Goal: Task Accomplishment & Management: Use online tool/utility

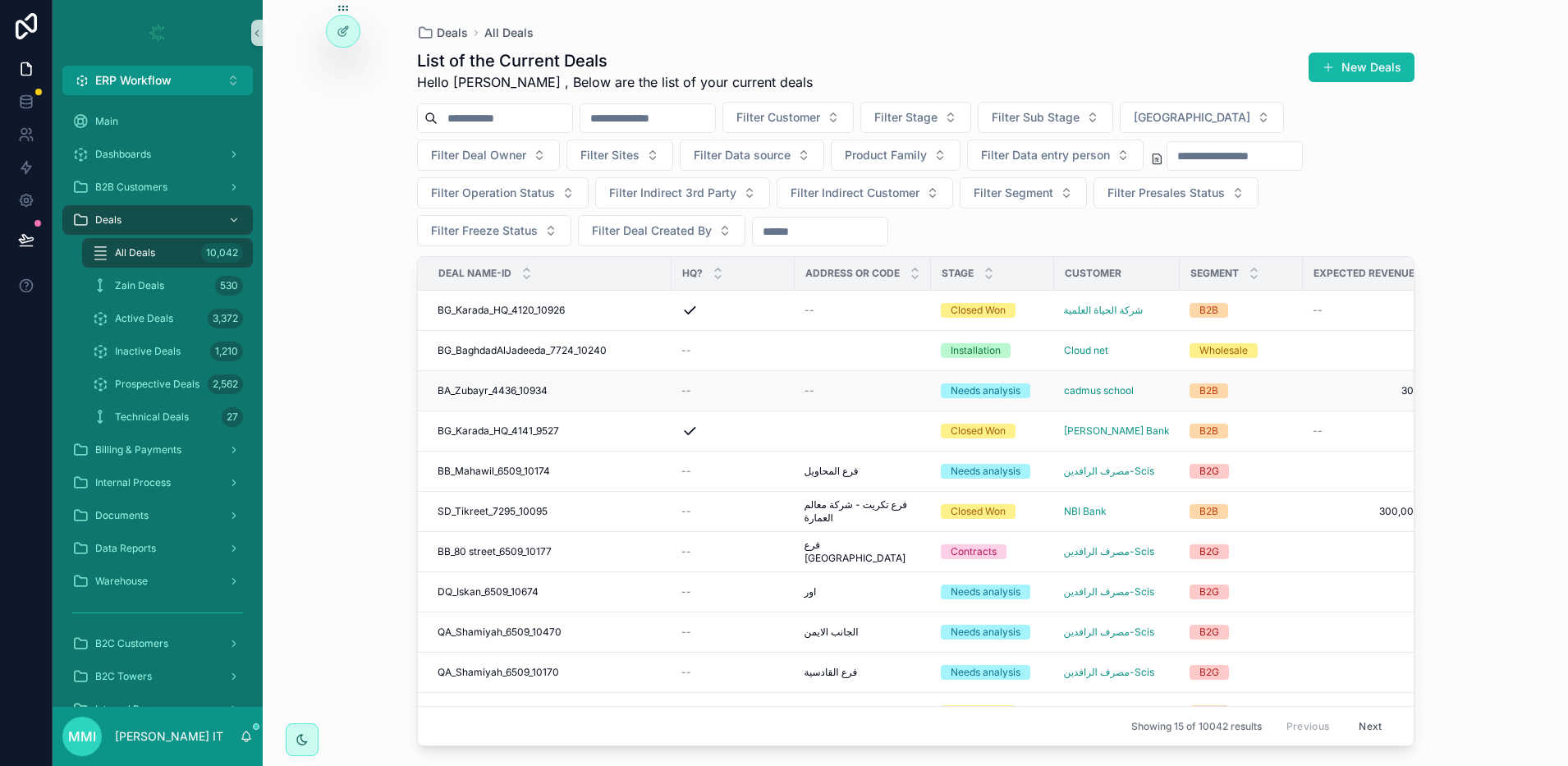
click at [512, 388] on span "BA_Zubayr_4436_10934" at bounding box center [492, 390] width 110 height 13
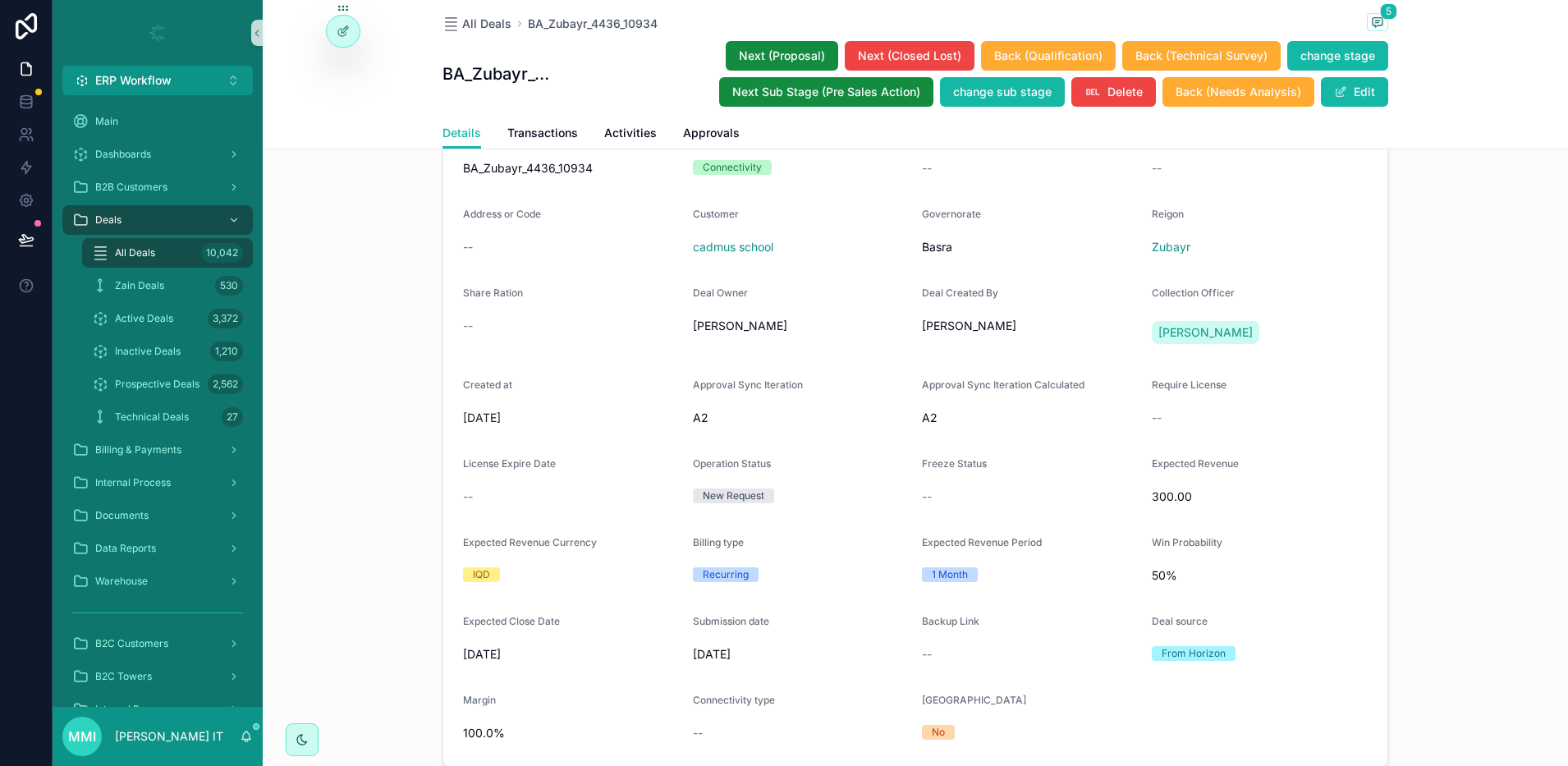
scroll to position [103, 0]
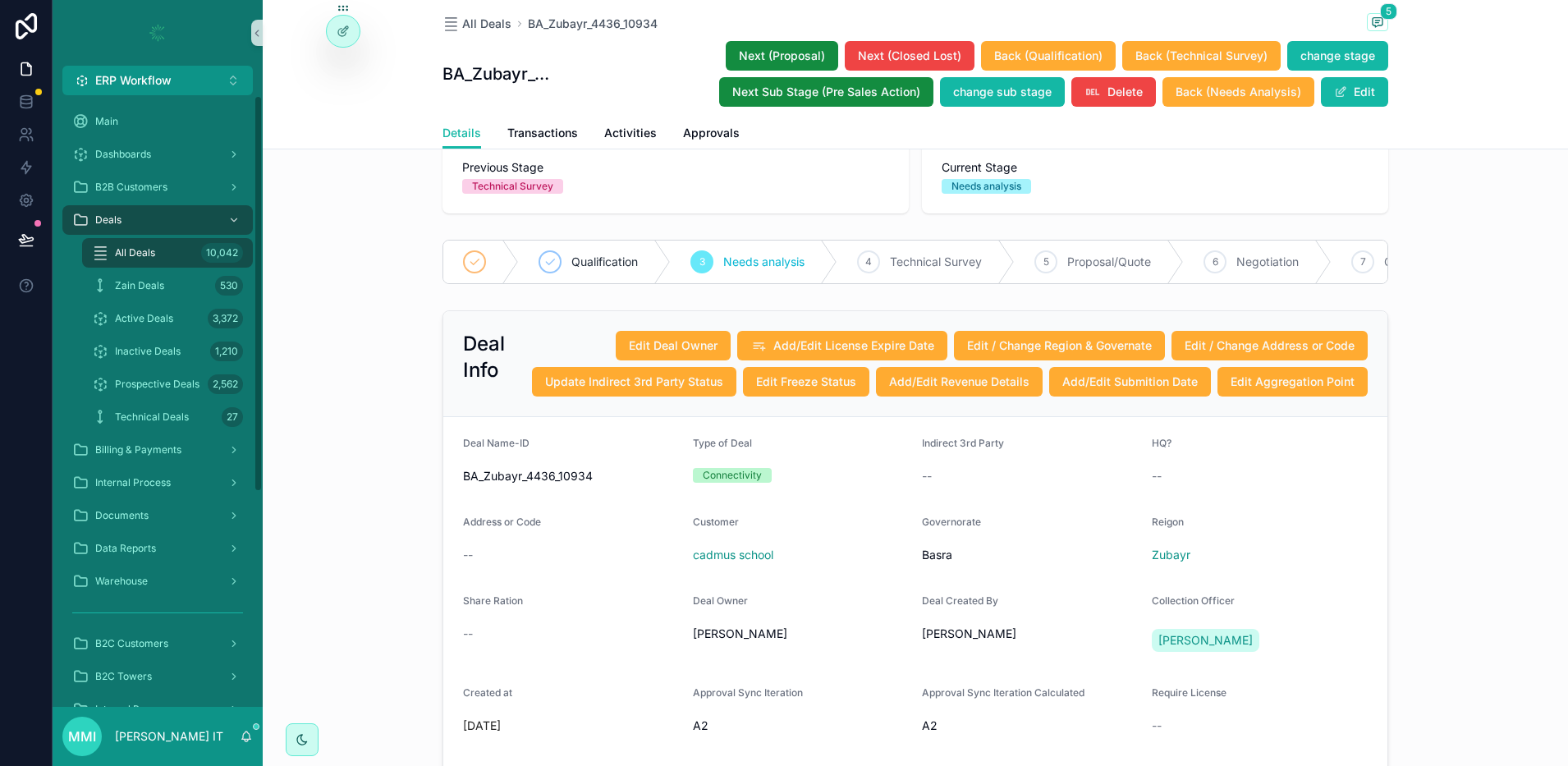
click at [172, 258] on div "All Deals 10,042" at bounding box center [167, 252] width 151 height 27
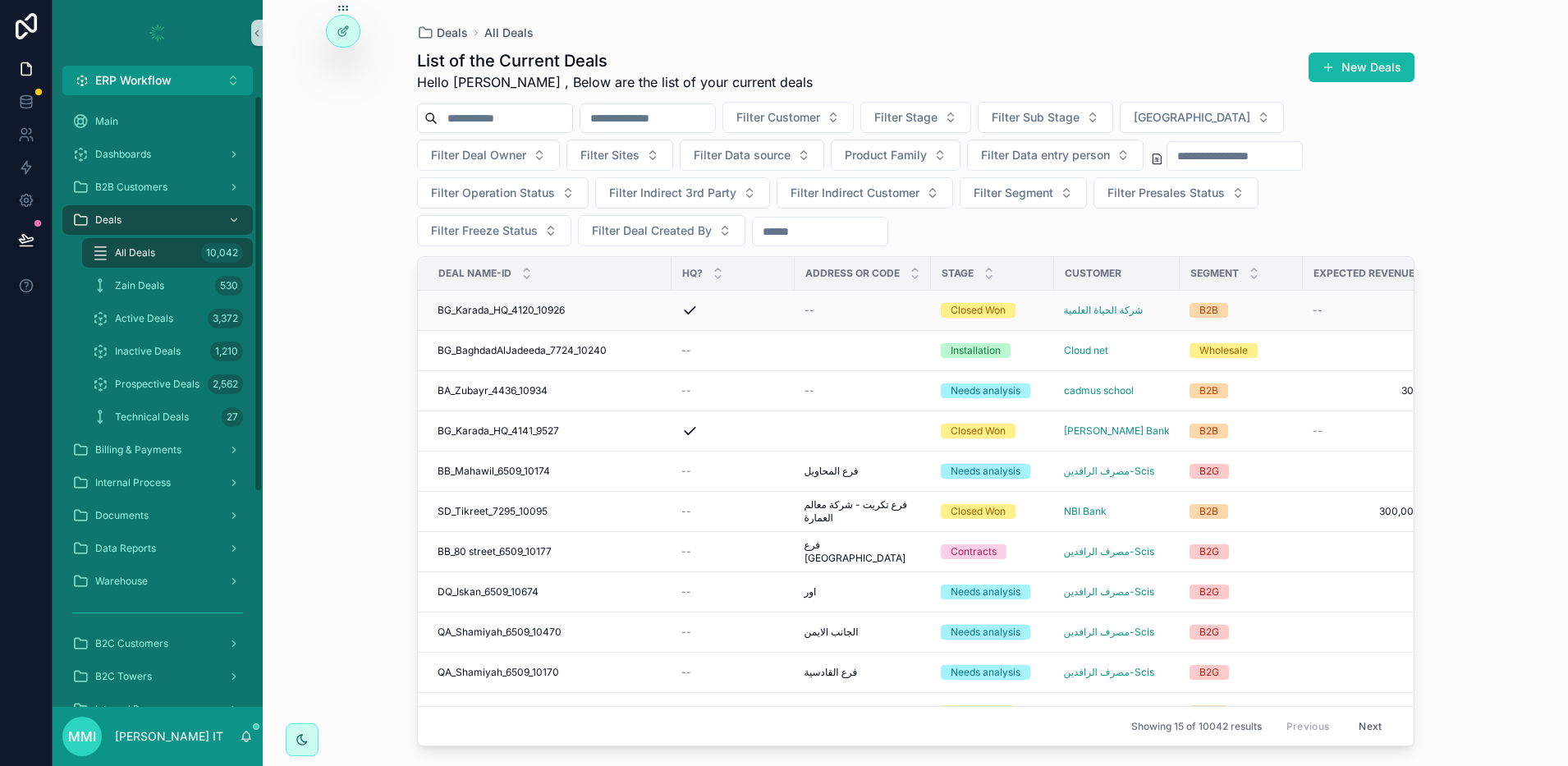
click at [488, 324] on td "BG_Karada_HQ_4120_10926 BG_Karada_HQ_4120_10926" at bounding box center [544, 311] width 253 height 40
click at [489, 316] on span "BG_Karada_HQ_4120_10926" at bounding box center [501, 310] width 128 height 13
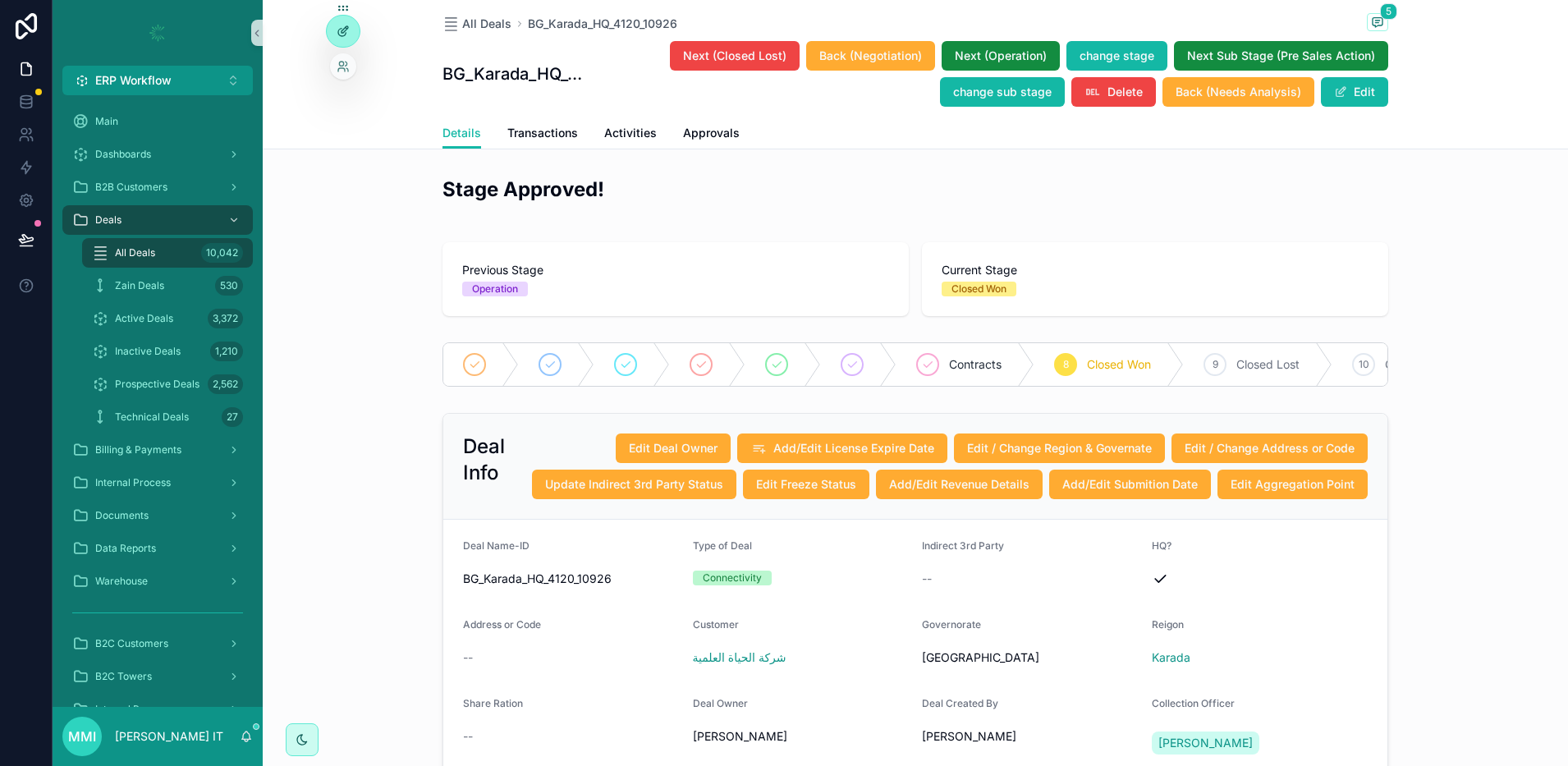
click at [347, 39] on div at bounding box center [343, 31] width 33 height 31
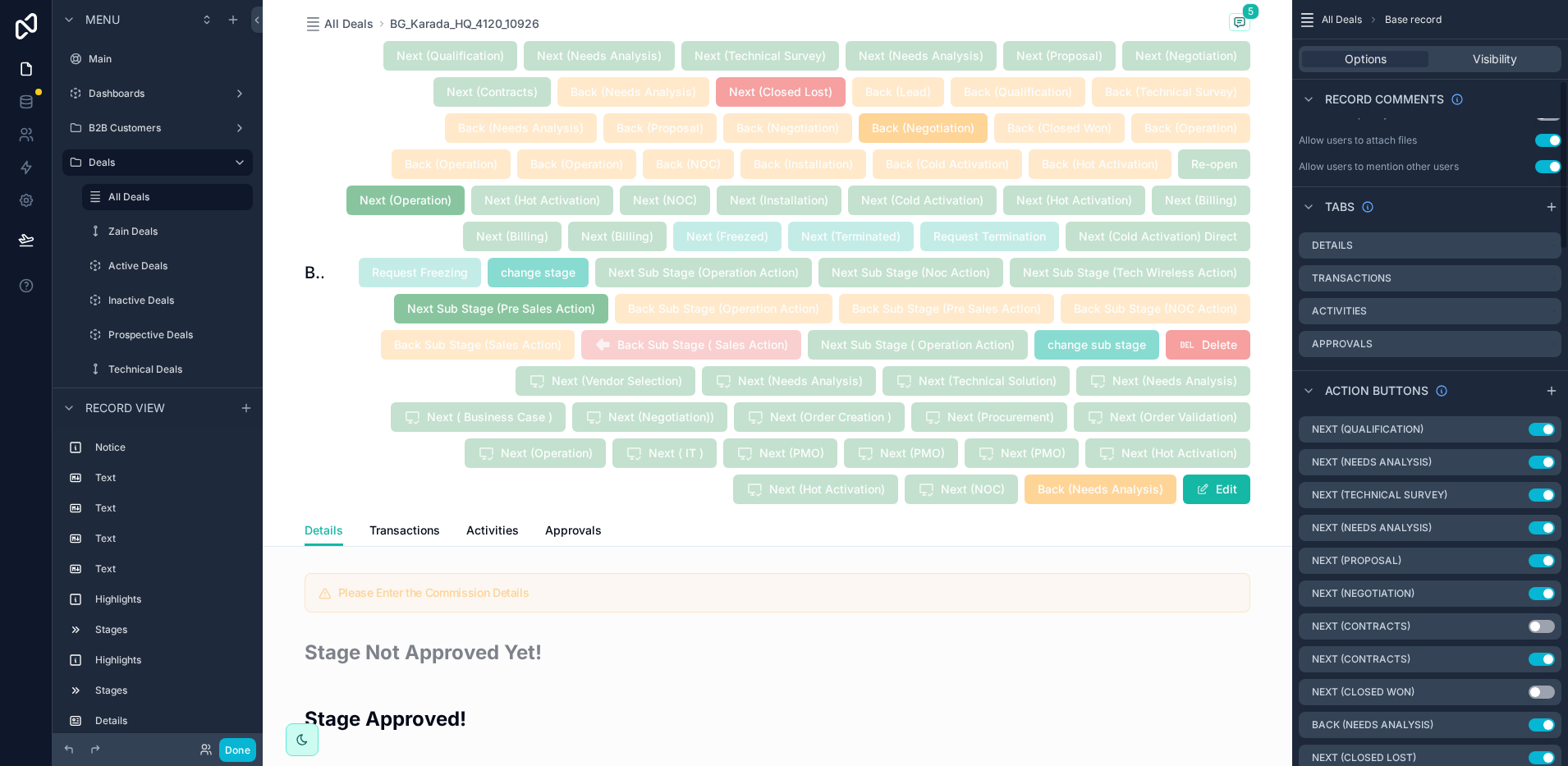
scroll to position [514, 0]
click at [1518, 433] on icon "scrollable content" at bounding box center [1515, 427] width 13 height 13
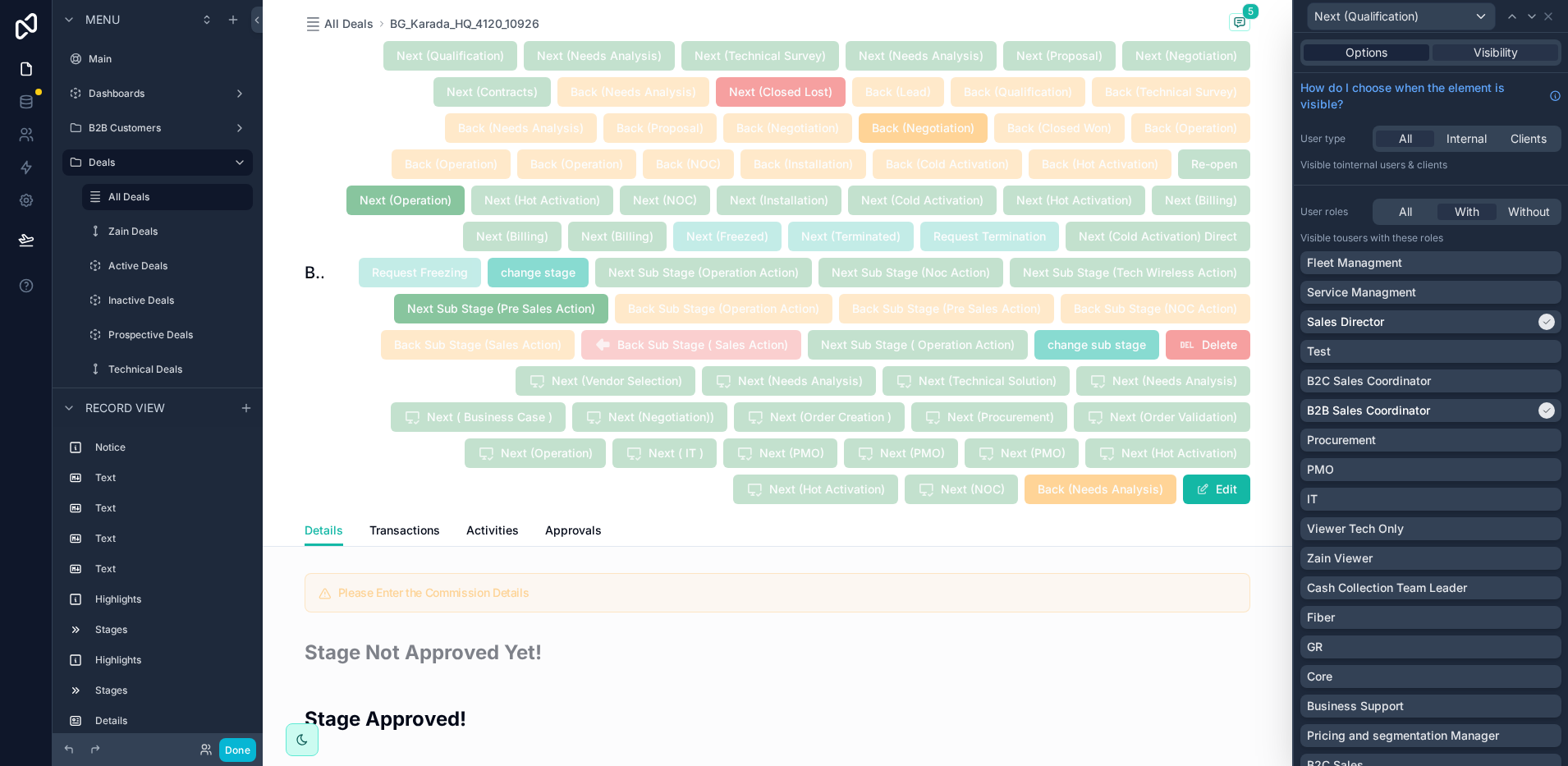
click at [1341, 55] on div "Options" at bounding box center [1367, 52] width 126 height 16
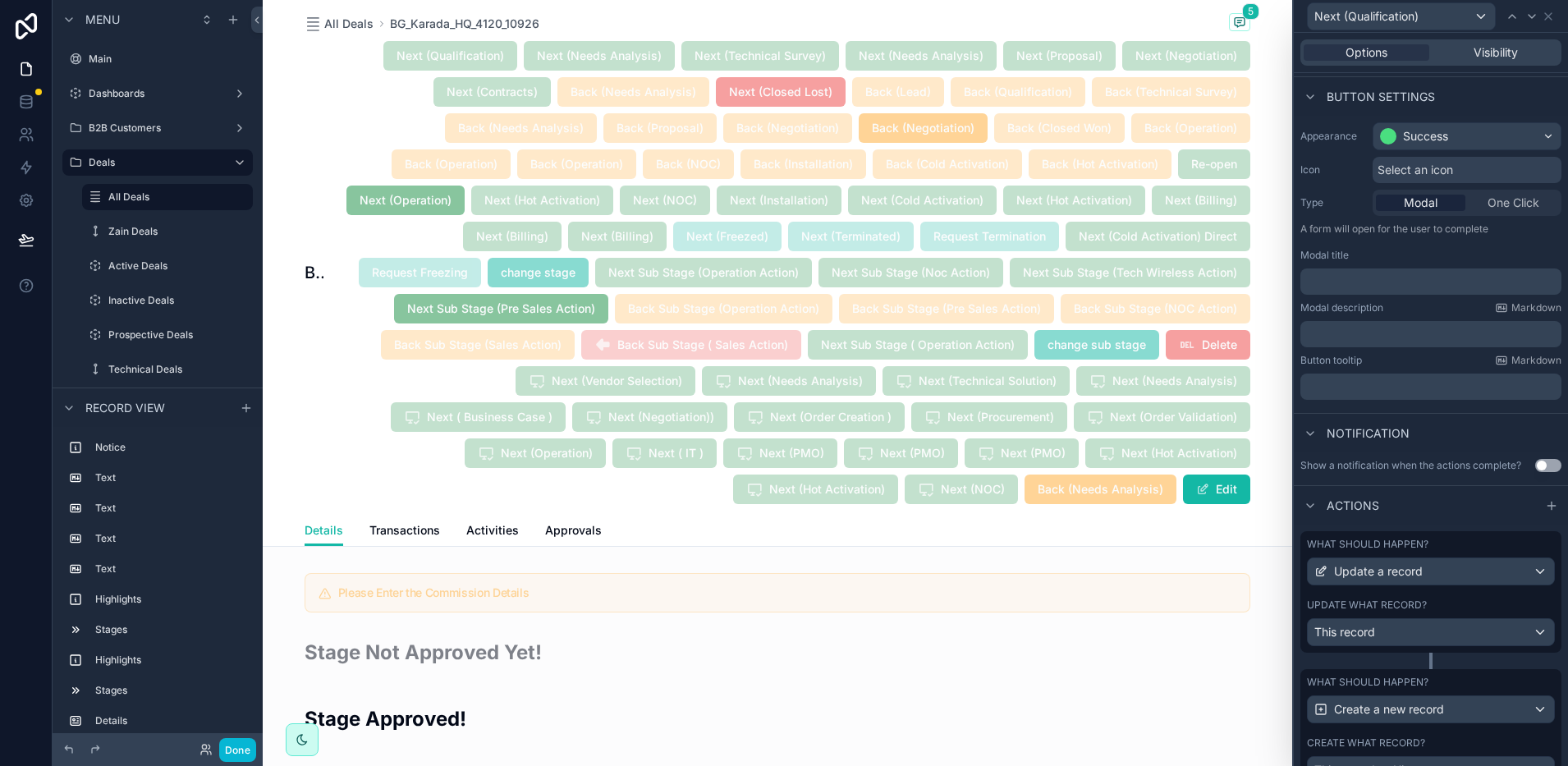
scroll to position [202, 0]
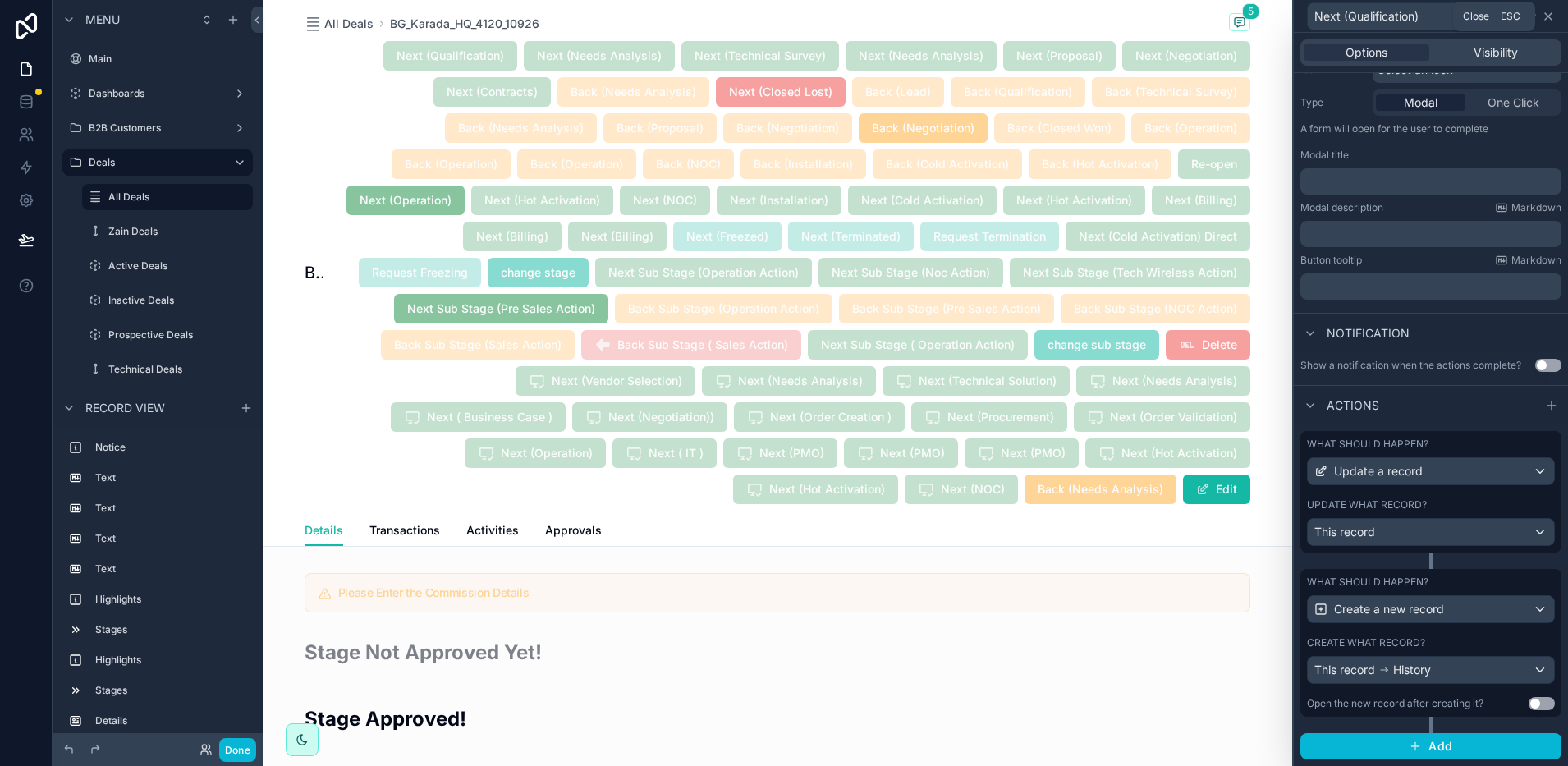
click at [1547, 16] on icon at bounding box center [1548, 16] width 13 height 13
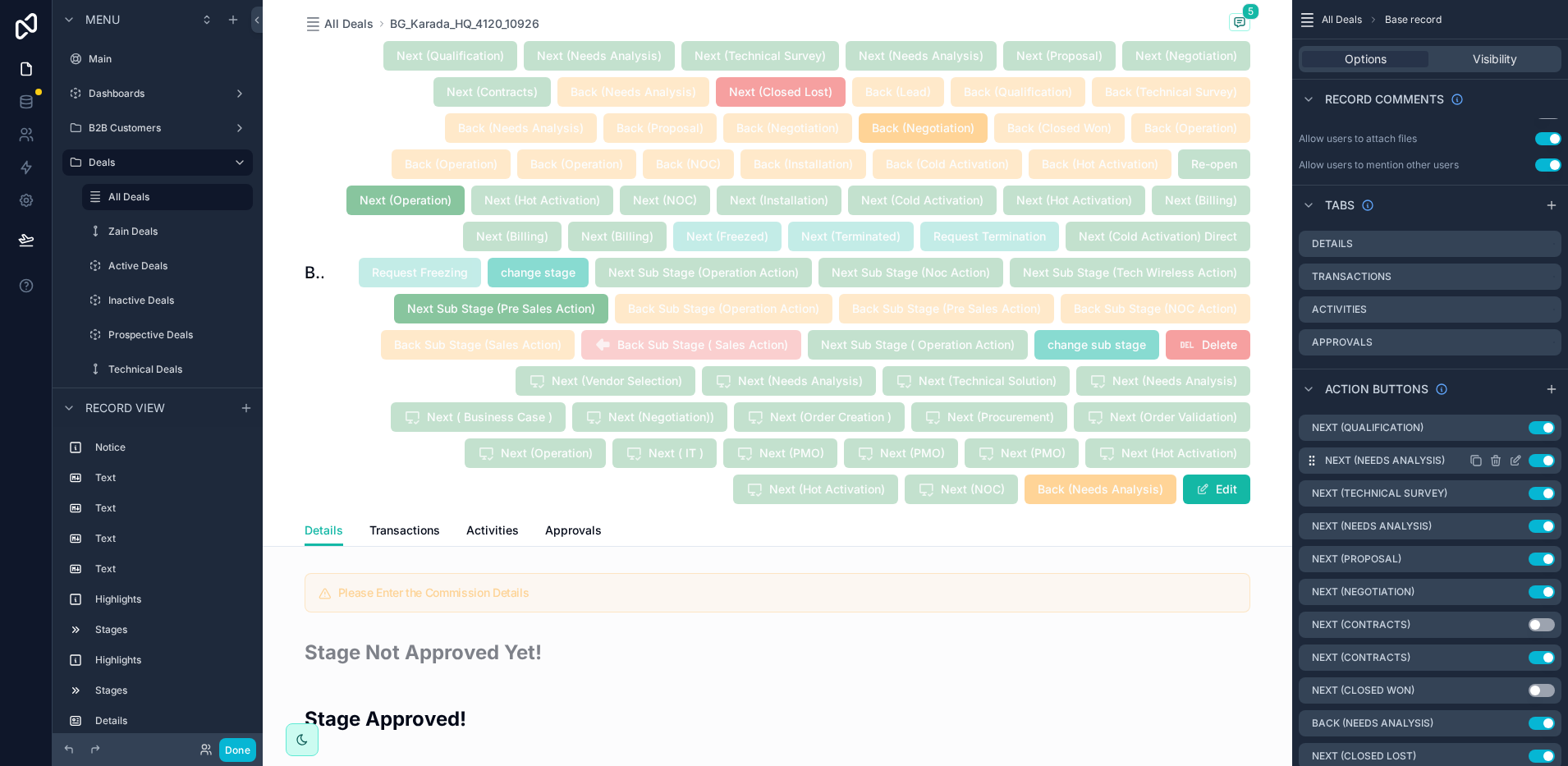
click at [1512, 464] on icon "scrollable content" at bounding box center [1515, 460] width 13 height 13
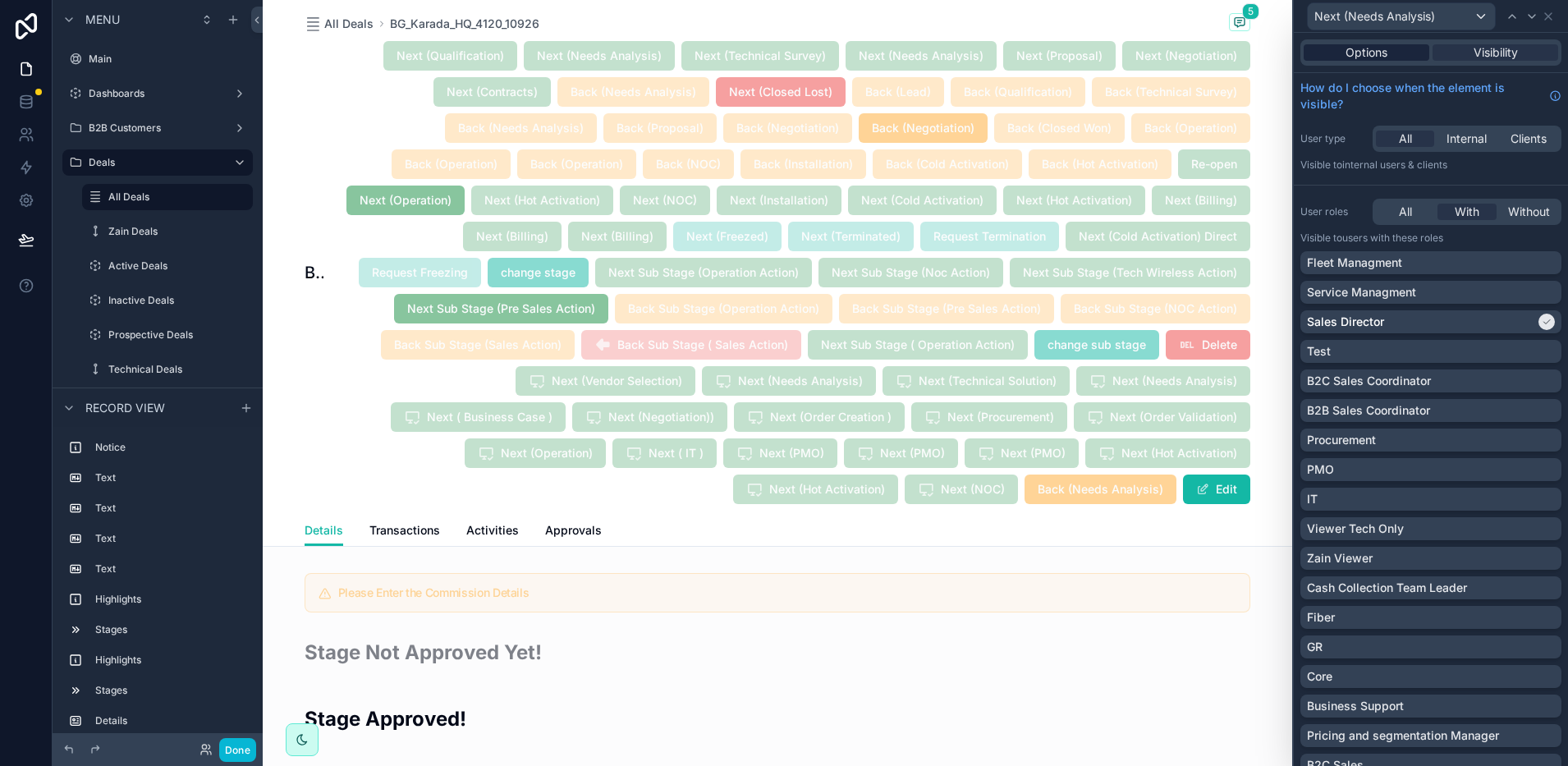
click at [1387, 52] on div "Options" at bounding box center [1367, 52] width 126 height 16
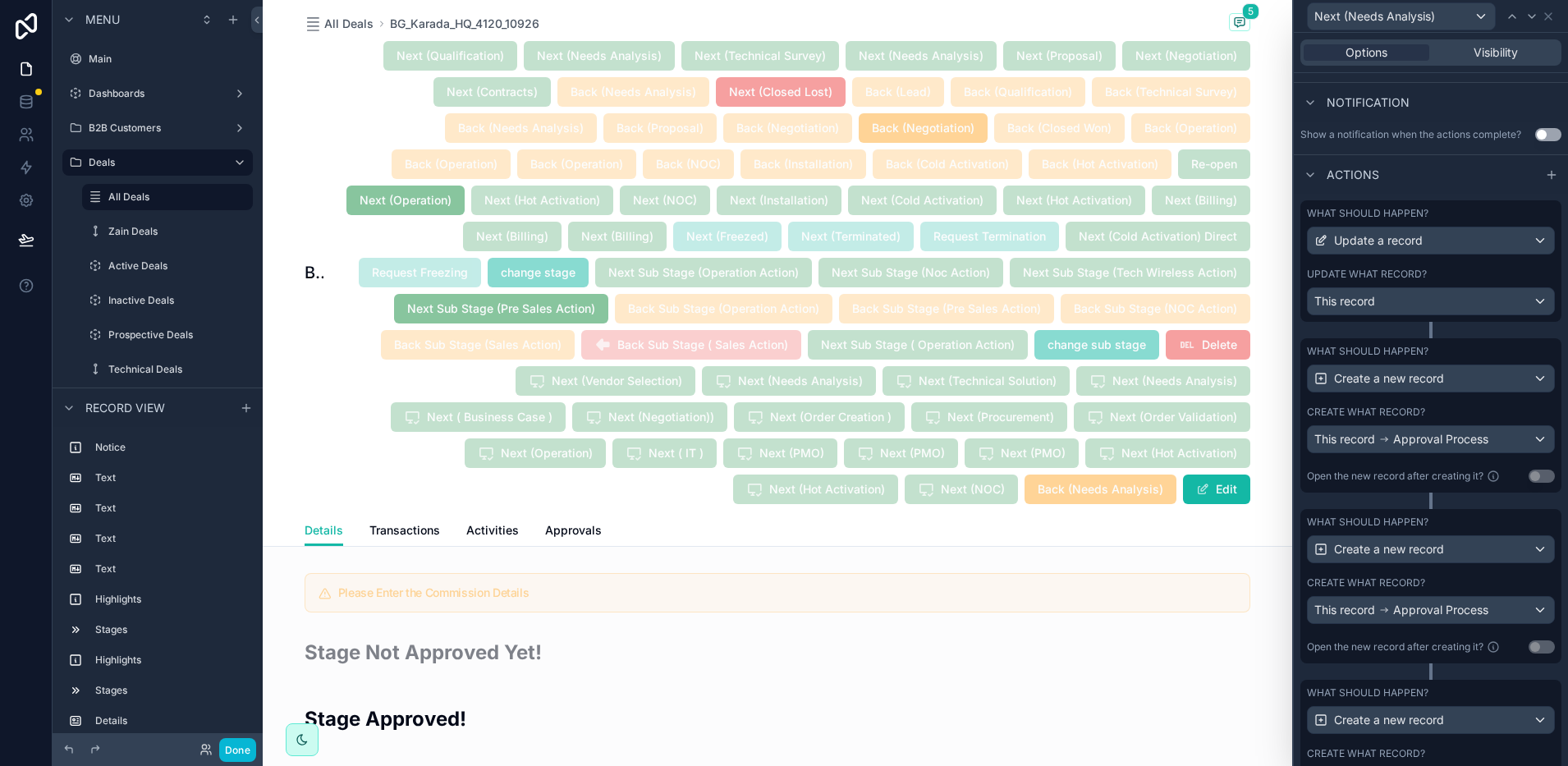
scroll to position [514, 0]
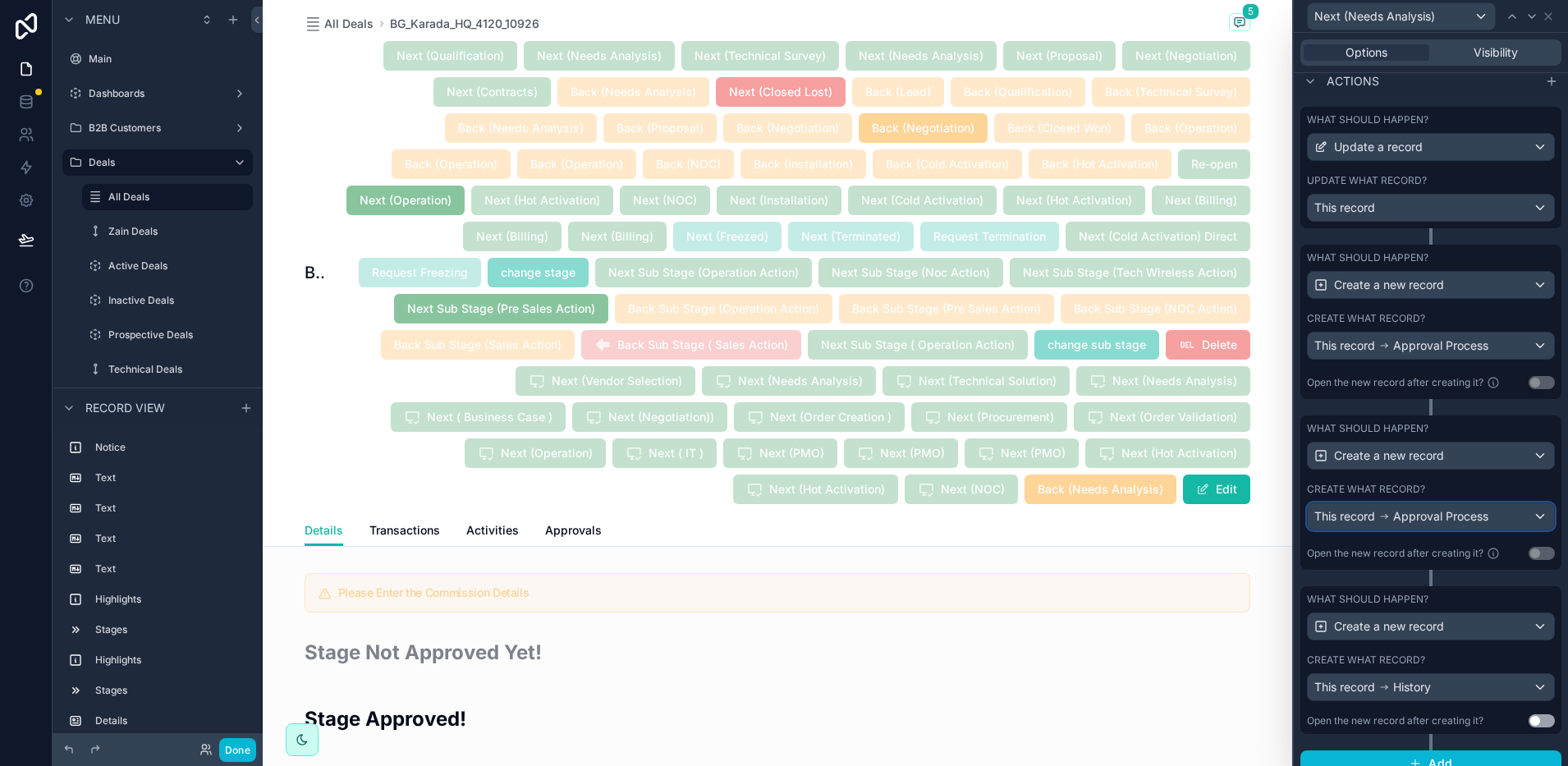
click at [1407, 525] on span "Approval Process" at bounding box center [1440, 516] width 95 height 16
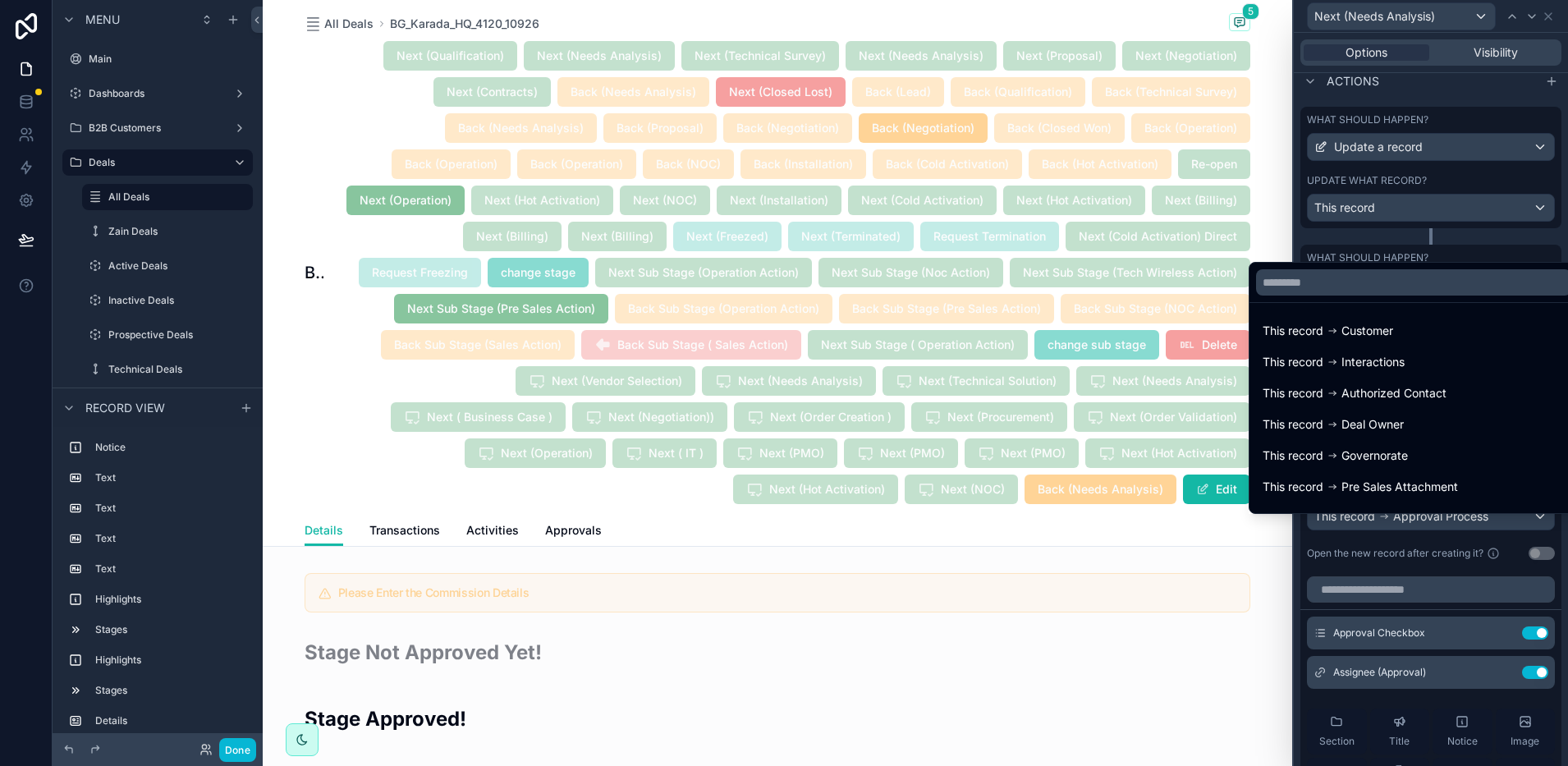
click at [1407, 529] on div at bounding box center [1431, 383] width 274 height 766
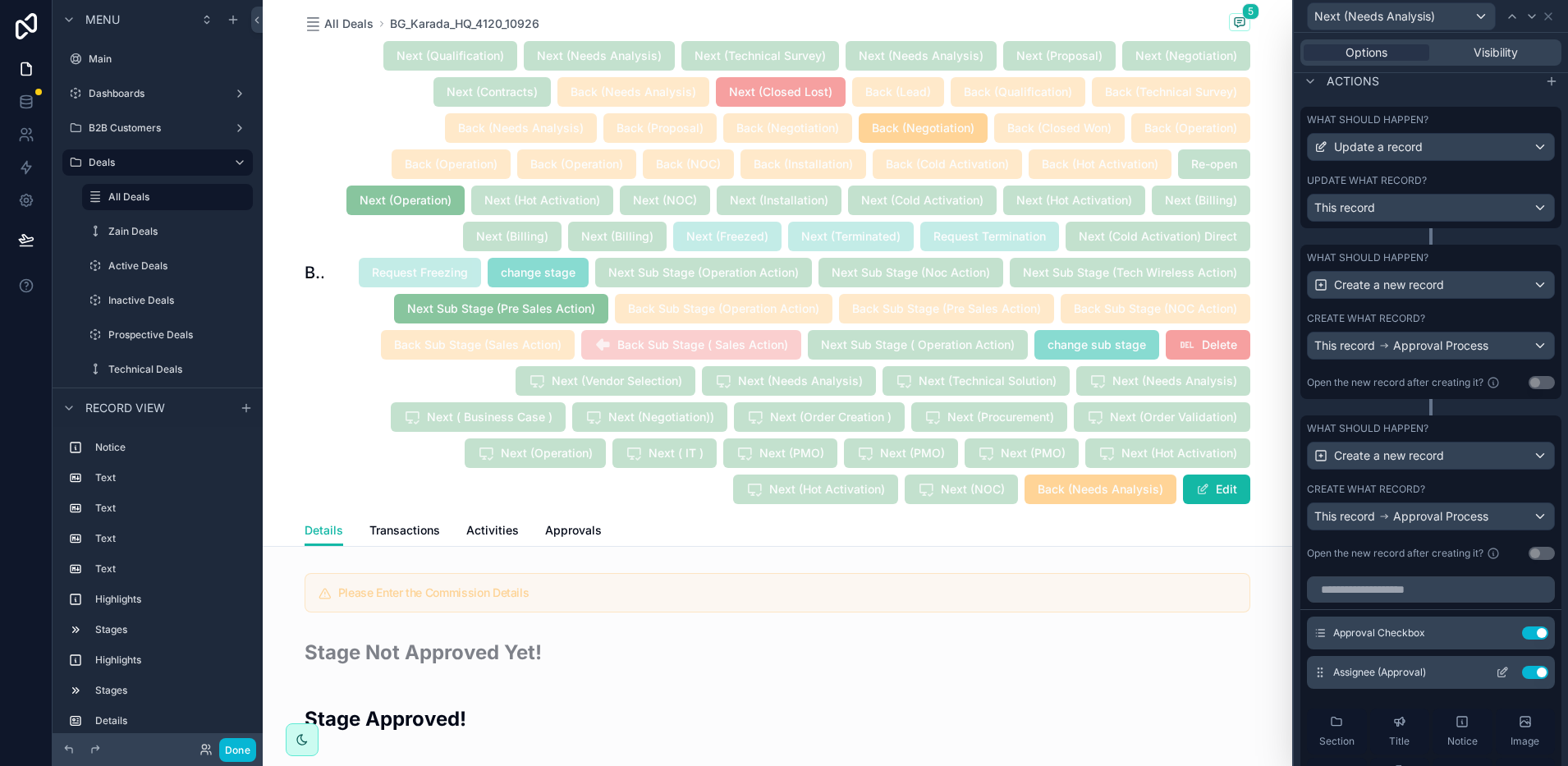
click at [1499, 678] on icon at bounding box center [1502, 674] width 8 height 8
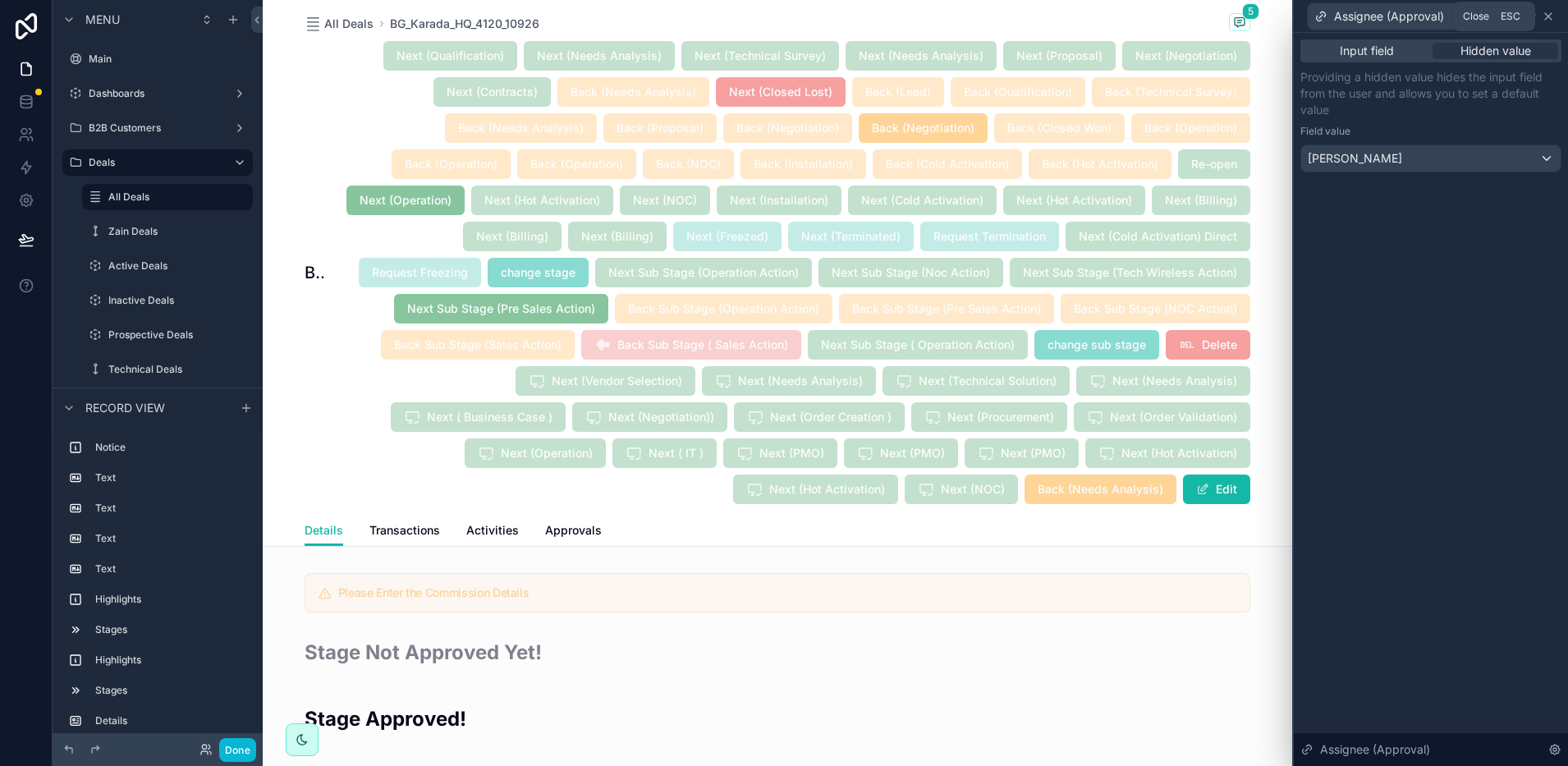
click at [1547, 17] on icon at bounding box center [1549, 16] width 7 height 7
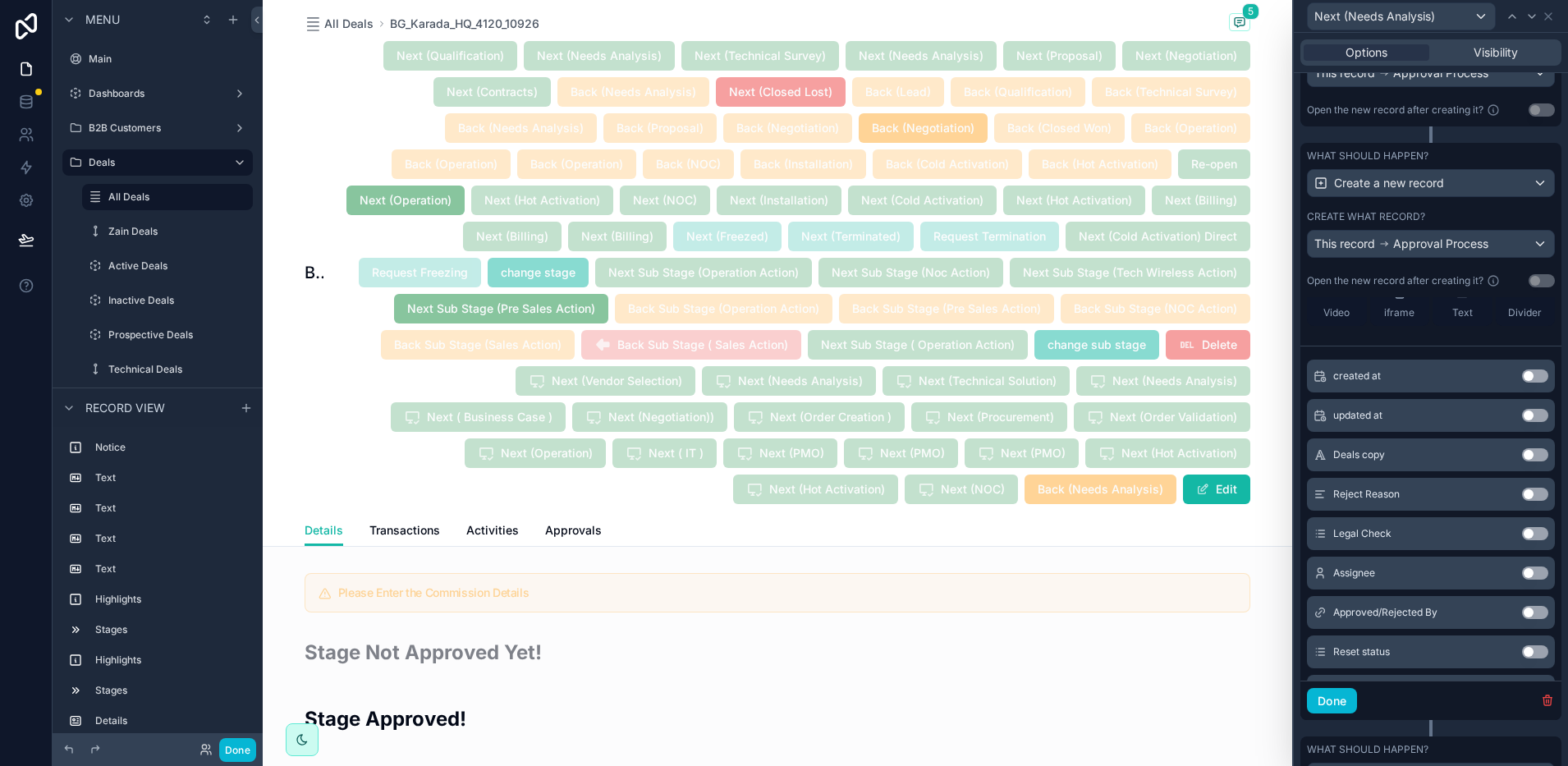
scroll to position [850, 0]
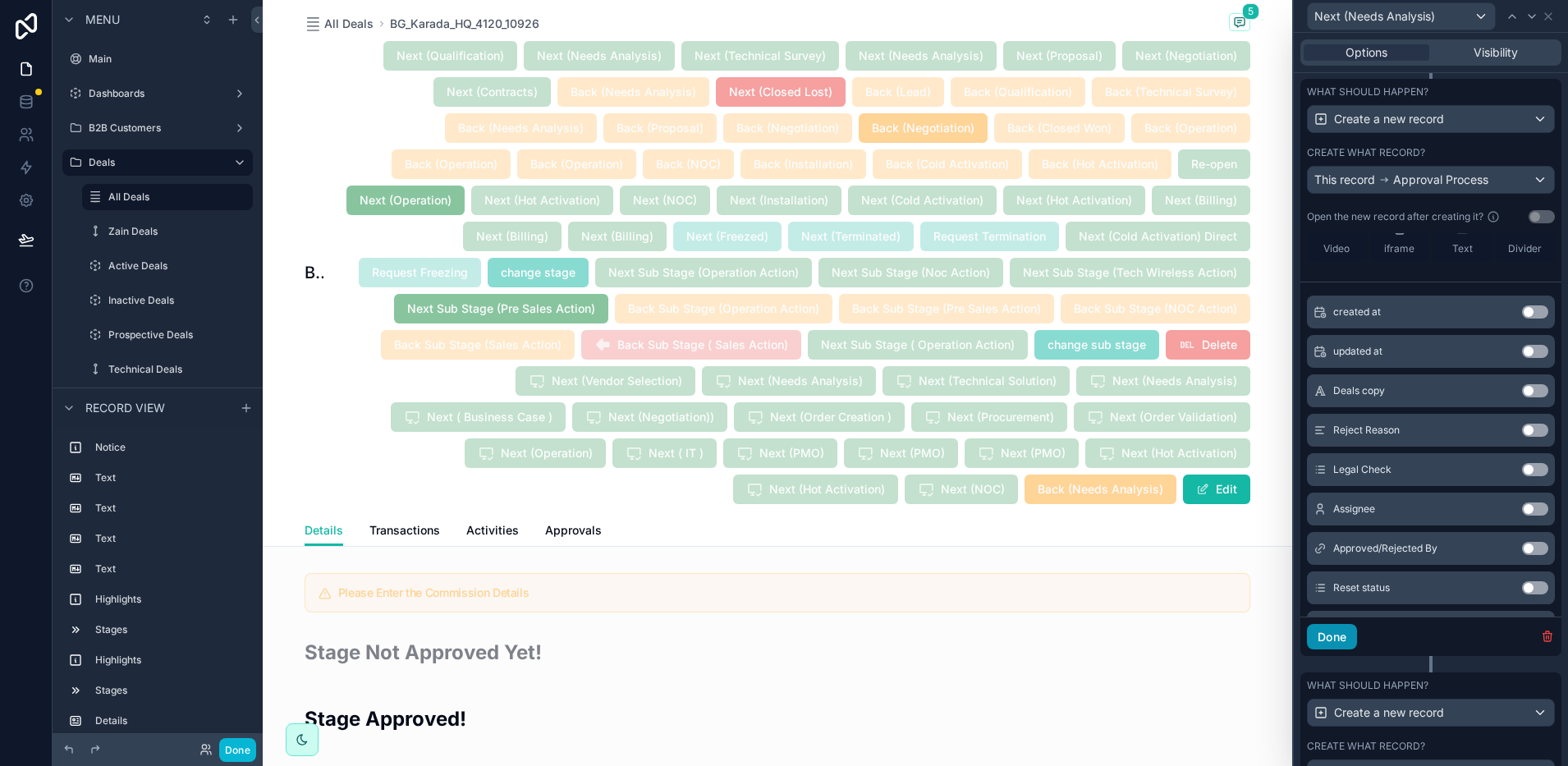
click at [1356, 642] on button "Done" at bounding box center [1332, 637] width 50 height 27
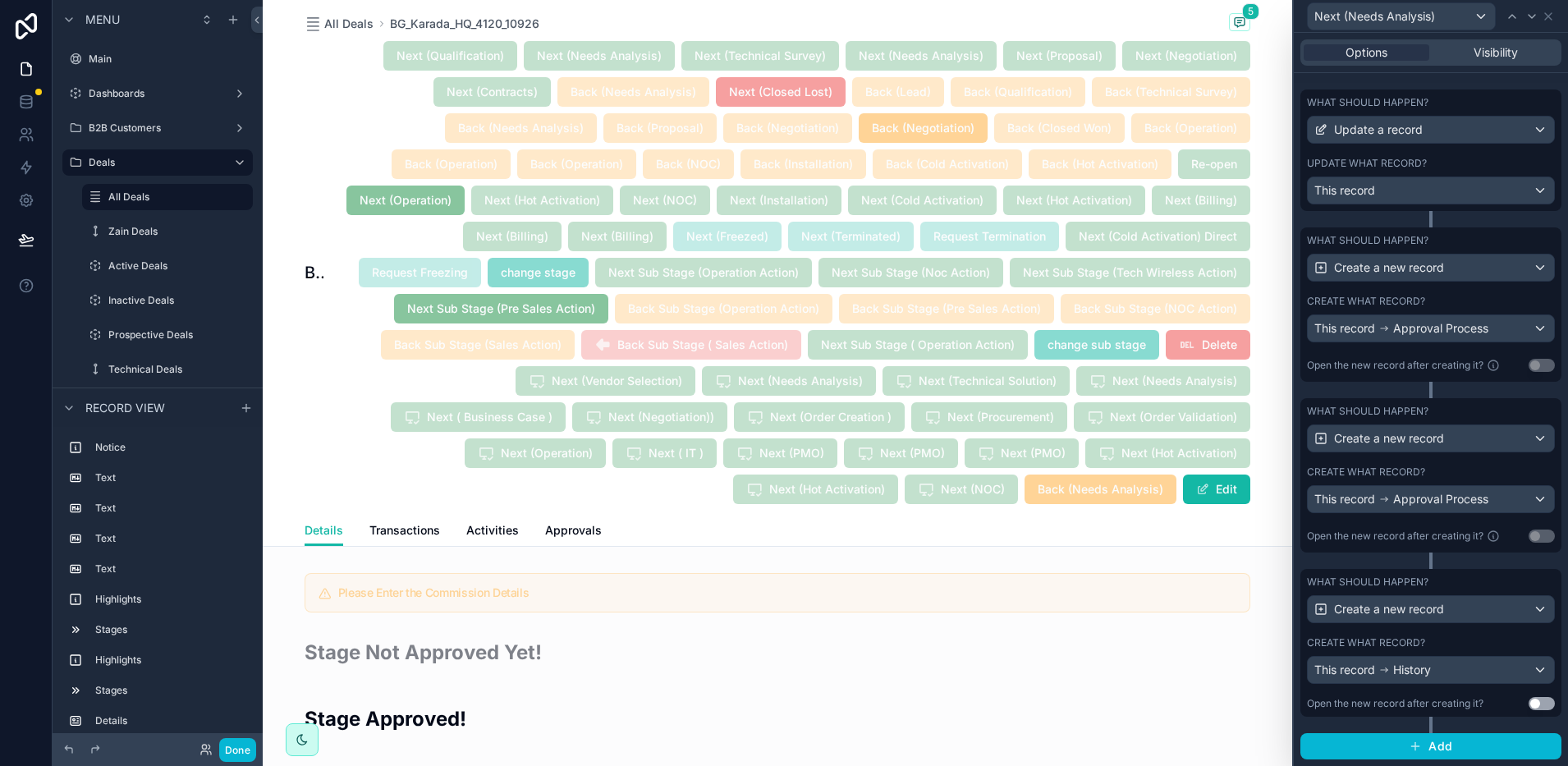
scroll to position [543, 0]
click at [1443, 492] on span "Approval Process" at bounding box center [1440, 499] width 95 height 16
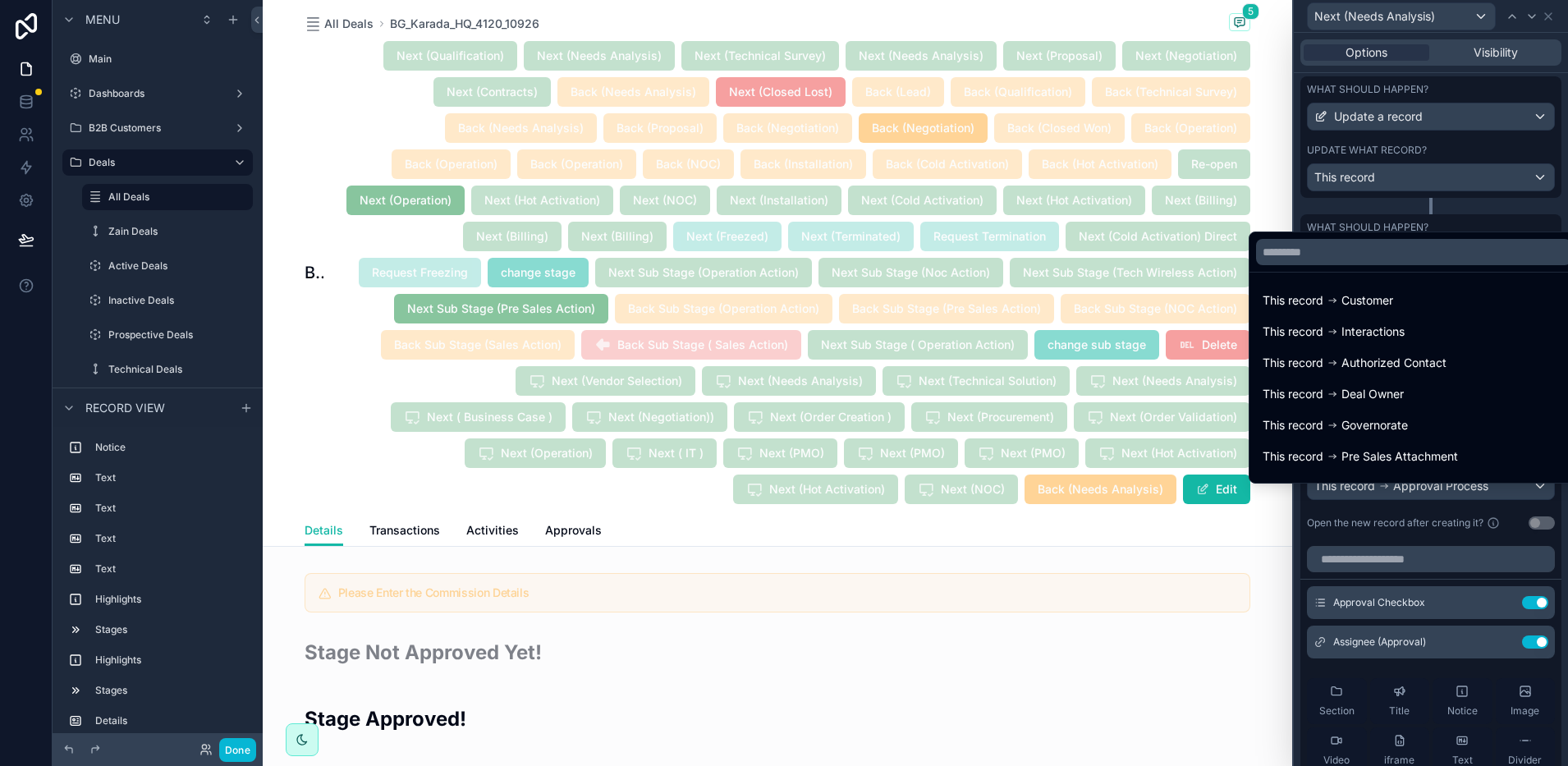
click at [1444, 495] on div at bounding box center [1431, 383] width 274 height 766
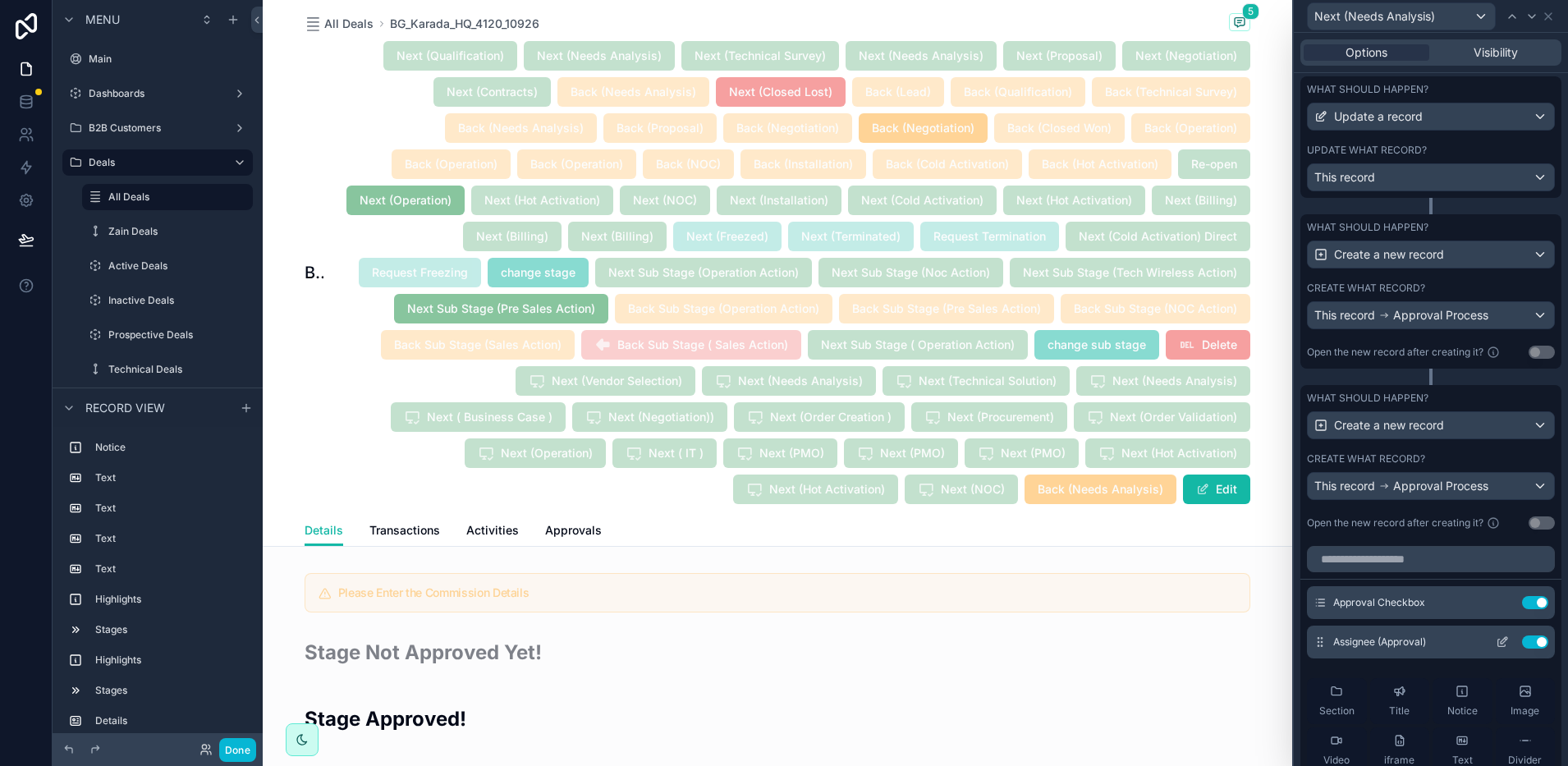
click at [1501, 644] on icon at bounding box center [1505, 641] width 7 height 7
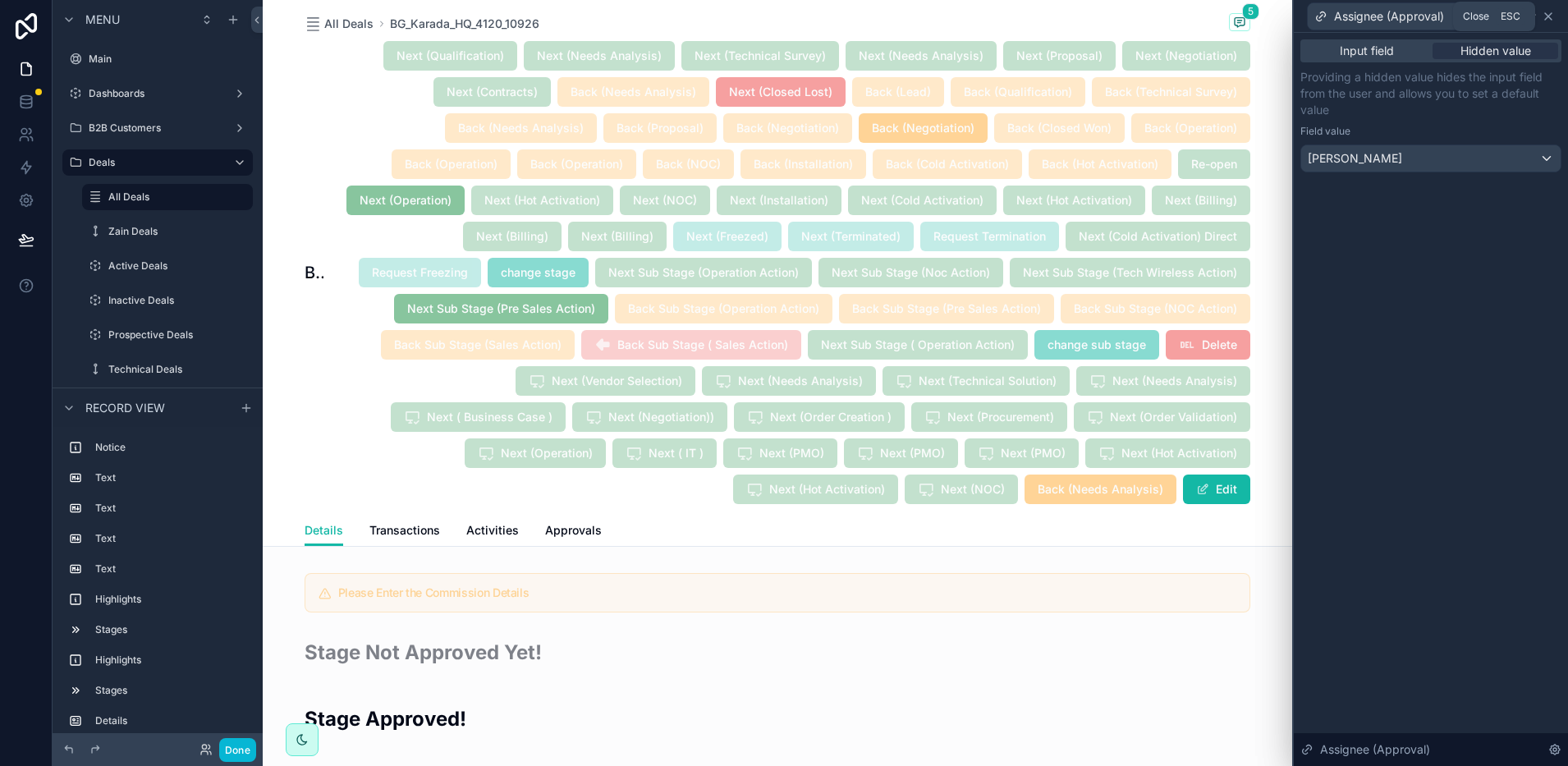
click at [1547, 18] on icon at bounding box center [1548, 16] width 13 height 13
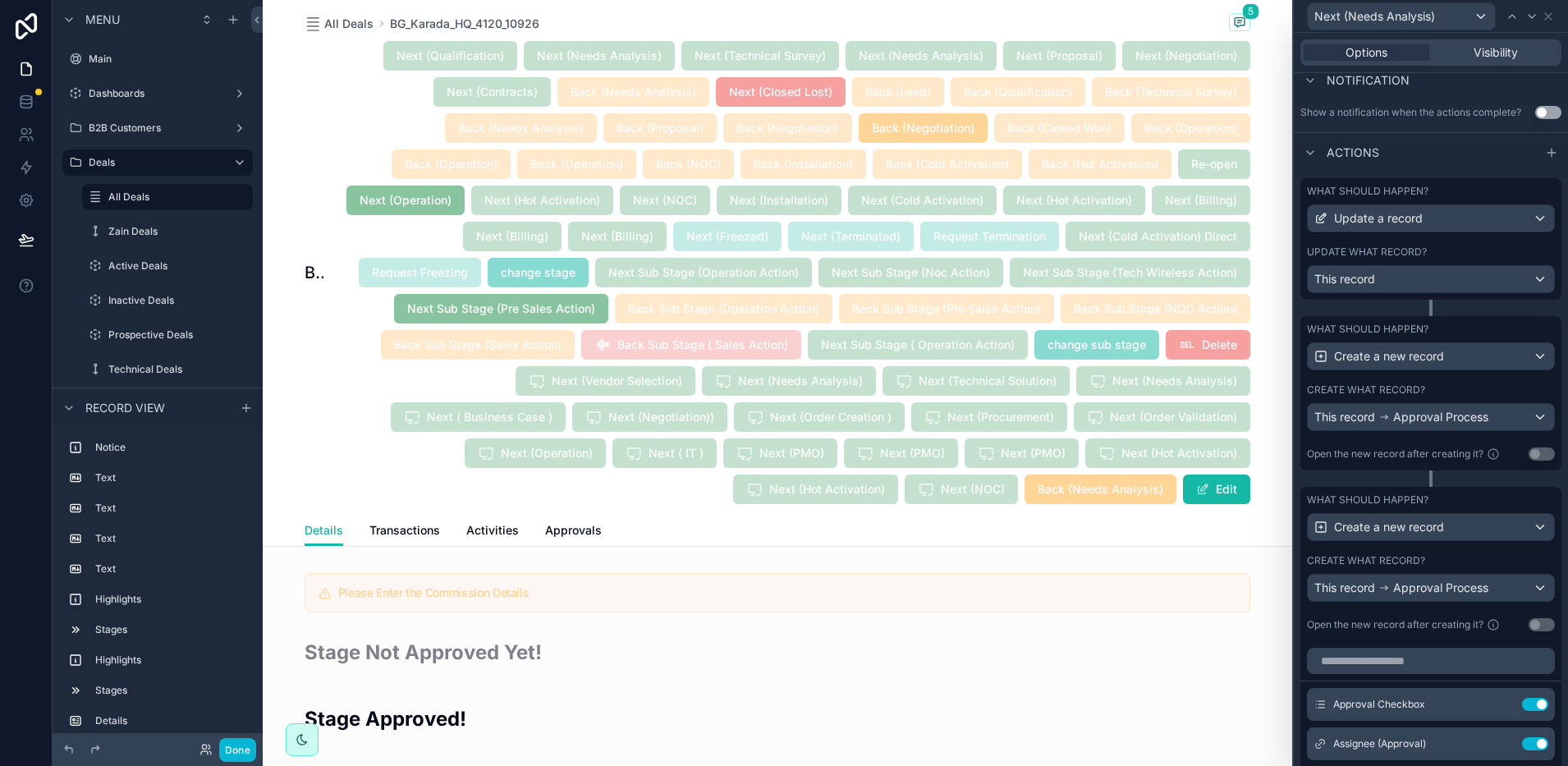
scroll to position [441, 0]
click at [1442, 426] on span "Approval Process" at bounding box center [1440, 418] width 95 height 16
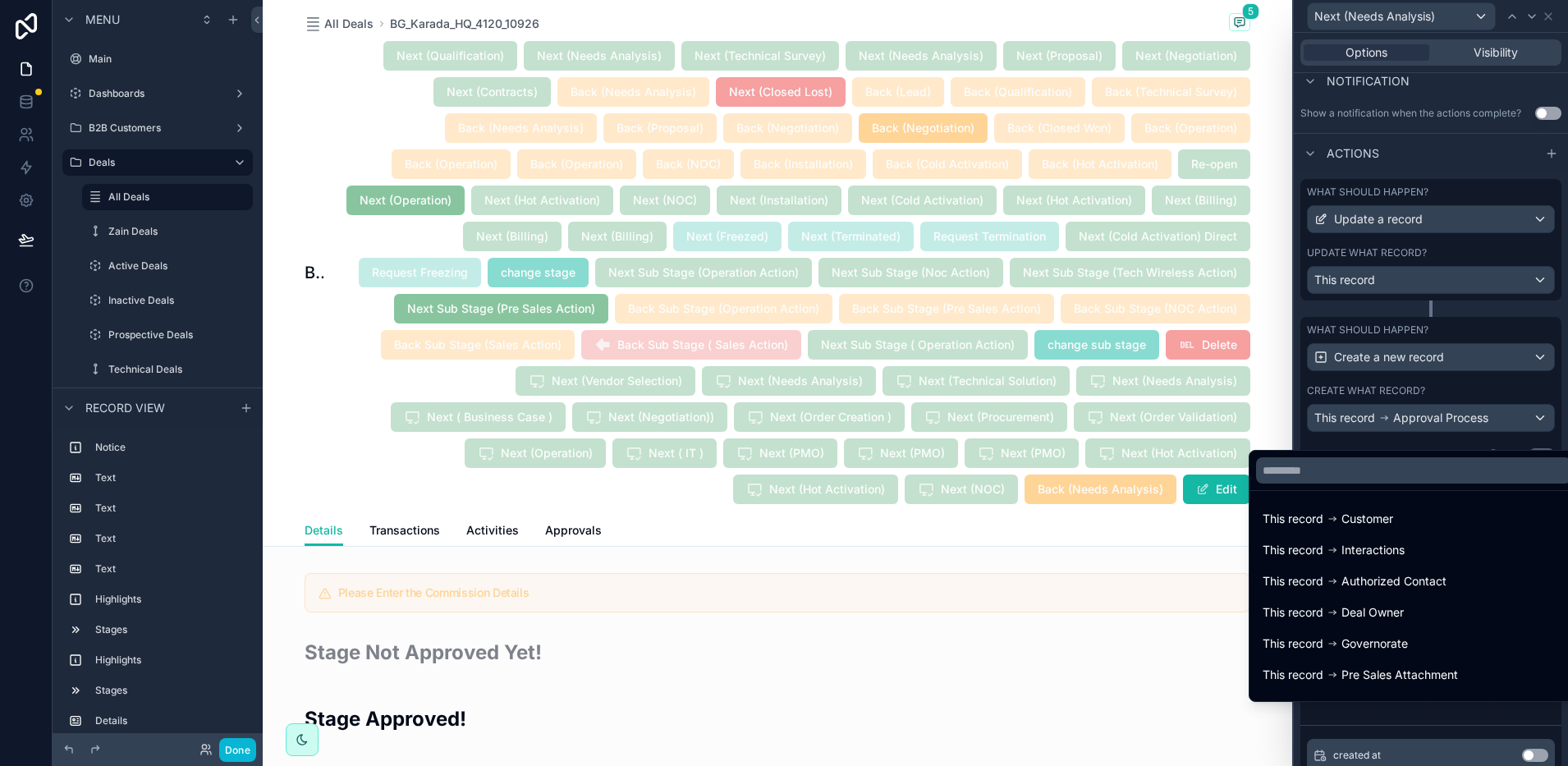
click at [1442, 430] on div at bounding box center [1431, 383] width 274 height 766
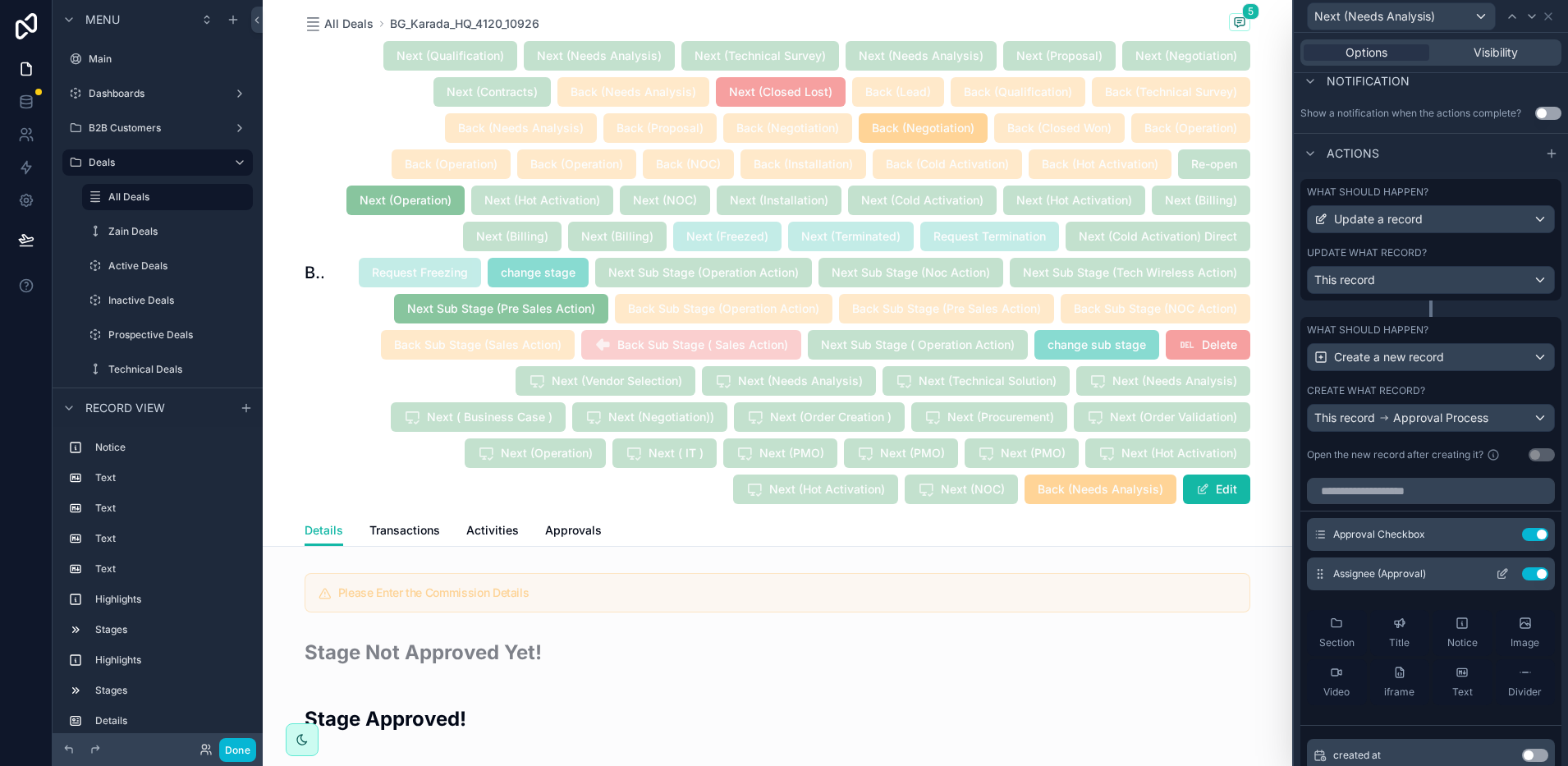
click at [1496, 580] on icon at bounding box center [1502, 573] width 13 height 13
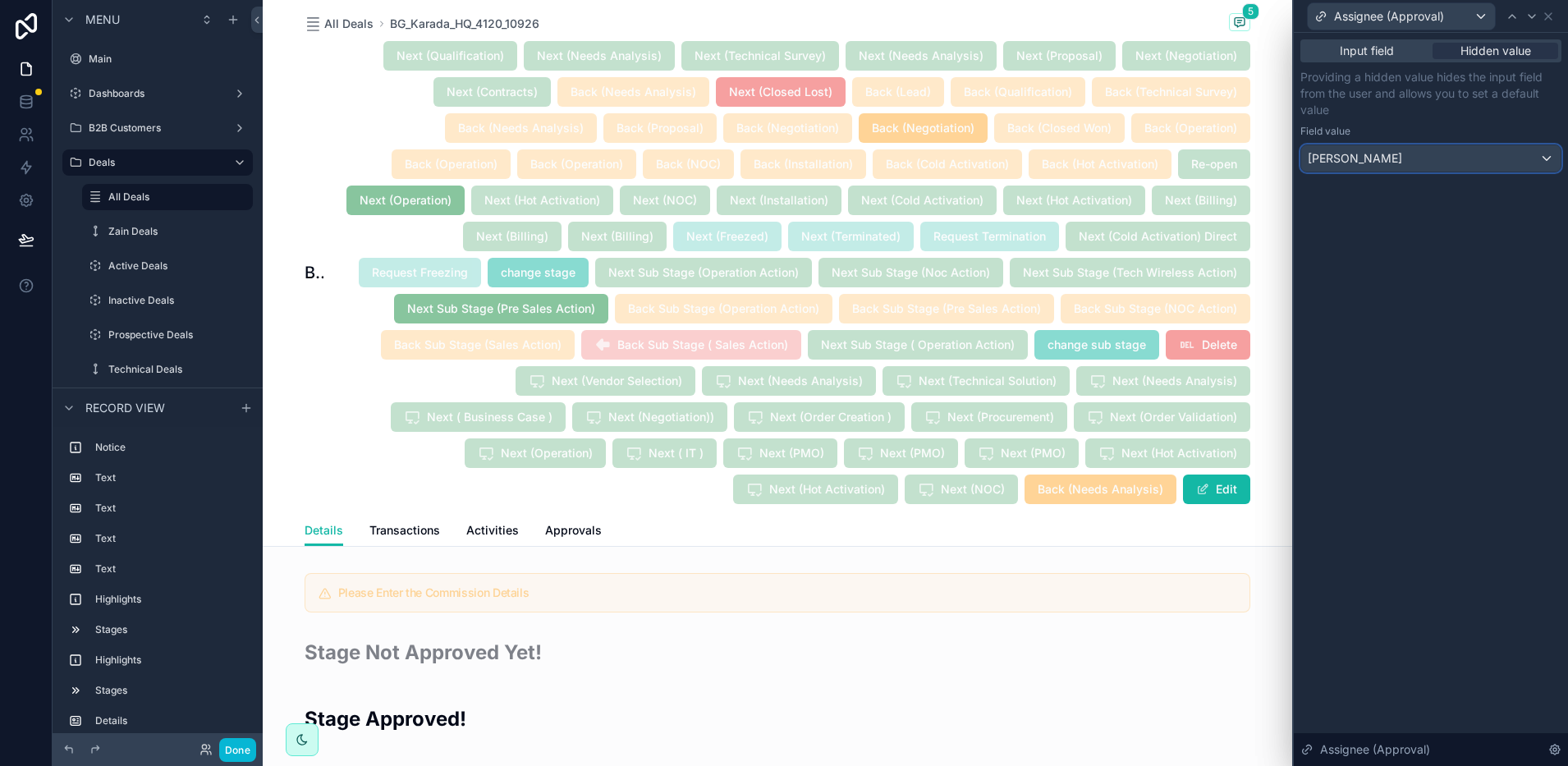
click at [1417, 151] on div "Mawj Ghassan" at bounding box center [1431, 158] width 259 height 27
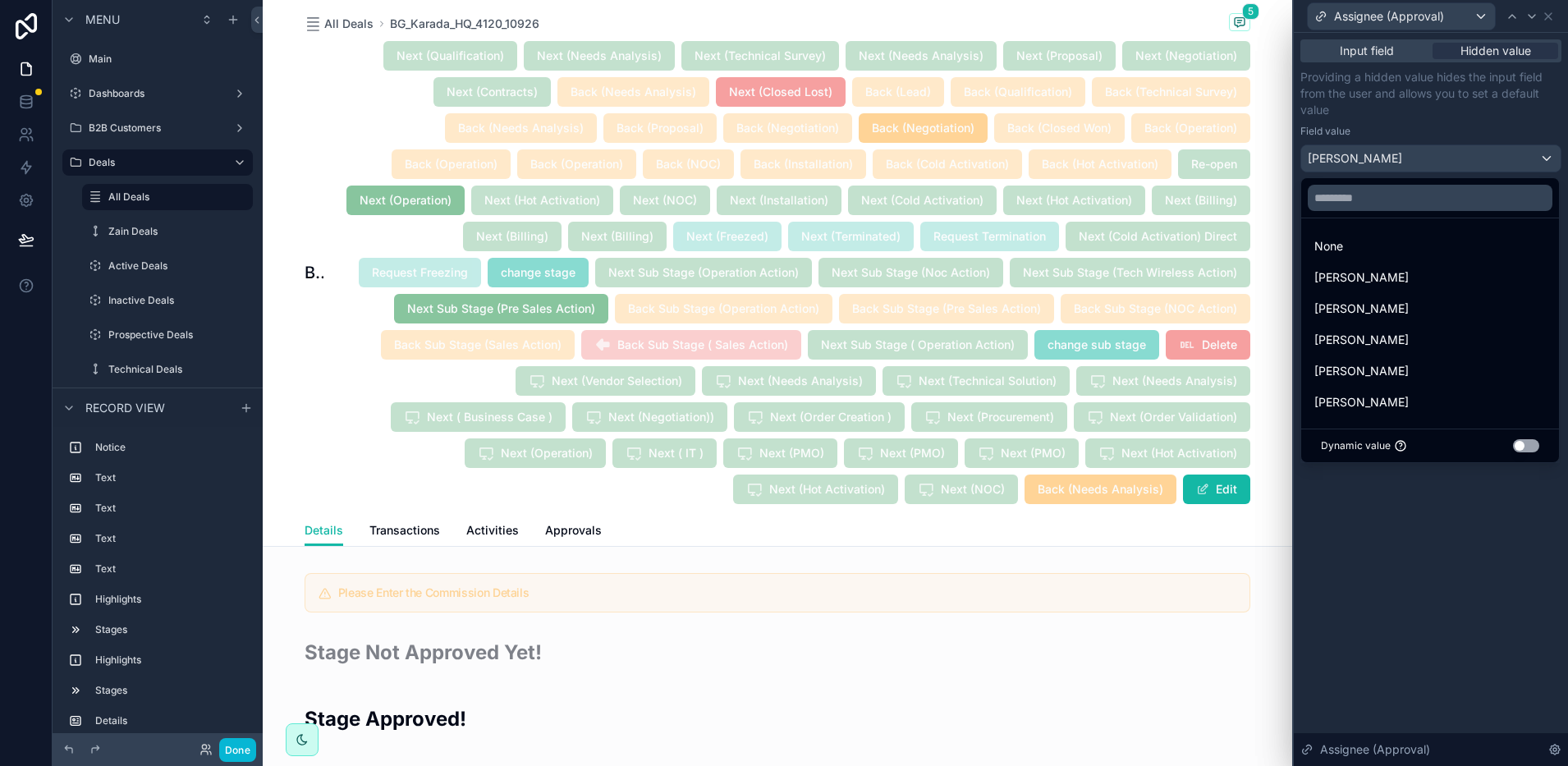
click at [1408, 154] on div at bounding box center [1431, 383] width 274 height 766
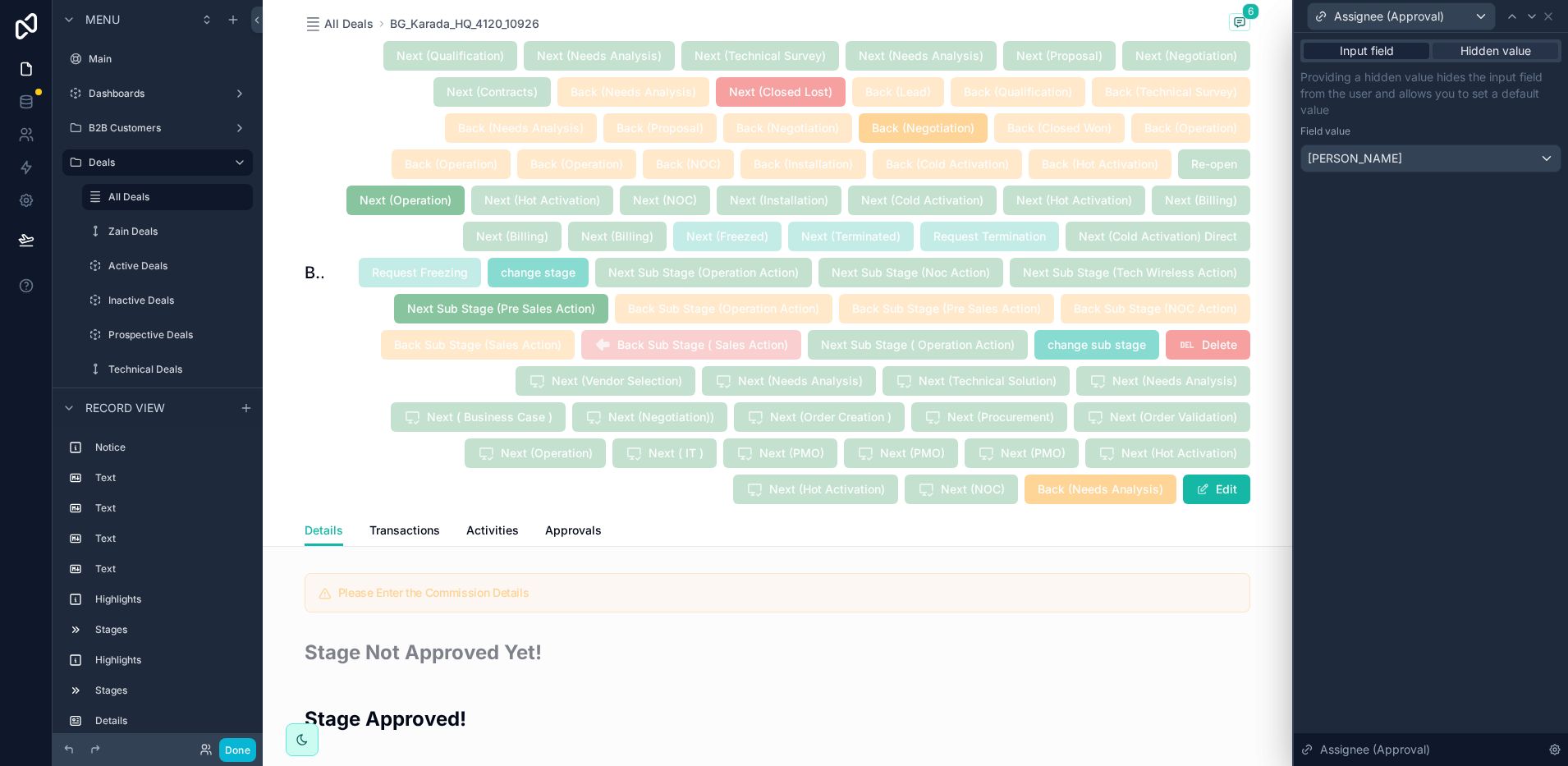
click at [1390, 44] on span "Input field" at bounding box center [1367, 50] width 54 height 16
click at [1394, 50] on div "Input field" at bounding box center [1367, 50] width 126 height 16
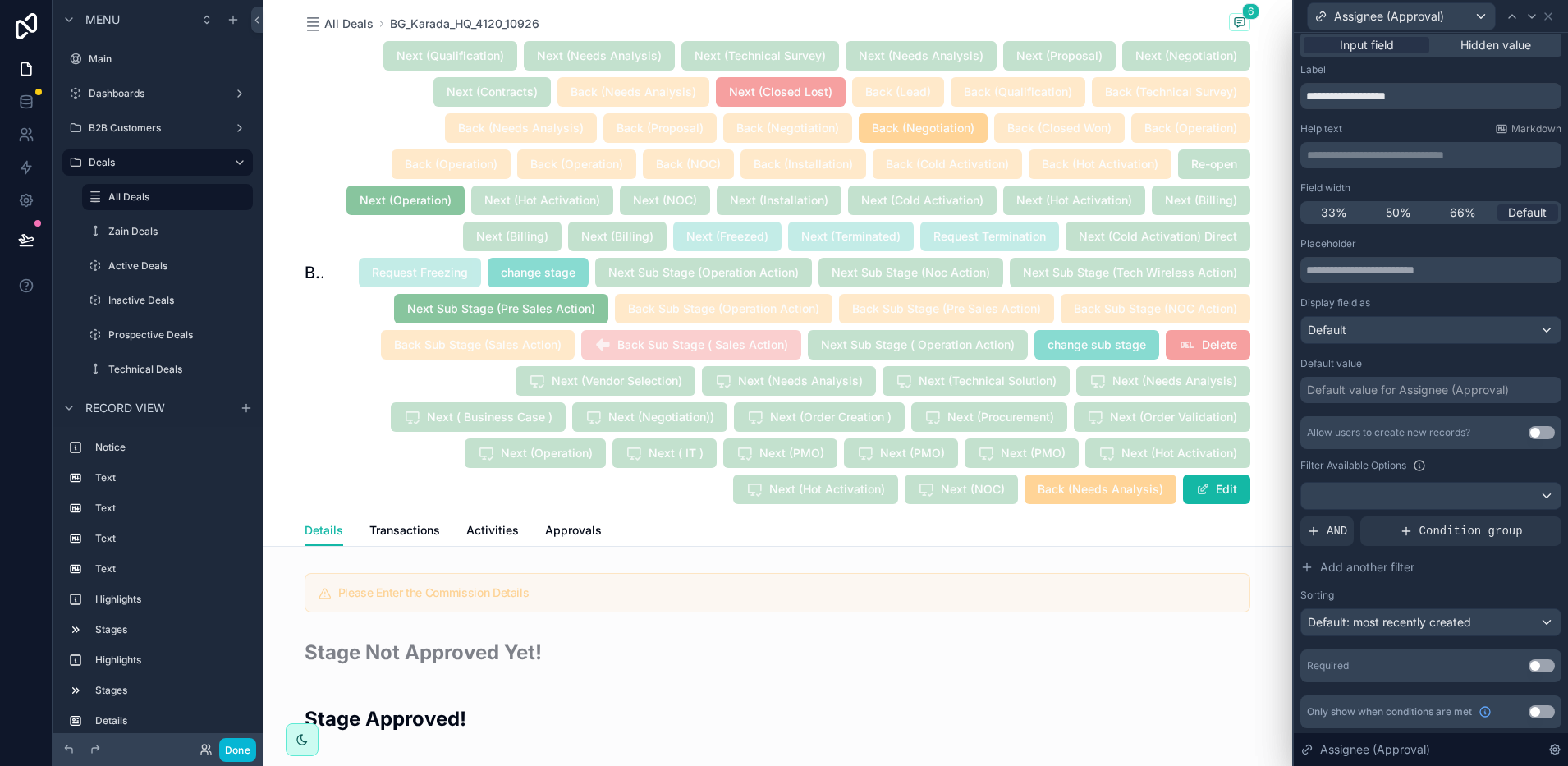
scroll to position [8, 0]
click at [1547, 15] on icon at bounding box center [1548, 16] width 13 height 13
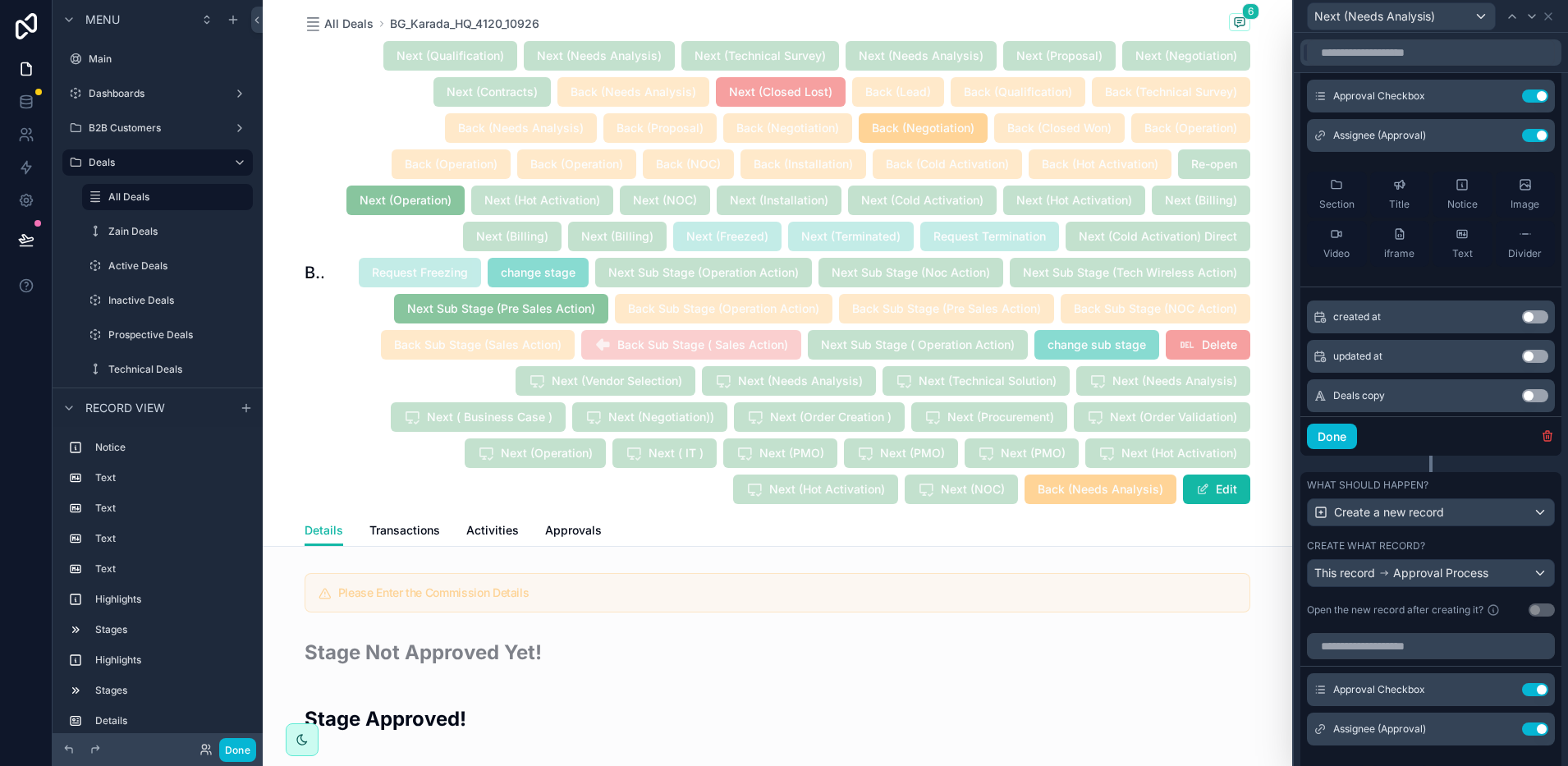
scroll to position [718, 0]
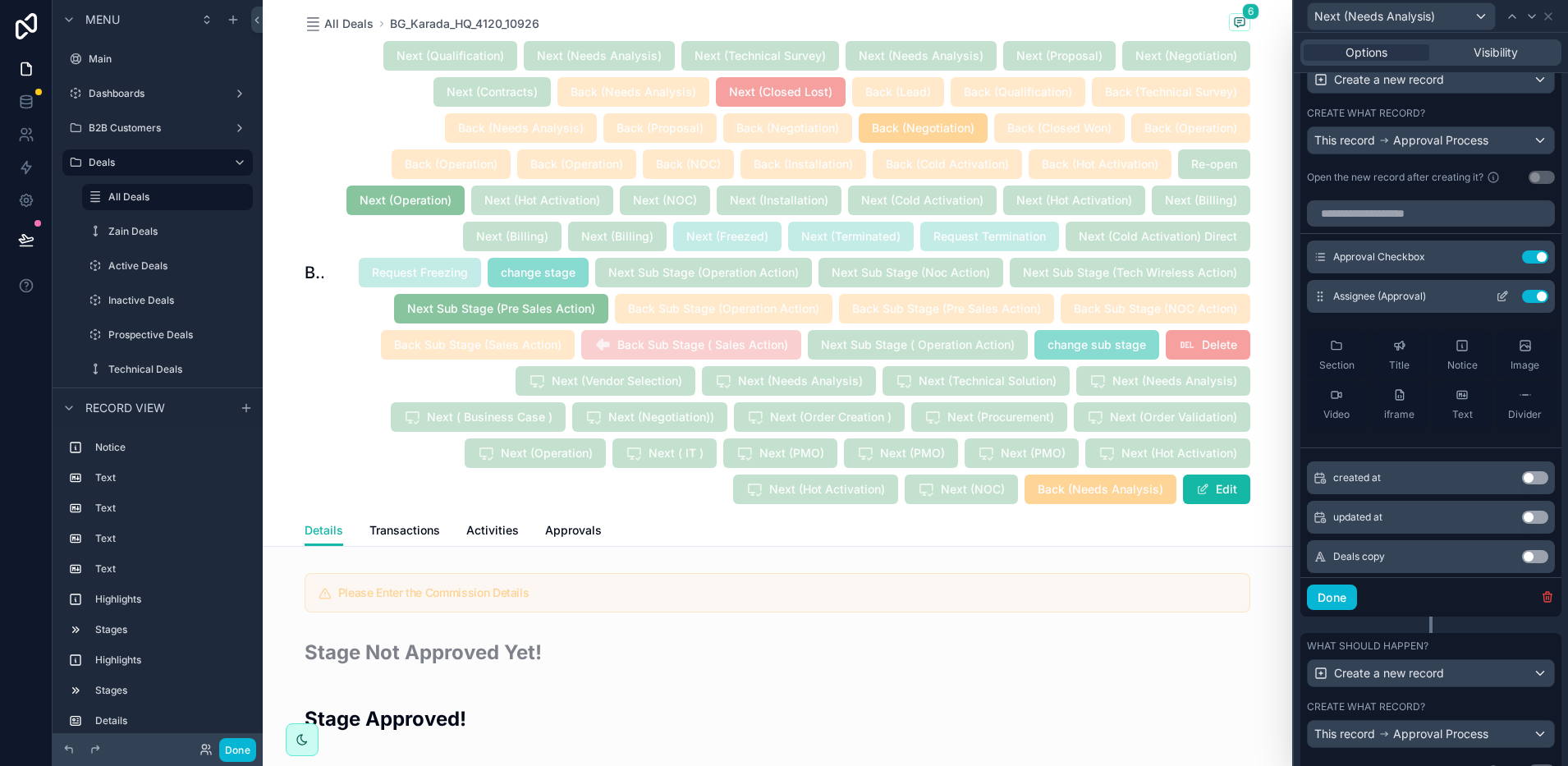
click at [1499, 301] on icon at bounding box center [1502, 297] width 8 height 8
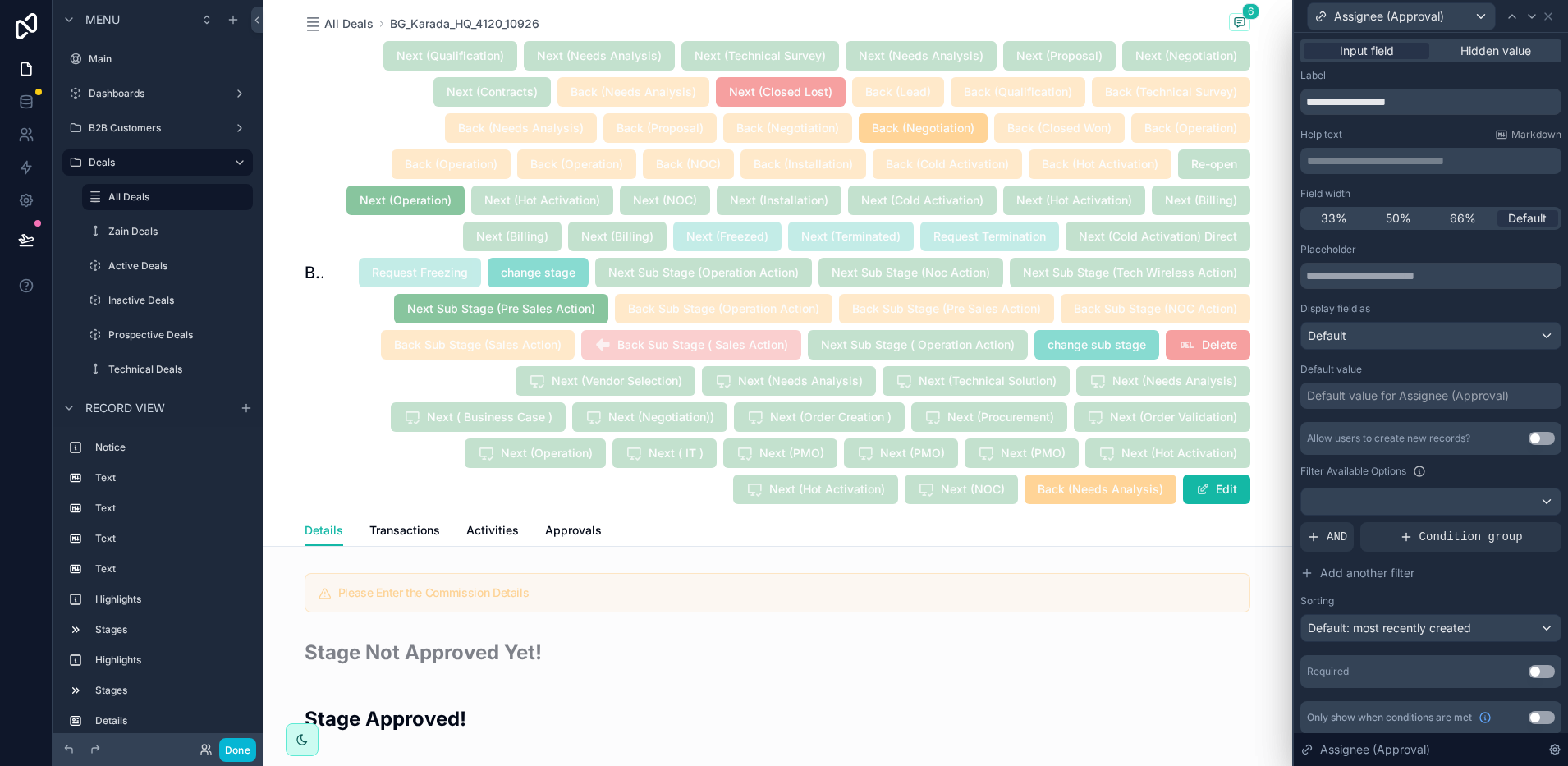
scroll to position [8, 0]
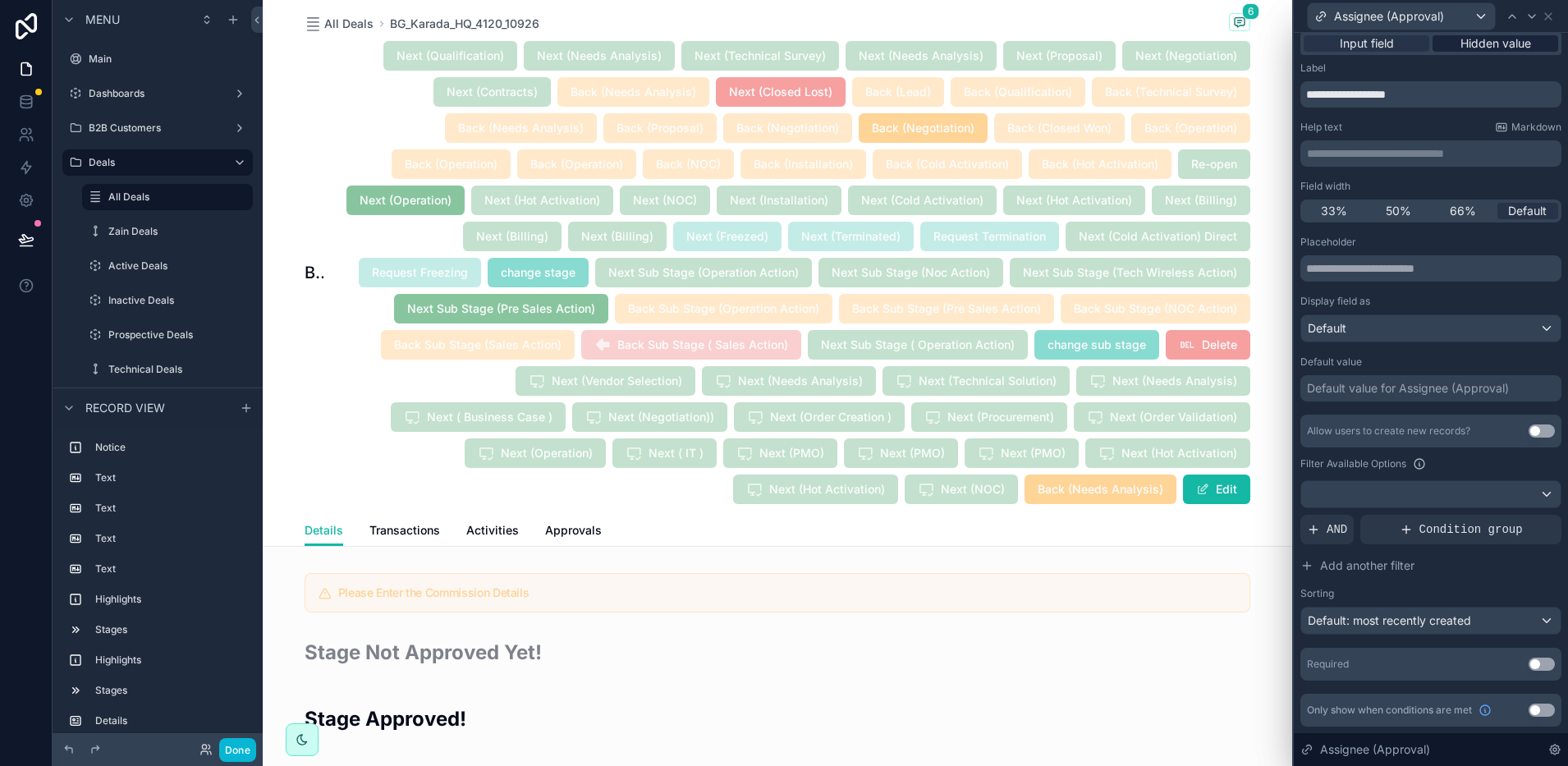
click at [1469, 43] on span "Hidden value" at bounding box center [1496, 43] width 71 height 16
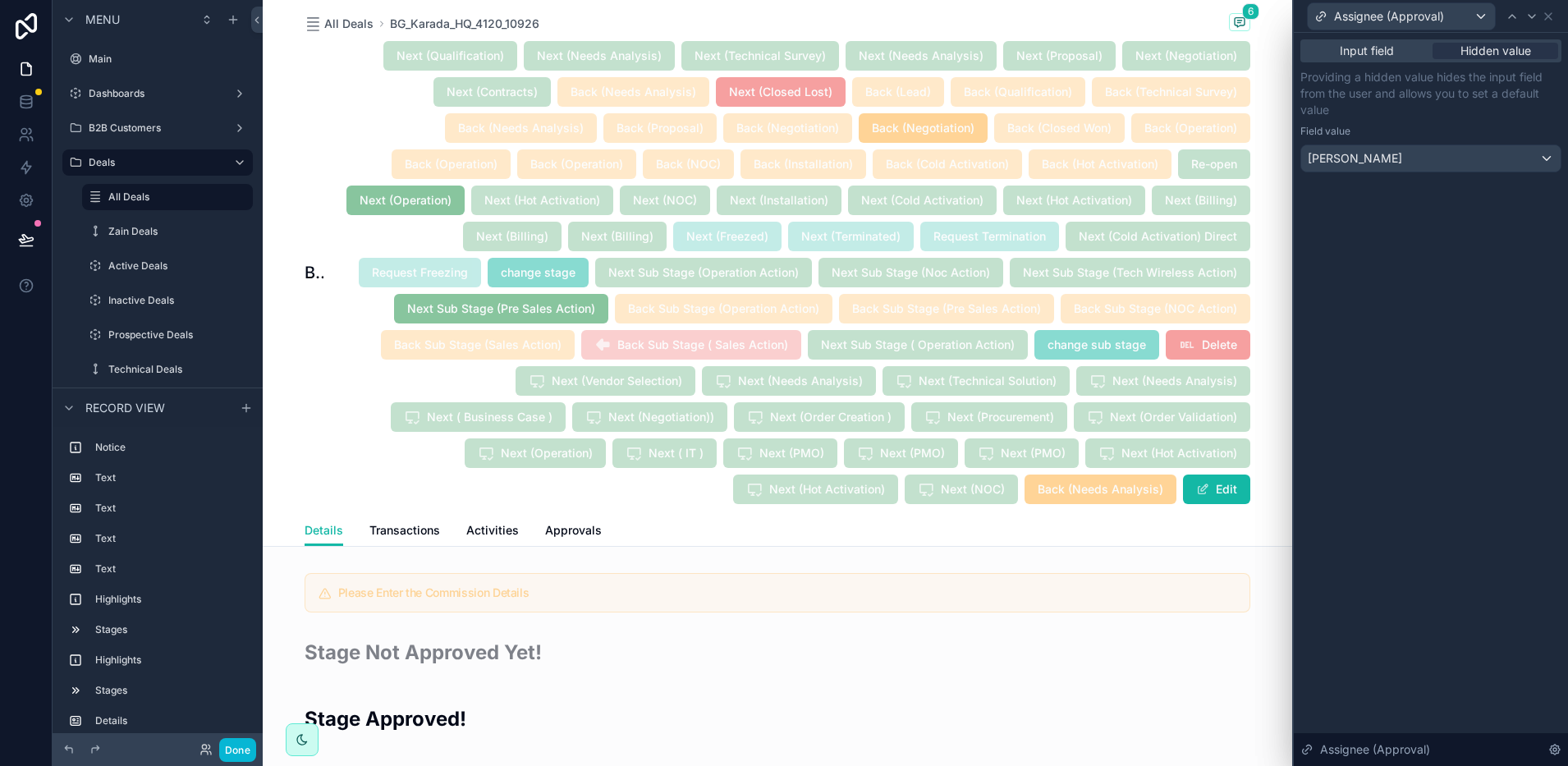
scroll to position [0, 0]
click at [1549, 15] on icon at bounding box center [1549, 16] width 7 height 7
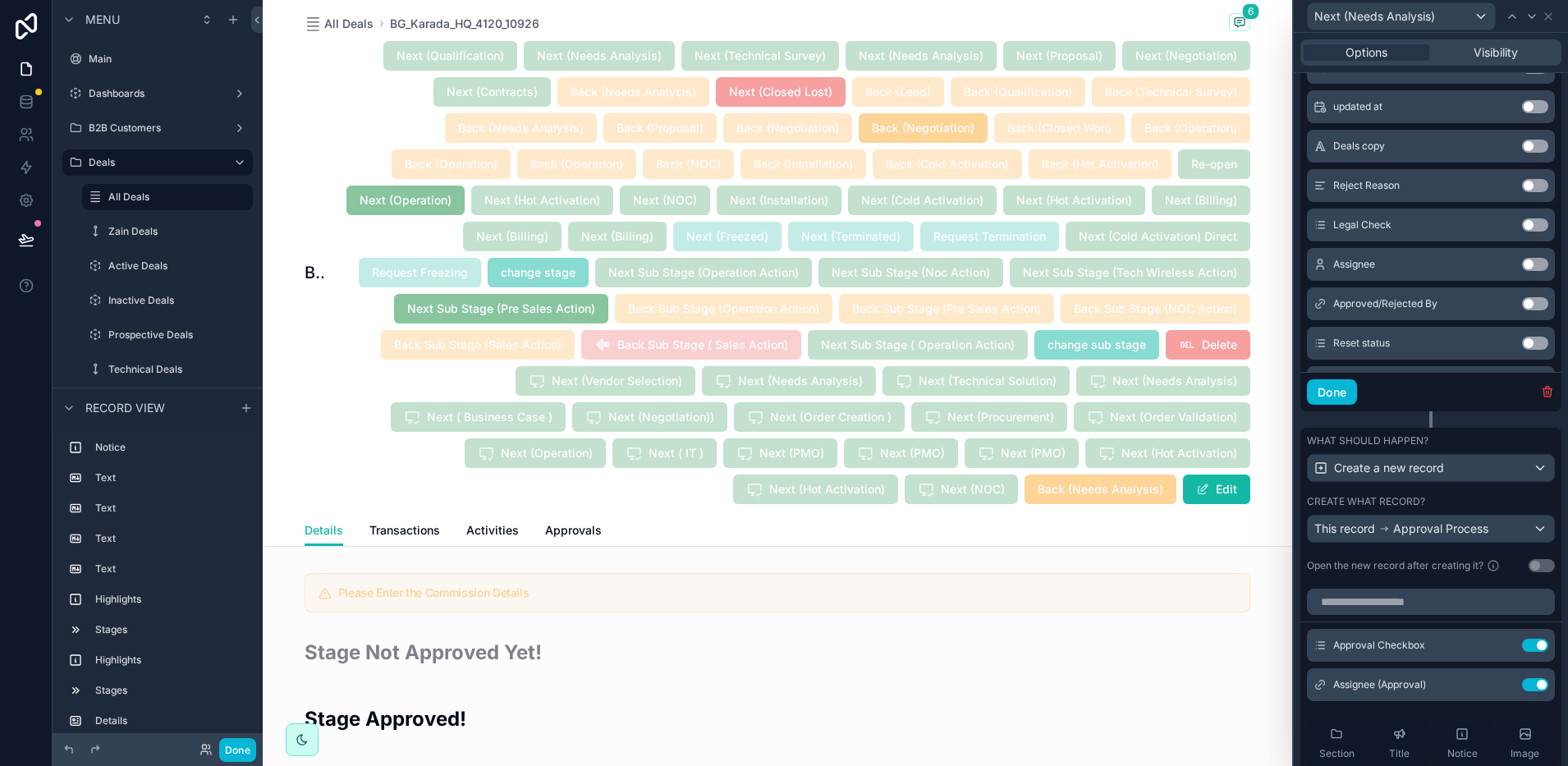
scroll to position [1026, 0]
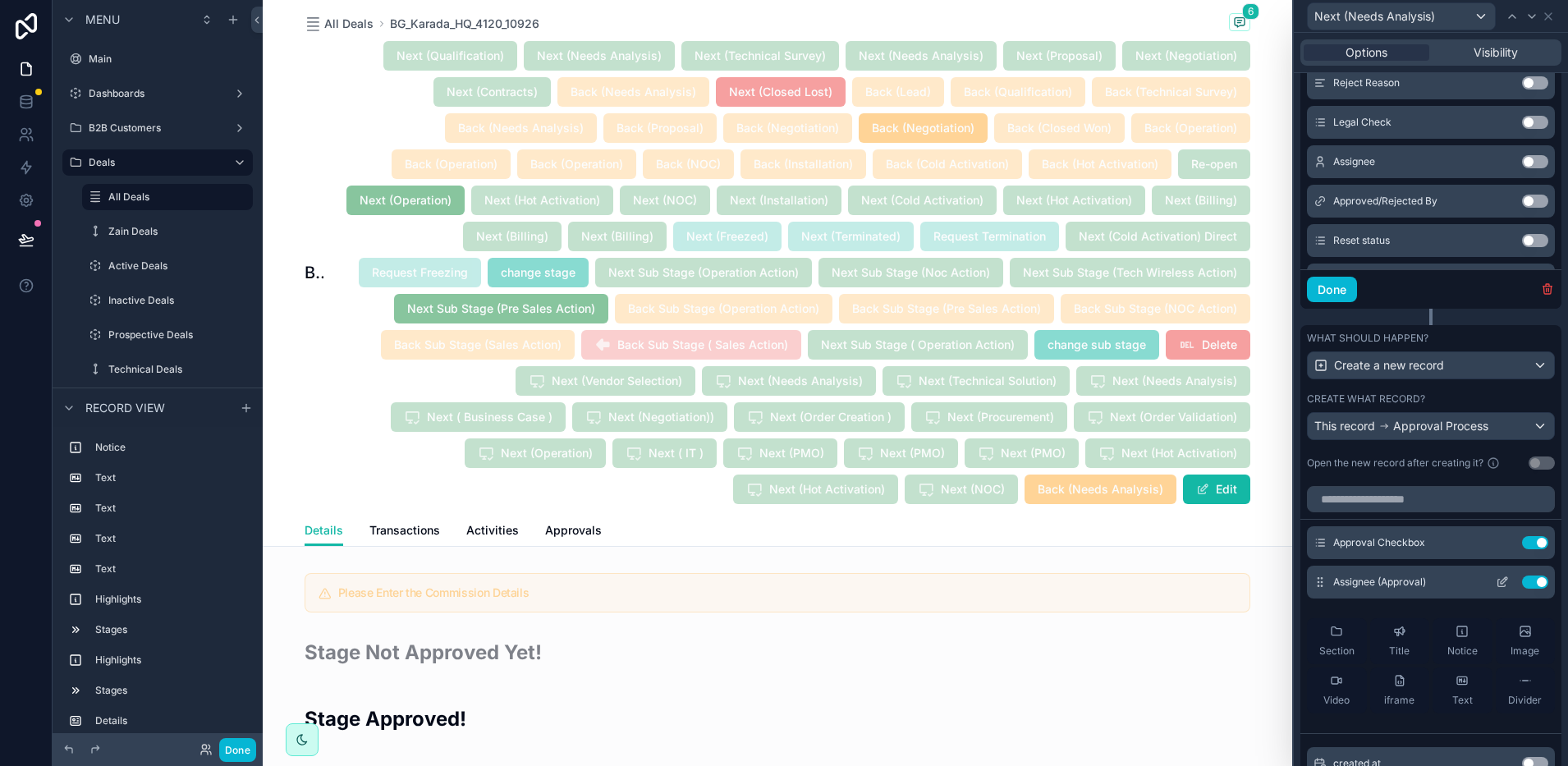
click at [1496, 589] on icon at bounding box center [1502, 582] width 13 height 13
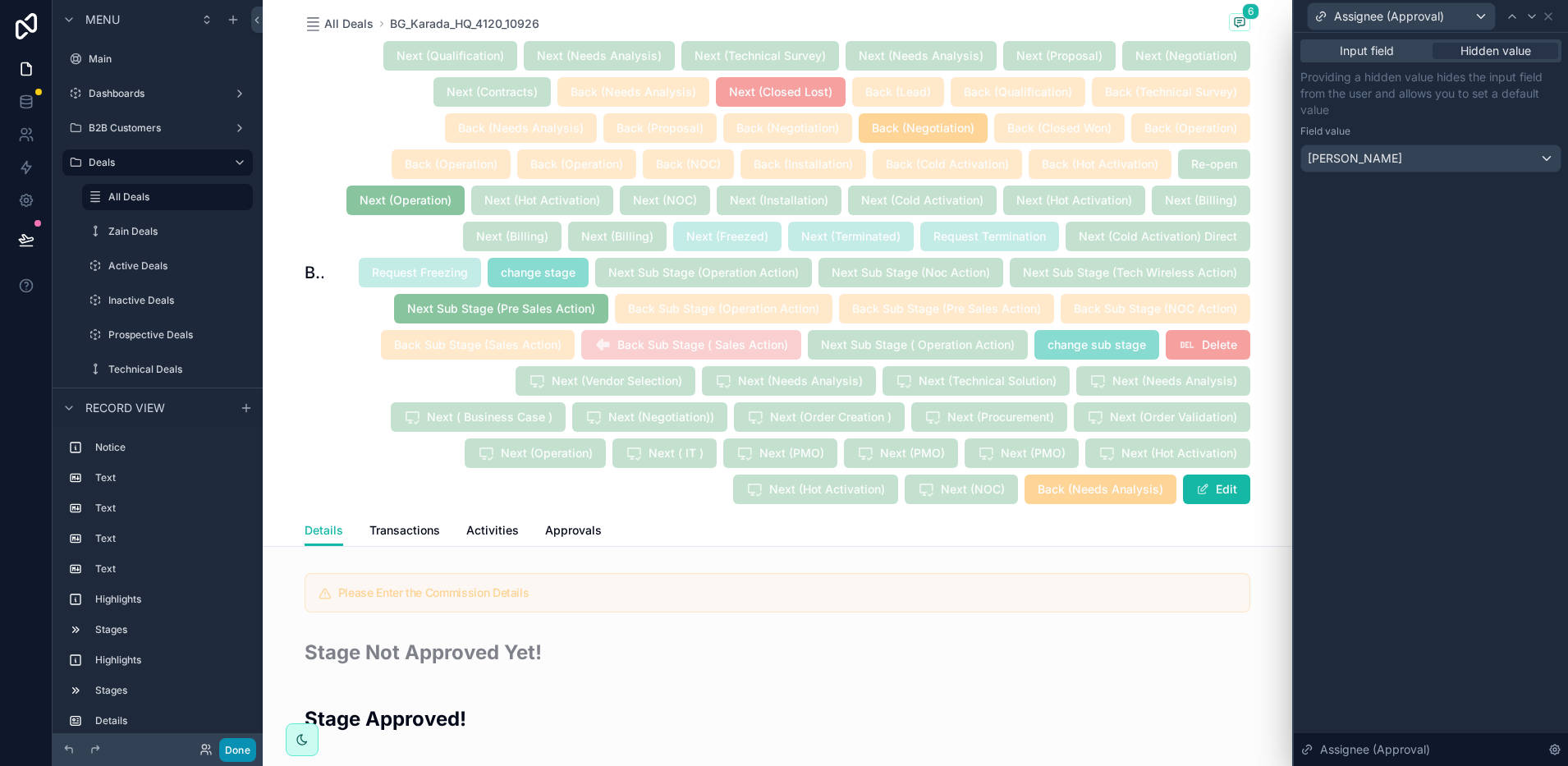
click at [233, 751] on button "Done" at bounding box center [237, 751] width 37 height 24
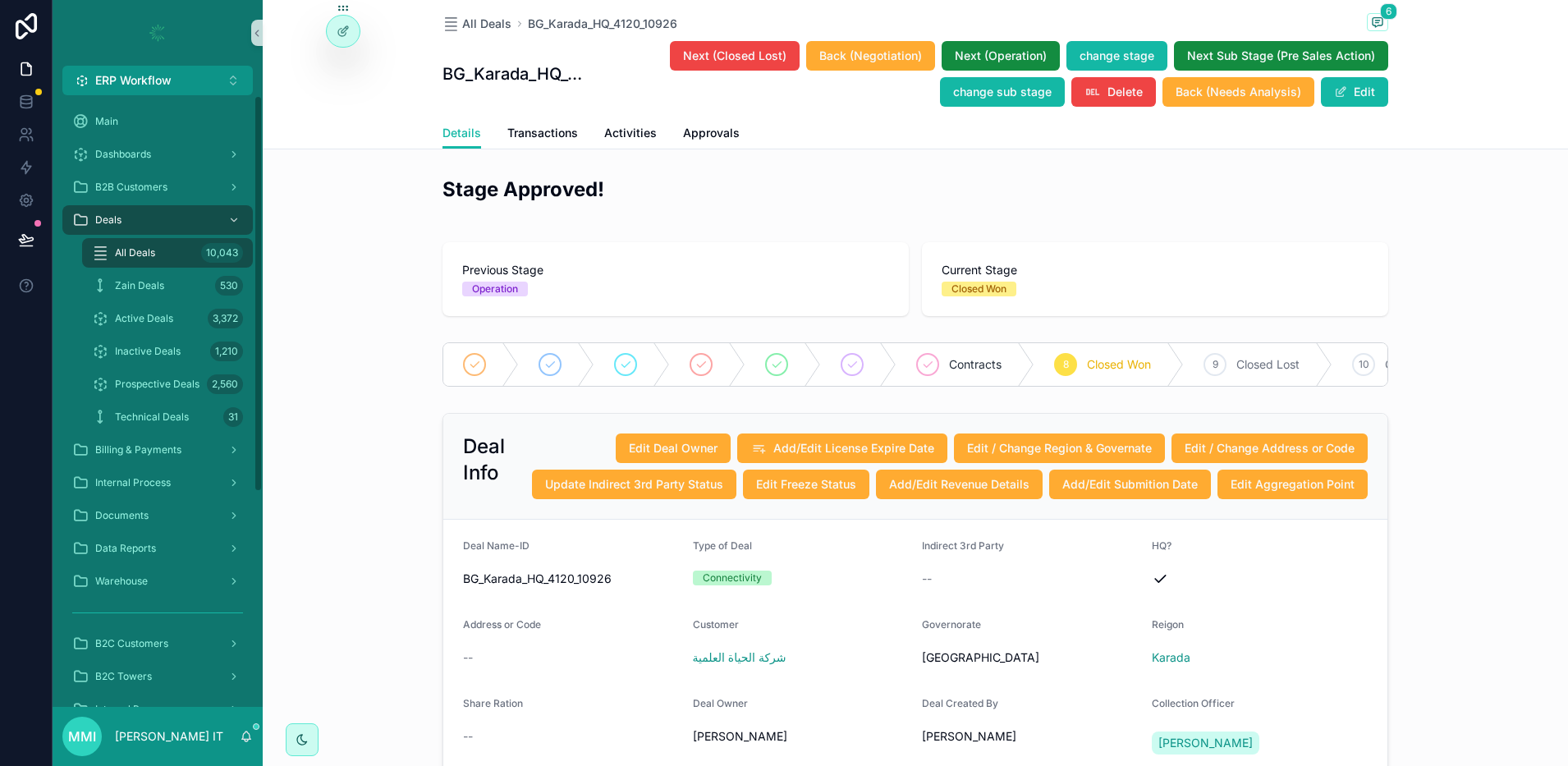
click at [154, 252] on span "All Deals" at bounding box center [134, 252] width 40 height 13
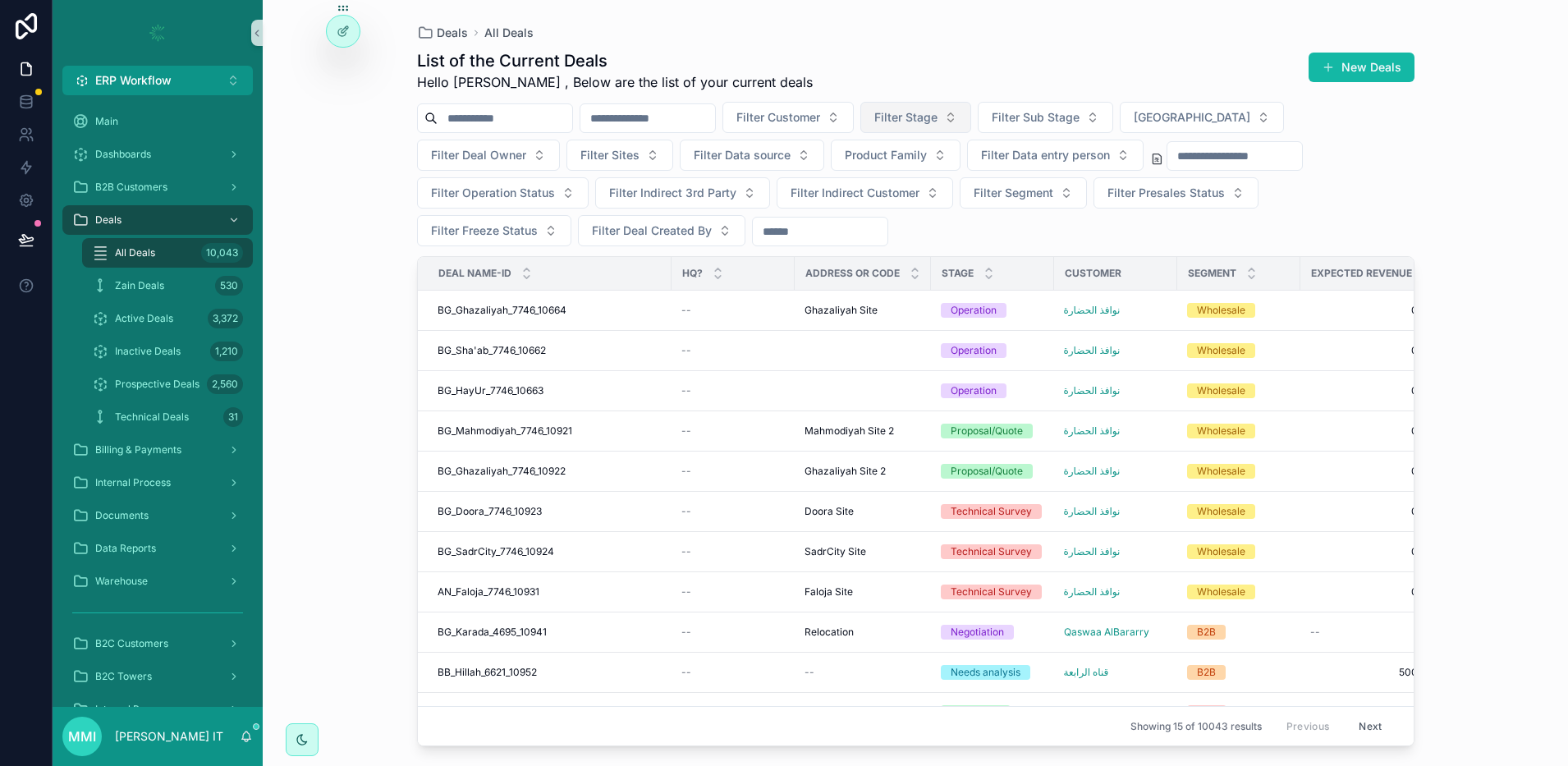
click at [938, 111] on span "Filter Stage" at bounding box center [906, 117] width 63 height 16
type input "******"
click at [967, 183] on div "Change Request" at bounding box center [1000, 184] width 197 height 27
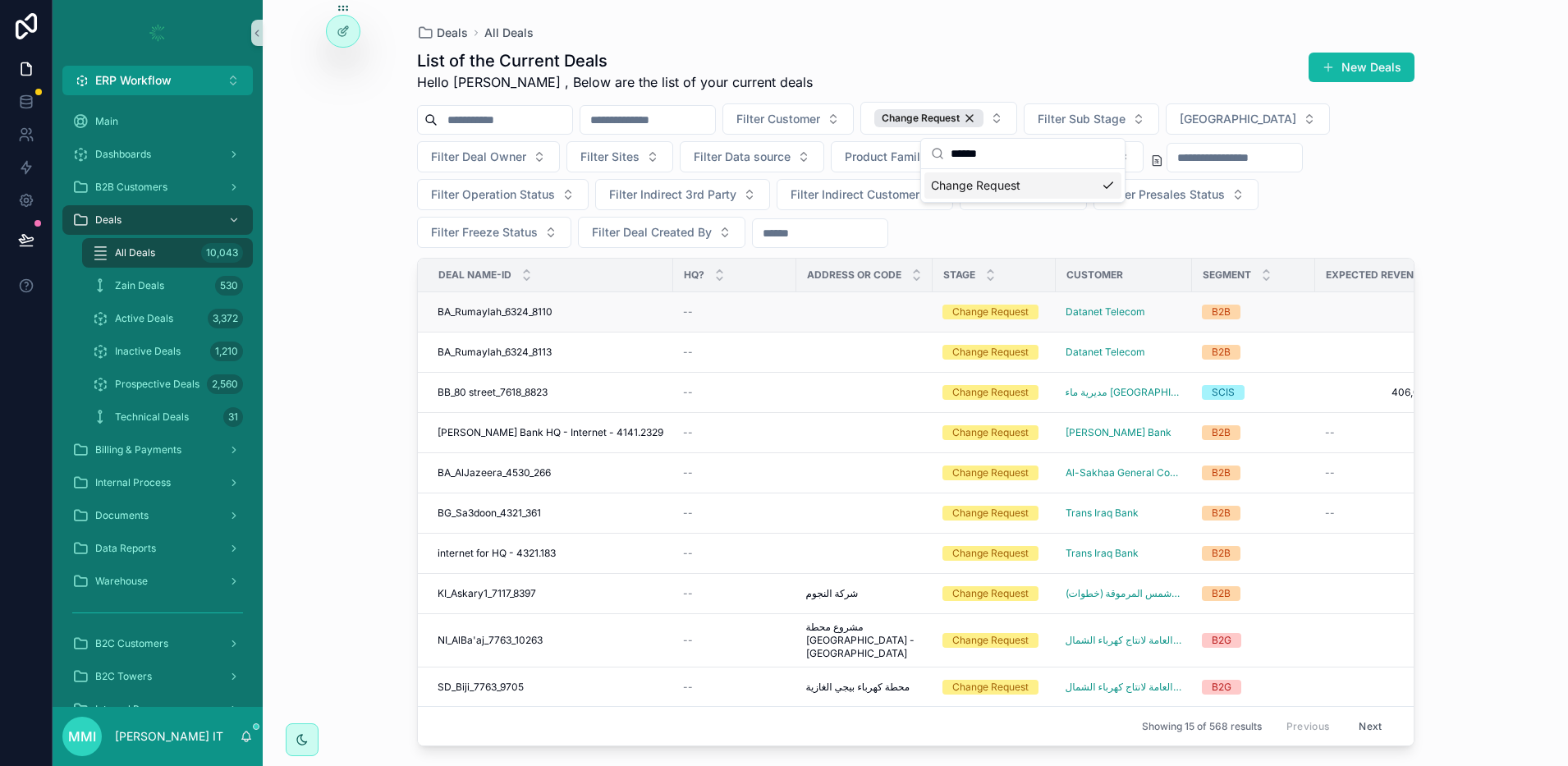
click at [524, 311] on span "BA_Rumaylah_6324_8110" at bounding box center [495, 312] width 115 height 13
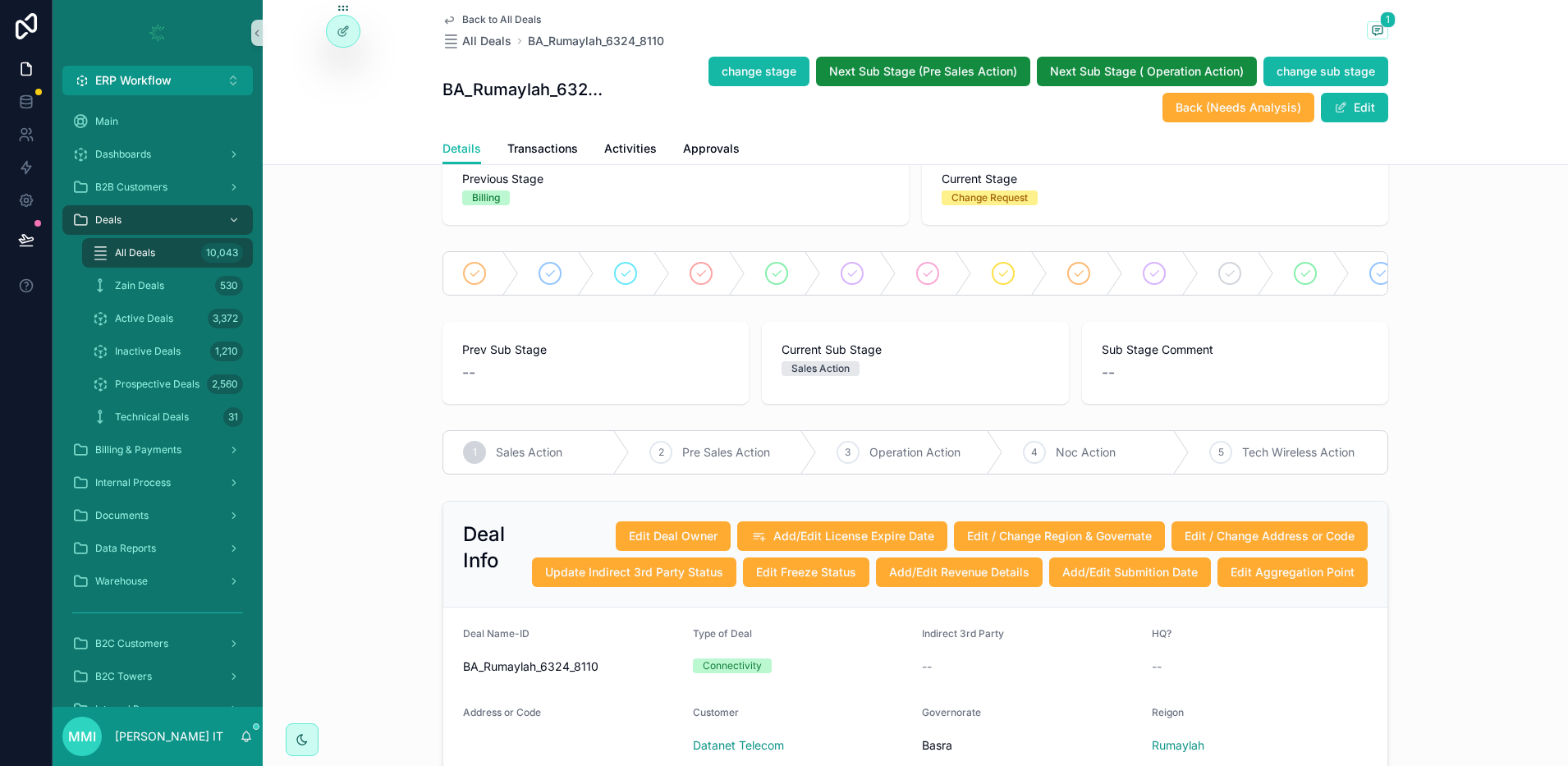
scroll to position [205, 0]
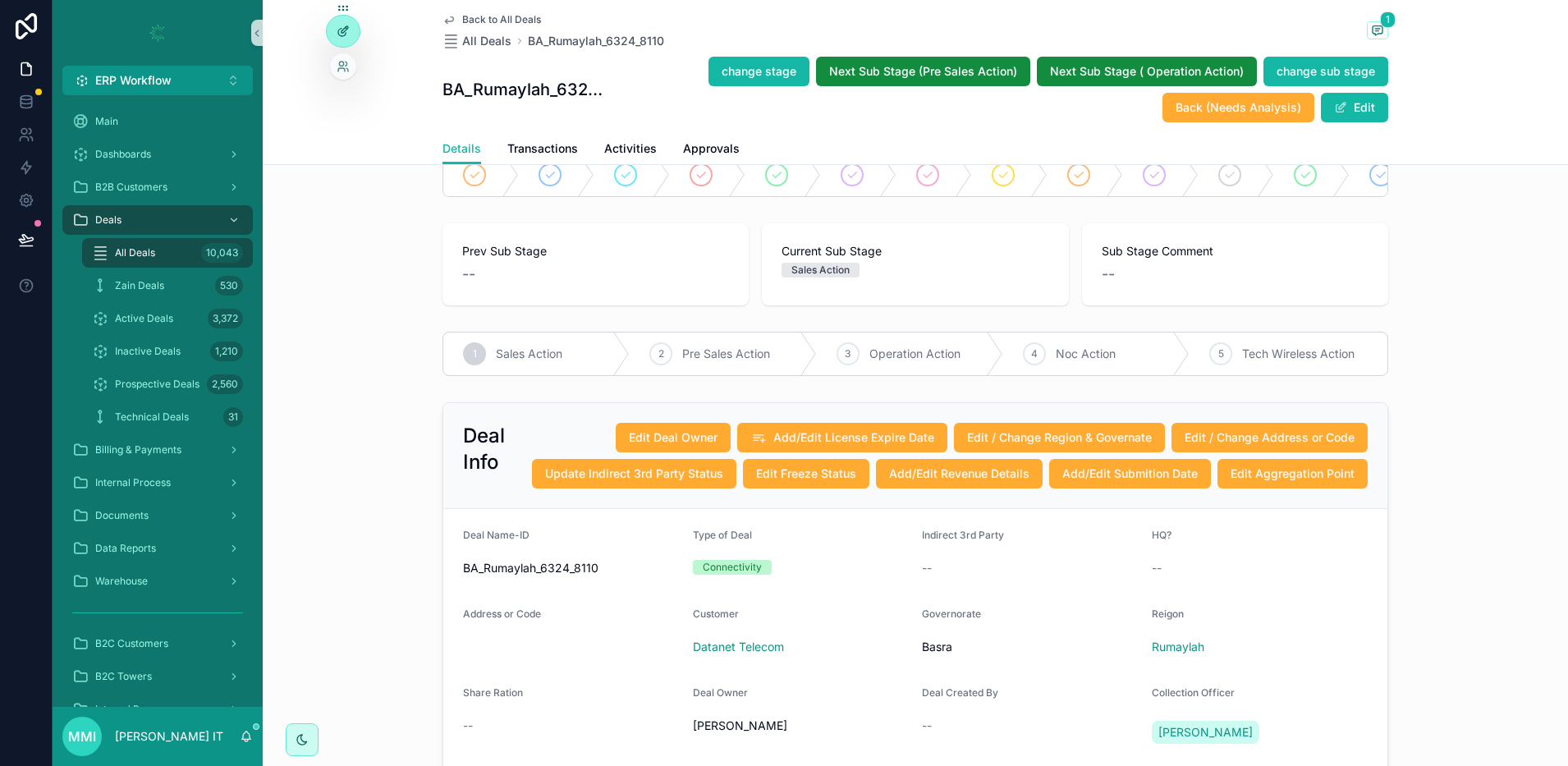
click at [348, 37] on icon at bounding box center [342, 31] width 13 height 13
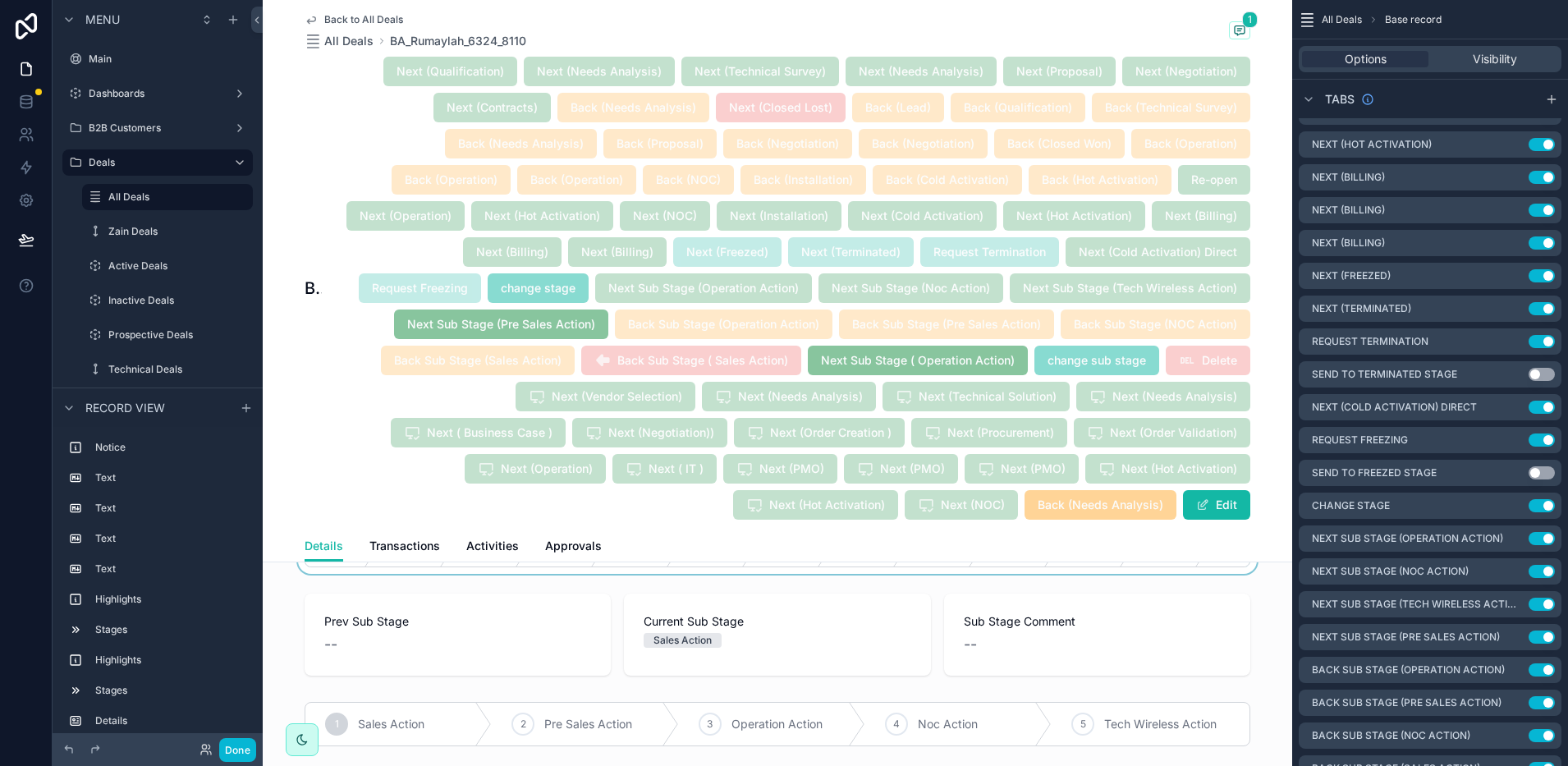
scroll to position [616, 0]
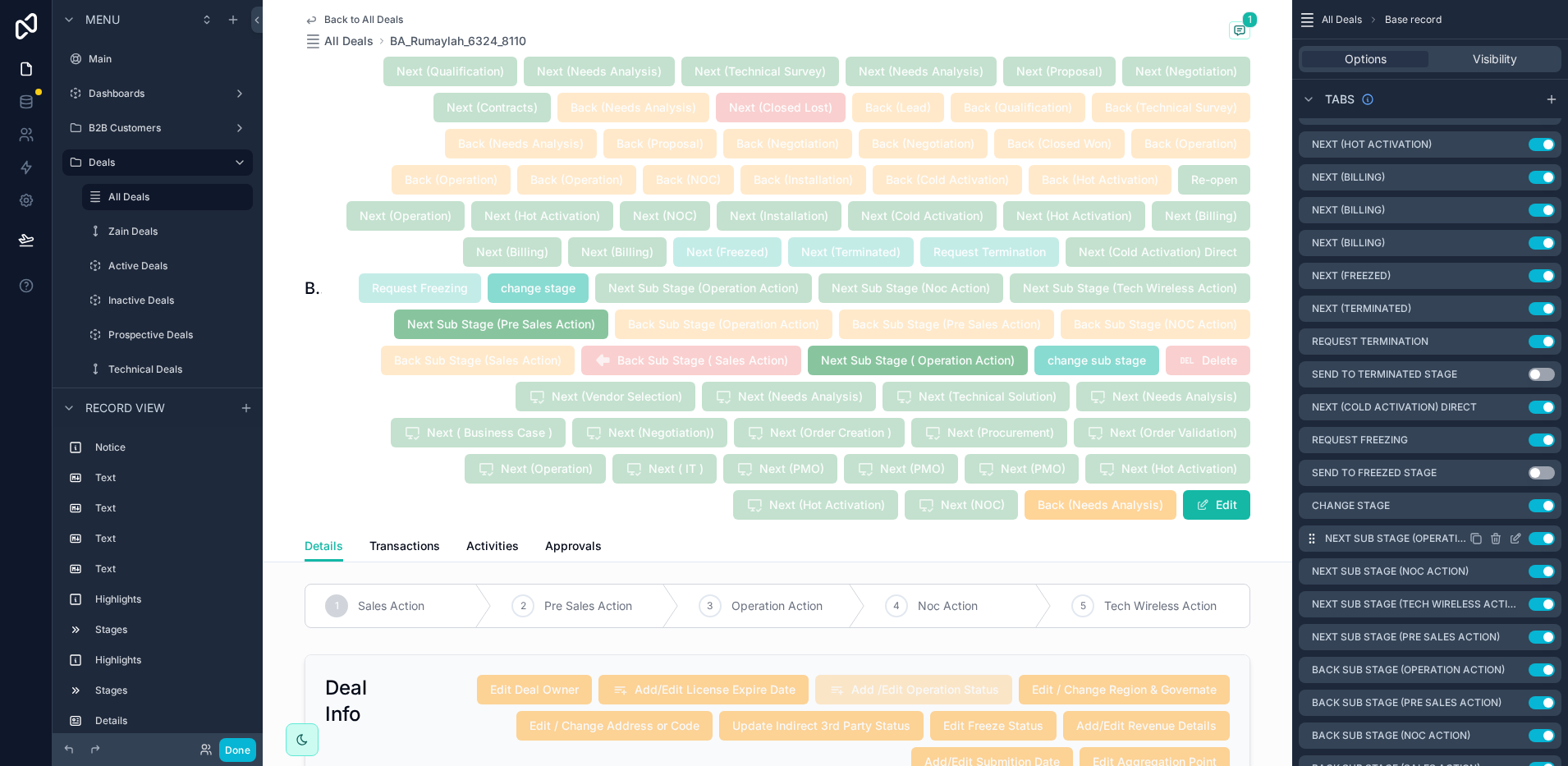
click at [1518, 533] on icon "scrollable content" at bounding box center [1515, 538] width 13 height 13
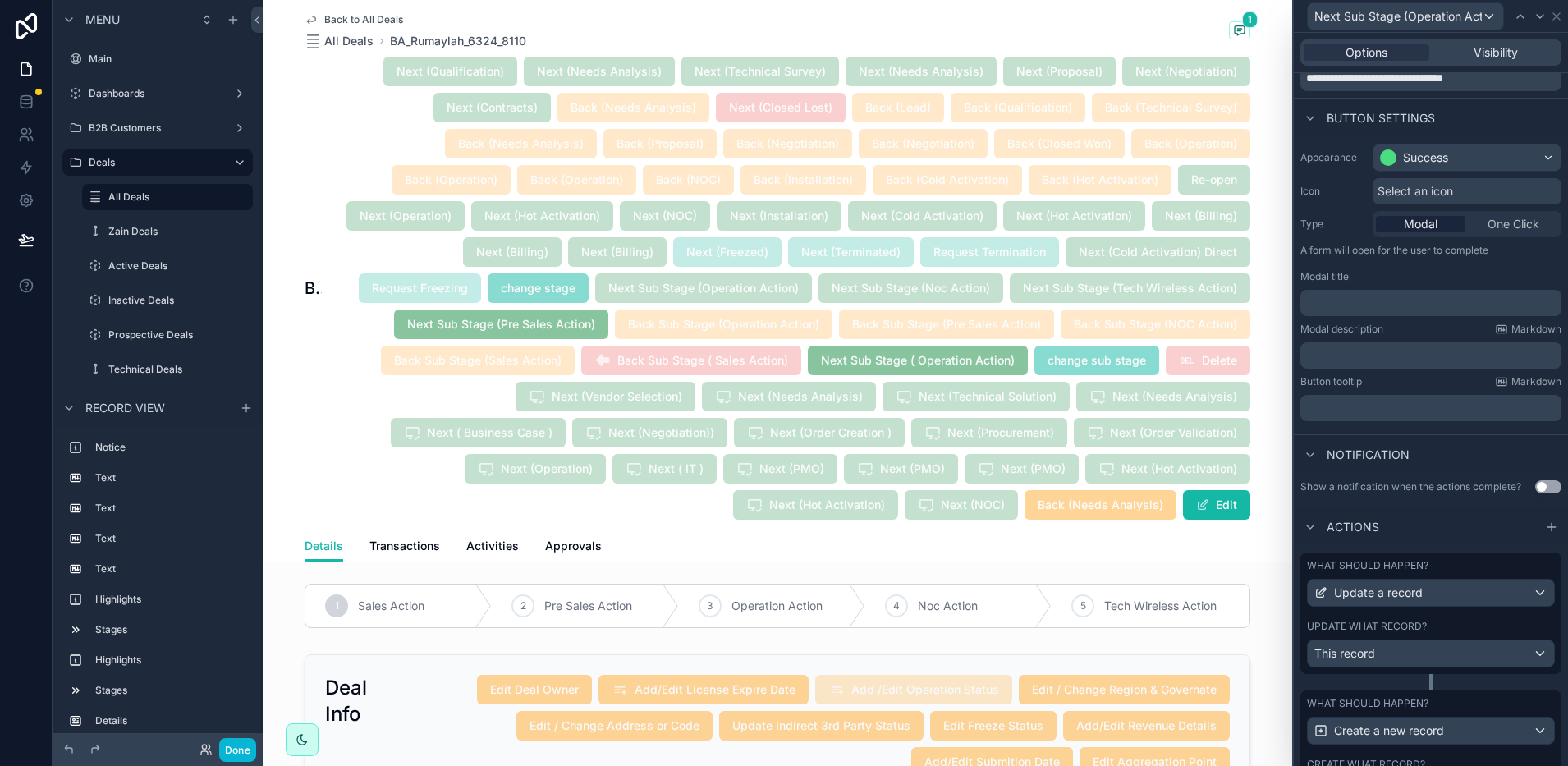
scroll to position [202, 0]
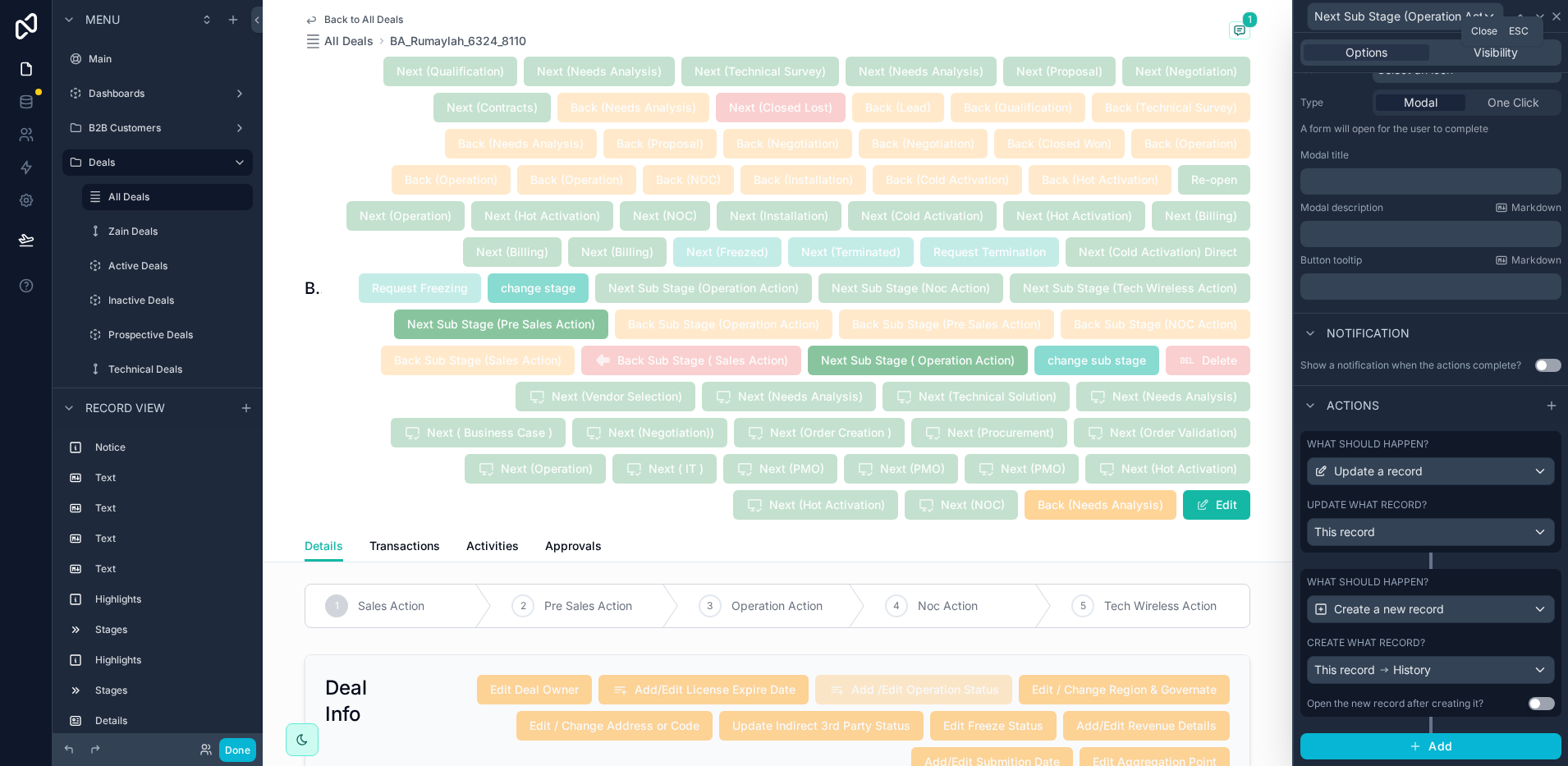
click at [1552, 18] on icon at bounding box center [1556, 16] width 13 height 13
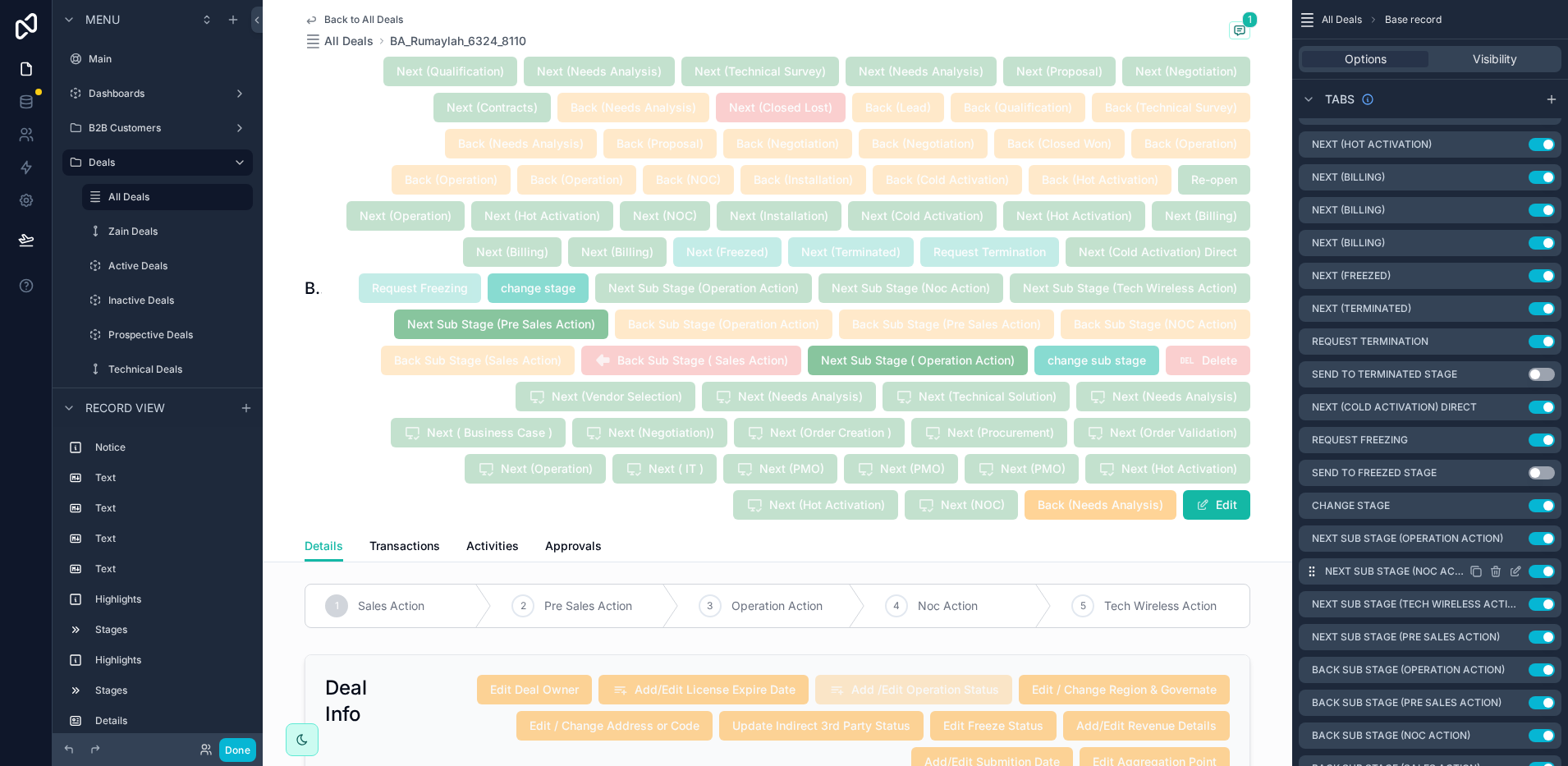
click at [1512, 574] on icon "scrollable content" at bounding box center [1515, 573] width 8 height 8
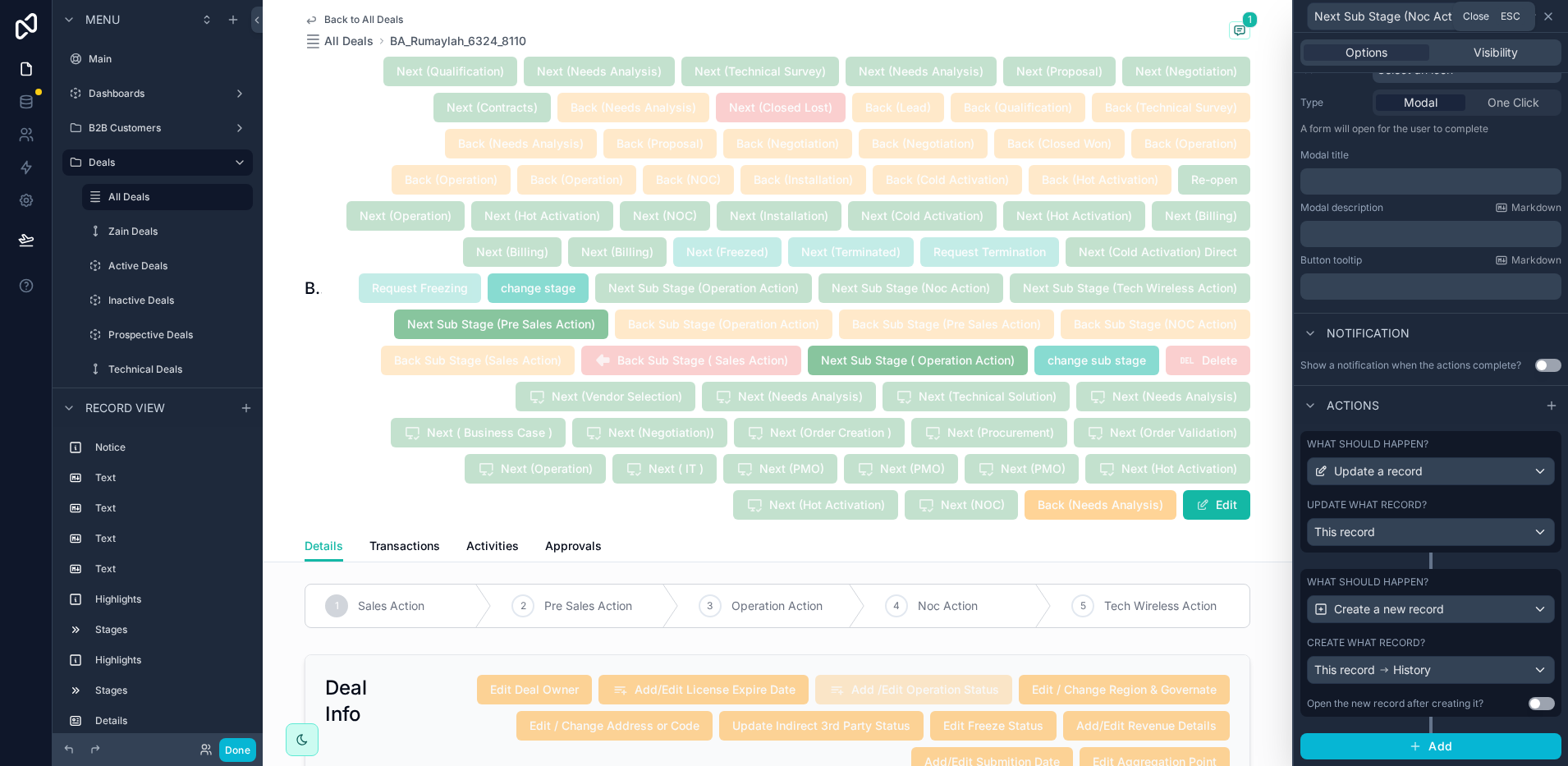
click at [1544, 17] on icon at bounding box center [1548, 16] width 13 height 13
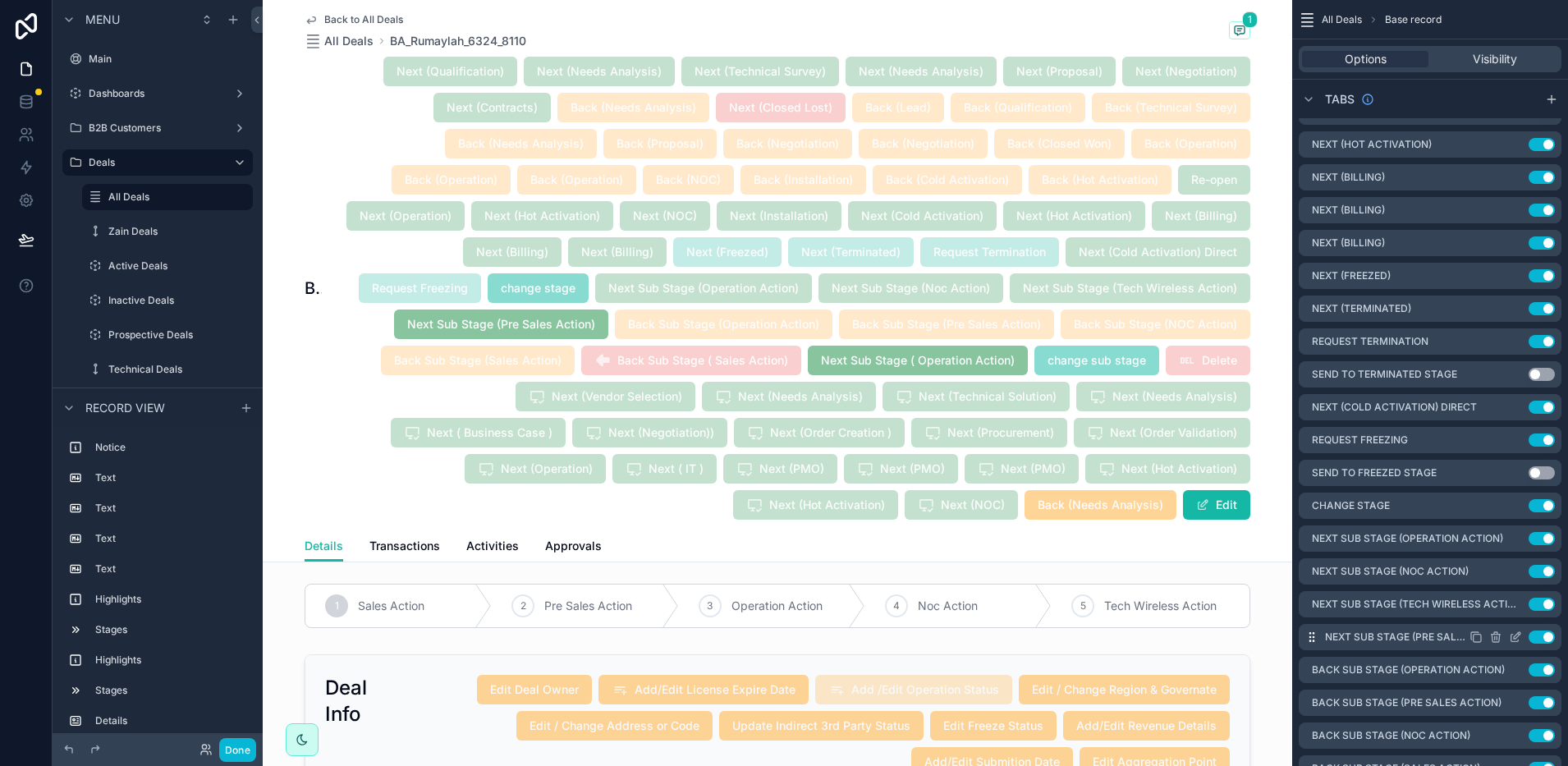
click at [1512, 638] on icon "scrollable content" at bounding box center [1515, 638] width 8 height 8
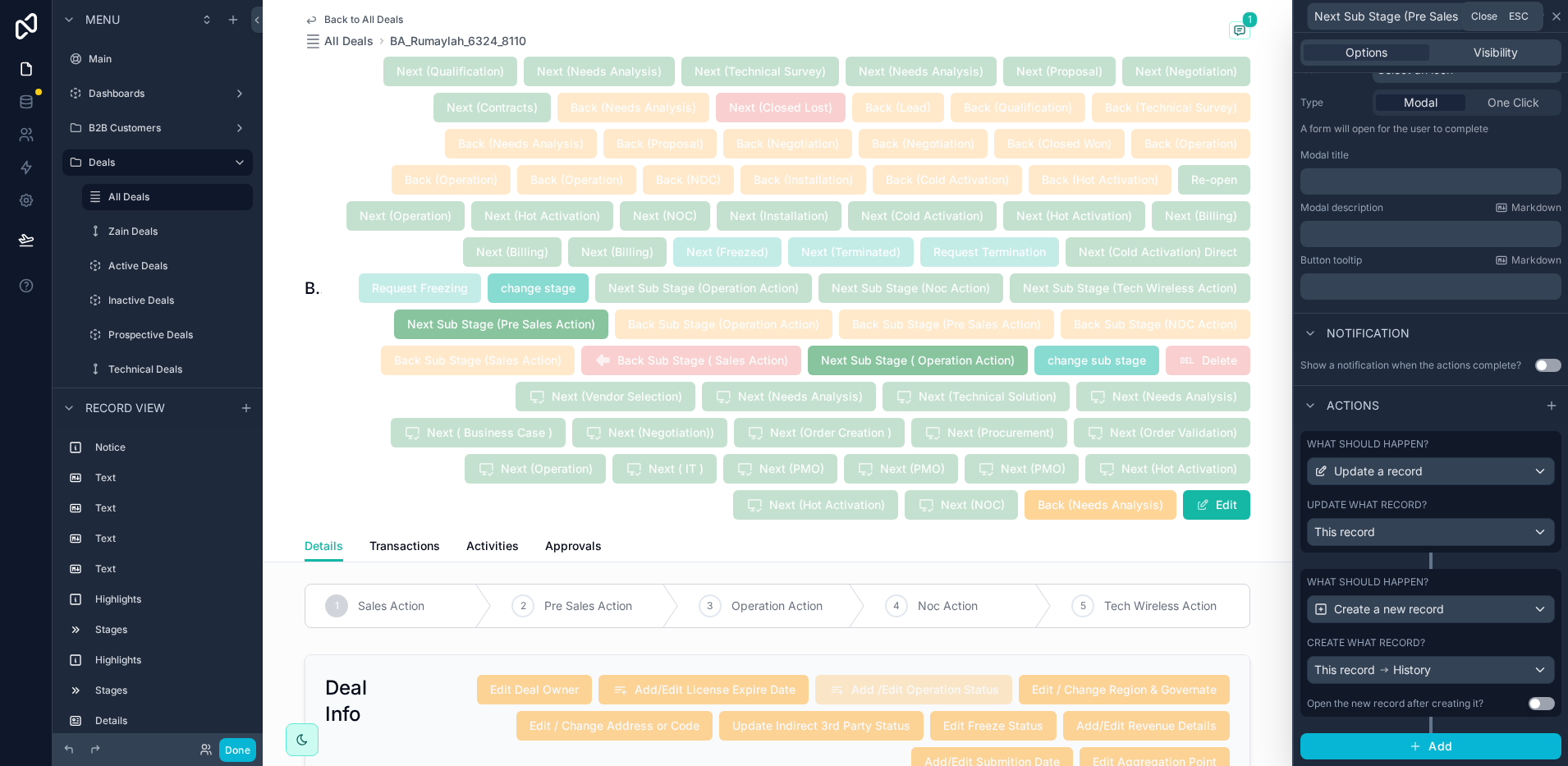
click at [1554, 10] on icon at bounding box center [1556, 16] width 13 height 13
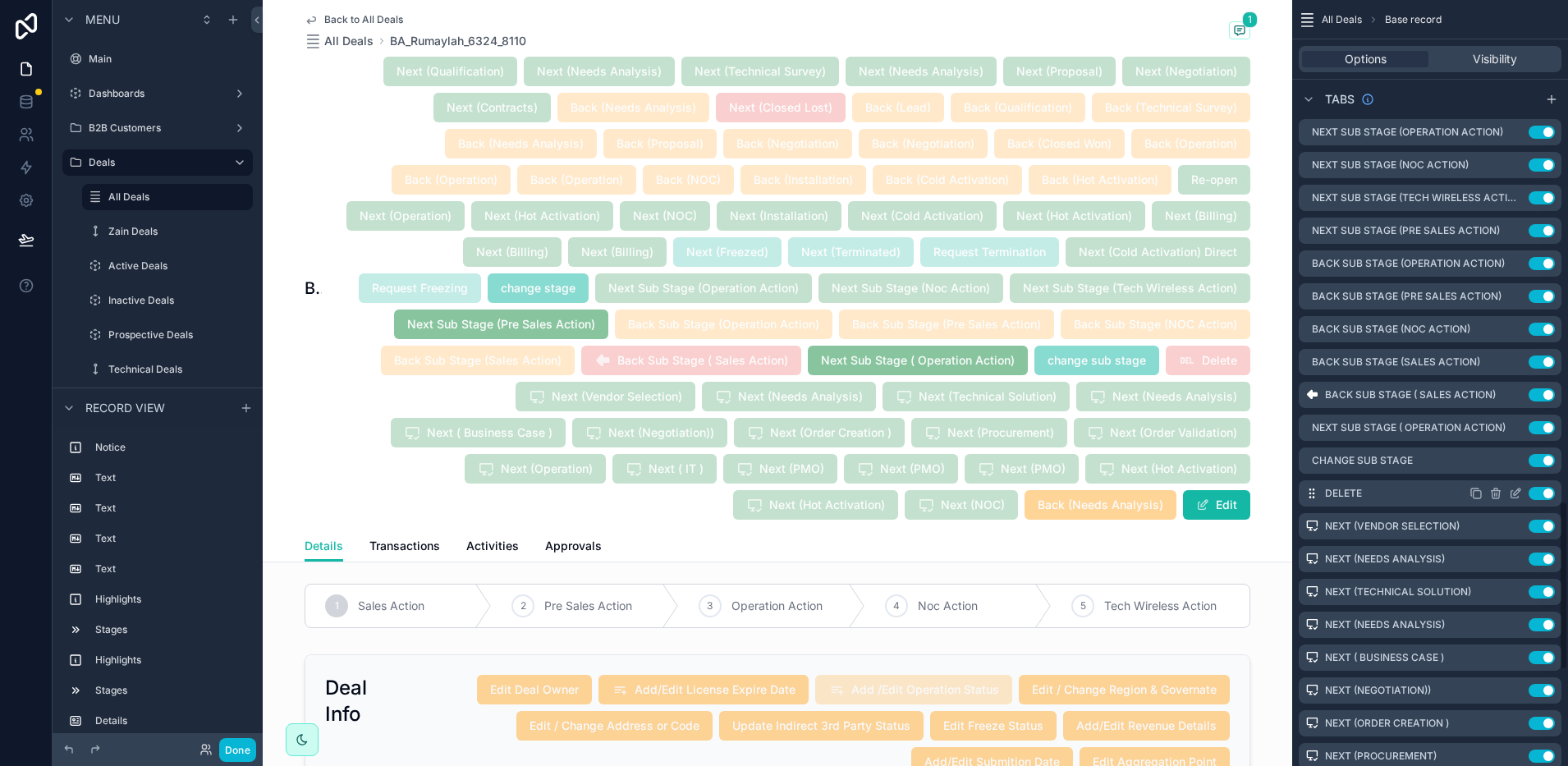
scroll to position [2258, 0]
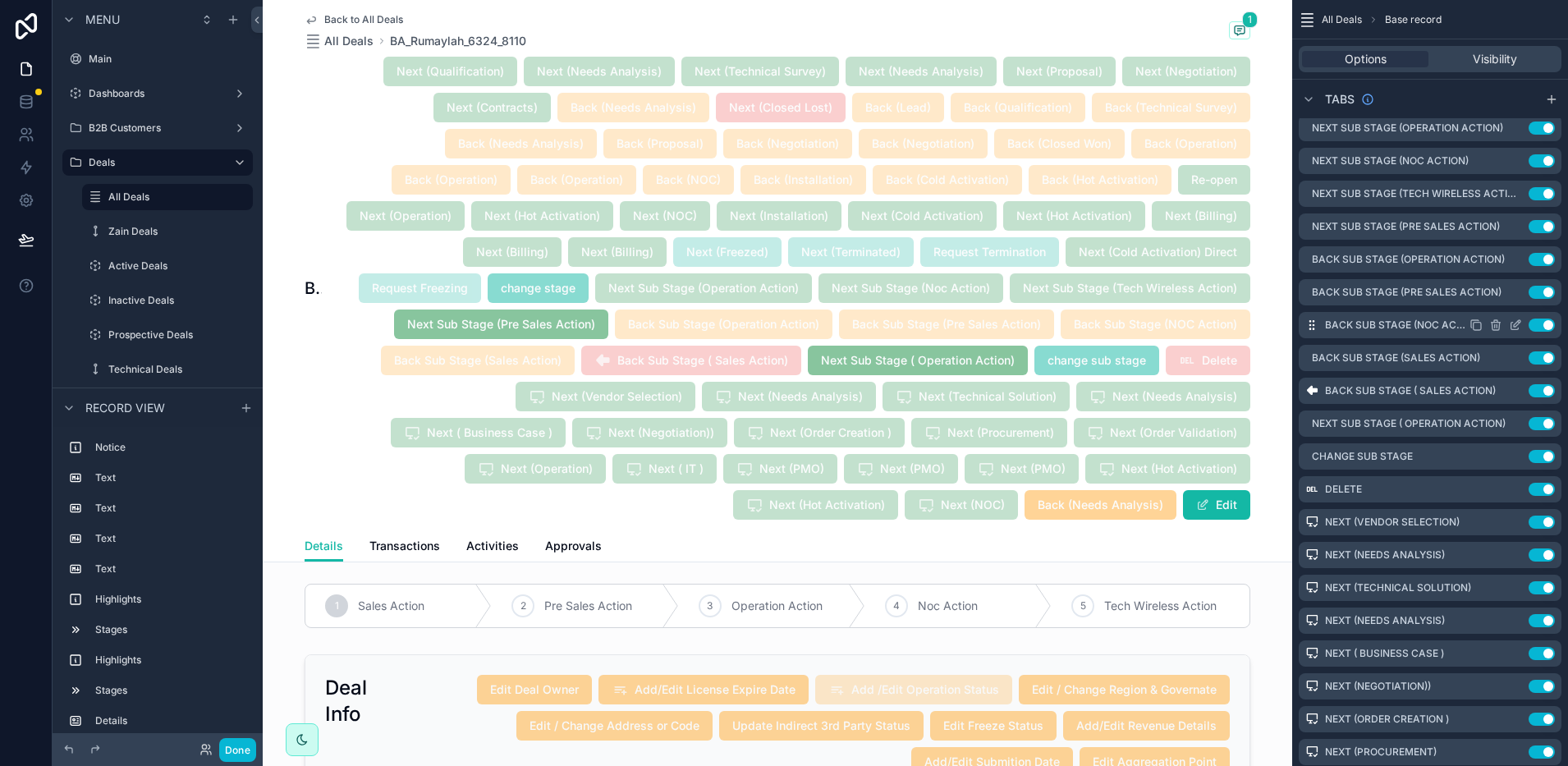
click at [1514, 327] on icon "scrollable content" at bounding box center [1518, 324] width 7 height 7
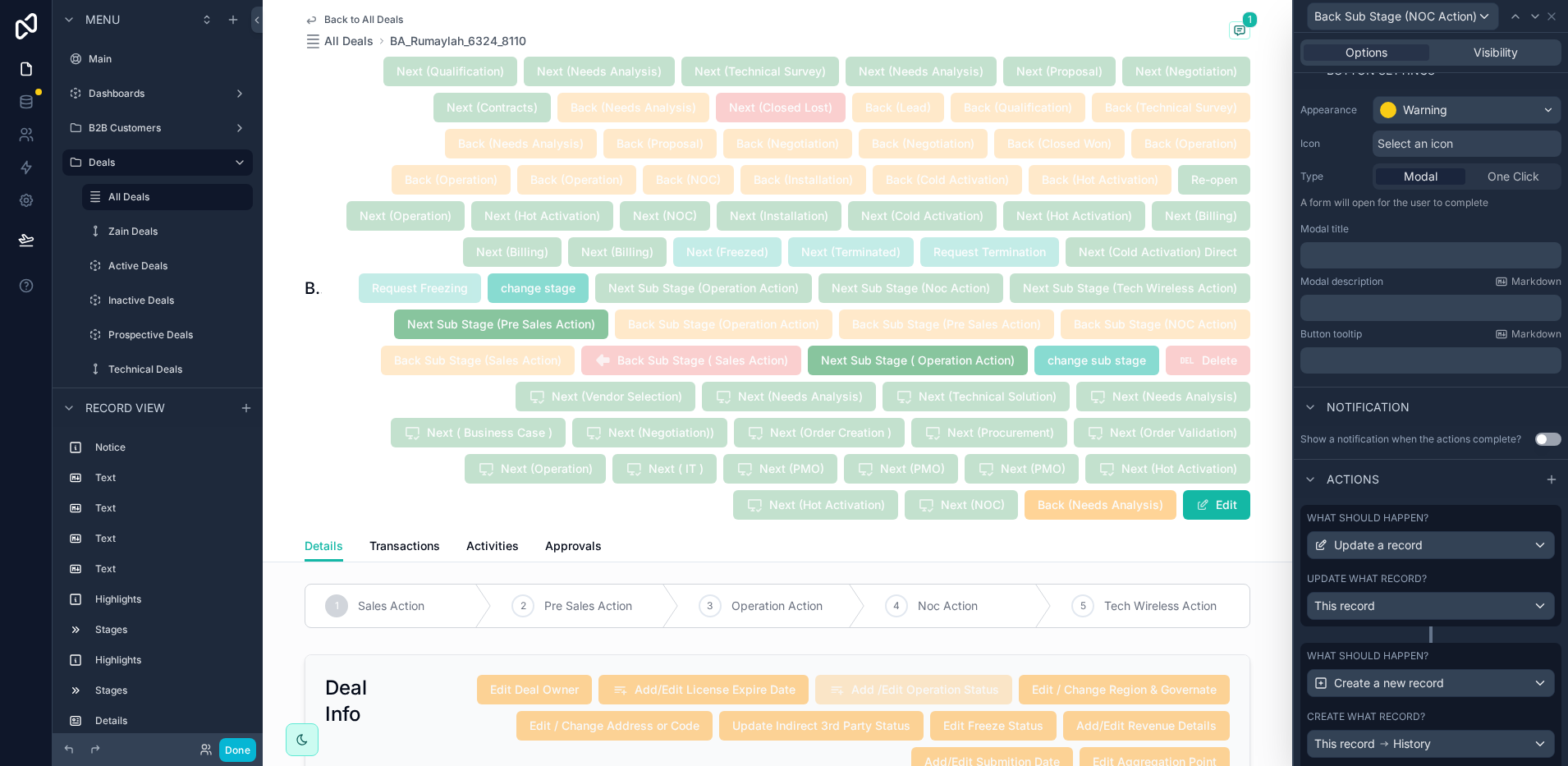
scroll to position [202, 0]
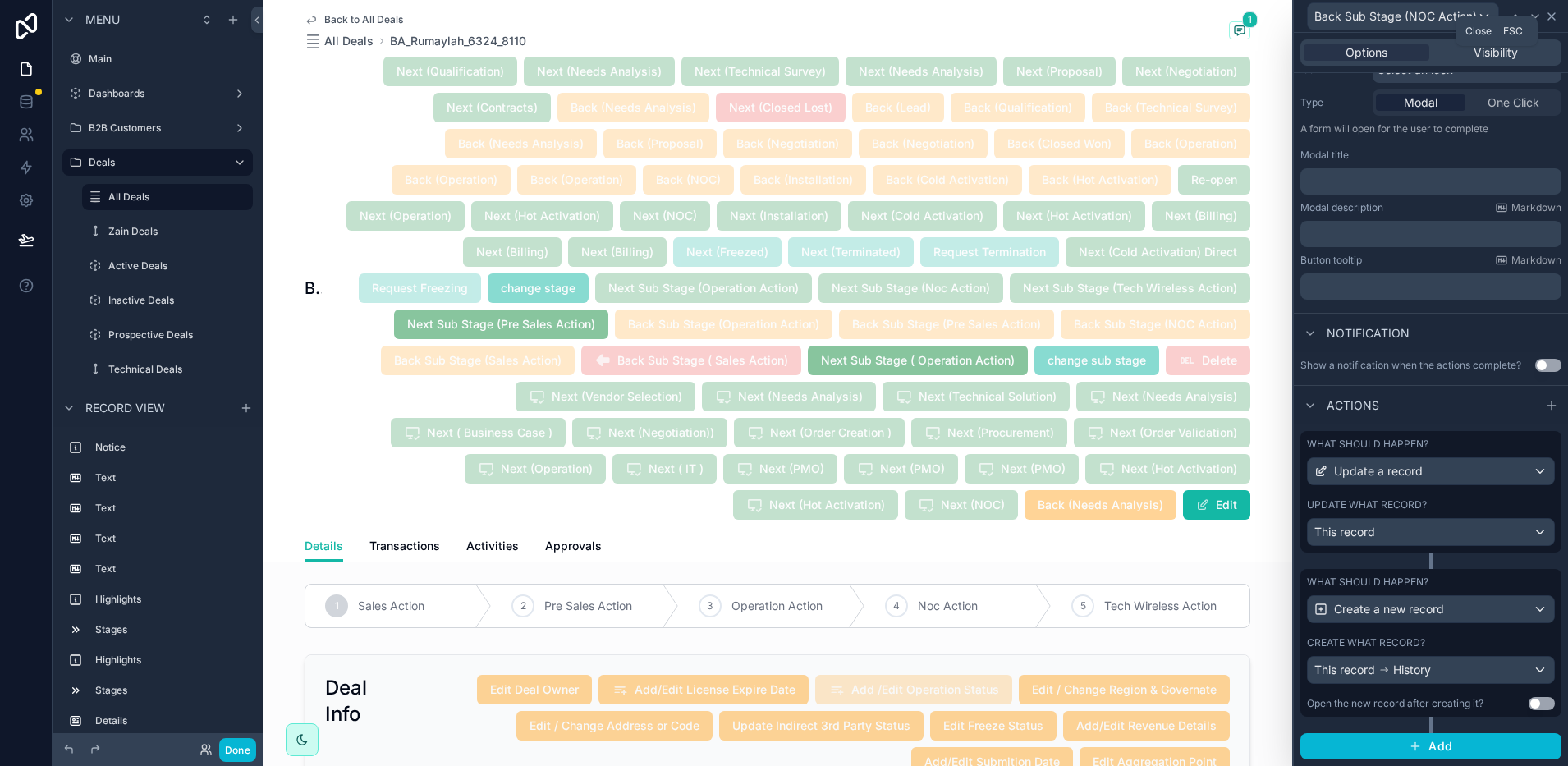
click at [1553, 17] on icon at bounding box center [1552, 16] width 13 height 13
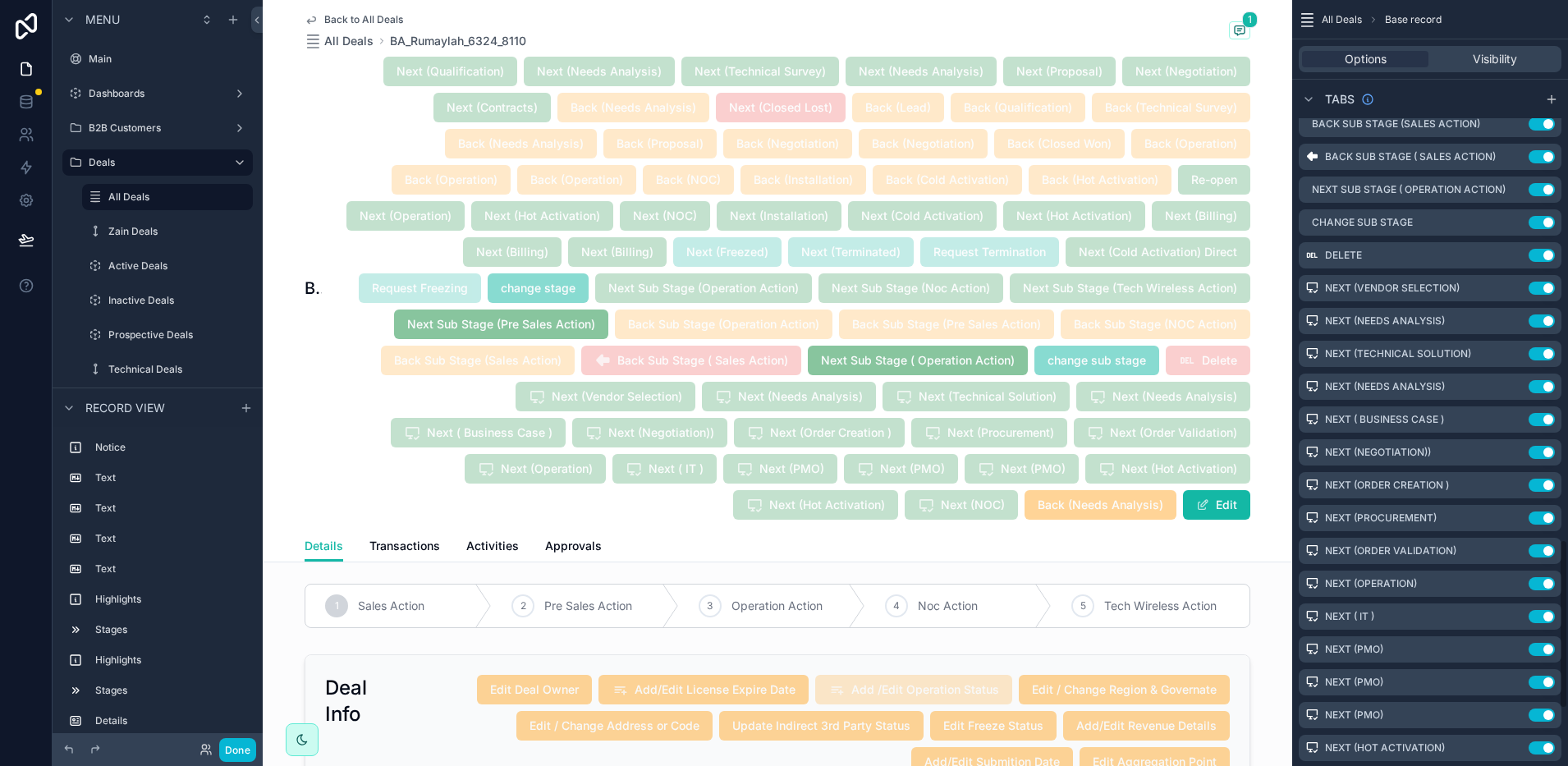
scroll to position [2360, 0]
click at [237, 755] on button "Done" at bounding box center [237, 751] width 37 height 24
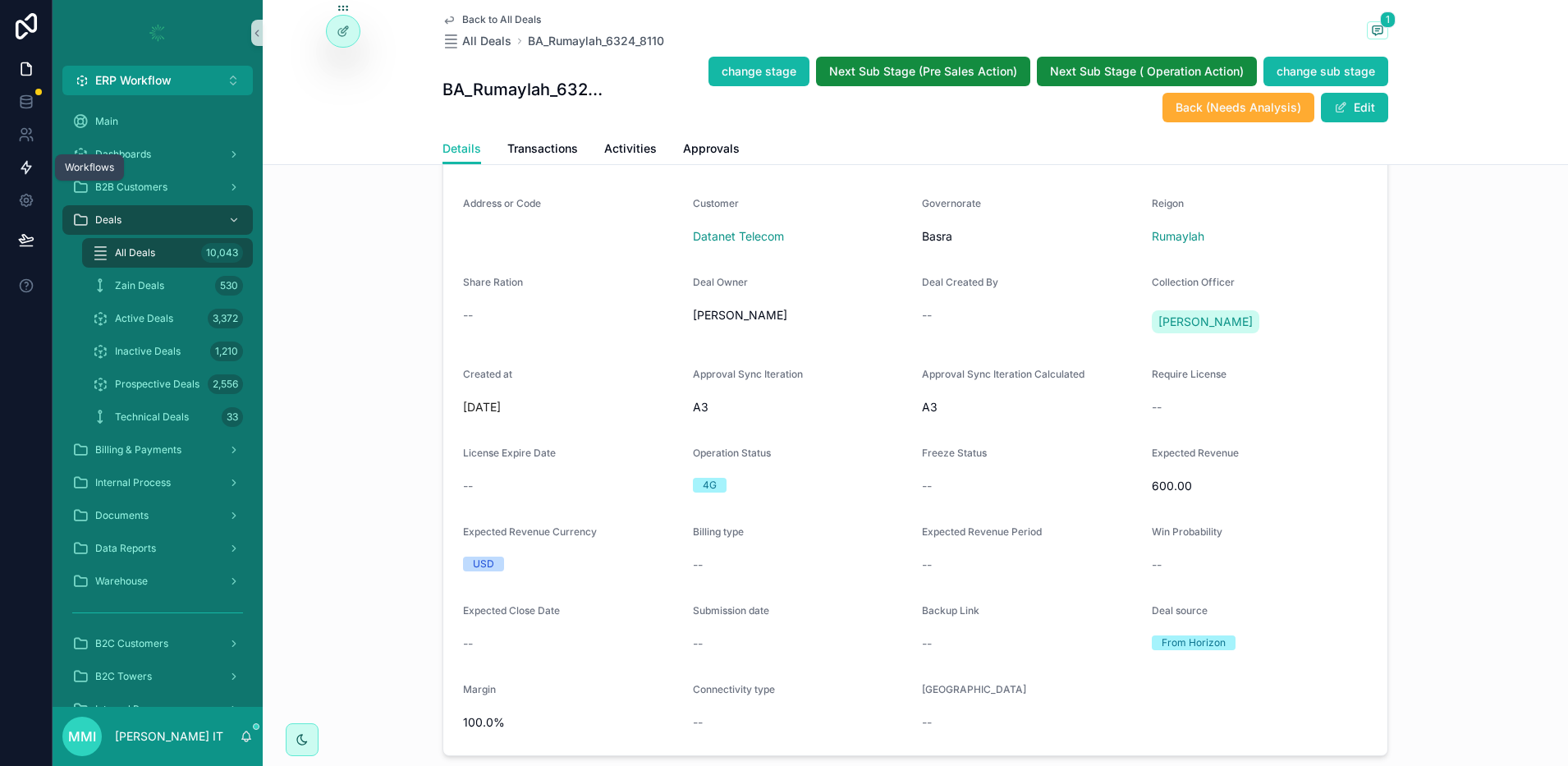
click at [25, 175] on link at bounding box center [26, 168] width 51 height 33
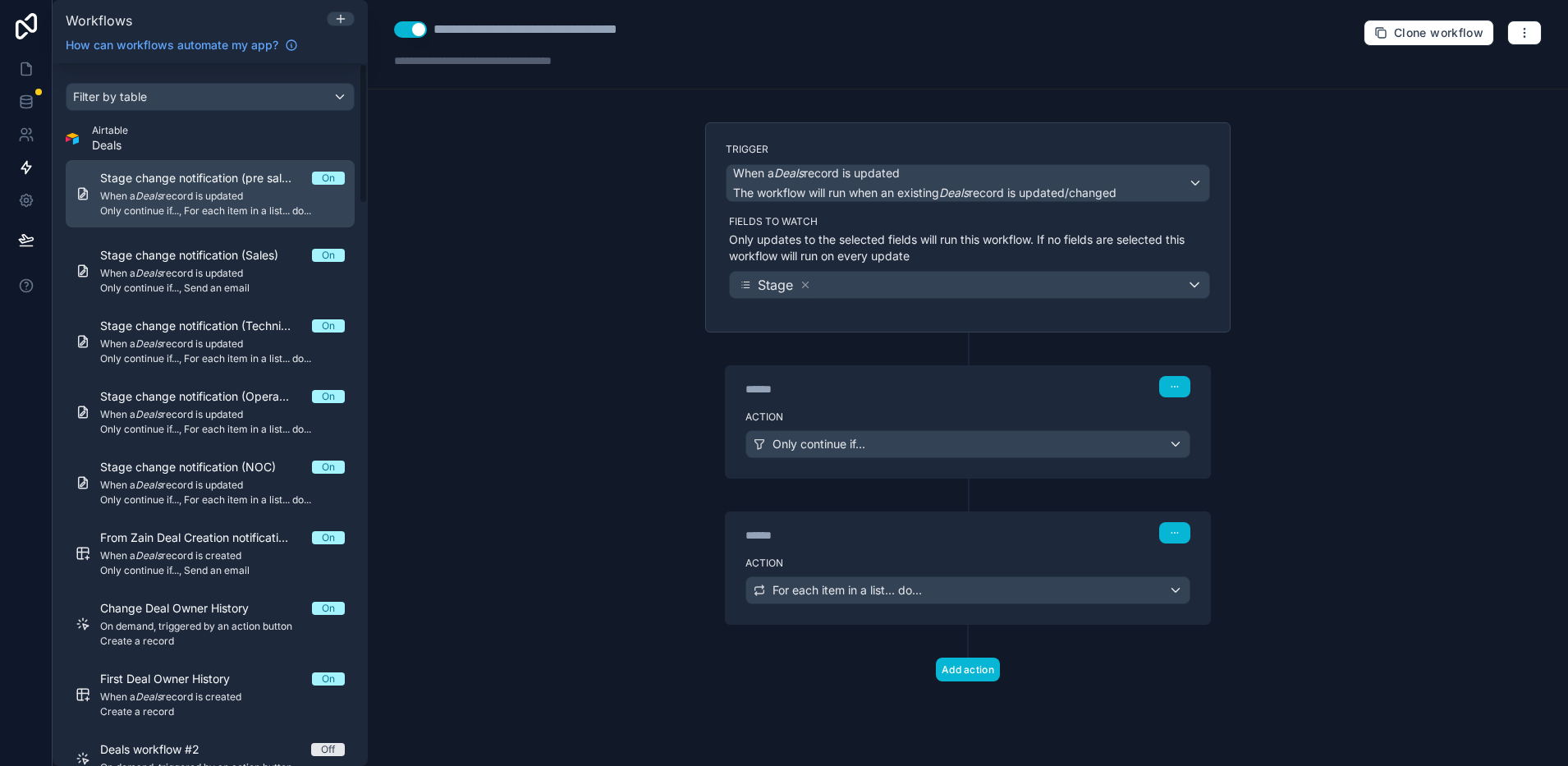
click at [164, 183] on span "Stage change notification (pre sales)" at bounding box center [206, 178] width 212 height 16
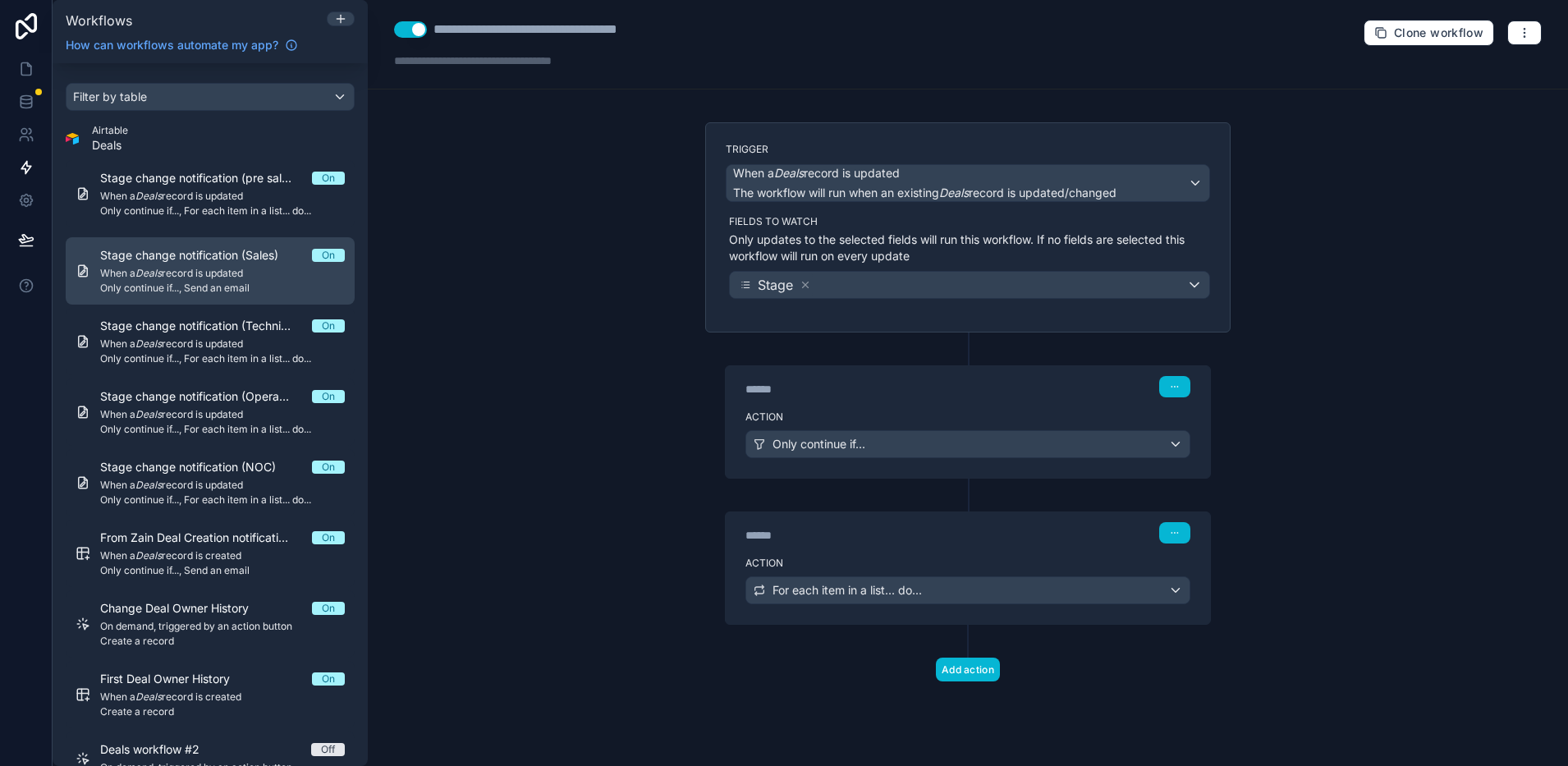
click at [181, 270] on span "When a Deals record is updated" at bounding box center [223, 273] width 245 height 13
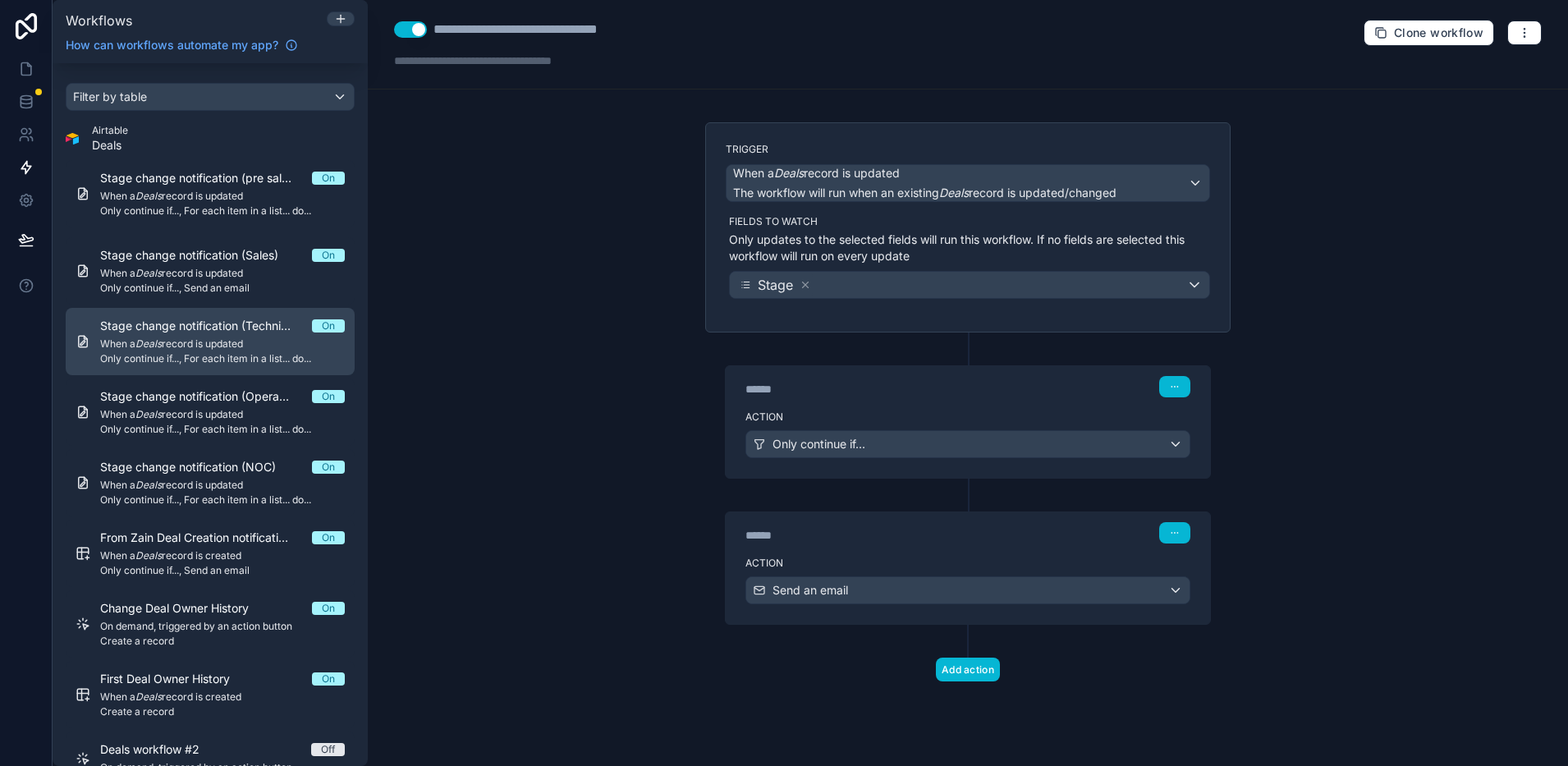
click at [221, 320] on span "Stage change notification (Technical)" at bounding box center [206, 325] width 212 height 16
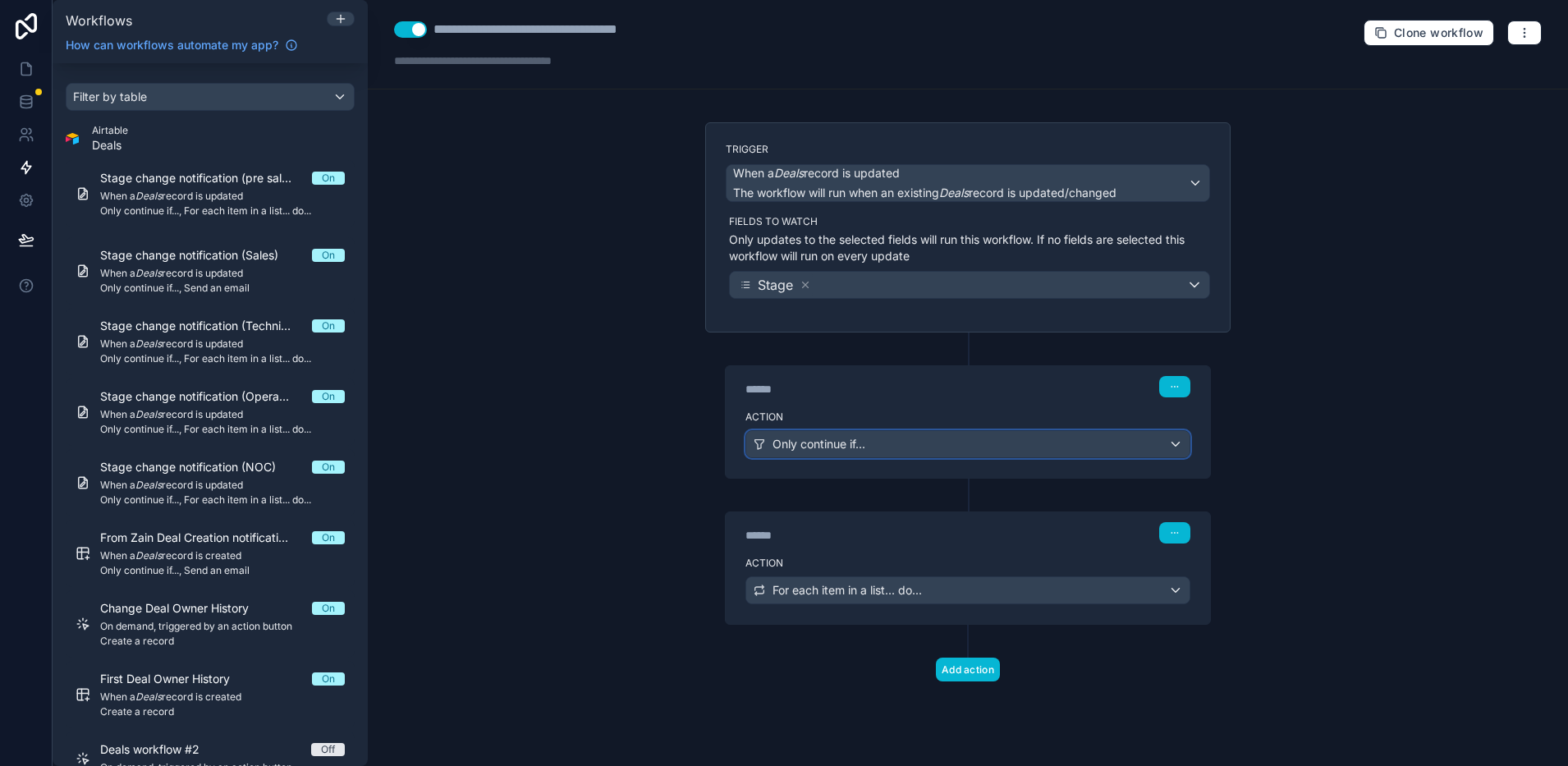
click at [891, 442] on div "Only continue if..." at bounding box center [968, 444] width 443 height 27
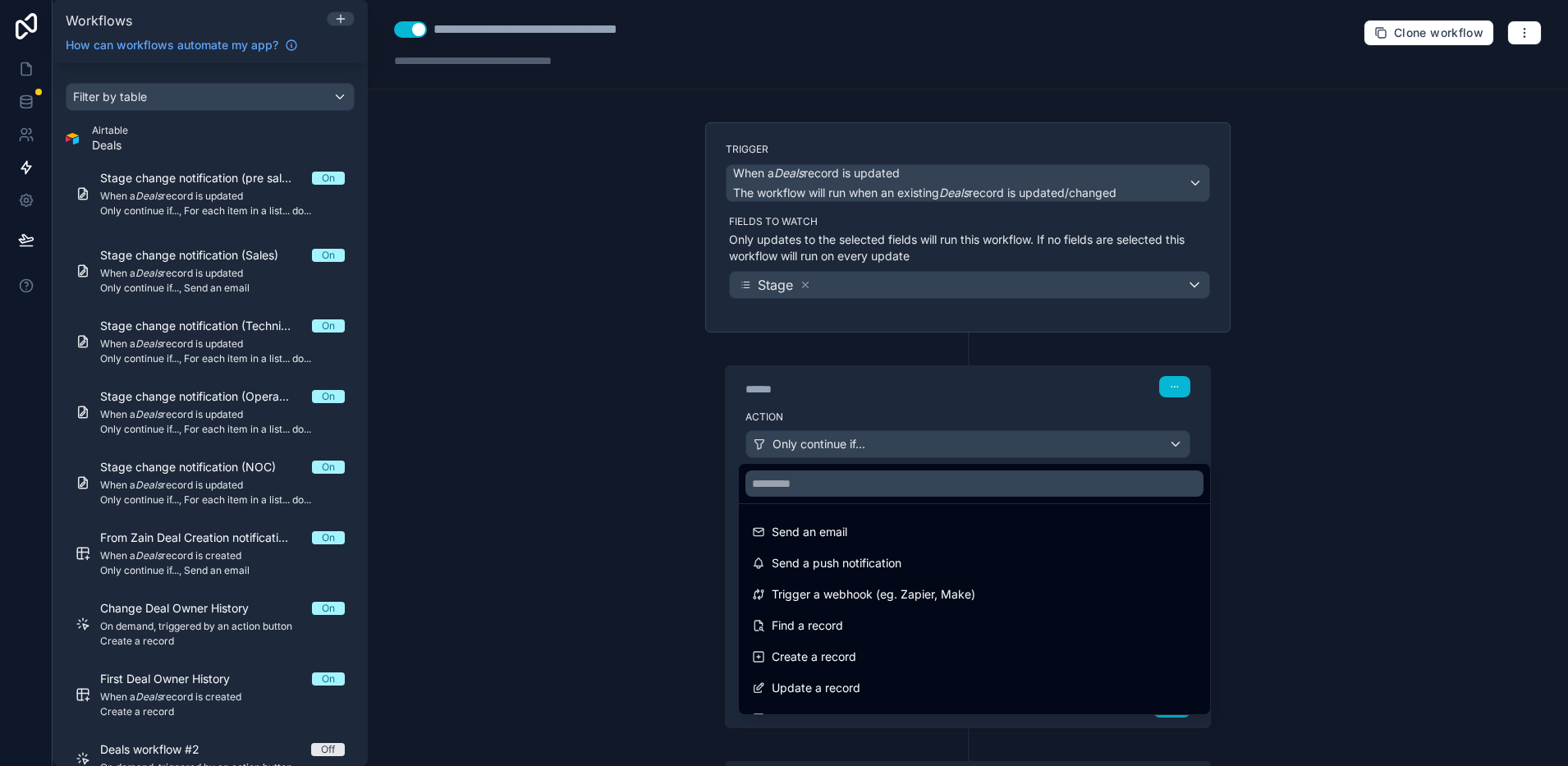
click at [891, 442] on div at bounding box center [784, 383] width 1568 height 766
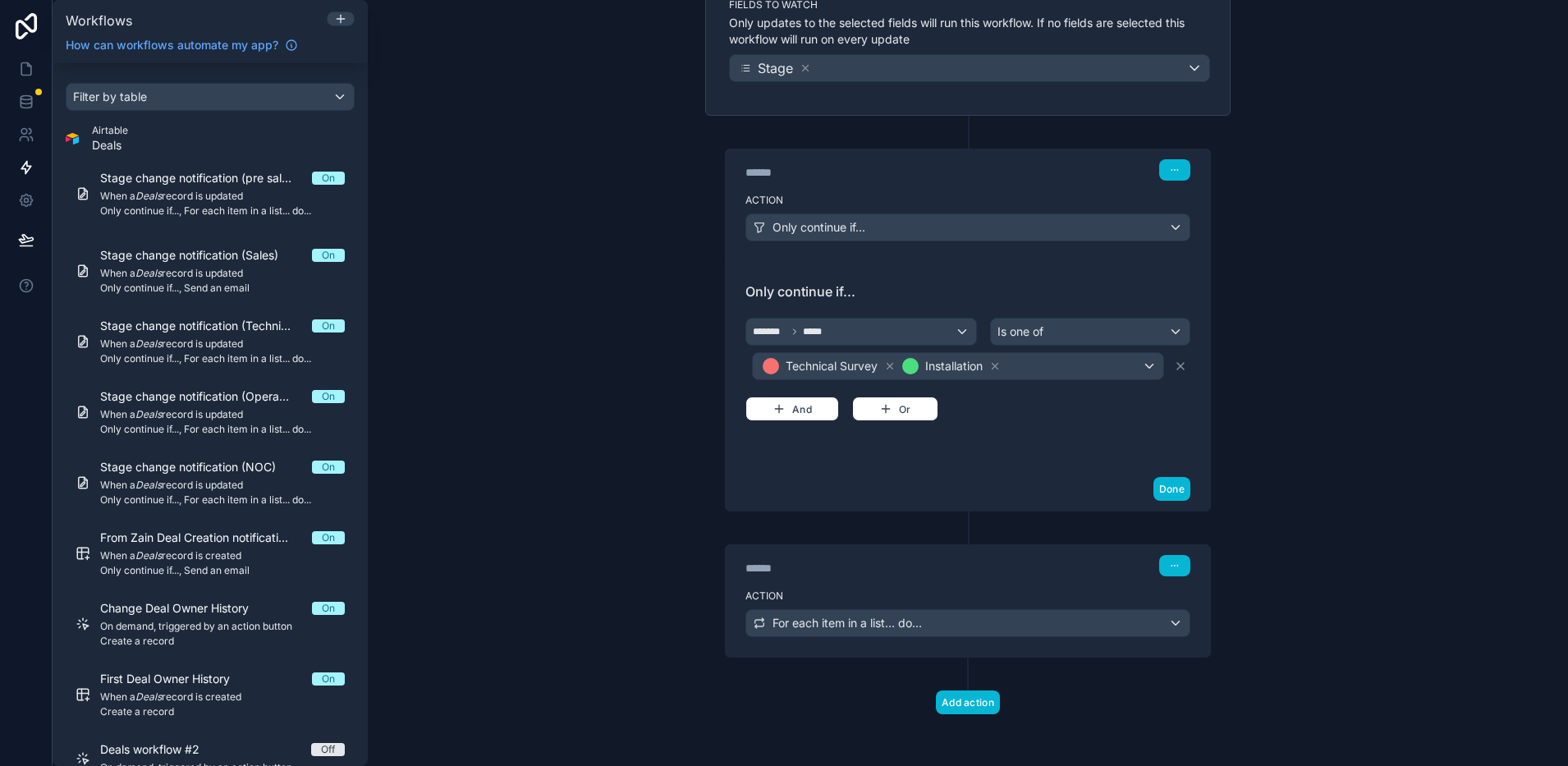
scroll to position [217, 0]
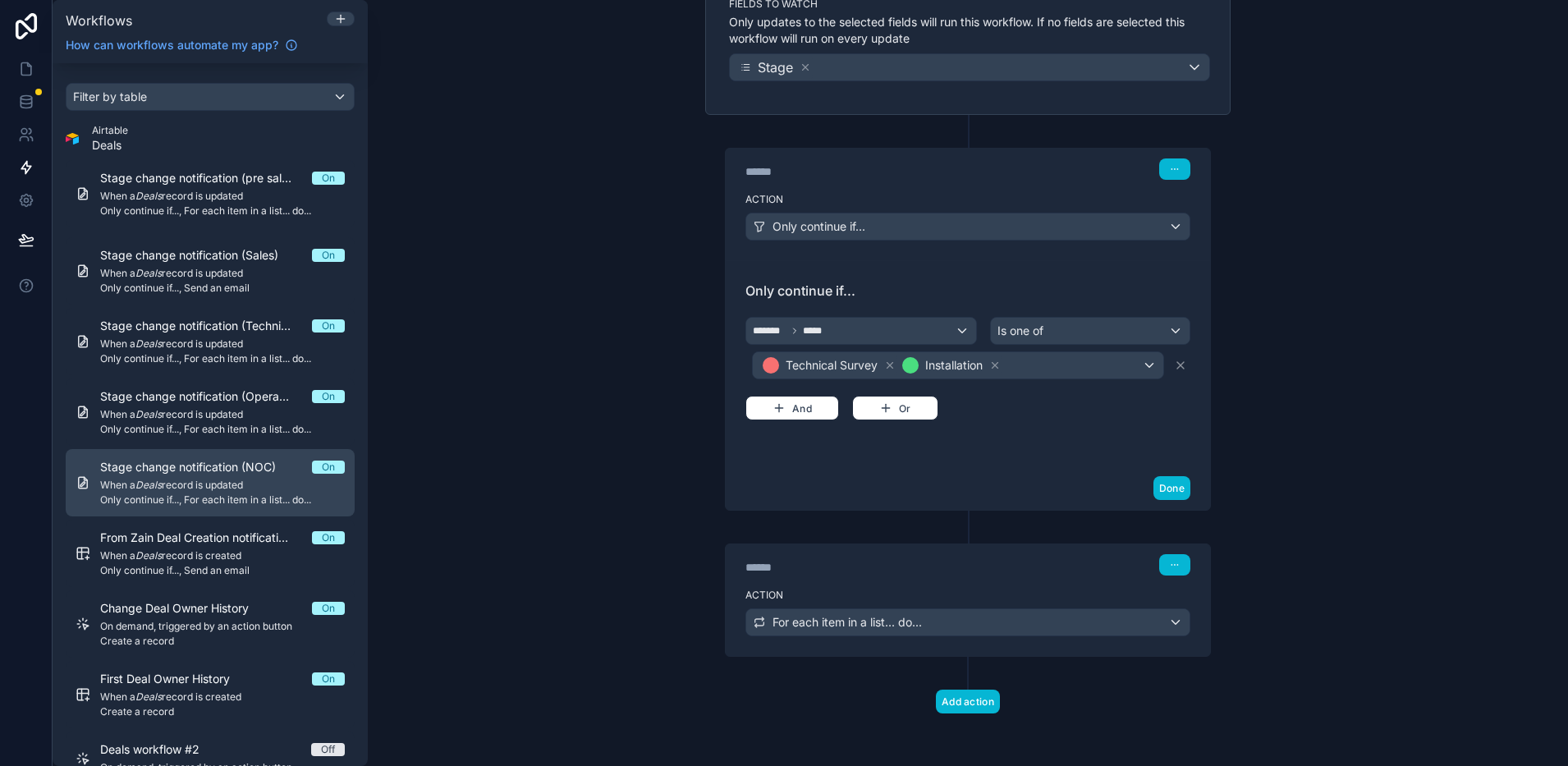
click at [208, 494] on span "Only continue if..., For each item in a list... do..." at bounding box center [223, 500] width 245 height 13
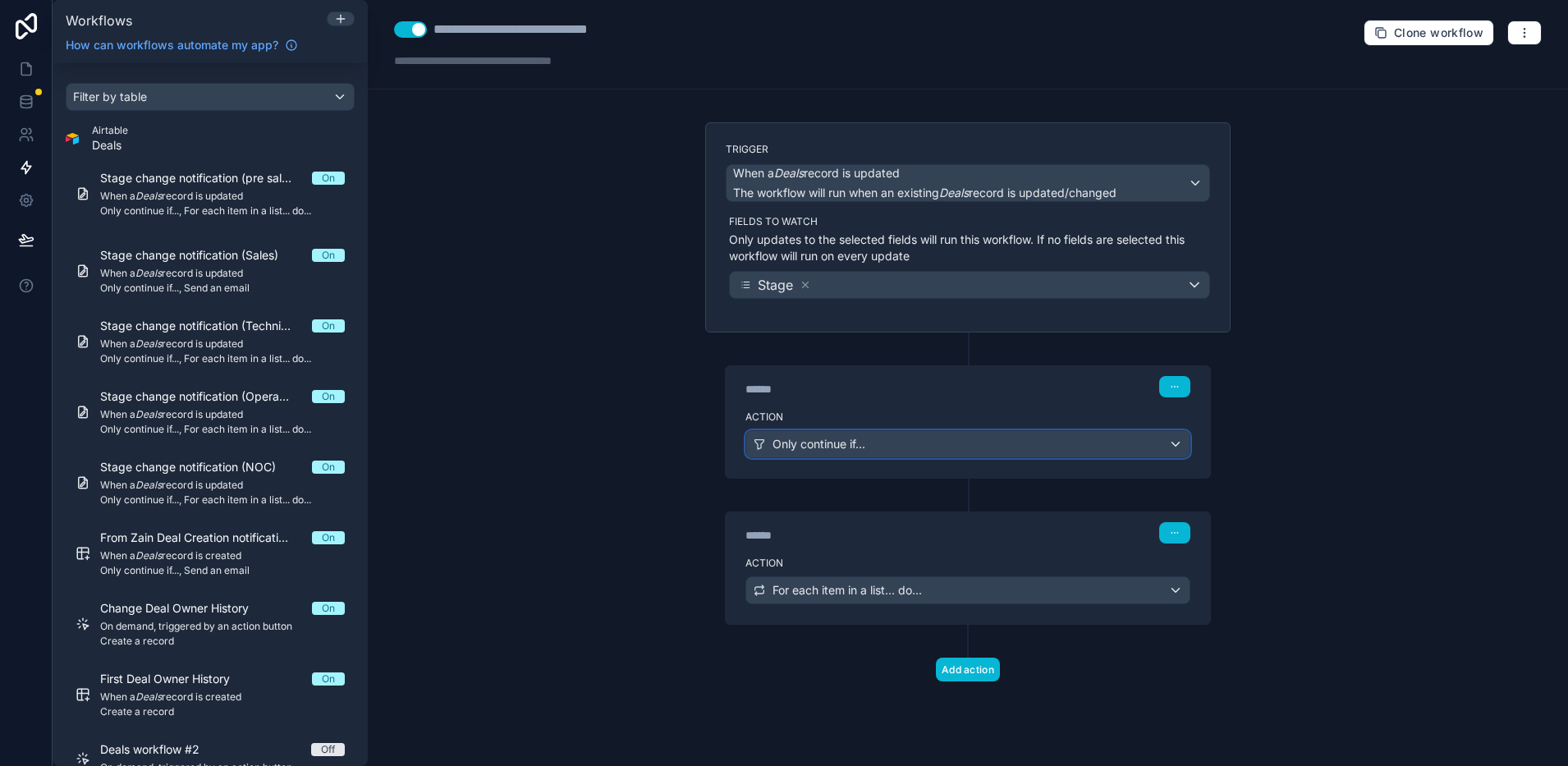
click at [898, 448] on div "Only continue if..." at bounding box center [968, 444] width 443 height 27
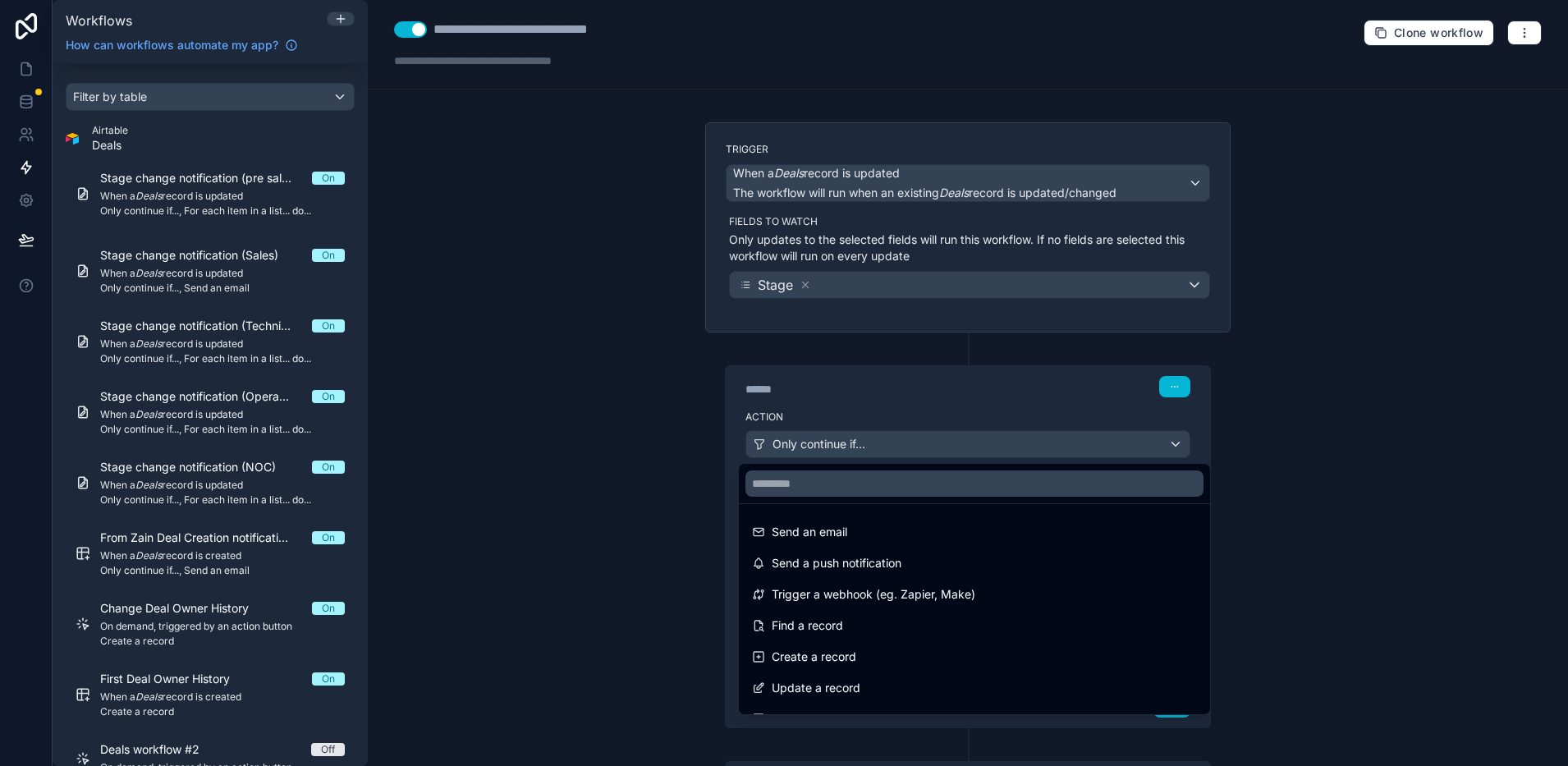
click at [898, 448] on div at bounding box center [784, 383] width 1568 height 766
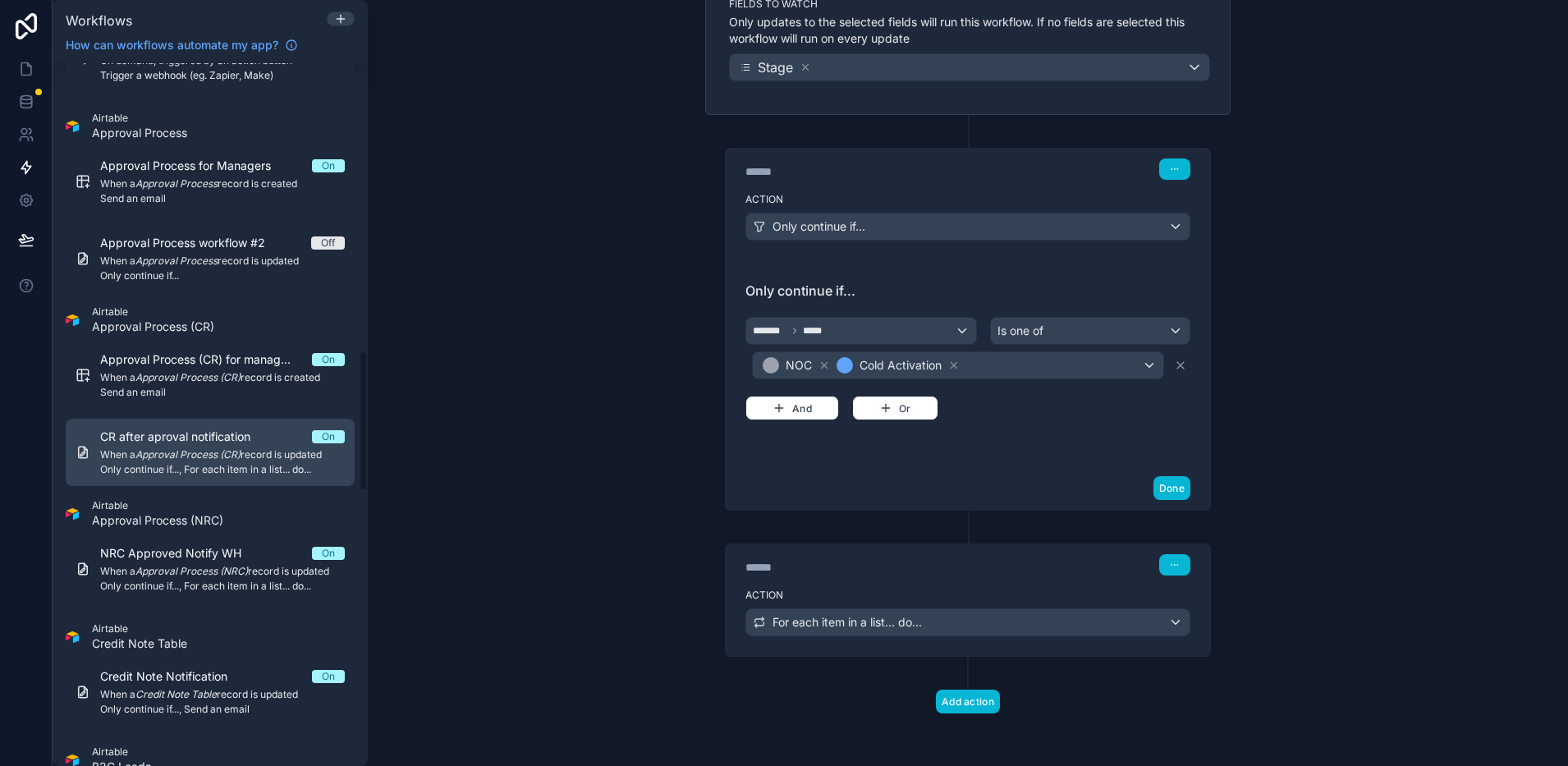
scroll to position [1437, 0]
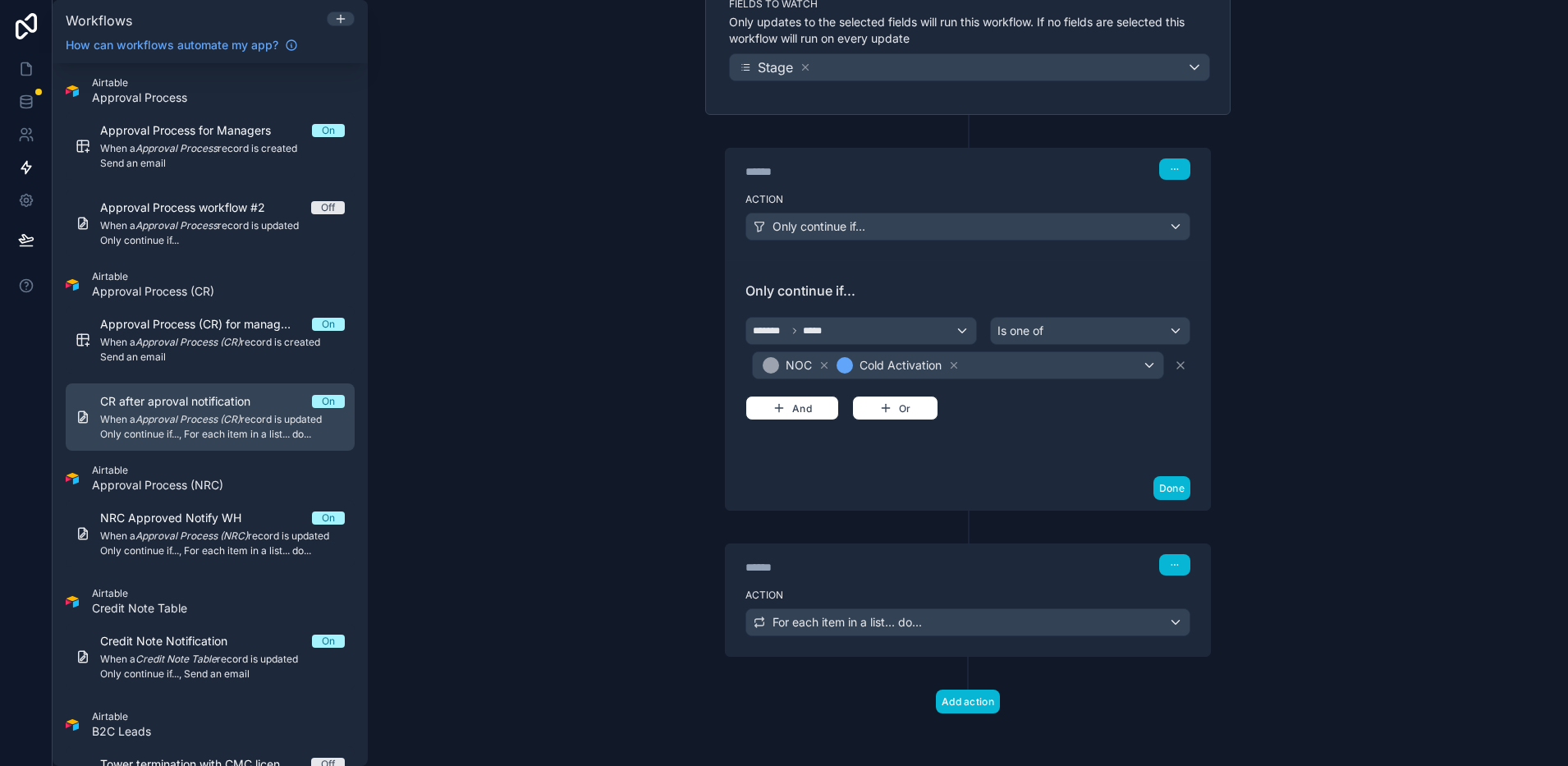
click at [196, 437] on span "Only continue if..., For each item in a list... do..." at bounding box center [223, 434] width 245 height 13
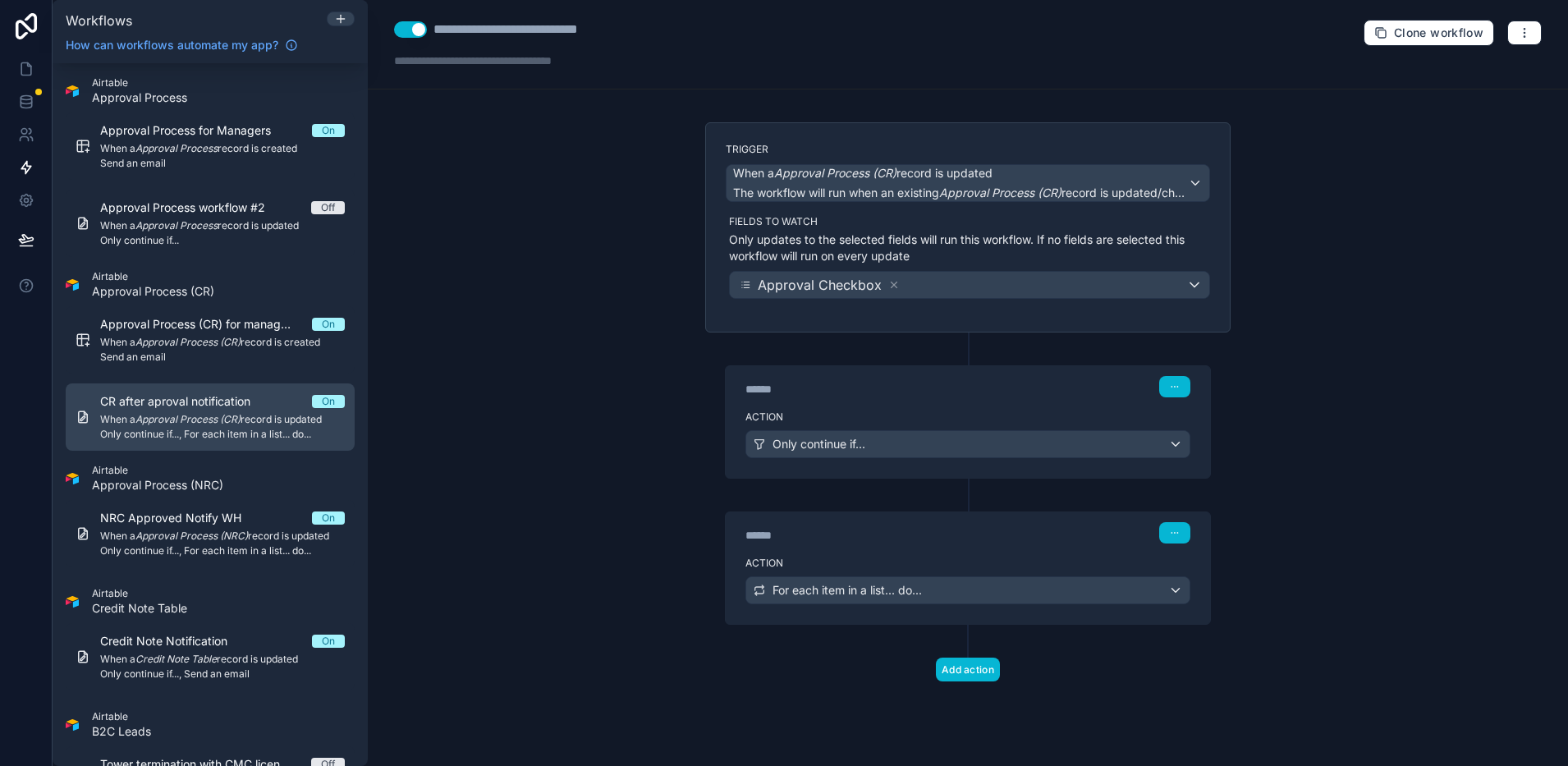
click at [196, 437] on span "Only continue if..., For each item in a list... do..." at bounding box center [223, 434] width 245 height 13
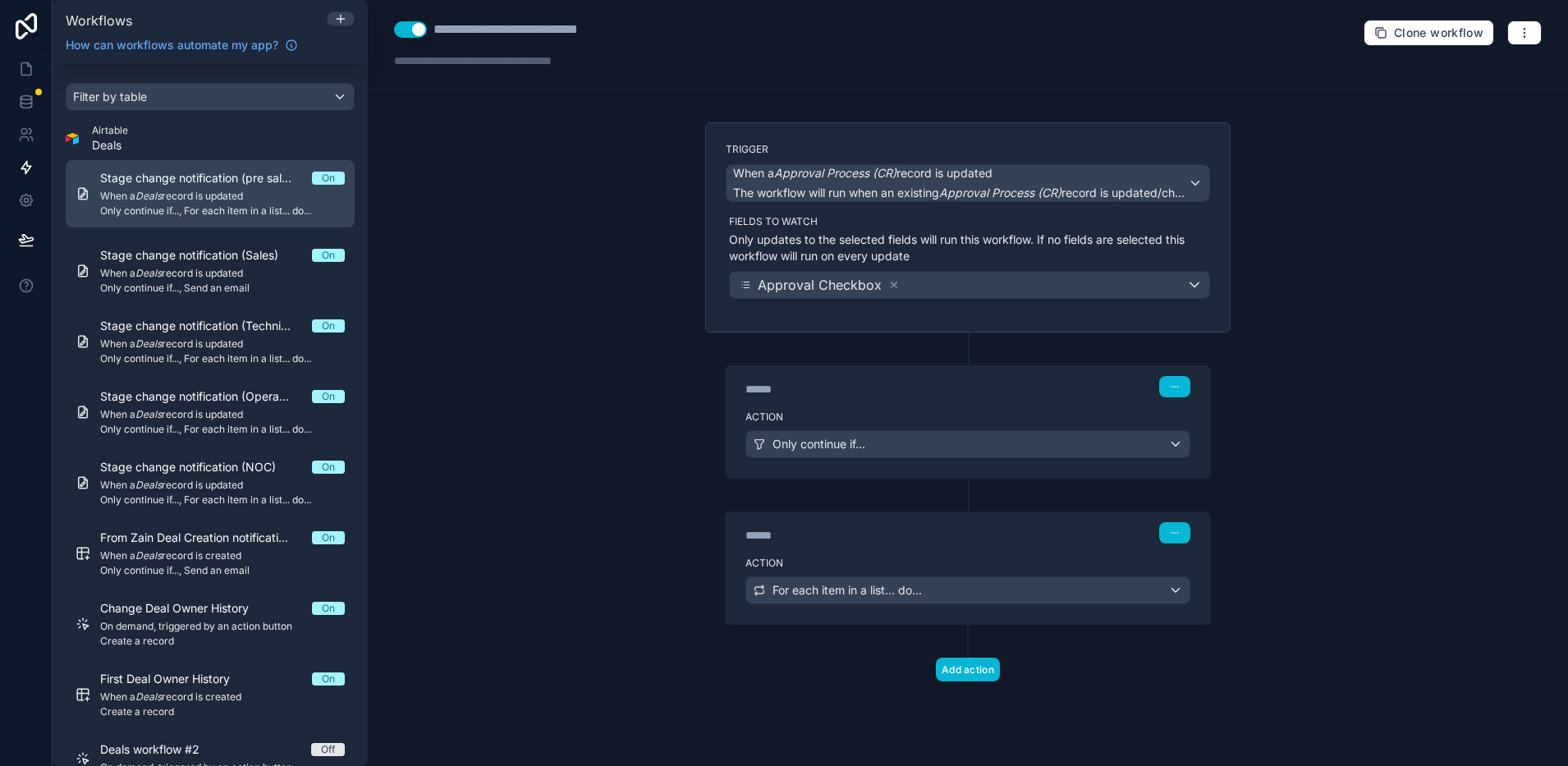
click at [183, 187] on div "Stage change notification (pre sales) On When a Deals record is updated Only co…" at bounding box center [223, 194] width 245 height 48
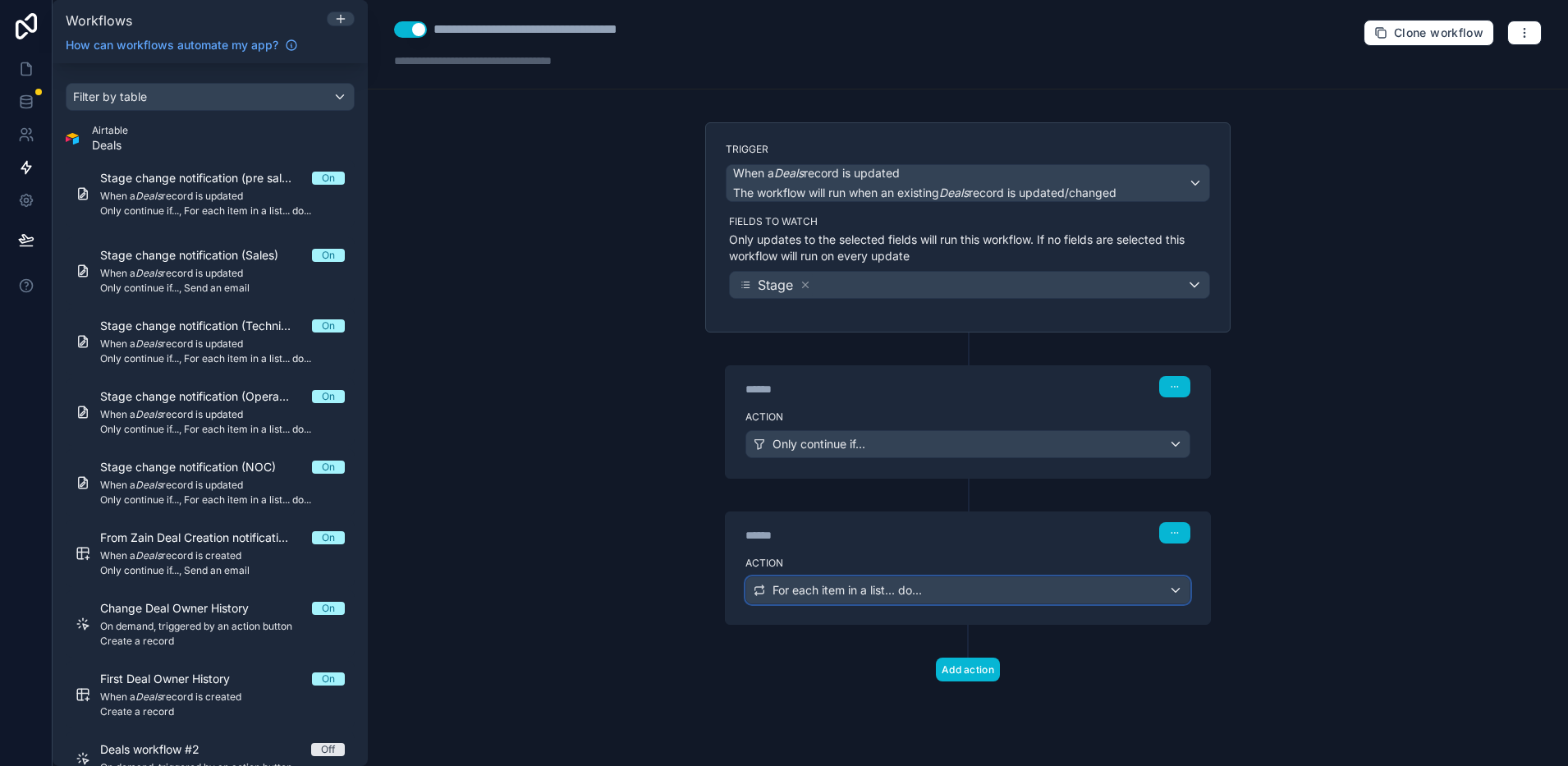
click at [812, 588] on span "For each item in a list... do..." at bounding box center [847, 590] width 150 height 16
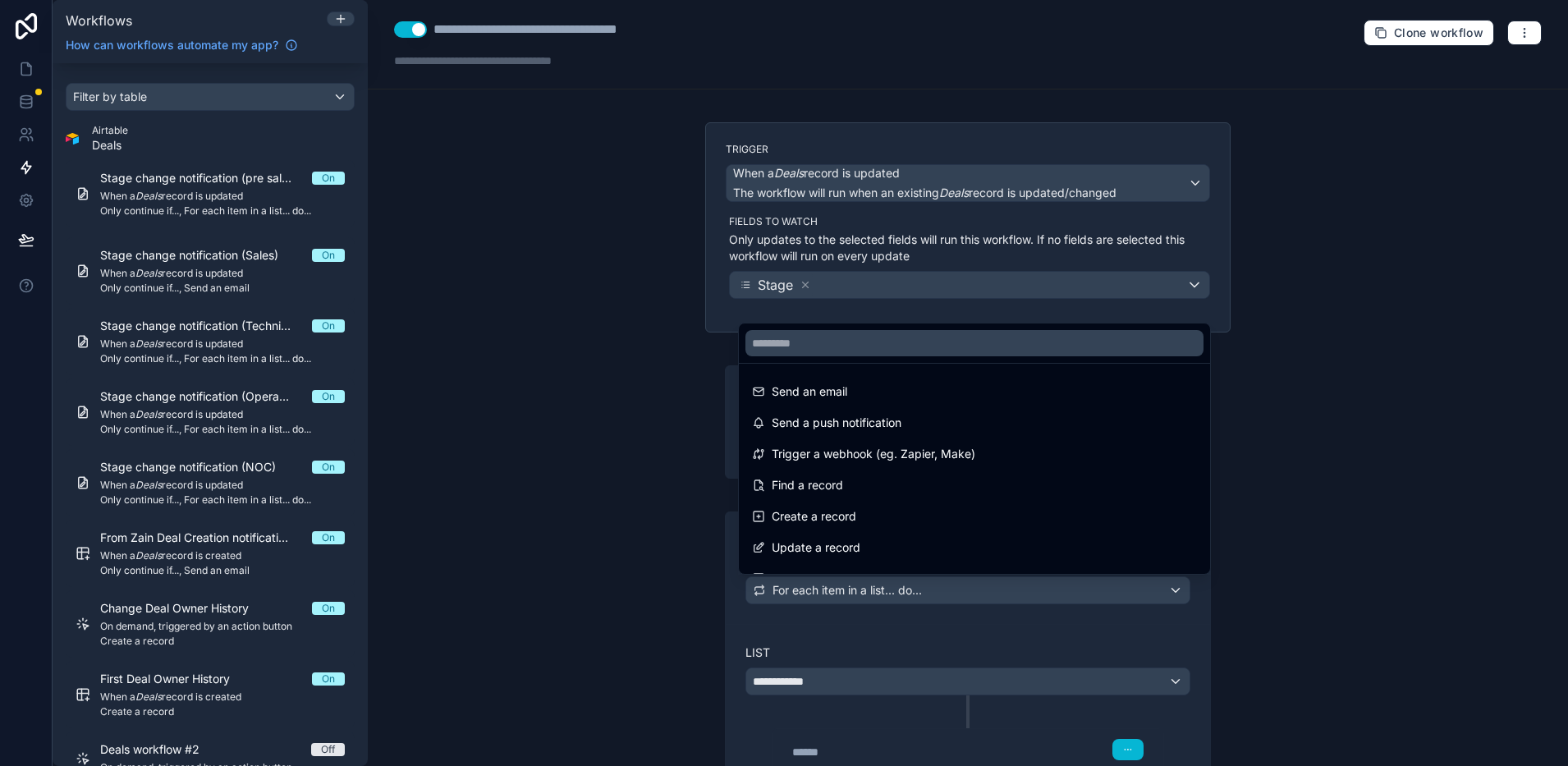
click at [812, 588] on div at bounding box center [784, 383] width 1568 height 766
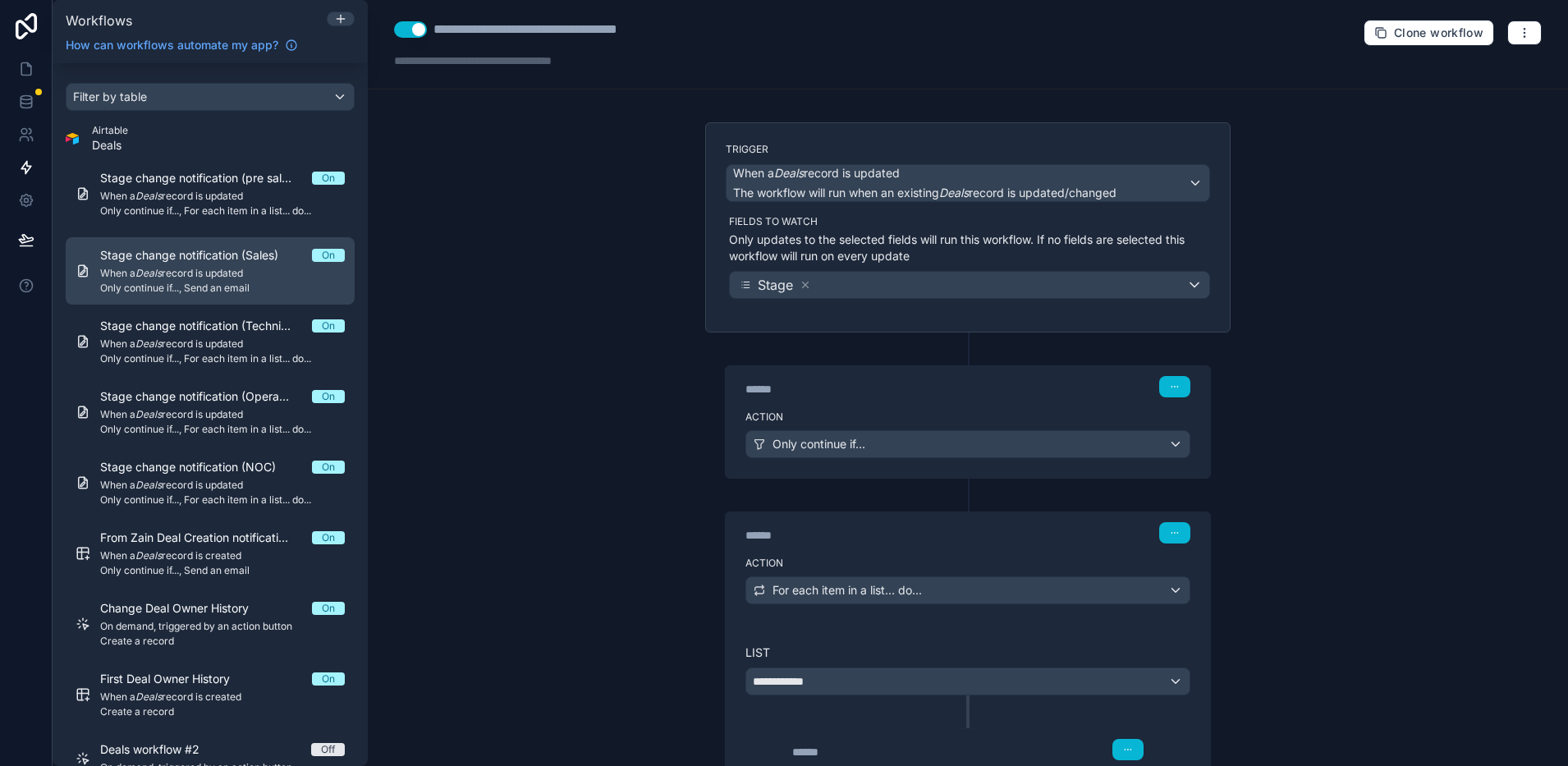
click at [183, 264] on div "Stage change notification (Sales) On When a Deals record is updated Only contin…" at bounding box center [223, 271] width 245 height 48
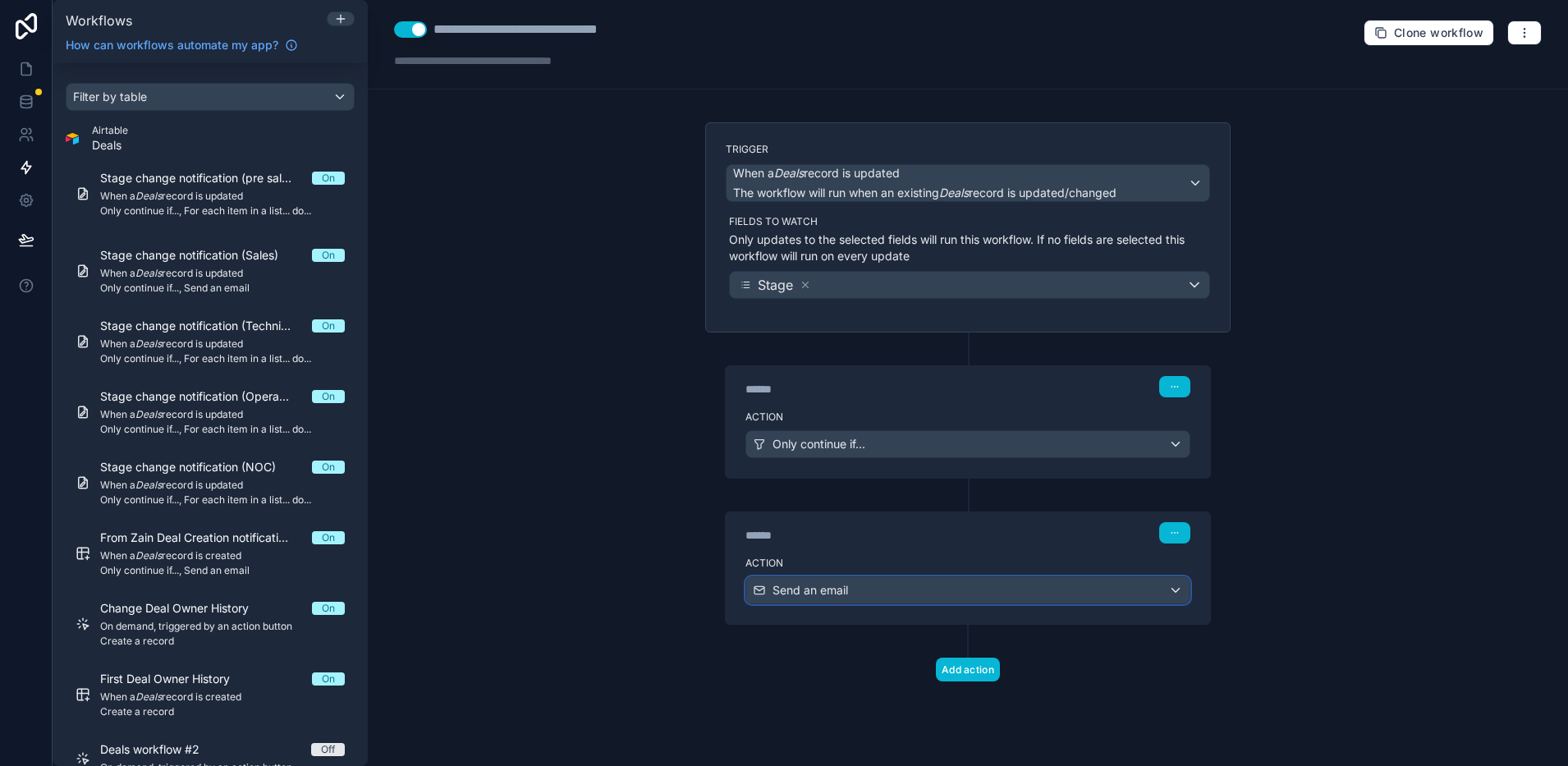
click at [807, 600] on div "Send an email" at bounding box center [968, 590] width 443 height 27
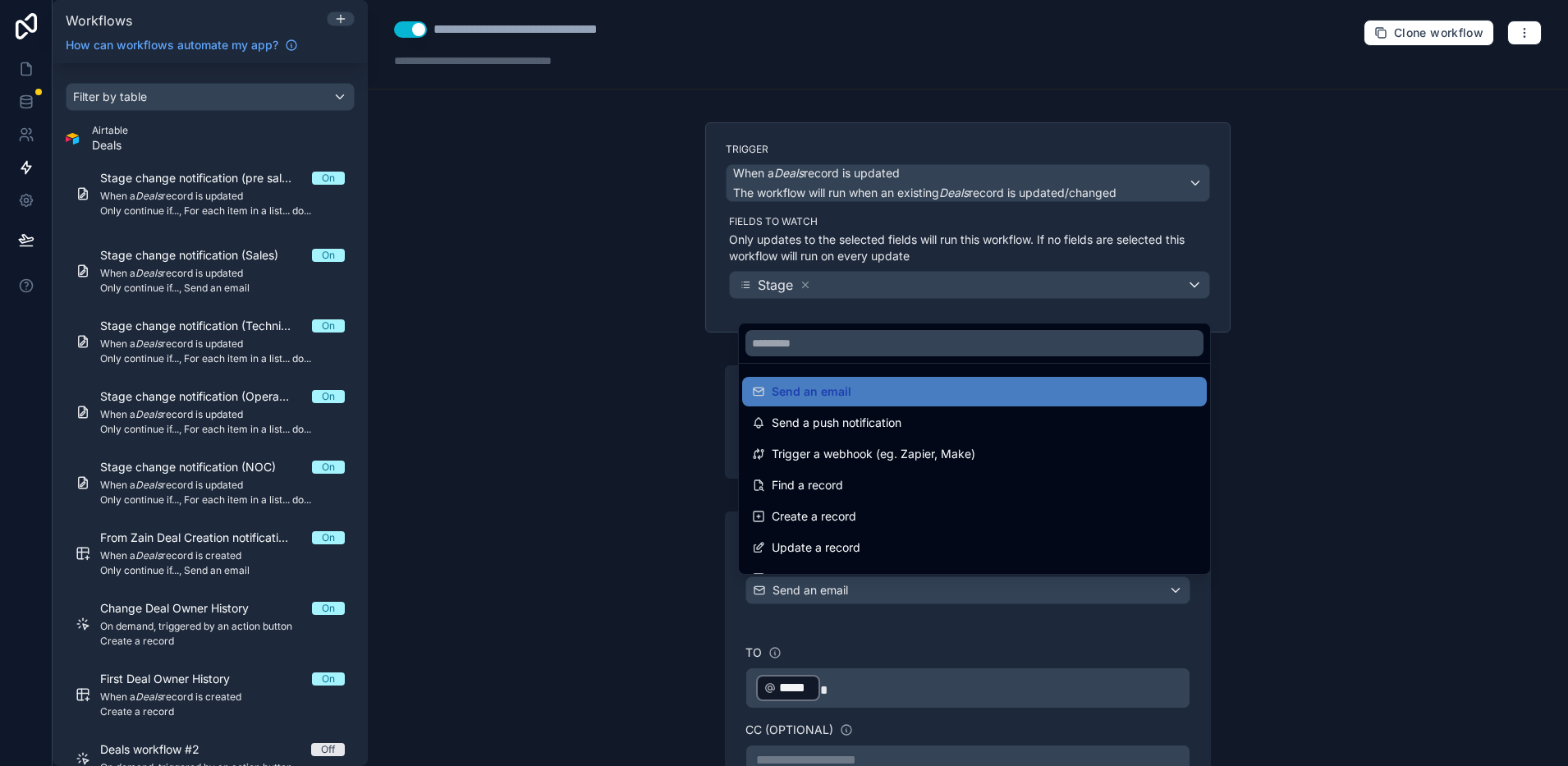
click at [807, 598] on div at bounding box center [784, 383] width 1568 height 766
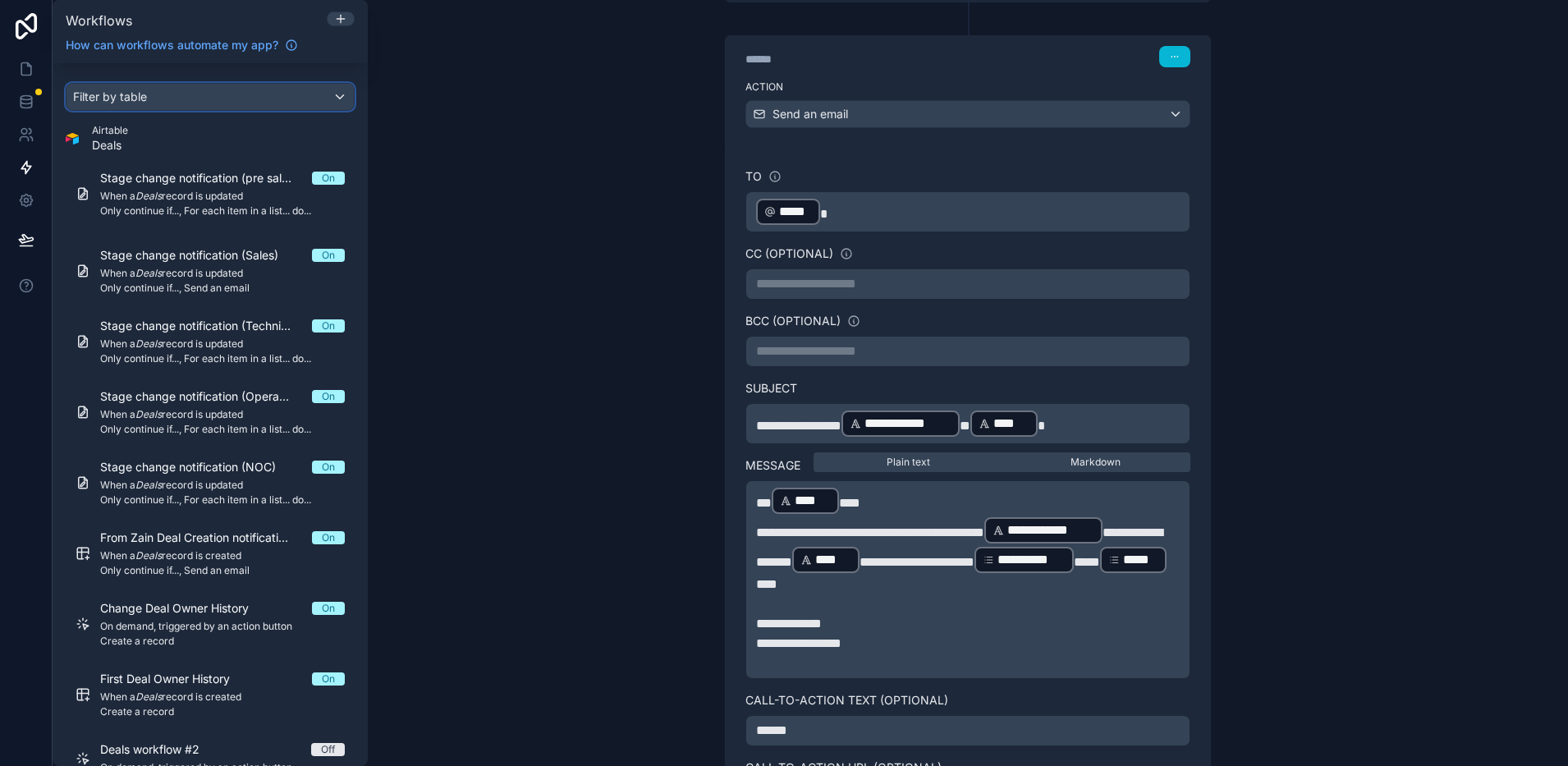
click at [149, 101] on div "Filter by table" at bounding box center [211, 97] width 288 height 27
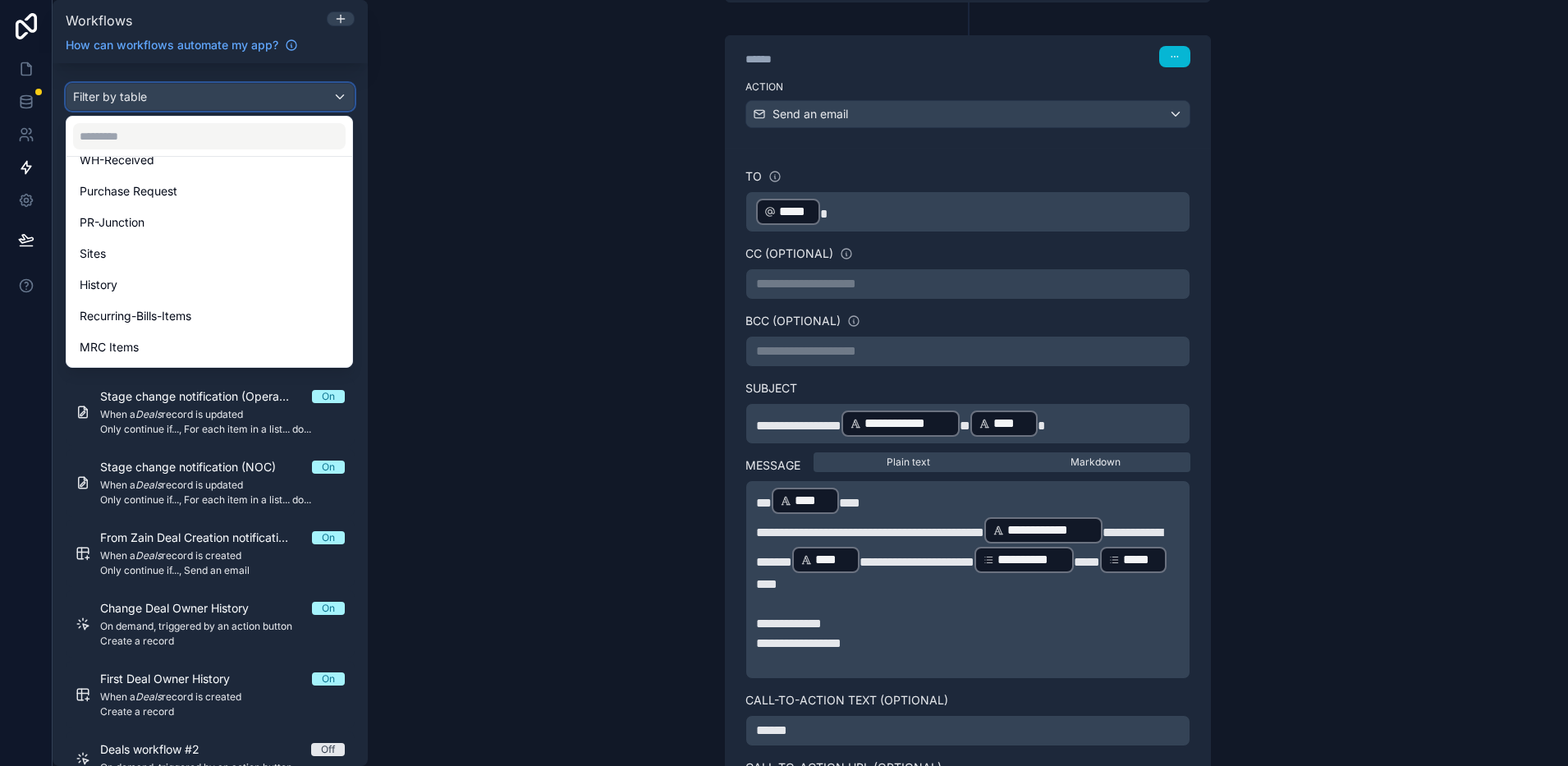
scroll to position [514, 0]
click at [440, 278] on div "scrollable content" at bounding box center [784, 383] width 1568 height 766
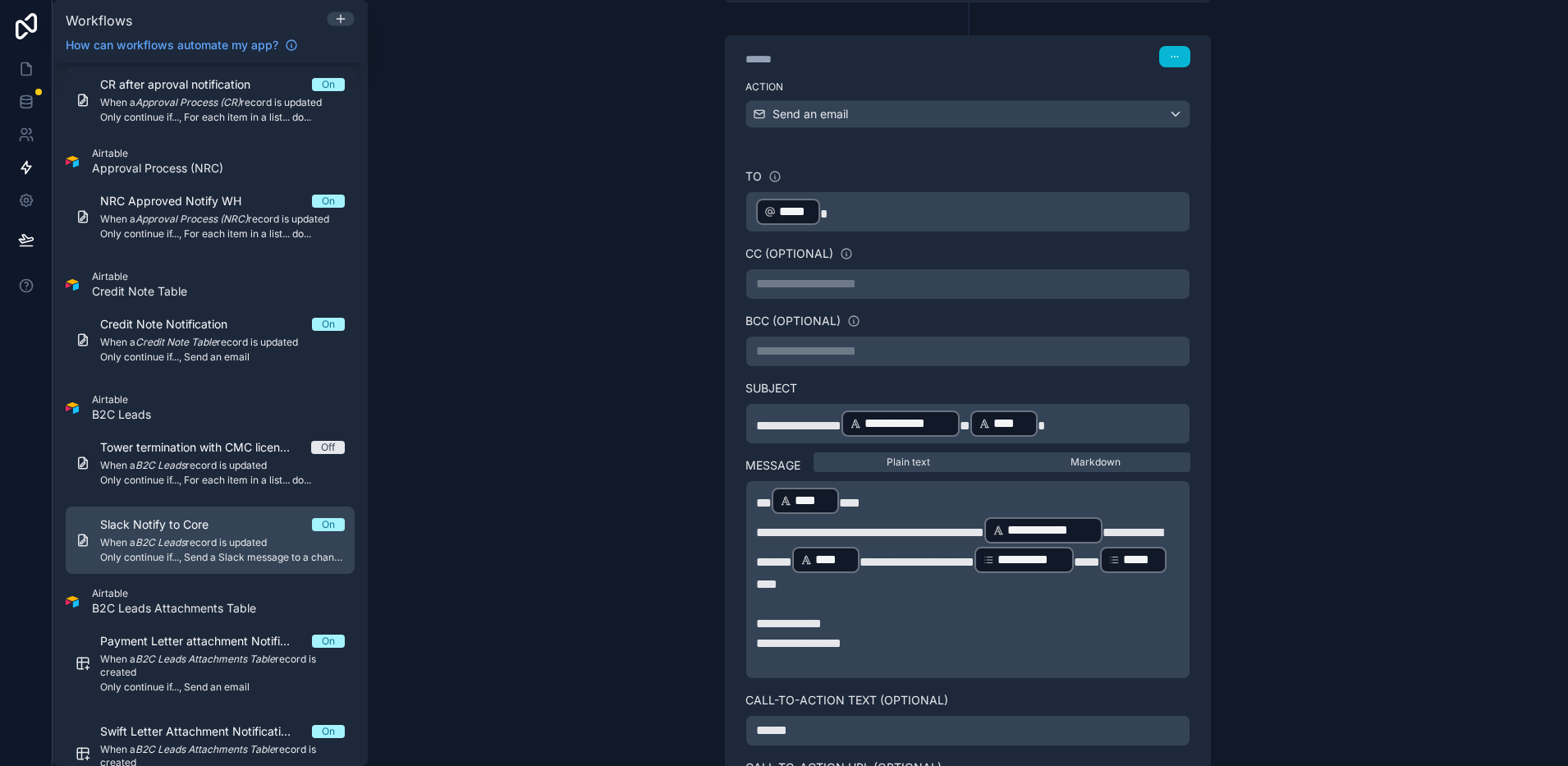
scroll to position [2805, 0]
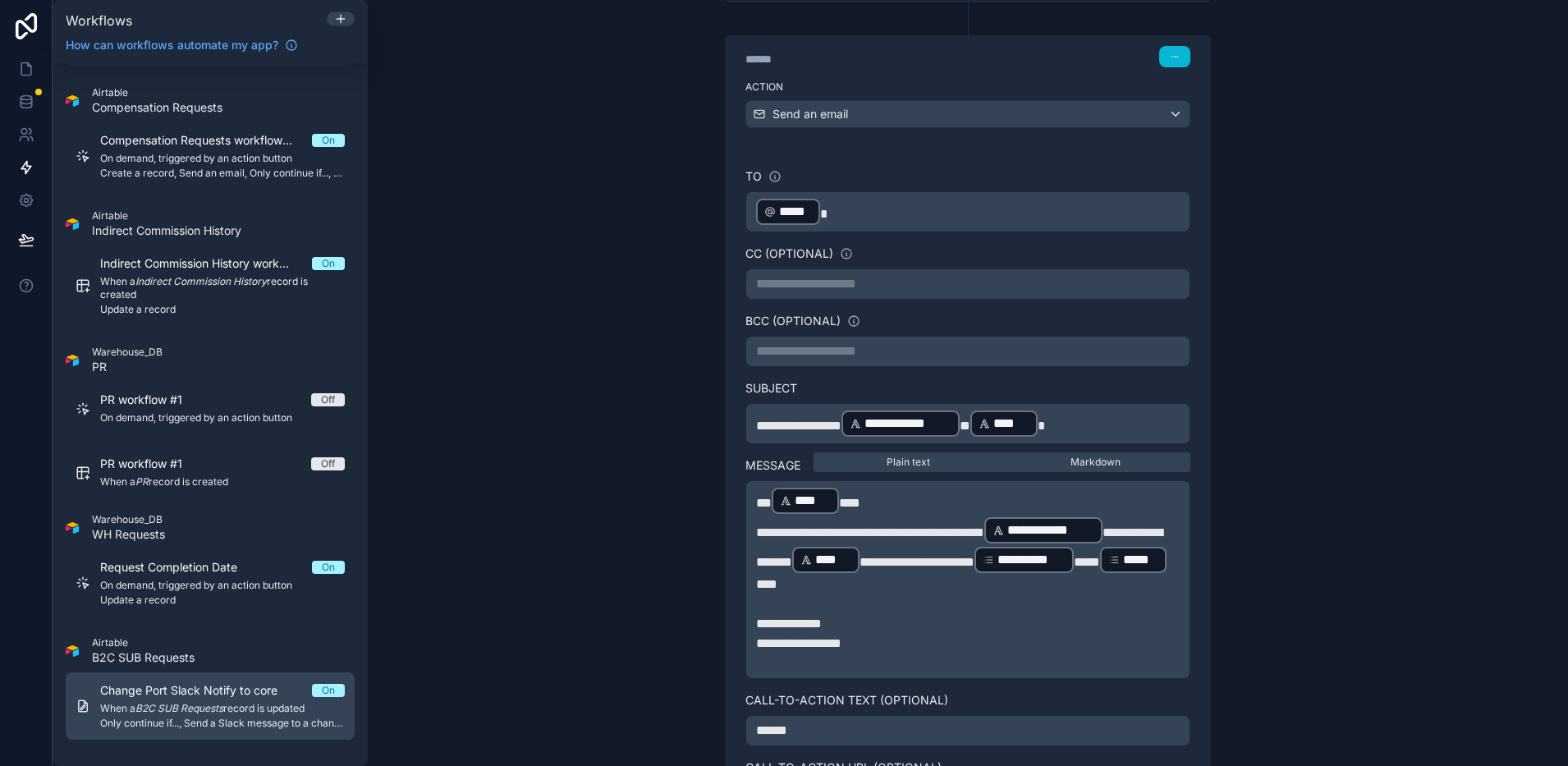
drag, startPoint x: 214, startPoint y: 714, endPoint x: 205, endPoint y: 712, distance: 9.2
click at [214, 714] on em "B2C SUB Requests" at bounding box center [179, 708] width 88 height 12
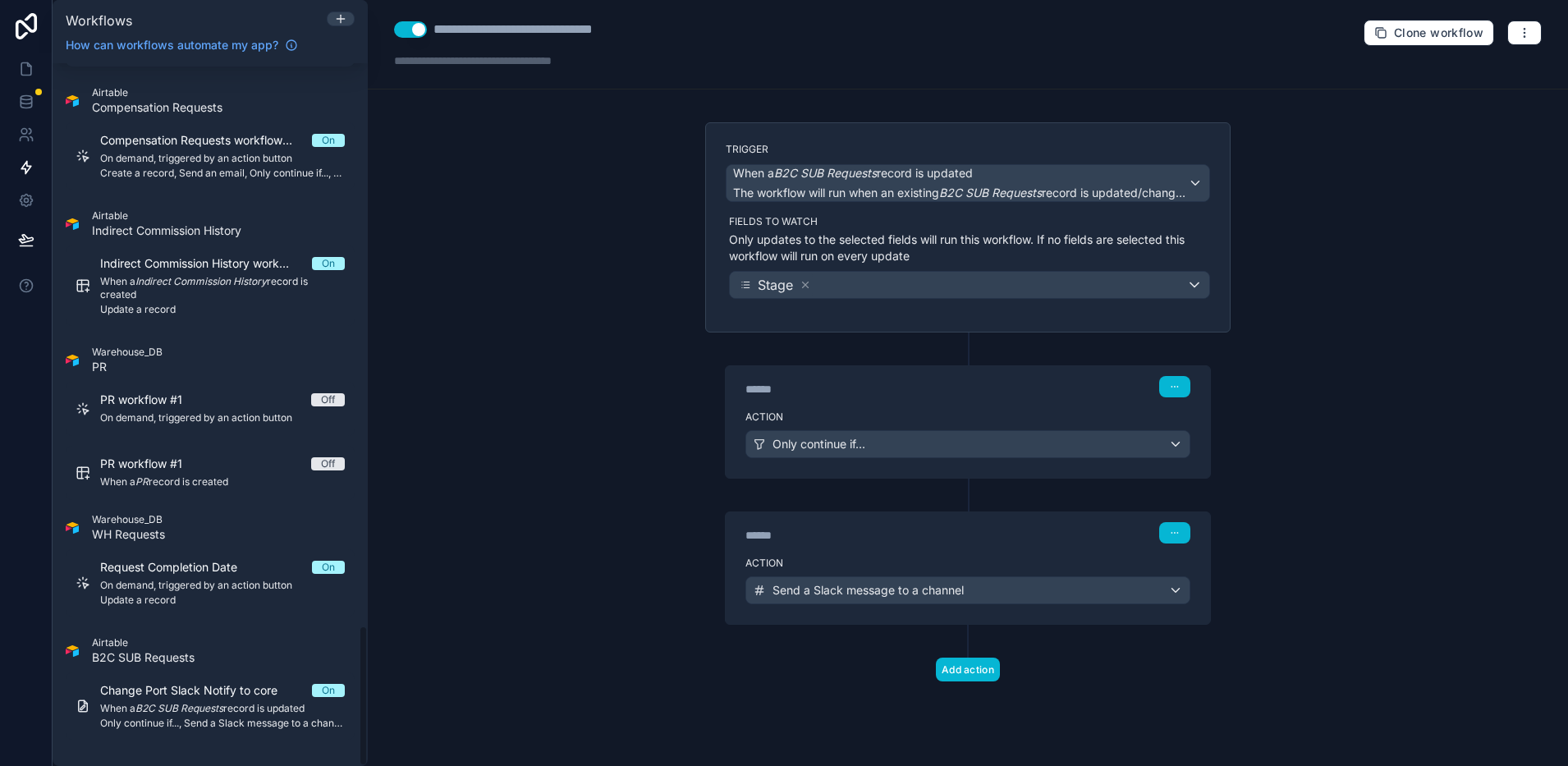
click at [554, 428] on div "**********" at bounding box center [968, 383] width 1201 height 766
click at [995, 285] on div "Stage" at bounding box center [970, 285] width 479 height 27
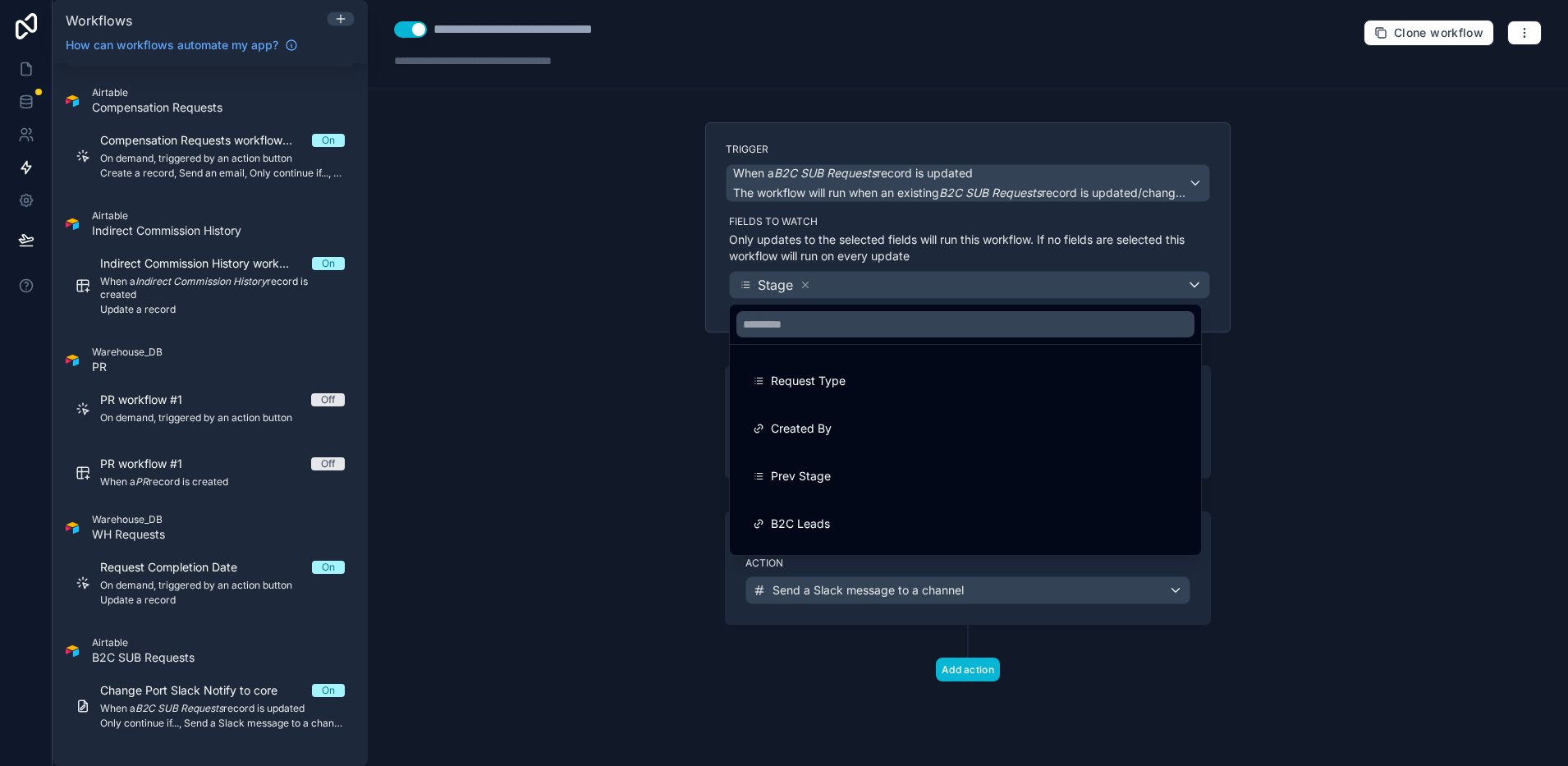
click at [995, 285] on div at bounding box center [784, 383] width 1568 height 766
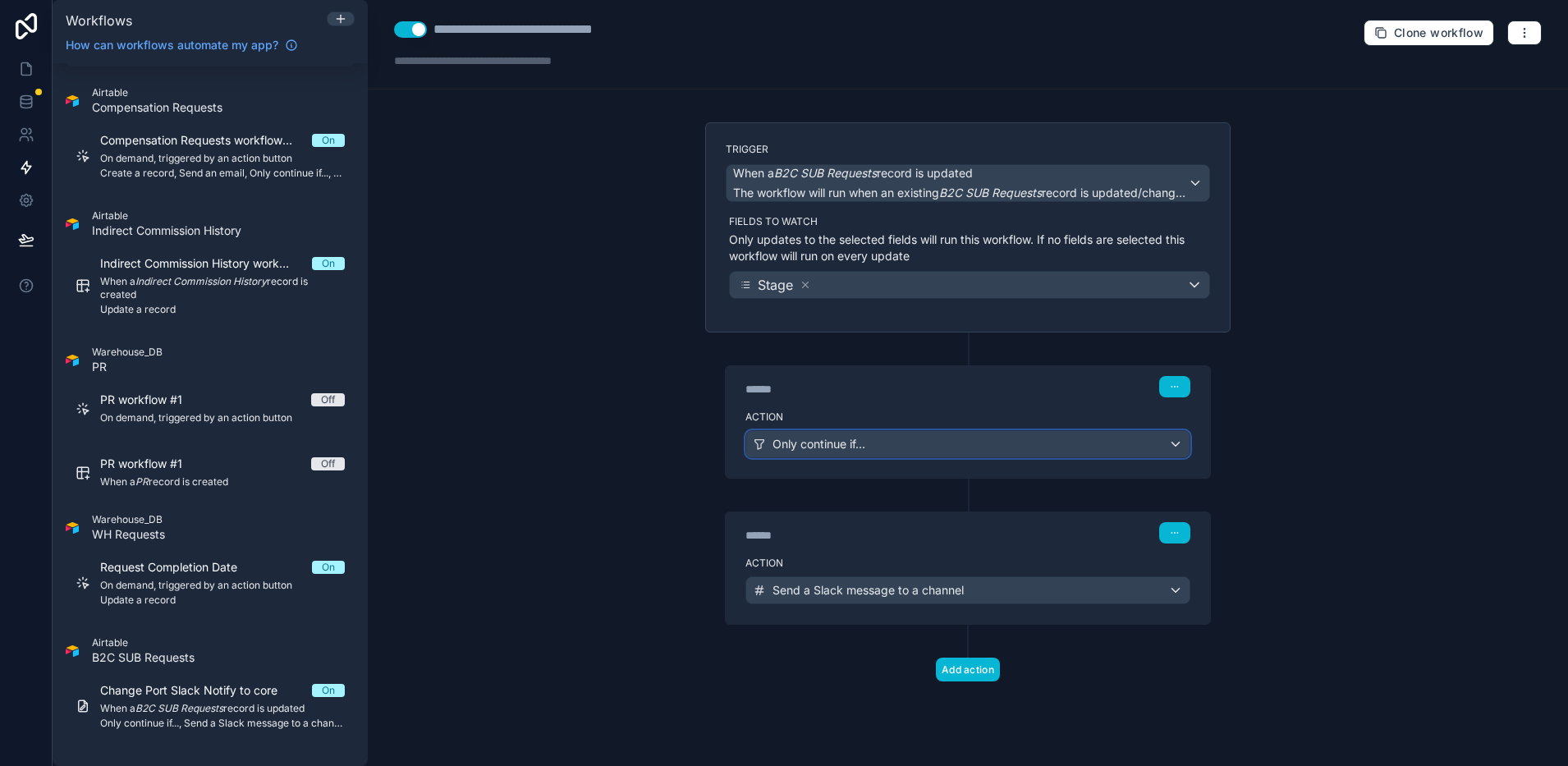
click at [947, 450] on div "Only continue if..." at bounding box center [968, 444] width 443 height 27
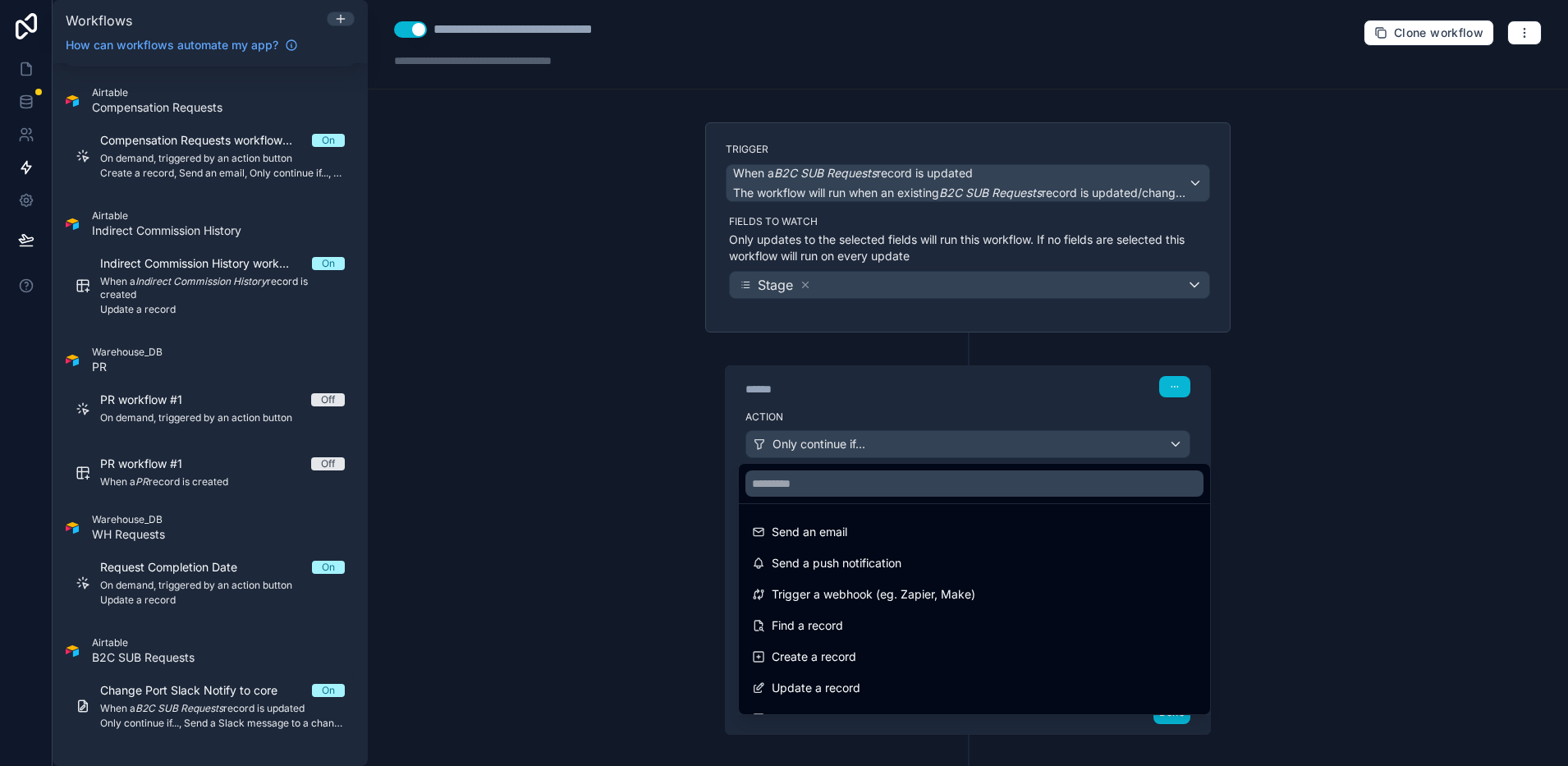
click at [947, 450] on div at bounding box center [784, 383] width 1568 height 766
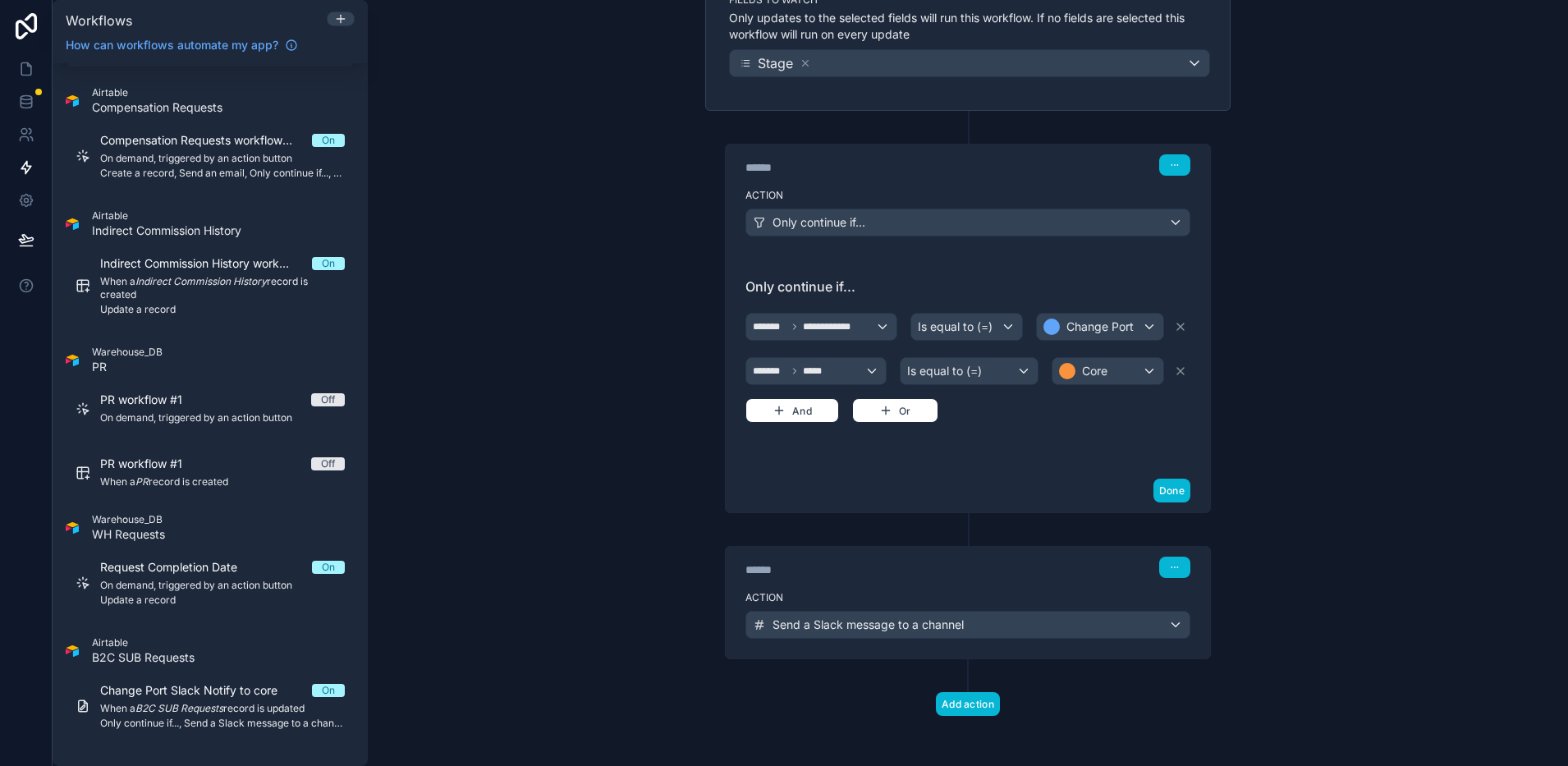
scroll to position [224, 0]
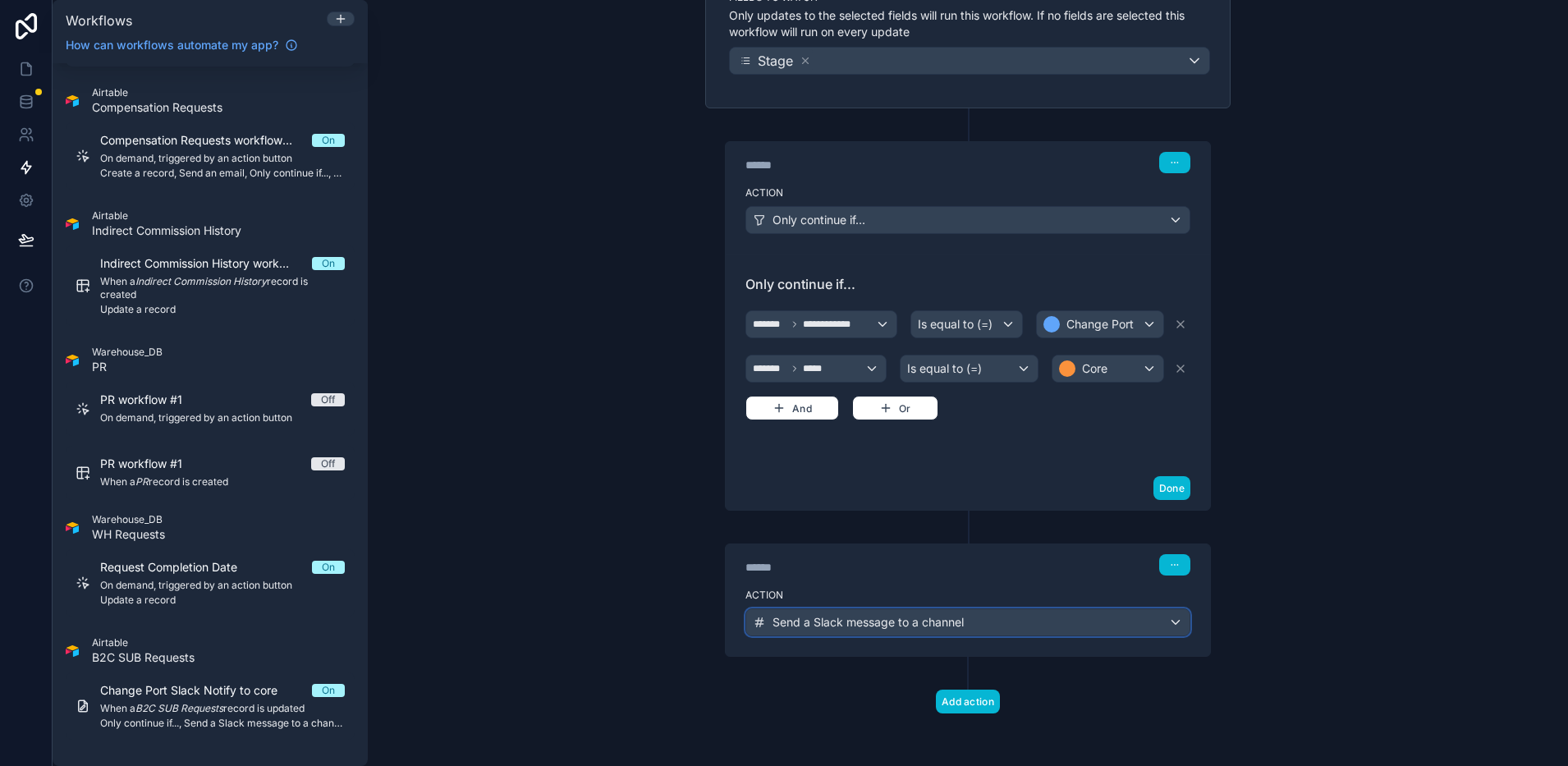
click at [897, 636] on button "Send a Slack message to a channel" at bounding box center [968, 622] width 445 height 28
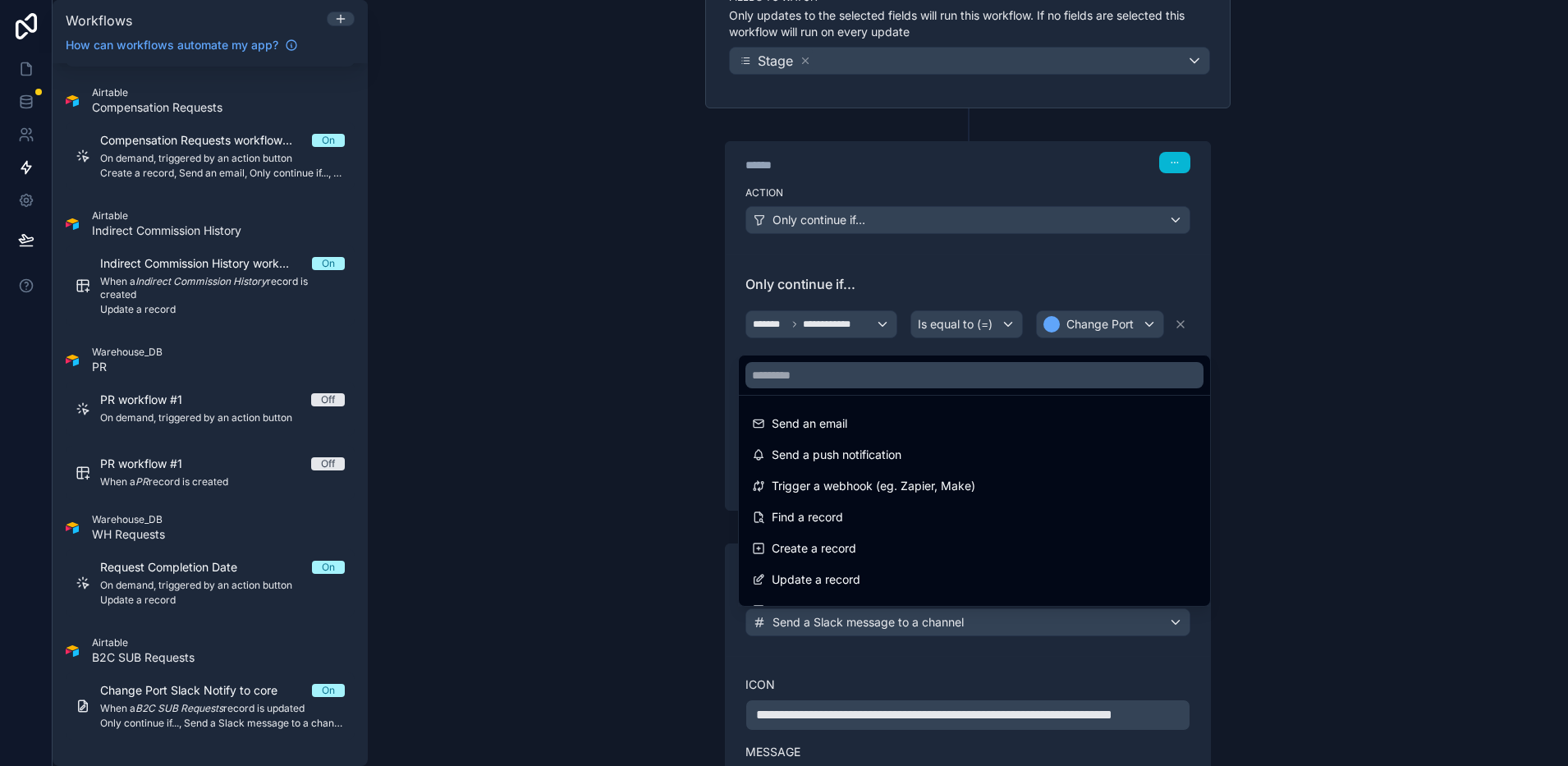
click at [894, 623] on div at bounding box center [784, 383] width 1568 height 766
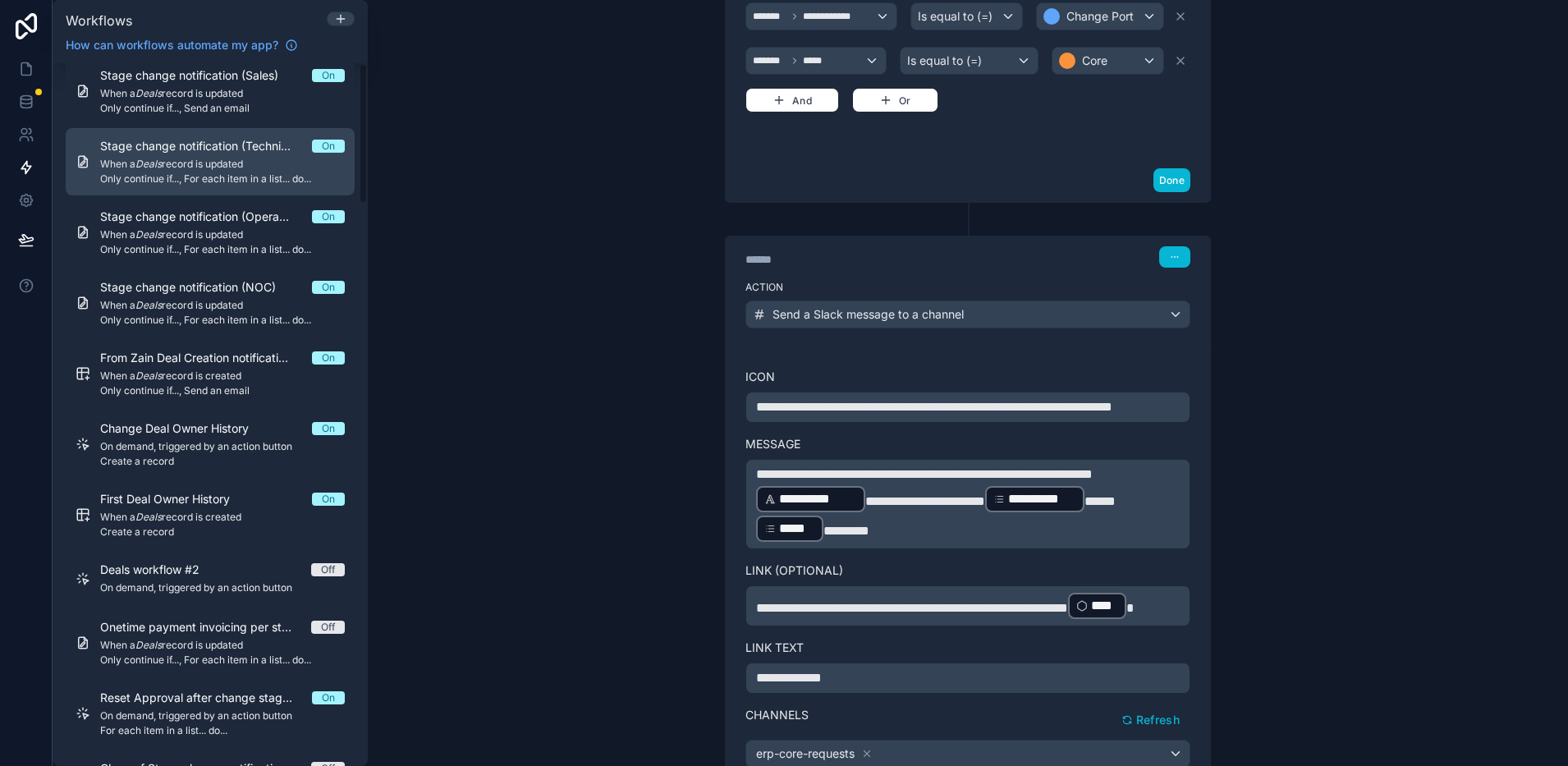
scroll to position [0, 0]
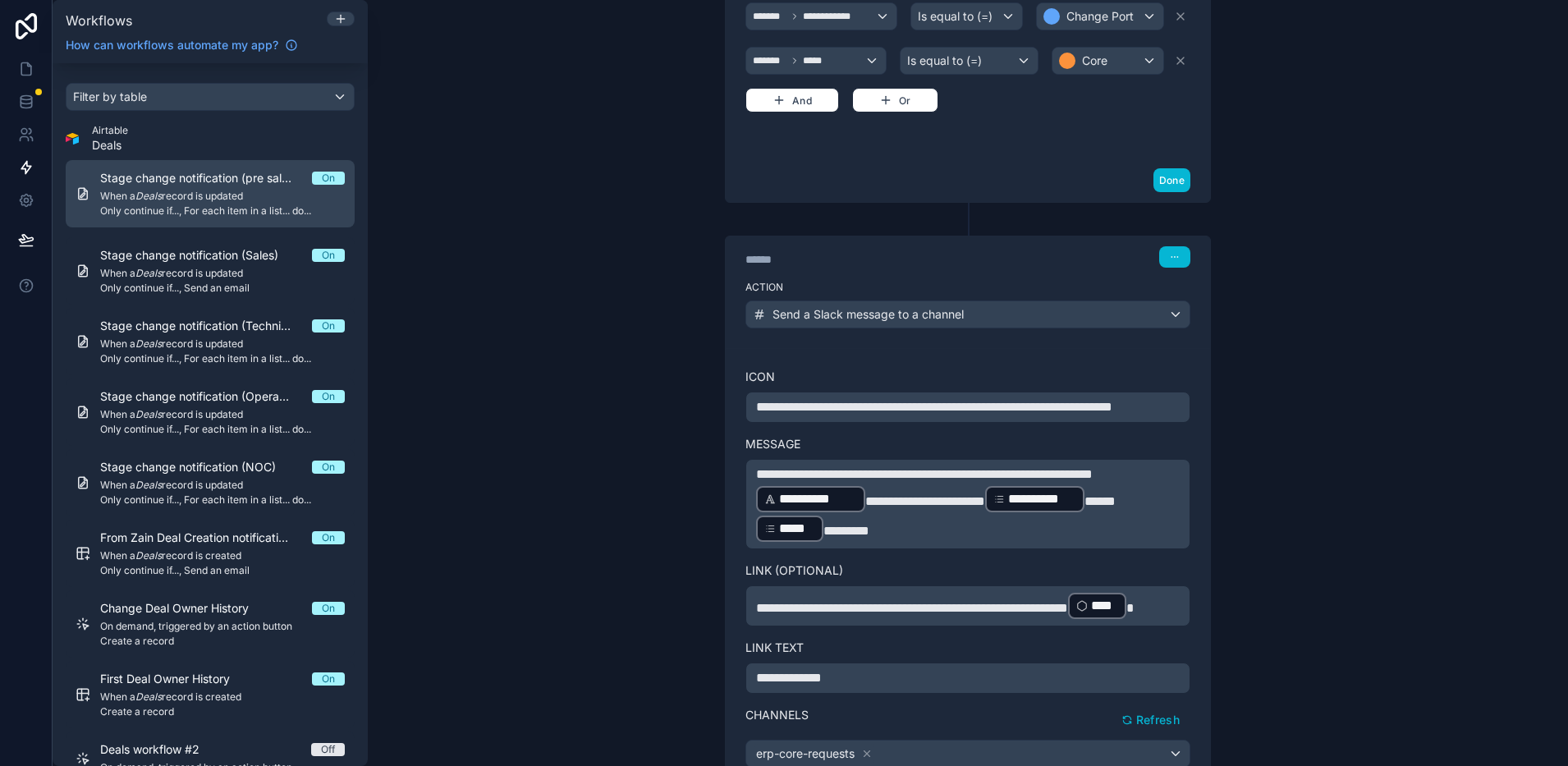
click at [199, 199] on span "When a Deals record is updated" at bounding box center [223, 196] width 245 height 13
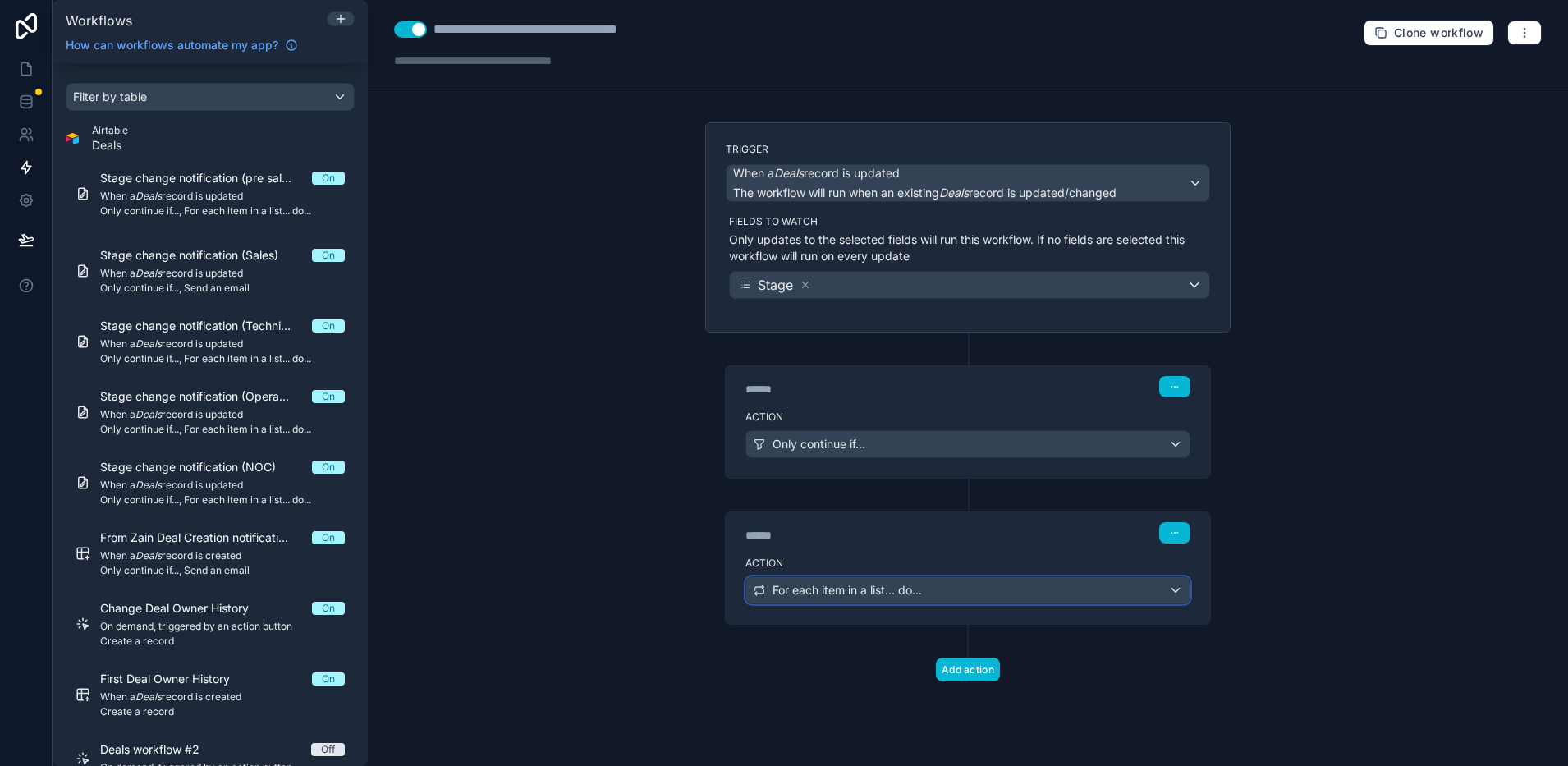
click at [823, 595] on span "For each item in a list... do..." at bounding box center [847, 590] width 150 height 16
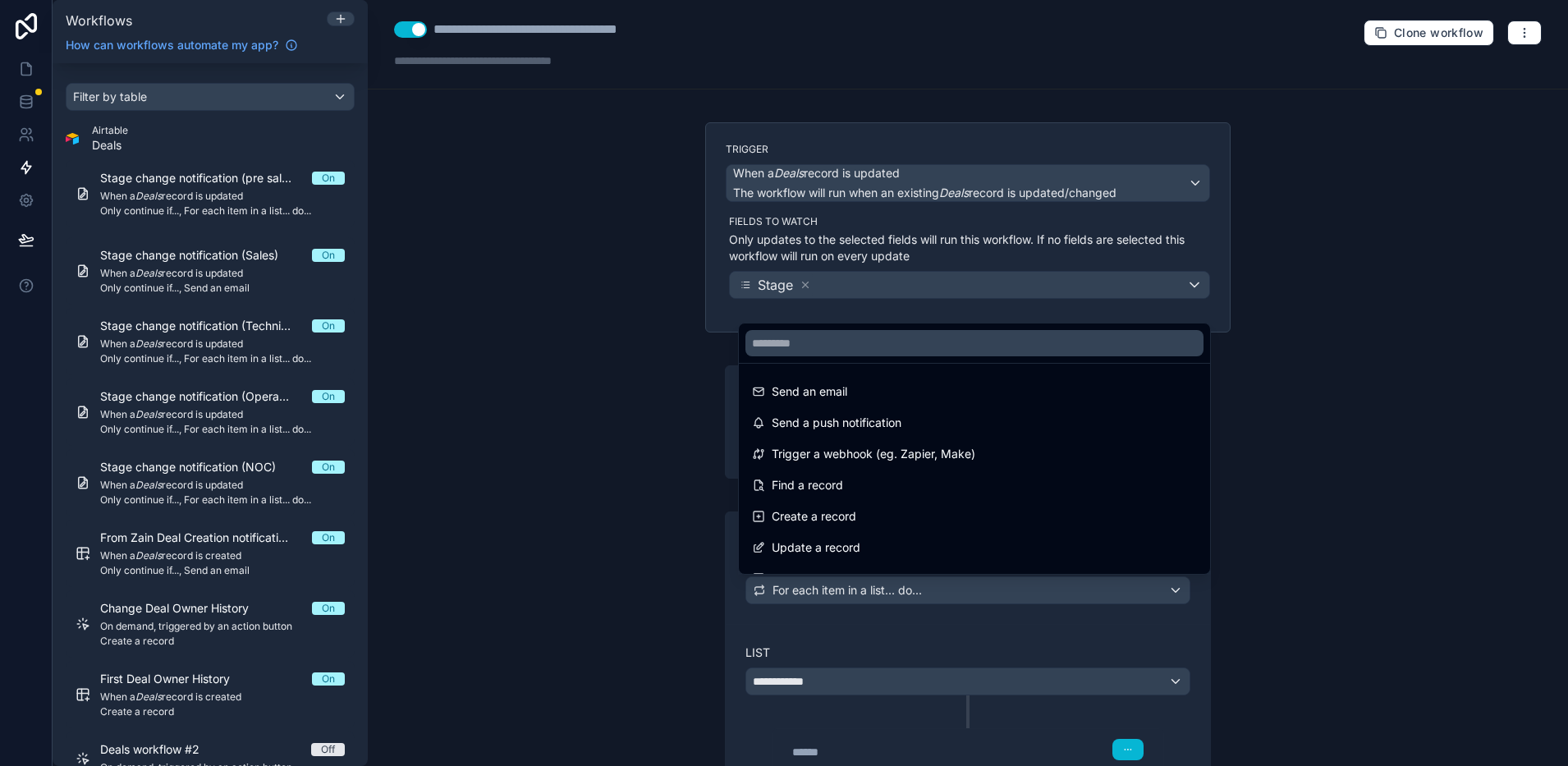
click at [823, 595] on div at bounding box center [784, 383] width 1568 height 766
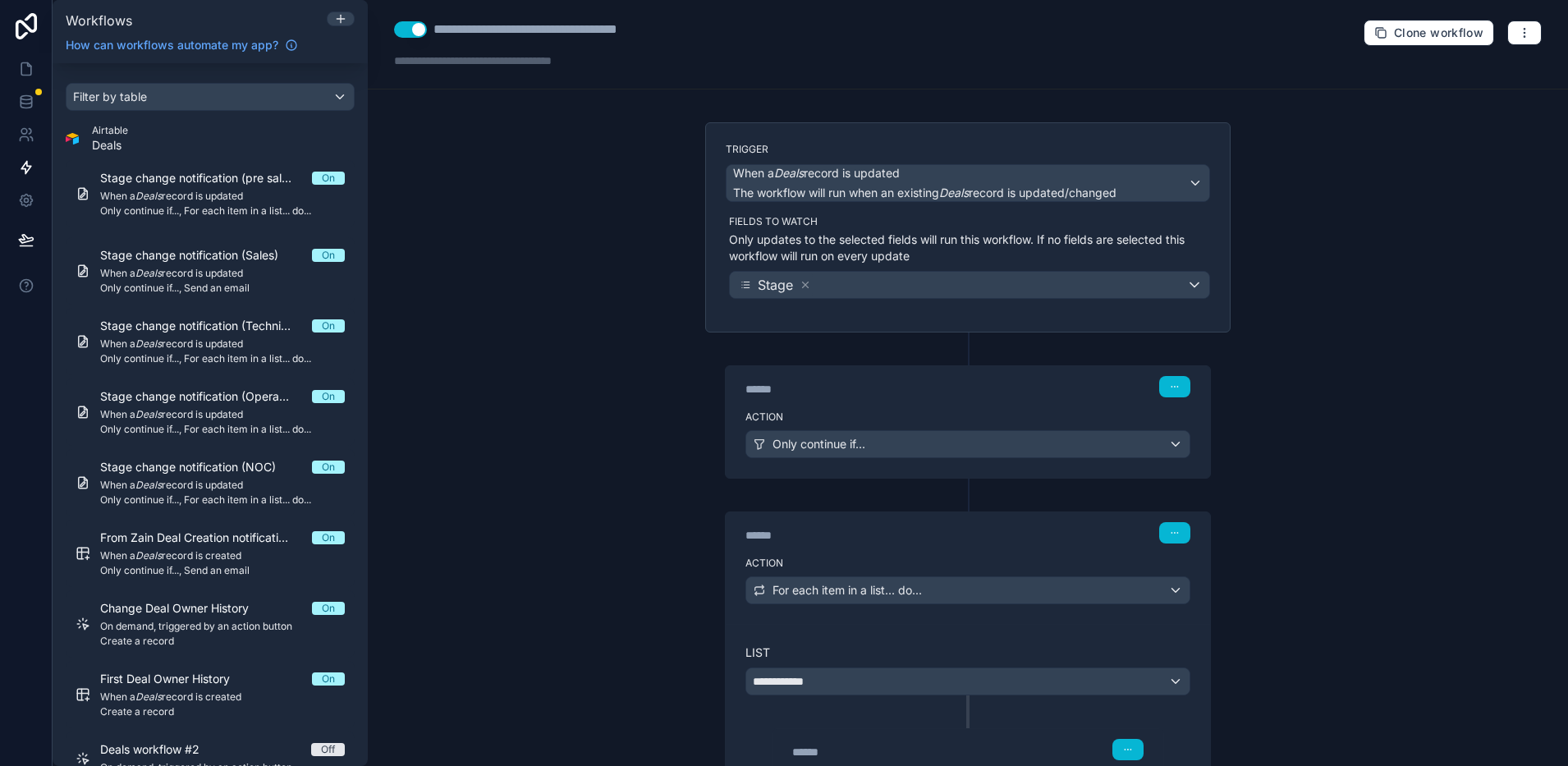
scroll to position [103, 0]
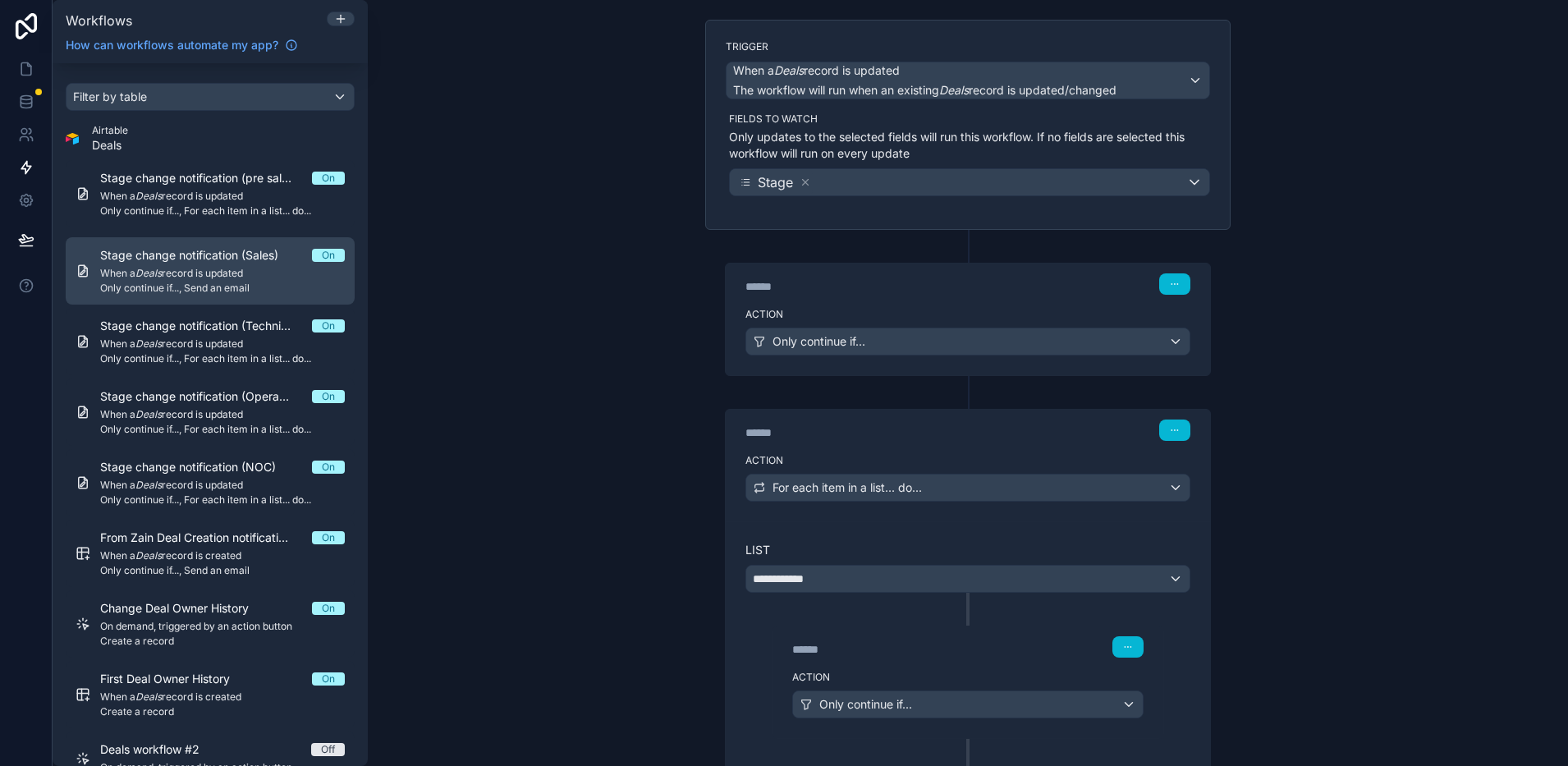
click at [201, 267] on span "When a Deals record is updated" at bounding box center [223, 273] width 245 height 13
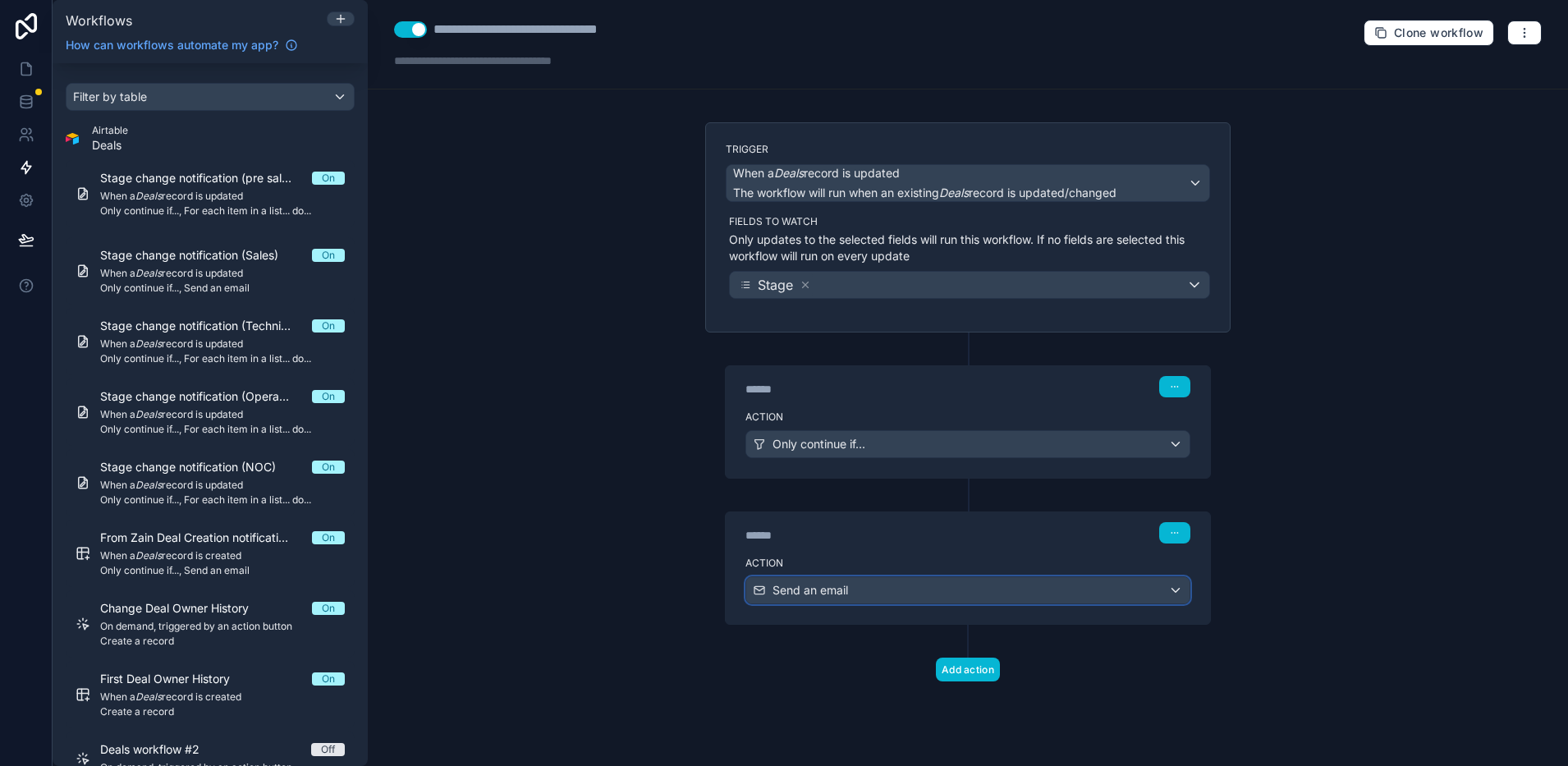
click at [882, 587] on div "Send an email" at bounding box center [968, 590] width 443 height 27
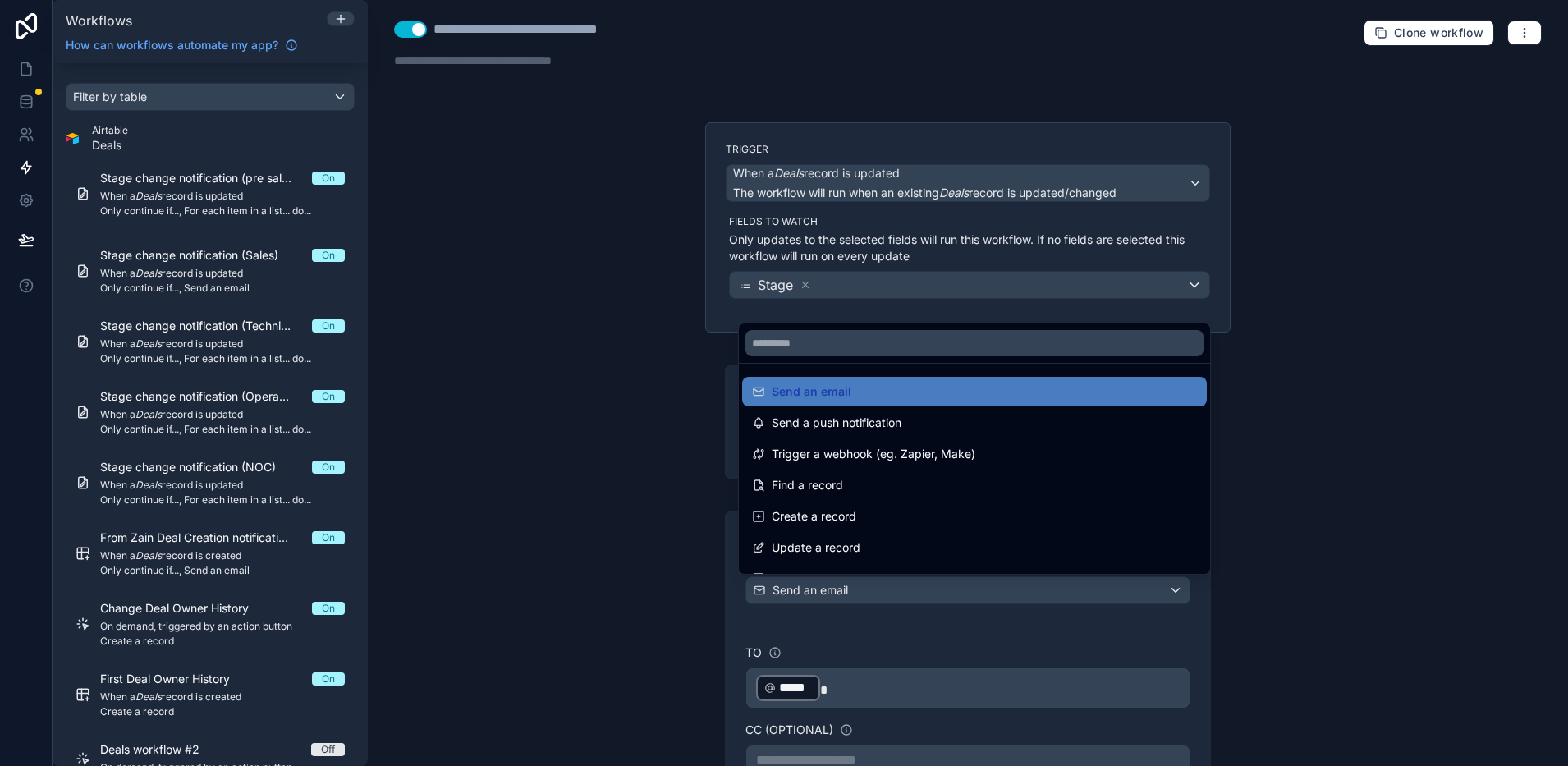
click at [882, 587] on div at bounding box center [784, 383] width 1568 height 766
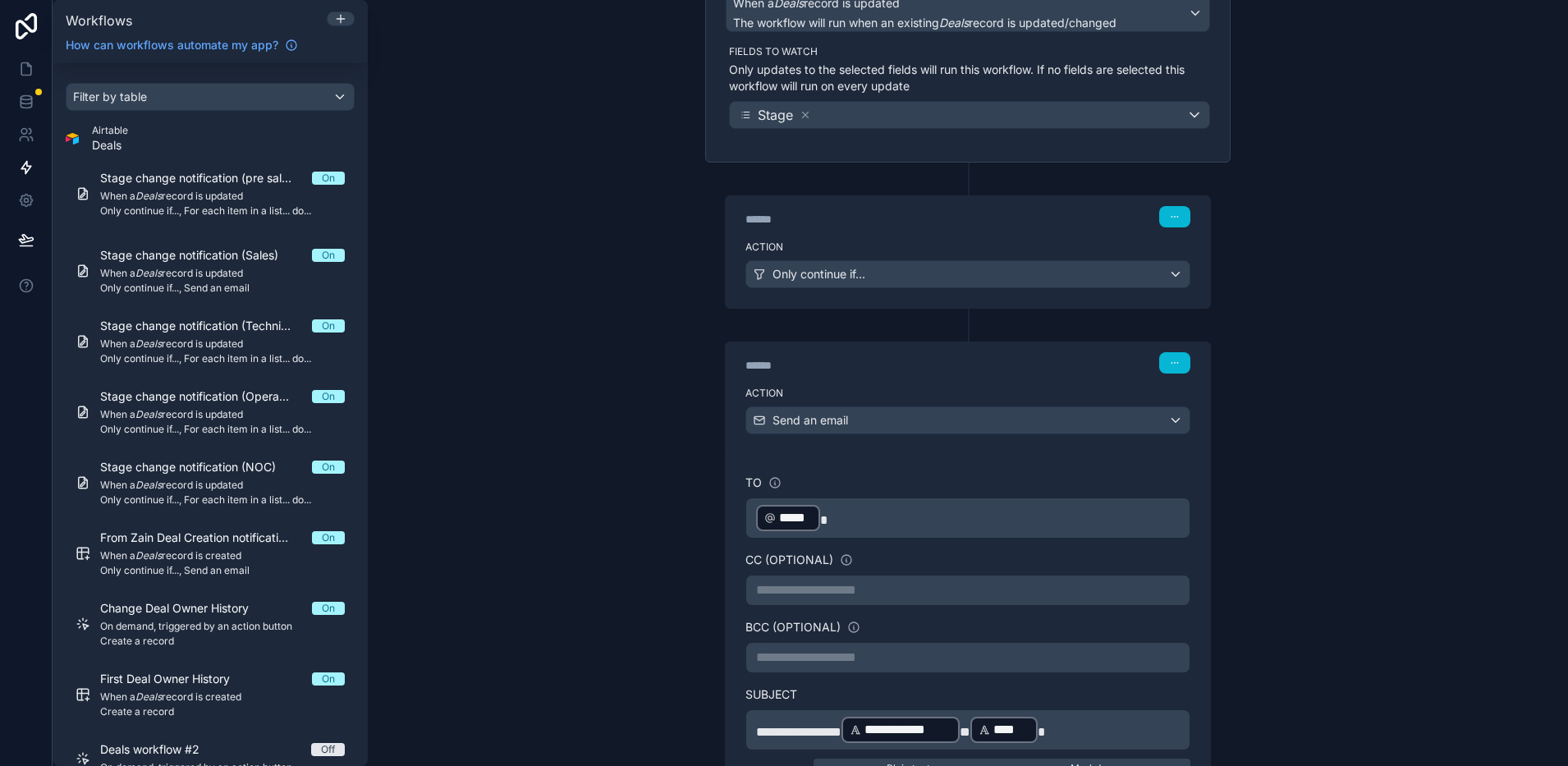
scroll to position [205, 0]
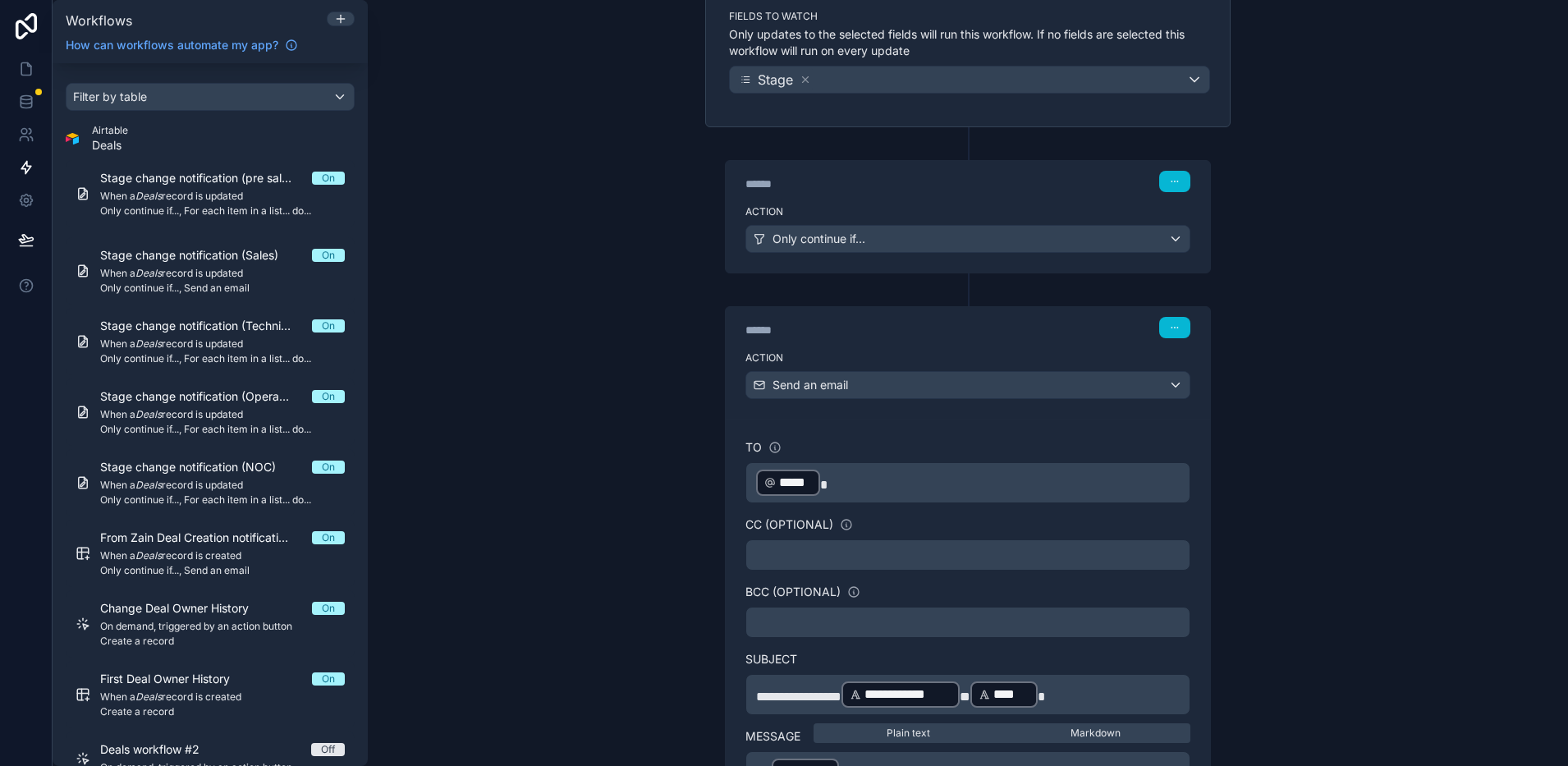
click at [1026, 441] on div "To" at bounding box center [968, 447] width 445 height 16
click at [800, 482] on span "*****" at bounding box center [795, 483] width 33 height 20
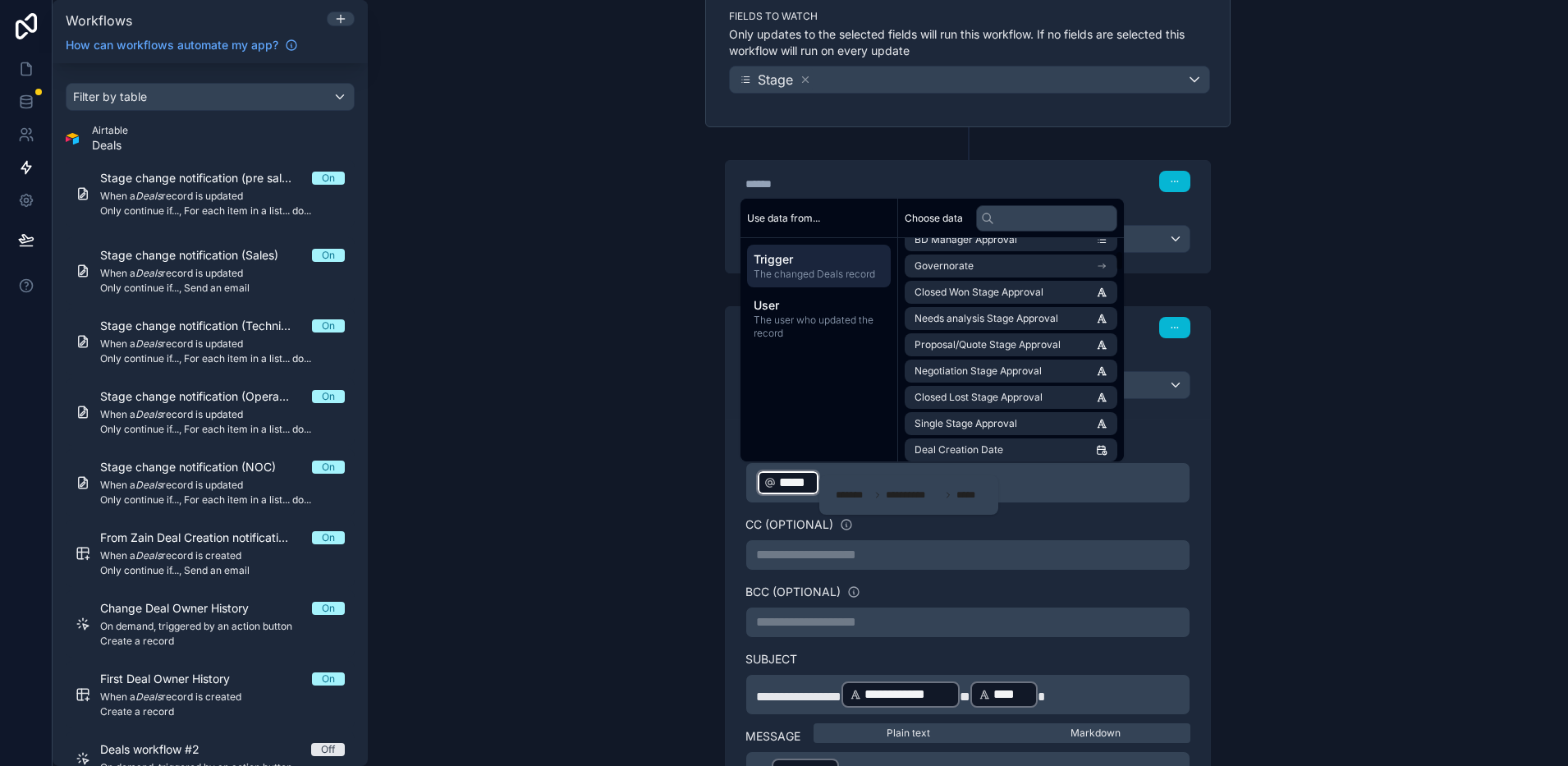
scroll to position [0, 0]
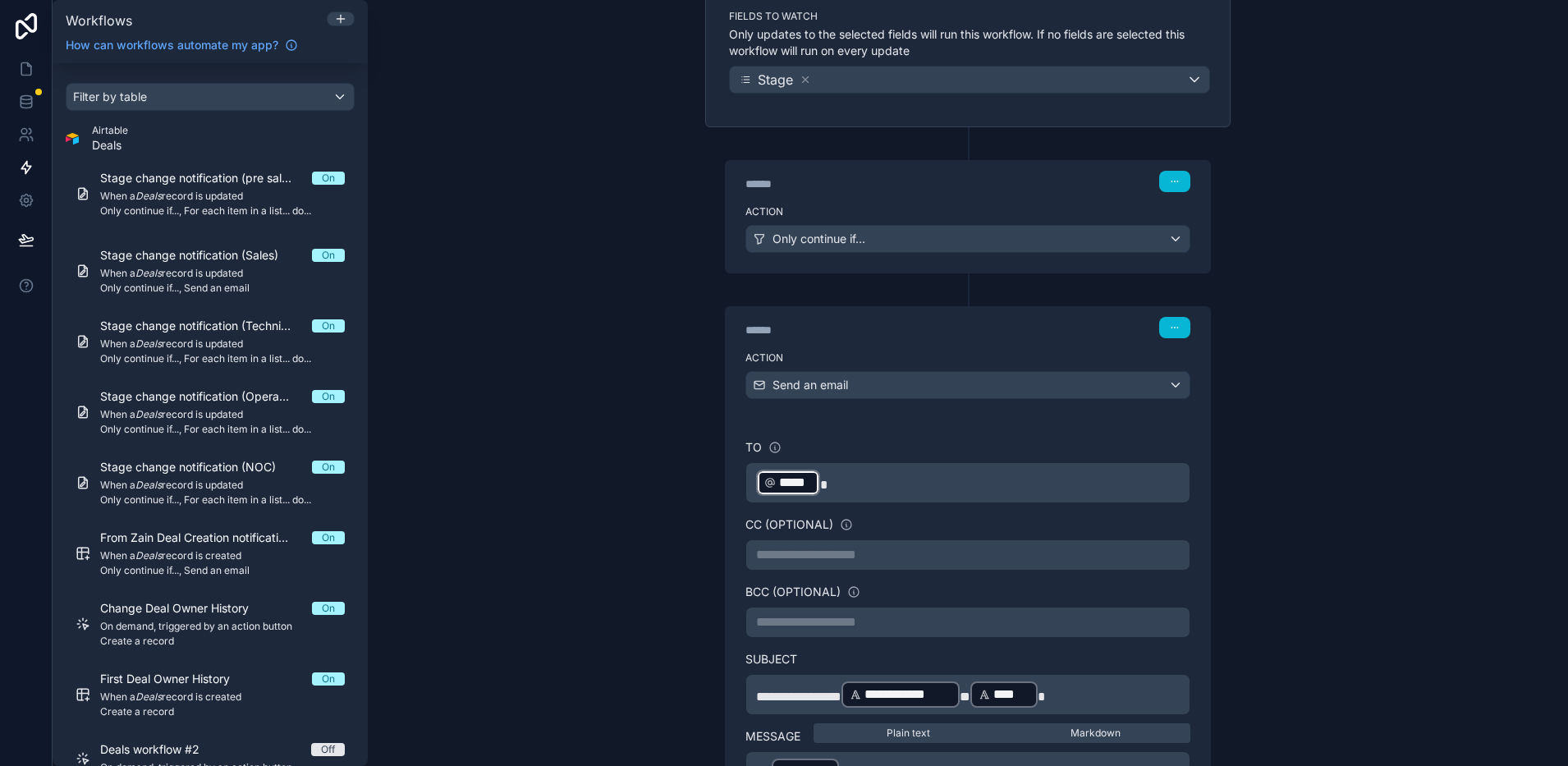
click at [1443, 514] on div "**********" at bounding box center [968, 383] width 1201 height 766
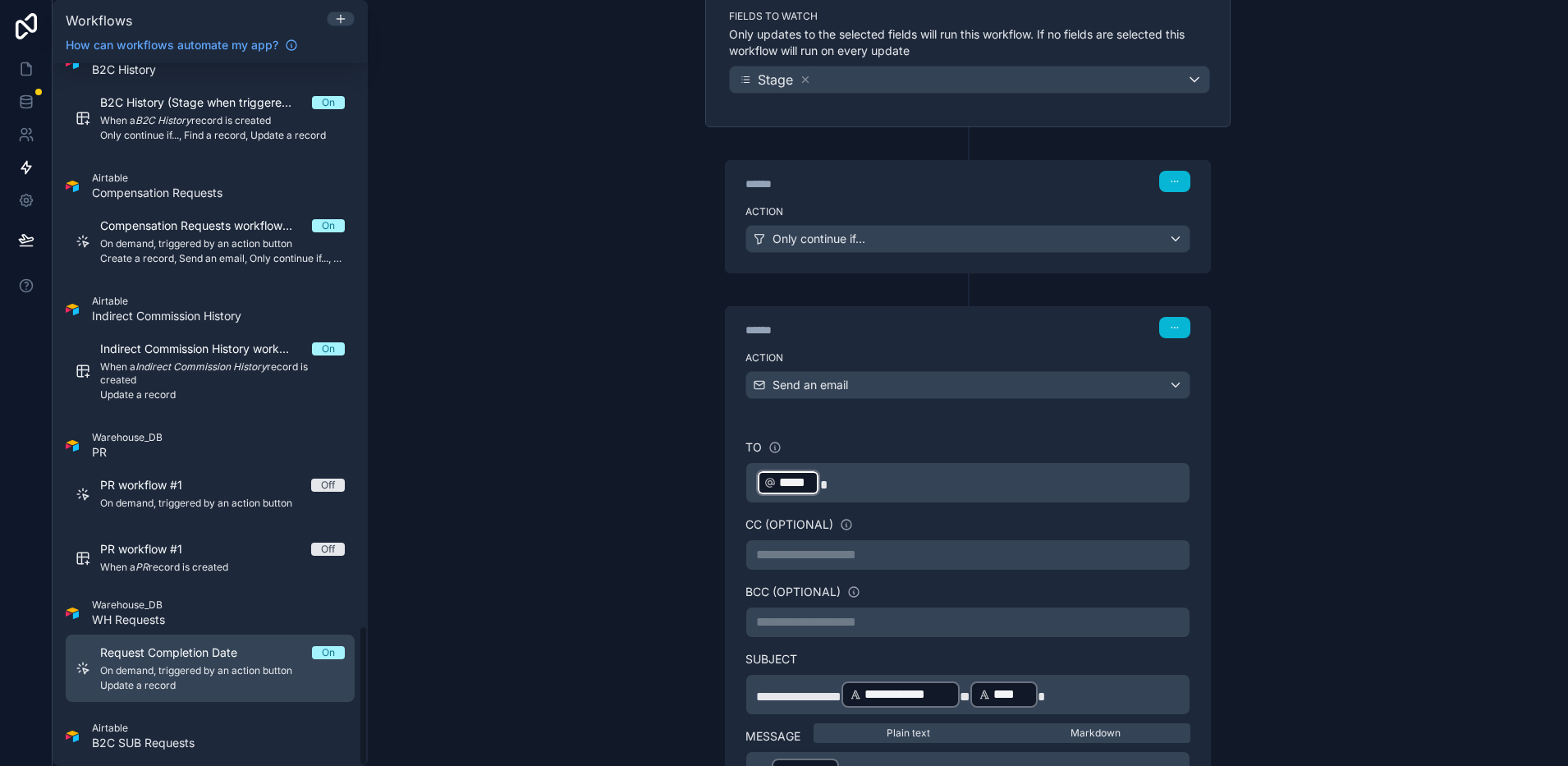
scroll to position [2805, 0]
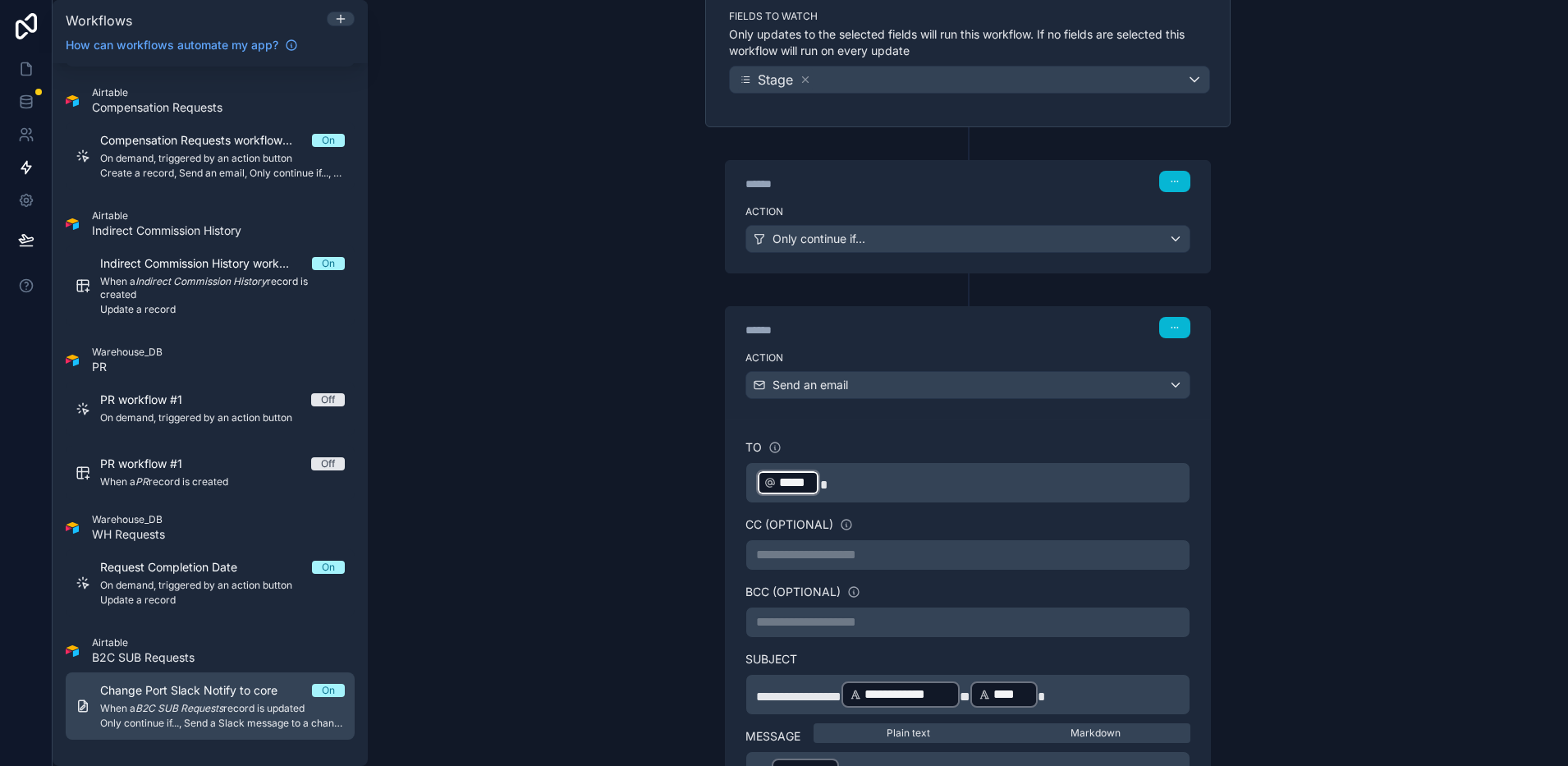
click at [243, 702] on span "When a B2C SUB Requests record is updated" at bounding box center [223, 708] width 245 height 13
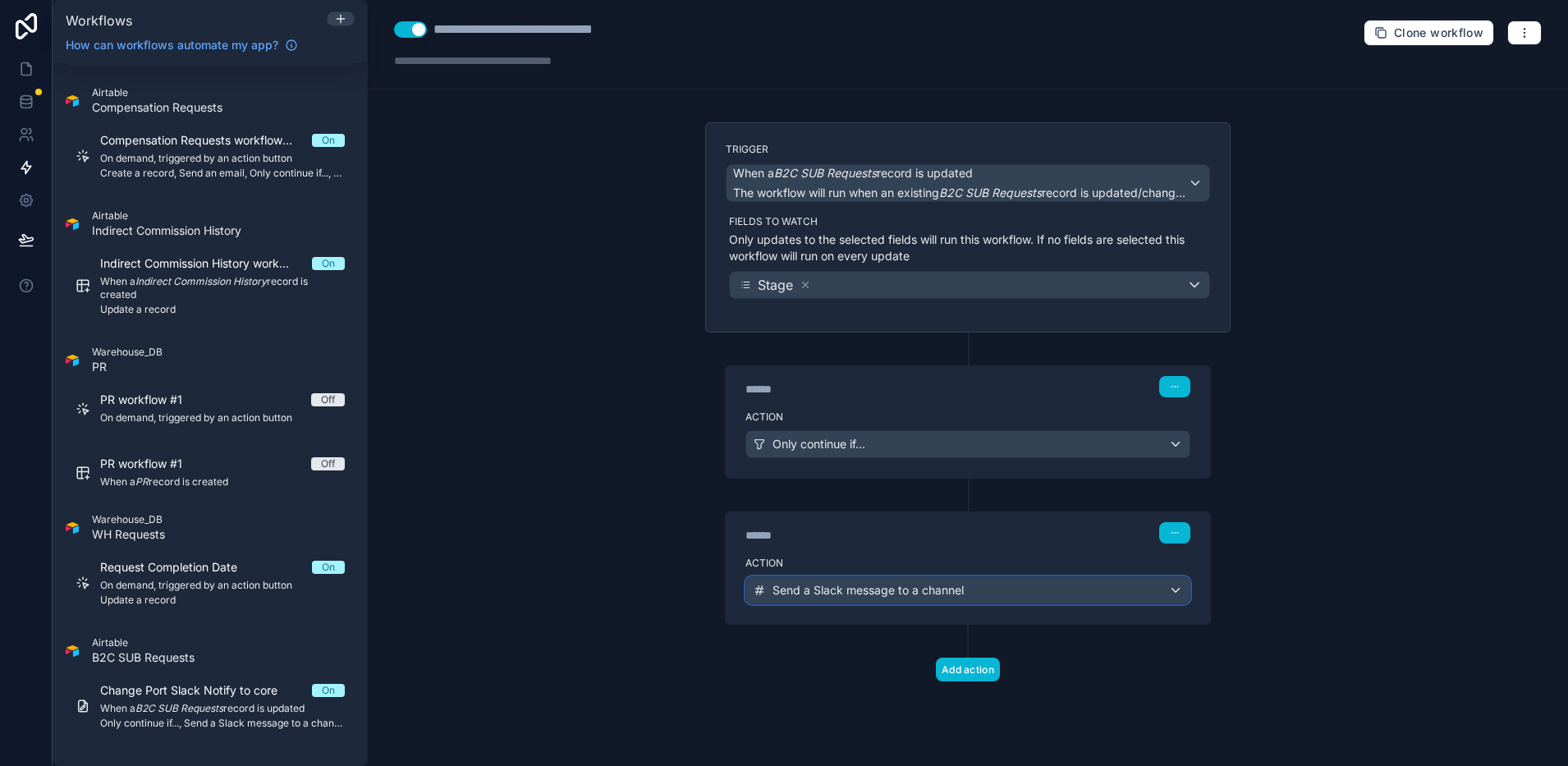
click at [846, 590] on span "Send a Slack message to a channel" at bounding box center [869, 590] width 192 height 16
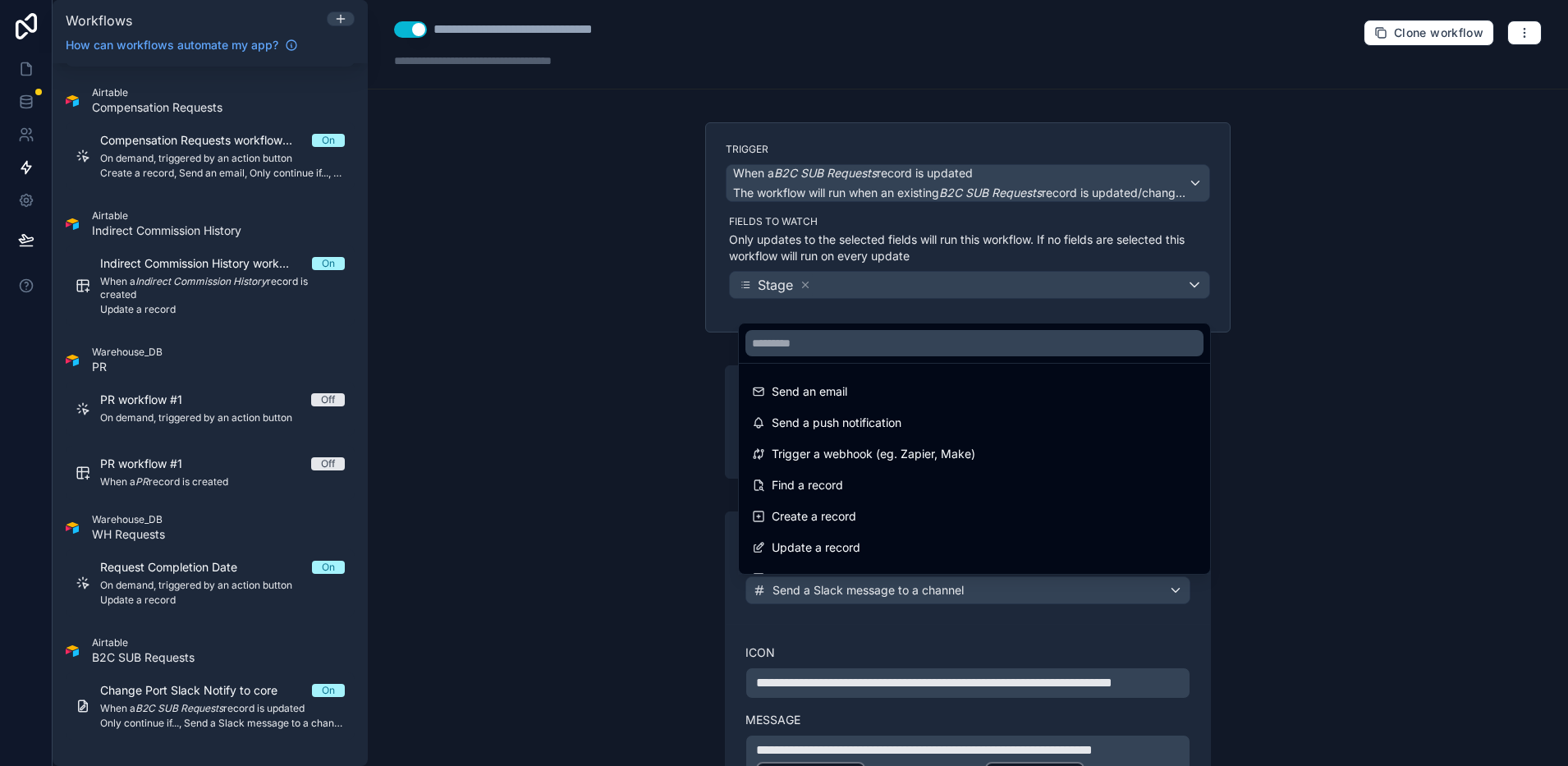
click at [846, 590] on div at bounding box center [784, 383] width 1568 height 766
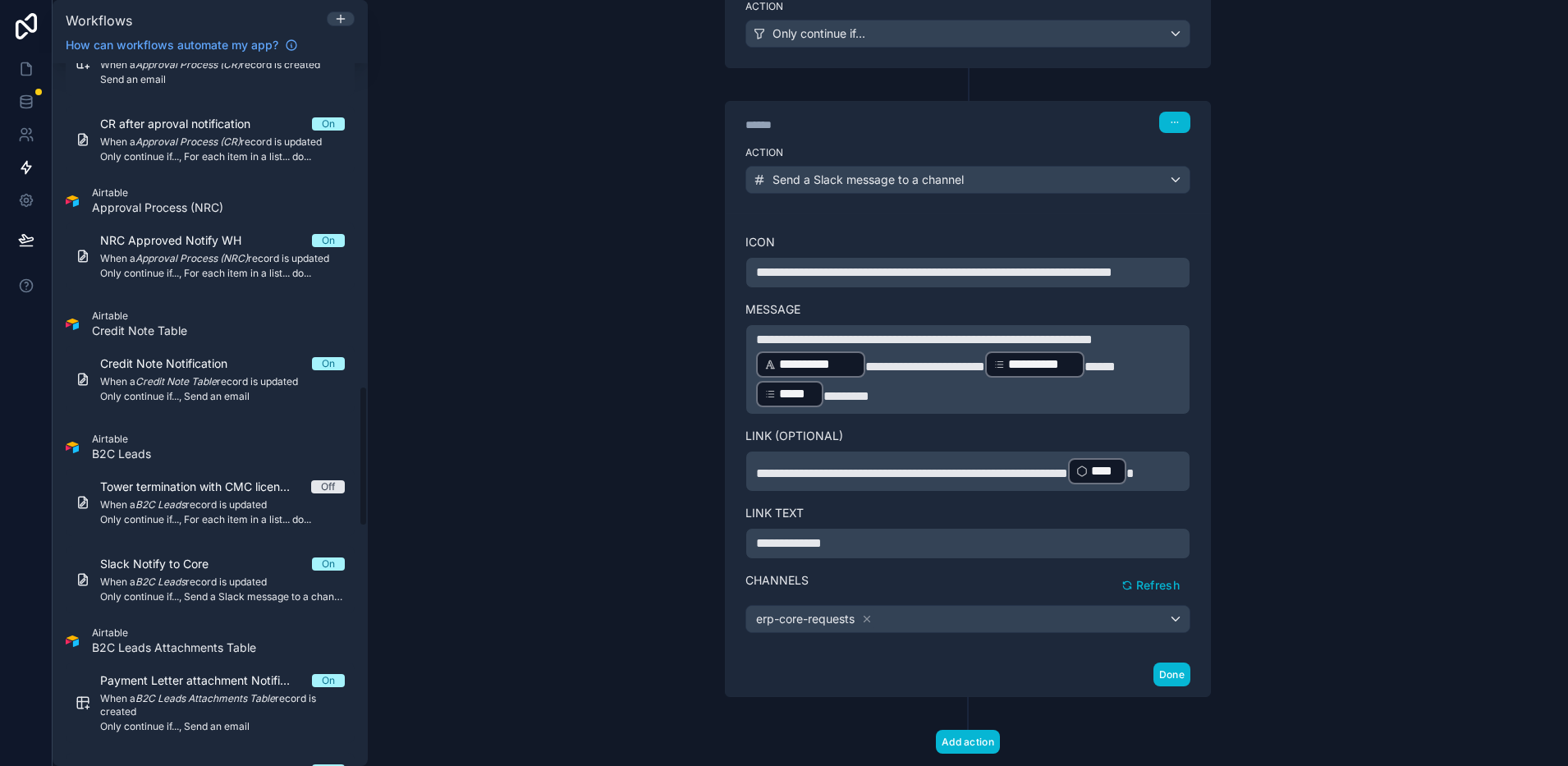
scroll to position [1470, 0]
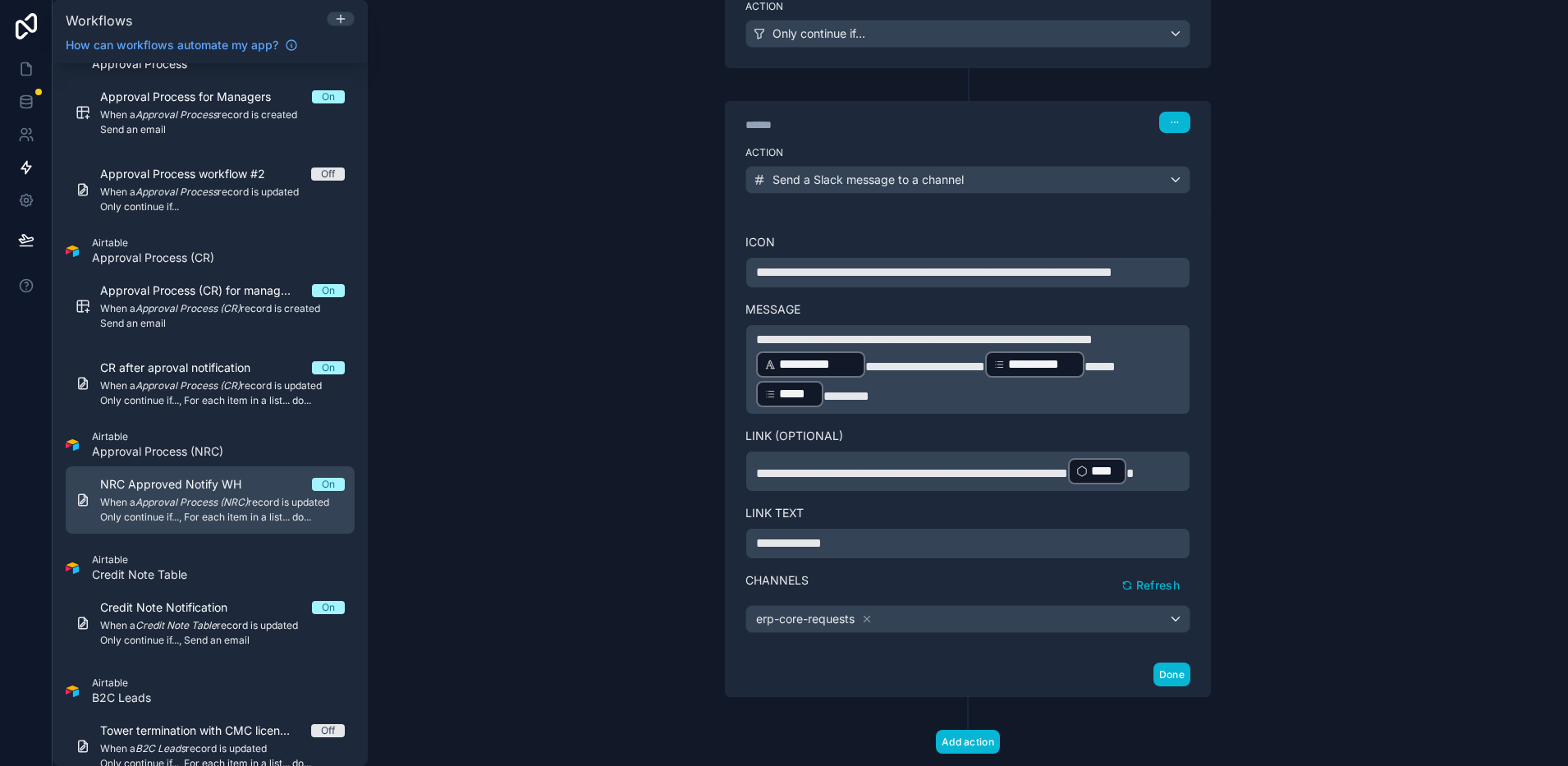
click at [230, 507] on em "Approval Process (NRC)" at bounding box center [191, 502] width 112 height 12
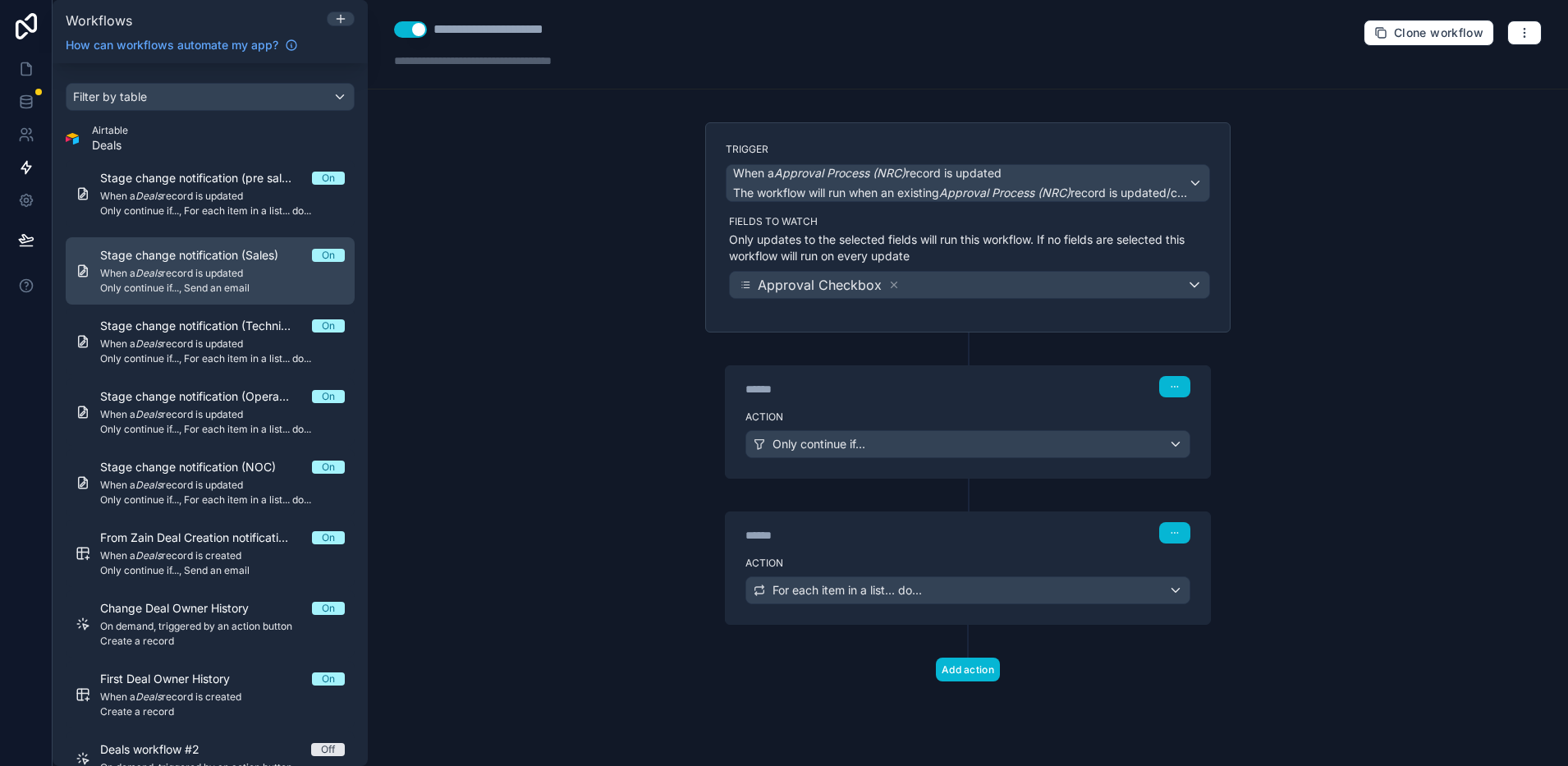
click at [176, 270] on span "When a Deals record is updated" at bounding box center [223, 273] width 245 height 13
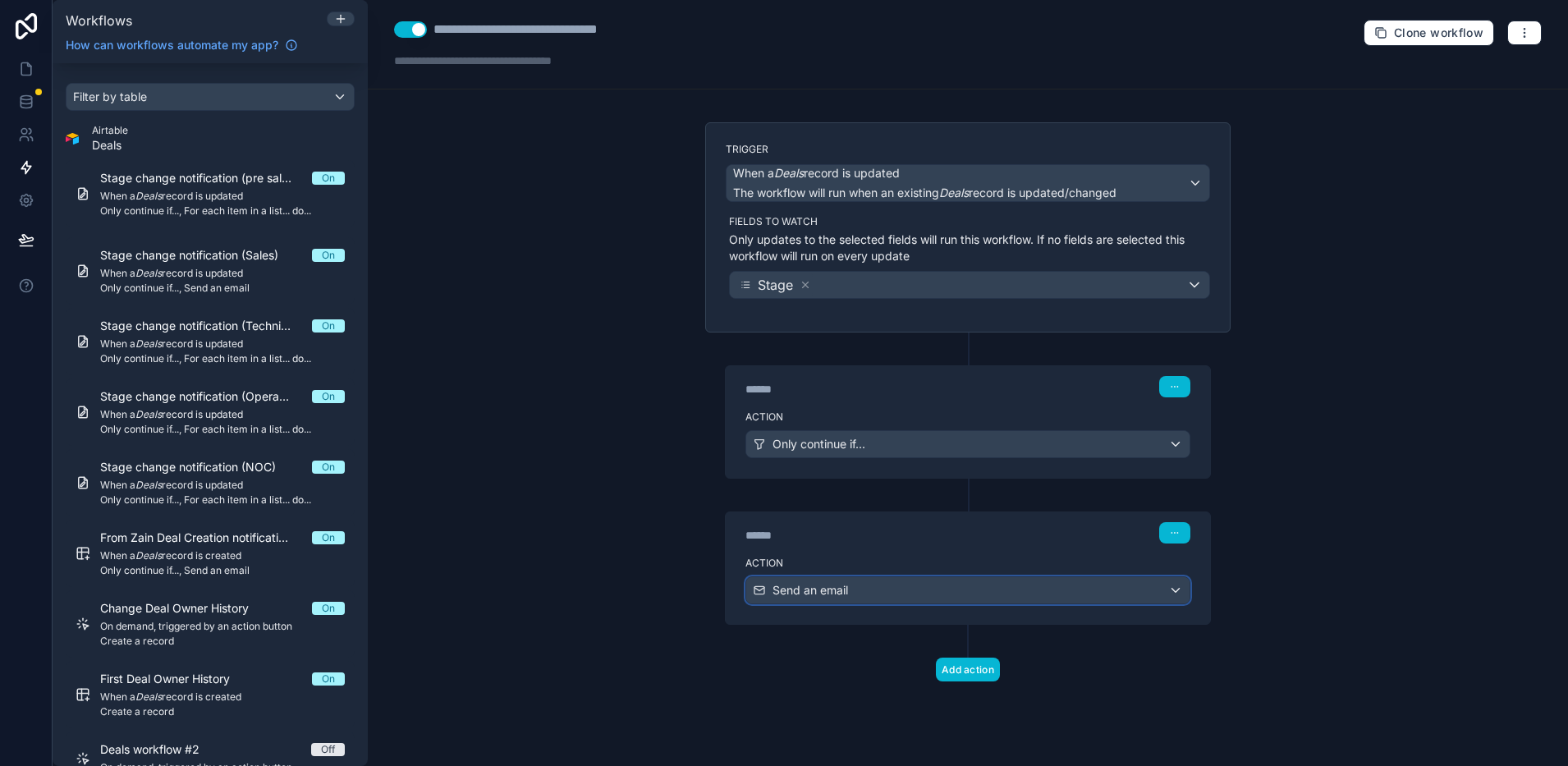
click at [811, 595] on span "Send an email" at bounding box center [811, 590] width 75 height 16
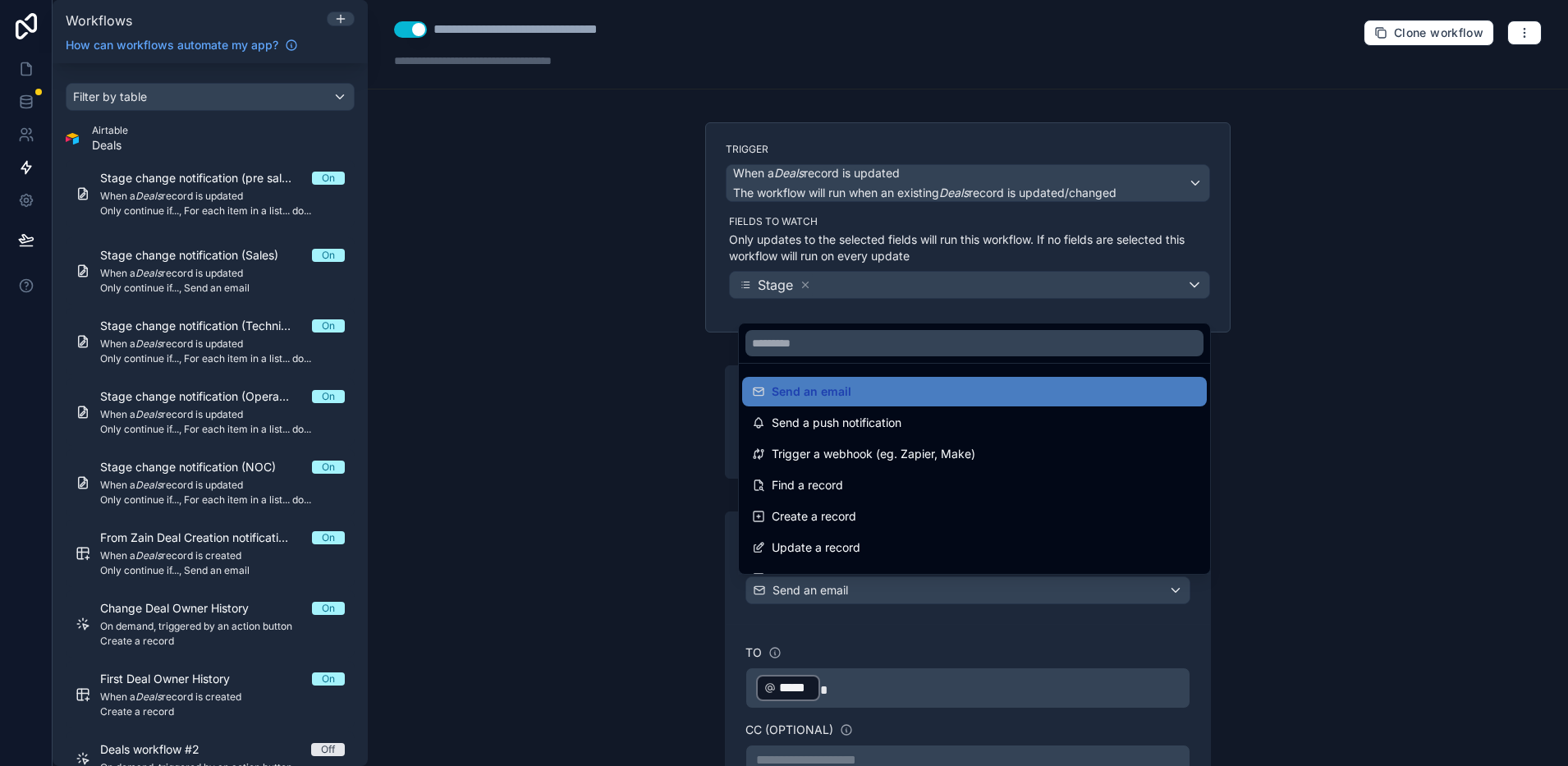
click at [811, 595] on div at bounding box center [784, 383] width 1568 height 766
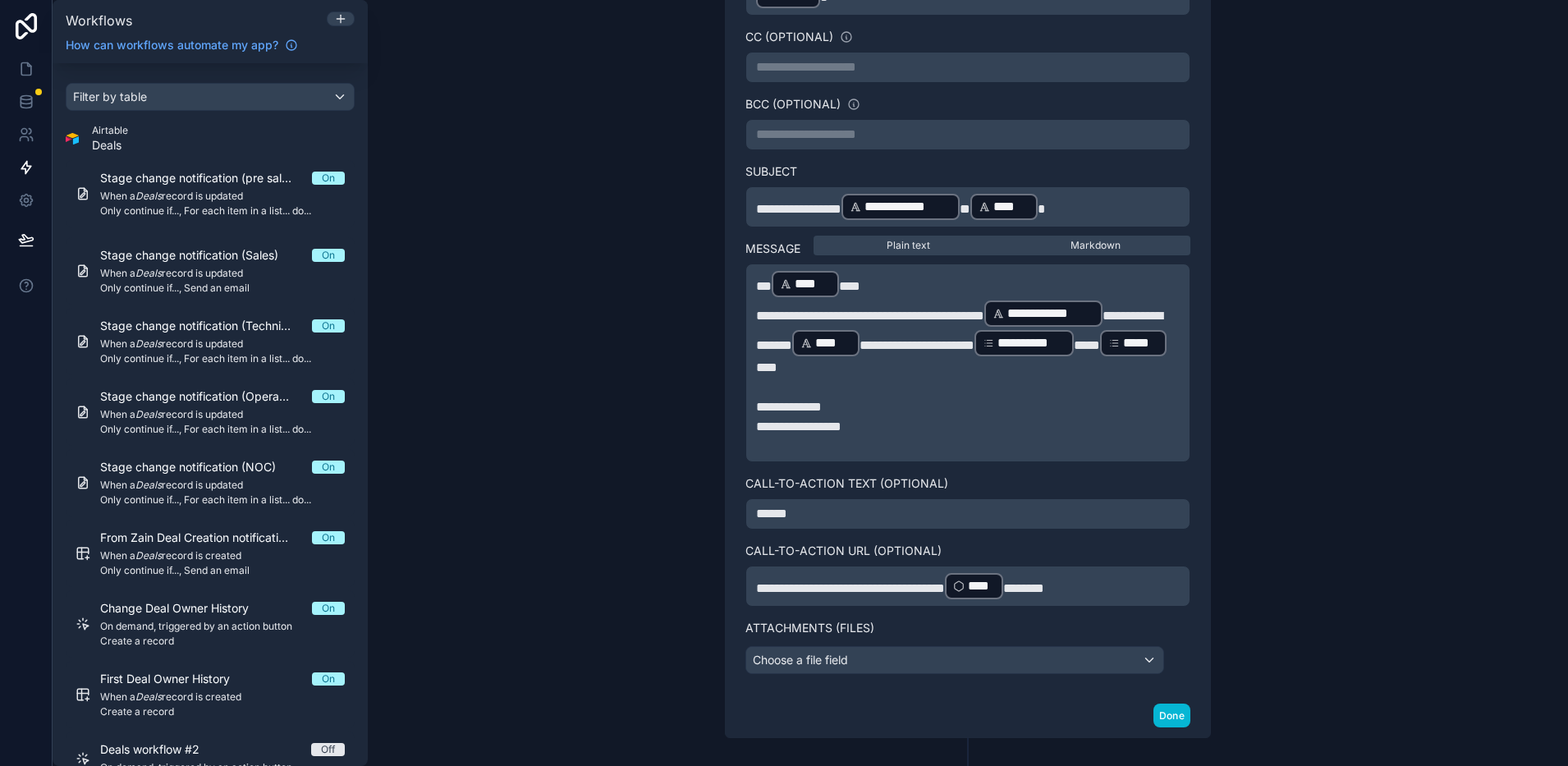
scroll to position [718, 0]
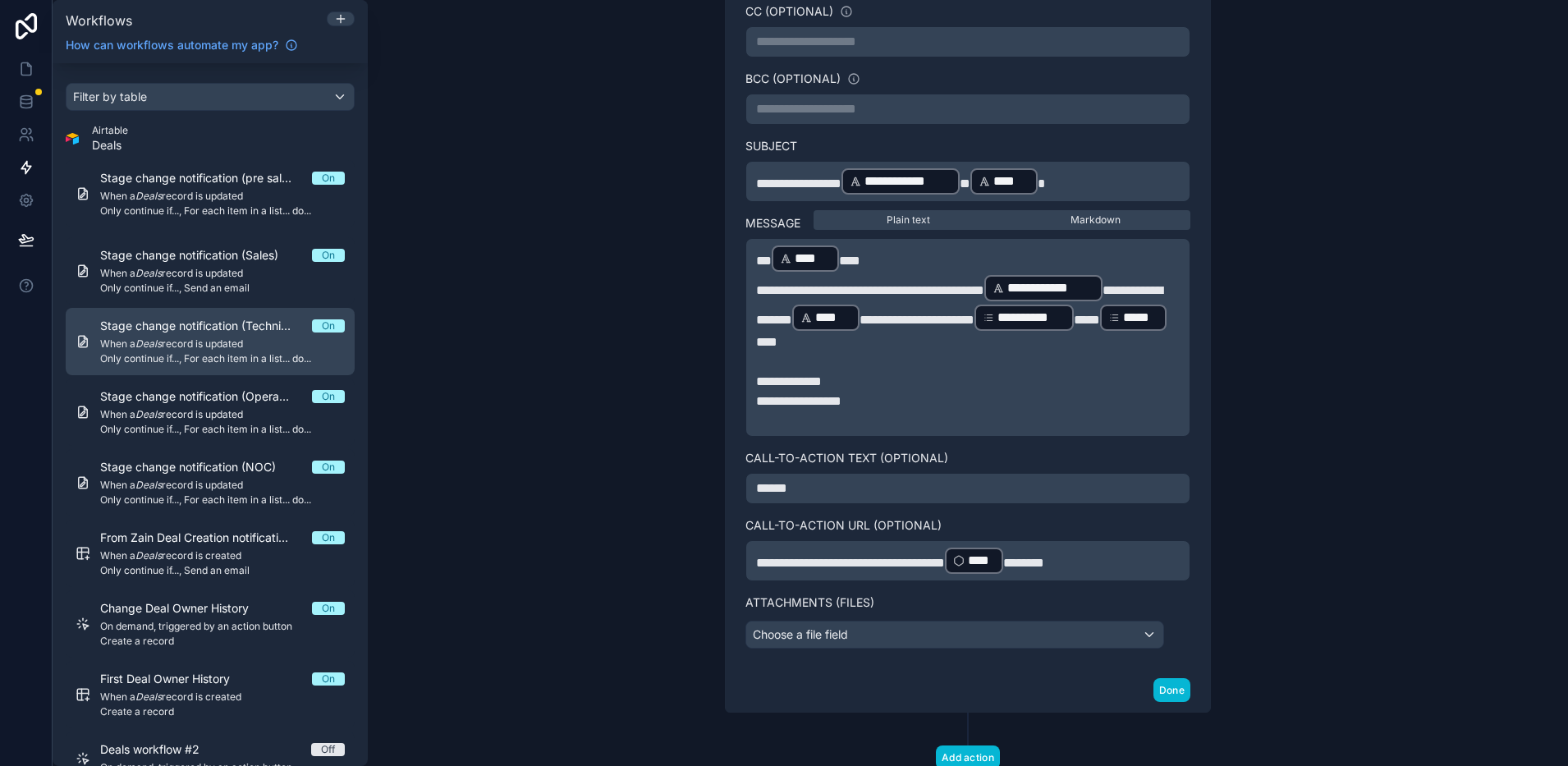
click at [197, 318] on span "Stage change notification (Technical)" at bounding box center [206, 325] width 212 height 16
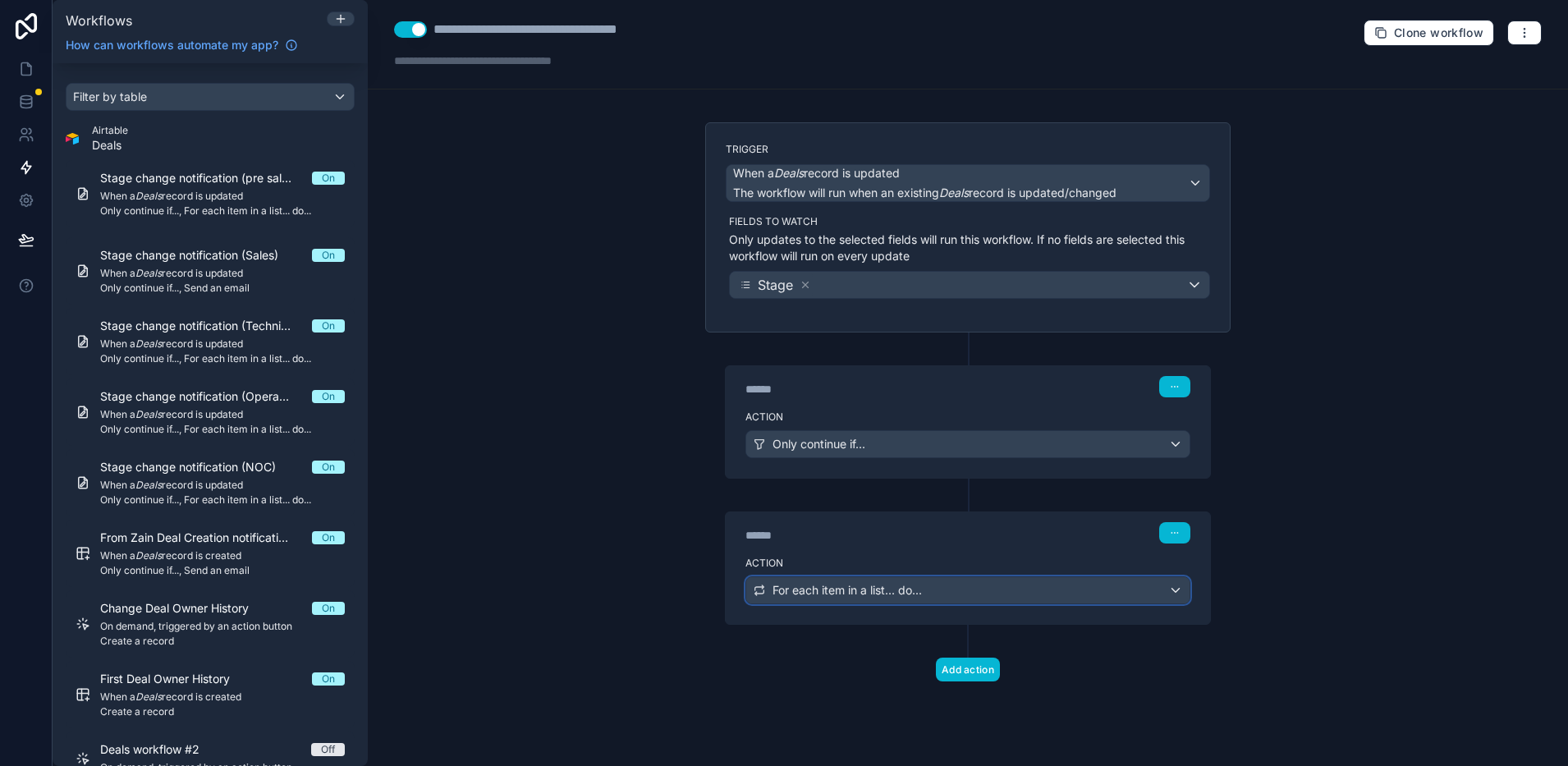
click at [795, 597] on span "For each item in a list... do..." at bounding box center [847, 590] width 150 height 16
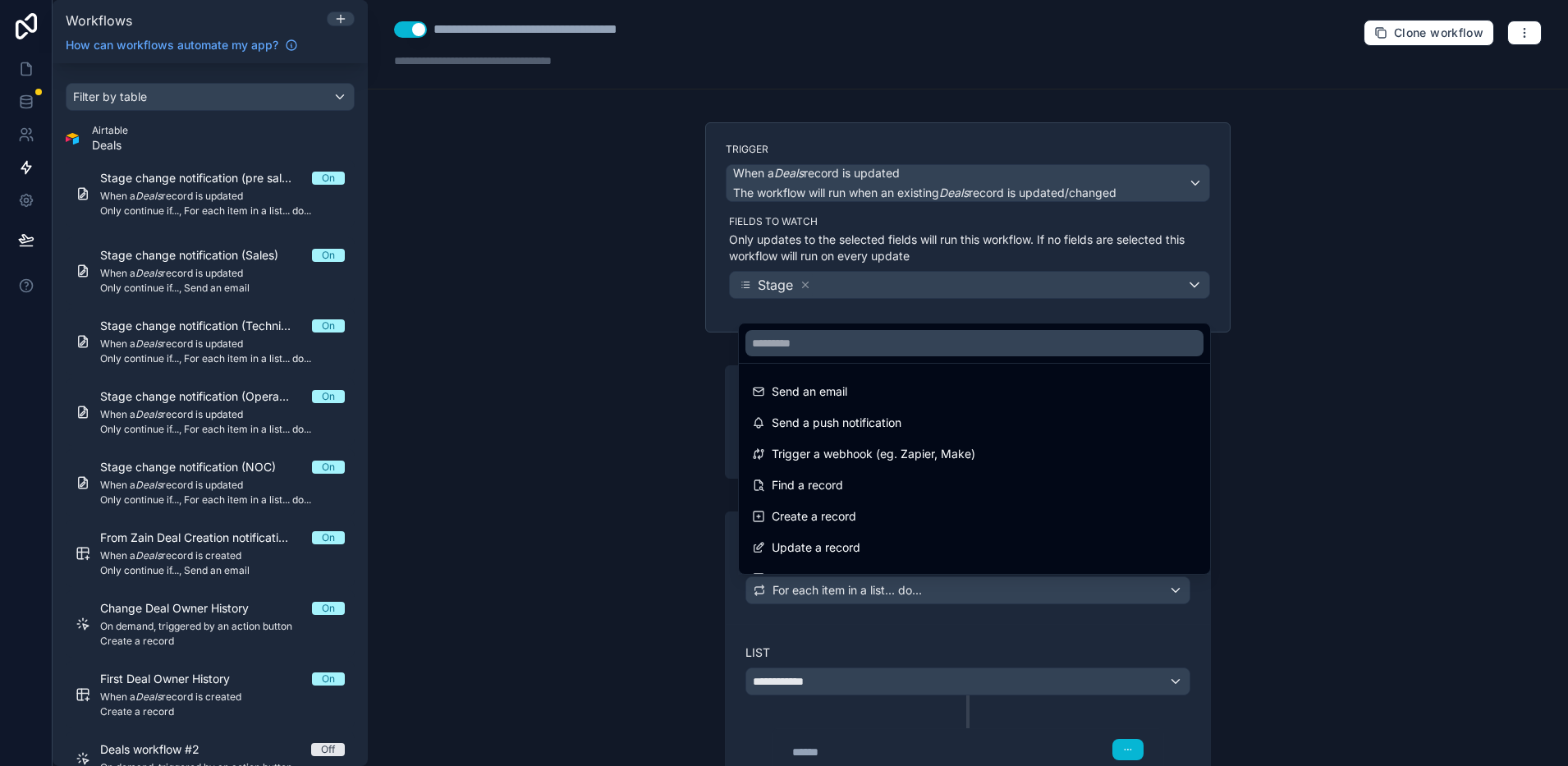
click at [795, 597] on div at bounding box center [784, 383] width 1568 height 766
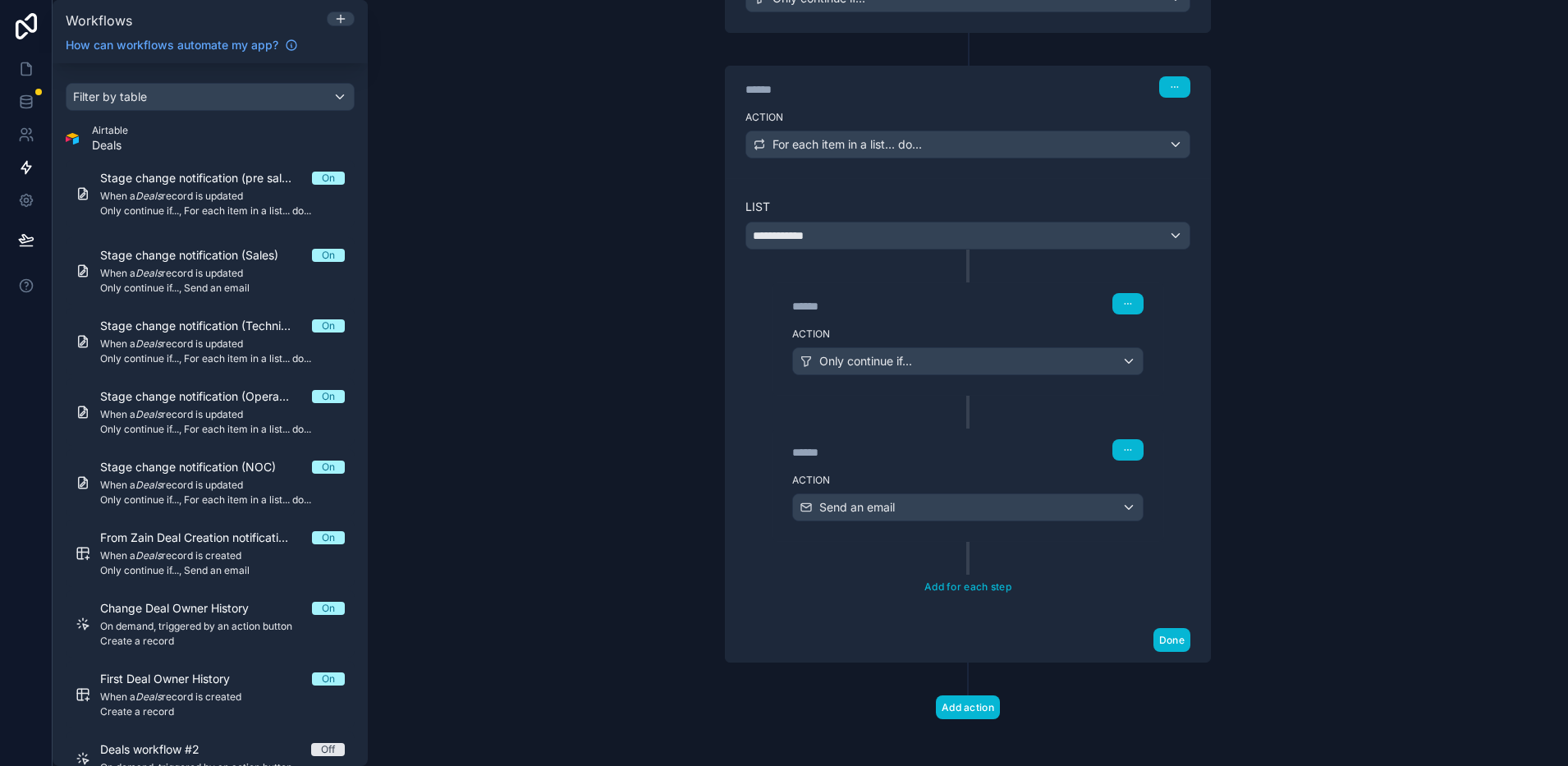
scroll to position [452, 0]
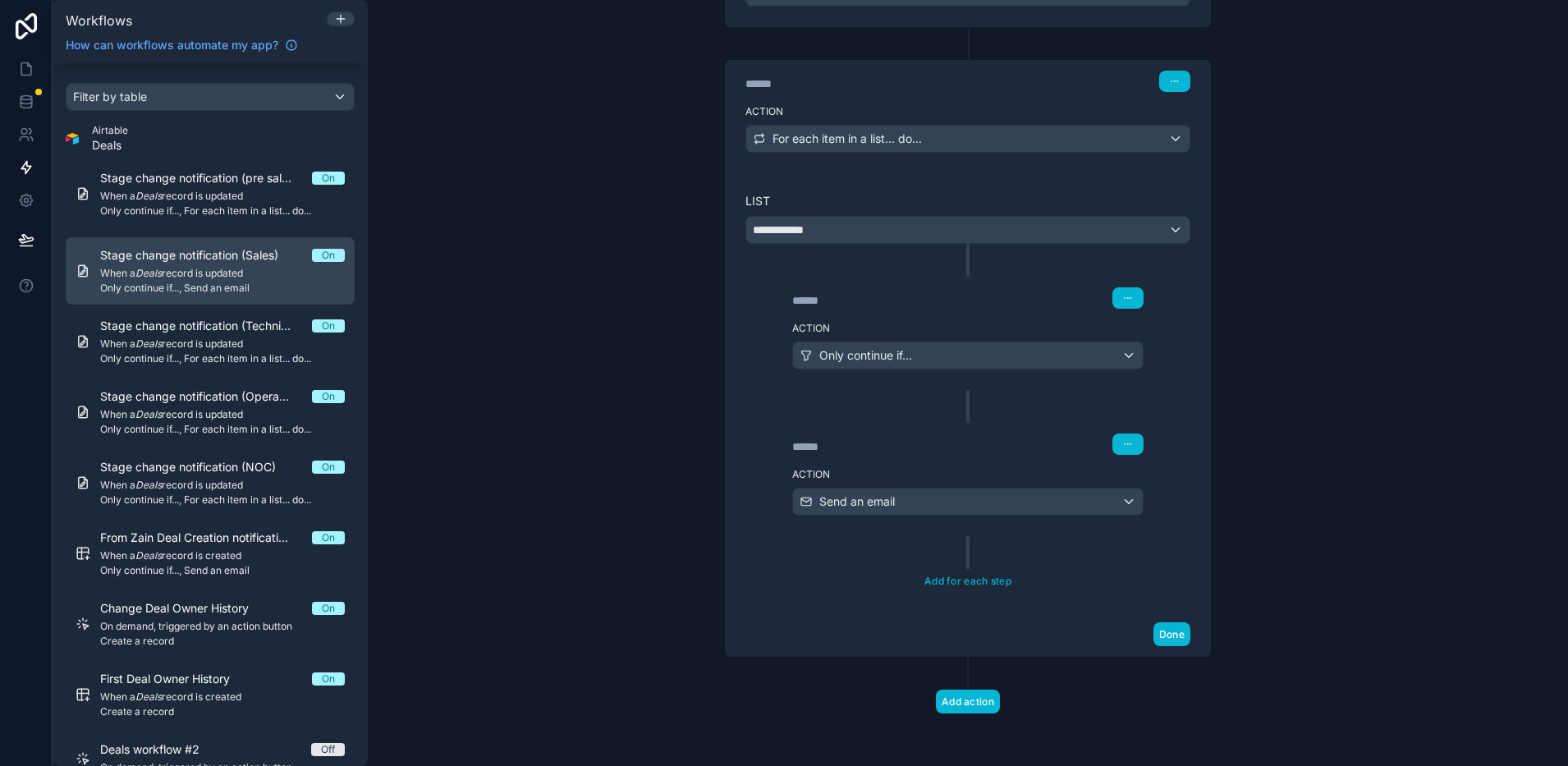
click at [169, 285] on span "Only continue if..., Send an email" at bounding box center [223, 288] width 245 height 13
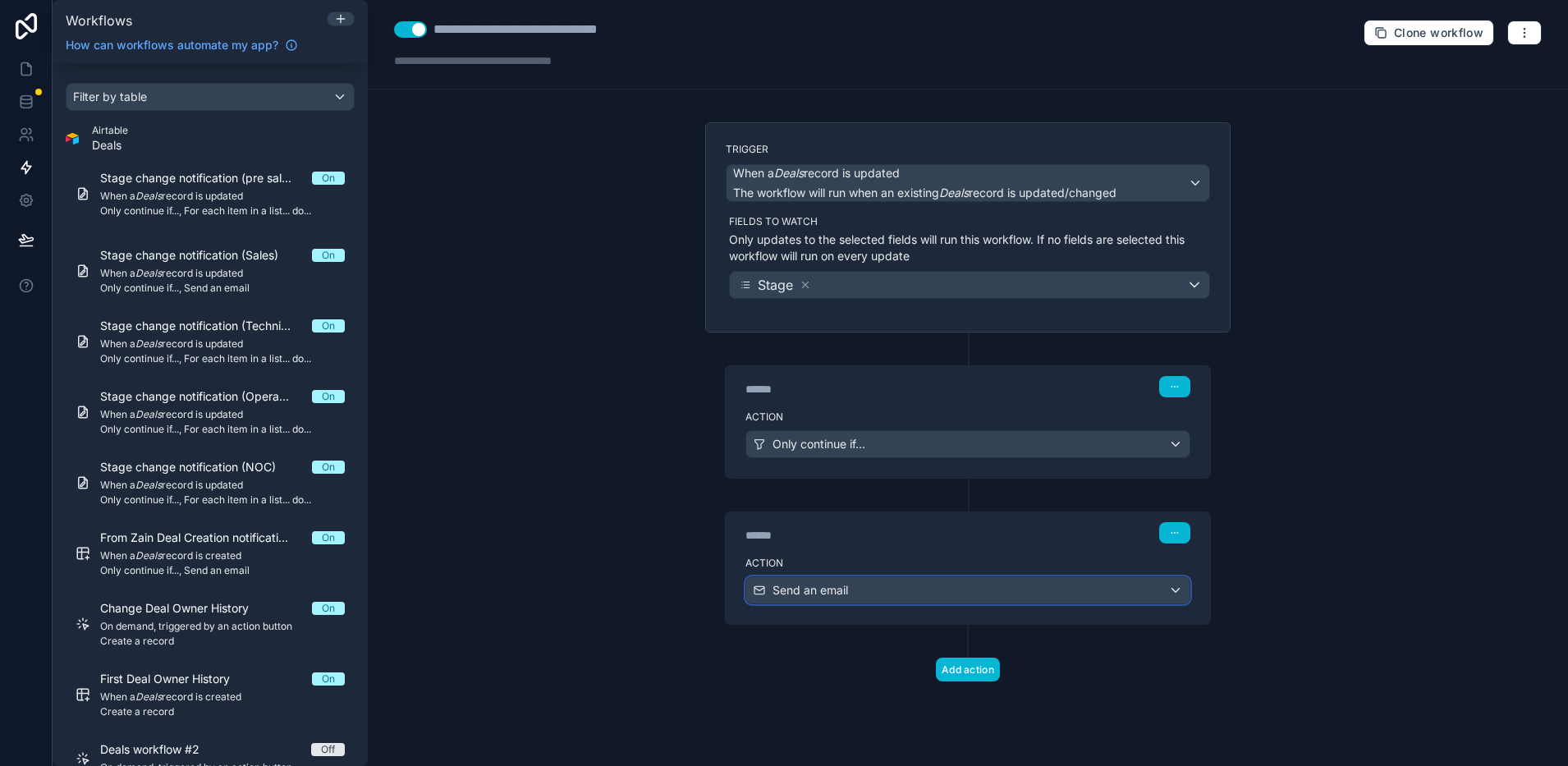
click at [841, 597] on span "Send an email" at bounding box center [811, 590] width 75 height 16
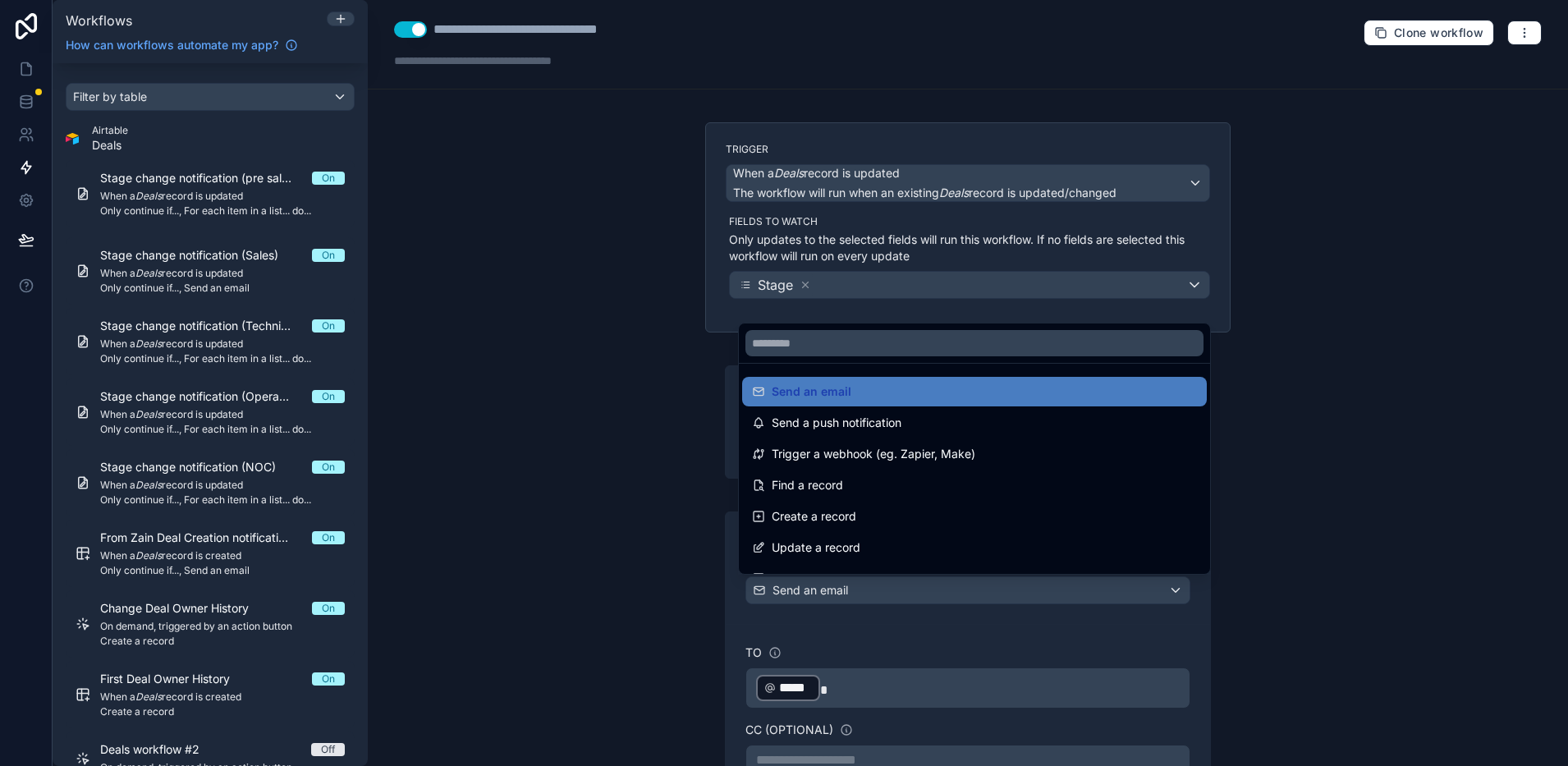
click at [841, 597] on div at bounding box center [784, 383] width 1568 height 766
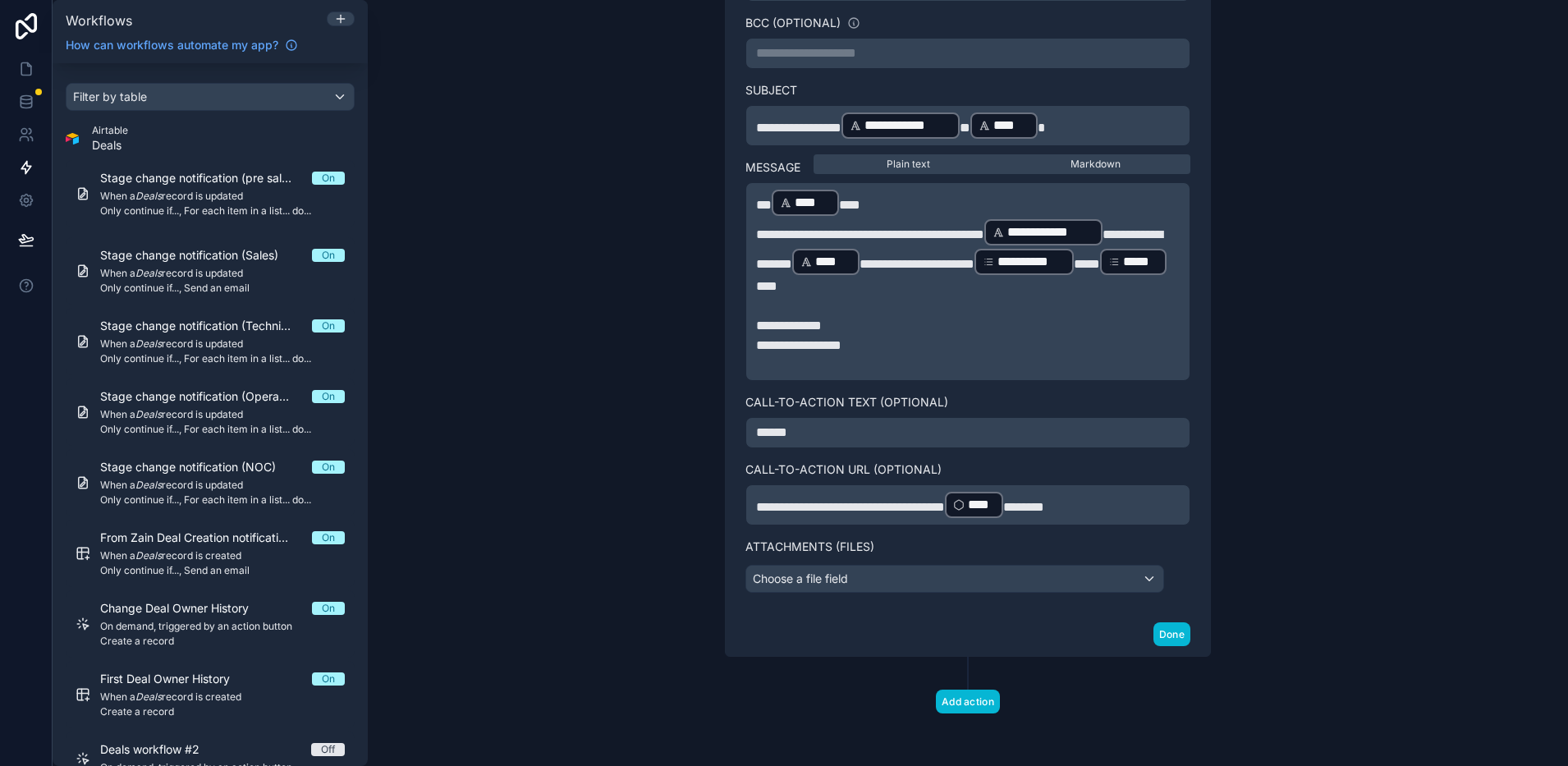
scroll to position [579, 0]
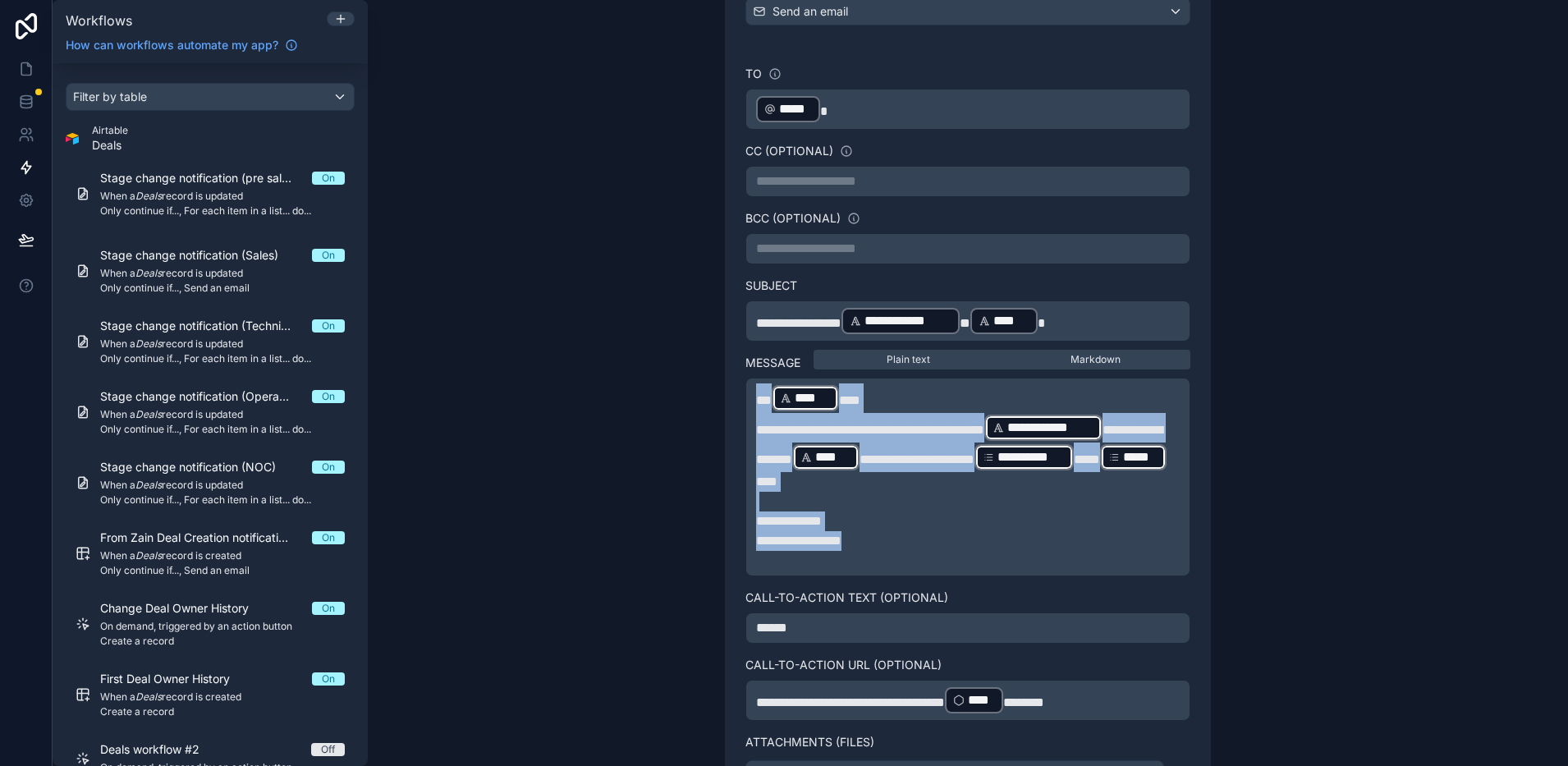
drag, startPoint x: 880, startPoint y: 550, endPoint x: 743, endPoint y: 393, distance: 208.4
click at [745, 393] on div "**********" at bounding box center [968, 477] width 445 height 199
copy div "**********"
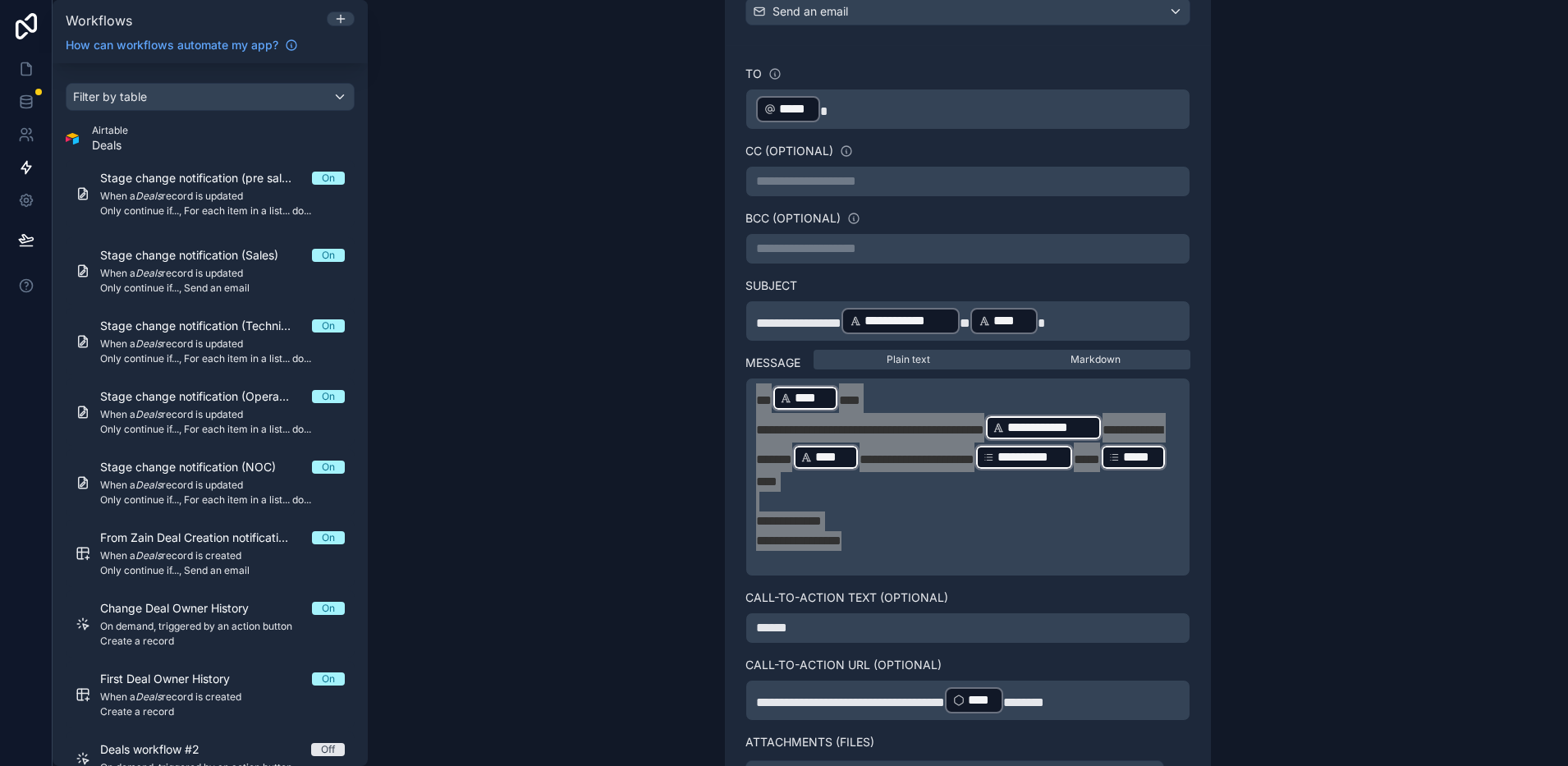
scroll to position [681, 0]
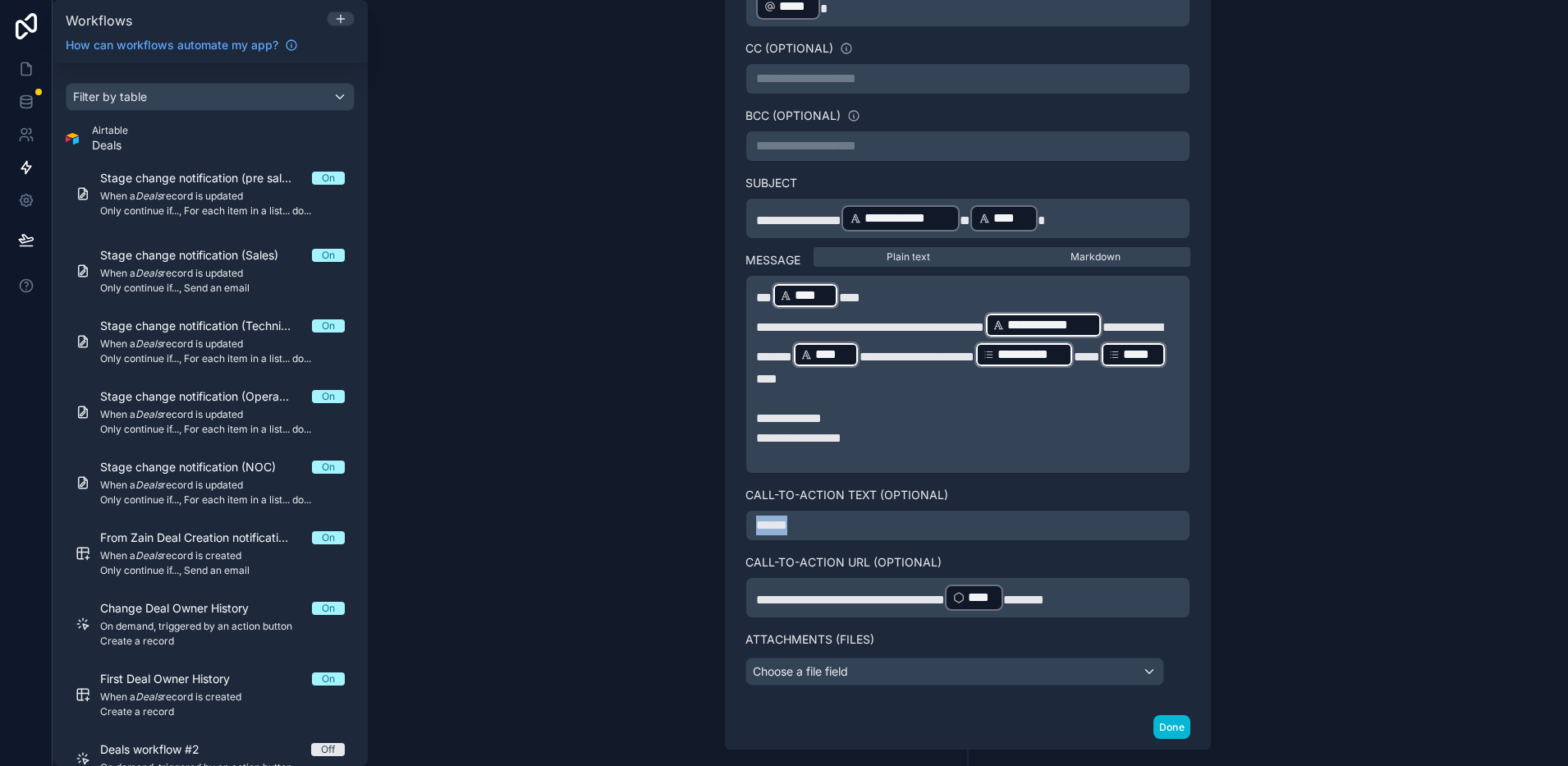
drag, startPoint x: 805, startPoint y: 538, endPoint x: 743, endPoint y: 534, distance: 62.1
click at [745, 534] on div "******" at bounding box center [968, 526] width 445 height 31
copy span "******"
click at [1002, 536] on p "******" at bounding box center [968, 526] width 424 height 20
drag, startPoint x: 812, startPoint y: 531, endPoint x: 736, endPoint y: 535, distance: 76.1
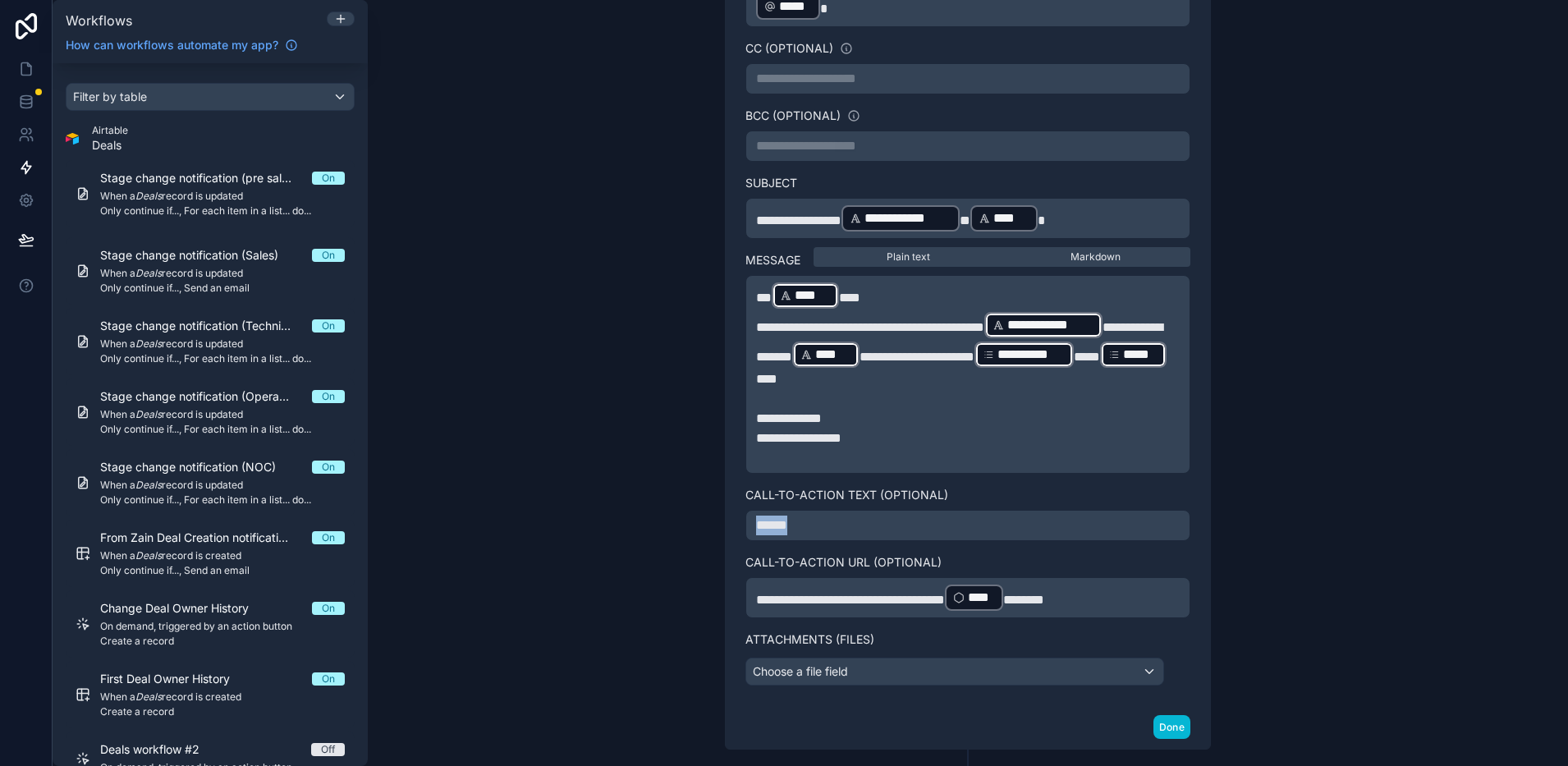
click at [736, 535] on div "**********" at bounding box center [968, 324] width 484 height 763
copy span "******"
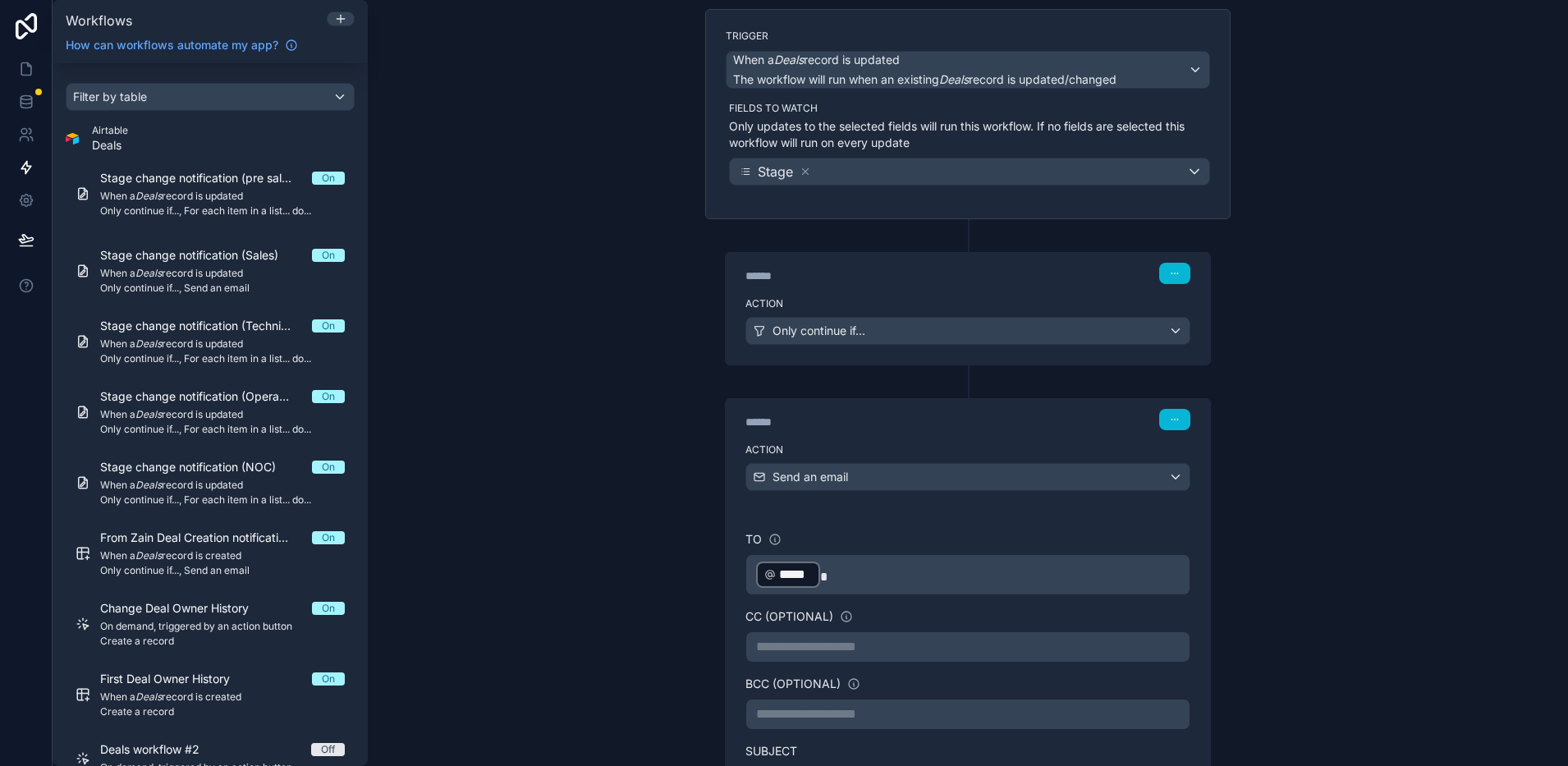
scroll to position [308, 0]
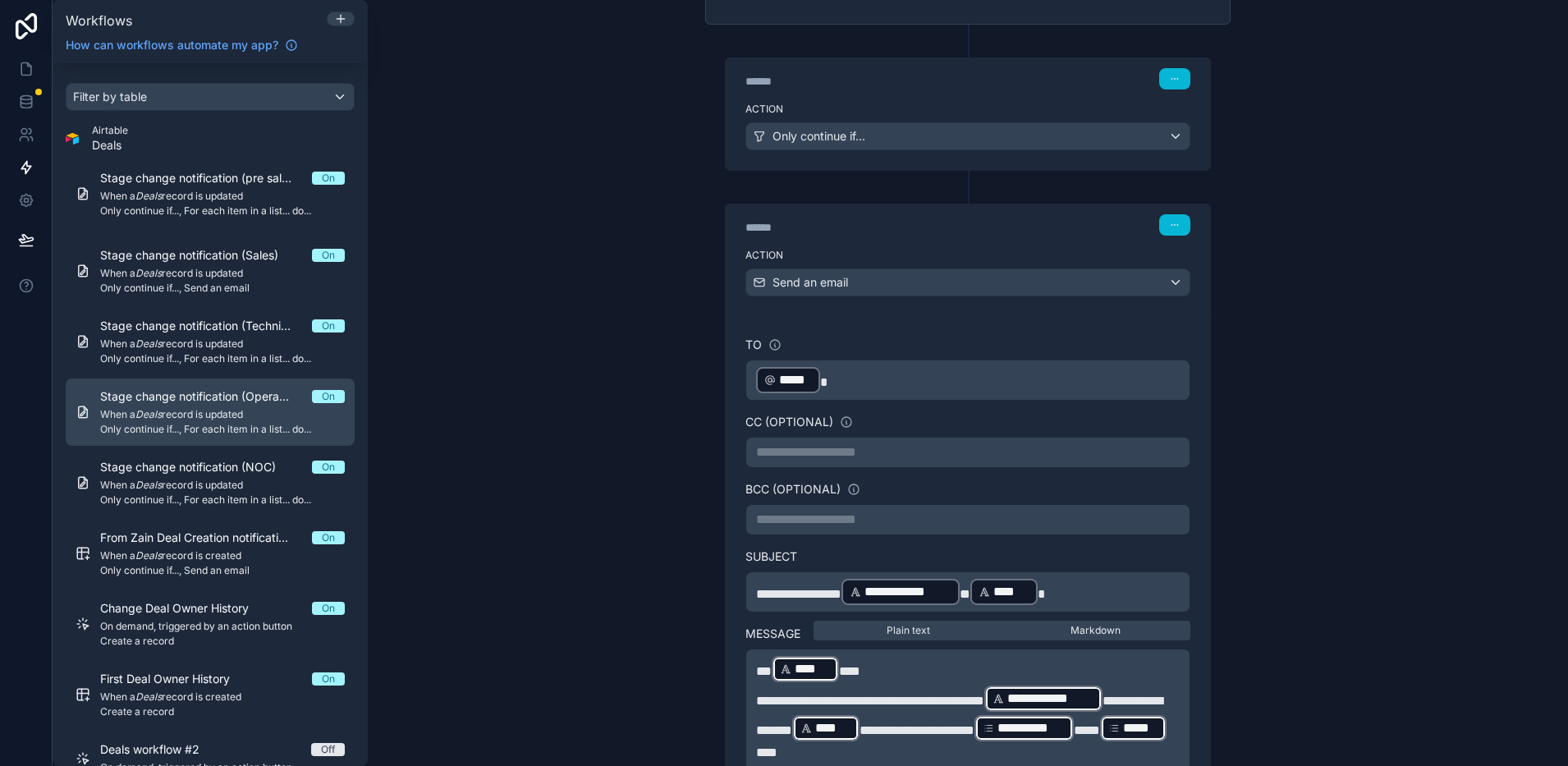
click at [210, 415] on span "When a Deals record is updated" at bounding box center [223, 414] width 245 height 13
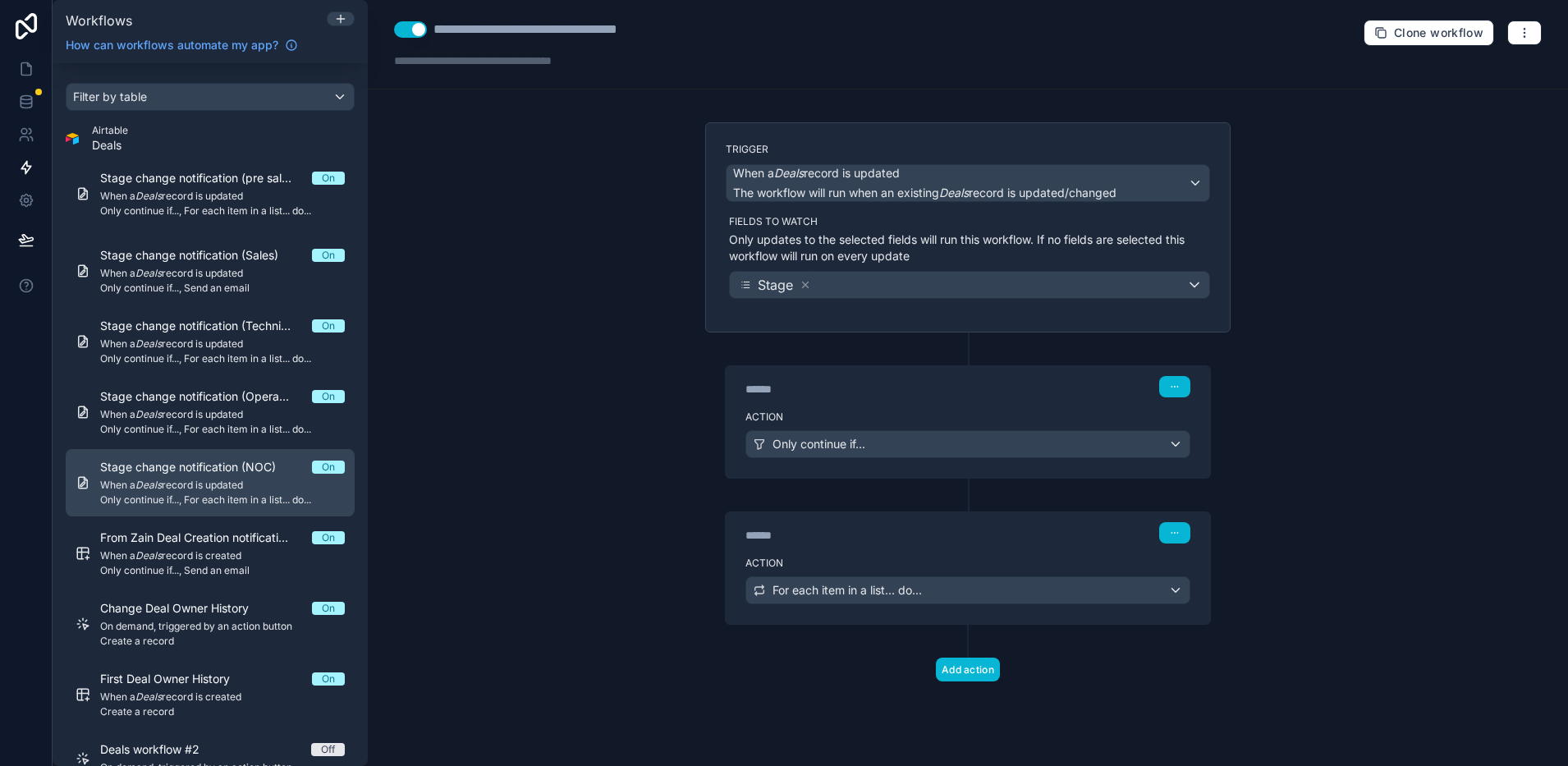
click at [205, 457] on link "Stage change notification (NOC) On When a Deals record is updated Only continue…" at bounding box center [211, 483] width 289 height 68
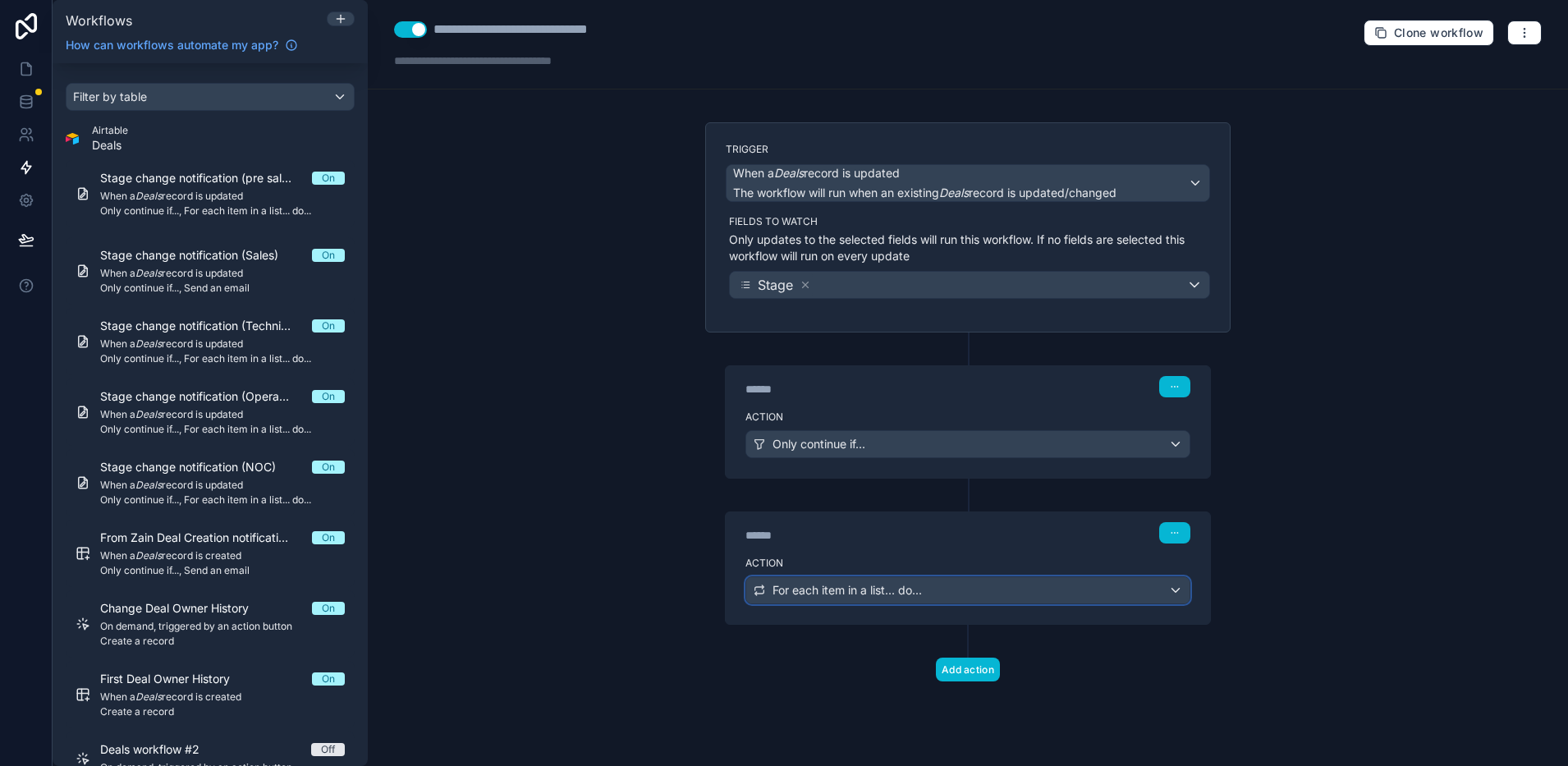
click at [802, 592] on span "For each item in a list... do..." at bounding box center [847, 590] width 150 height 16
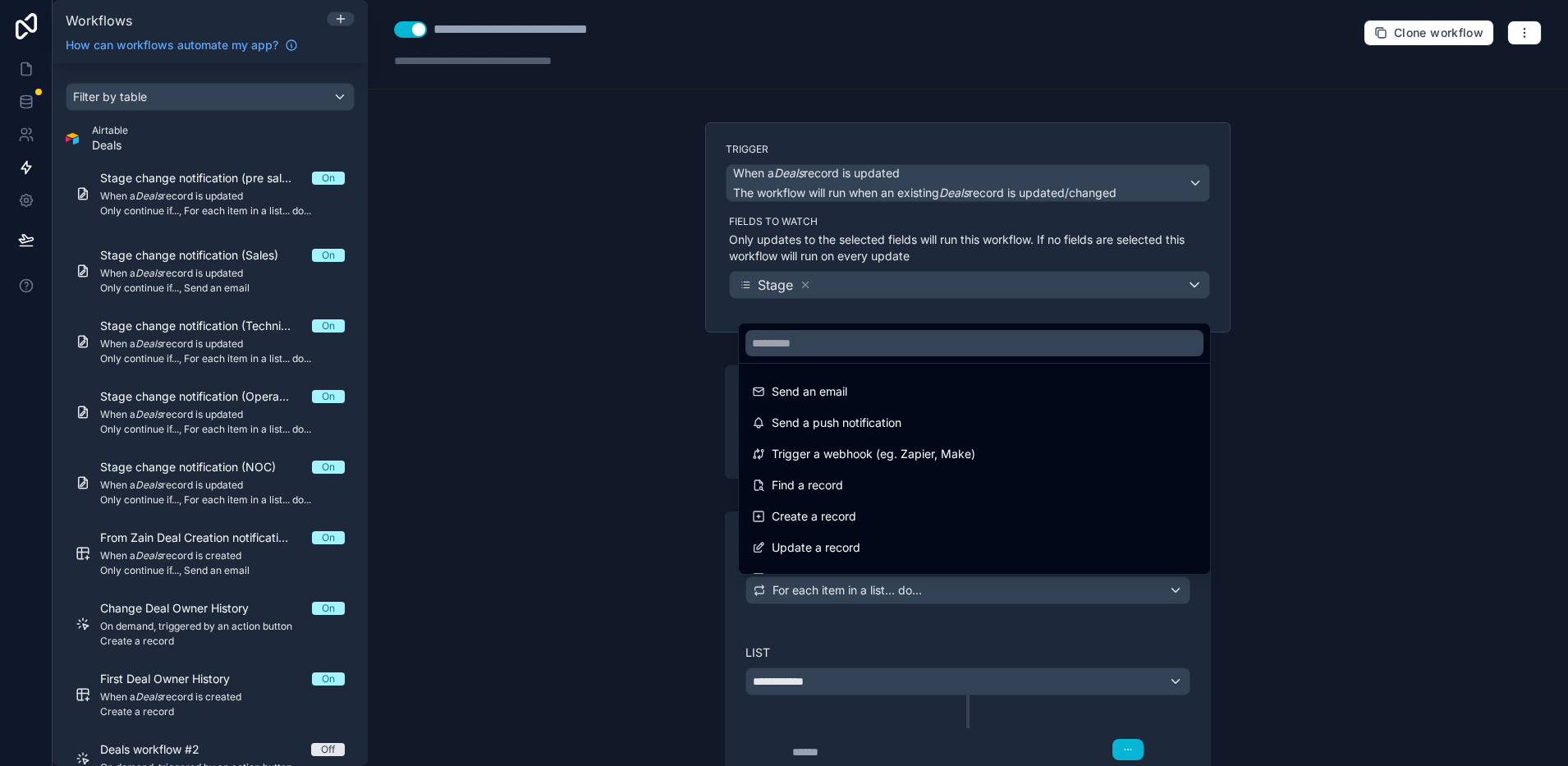
click at [802, 592] on div at bounding box center [784, 383] width 1568 height 766
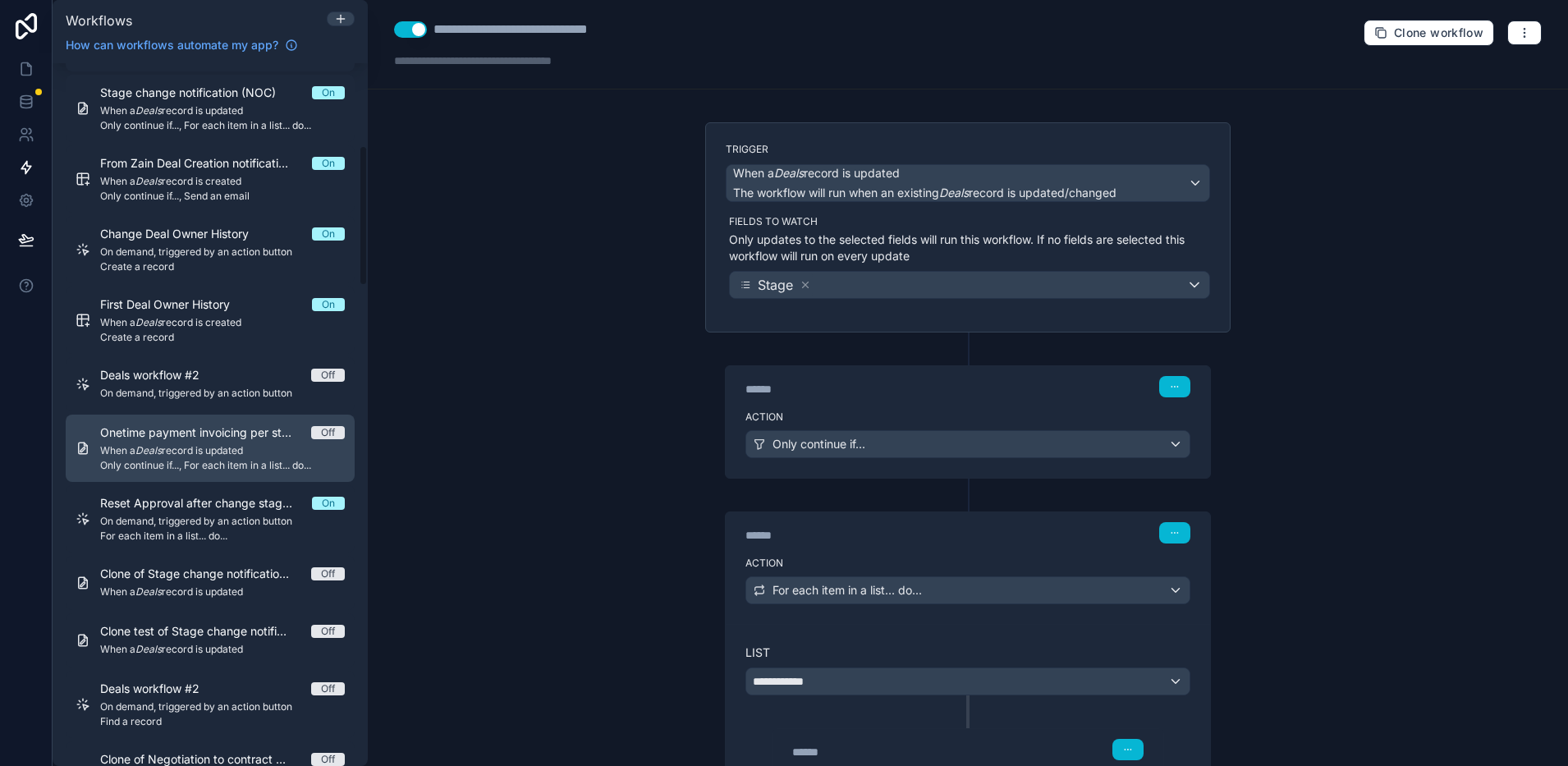
scroll to position [411, 0]
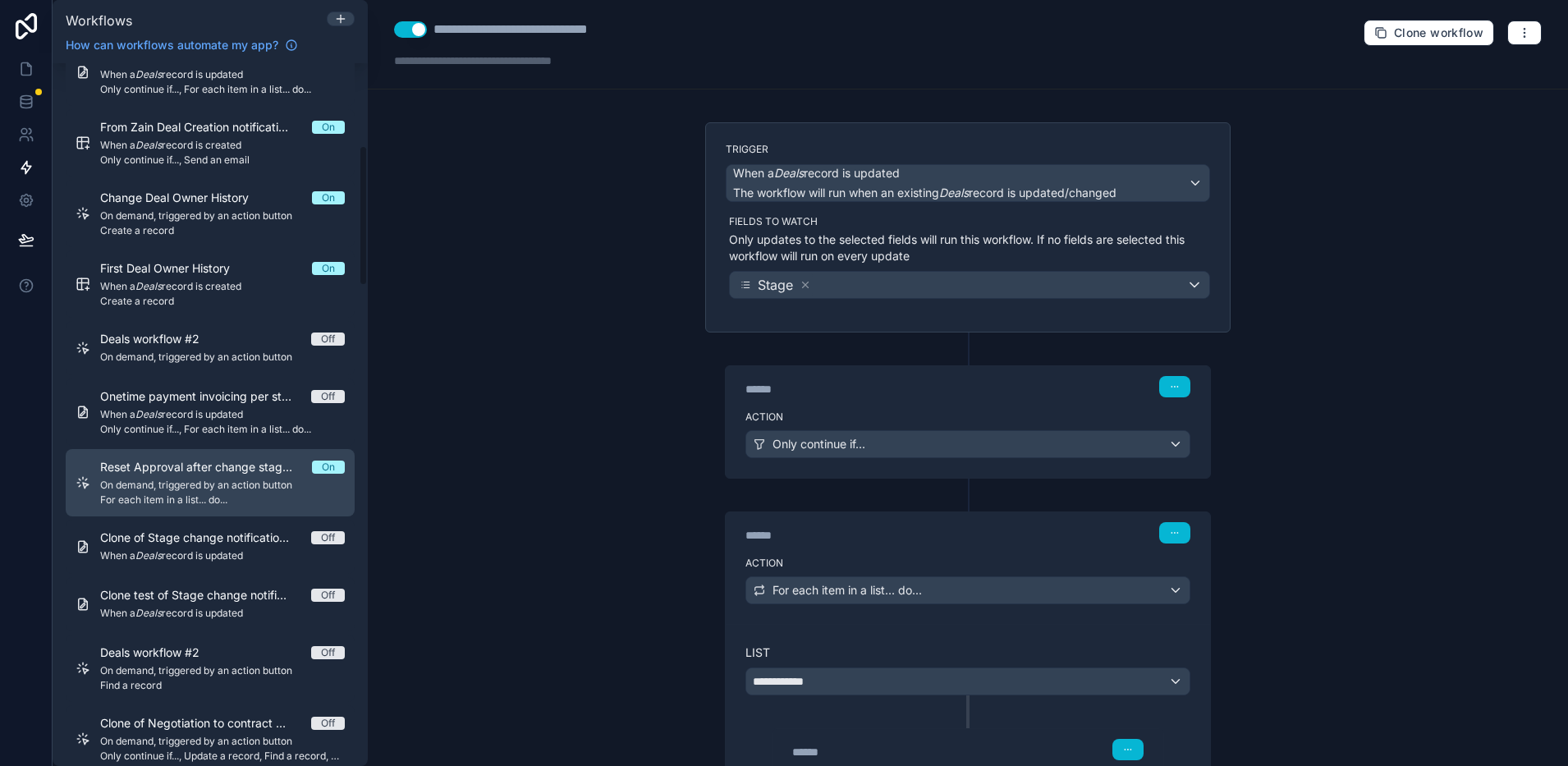
click at [205, 475] on div "Reset Approval after change stage back from contracts to negotiation On On dema…" at bounding box center [223, 483] width 245 height 48
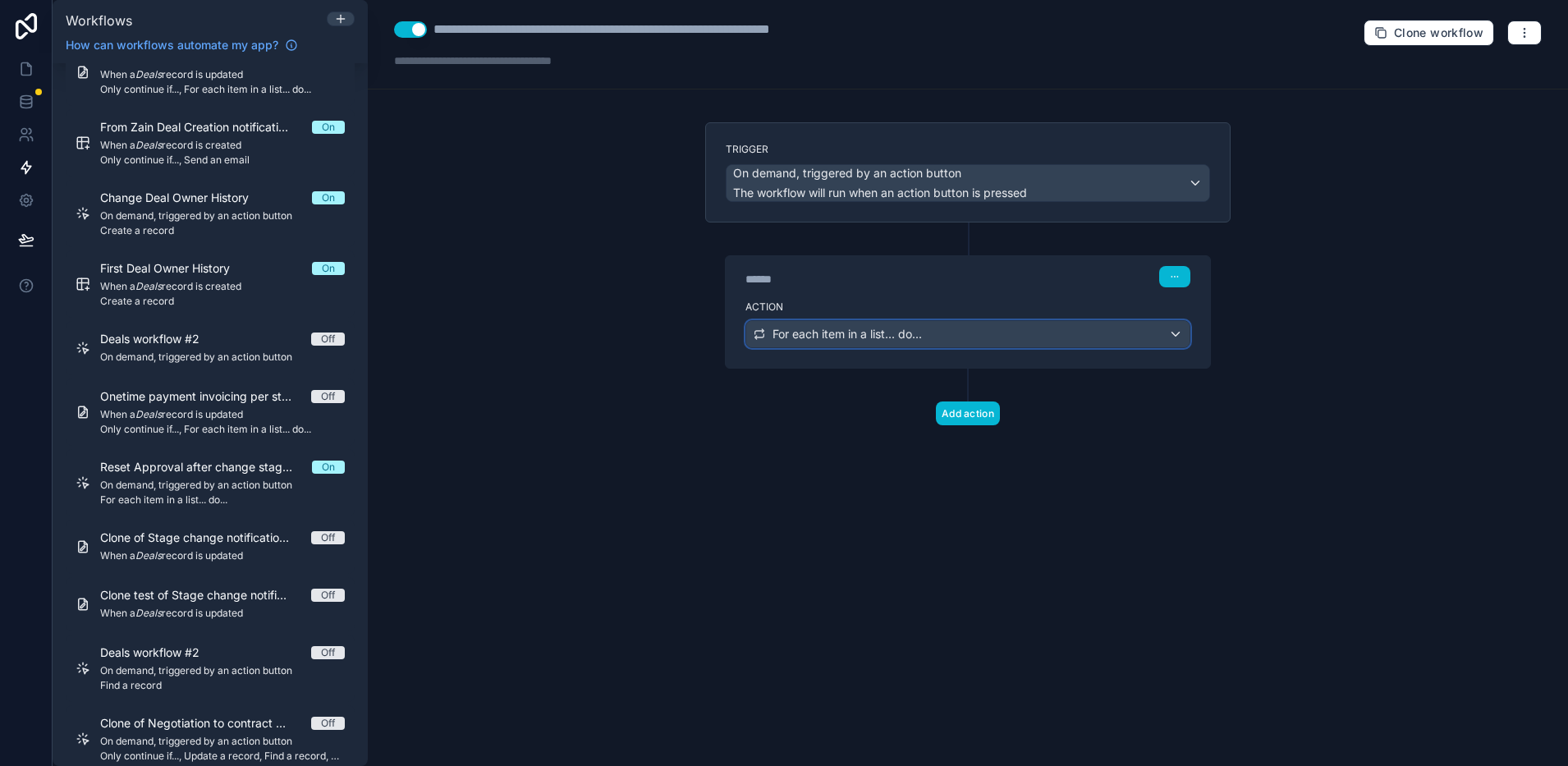
click at [809, 344] on div "For each item in a list... do..." at bounding box center [968, 334] width 443 height 27
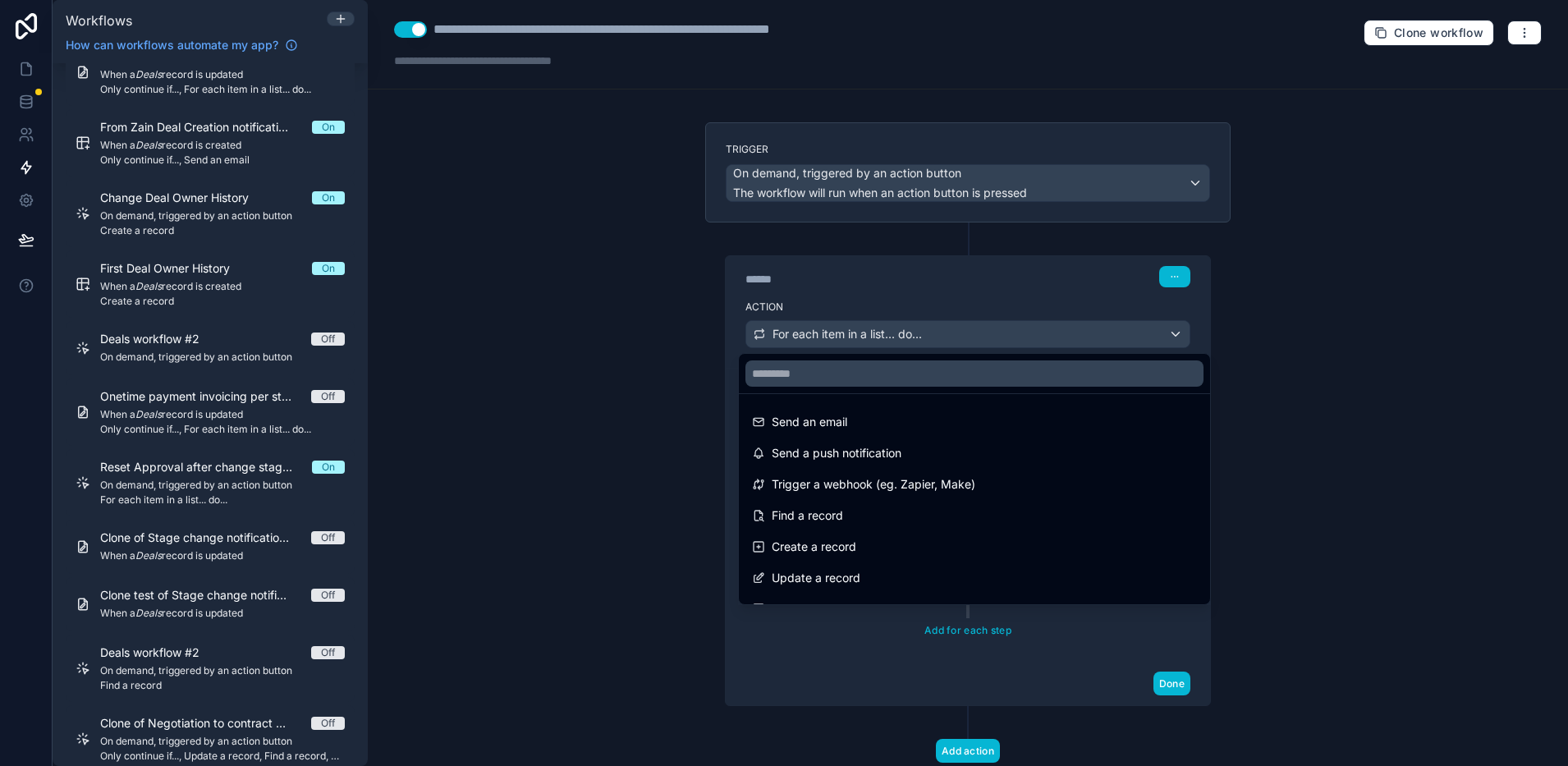
click at [807, 344] on div at bounding box center [784, 383] width 1568 height 766
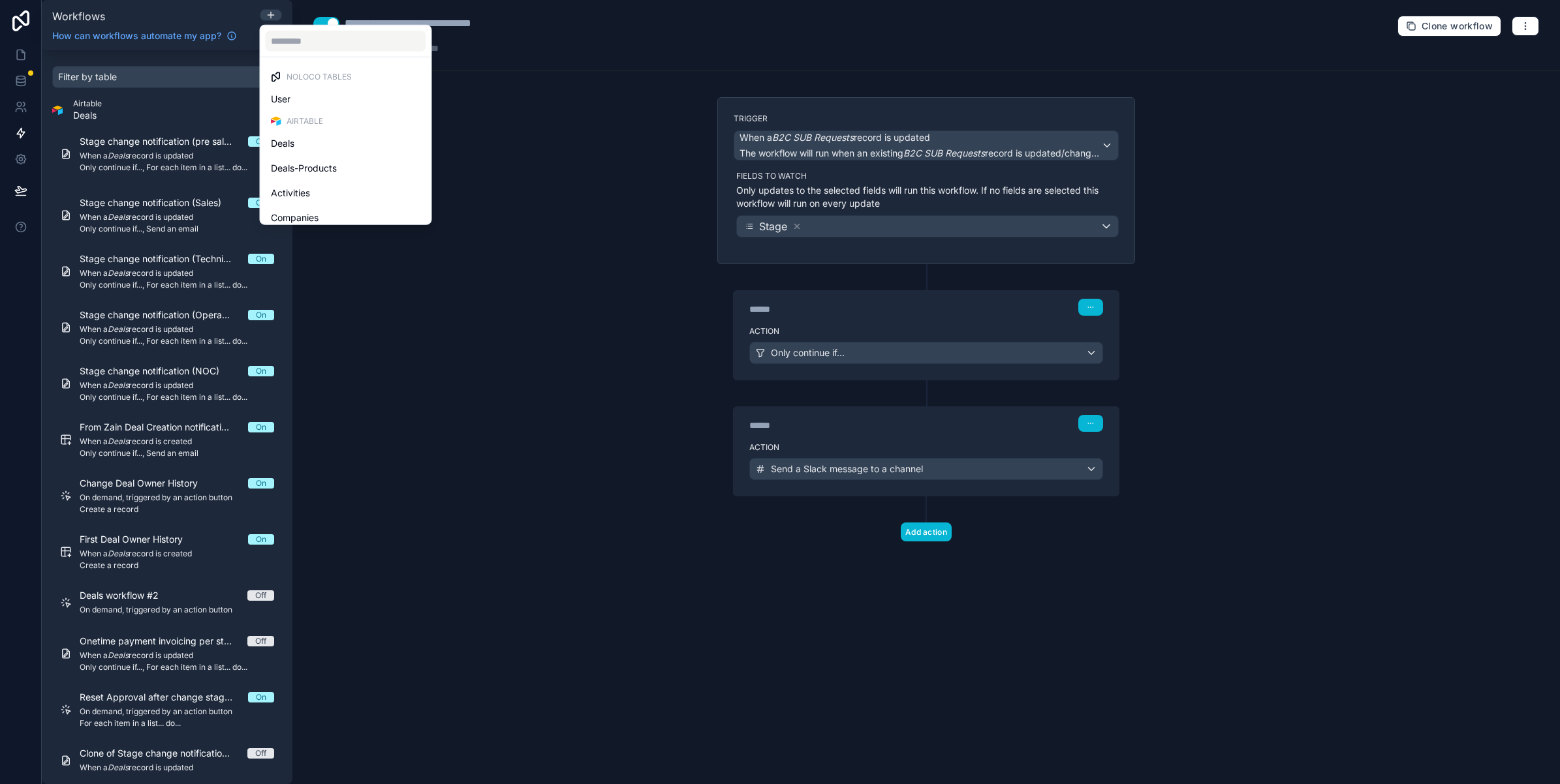
click at [501, 122] on div at bounding box center [780, 392] width 1560 height 784
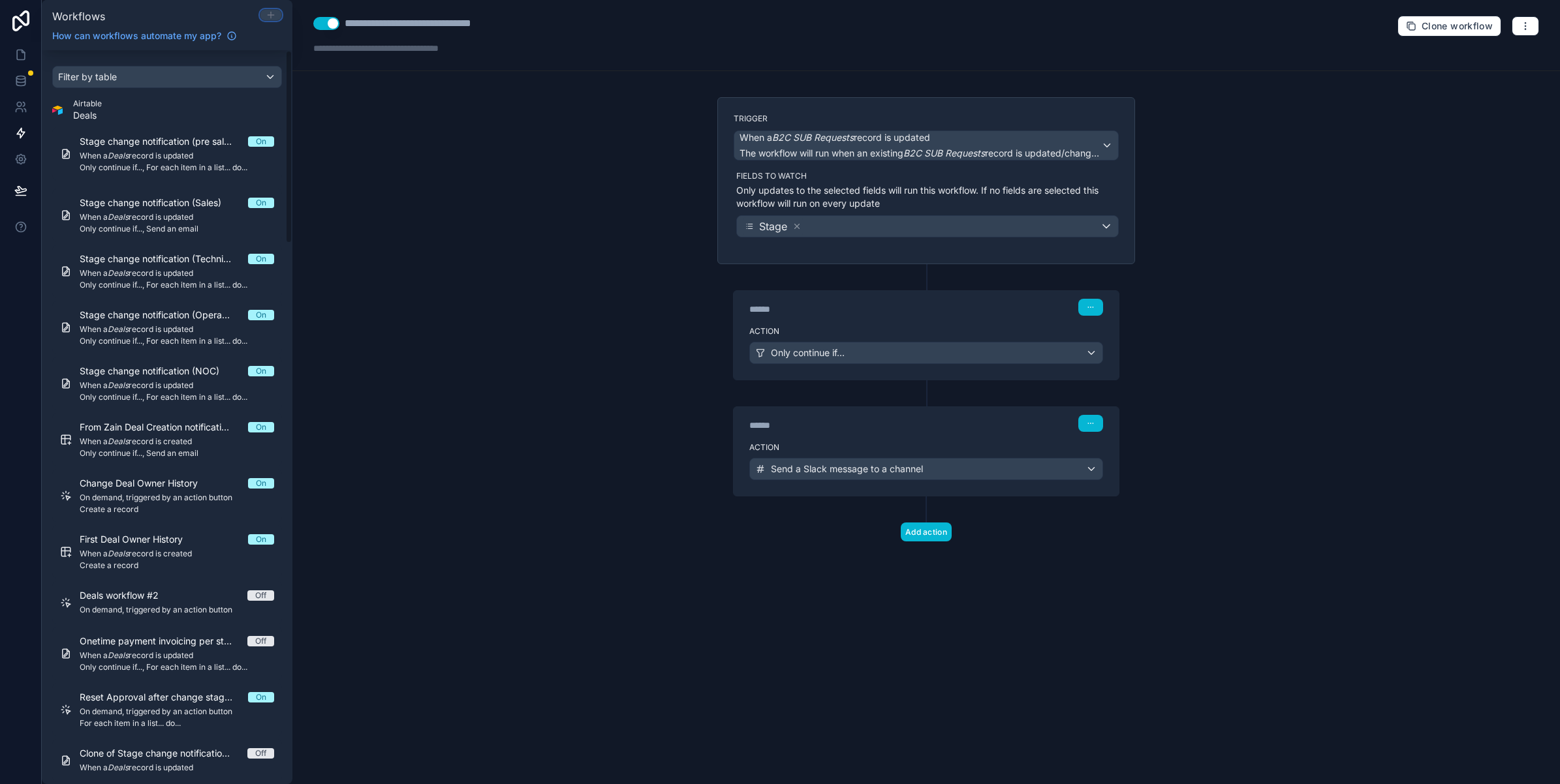
click at [267, 15] on icon at bounding box center [270, 15] width 6 height 0
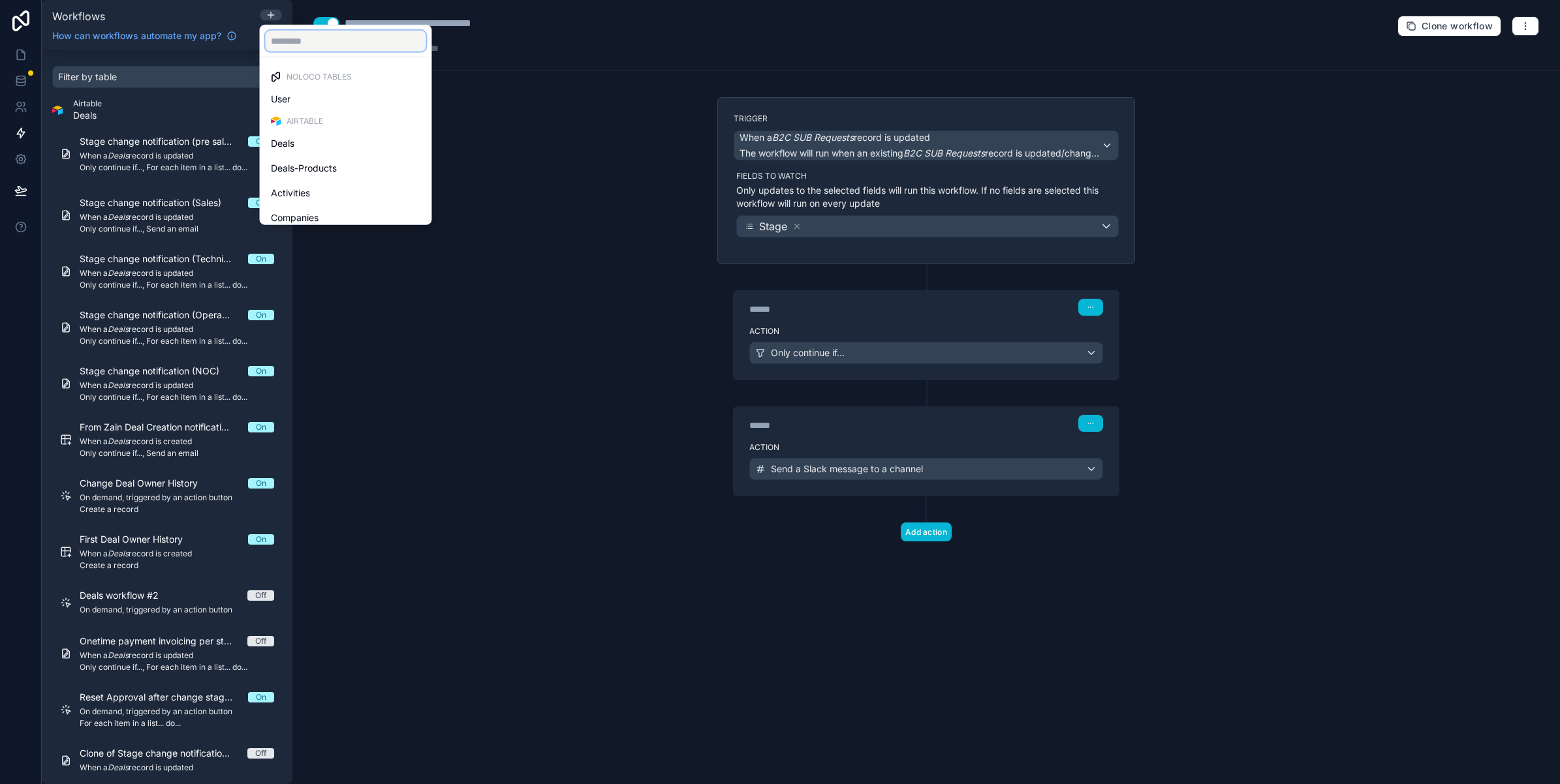
click at [308, 38] on input "text" at bounding box center [346, 41] width 161 height 21
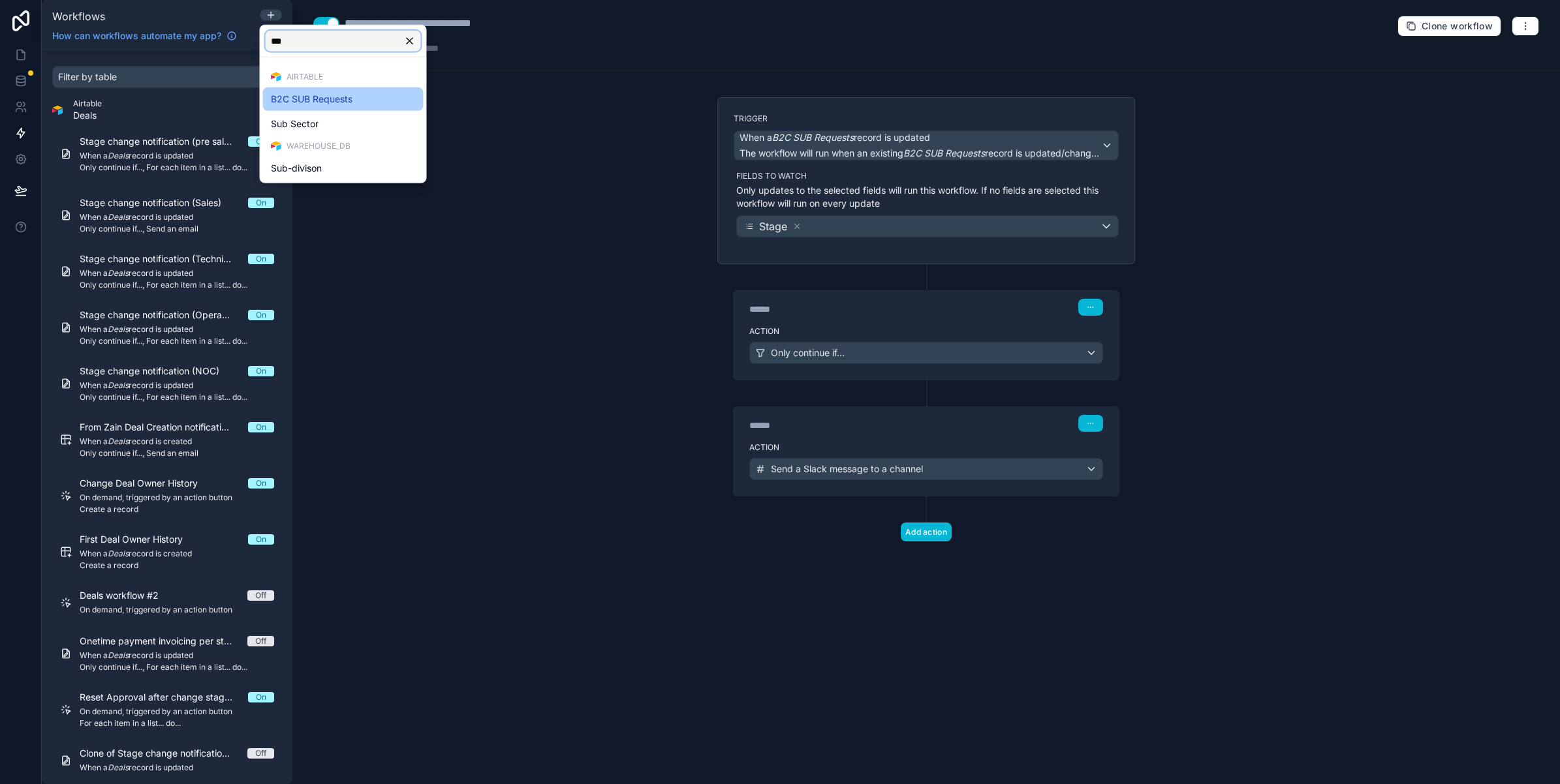
type input "***"
click at [369, 92] on div "B2C SUB Requests" at bounding box center [343, 99] width 145 height 16
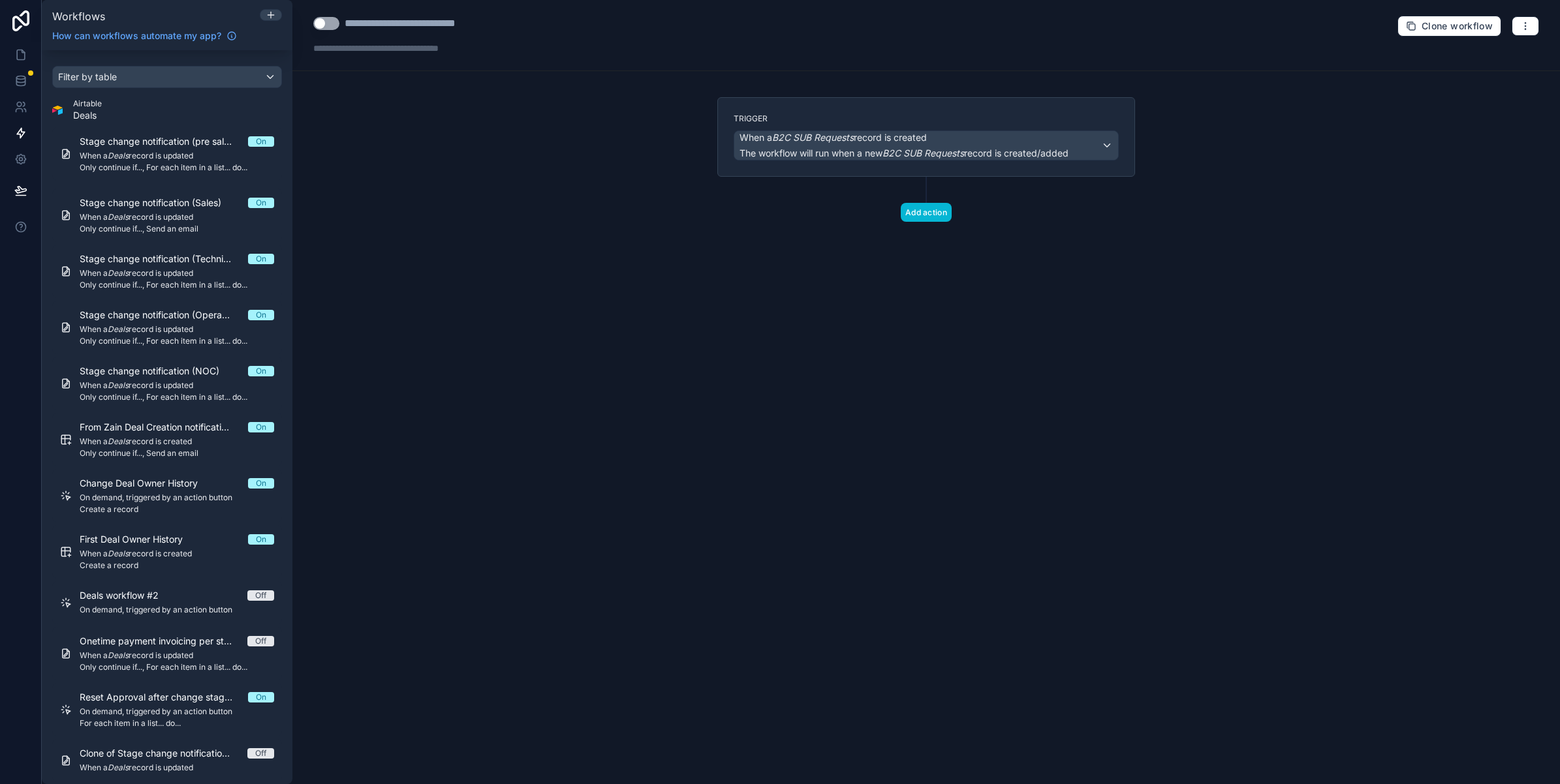
click at [374, 20] on div "**********" at bounding box center [429, 23] width 169 height 16
click at [329, 20] on button "Use setting" at bounding box center [327, 23] width 26 height 13
click at [335, 24] on button "Use setting" at bounding box center [327, 23] width 26 height 13
click at [411, 22] on div "**********" at bounding box center [429, 23] width 169 height 16
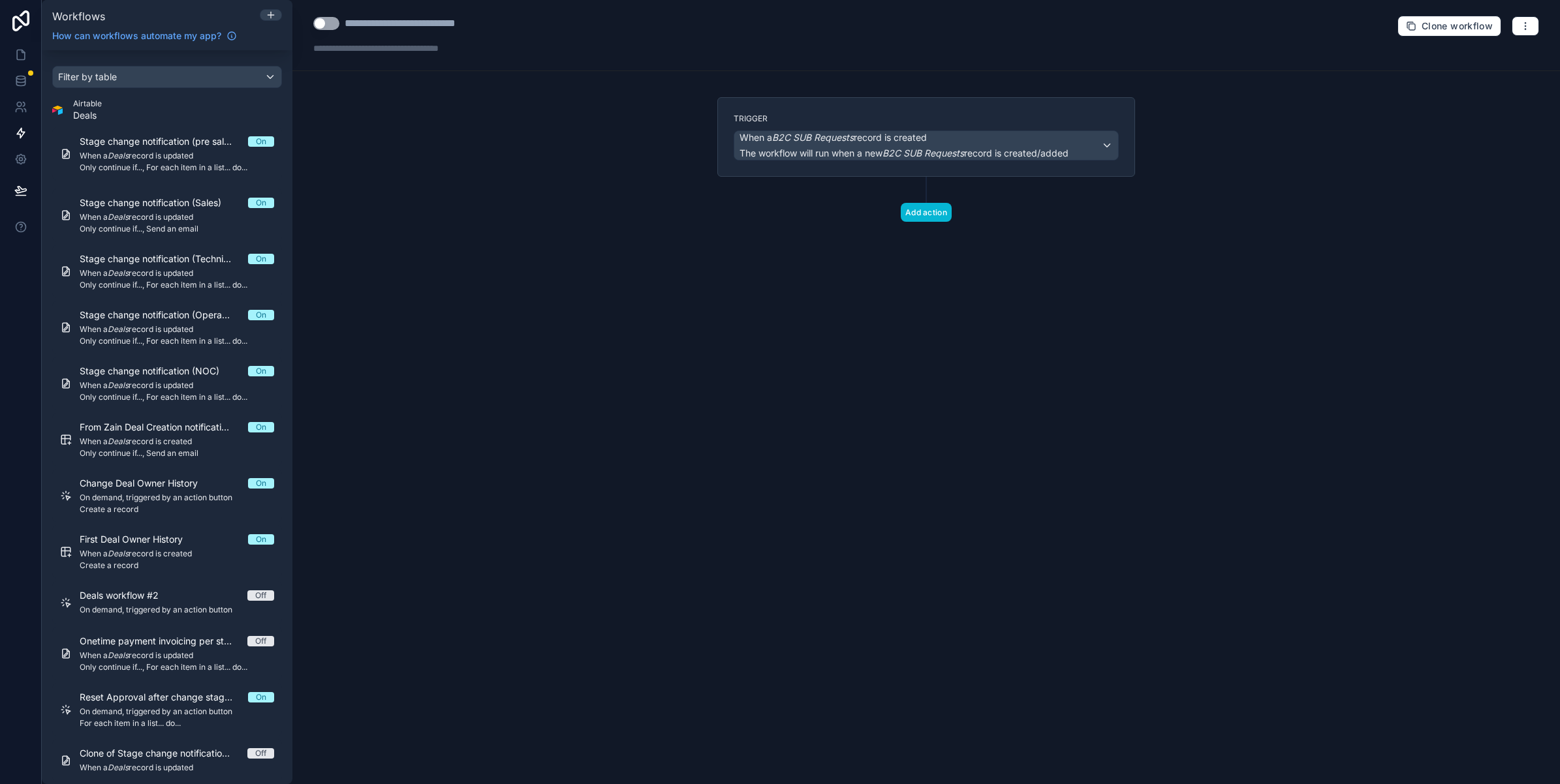
click at [411, 22] on div "**********" at bounding box center [429, 23] width 169 height 16
click at [1529, 20] on button "button" at bounding box center [1525, 26] width 27 height 20
click at [1088, 69] on div "**********" at bounding box center [926, 35] width 1267 height 71
click at [373, 26] on div "**********" at bounding box center [429, 23] width 169 height 16
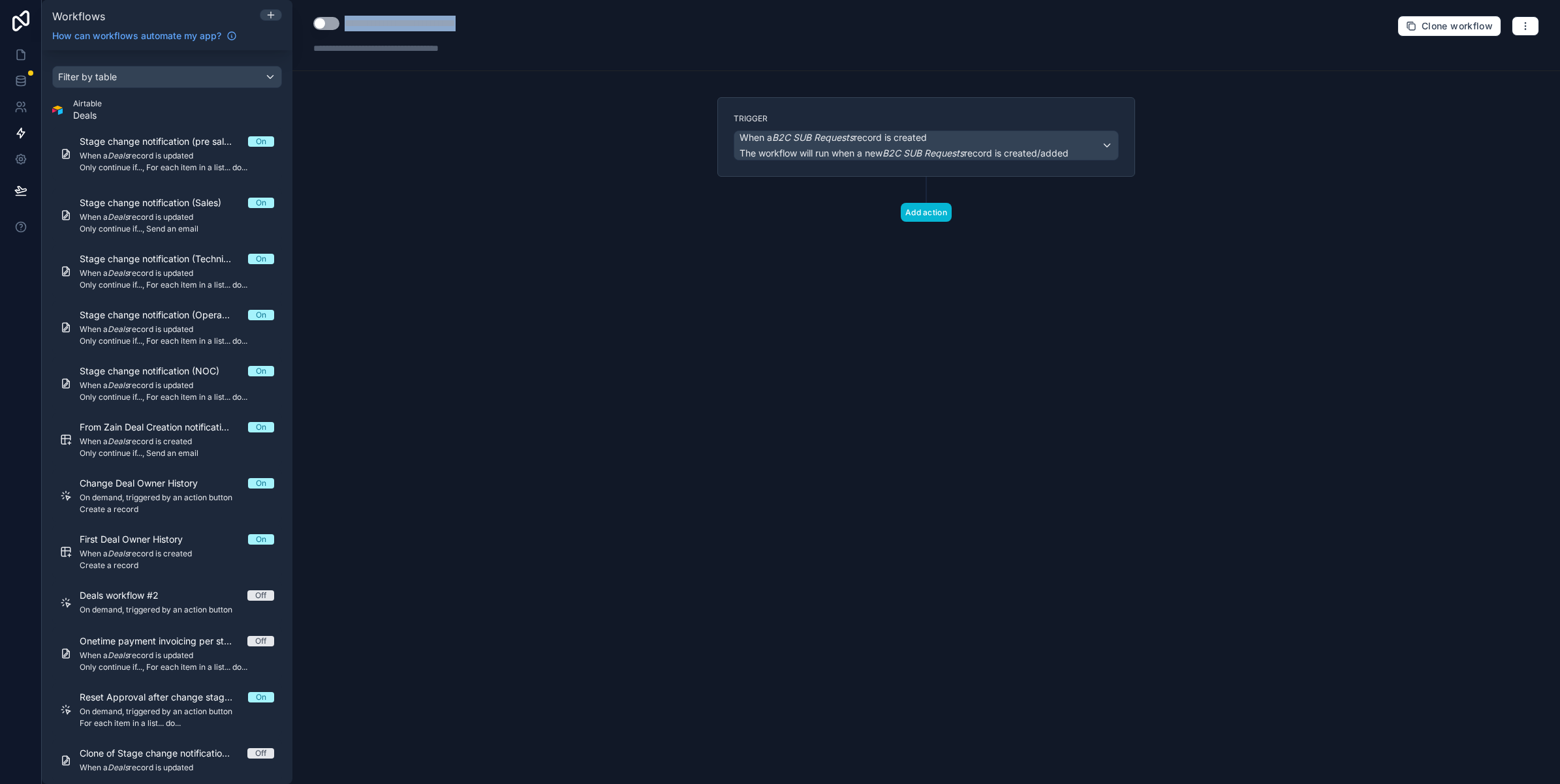
click at [373, 26] on div "**********" at bounding box center [429, 23] width 169 height 16
type div "**********"
click at [825, 157] on span "The workflow will run when a new B2C SUB Requests record is created/added" at bounding box center [904, 153] width 329 height 11
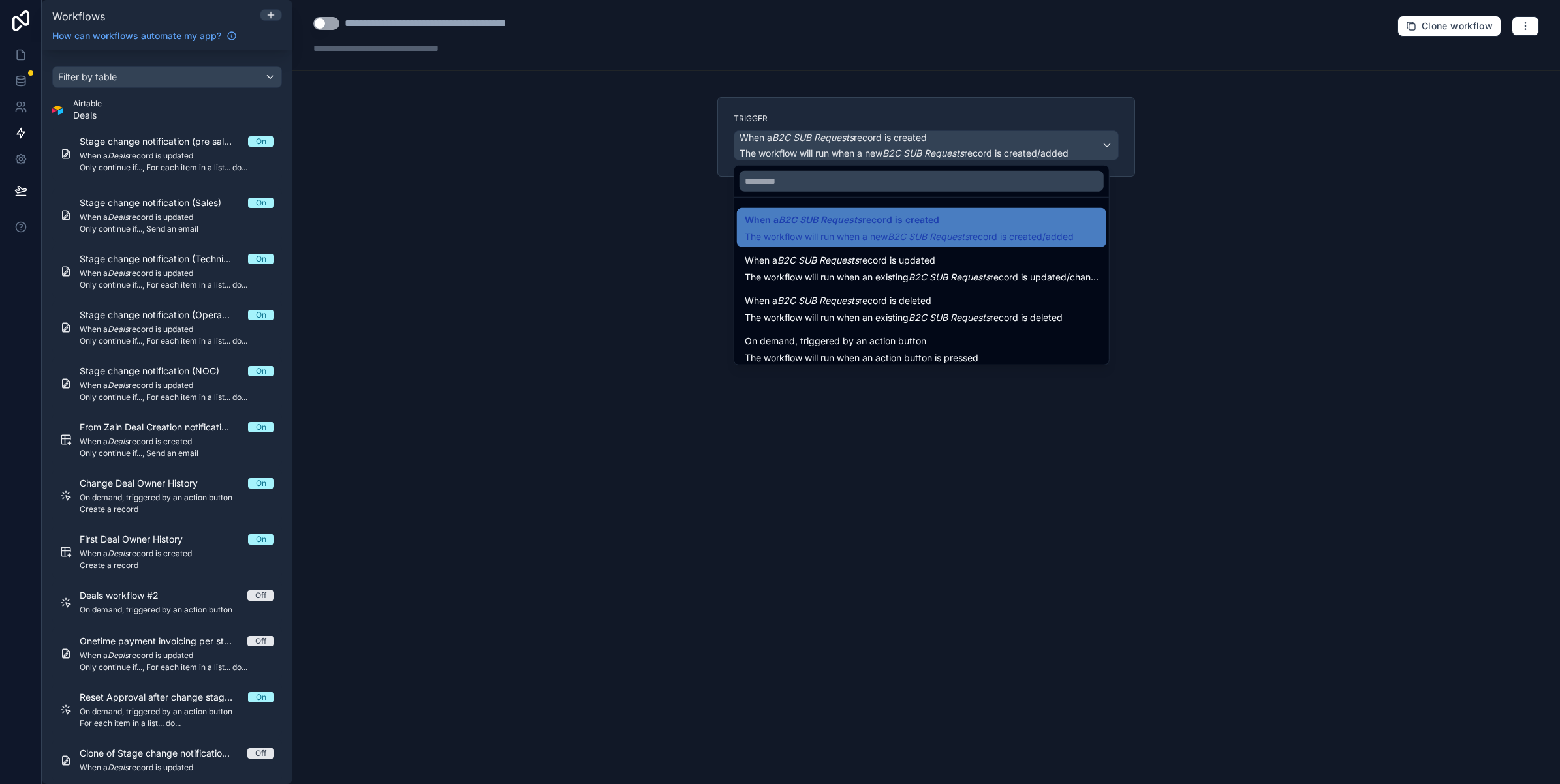
click at [825, 157] on div at bounding box center [780, 392] width 1560 height 784
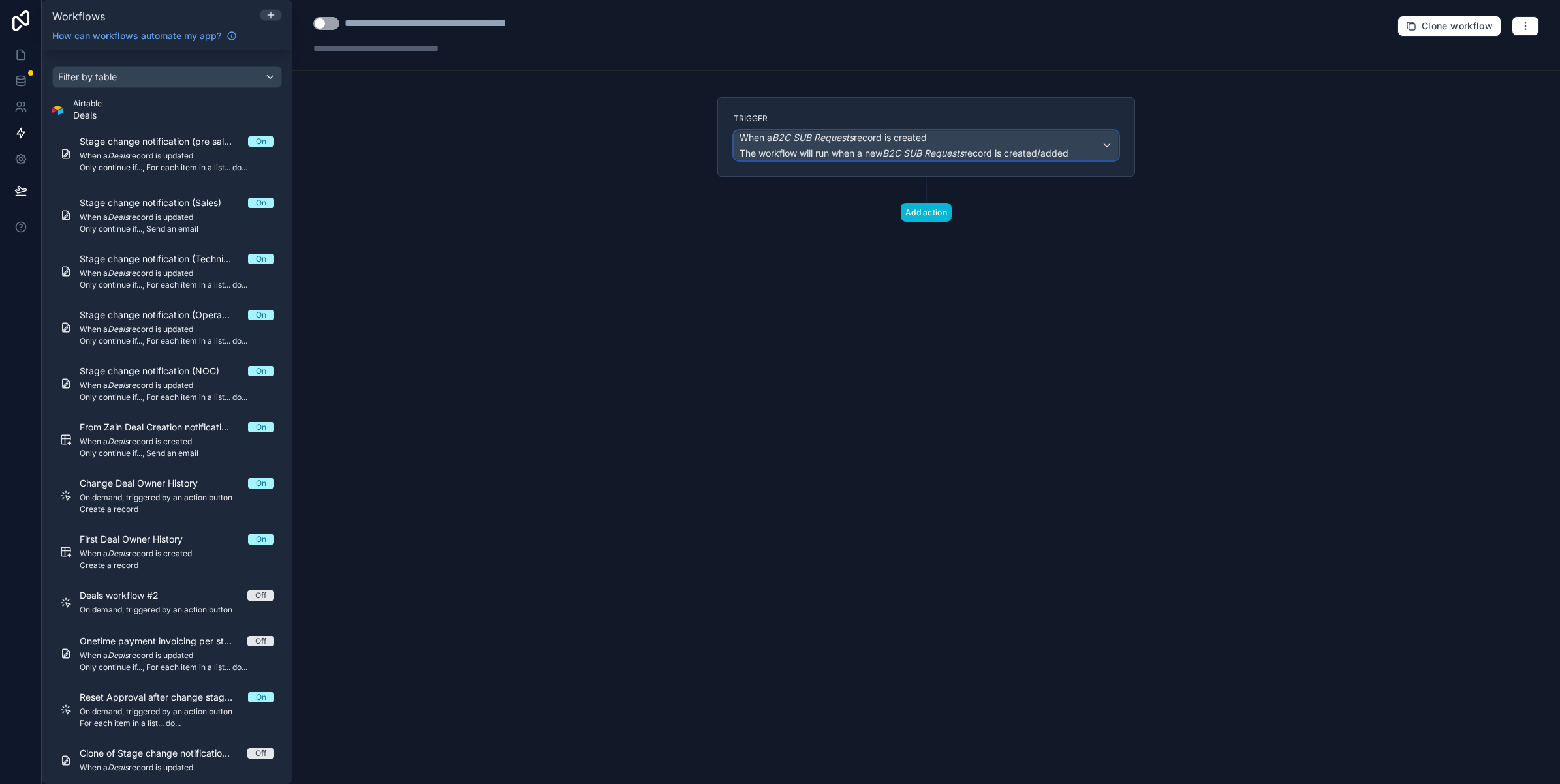
click at [825, 157] on span "The workflow will run when a new B2C SUB Requests record is created/added" at bounding box center [904, 153] width 329 height 11
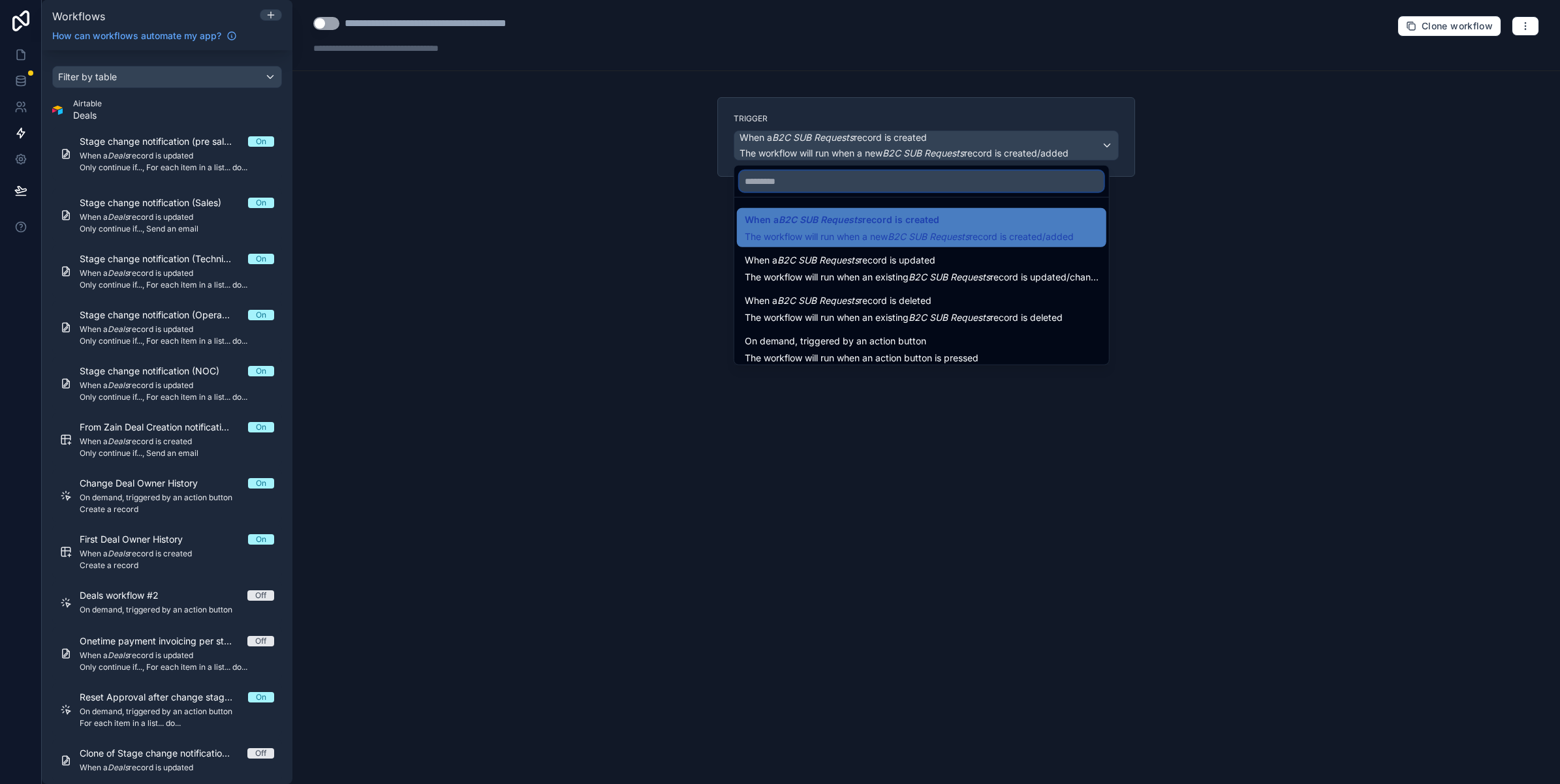
click at [850, 189] on input "text" at bounding box center [921, 181] width 364 height 21
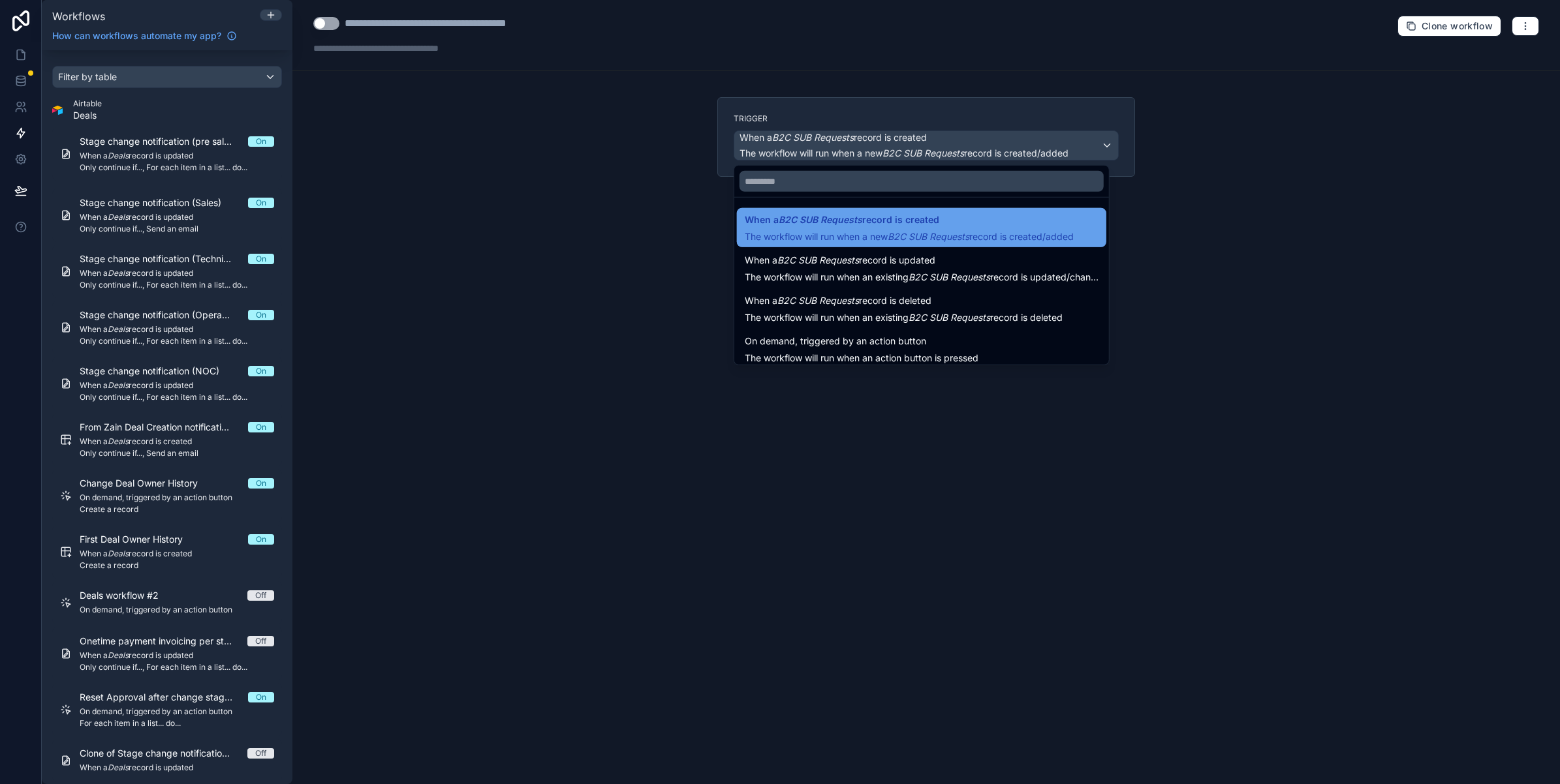
click at [865, 229] on div "When a B2C SUB Requests record is created The workflow will run when a new B2C …" at bounding box center [910, 228] width 329 height 31
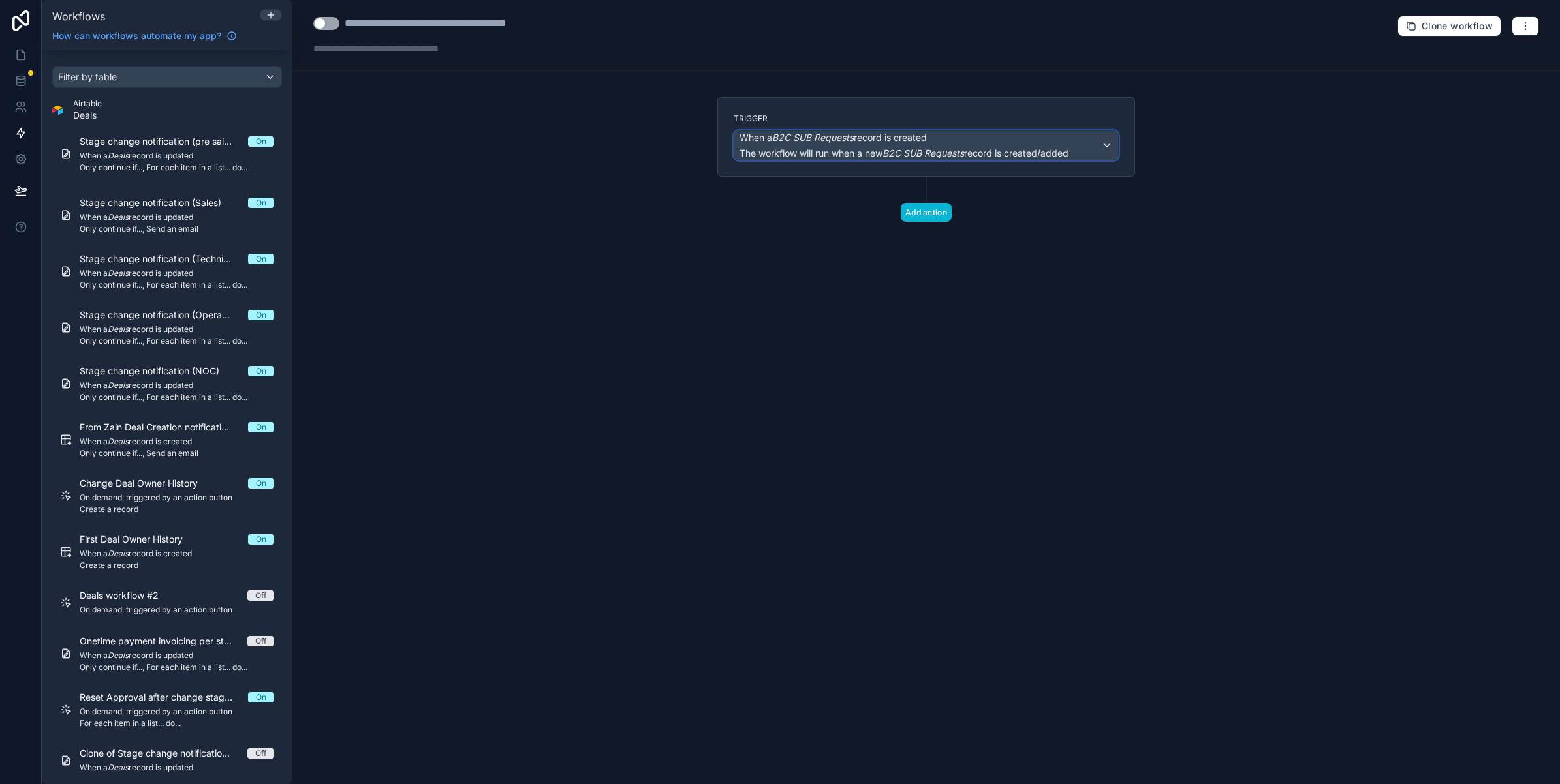
click at [816, 139] on em "B2C SUB Requests" at bounding box center [813, 137] width 82 height 11
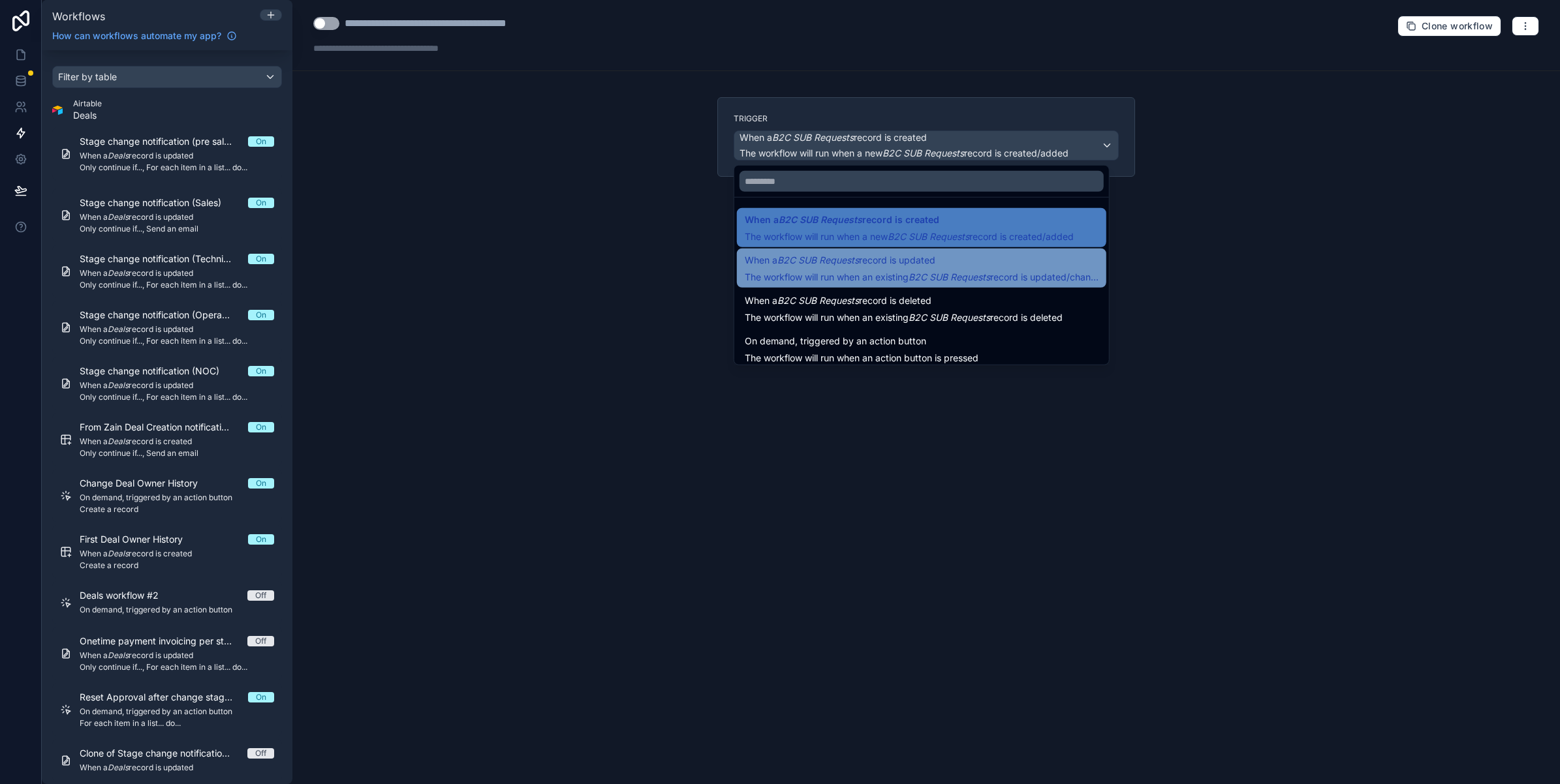
click at [866, 268] on div "When a B2C SUB Requests record is updated The workflow will run when an existin…" at bounding box center [922, 268] width 354 height 31
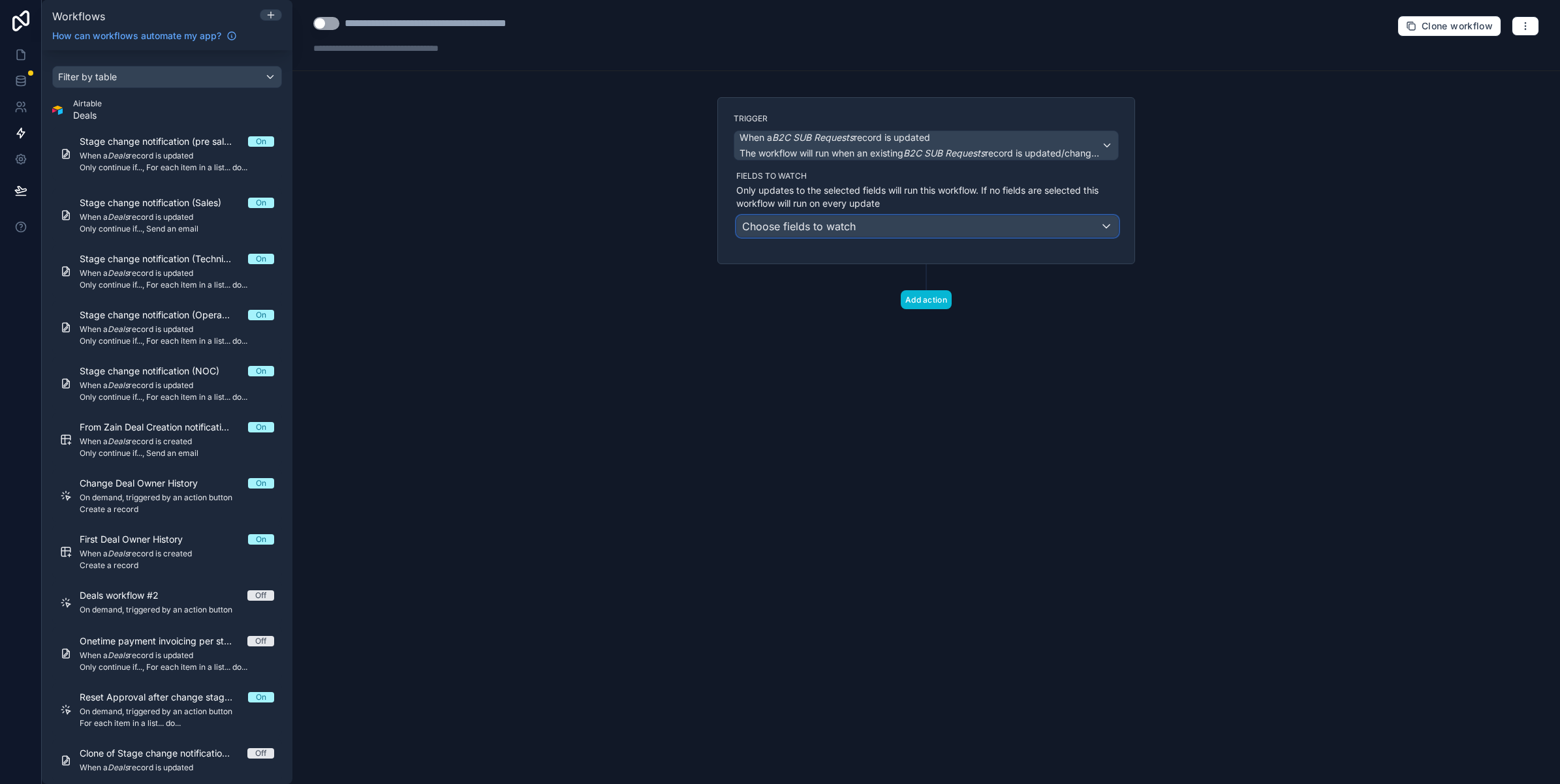
click at [807, 224] on span "Choose fields to watch" at bounding box center [799, 226] width 114 height 13
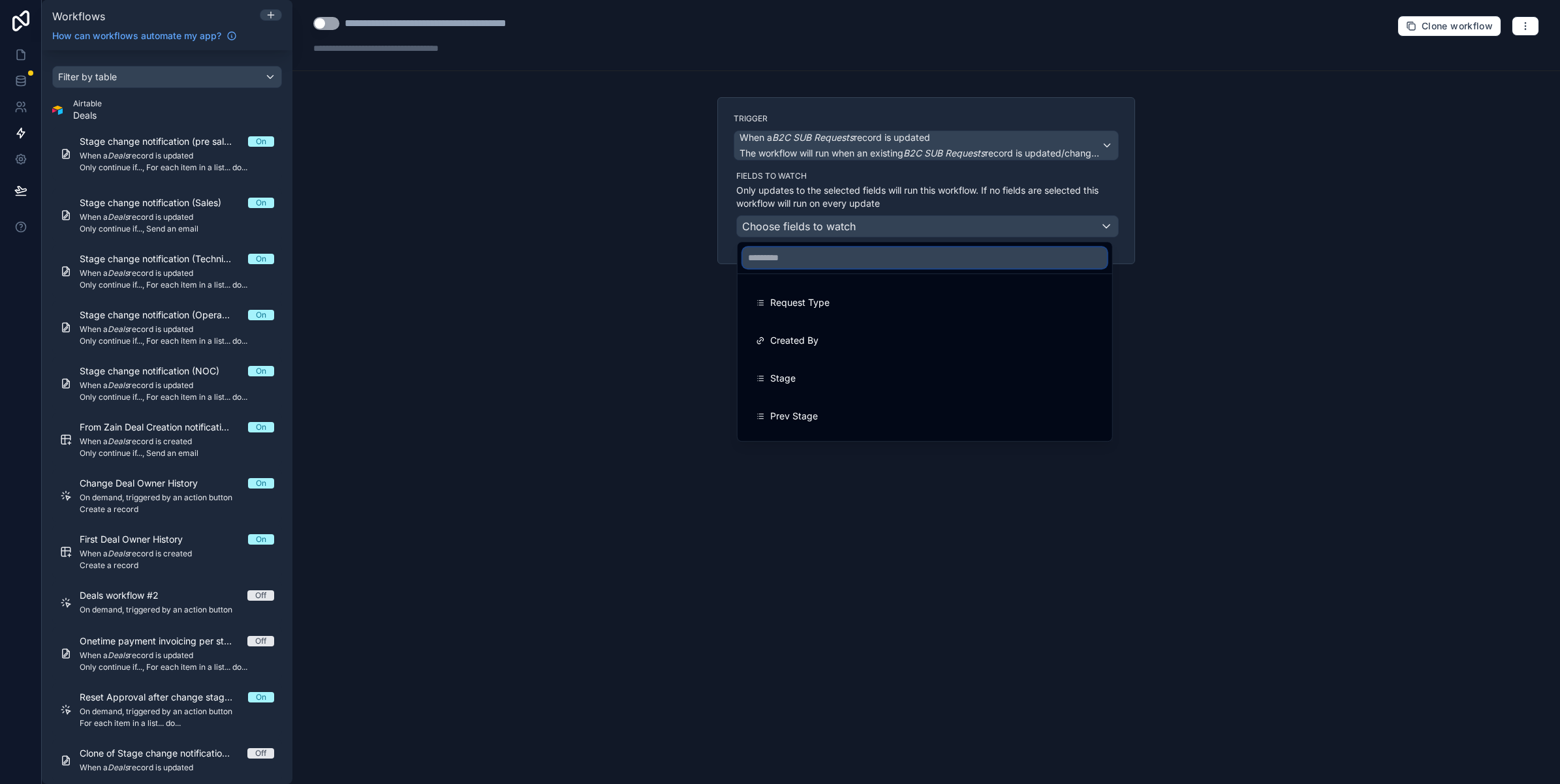
click at [840, 260] on input "text" at bounding box center [925, 258] width 364 height 21
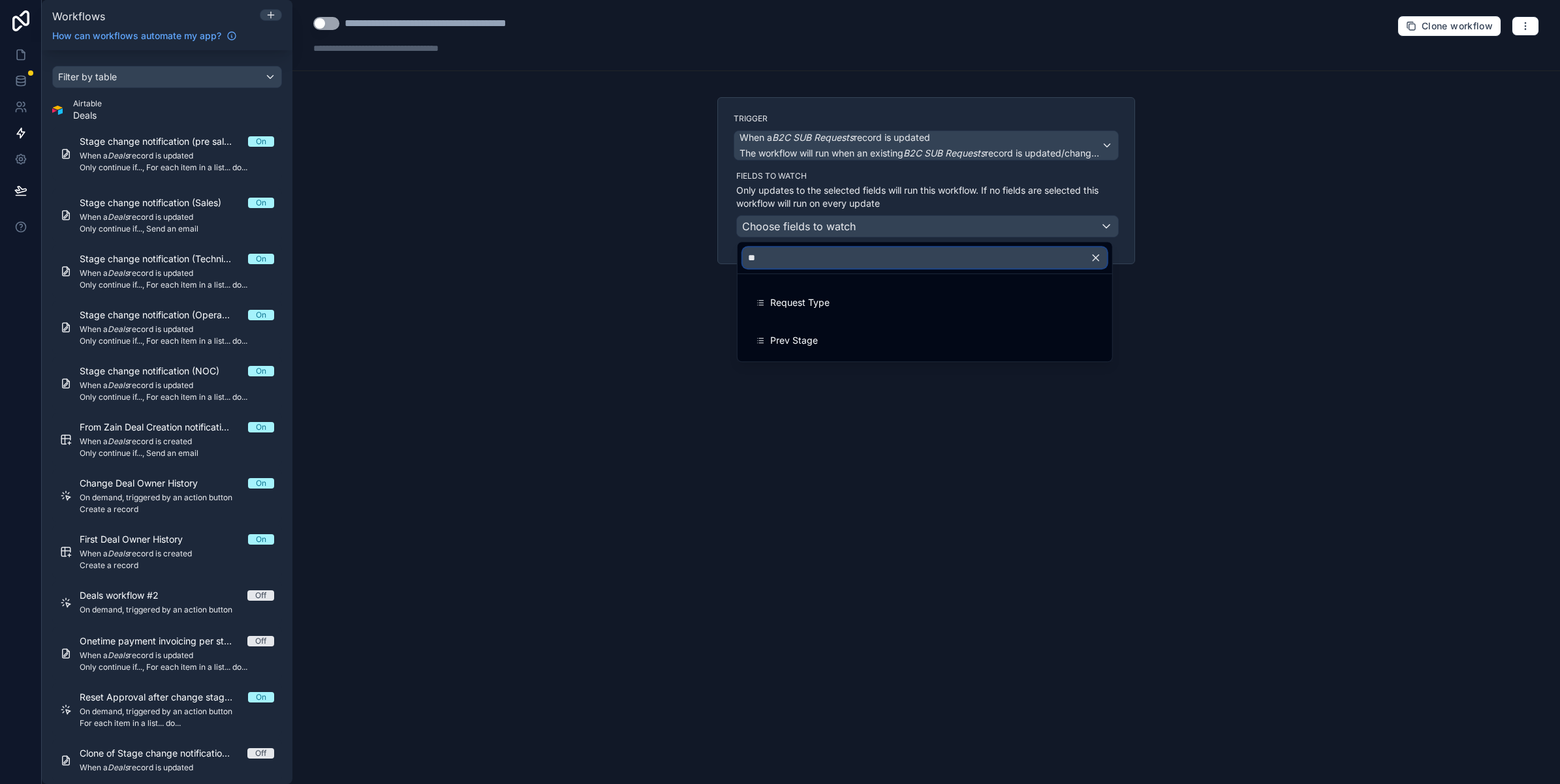
type input "*"
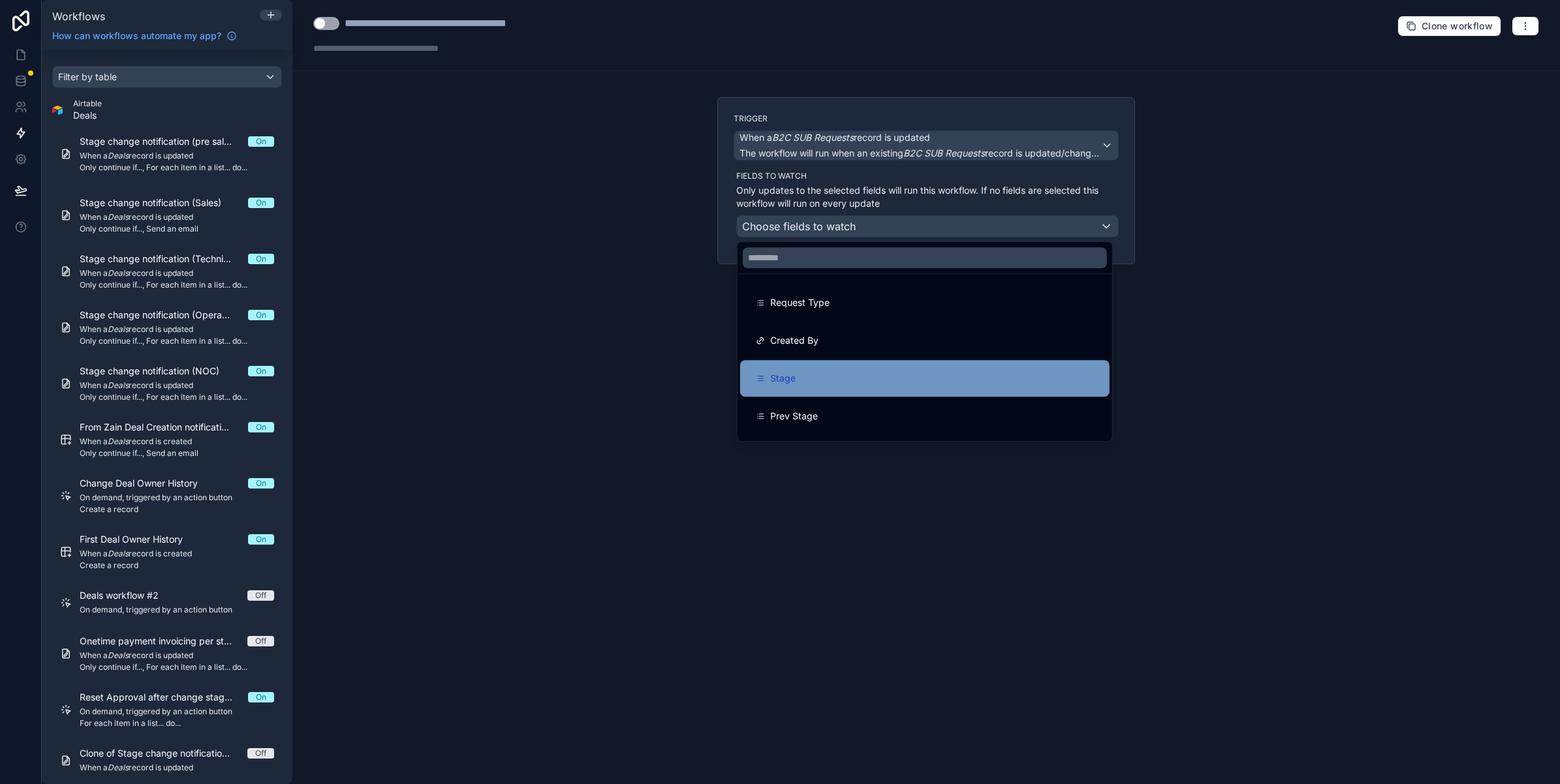
click at [840, 374] on div "Stage" at bounding box center [925, 378] width 338 height 16
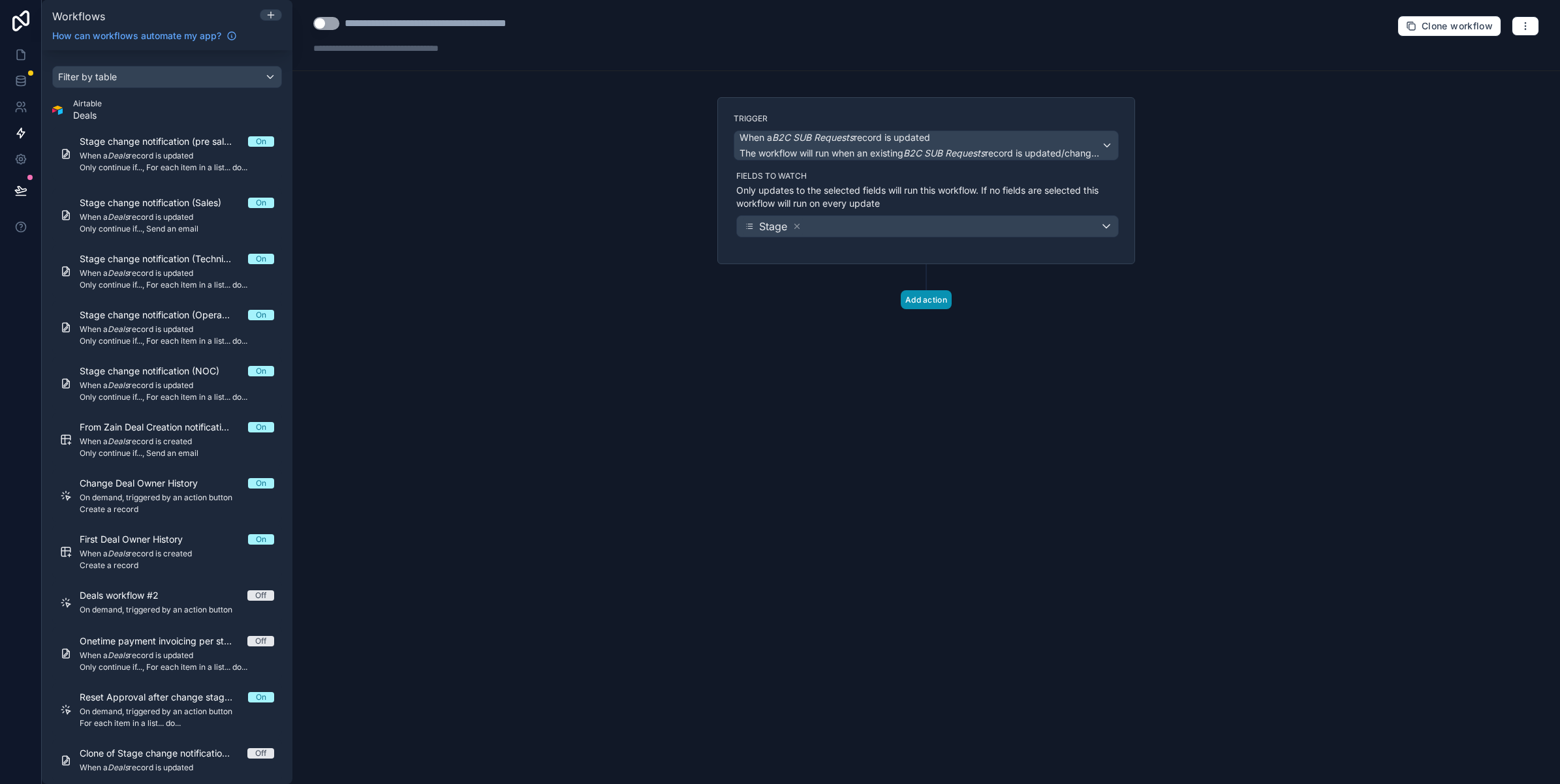
click at [929, 301] on button "Add action" at bounding box center [926, 300] width 51 height 19
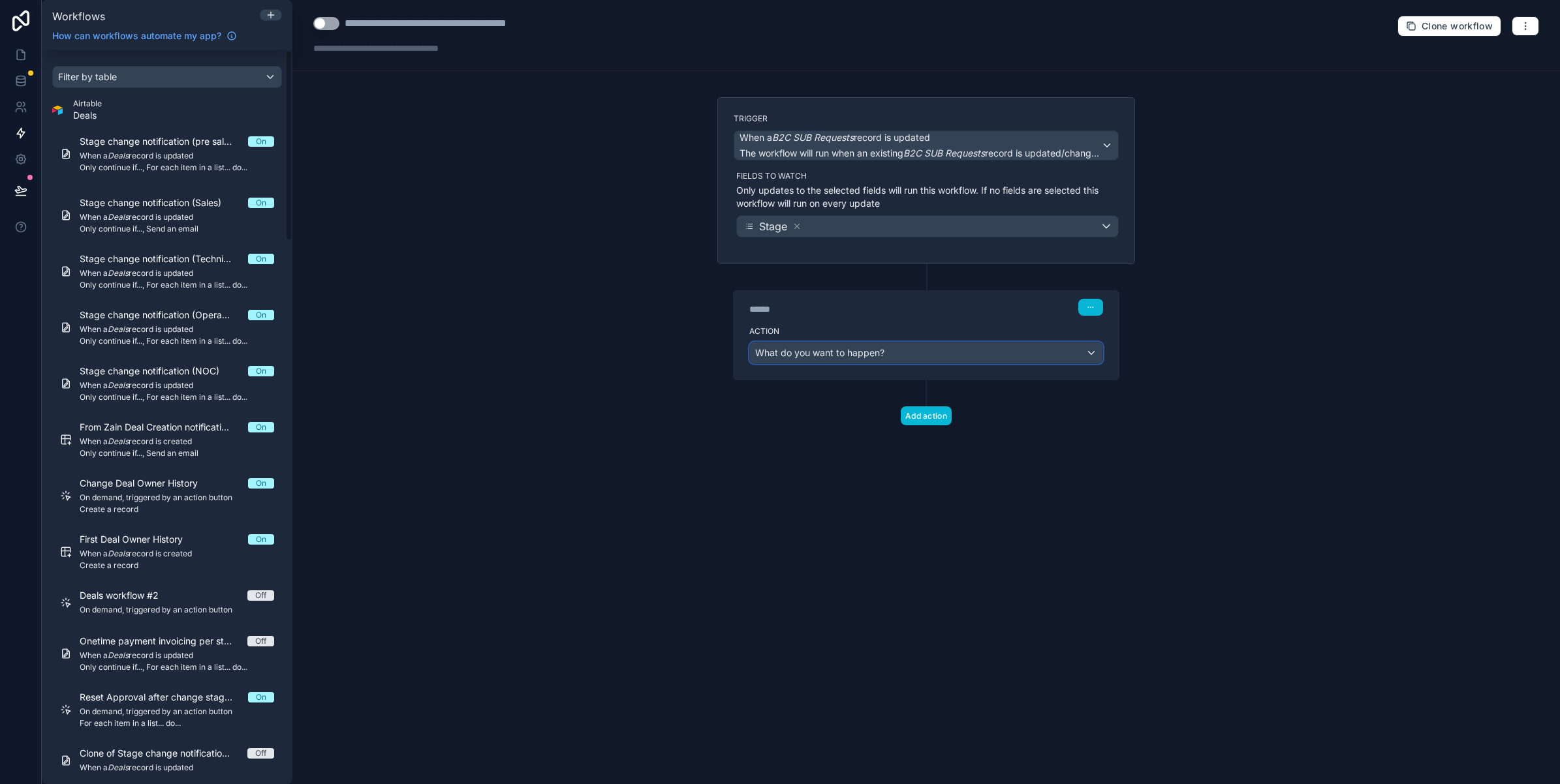
click at [893, 360] on div "What do you want to happen?" at bounding box center [926, 353] width 352 height 21
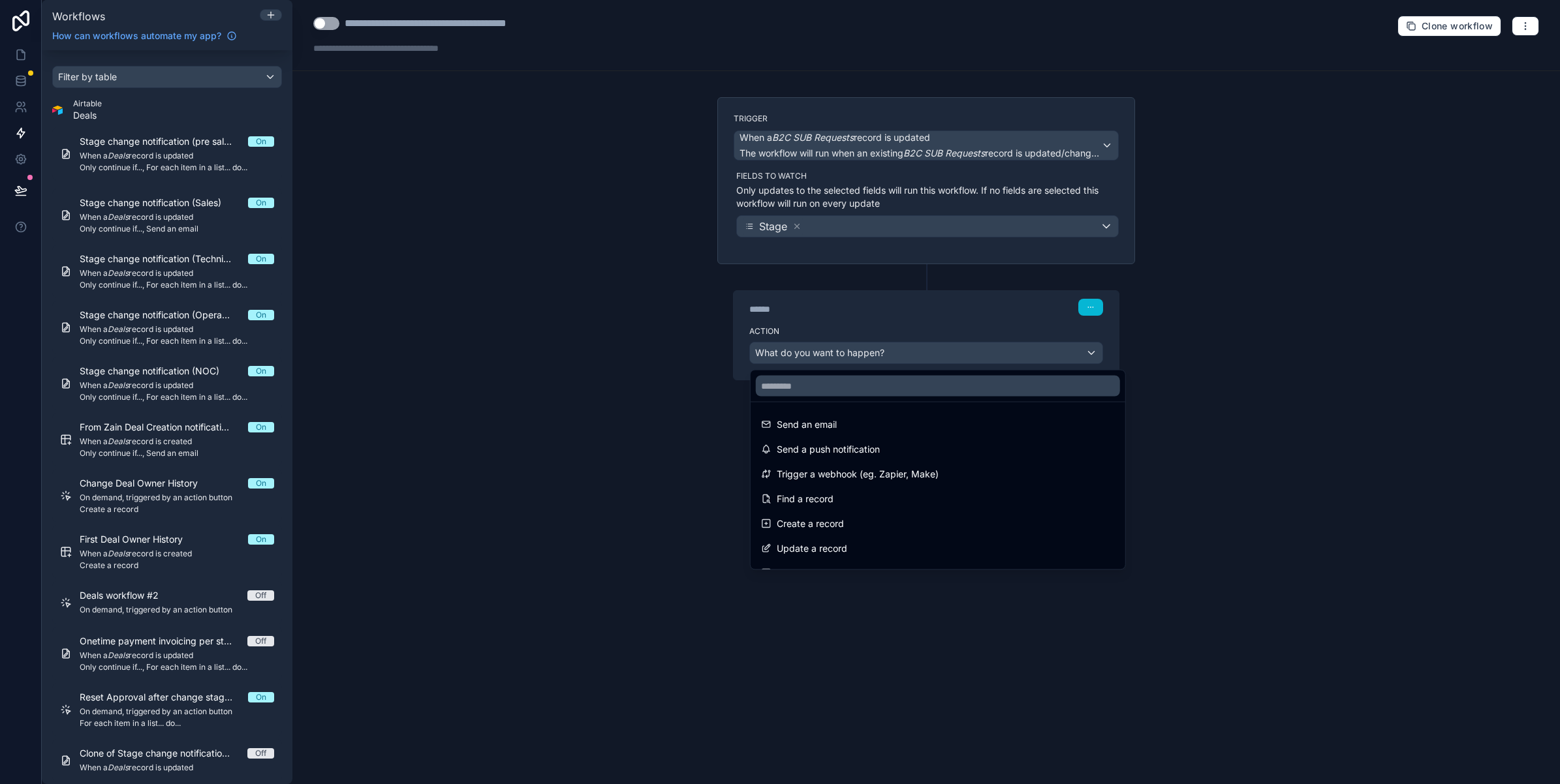
click at [893, 360] on div at bounding box center [780, 392] width 1560 height 784
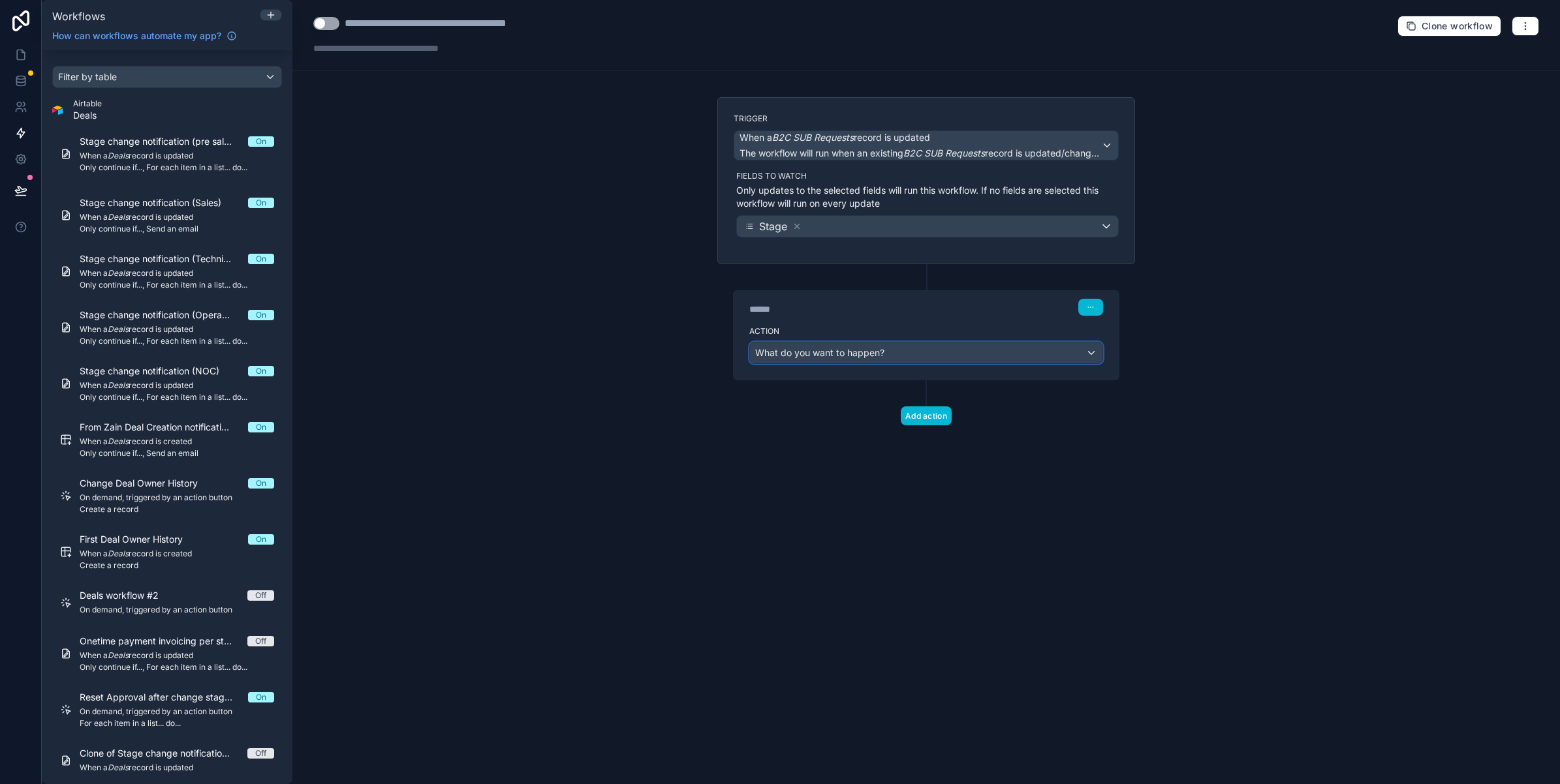
click at [893, 360] on div "What do you want to happen?" at bounding box center [926, 353] width 352 height 21
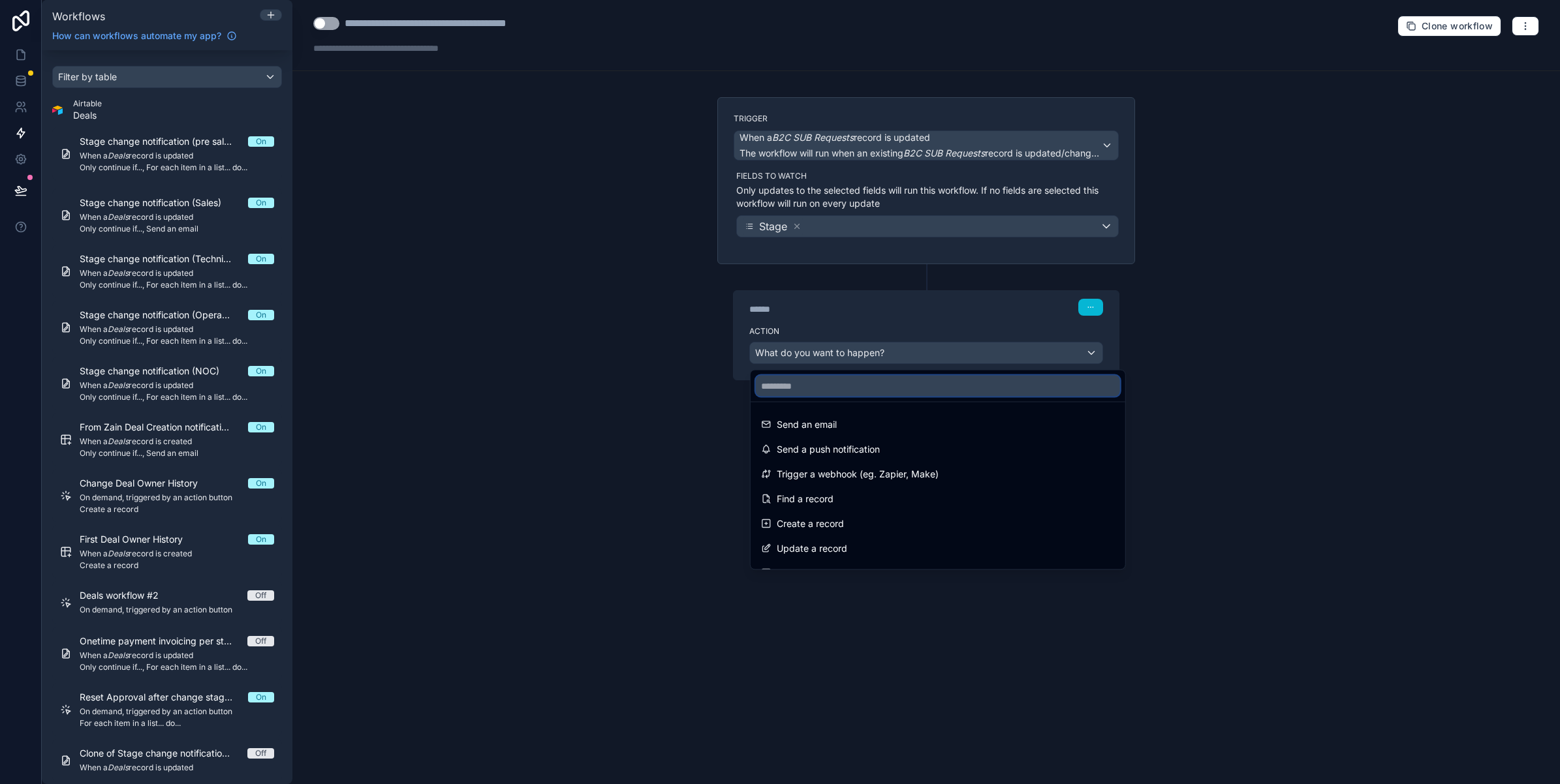
click at [844, 382] on input "text" at bounding box center [937, 386] width 364 height 21
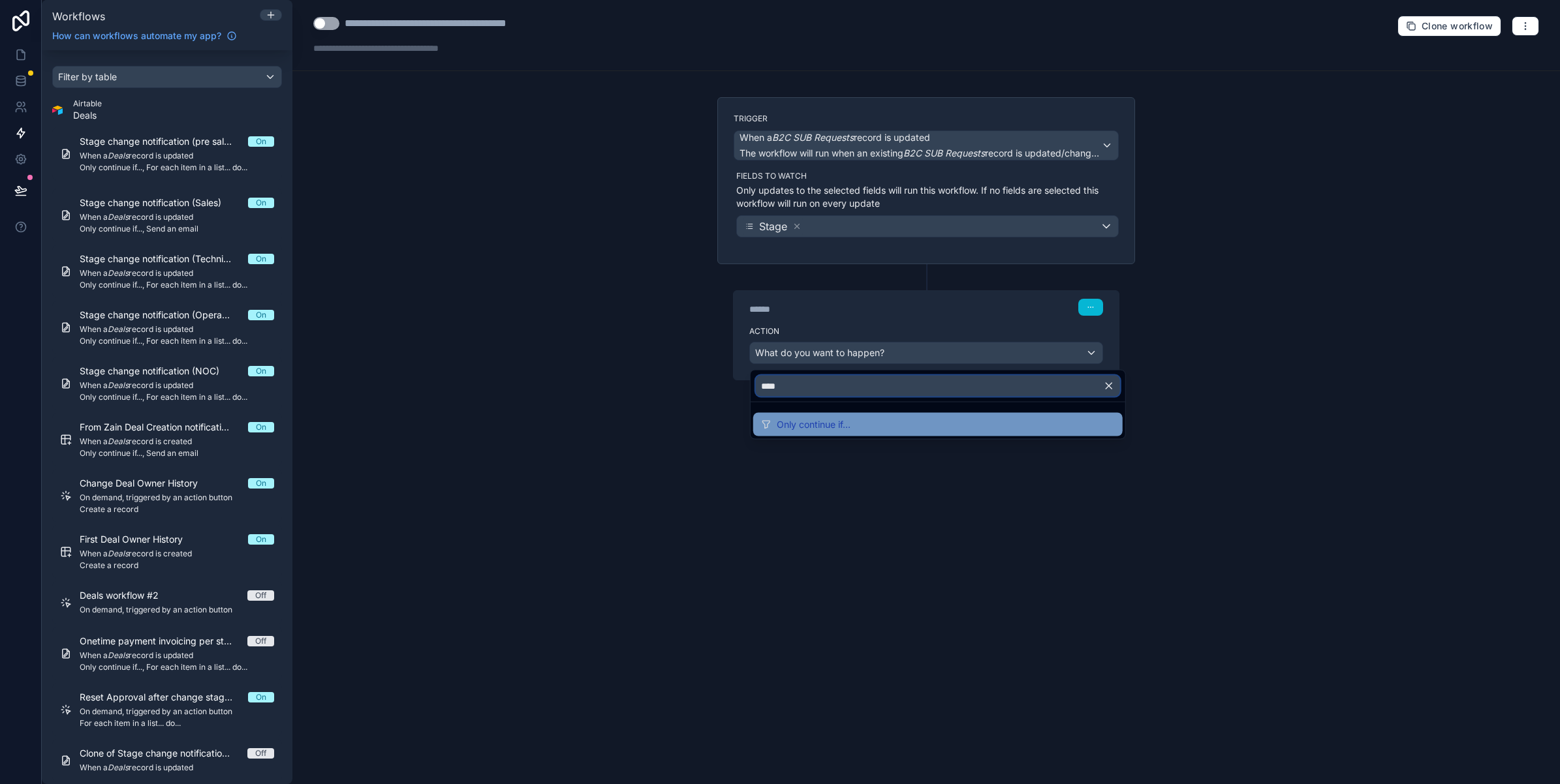
type input "****"
click at [840, 417] on span "Only continue if..." at bounding box center [814, 424] width 73 height 16
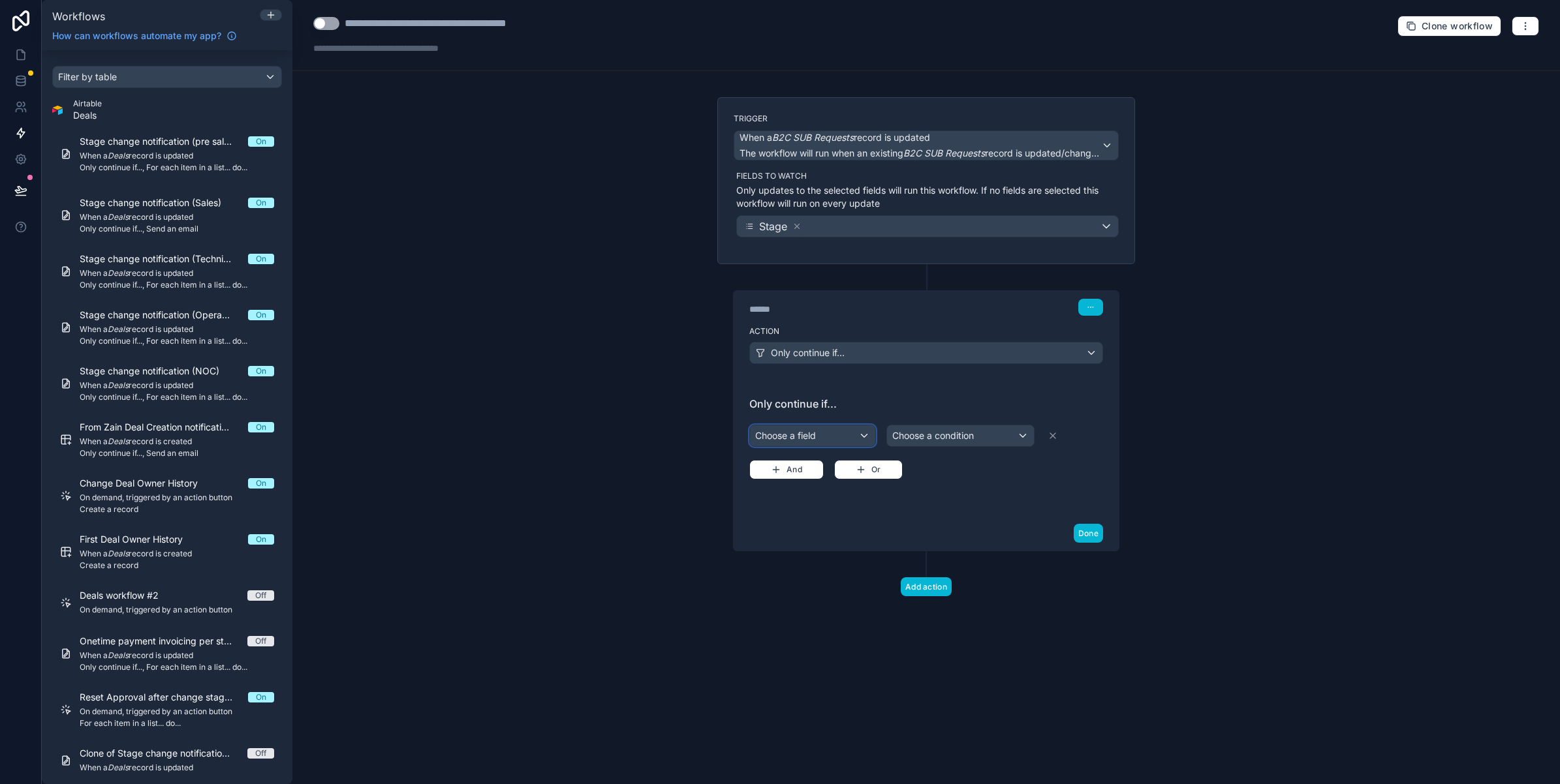
click at [789, 434] on div "Choose a field" at bounding box center [812, 436] width 125 height 21
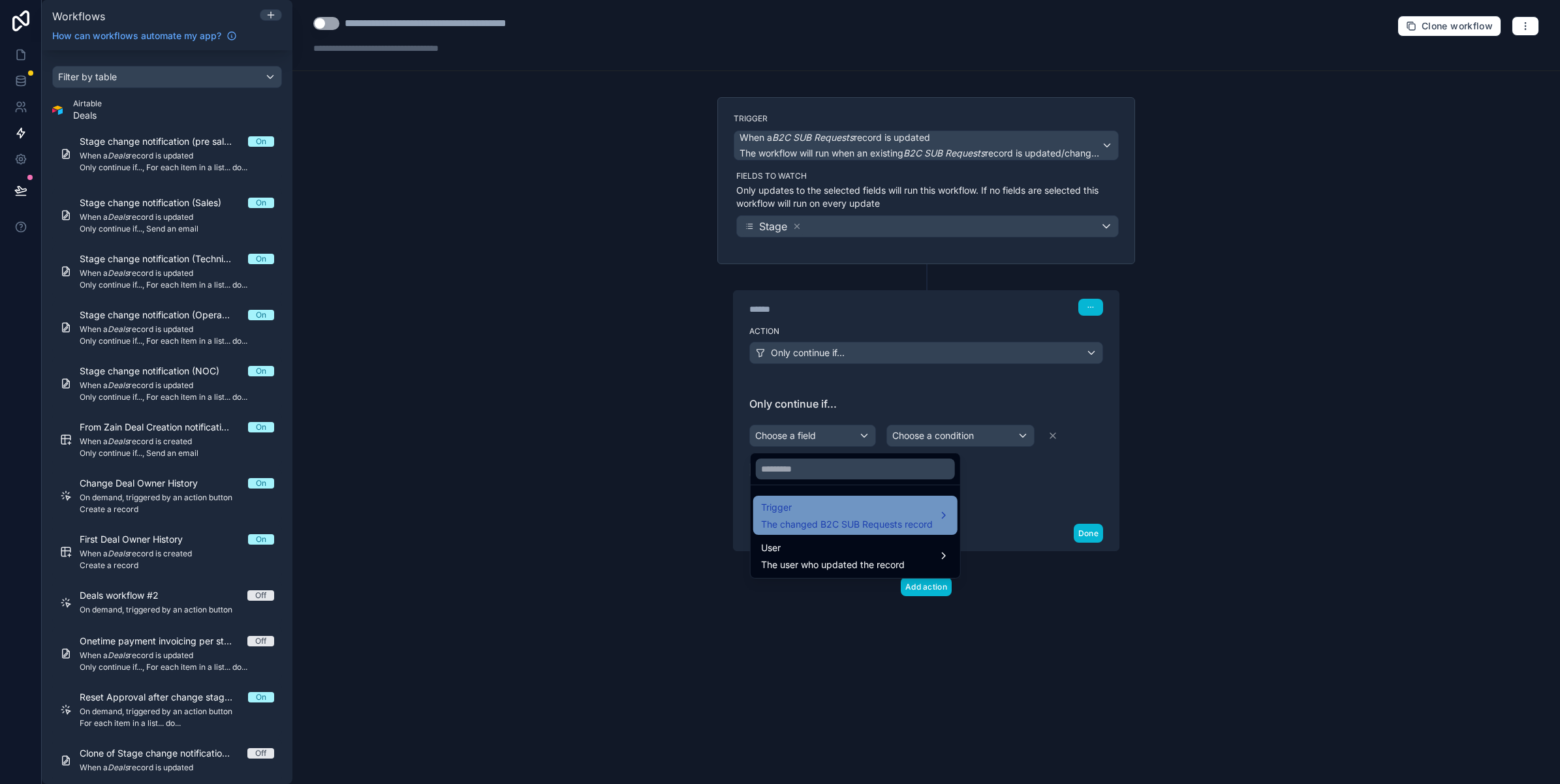
click at [801, 515] on span "Trigger" at bounding box center [847, 507] width 171 height 16
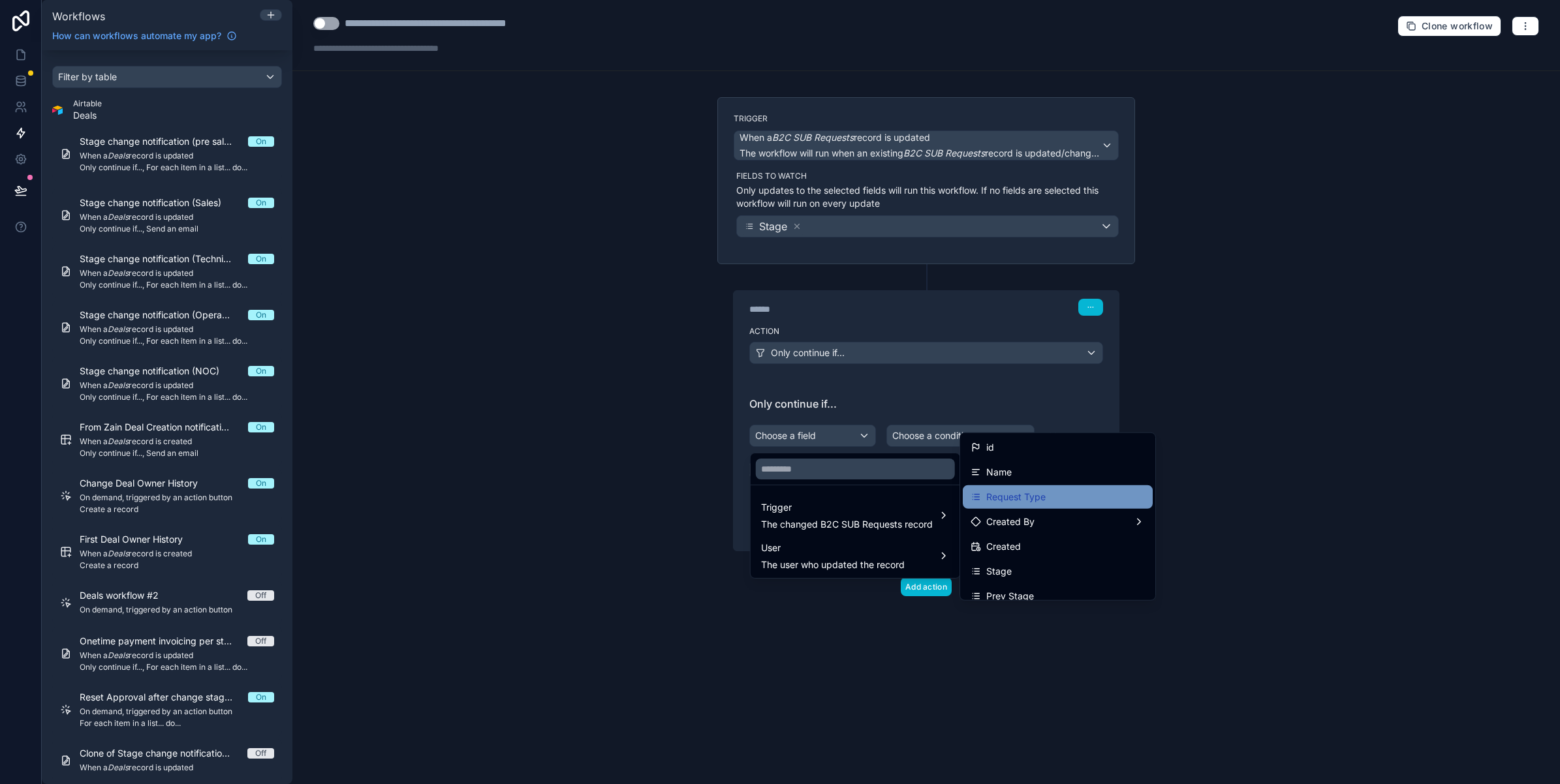
click at [1006, 490] on span "Request Type" at bounding box center [1016, 497] width 59 height 16
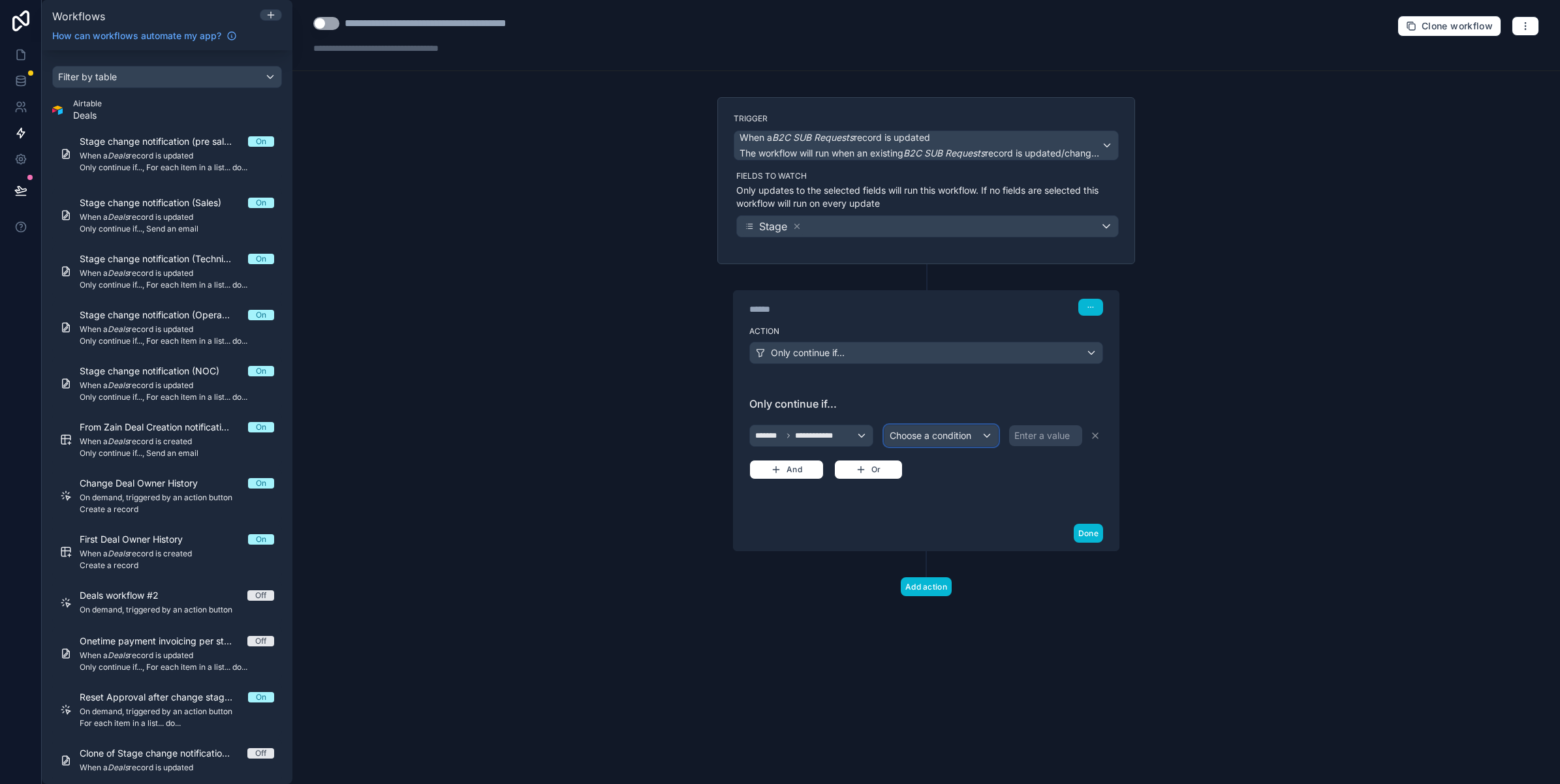
click at [950, 437] on span "Choose a condition" at bounding box center [931, 435] width 82 height 11
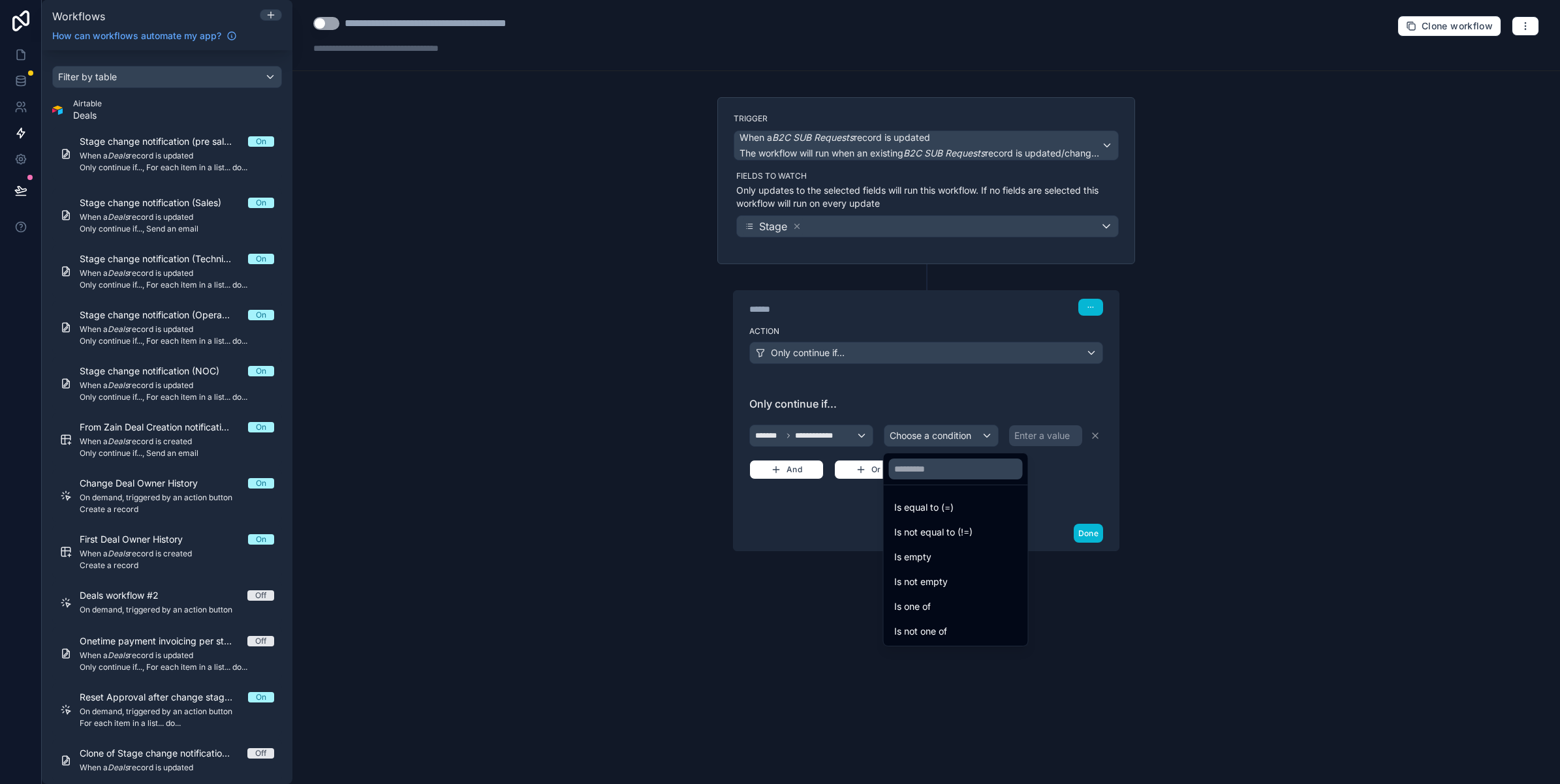
drag, startPoint x: 945, startPoint y: 504, endPoint x: 1029, endPoint y: 458, distance: 95.8
click at [944, 504] on span "Is equal to (=)" at bounding box center [923, 507] width 59 height 16
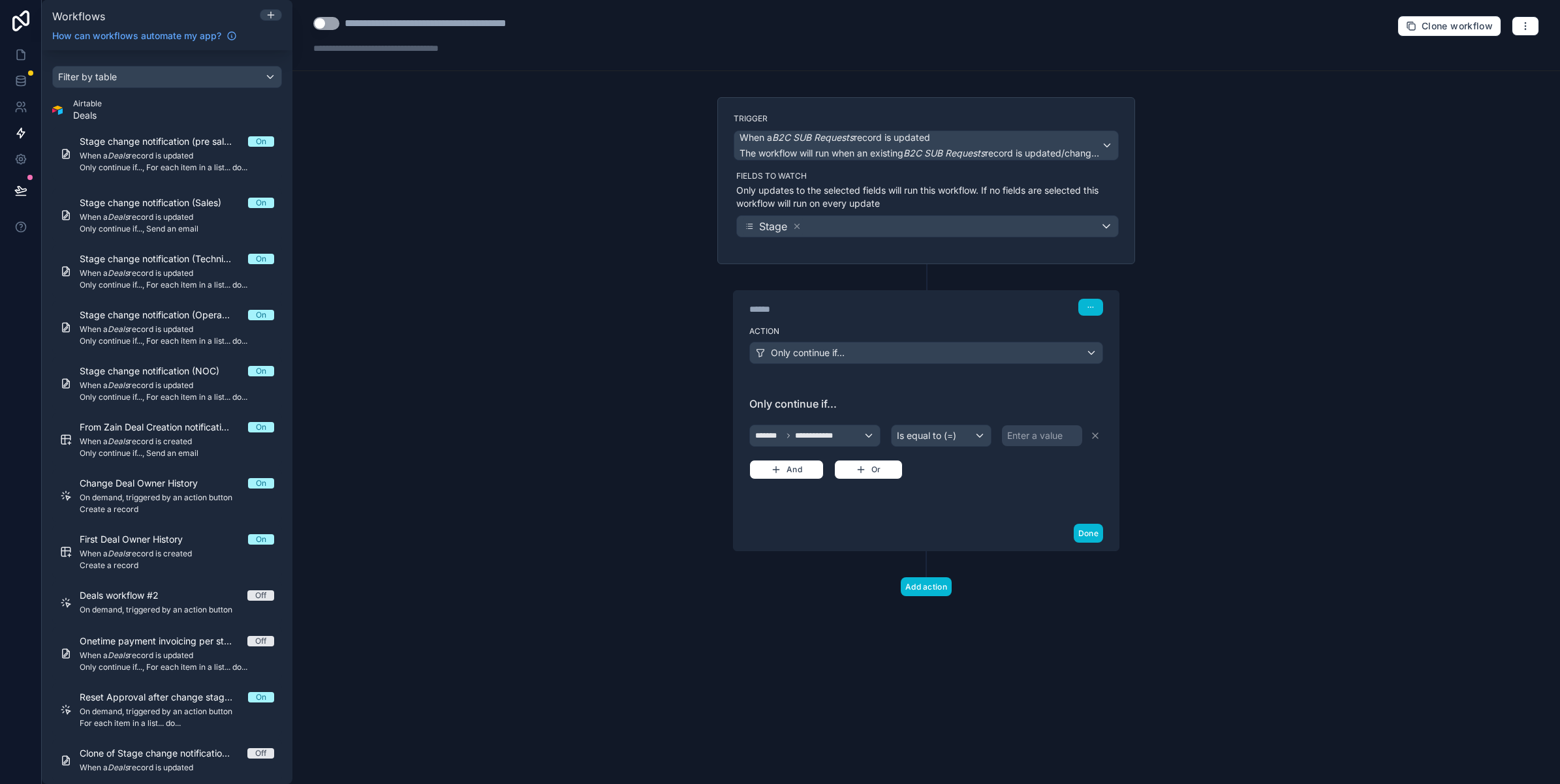
click at [1037, 442] on div "Enter a value" at bounding box center [1035, 435] width 56 height 13
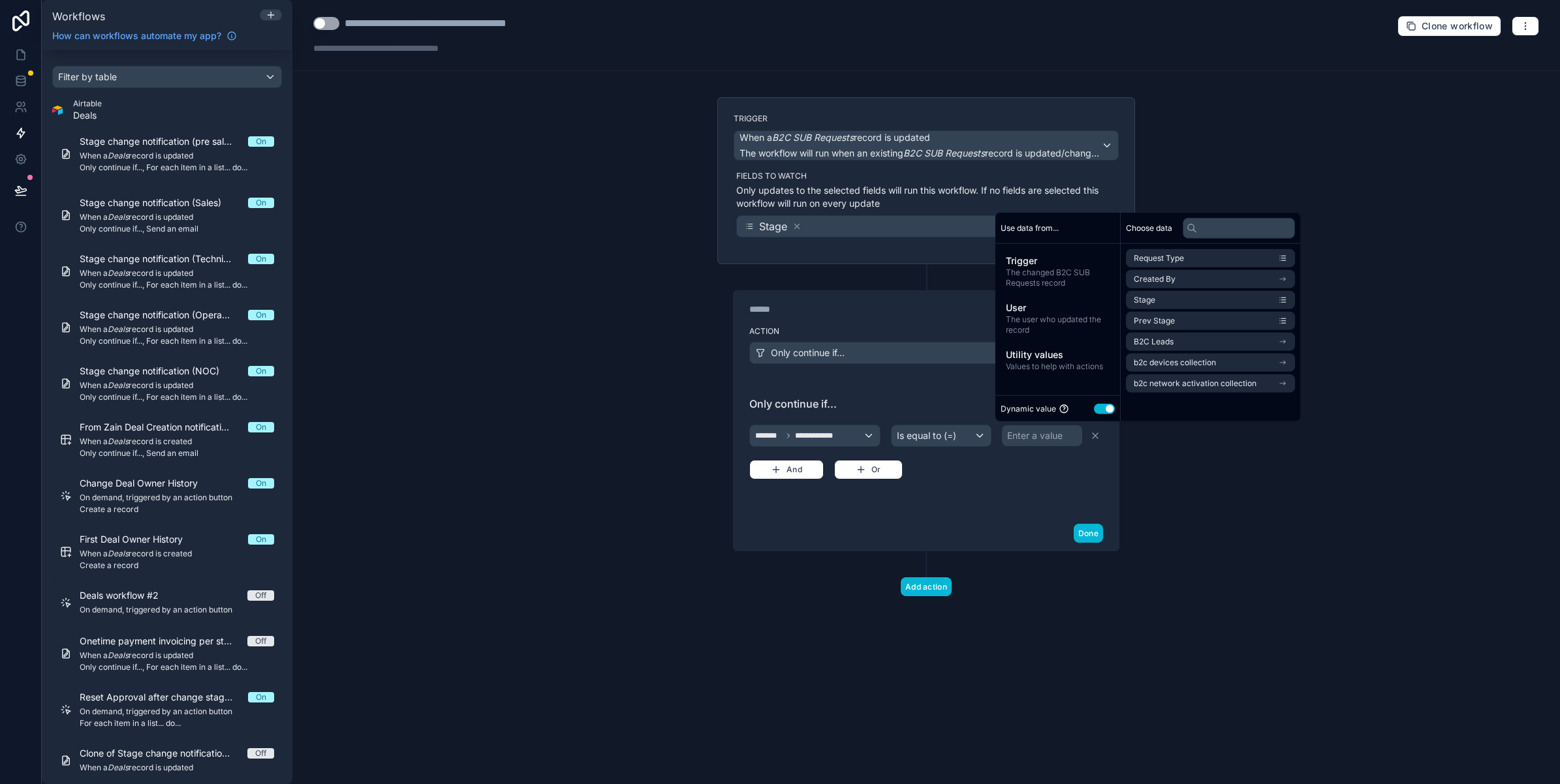
click at [1100, 410] on button "Use setting" at bounding box center [1104, 408] width 21 height 10
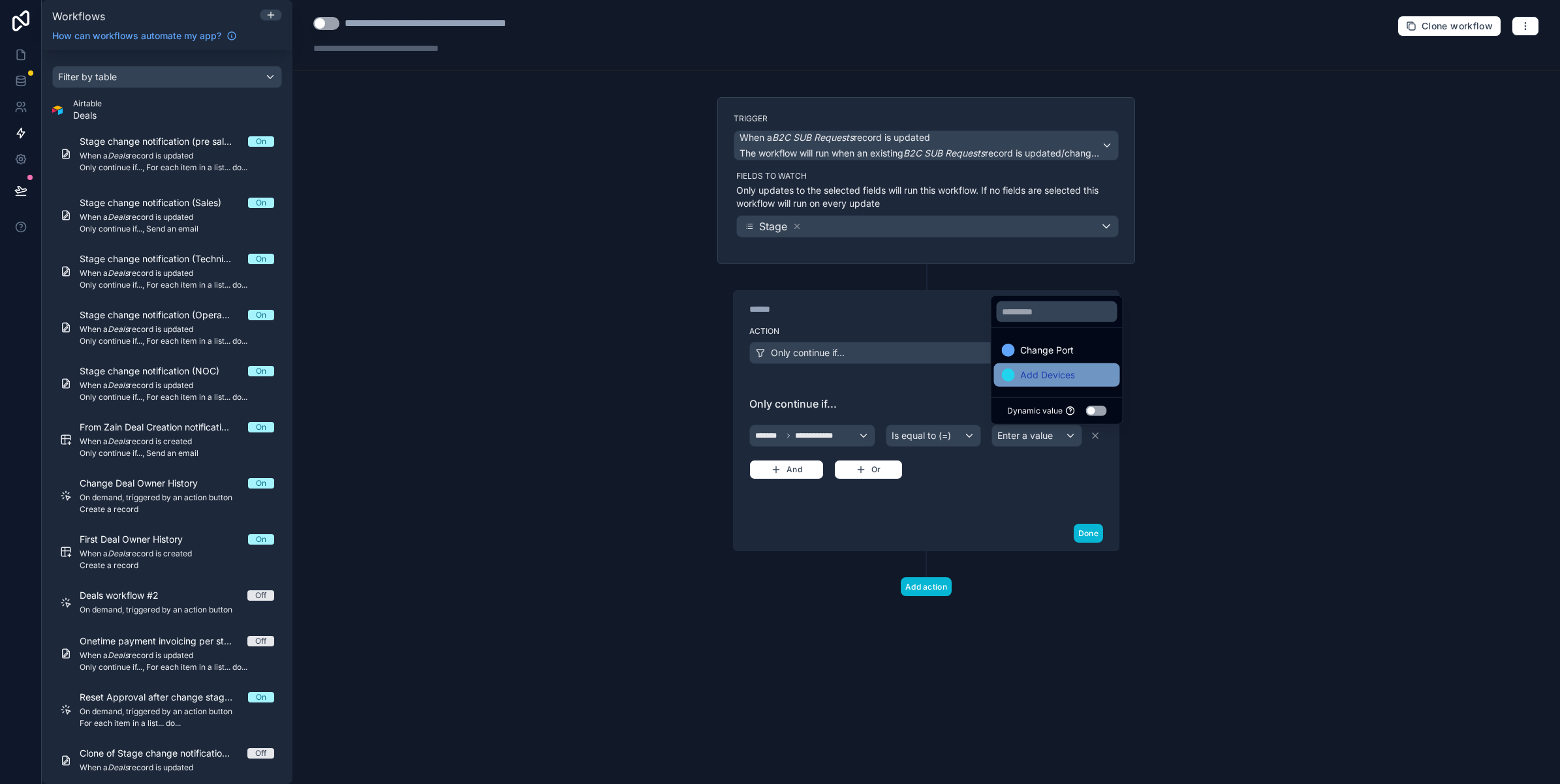
click at [1048, 371] on span "Add Devices" at bounding box center [1048, 375] width 55 height 16
click at [816, 472] on button "And" at bounding box center [786, 469] width 74 height 20
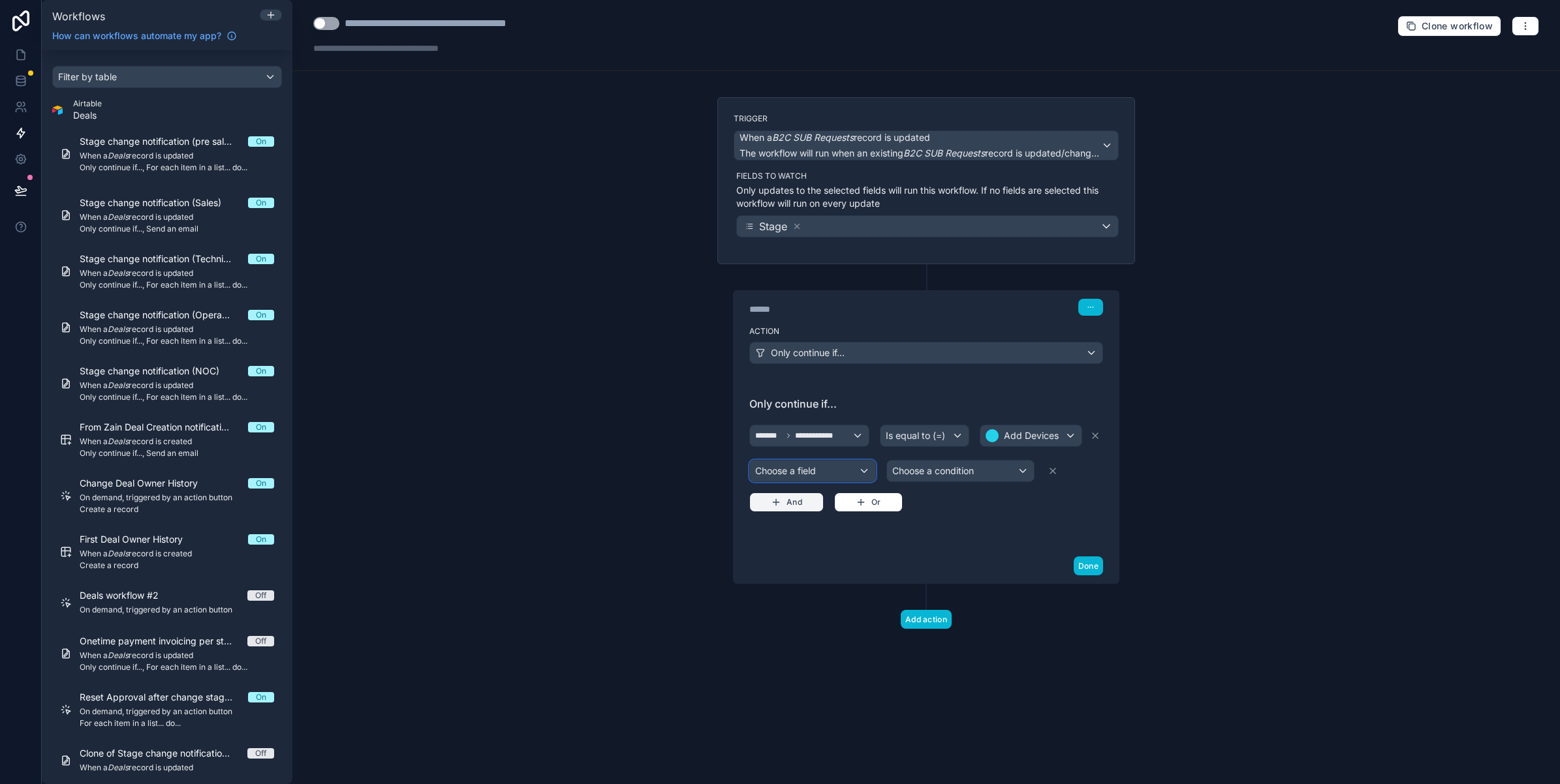
click at [816, 472] on div "Choose a field" at bounding box center [812, 471] width 125 height 21
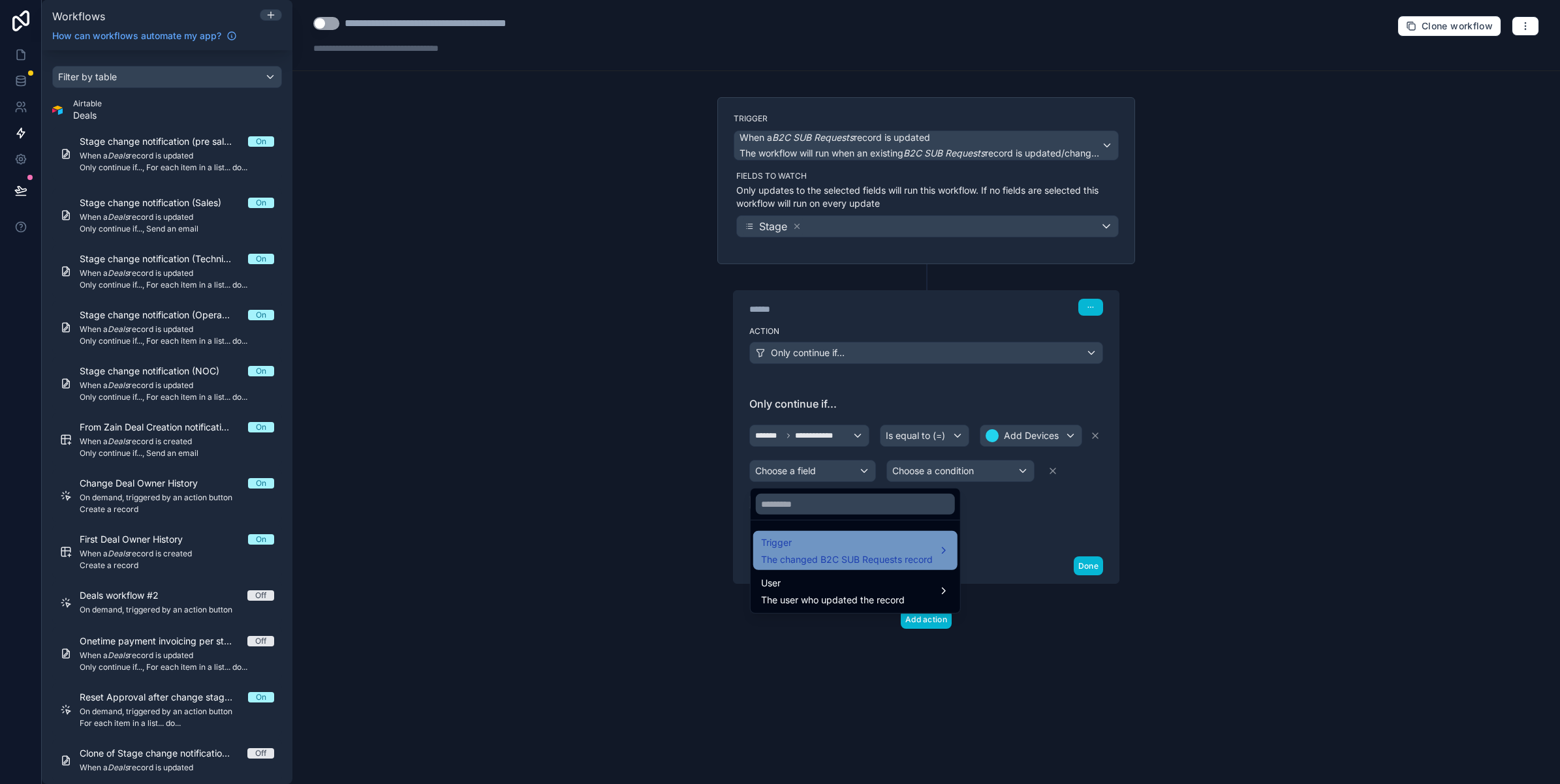
click at [814, 539] on span "Trigger" at bounding box center [847, 543] width 171 height 16
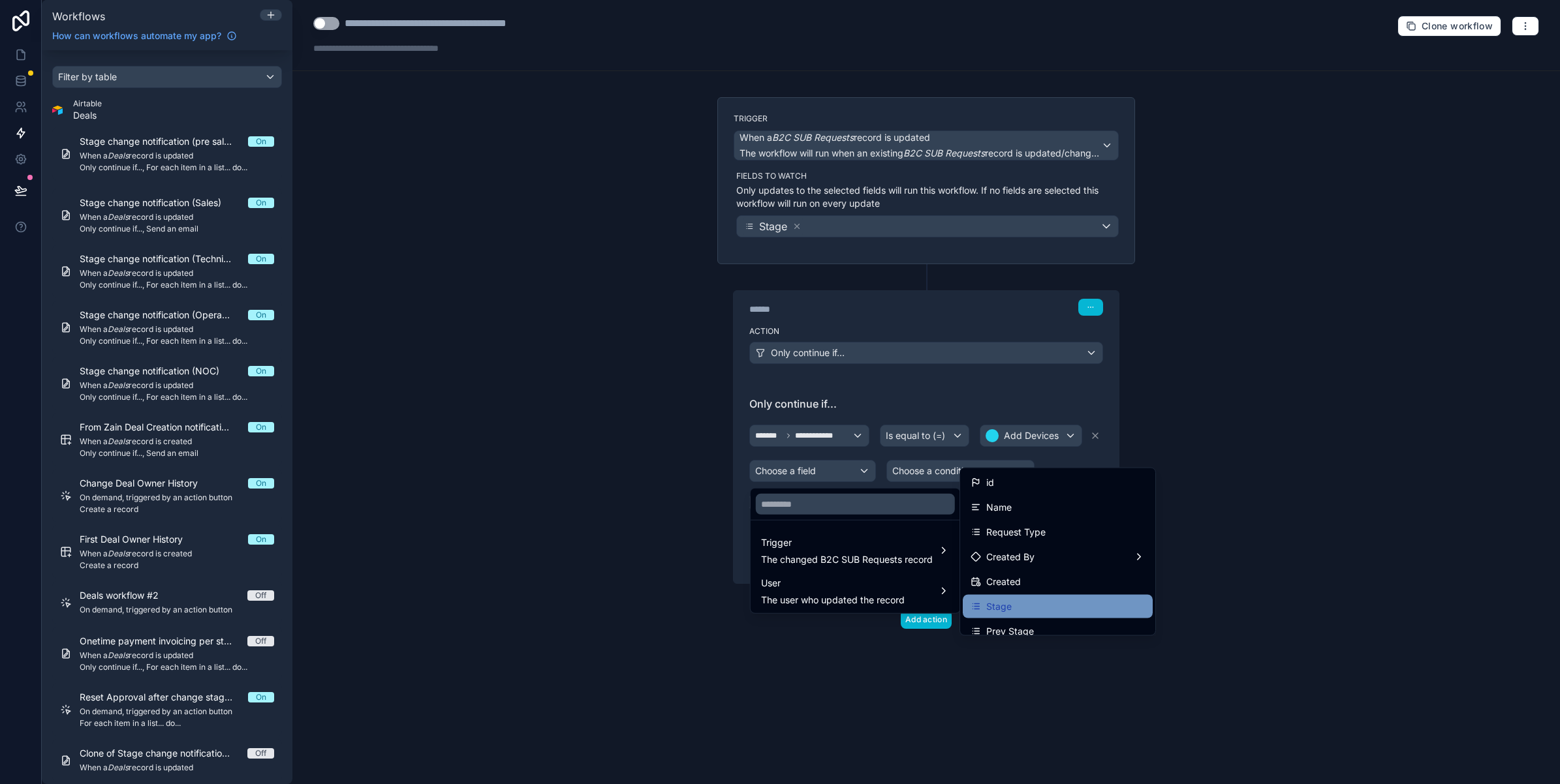
click at [1012, 608] on div "Stage" at bounding box center [1058, 607] width 174 height 16
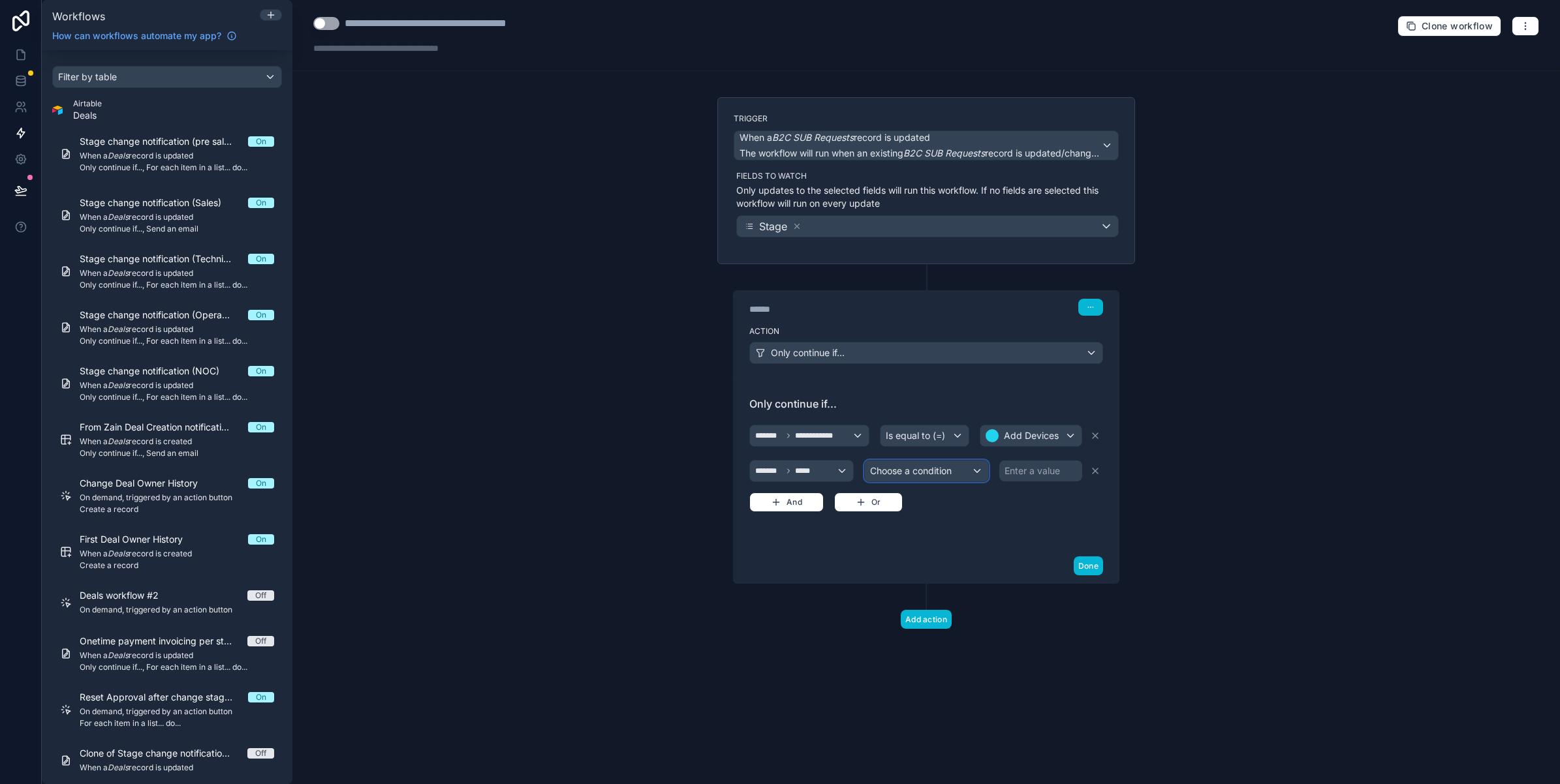
click at [886, 479] on div "Choose a condition" at bounding box center [926, 471] width 123 height 21
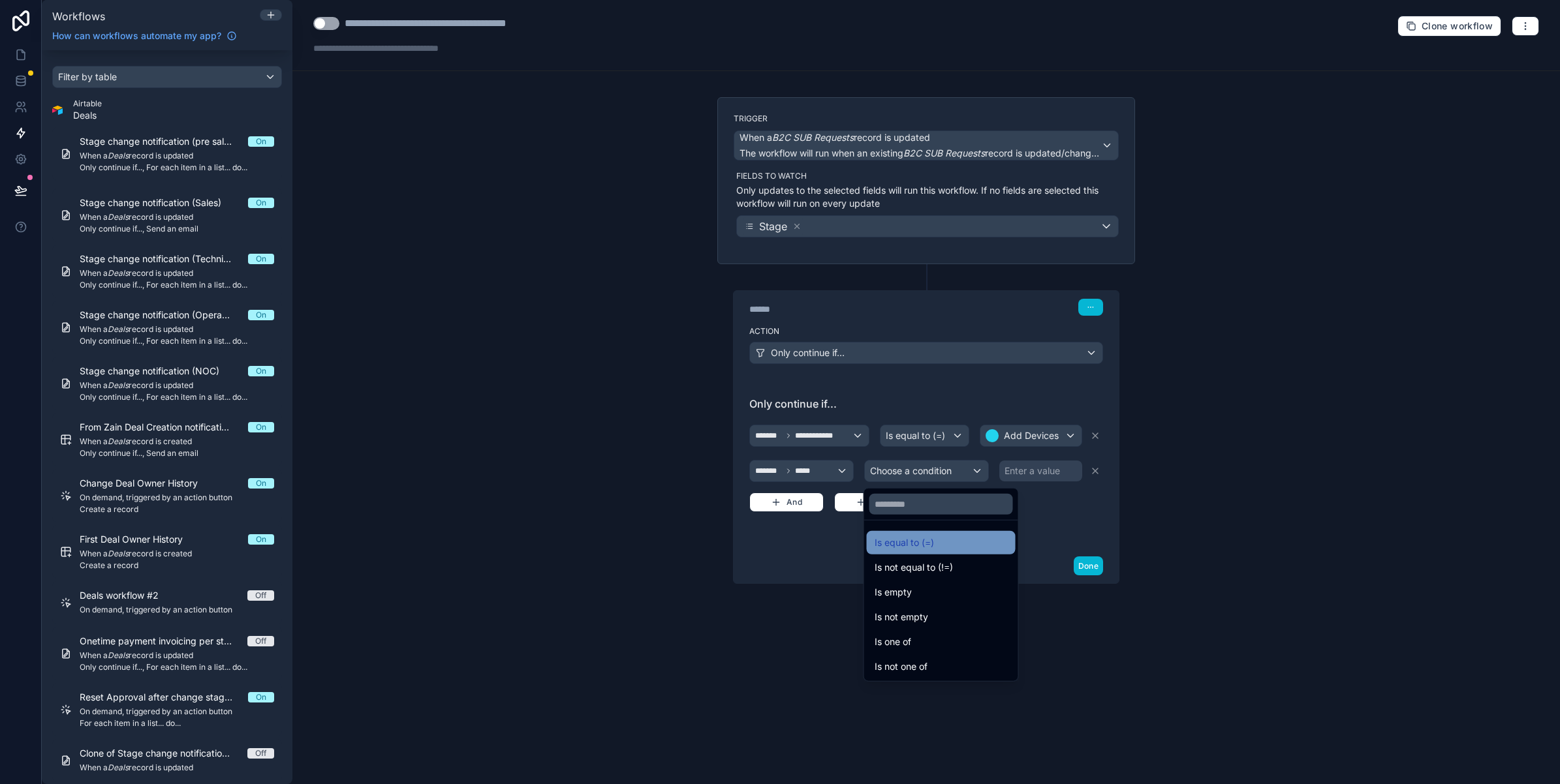
click at [911, 545] on span "Is equal to (=)" at bounding box center [904, 543] width 59 height 16
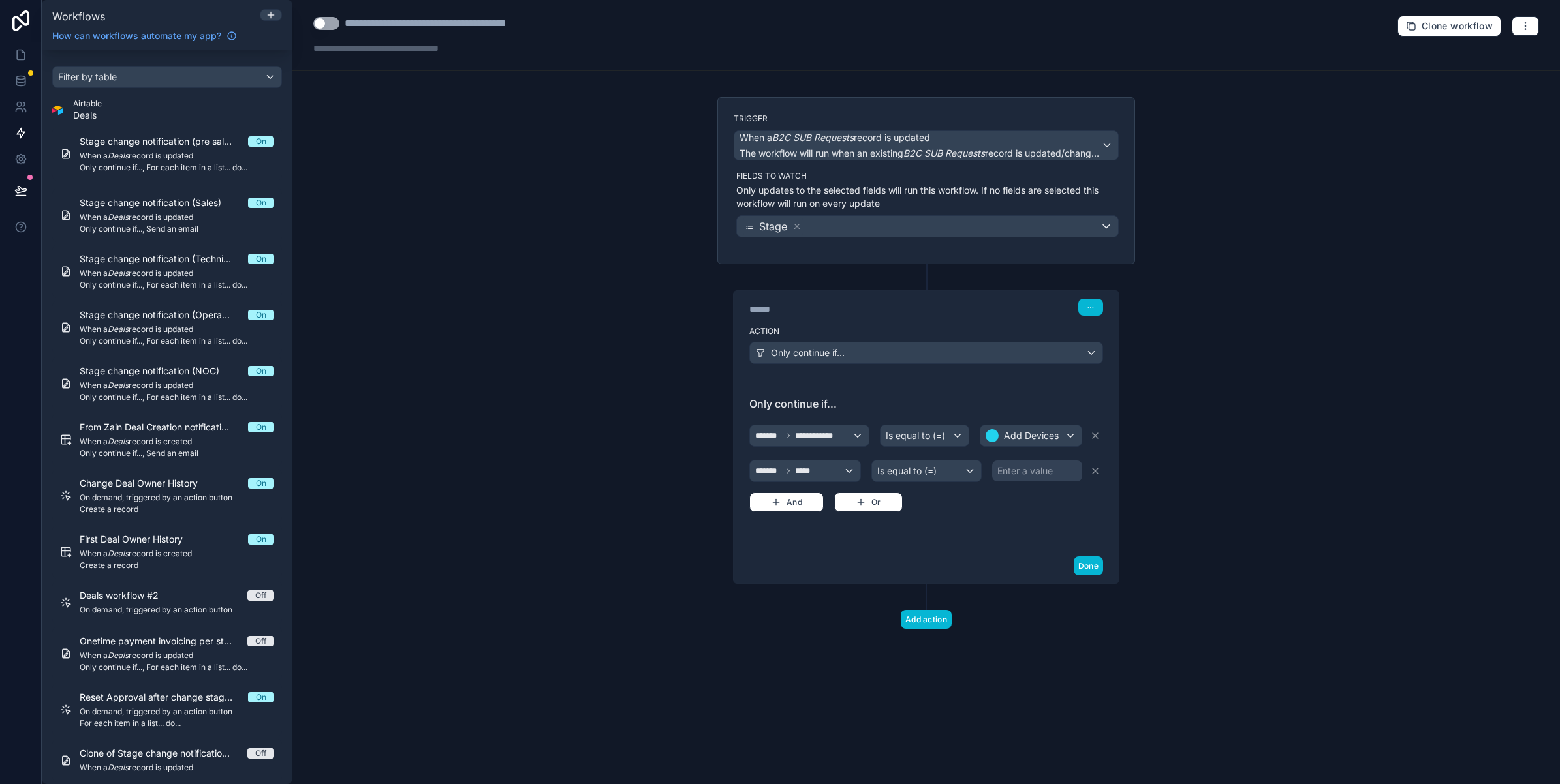
click at [1028, 466] on div "Enter a value" at bounding box center [1025, 471] width 56 height 13
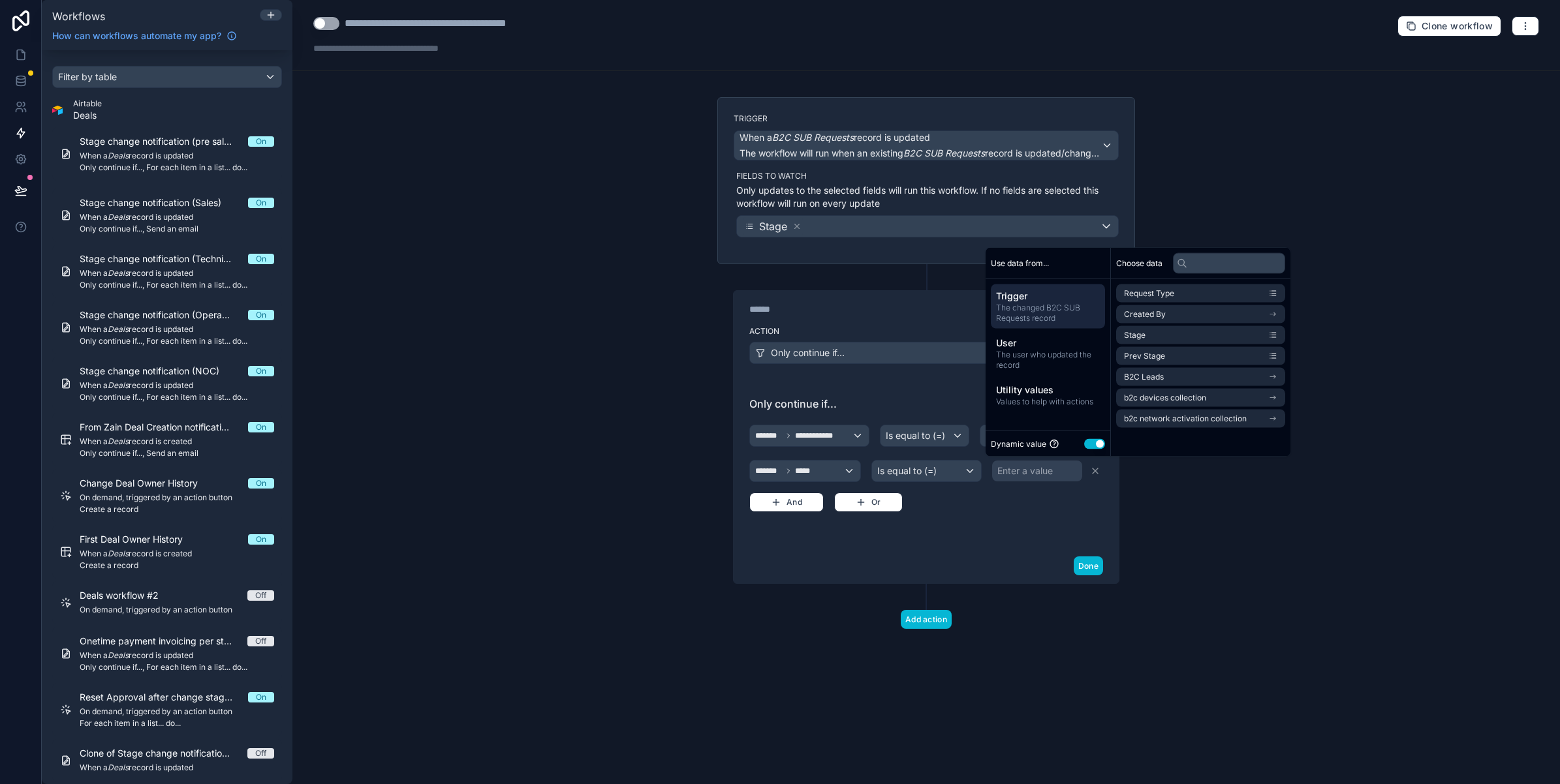
click at [1089, 448] on button "Use setting" at bounding box center [1095, 443] width 21 height 10
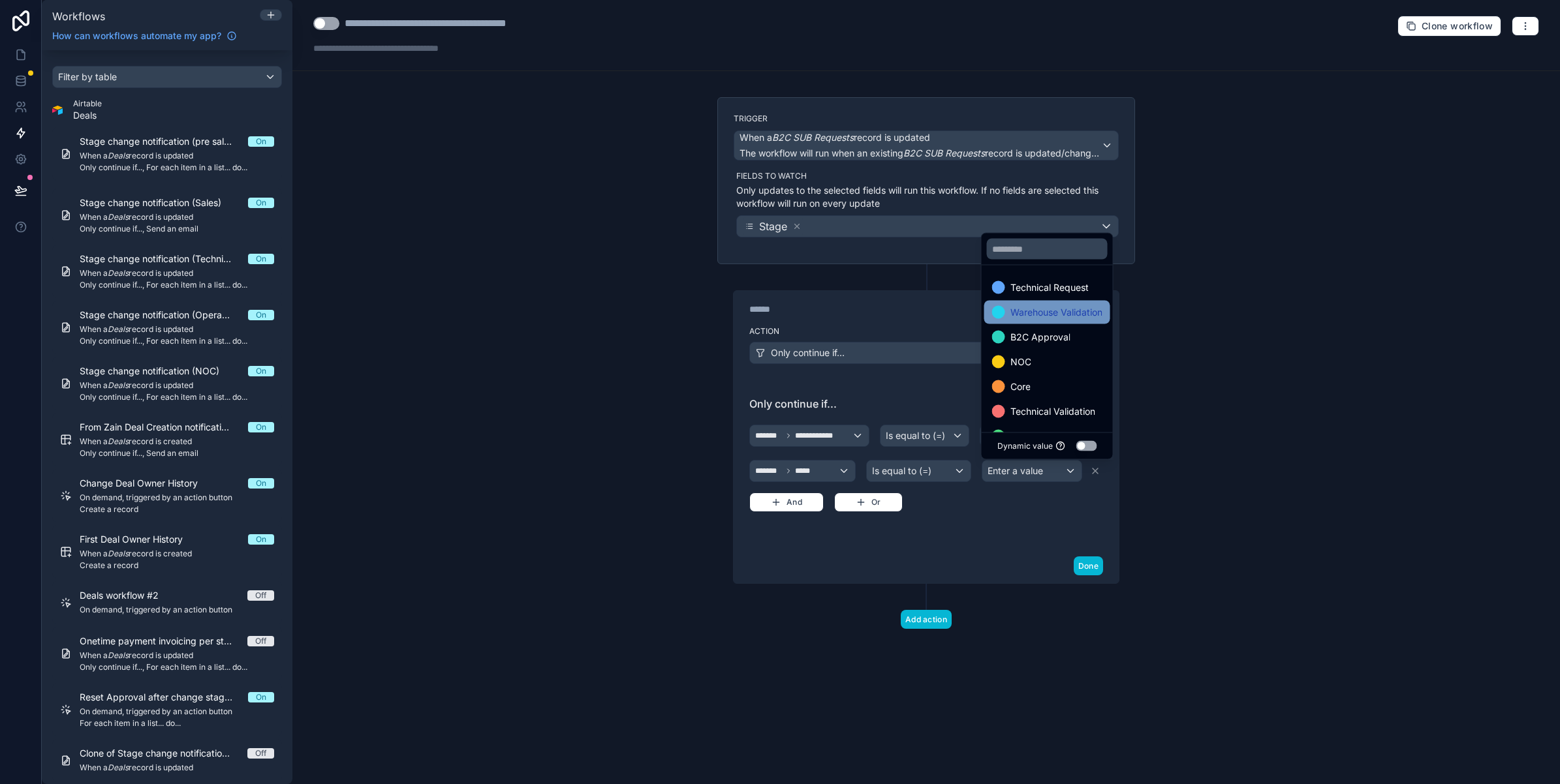
click at [1031, 305] on span "Warehouse Validation" at bounding box center [1056, 312] width 92 height 16
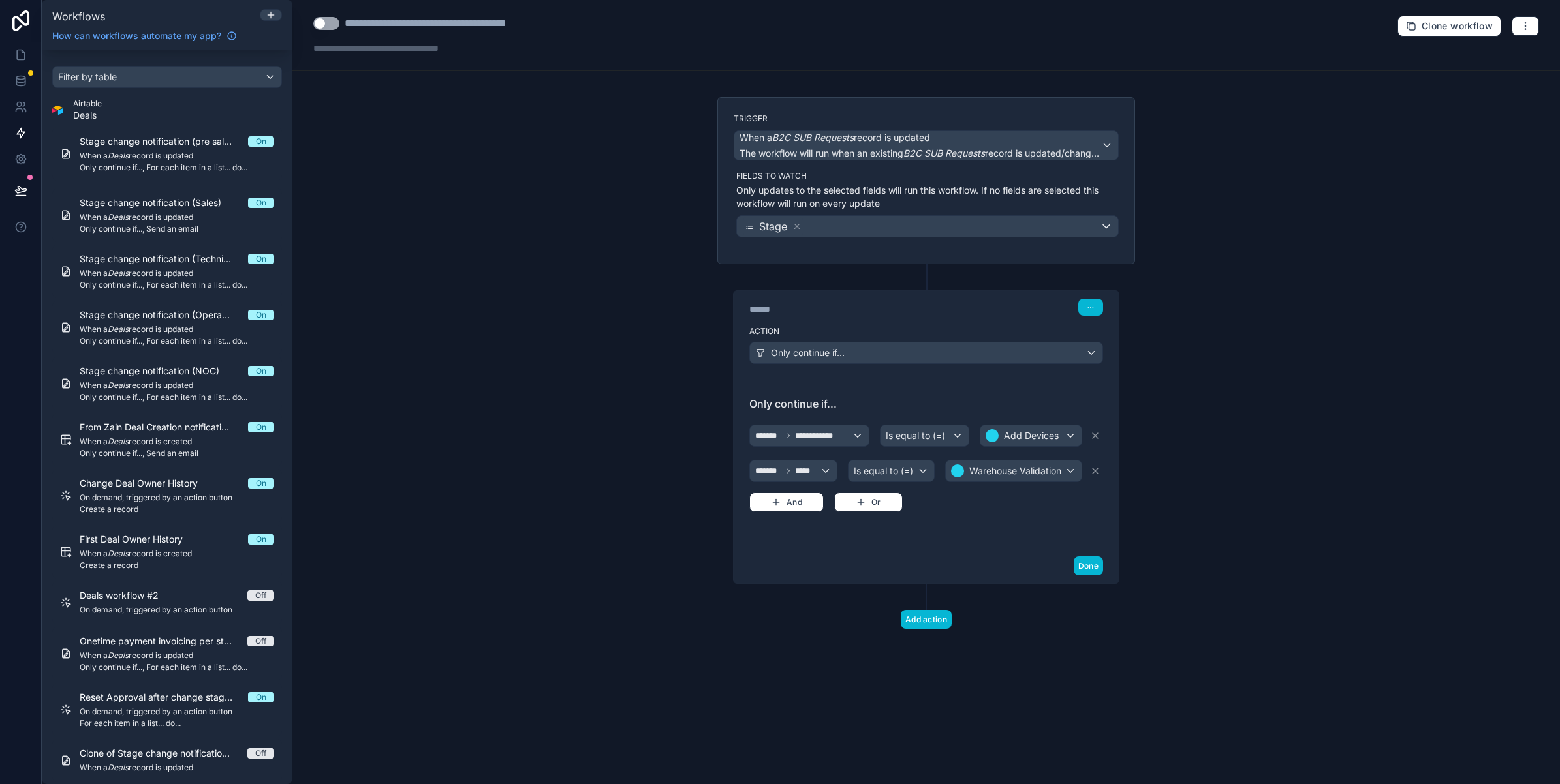
click at [1006, 547] on div "**********" at bounding box center [926, 464] width 385 height 169
click at [929, 617] on button "Add action" at bounding box center [926, 619] width 51 height 19
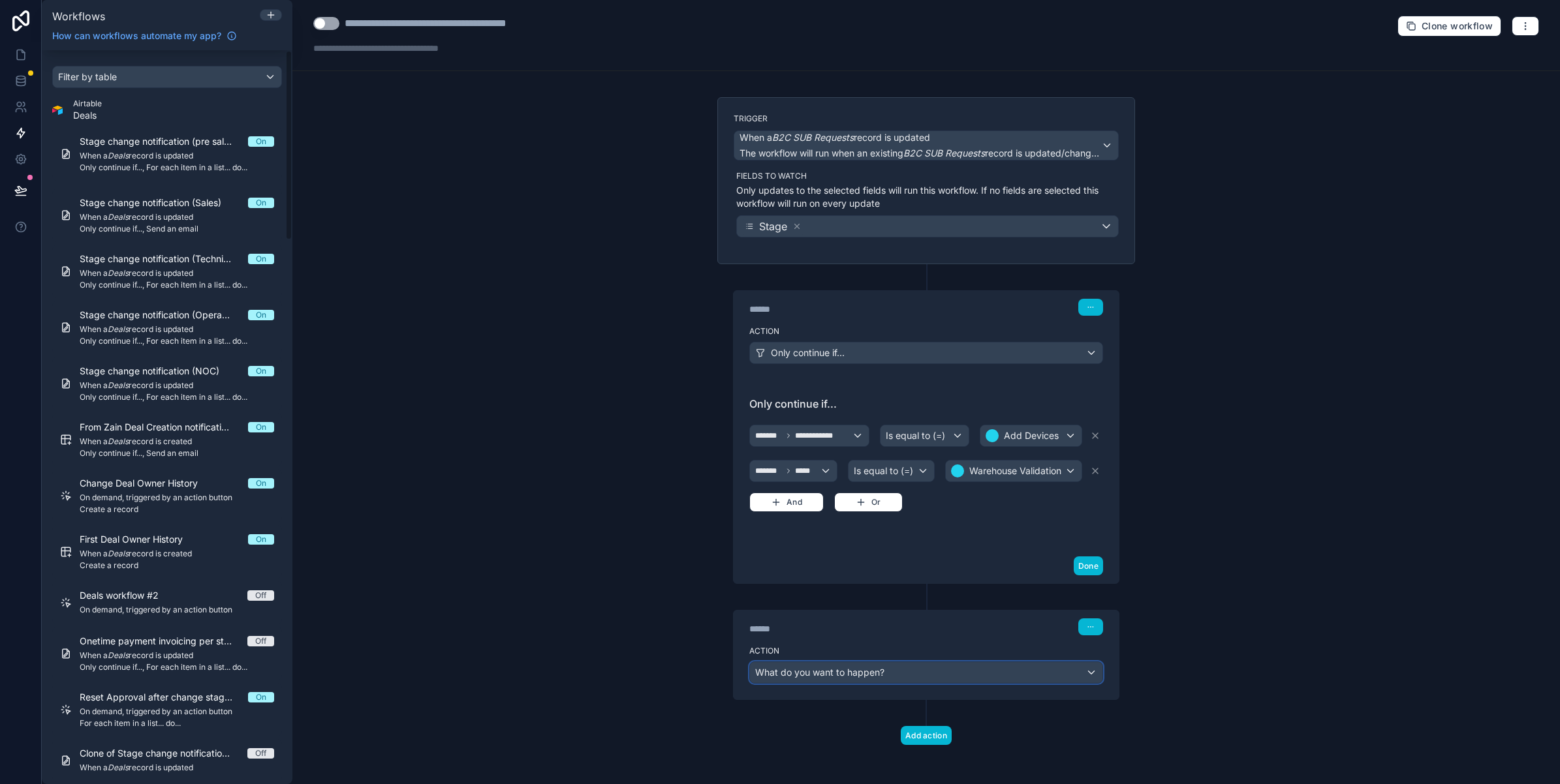
click at [1000, 672] on div "What do you want to happen?" at bounding box center [926, 672] width 352 height 21
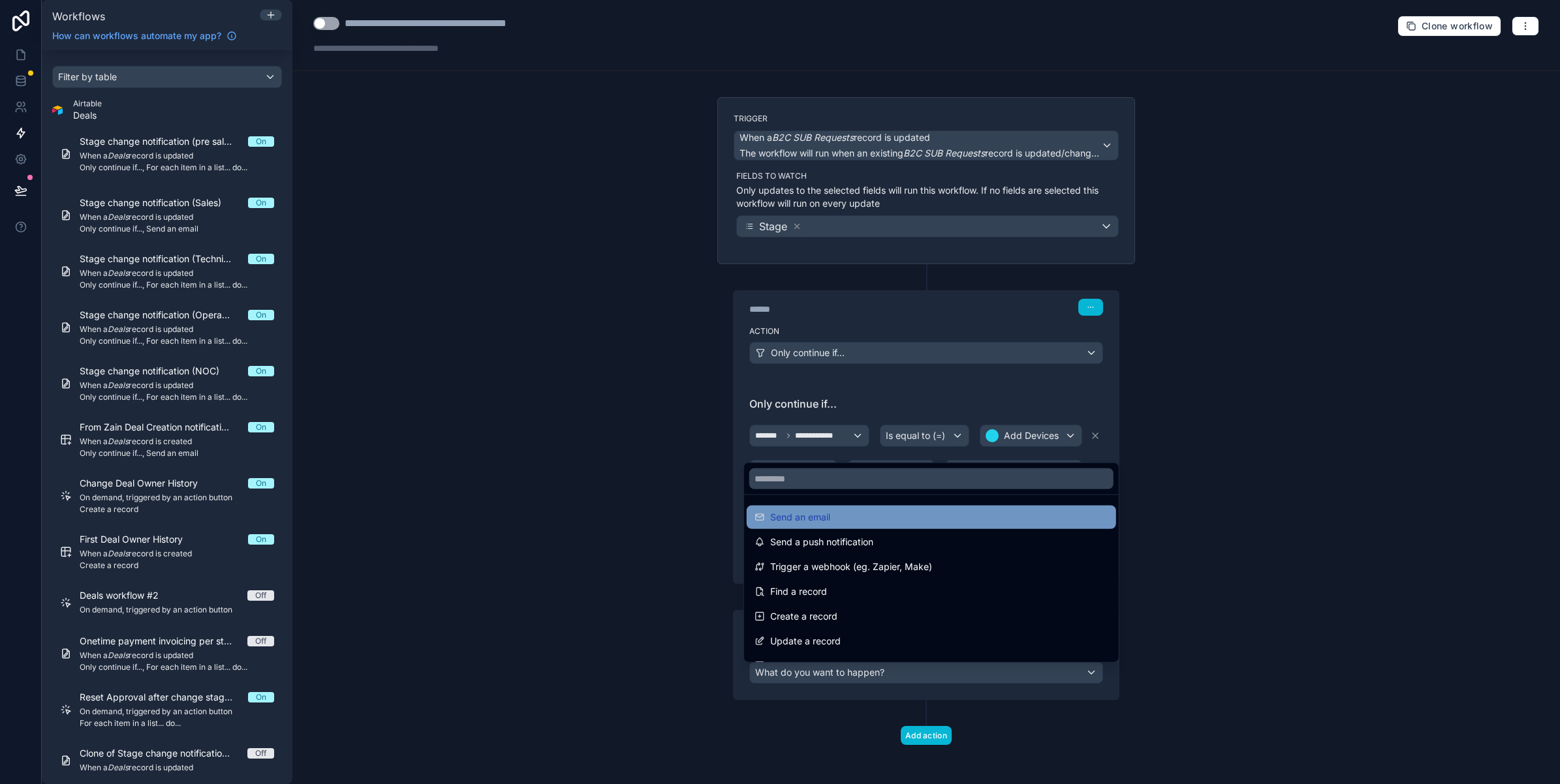
click at [814, 522] on span "Send an email" at bounding box center [800, 517] width 60 height 16
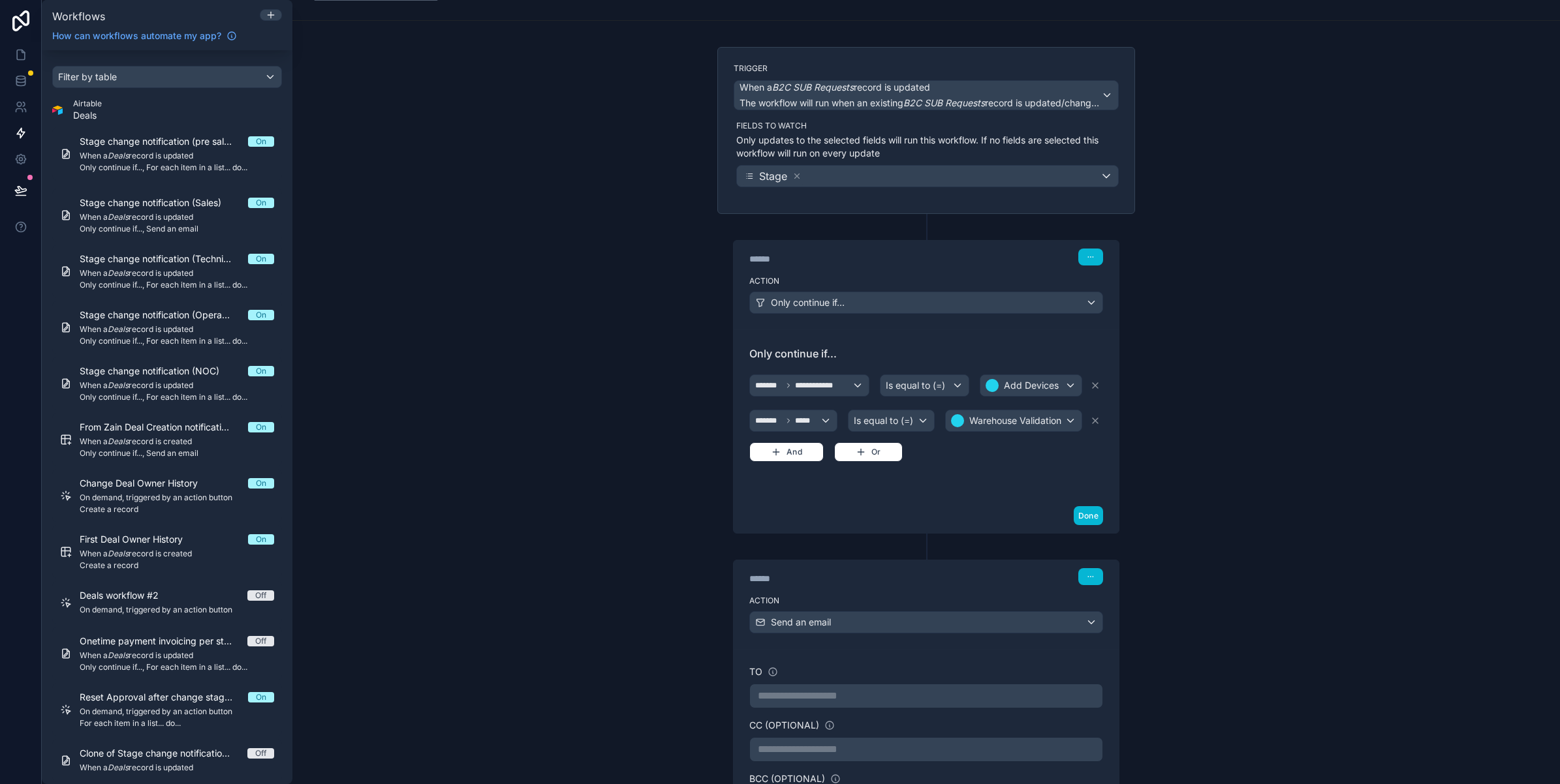
scroll to position [163, 0]
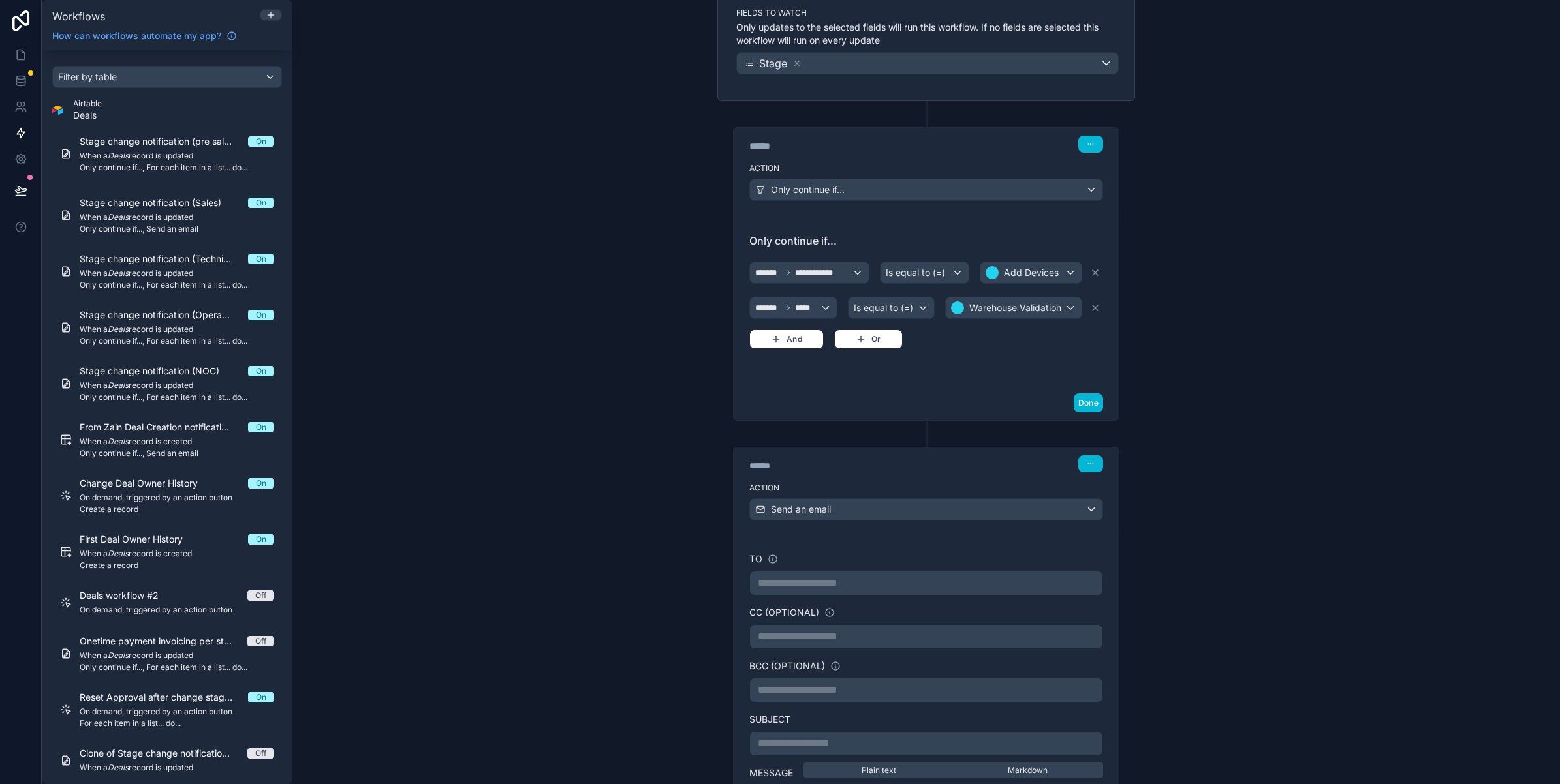
click at [814, 590] on p "**********" at bounding box center [926, 583] width 337 height 16
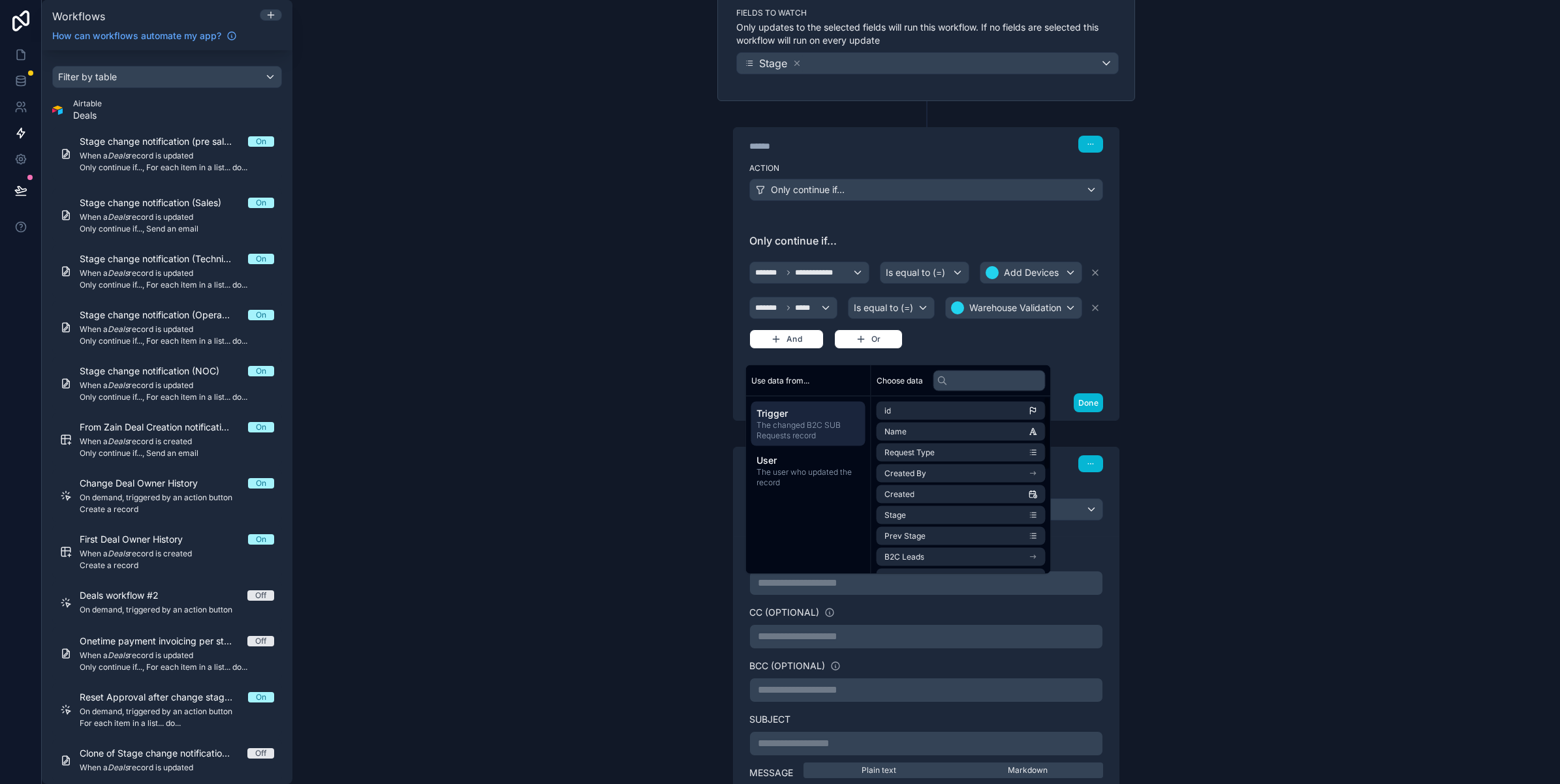
click at [1201, 568] on div "**********" at bounding box center [926, 392] width 1267 height 784
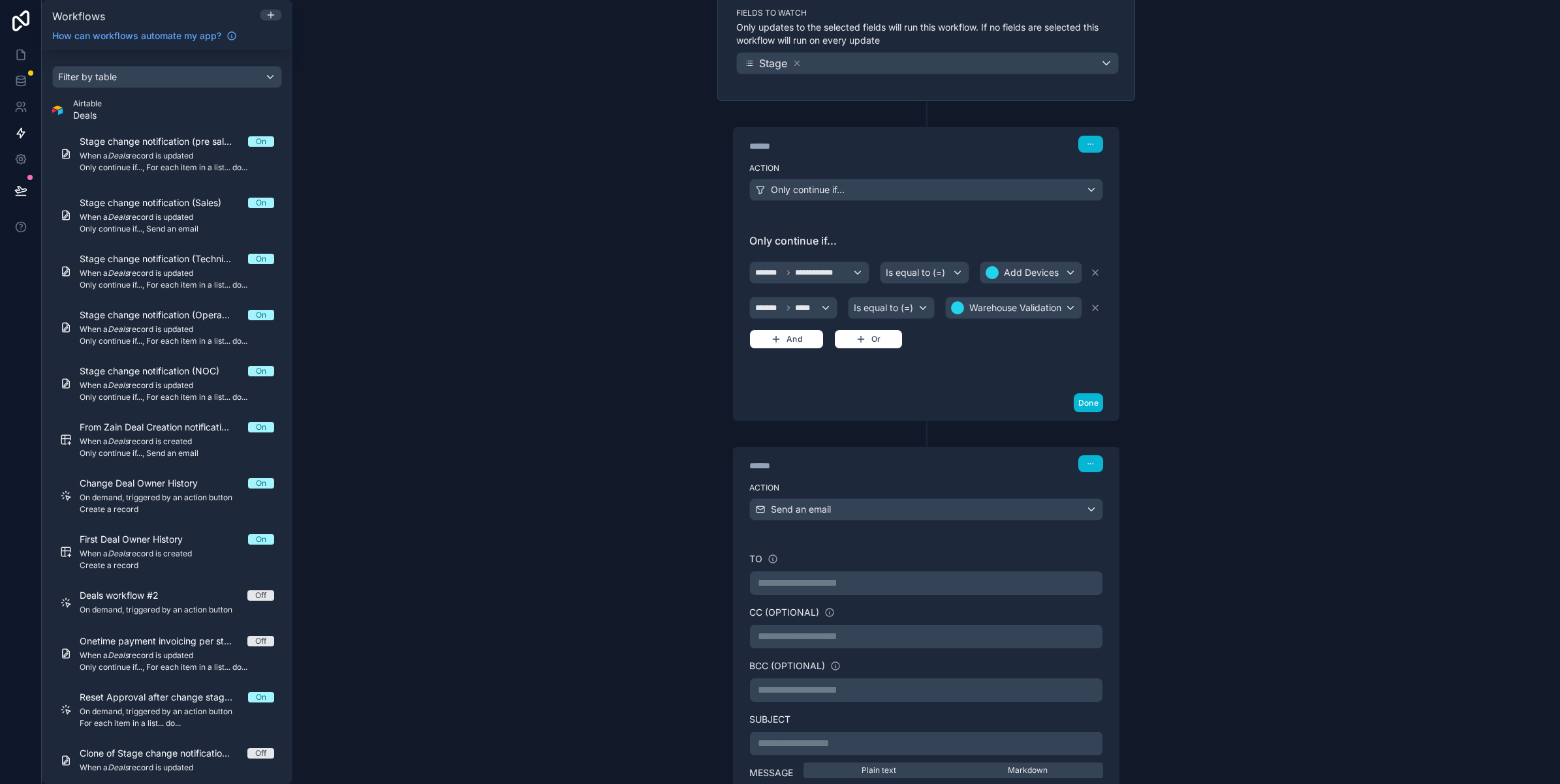
click at [823, 589] on p "**********" at bounding box center [926, 583] width 337 height 16
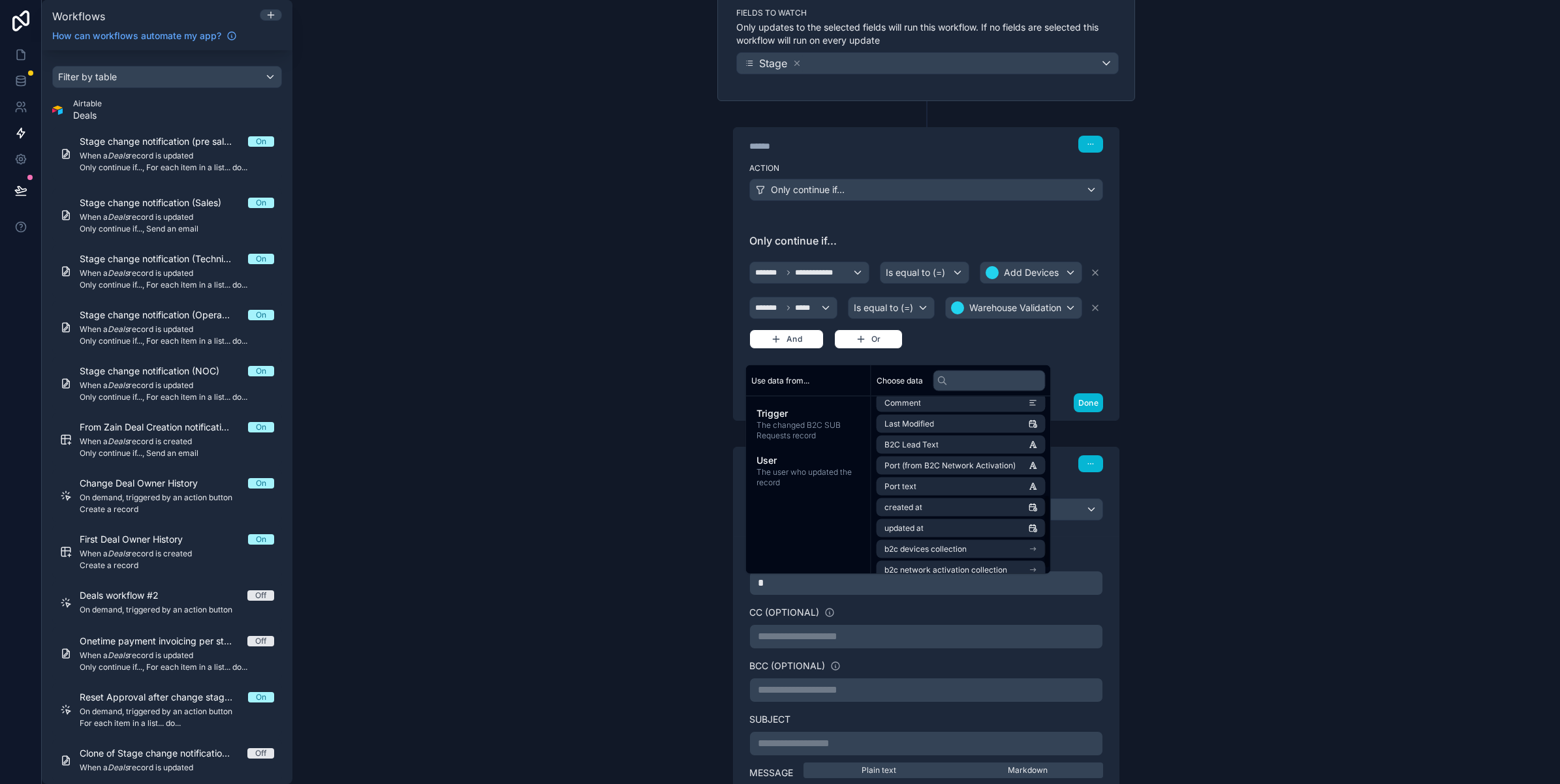
scroll to position [245, 0]
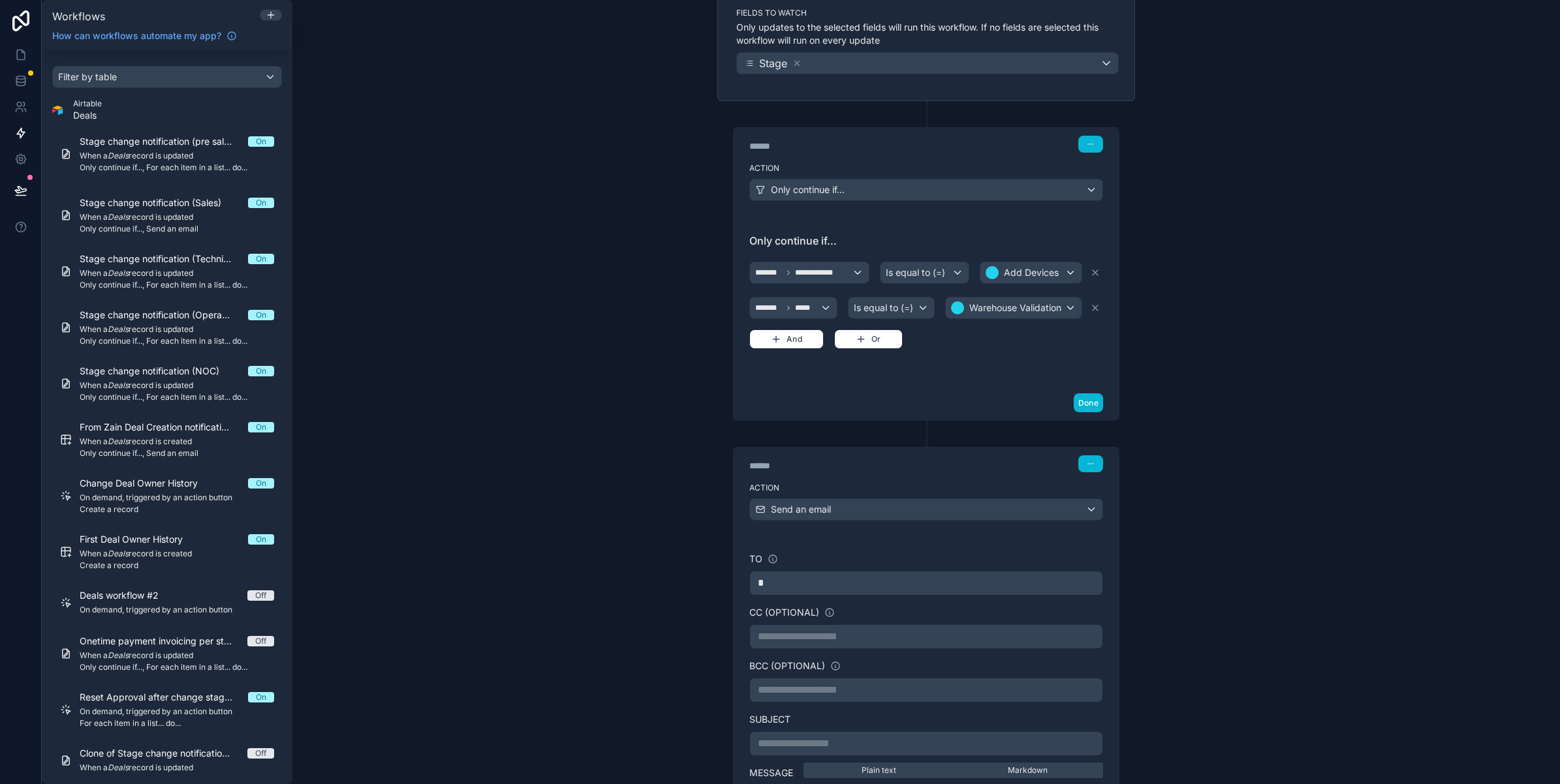
click at [833, 581] on p "*" at bounding box center [926, 583] width 337 height 16
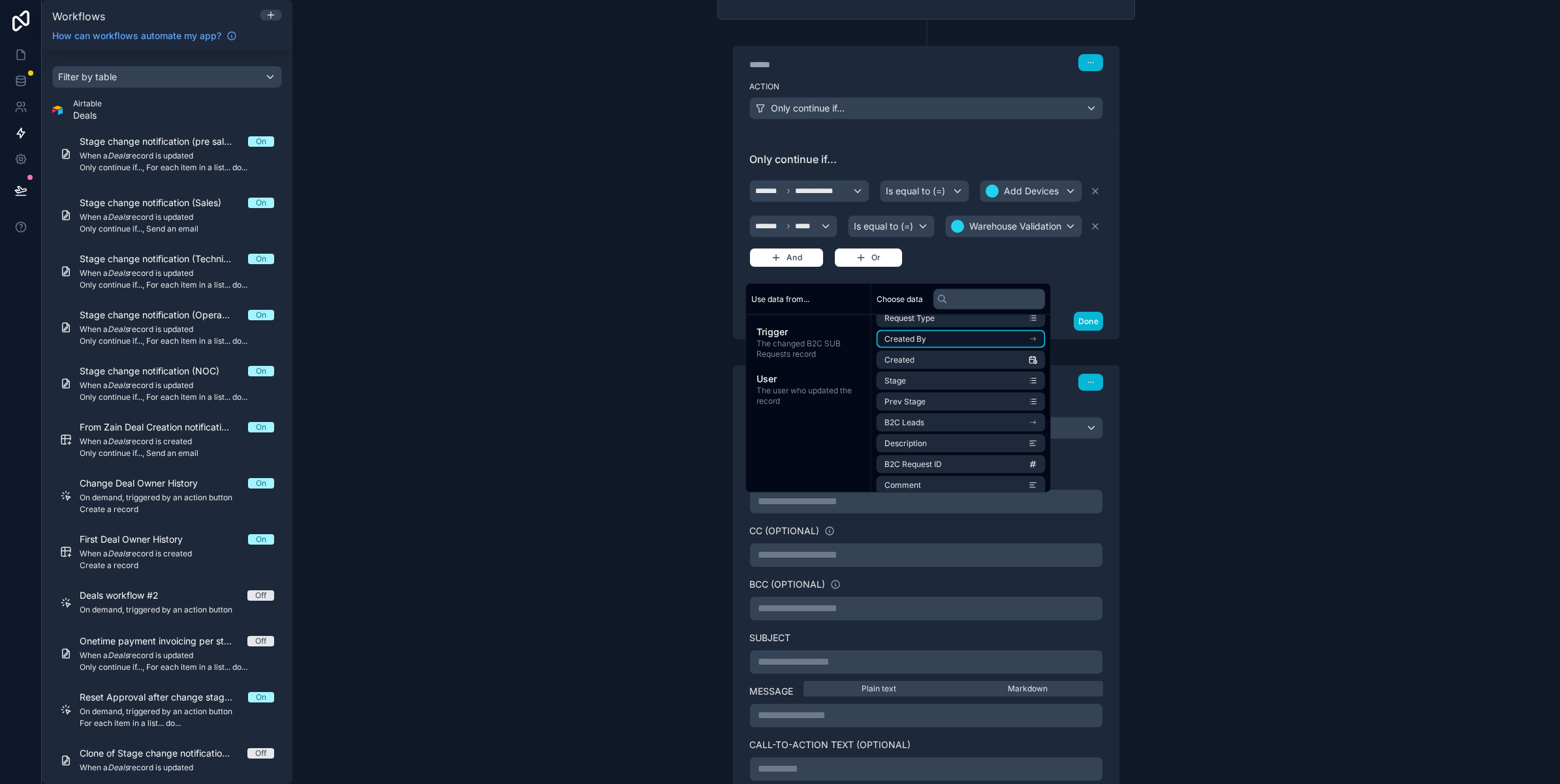
scroll to position [82, 0]
click at [1287, 605] on div "**********" at bounding box center [926, 392] width 1267 height 784
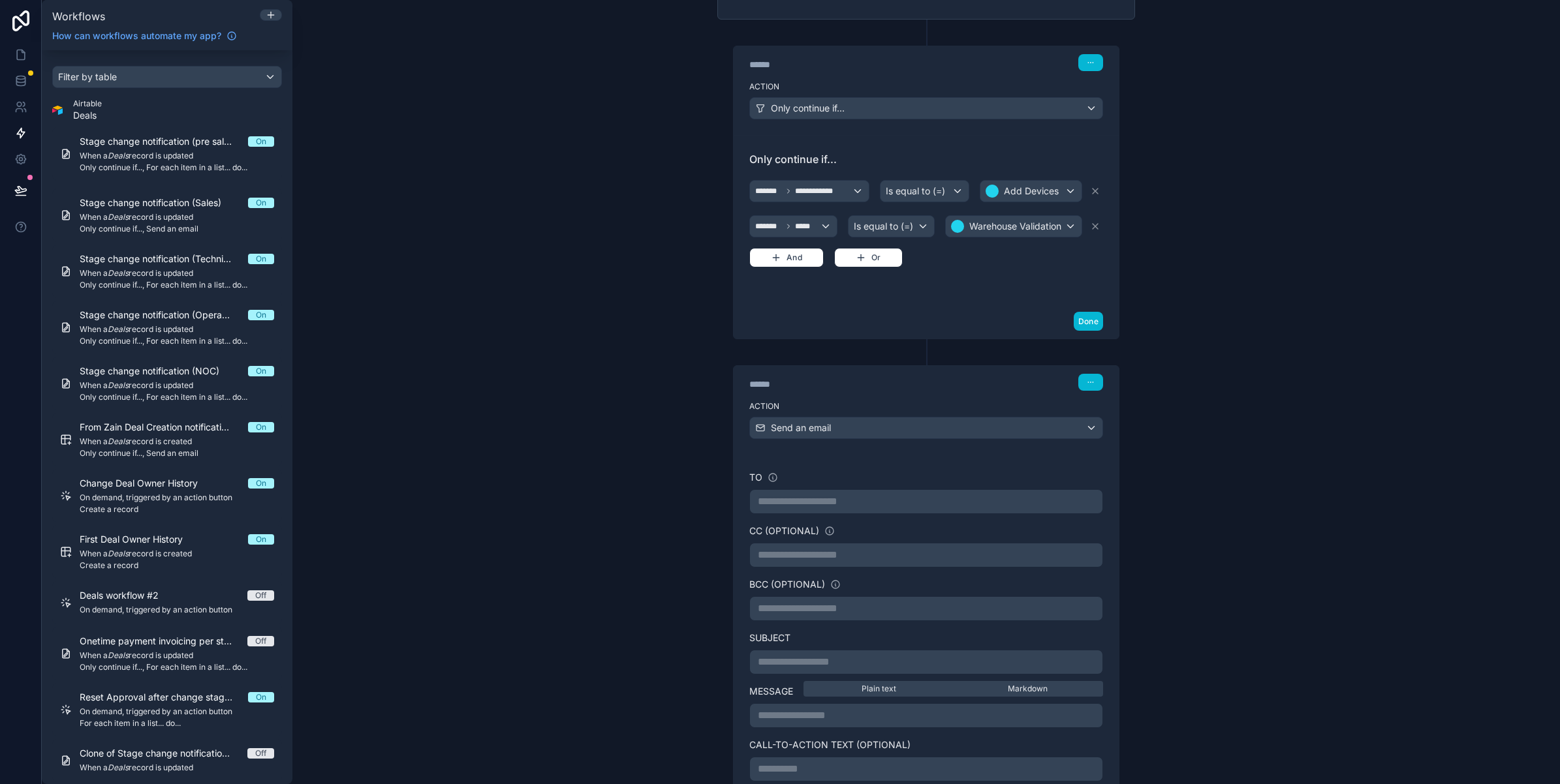
click at [839, 507] on p "**********" at bounding box center [926, 501] width 337 height 16
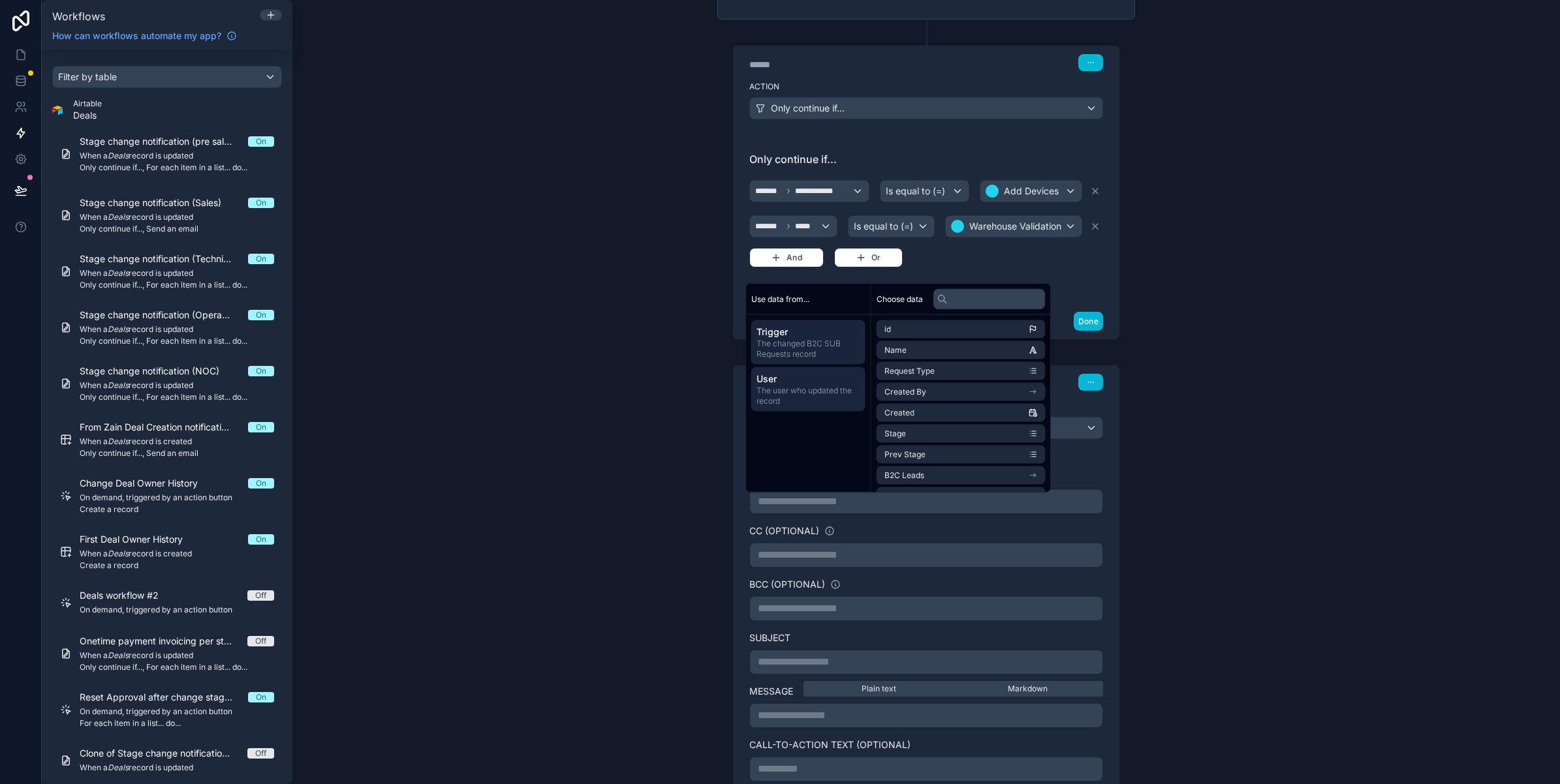
click at [806, 383] on span "User" at bounding box center [808, 379] width 104 height 13
click at [797, 351] on span "The changed B2C SUB Requests record" at bounding box center [808, 349] width 104 height 21
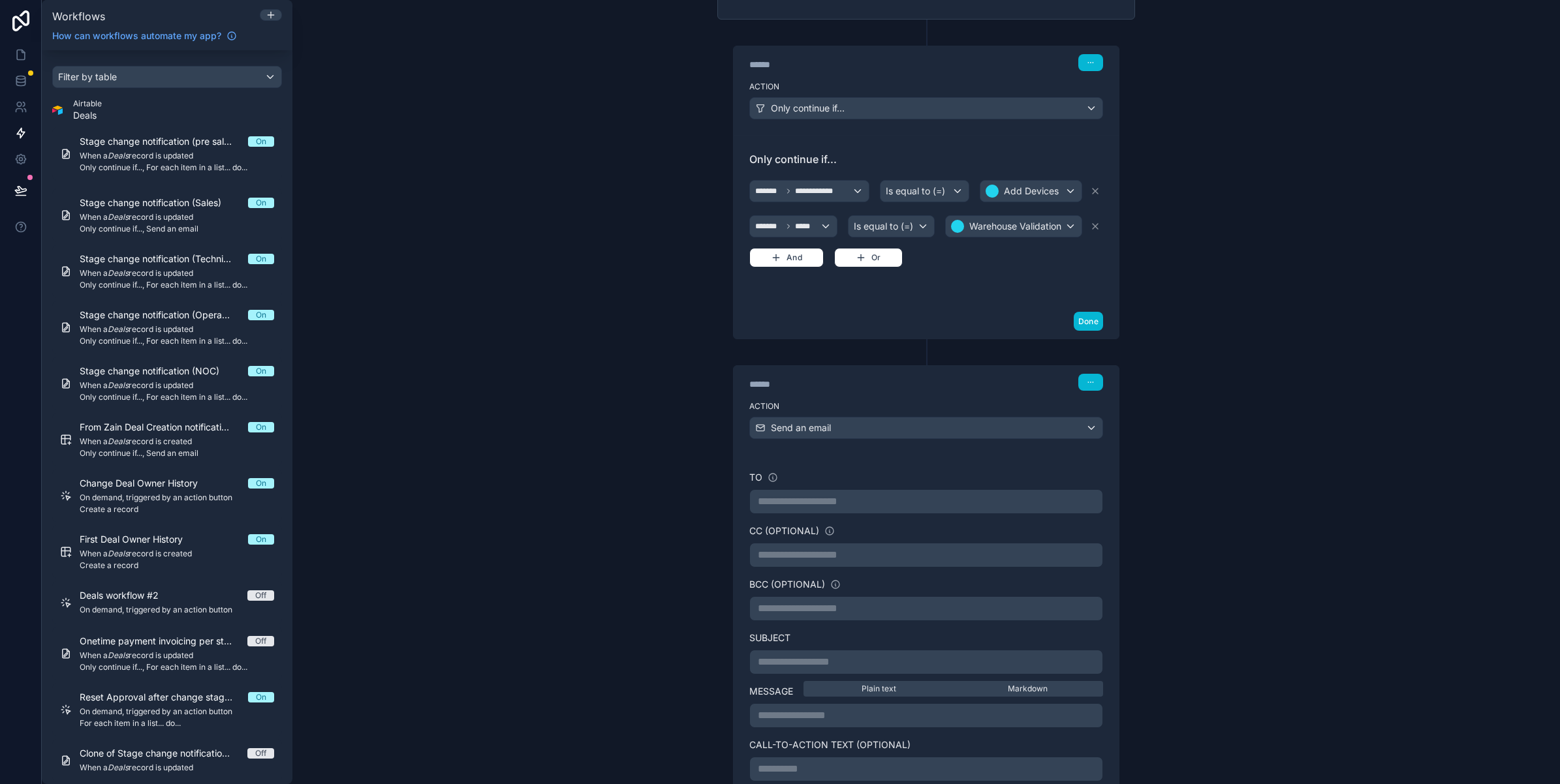
click at [695, 436] on div "**********" at bounding box center [926, 392] width 1267 height 784
click at [801, 664] on p "**********" at bounding box center [926, 662] width 337 height 16
click at [1281, 526] on div "**********" at bounding box center [926, 392] width 1267 height 784
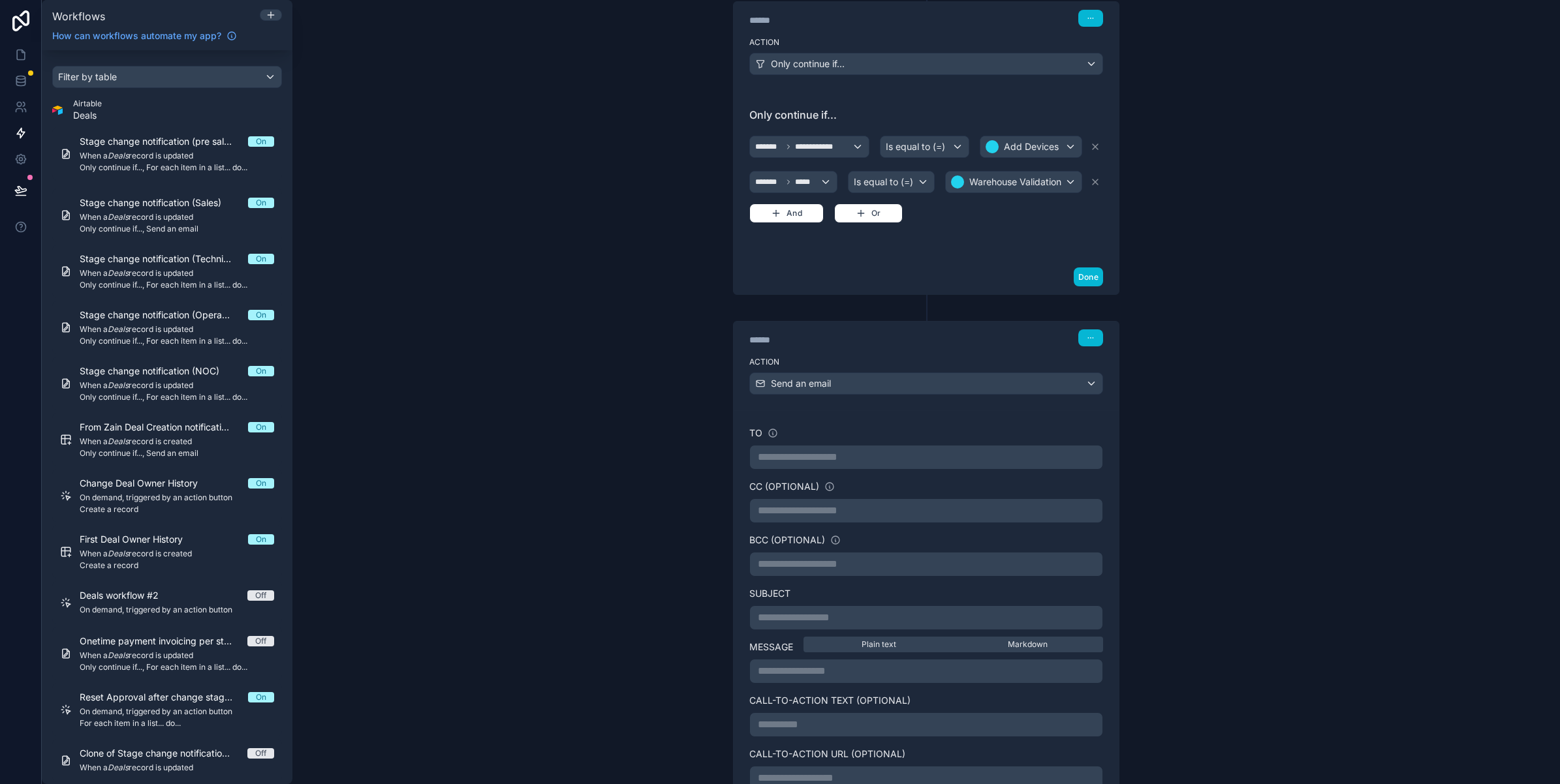
scroll to position [326, 0]
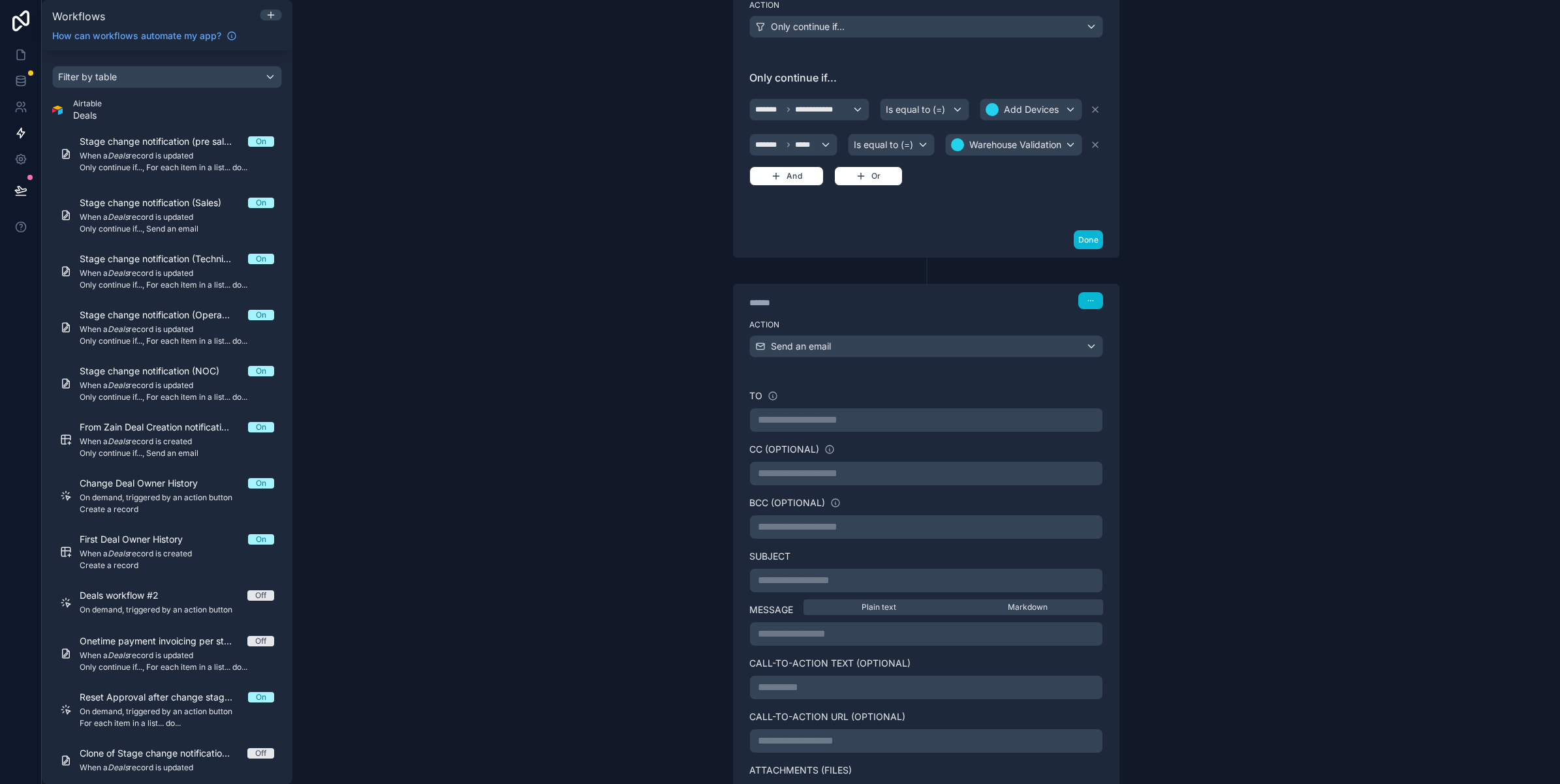
click at [806, 581] on p "**********" at bounding box center [926, 580] width 337 height 16
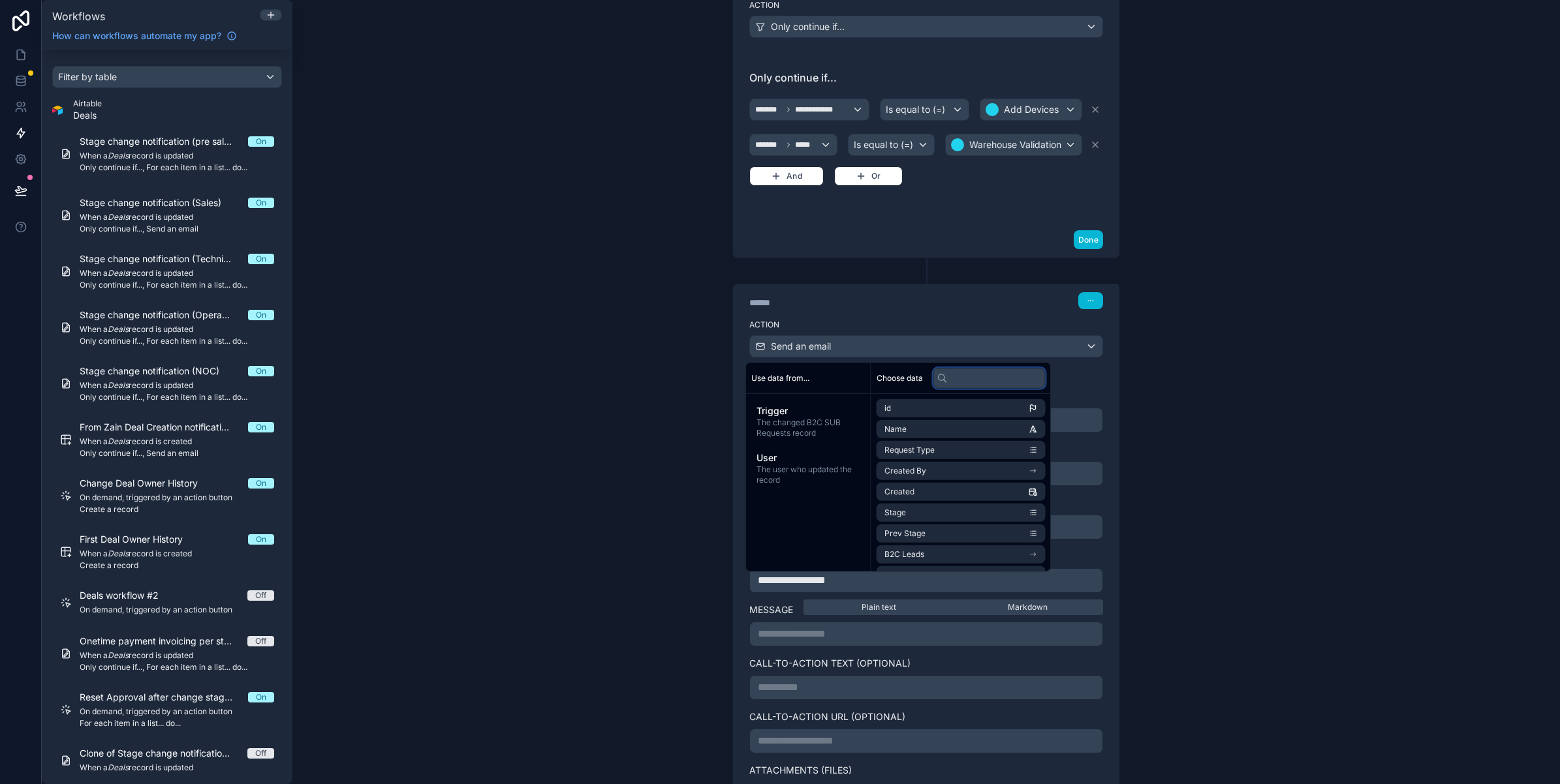
click at [967, 383] on input "text" at bounding box center [989, 377] width 112 height 21
click at [823, 429] on span "The changed B2C SUB Requests record" at bounding box center [808, 428] width 104 height 21
click at [933, 552] on li "B2C Leads" at bounding box center [961, 554] width 169 height 18
click at [931, 451] on li "Tower Name" at bounding box center [961, 452] width 169 height 18
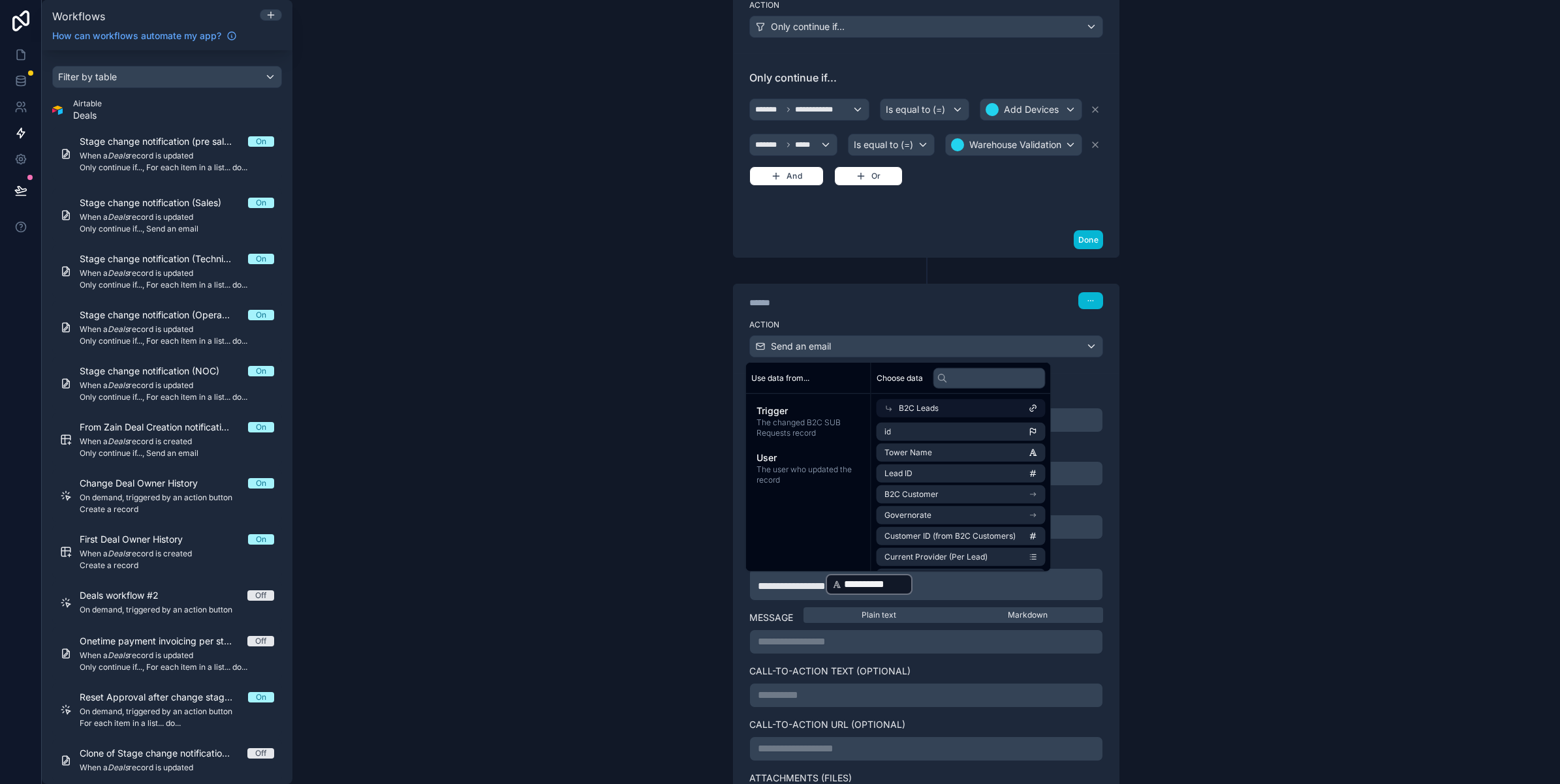
click at [966, 595] on p "**********" at bounding box center [926, 584] width 337 height 24
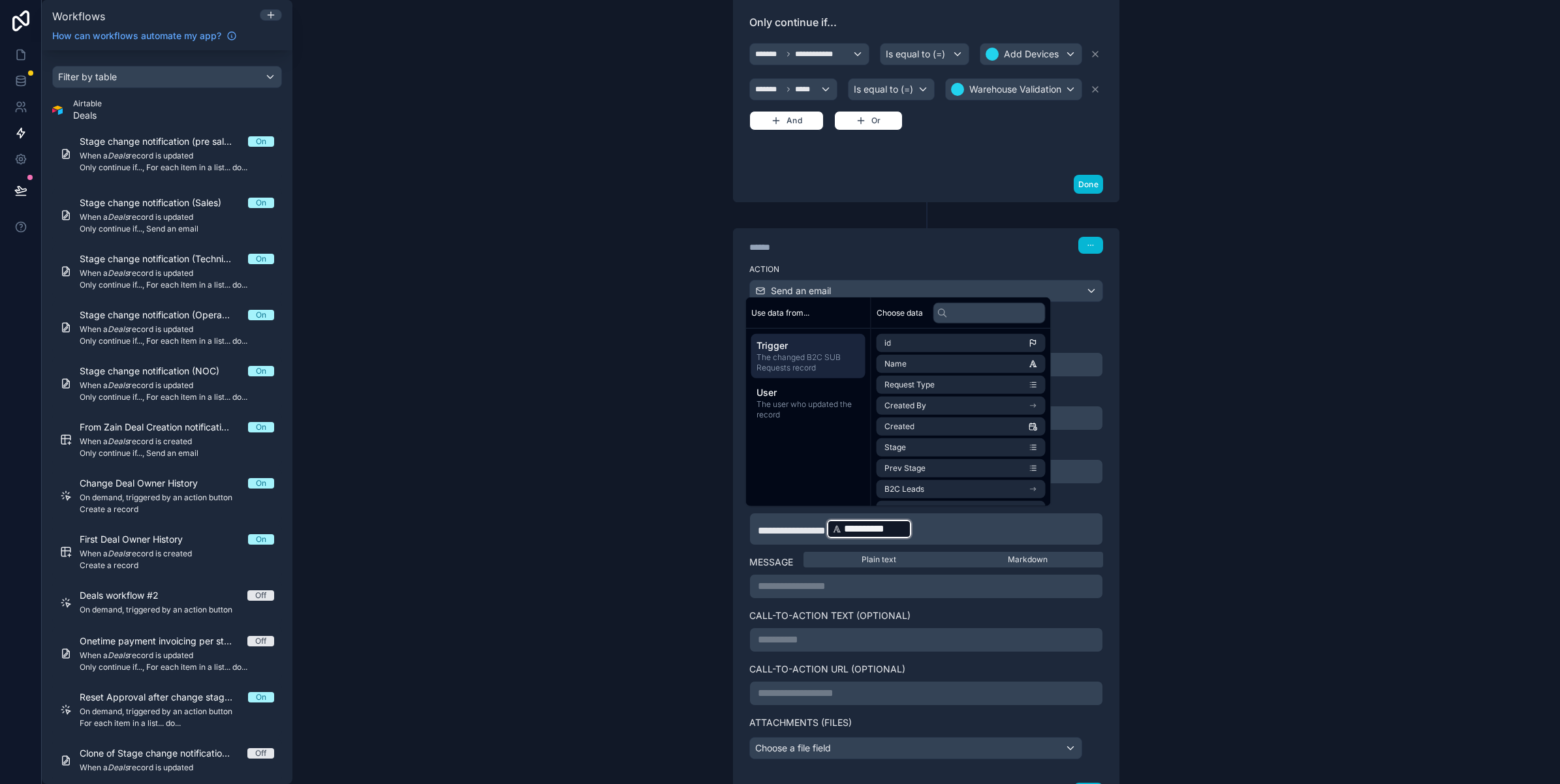
scroll to position [408, 0]
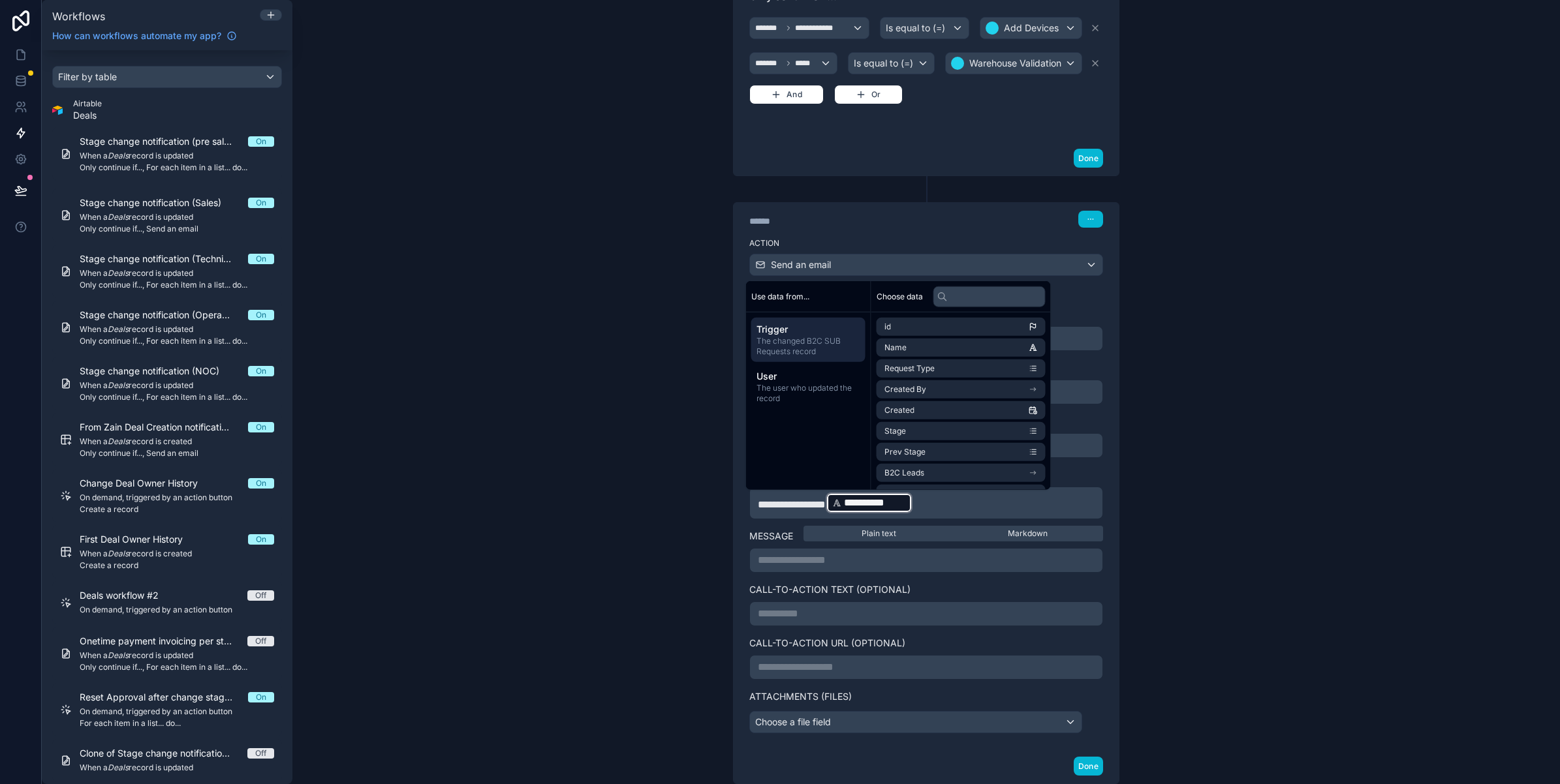
click at [793, 561] on p "**********" at bounding box center [926, 560] width 337 height 16
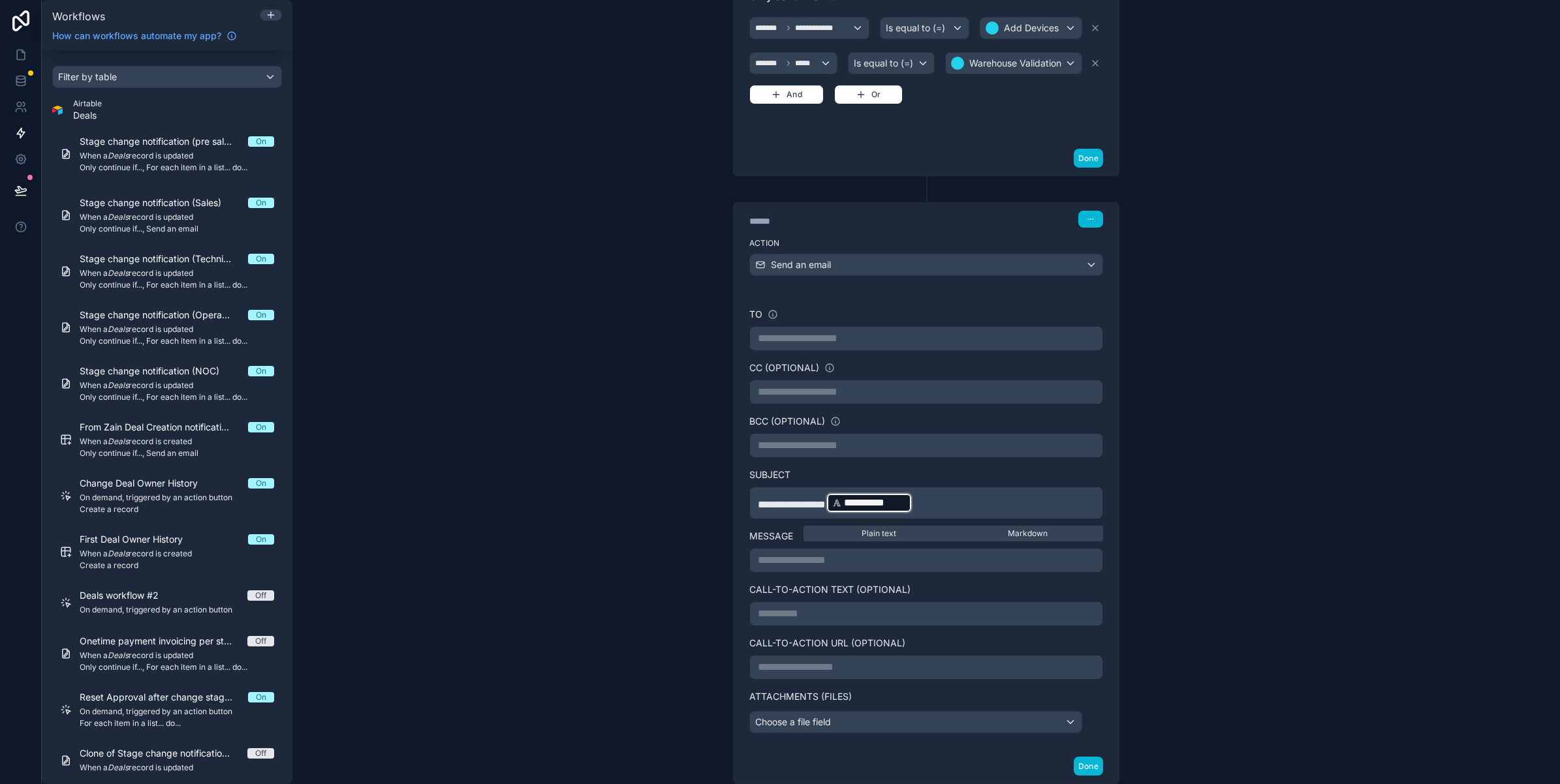
drag, startPoint x: 1346, startPoint y: 596, endPoint x: 1323, endPoint y: 597, distance: 23.0
click at [1346, 596] on div "**********" at bounding box center [926, 392] width 1267 height 784
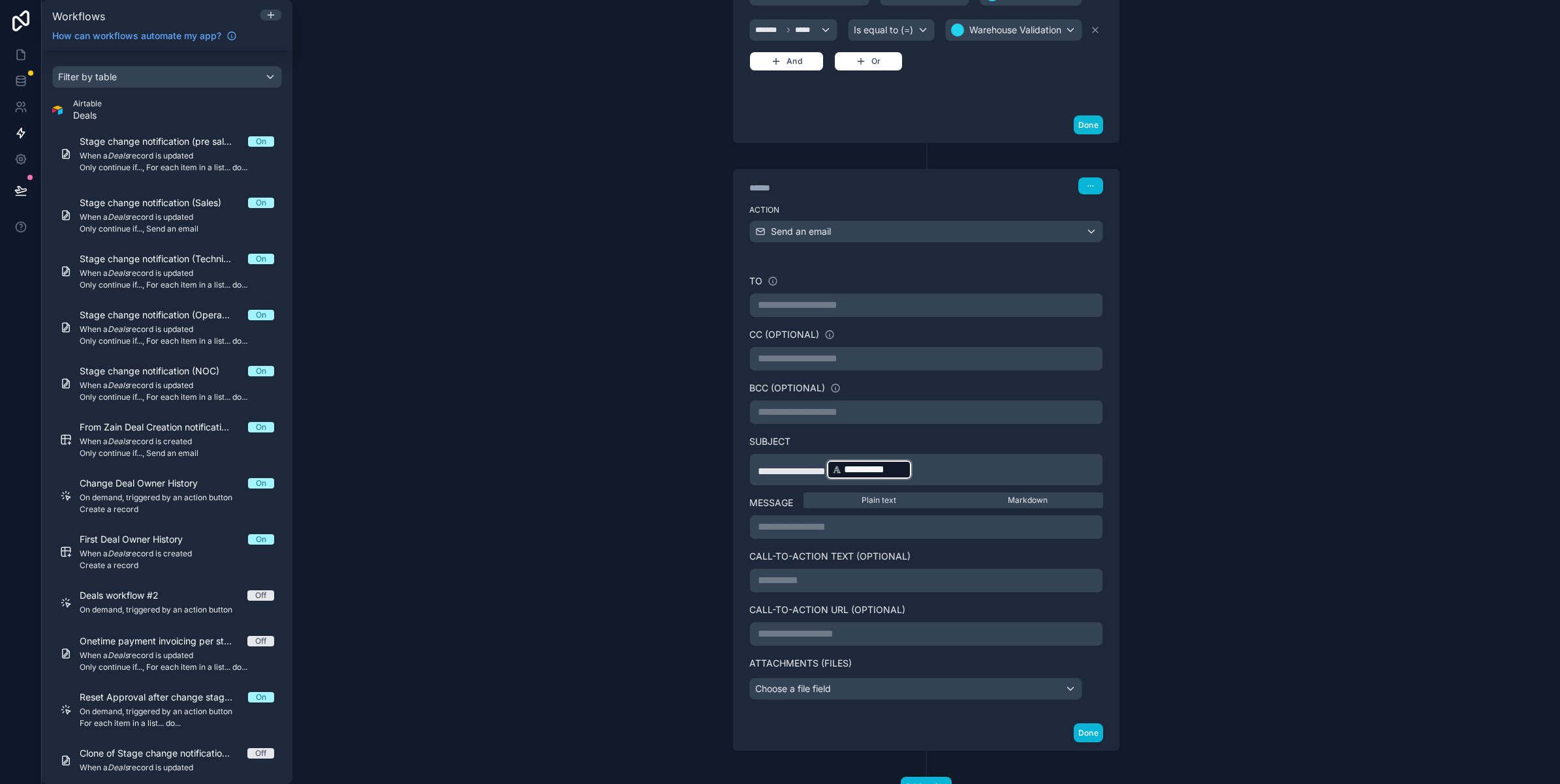
scroll to position [500, 0]
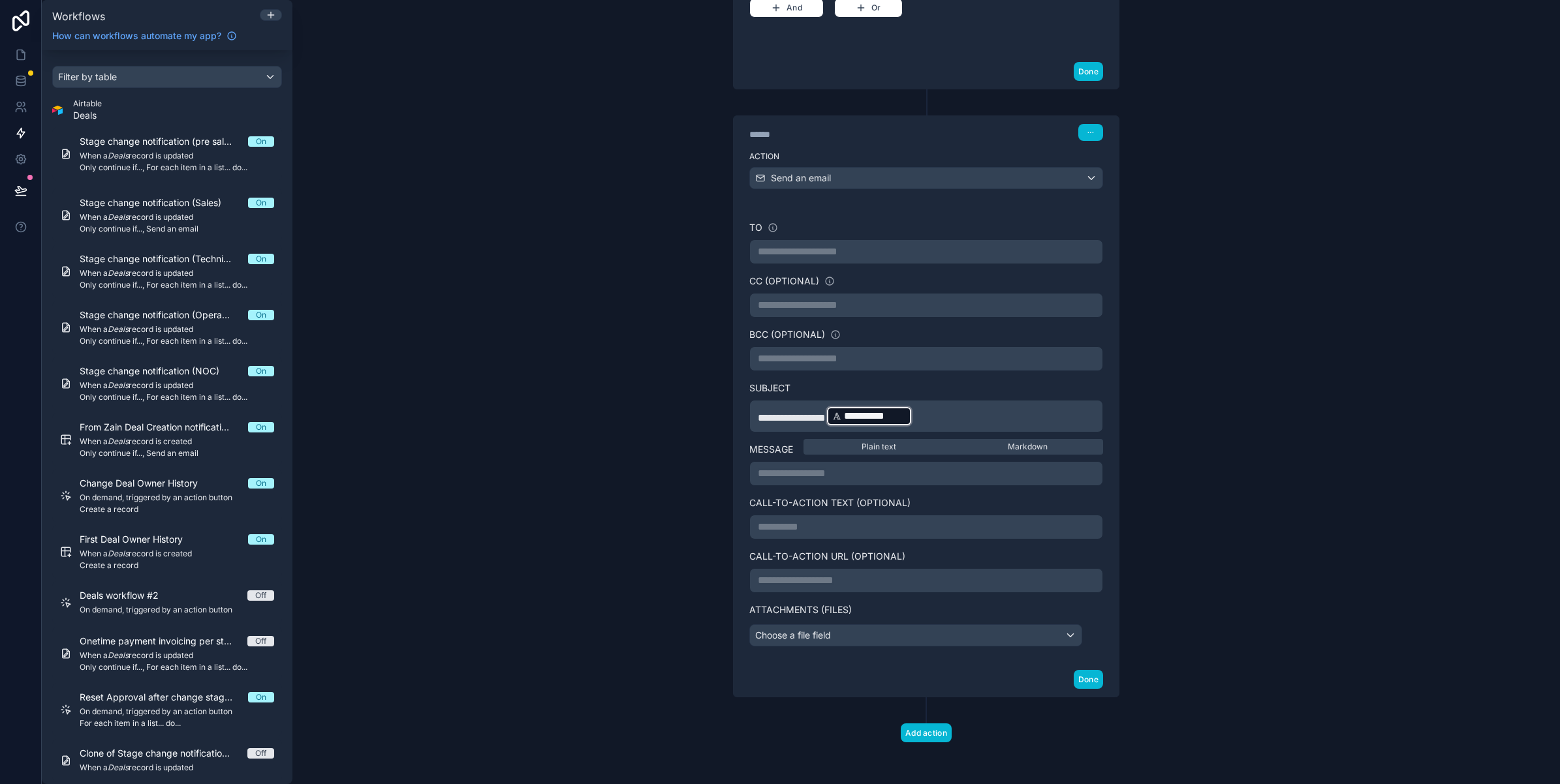
click at [782, 579] on p "**********" at bounding box center [926, 580] width 337 height 16
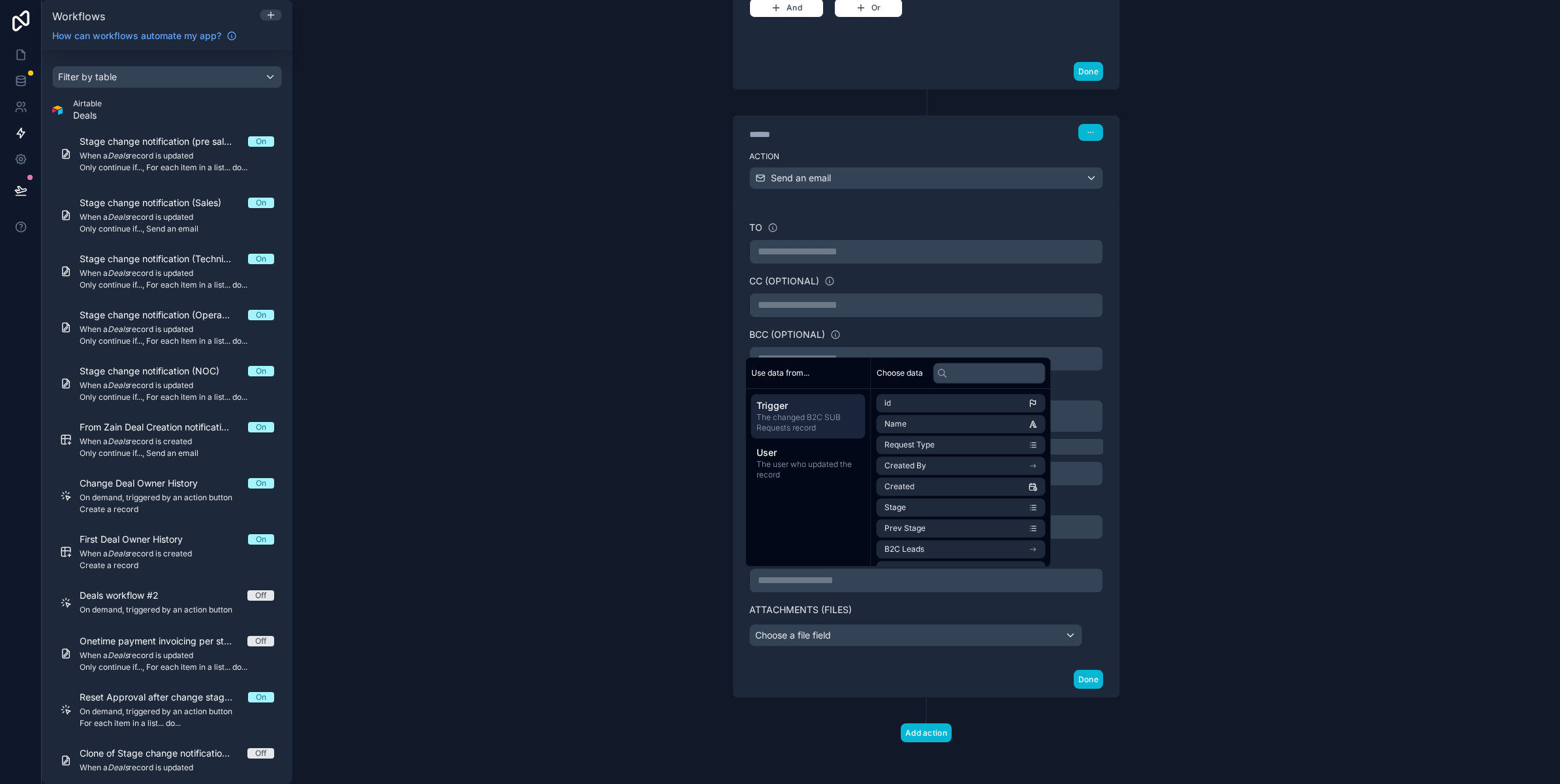
click at [782, 579] on p "**********" at bounding box center [926, 580] width 337 height 16
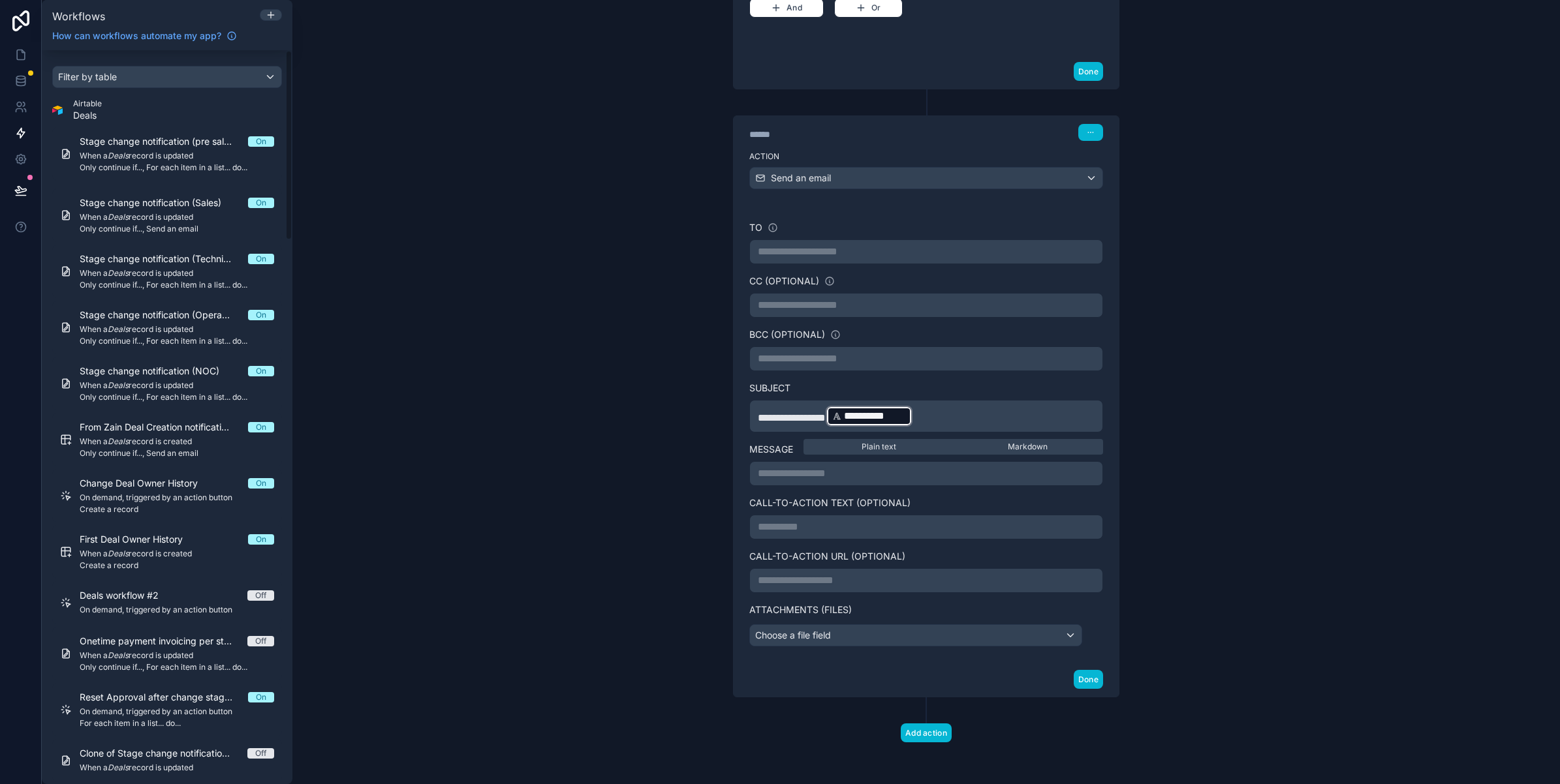
click at [562, 369] on div "**********" at bounding box center [926, 392] width 1267 height 784
click at [935, 739] on button "Add action" at bounding box center [926, 733] width 51 height 19
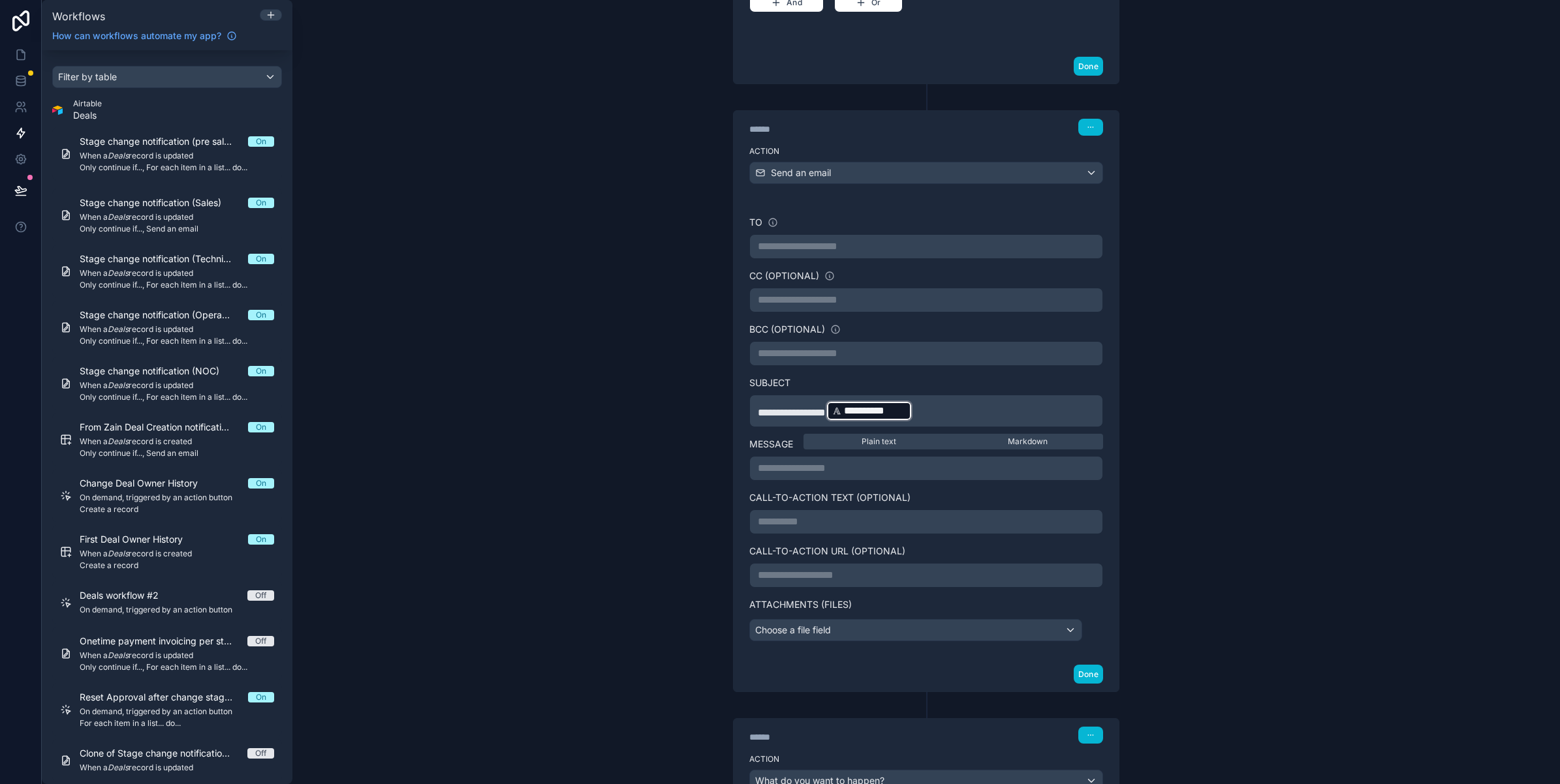
scroll to position [617, 0]
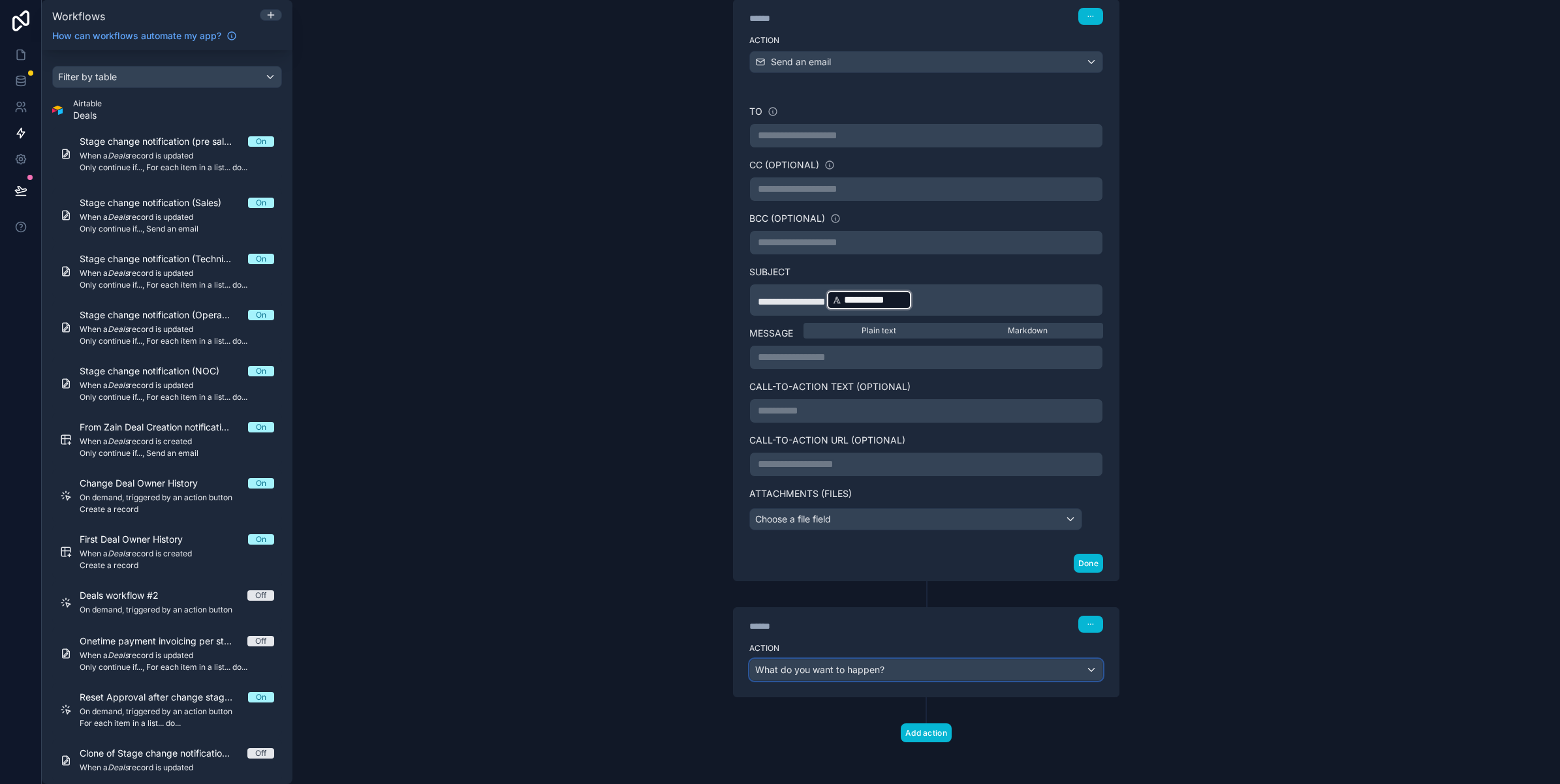
click at [835, 677] on div "What do you want to happen?" at bounding box center [926, 670] width 352 height 21
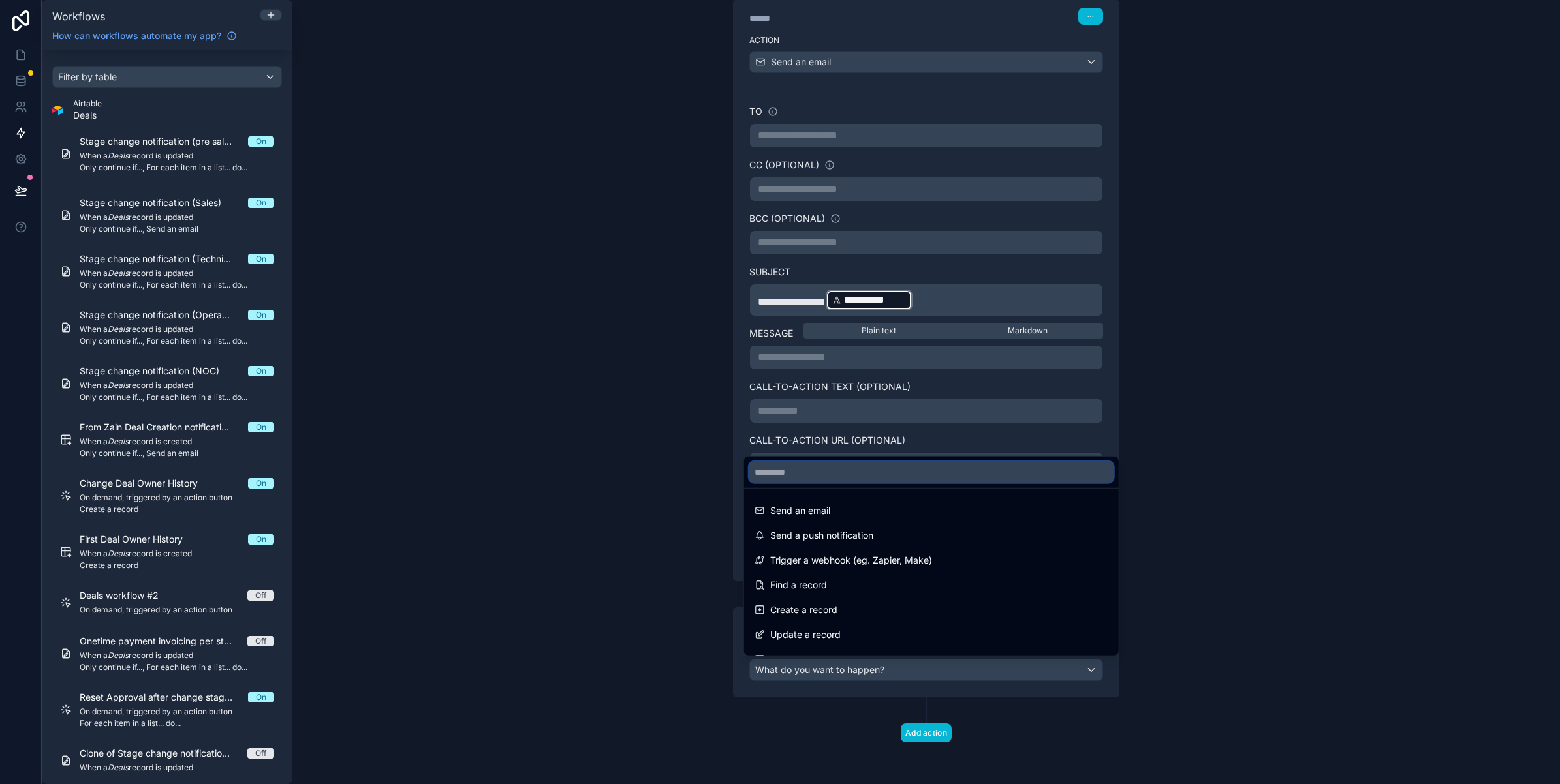
click at [836, 468] on input "text" at bounding box center [931, 472] width 364 height 21
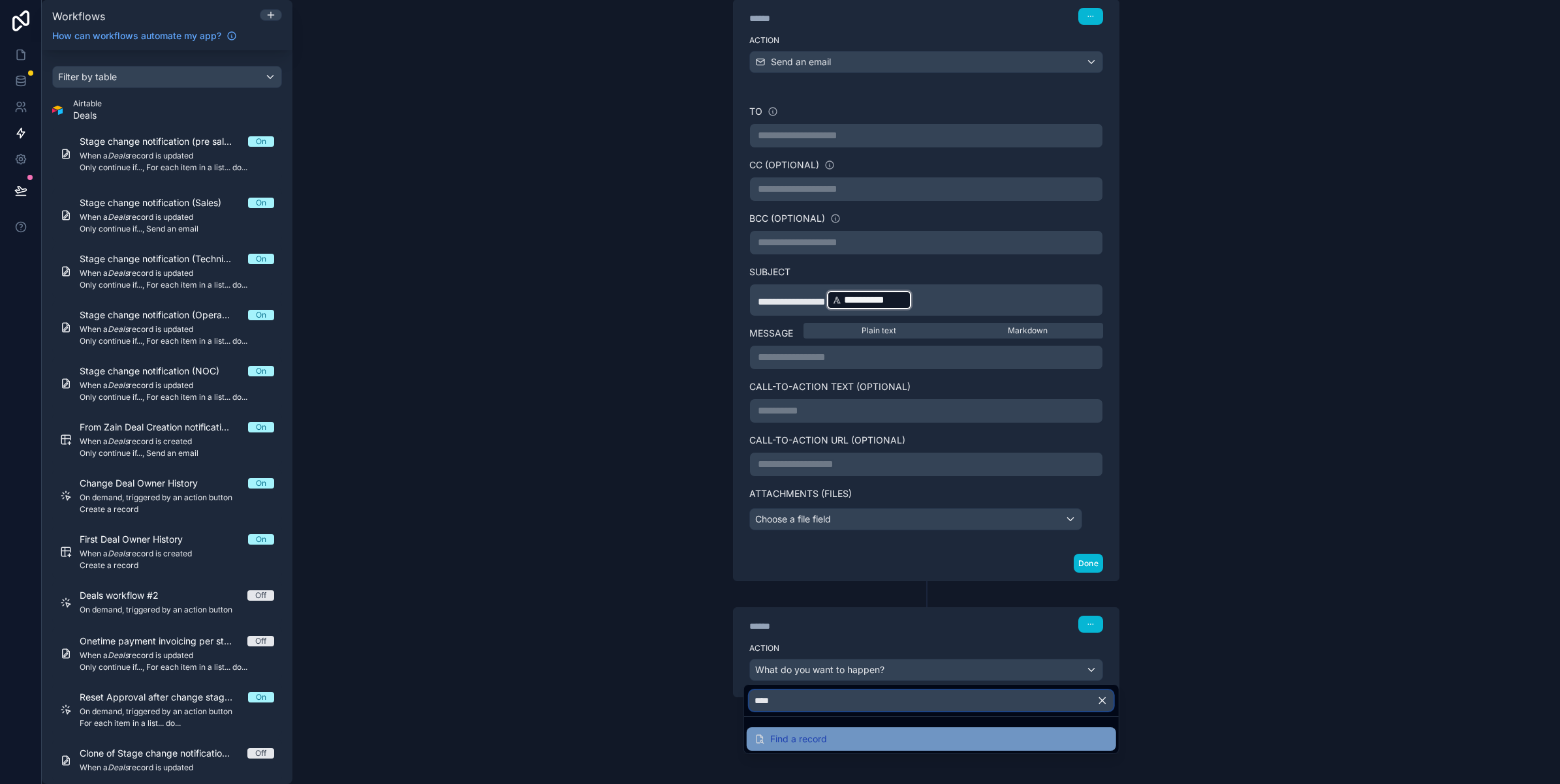
type input "****"
click at [863, 746] on div "Find a record" at bounding box center [931, 738] width 354 height 16
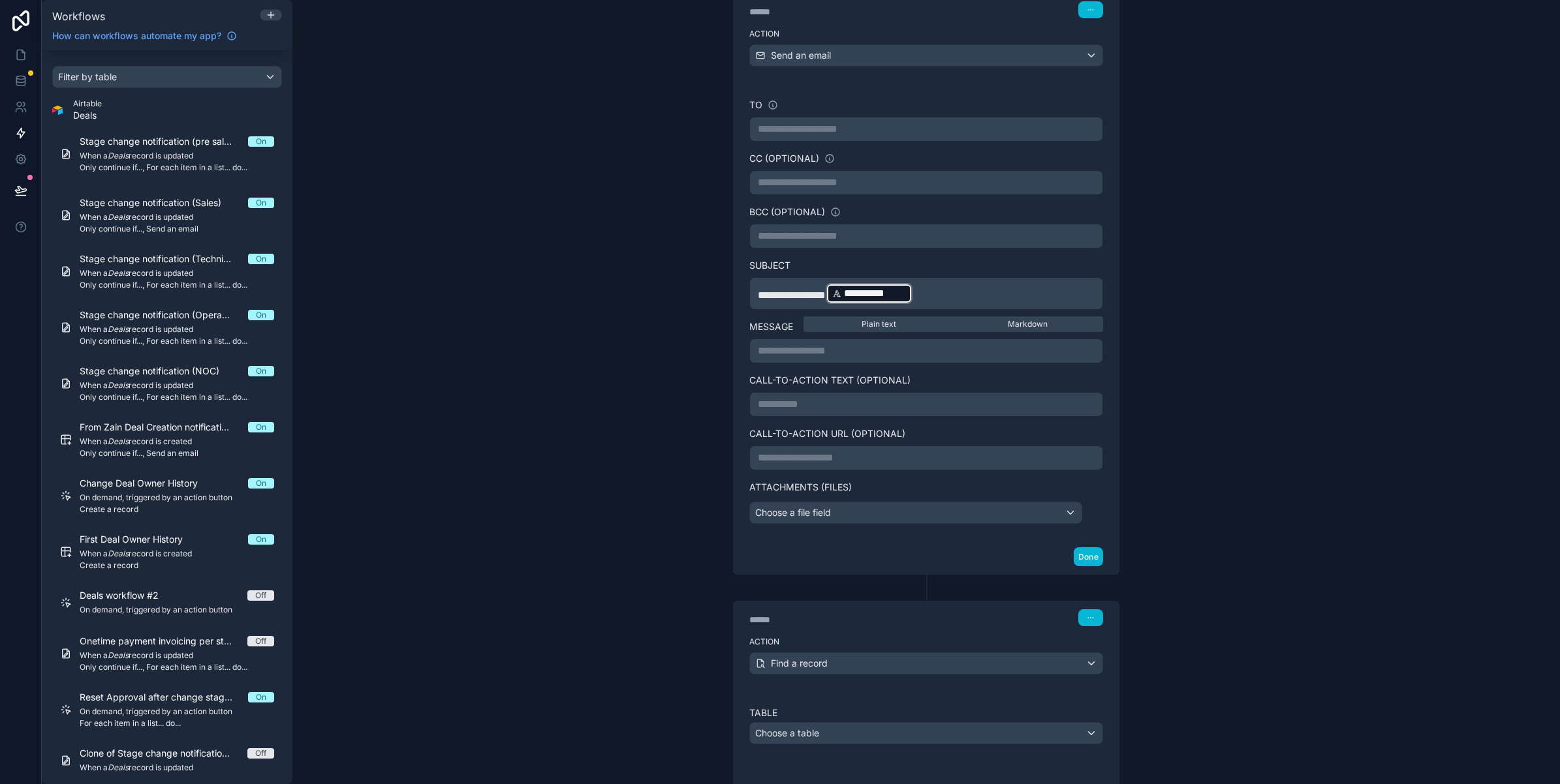
drag, startPoint x: 888, startPoint y: 621, endPoint x: 910, endPoint y: 627, distance: 22.8
click at [888, 621] on div "******" at bounding box center [847, 619] width 196 height 13
drag, startPoint x: 1103, startPoint y: 630, endPoint x: 1101, endPoint y: 594, distance: 36.1
click at [1101, 594] on div "****** Step 3 Action Find a record Table Choose a table Done" at bounding box center [926, 695] width 418 height 241
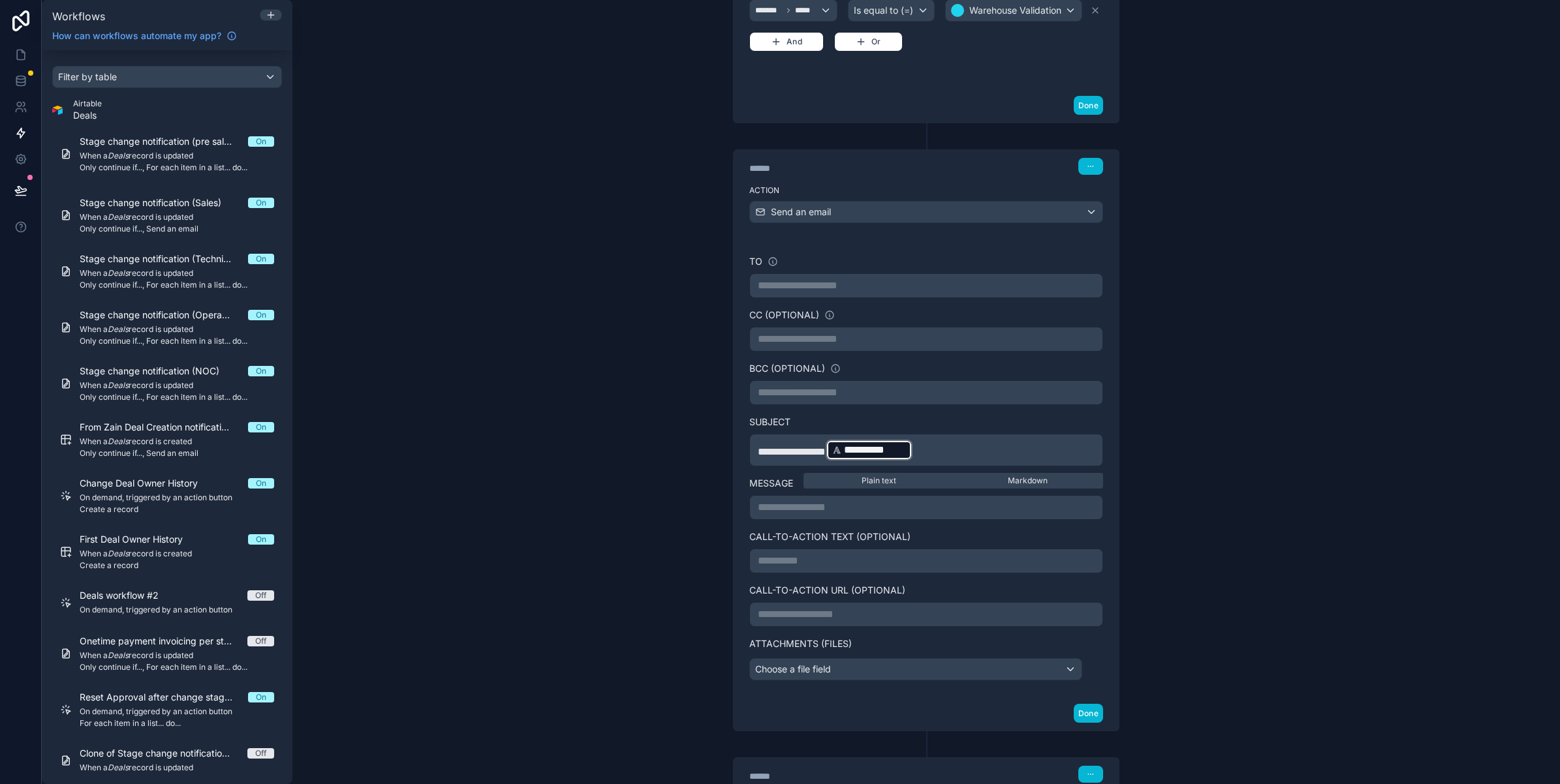
scroll to position [291, 0]
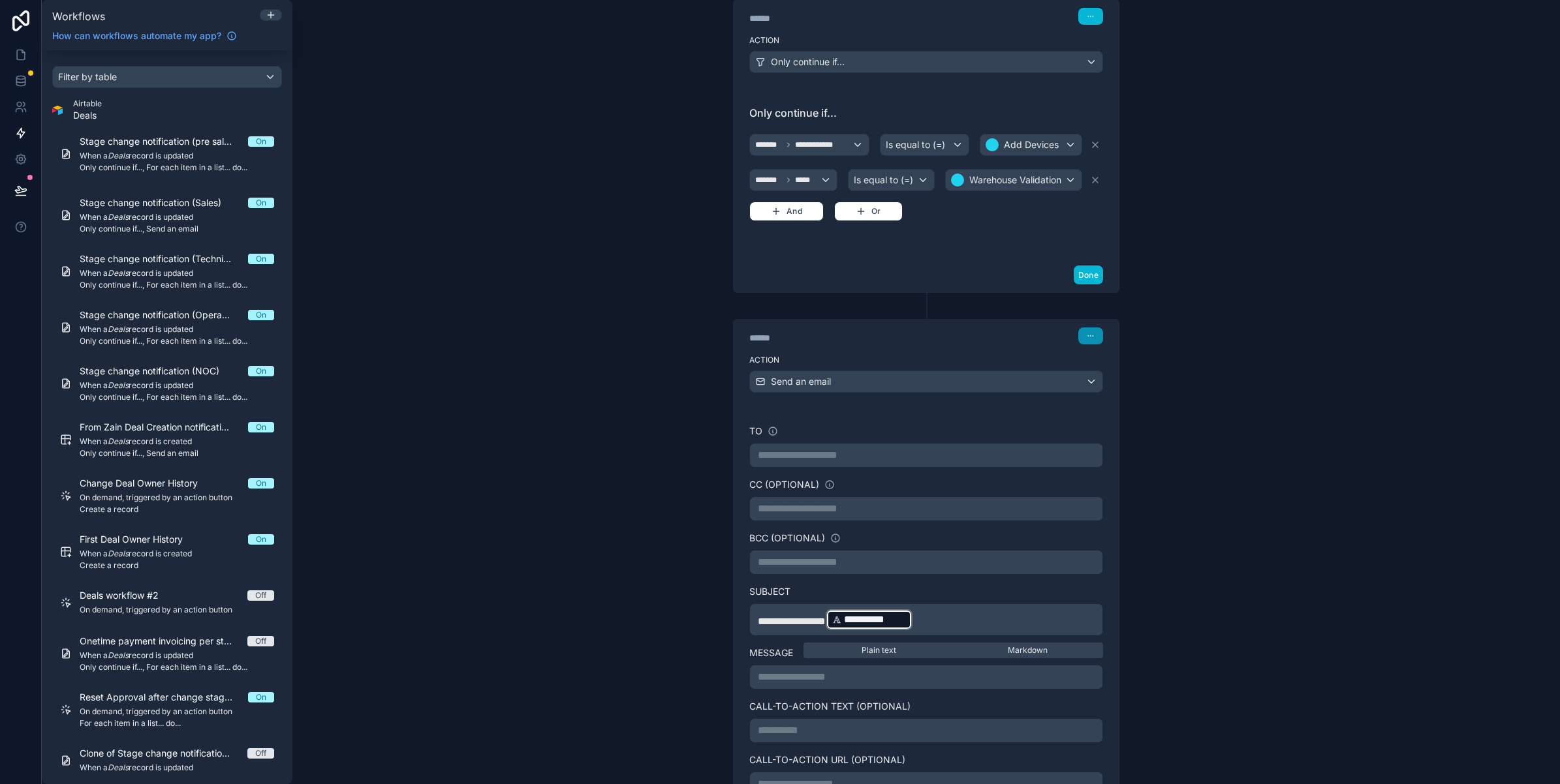
click at [1078, 340] on button "button" at bounding box center [1091, 336] width 24 height 17
click at [1095, 392] on button "Delete" at bounding box center [1115, 389] width 89 height 21
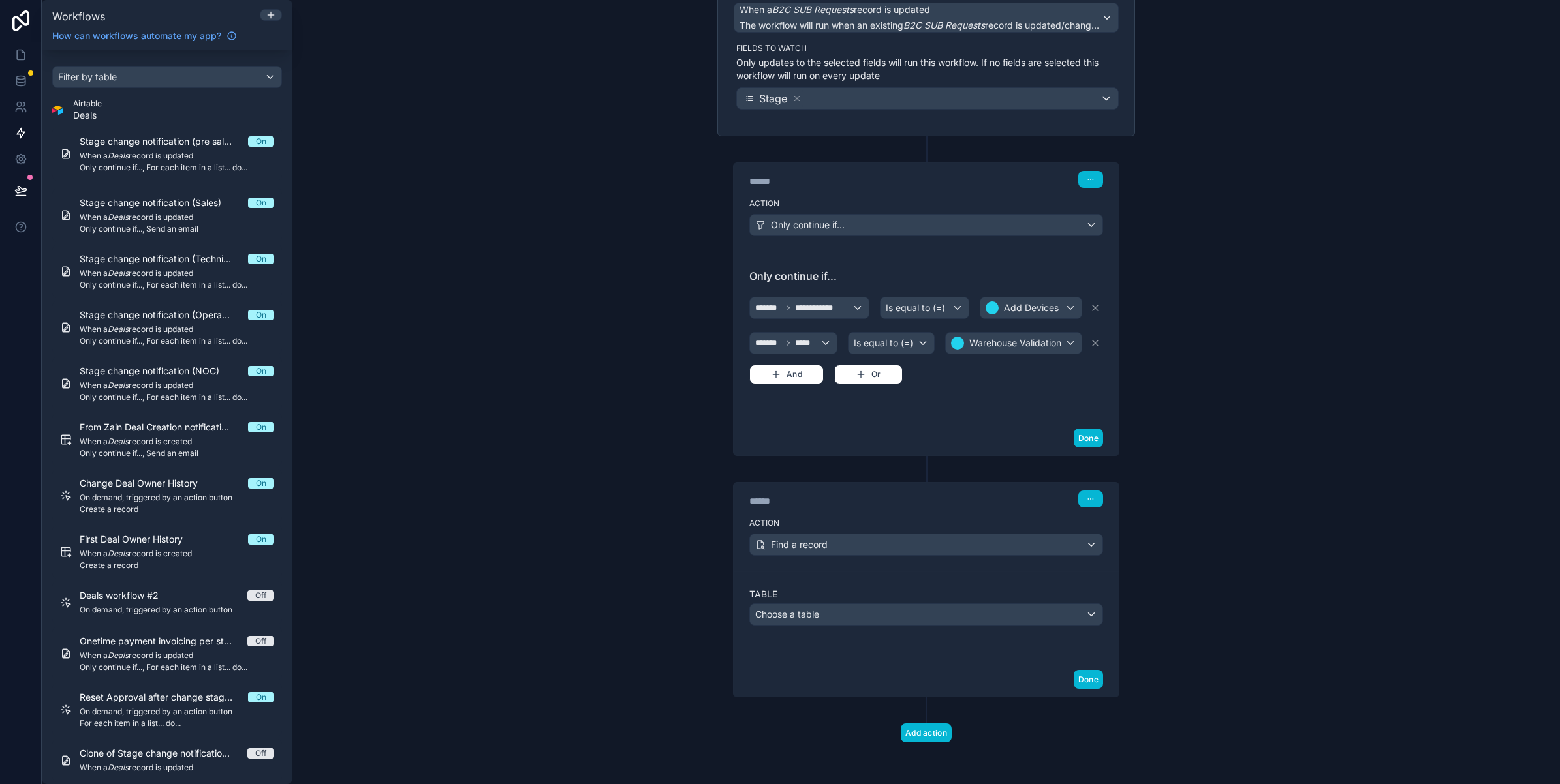
scroll to position [132, 0]
click at [791, 615] on span "Choose a table" at bounding box center [787, 614] width 64 height 11
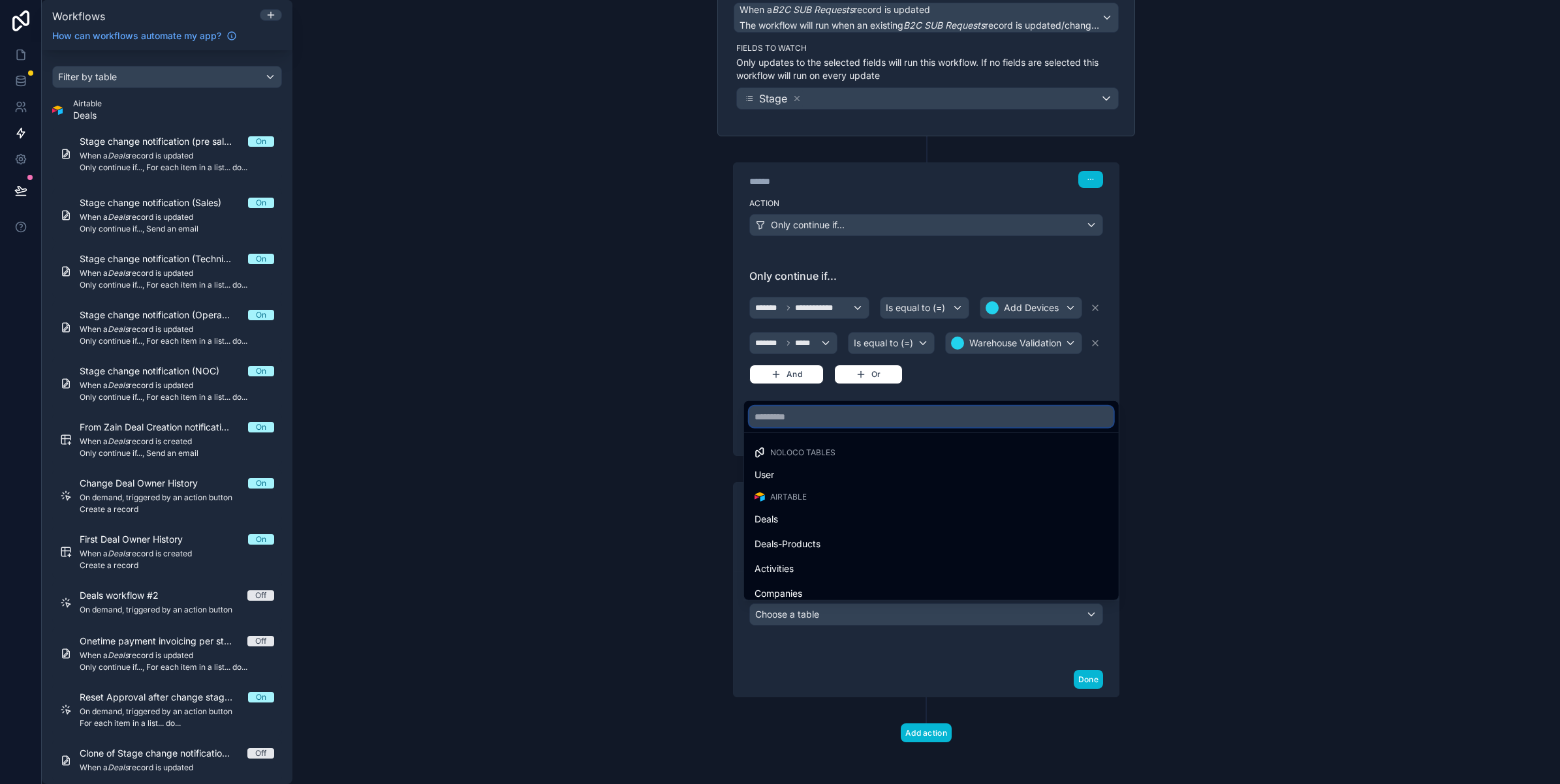
click at [823, 415] on input "text" at bounding box center [931, 417] width 364 height 21
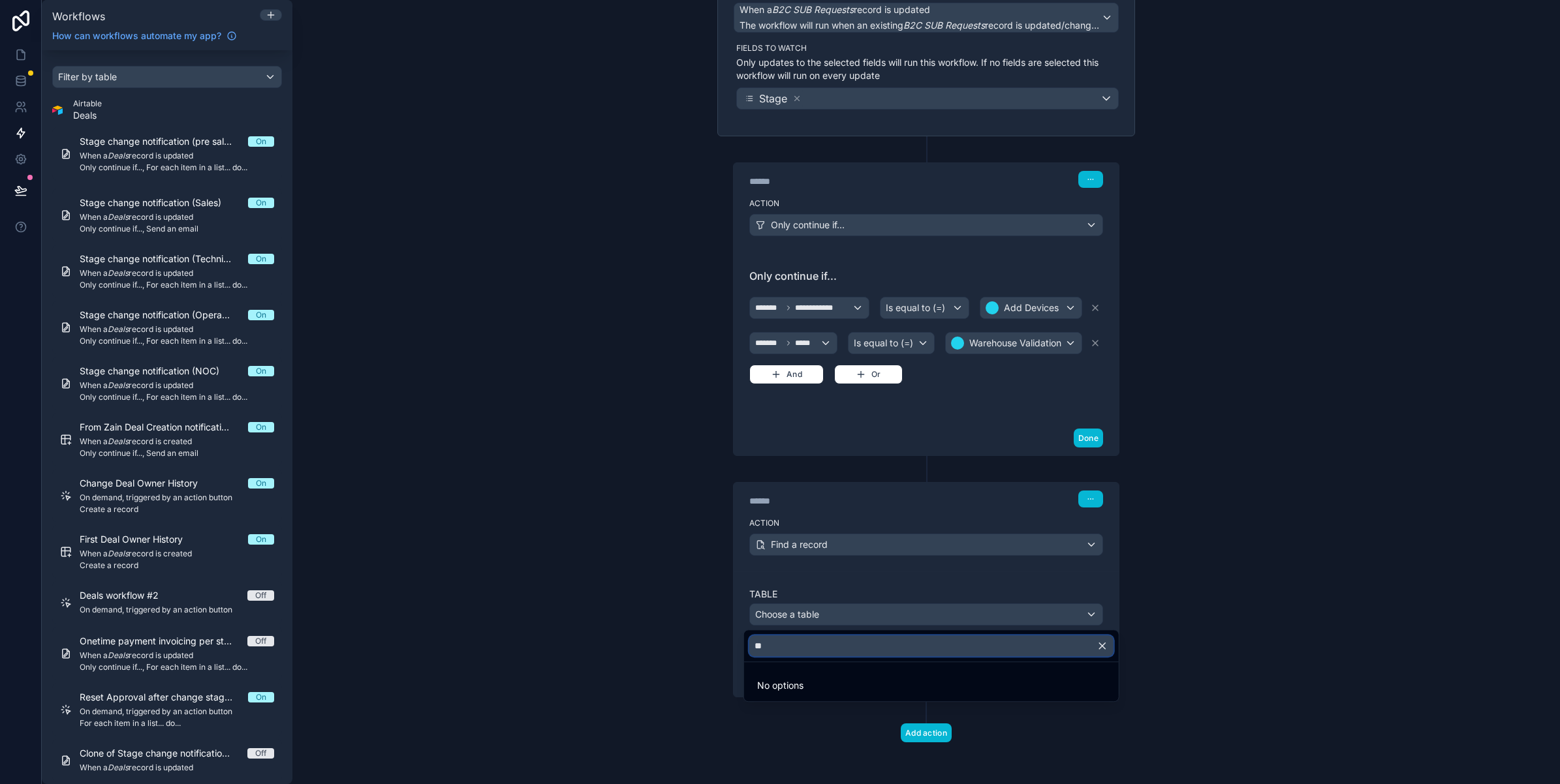
type input "*"
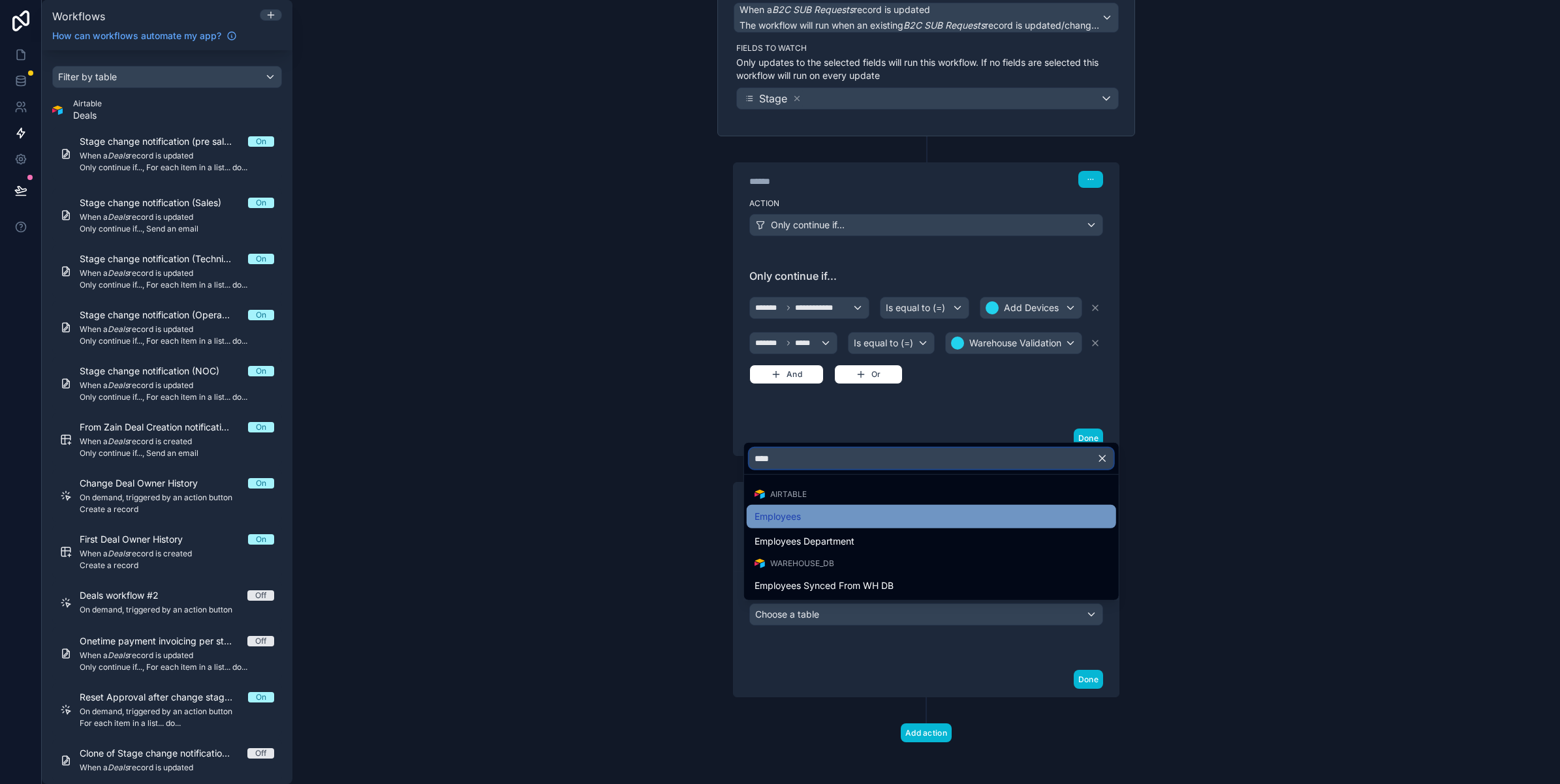
type input "****"
click at [859, 519] on div "Employees" at bounding box center [931, 516] width 354 height 16
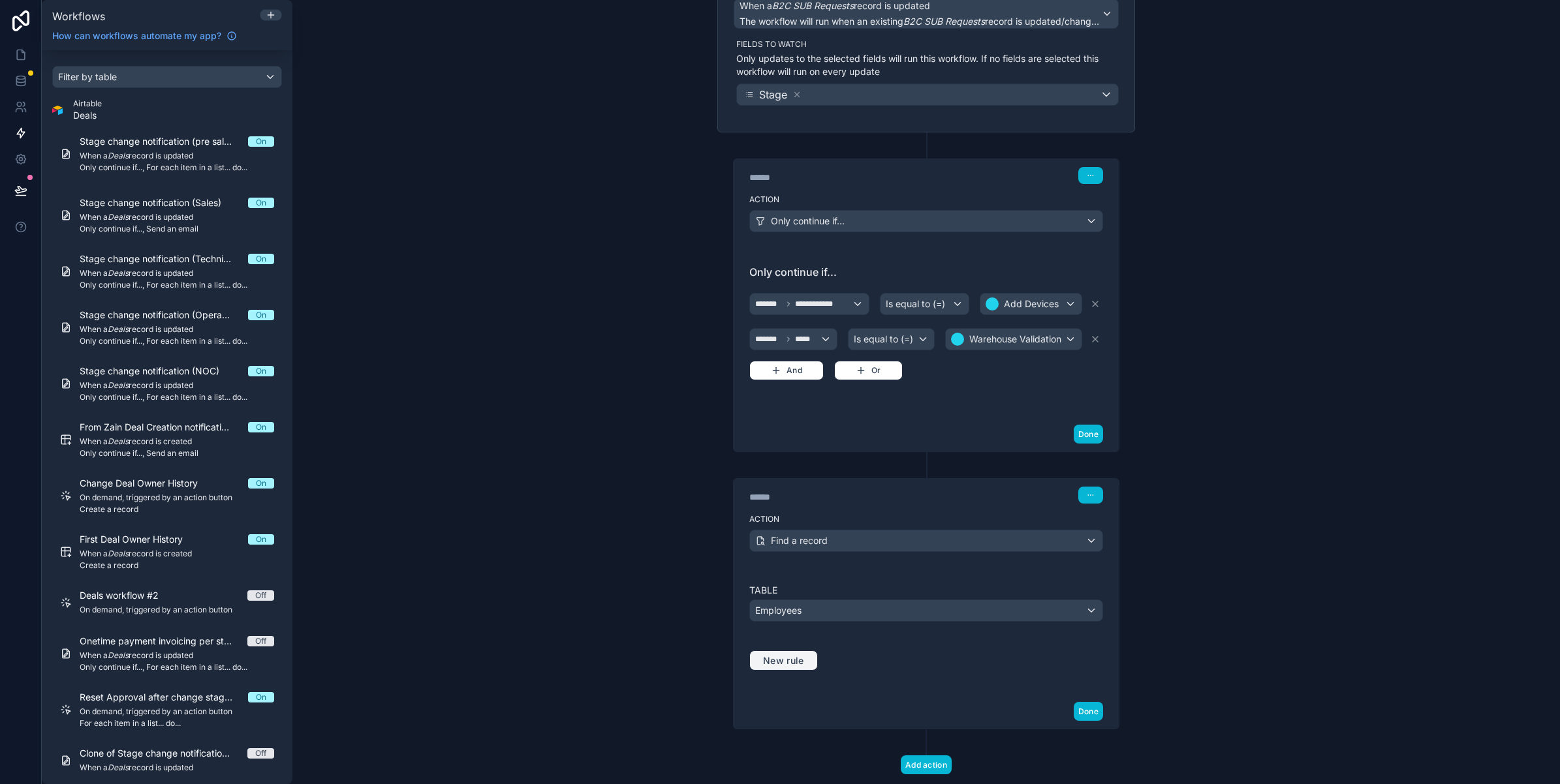
click at [795, 667] on span "New rule" at bounding box center [784, 660] width 52 height 12
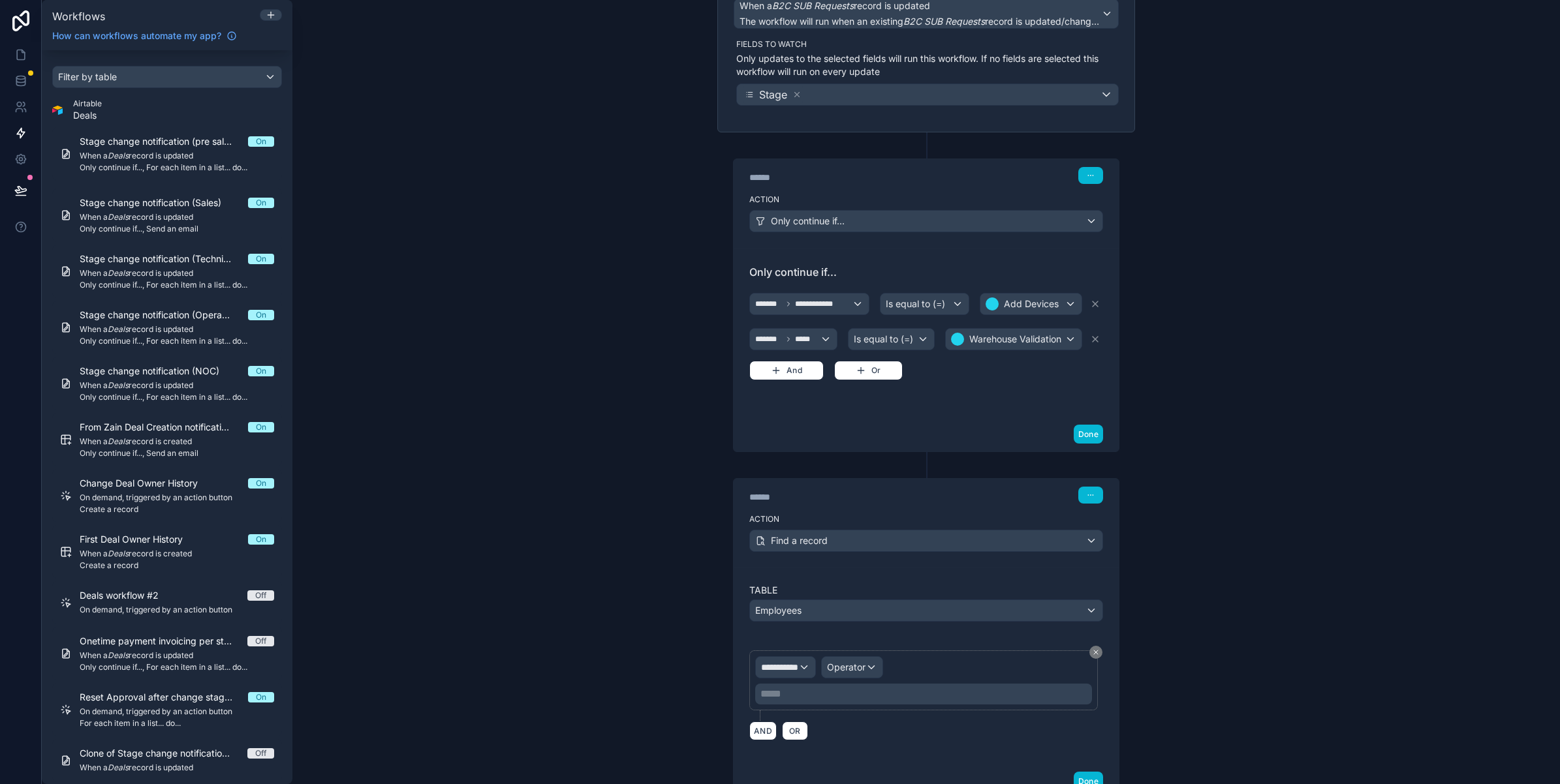
scroll to position [239, 0]
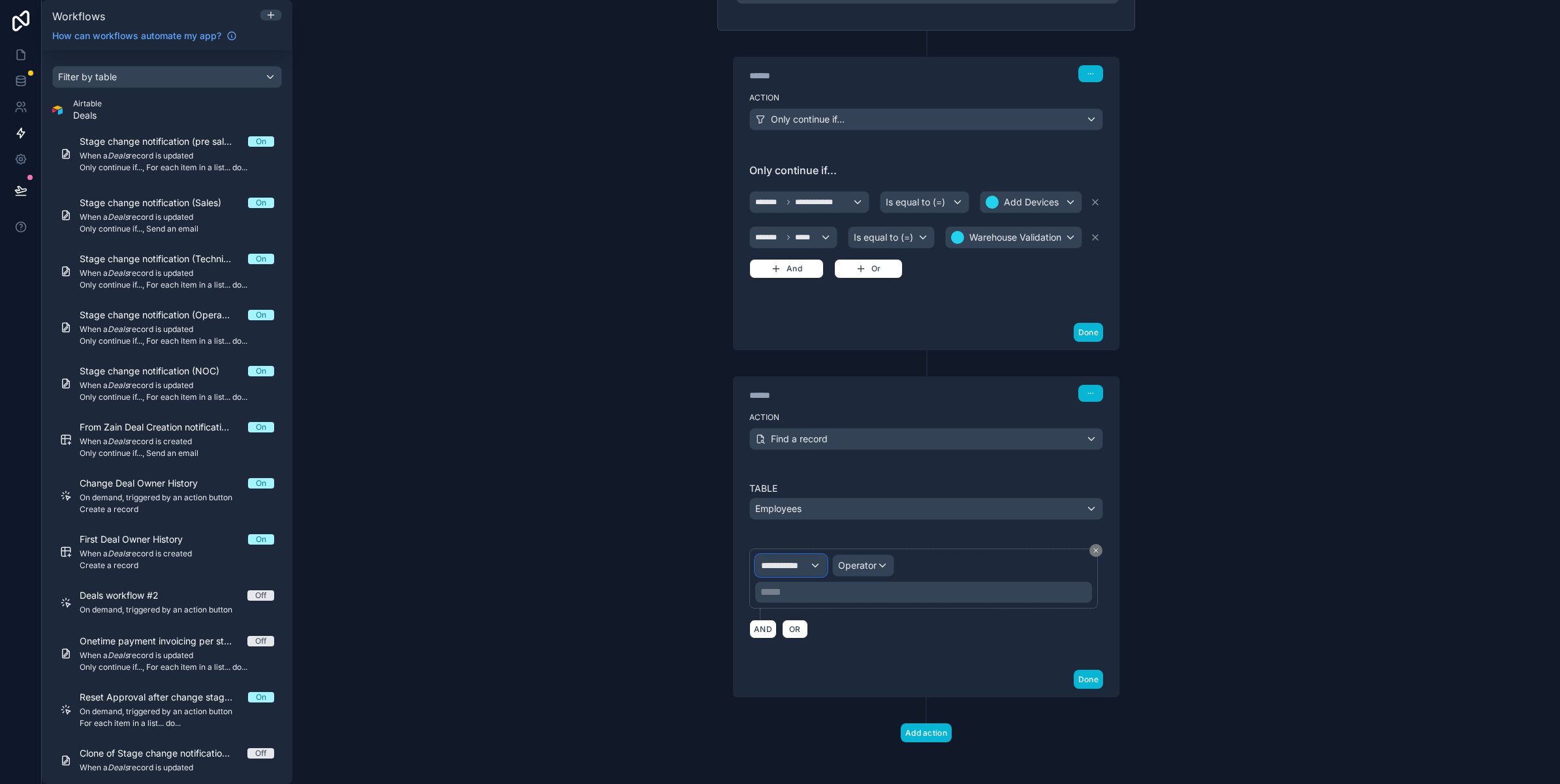
click at [786, 575] on div "**********" at bounding box center [791, 565] width 71 height 21
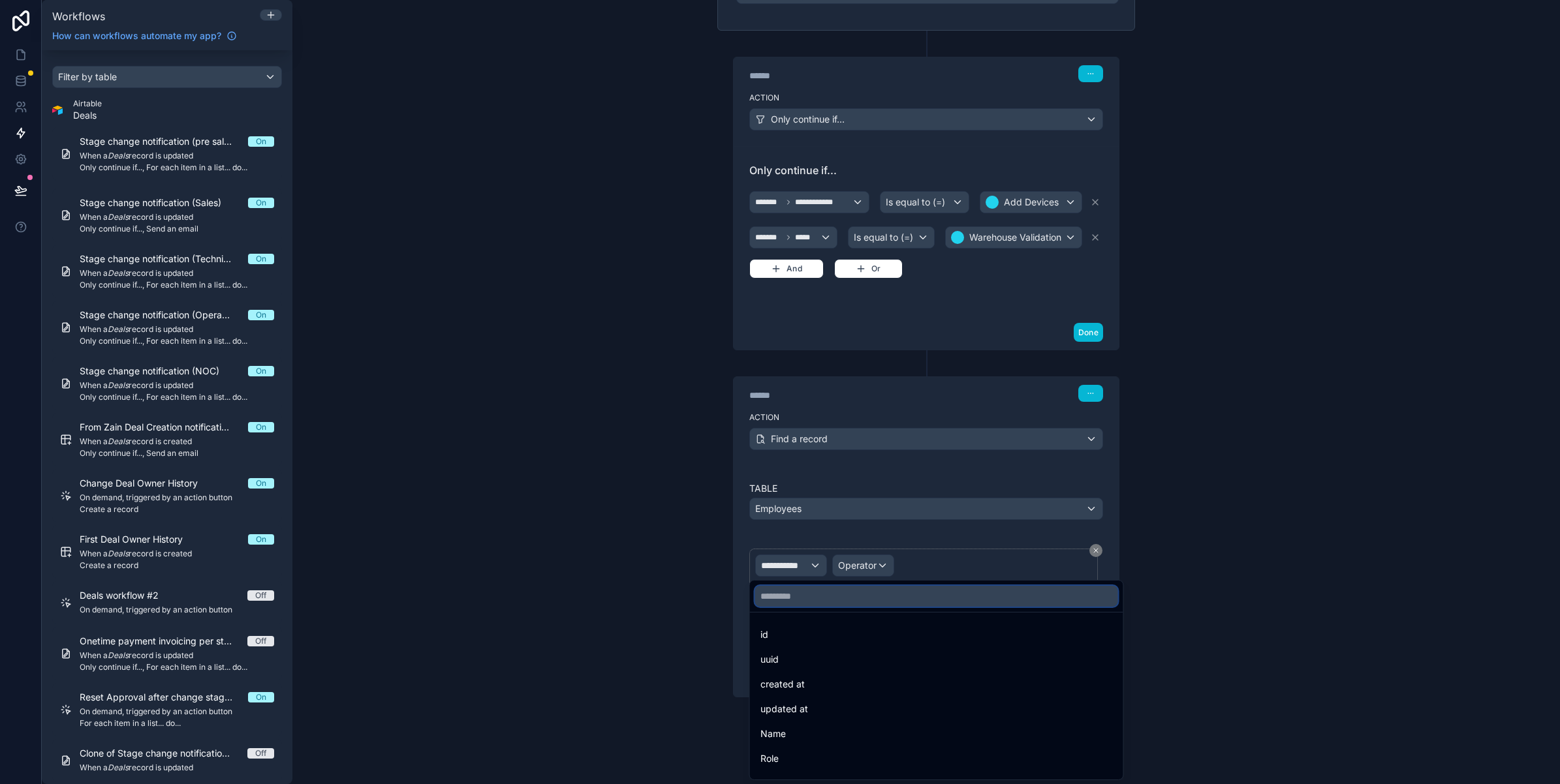
click at [793, 605] on input "text" at bounding box center [936, 596] width 363 height 21
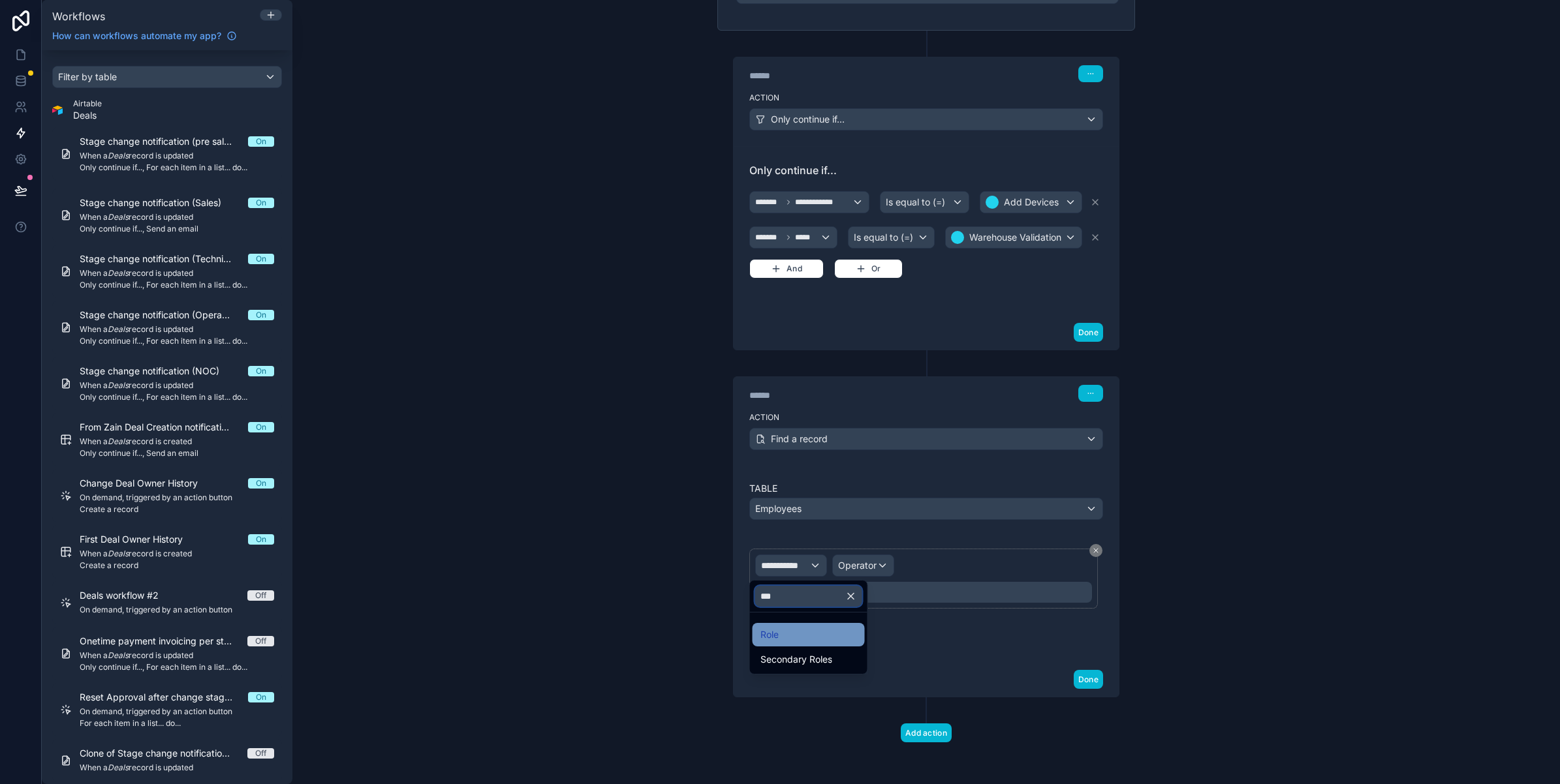
type input "***"
click at [784, 636] on div "Role" at bounding box center [809, 634] width 97 height 16
click at [868, 566] on span "Operator" at bounding box center [878, 565] width 39 height 11
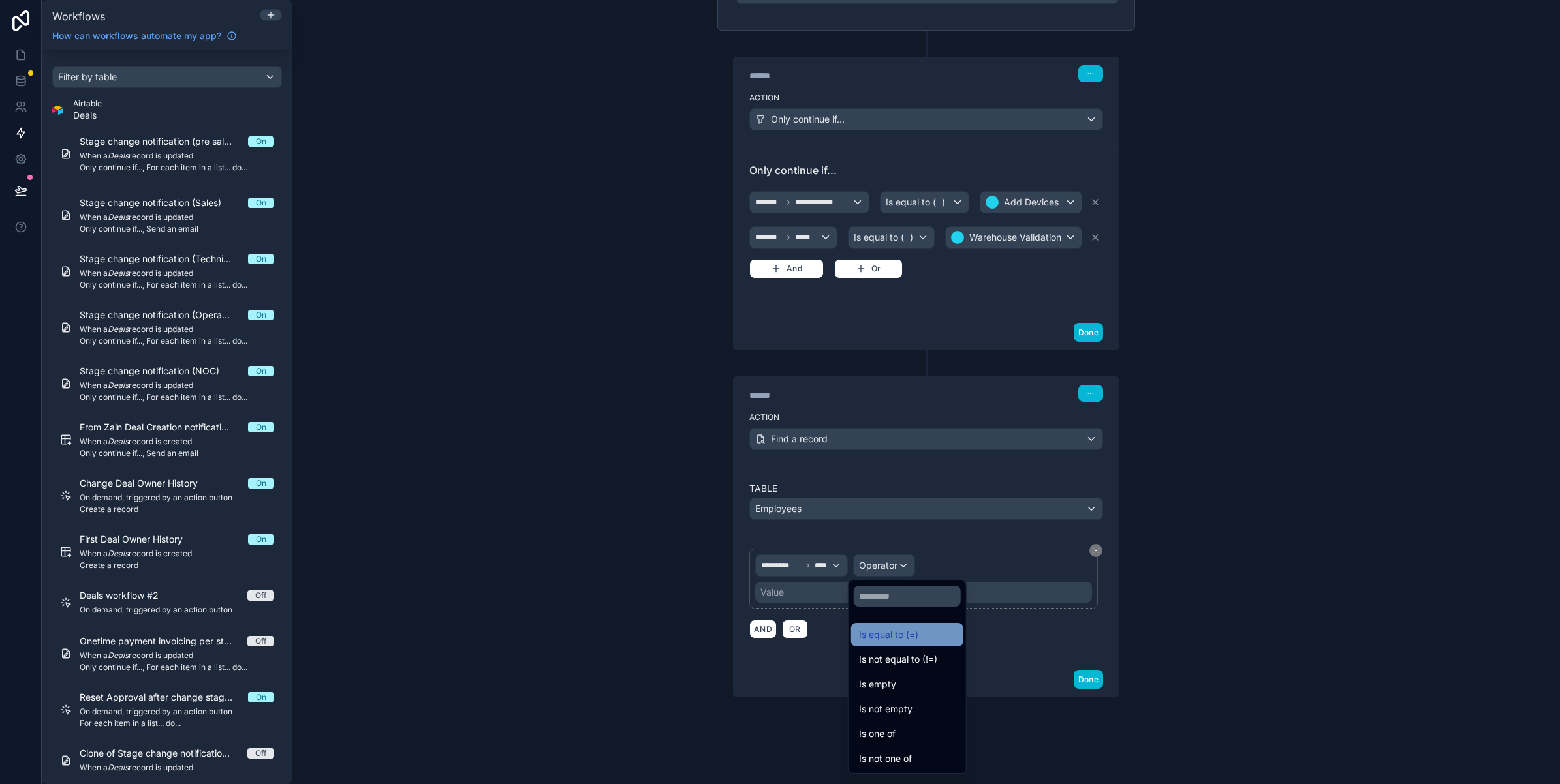
click at [882, 638] on span "Is equal to (=)" at bounding box center [889, 634] width 59 height 16
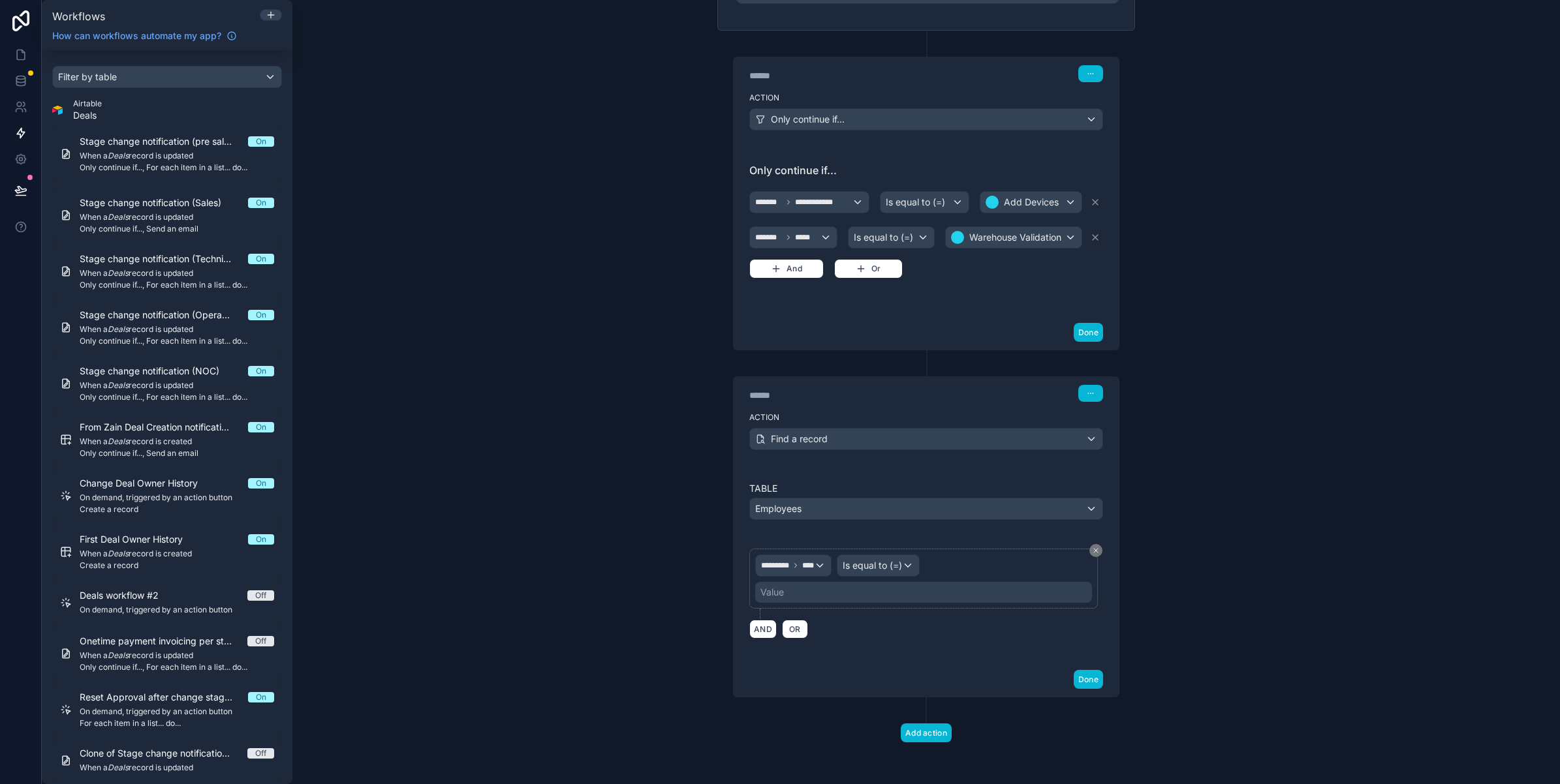
click at [804, 597] on div "Value" at bounding box center [923, 592] width 337 height 21
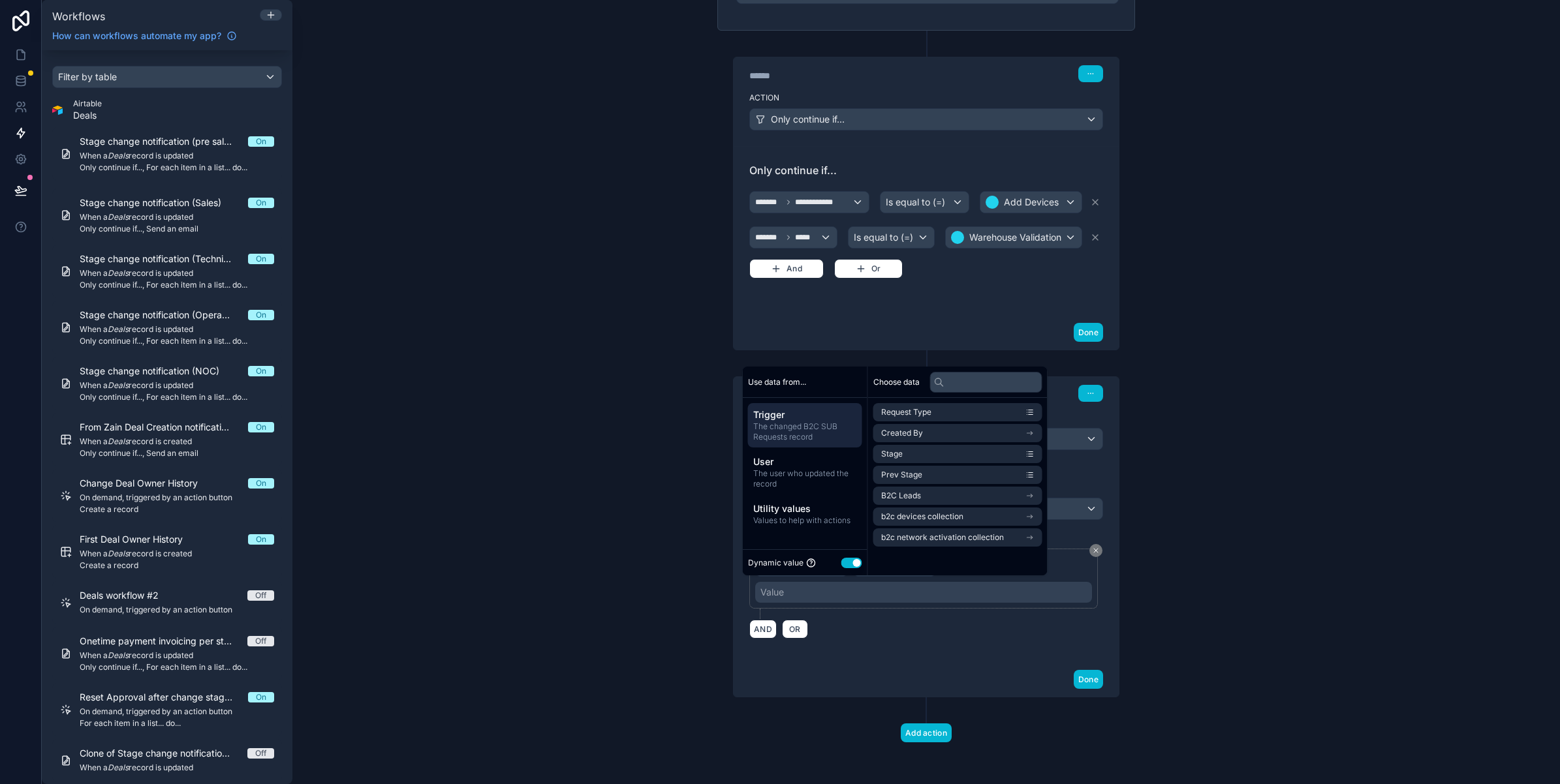
click at [856, 564] on button "Use setting" at bounding box center [852, 562] width 21 height 10
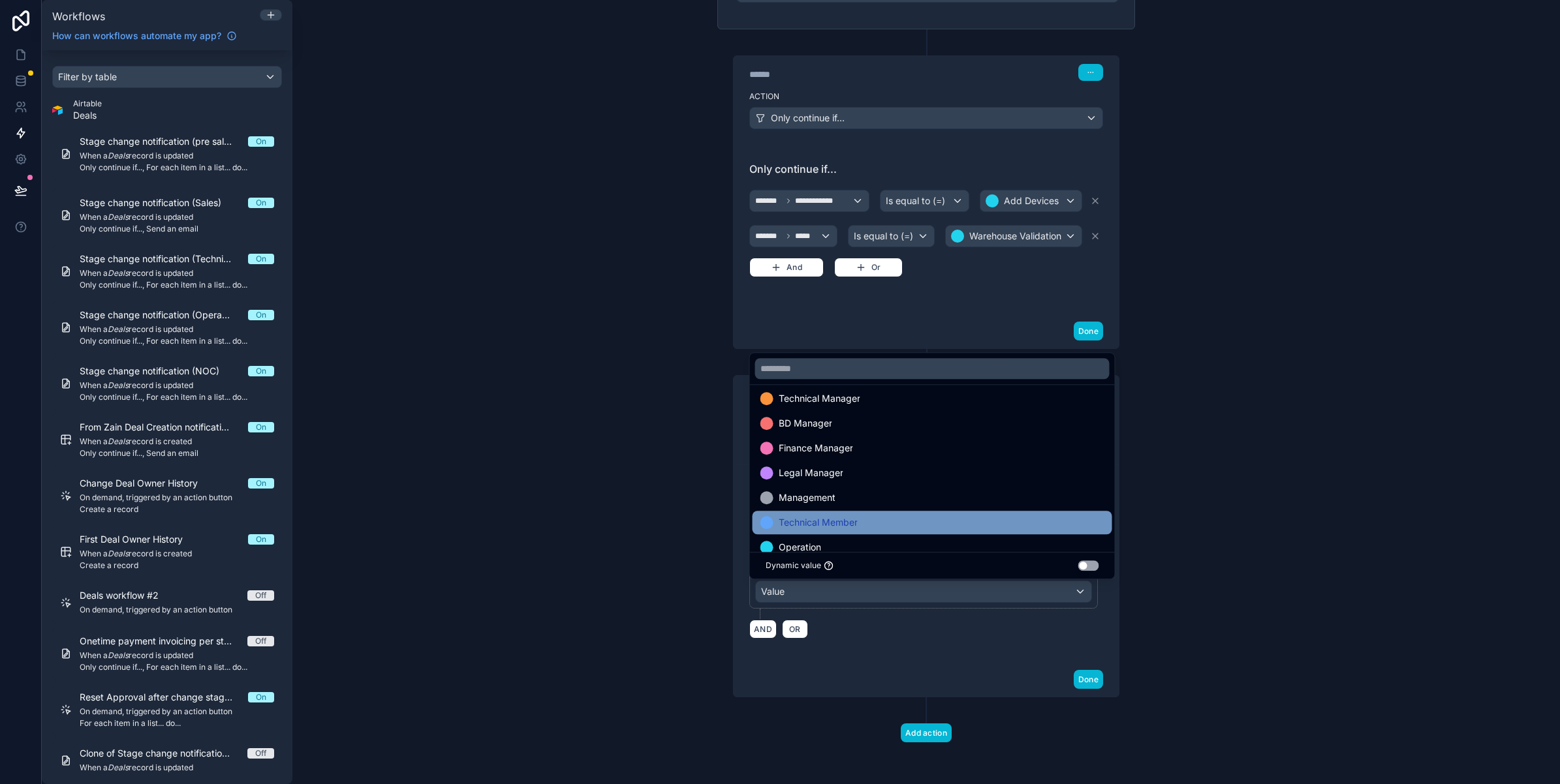
scroll to position [0, 0]
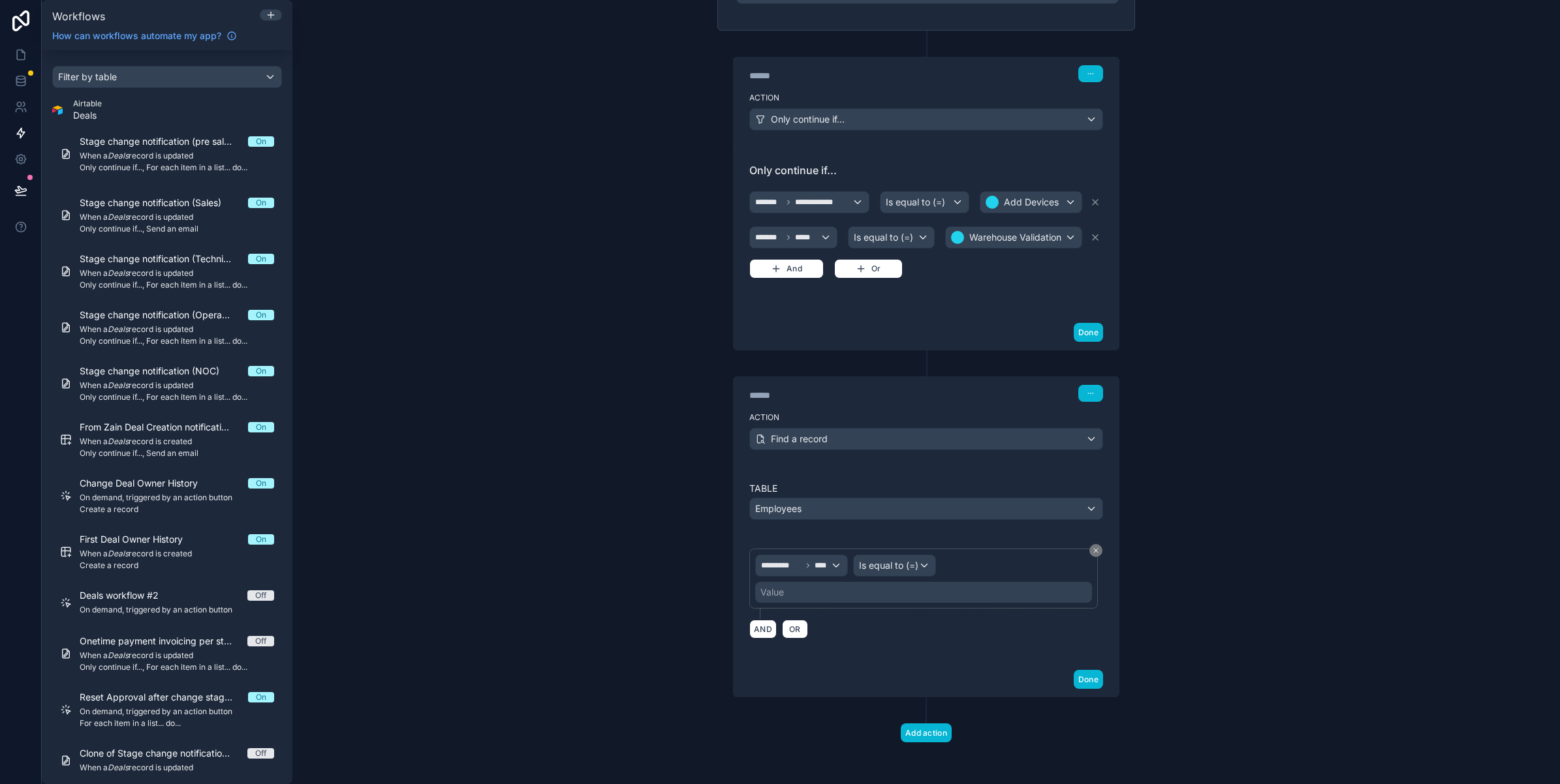
click at [855, 599] on div "Value" at bounding box center [923, 592] width 337 height 21
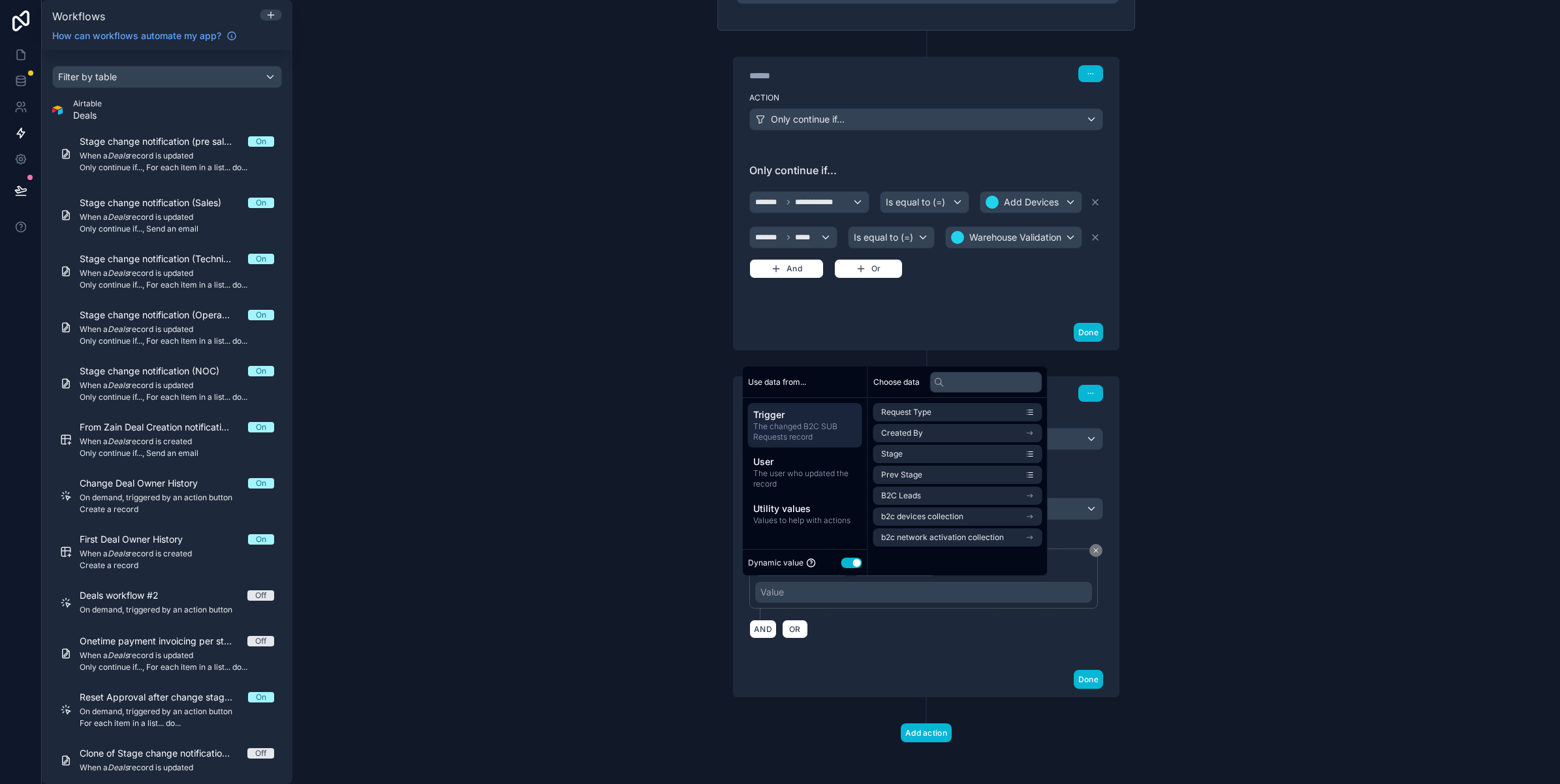
click at [852, 563] on button "Use setting" at bounding box center [852, 562] width 21 height 10
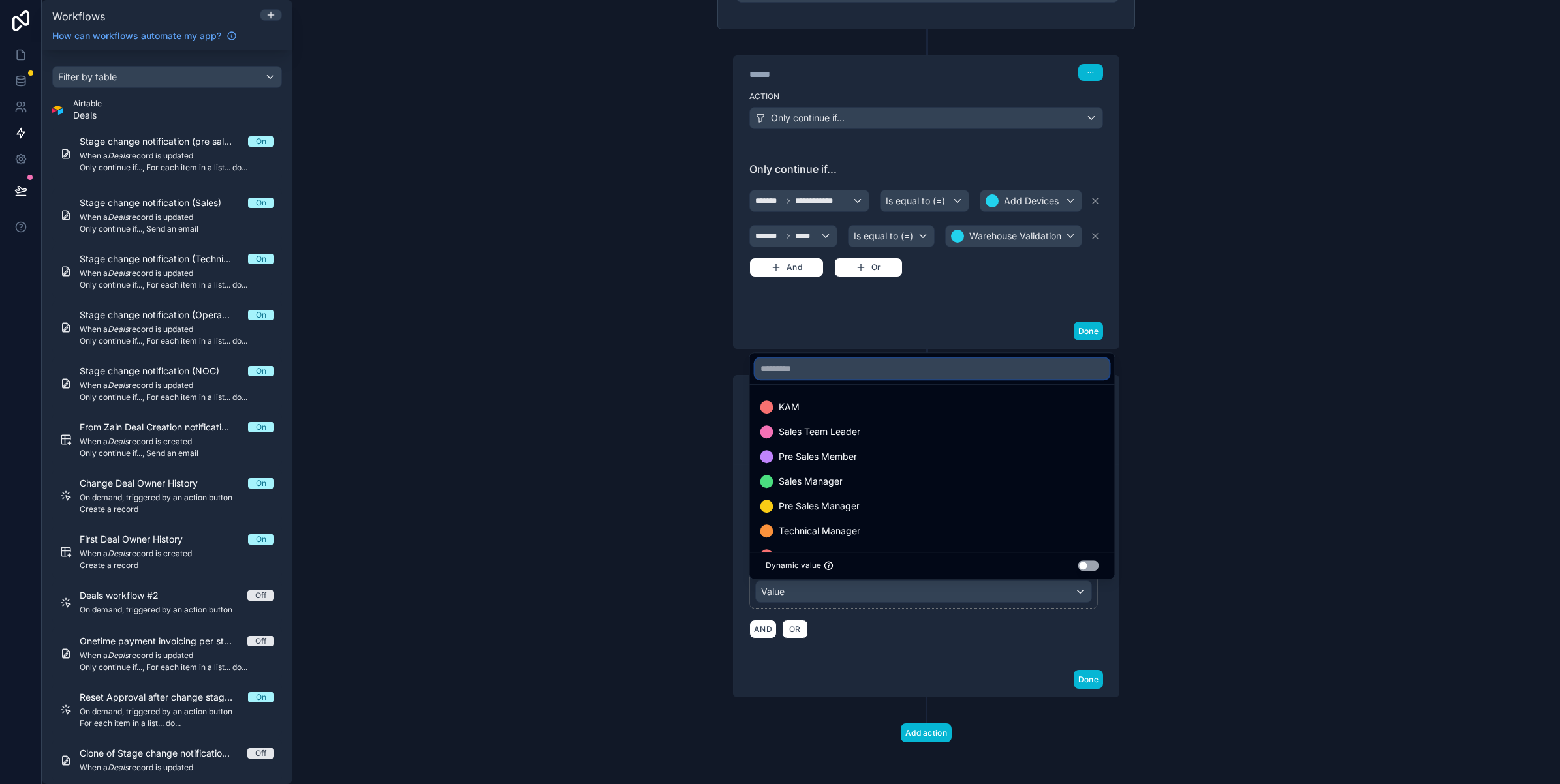
click at [793, 367] on input "text" at bounding box center [932, 369] width 354 height 21
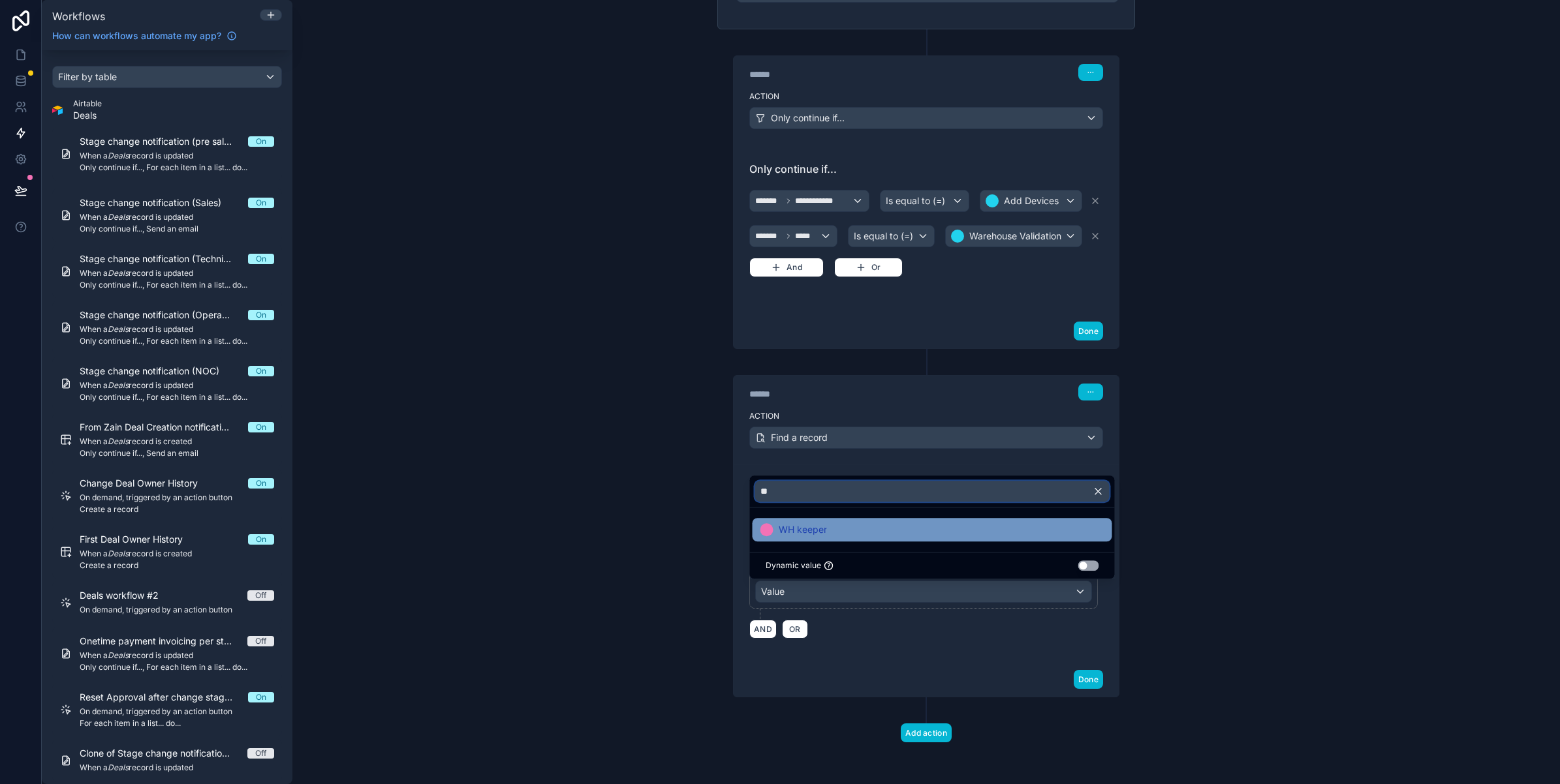
type input "**"
click at [816, 521] on div "WH keeper" at bounding box center [932, 530] width 360 height 24
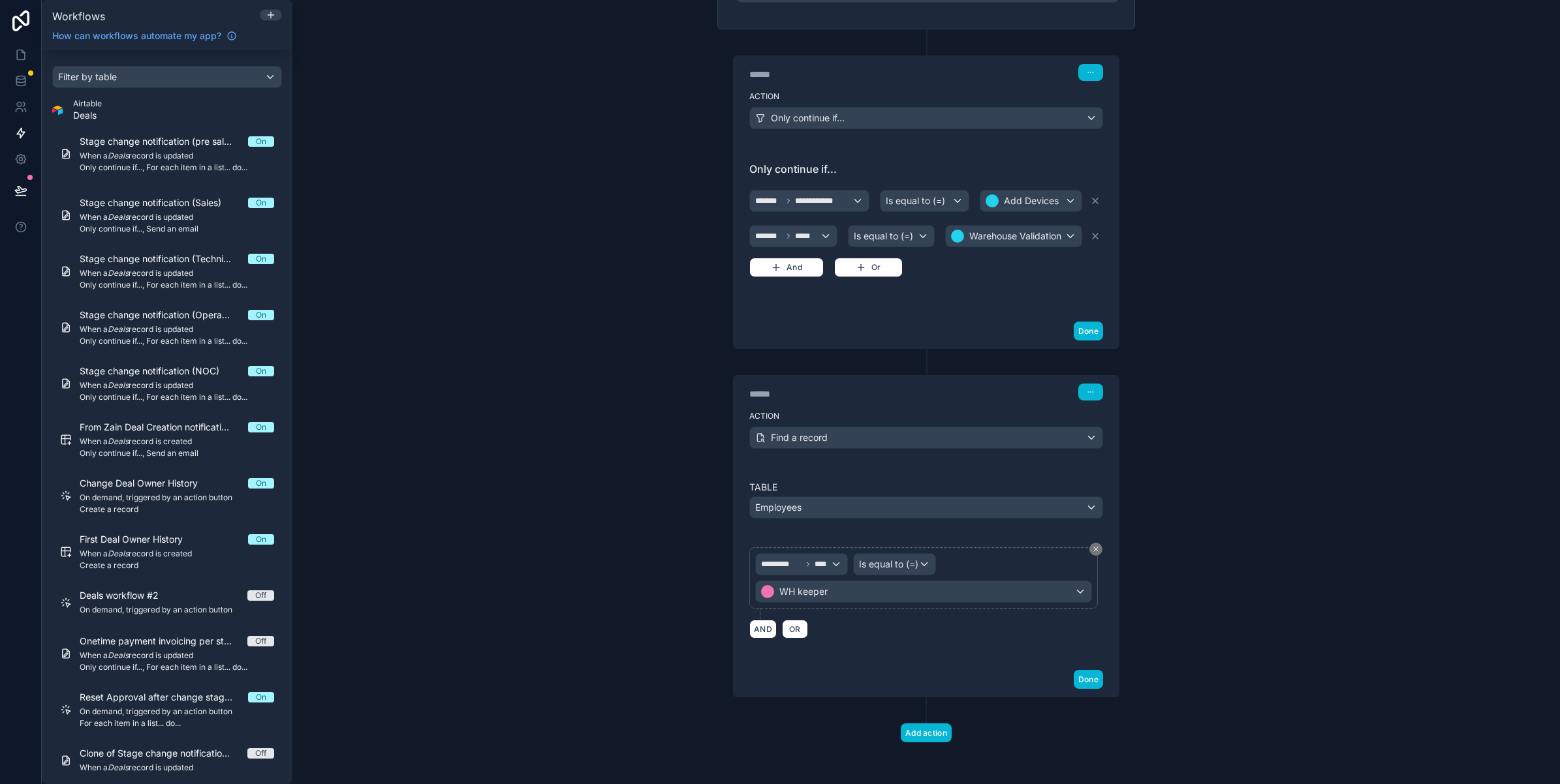
click at [1159, 553] on div "**********" at bounding box center [926, 392] width 1267 height 784
click at [1075, 680] on button "Done" at bounding box center [1088, 679] width 29 height 19
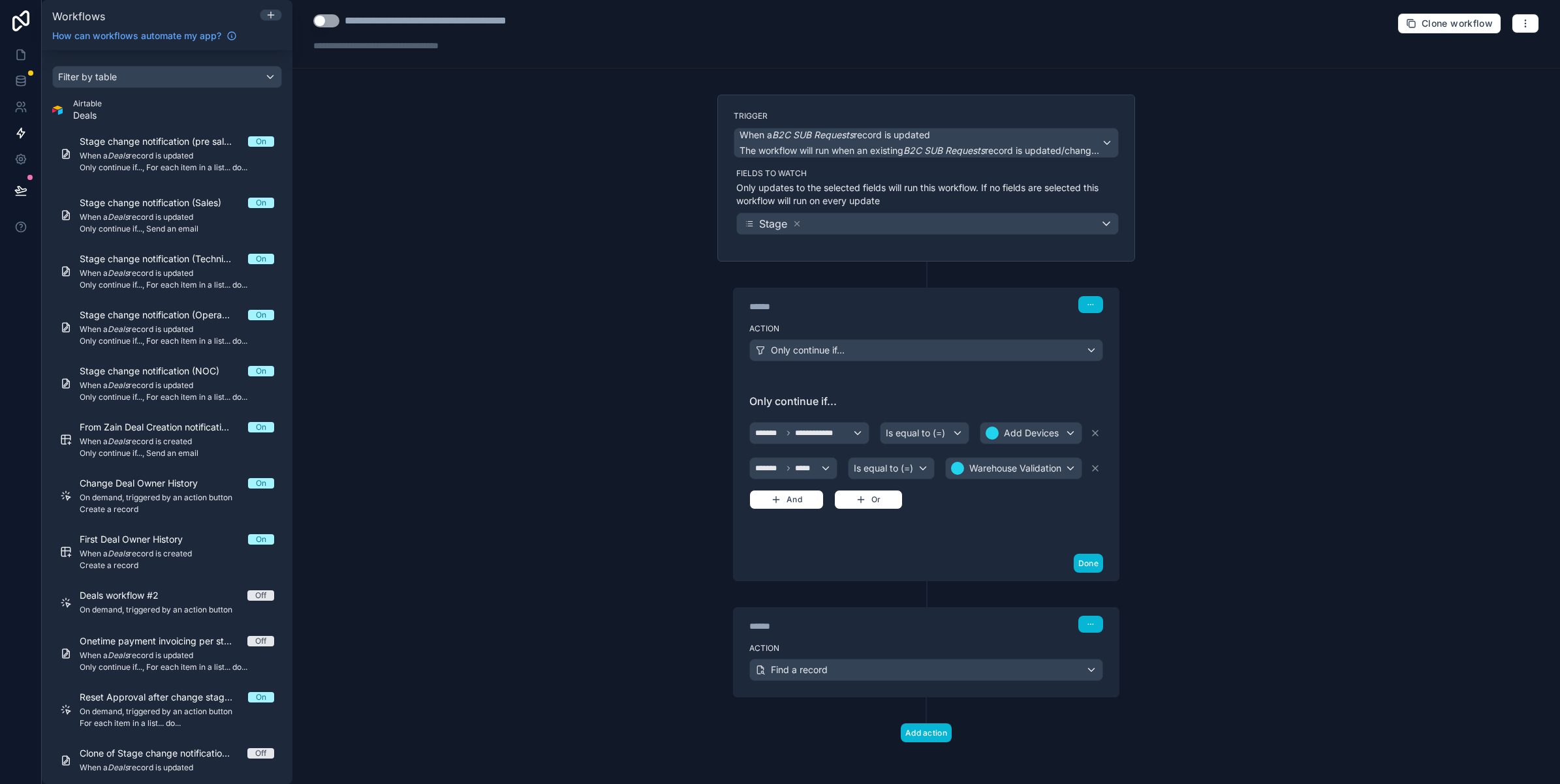
scroll to position [7, 0]
click at [800, 664] on span "Find a record" at bounding box center [799, 670] width 56 height 13
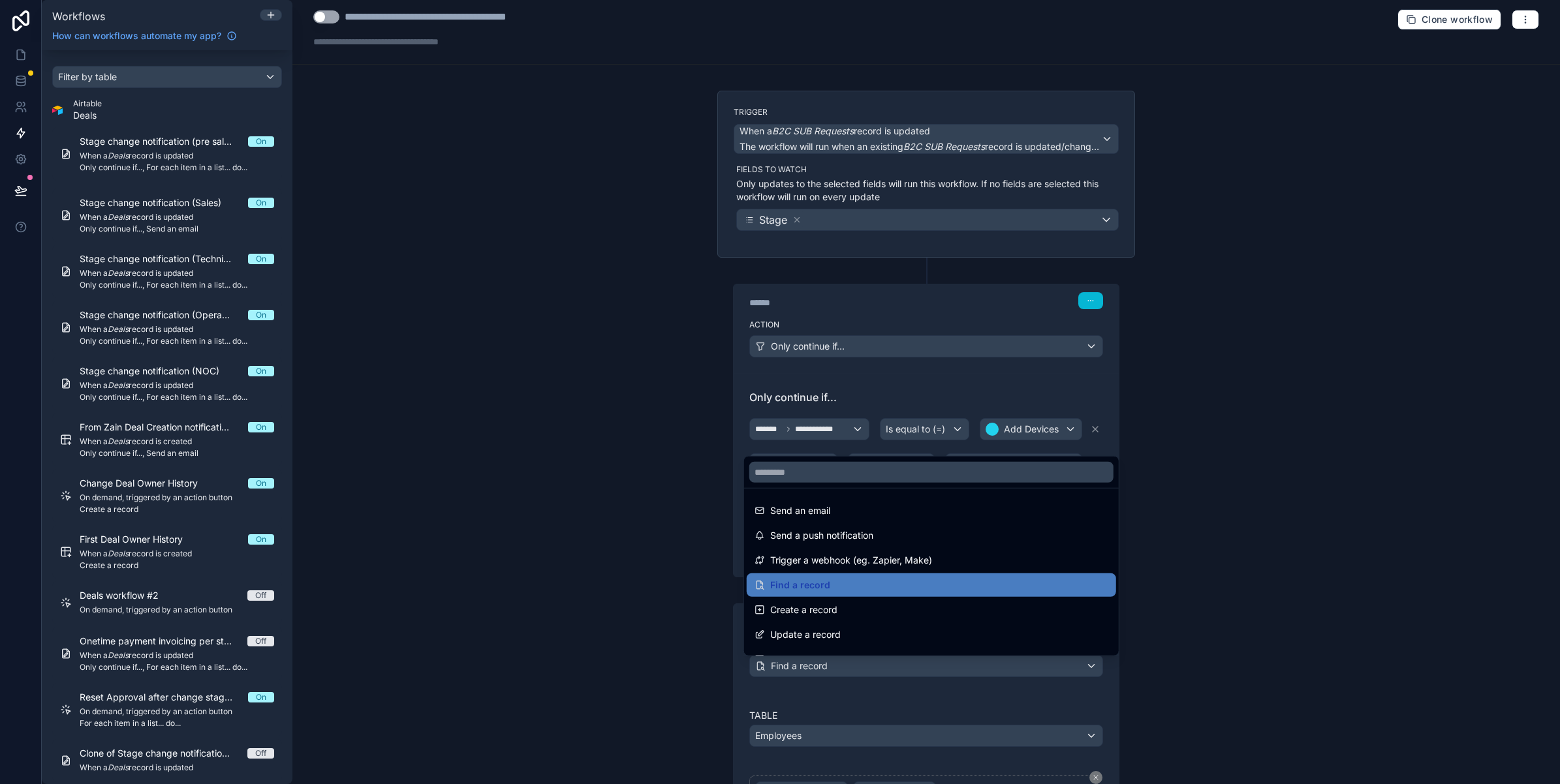
click at [799, 667] on div at bounding box center [780, 392] width 1560 height 784
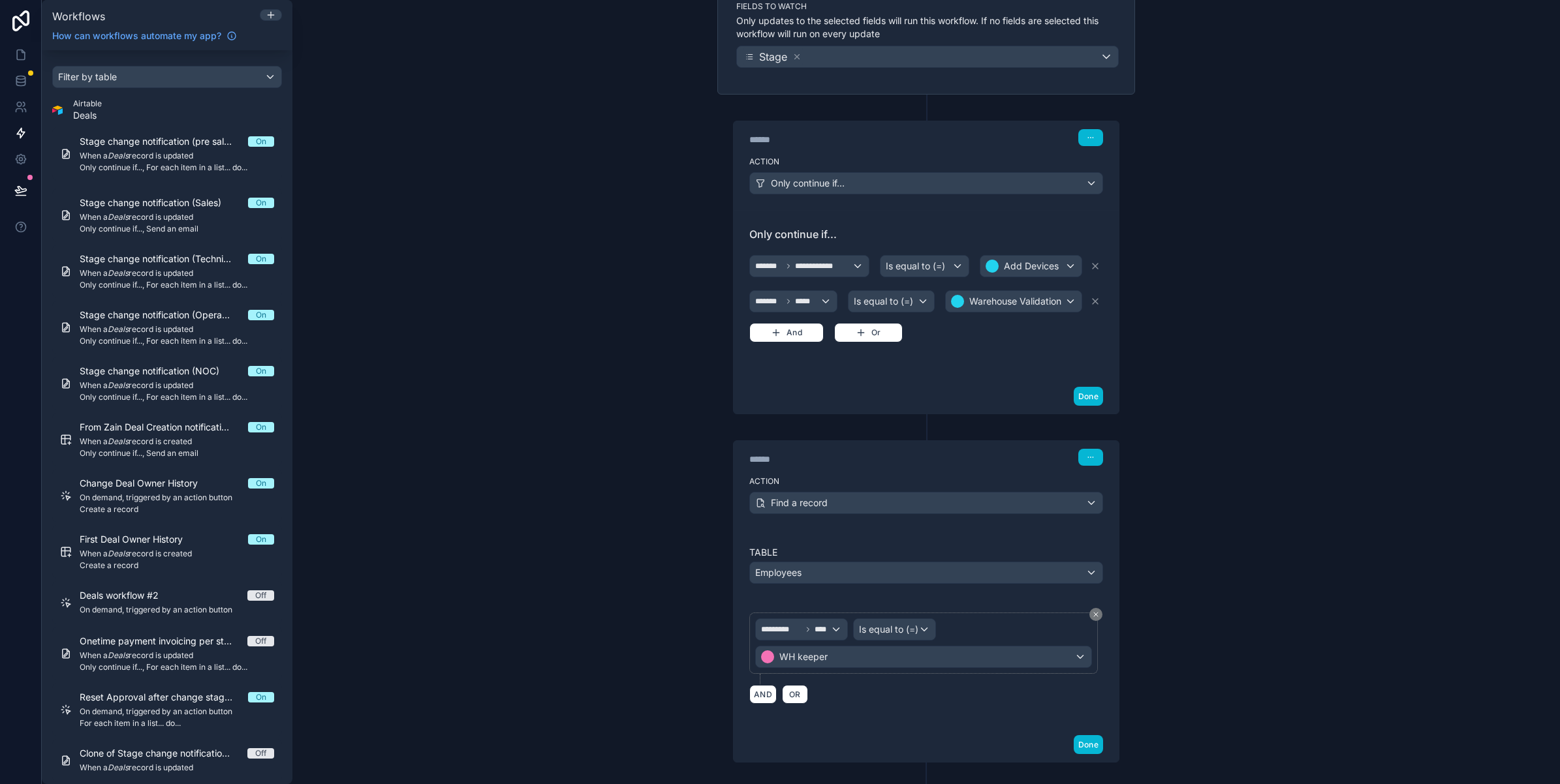
scroll to position [240, 0]
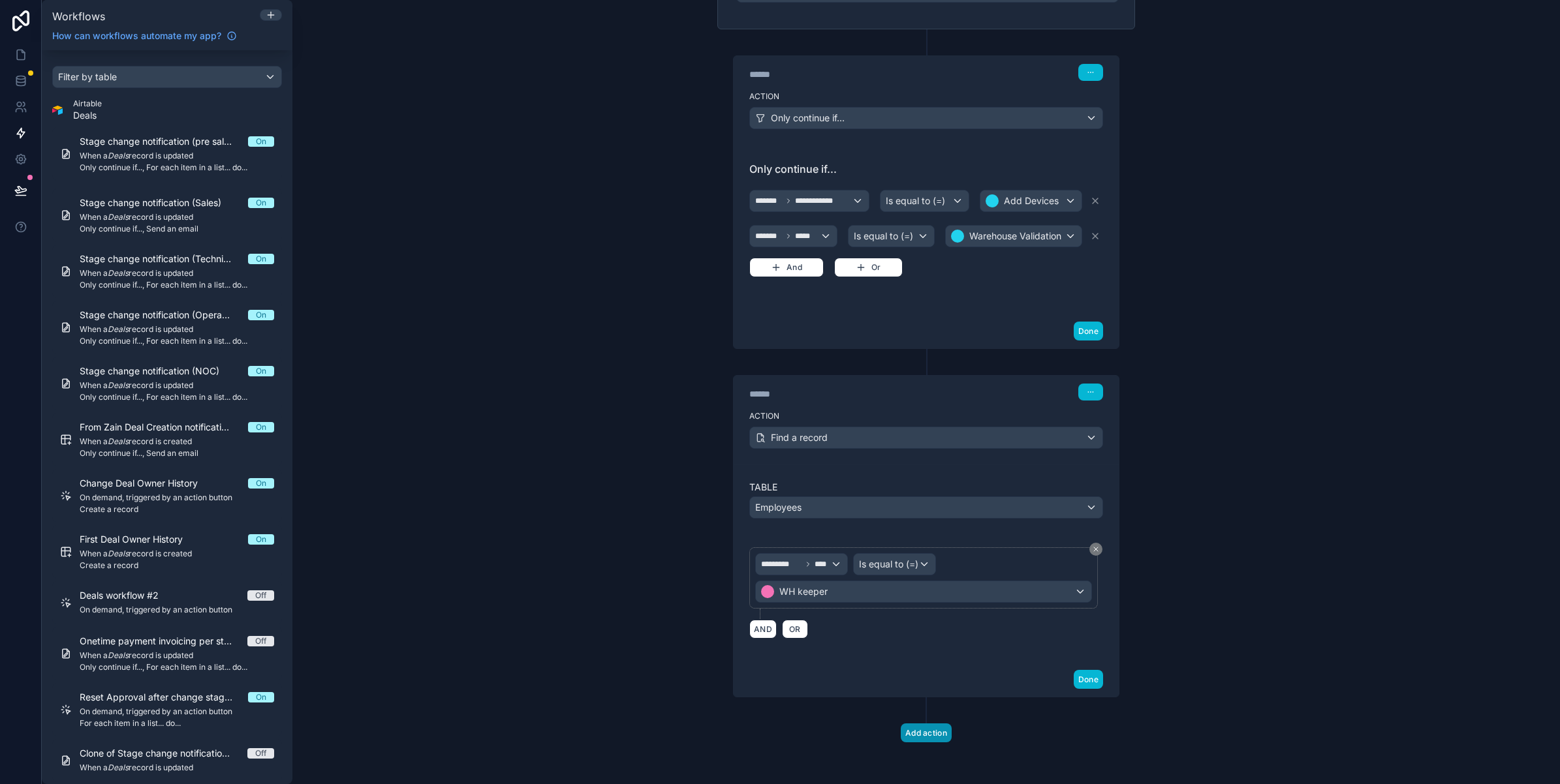
click at [933, 736] on button "Add action" at bounding box center [926, 733] width 51 height 19
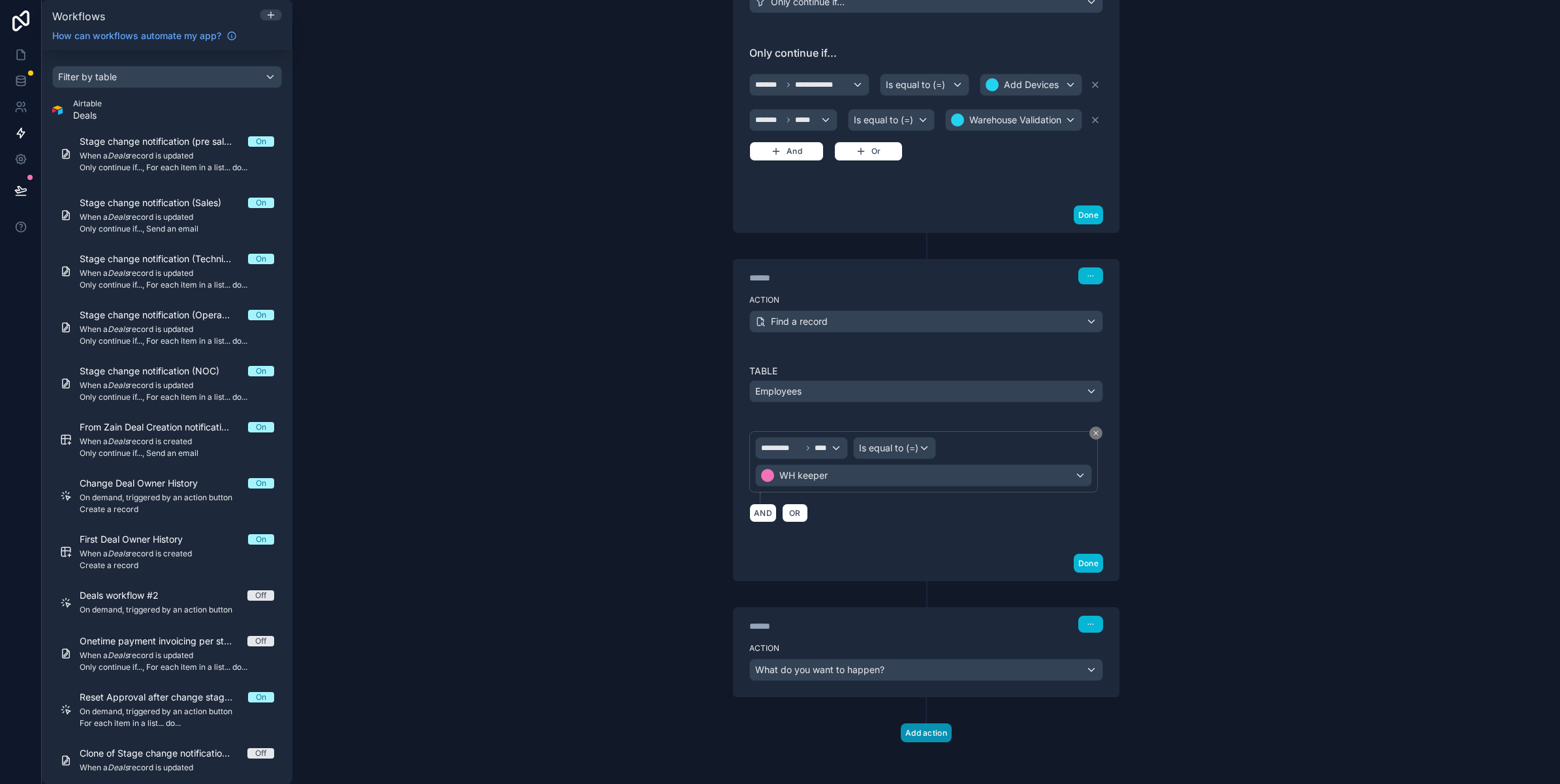
scroll to position [358, 0]
click at [861, 670] on span "What do you want to happen?" at bounding box center [820, 670] width 129 height 11
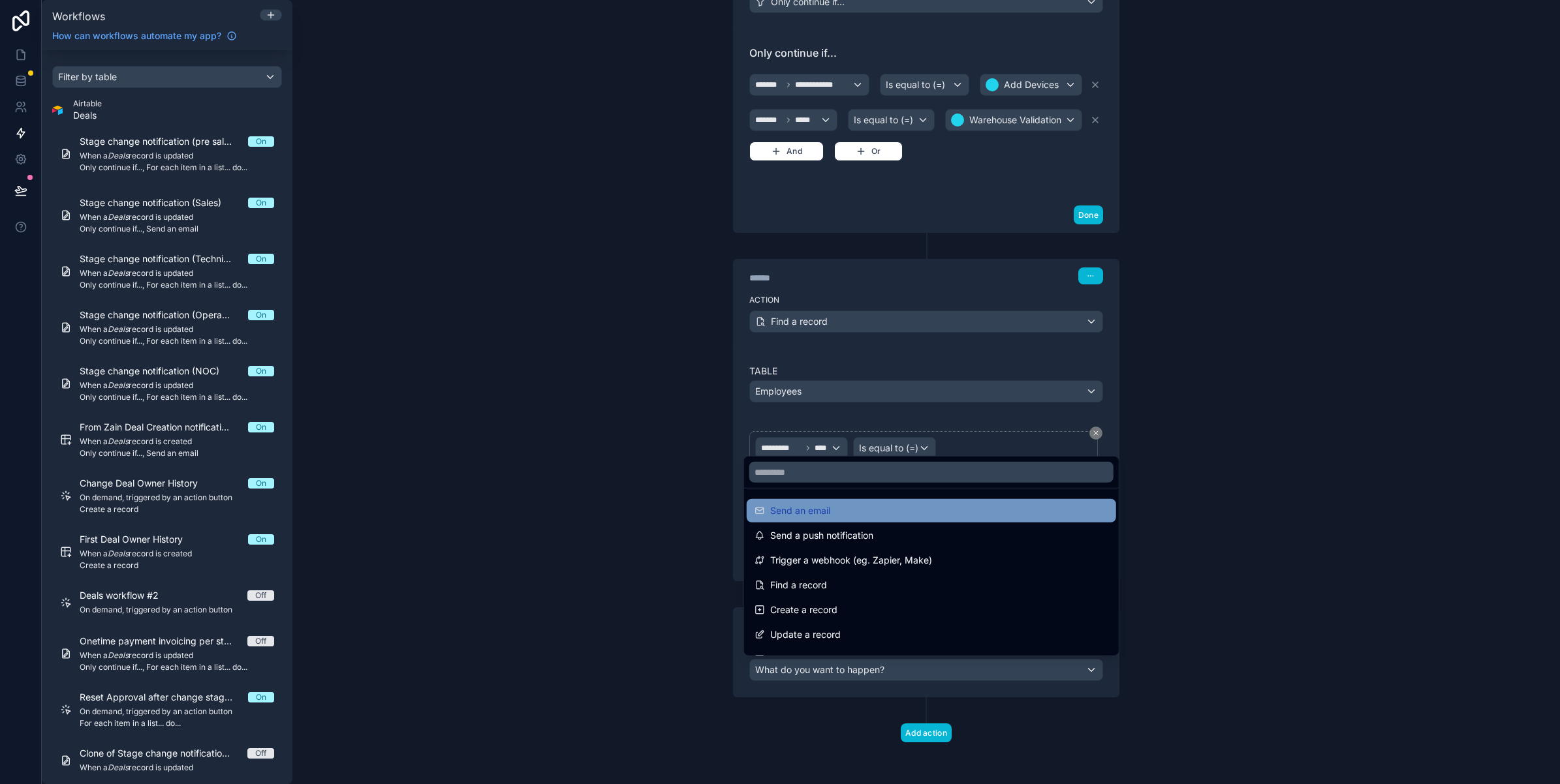
click at [818, 507] on span "Send an email" at bounding box center [800, 511] width 60 height 16
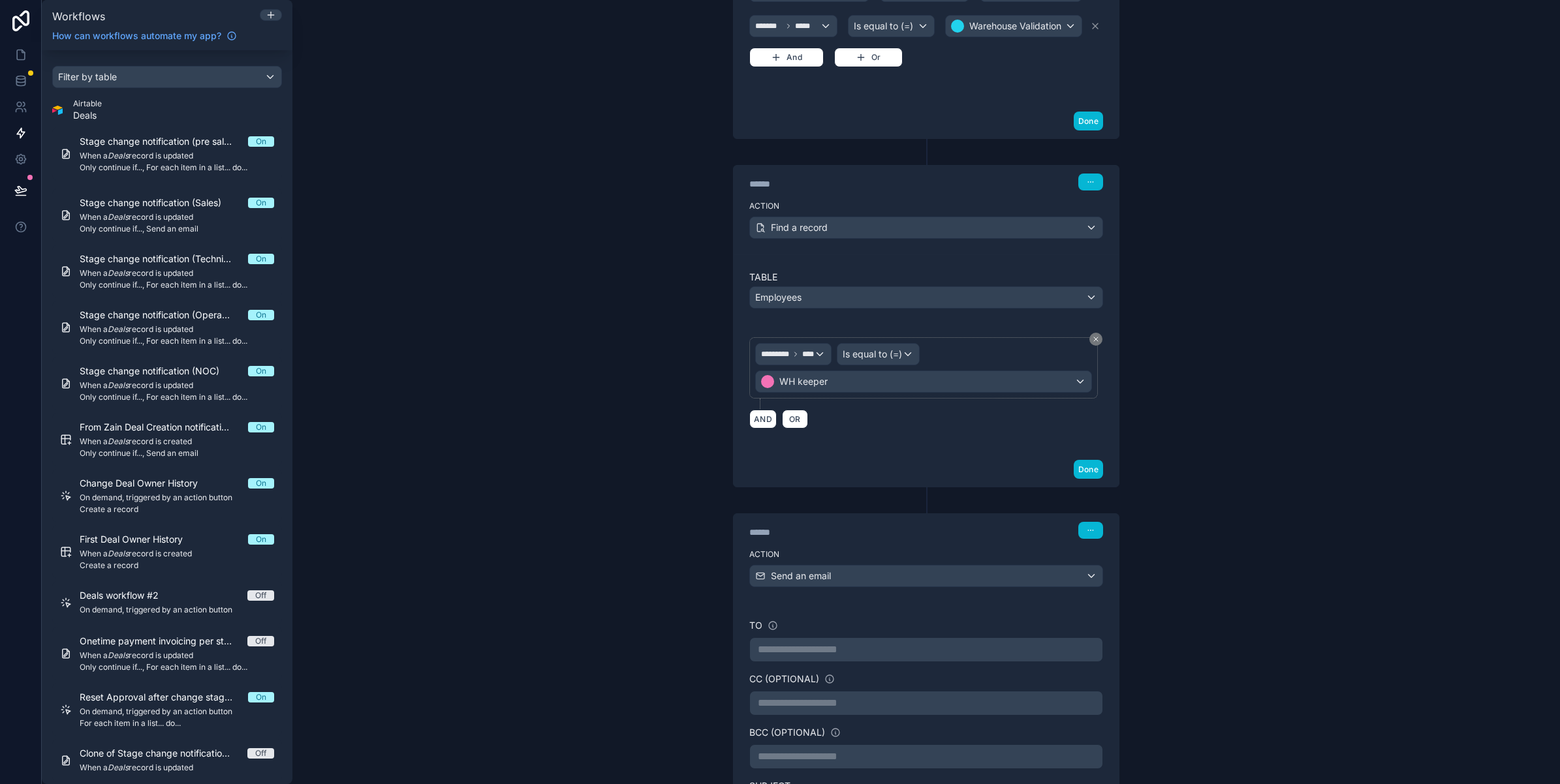
scroll to position [602, 0]
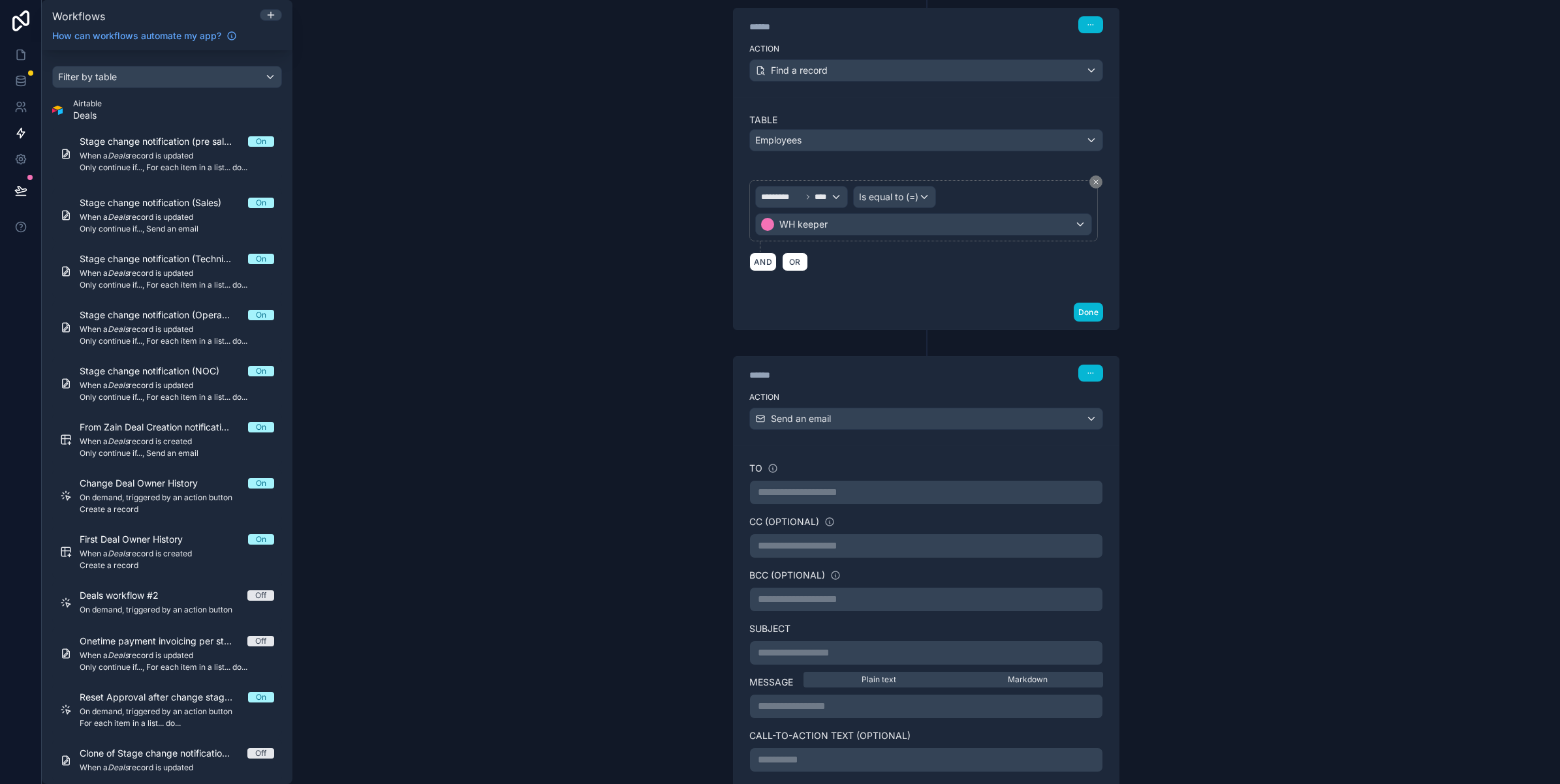
click at [795, 500] on p "**********" at bounding box center [926, 492] width 337 height 16
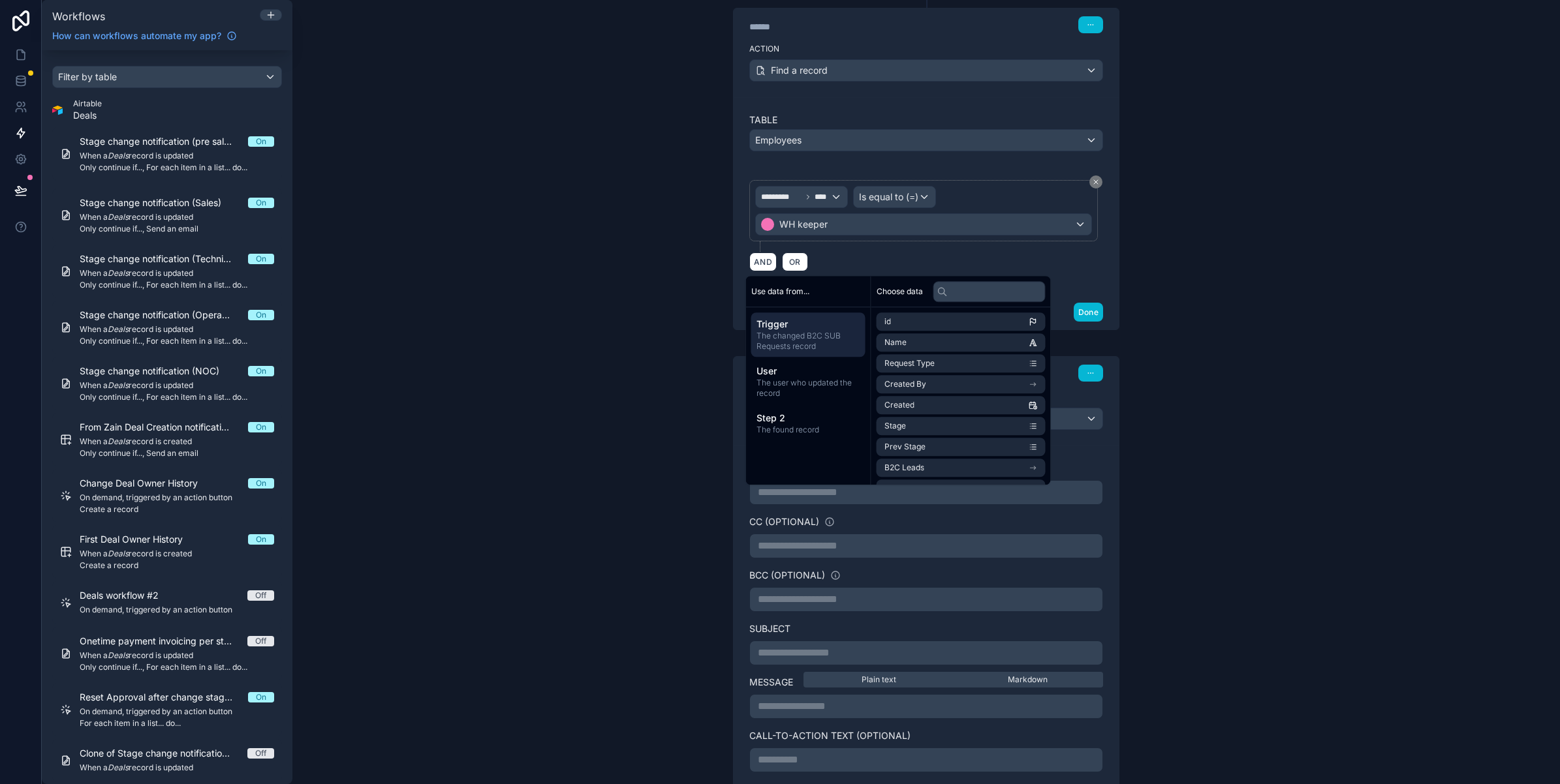
click at [1247, 570] on div "**********" at bounding box center [926, 392] width 1267 height 784
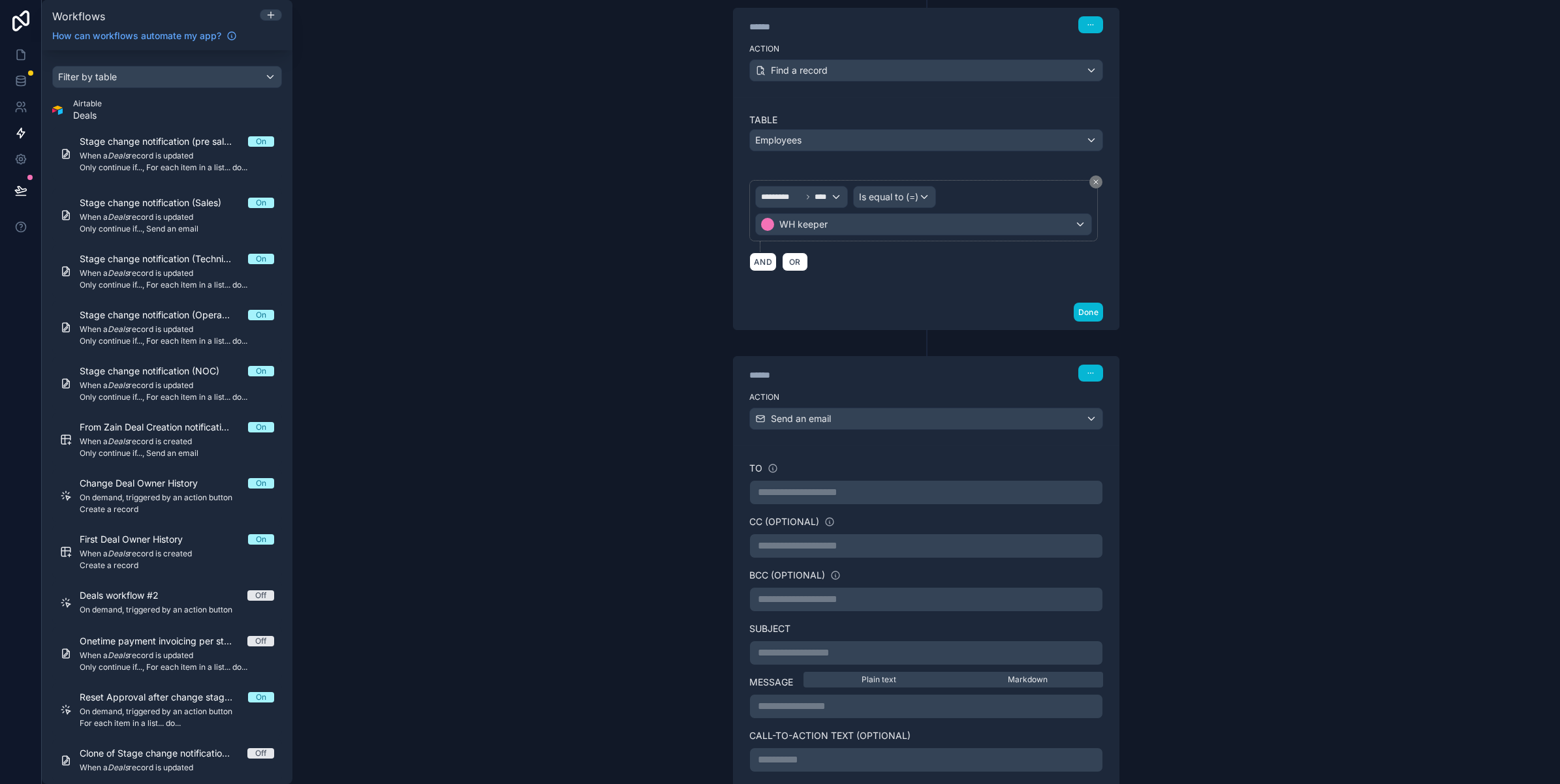
click at [831, 500] on p "**********" at bounding box center [926, 492] width 337 height 16
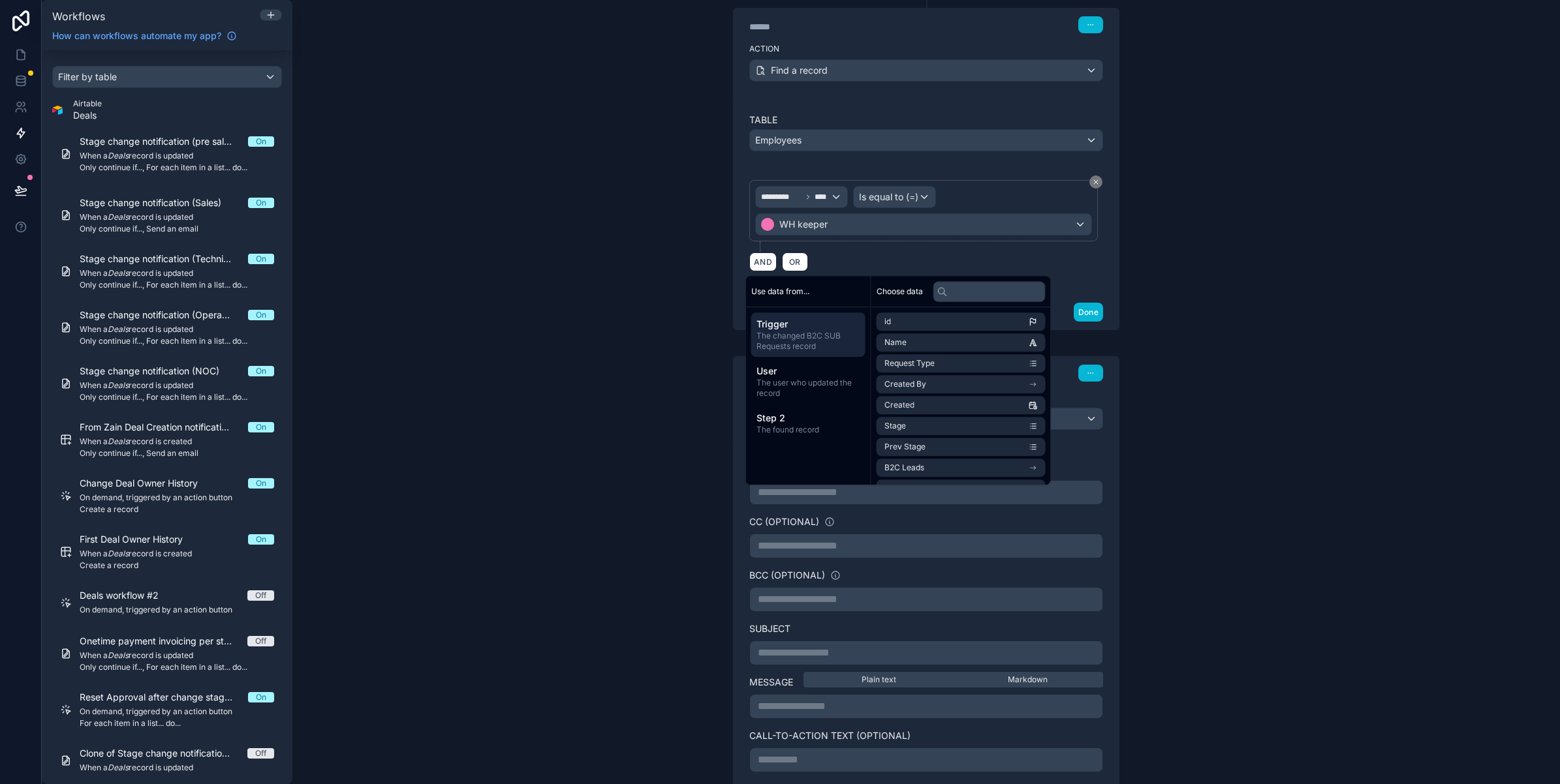
click at [674, 514] on div "**********" at bounding box center [926, 392] width 1267 height 784
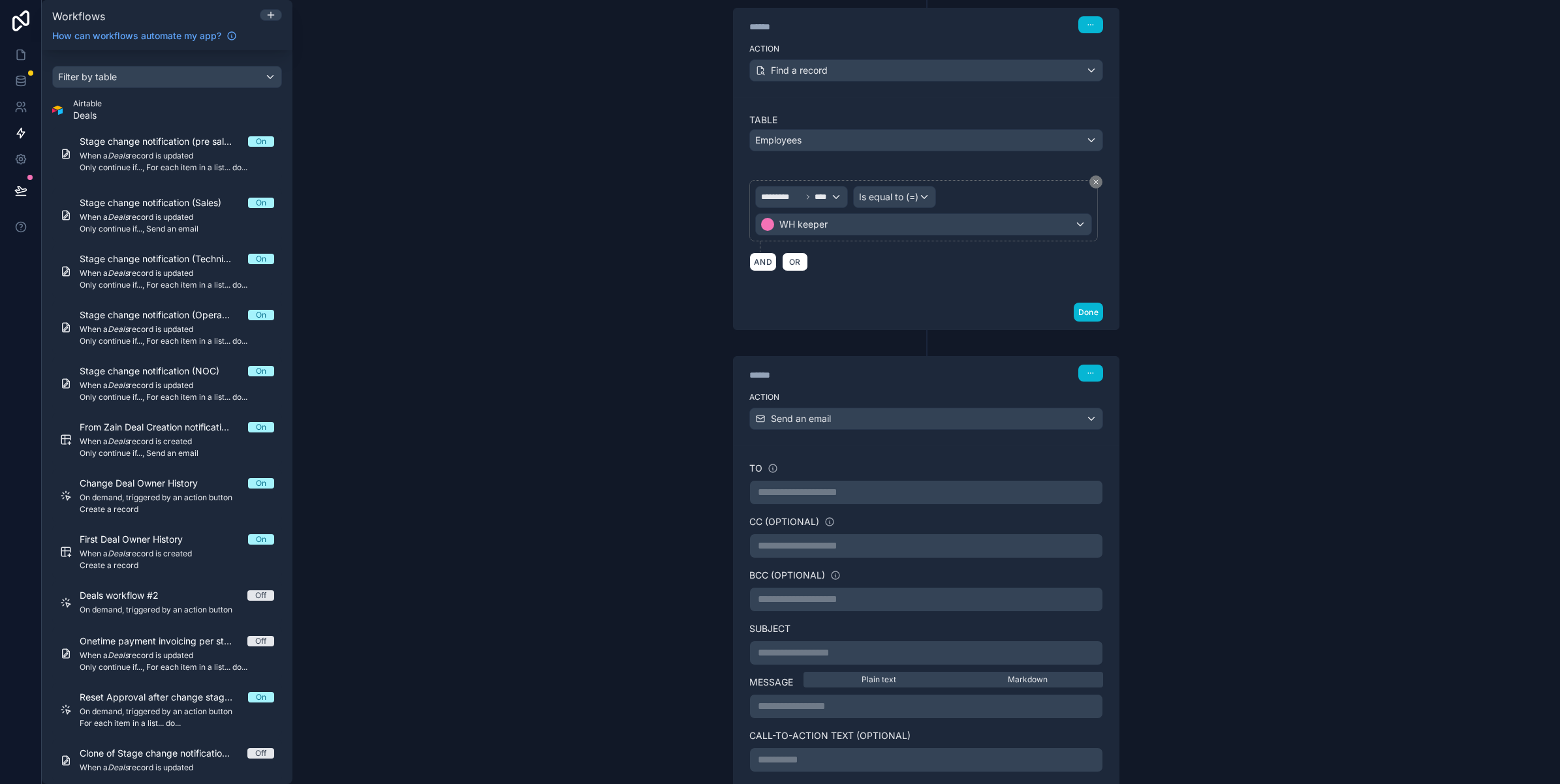
click at [799, 505] on div "**********" at bounding box center [926, 492] width 354 height 24
click at [797, 500] on p "**********" at bounding box center [926, 492] width 337 height 16
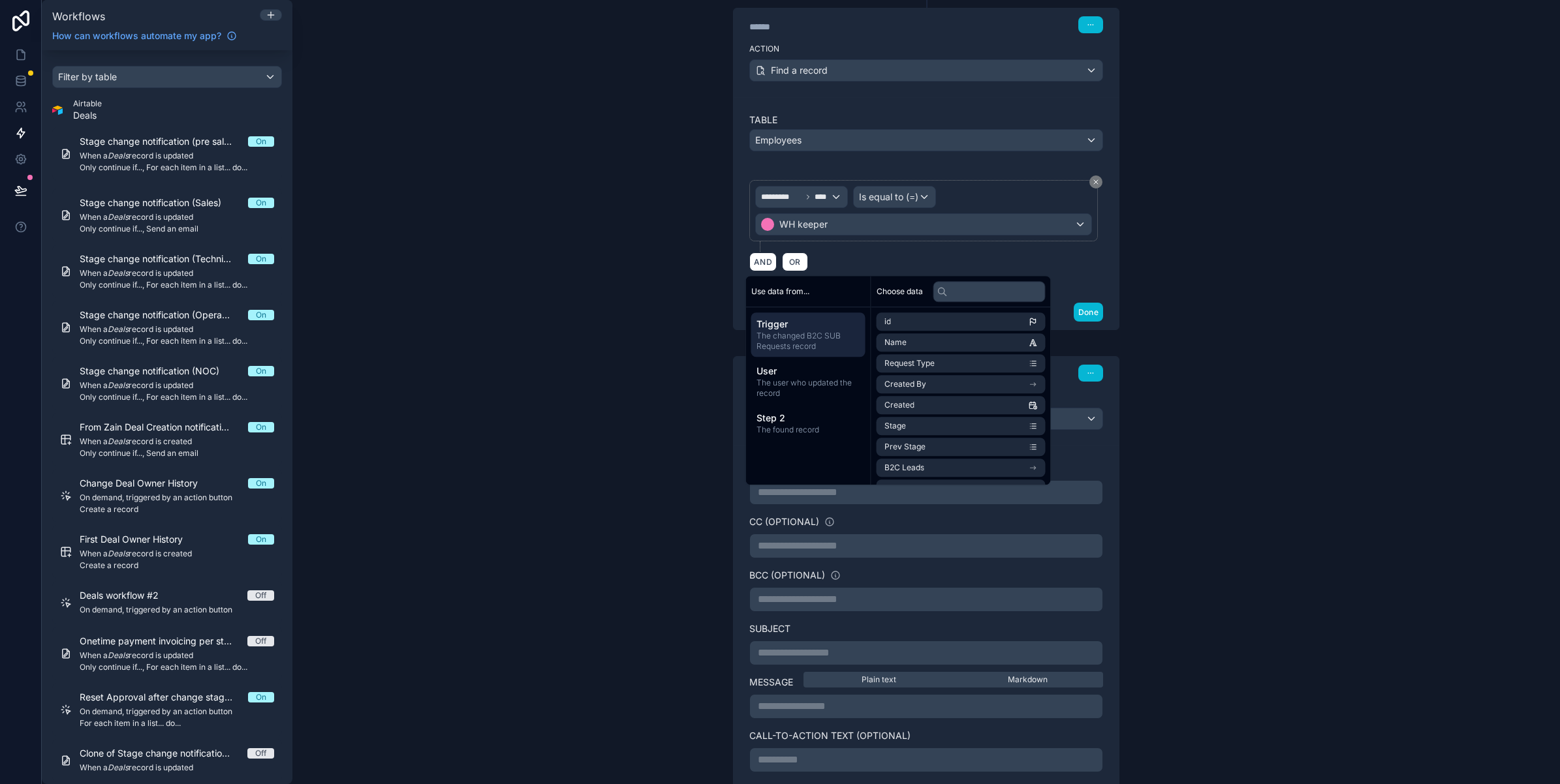
click at [674, 442] on div "**********" at bounding box center [926, 392] width 1267 height 784
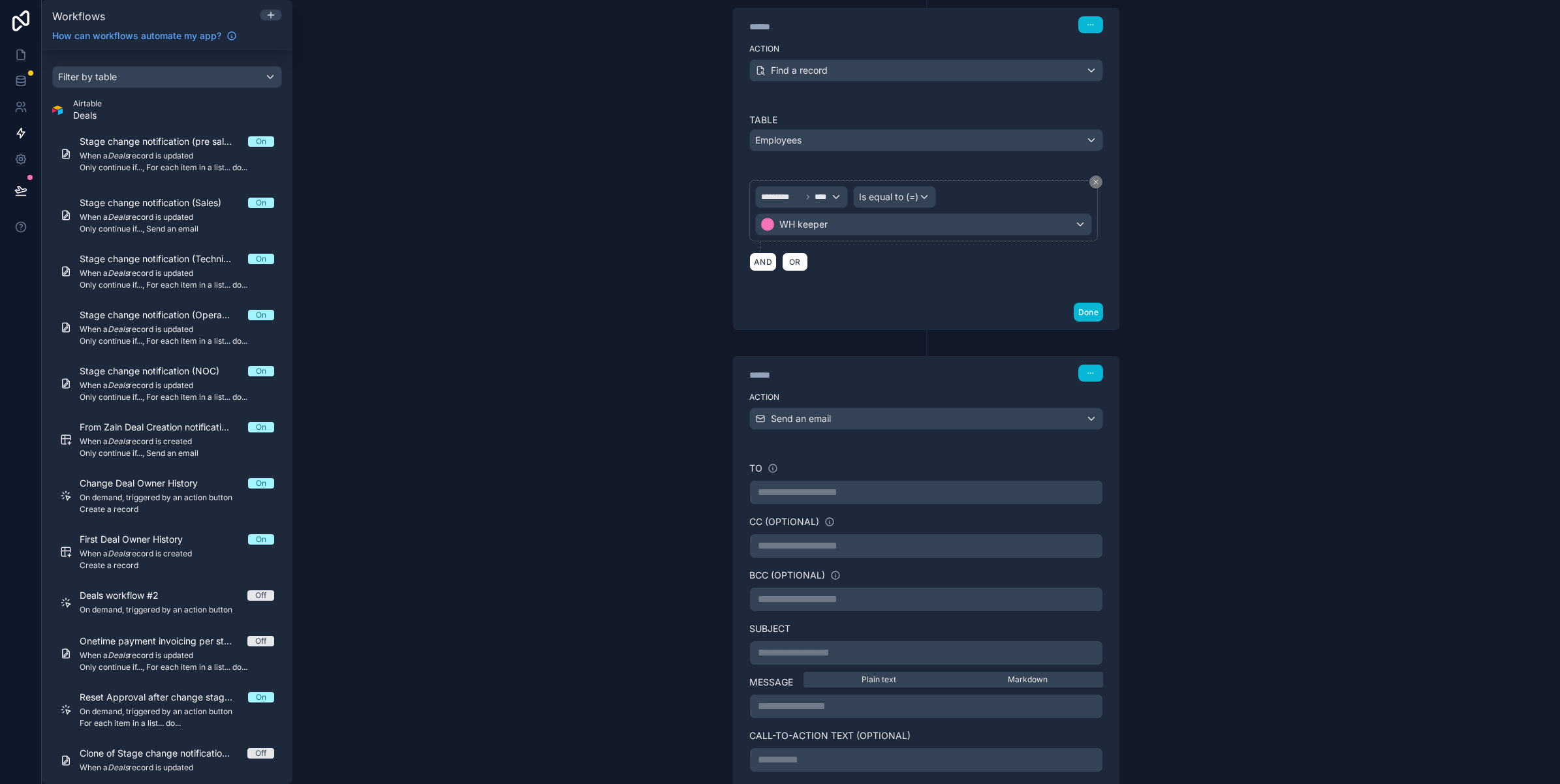
click at [764, 496] on p "**********" at bounding box center [926, 492] width 337 height 16
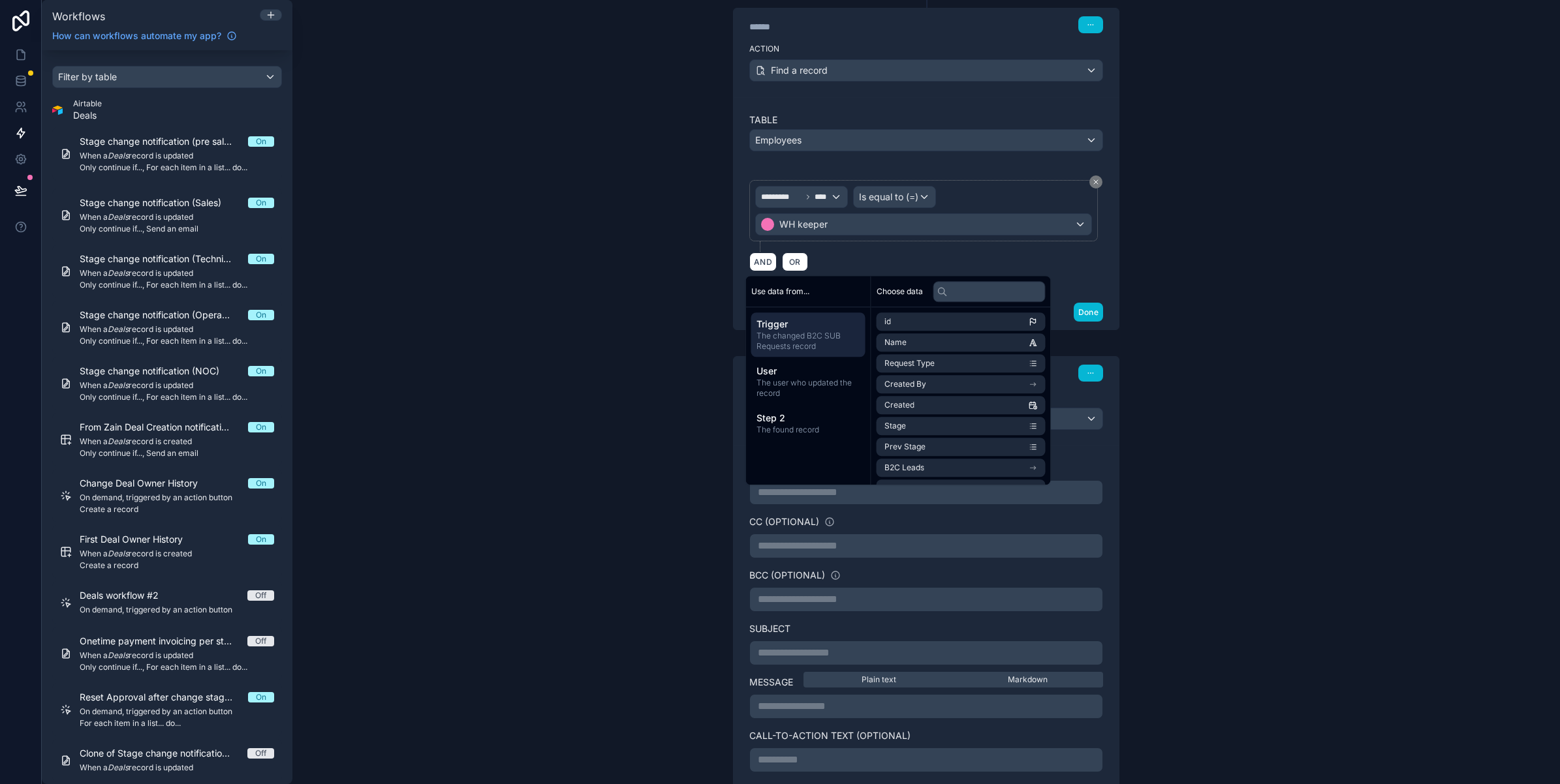
click at [764, 496] on p "**********" at bounding box center [926, 492] width 337 height 16
click at [692, 499] on div "**********" at bounding box center [926, 392] width 1267 height 784
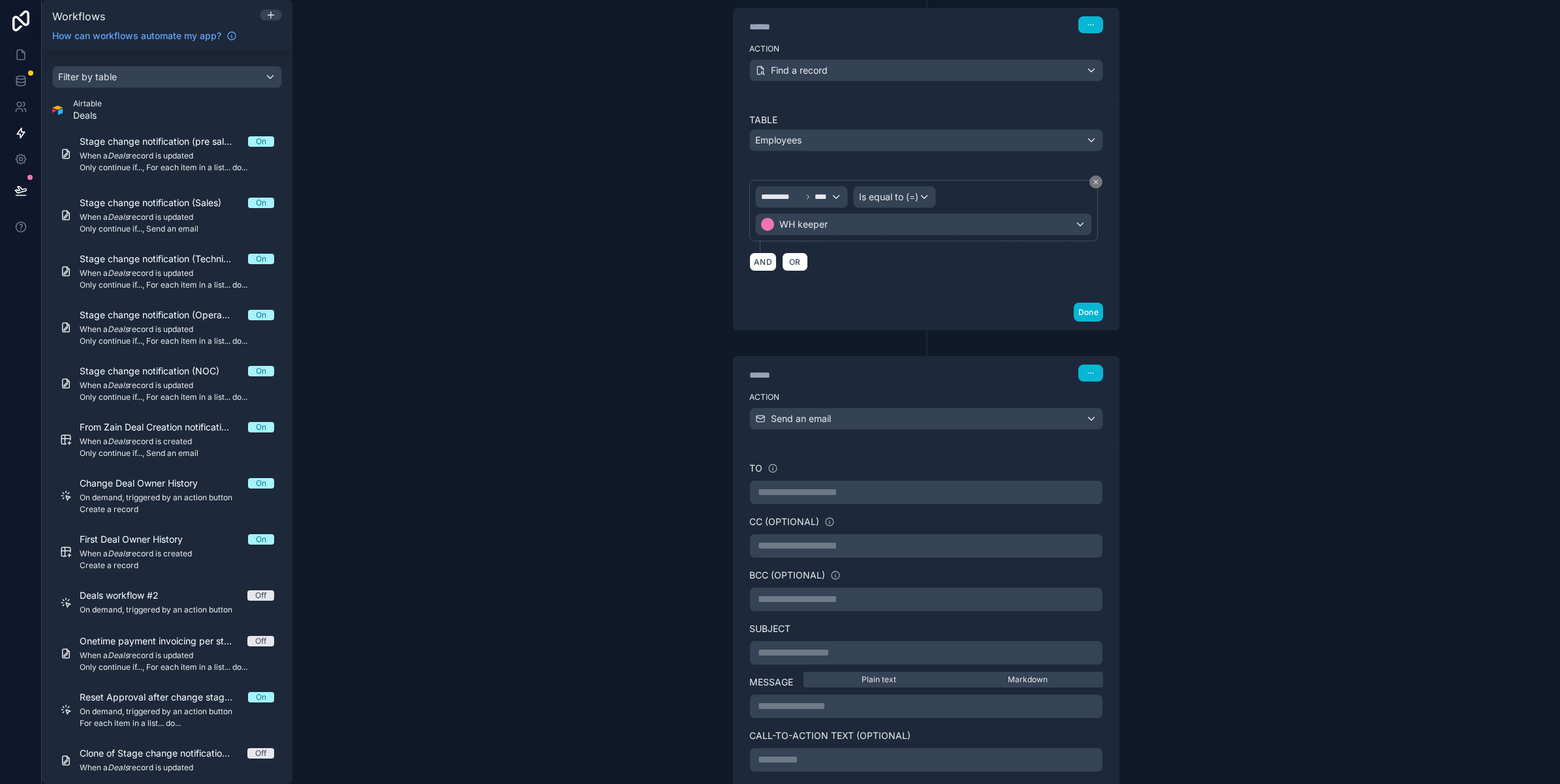
click at [764, 493] on p "**********" at bounding box center [926, 492] width 337 height 16
click at [612, 401] on div "**********" at bounding box center [926, 392] width 1267 height 784
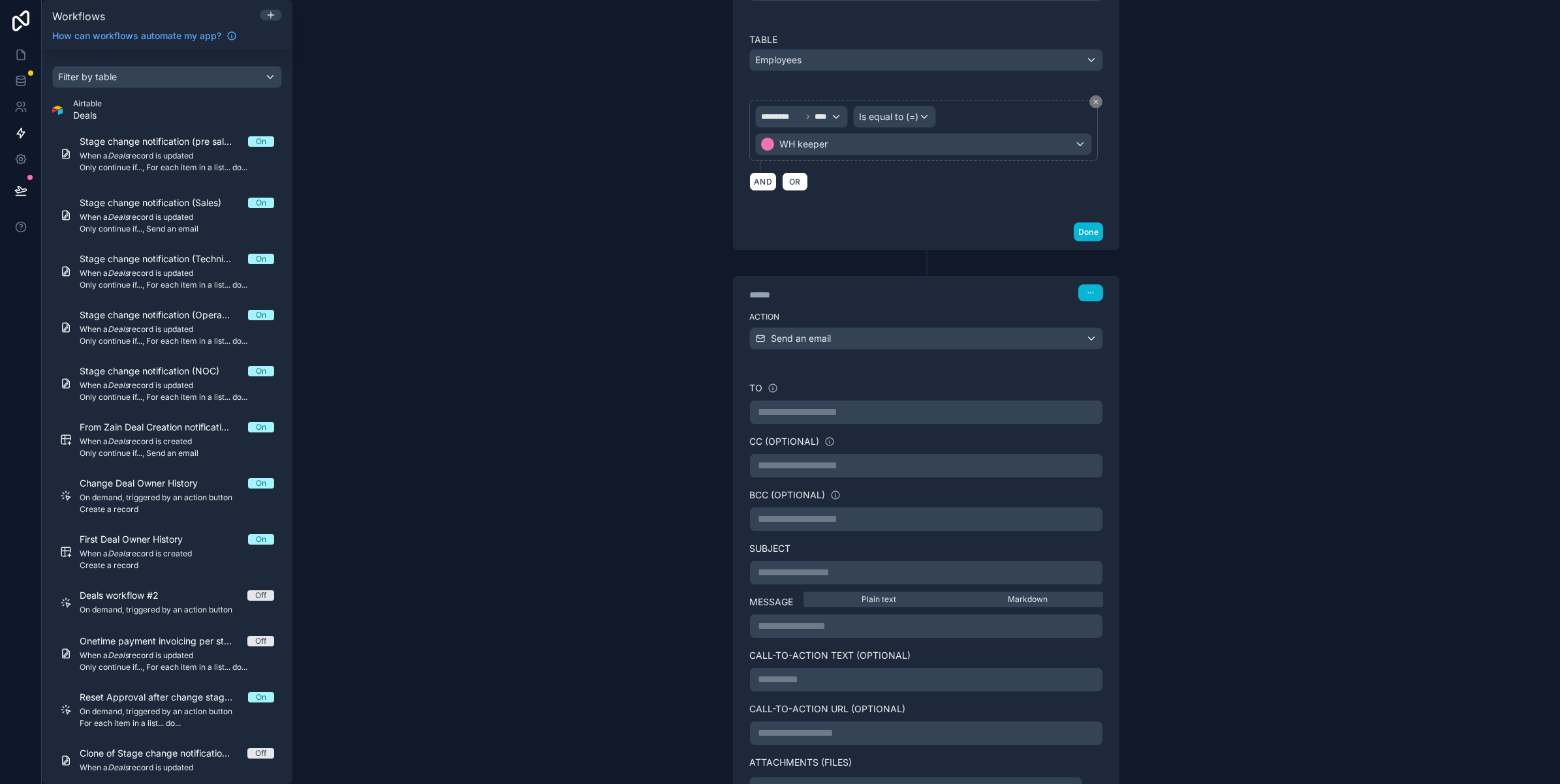
scroll to position [683, 0]
click at [812, 419] on p "**********" at bounding box center [926, 411] width 337 height 16
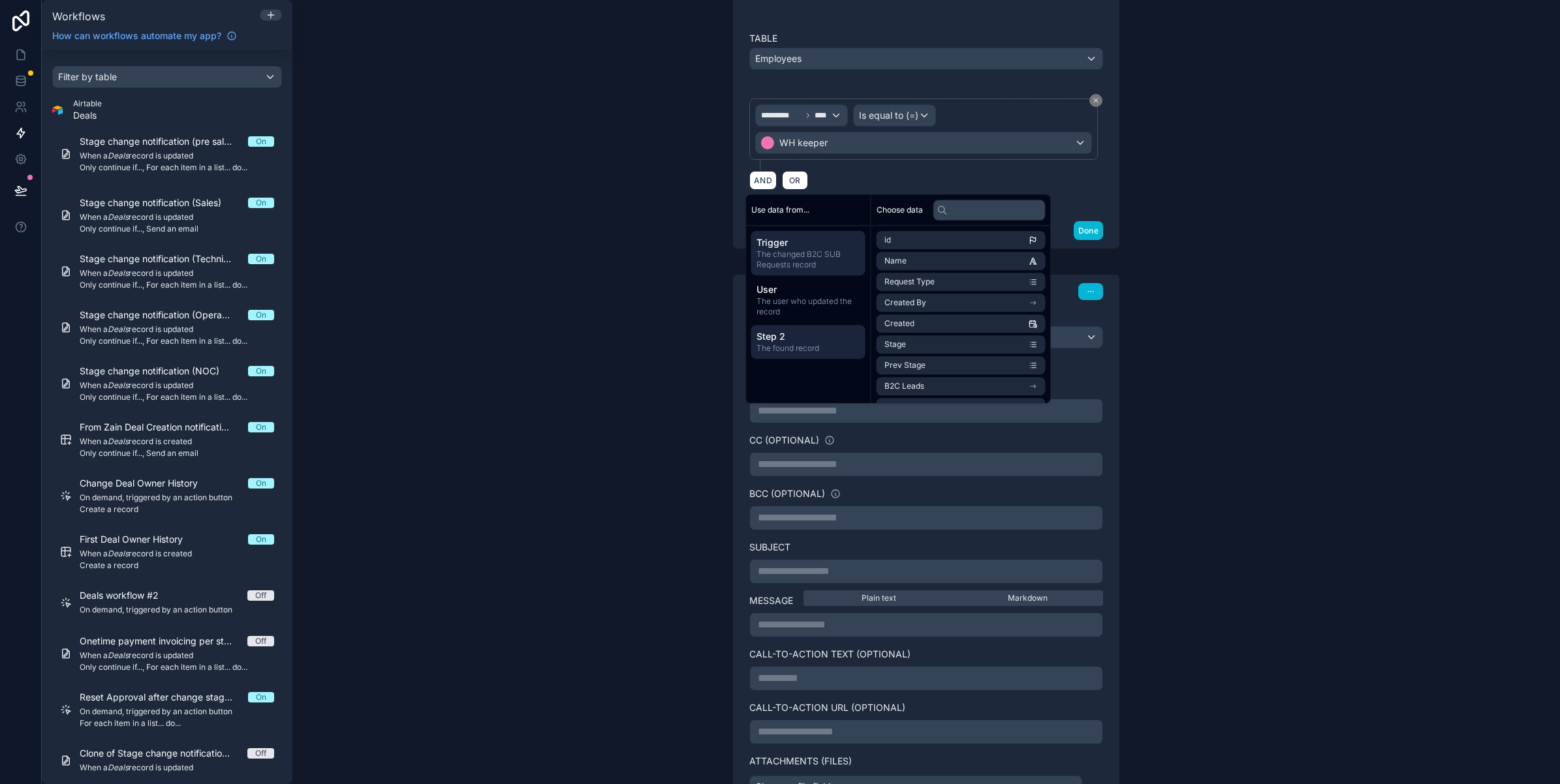
click at [780, 340] on span "Step 2" at bounding box center [808, 336] width 104 height 13
click at [947, 360] on li "Email" at bounding box center [961, 365] width 169 height 18
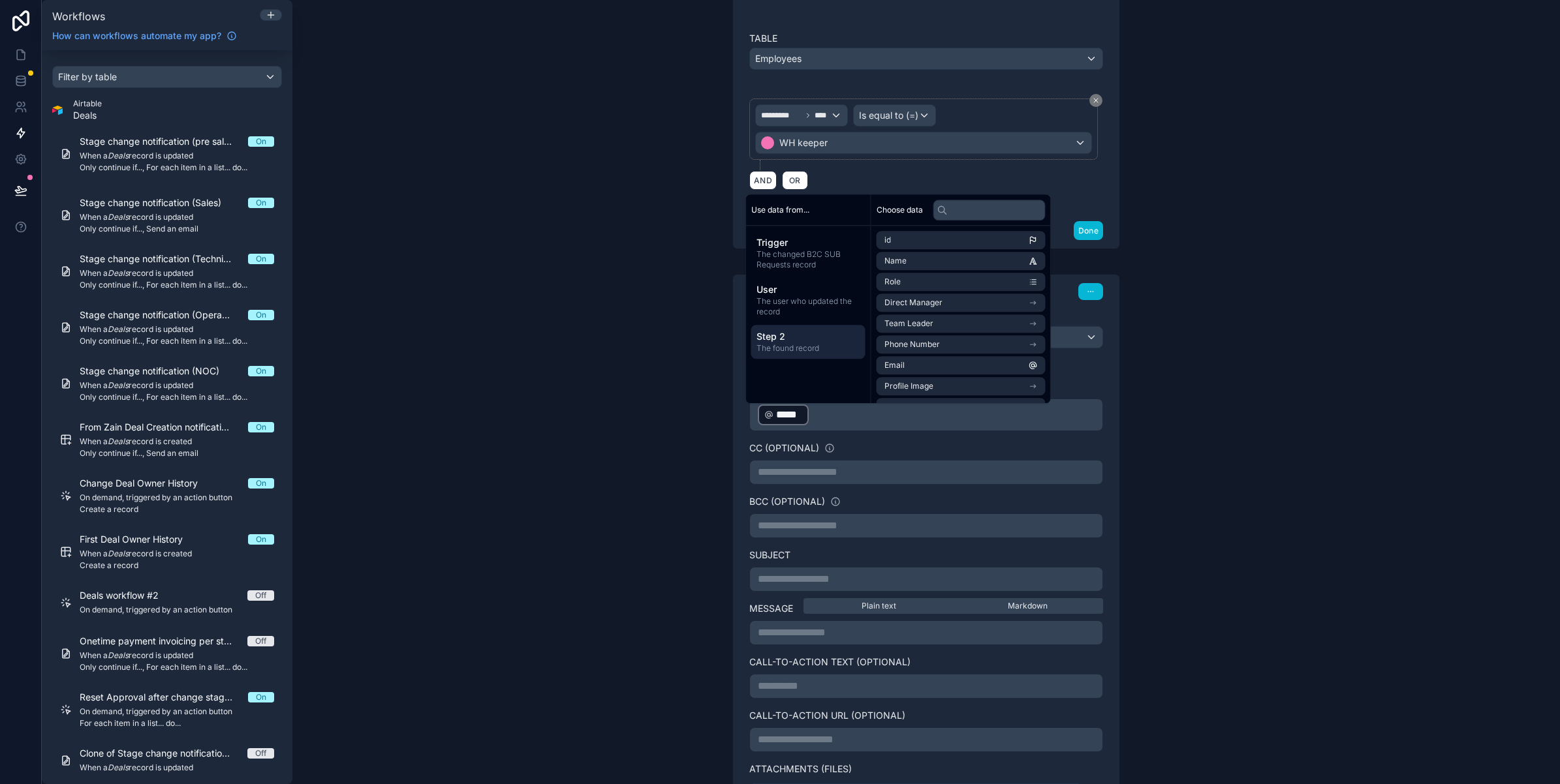
click at [800, 586] on p "**********" at bounding box center [926, 579] width 337 height 16
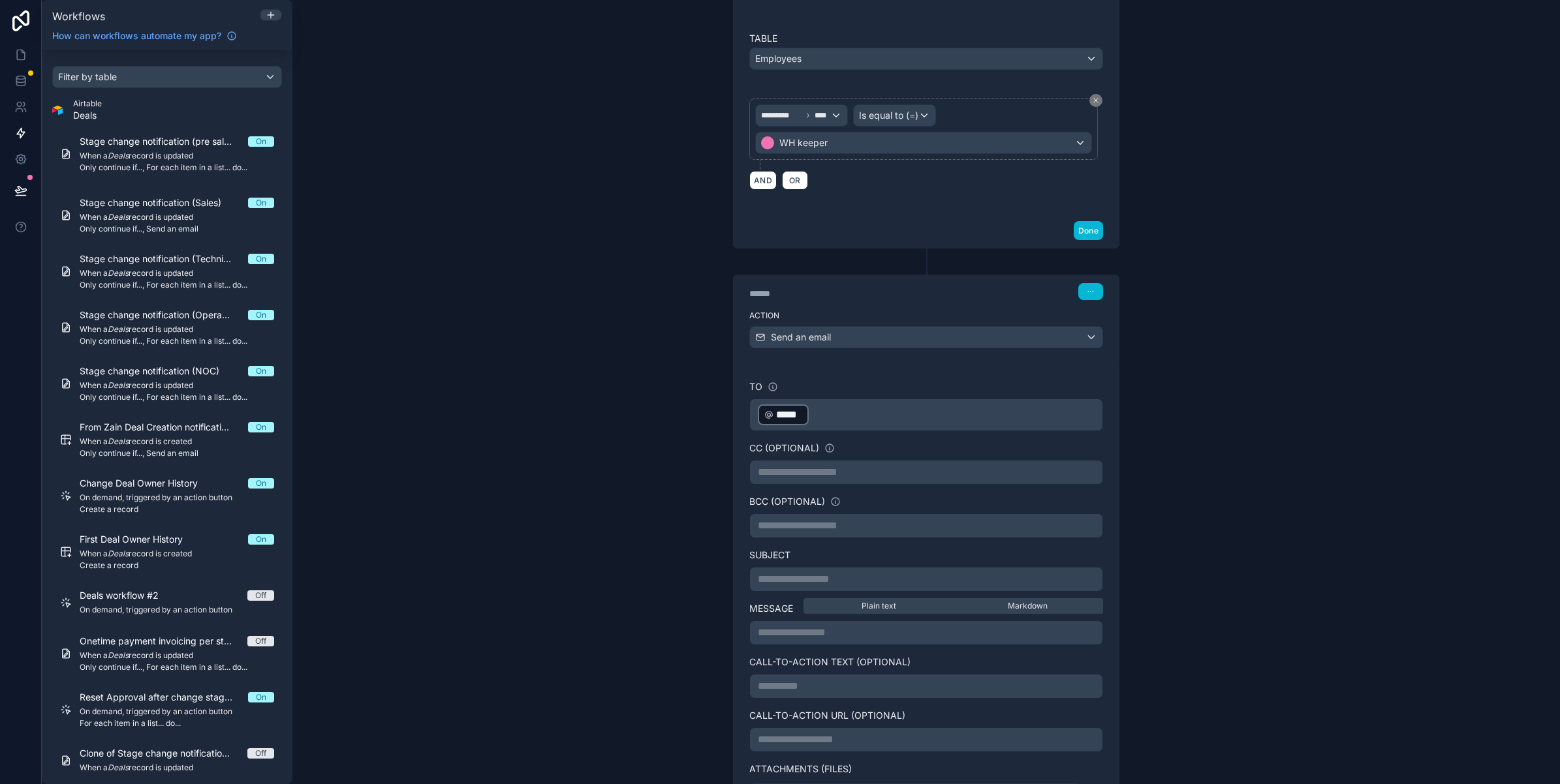
click at [800, 586] on p "**********" at bounding box center [926, 579] width 337 height 16
click at [822, 584] on span "**********" at bounding box center [790, 579] width 64 height 10
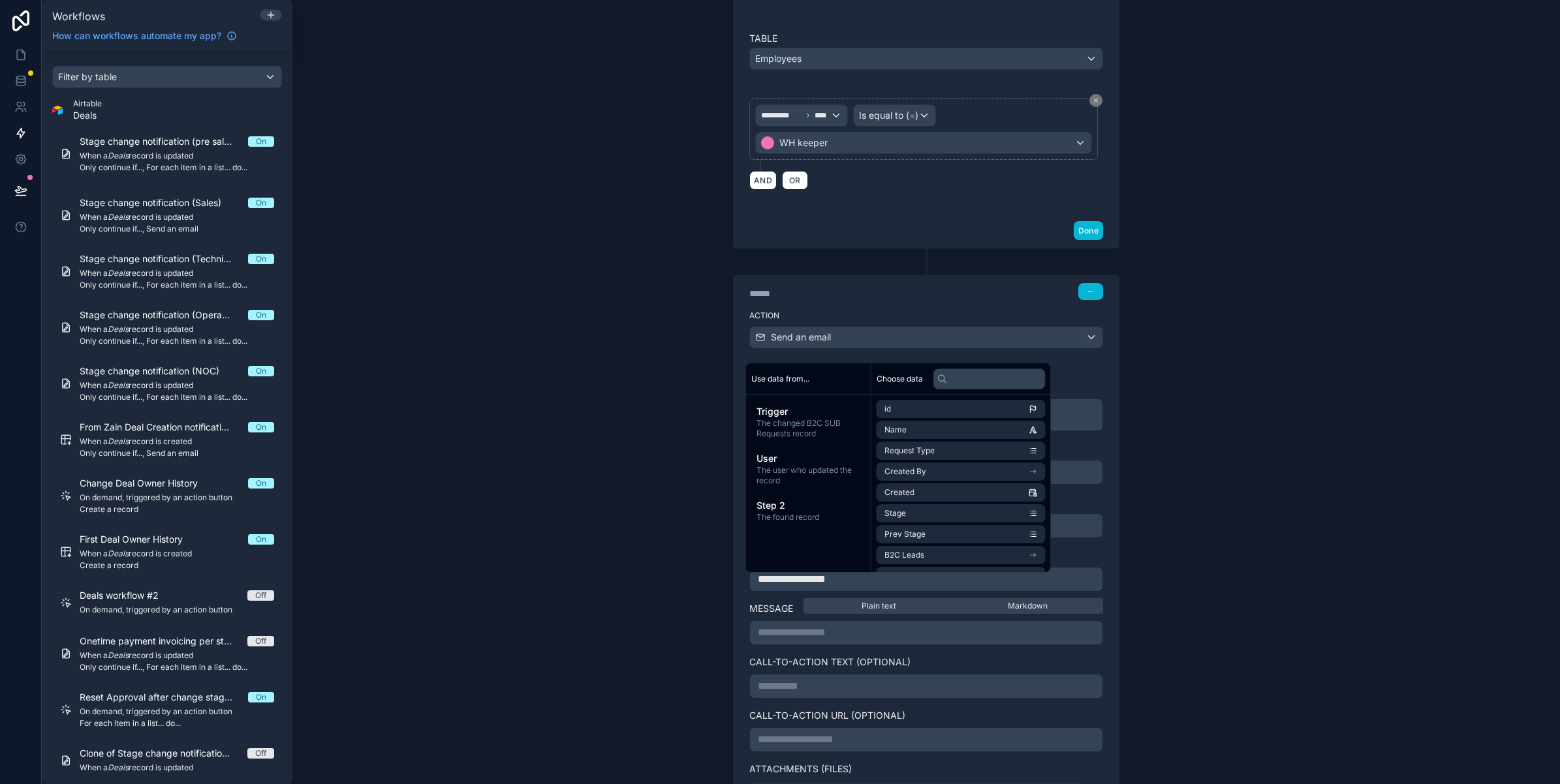
click at [852, 585] on p "**********" at bounding box center [926, 579] width 337 height 16
click at [837, 584] on p "**********" at bounding box center [926, 579] width 337 height 16
click at [992, 587] on p "**********" at bounding box center [926, 579] width 337 height 16
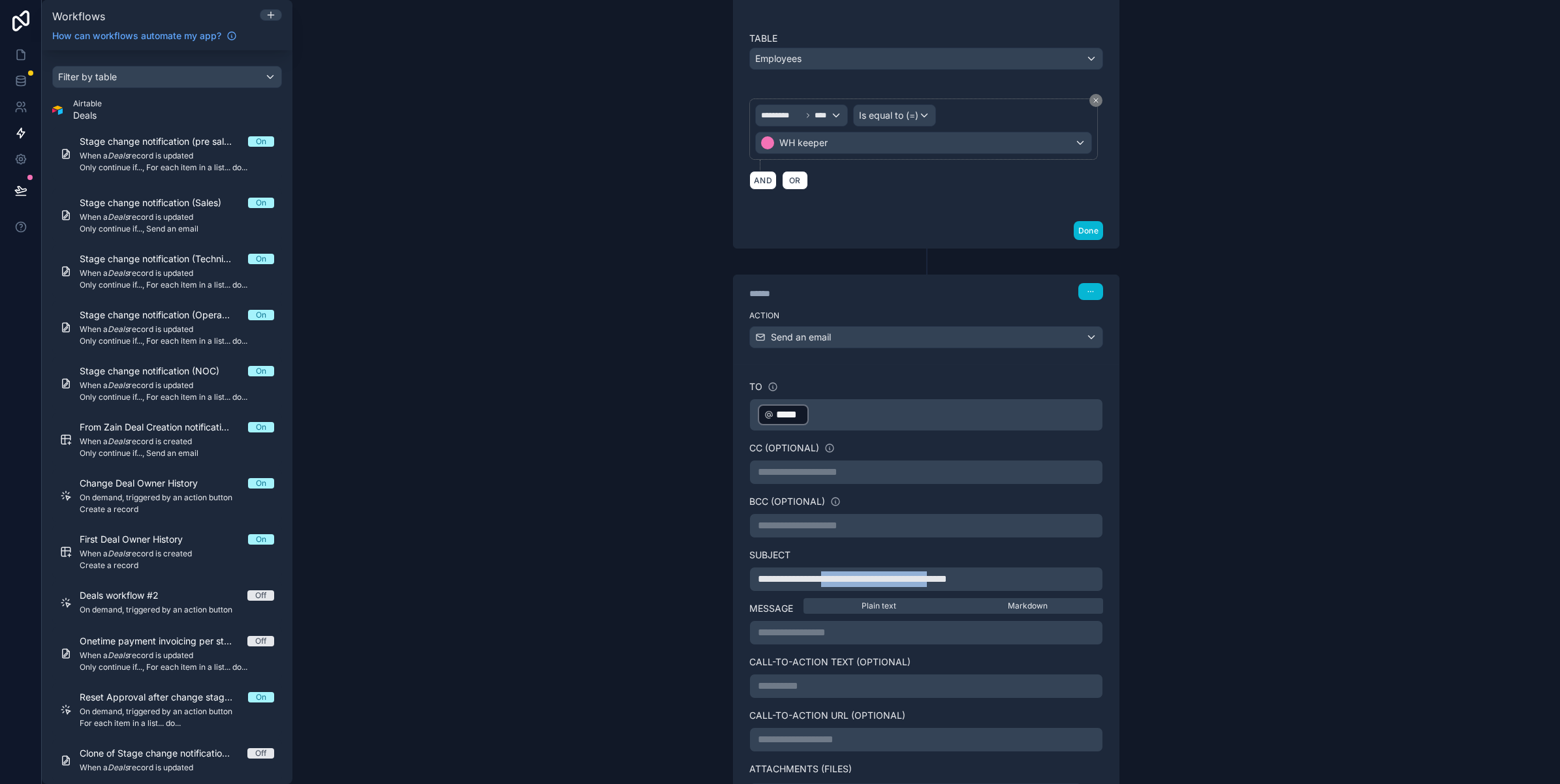
drag, startPoint x: 977, startPoint y: 585, endPoint x: 837, endPoint y: 581, distance: 140.1
click at [837, 581] on span "**********" at bounding box center [852, 579] width 189 height 10
drag, startPoint x: 1006, startPoint y: 587, endPoint x: 758, endPoint y: 585, distance: 248.0
click at [758, 585] on p "**********" at bounding box center [926, 579] width 337 height 16
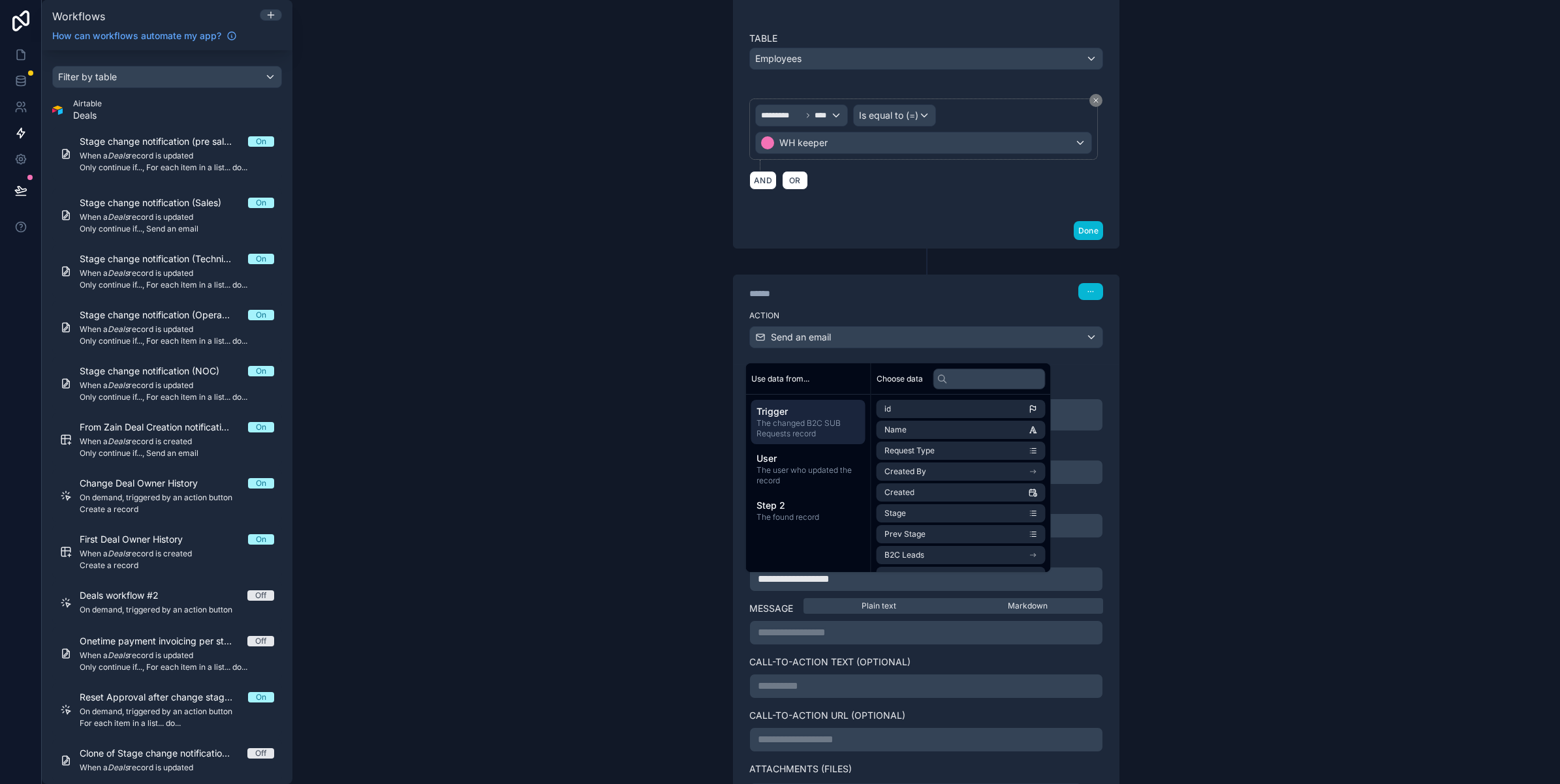
click at [817, 423] on span "The changed B2C SUB Requests record" at bounding box center [808, 428] width 104 height 21
click at [931, 451] on span "Request Type" at bounding box center [910, 450] width 50 height 10
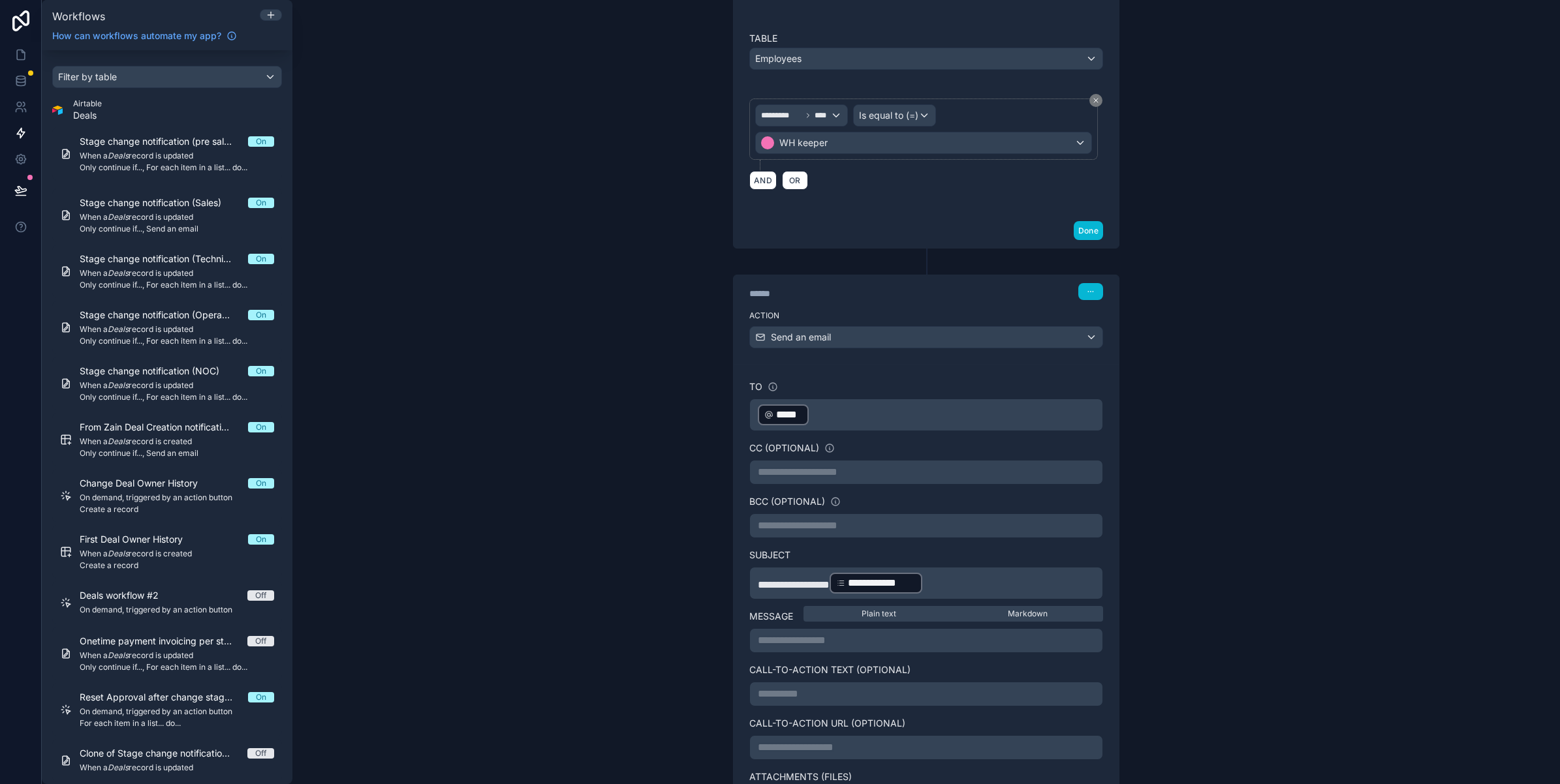
click at [855, 646] on p "**********" at bounding box center [926, 641] width 337 height 16
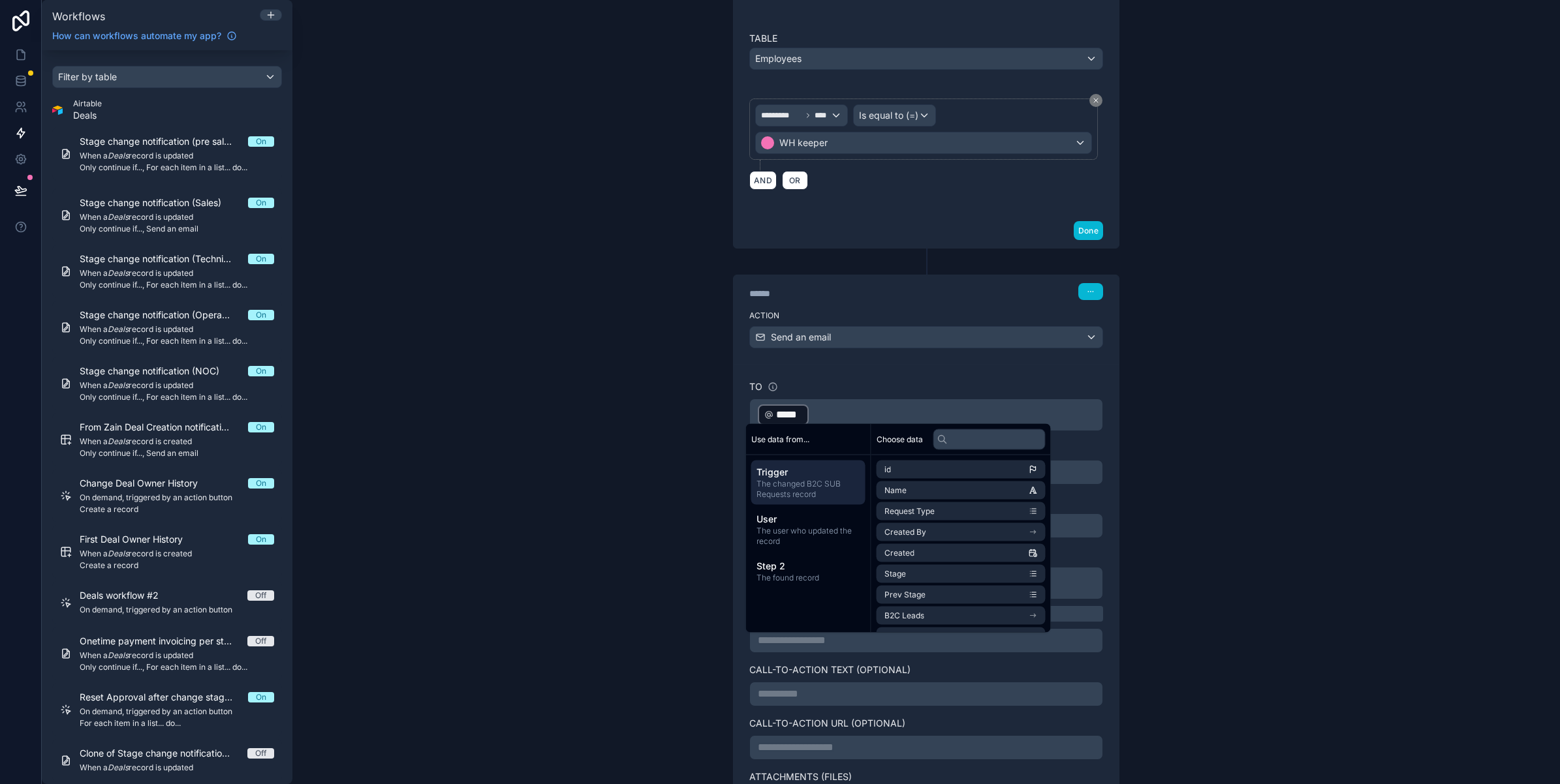
click at [1173, 637] on div "**********" at bounding box center [926, 392] width 1267 height 784
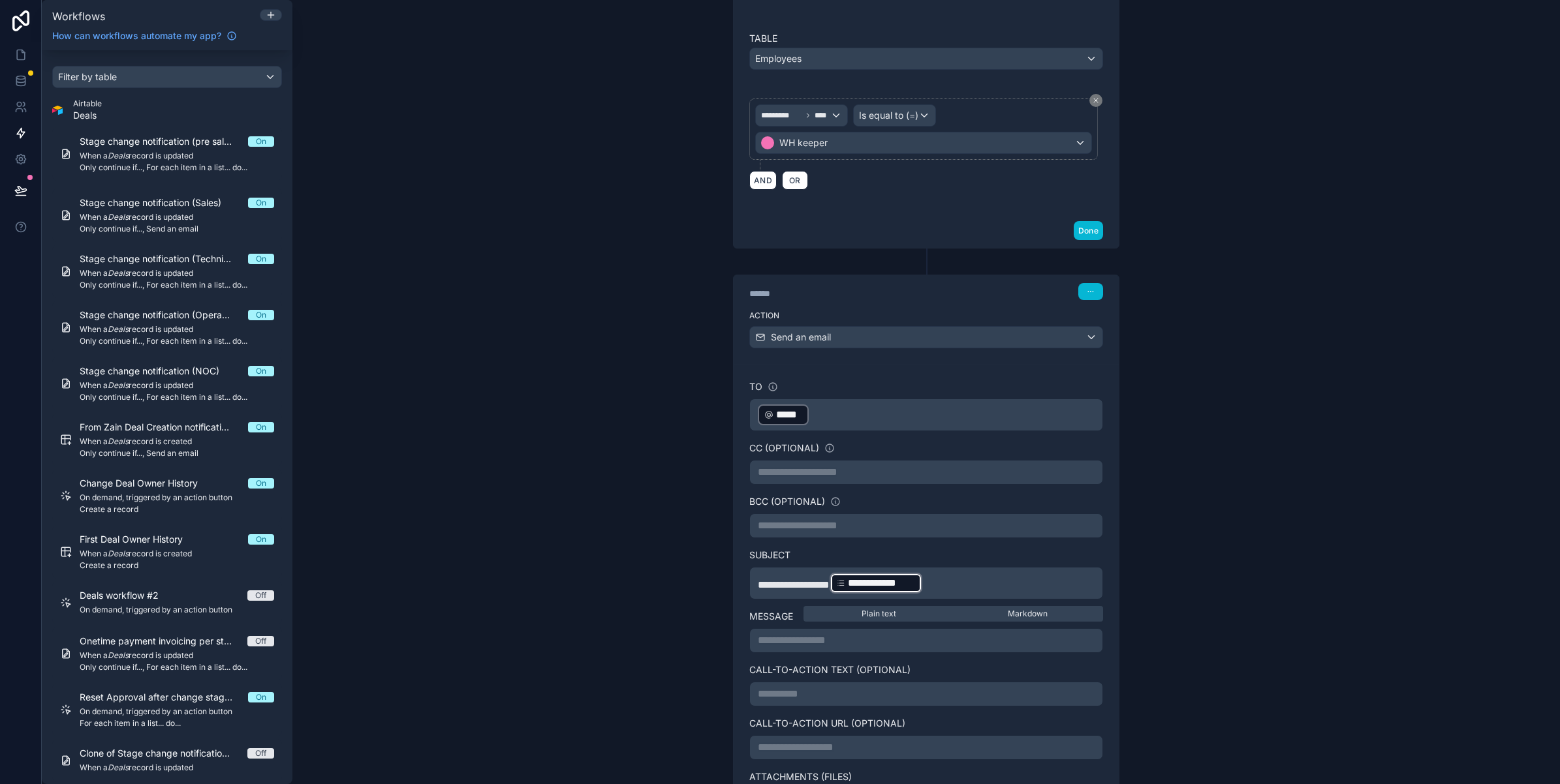
click at [957, 587] on p "**********" at bounding box center [926, 583] width 337 height 24
click at [950, 590] on p "**********" at bounding box center [926, 583] width 337 height 24
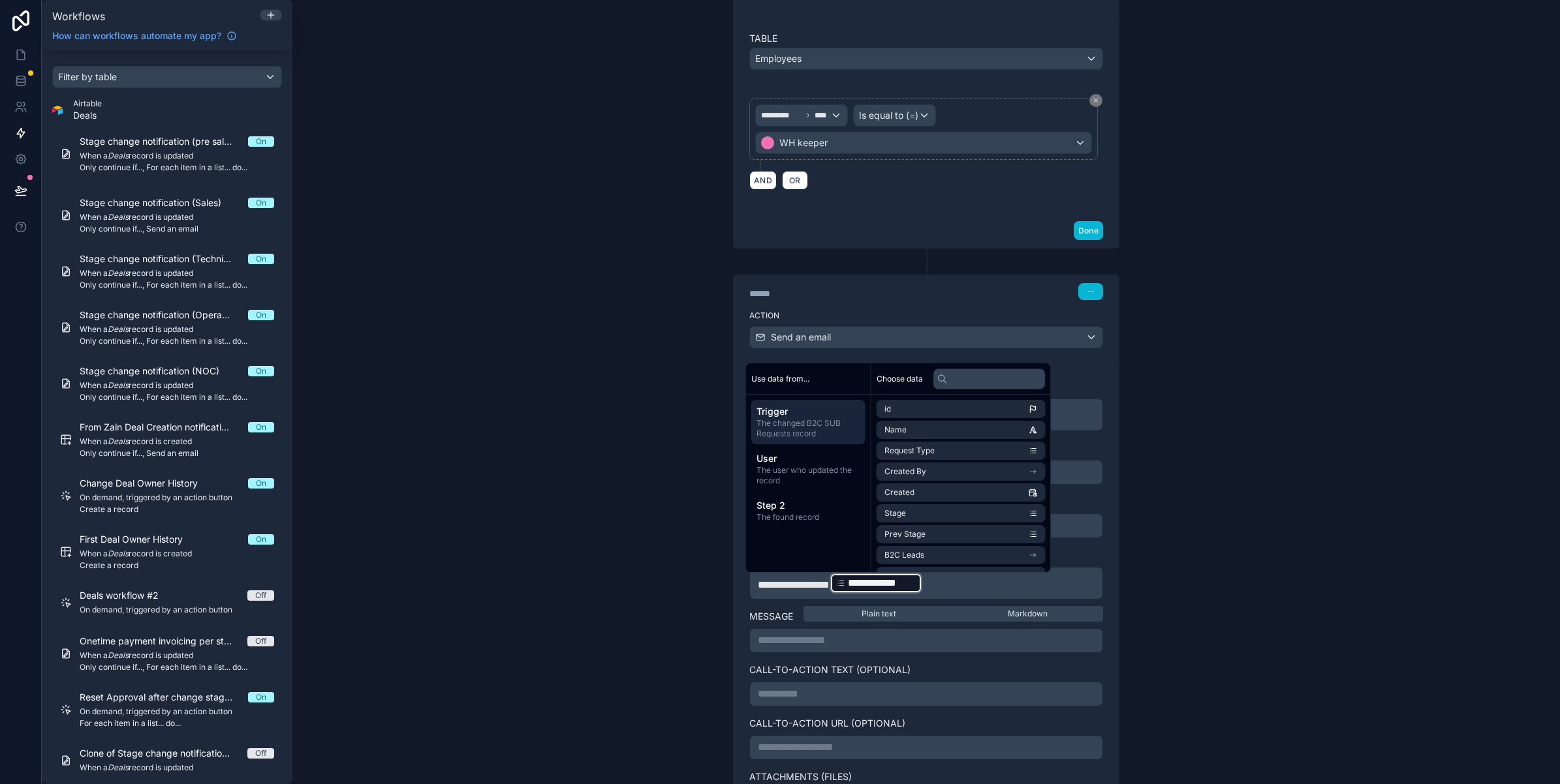
click at [957, 588] on p "**********" at bounding box center [926, 583] width 337 height 24
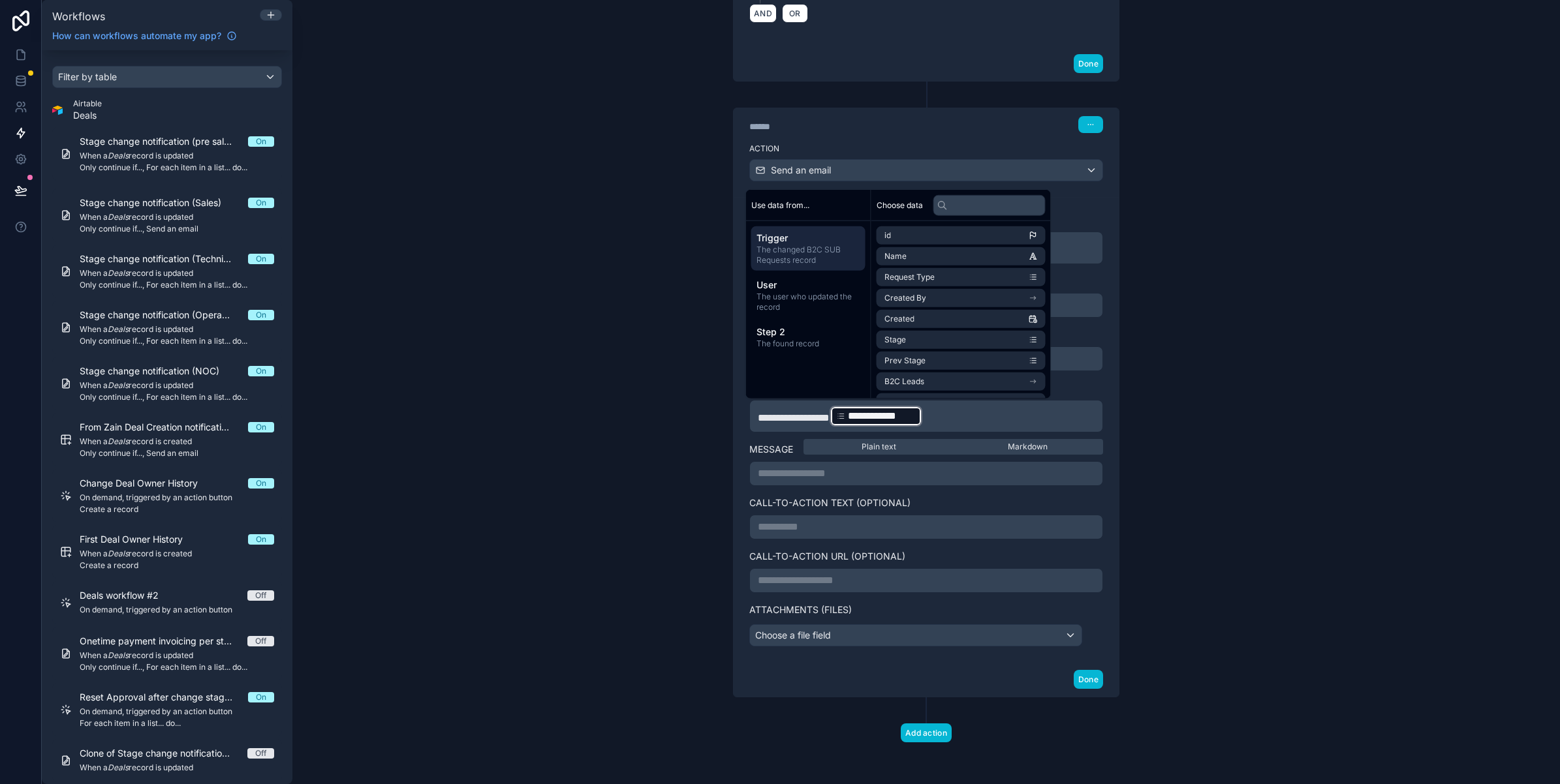
scroll to position [858, 0]
click at [946, 417] on p "**********" at bounding box center [926, 416] width 337 height 24
click at [796, 254] on span "The changed B2C SUB Requests record" at bounding box center [808, 255] width 104 height 21
click at [948, 375] on li "B2C Leads" at bounding box center [961, 381] width 169 height 18
click at [931, 284] on li "Tower Name" at bounding box center [961, 279] width 169 height 18
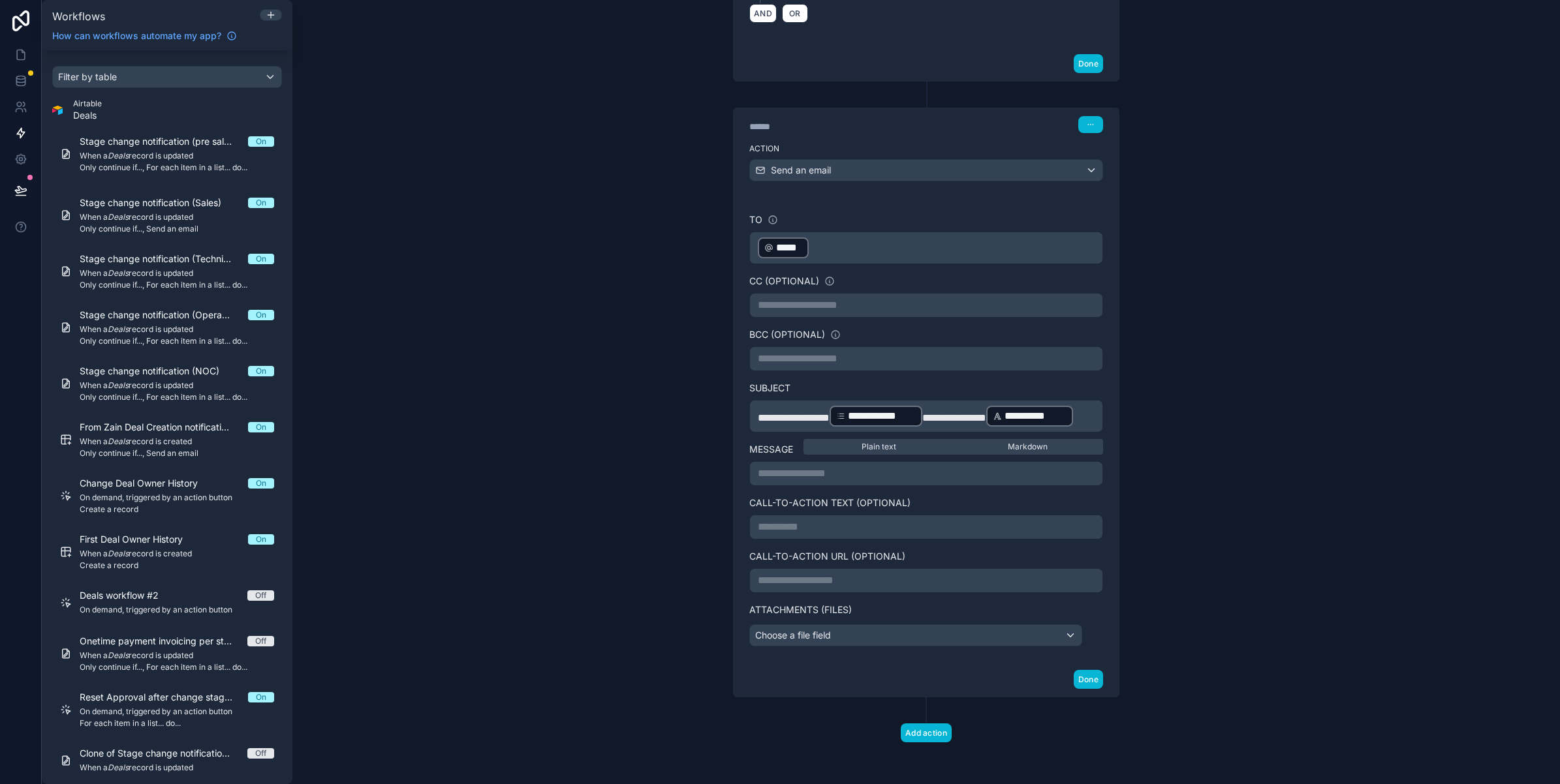
click at [798, 481] on p "**********" at bounding box center [926, 473] width 337 height 16
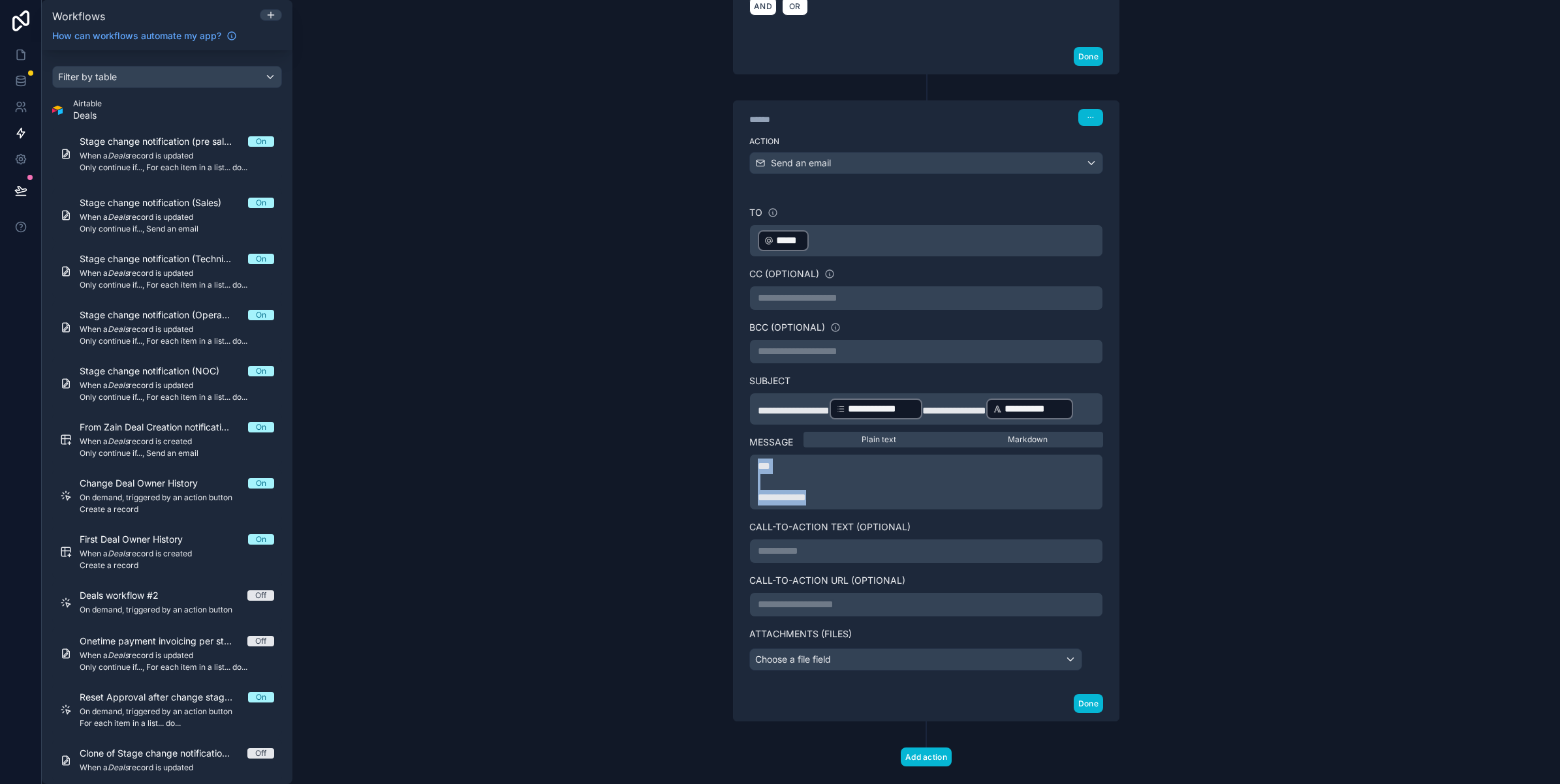
drag, startPoint x: 820, startPoint y: 532, endPoint x: 731, endPoint y: 490, distance: 98.4
click at [733, 490] on div "**********" at bounding box center [926, 438] width 385 height 496
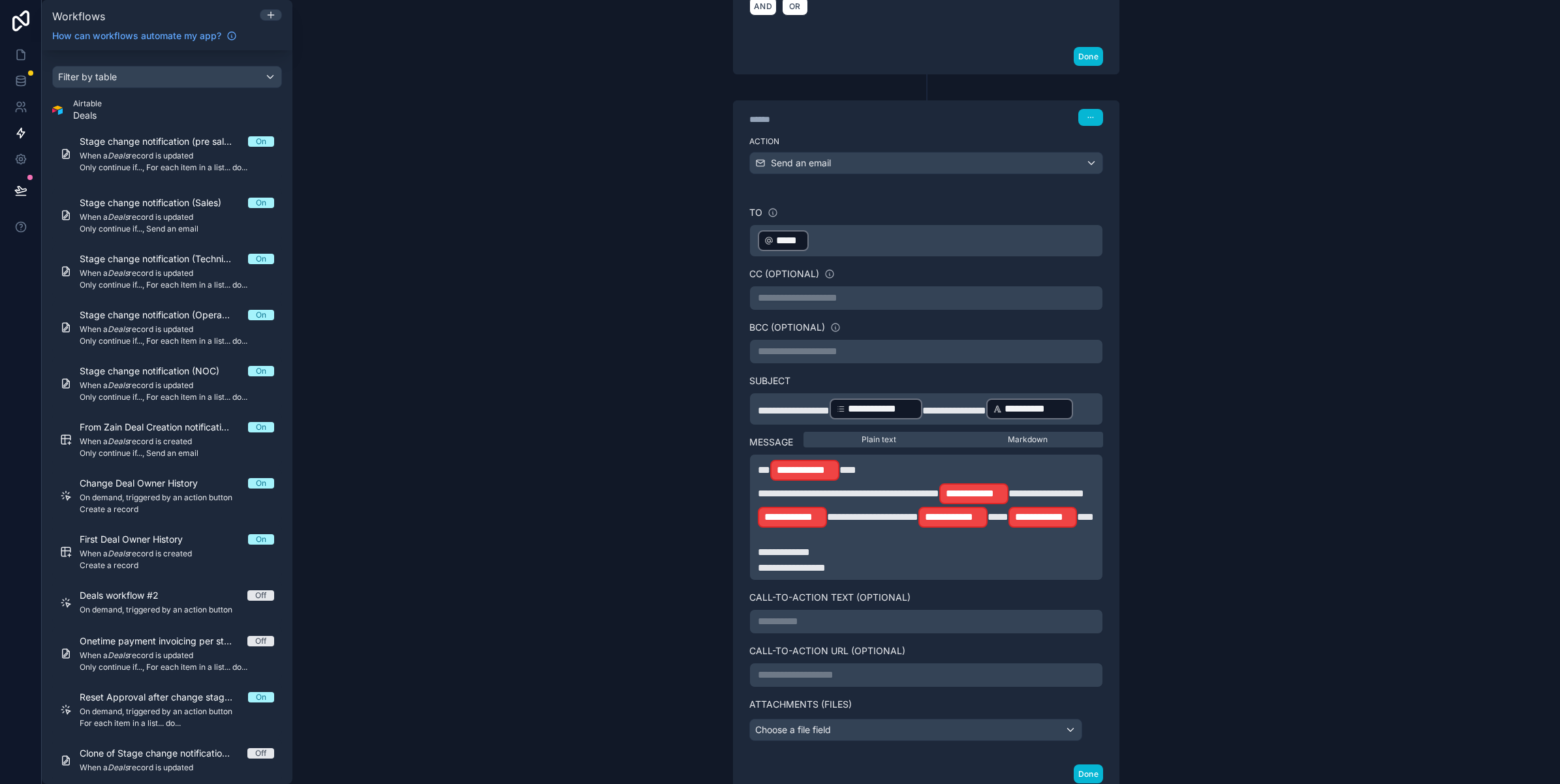
click at [840, 475] on span "*" at bounding box center [848, 470] width 17 height 10
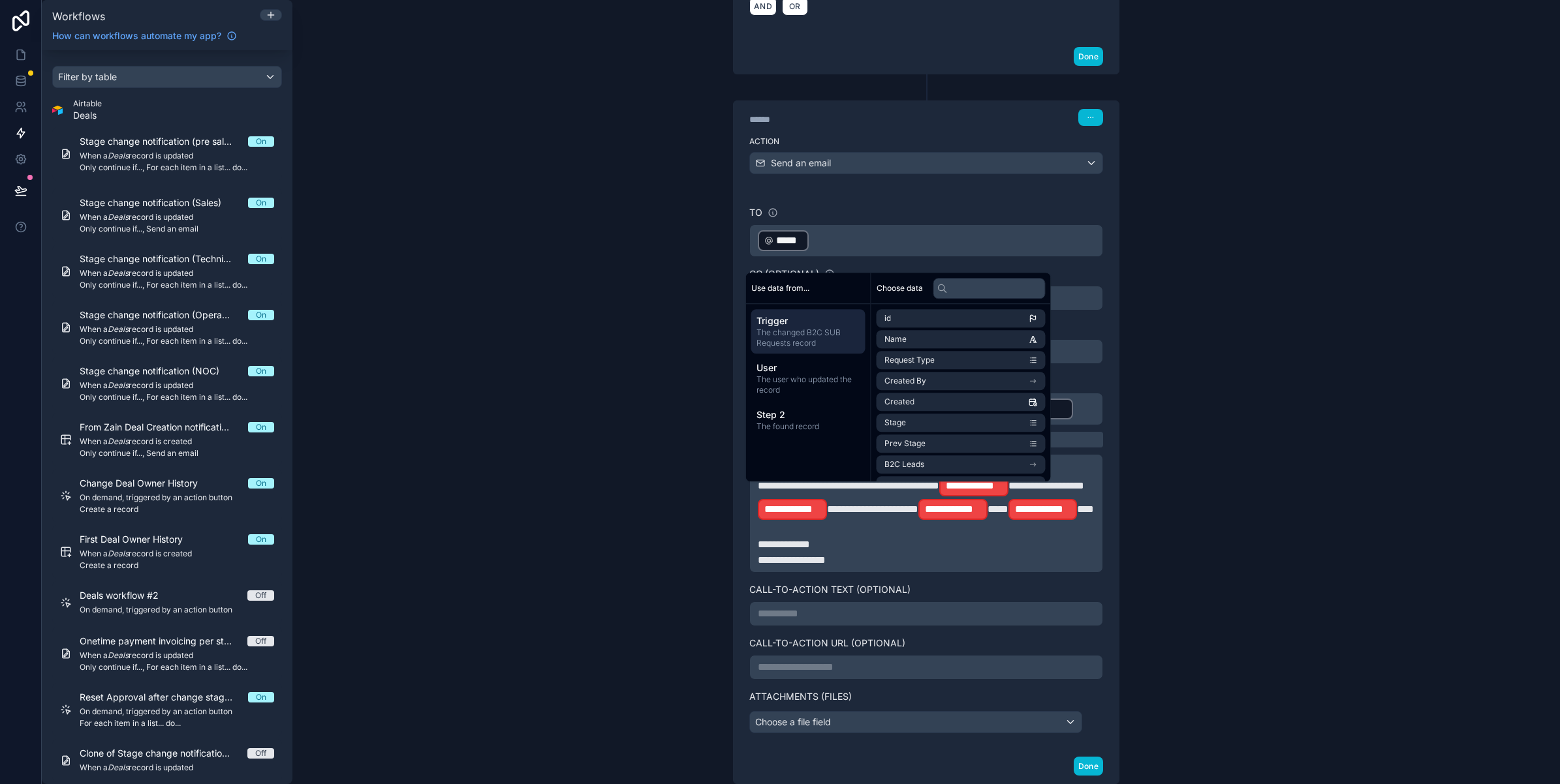
click at [826, 333] on span "The changed B2C SUB Requests record" at bounding box center [808, 338] width 104 height 21
click at [898, 338] on span "Name" at bounding box center [895, 339] width 22 height 10
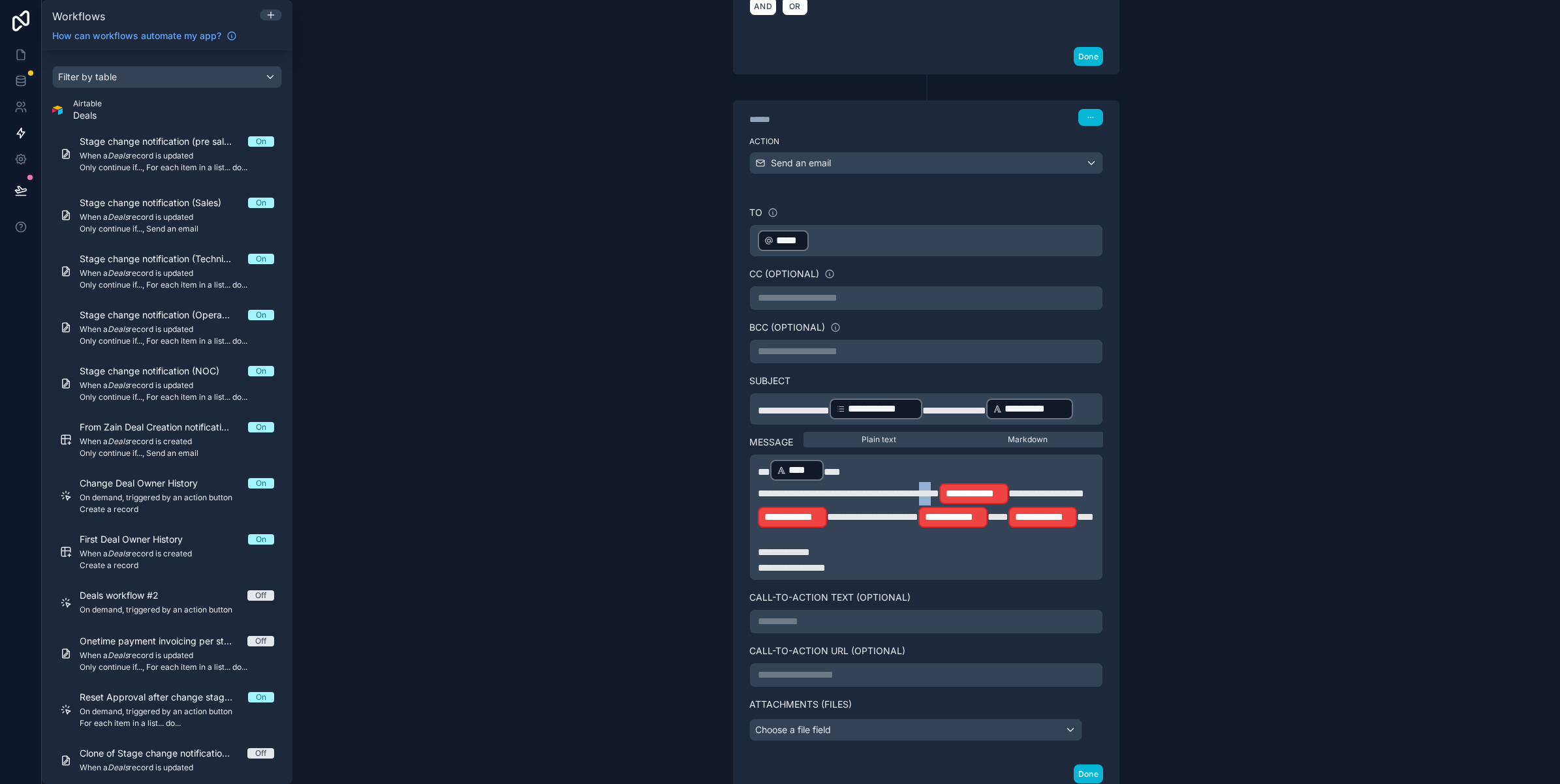
drag, startPoint x: 964, startPoint y: 517, endPoint x: 948, endPoint y: 517, distance: 16.0
click at [940, 498] on span "**********" at bounding box center [848, 494] width 182 height 10
click at [1042, 498] on span "**********" at bounding box center [1046, 494] width 76 height 10
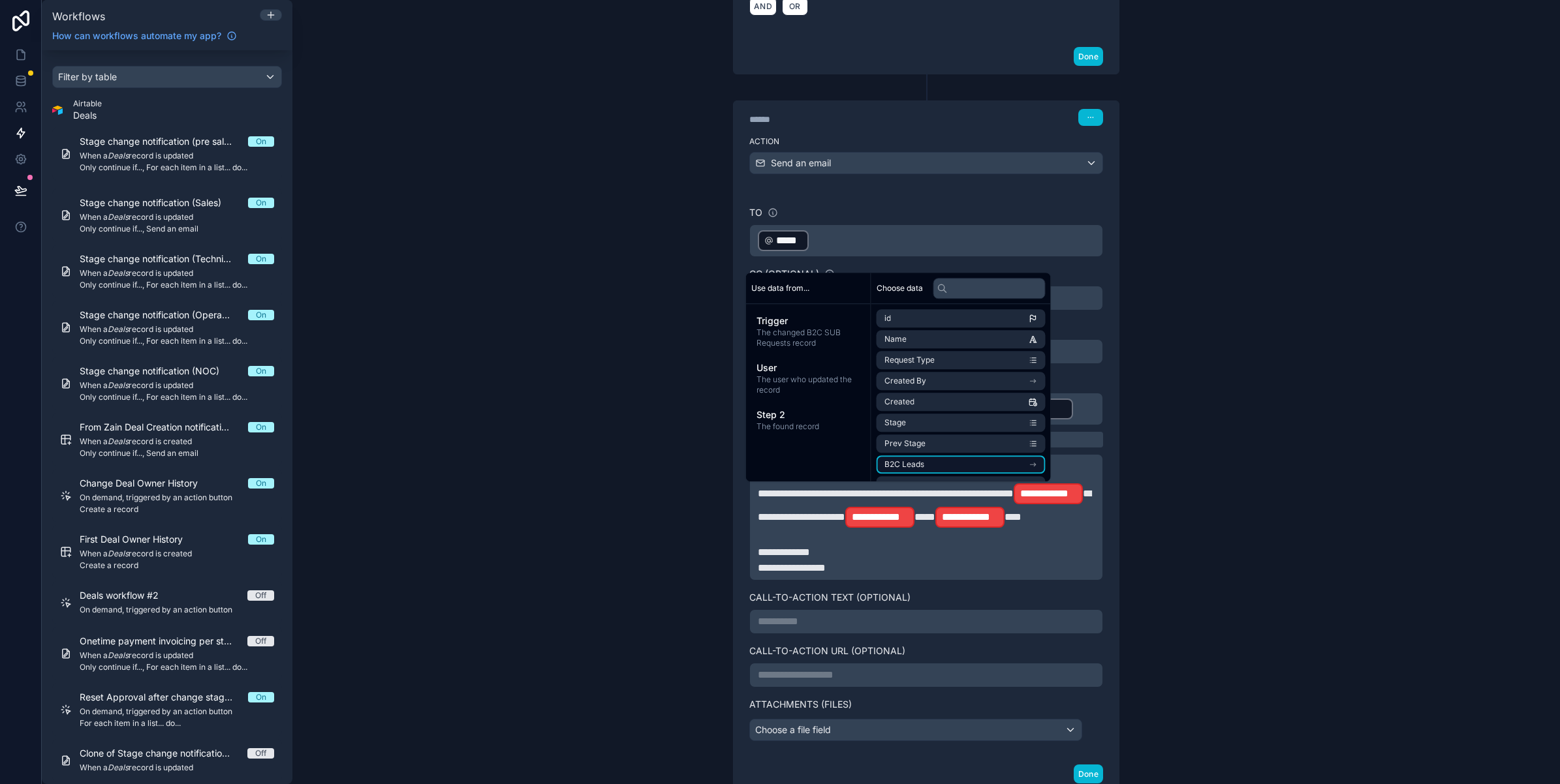
click at [947, 461] on li "B2C Leads" at bounding box center [961, 464] width 169 height 18
click at [941, 361] on li "Tower Name" at bounding box center [961, 362] width 169 height 18
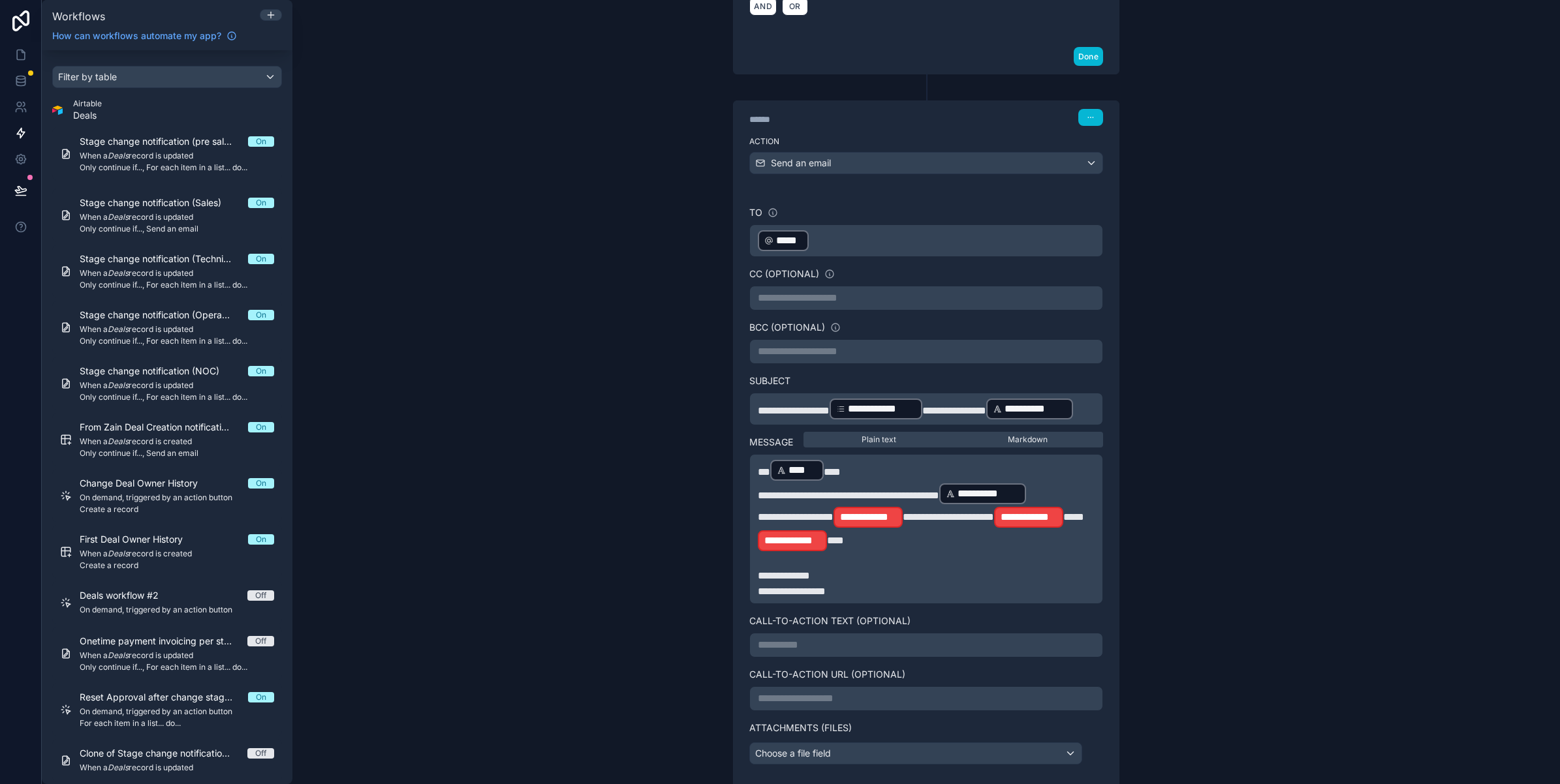
drag, startPoint x: 889, startPoint y: 549, endPoint x: 842, endPoint y: 545, distance: 47.2
click at [842, 545] on p "**********" at bounding box center [926, 517] width 337 height 71
drag, startPoint x: 813, startPoint y: 547, endPoint x: 771, endPoint y: 545, distance: 42.0
click at [771, 522] on span "**********" at bounding box center [795, 517] width 76 height 10
click at [905, 551] on p "**********" at bounding box center [926, 517] width 337 height 71
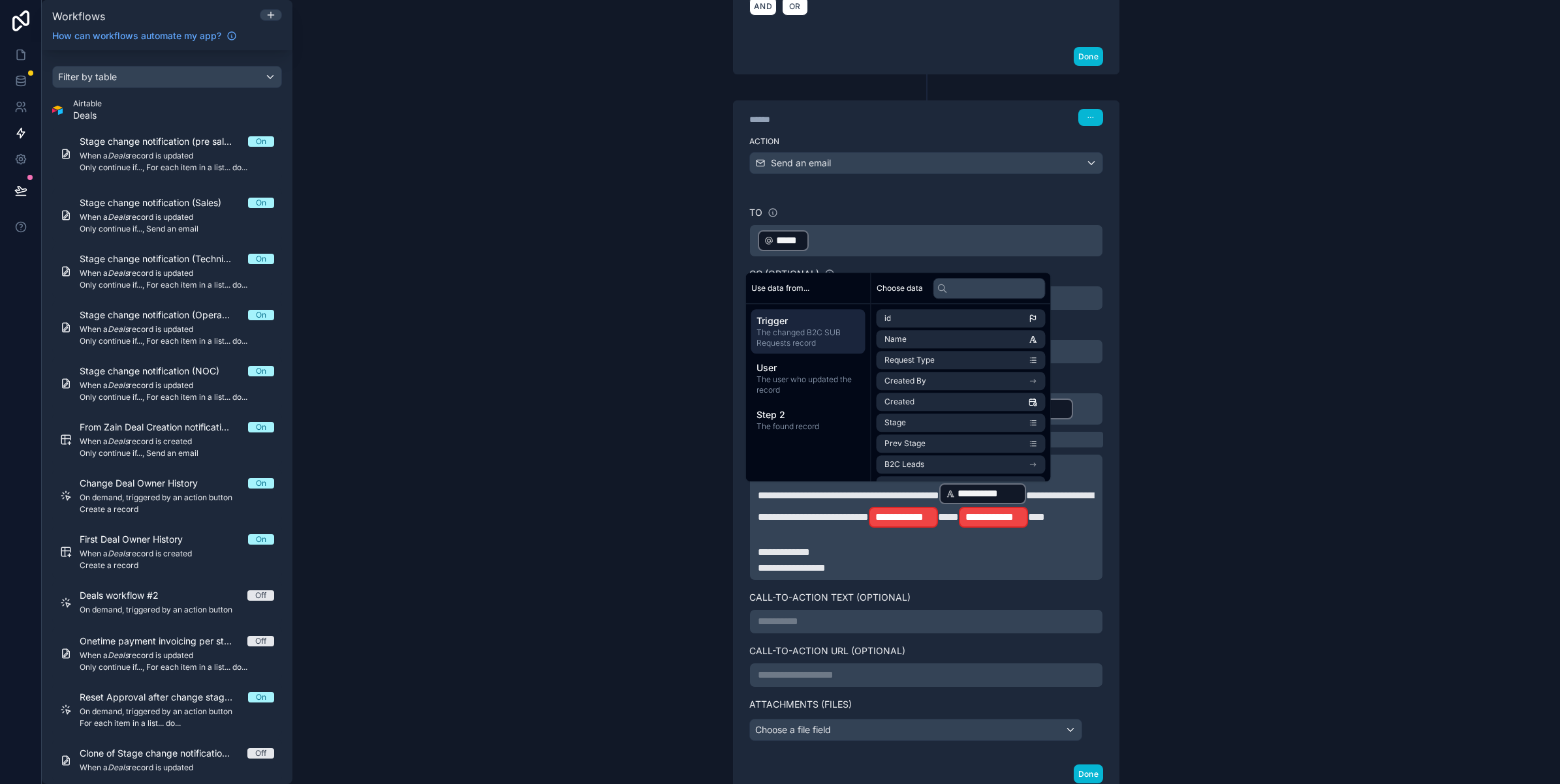
click at [805, 326] on span "Trigger" at bounding box center [808, 320] width 104 height 13
click at [918, 366] on li "Request Type" at bounding box center [961, 360] width 169 height 18
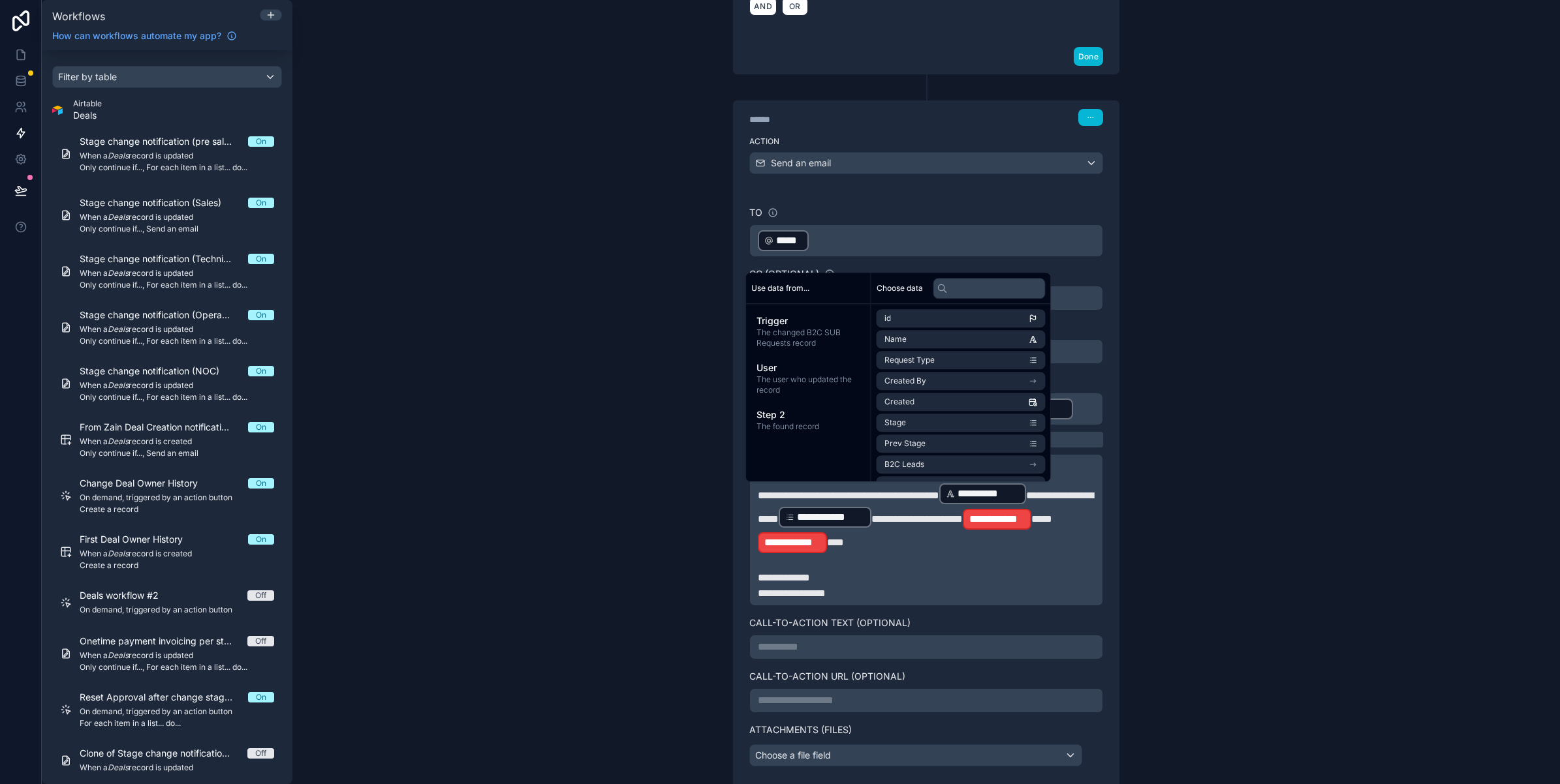
click at [825, 570] on p "﻿" at bounding box center [926, 562] width 337 height 16
click at [1031, 524] on span "**" at bounding box center [1042, 519] width 21 height 10
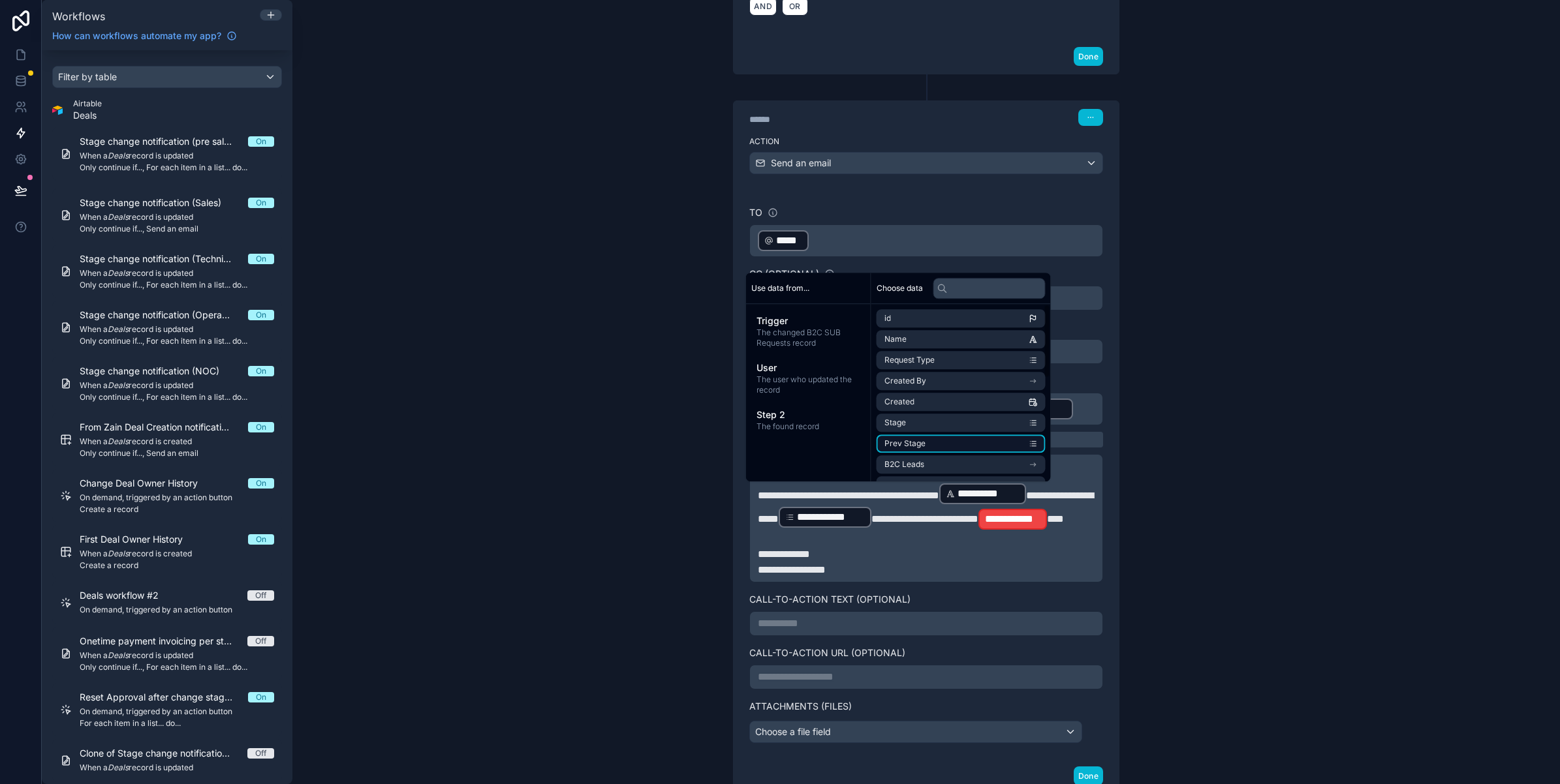
click at [958, 439] on li "Prev Stage" at bounding box center [961, 443] width 169 height 18
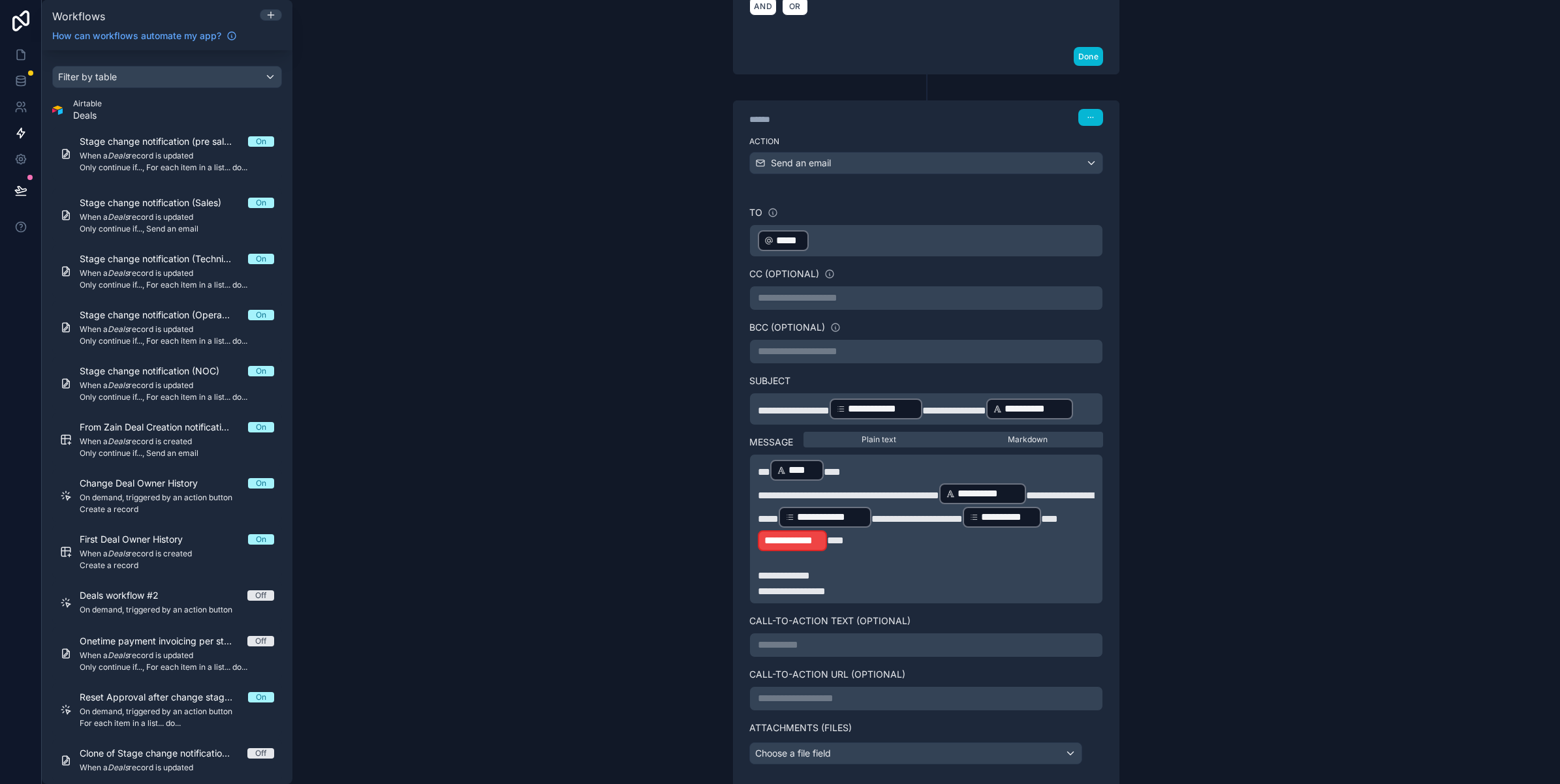
click at [918, 568] on p "﻿" at bounding box center [926, 560] width 337 height 16
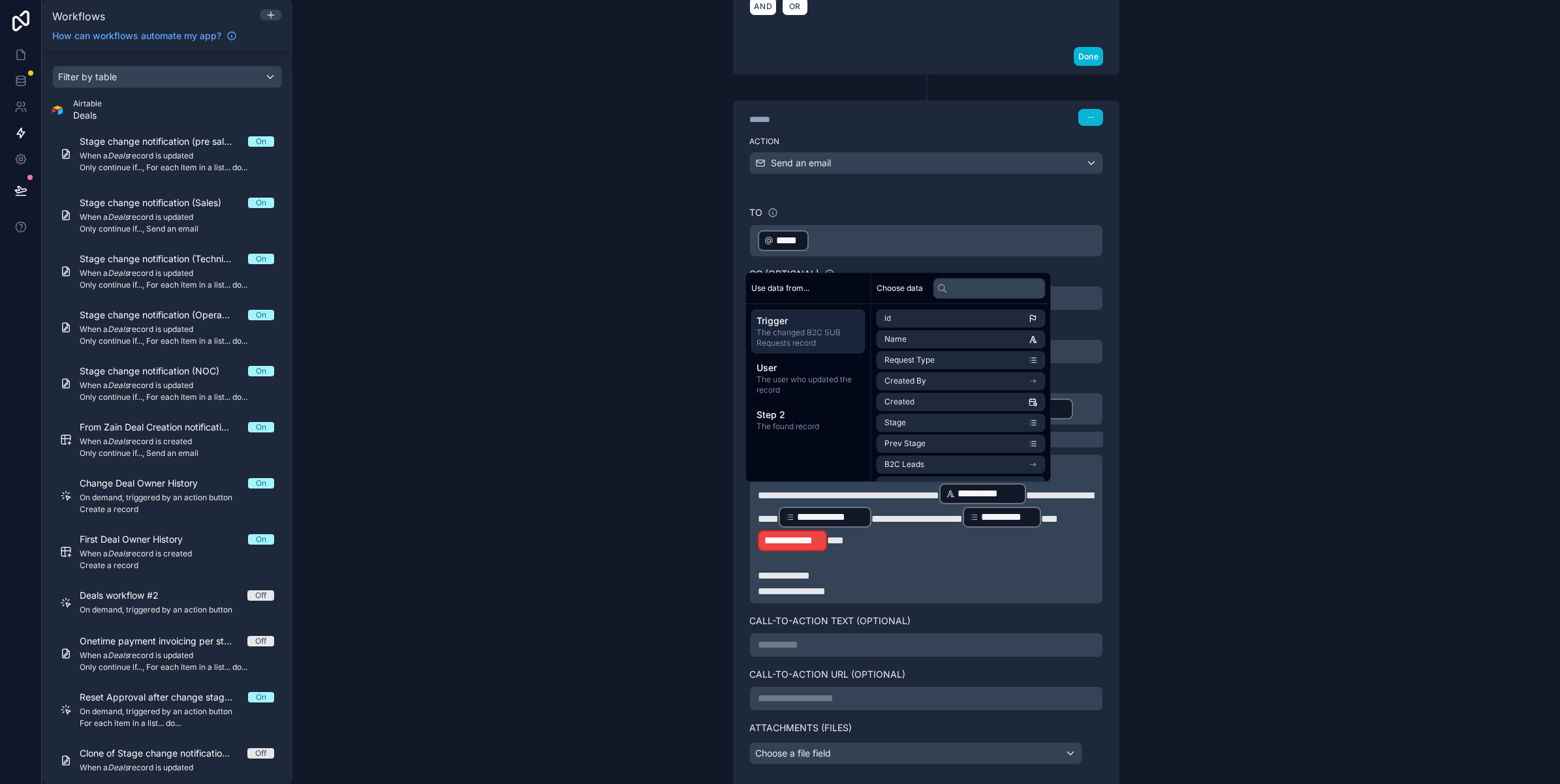
click at [844, 545] on span "*" at bounding box center [835, 541] width 17 height 10
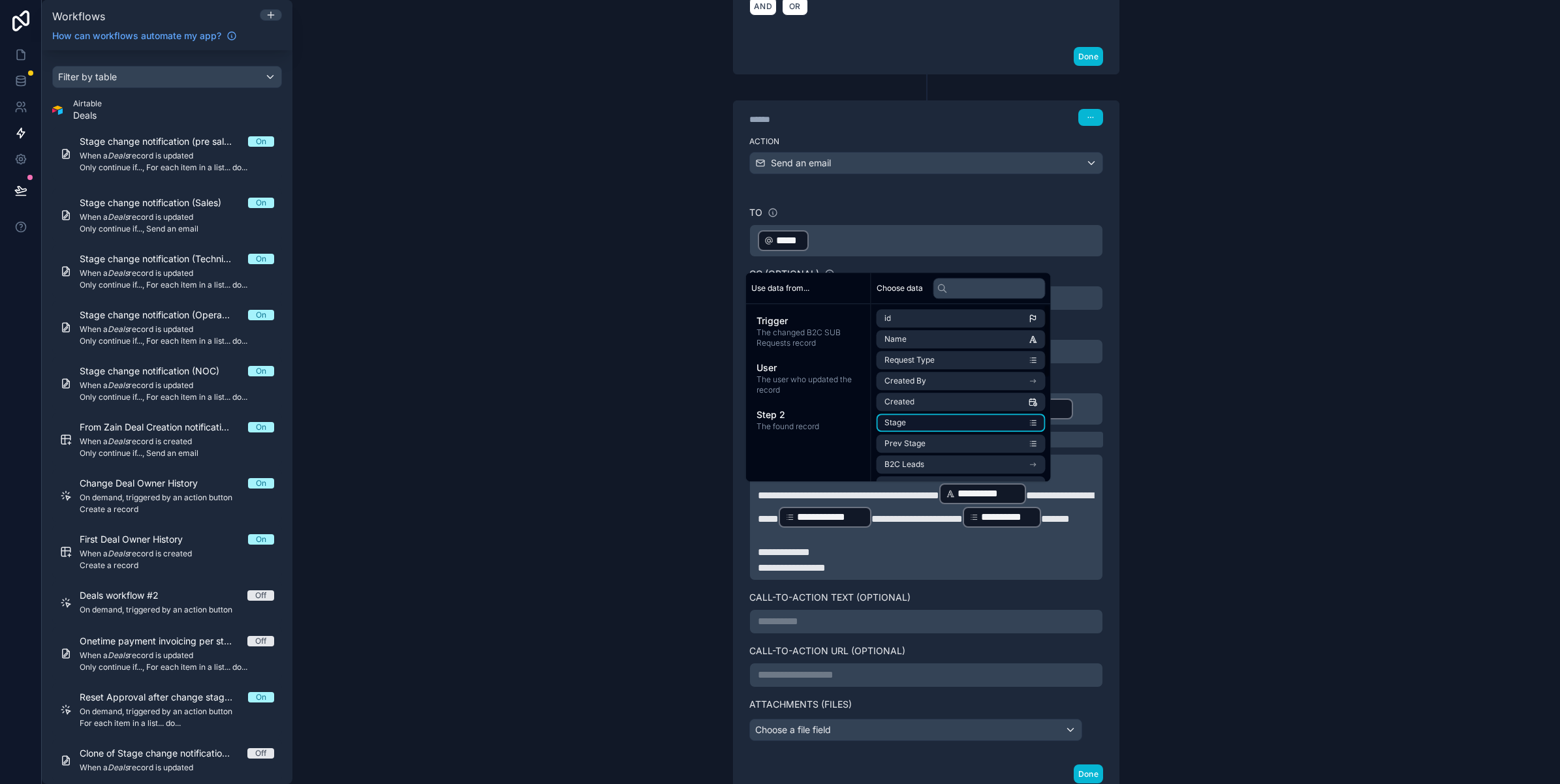
click at [912, 422] on li "Stage" at bounding box center [961, 422] width 169 height 18
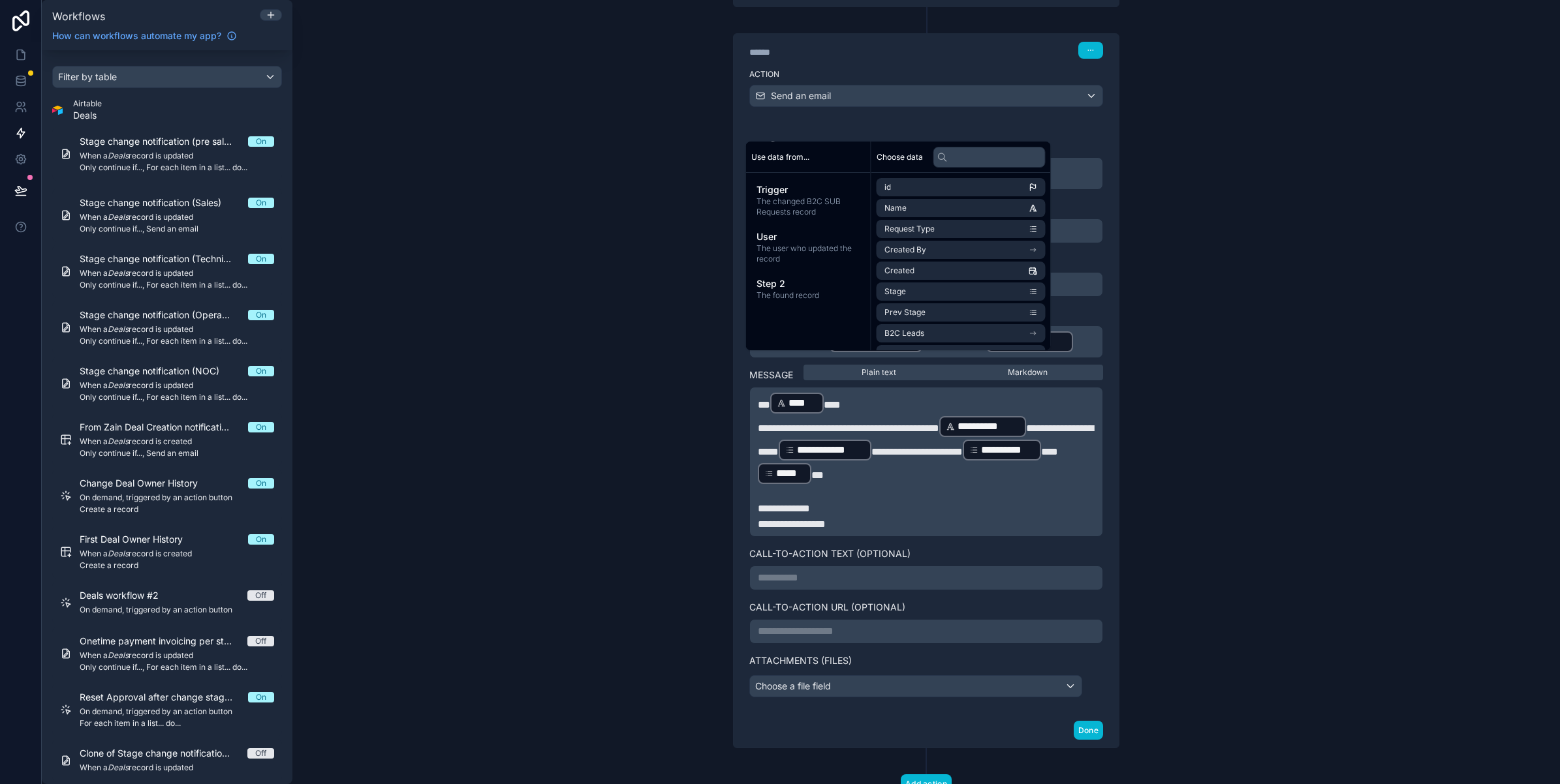
scroll to position [1002, 0]
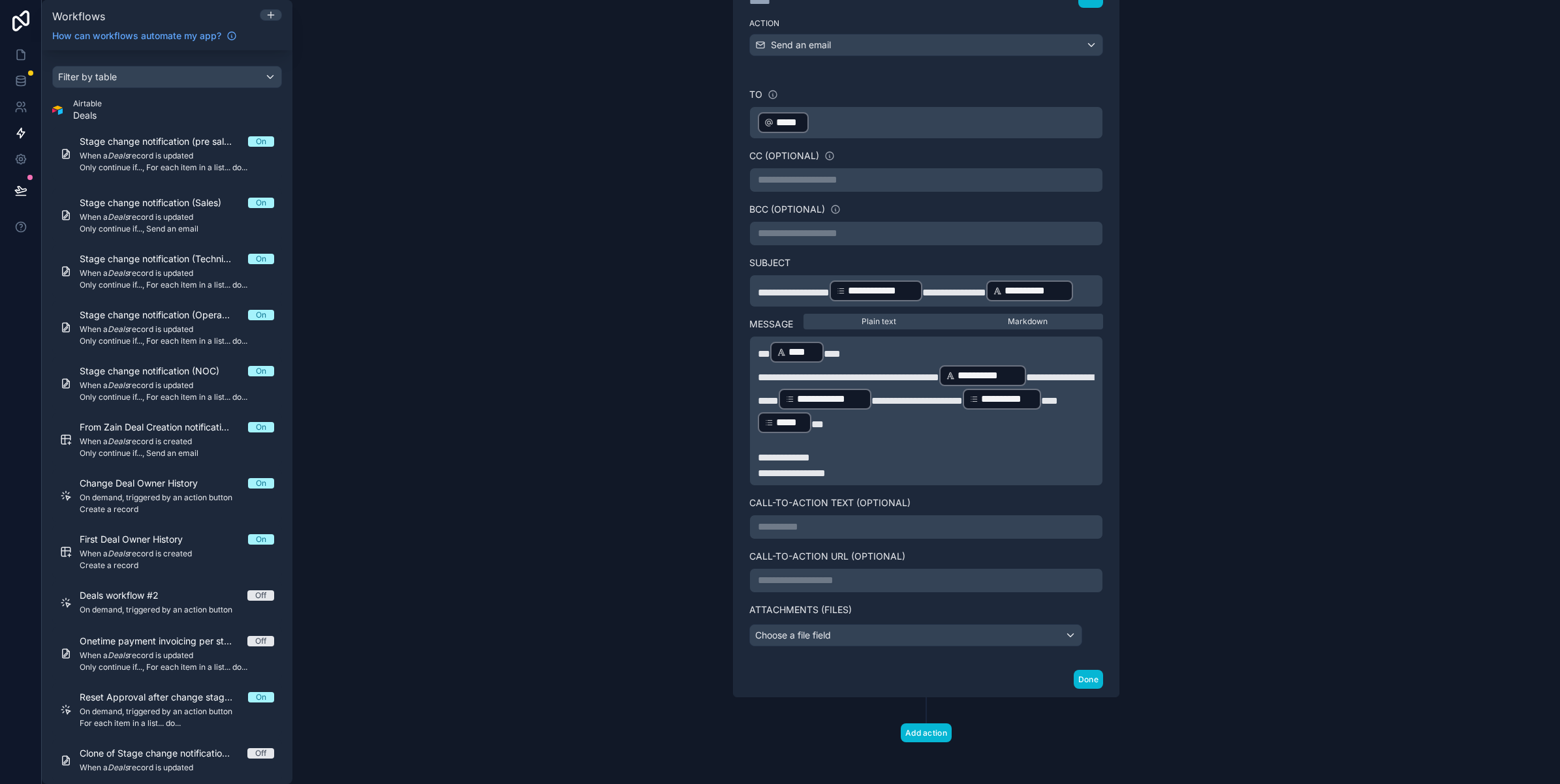
click at [930, 406] on p "**********" at bounding box center [926, 399] width 337 height 71
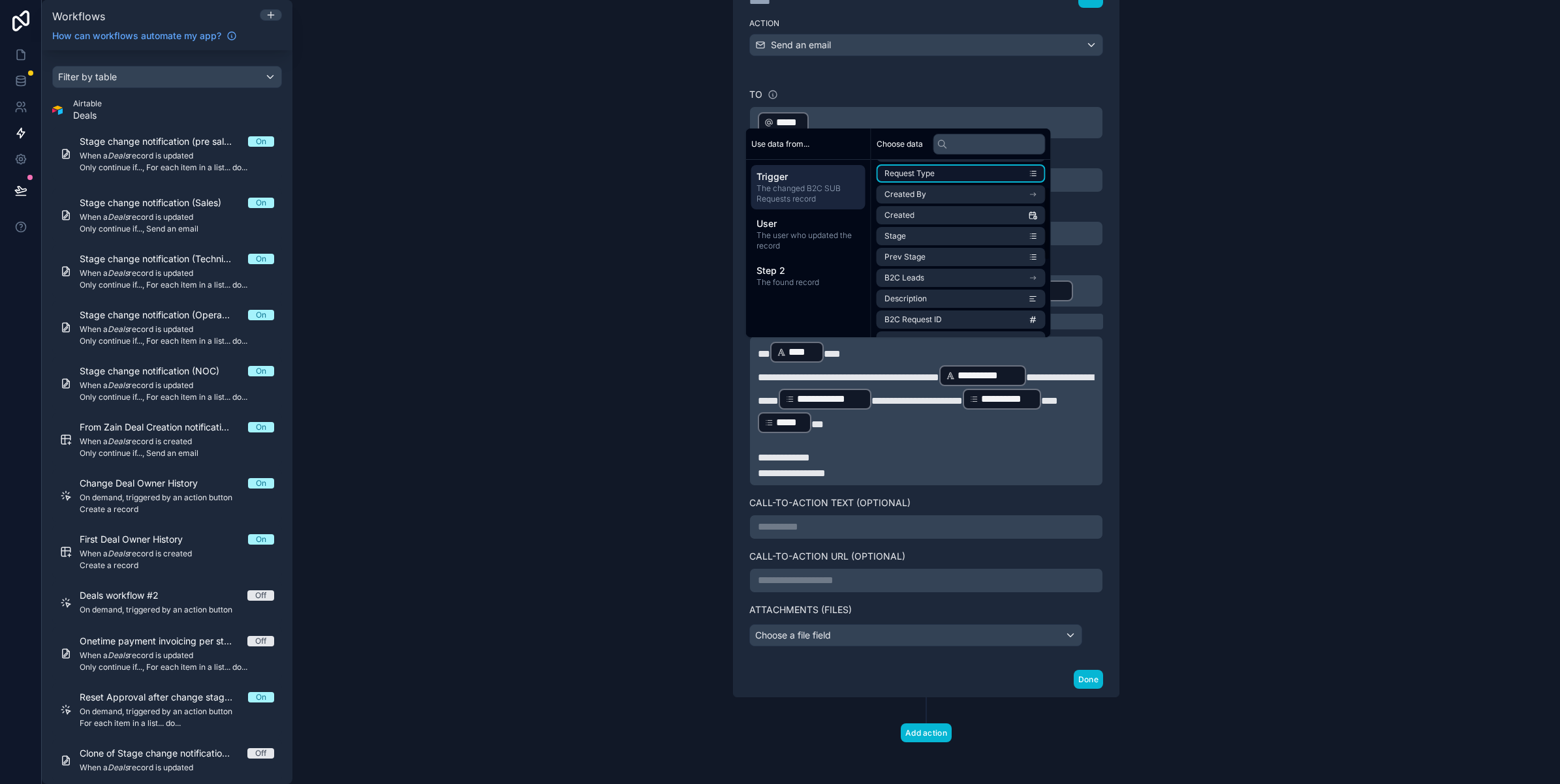
scroll to position [82, 0]
click at [947, 284] on li "B2C Request ID" at bounding box center [961, 280] width 169 height 18
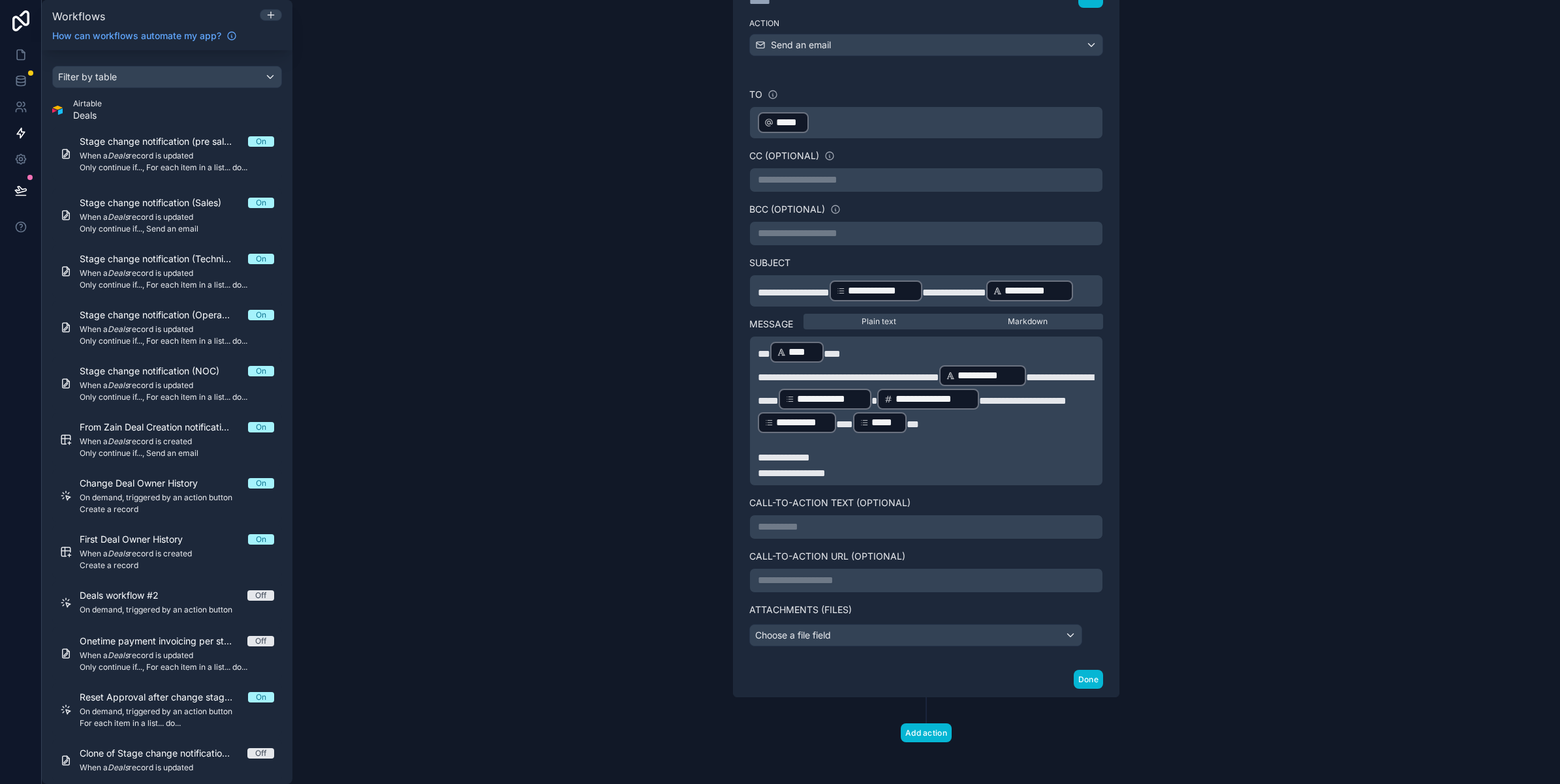
click at [877, 403] on span at bounding box center [874, 400] width 6 height 10
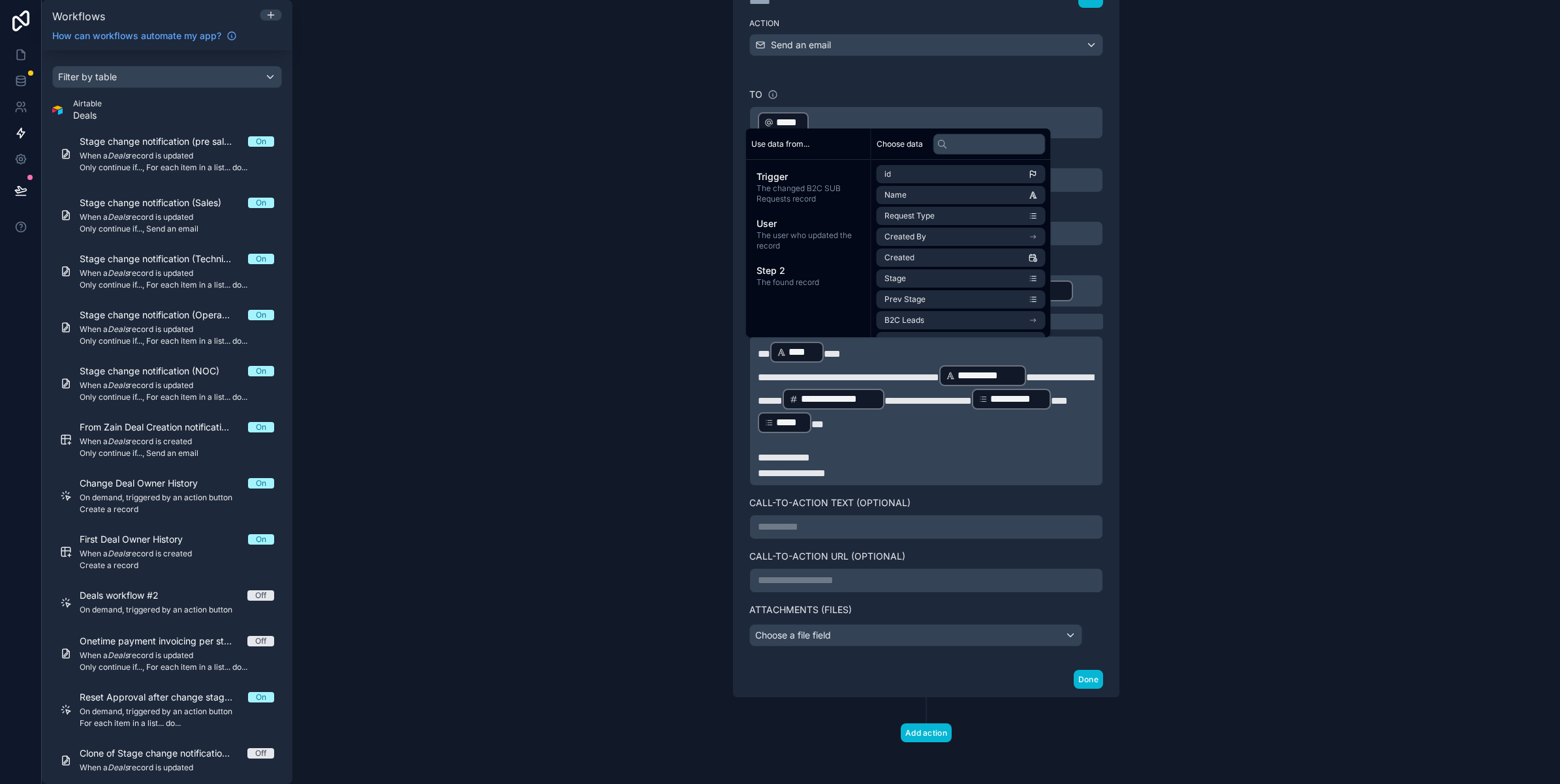
click at [941, 398] on span "**********" at bounding box center [928, 400] width 88 height 10
click at [784, 526] on p "**********" at bounding box center [926, 527] width 337 height 16
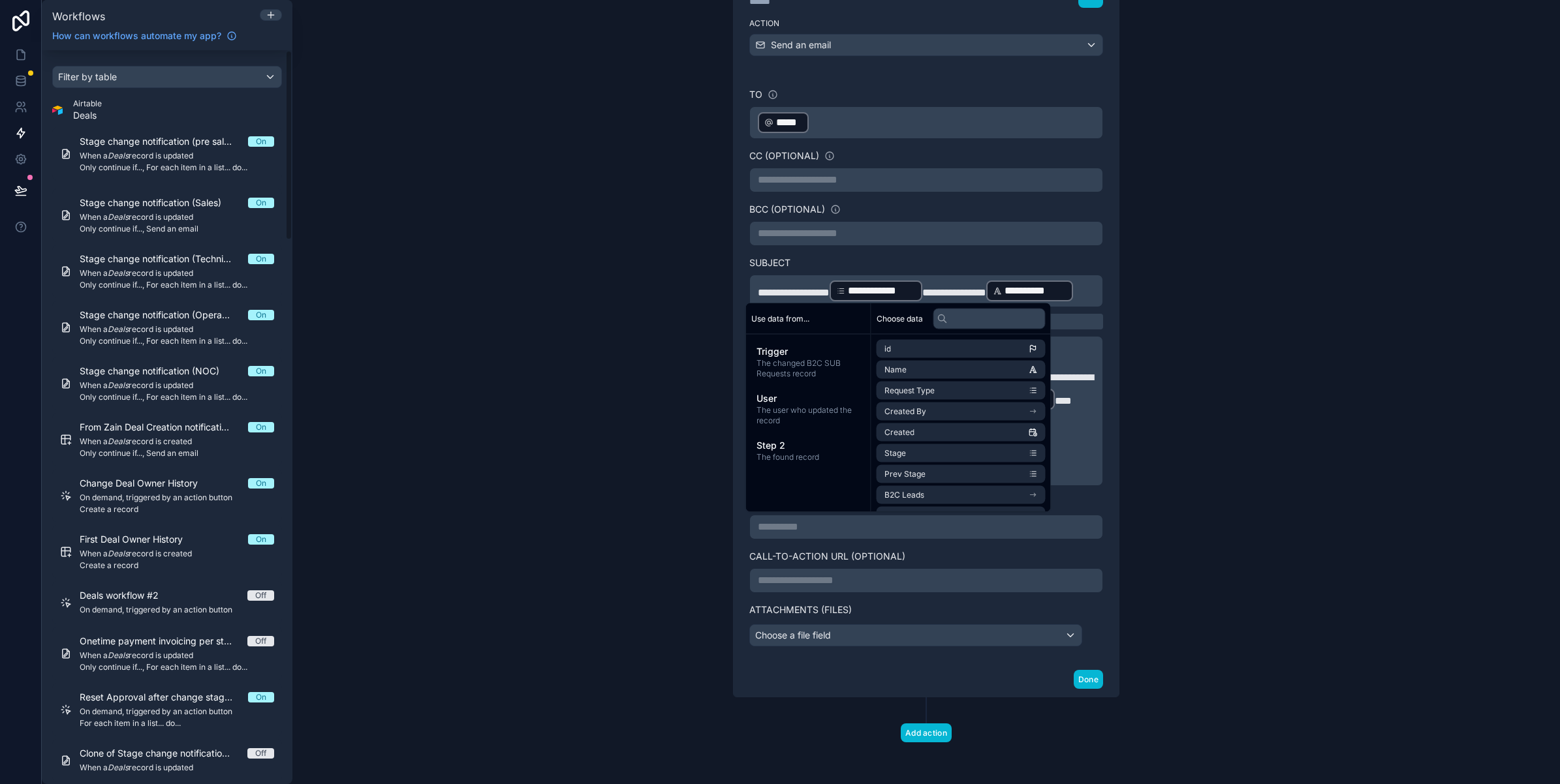
click at [604, 568] on div "**********" at bounding box center [926, 392] width 1267 height 784
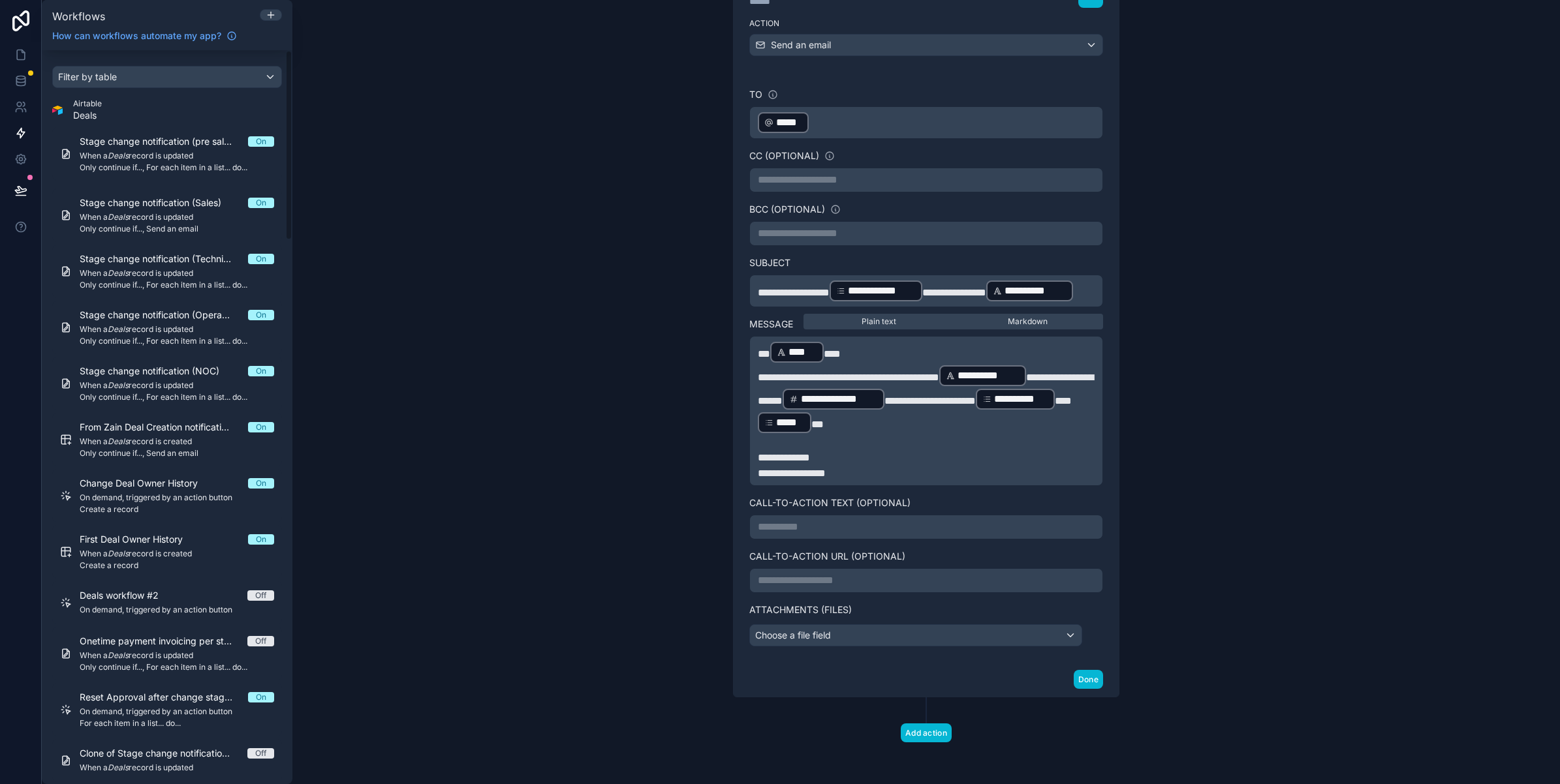
click at [803, 523] on p "**********" at bounding box center [926, 527] width 337 height 16
click at [842, 585] on p "**********" at bounding box center [926, 580] width 337 height 16
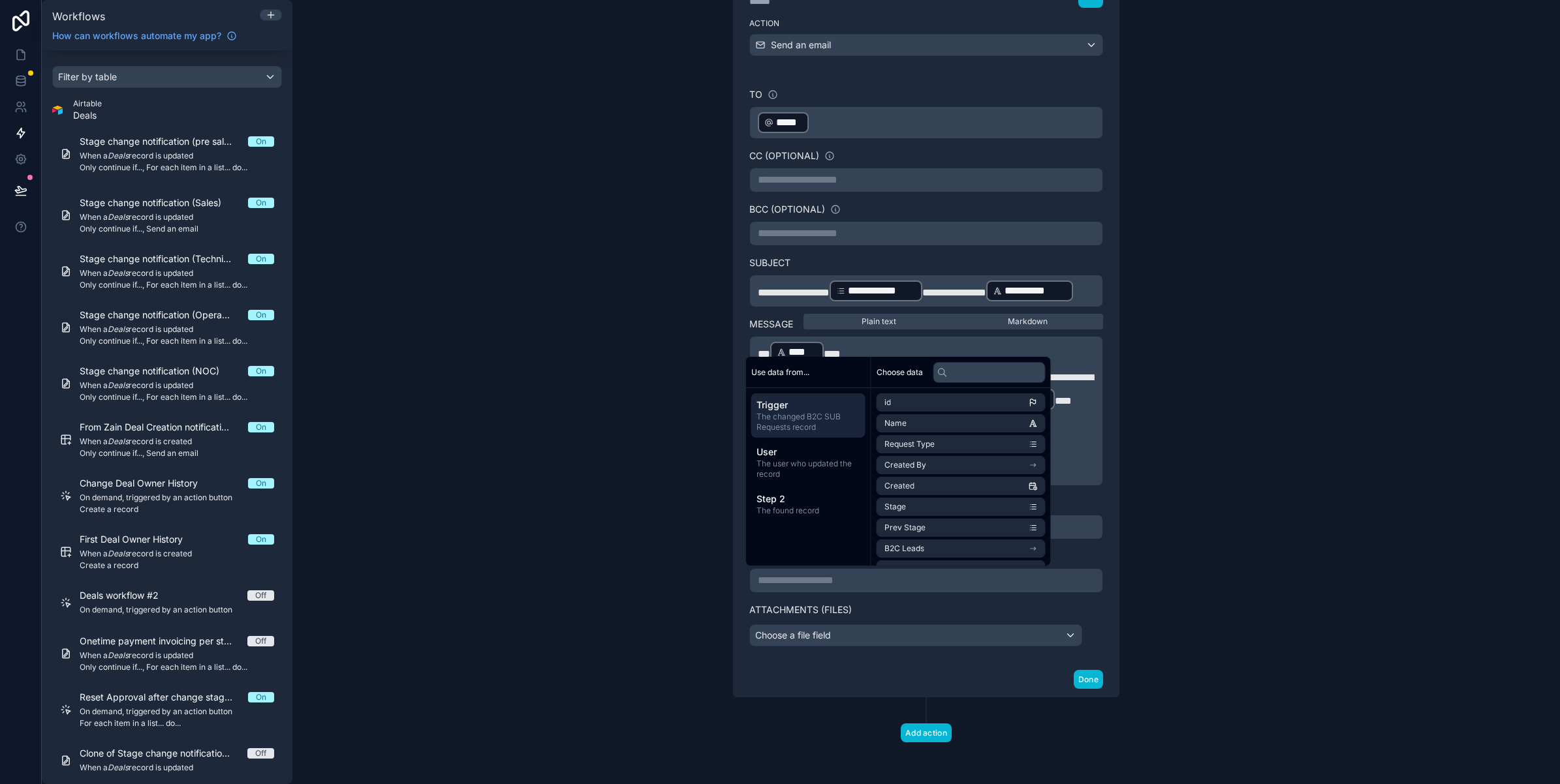
click at [774, 408] on span "Trigger" at bounding box center [808, 405] width 104 height 13
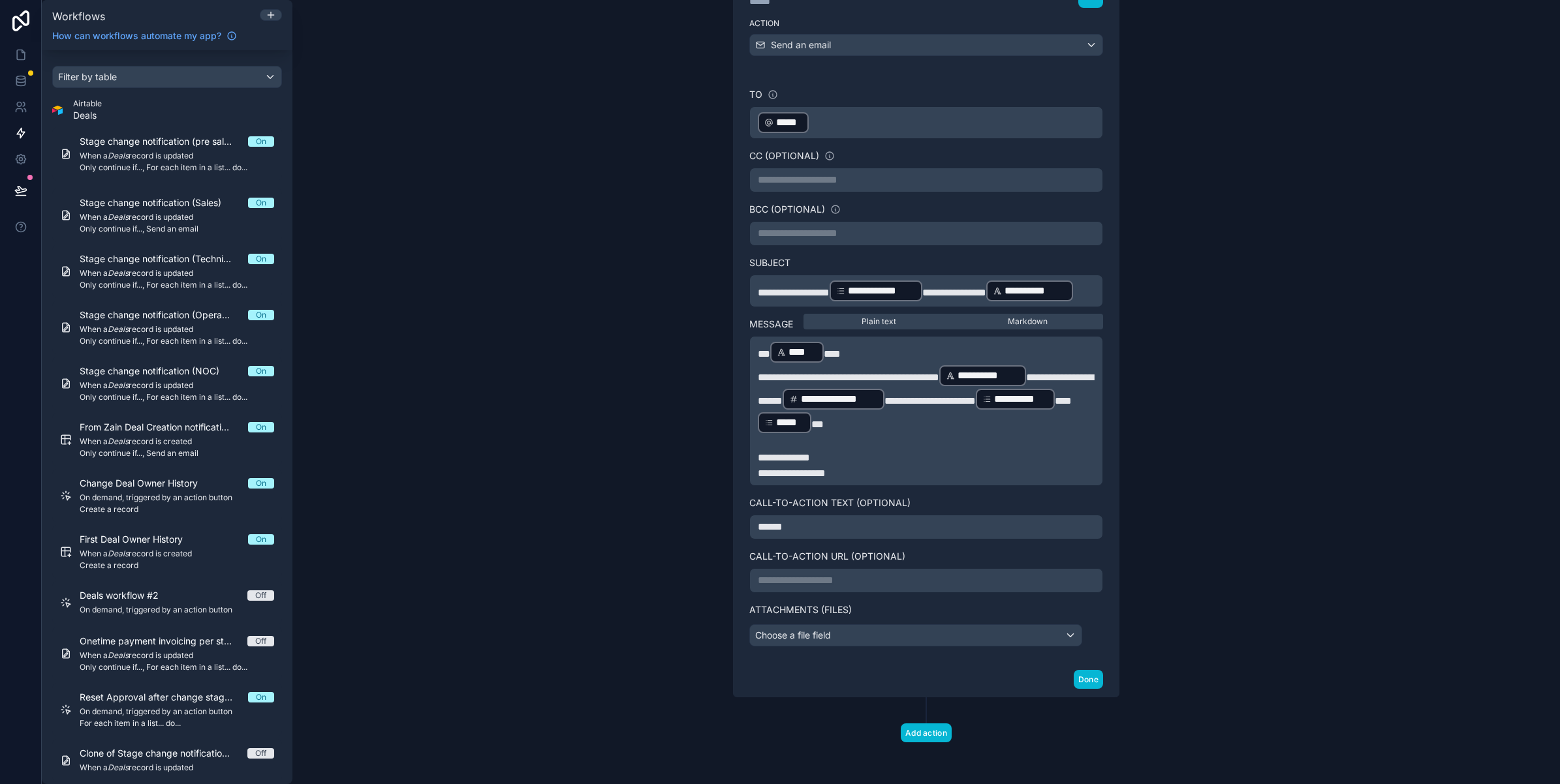
click at [525, 517] on div "**********" at bounding box center [926, 392] width 1267 height 784
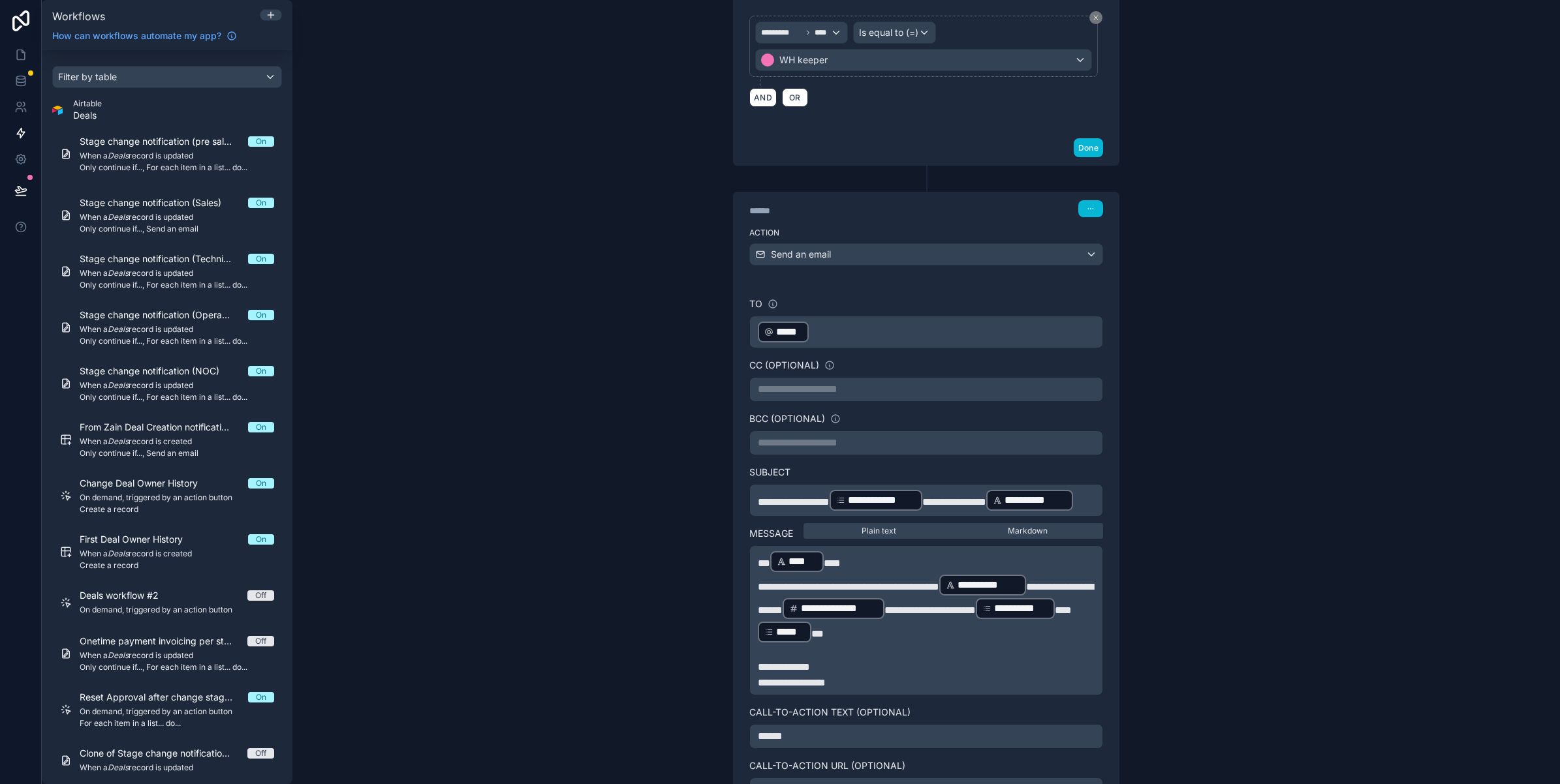
scroll to position [978, 0]
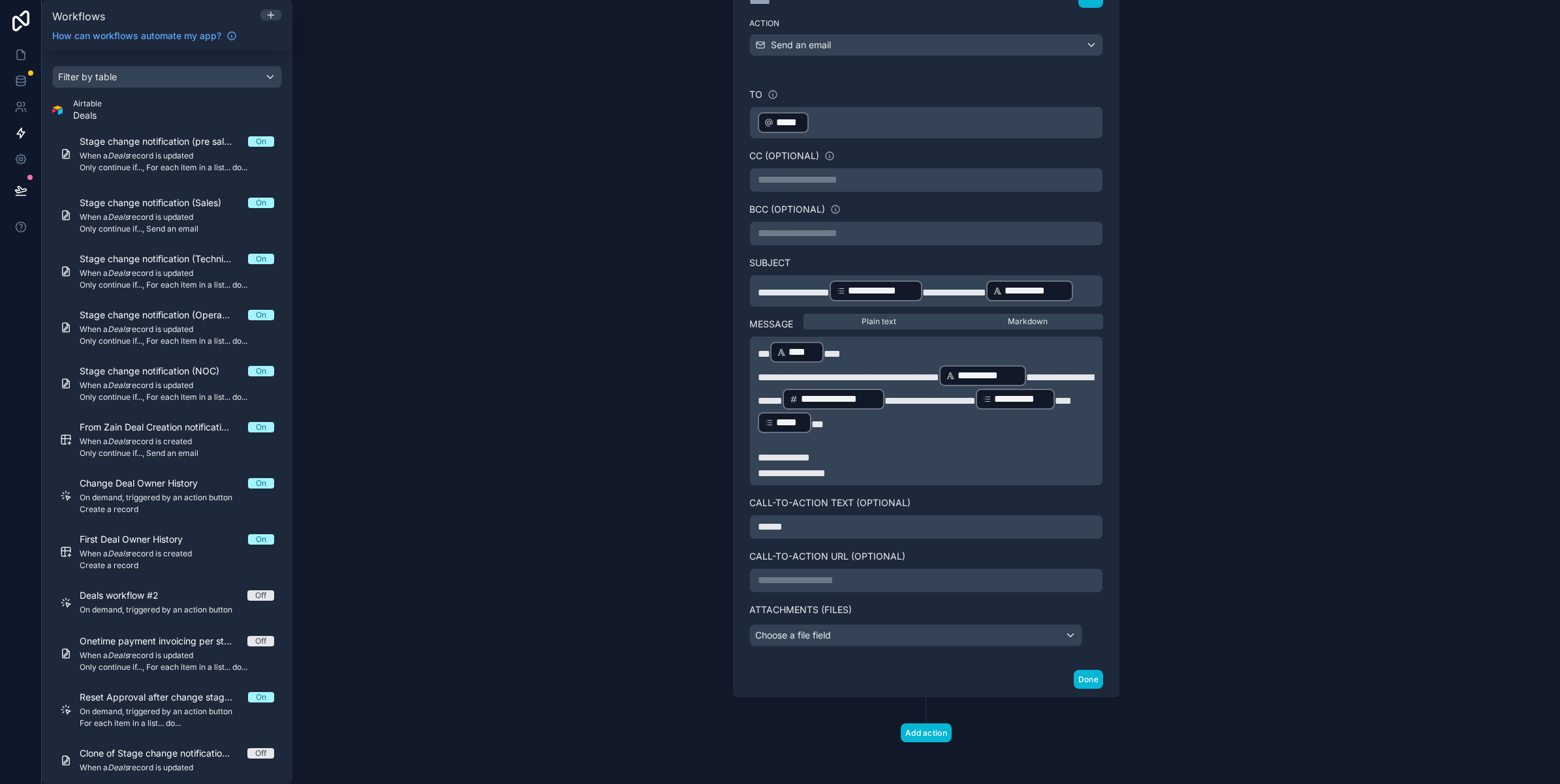
click at [794, 593] on div "**********" at bounding box center [926, 581] width 354 height 24
click at [790, 588] on p "**********" at bounding box center [926, 580] width 337 height 16
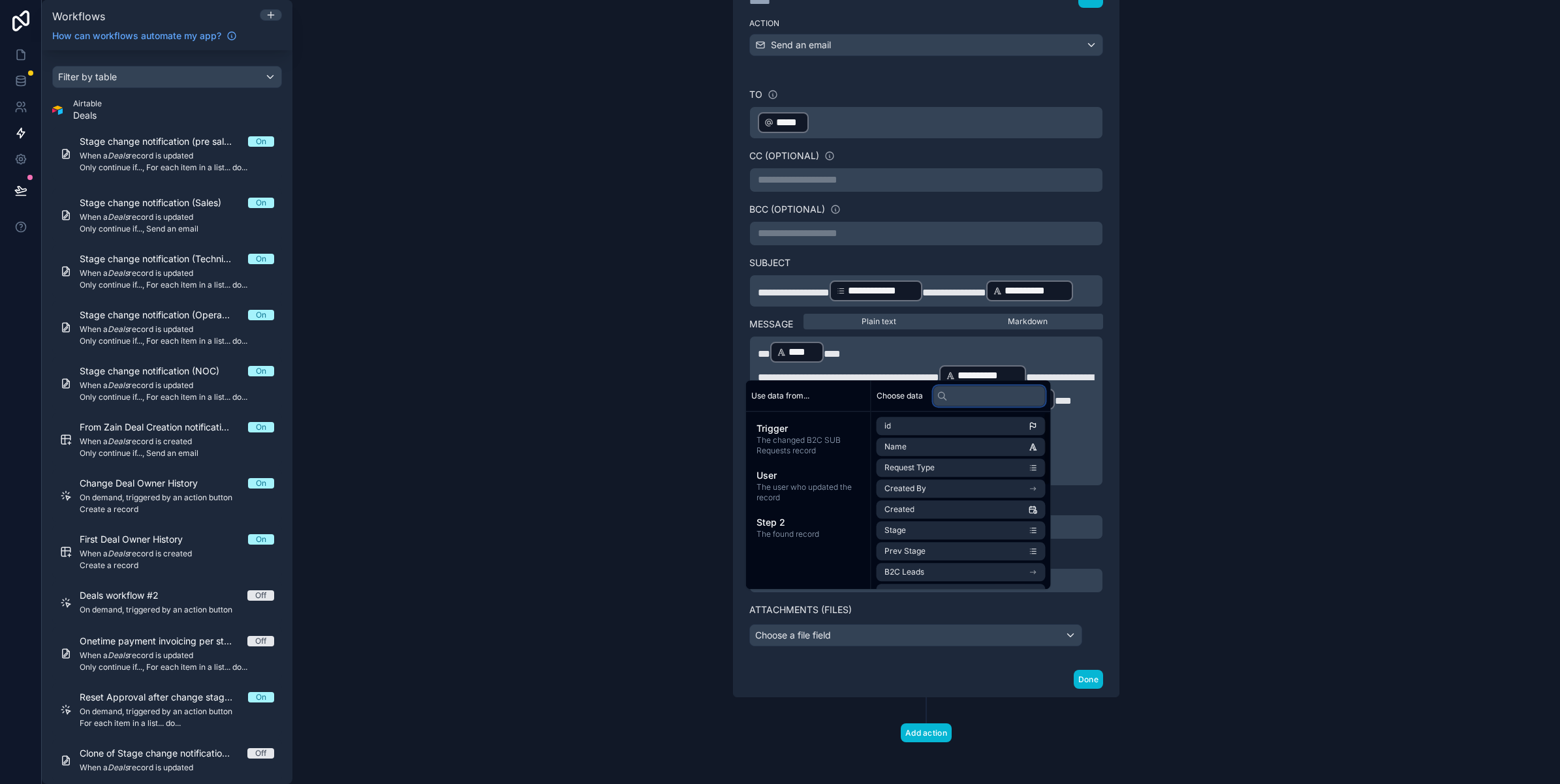
click at [967, 394] on input "text" at bounding box center [989, 396] width 112 height 21
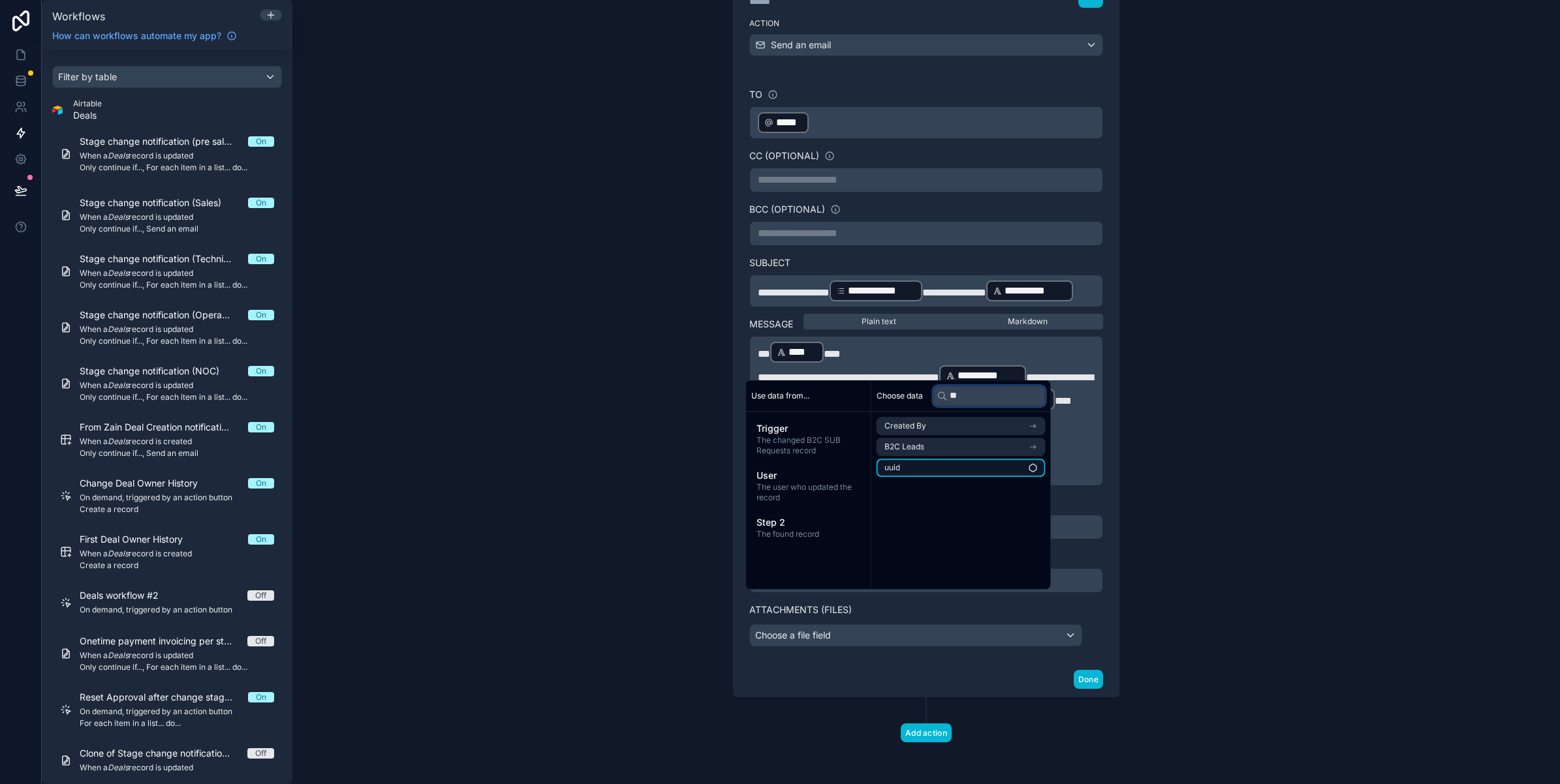
type input "**"
click at [951, 462] on li "uuid" at bounding box center [961, 467] width 169 height 18
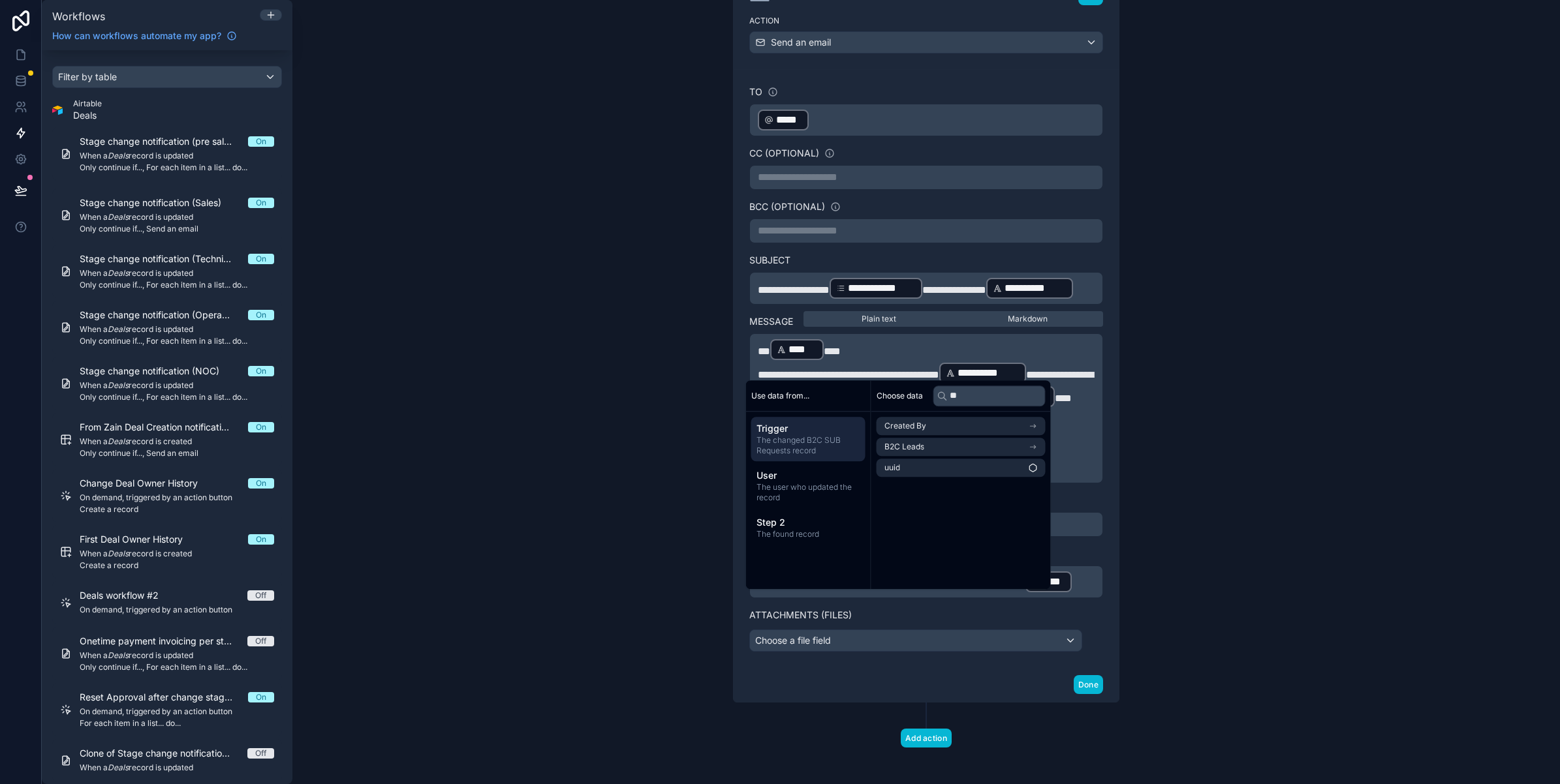
click at [810, 435] on span "The changed B2C SUB Requests record" at bounding box center [808, 445] width 104 height 21
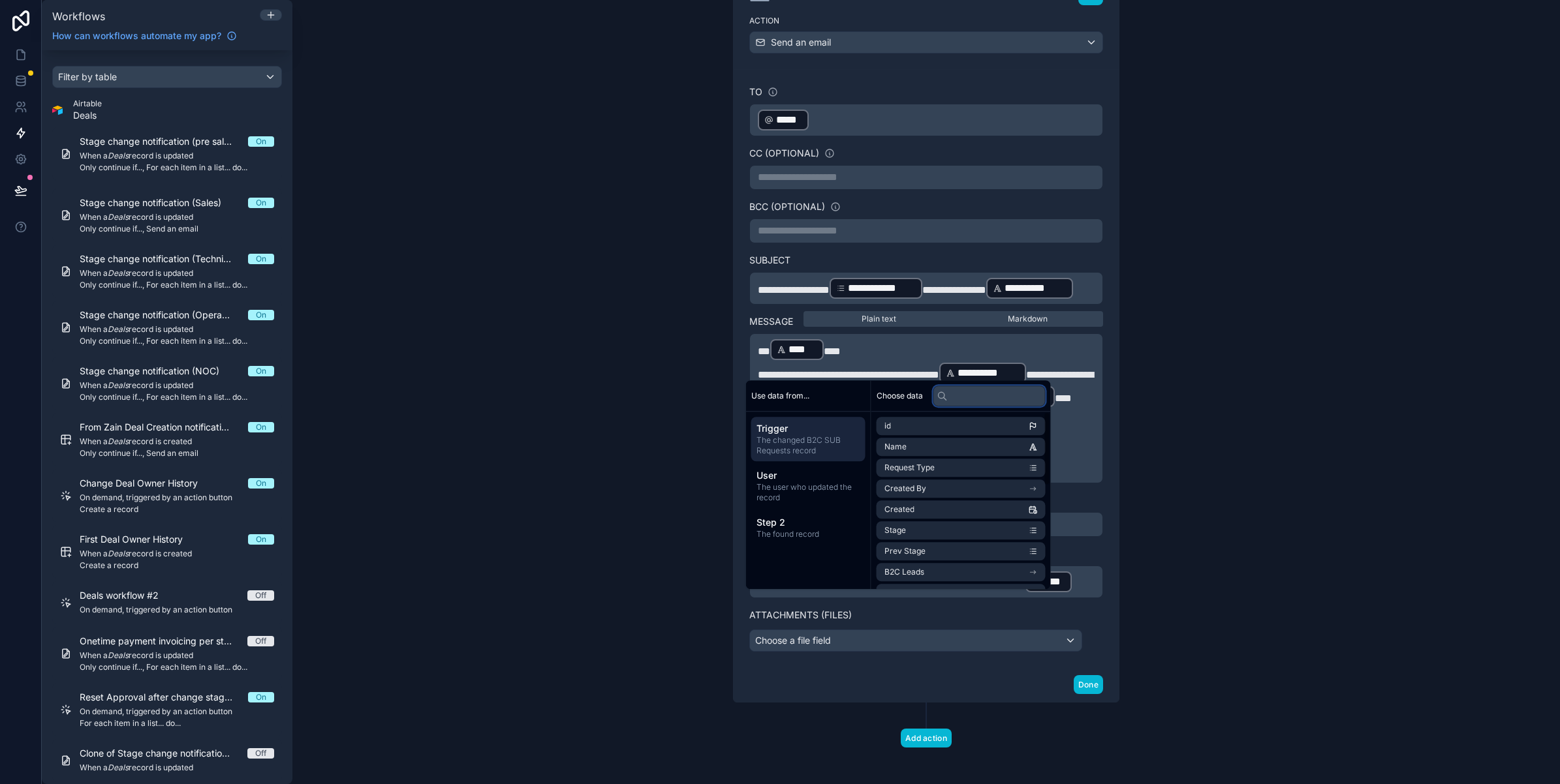
click at [984, 398] on input "text" at bounding box center [989, 396] width 112 height 21
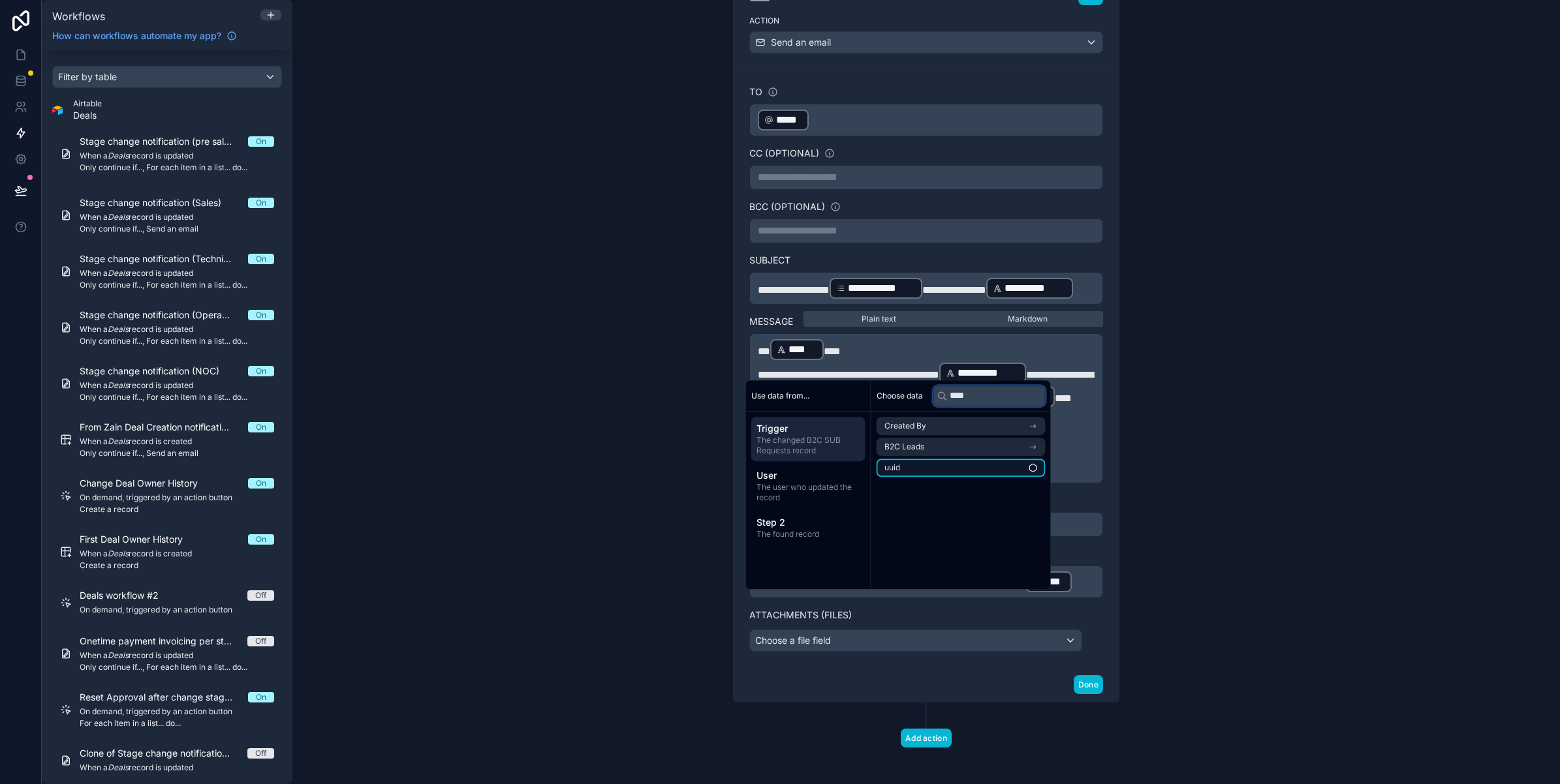
type input "****"
click at [944, 464] on li "uuid" at bounding box center [961, 467] width 169 height 18
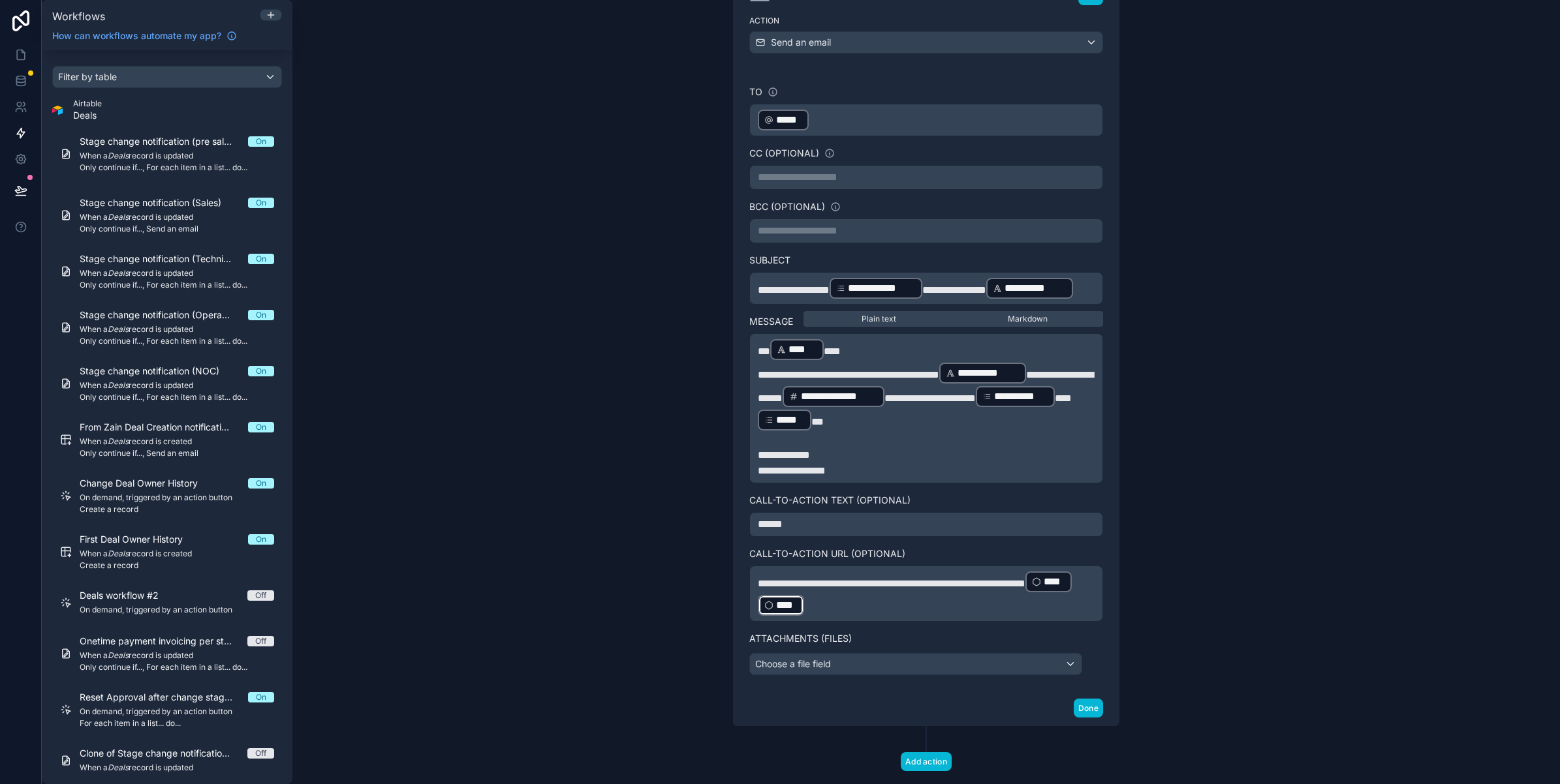
click at [931, 617] on p "**********" at bounding box center [926, 594] width 337 height 47
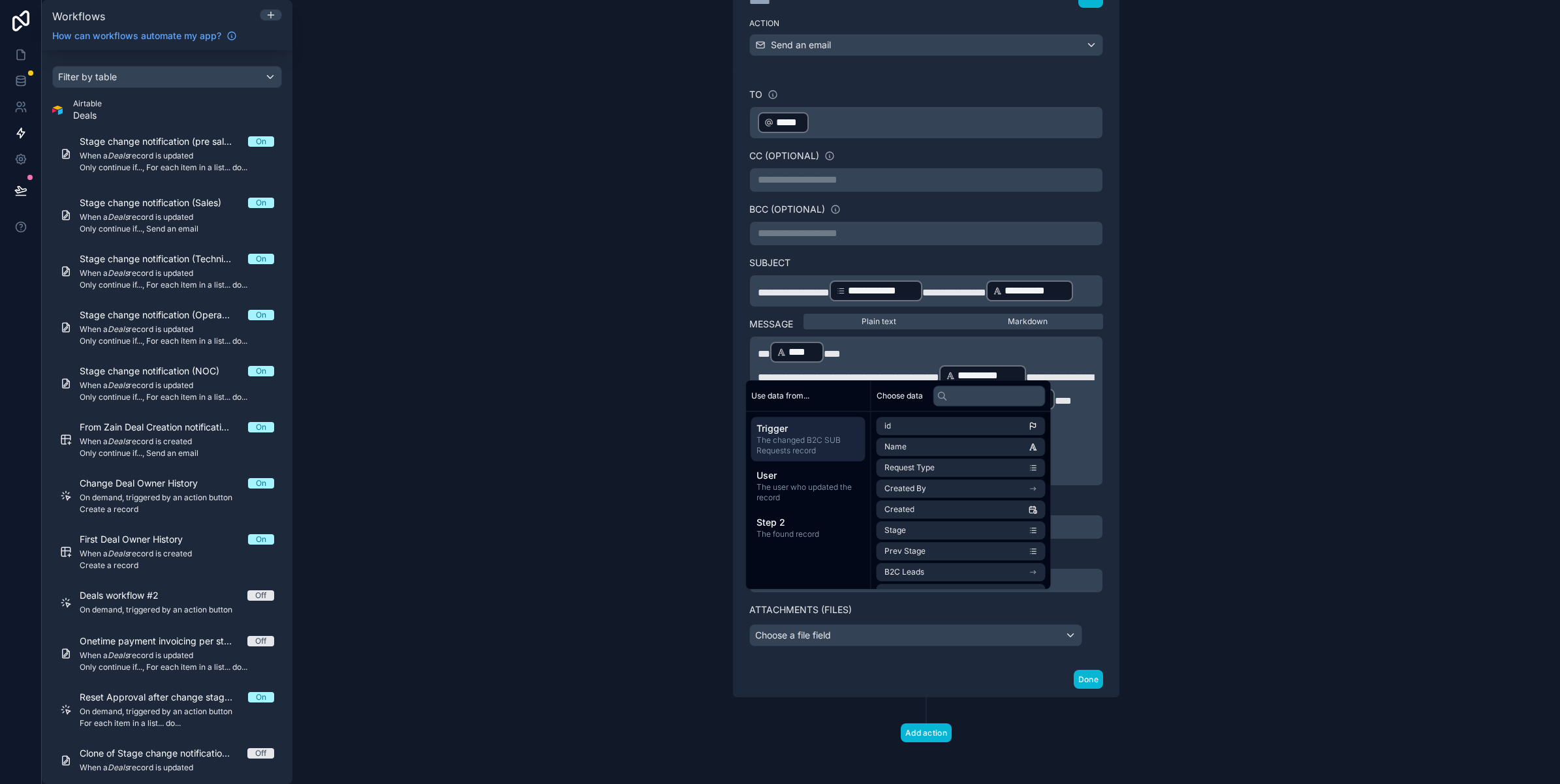
click at [827, 435] on span "The changed B2C SUB Requests record" at bounding box center [808, 445] width 104 height 21
click at [974, 392] on input "text" at bounding box center [989, 396] width 112 height 21
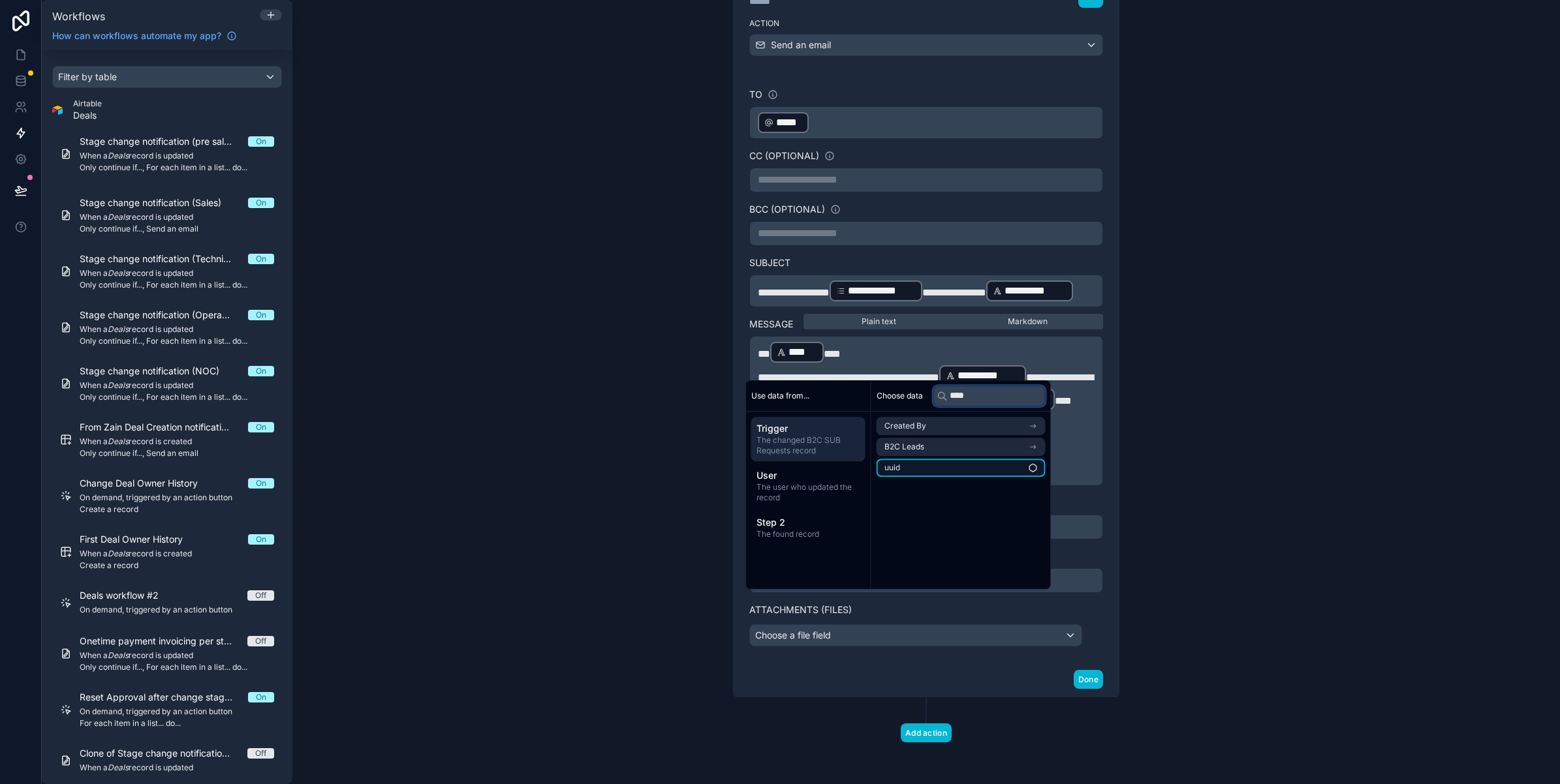
type input "****"
click at [898, 473] on span "uuid" at bounding box center [892, 467] width 16 height 10
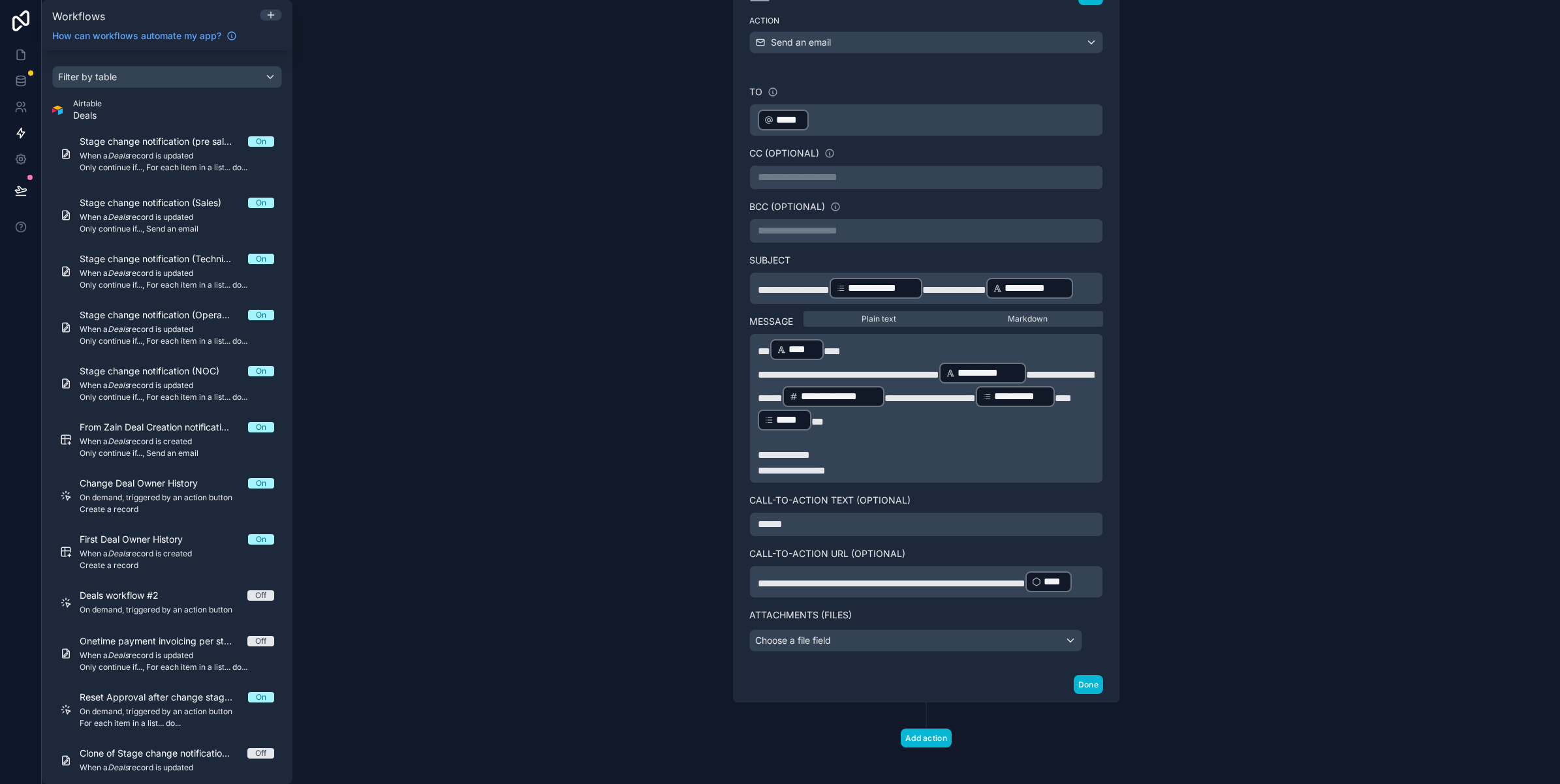
click at [1080, 621] on label "Attachments (Files)" at bounding box center [926, 615] width 354 height 13
click at [1076, 694] on button "Done" at bounding box center [1088, 685] width 29 height 19
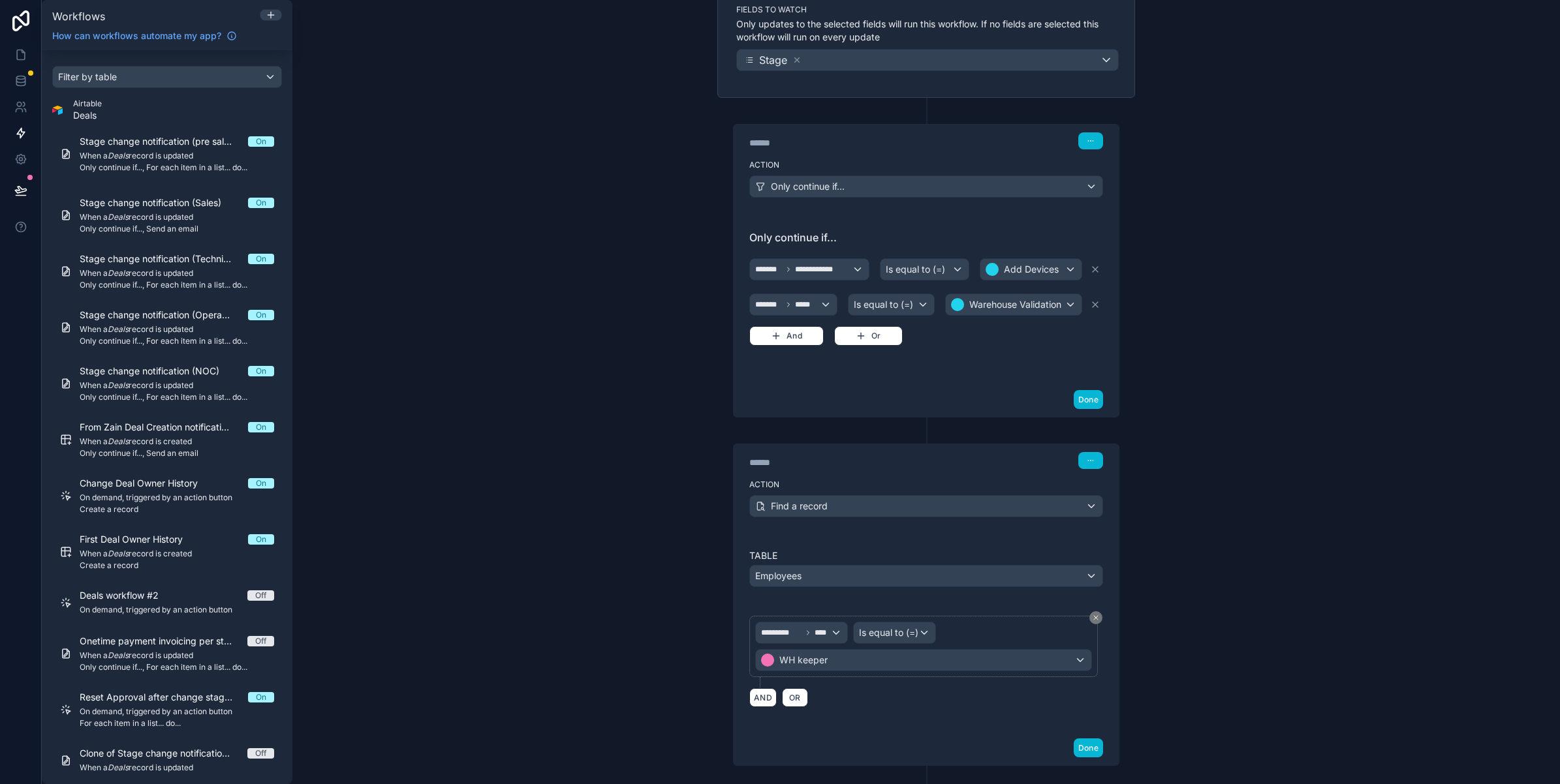
scroll to position [0, 0]
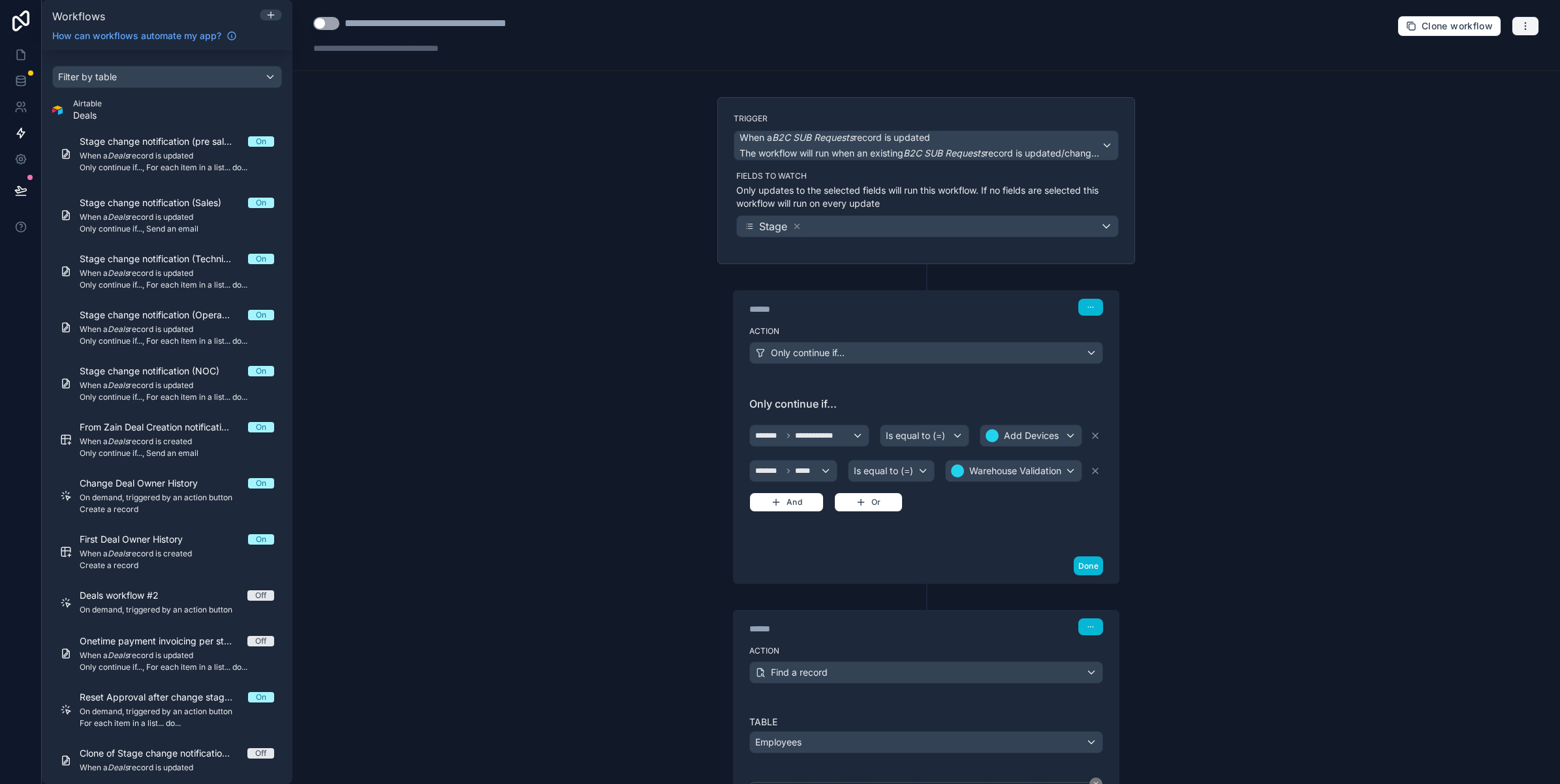
click at [1512, 20] on button "button" at bounding box center [1525, 26] width 27 height 20
click at [1482, 62] on span "Test workflow" at bounding box center [1478, 57] width 63 height 10
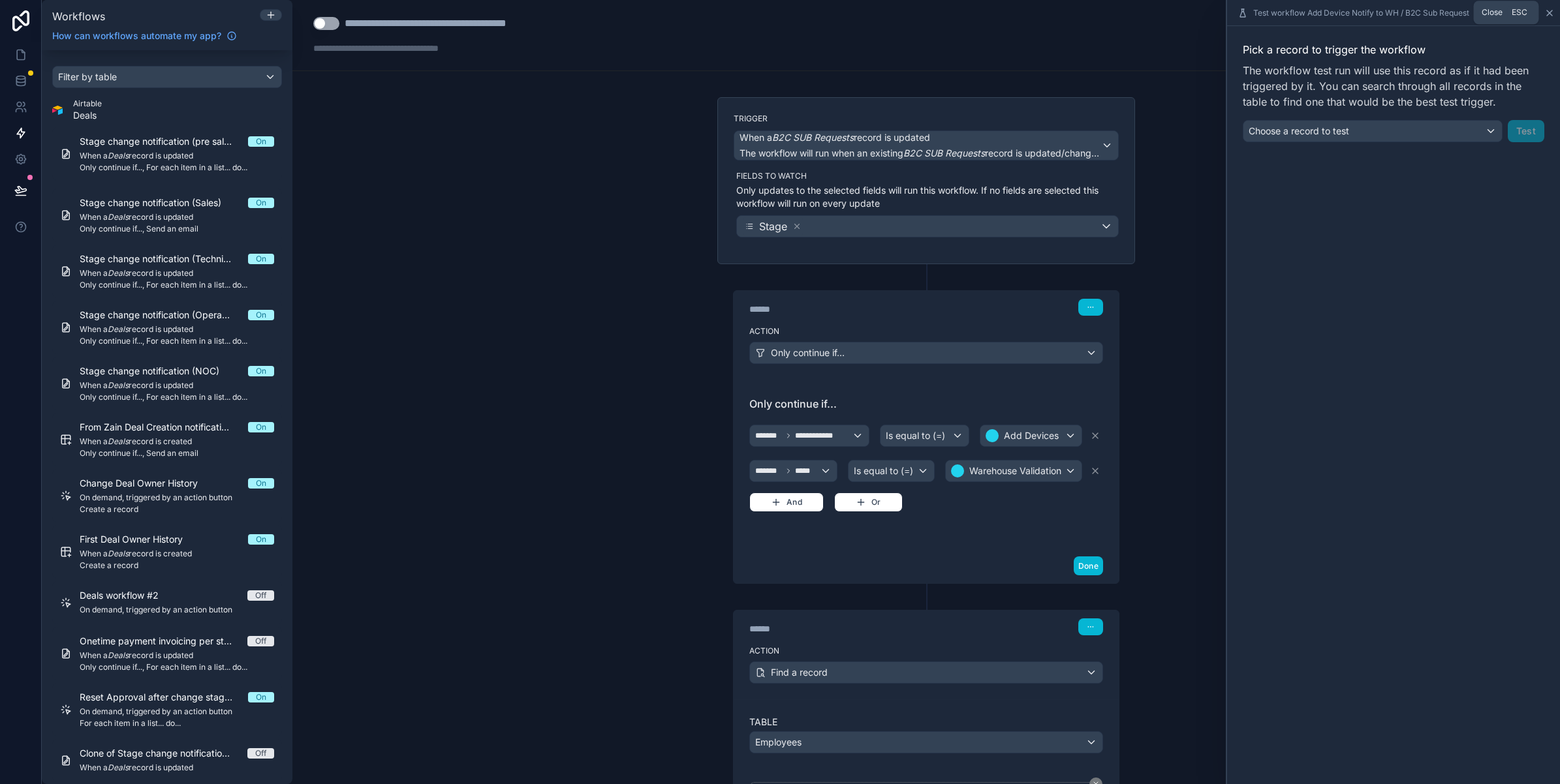
click at [1550, 17] on icon at bounding box center [1549, 13] width 10 height 10
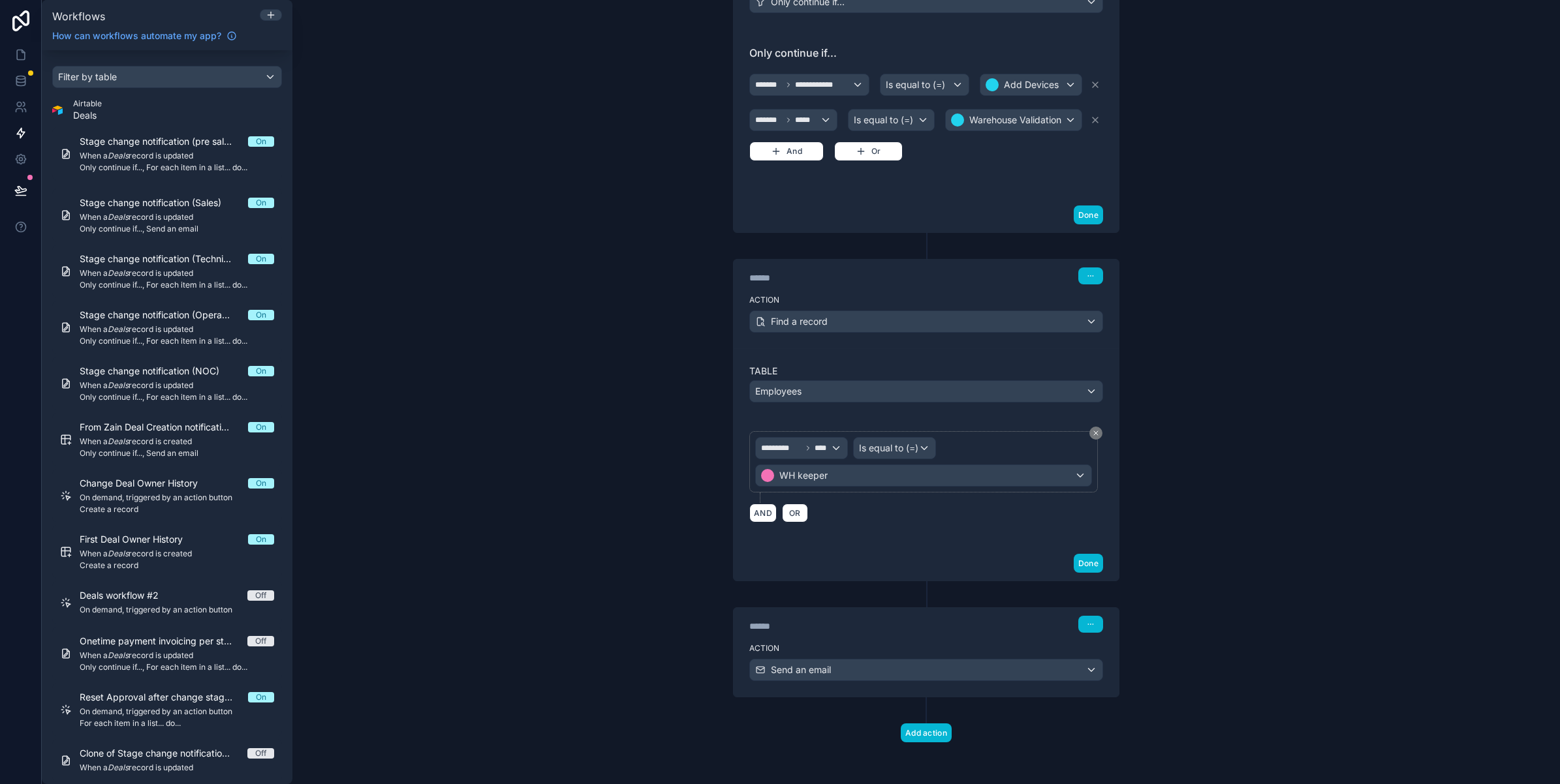
scroll to position [358, 0]
click at [820, 682] on div "Action Send an email" at bounding box center [926, 667] width 385 height 58
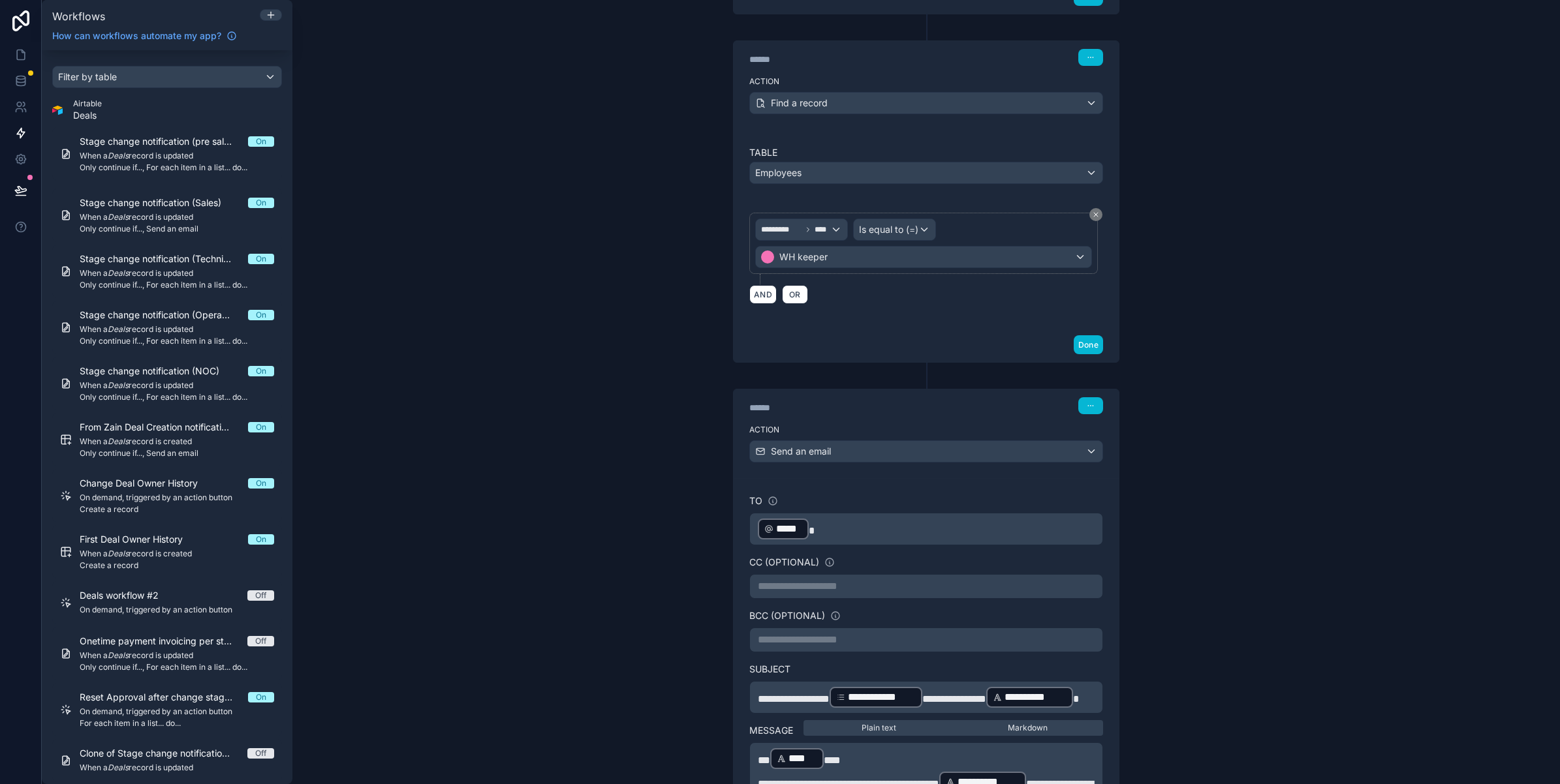
scroll to position [602, 0]
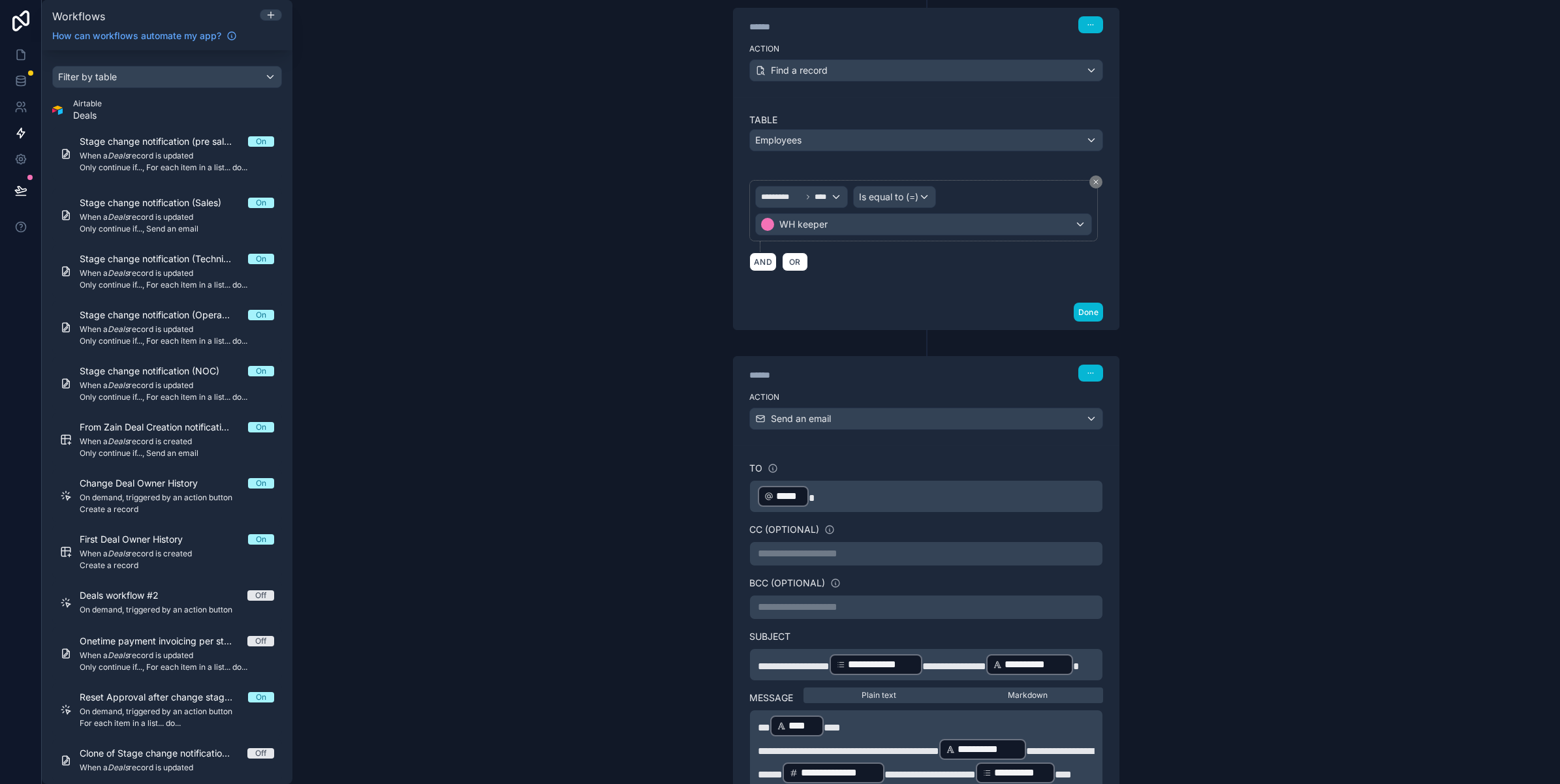
click at [795, 561] on p "**********" at bounding box center [926, 553] width 337 height 16
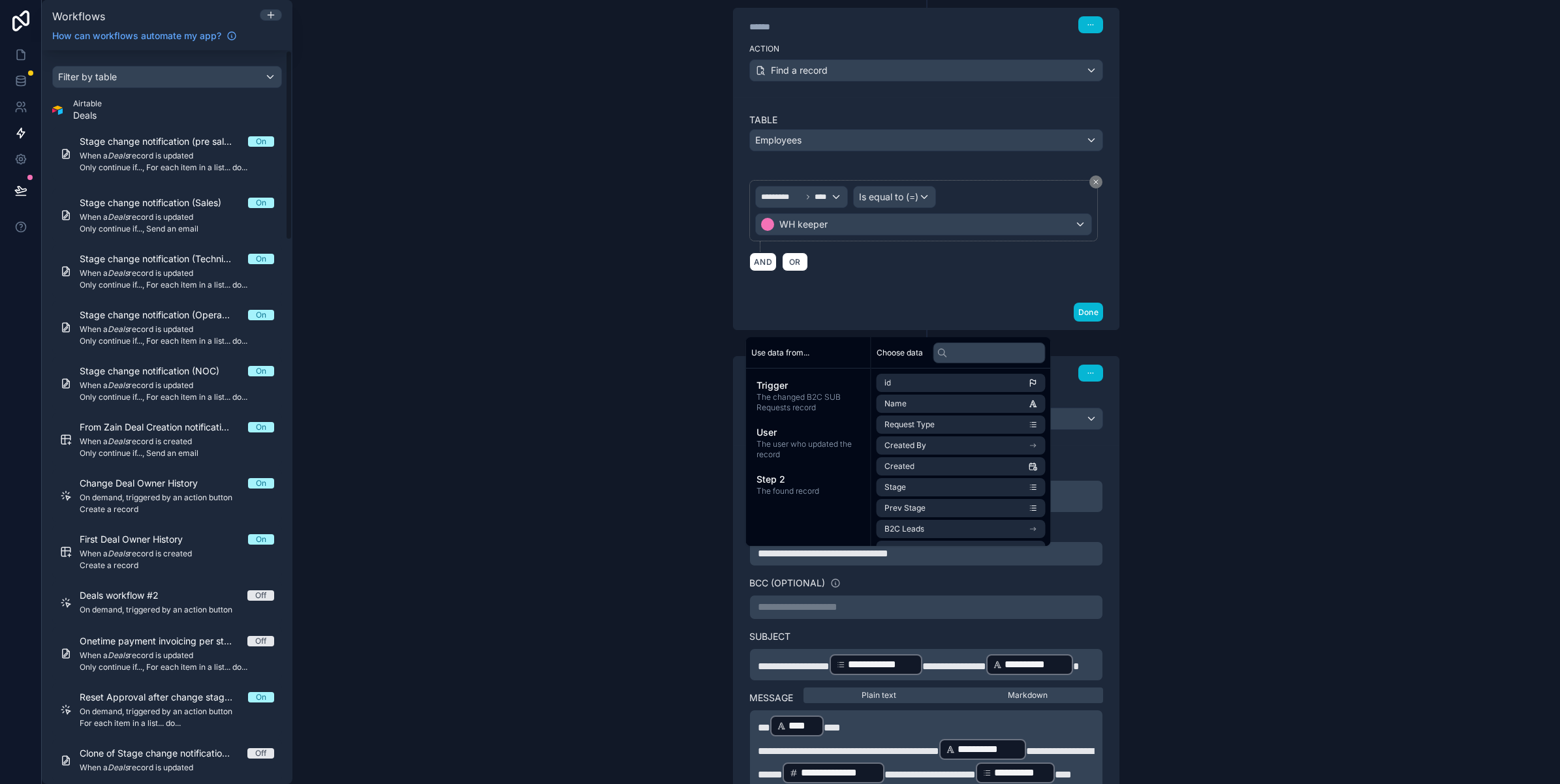
click at [1245, 576] on div "**********" at bounding box center [926, 392] width 1267 height 784
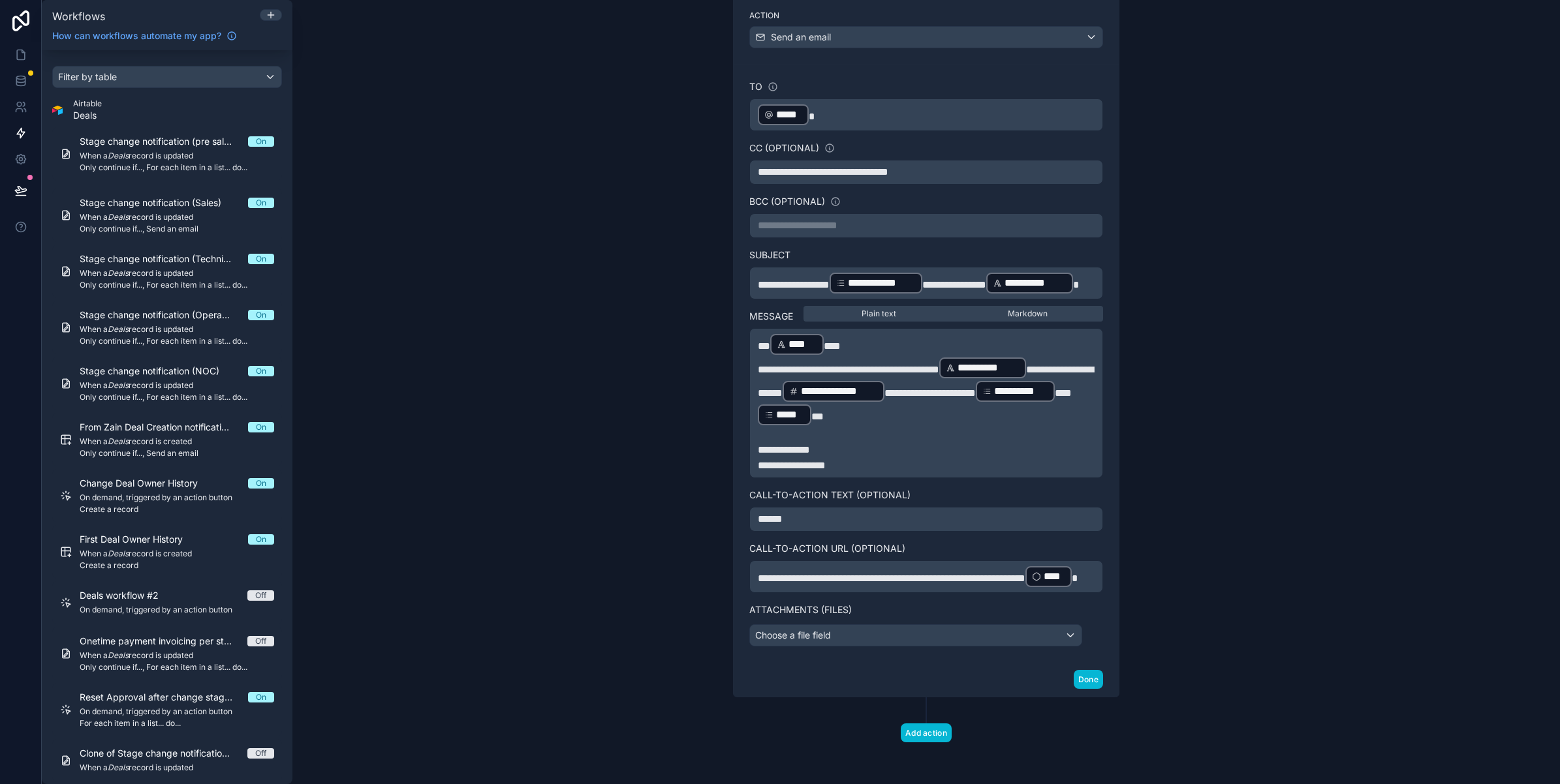
scroll to position [1024, 0]
click at [1091, 677] on button "Done" at bounding box center [1088, 679] width 29 height 19
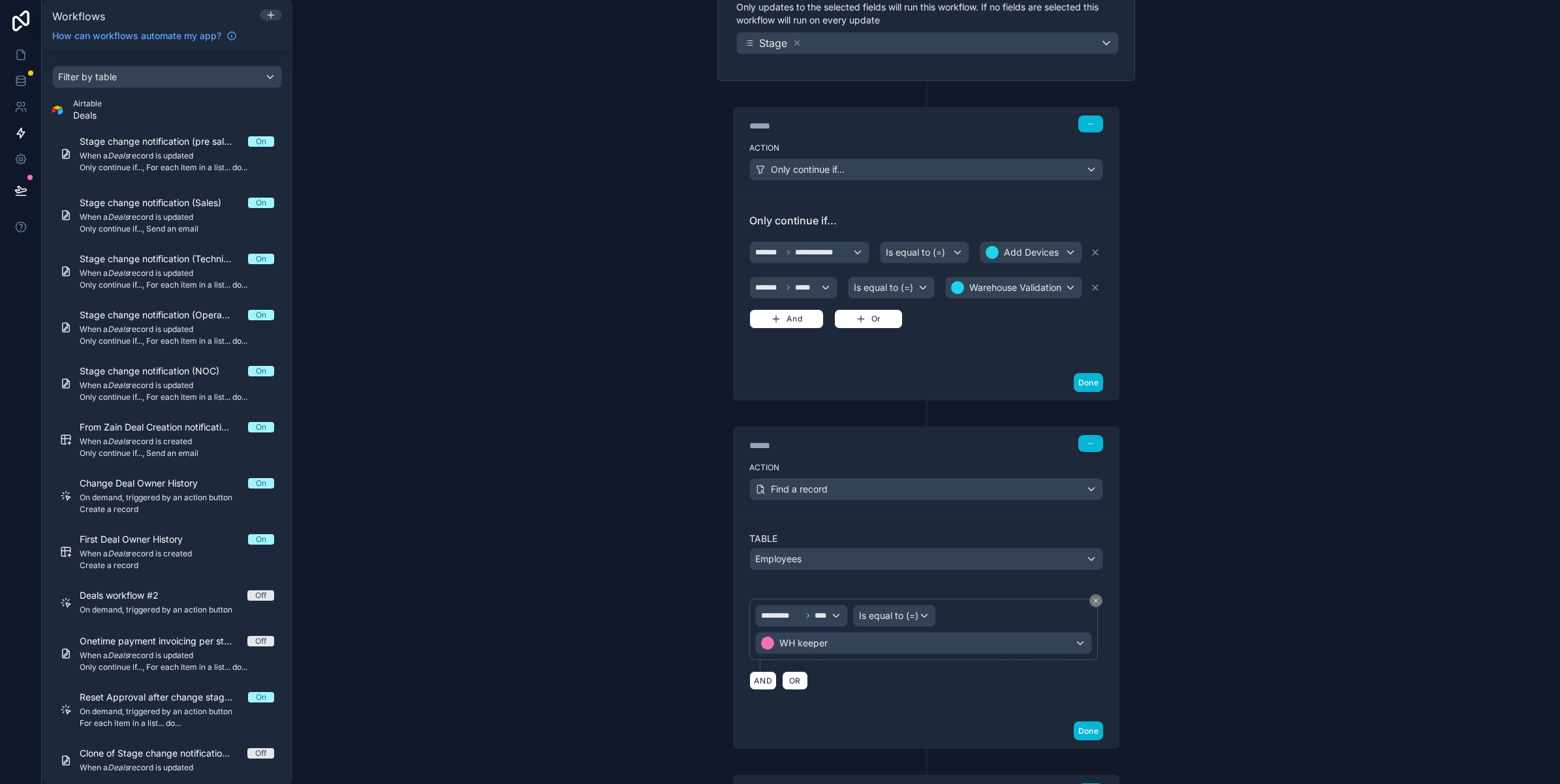
scroll to position [0, 0]
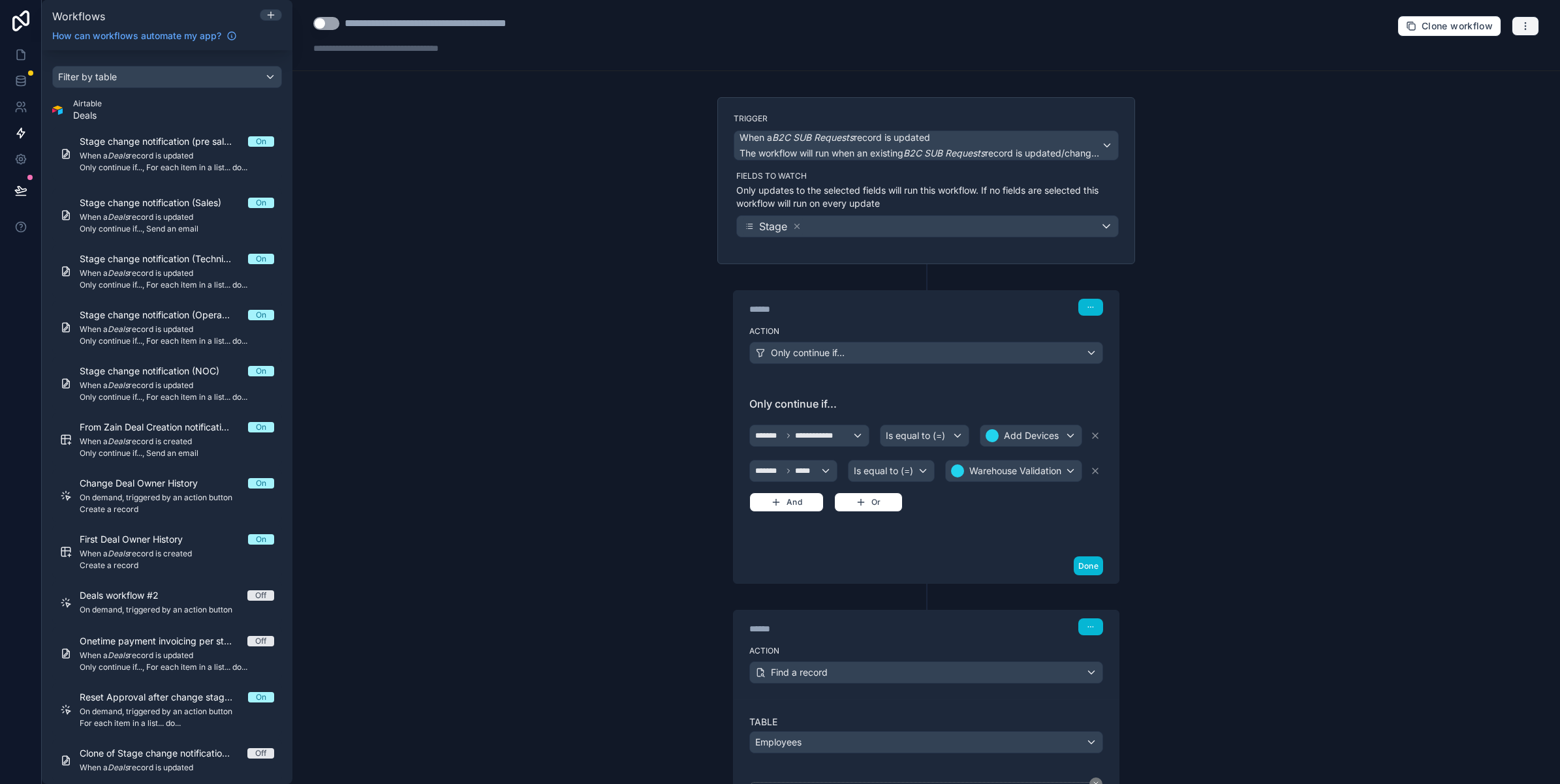
click at [1518, 20] on button "button" at bounding box center [1525, 26] width 27 height 20
click at [1493, 50] on button "Test workflow" at bounding box center [1468, 57] width 94 height 21
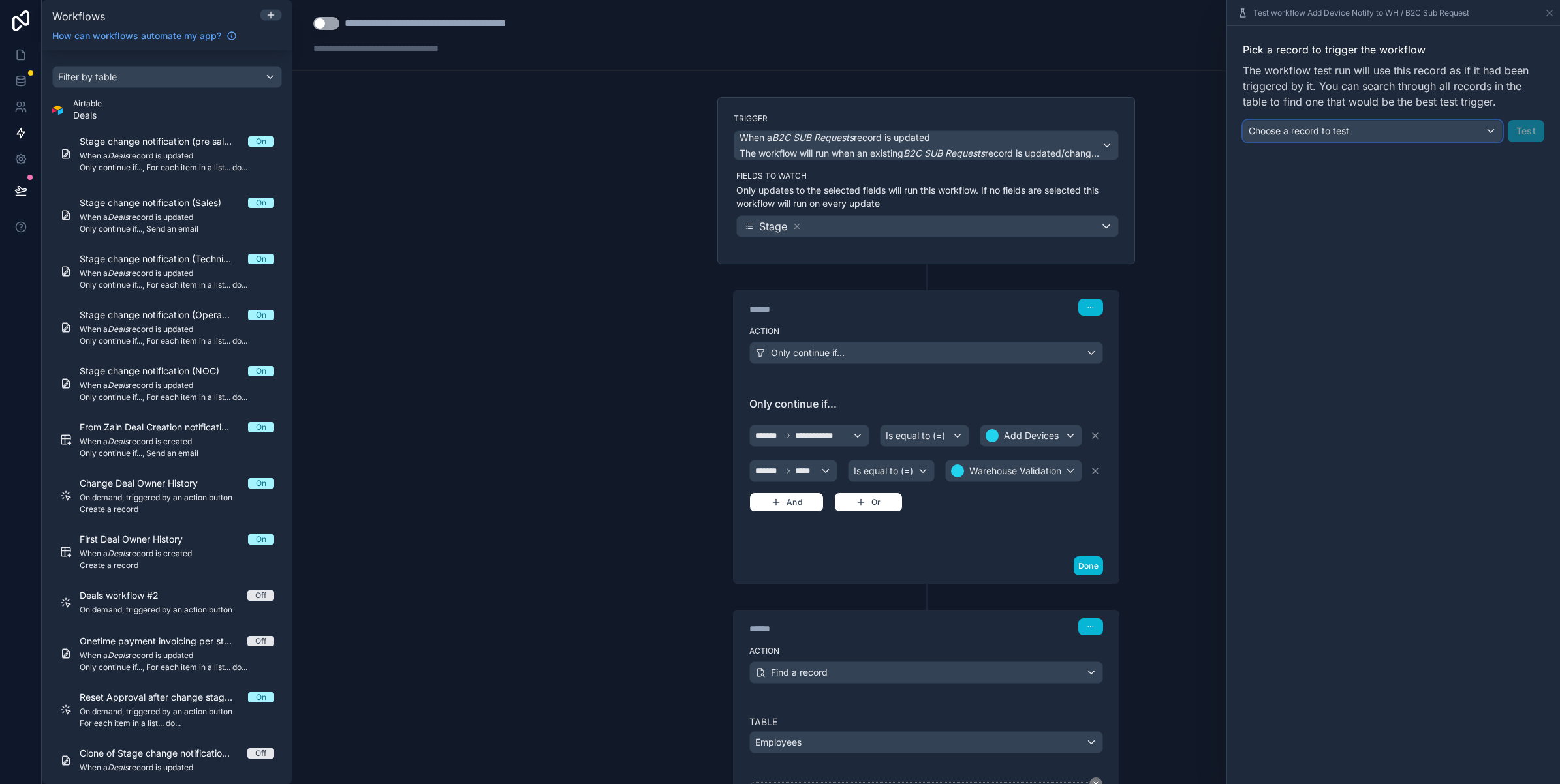
click at [1414, 128] on div "Choose a record to test" at bounding box center [1373, 131] width 259 height 21
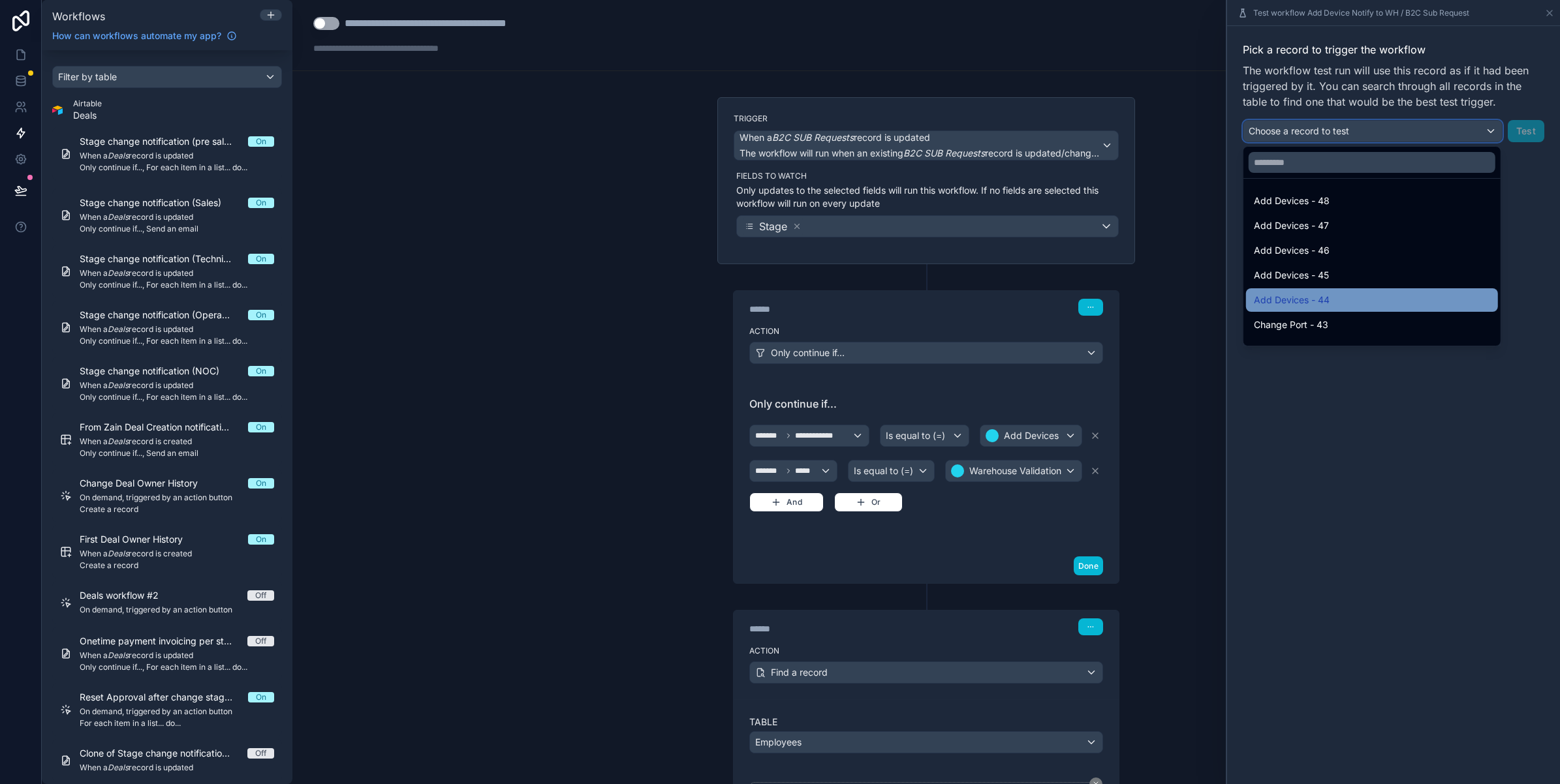
scroll to position [92, 0]
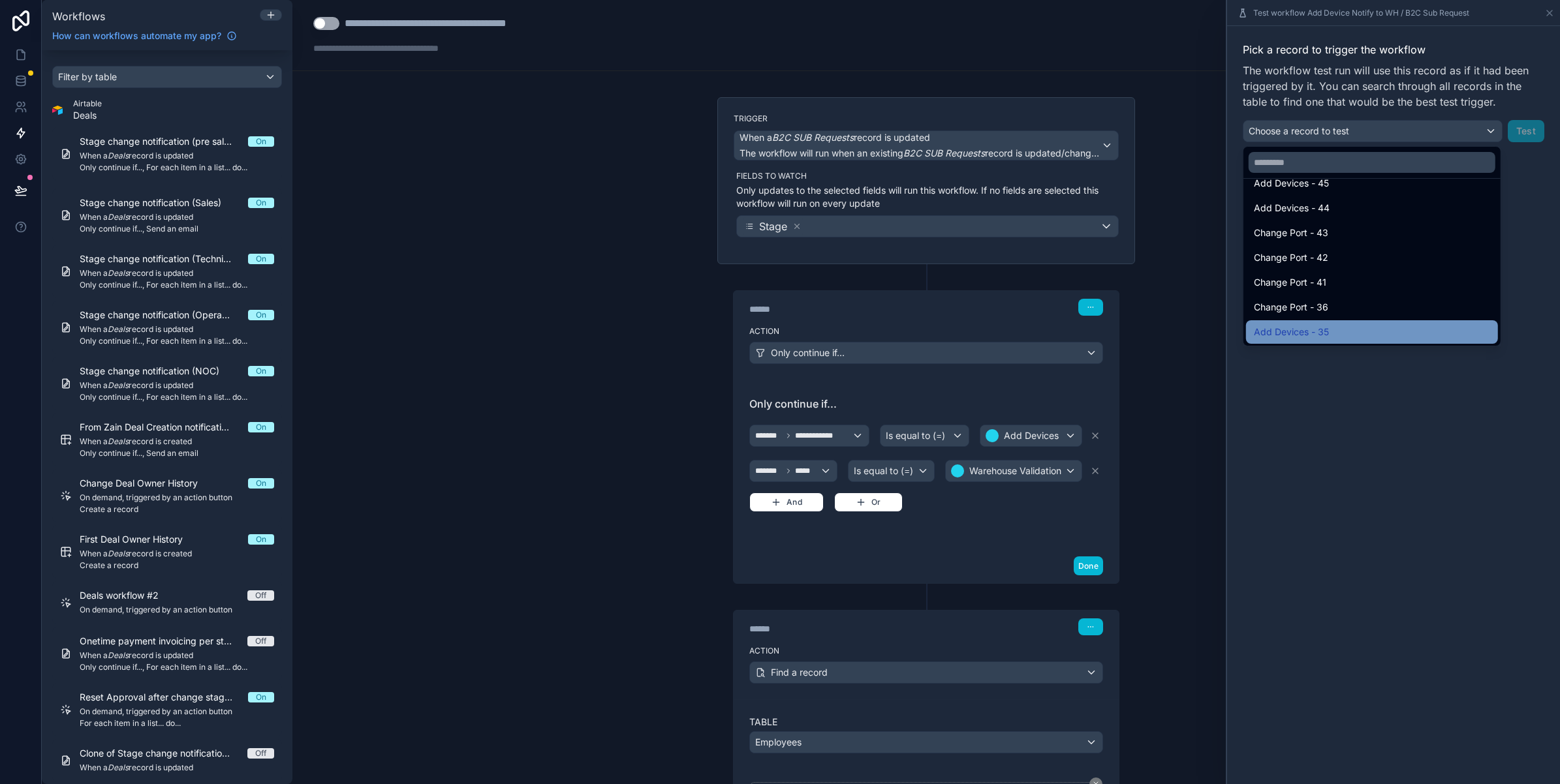
click at [1291, 324] on div "Add Devices - 35" at bounding box center [1372, 332] width 252 height 24
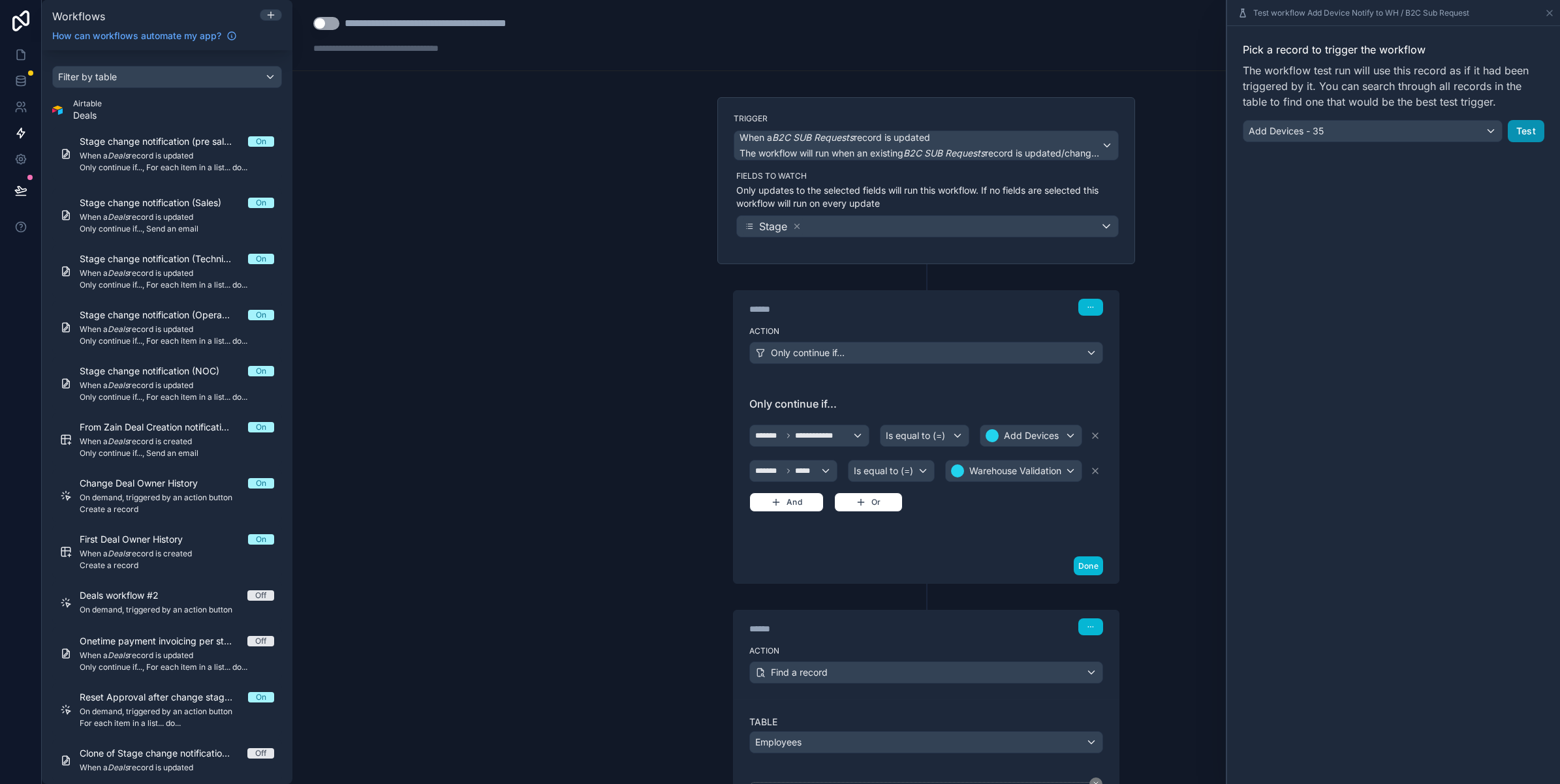
click at [1516, 132] on button "Test" at bounding box center [1526, 131] width 37 height 22
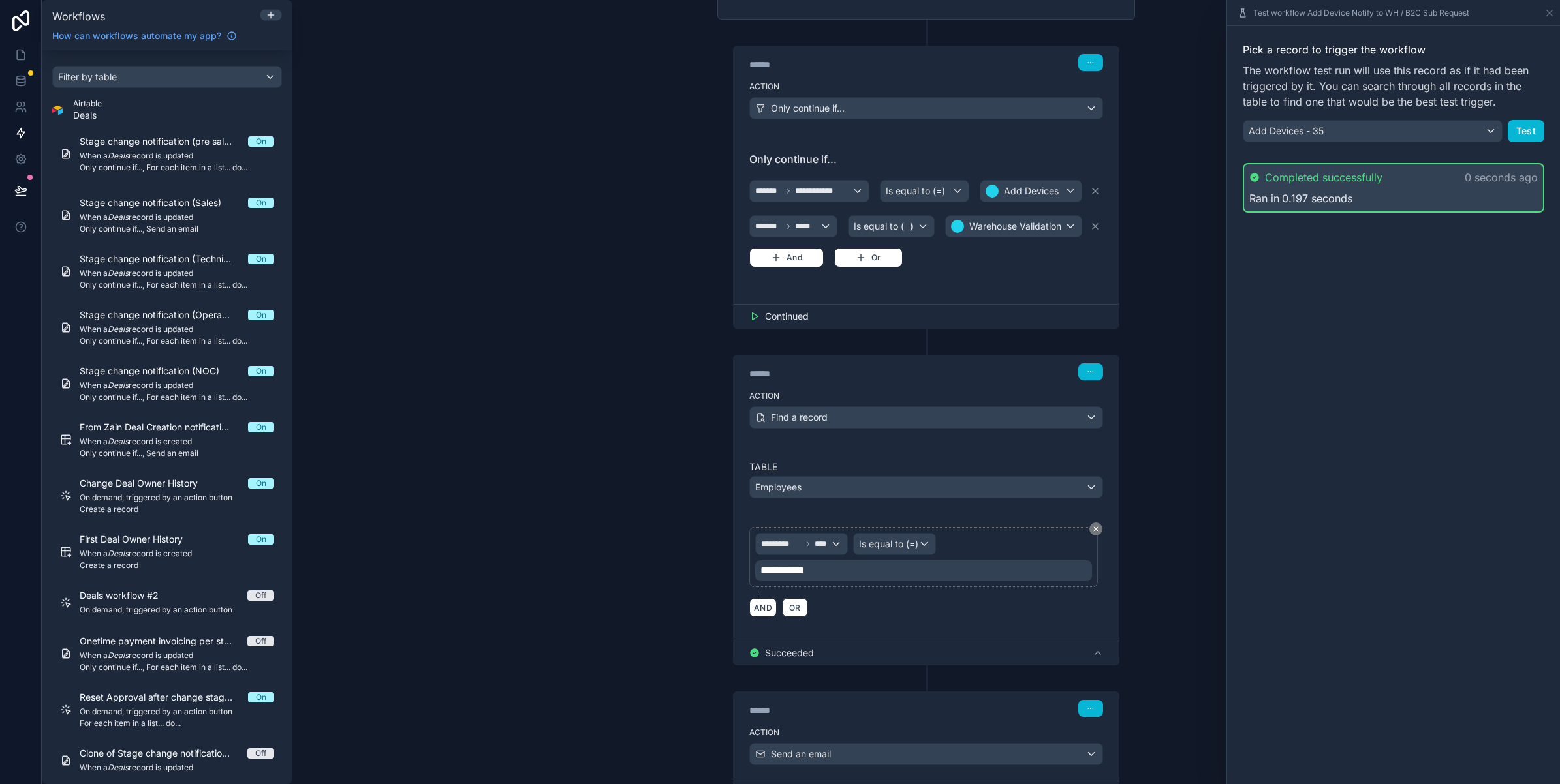
scroll to position [359, 0]
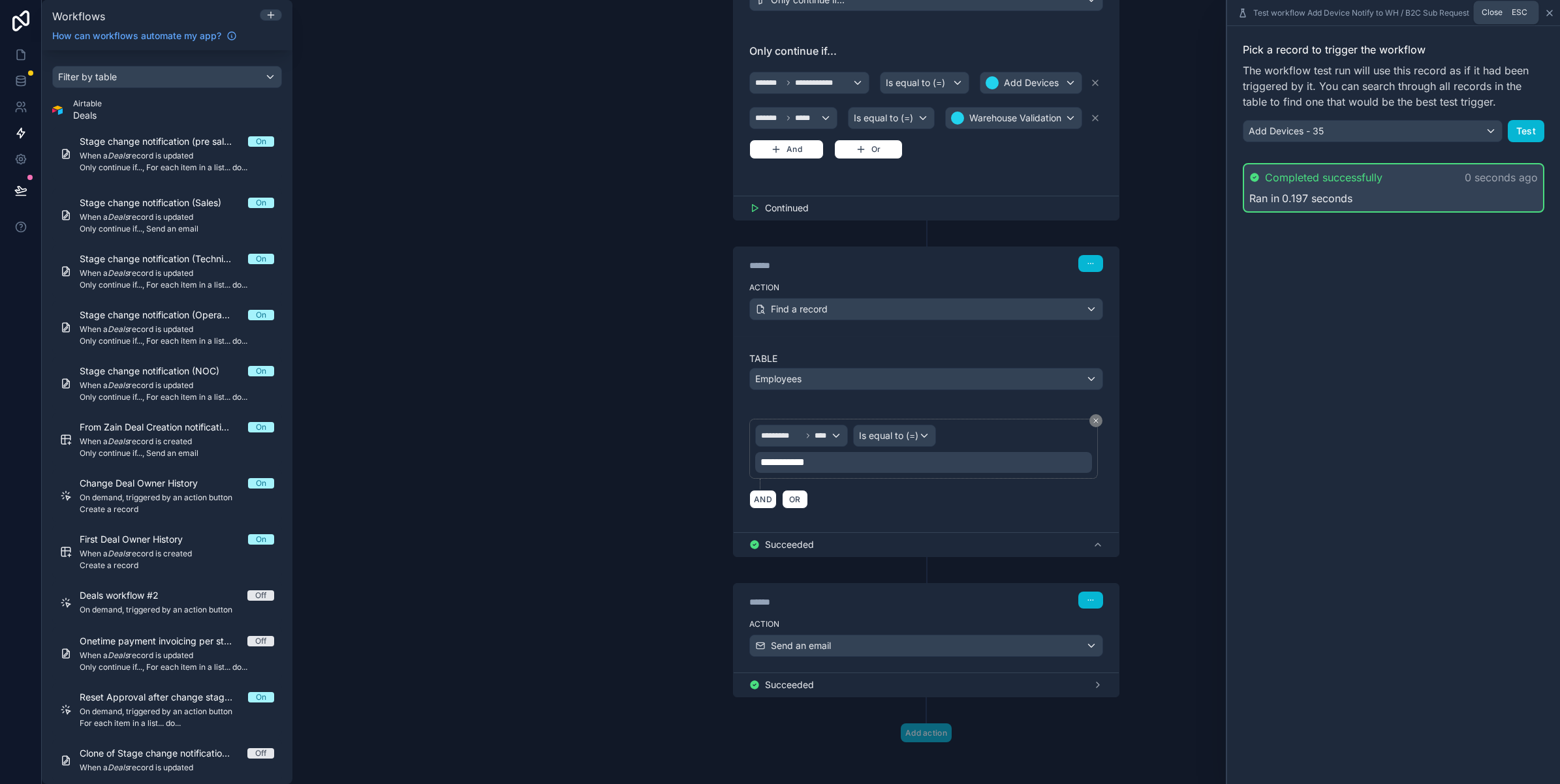
click at [1548, 11] on icon at bounding box center [1550, 13] width 5 height 5
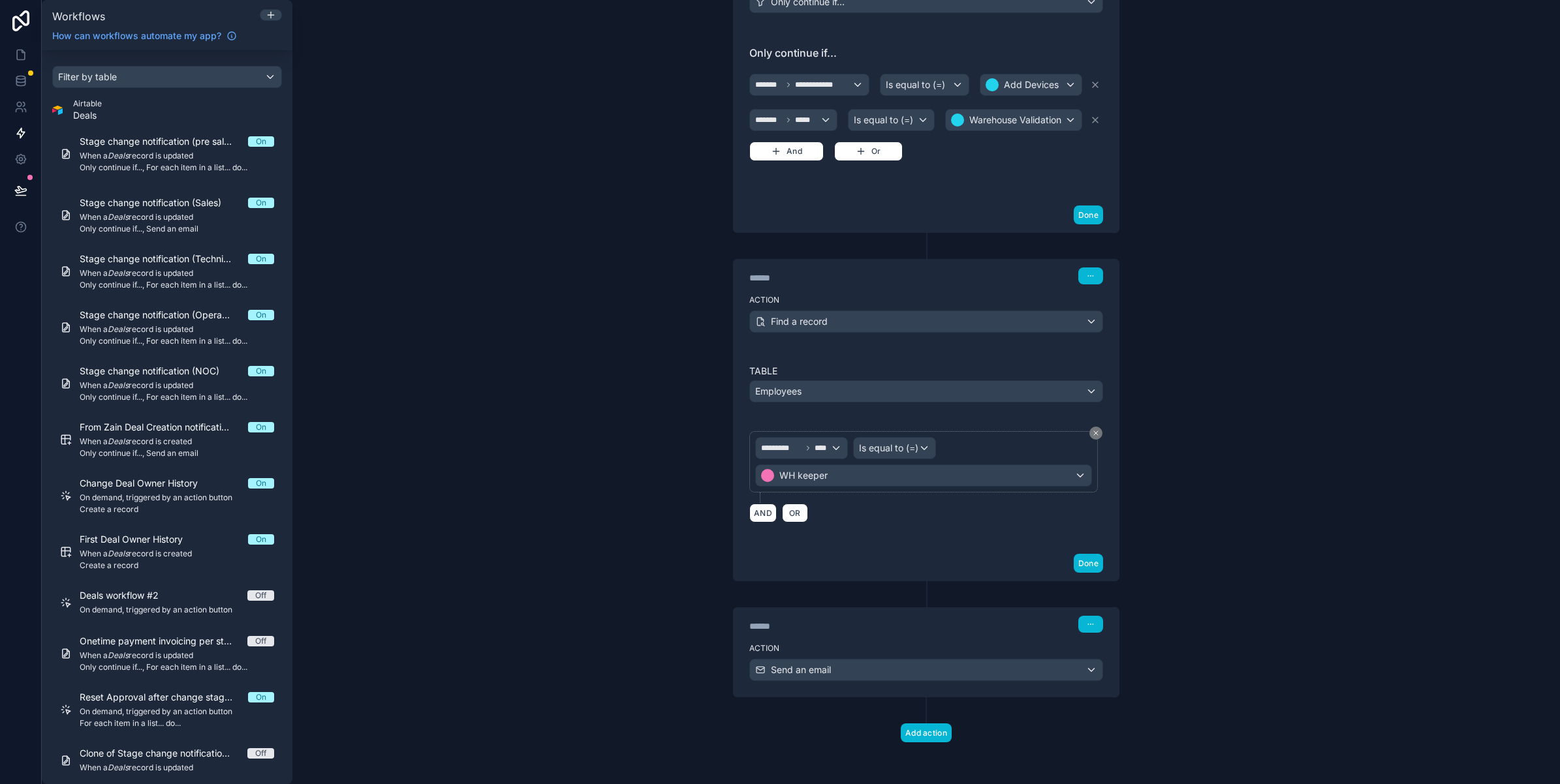
scroll to position [358, 0]
click at [826, 667] on span "Send an email" at bounding box center [801, 670] width 60 height 13
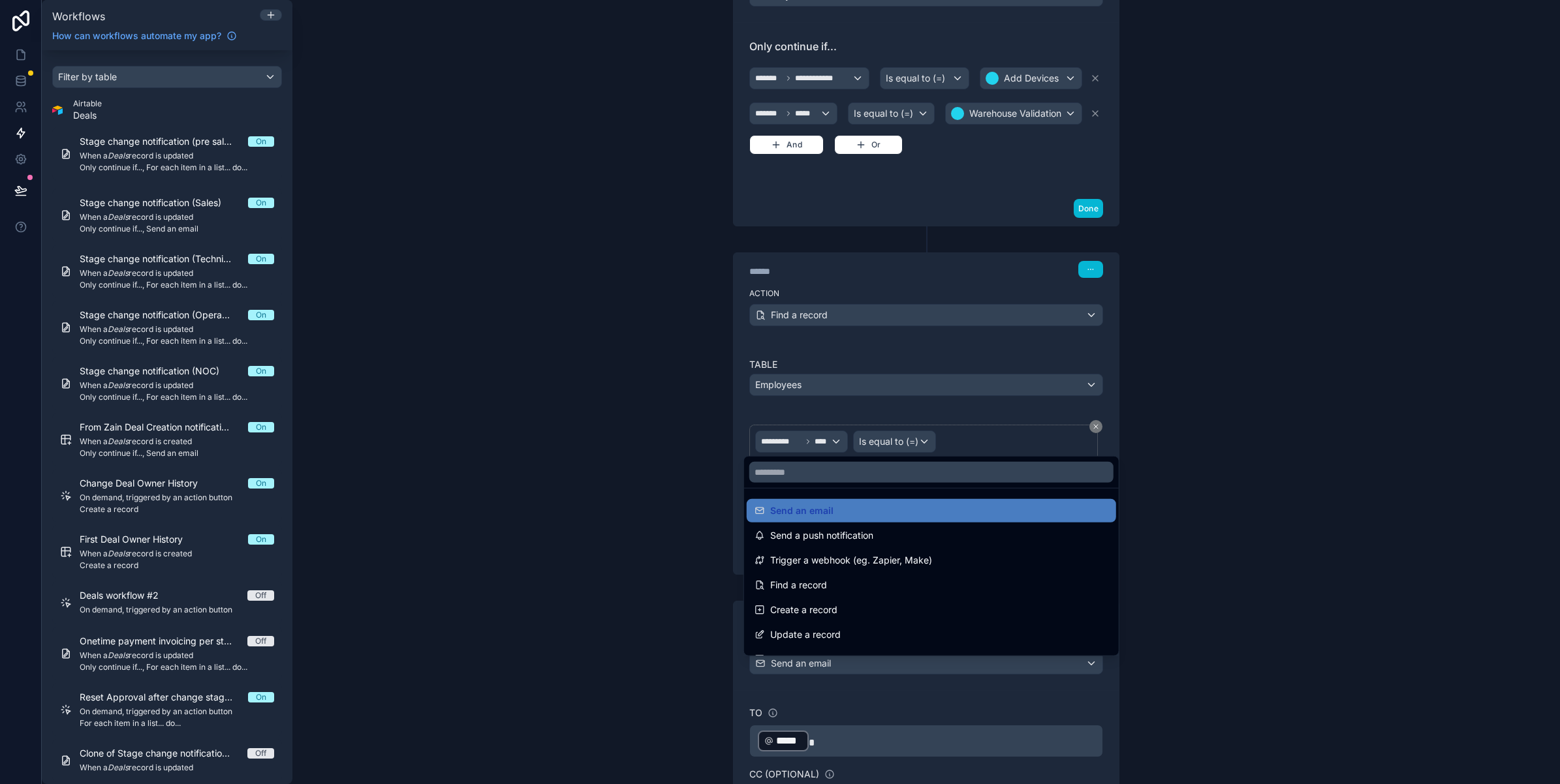
click at [825, 667] on div at bounding box center [780, 392] width 1560 height 784
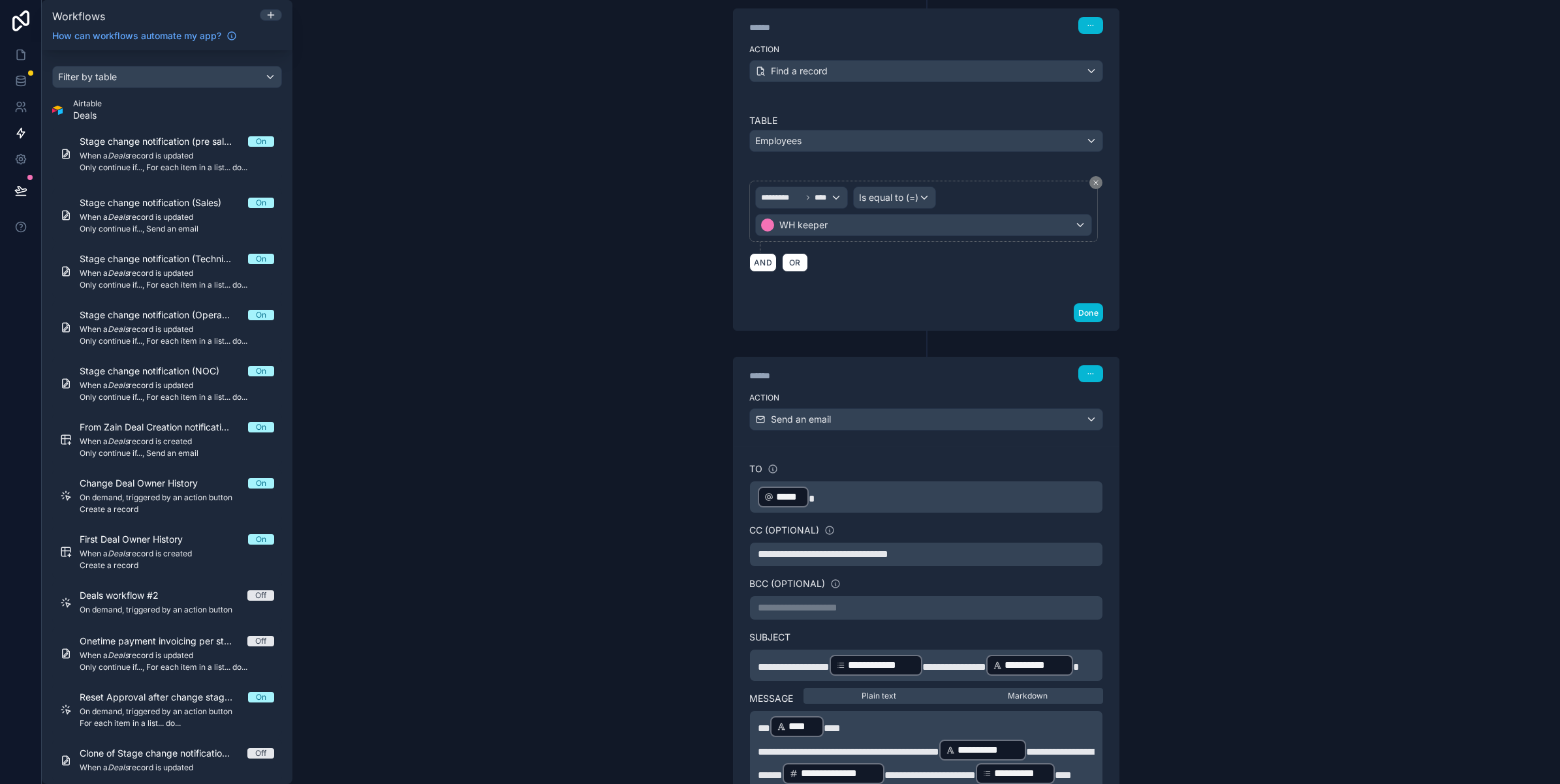
scroll to position [602, 0]
click at [986, 549] on div "**********" at bounding box center [926, 553] width 354 height 24
click at [978, 554] on p "**********" at bounding box center [926, 553] width 337 height 16
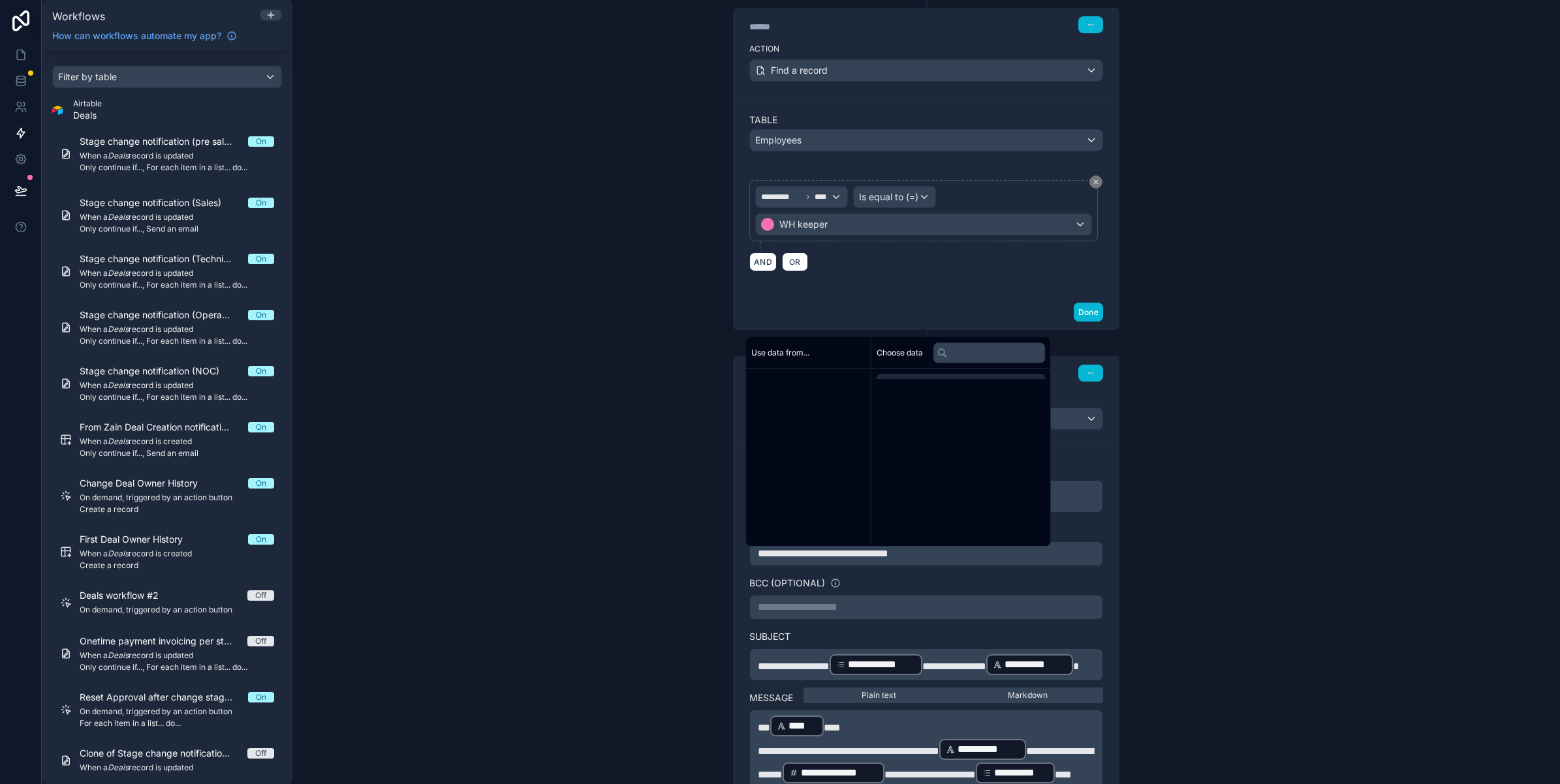
click at [978, 554] on p "**********" at bounding box center [926, 553] width 337 height 16
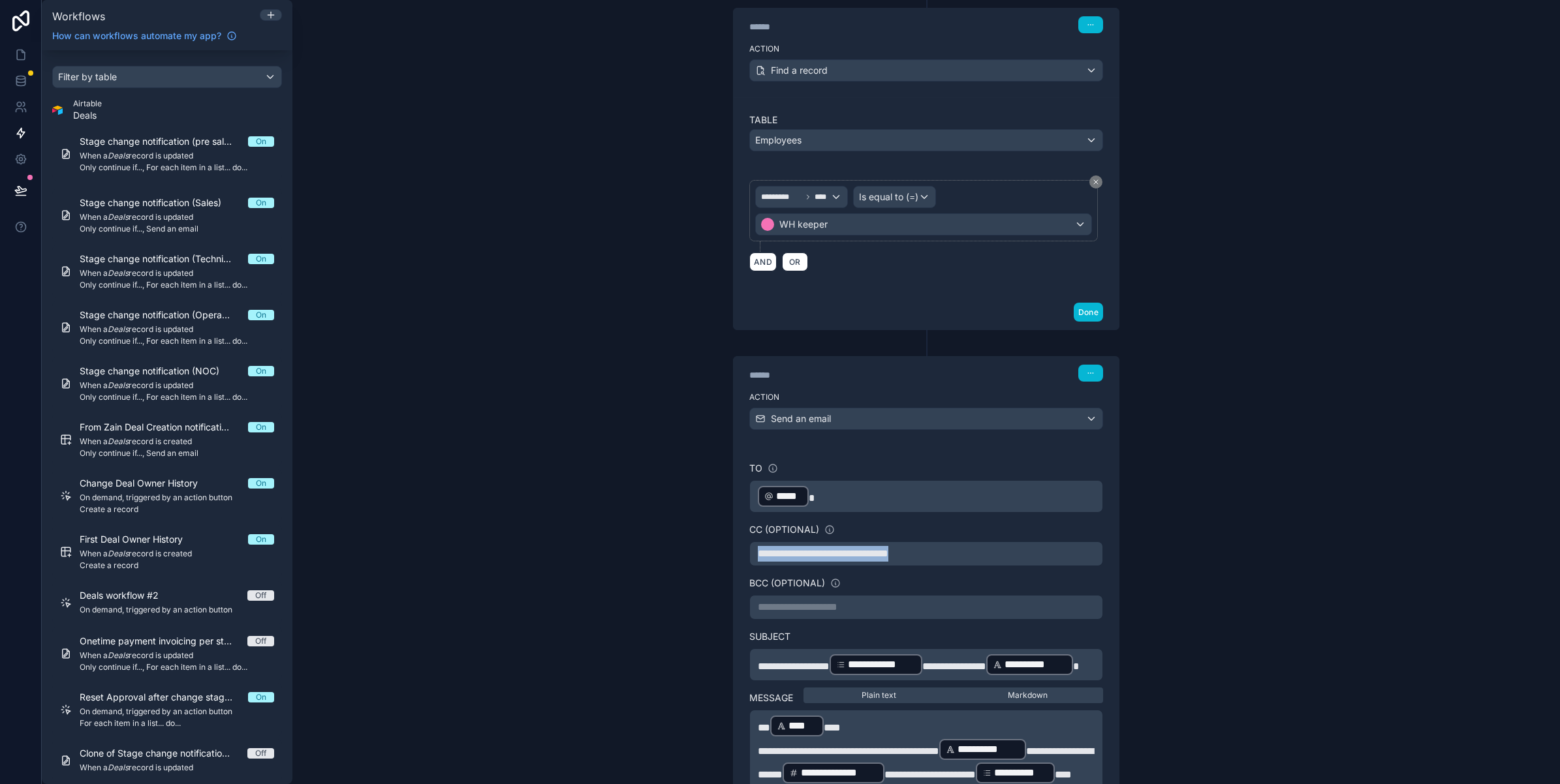
click at [978, 554] on p "**********" at bounding box center [926, 553] width 337 height 16
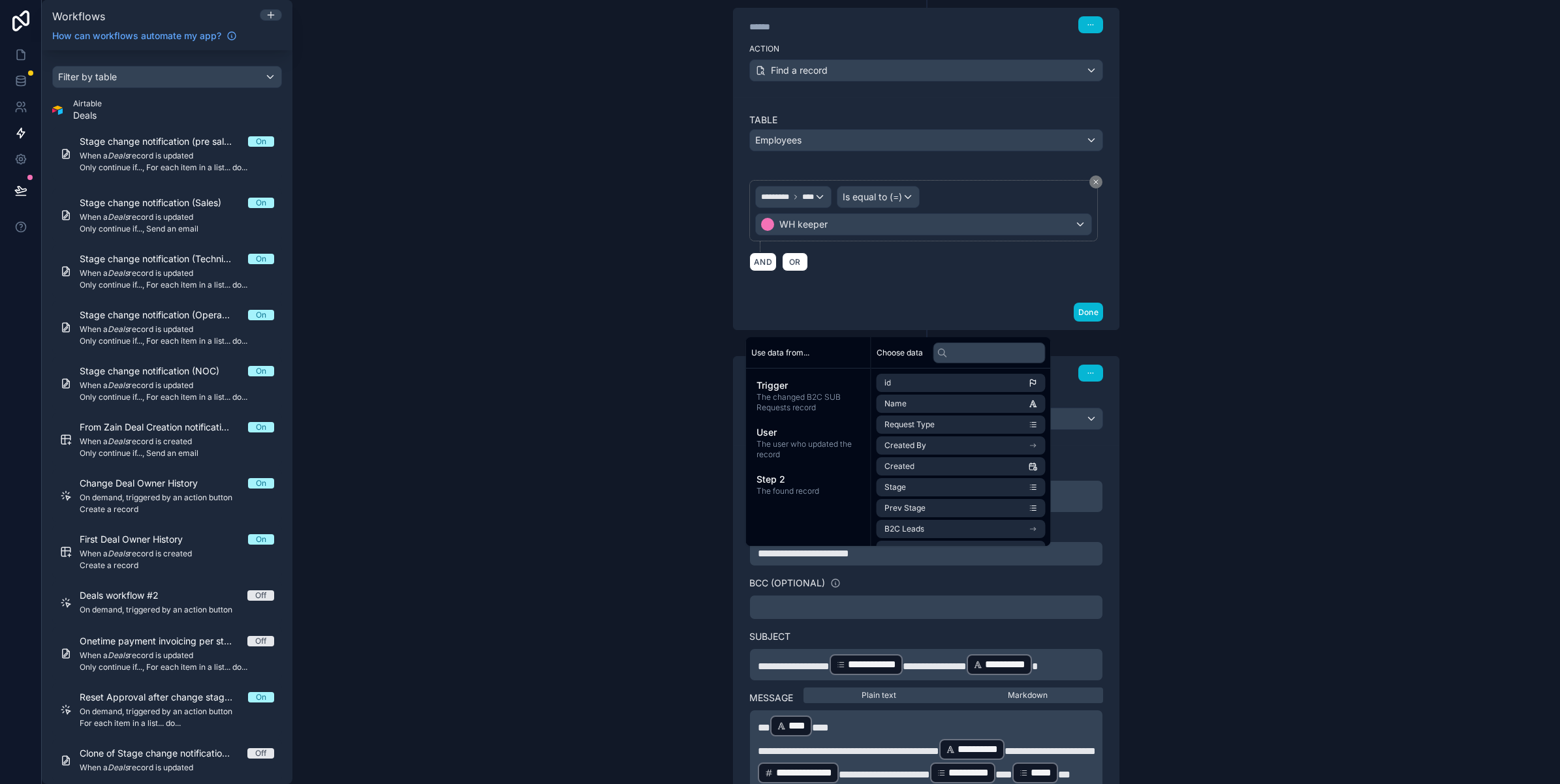
click at [1225, 542] on div "**********" at bounding box center [926, 392] width 1267 height 784
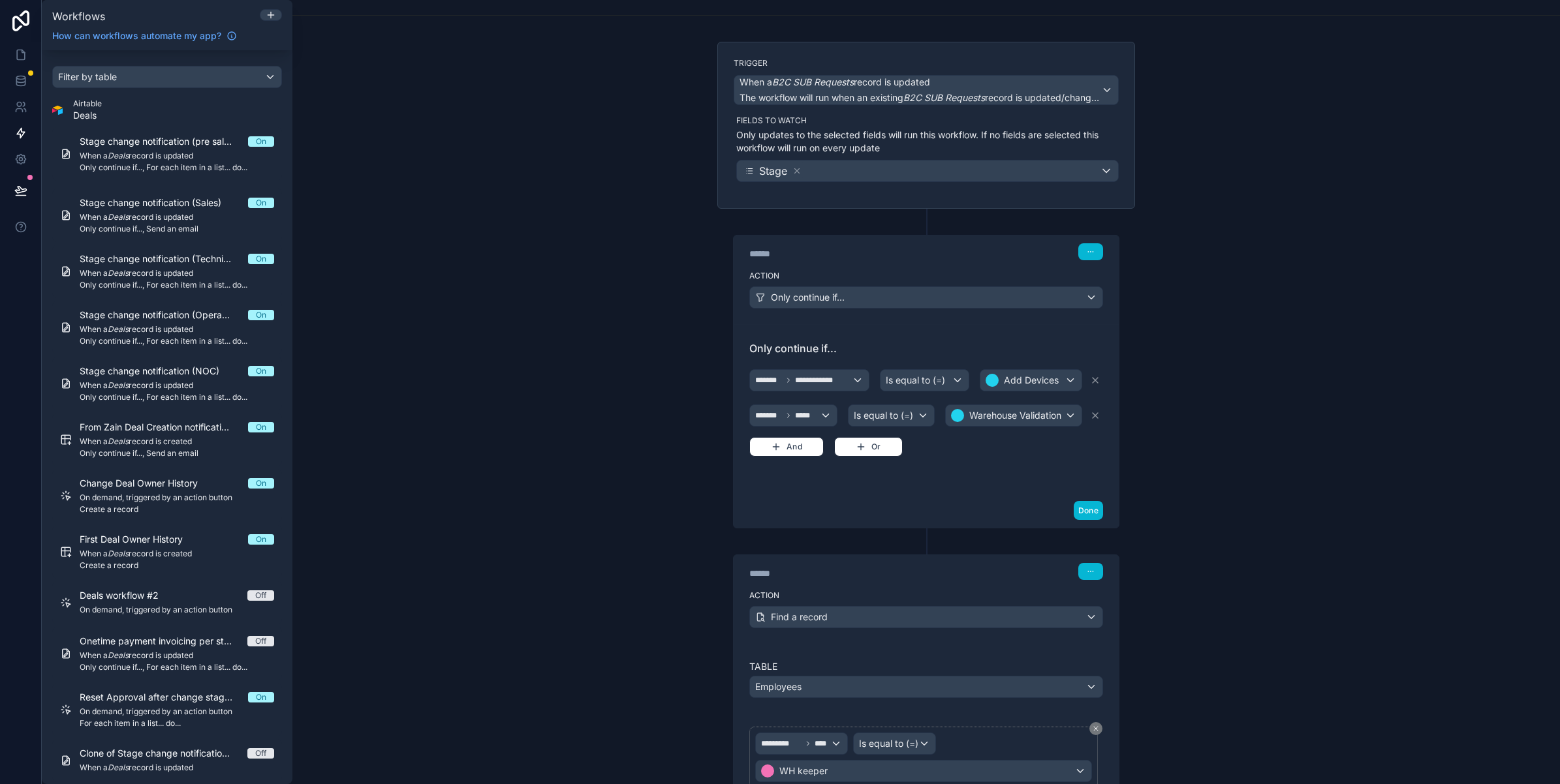
scroll to position [0, 0]
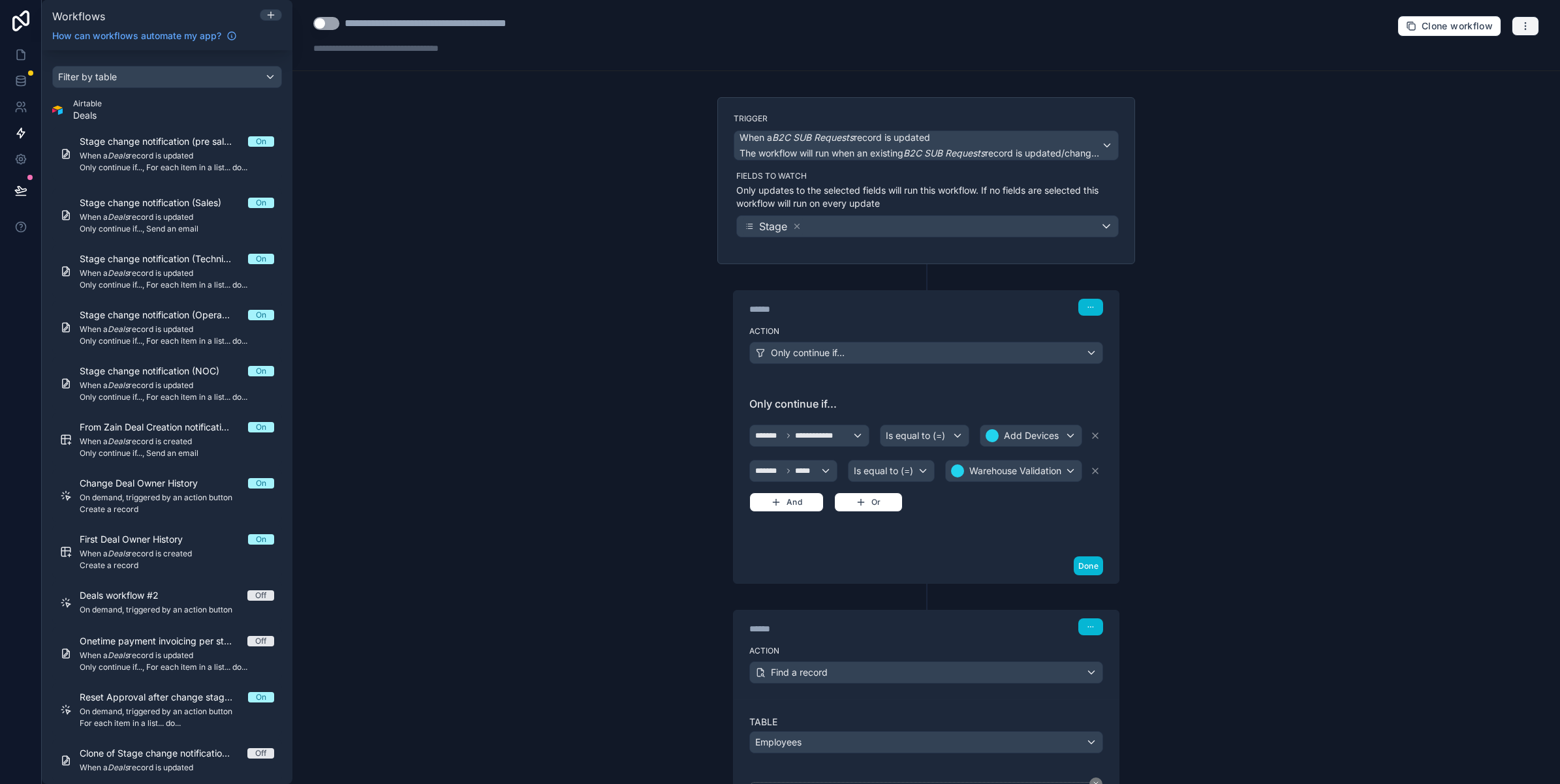
click at [1520, 30] on icon "button" at bounding box center [1525, 26] width 10 height 10
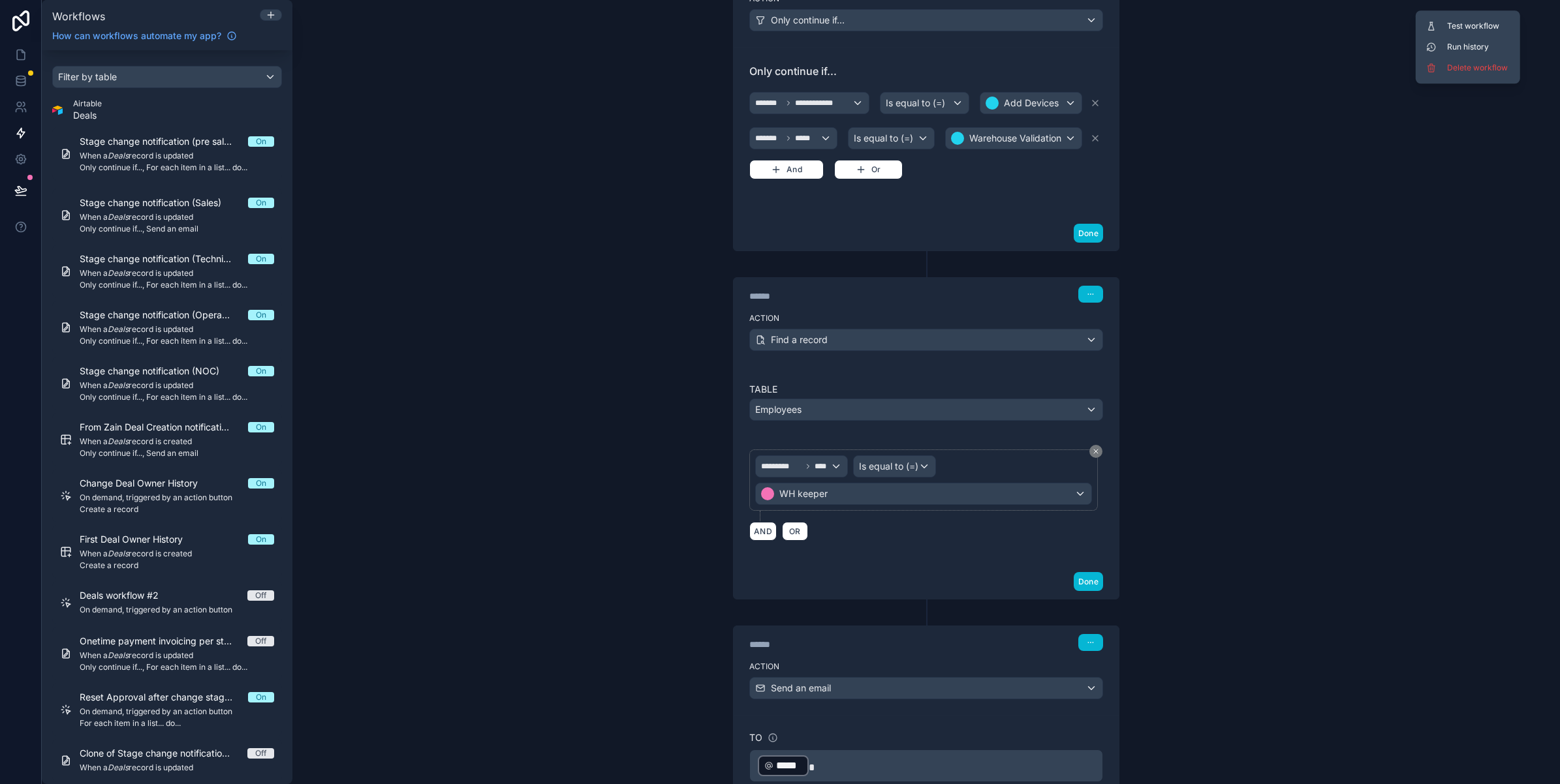
scroll to position [652, 0]
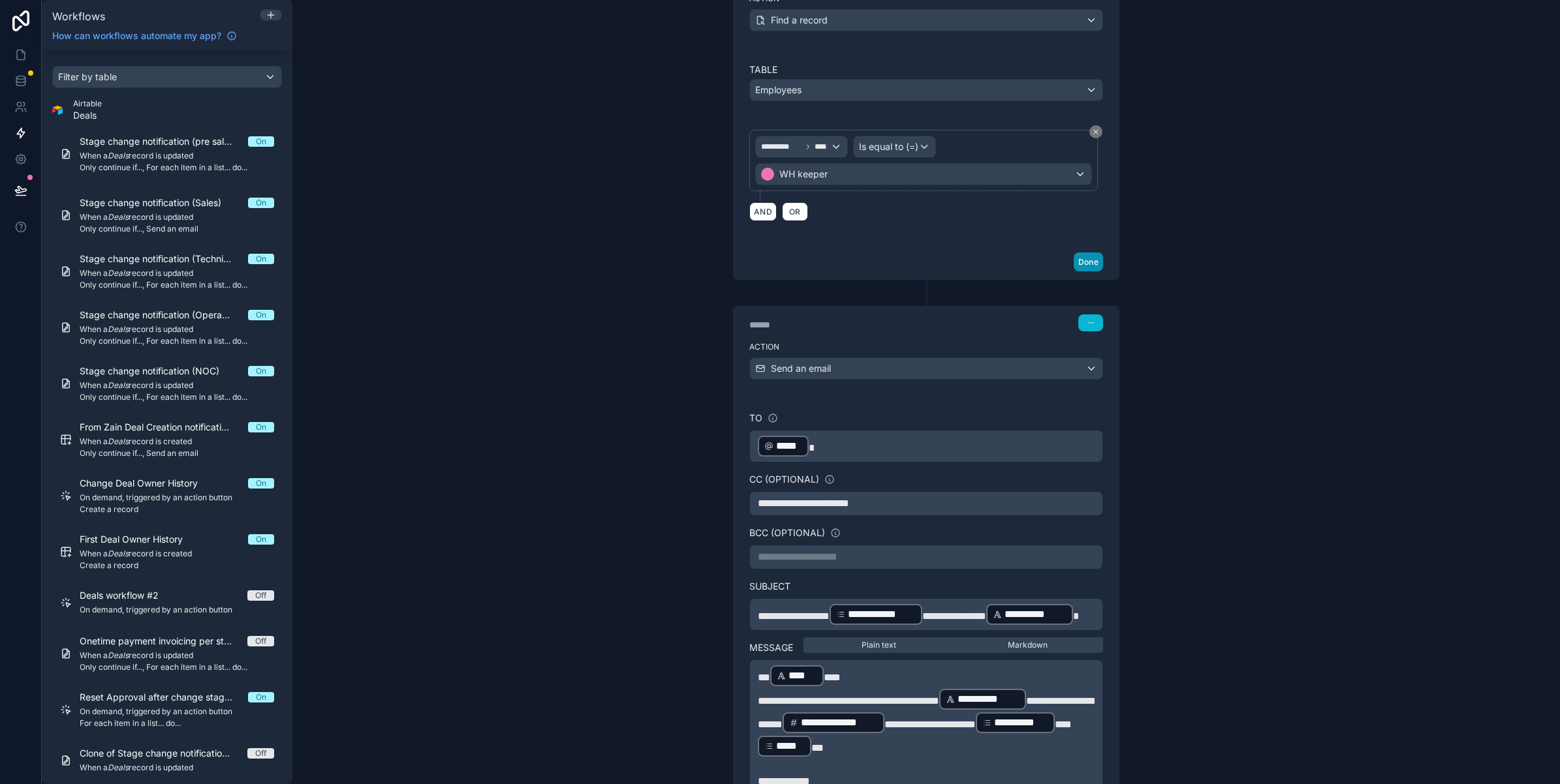
click at [1080, 263] on button "Done" at bounding box center [1088, 262] width 29 height 19
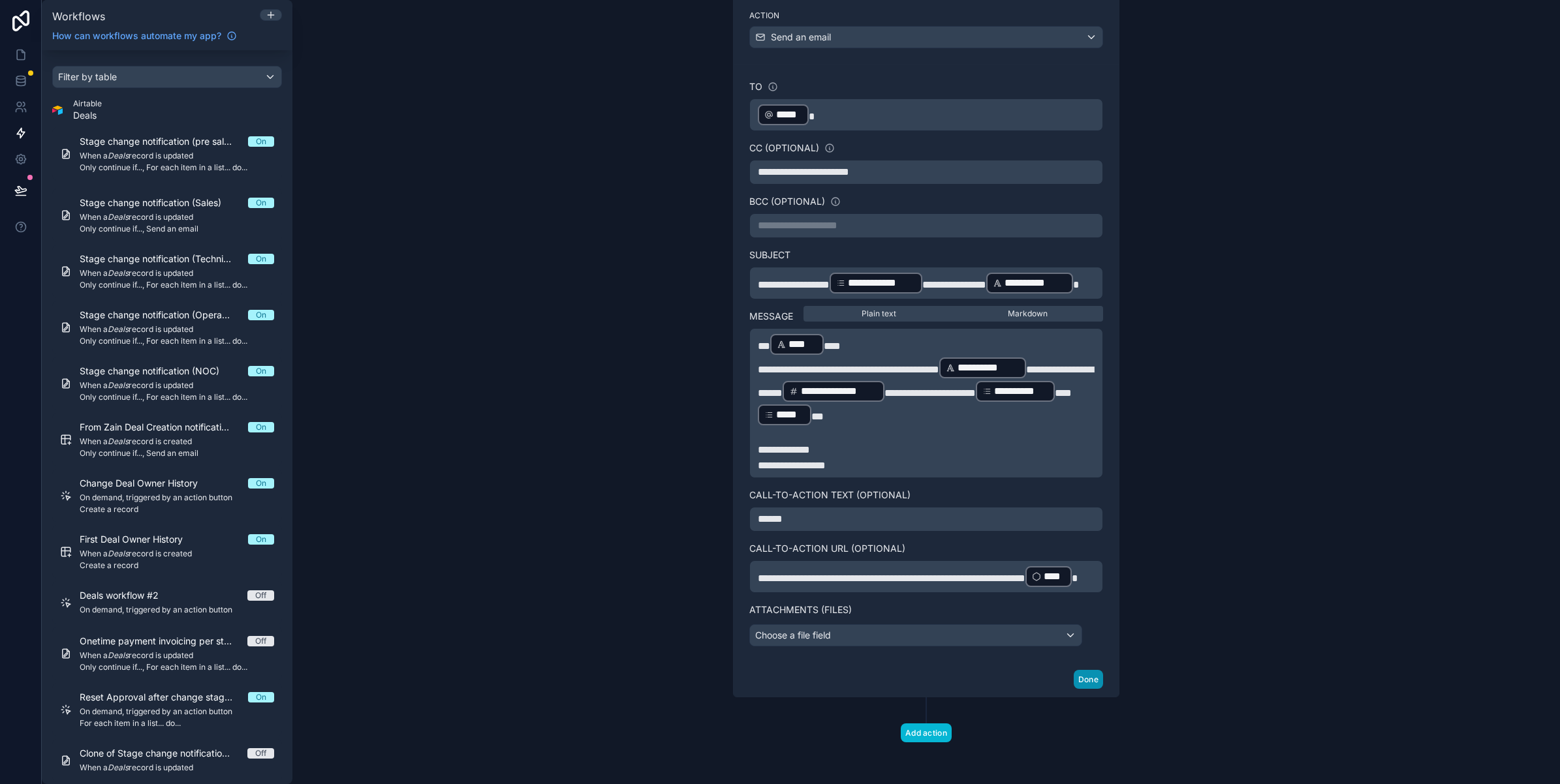
click at [1080, 682] on button "Done" at bounding box center [1088, 679] width 29 height 19
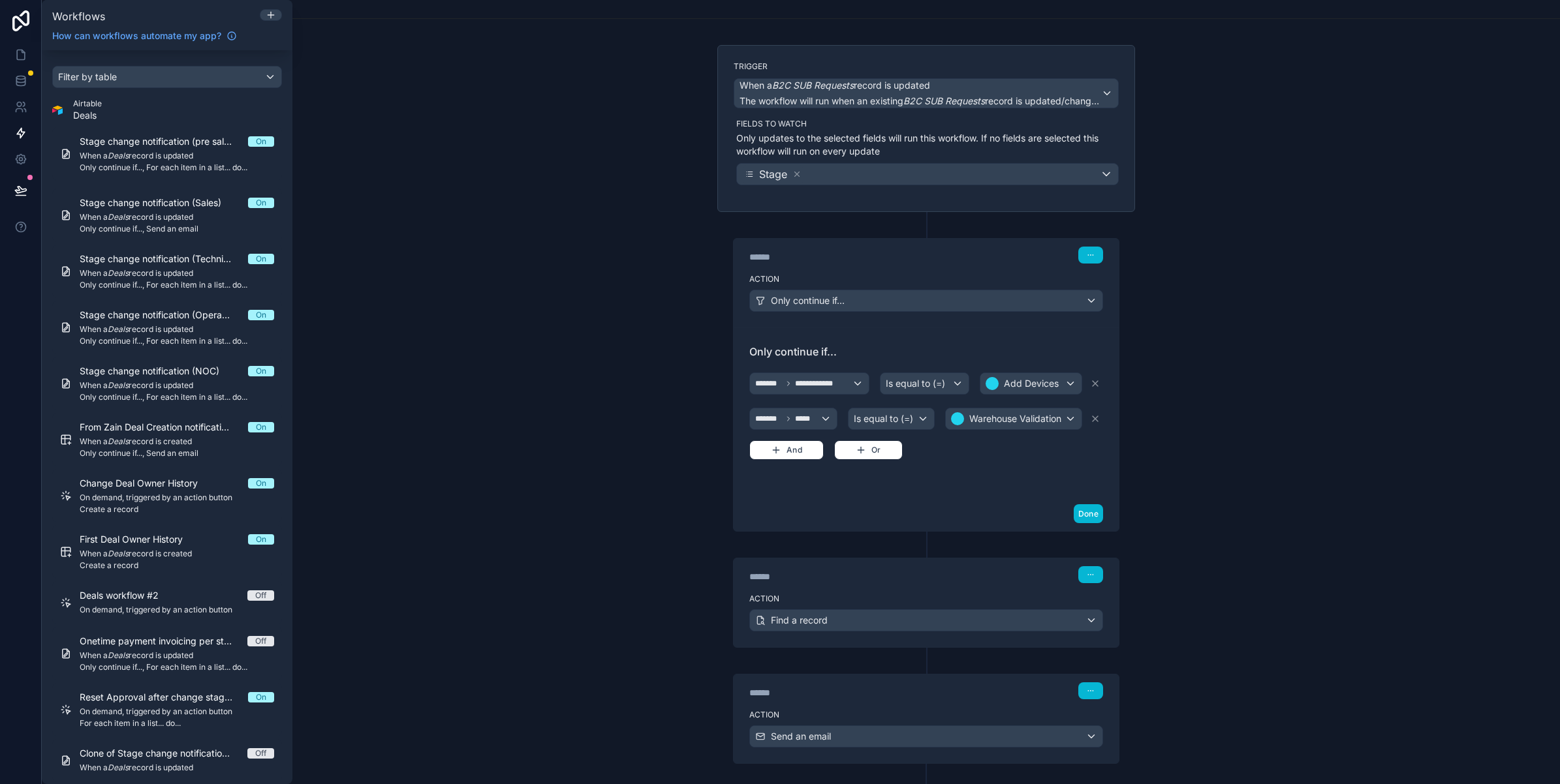
scroll to position [0, 0]
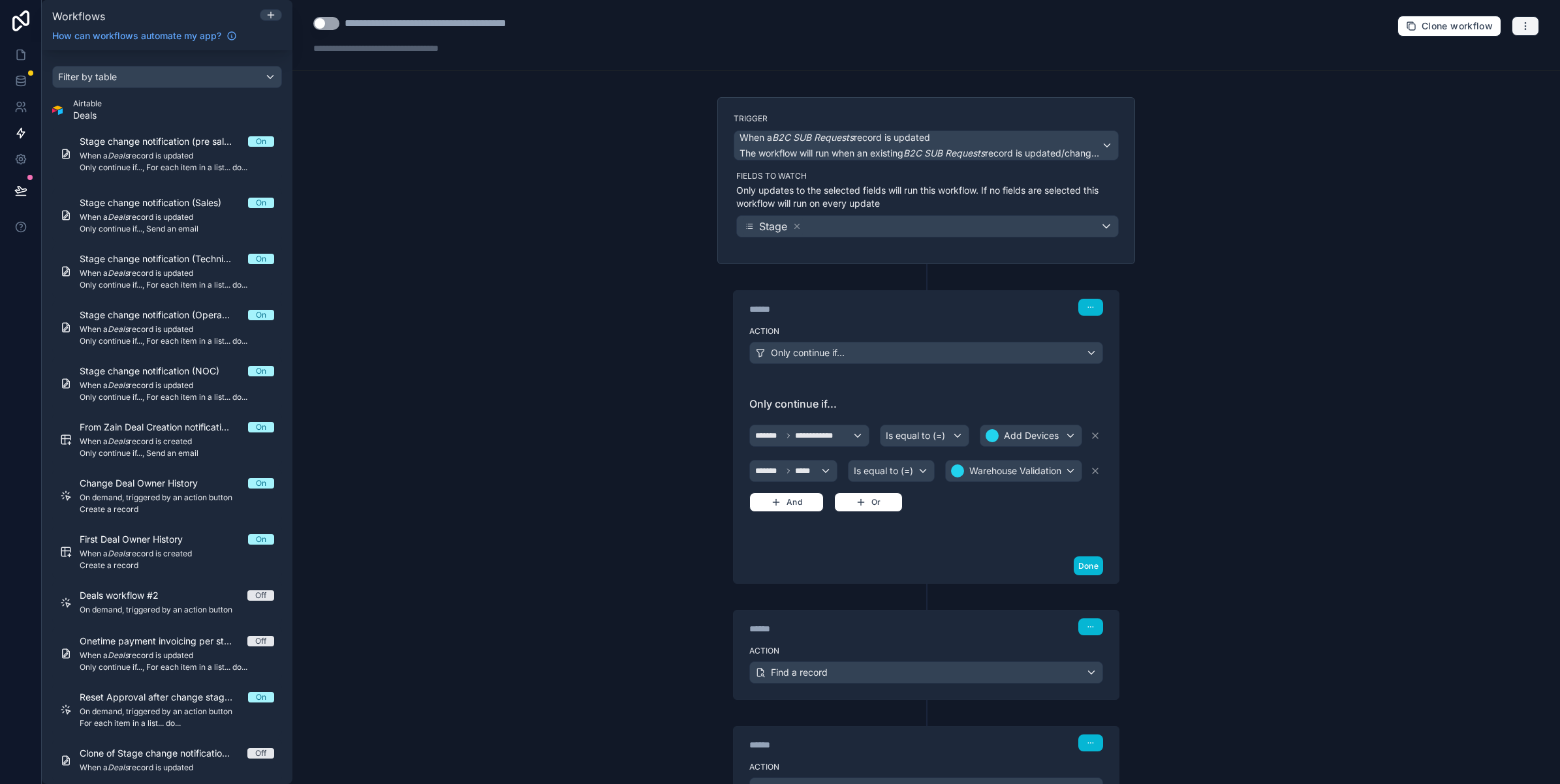
click at [1520, 24] on icon "button" at bounding box center [1525, 26] width 10 height 10
click at [1495, 60] on span "Test workflow" at bounding box center [1478, 57] width 63 height 10
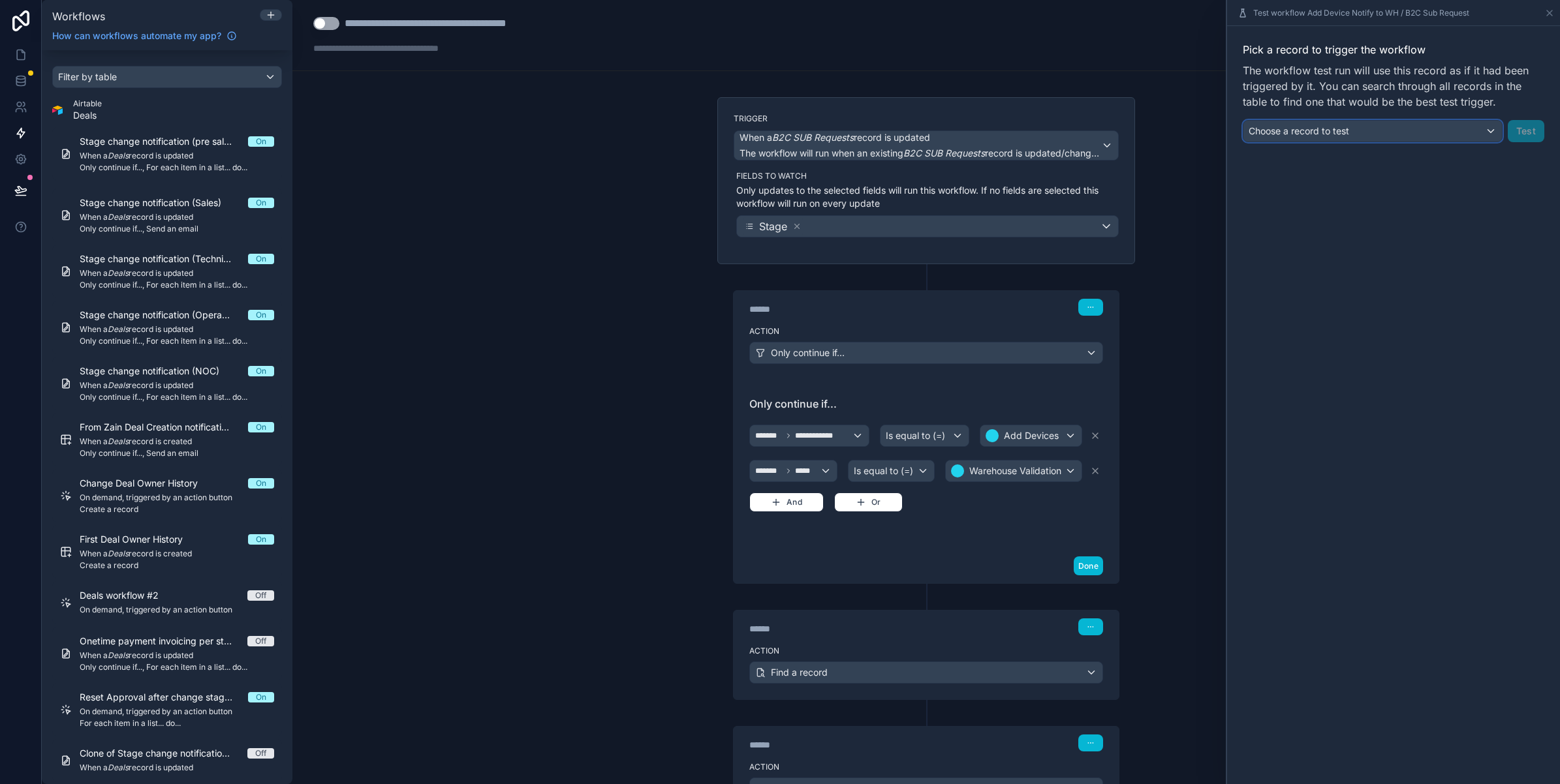
click at [1434, 131] on div "Choose a record to test" at bounding box center [1373, 131] width 259 height 21
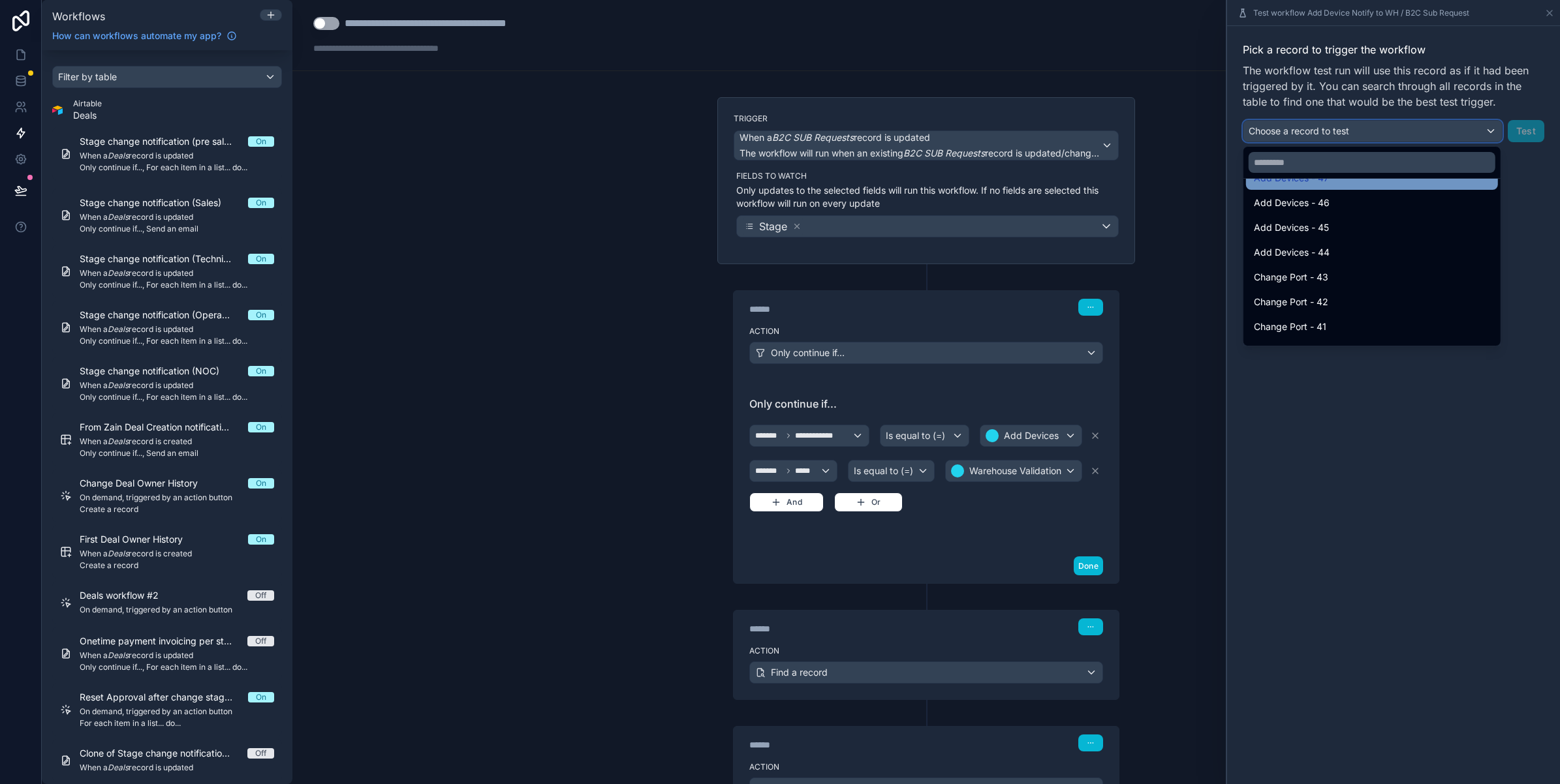
scroll to position [92, 0]
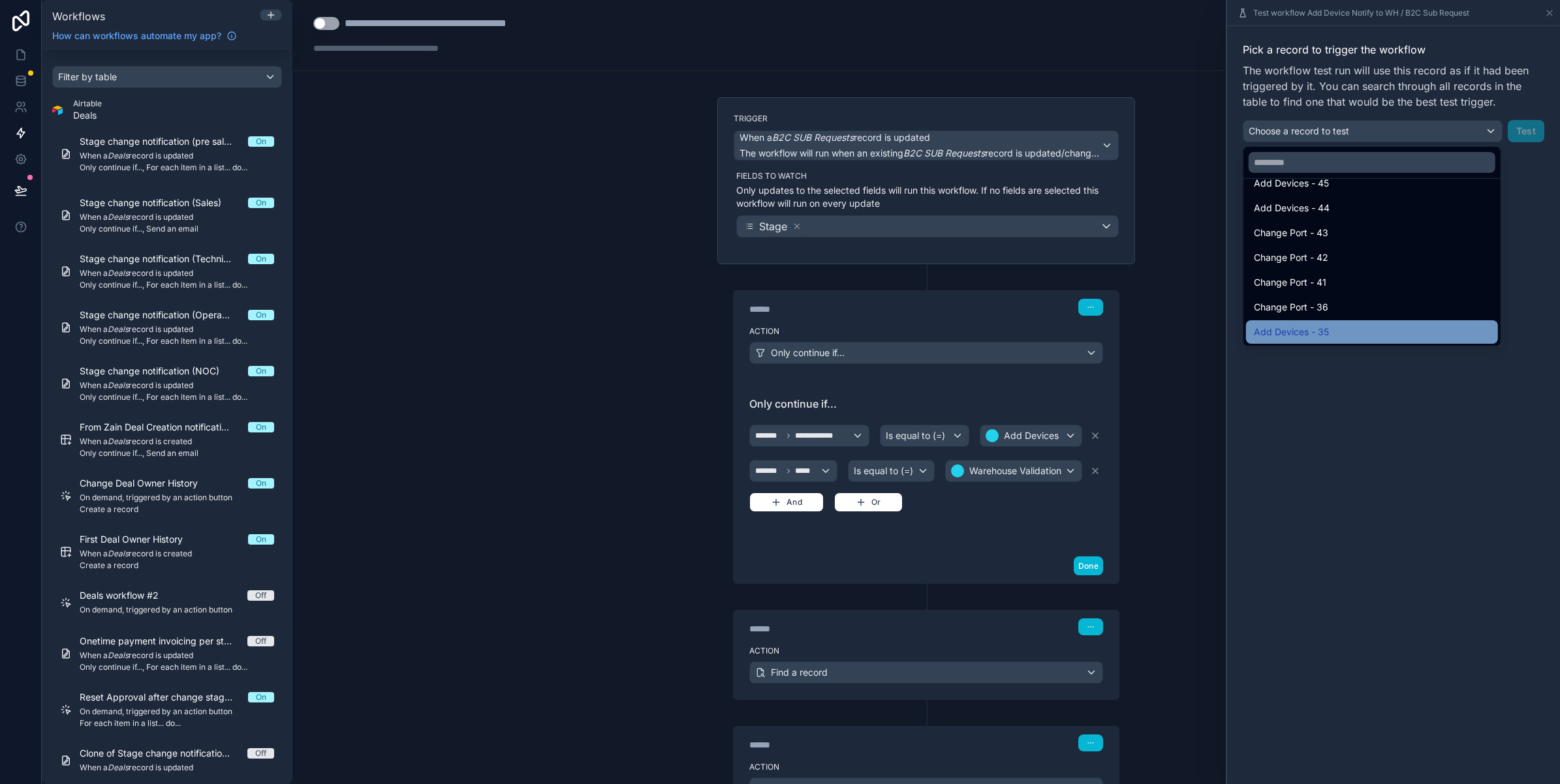
click at [1348, 328] on div "Add Devices - 35" at bounding box center [1372, 332] width 236 height 16
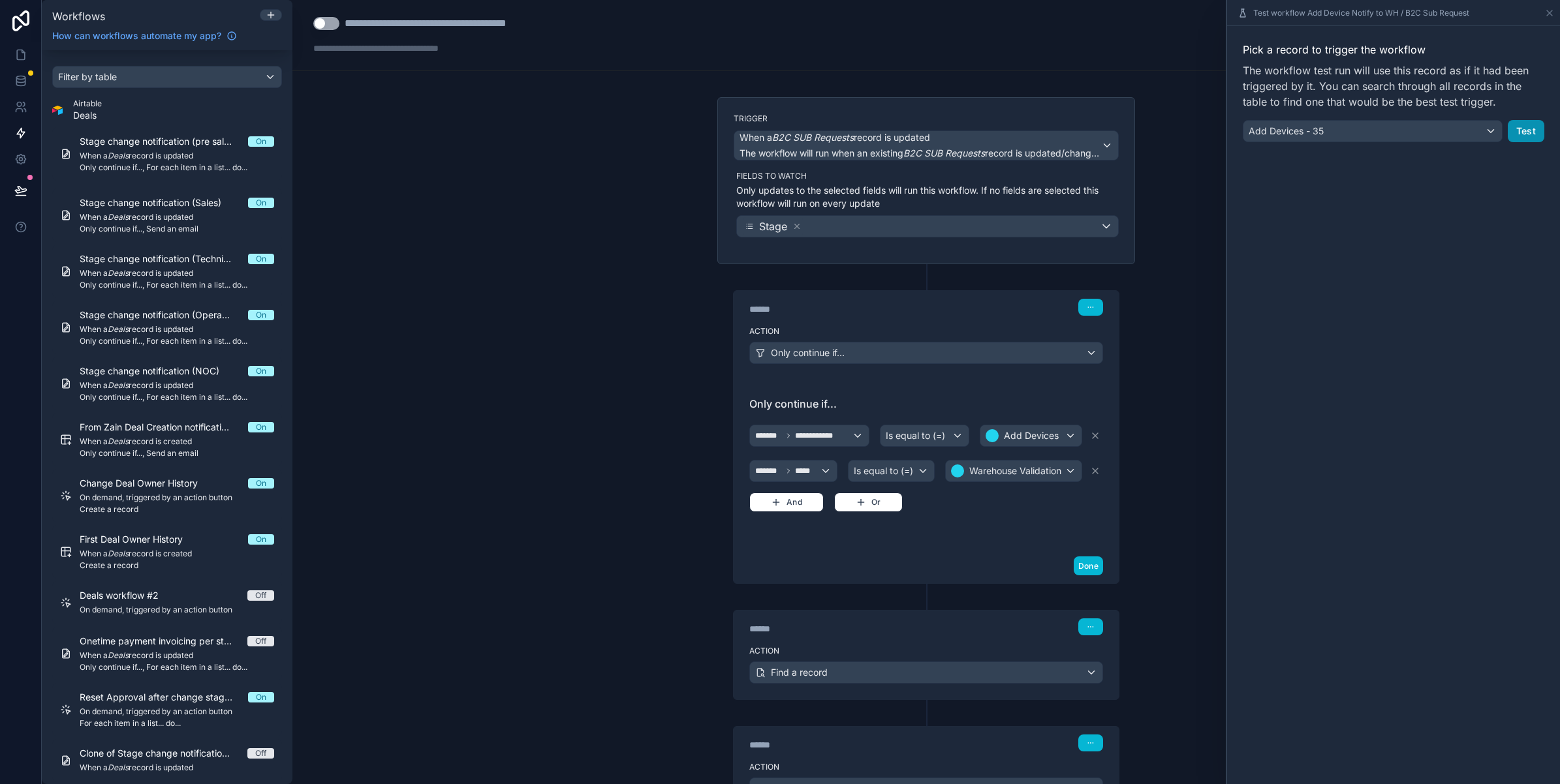
click at [1536, 127] on button "Test" at bounding box center [1526, 131] width 37 height 22
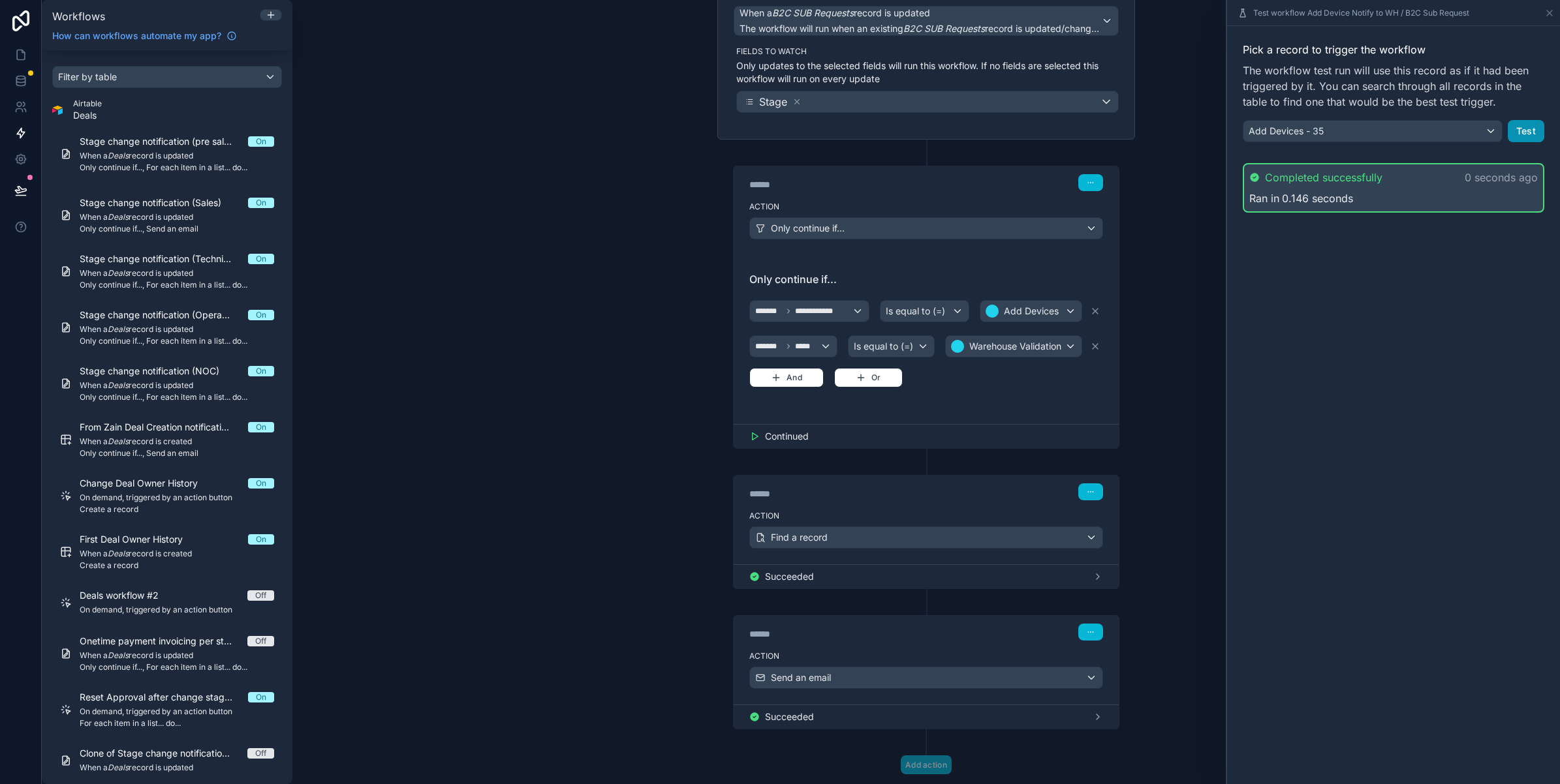
scroll to position [161, 0]
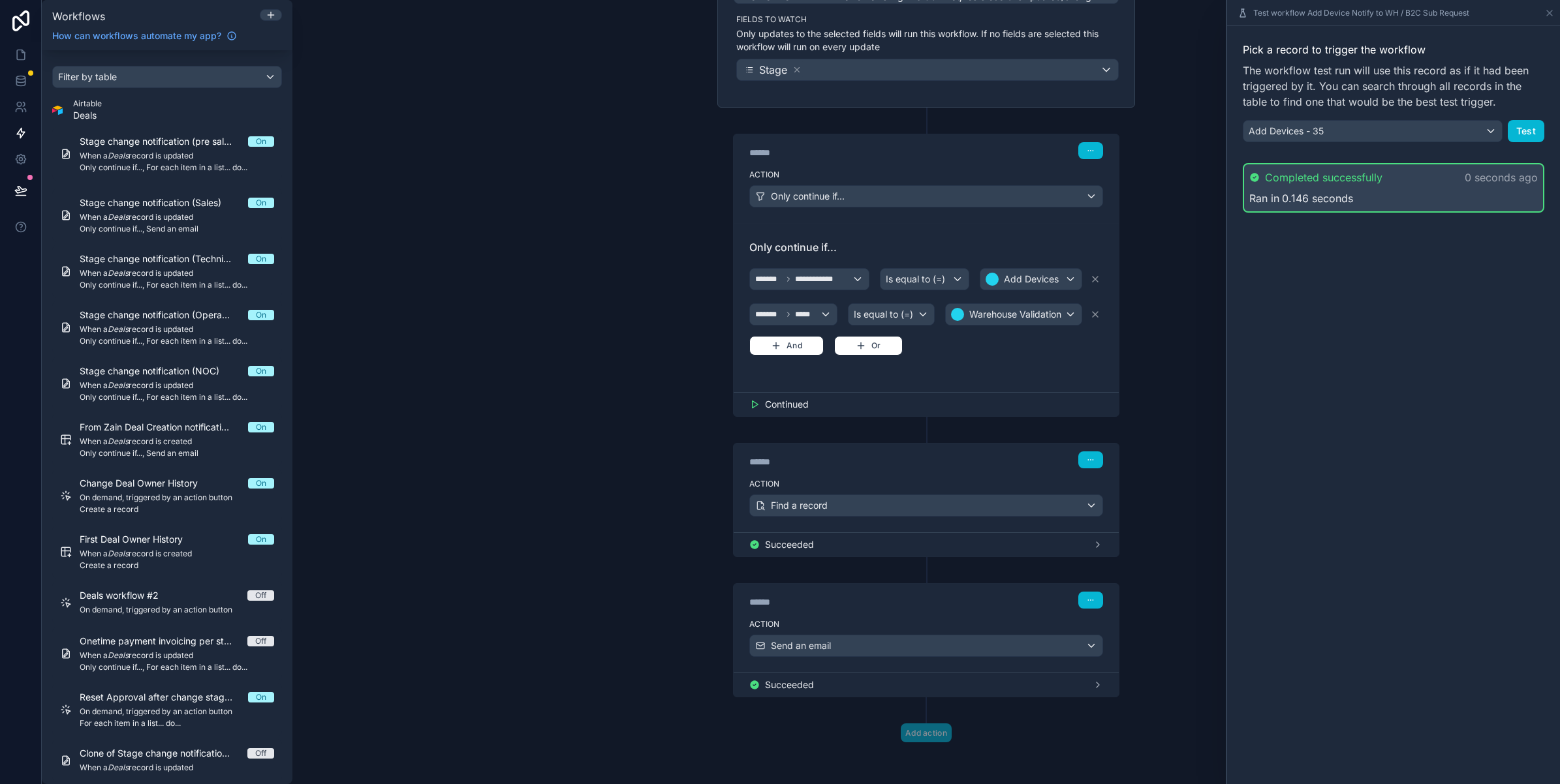
click at [765, 542] on span "Succeeded" at bounding box center [789, 545] width 49 height 13
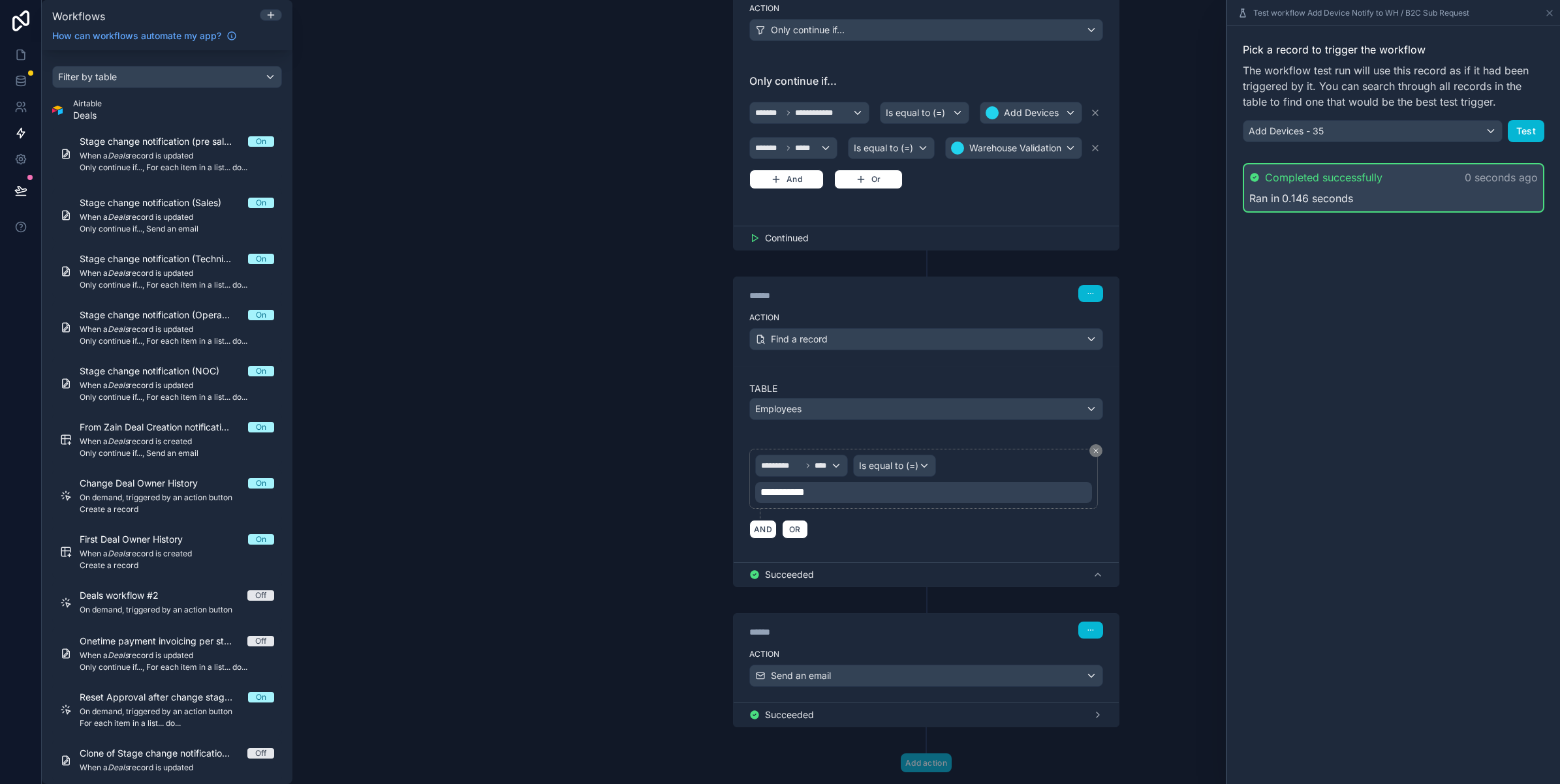
scroll to position [324, 0]
click at [791, 496] on span "**********" at bounding box center [789, 491] width 56 height 16
click at [627, 597] on div "**********" at bounding box center [926, 392] width 1267 height 784
click at [779, 717] on span "Succeeded" at bounding box center [789, 713] width 49 height 13
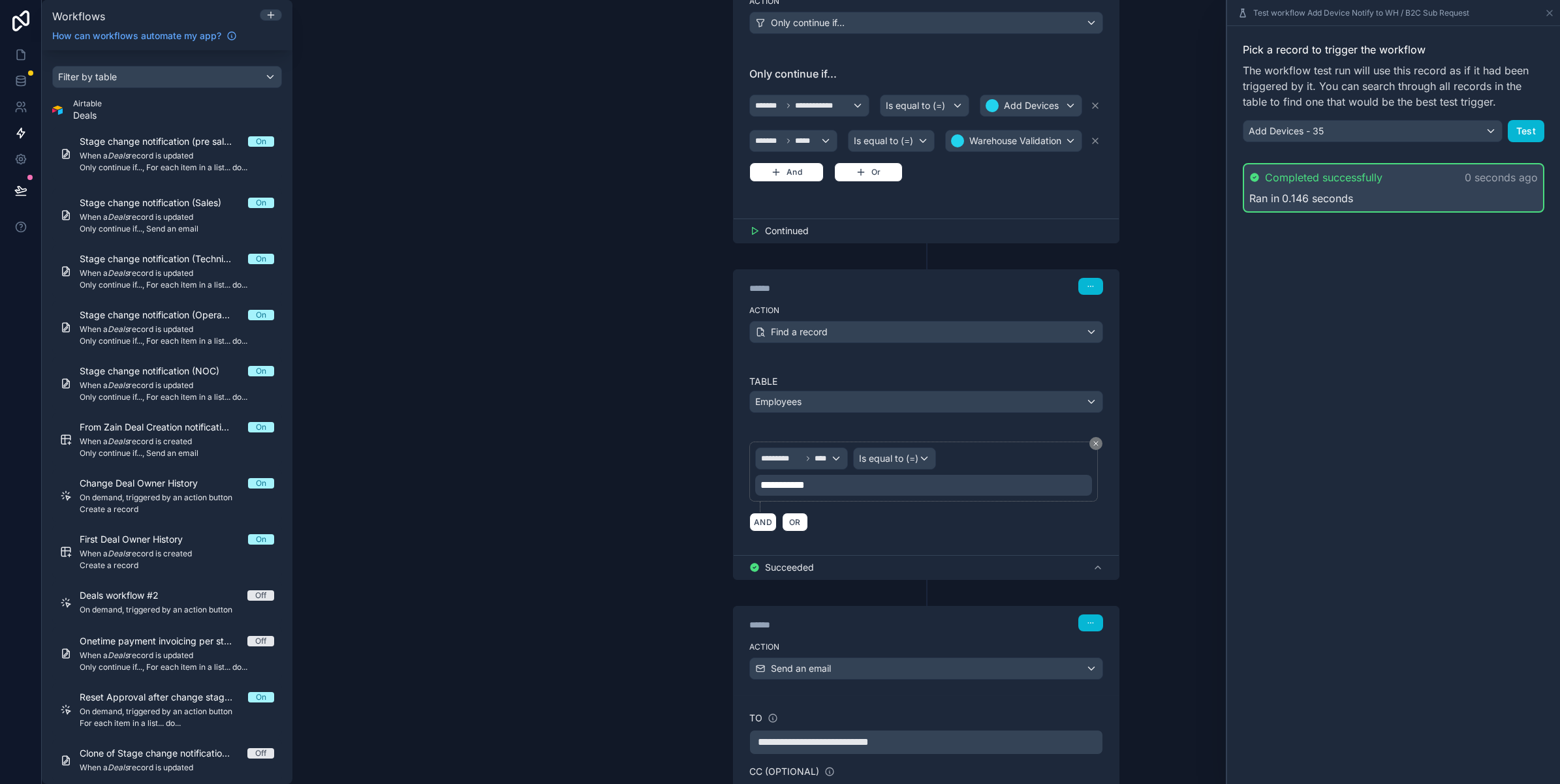
scroll to position [252, 0]
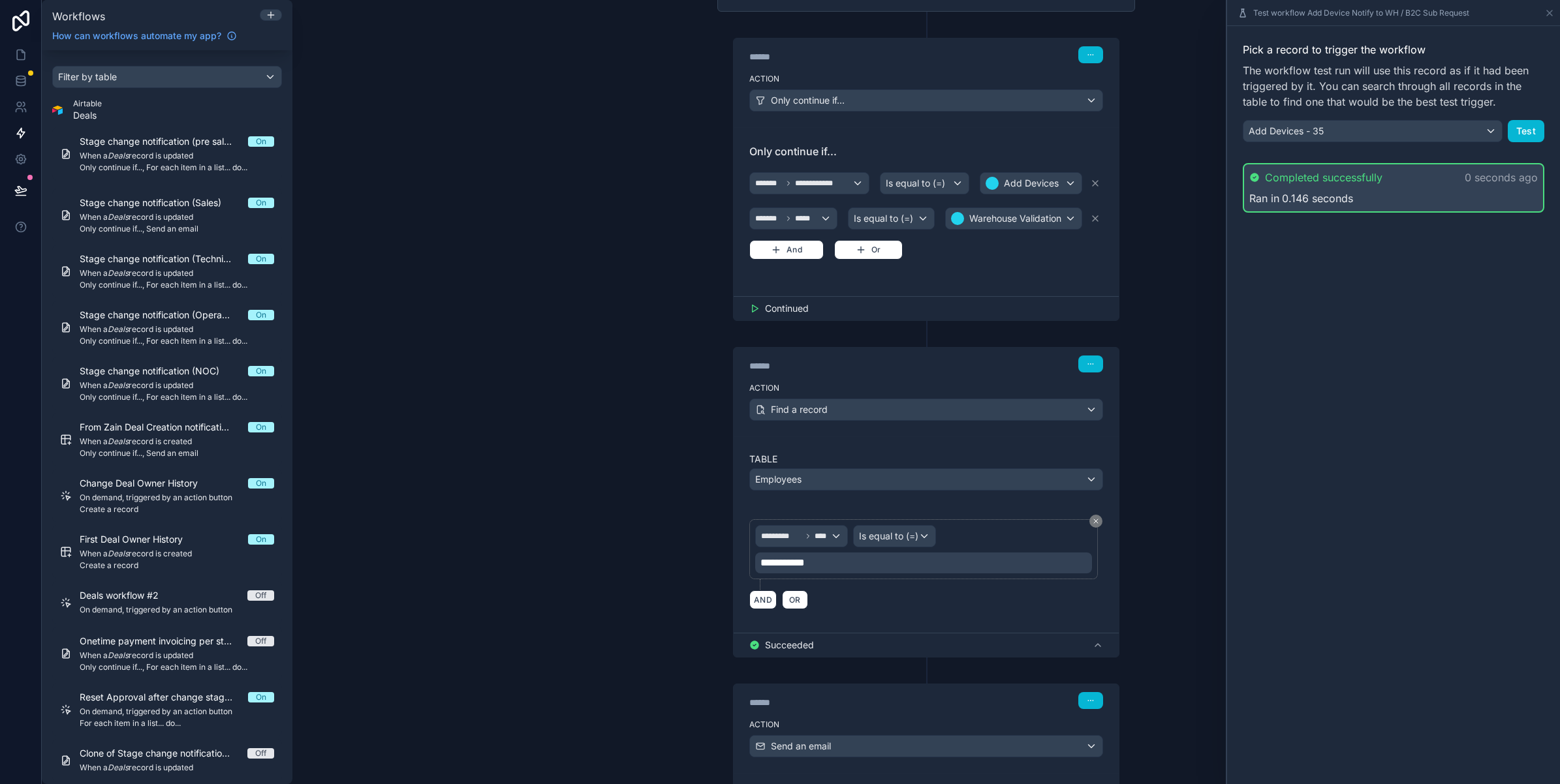
click at [1548, 7] on div "Test workflow Add Device Notify to WH / B2C Sub Request" at bounding box center [1393, 12] width 322 height 25
click at [1548, 7] on div "Test workflow Add Device Notify to WH / B2C Sub Request" at bounding box center [1393, 12] width 322 height 25
click at [1548, 10] on icon at bounding box center [1550, 13] width 5 height 5
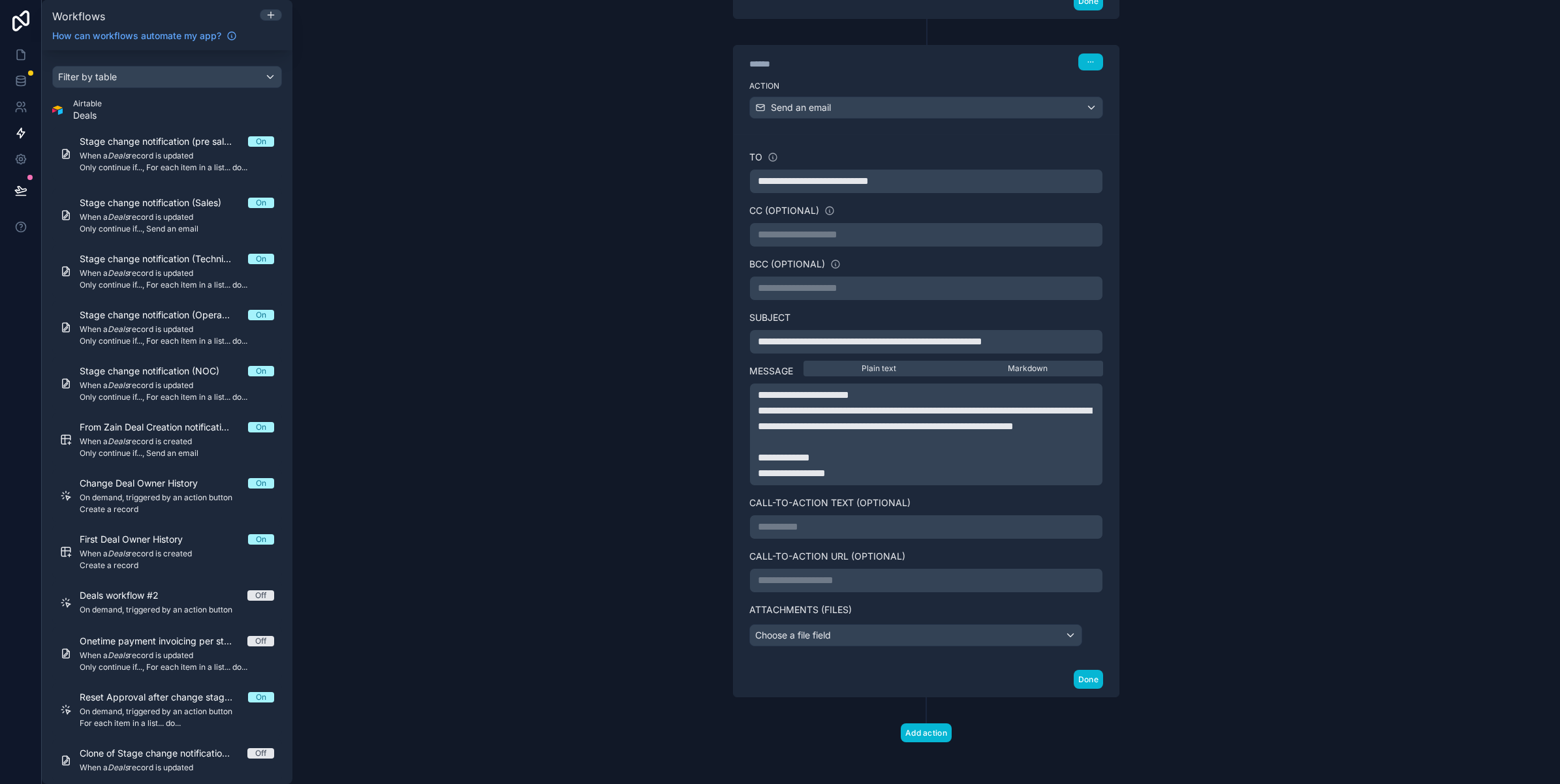
scroll to position [938, 0]
click at [820, 579] on p "**********" at bounding box center [926, 580] width 337 height 16
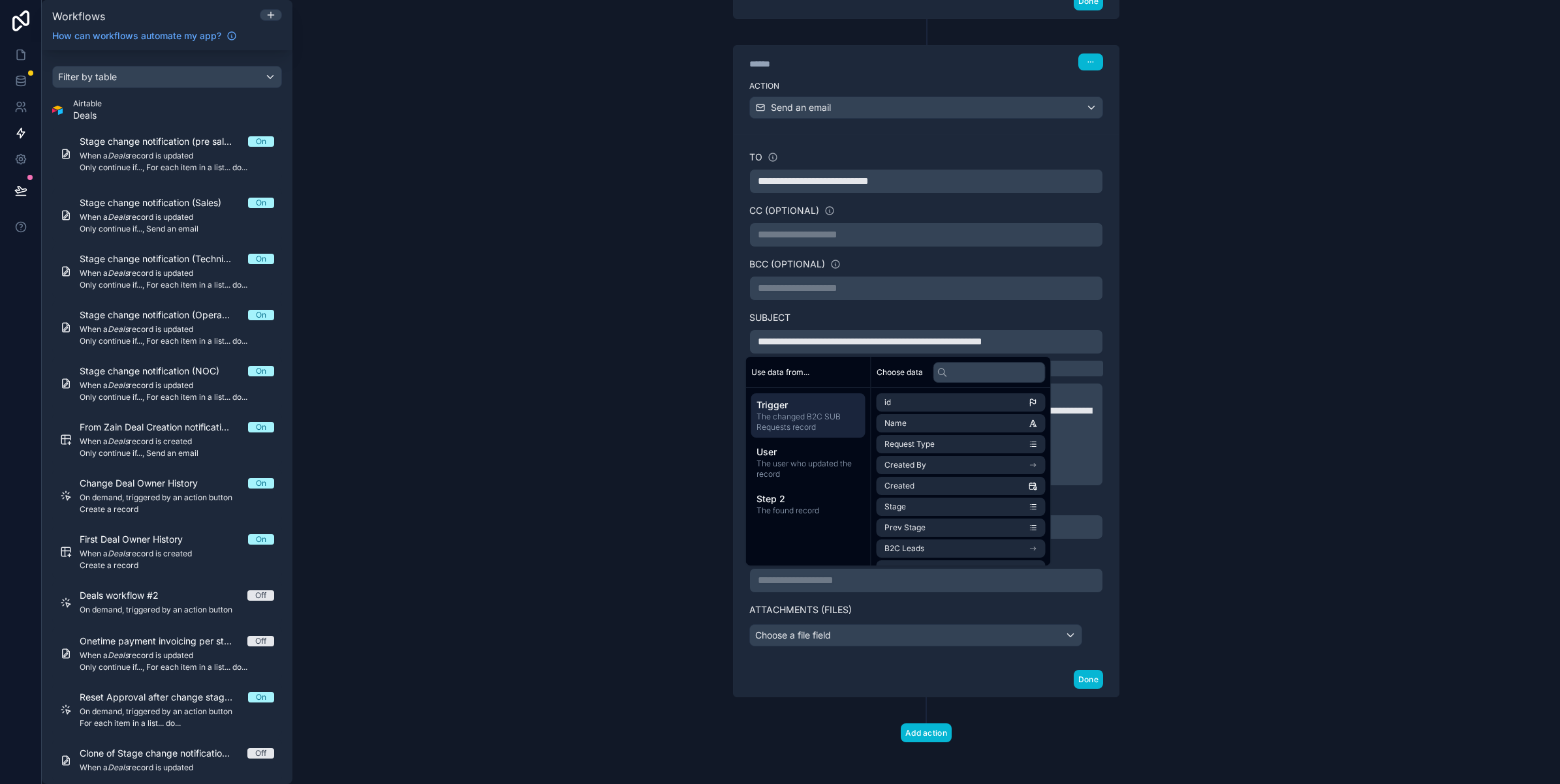
click at [1198, 547] on div "**********" at bounding box center [926, 392] width 1267 height 784
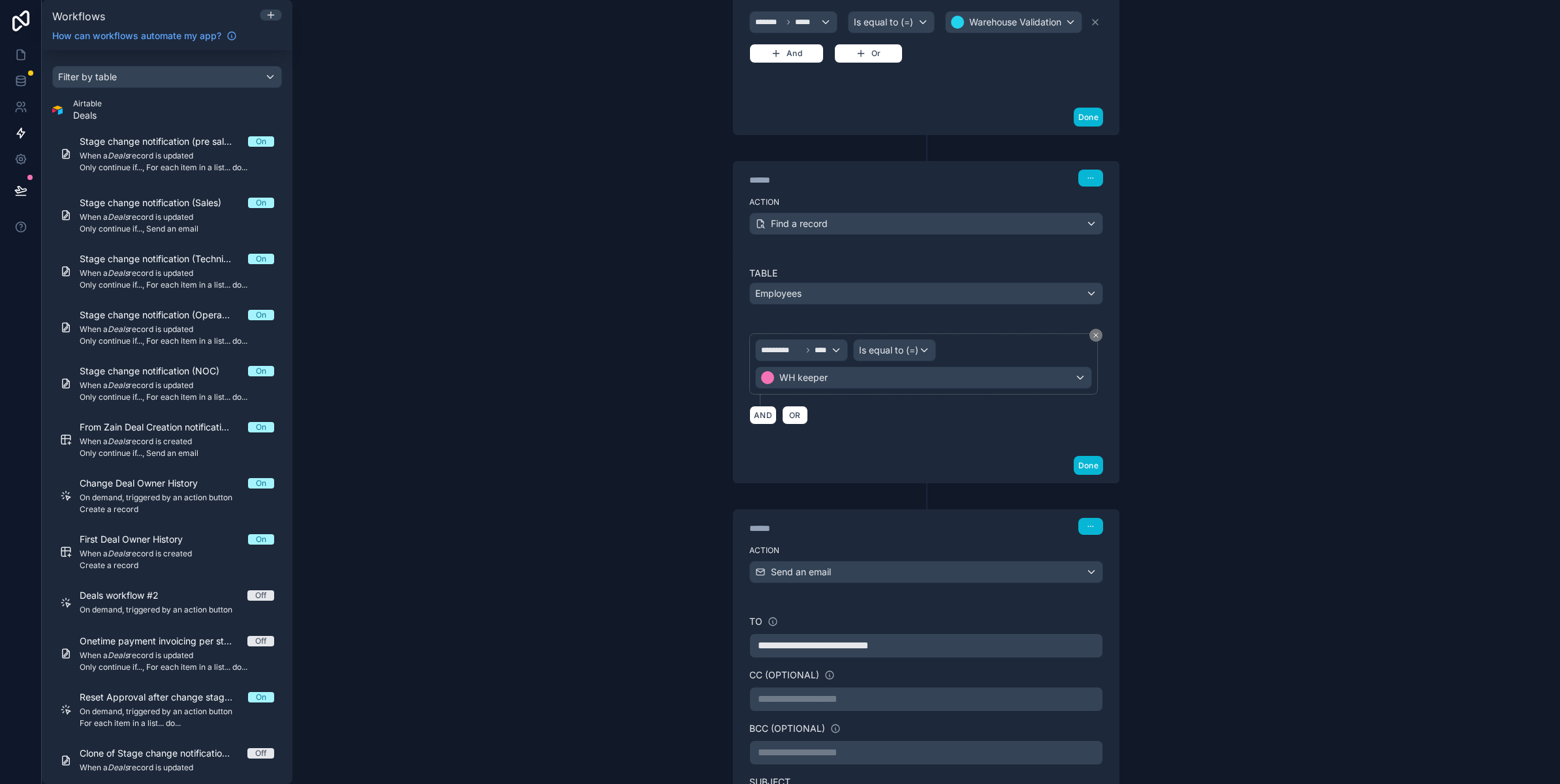
scroll to position [0, 0]
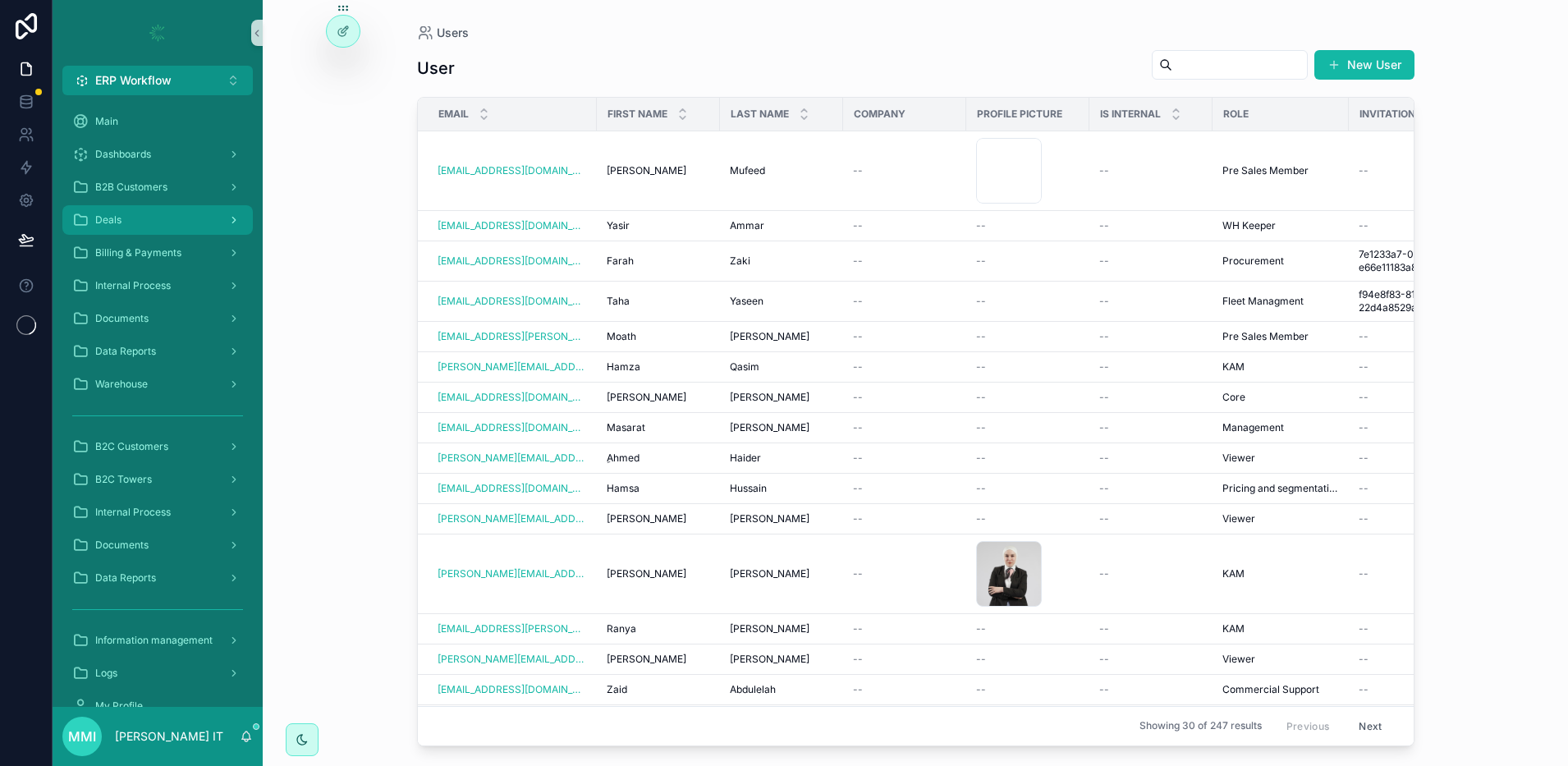
click at [140, 207] on div "Deals" at bounding box center [157, 220] width 171 height 27
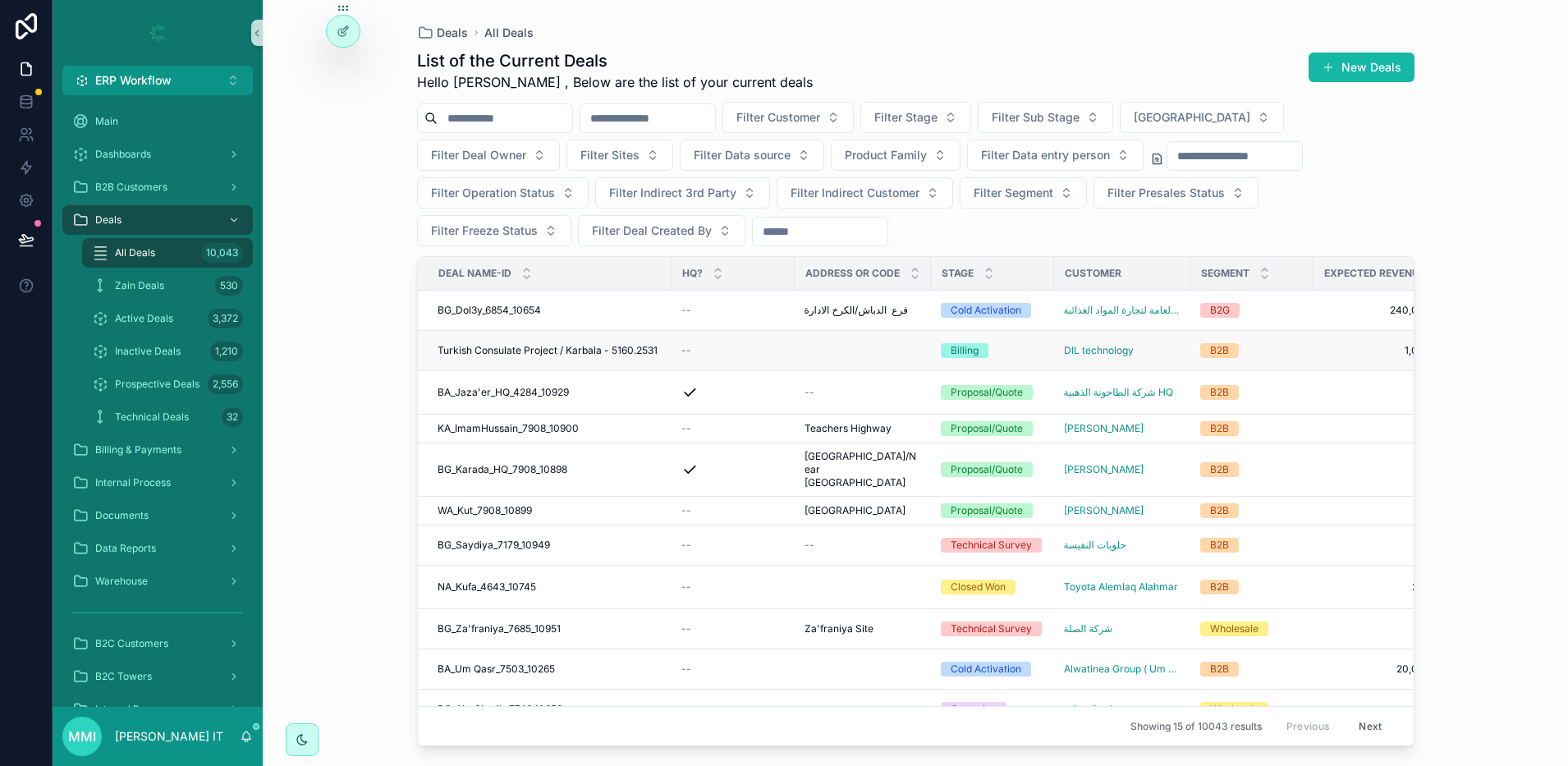
click at [552, 350] on span "Turkish Consulate Project / Karbala - 5160.2531" at bounding box center [547, 350] width 220 height 13
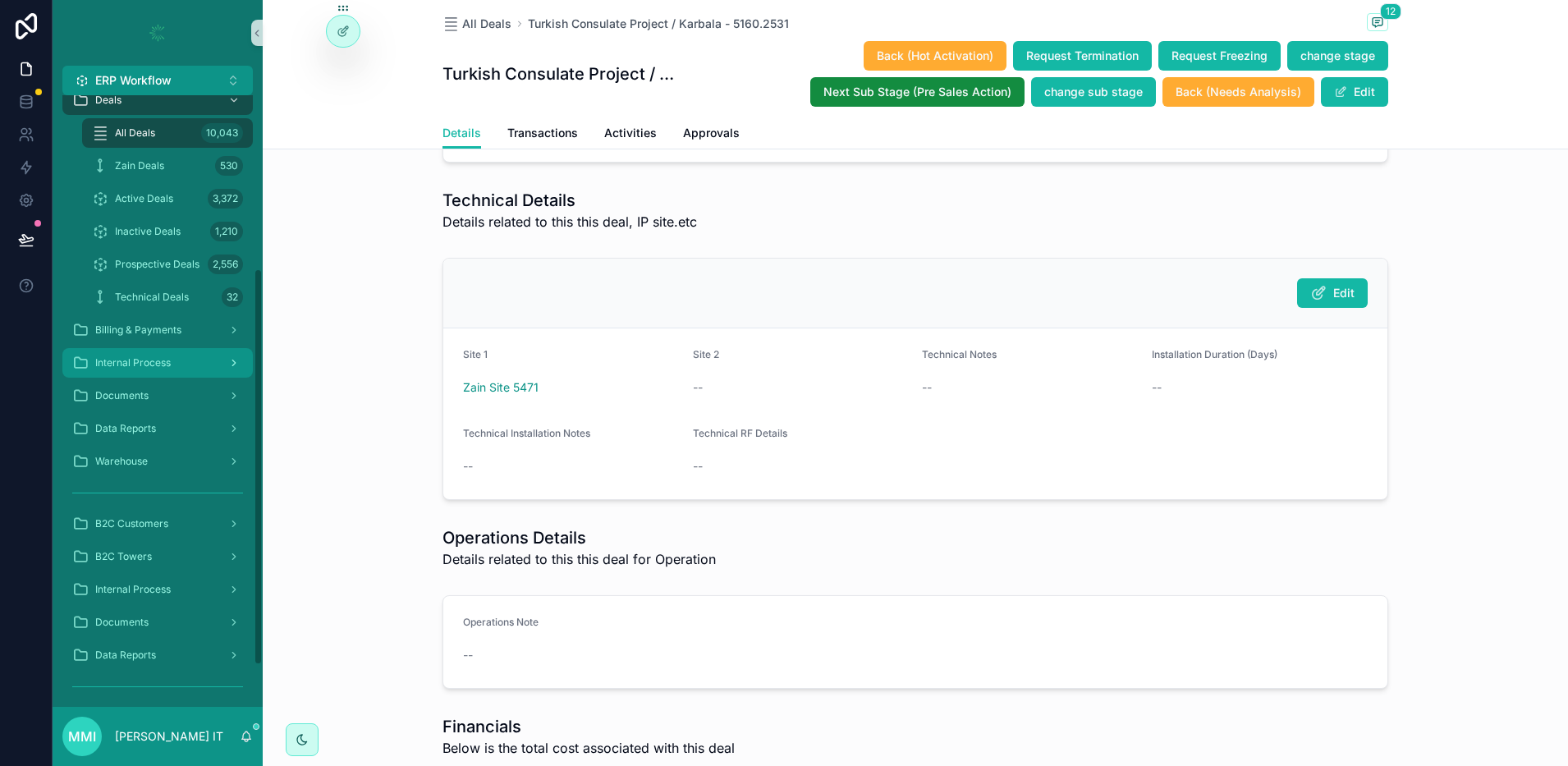
scroll to position [331, 0]
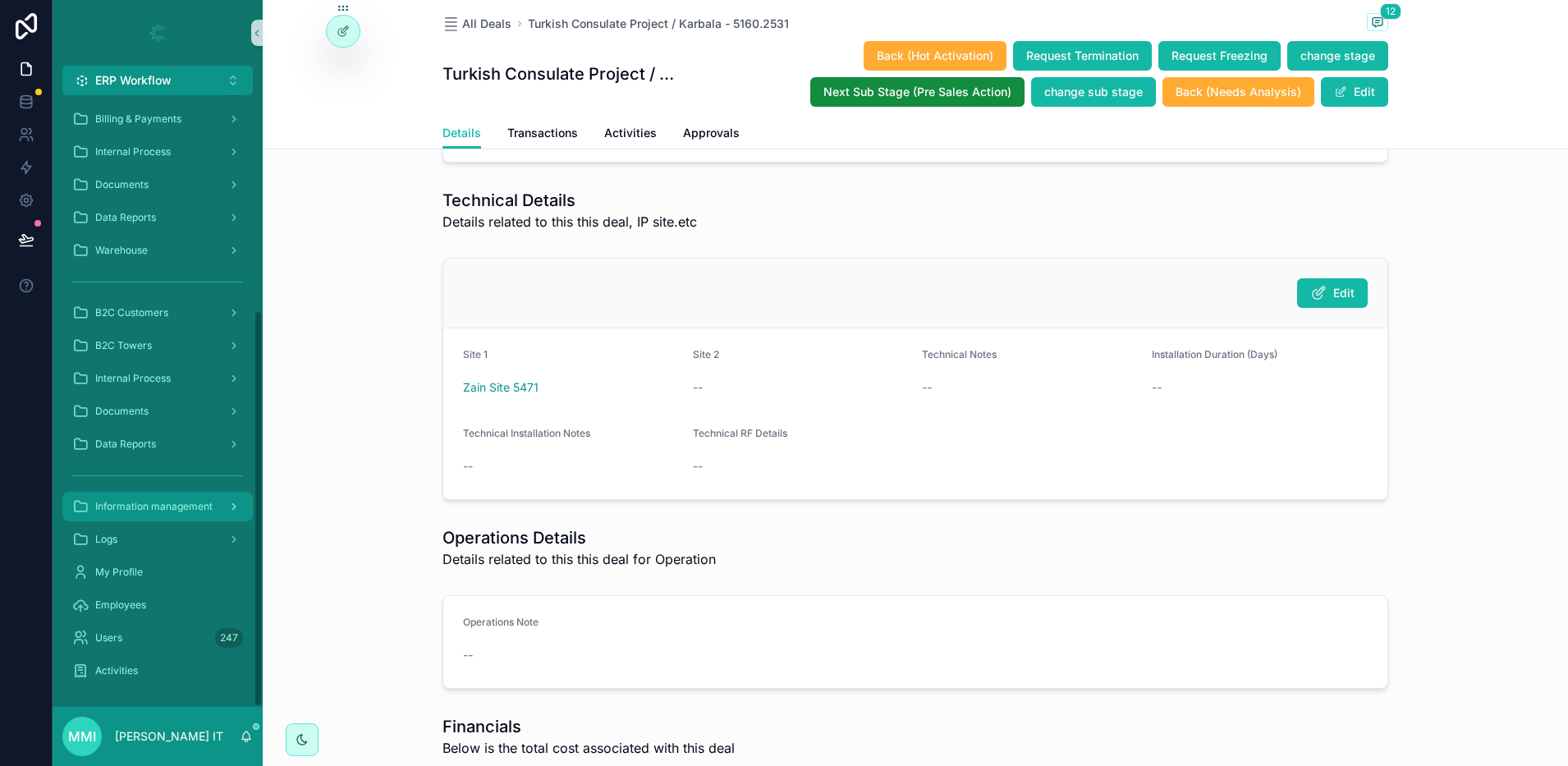
click at [179, 514] on div "Information management" at bounding box center [157, 507] width 171 height 27
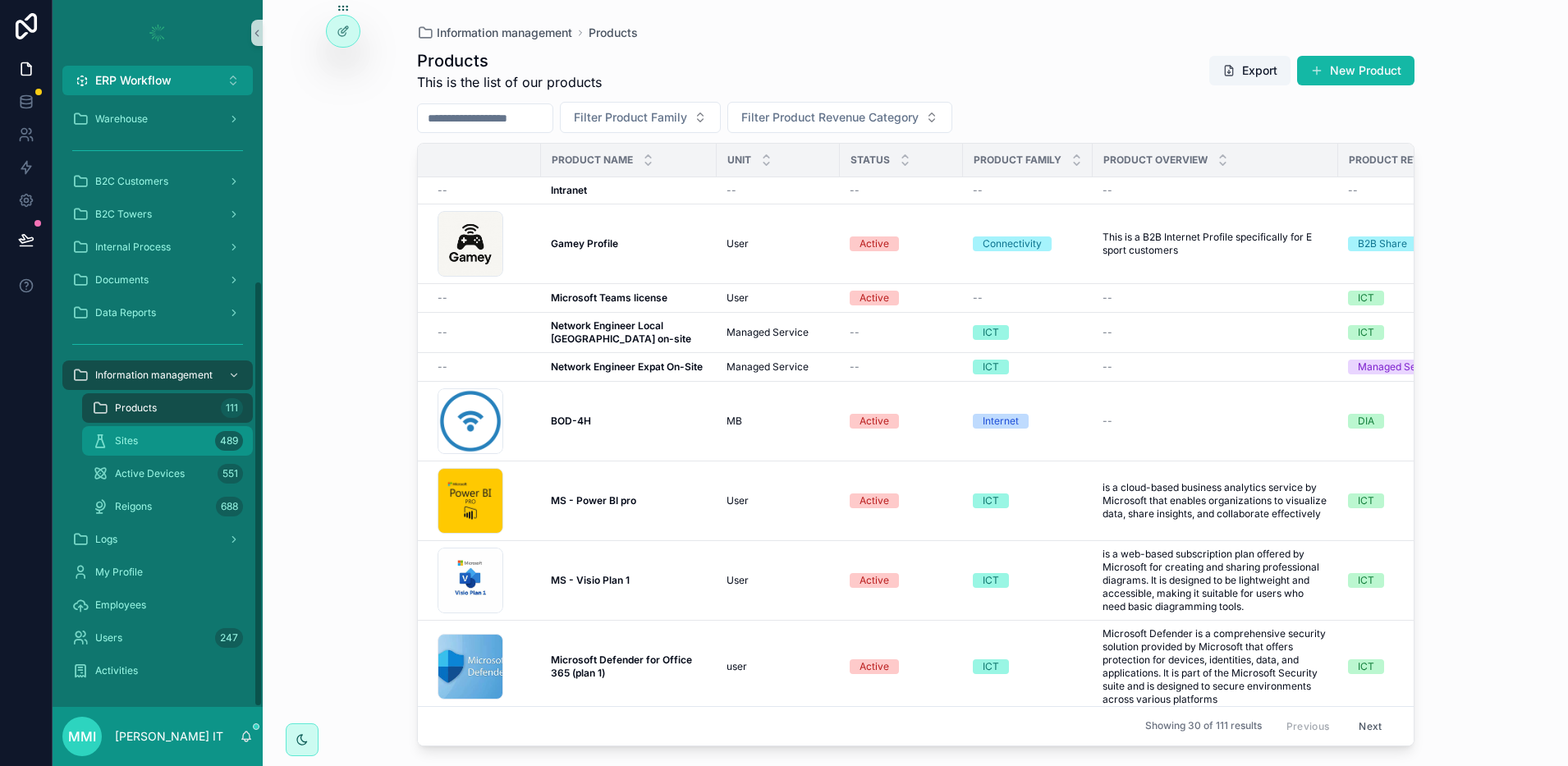
click at [145, 449] on div "Sites 489" at bounding box center [167, 441] width 151 height 27
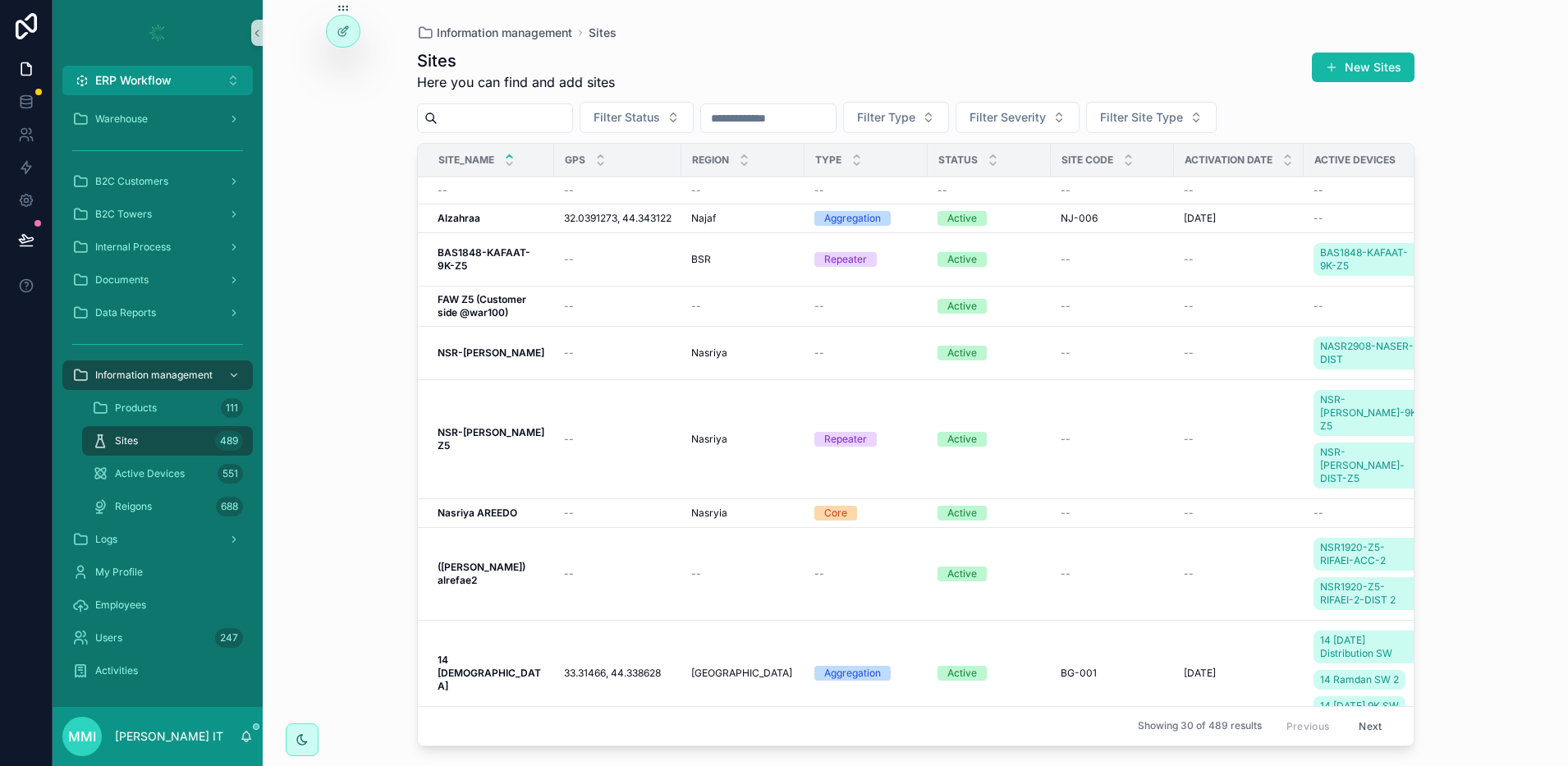
click at [509, 114] on input "scrollable content" at bounding box center [504, 118] width 134 height 23
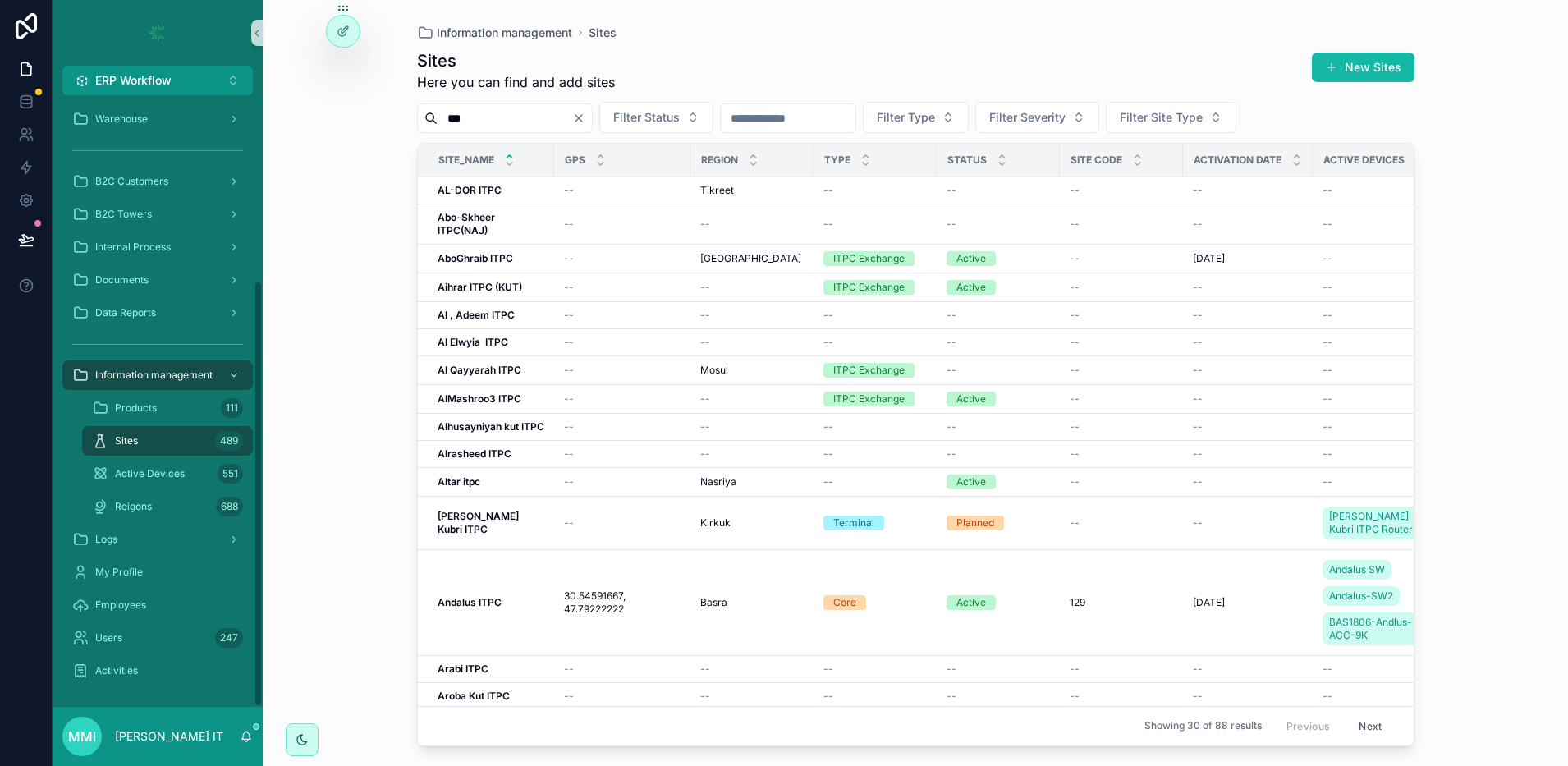
type input "***"
click at [345, 33] on icon at bounding box center [342, 31] width 13 height 13
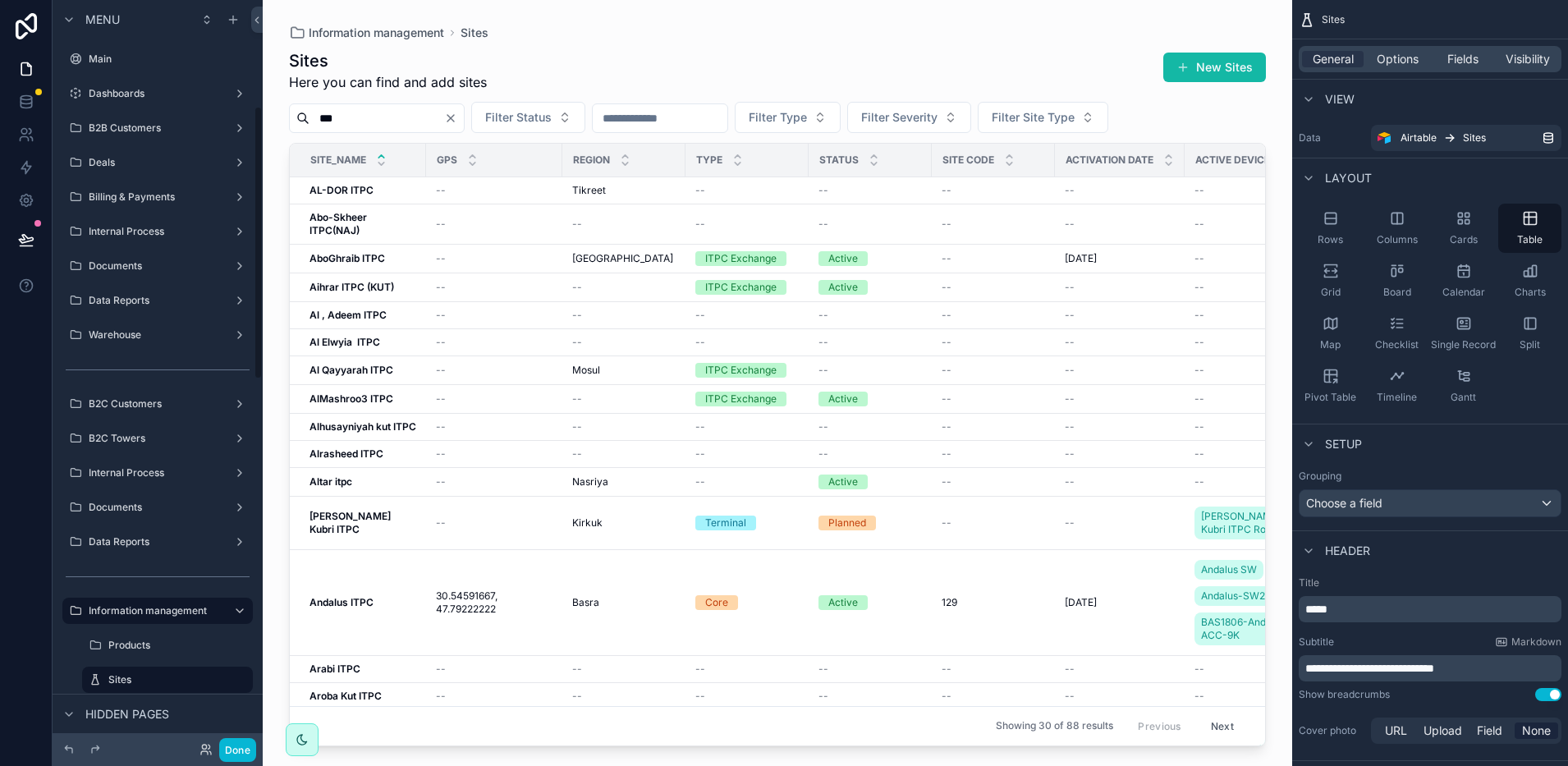
scroll to position [289, 0]
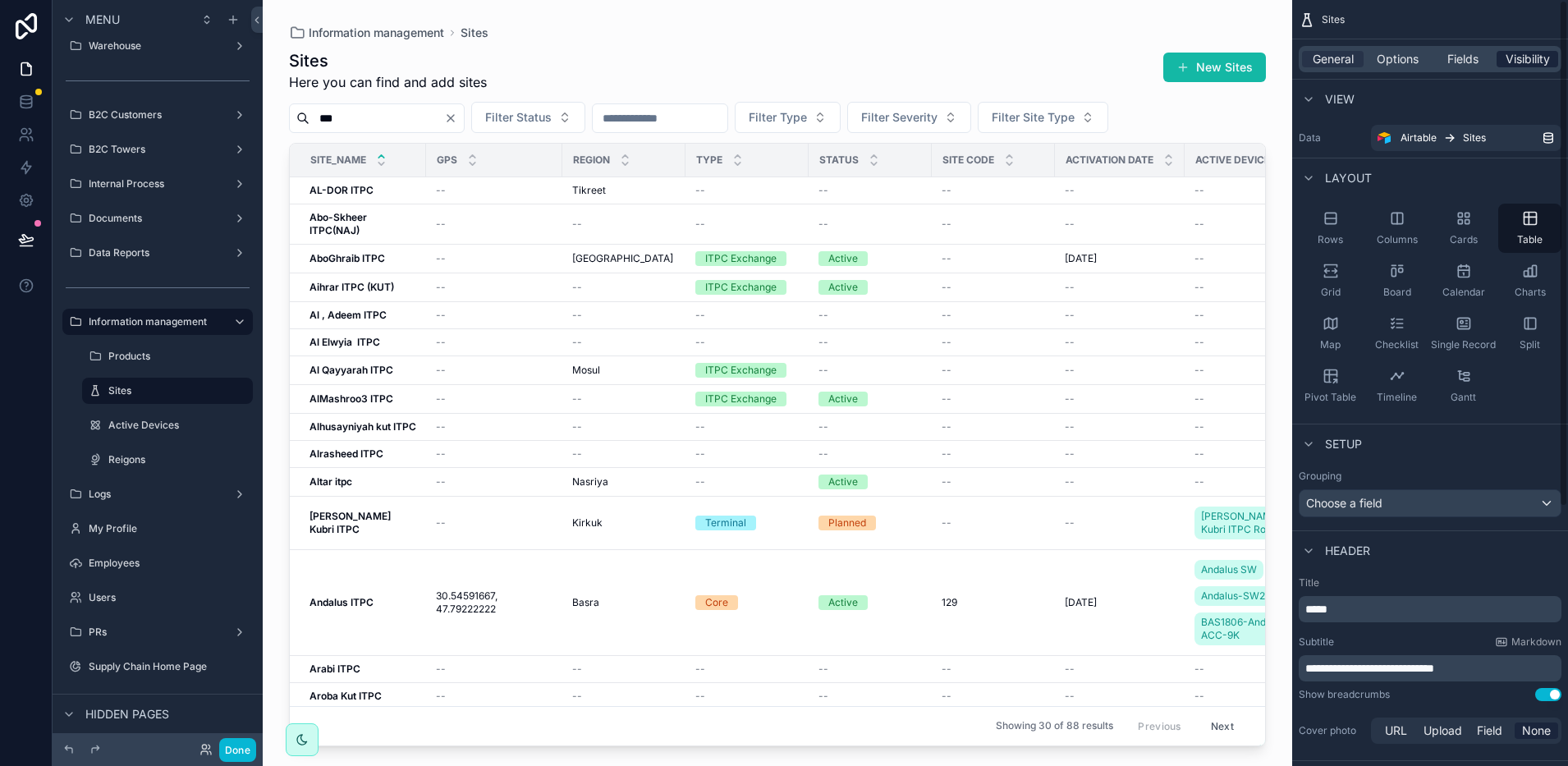
click at [1535, 54] on span "Visibility" at bounding box center [1529, 58] width 45 height 16
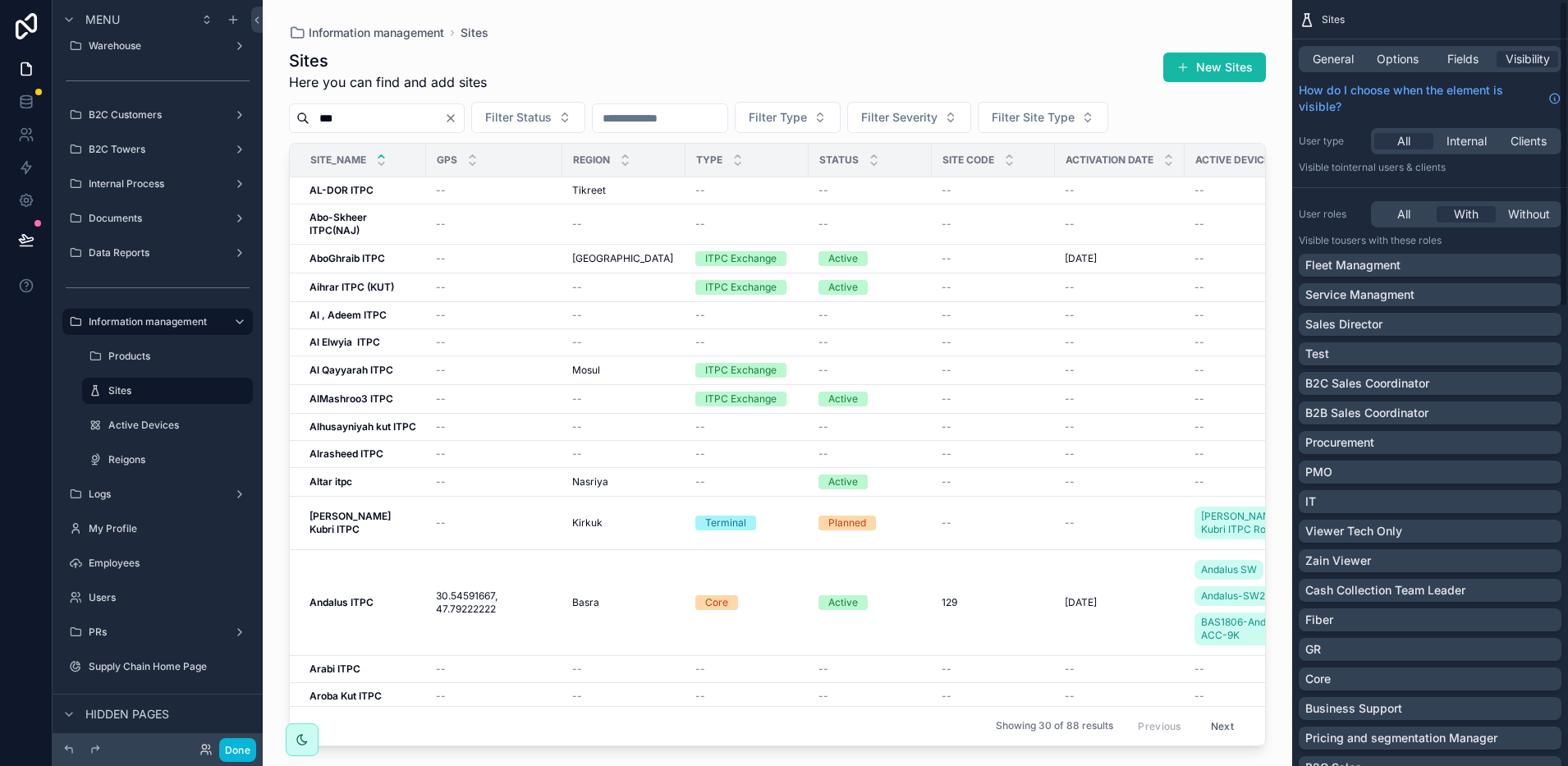
scroll to position [0, 0]
click at [1341, 55] on span "General" at bounding box center [1333, 58] width 41 height 16
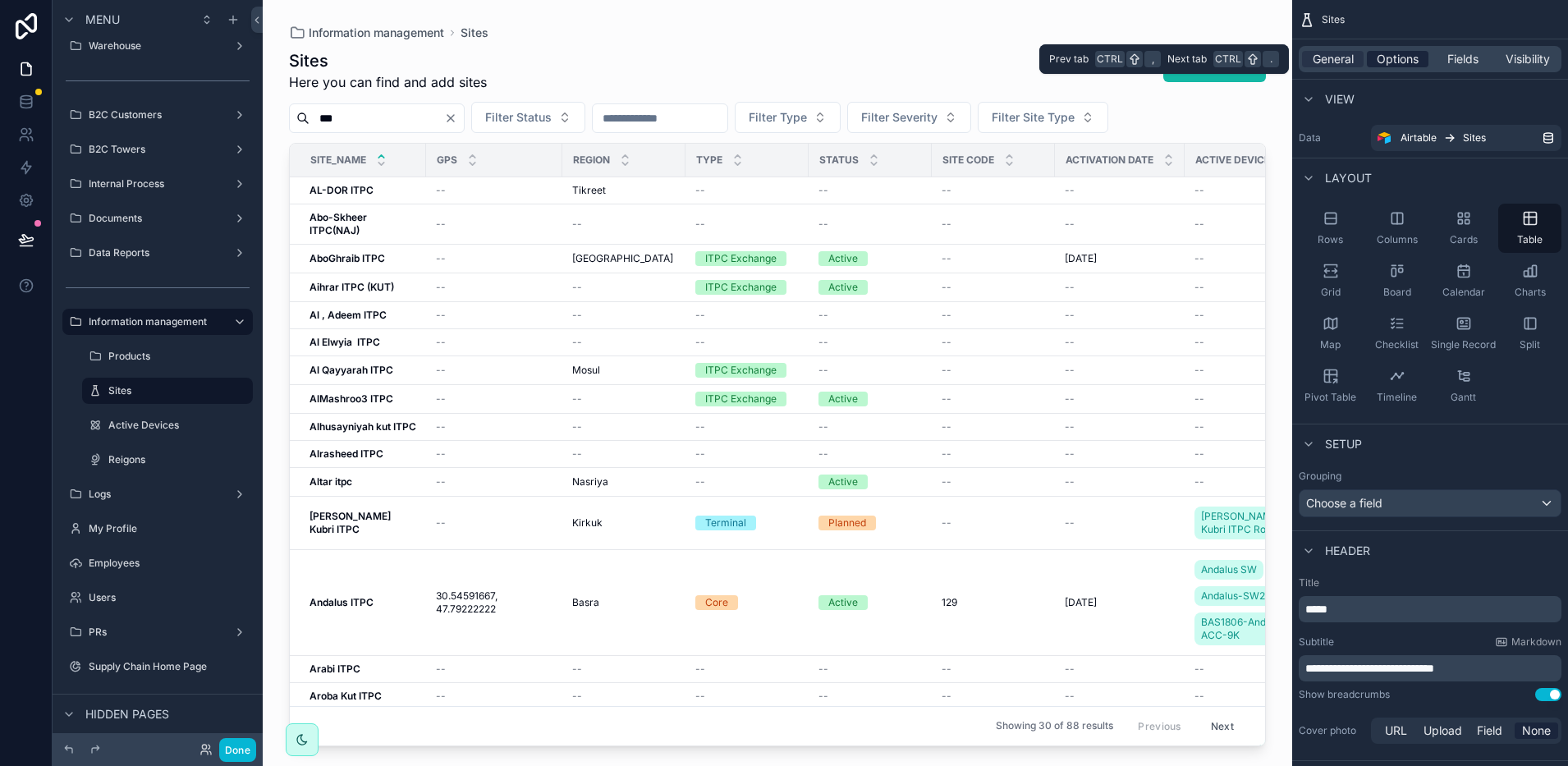
click at [1401, 56] on span "Options" at bounding box center [1398, 58] width 42 height 16
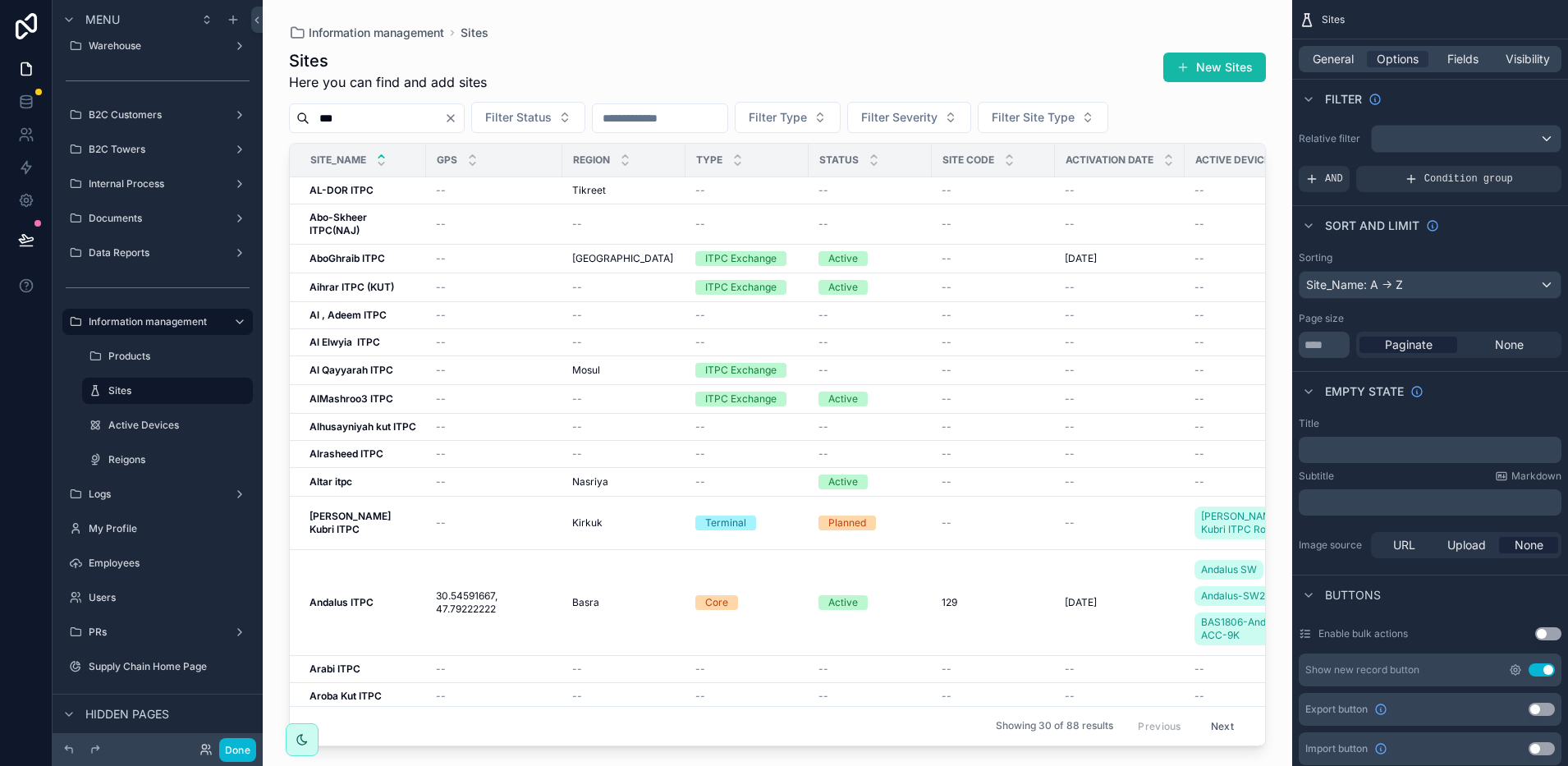
click at [1518, 667] on icon "scrollable content" at bounding box center [1515, 669] width 13 height 13
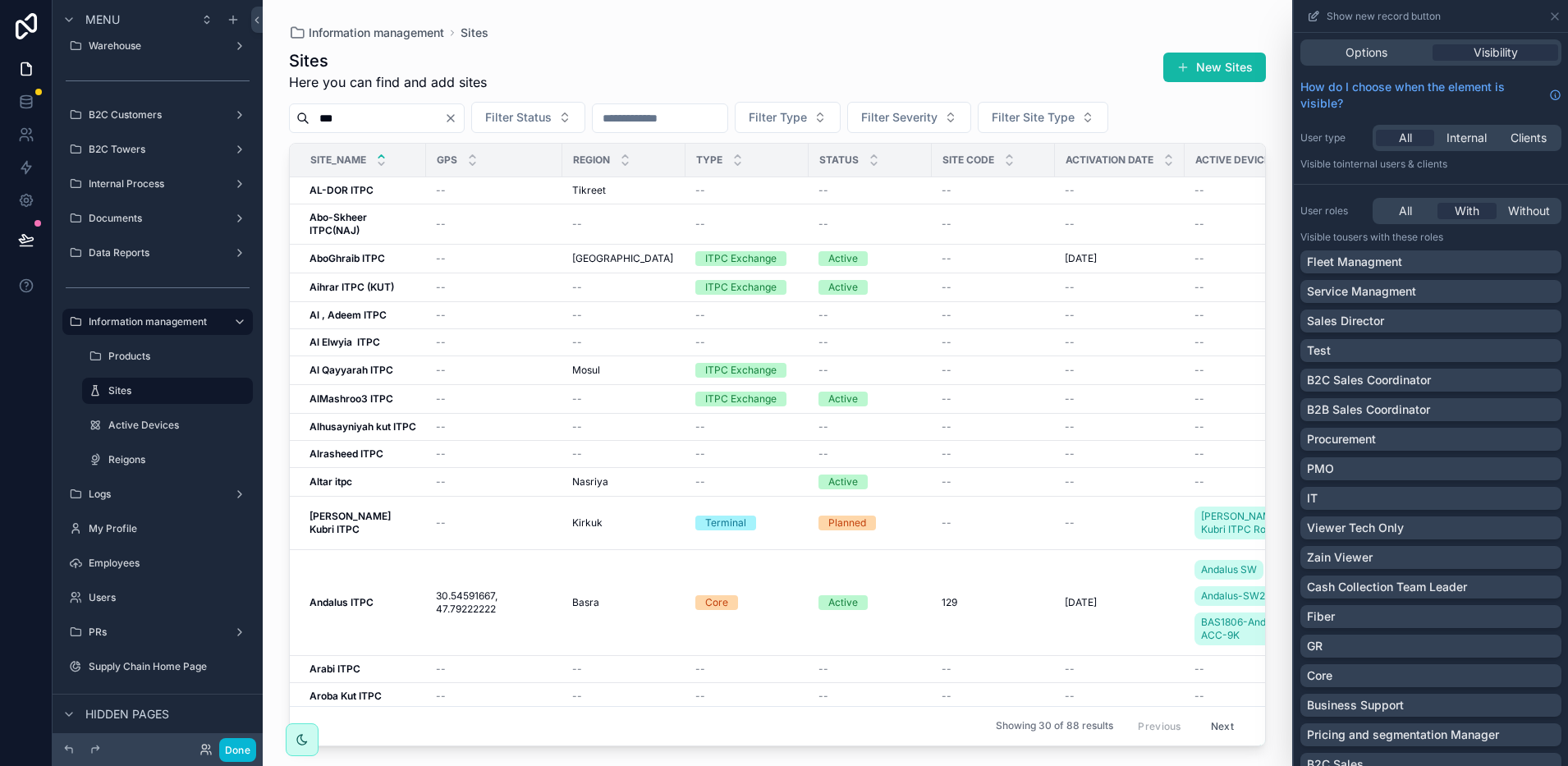
click at [1257, 267] on div "scrollable content" at bounding box center [777, 373] width 1030 height 746
click at [250, 749] on button "Done" at bounding box center [237, 751] width 37 height 24
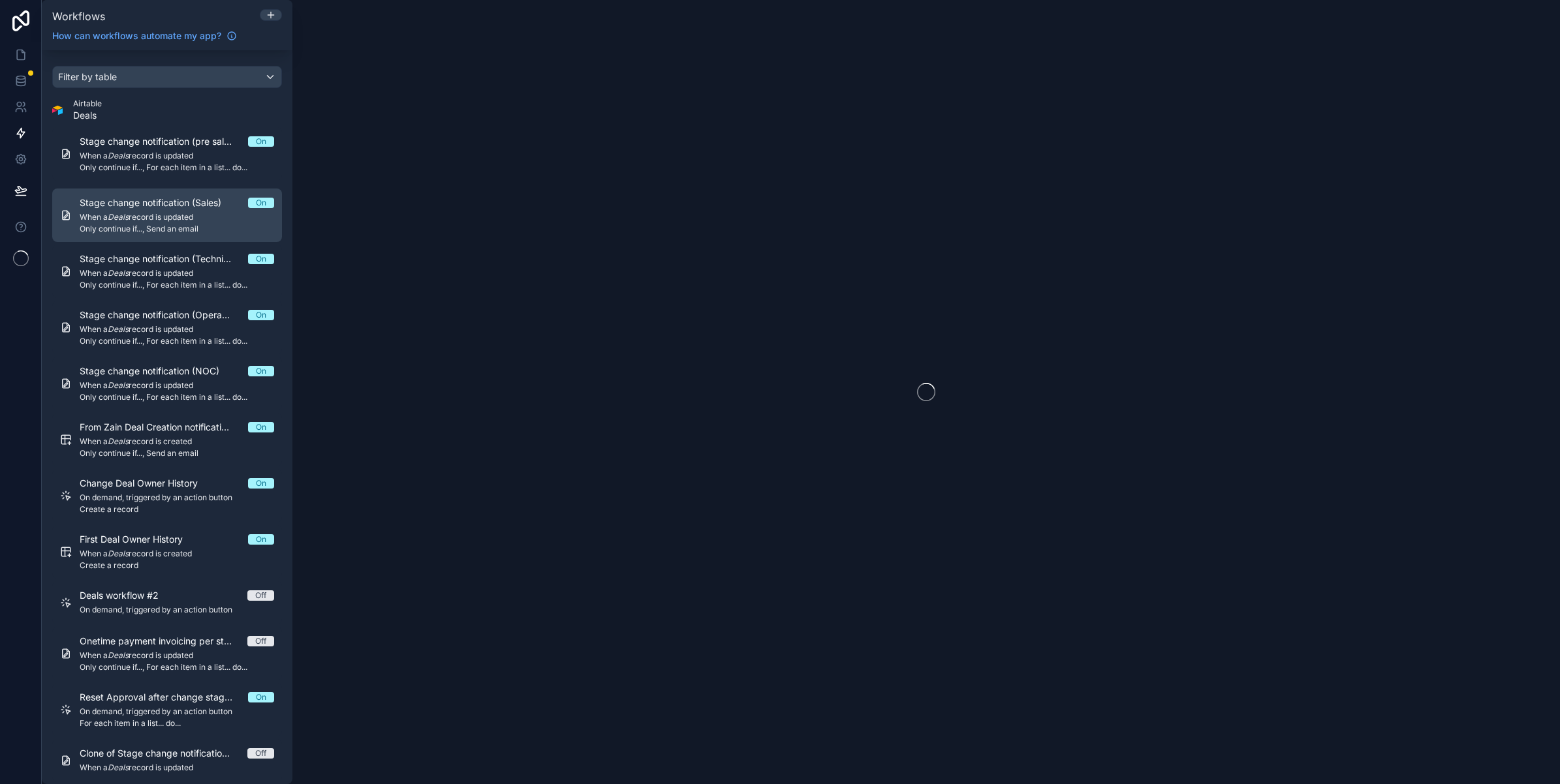
click at [174, 222] on span "When a Deals record is updated" at bounding box center [177, 217] width 195 height 10
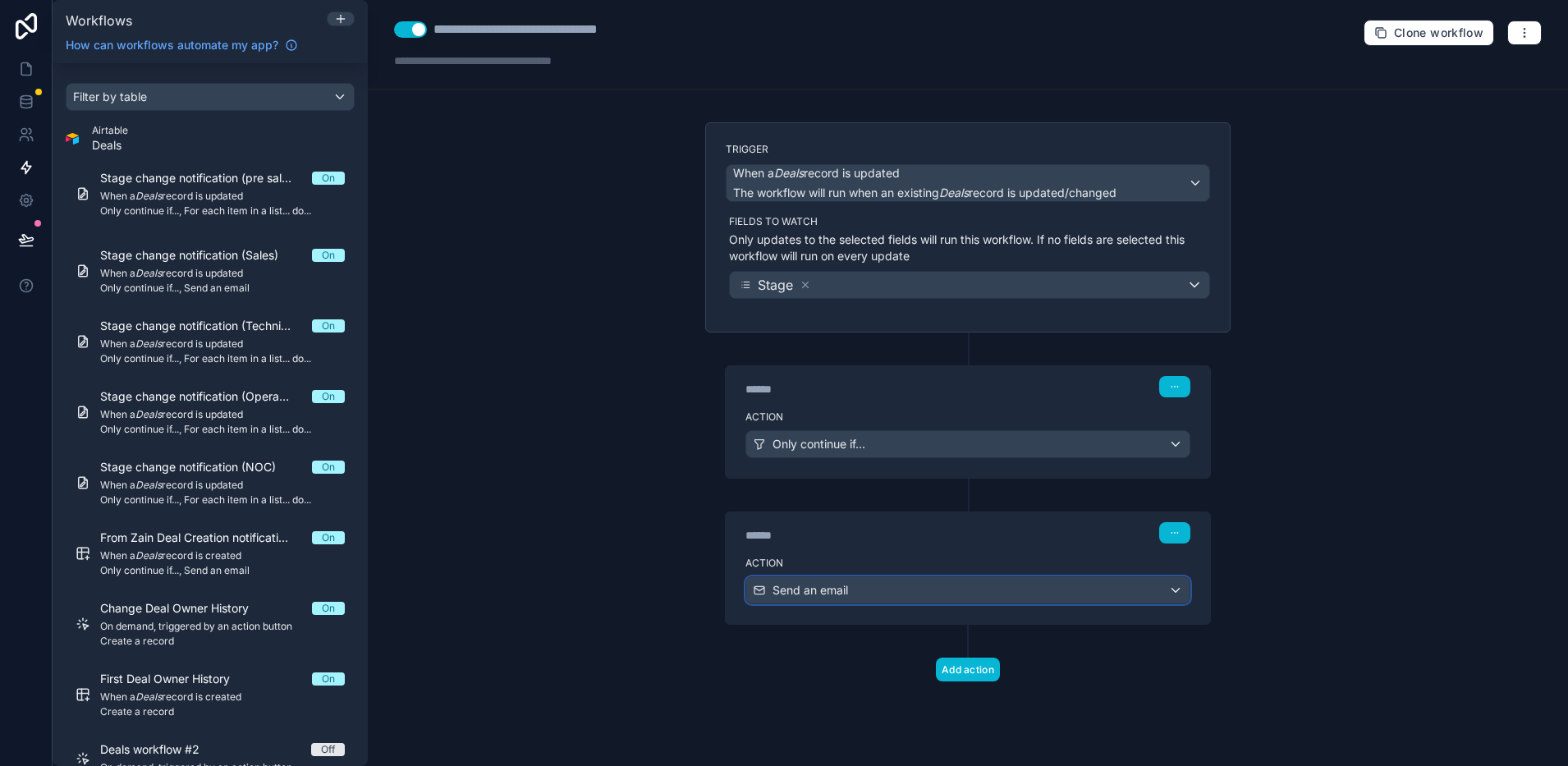
click at [859, 590] on div "Send an email" at bounding box center [968, 590] width 443 height 27
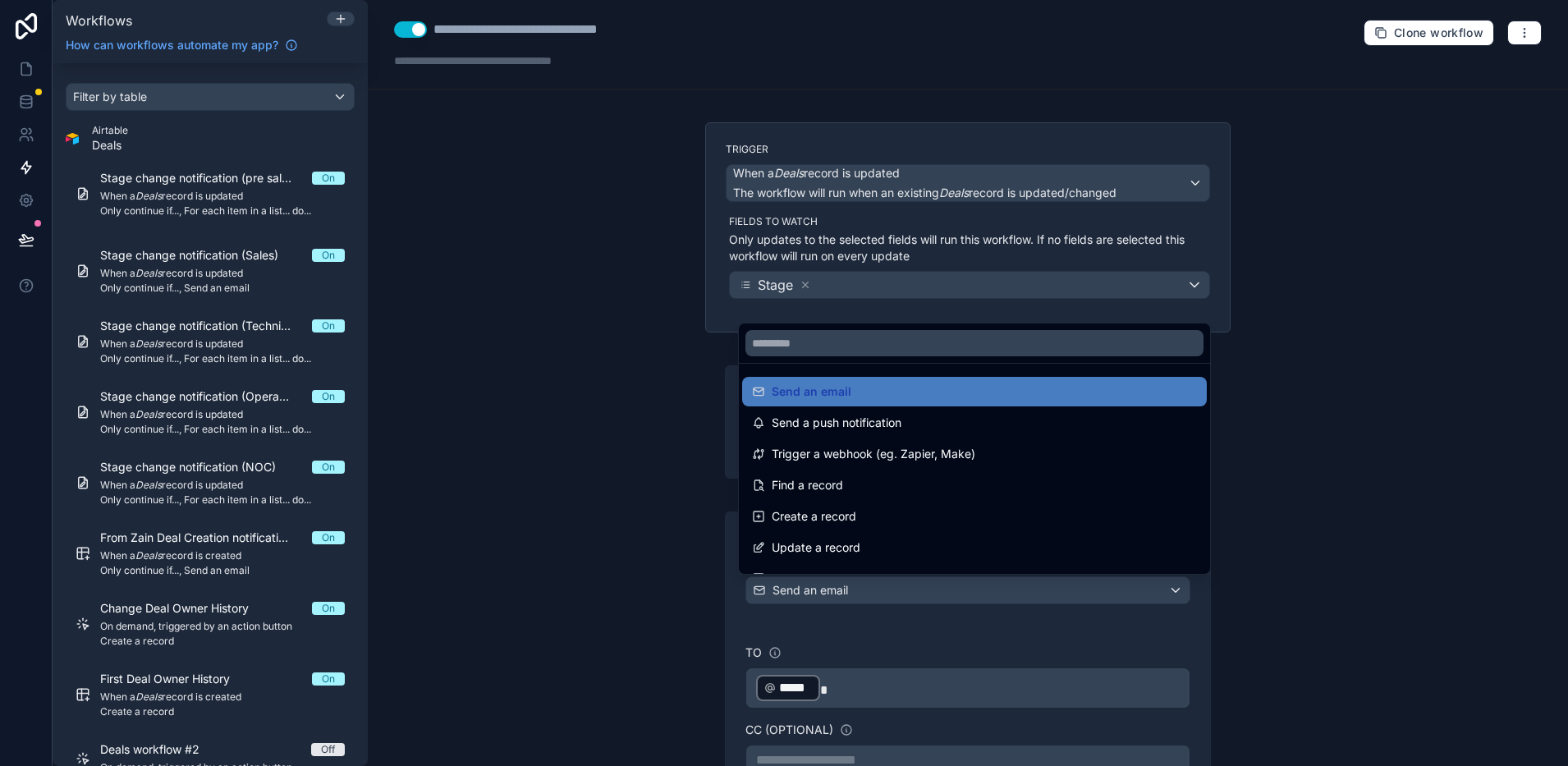
click at [859, 590] on div at bounding box center [784, 383] width 1568 height 766
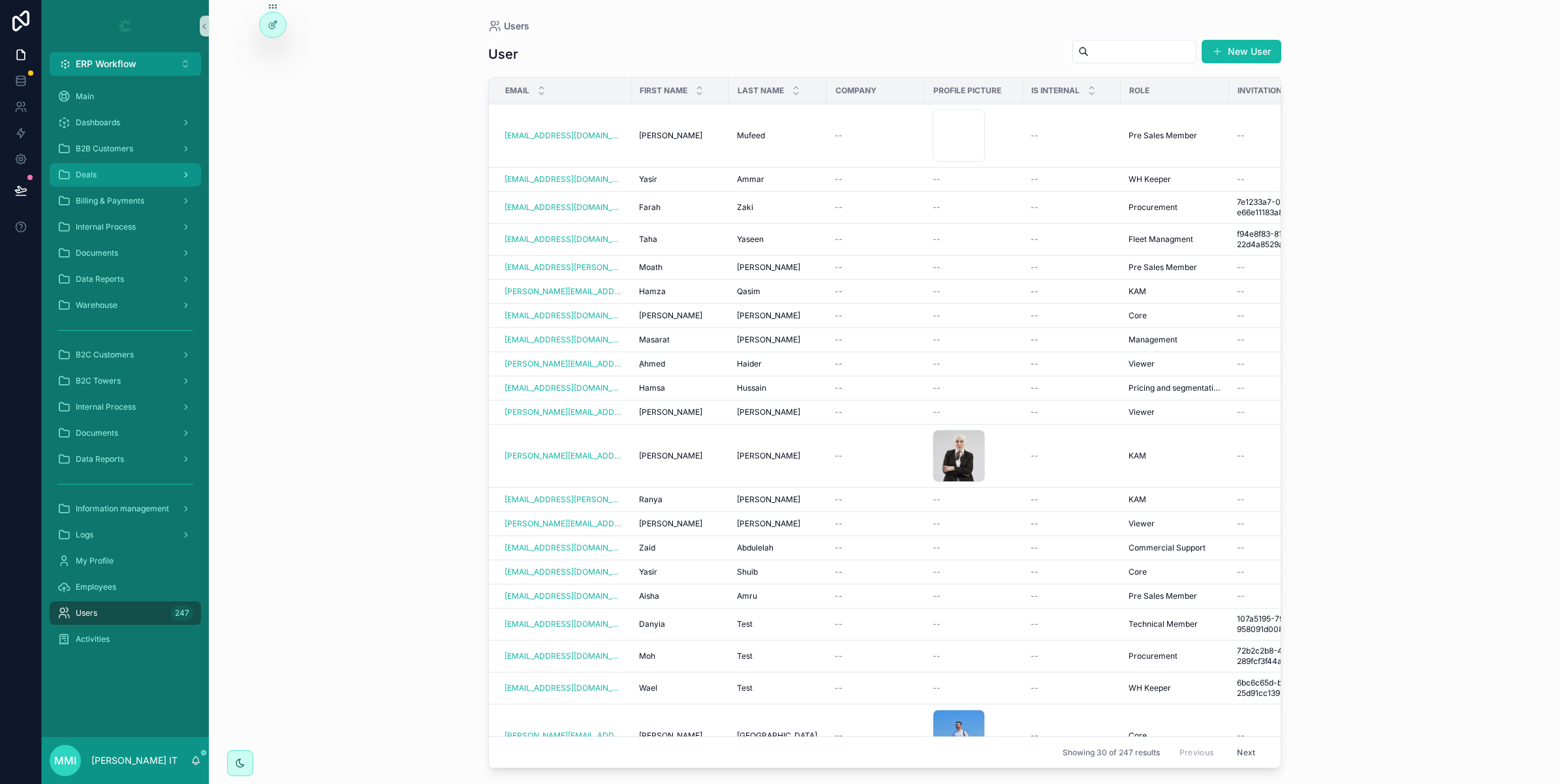
click at [76, 167] on div "Deals" at bounding box center [125, 175] width 136 height 21
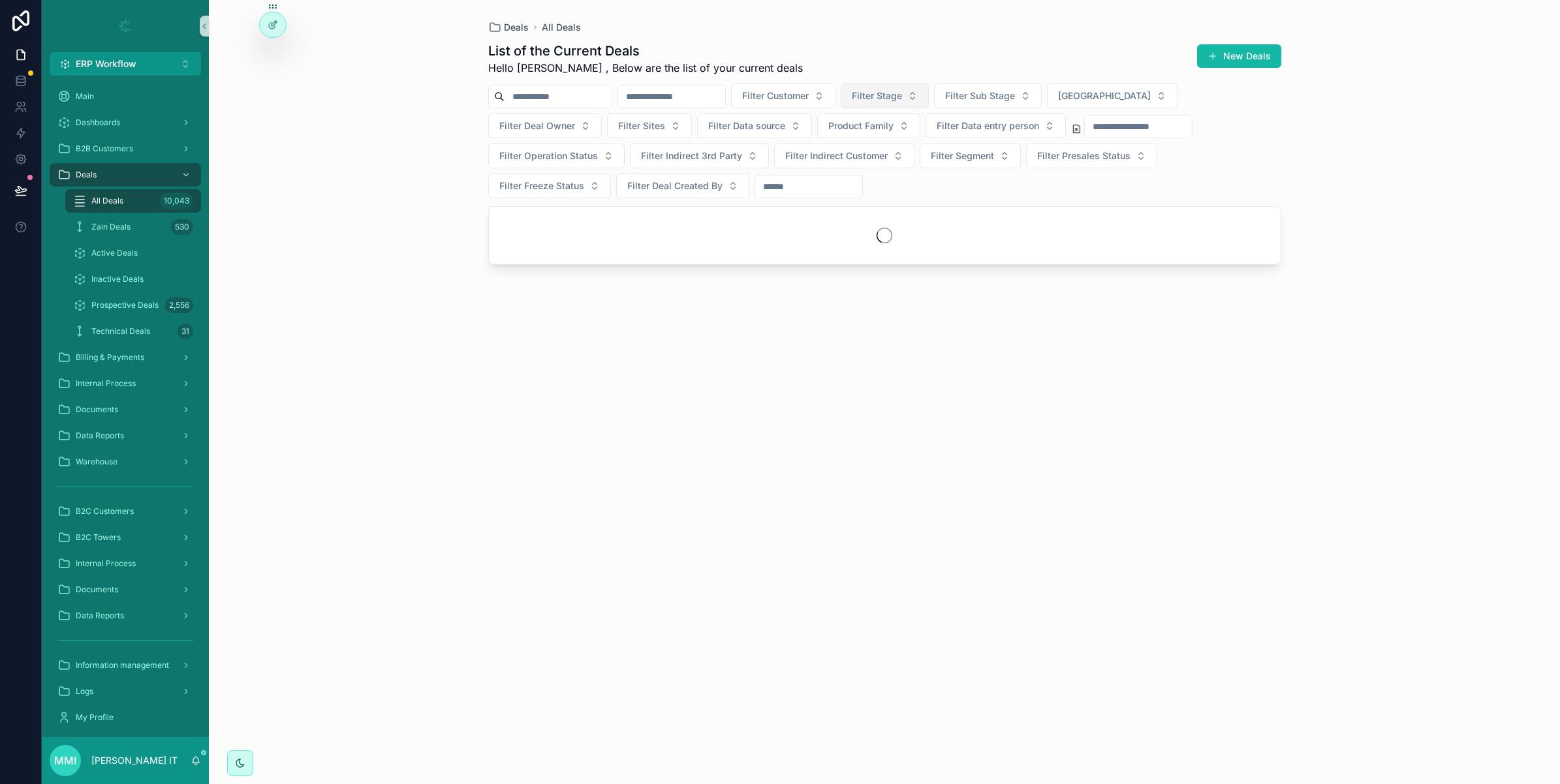
click at [902, 89] on span "Filter Stage" at bounding box center [877, 95] width 50 height 13
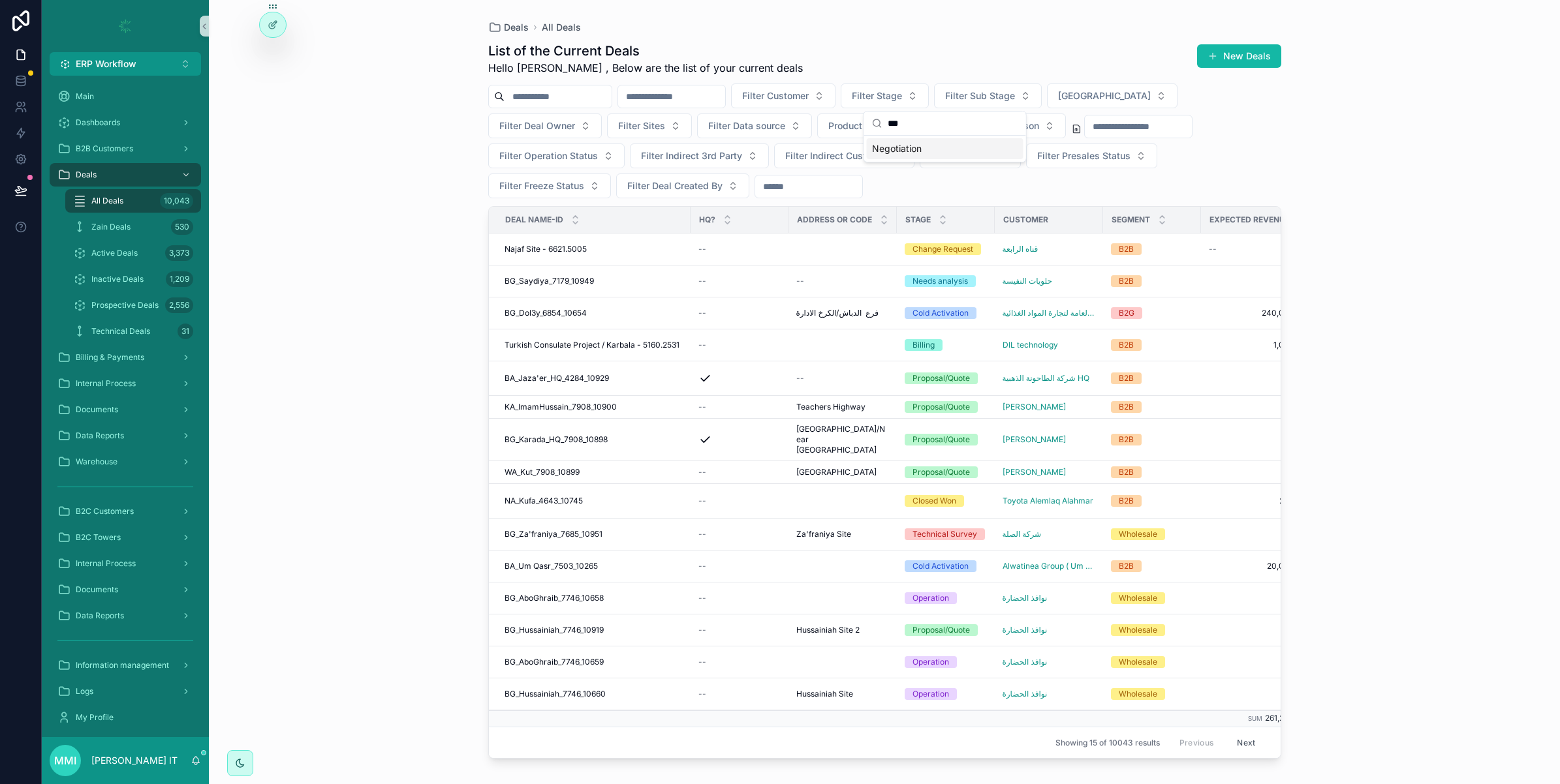
type input "***"
click at [928, 149] on div "Negotiation" at bounding box center [945, 148] width 156 height 21
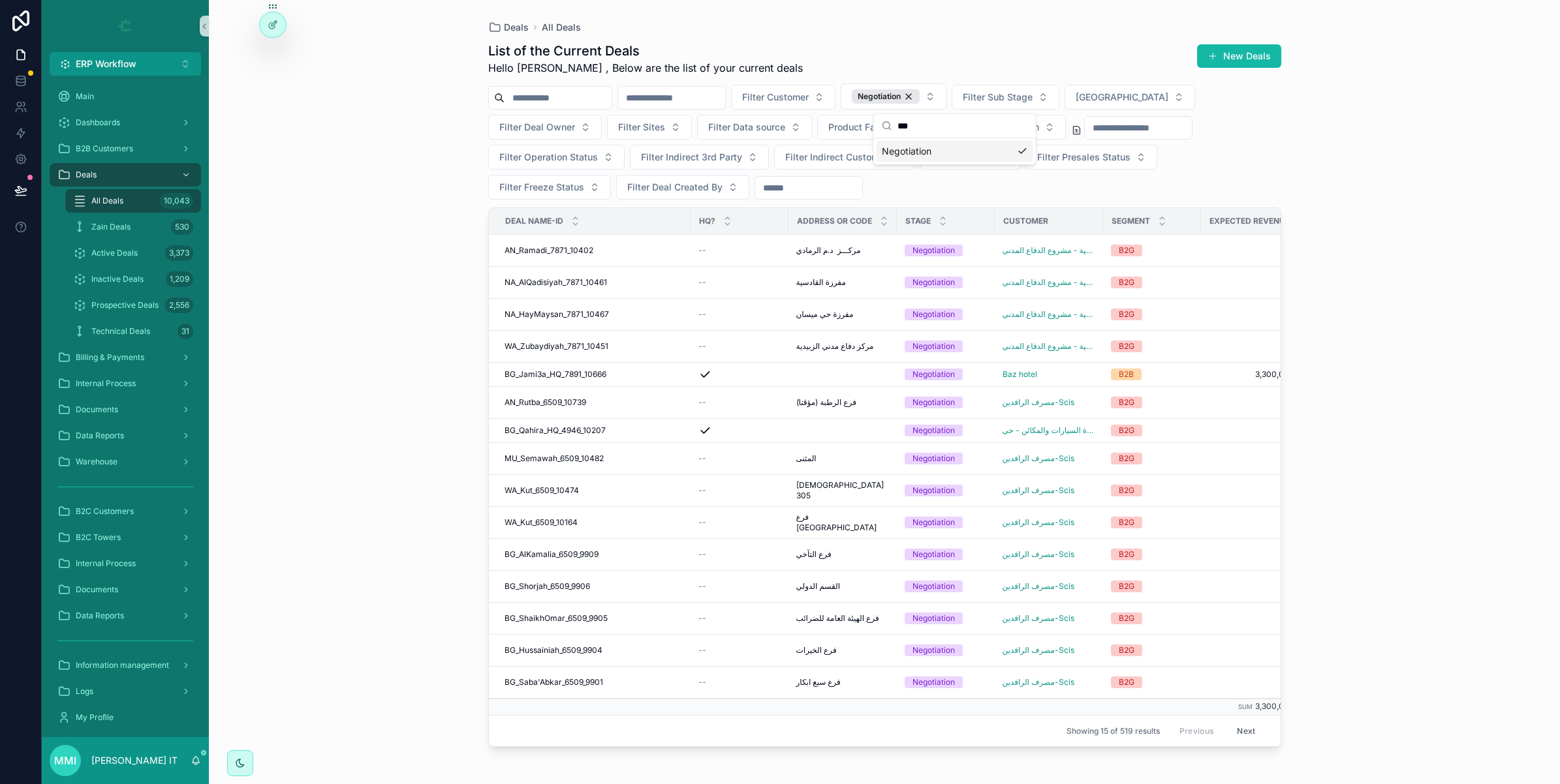
click at [337, 176] on div "Deals All Deals List of the Current Deals Hello [PERSON_NAME] , Below are the l…" at bounding box center [884, 392] width 1351 height 784
drag, startPoint x: 527, startPoint y: 248, endPoint x: 167, endPoint y: 1, distance: 436.6
click at [527, 248] on span "AN_Ramadi_7871_10402" at bounding box center [549, 250] width 88 height 10
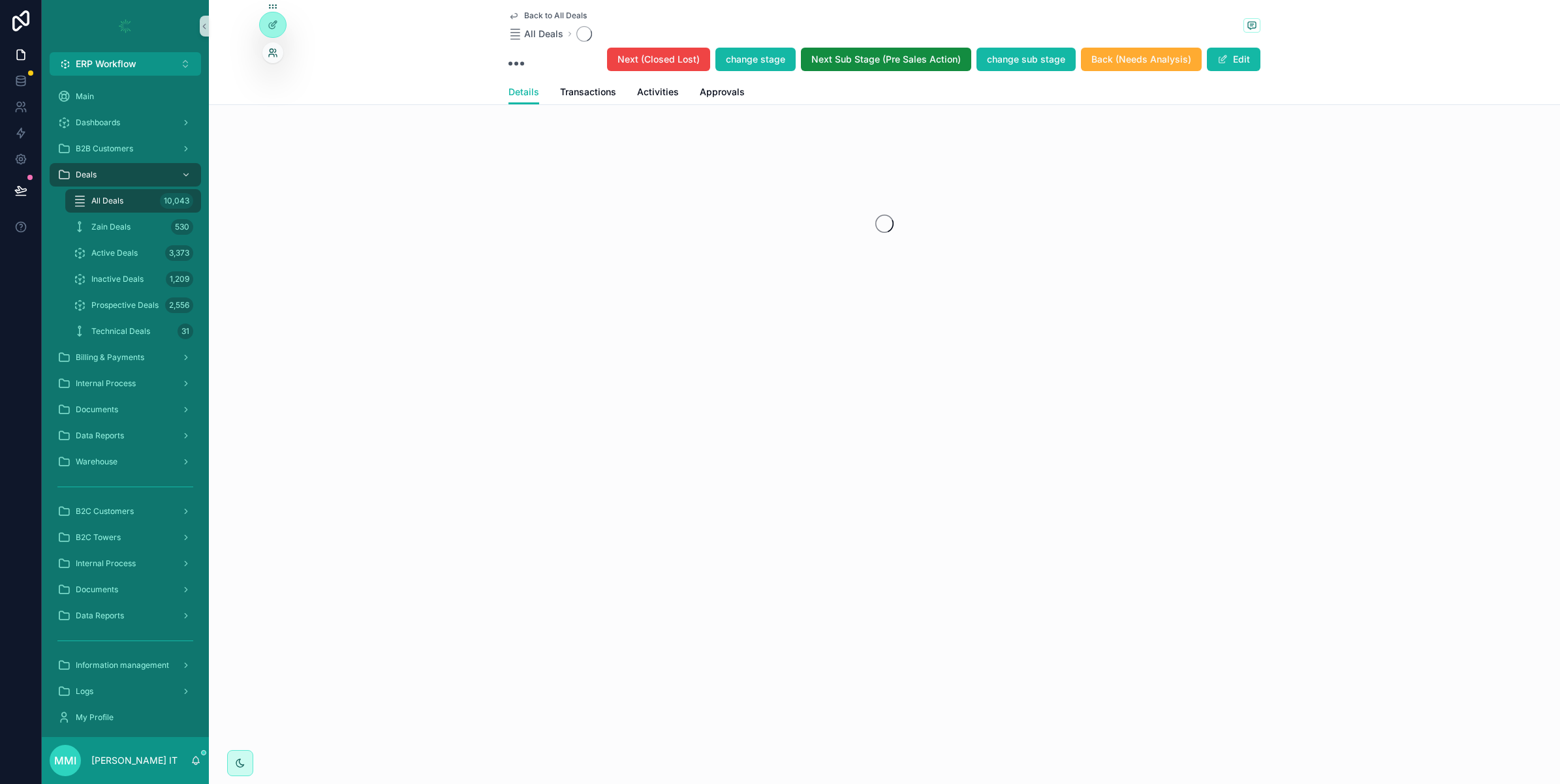
click at [273, 52] on icon at bounding box center [272, 52] width 10 height 10
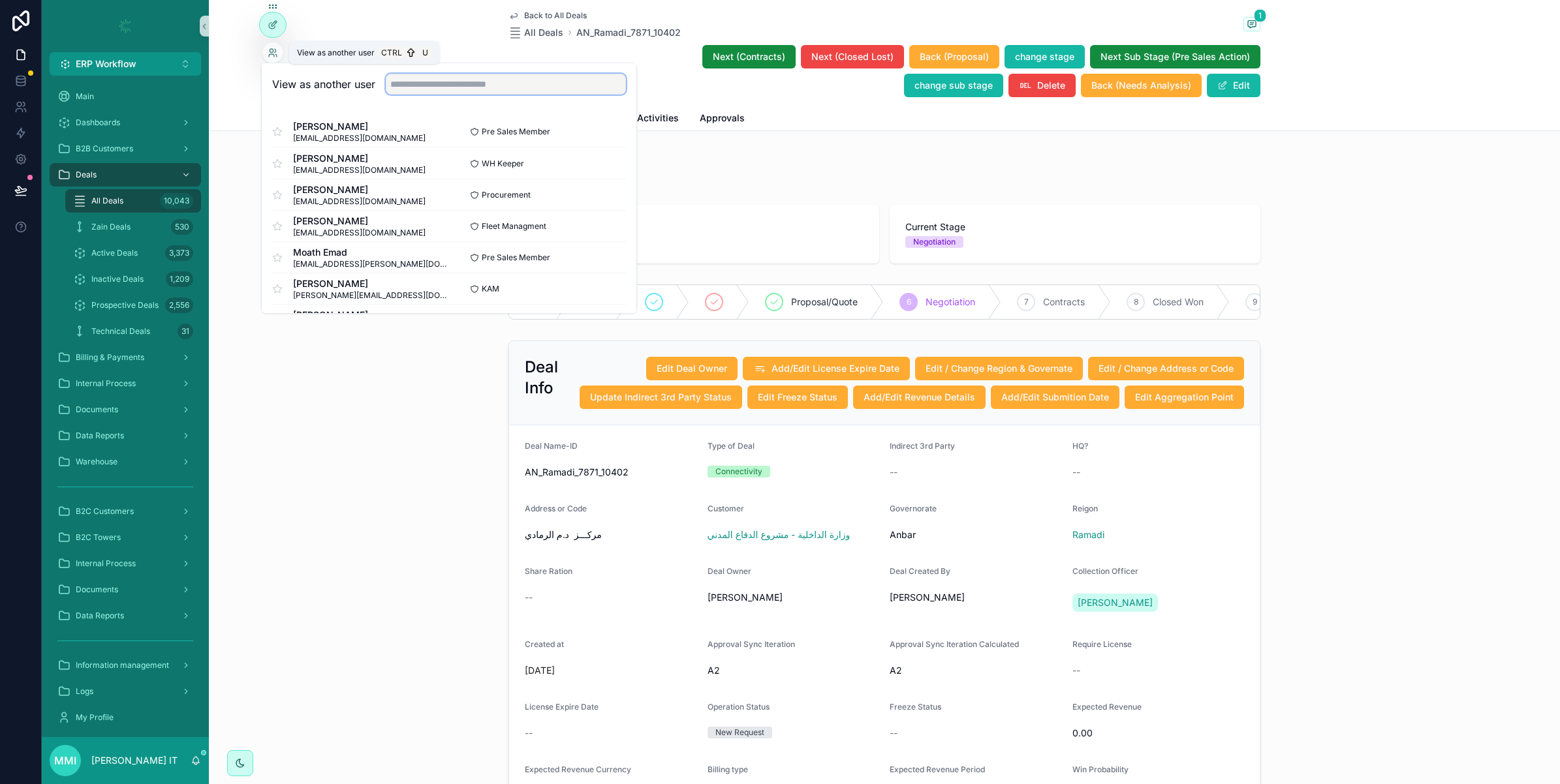
click at [414, 86] on input "text" at bounding box center [505, 84] width 240 height 21
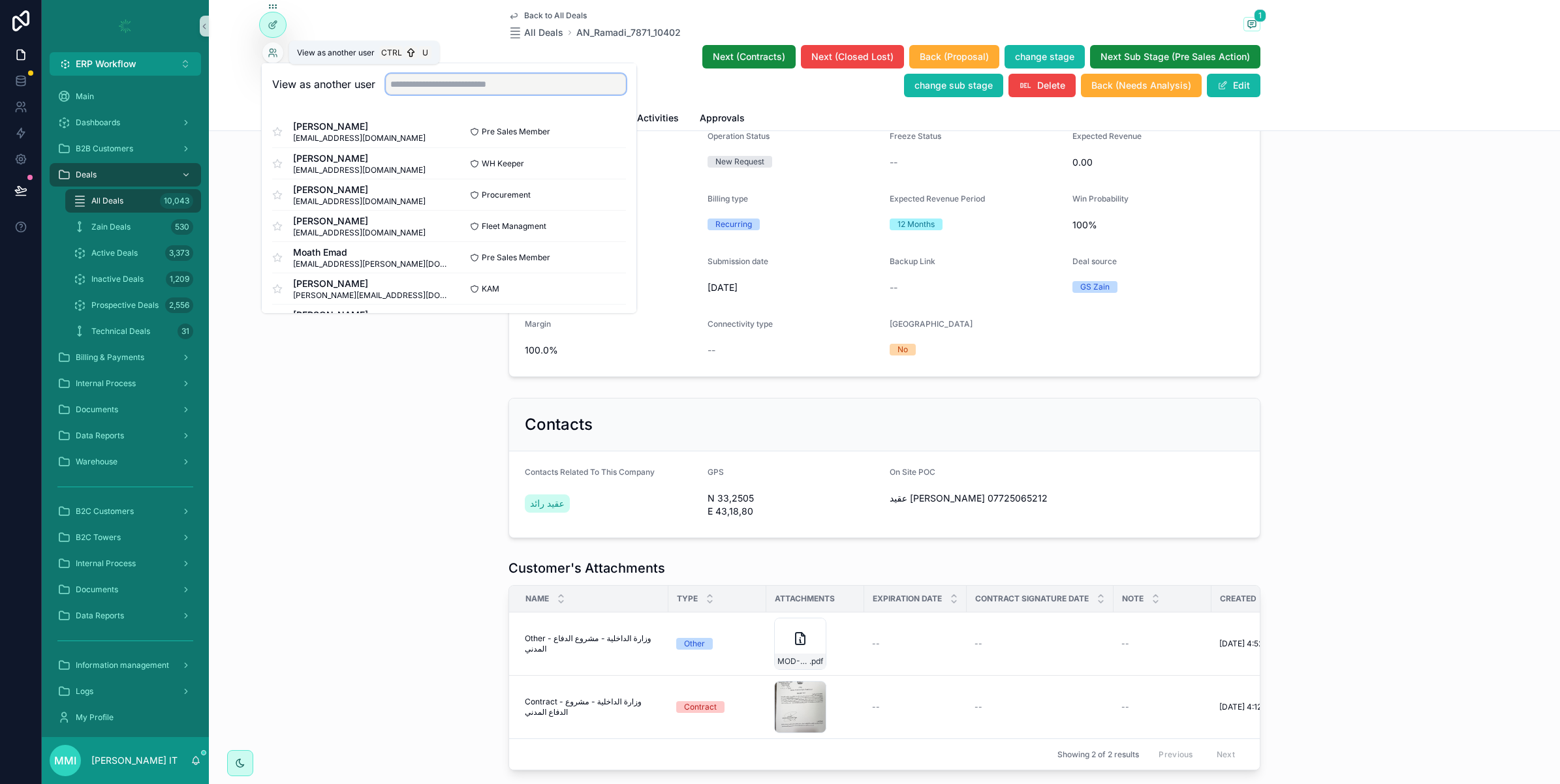
scroll to position [734, 0]
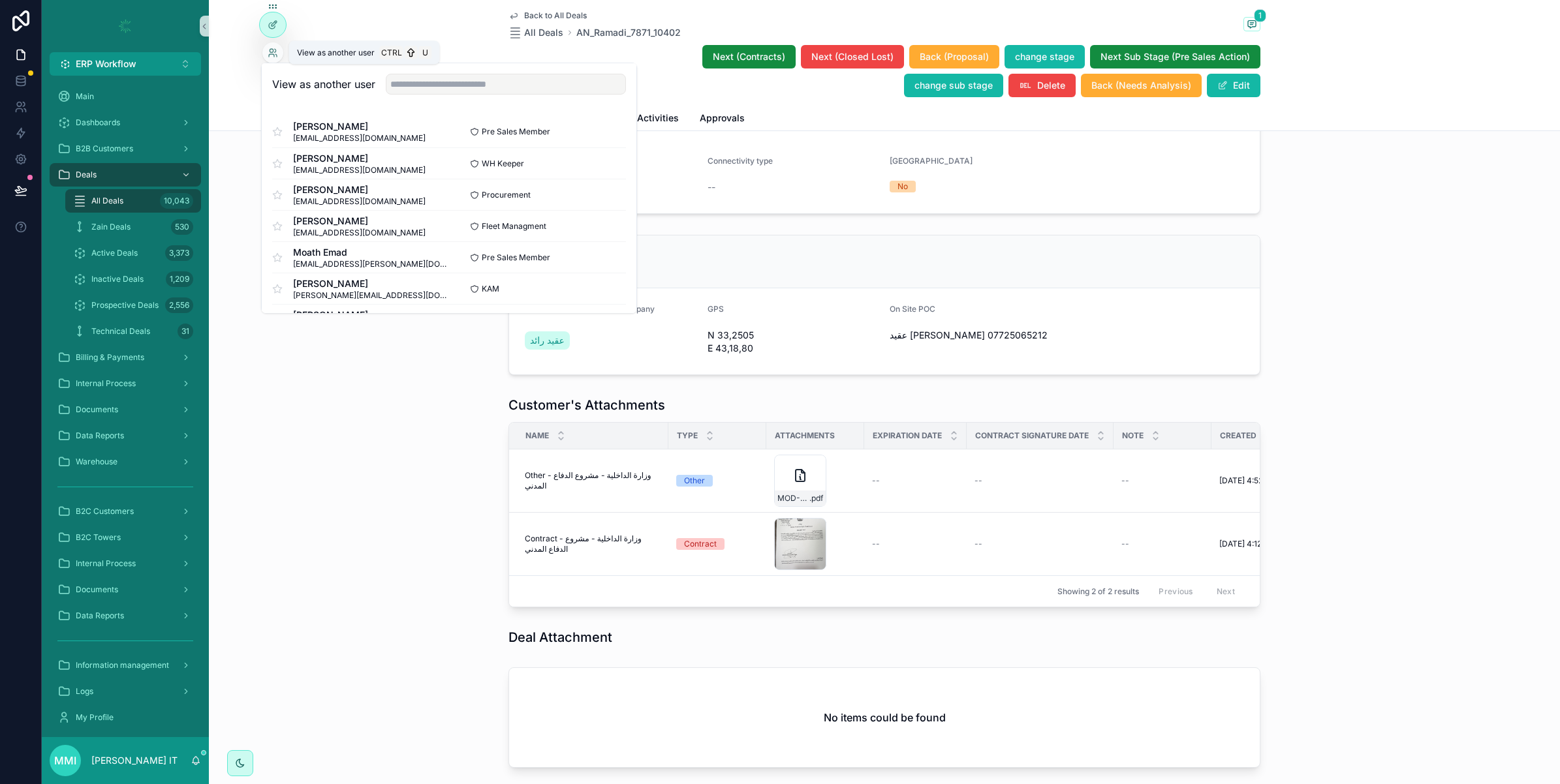
click at [339, 436] on div "Customer's Attachments Name Type Attachments Expiration Date Contract Signature…" at bounding box center [884, 502] width 1351 height 222
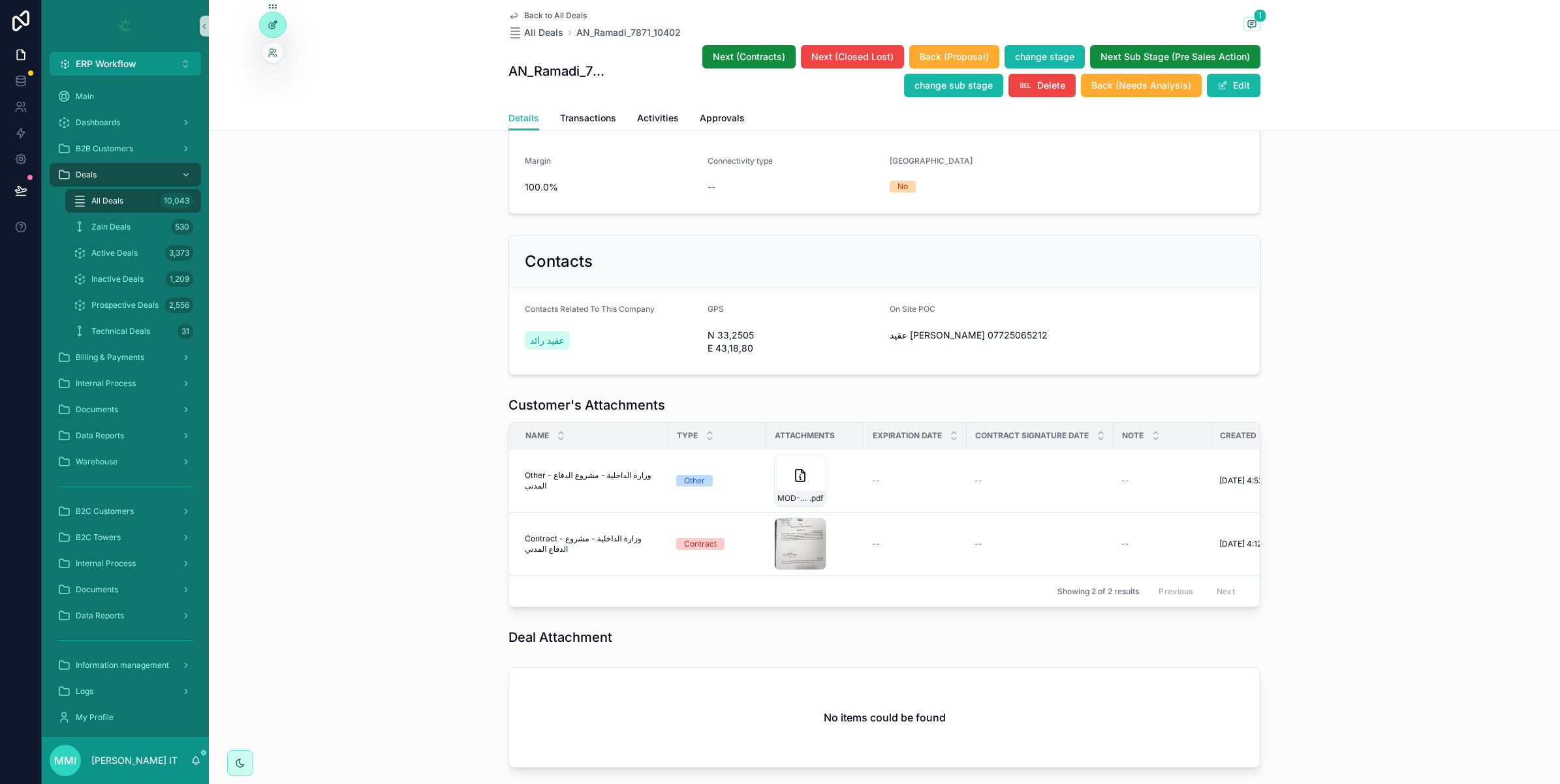
click at [267, 24] on icon at bounding box center [272, 24] width 10 height 10
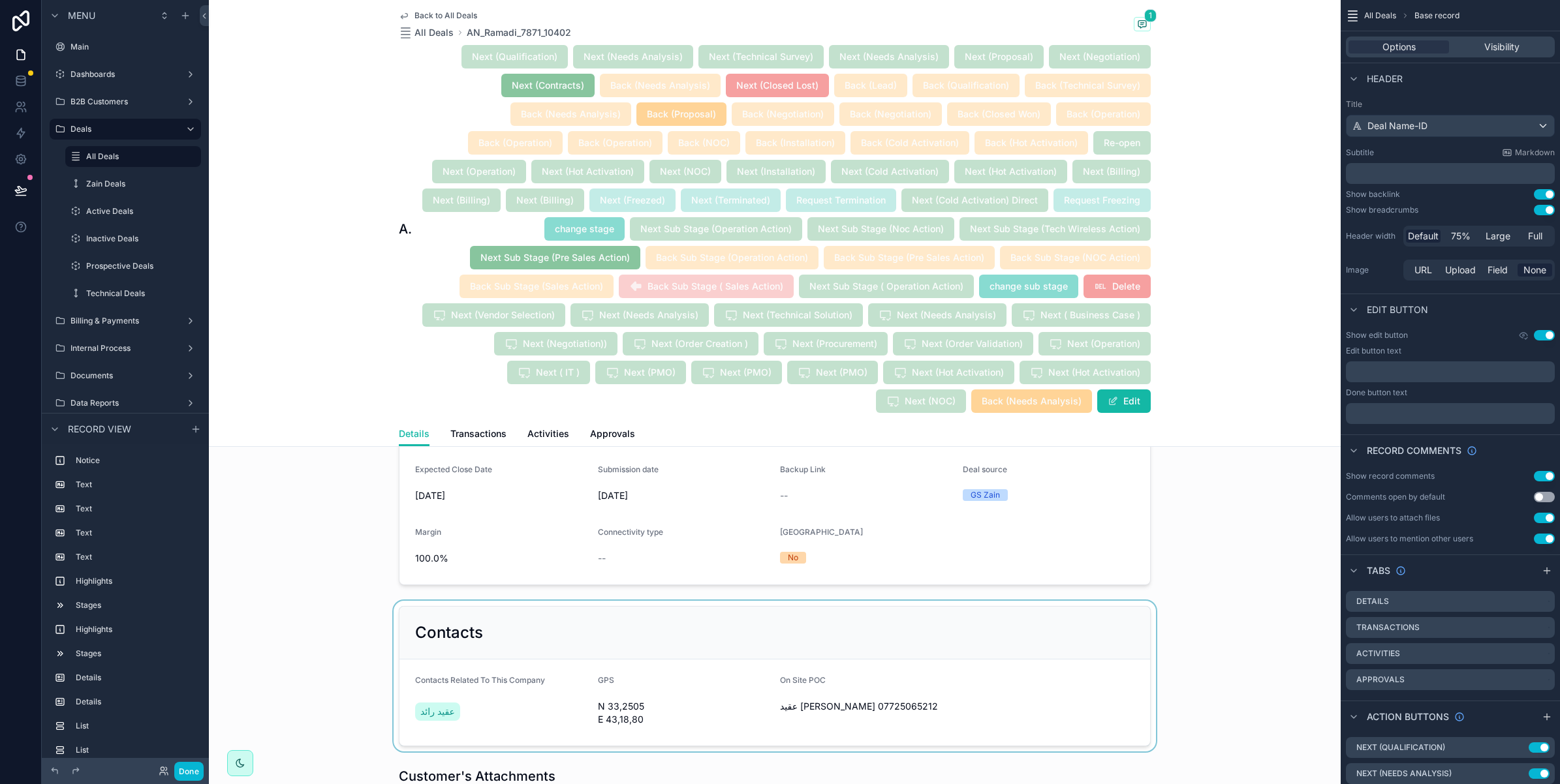
scroll to position [1142, 0]
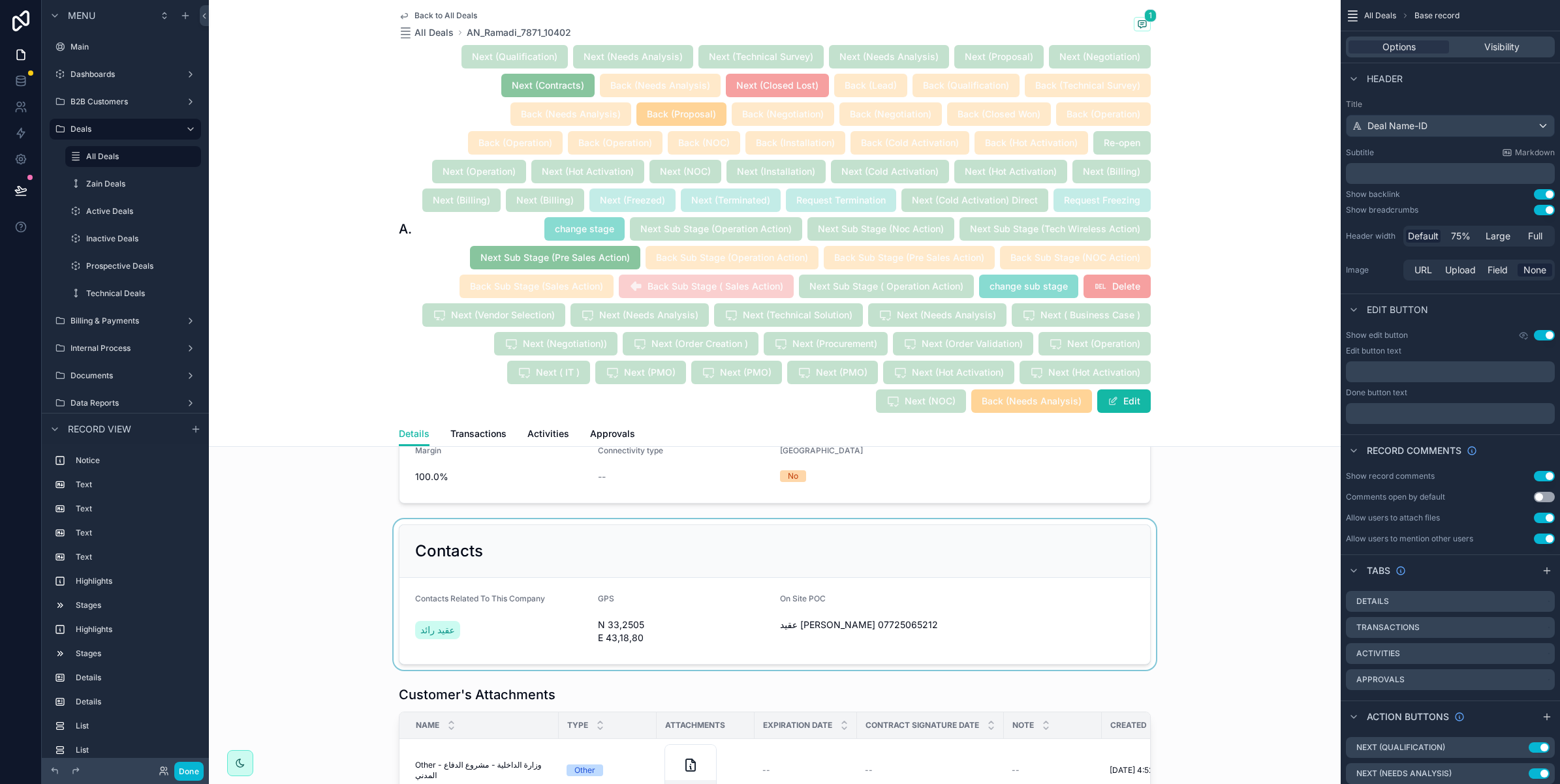
click at [1005, 596] on div "scrollable content" at bounding box center [775, 595] width 1132 height 151
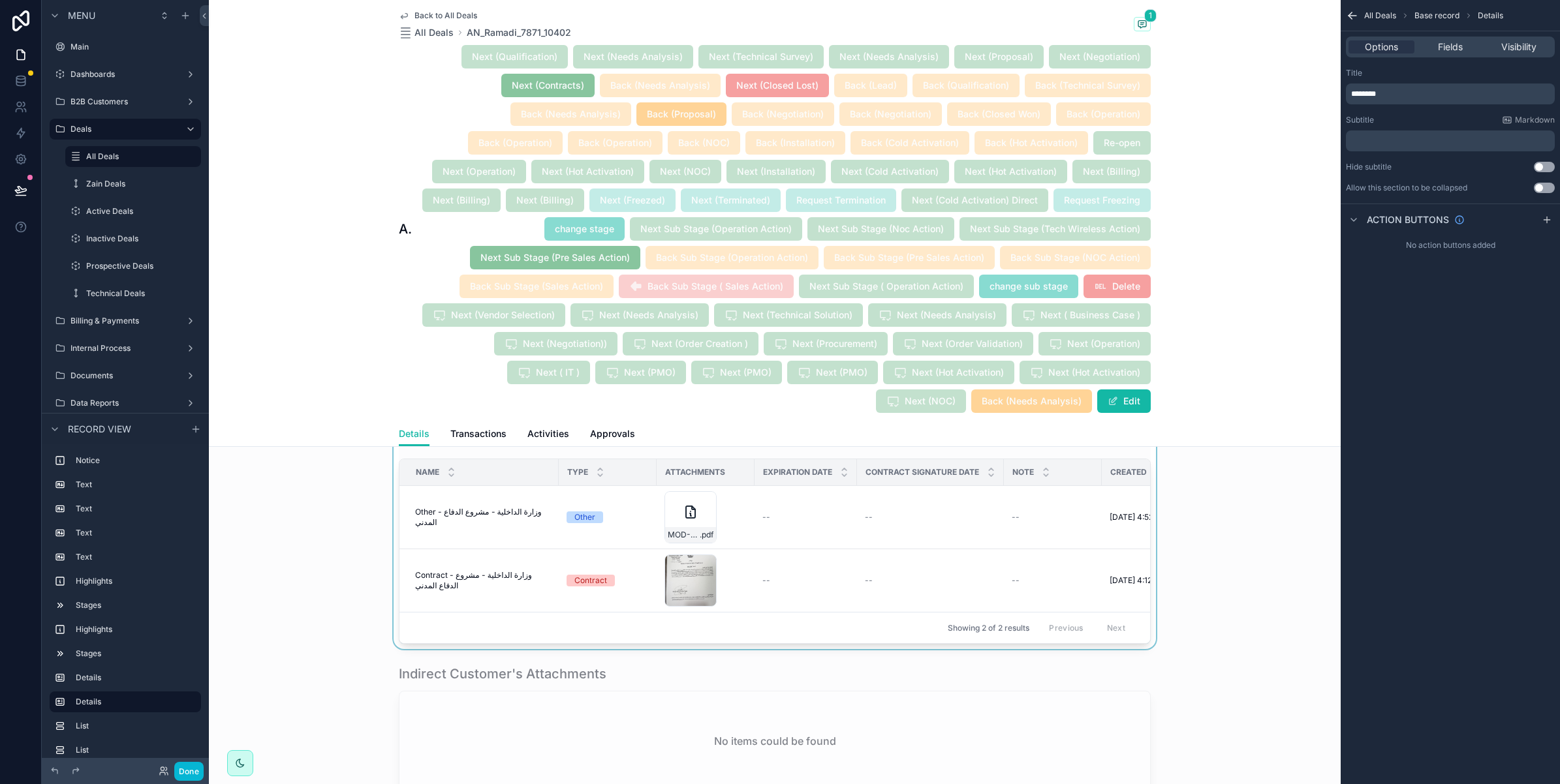
scroll to position [1386, 0]
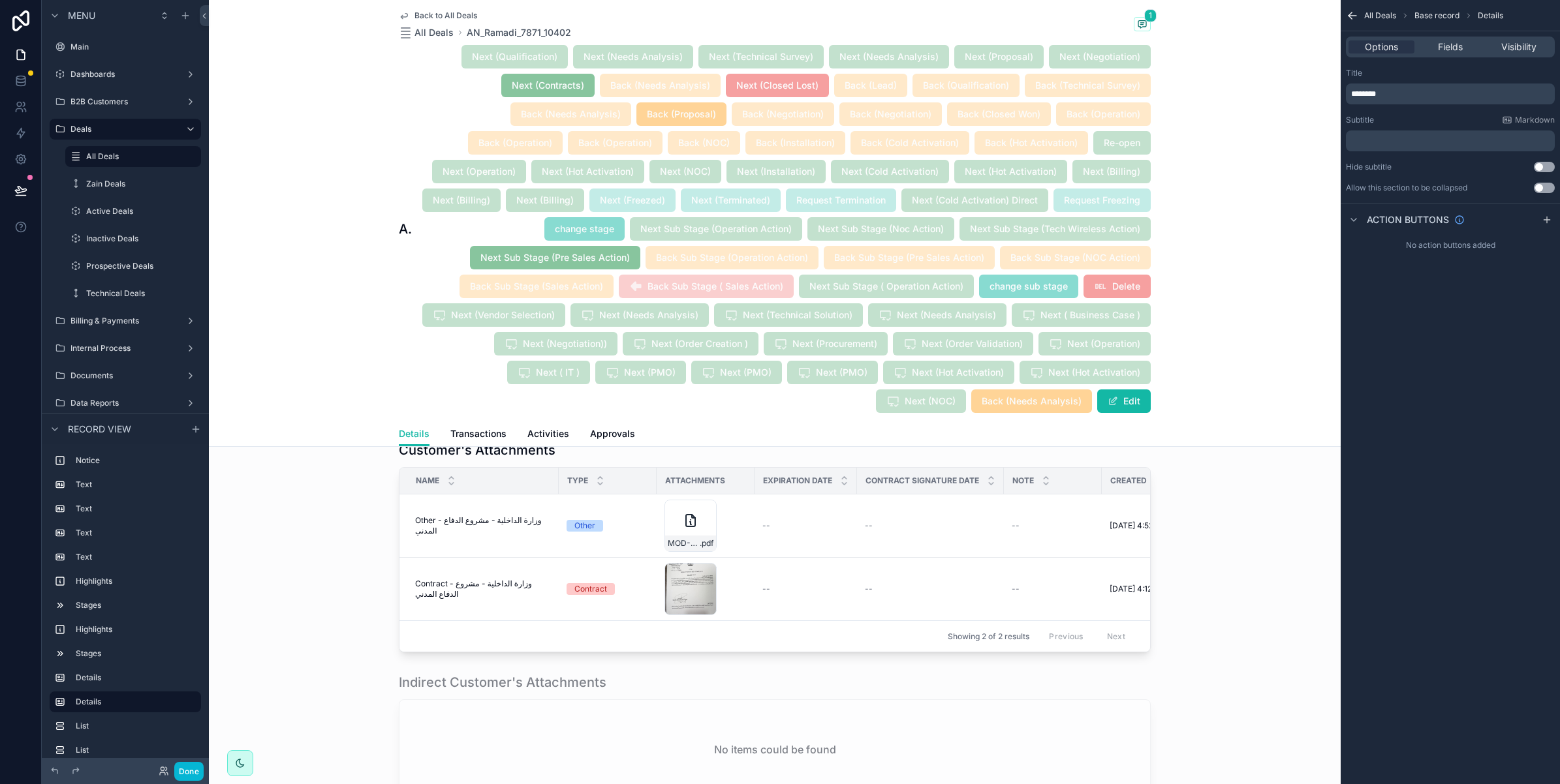
click at [249, 539] on div "scrollable content" at bounding box center [775, 547] width 1132 height 222
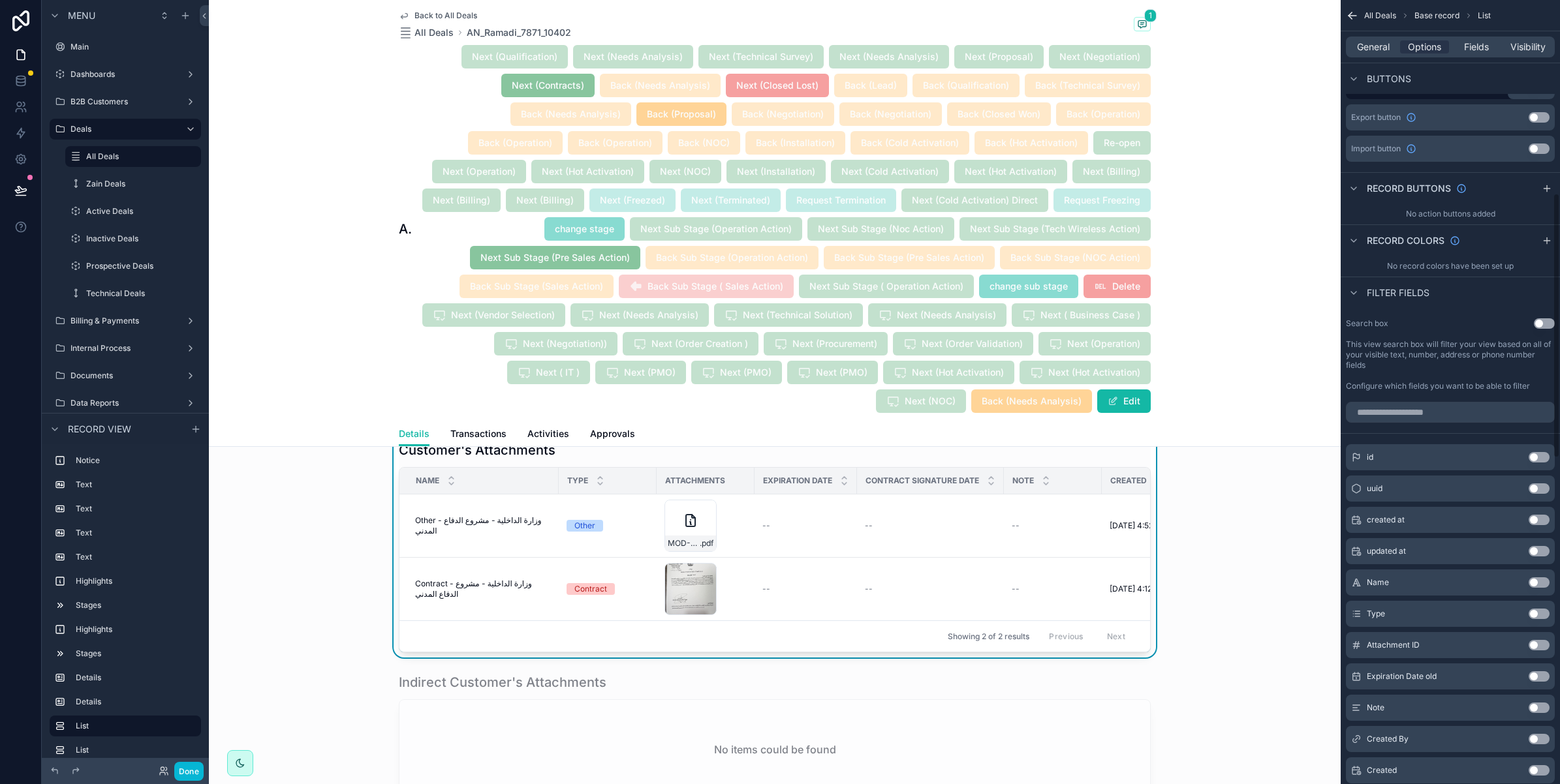
scroll to position [570, 0]
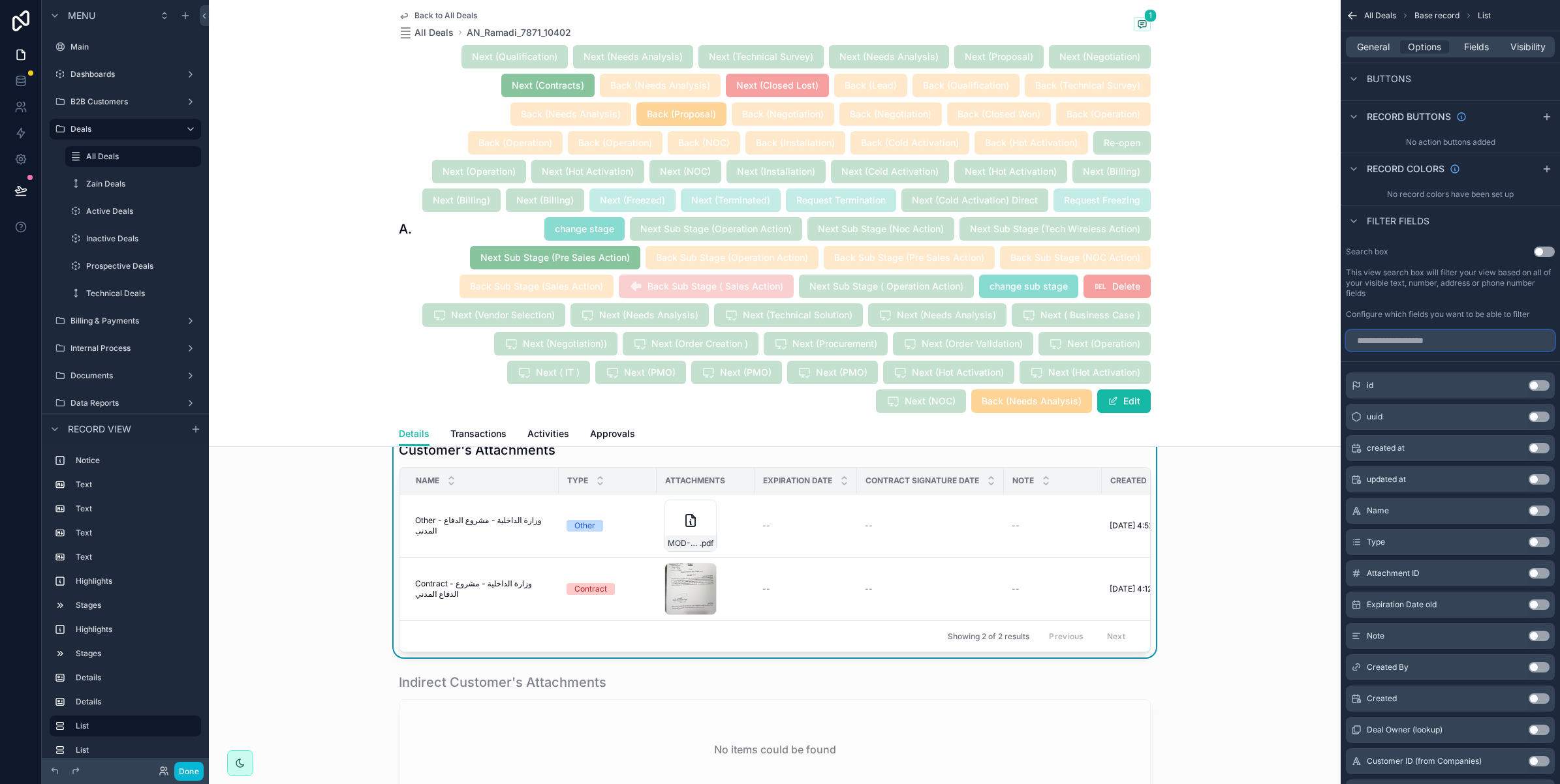
click at [1436, 340] on input "scrollable content" at bounding box center [1450, 340] width 209 height 21
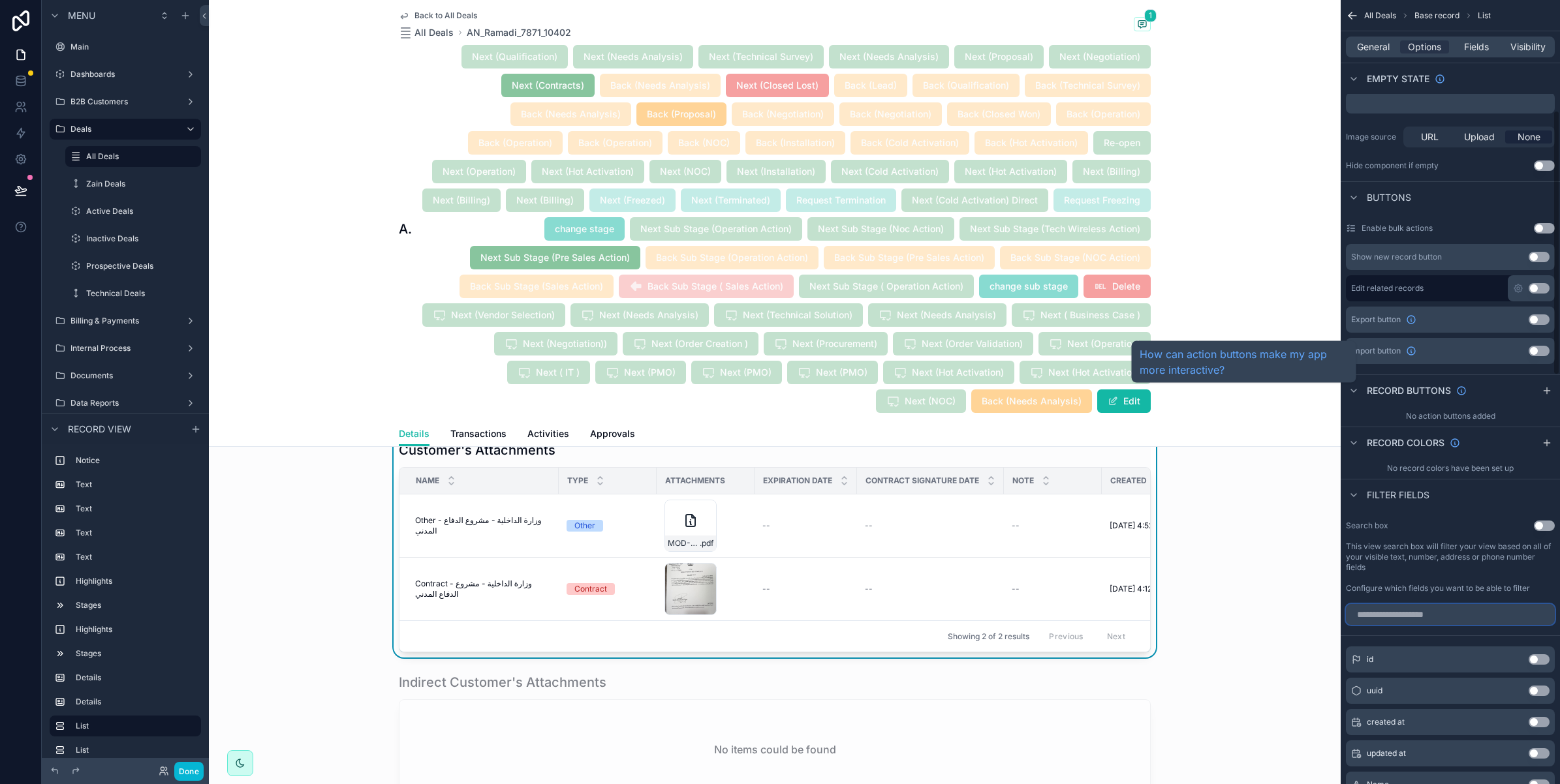
scroll to position [326, 0]
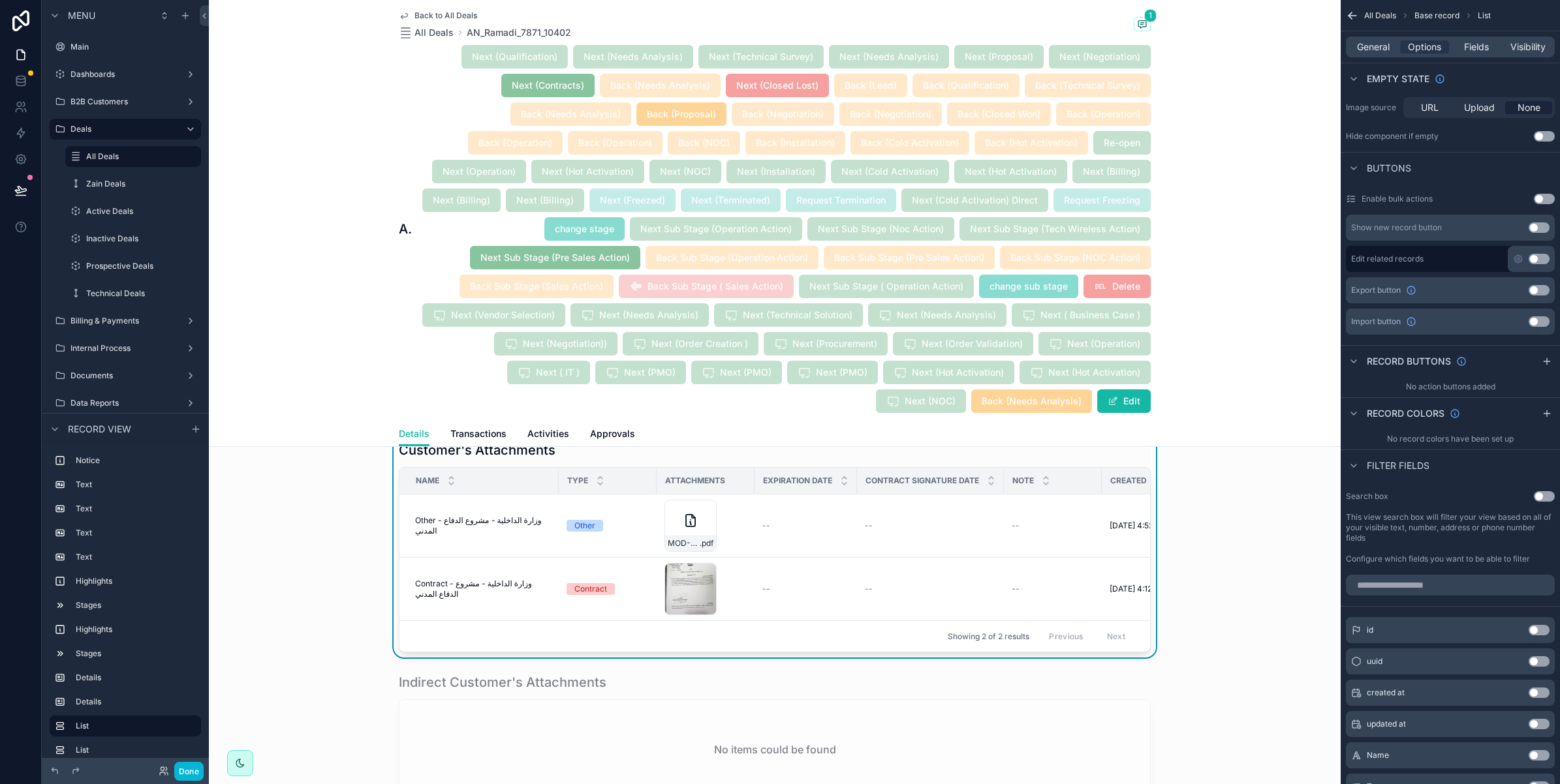
click at [1240, 339] on div "Back to All Deals All Deals AN_Ramadi_7871_10402 1 AN_Ramadi_7871_10402 Next (Q…" at bounding box center [775, 223] width 1132 height 447
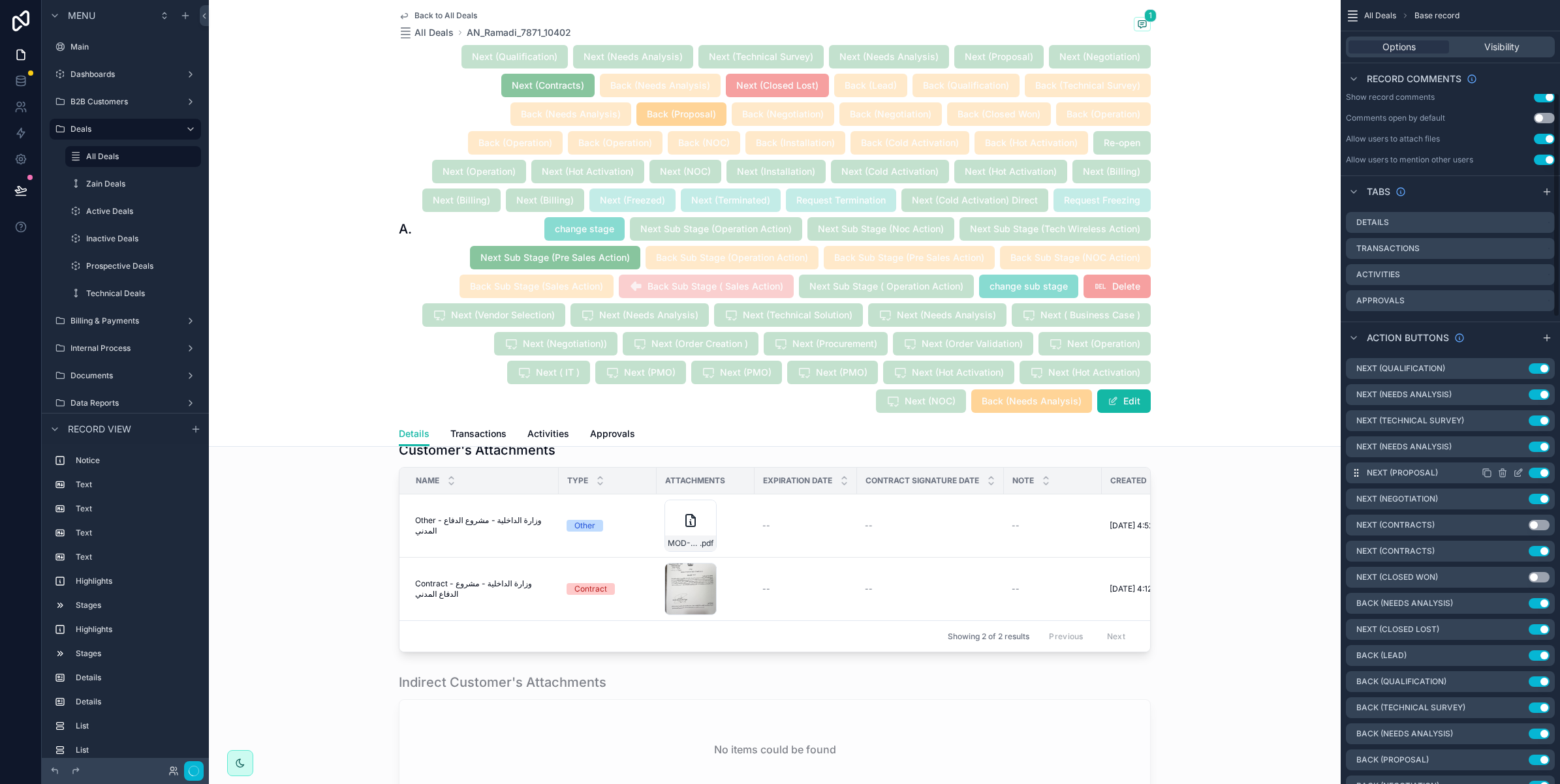
scroll to position [408, 0]
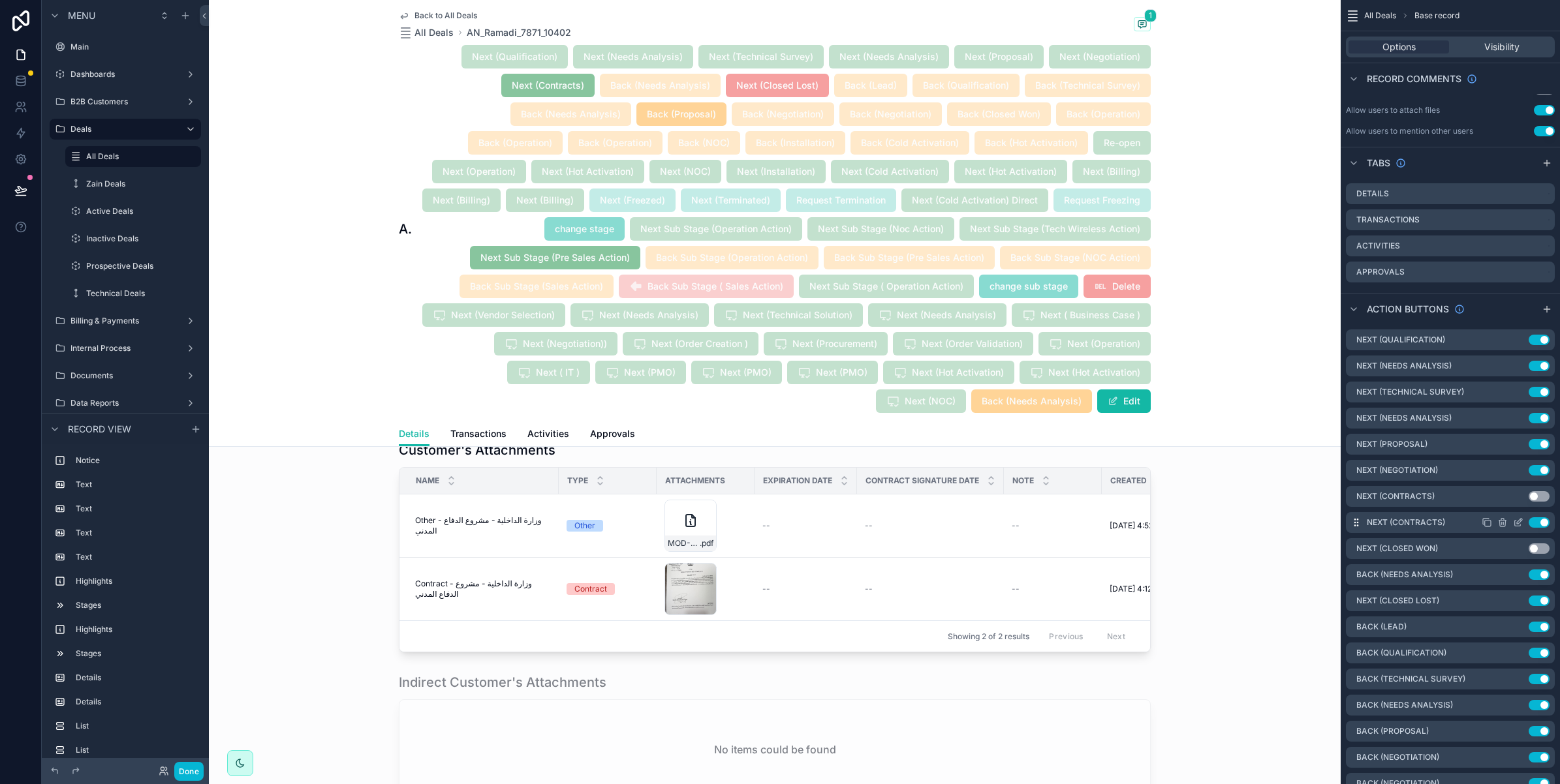
click at [1518, 520] on icon "scrollable content" at bounding box center [1520, 522] width 5 height 5
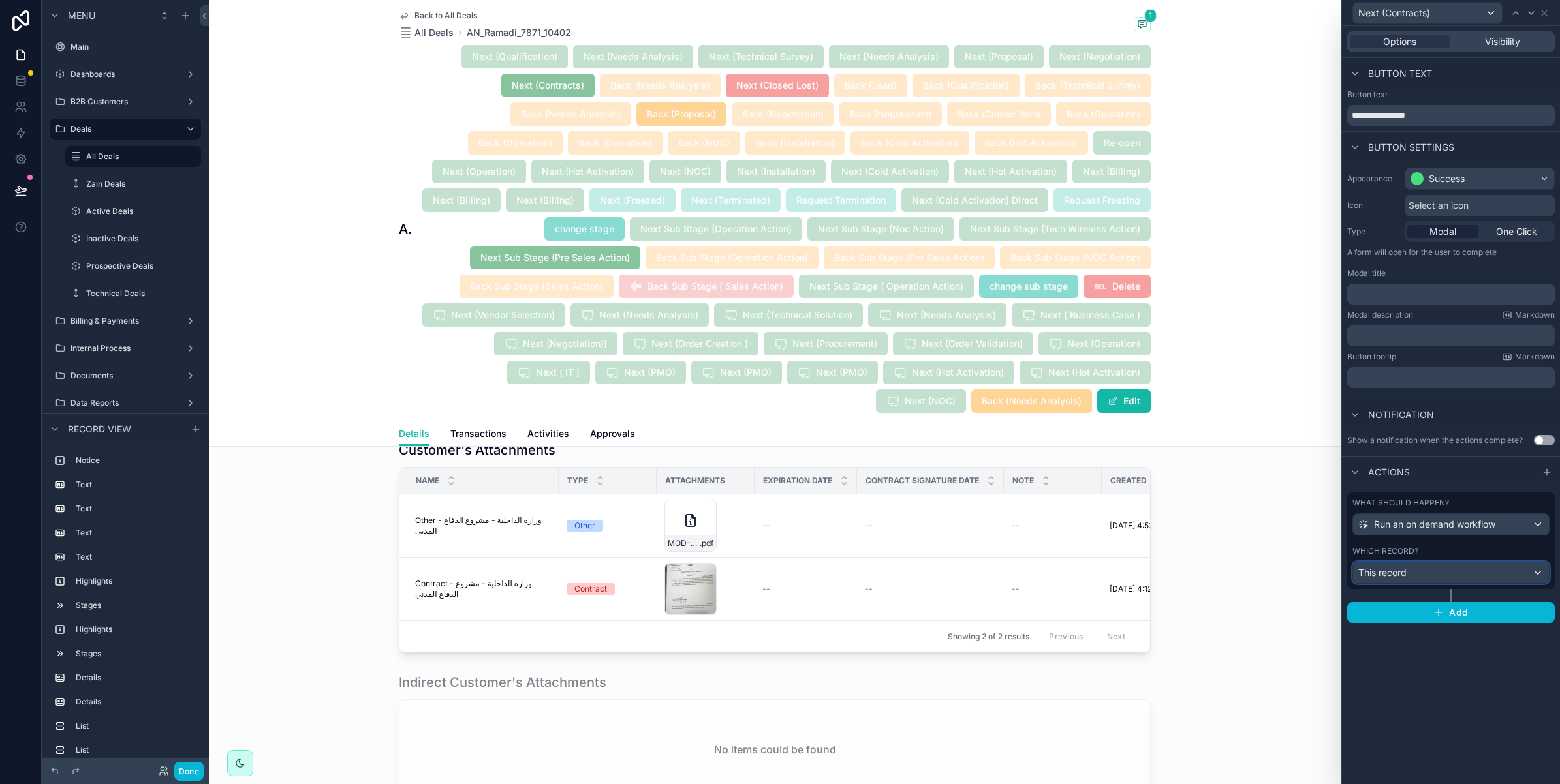
click at [1461, 571] on div "This record" at bounding box center [1451, 573] width 196 height 21
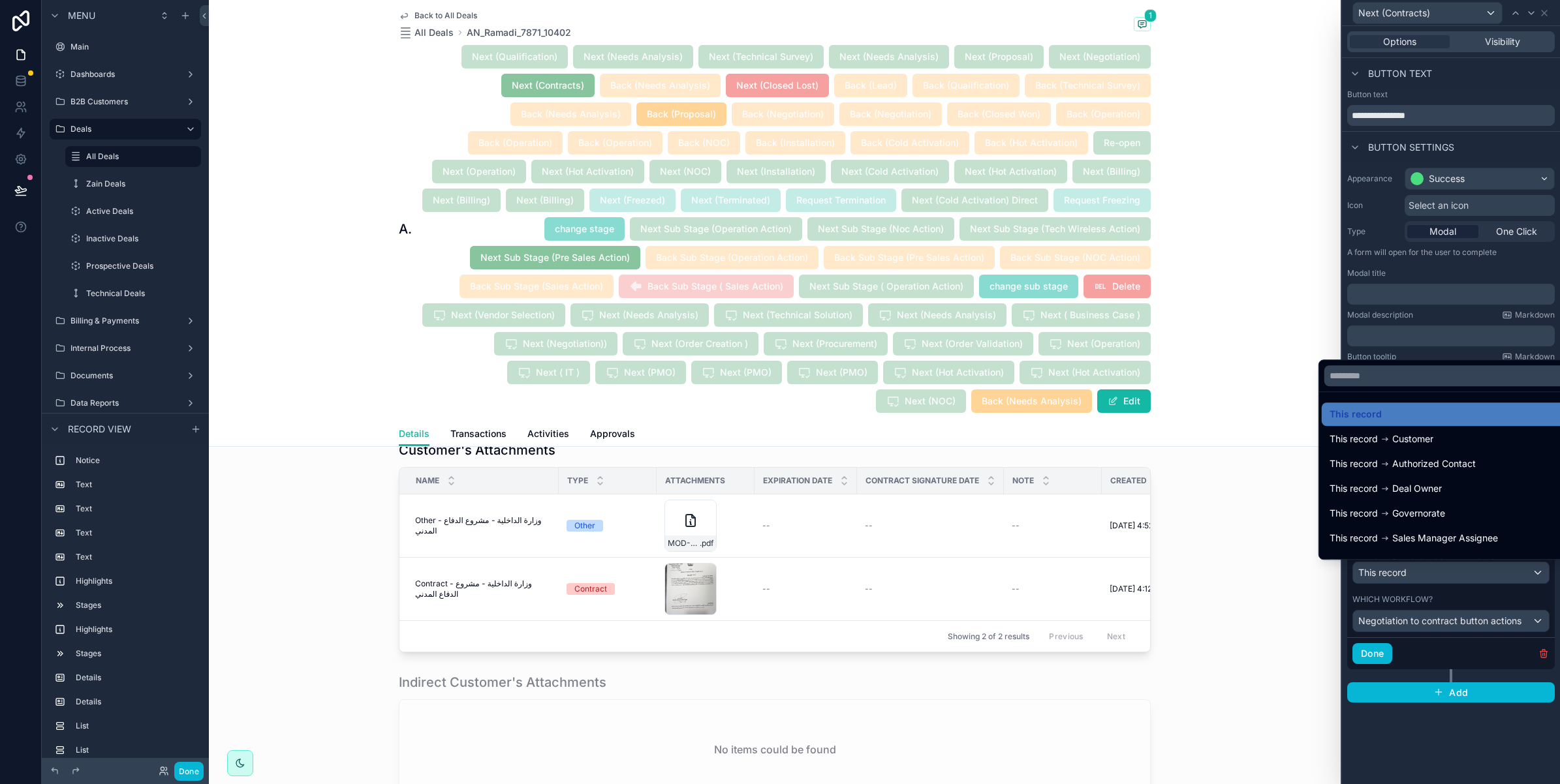
click at [1461, 571] on div at bounding box center [1451, 392] width 218 height 784
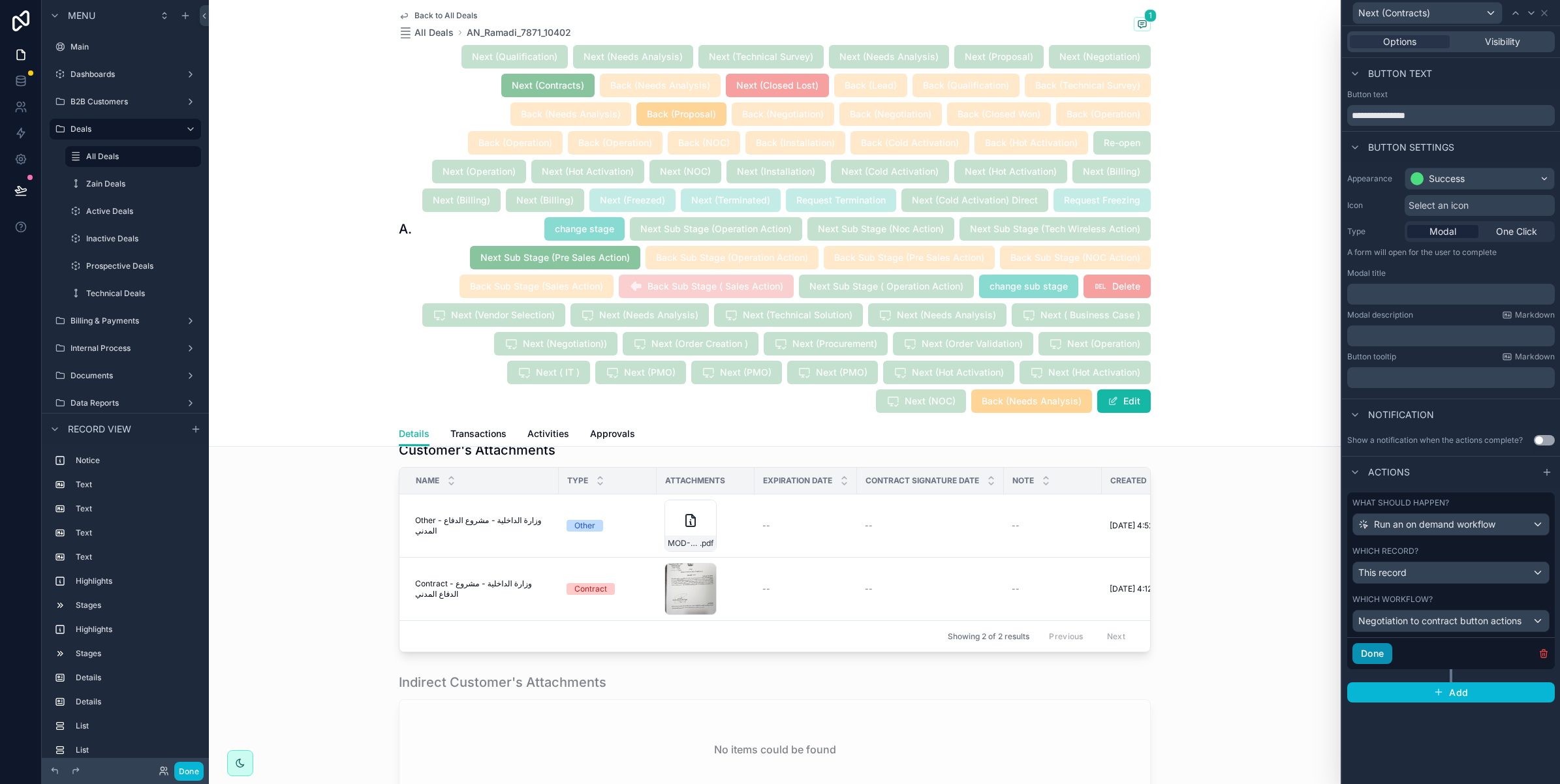
click at [1375, 653] on button "Done" at bounding box center [1372, 653] width 40 height 21
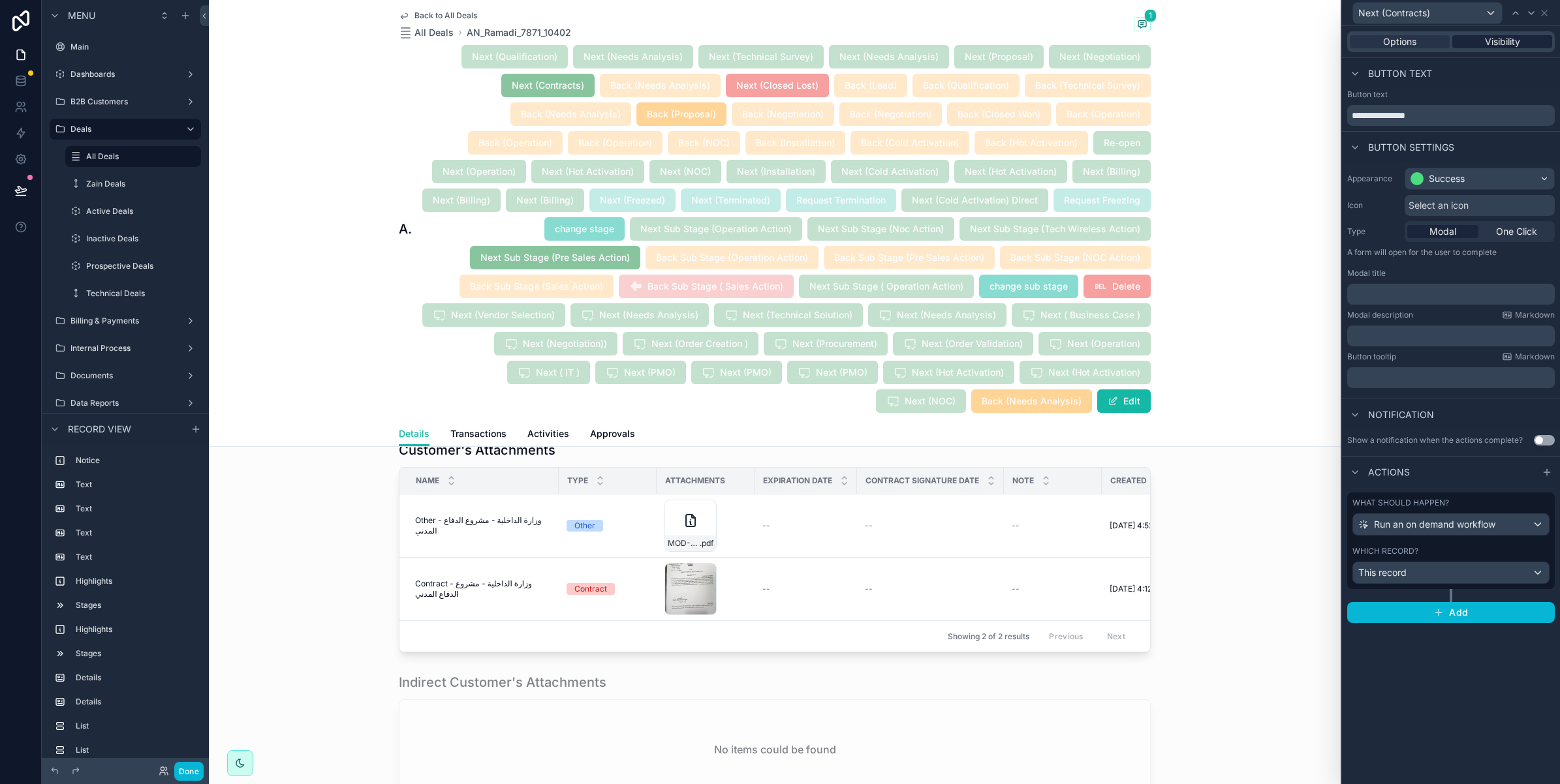
click at [1485, 40] on span "Visibility" at bounding box center [1503, 41] width 35 height 13
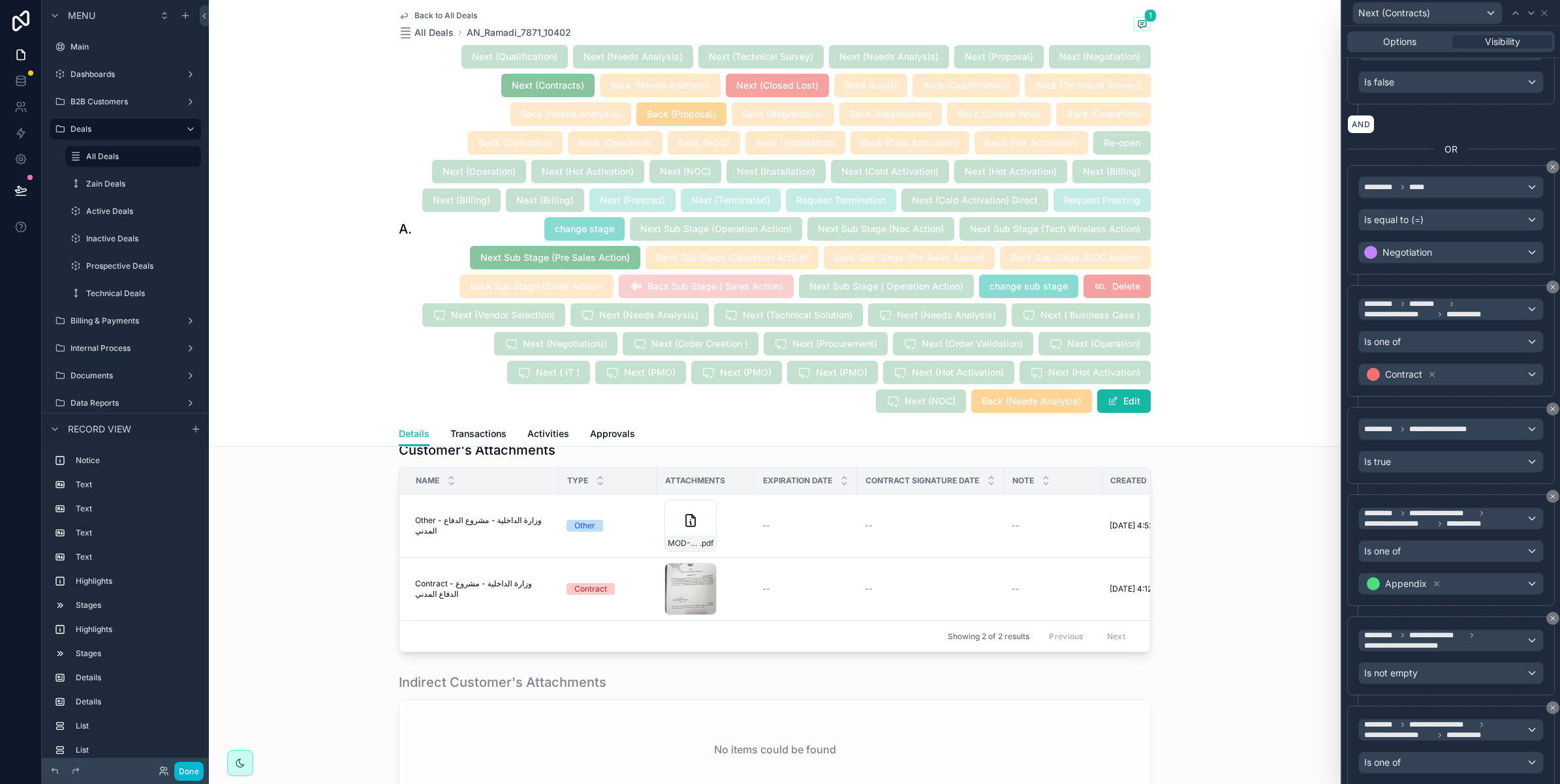
scroll to position [1658, 0]
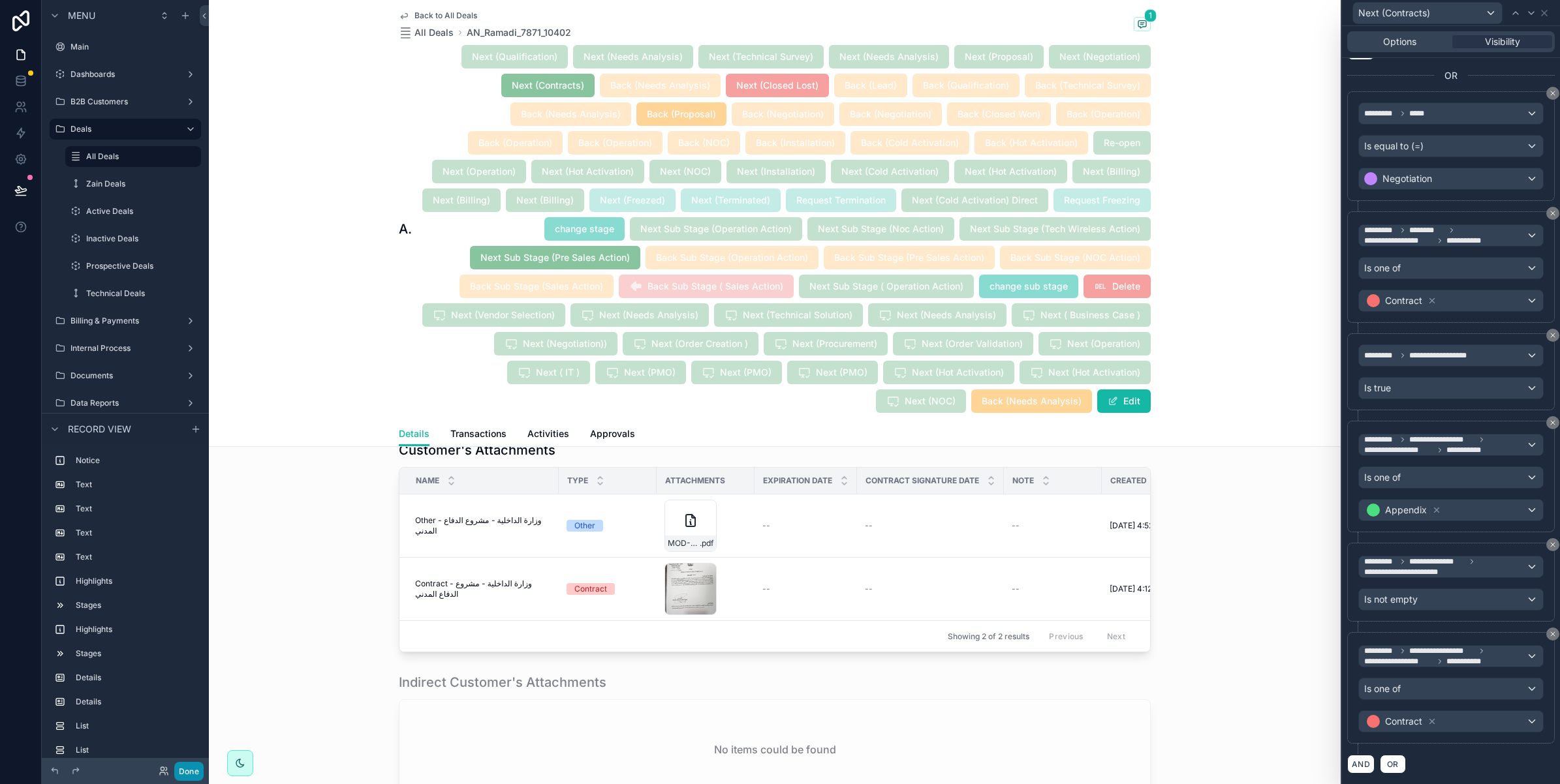
click at [190, 771] on button "Done" at bounding box center [188, 772] width 29 height 19
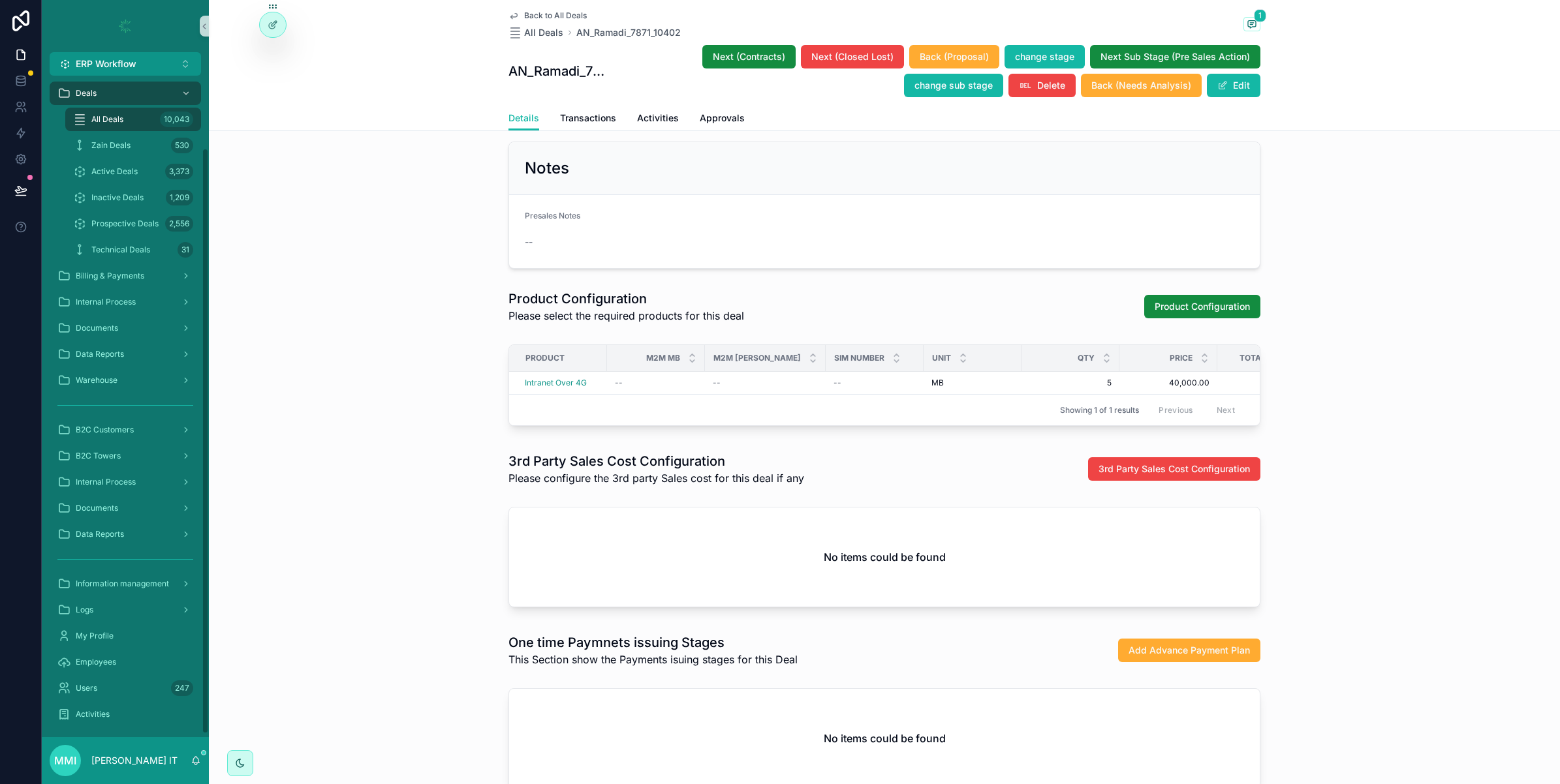
scroll to position [86, 0]
click at [121, 477] on span "Internal Process" at bounding box center [105, 477] width 60 height 10
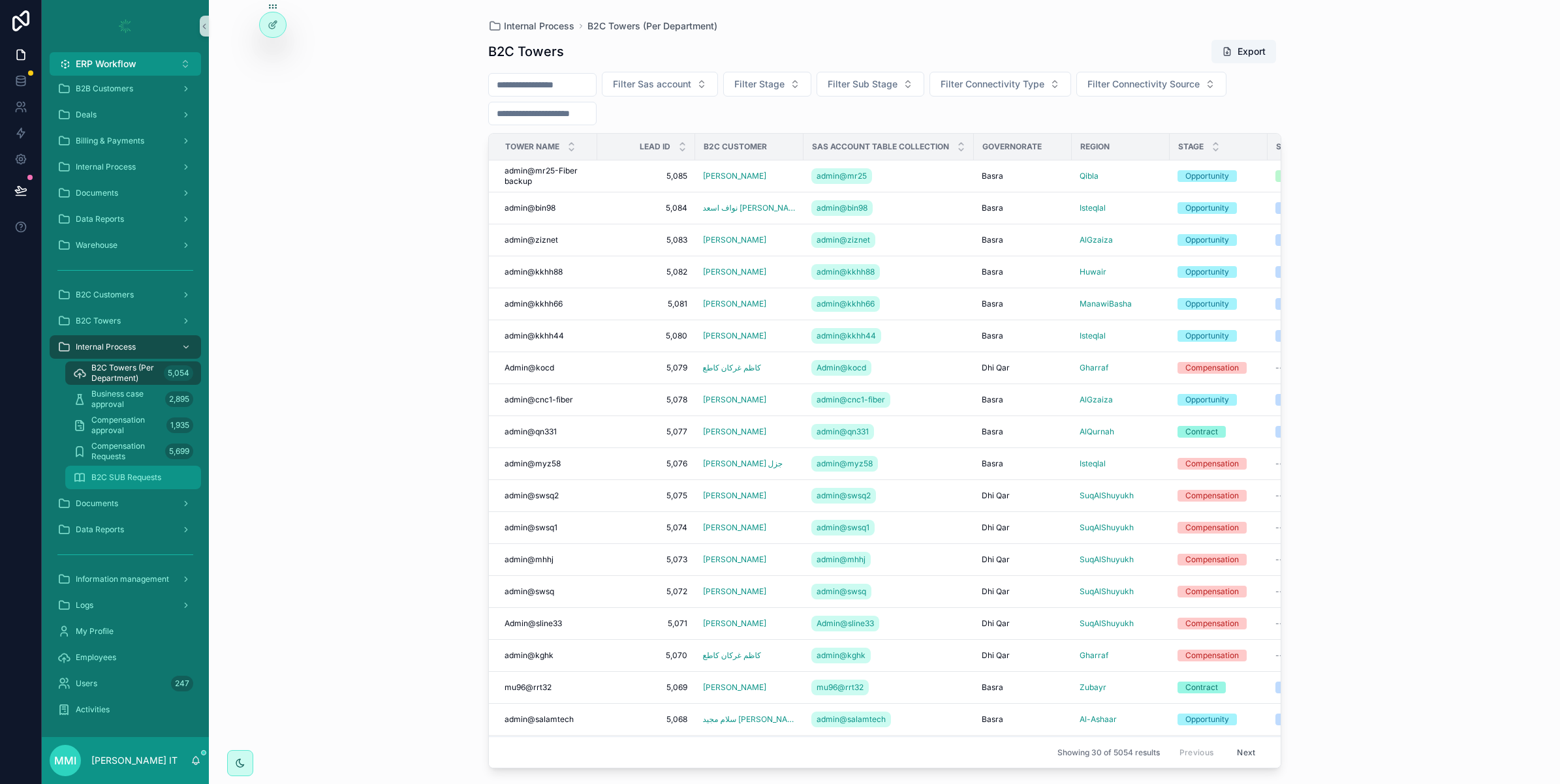
click at [146, 477] on span "B2C SUB Requests" at bounding box center [126, 477] width 70 height 10
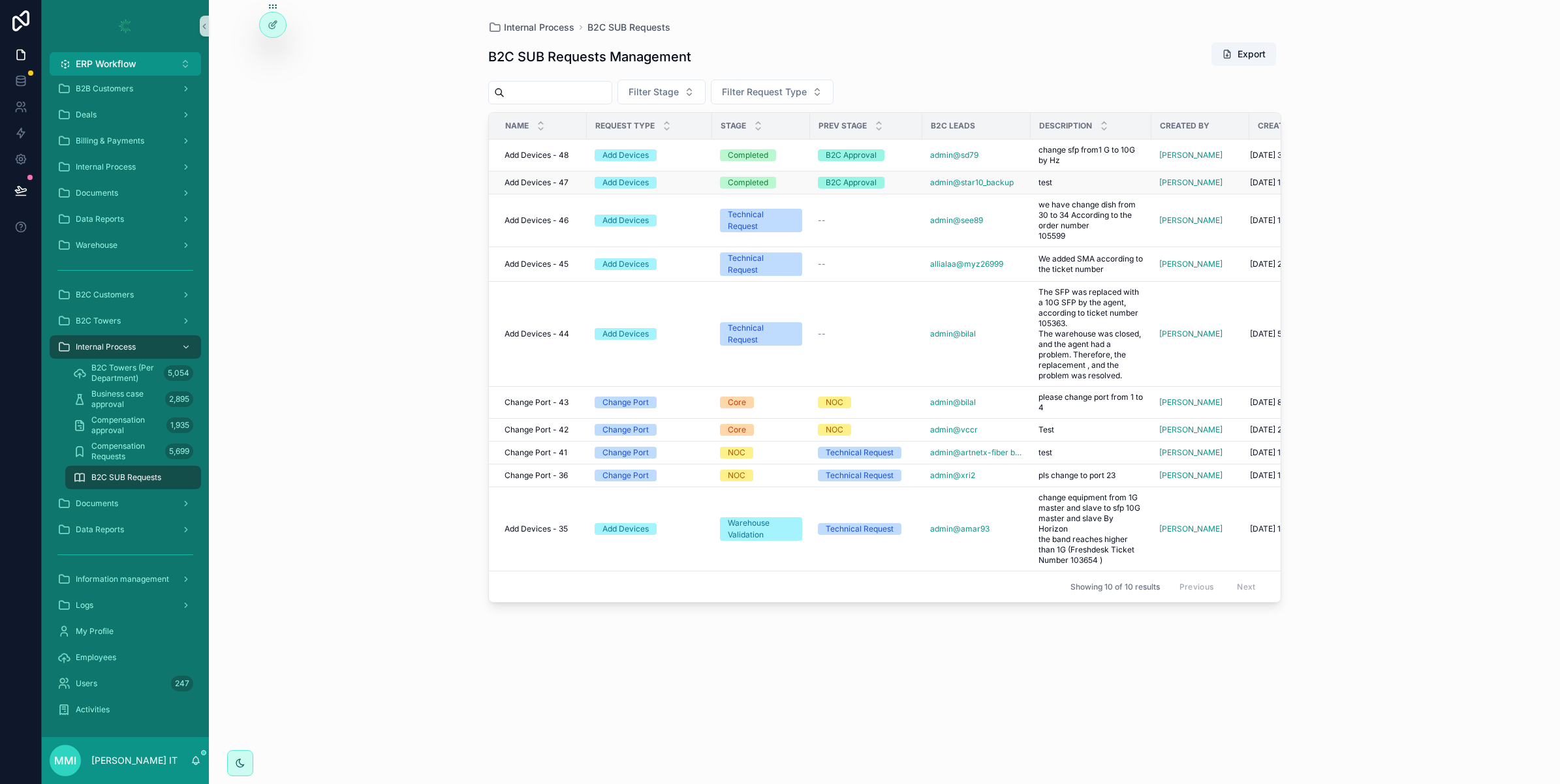
click at [540, 180] on span "Add Devices - 47" at bounding box center [537, 182] width 64 height 10
click at [679, 95] on span "Filter Stage" at bounding box center [654, 92] width 50 height 13
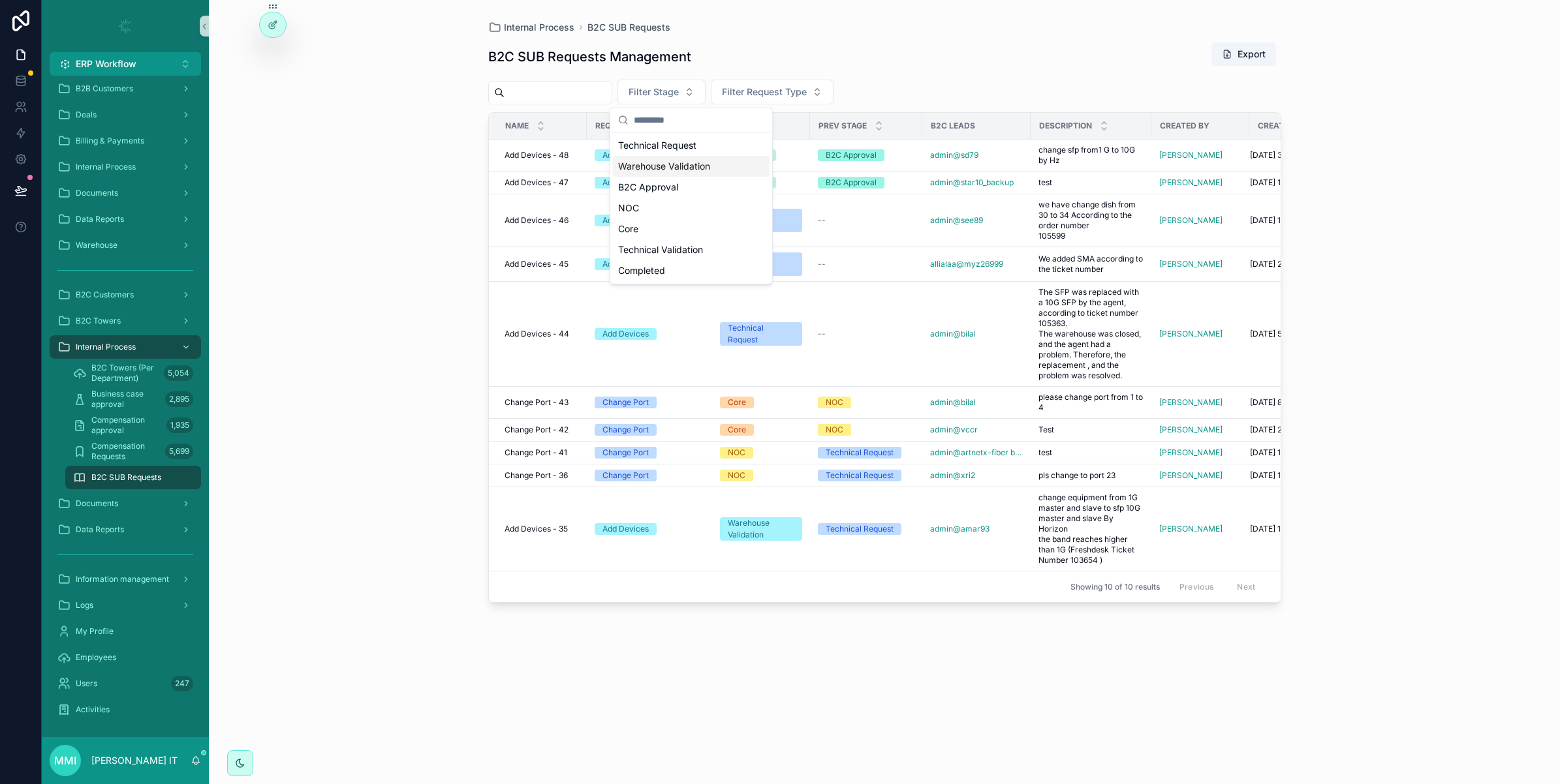
click at [684, 165] on div "Warehouse Validation" at bounding box center [691, 166] width 156 height 21
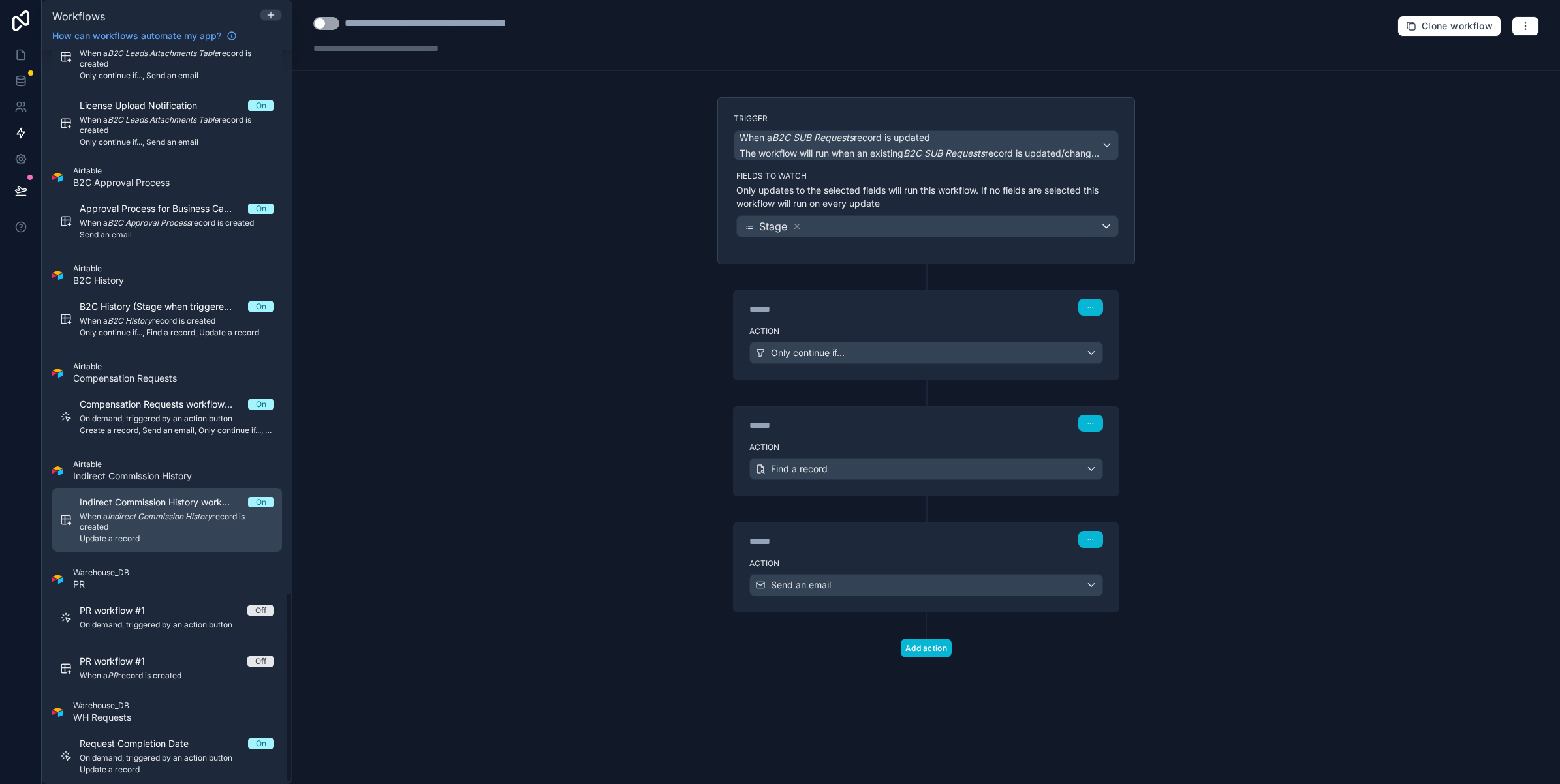
scroll to position [2107, 0]
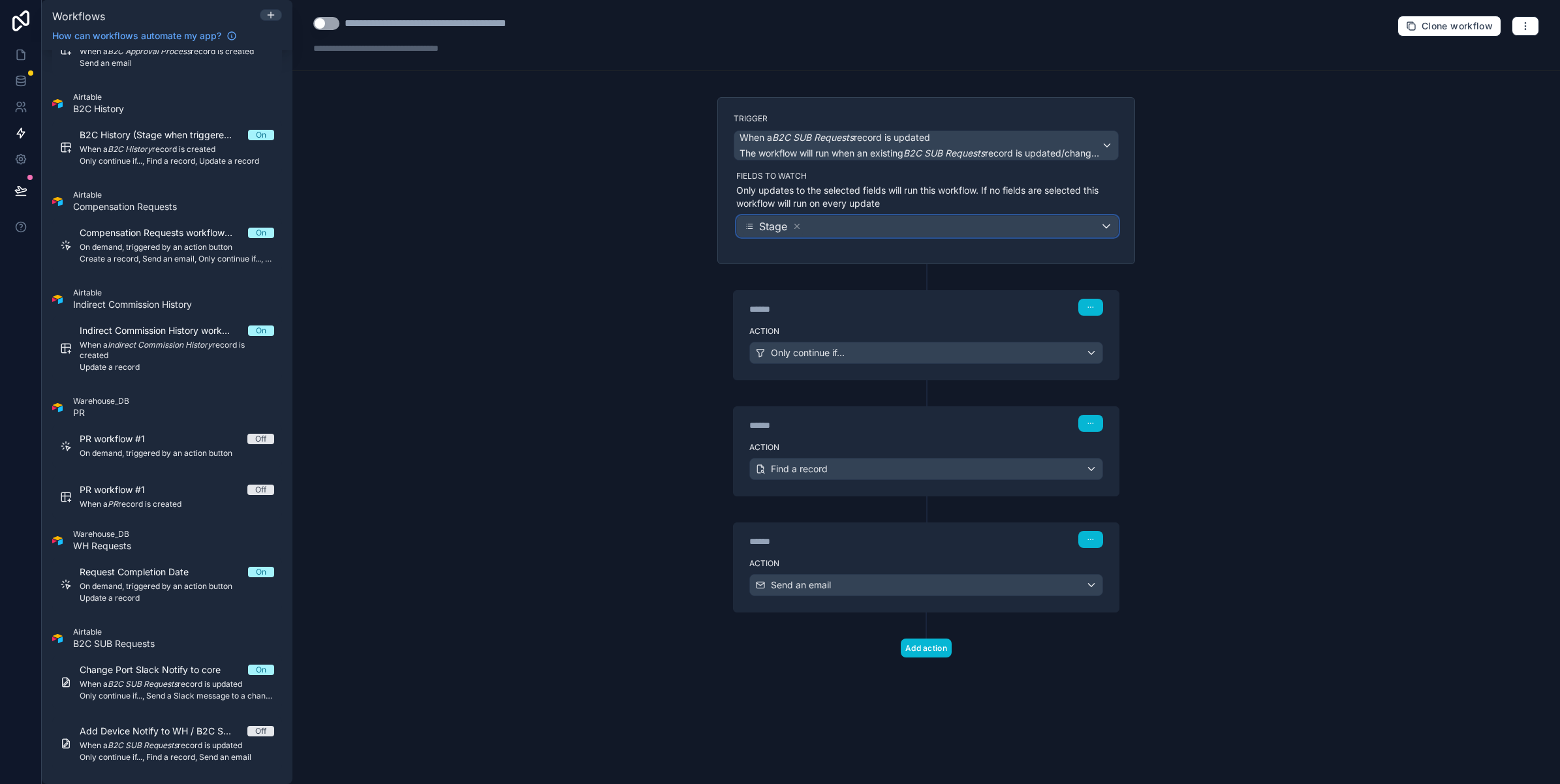
click at [862, 224] on div "Stage" at bounding box center [927, 226] width 381 height 21
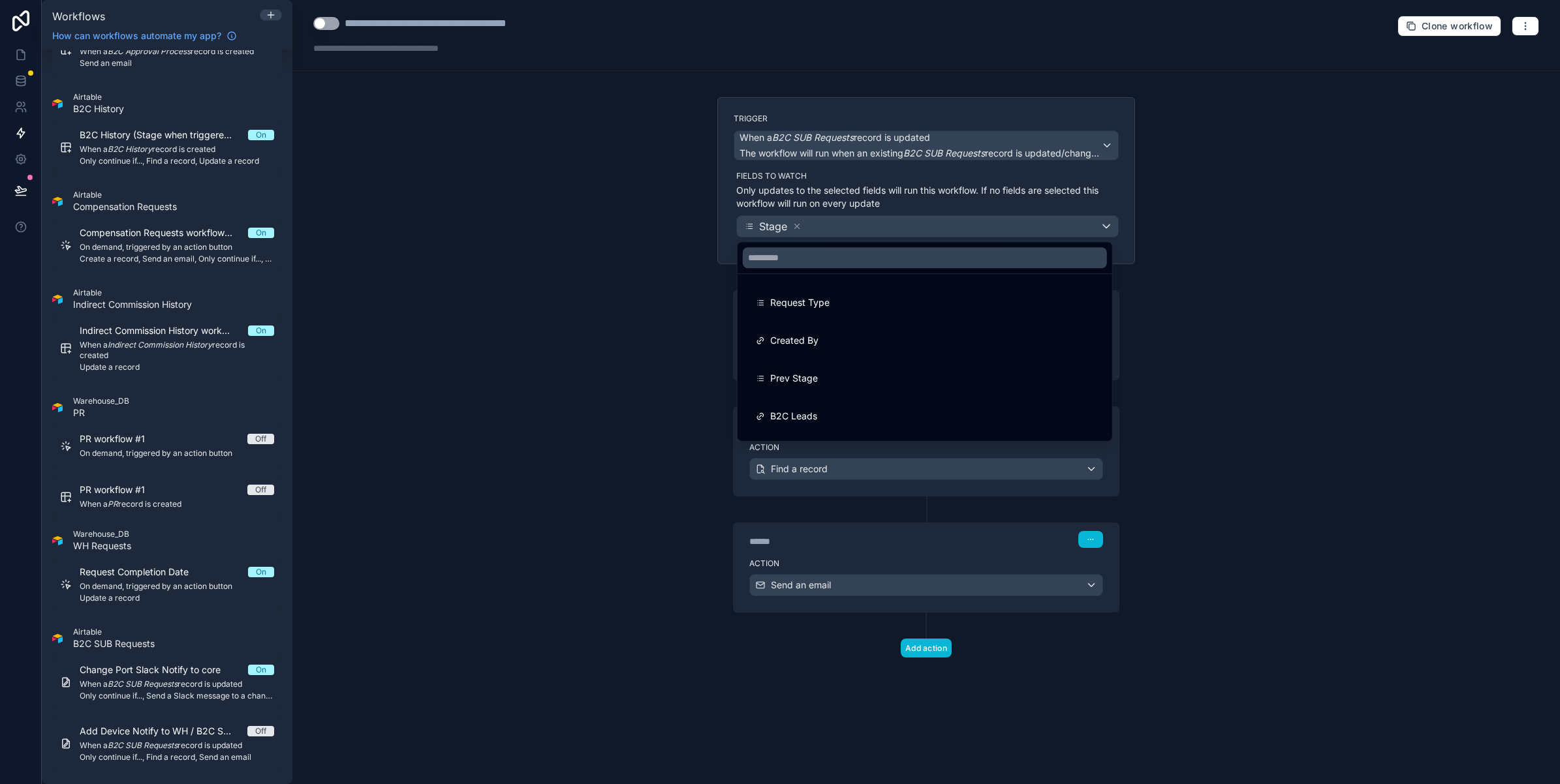
click at [862, 224] on div at bounding box center [780, 392] width 1560 height 784
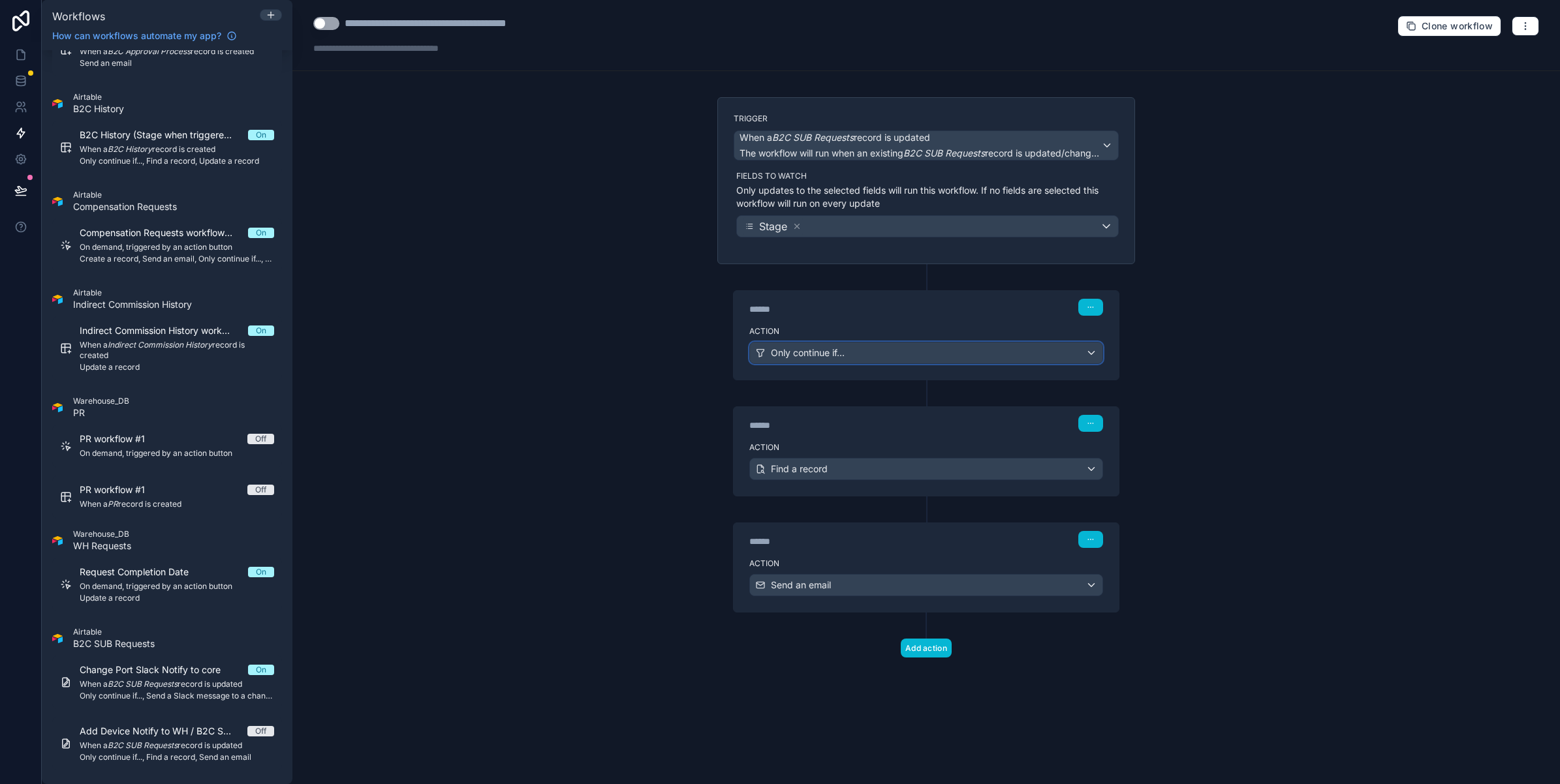
click at [859, 352] on div "Only continue if..." at bounding box center [926, 353] width 352 height 21
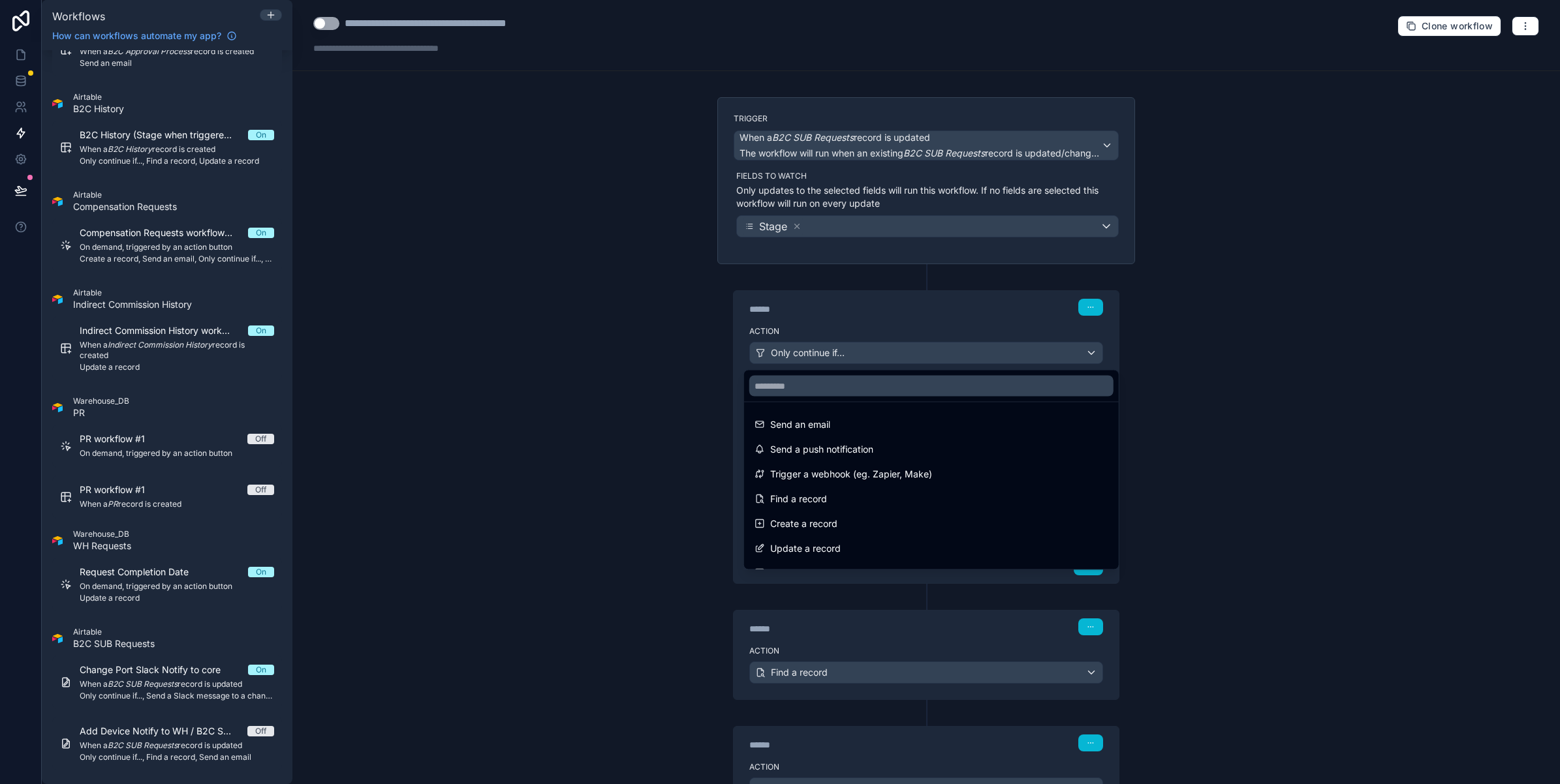
click at [859, 352] on div at bounding box center [780, 392] width 1560 height 784
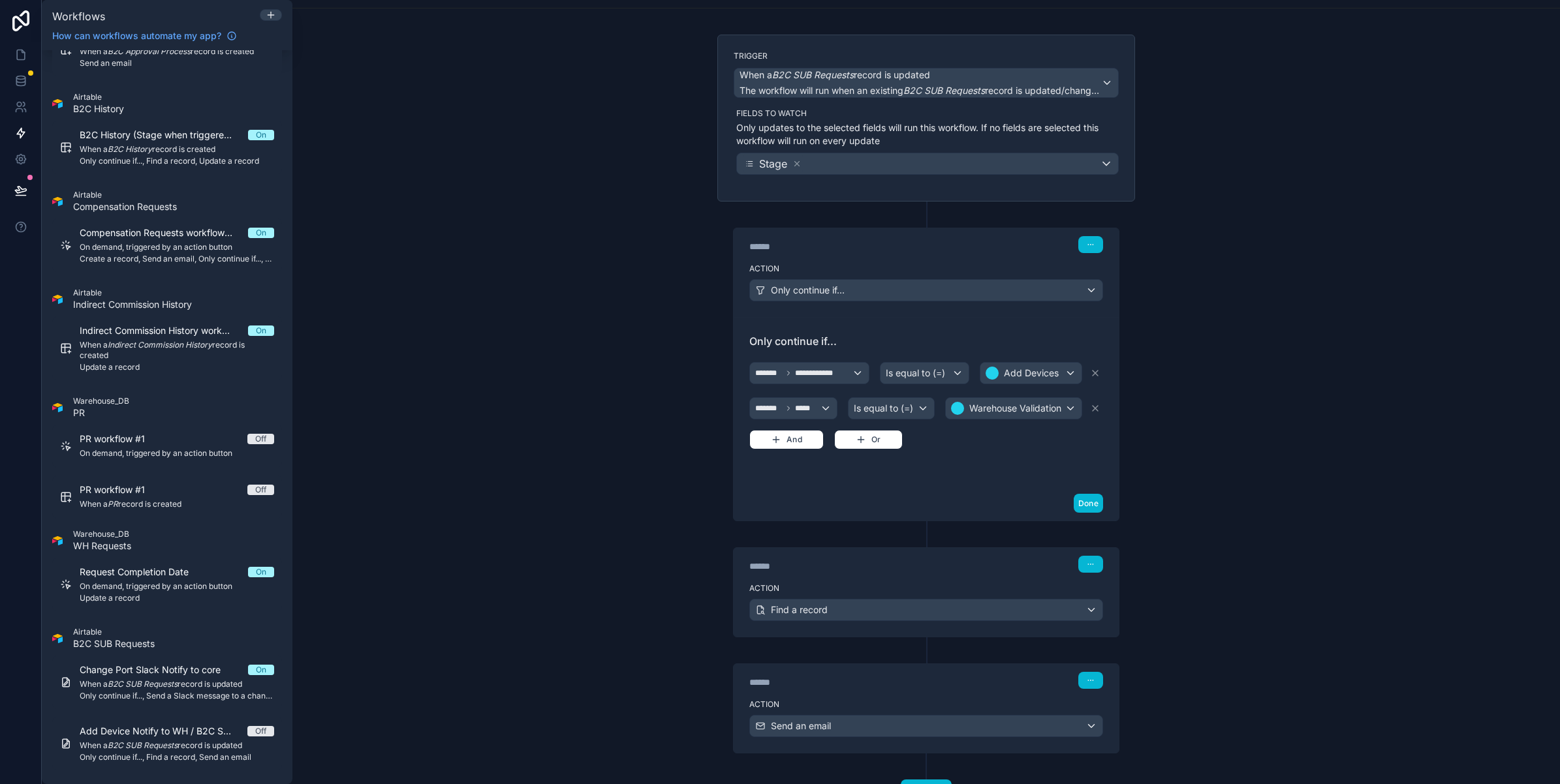
scroll to position [122, 0]
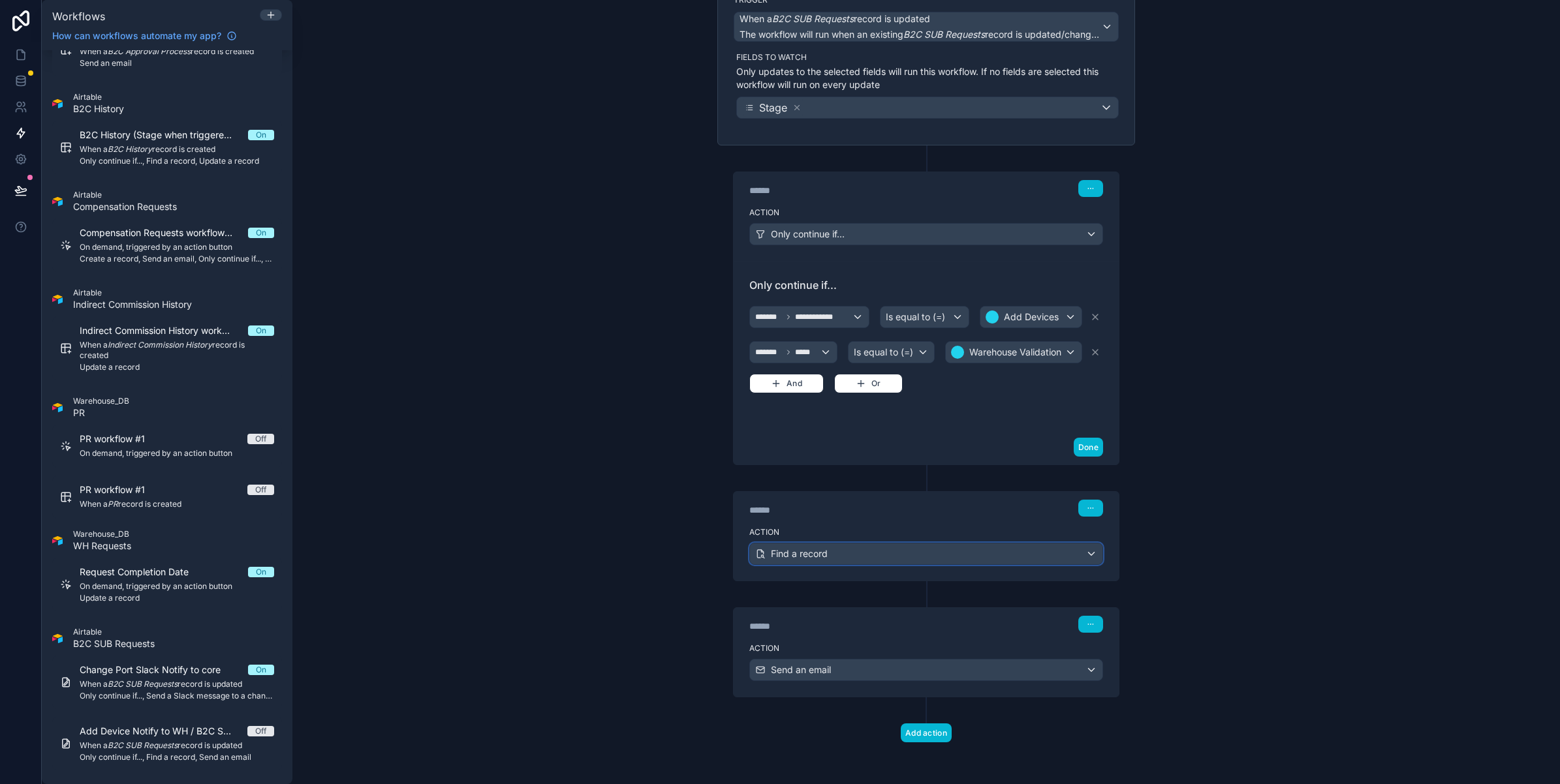
click at [848, 555] on div "Find a record" at bounding box center [926, 553] width 352 height 21
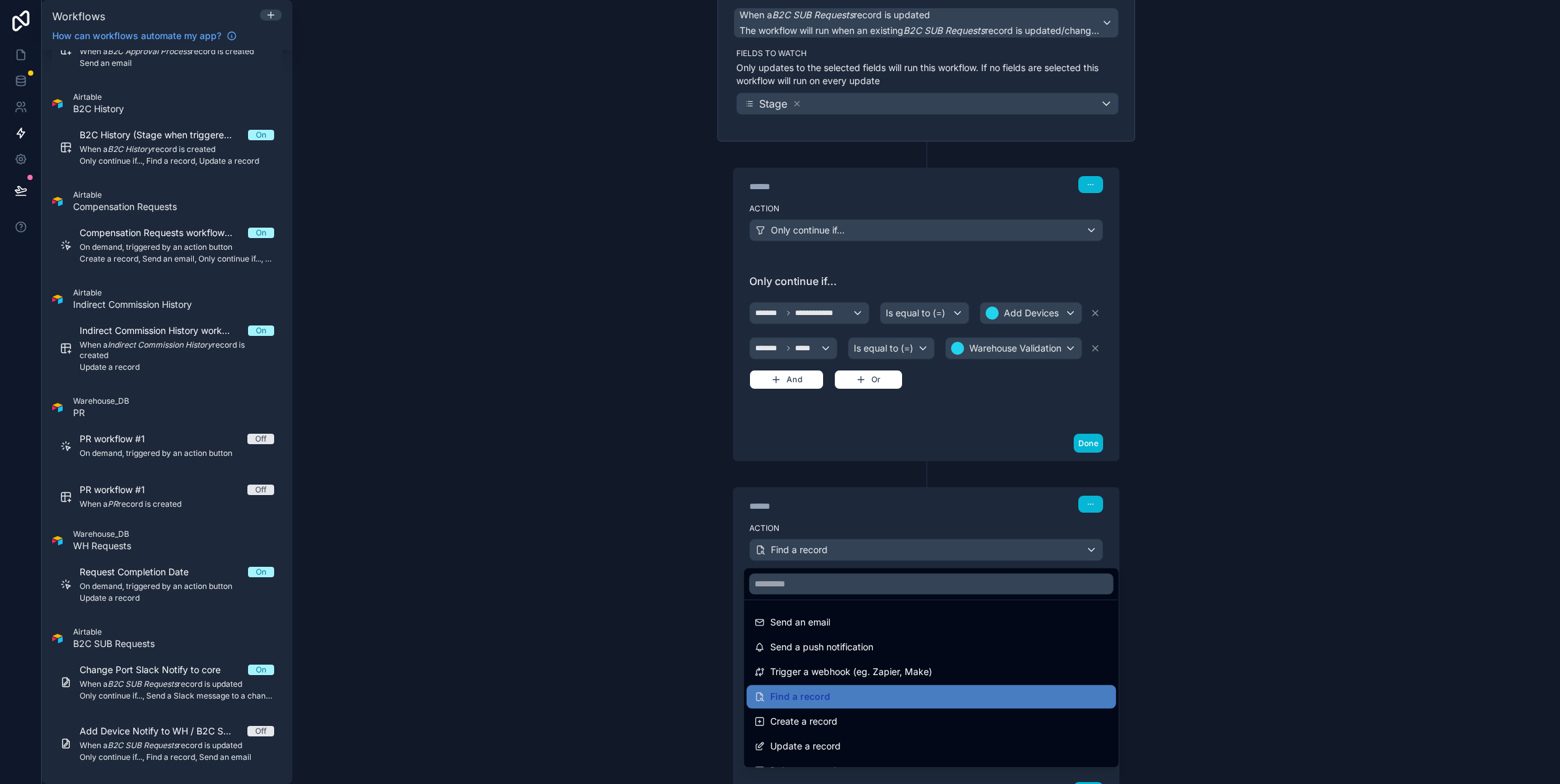
click at [848, 555] on div at bounding box center [780, 392] width 1560 height 784
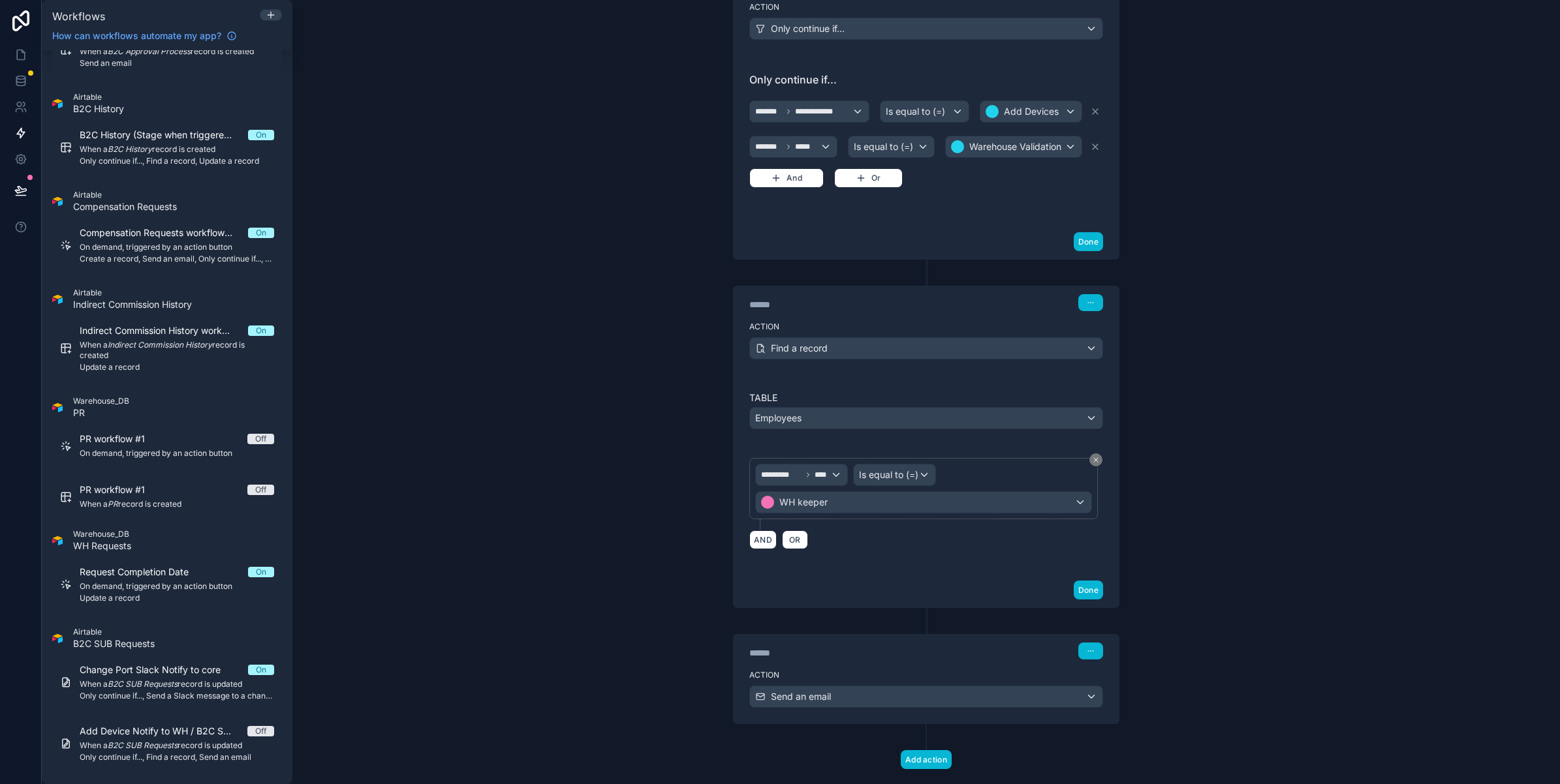
scroll to position [358, 0]
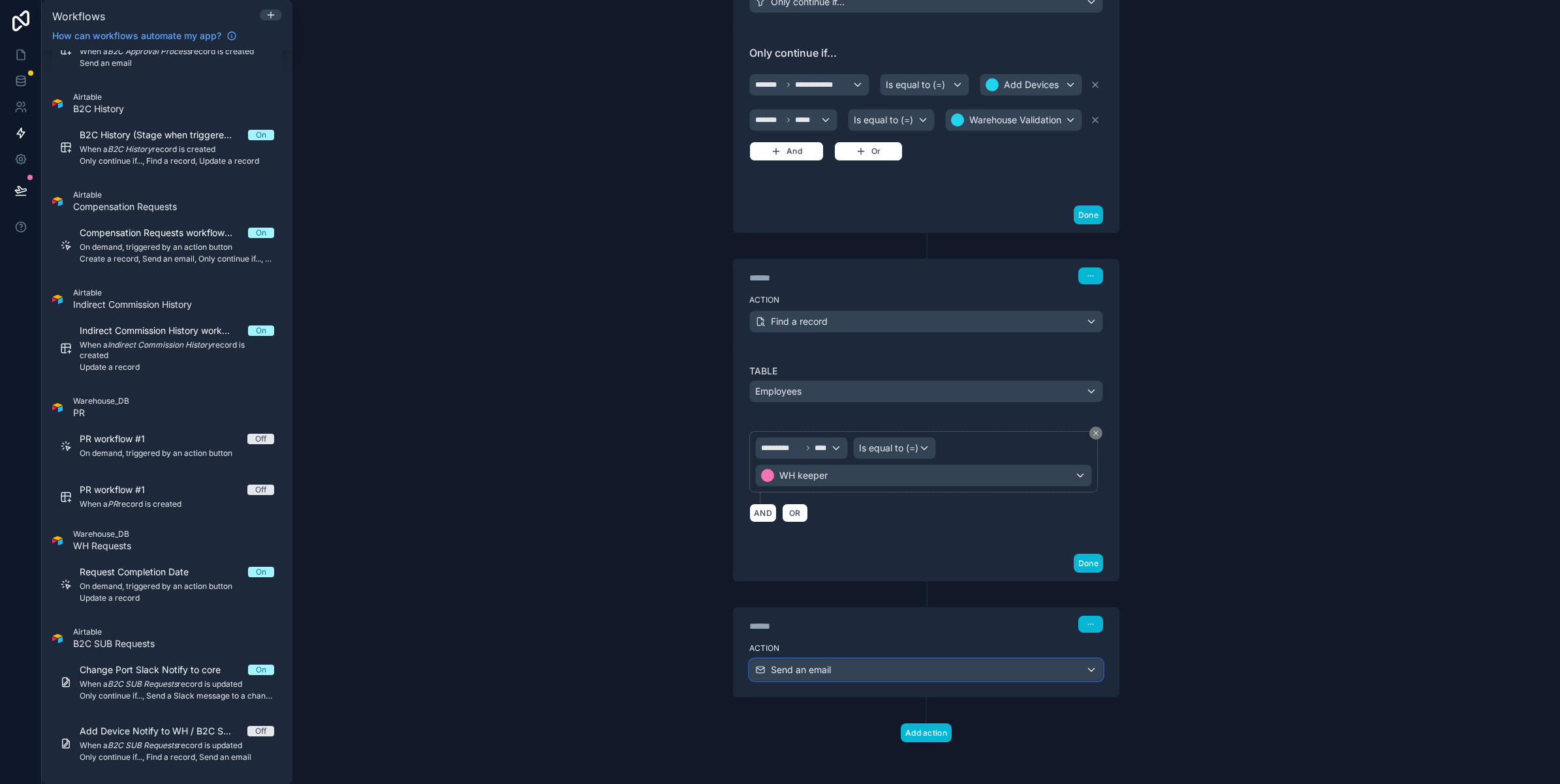
click at [841, 672] on div "Send an email" at bounding box center [926, 670] width 352 height 21
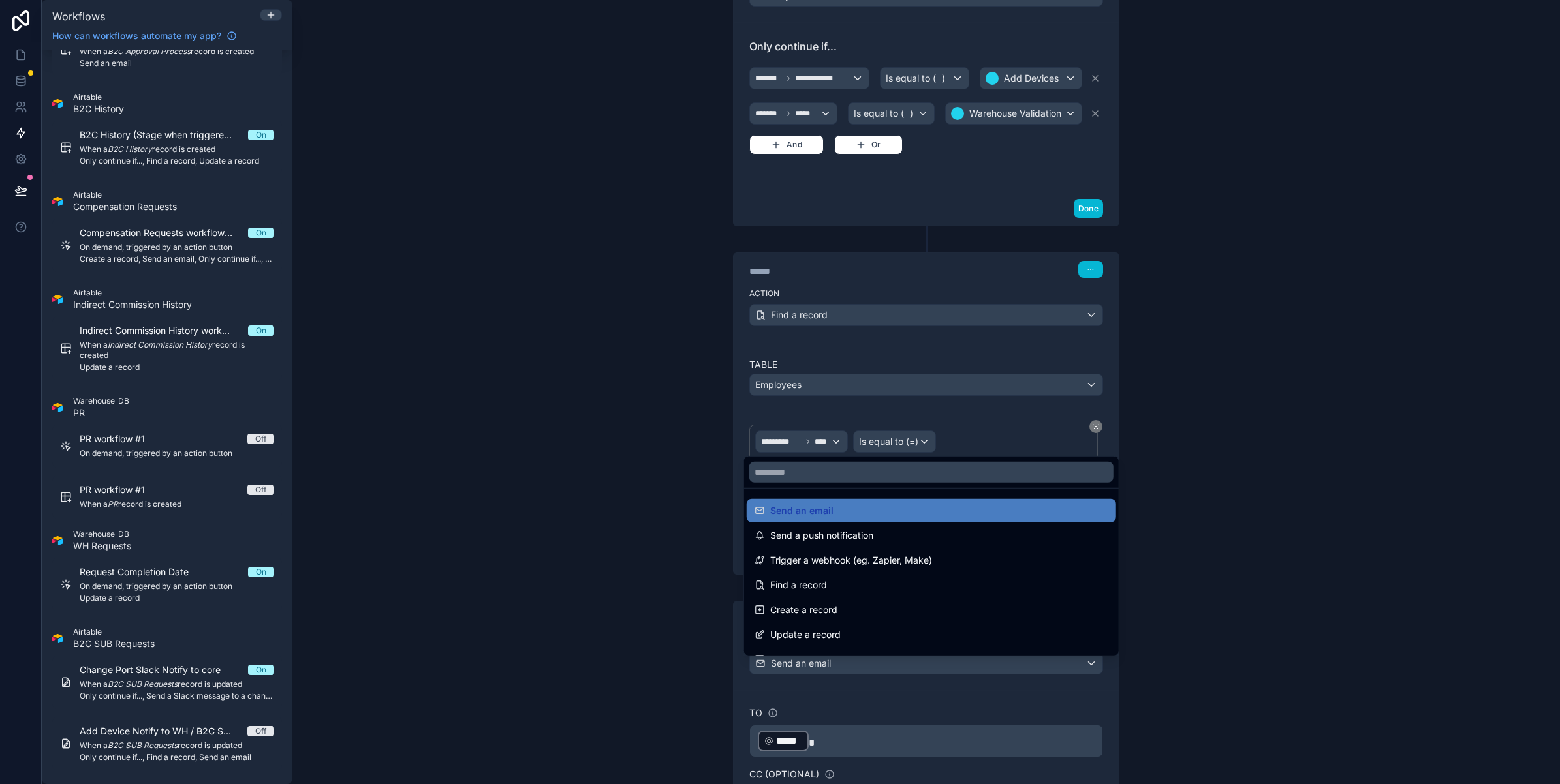
click at [841, 672] on div at bounding box center [780, 392] width 1560 height 784
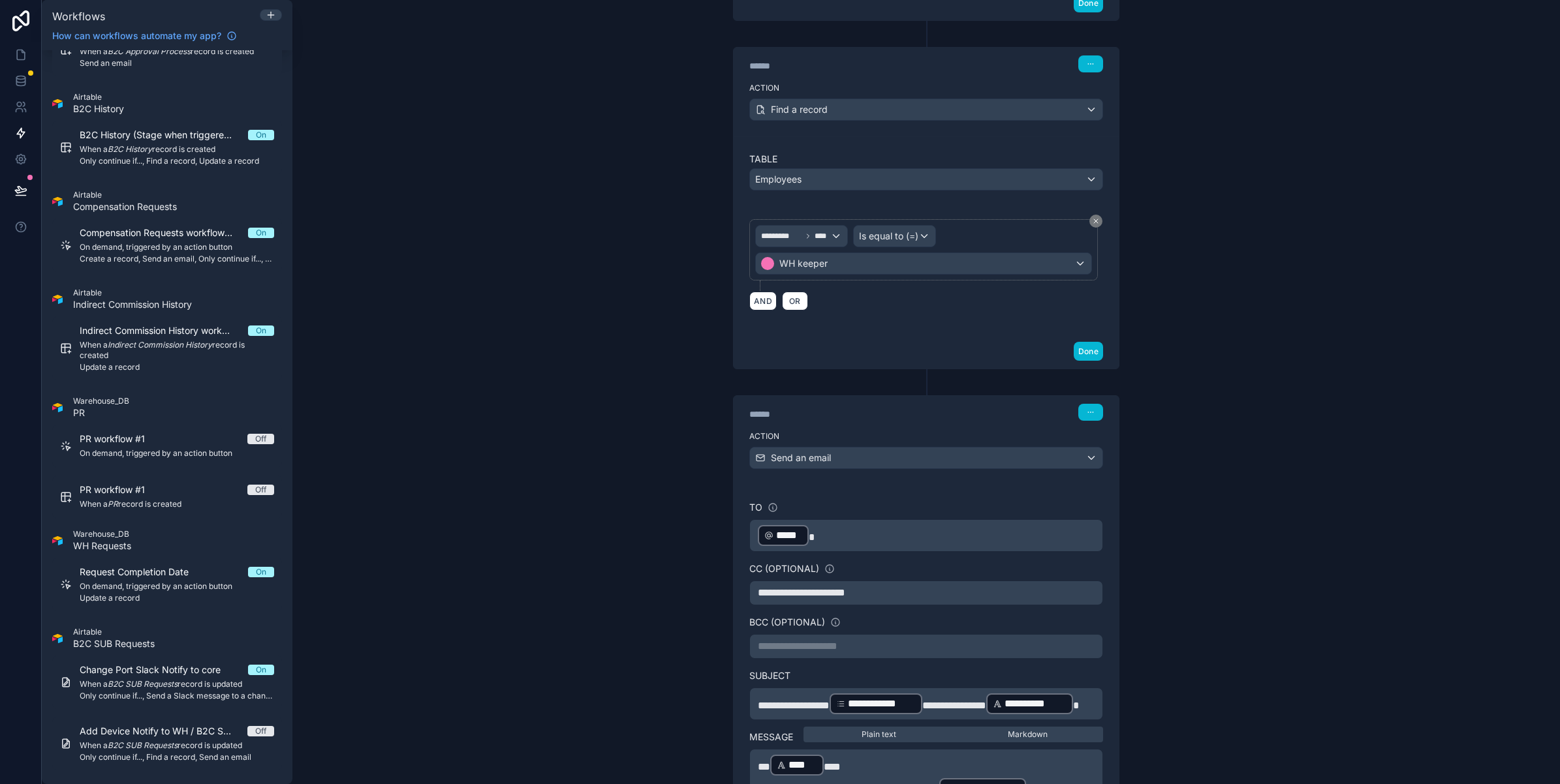
scroll to position [602, 0]
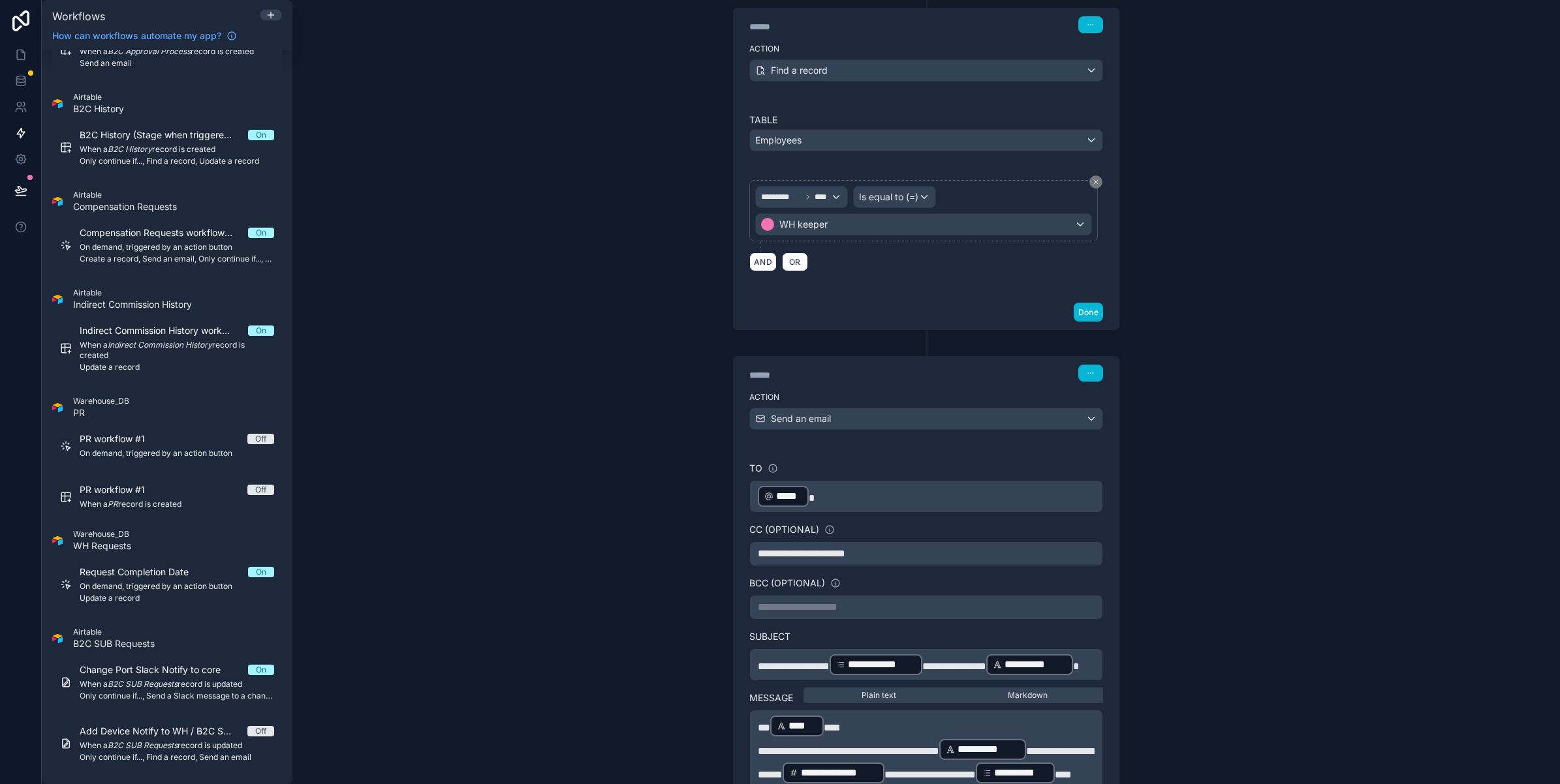
click at [893, 562] on p "**********" at bounding box center [926, 553] width 337 height 16
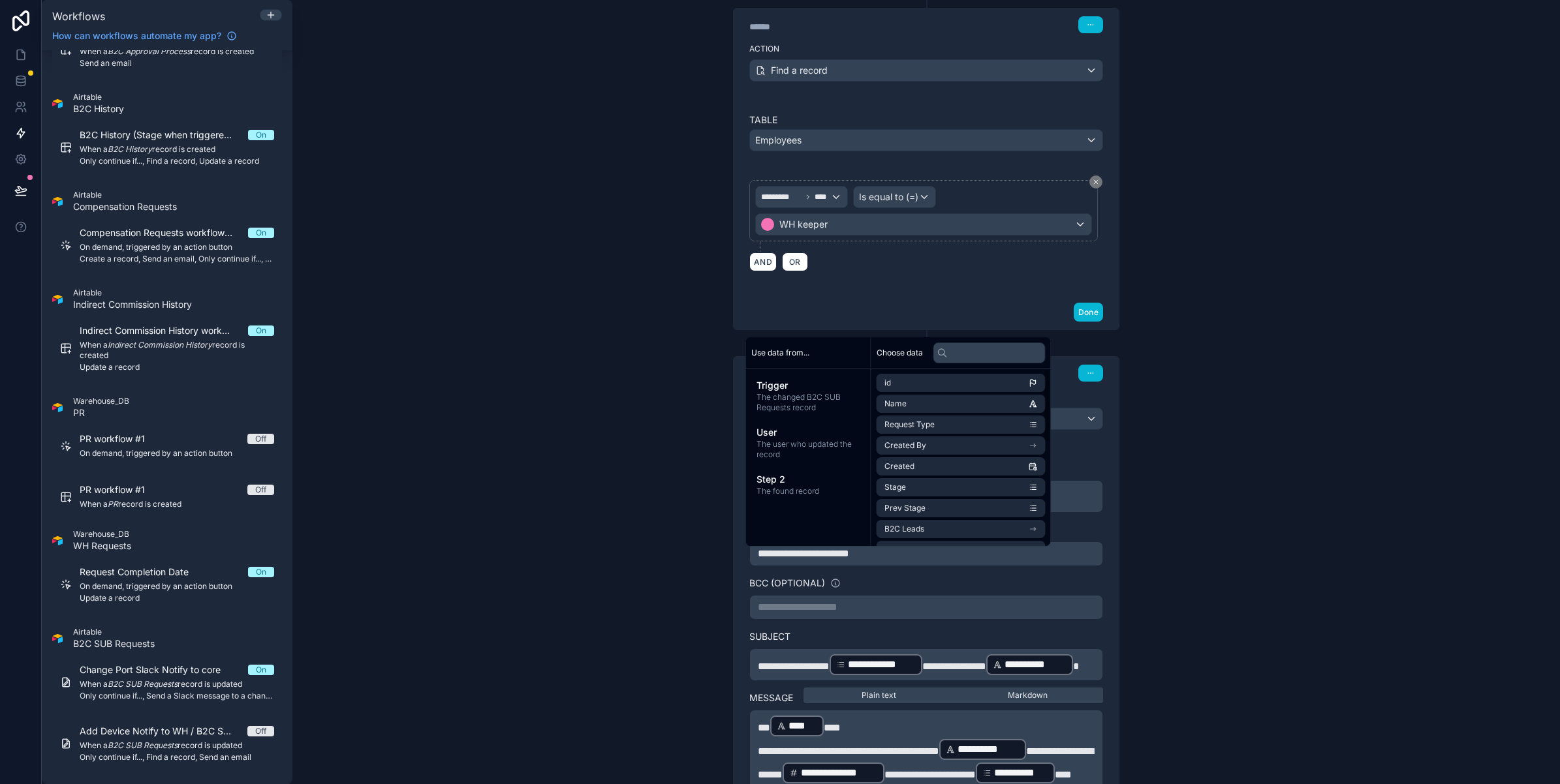
click at [1229, 553] on div "**********" at bounding box center [926, 392] width 1267 height 784
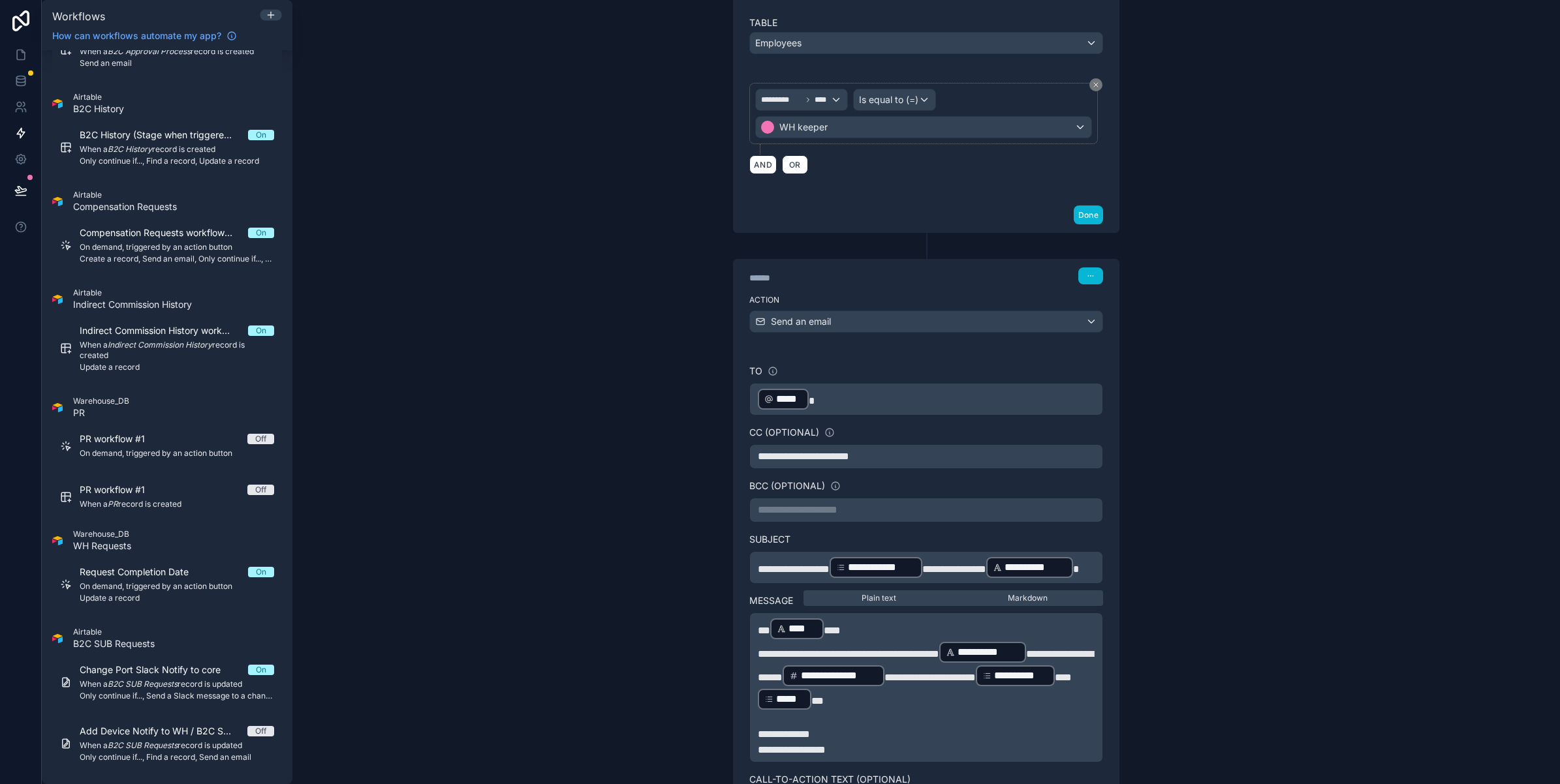
scroll to position [683, 0]
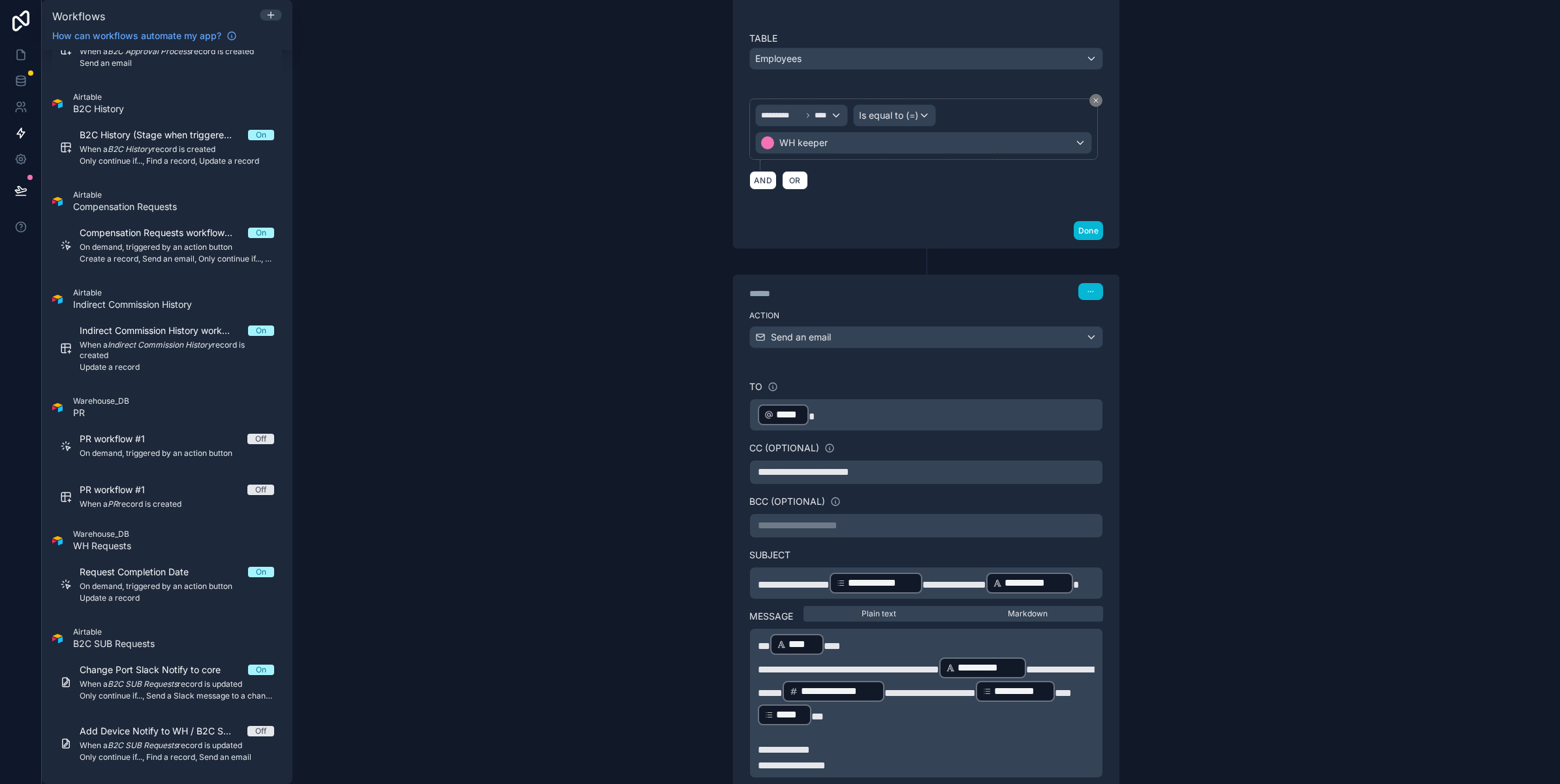
click at [831, 418] on p "﻿ ***** ﻿" at bounding box center [926, 415] width 337 height 24
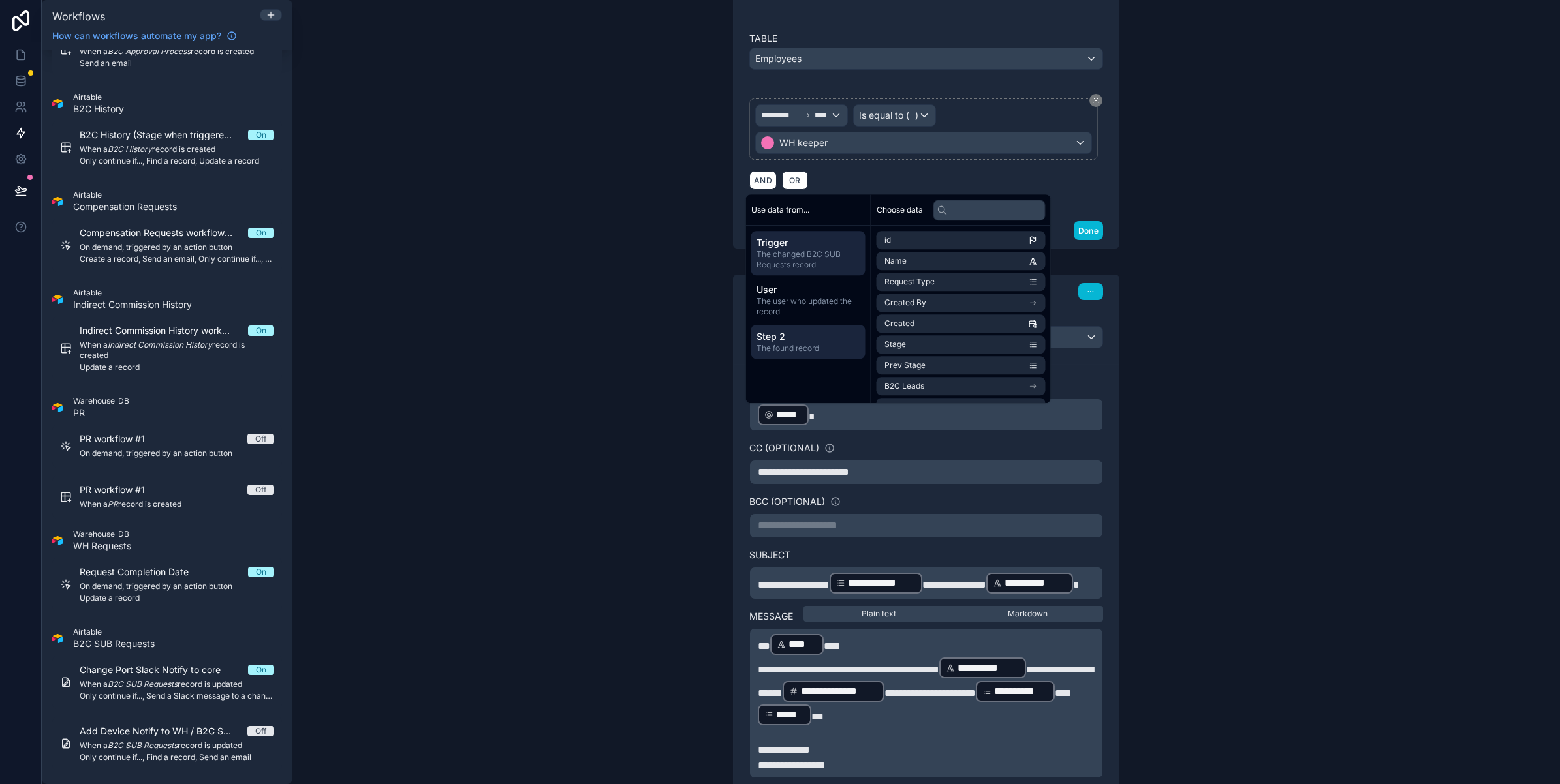
click at [810, 346] on span "The found record" at bounding box center [808, 348] width 104 height 10
click at [923, 357] on li "Email" at bounding box center [961, 365] width 169 height 18
click at [883, 417] on p "﻿ ***** ﻿ ***** ﻿ ﻿" at bounding box center [926, 415] width 337 height 24
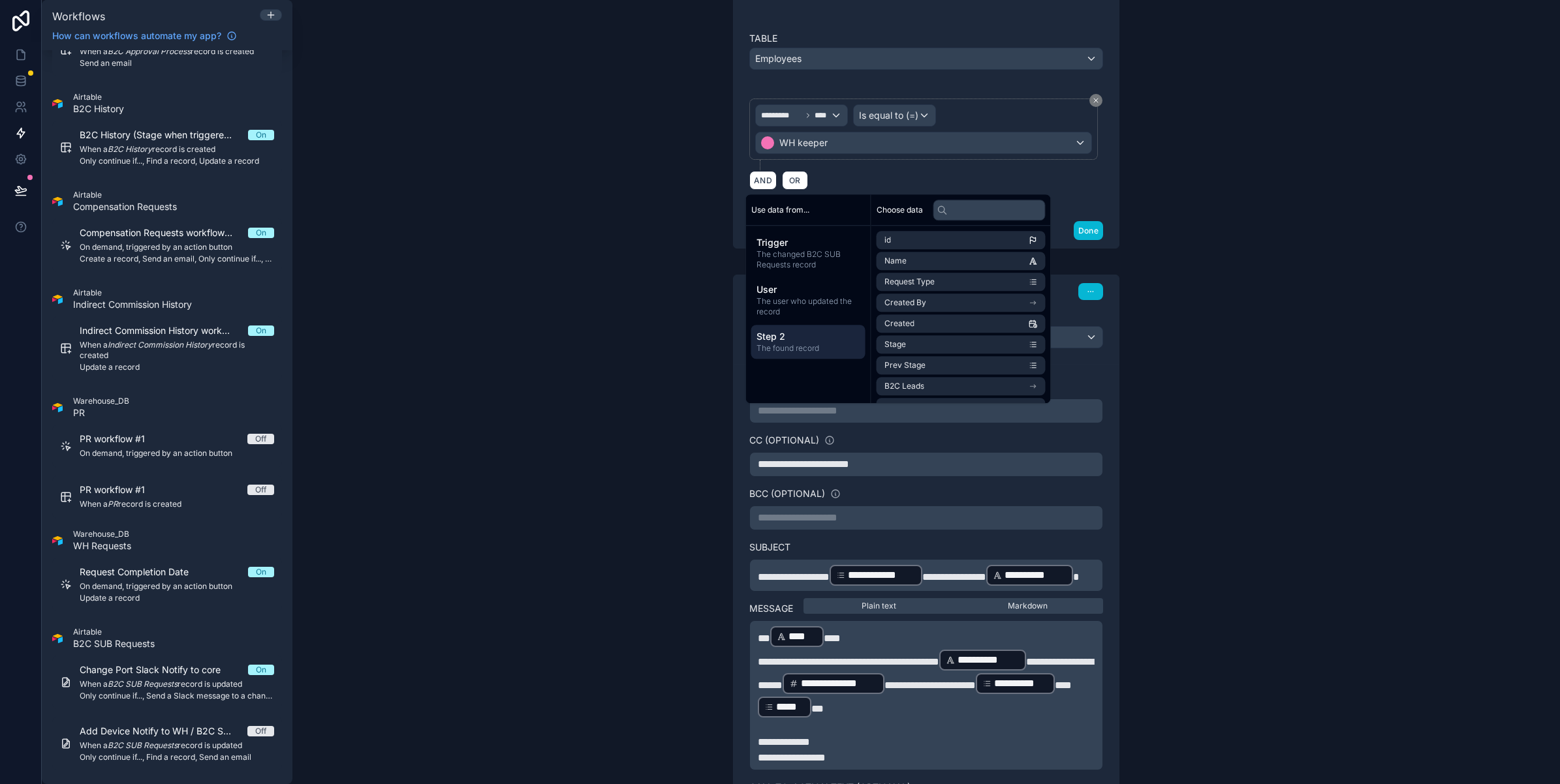
click at [801, 344] on span "The found record" at bounding box center [808, 348] width 104 height 10
click at [935, 363] on li "Email" at bounding box center [961, 365] width 169 height 18
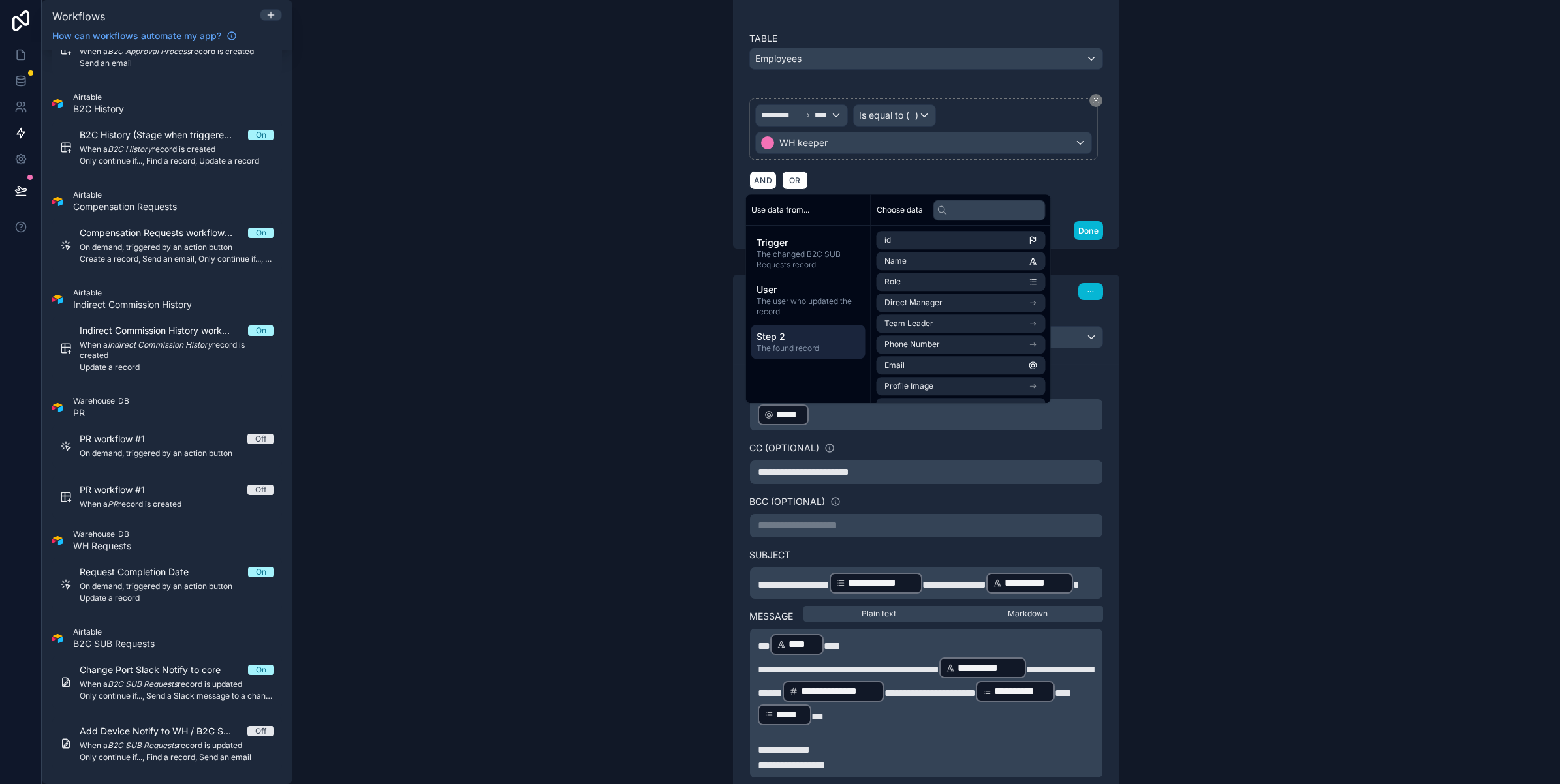
click at [1257, 455] on div "**********" at bounding box center [926, 392] width 1267 height 784
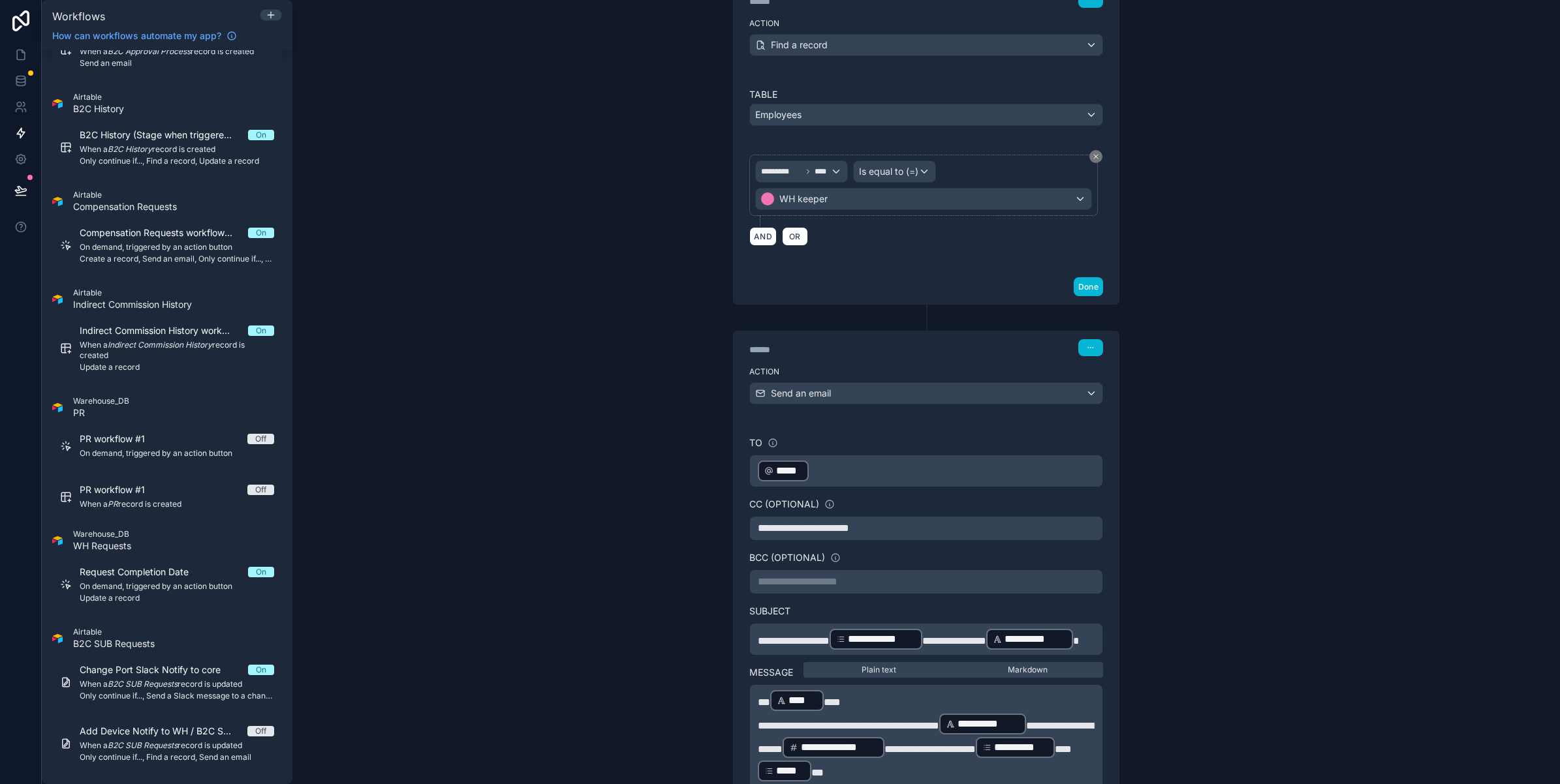
scroll to position [521, 0]
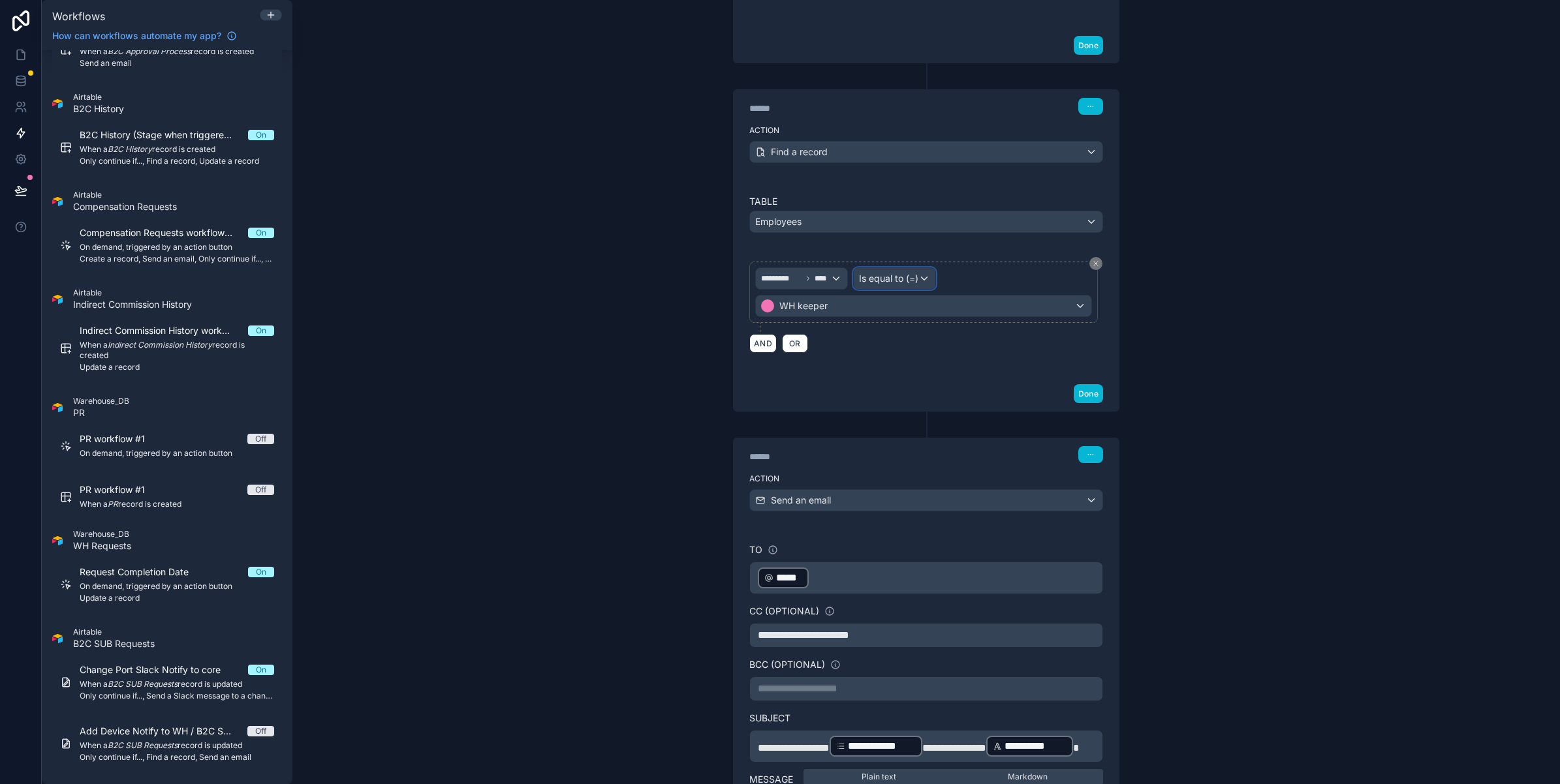
click at [881, 279] on span "Is equal to (=)" at bounding box center [889, 278] width 59 height 13
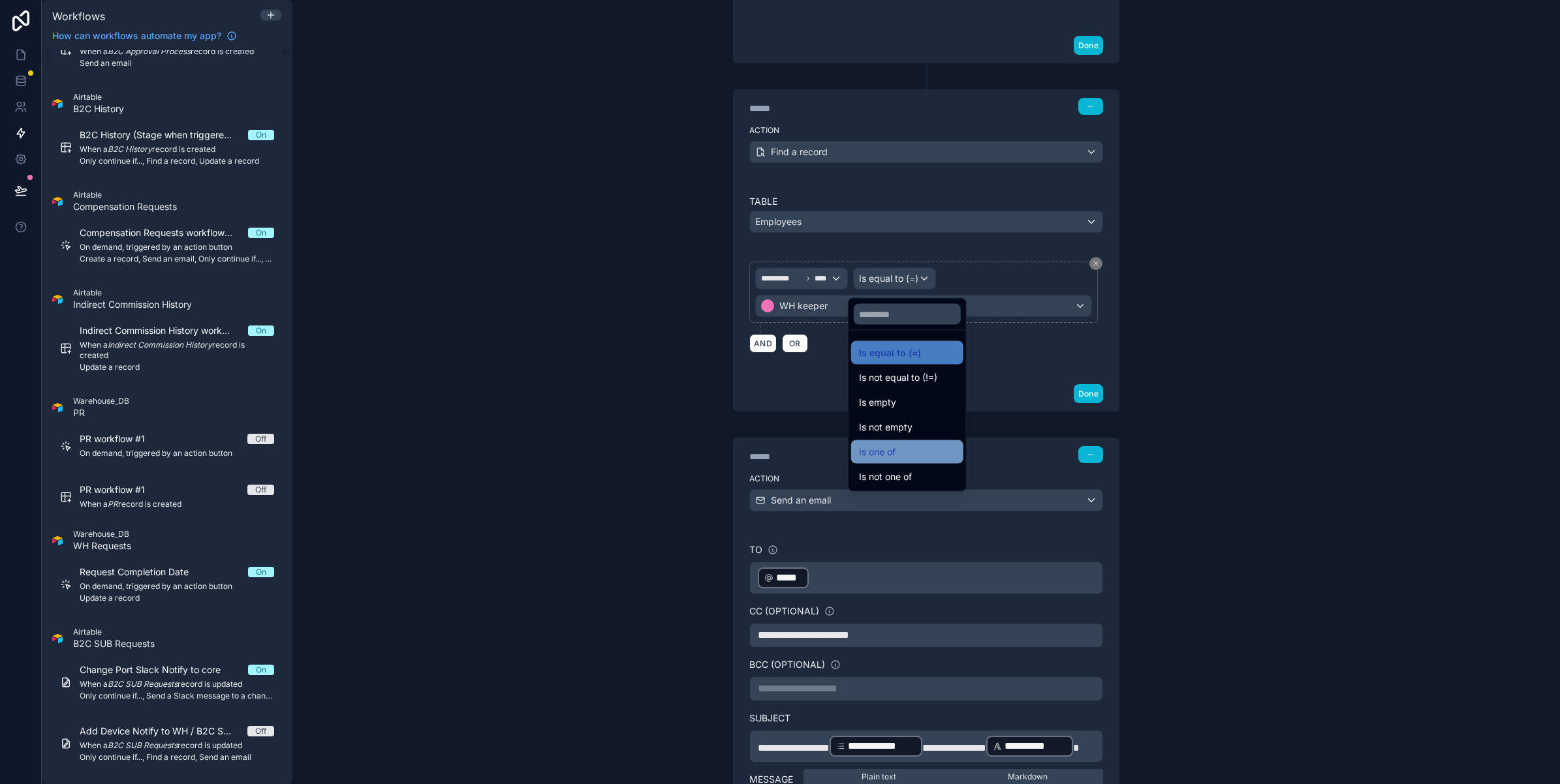
click at [901, 444] on div "Is one of" at bounding box center [908, 451] width 97 height 16
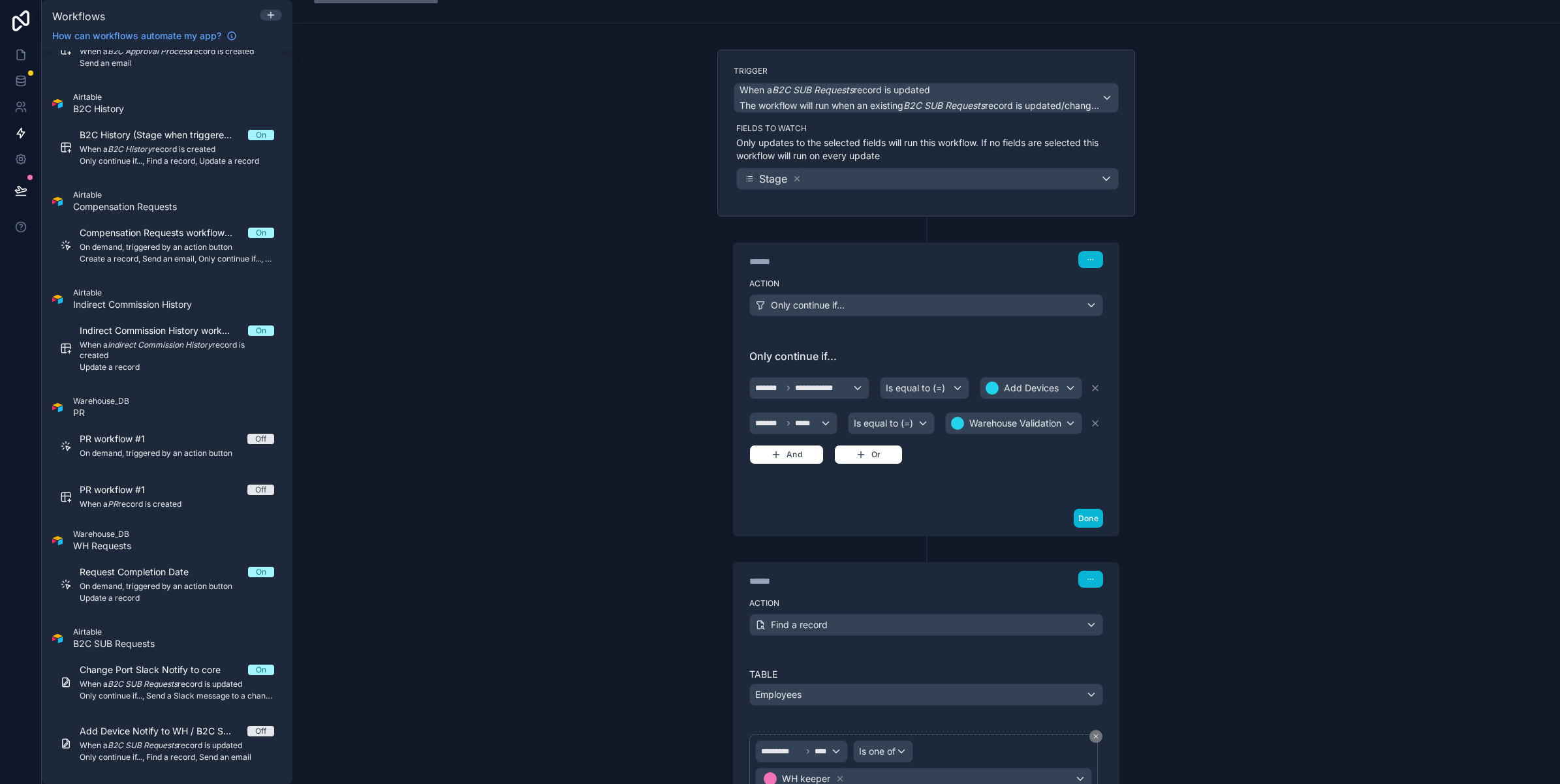
scroll to position [0, 0]
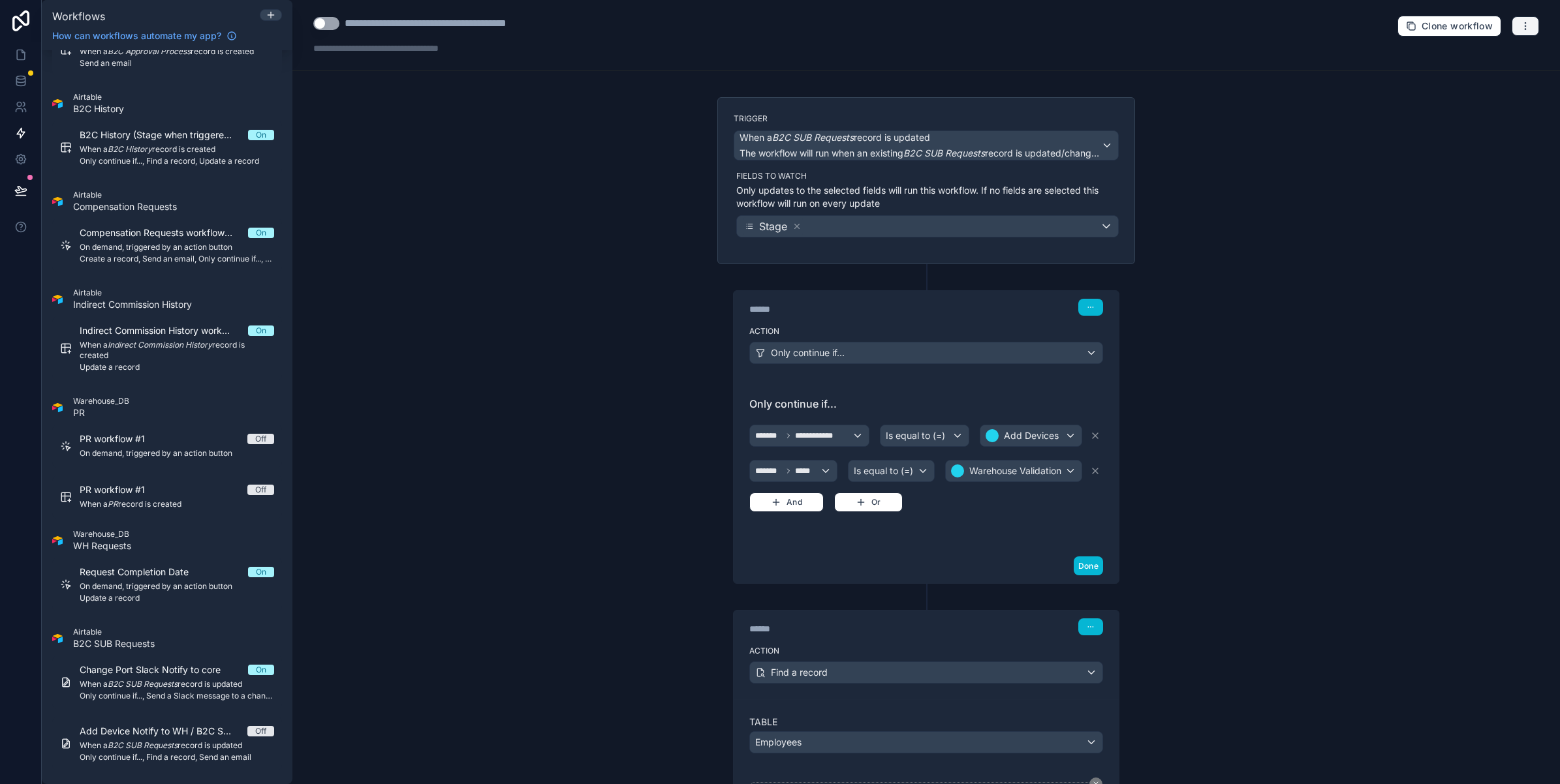
click at [1512, 16] on button "button" at bounding box center [1525, 26] width 27 height 20
click at [1472, 56] on span "Test workflow" at bounding box center [1478, 57] width 63 height 10
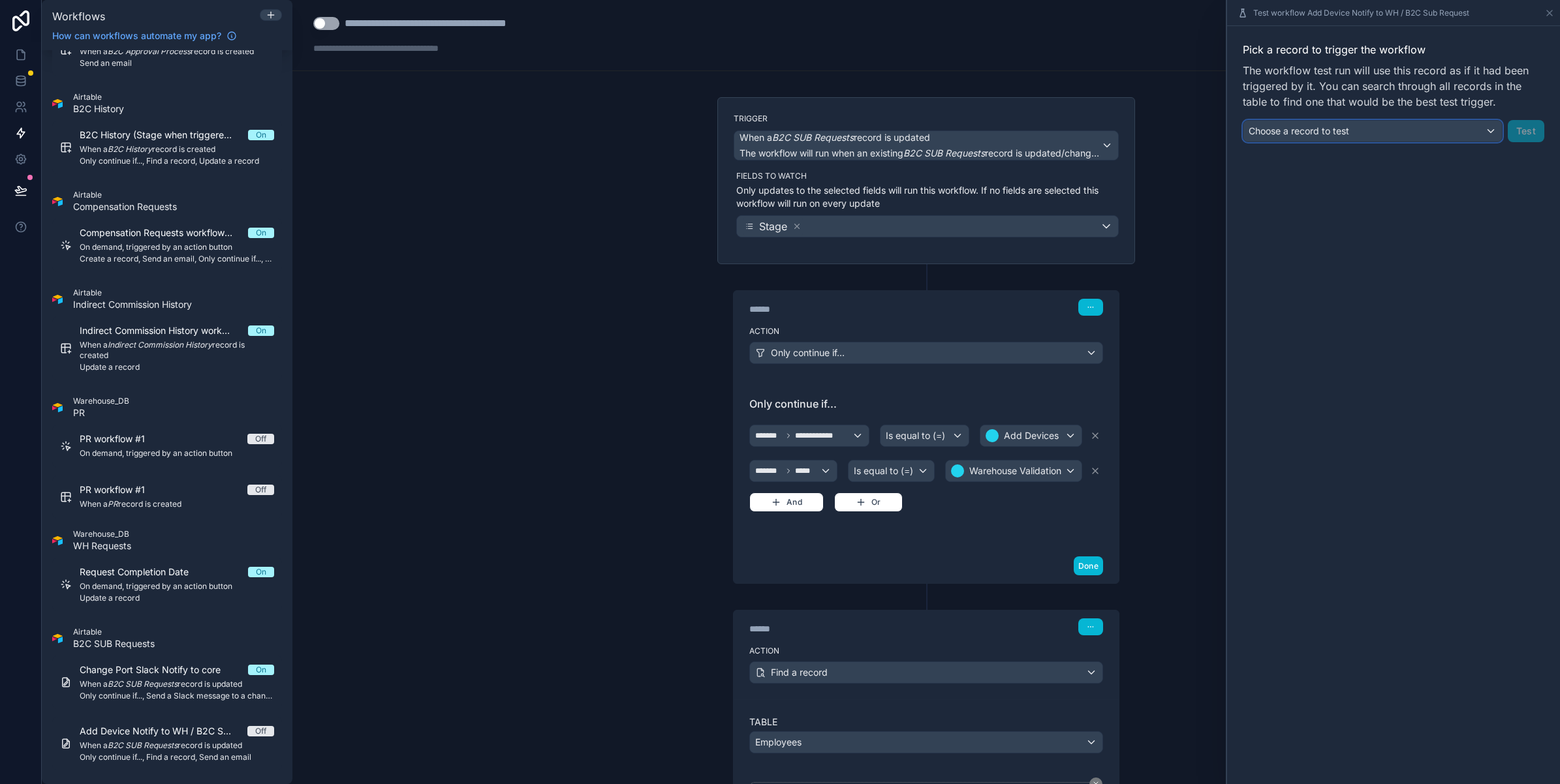
click at [1469, 134] on div "Choose a record to test" at bounding box center [1373, 131] width 259 height 21
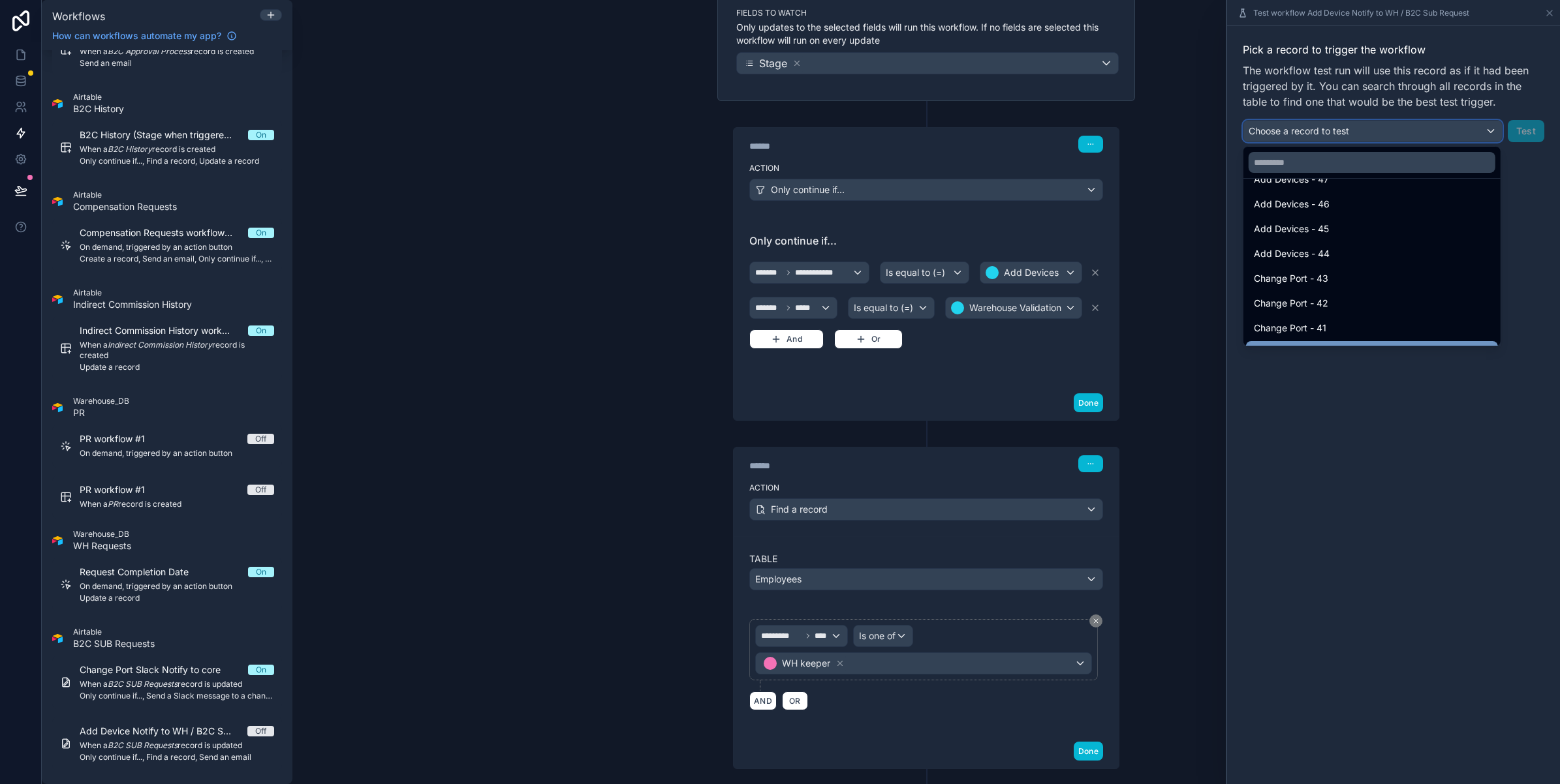
scroll to position [92, 0]
click at [1335, 325] on div "Add Devices - 35" at bounding box center [1372, 332] width 236 height 16
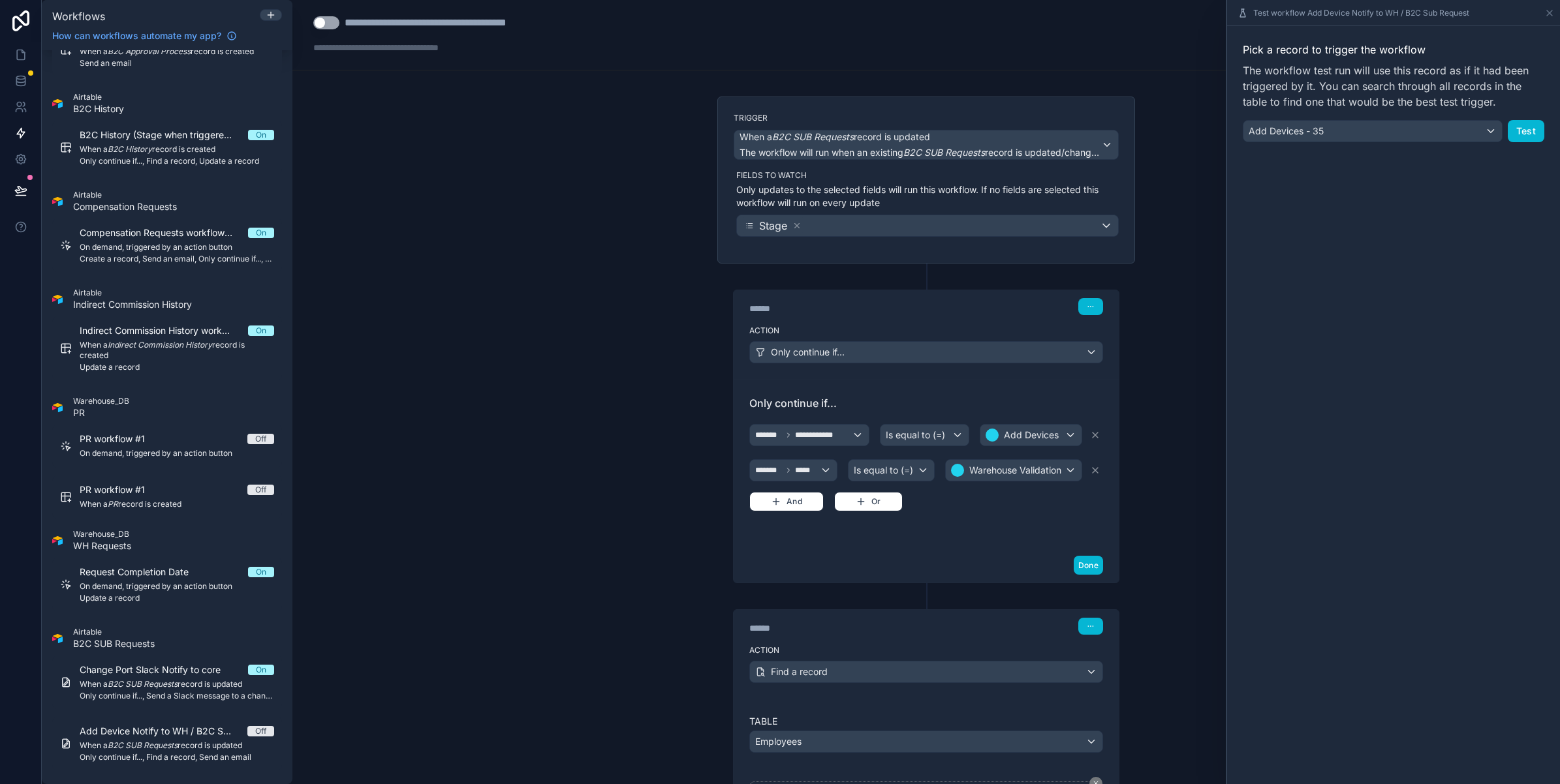
scroll to position [0, 0]
click at [1516, 136] on button "Test" at bounding box center [1526, 131] width 37 height 22
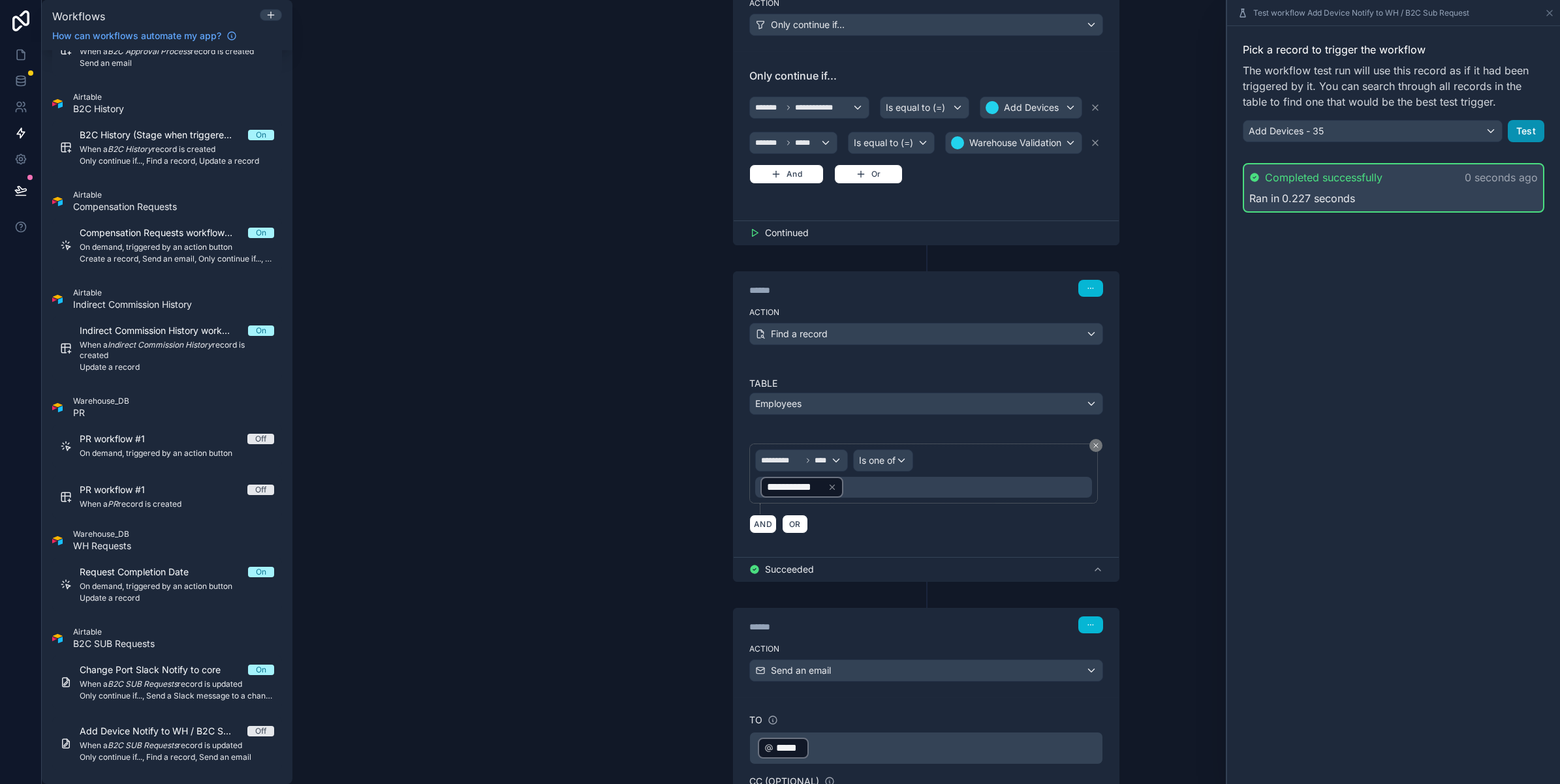
scroll to position [408, 0]
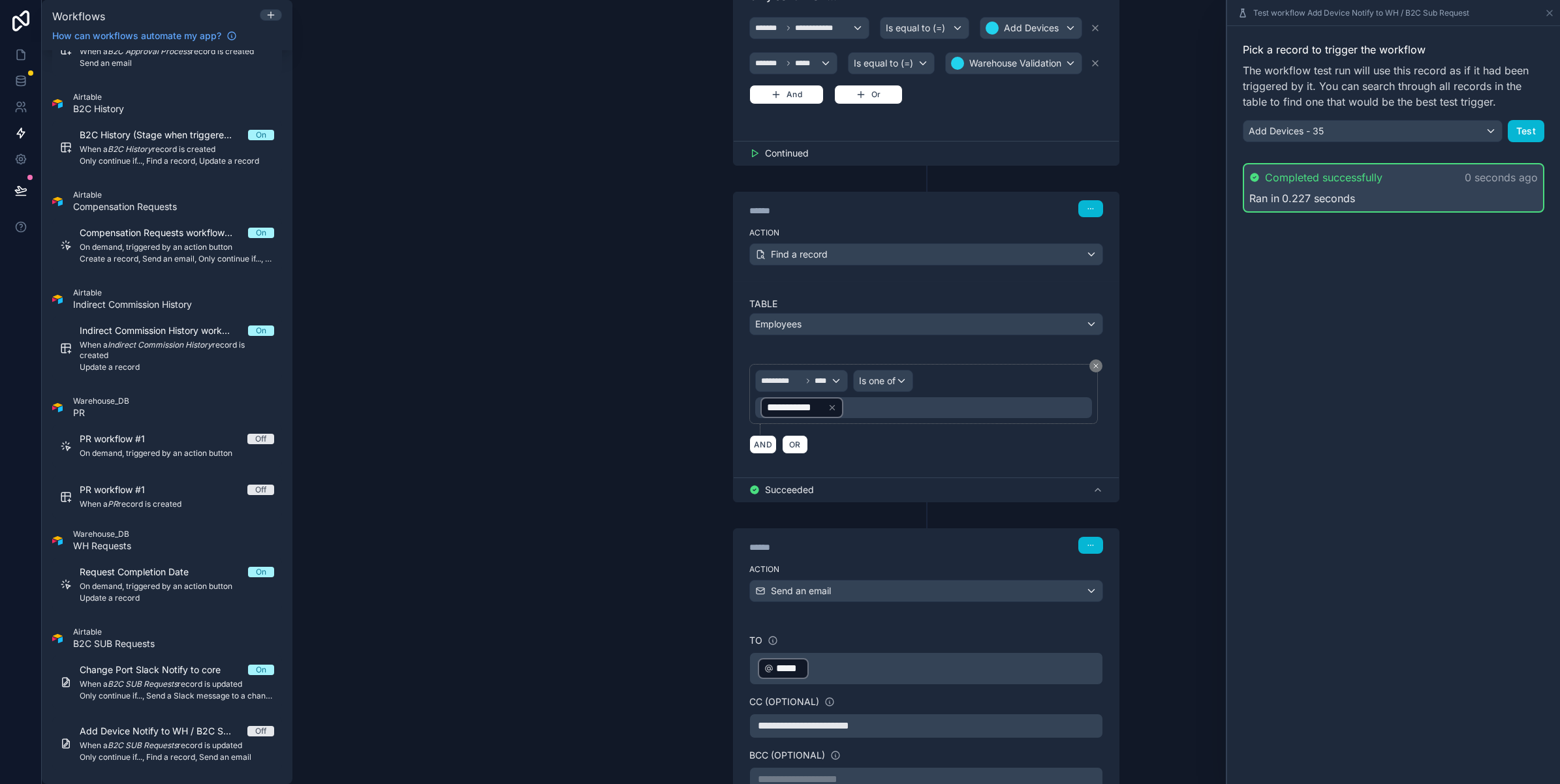
click at [797, 496] on span "Succeeded" at bounding box center [789, 490] width 49 height 13
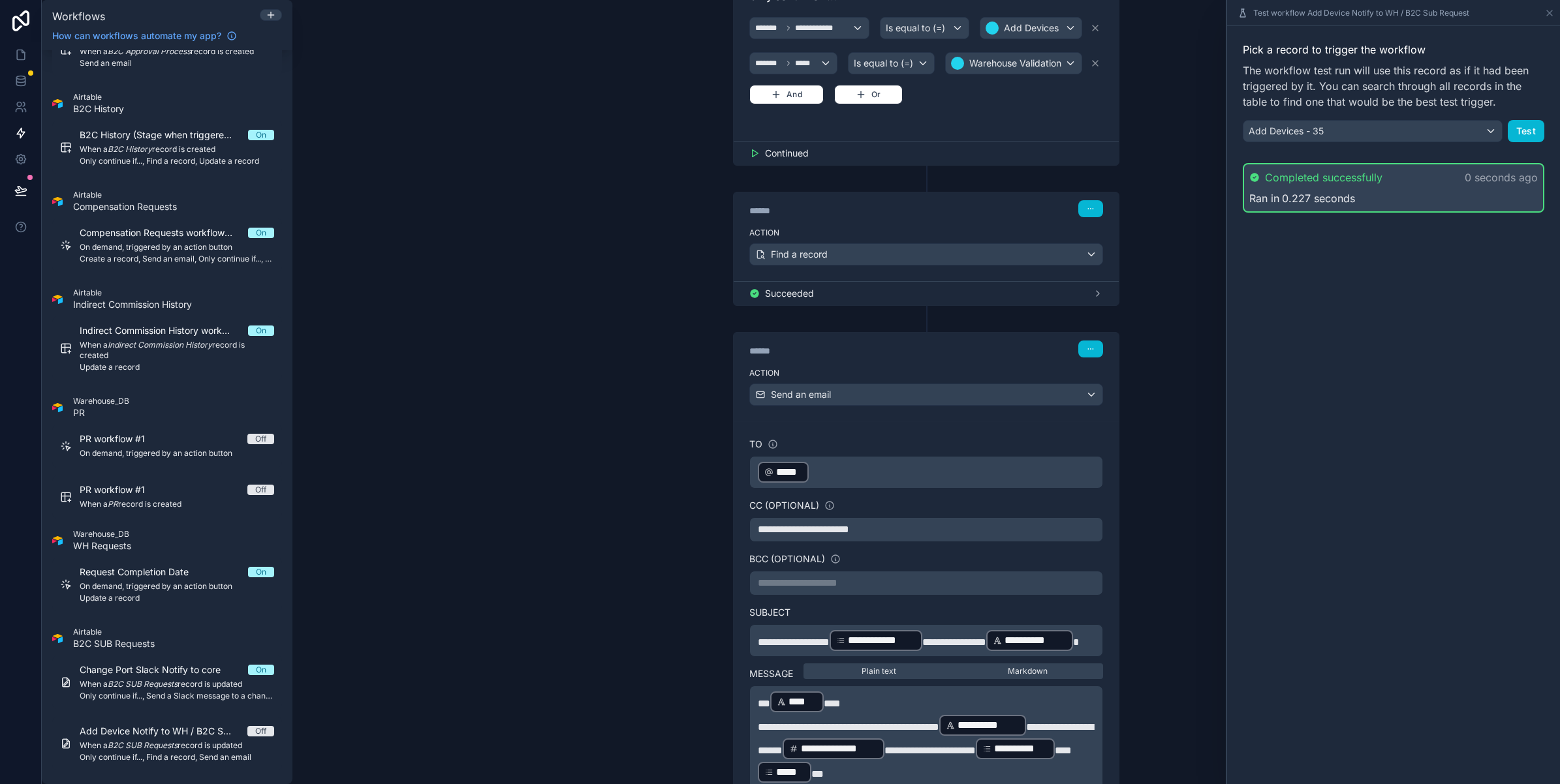
click at [797, 295] on span "Succeeded" at bounding box center [789, 293] width 49 height 13
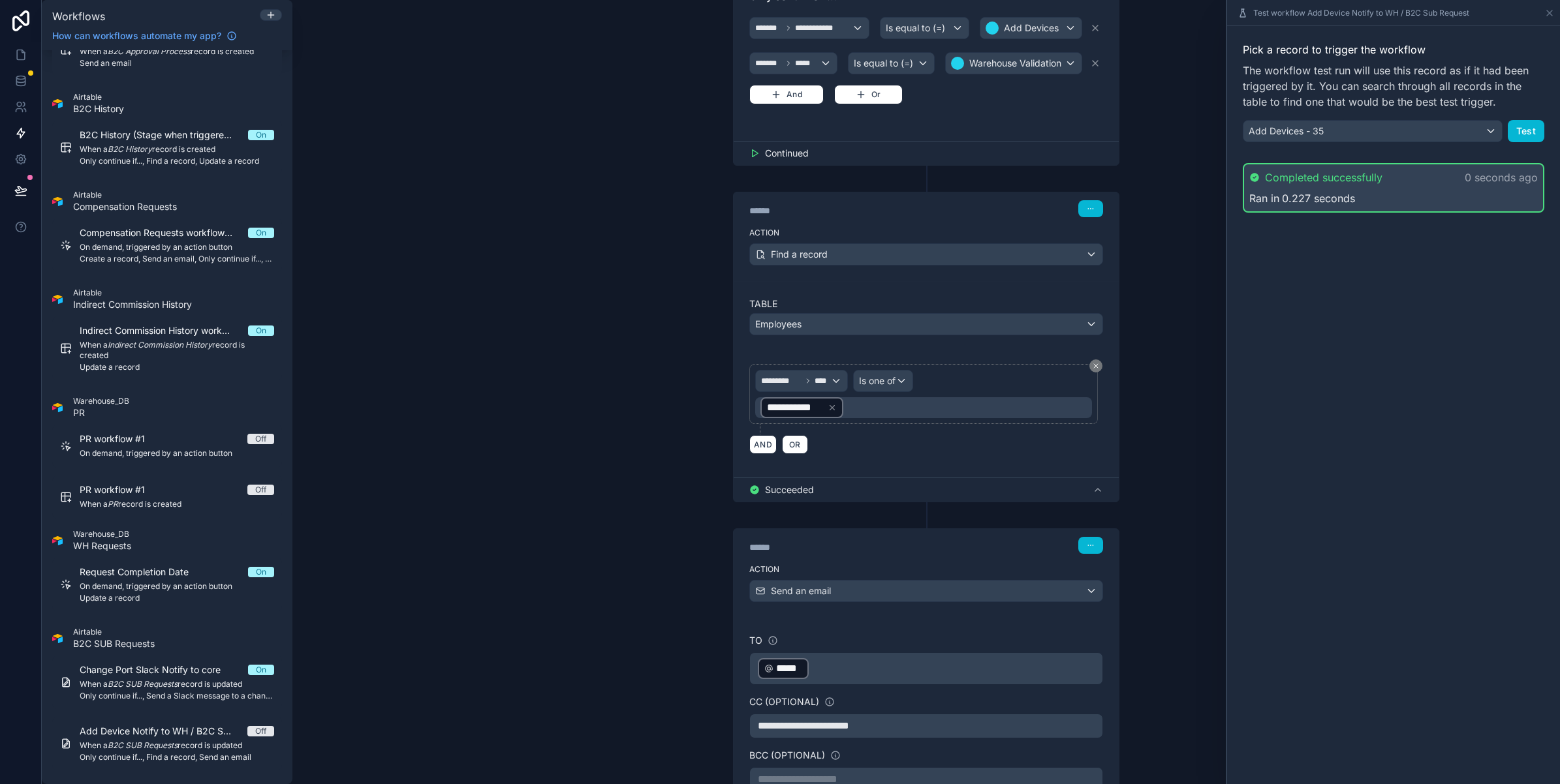
click at [776, 496] on span "Succeeded" at bounding box center [789, 490] width 49 height 13
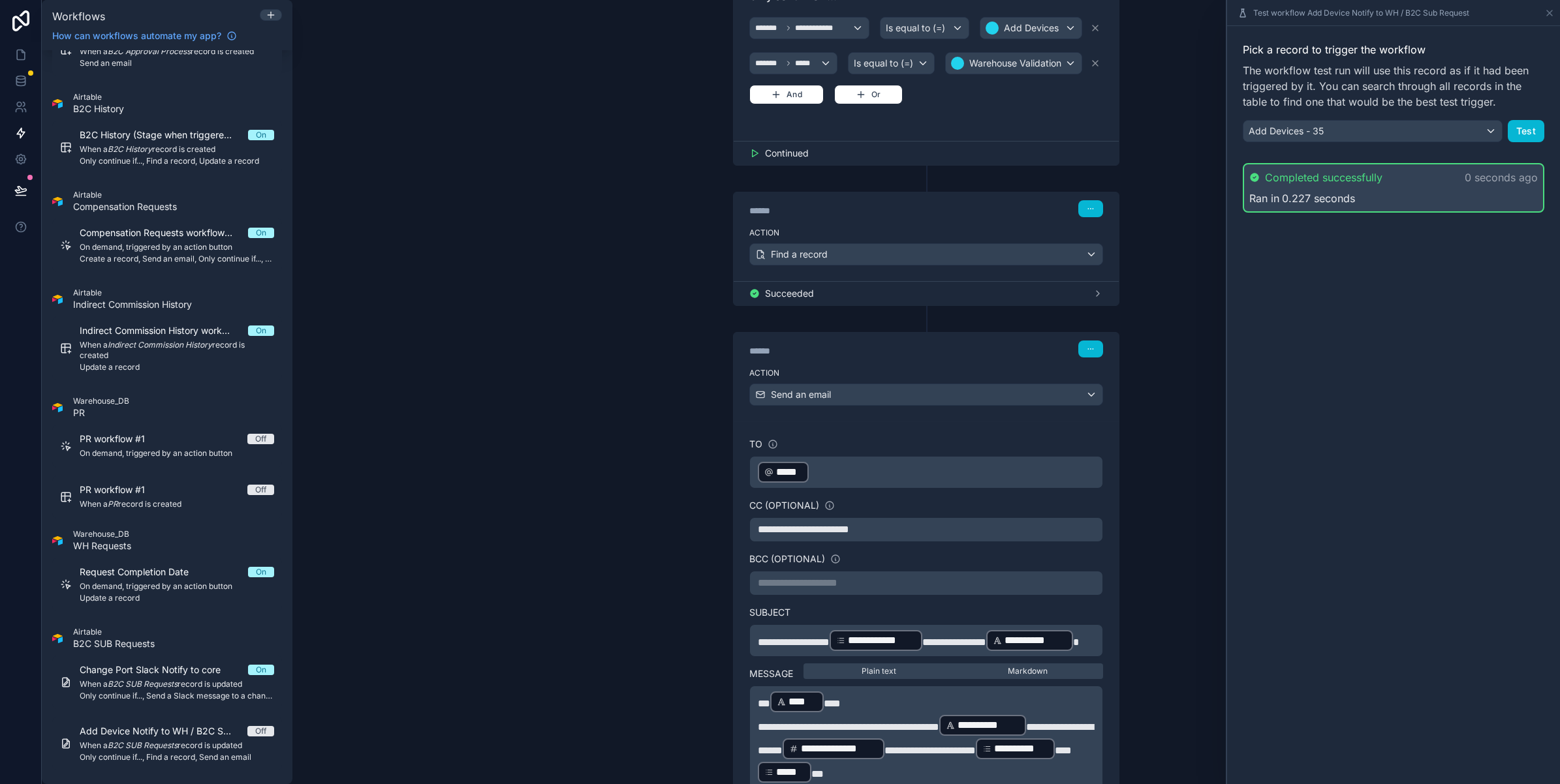
click at [779, 472] on span "*****" at bounding box center [789, 472] width 26 height 16
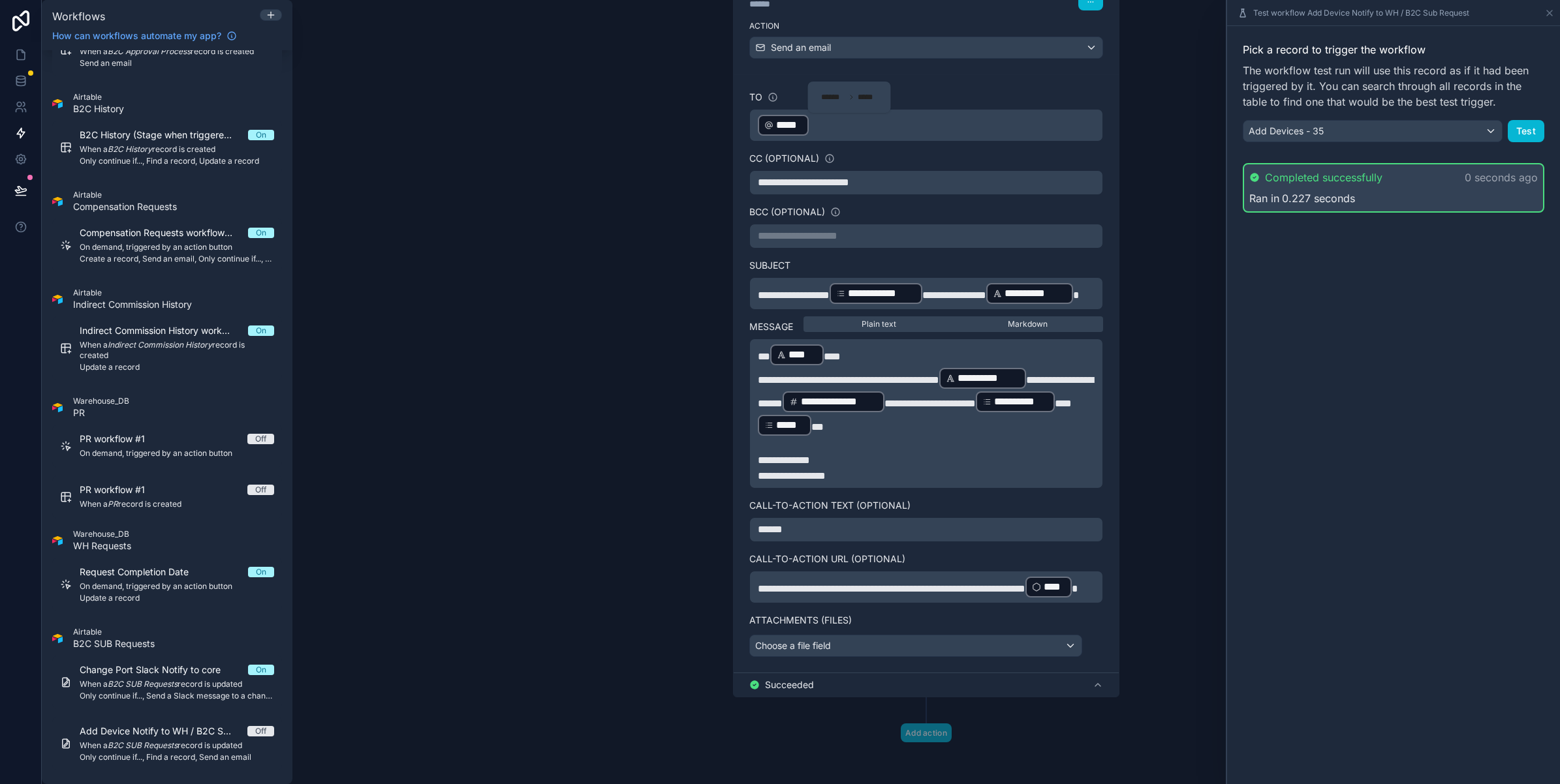
scroll to position [794, 0]
click at [789, 679] on span "Succeeded" at bounding box center [789, 685] width 49 height 13
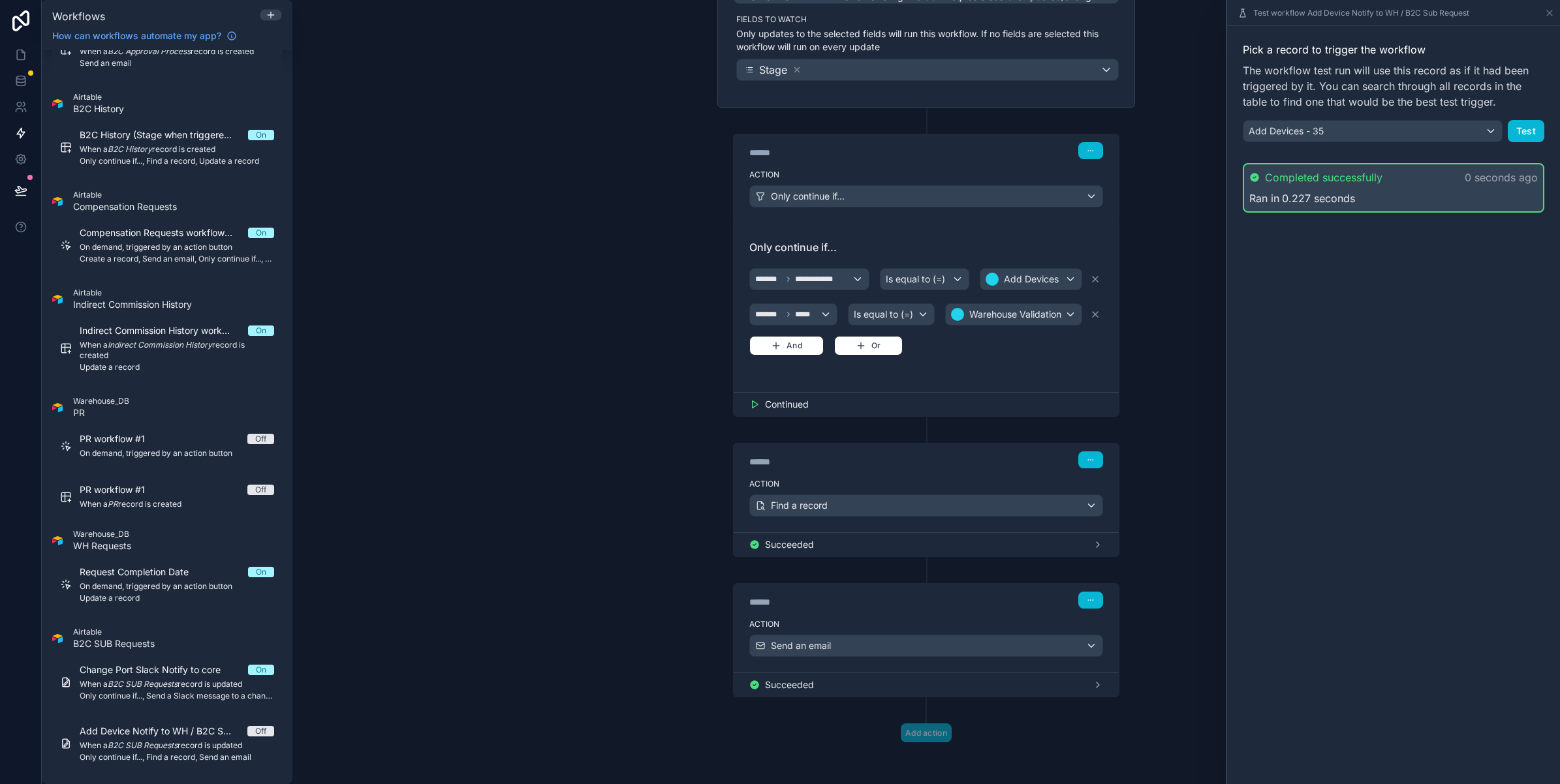
click at [789, 679] on span "Succeeded" at bounding box center [789, 685] width 49 height 13
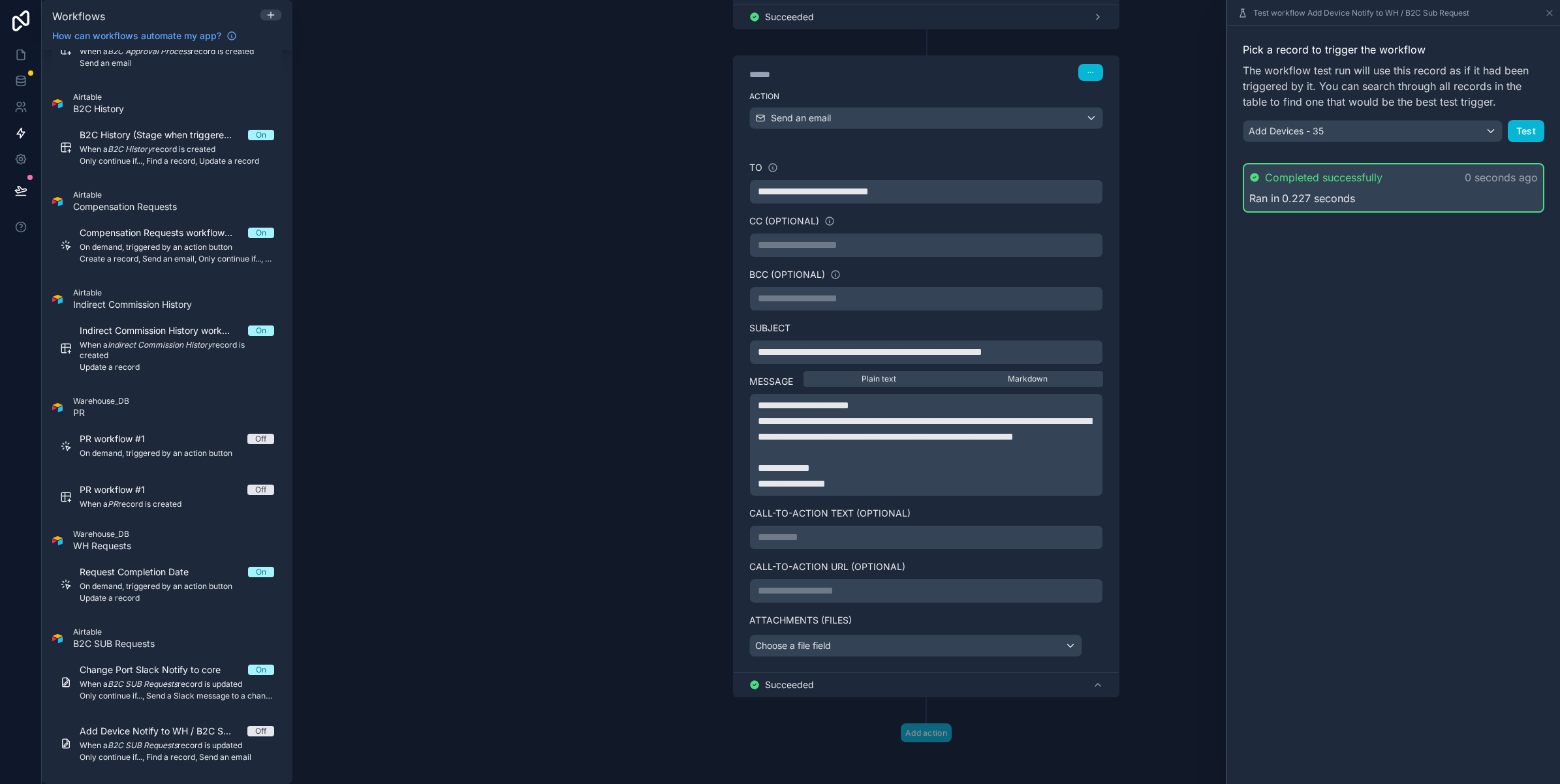
scroll to position [706, 0]
click at [1548, 10] on icon at bounding box center [1549, 13] width 10 height 10
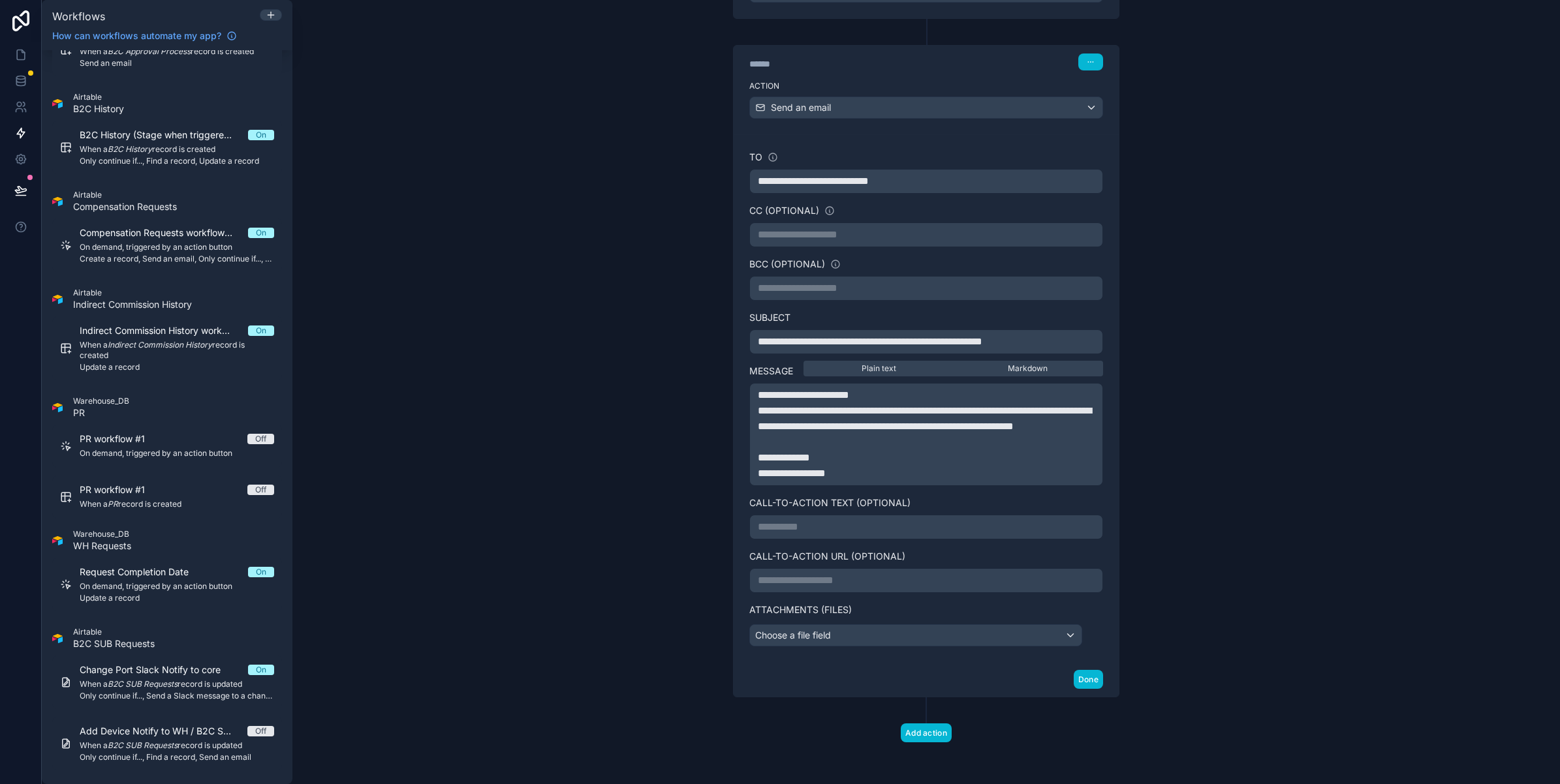
scroll to position [704, 0]
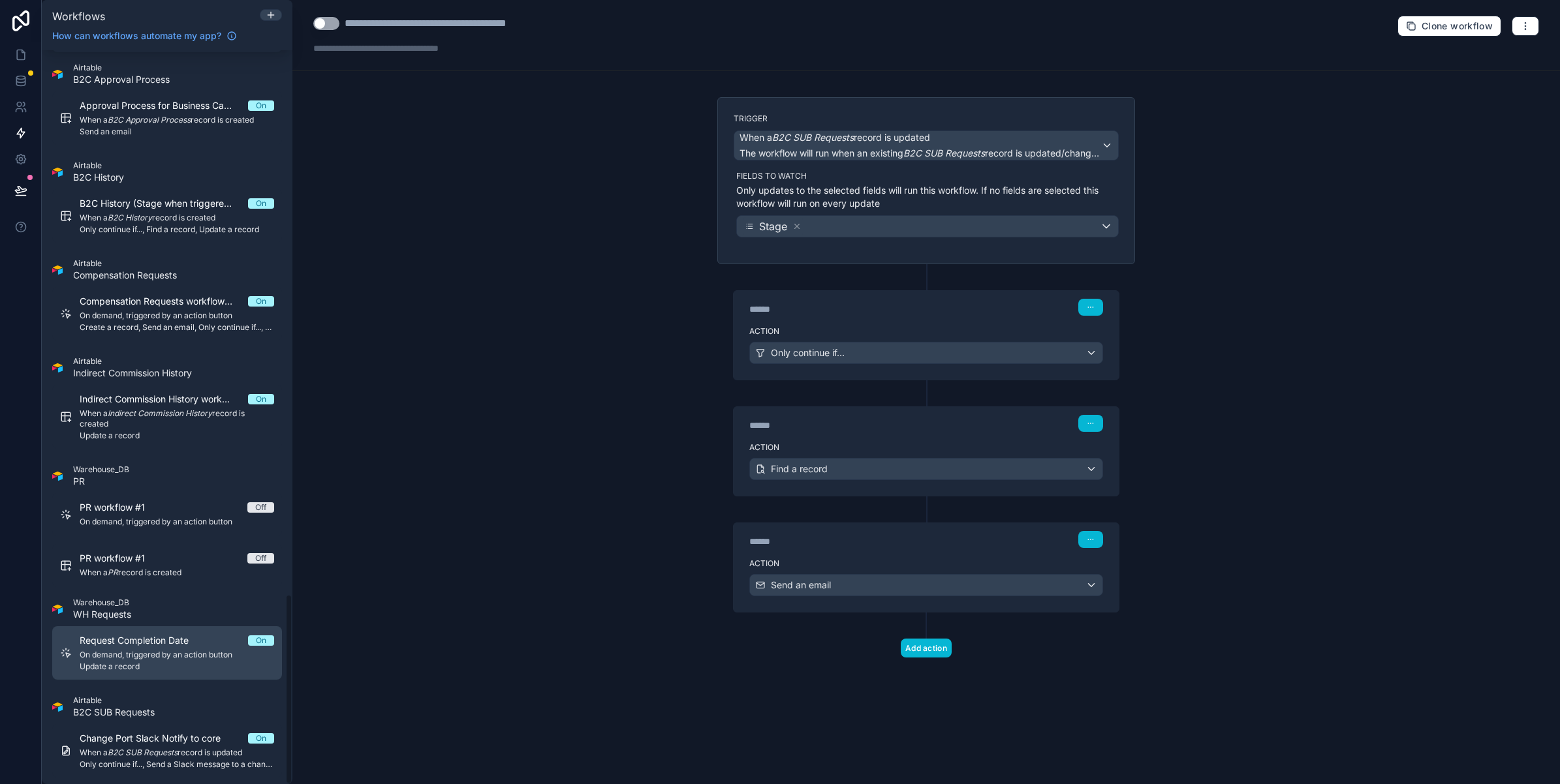
scroll to position [2107, 0]
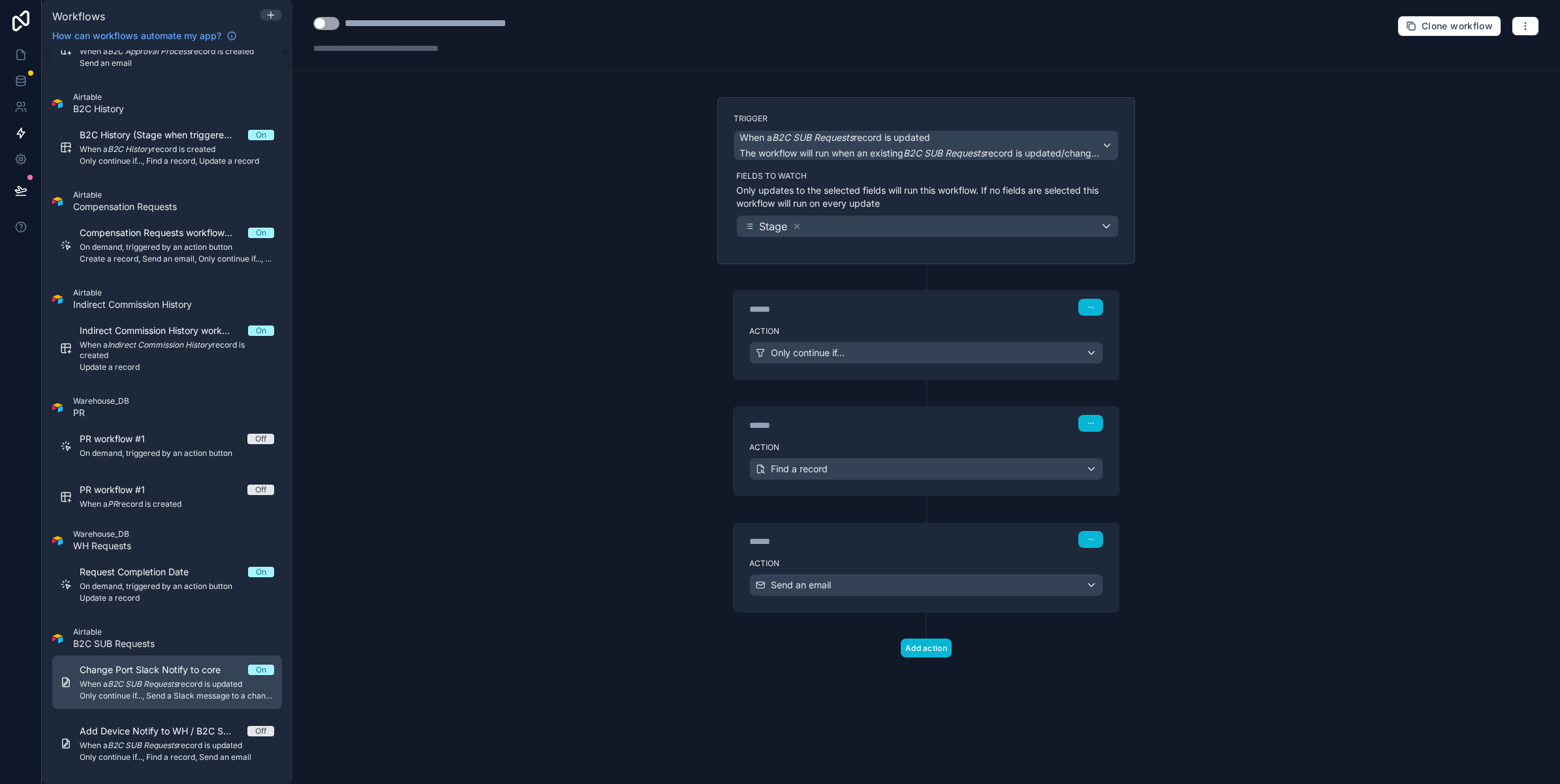
click at [152, 697] on span "Only continue if..., Send a Slack message to a channel" at bounding box center [177, 696] width 195 height 10
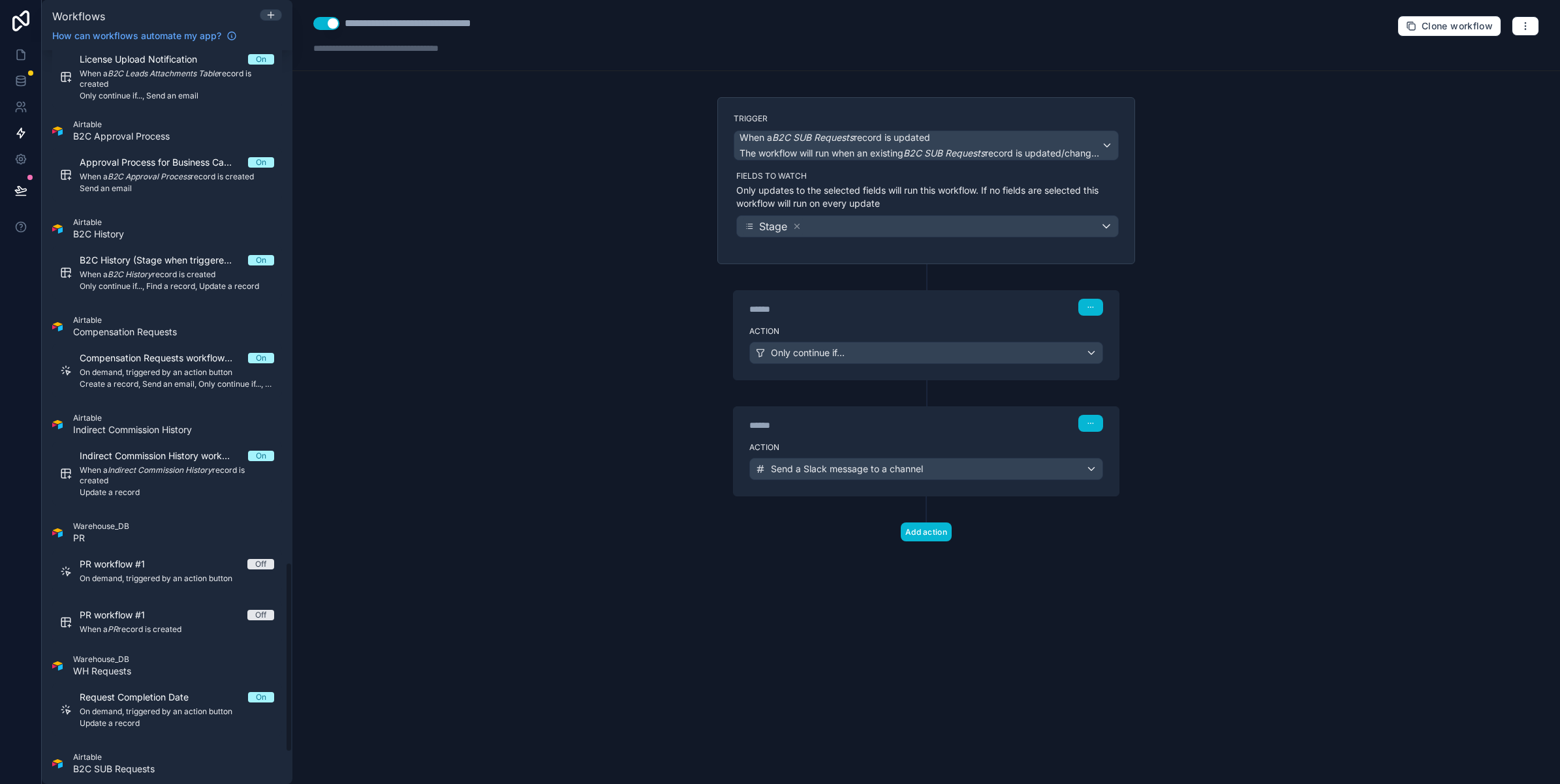
scroll to position [1944, 0]
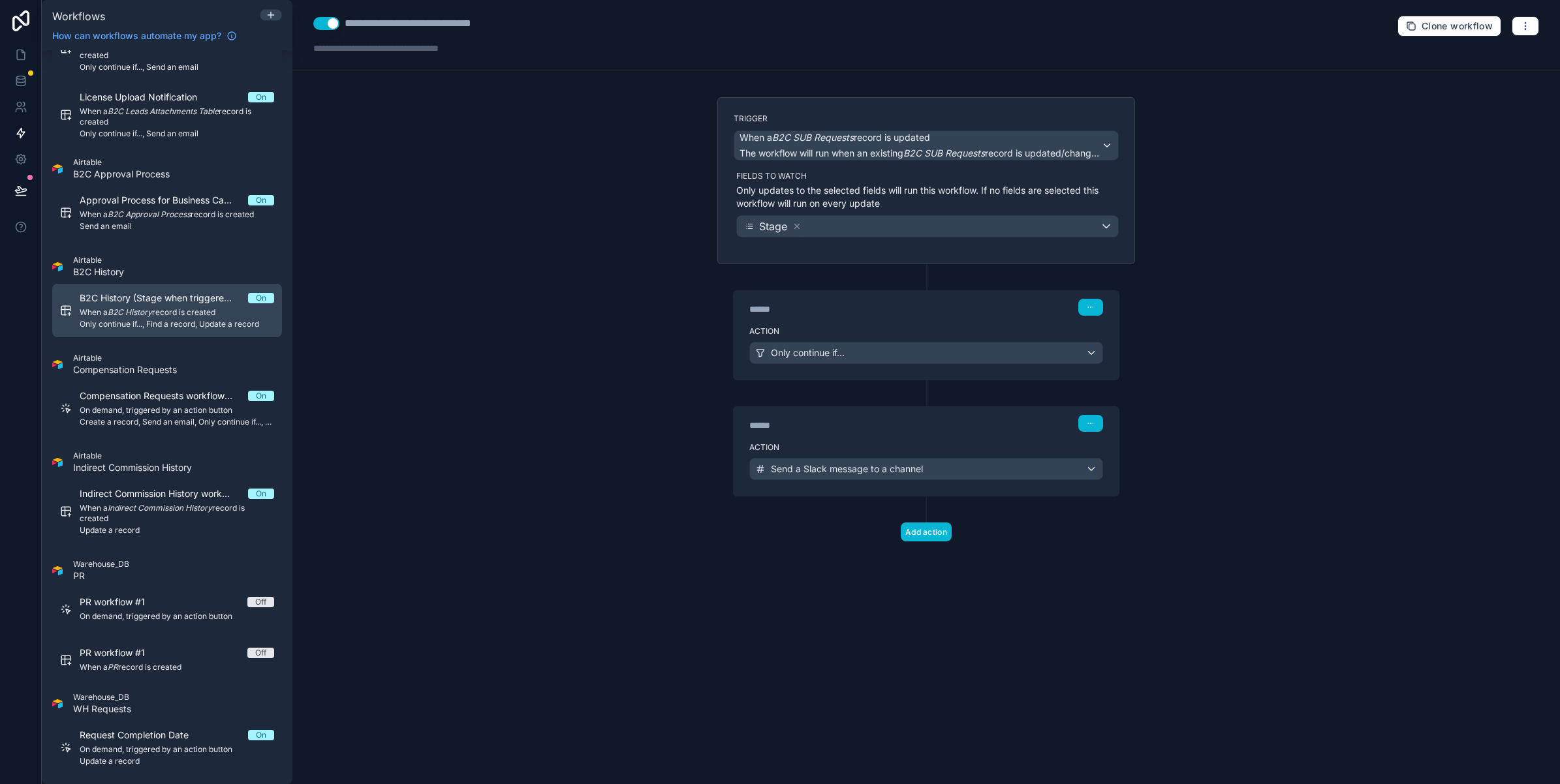
click at [126, 297] on span "B2C History (Stage when triggered)" at bounding box center [164, 298] width 169 height 13
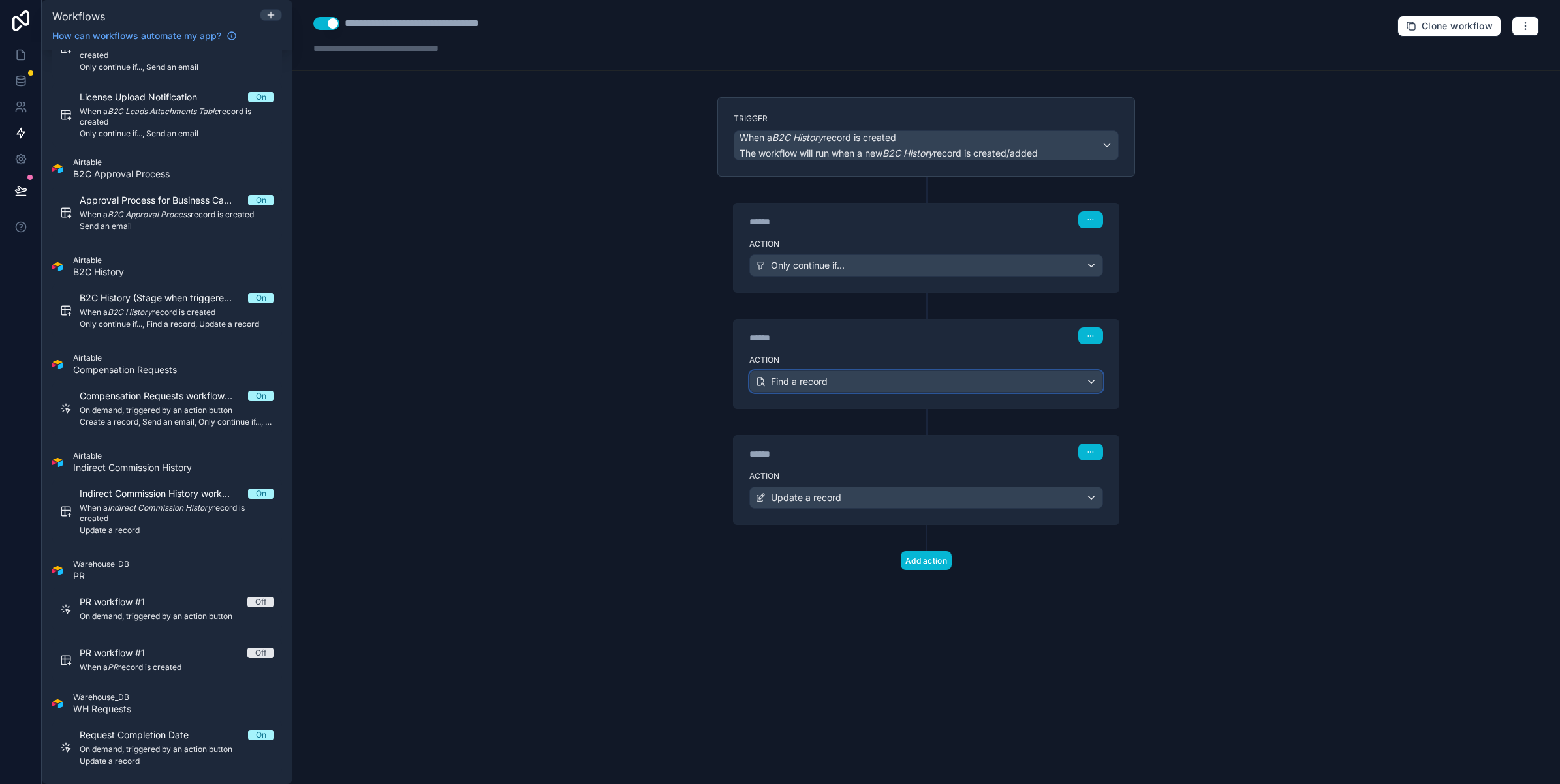
click at [826, 378] on span "Find a record" at bounding box center [799, 381] width 56 height 13
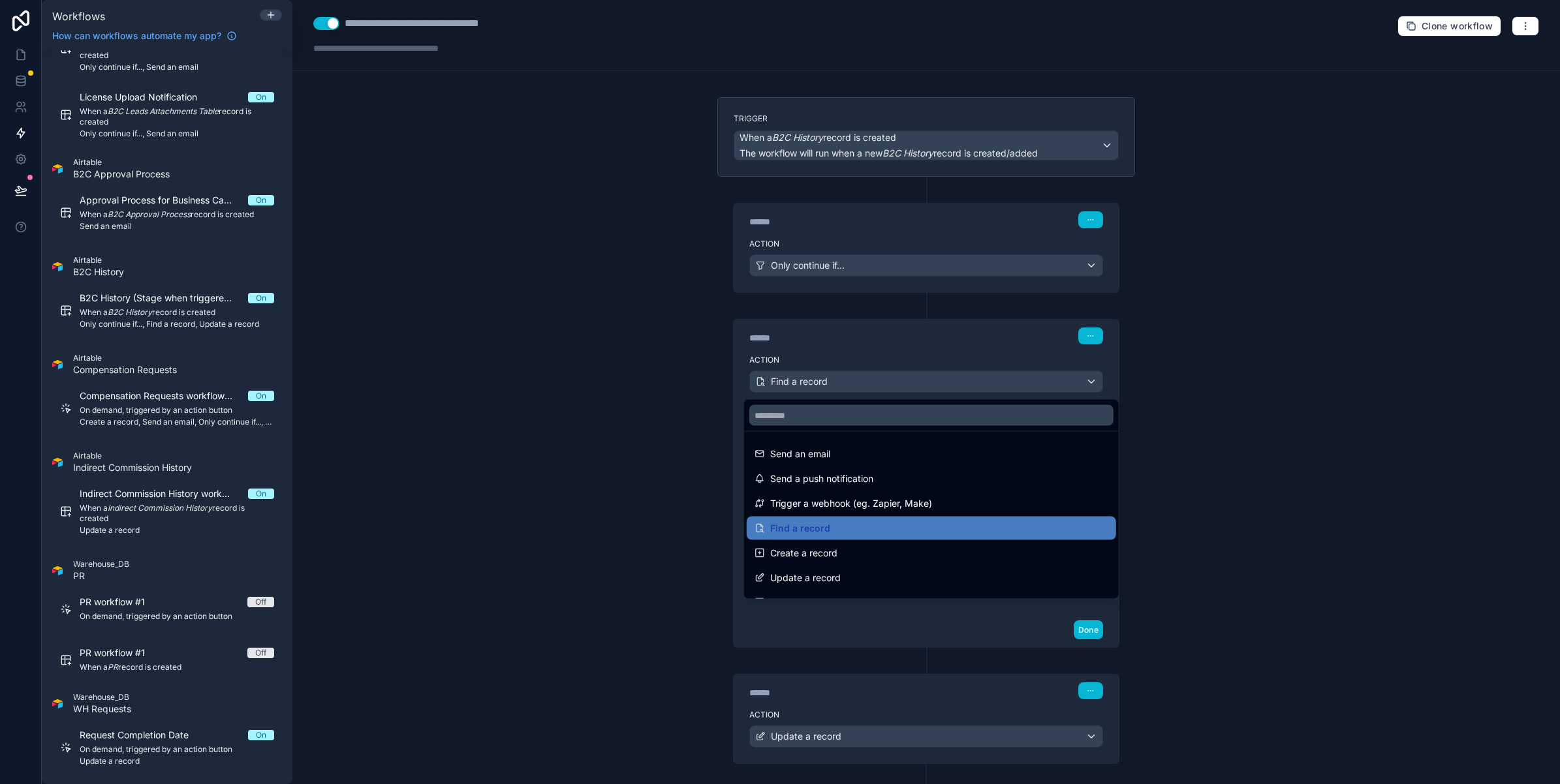
click at [826, 378] on div at bounding box center [780, 392] width 1560 height 784
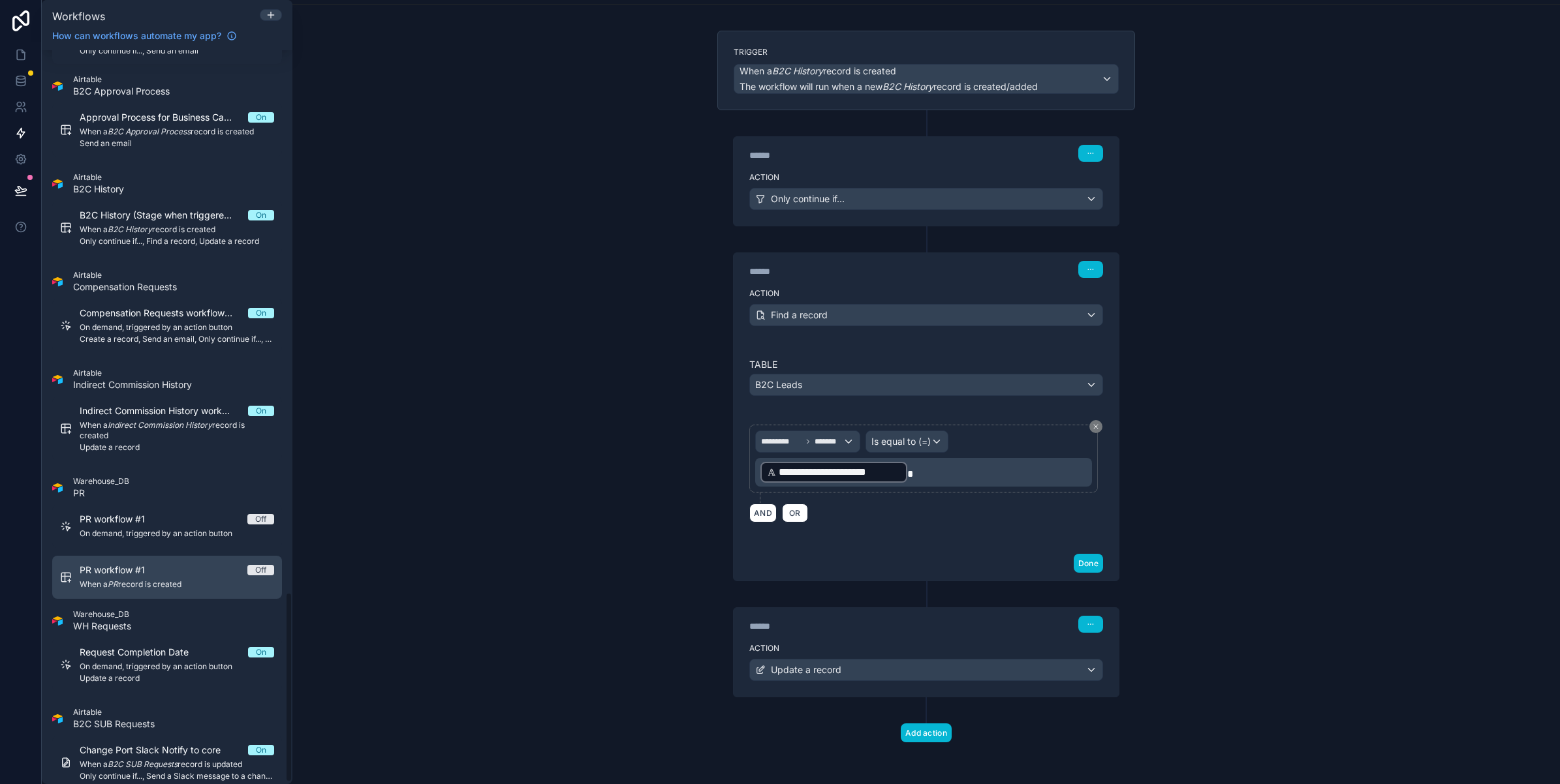
scroll to position [2107, 0]
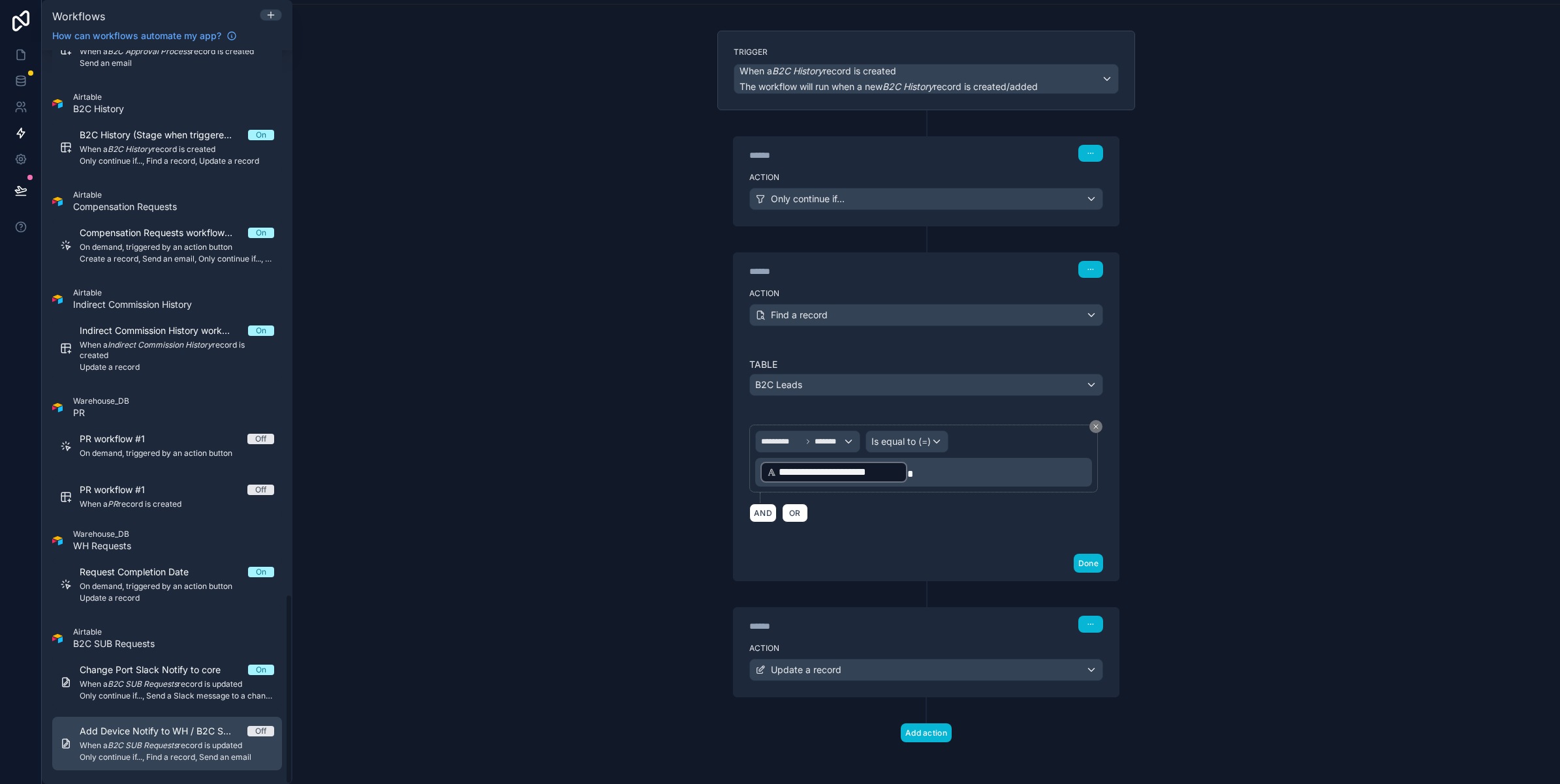
click at [161, 746] on em "B2C SUB Requests" at bounding box center [142, 745] width 70 height 10
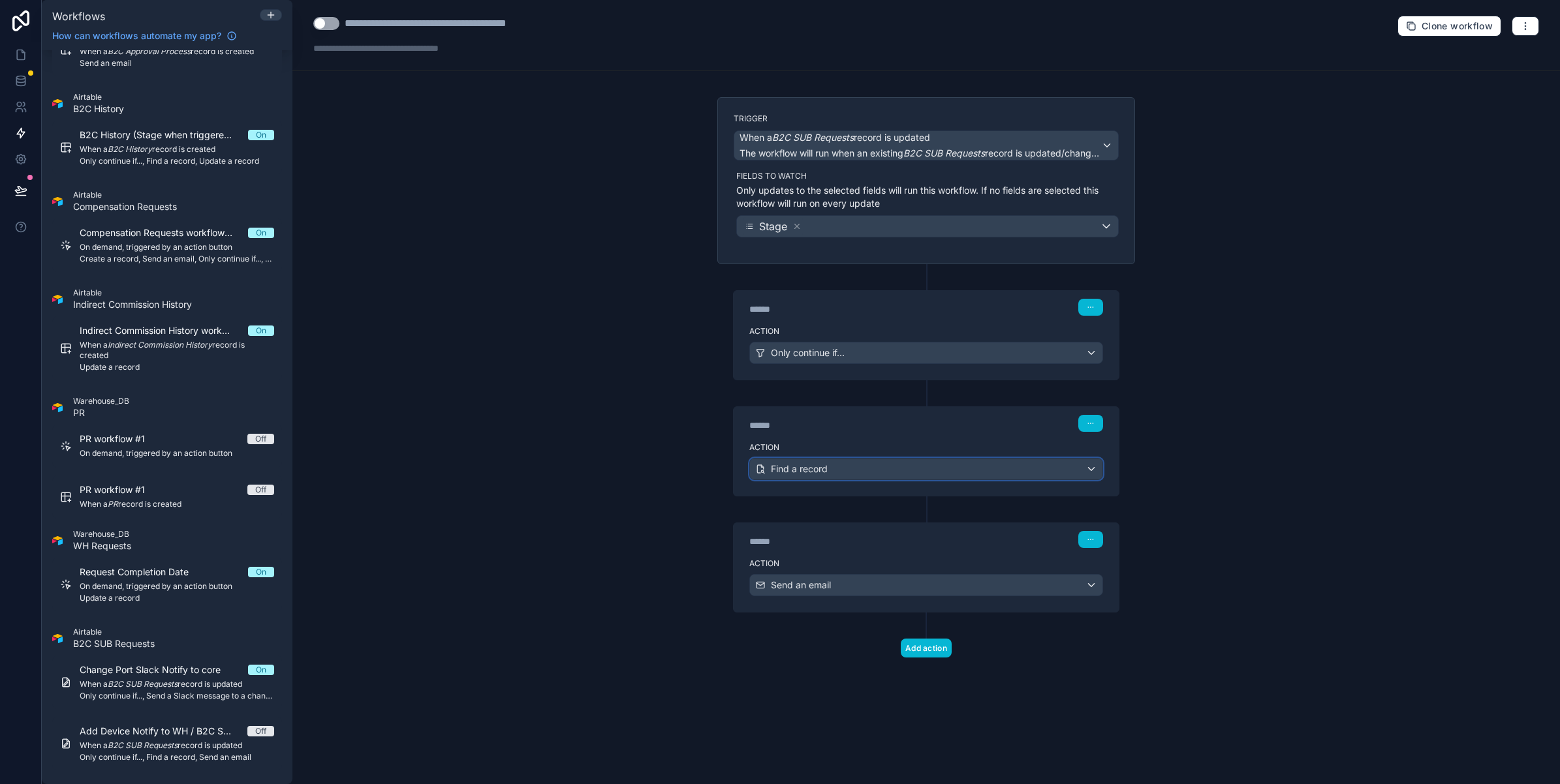
click at [866, 467] on div "Find a record" at bounding box center [926, 468] width 352 height 21
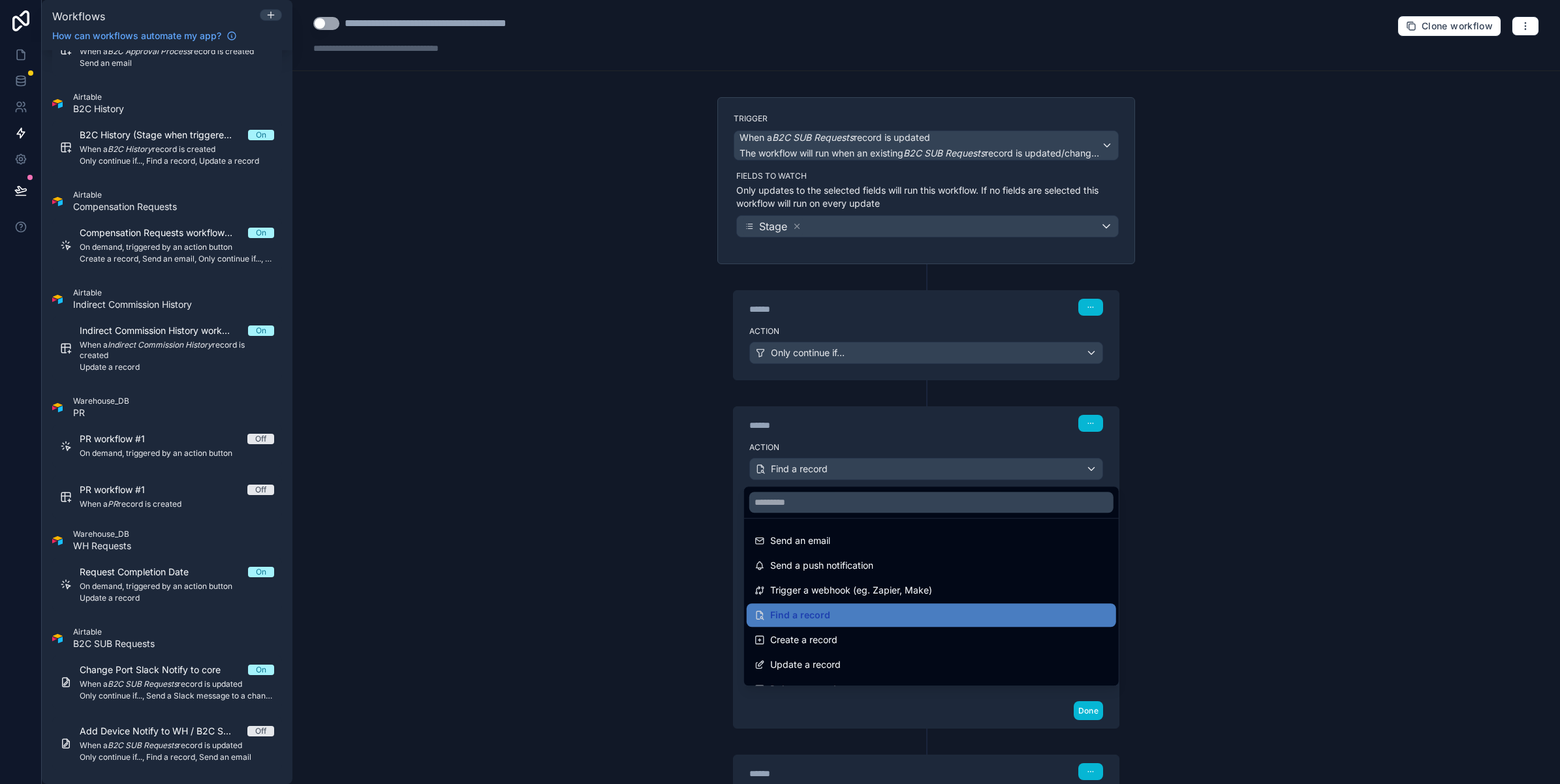
click at [866, 467] on div at bounding box center [780, 392] width 1560 height 784
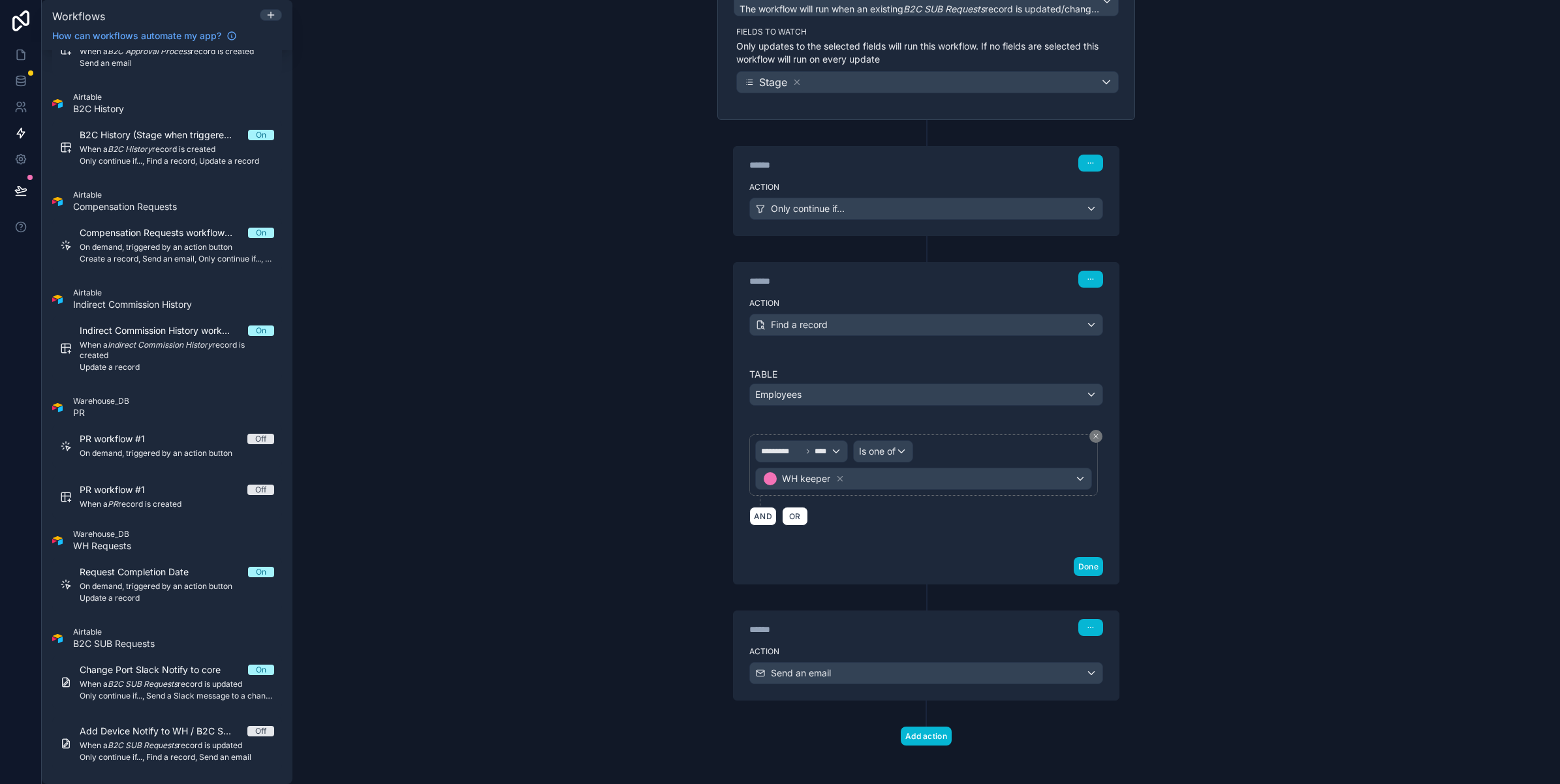
scroll to position [152, 0]
click at [927, 677] on div "Send an email" at bounding box center [926, 670] width 352 height 21
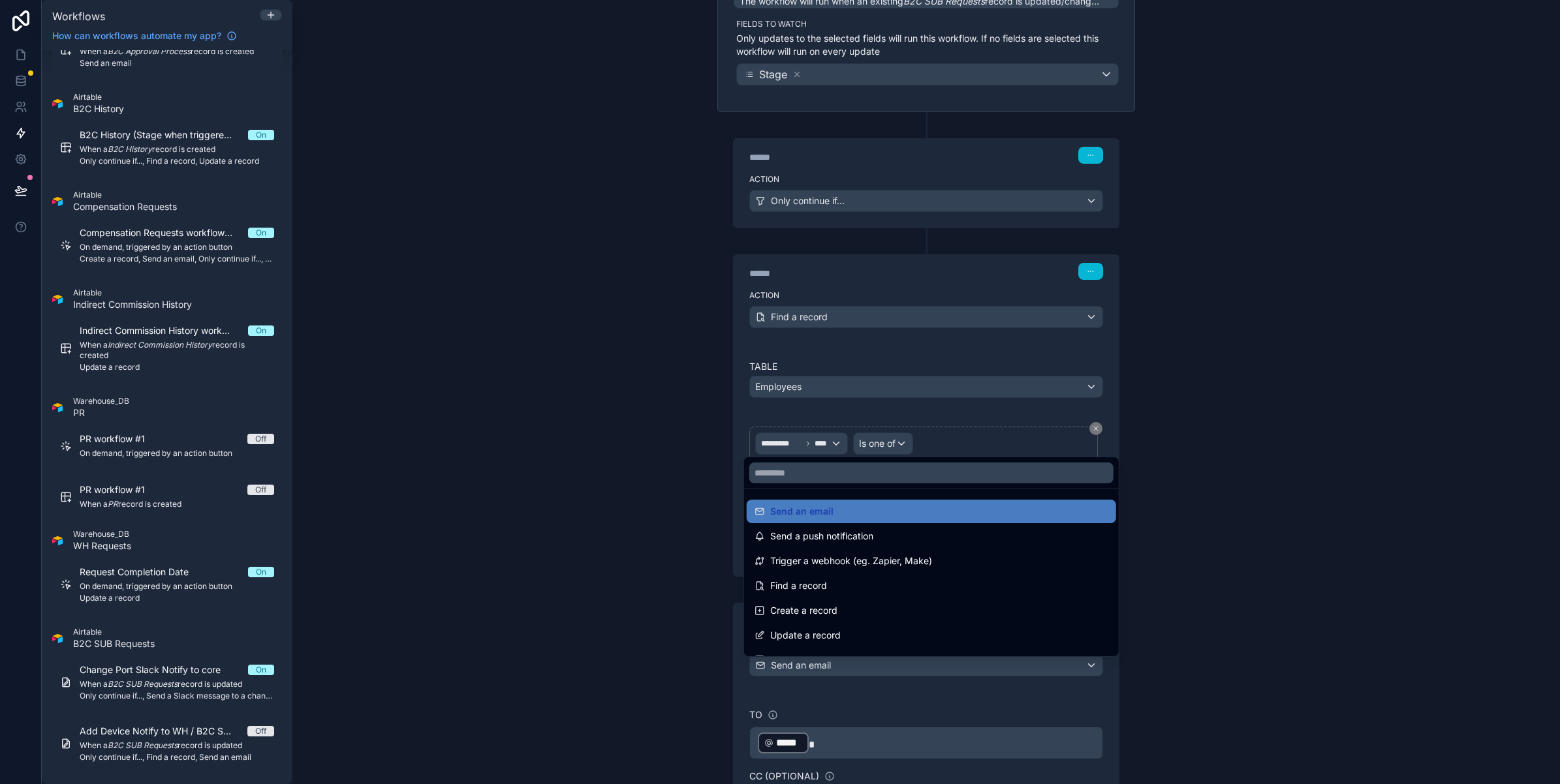
click at [638, 564] on div at bounding box center [780, 392] width 1560 height 784
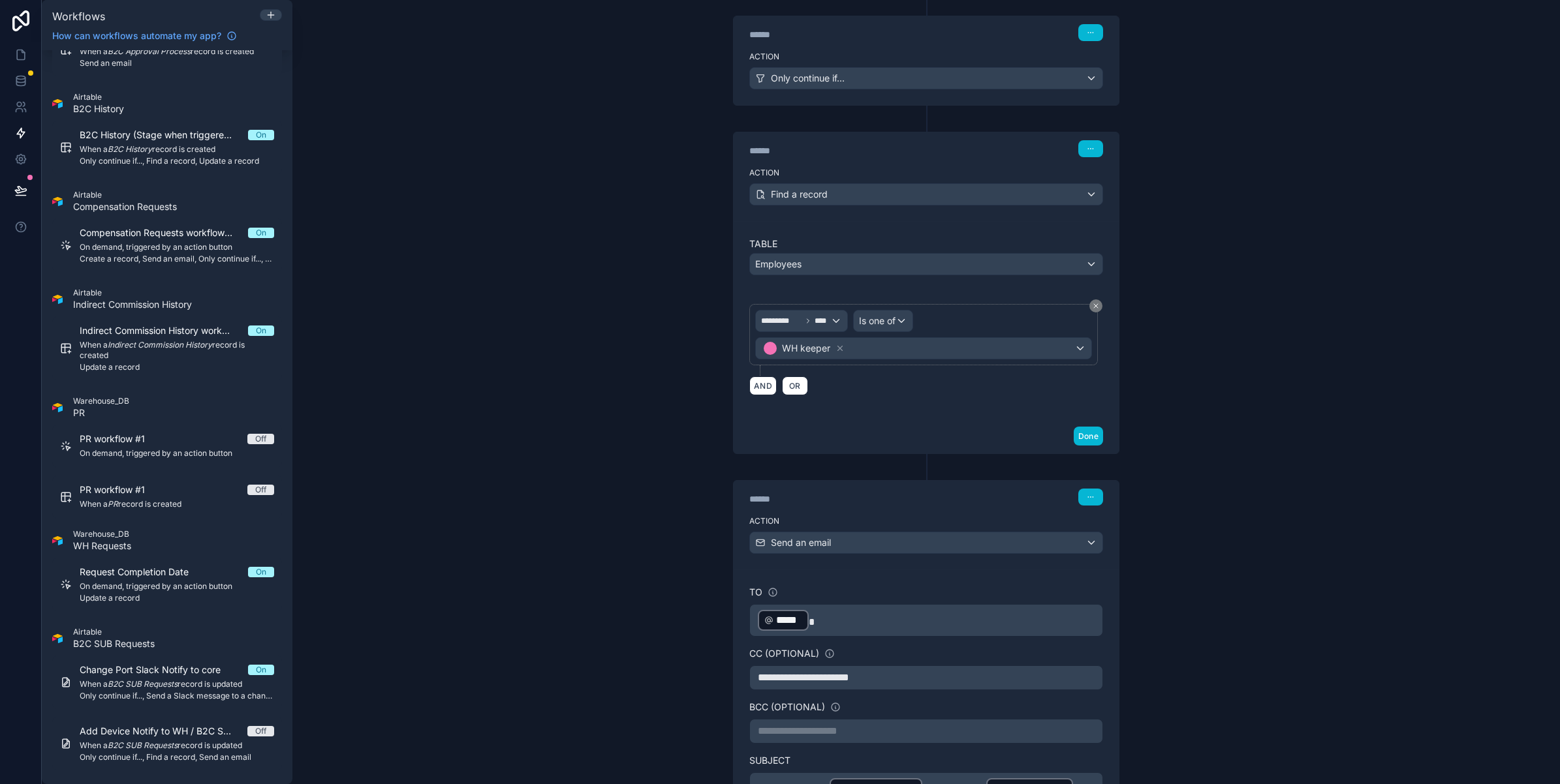
scroll to position [396, 0]
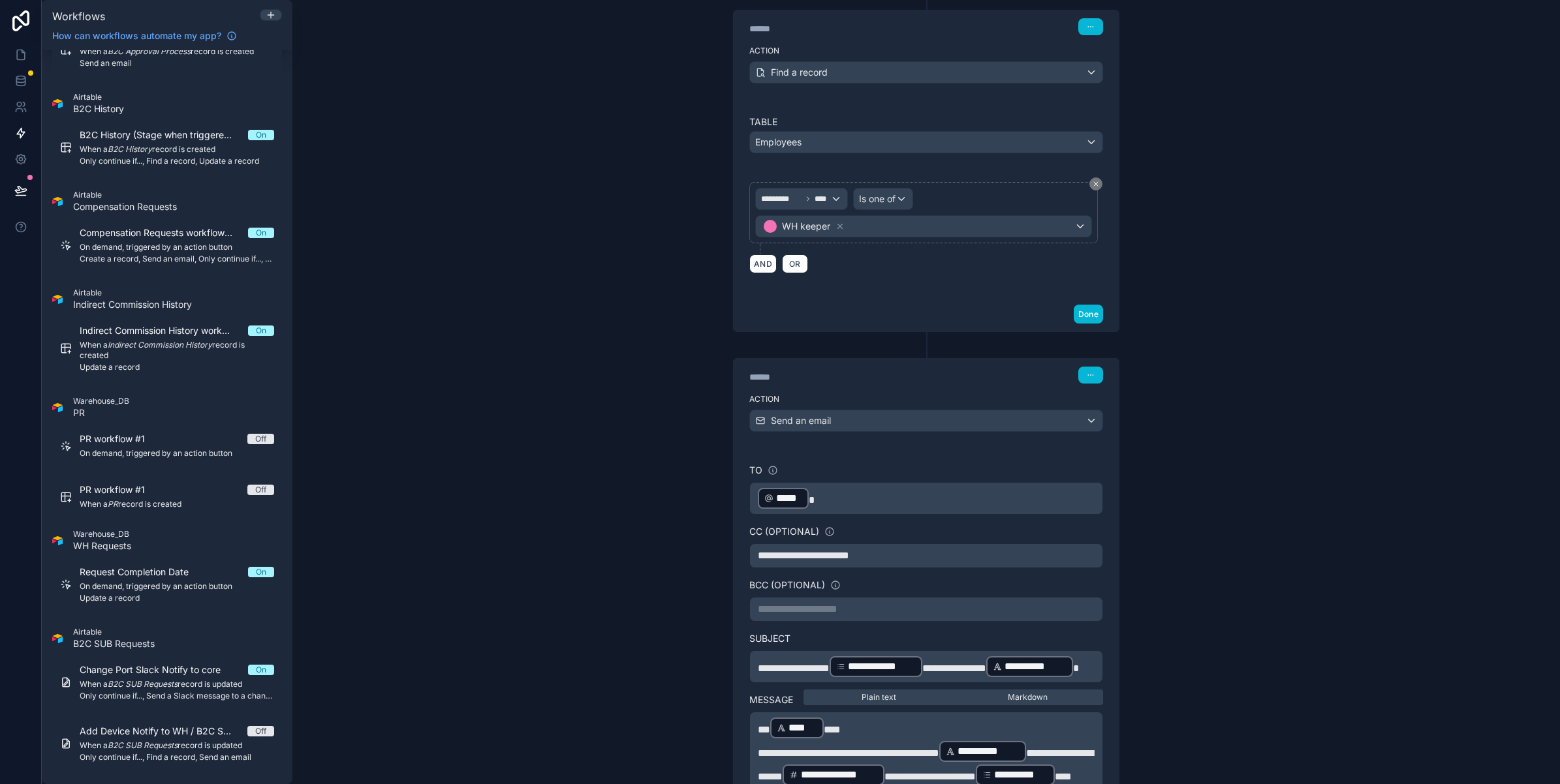
click at [784, 505] on span "*****" at bounding box center [789, 498] width 26 height 16
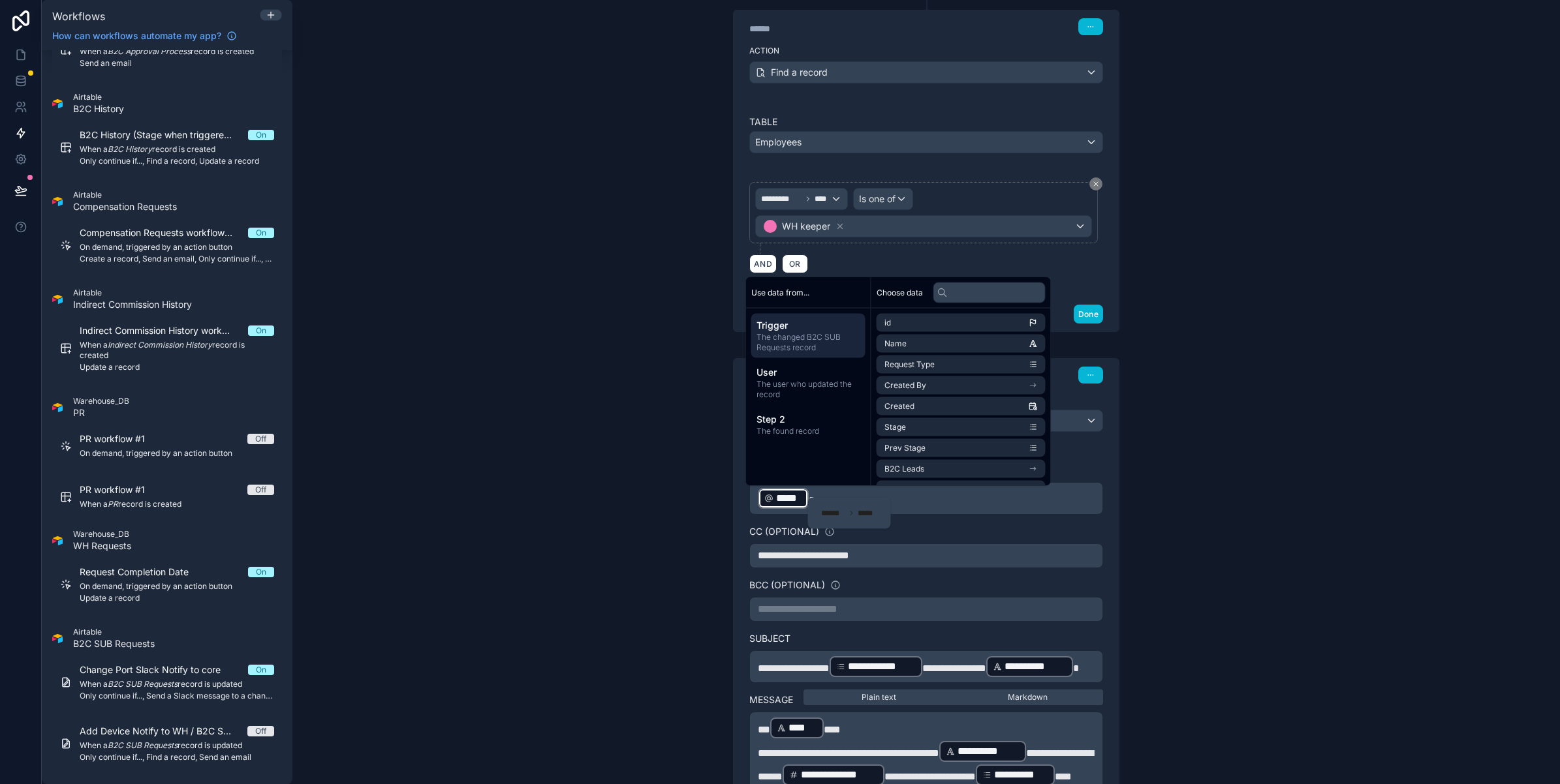
click at [693, 496] on div "**********" at bounding box center [926, 392] width 1267 height 784
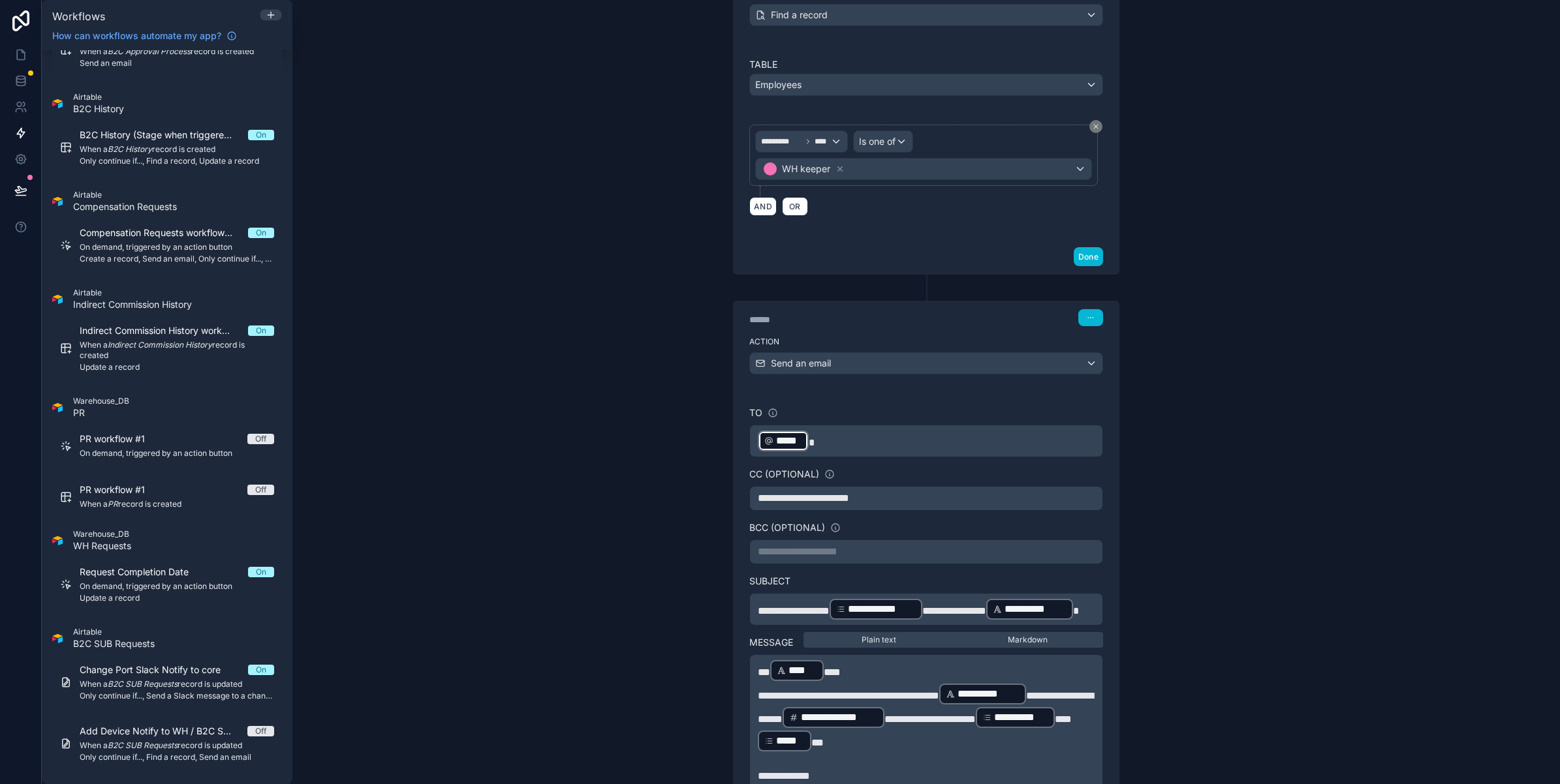
scroll to position [493, 0]
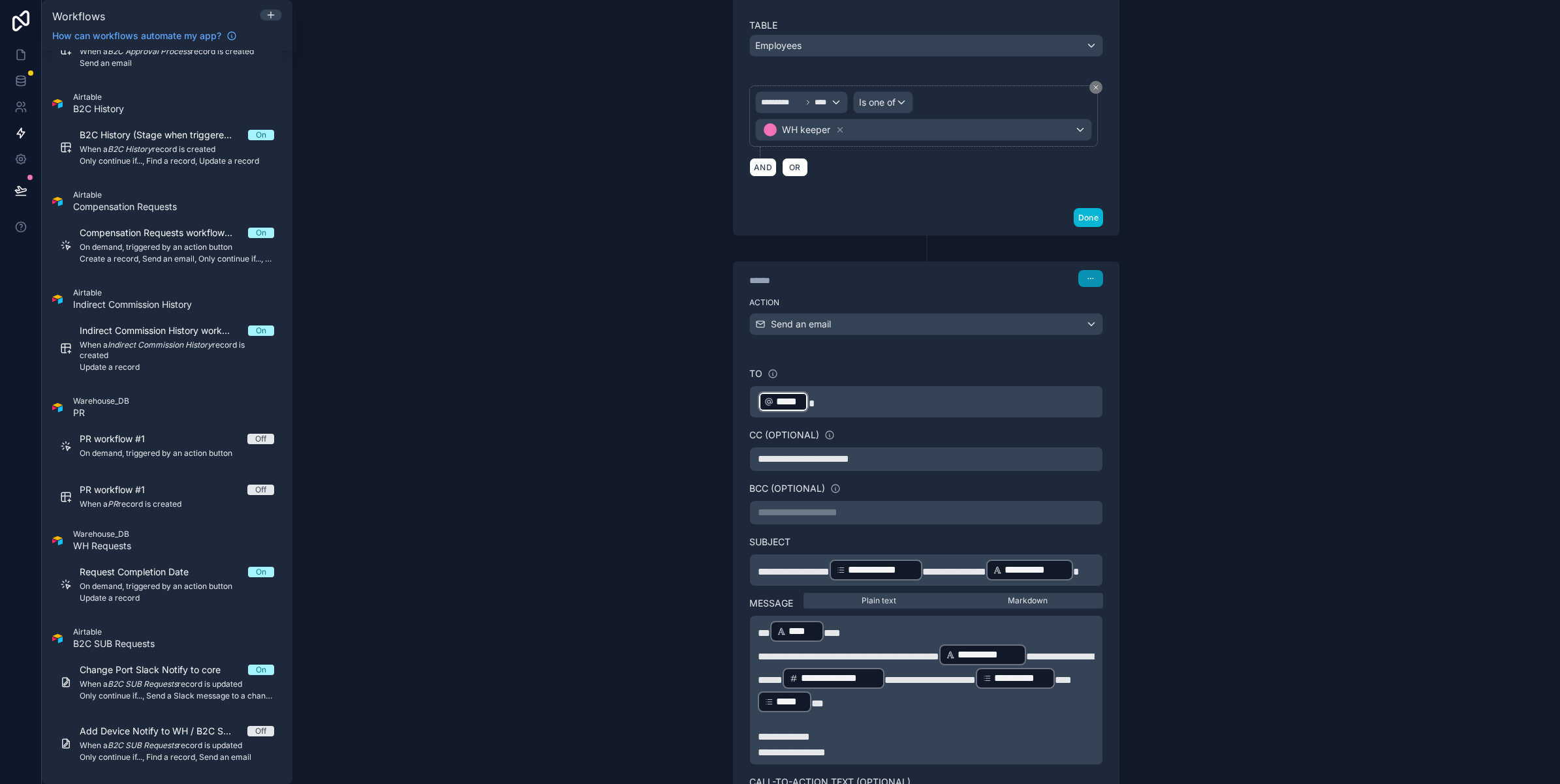
click at [1086, 282] on icon "button" at bounding box center [1091, 279] width 8 height 8
click at [1149, 242] on div "**********" at bounding box center [926, 392] width 1267 height 784
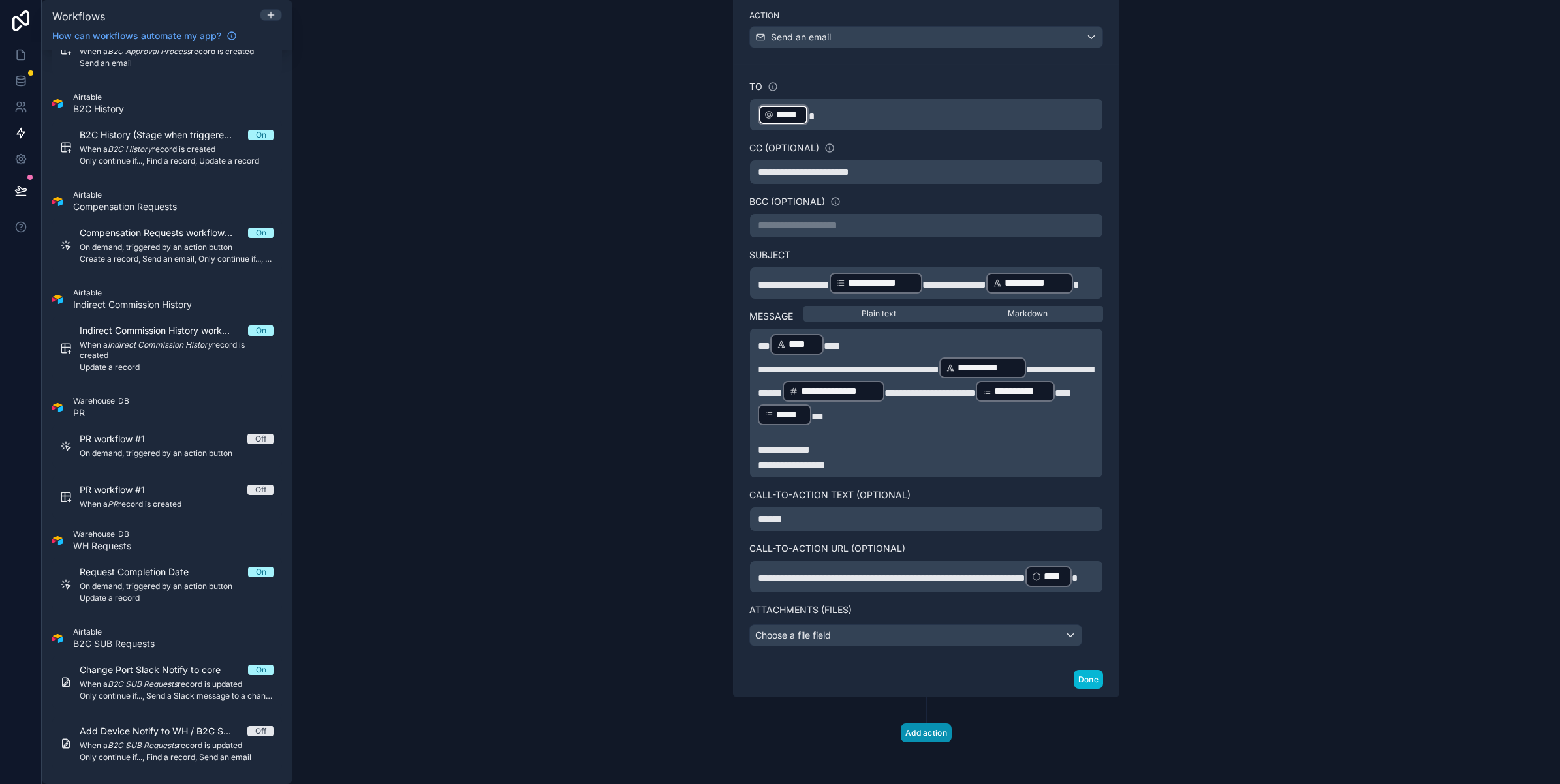
click at [925, 725] on button "Add action" at bounding box center [926, 733] width 51 height 19
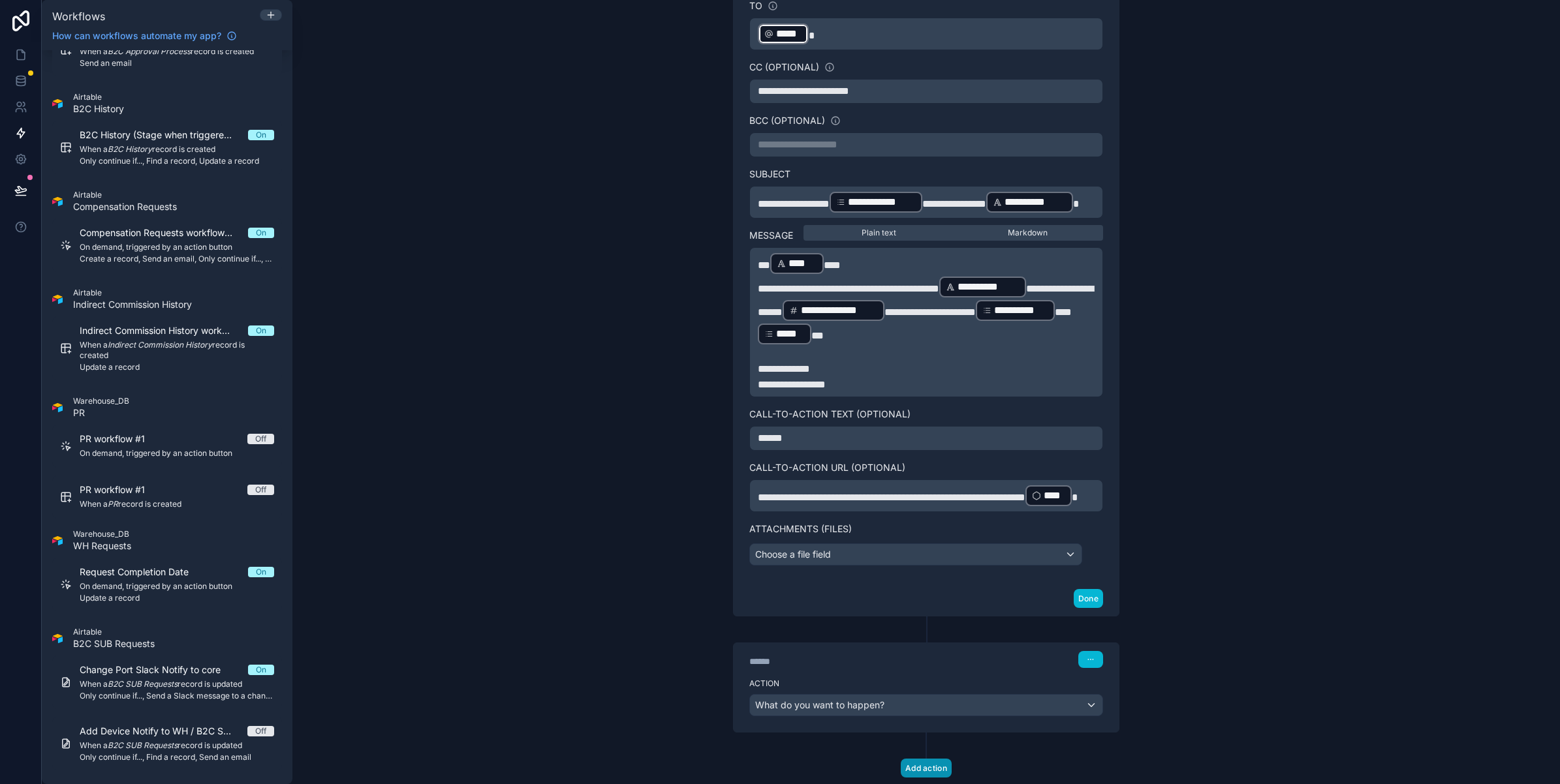
scroll to position [936, 0]
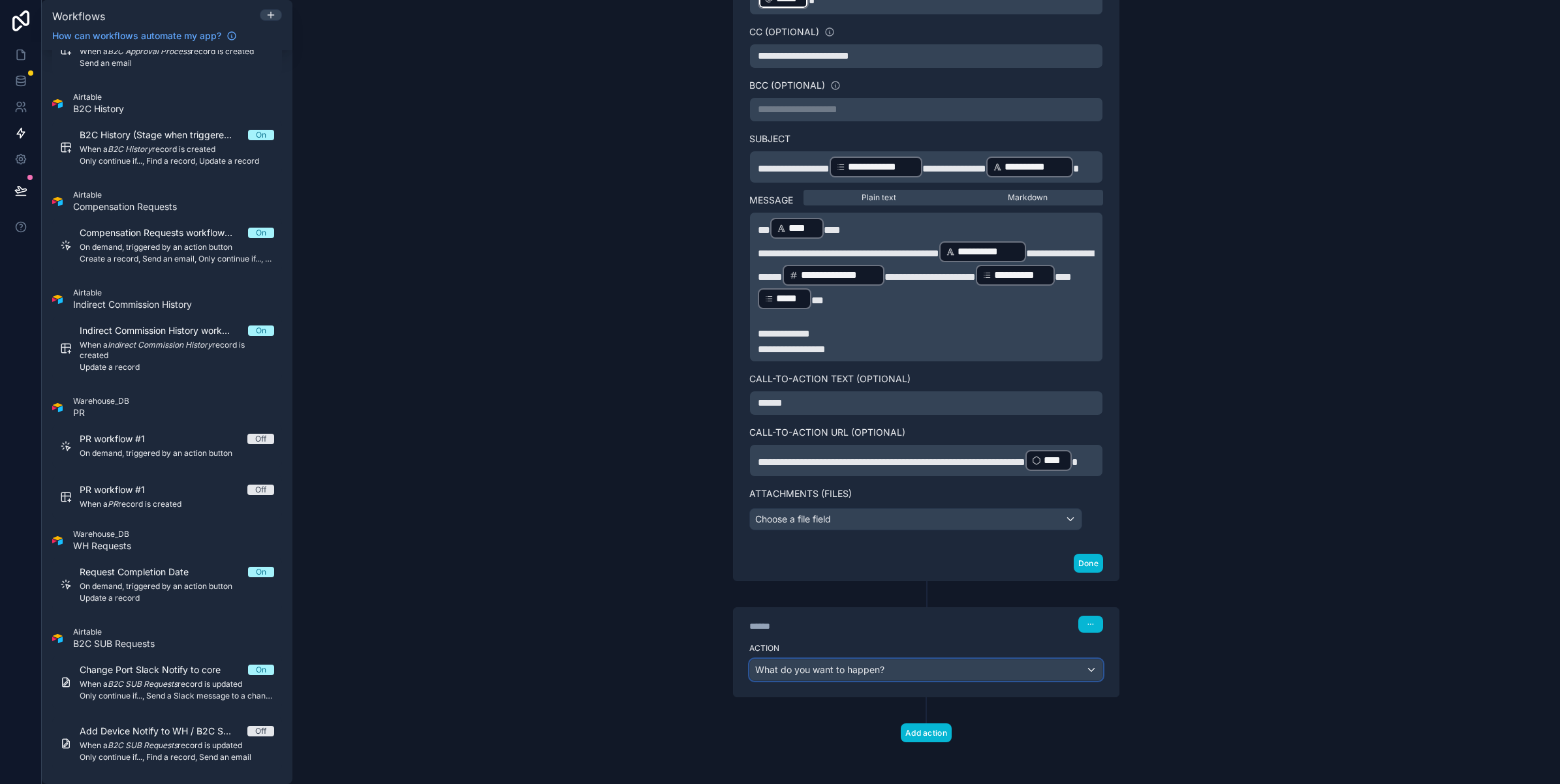
click at [842, 664] on span "What do you want to happen?" at bounding box center [820, 670] width 129 height 11
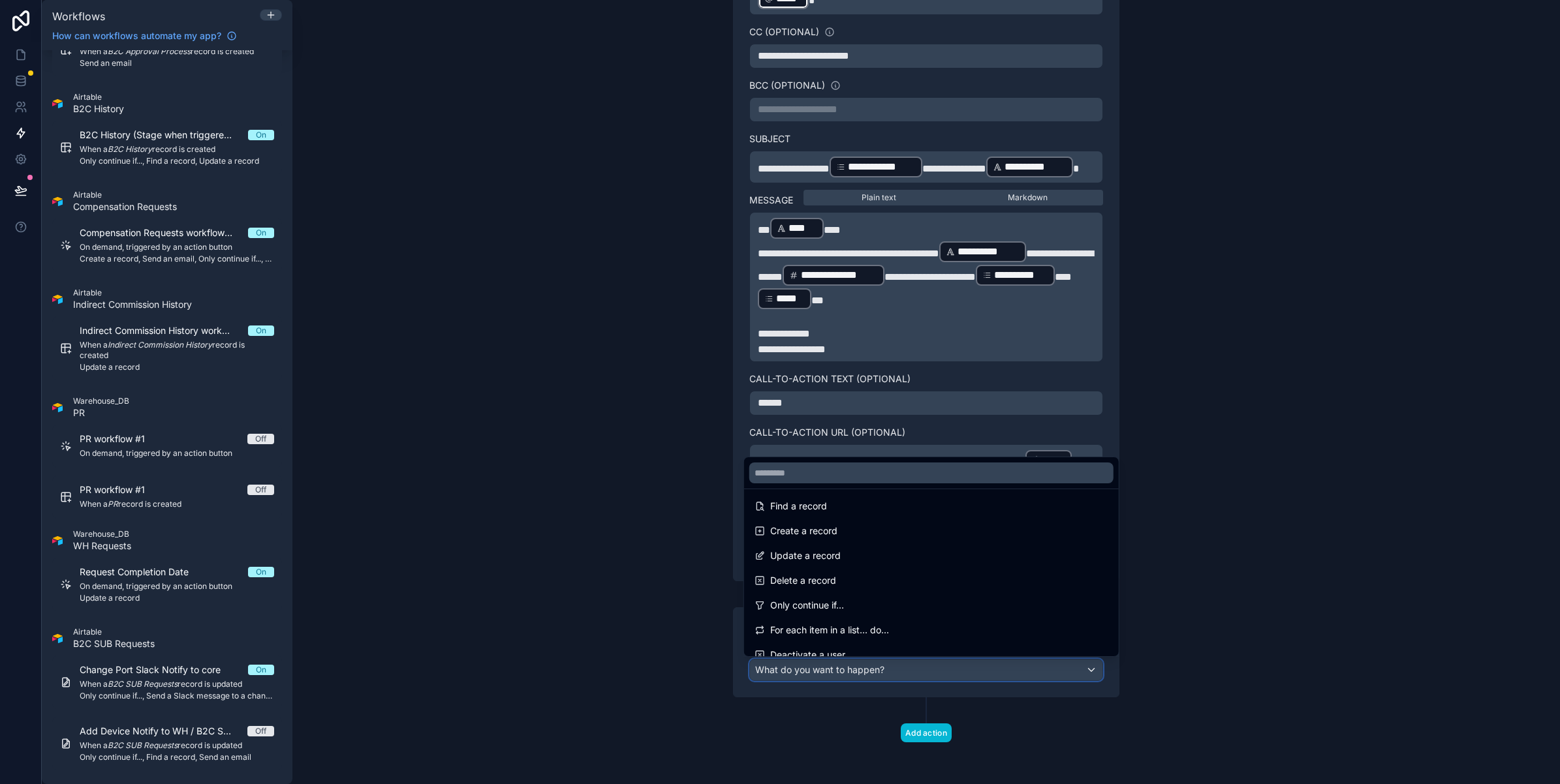
scroll to position [78, 0]
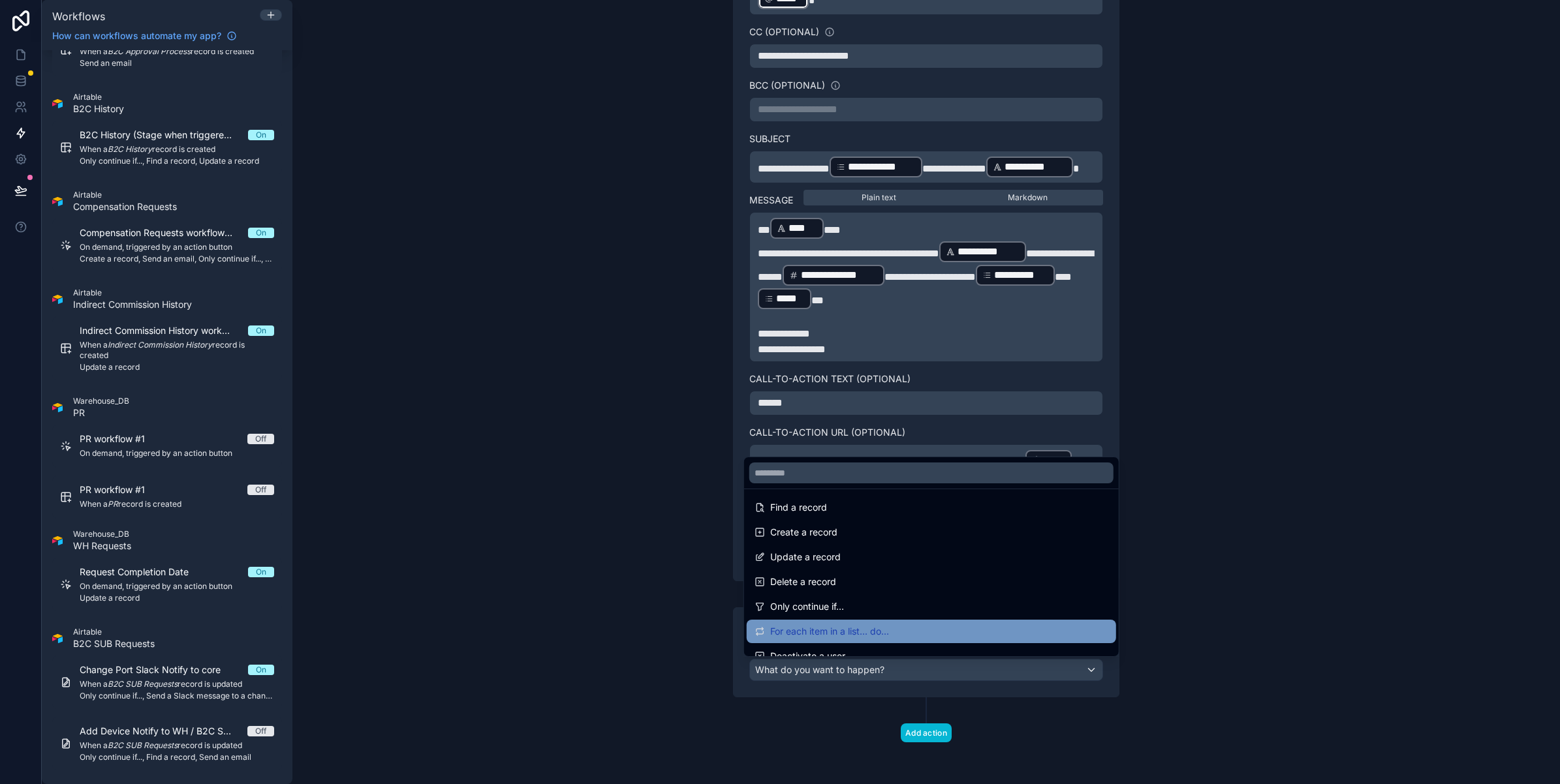
click at [827, 631] on span "For each item in a list... do..." at bounding box center [829, 631] width 119 height 16
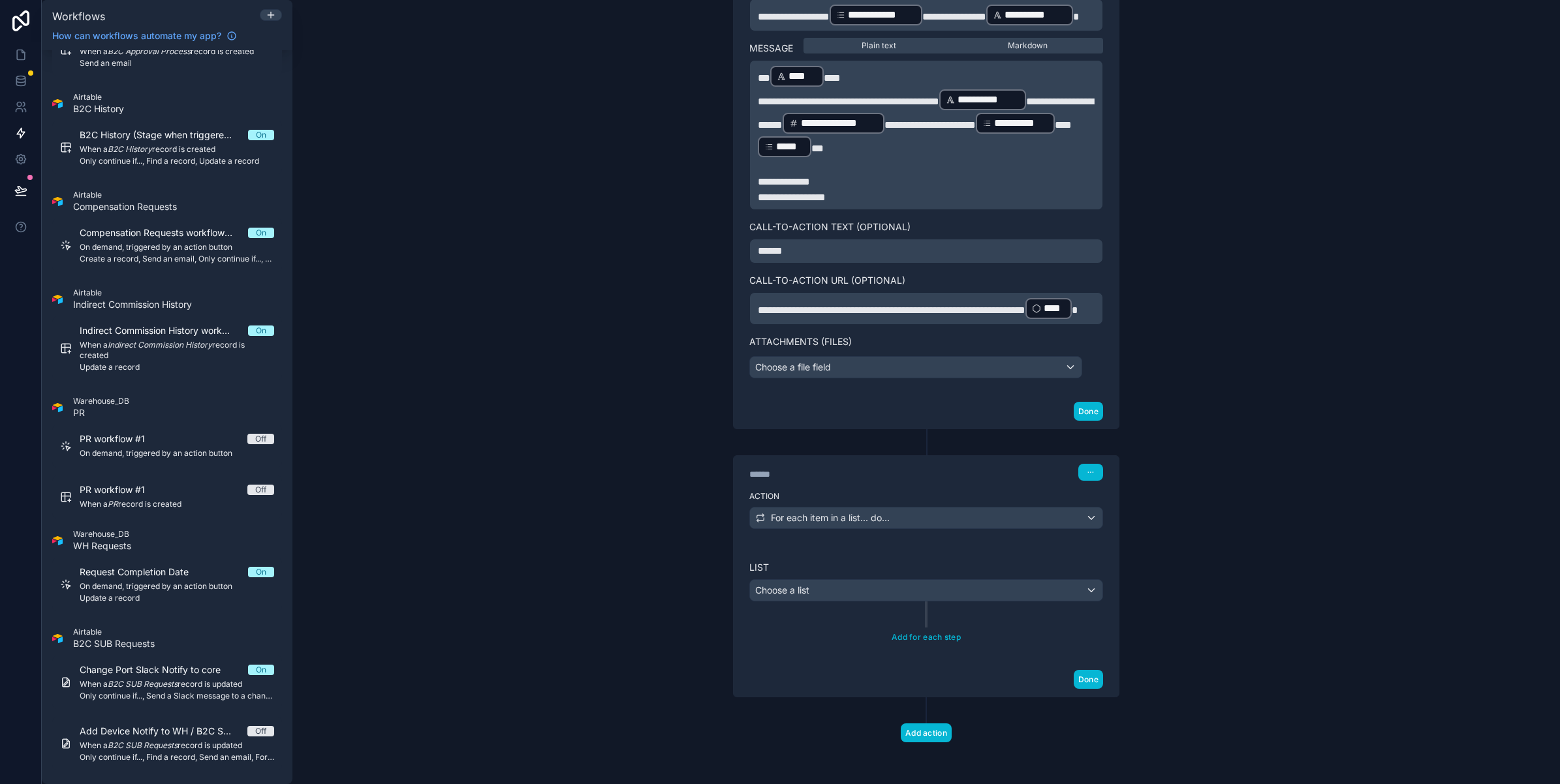
scroll to position [1089, 0]
click at [778, 587] on span "Choose a list" at bounding box center [782, 590] width 54 height 11
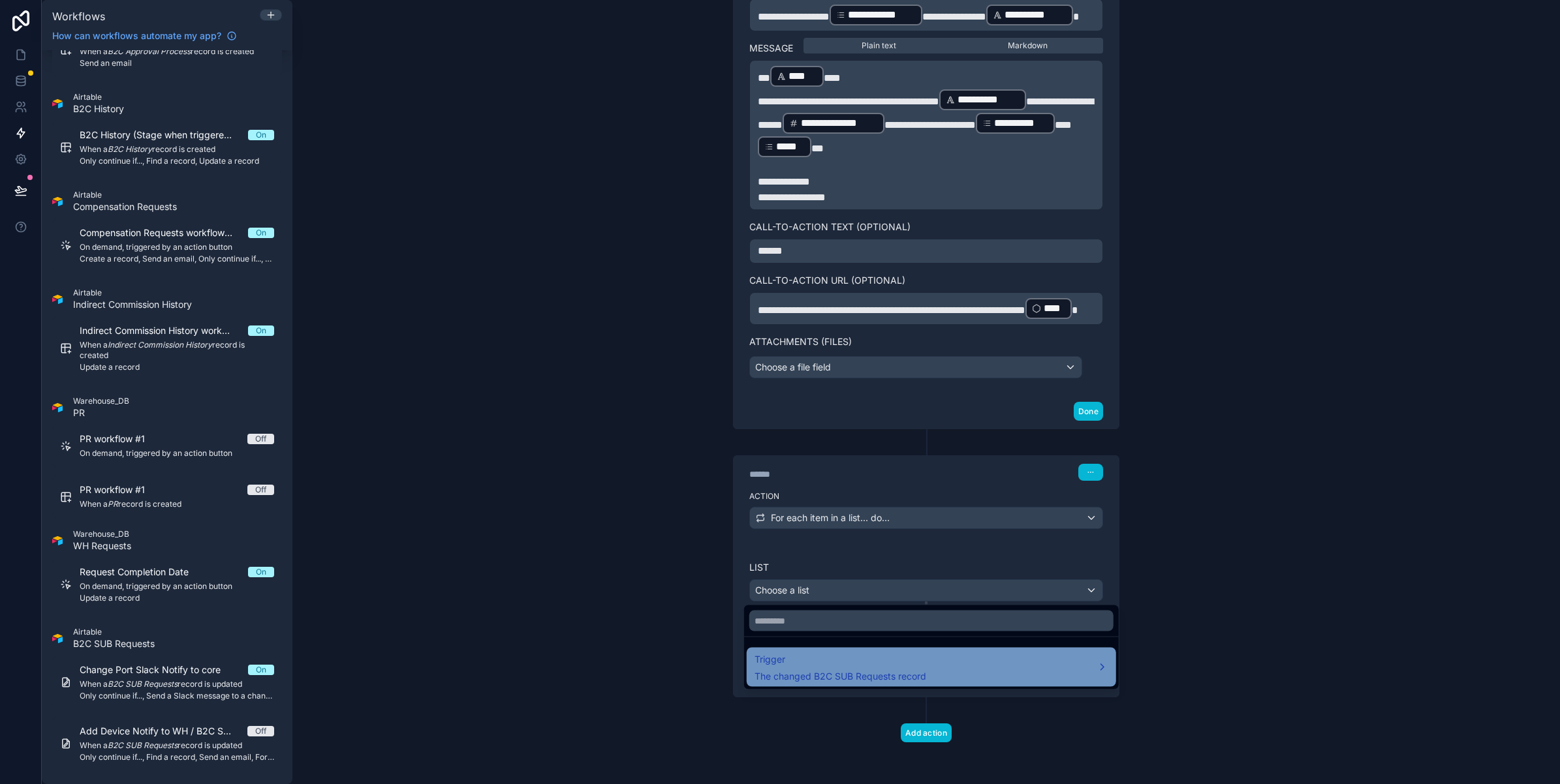
click at [791, 655] on span "Trigger" at bounding box center [840, 659] width 171 height 16
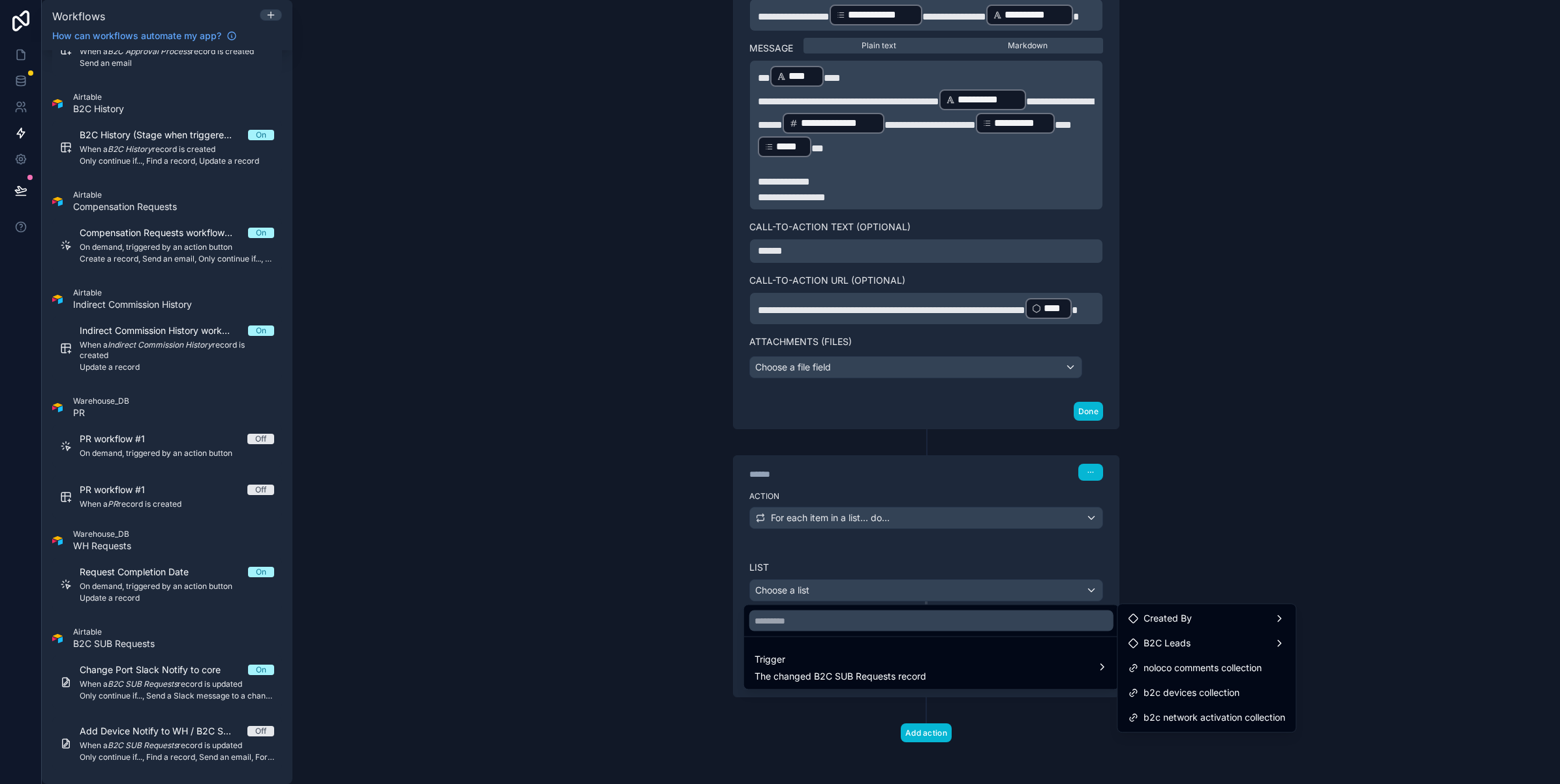
click at [697, 537] on div at bounding box center [780, 392] width 1560 height 784
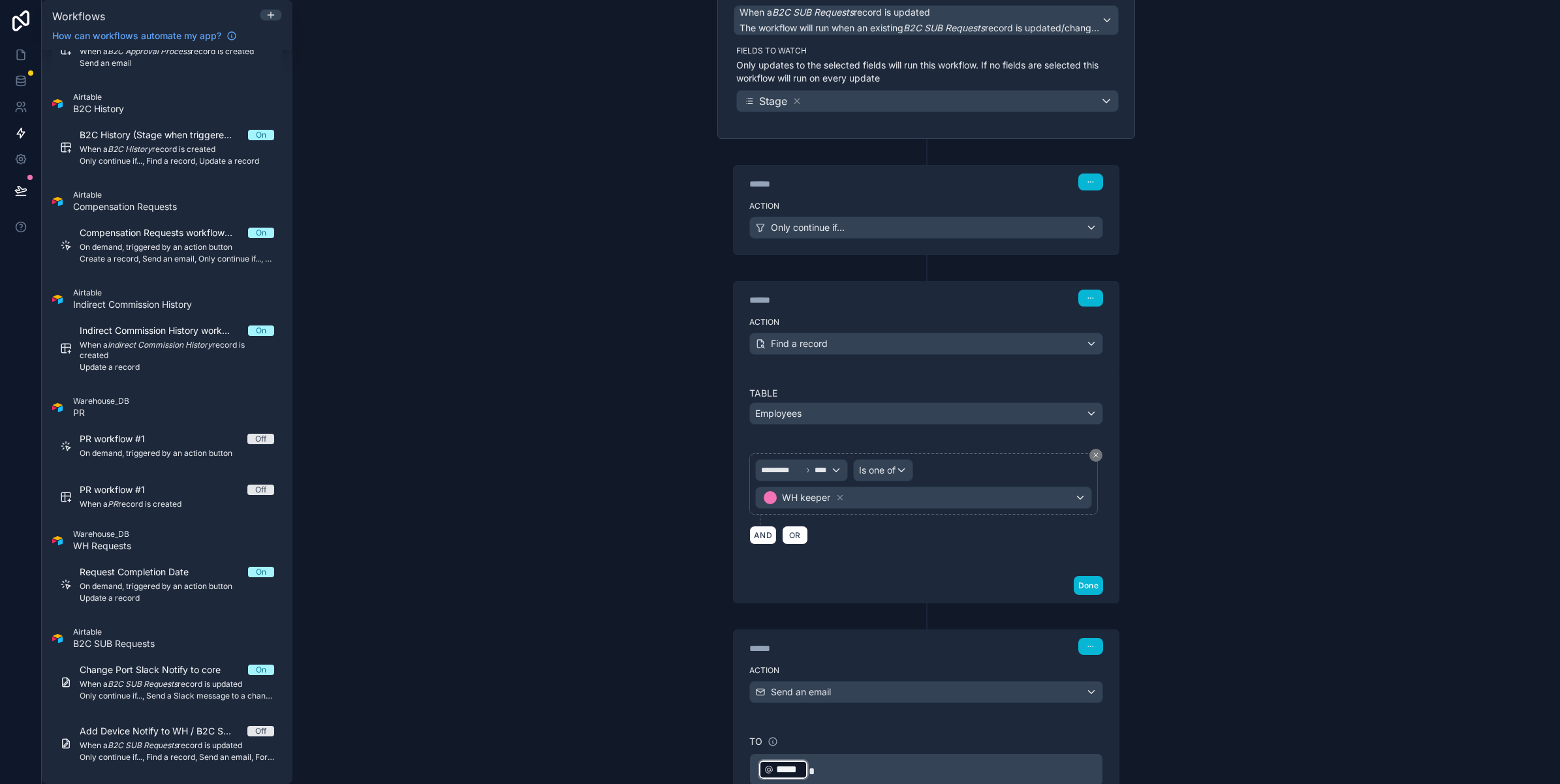
scroll to position [111, 0]
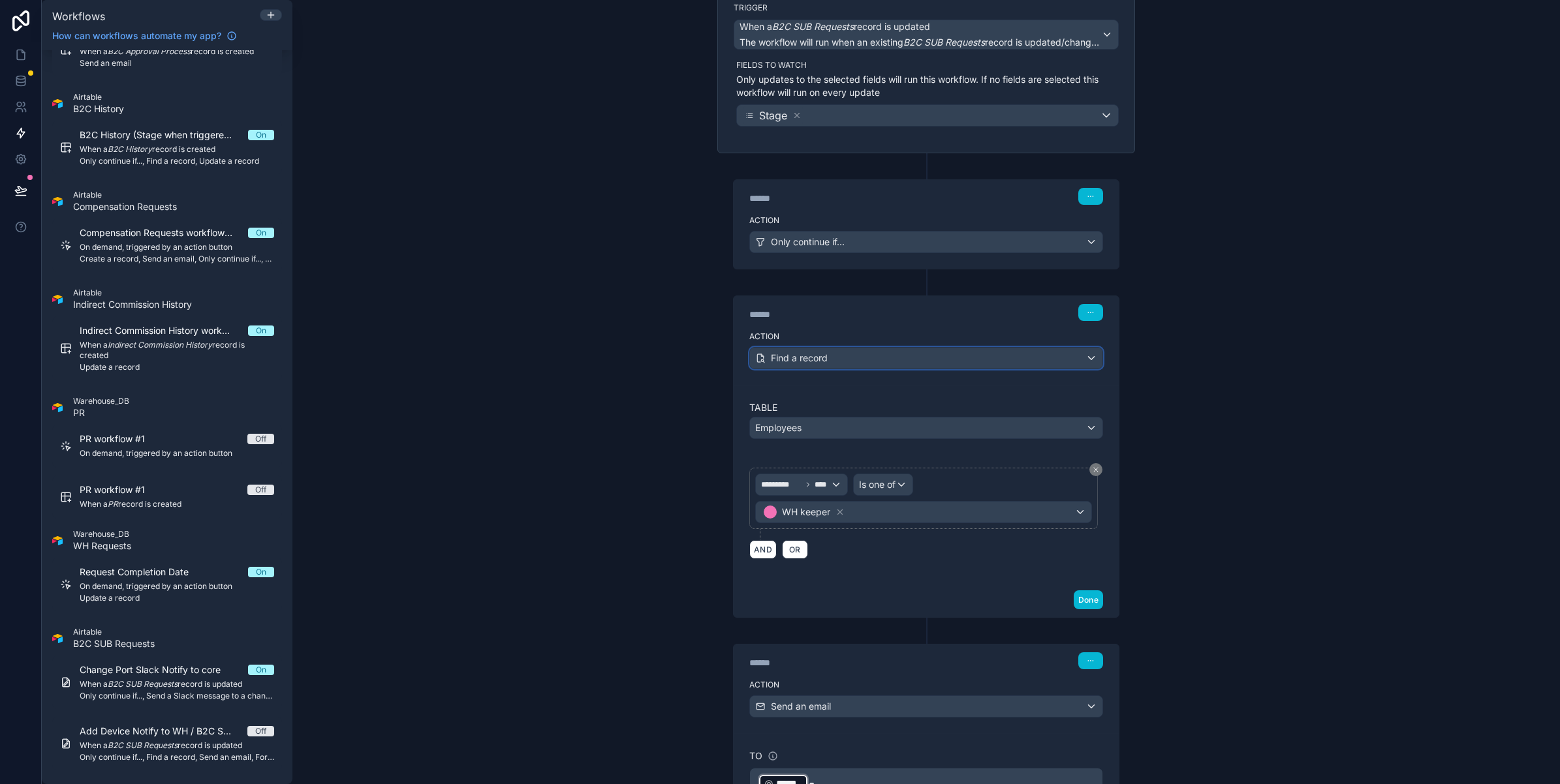
click at [865, 364] on div "Find a record" at bounding box center [926, 358] width 352 height 21
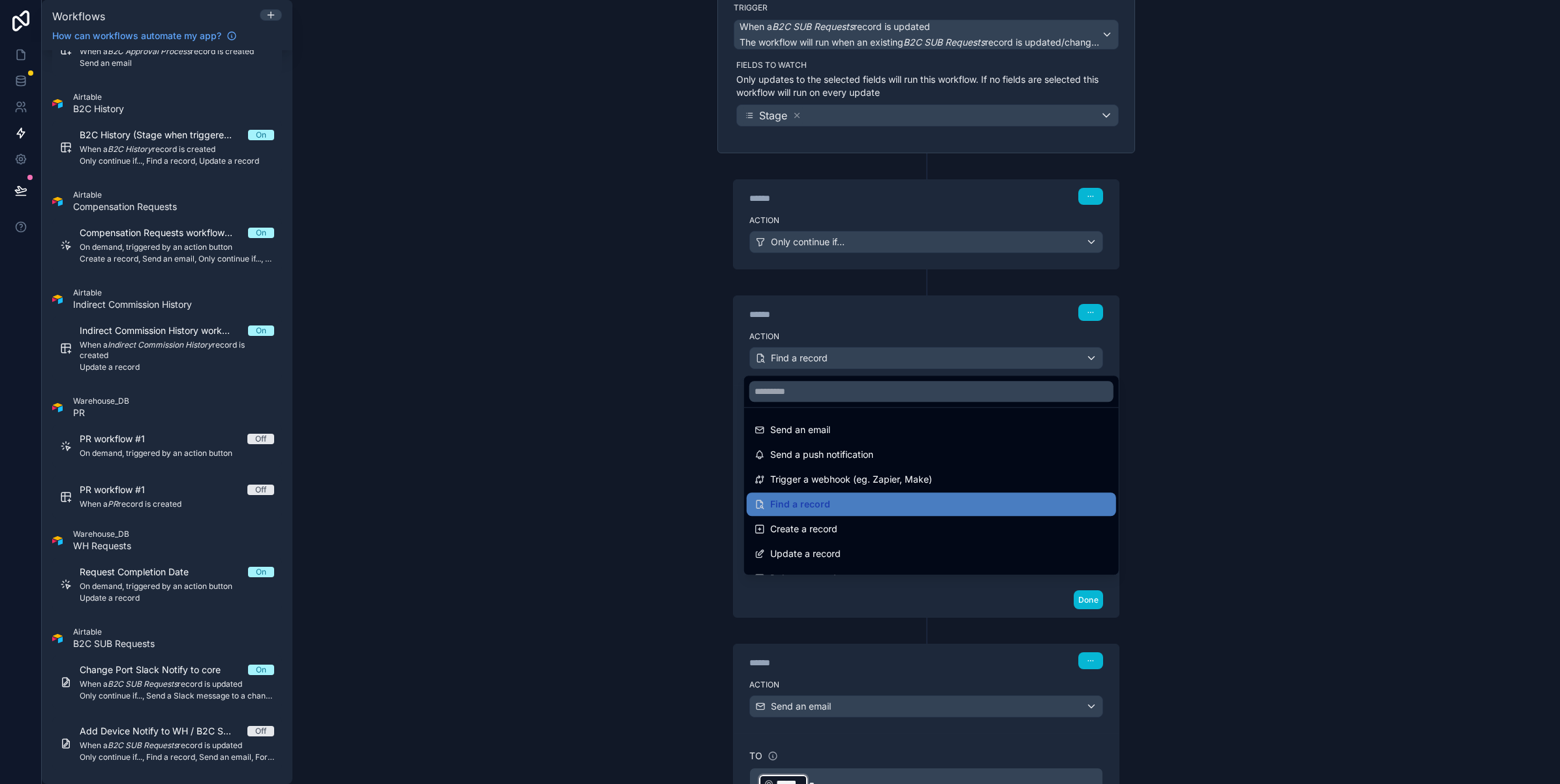
click at [865, 364] on div at bounding box center [780, 392] width 1560 height 784
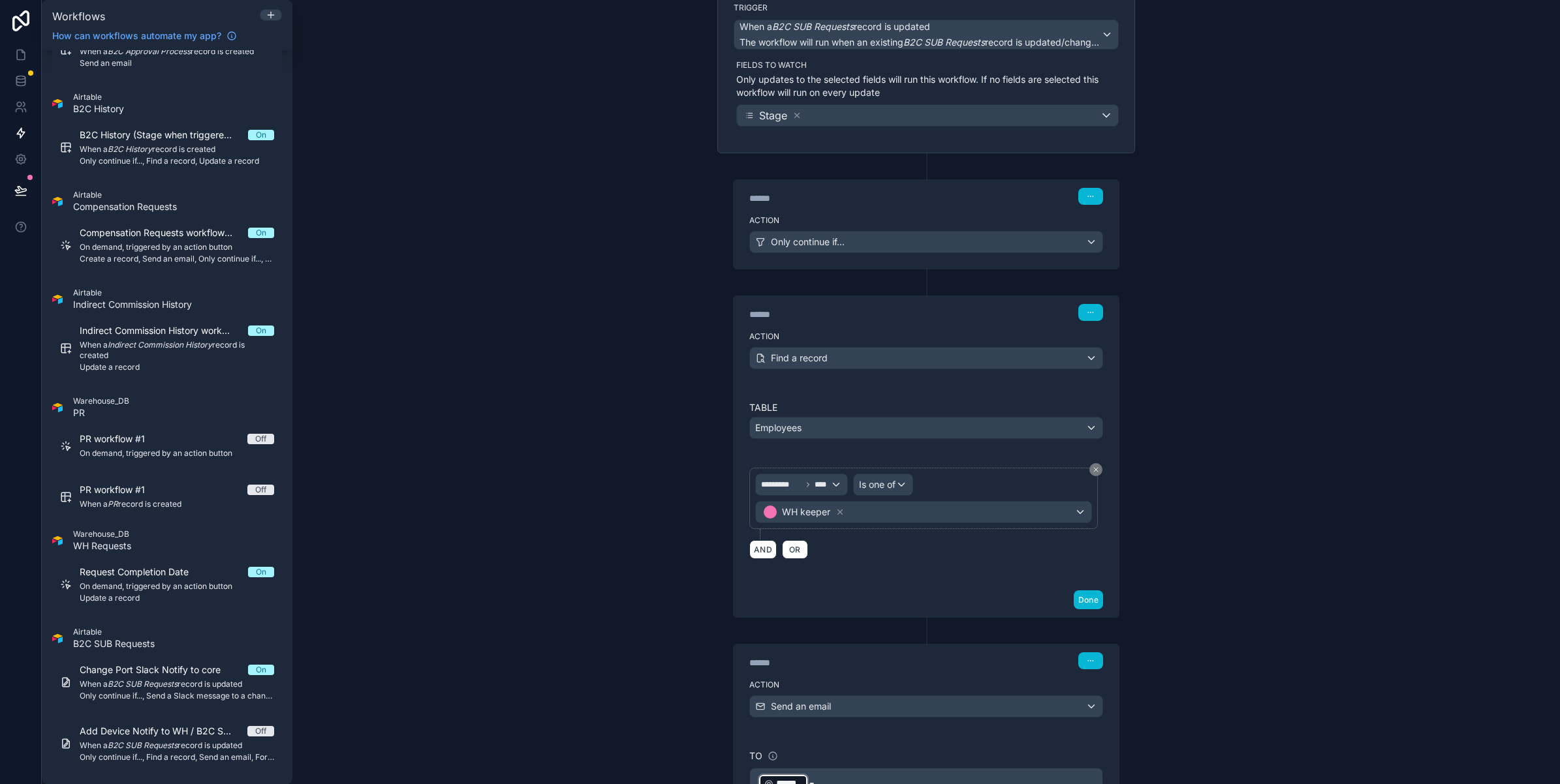
scroll to position [192, 0]
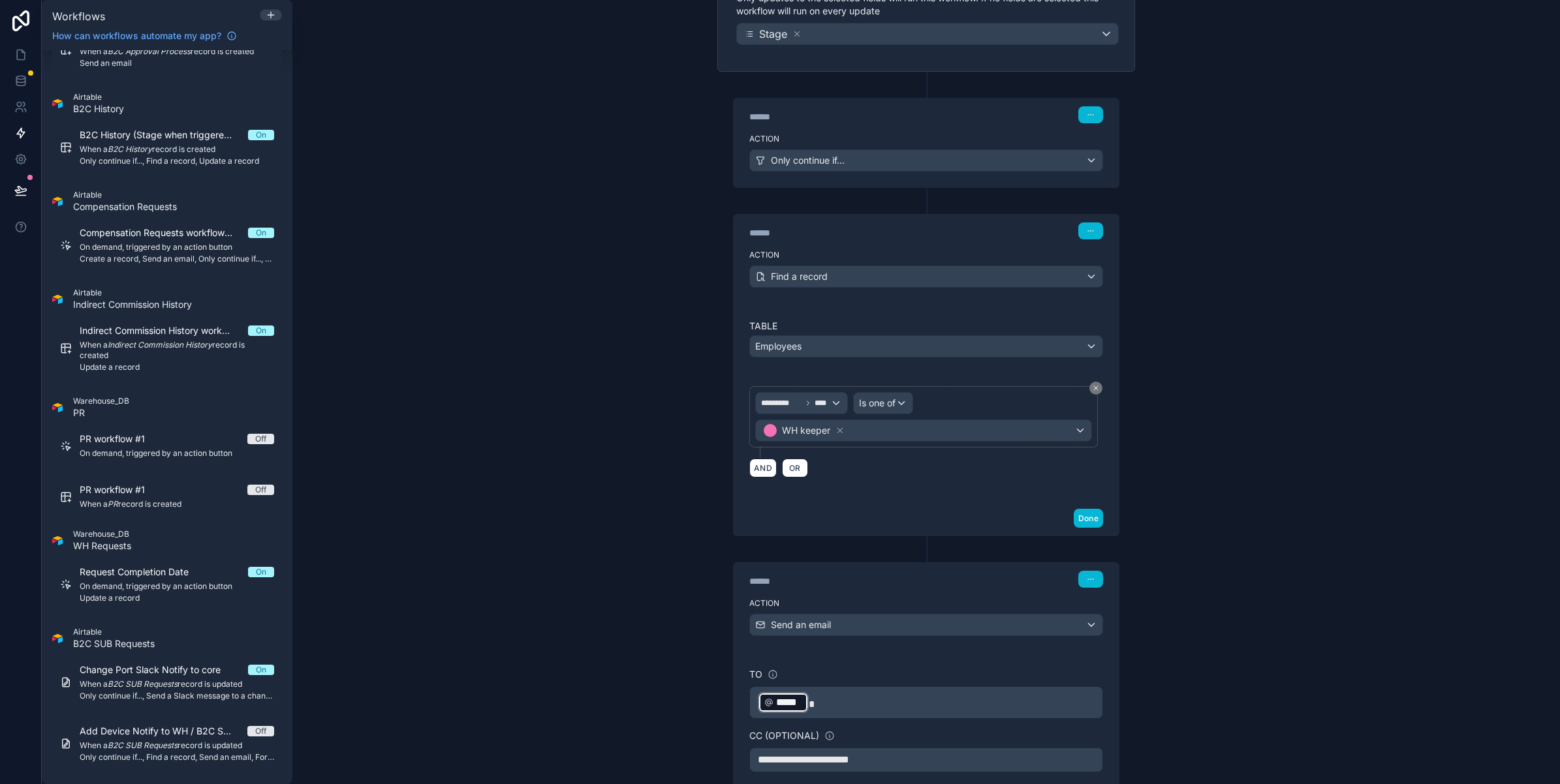
click at [1097, 235] on div "****** Step 2" at bounding box center [926, 230] width 385 height 30
click at [1078, 225] on button "button" at bounding box center [1091, 231] width 24 height 17
click at [1140, 213] on div "**********" at bounding box center [926, 392] width 1267 height 784
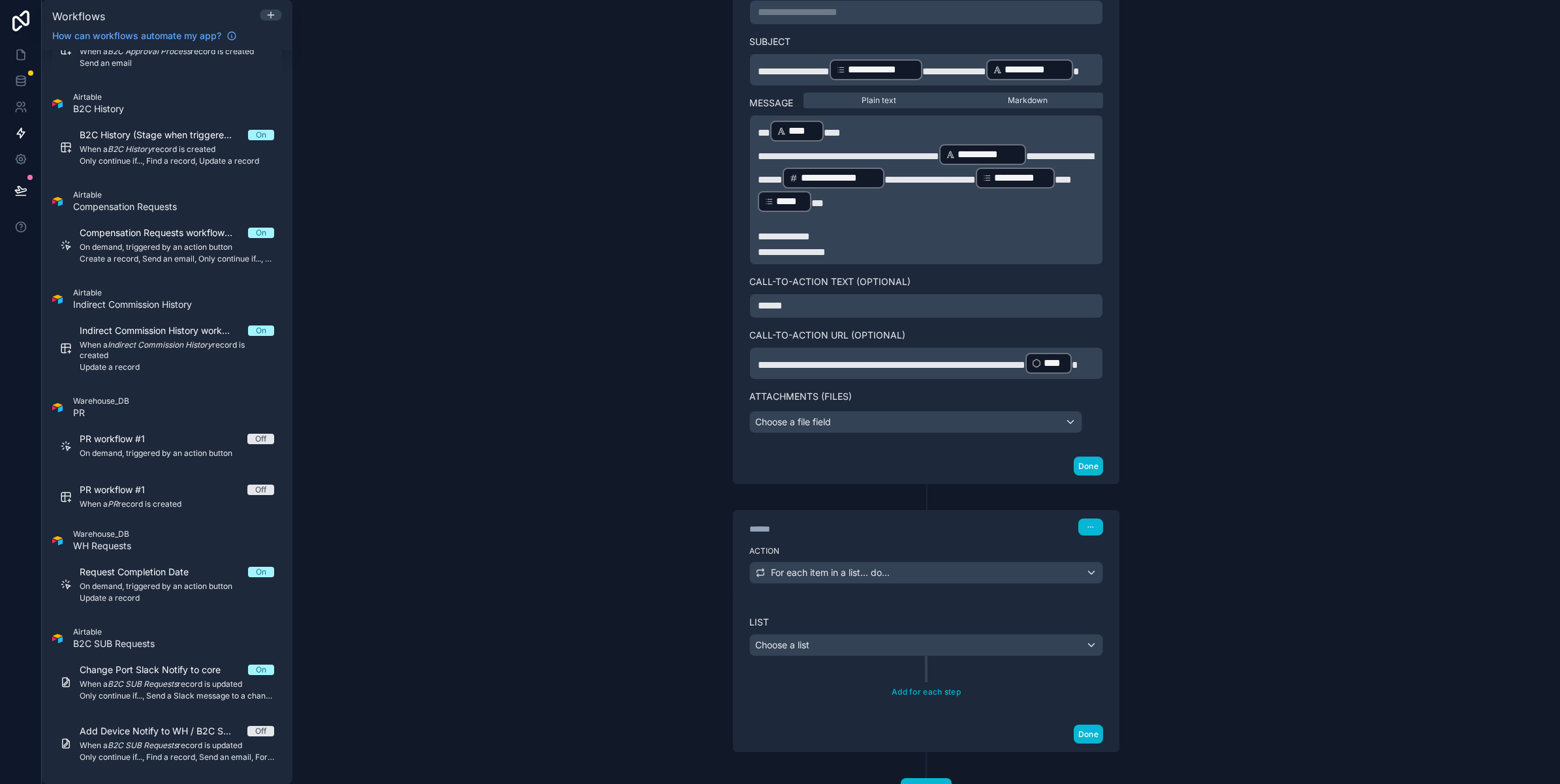
scroll to position [1089, 0]
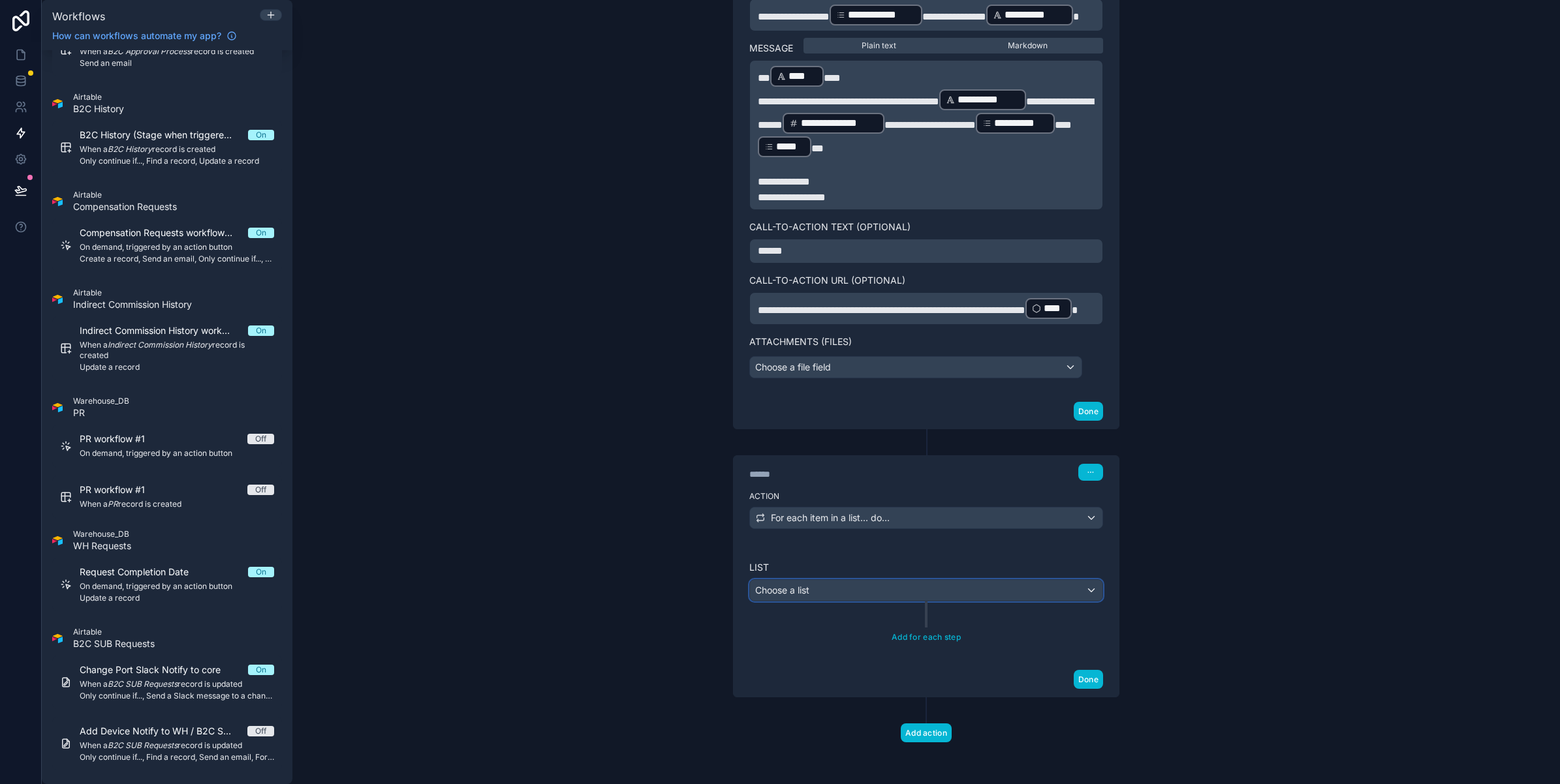
click at [856, 586] on div "Choose a list" at bounding box center [926, 590] width 352 height 21
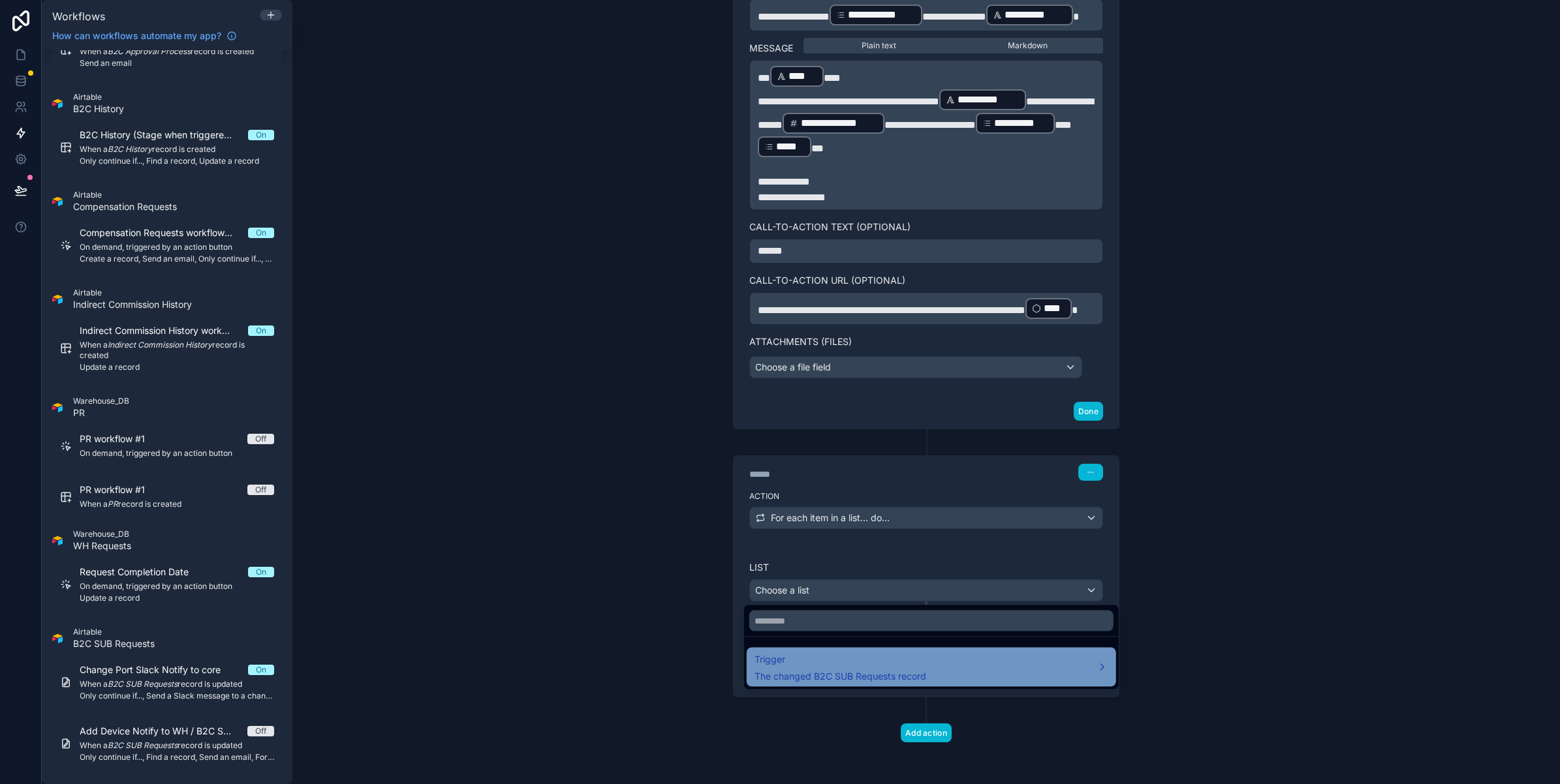
click at [821, 664] on span "Trigger" at bounding box center [840, 659] width 171 height 16
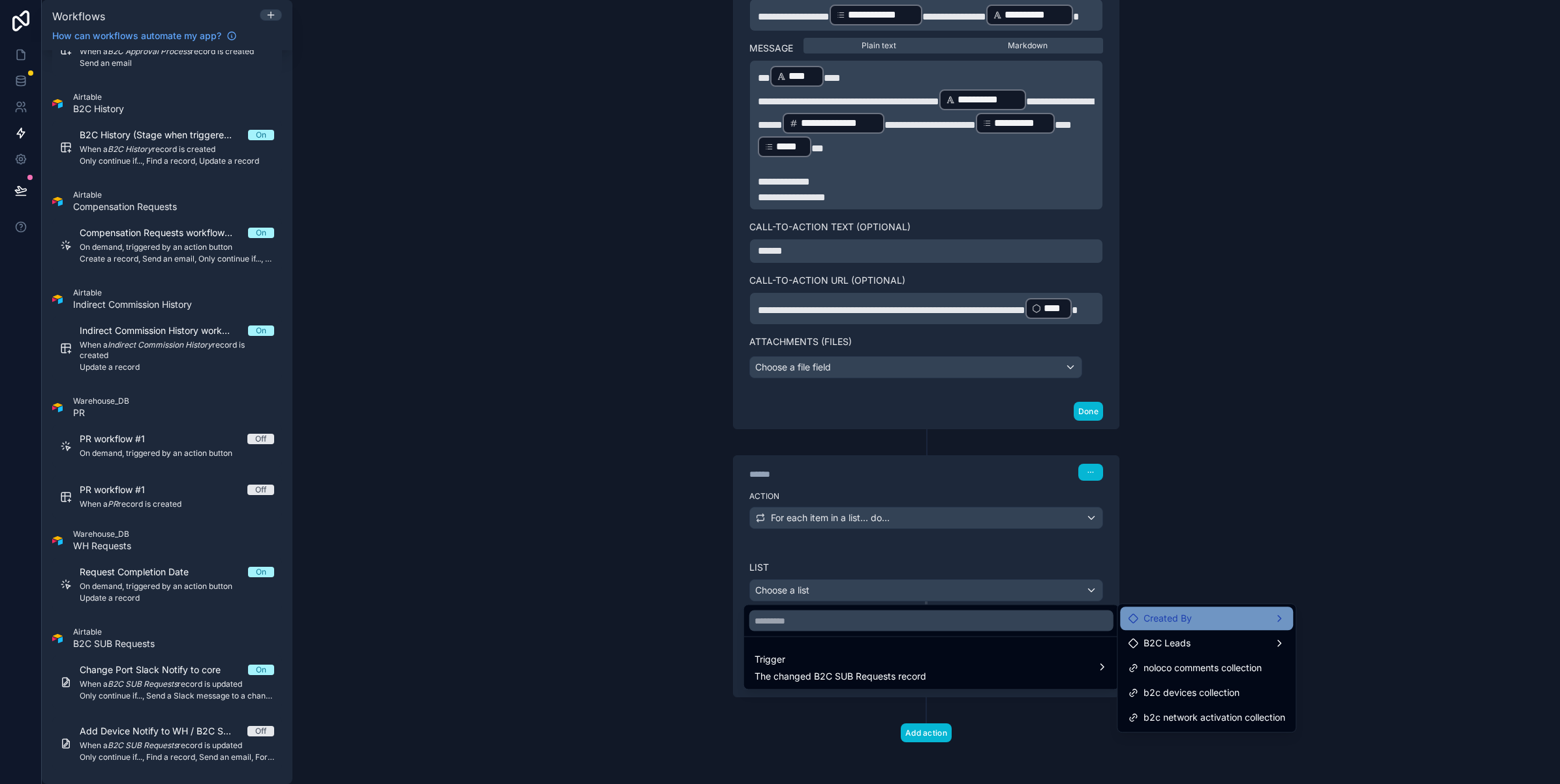
click at [1169, 624] on span "Created By" at bounding box center [1167, 618] width 48 height 16
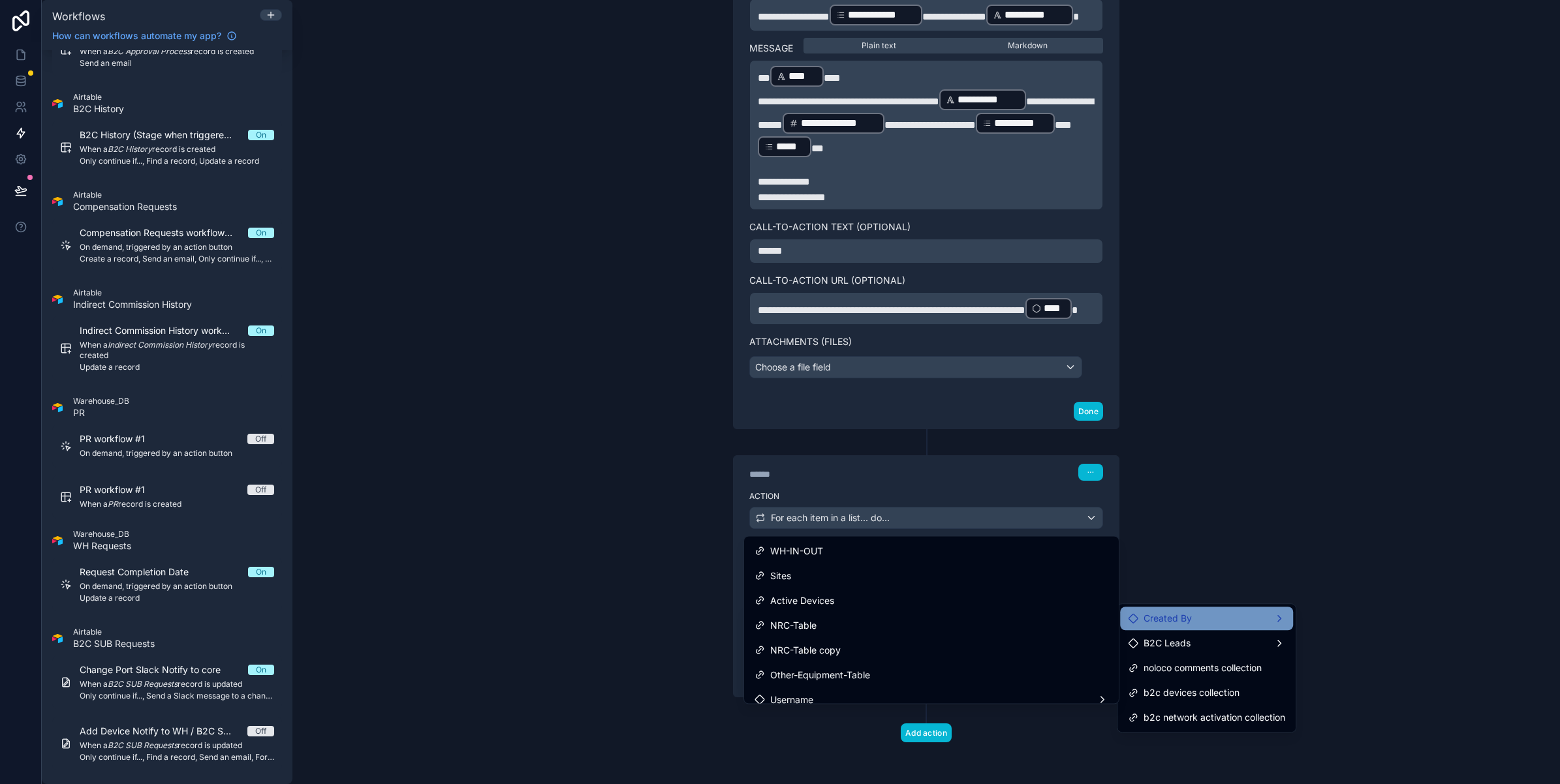
click at [1169, 624] on span "Created By" at bounding box center [1167, 618] width 48 height 16
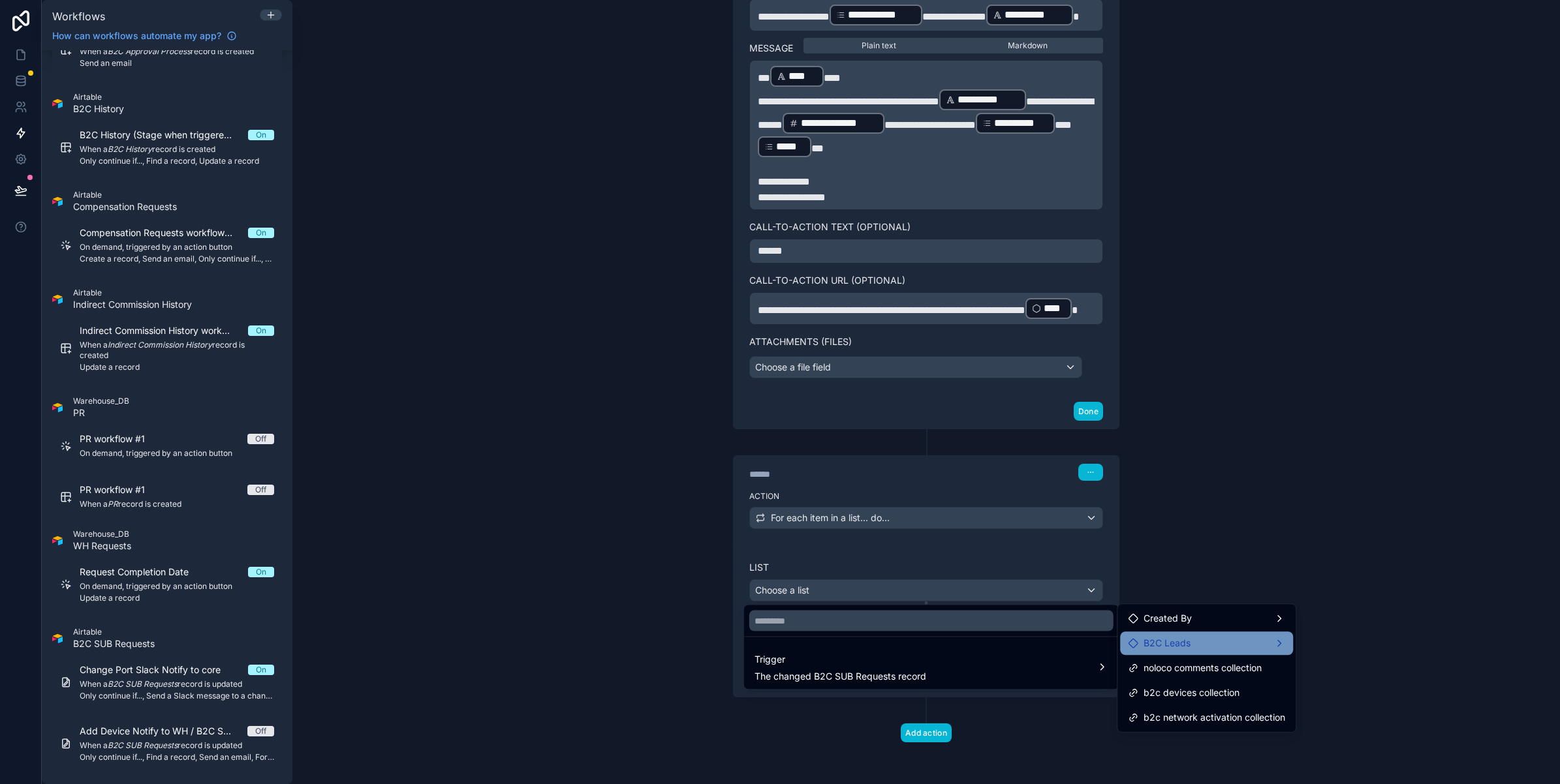
click at [1165, 641] on span "B2C Leads" at bounding box center [1167, 643] width 47 height 16
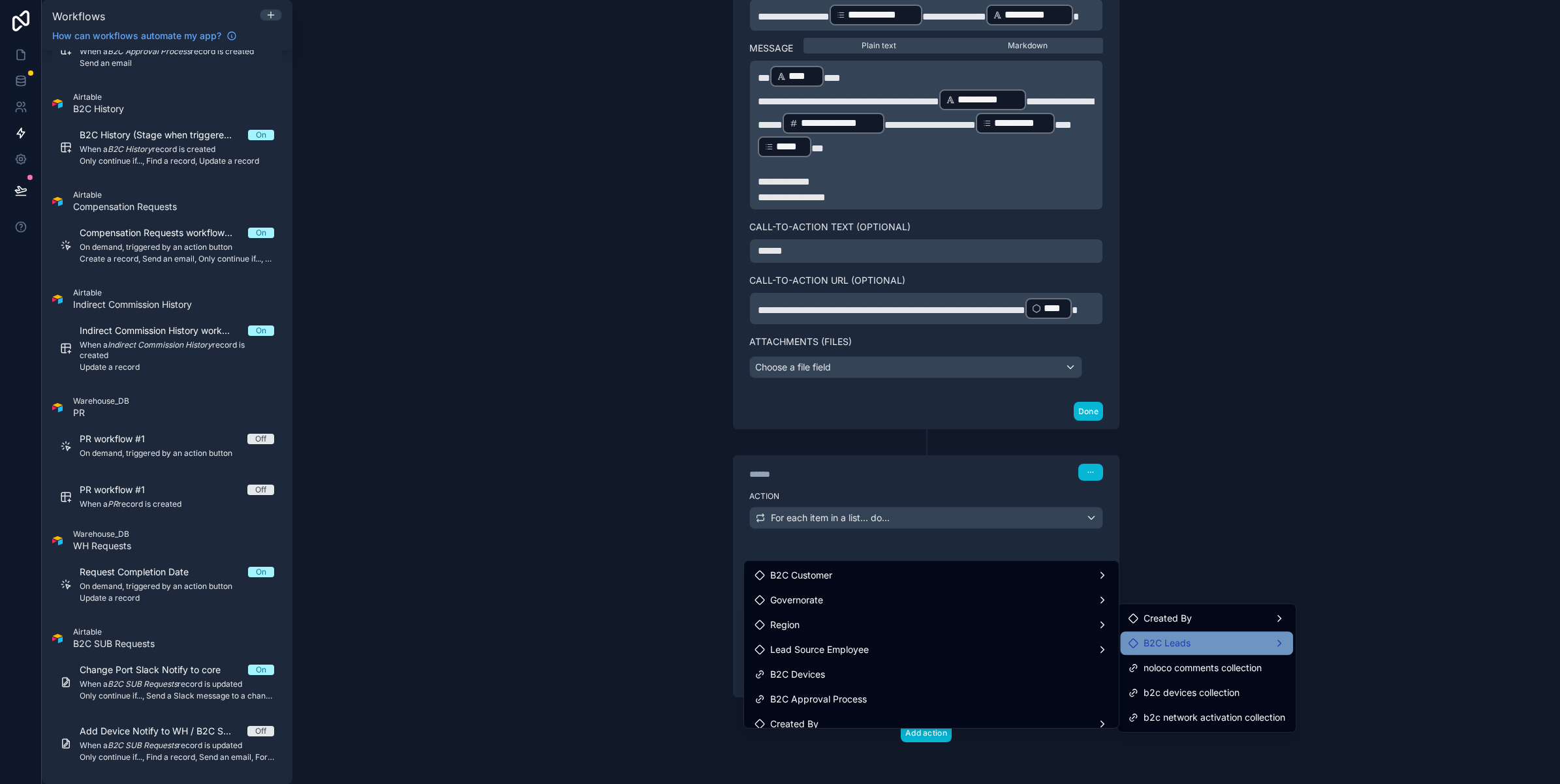
click at [1165, 641] on span "B2C Leads" at bounding box center [1167, 643] width 47 height 16
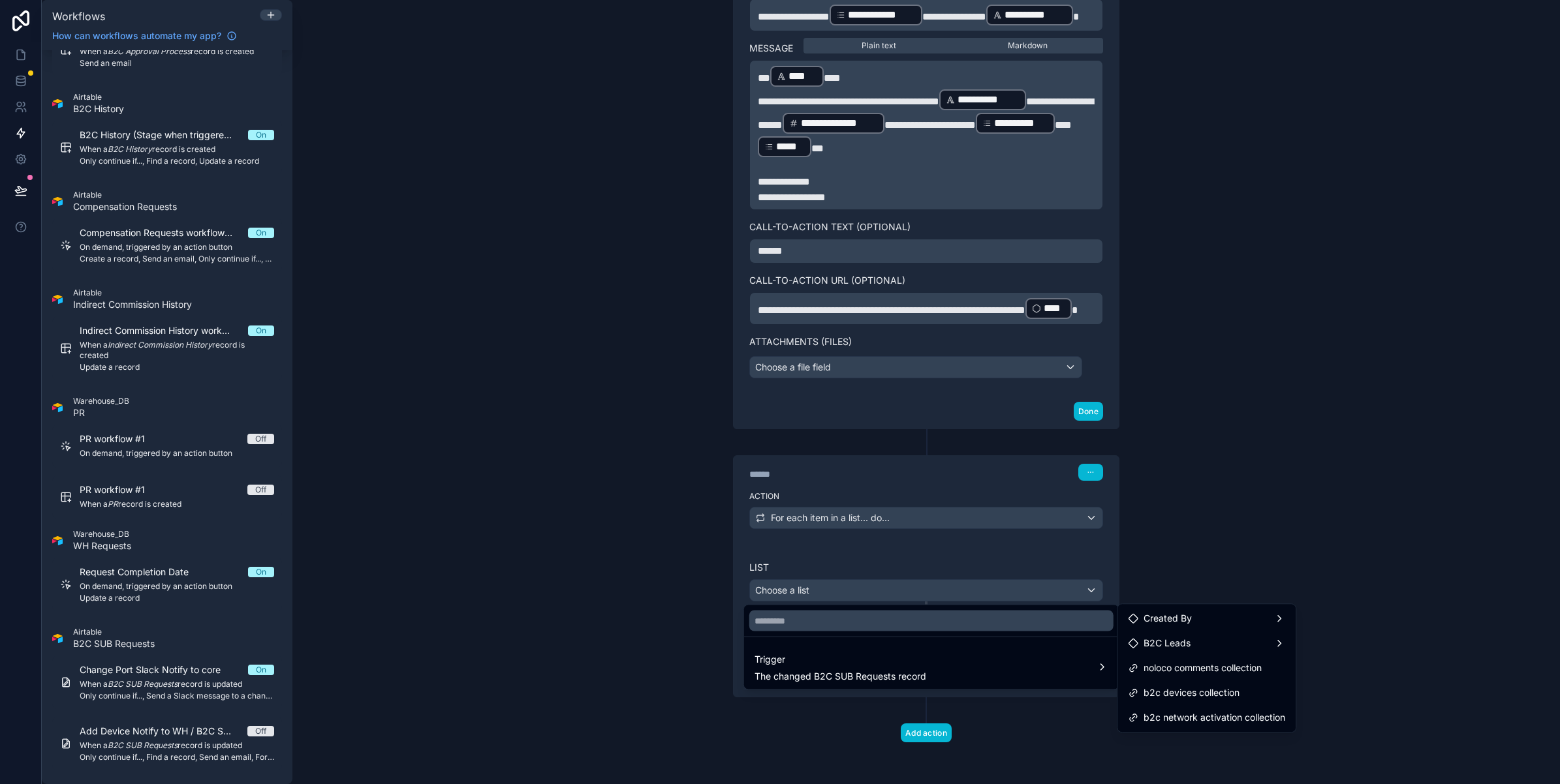
click at [648, 600] on div at bounding box center [780, 392] width 1560 height 784
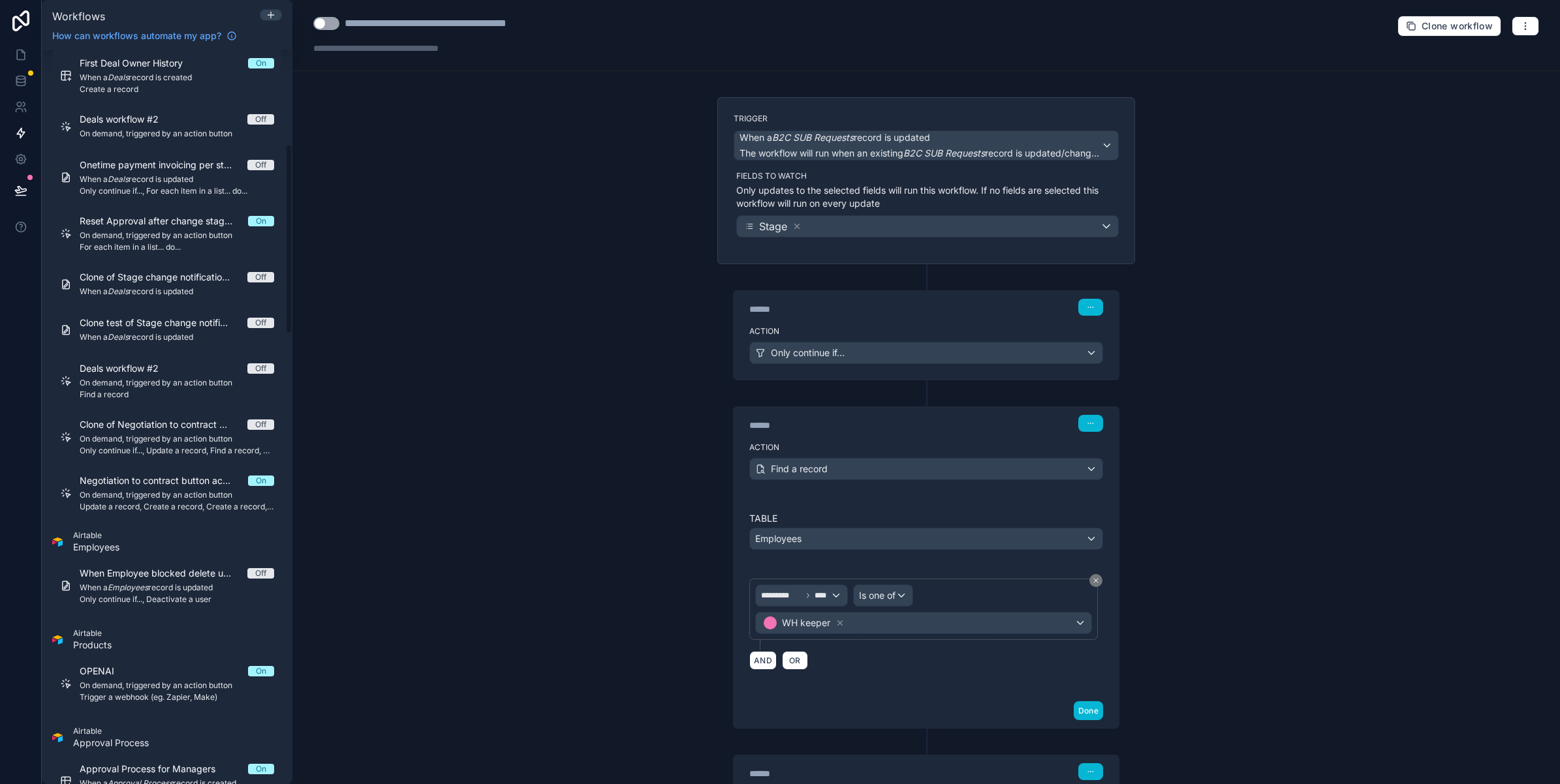
scroll to position [0, 0]
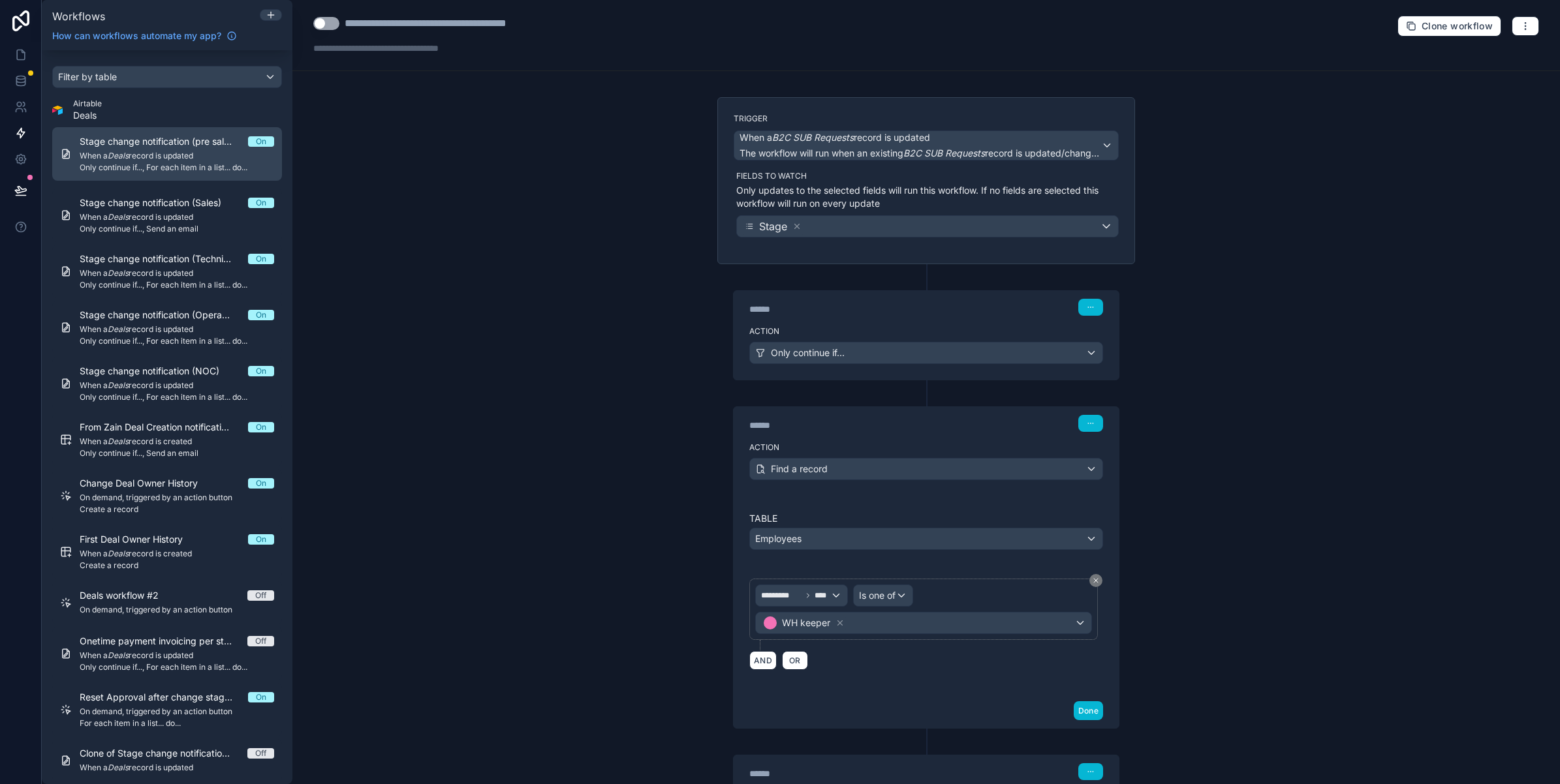
click at [126, 168] on span "Only continue if..., For each item in a list... do..." at bounding box center [177, 167] width 195 height 10
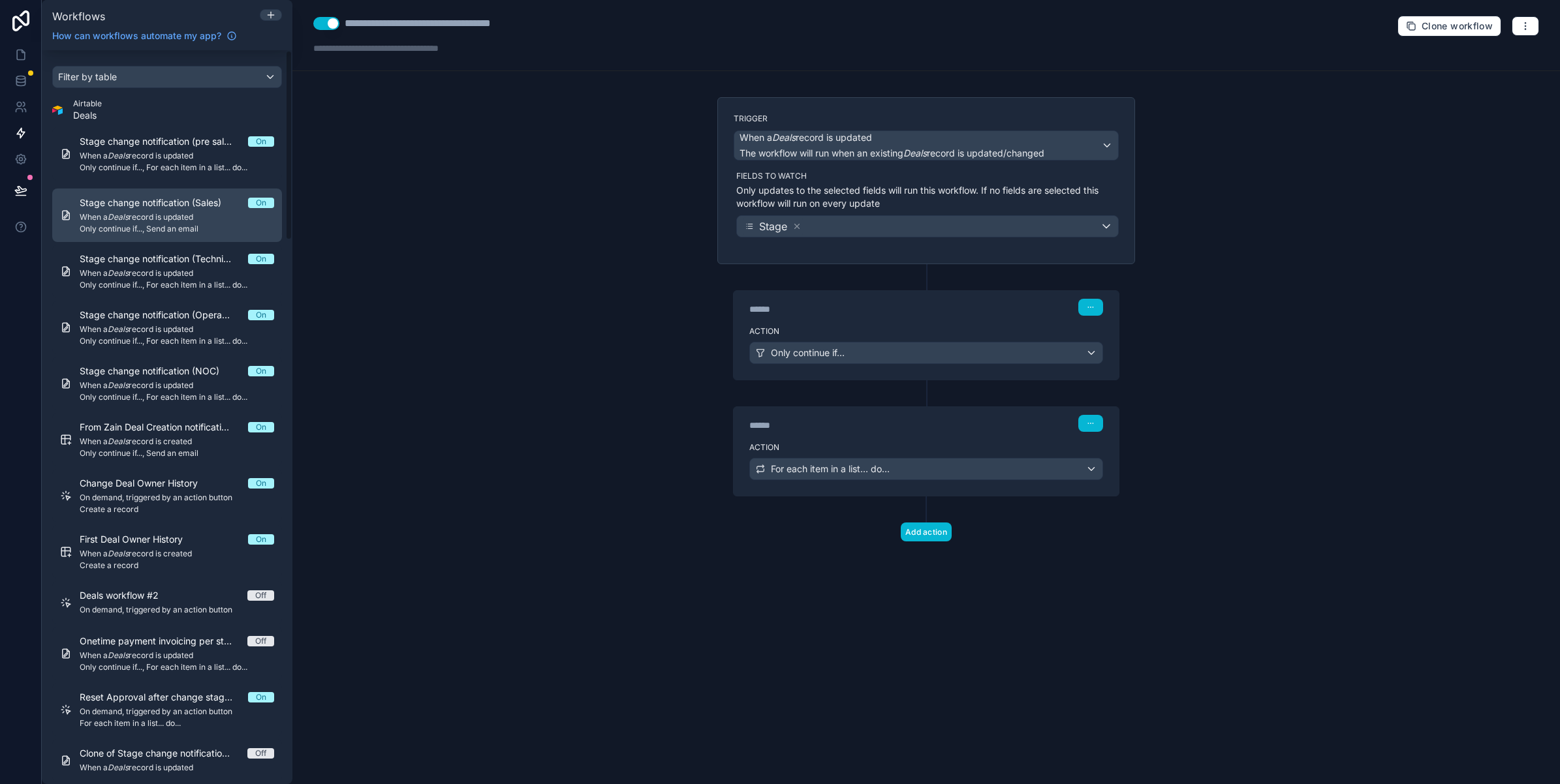
drag, startPoint x: 177, startPoint y: 216, endPoint x: 285, endPoint y: 233, distance: 109.3
click at [176, 216] on span "When a Deals record is updated" at bounding box center [177, 217] width 195 height 10
click at [814, 470] on span "Send an email" at bounding box center [801, 468] width 60 height 13
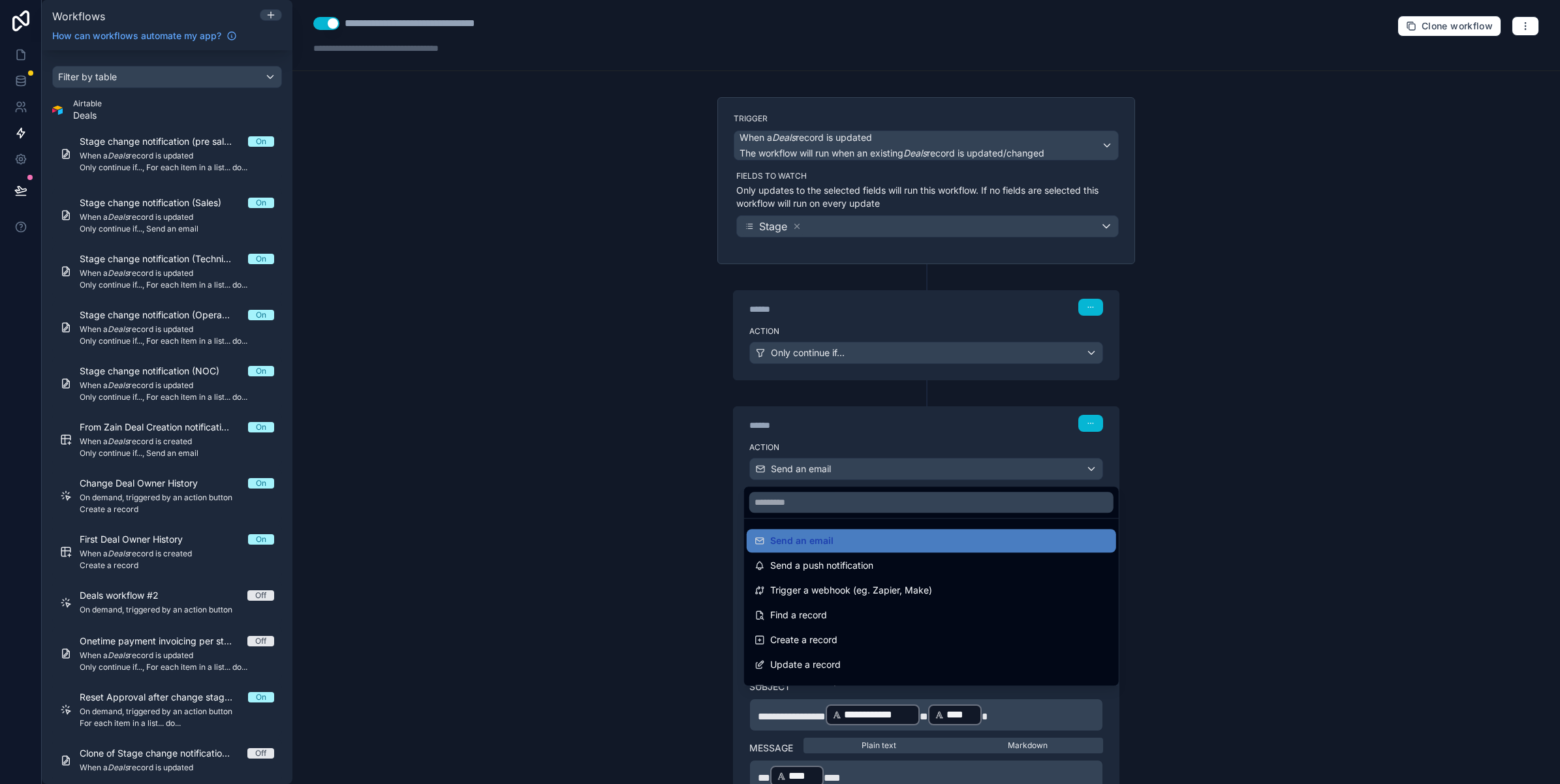
click at [814, 470] on div at bounding box center [780, 392] width 1560 height 784
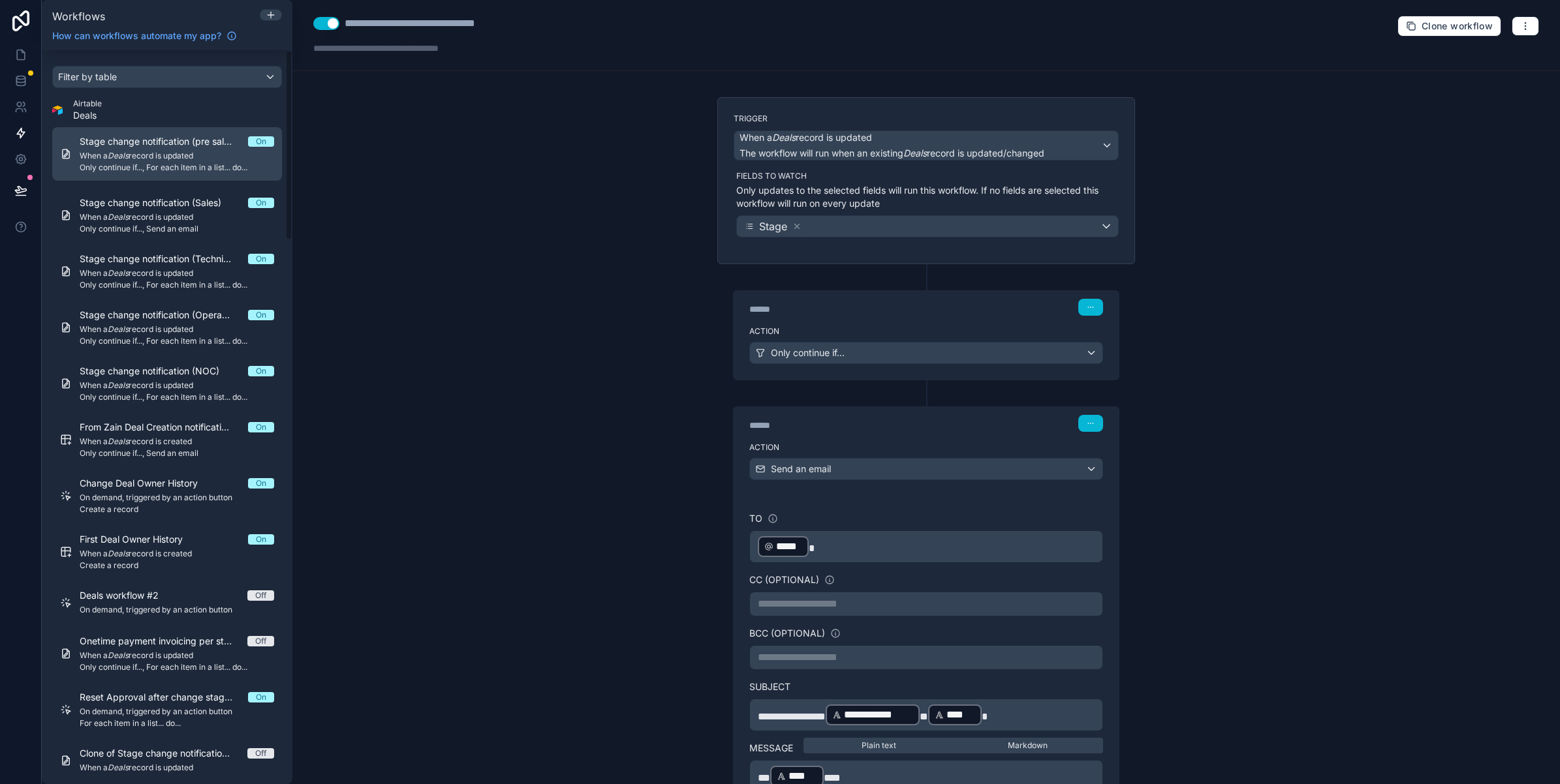
click at [168, 148] on div "Stage change notification (pre sales) On When a Deals record is updated Only co…" at bounding box center [177, 154] width 195 height 38
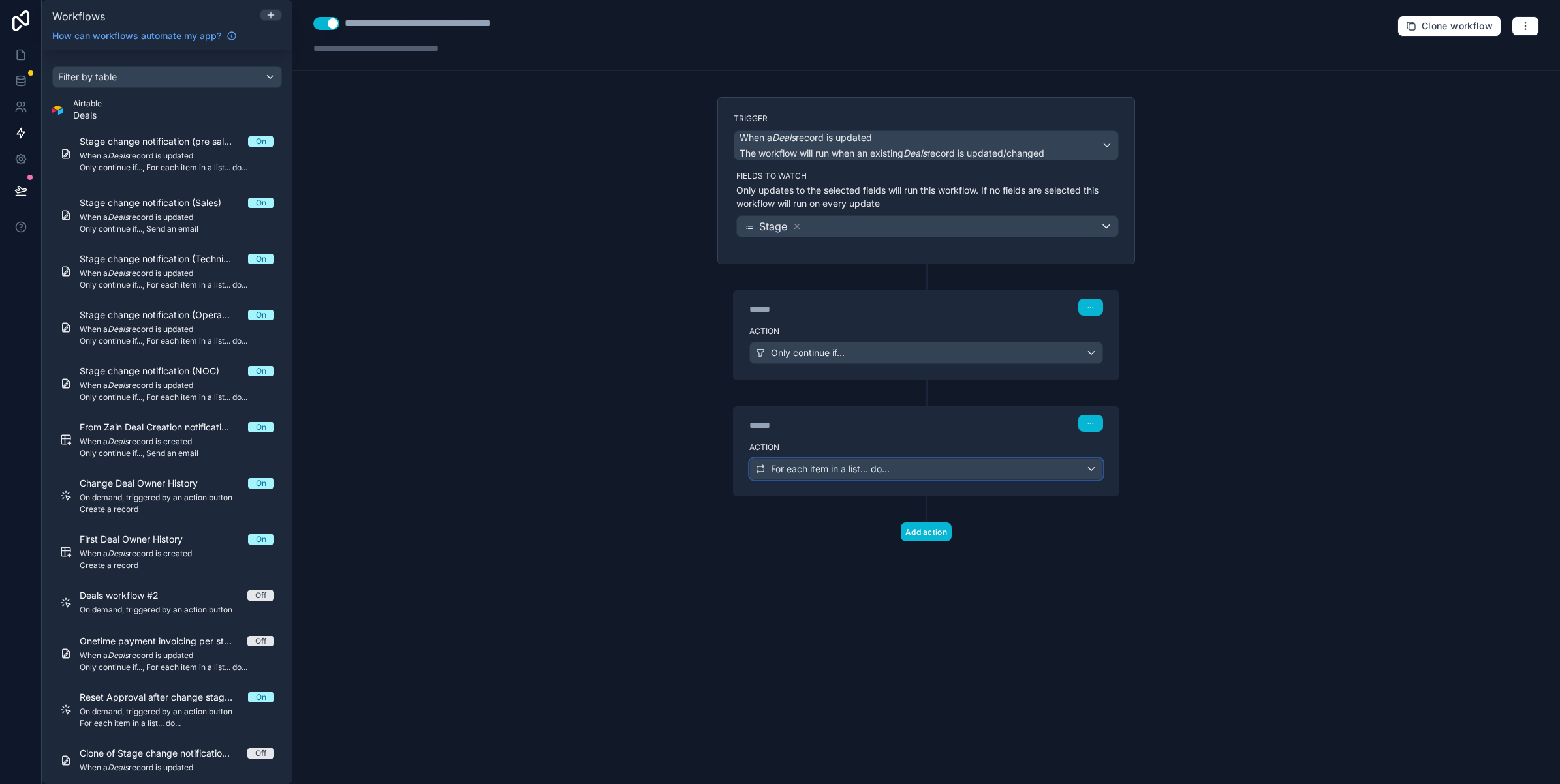
click at [795, 478] on div "For each item in a list... do..." at bounding box center [926, 468] width 352 height 21
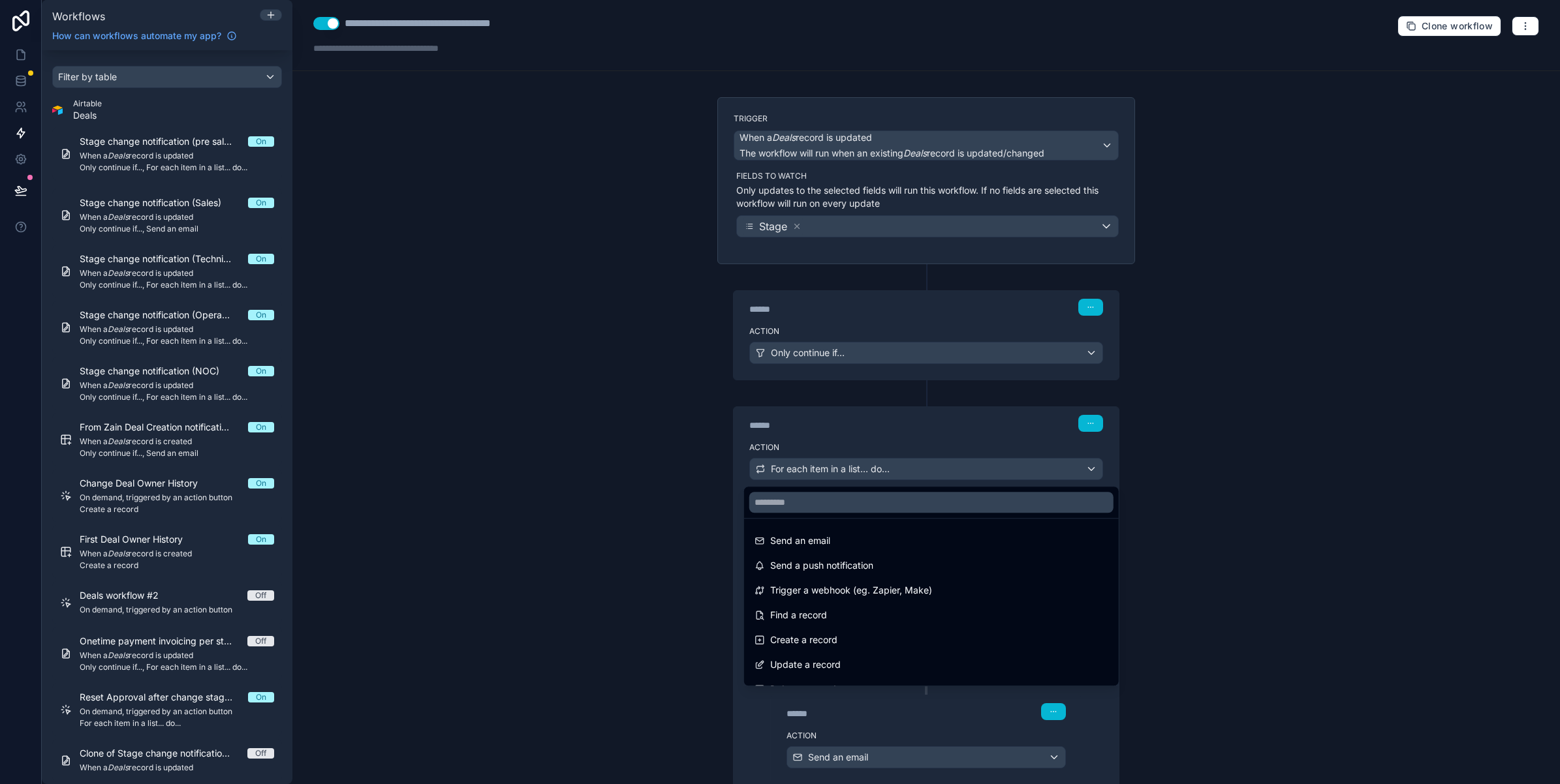
click at [795, 473] on div at bounding box center [780, 392] width 1560 height 784
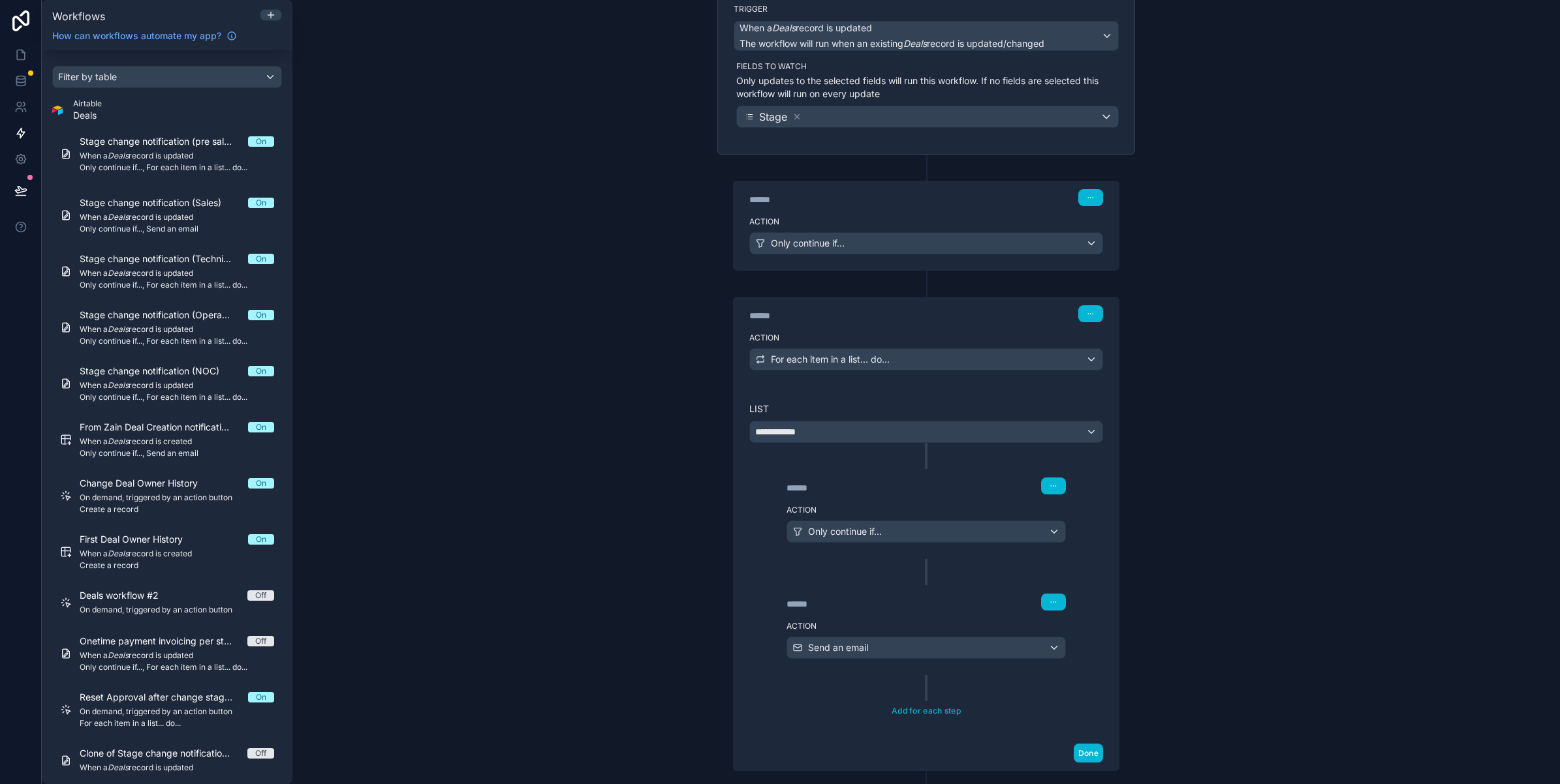
scroll to position [163, 0]
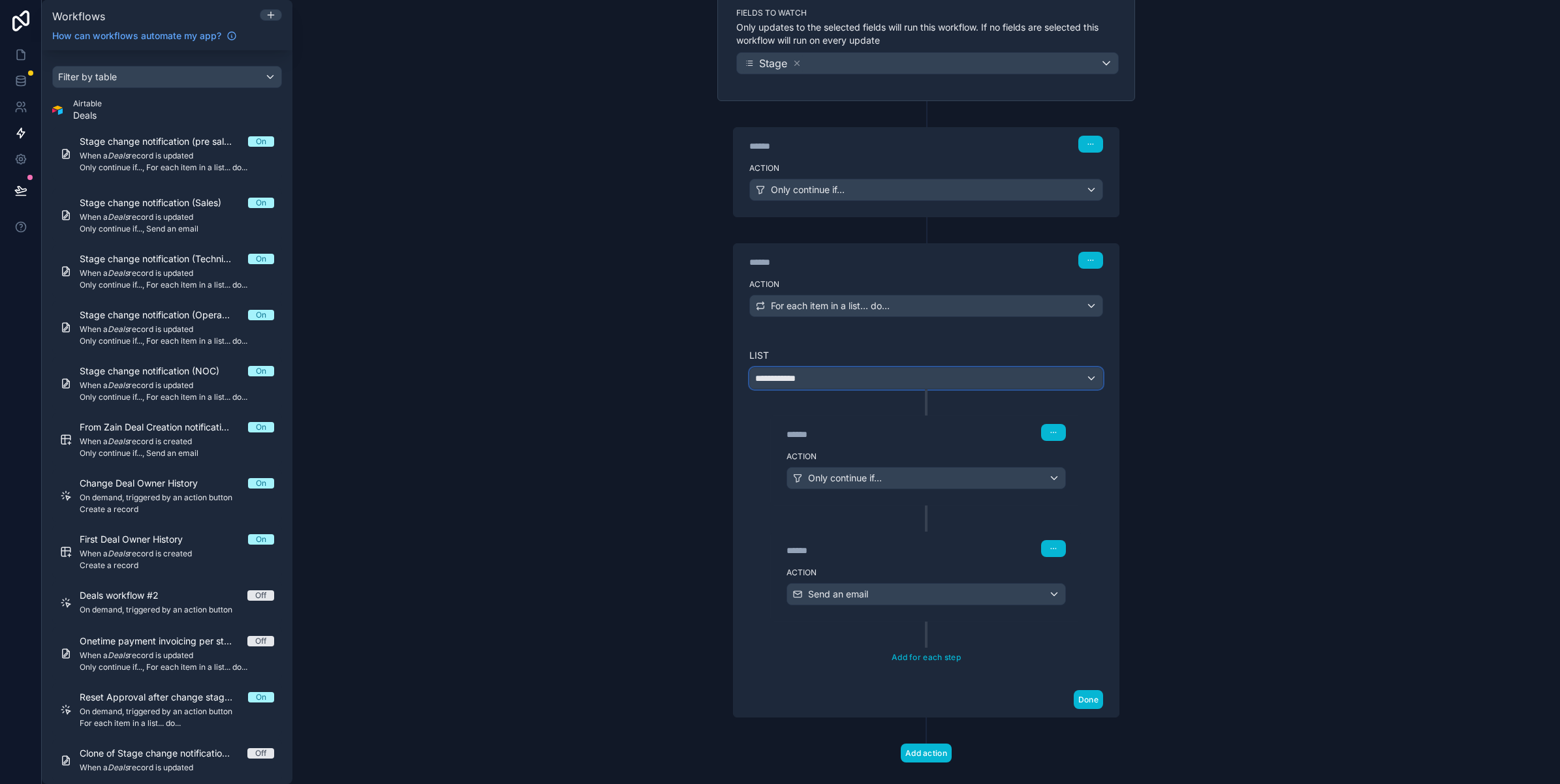
click at [771, 385] on span "**********" at bounding box center [780, 378] width 49 height 13
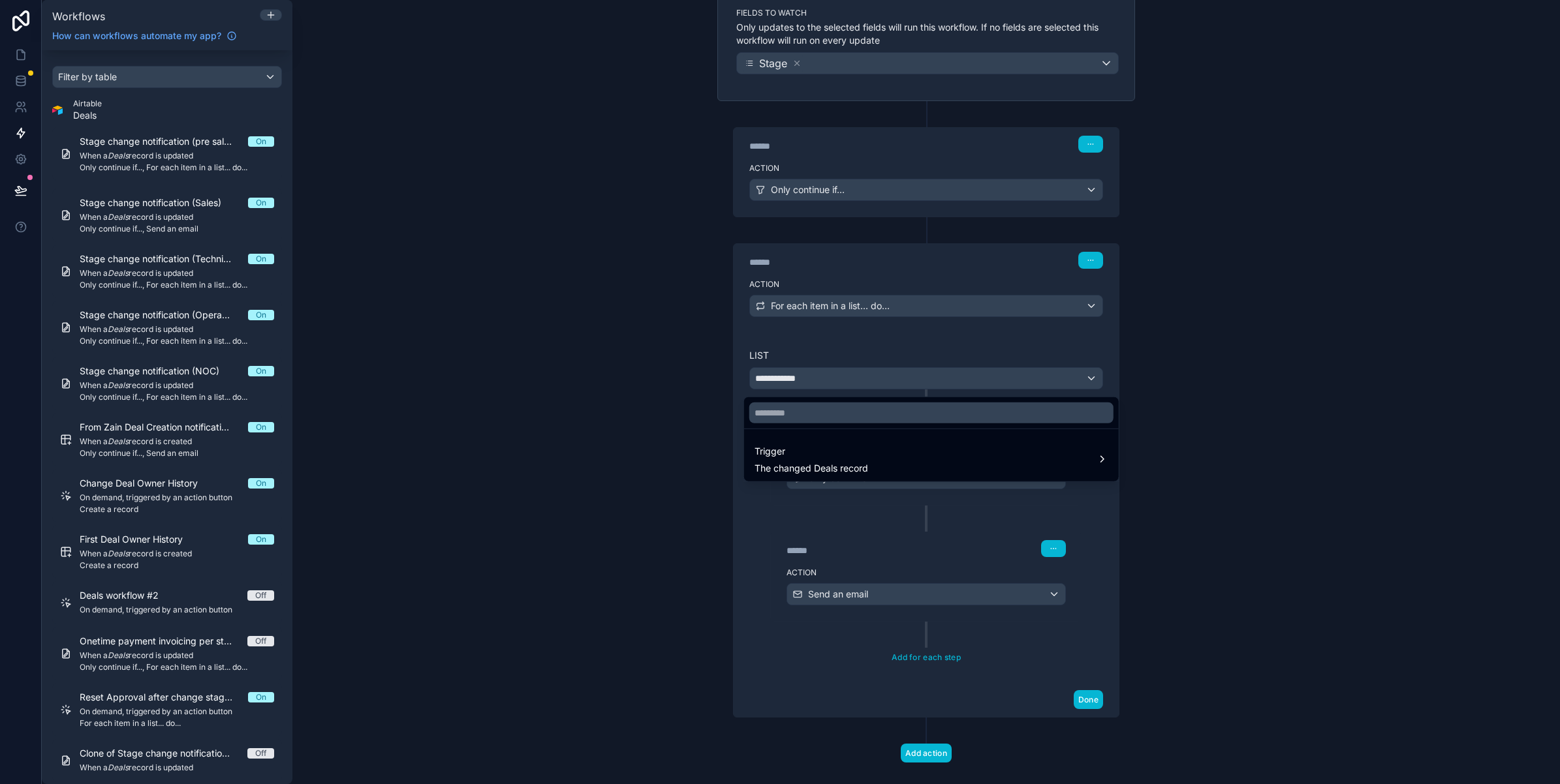
click at [671, 381] on div at bounding box center [780, 392] width 1560 height 784
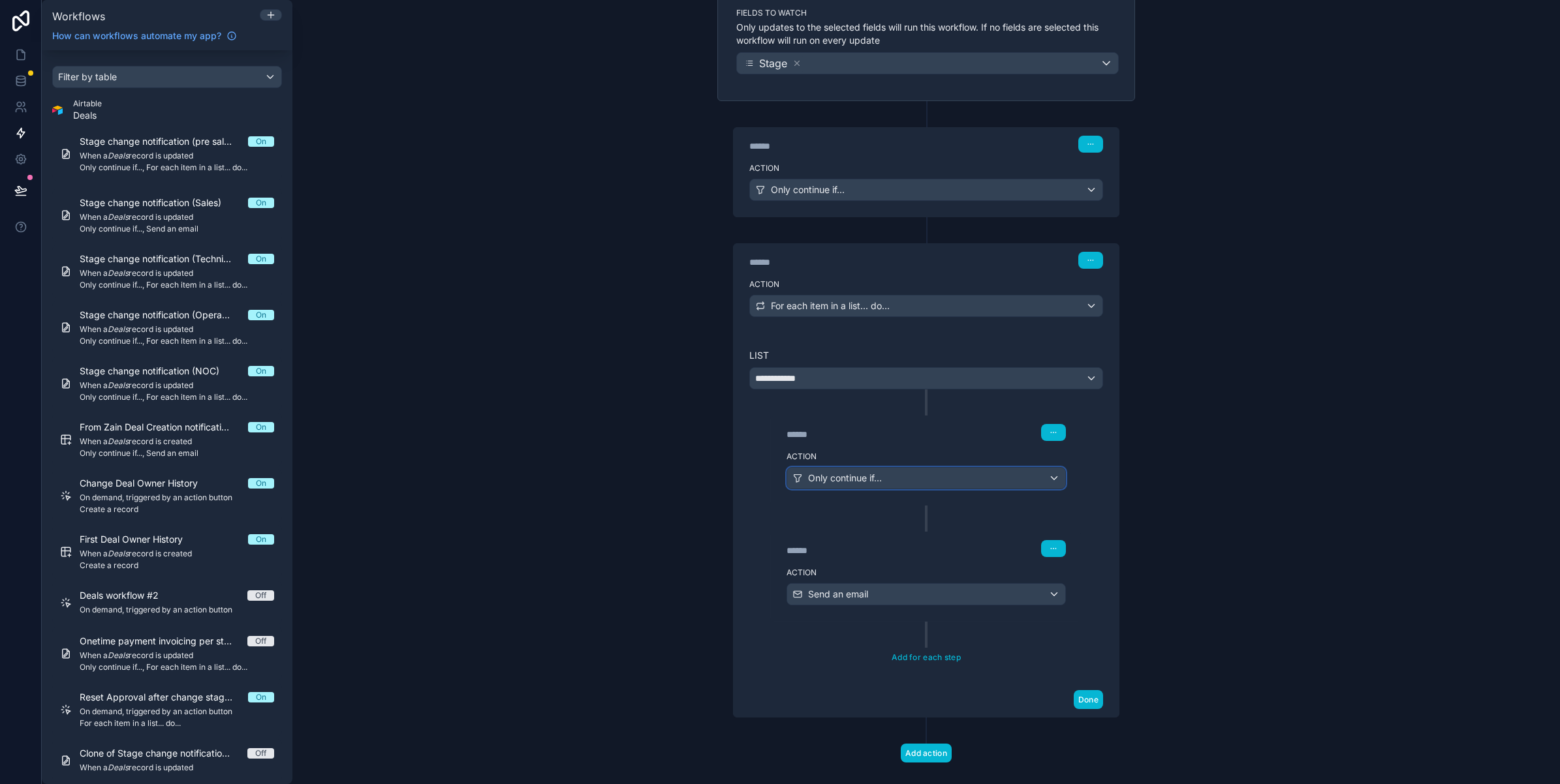
click at [794, 481] on icon at bounding box center [797, 478] width 10 height 10
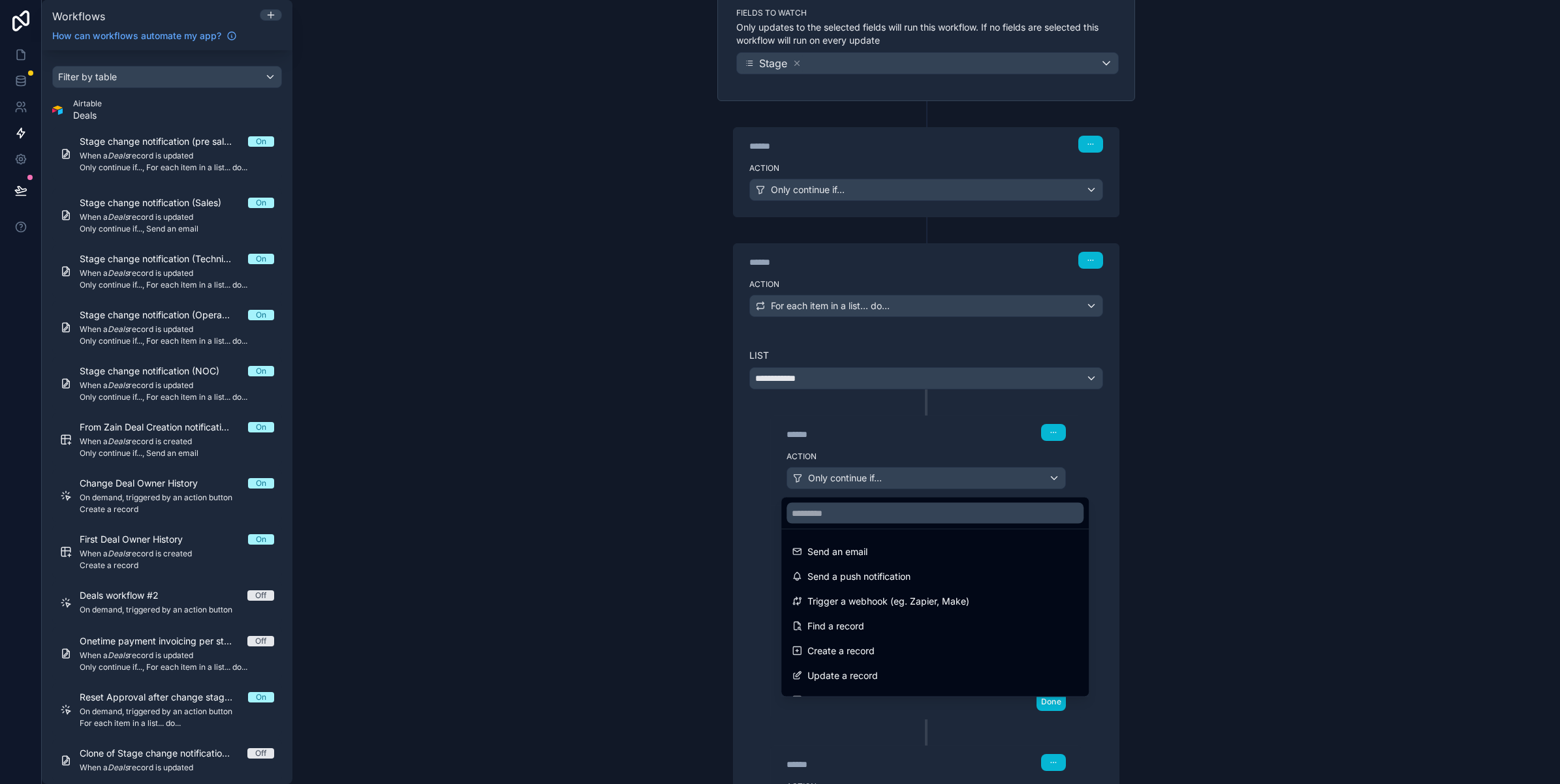
click at [640, 456] on div at bounding box center [780, 392] width 1560 height 784
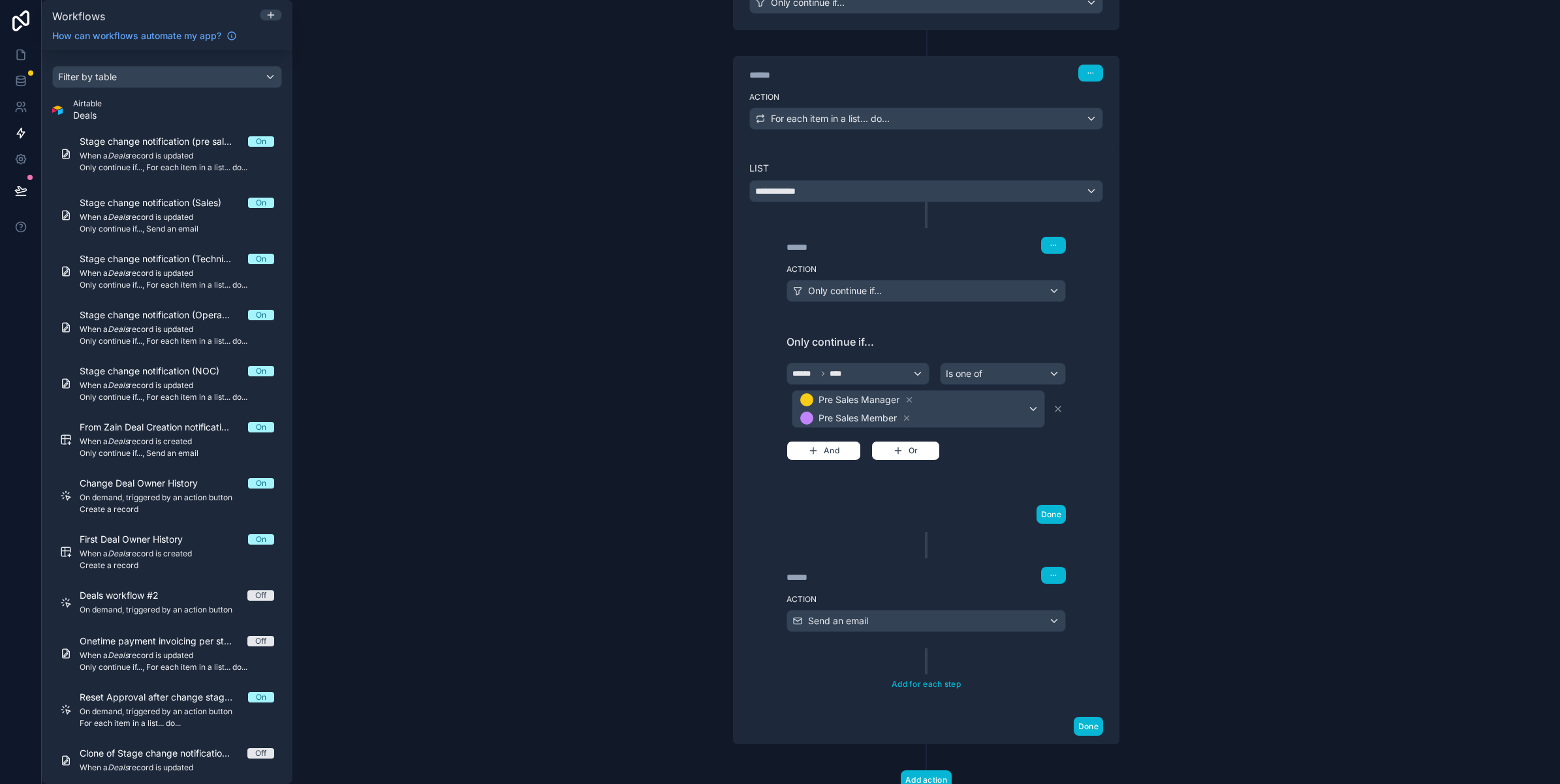
scroll to position [322, 0]
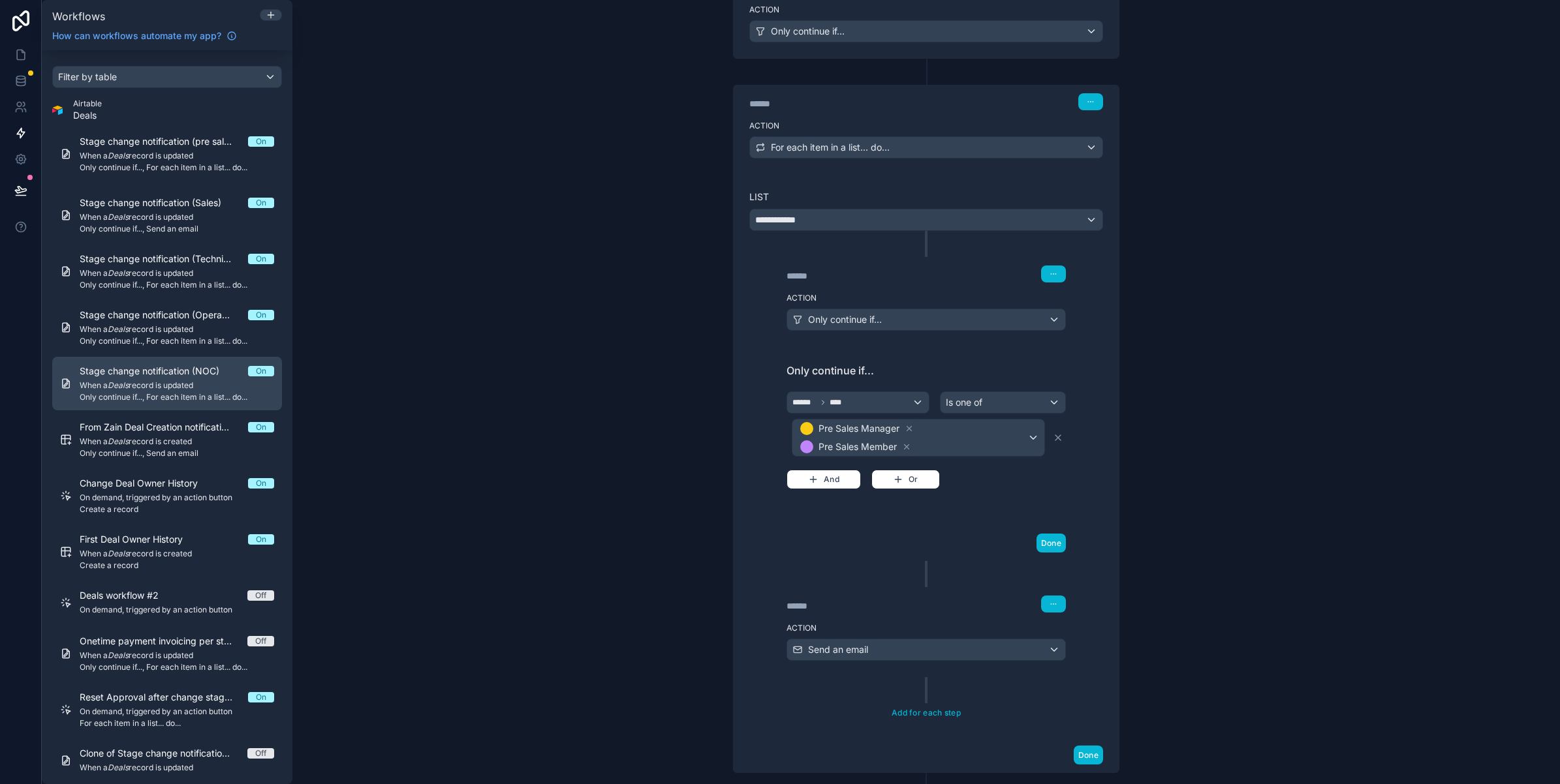
click at [141, 409] on link "Stage change notification (NOC) On When a Deals record is updated Only continue…" at bounding box center [167, 384] width 230 height 54
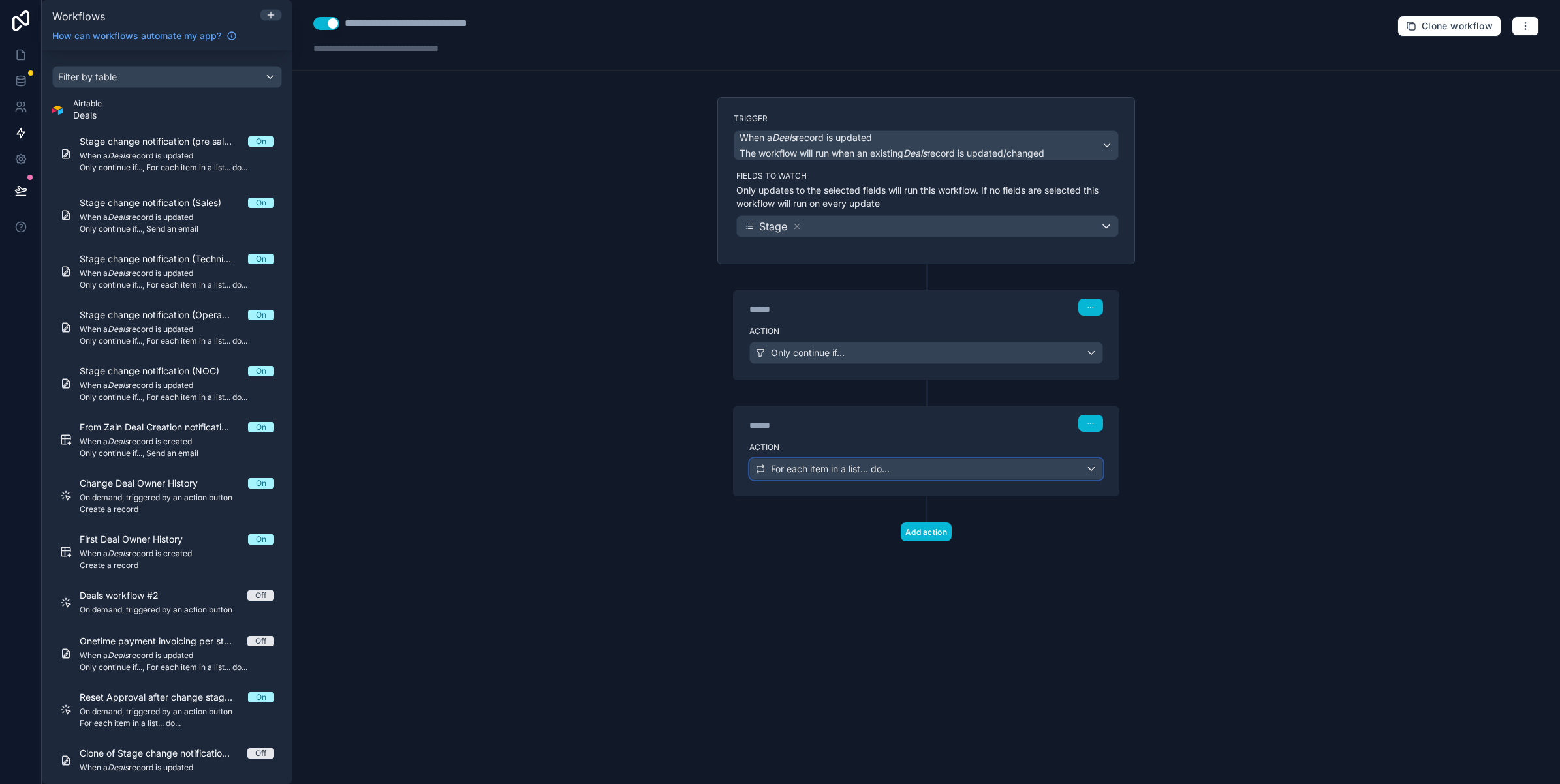
click at [820, 463] on div "For each item in a list... do..." at bounding box center [926, 468] width 352 height 21
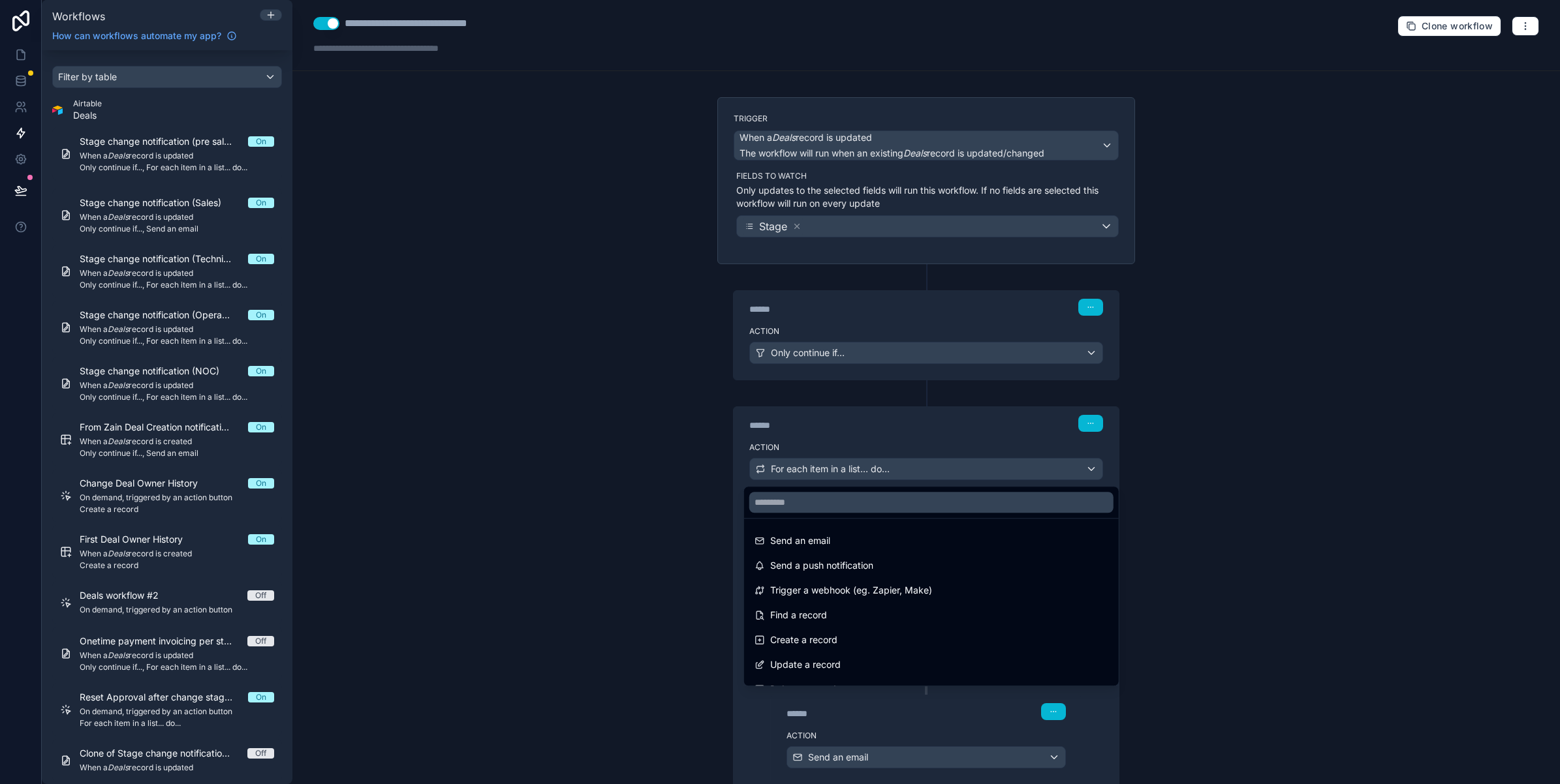
click at [820, 463] on div at bounding box center [780, 392] width 1560 height 784
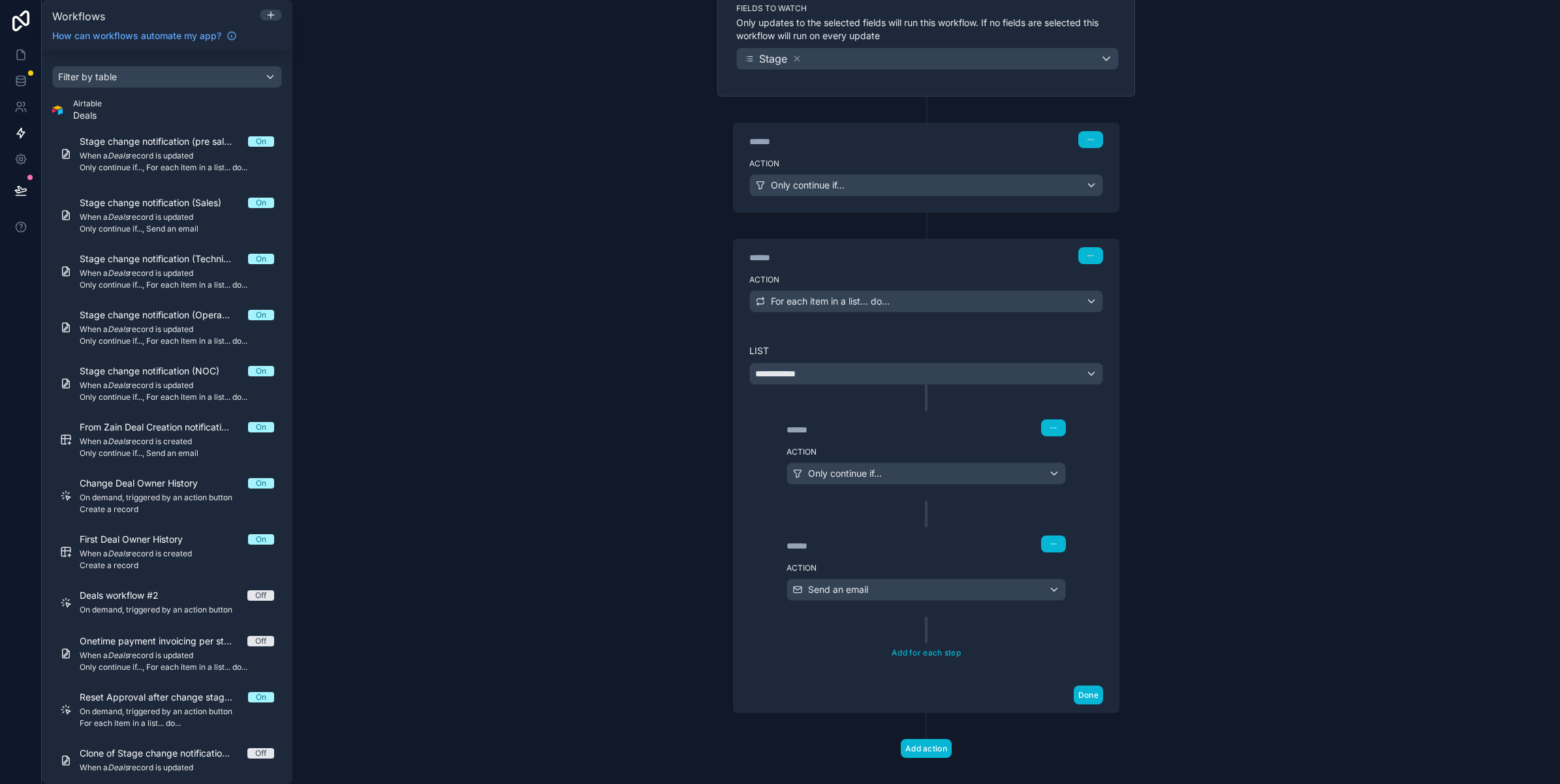
scroll to position [188, 0]
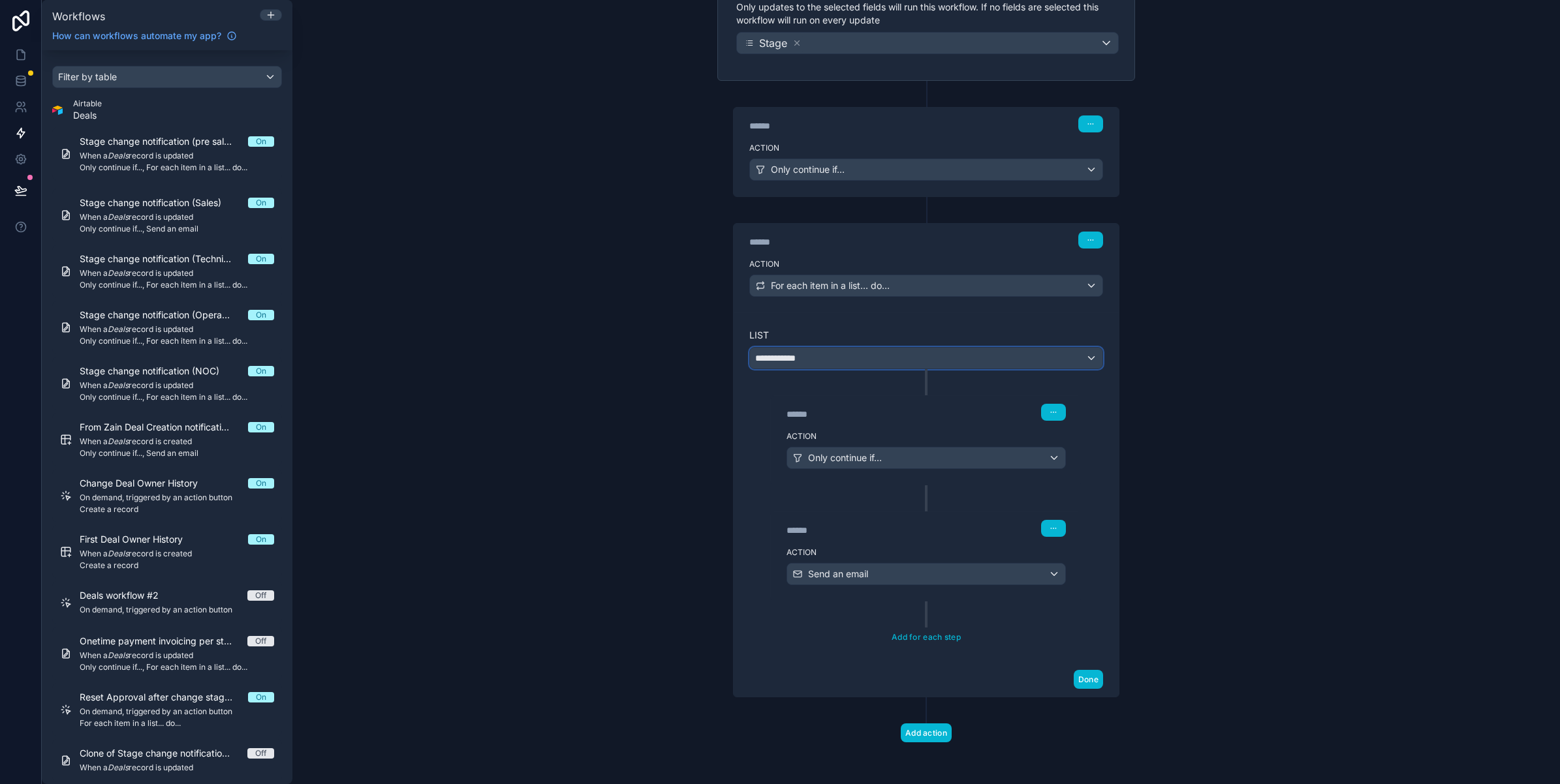
click at [818, 362] on div "**********" at bounding box center [926, 358] width 352 height 21
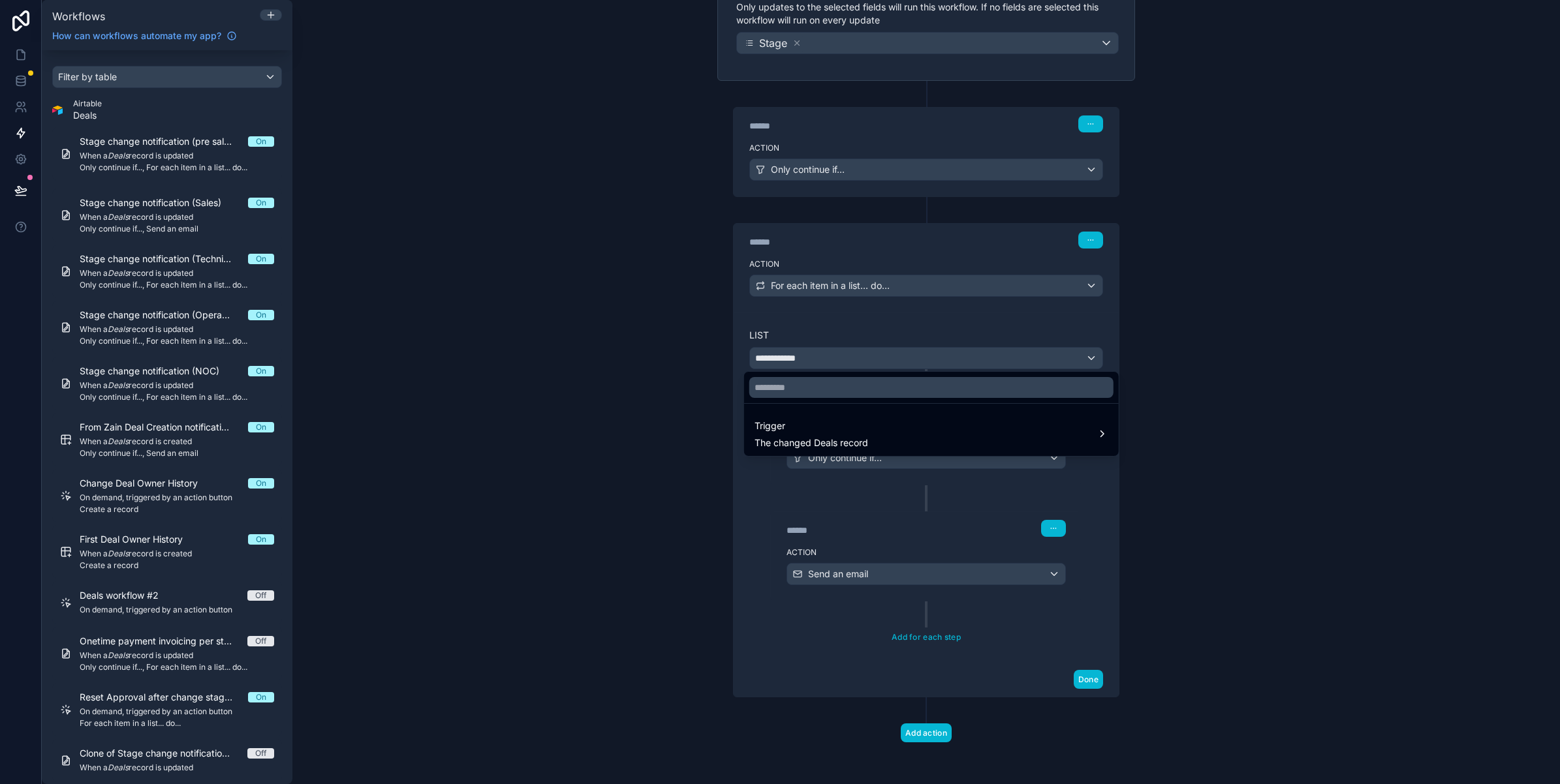
click at [620, 336] on div at bounding box center [780, 392] width 1560 height 784
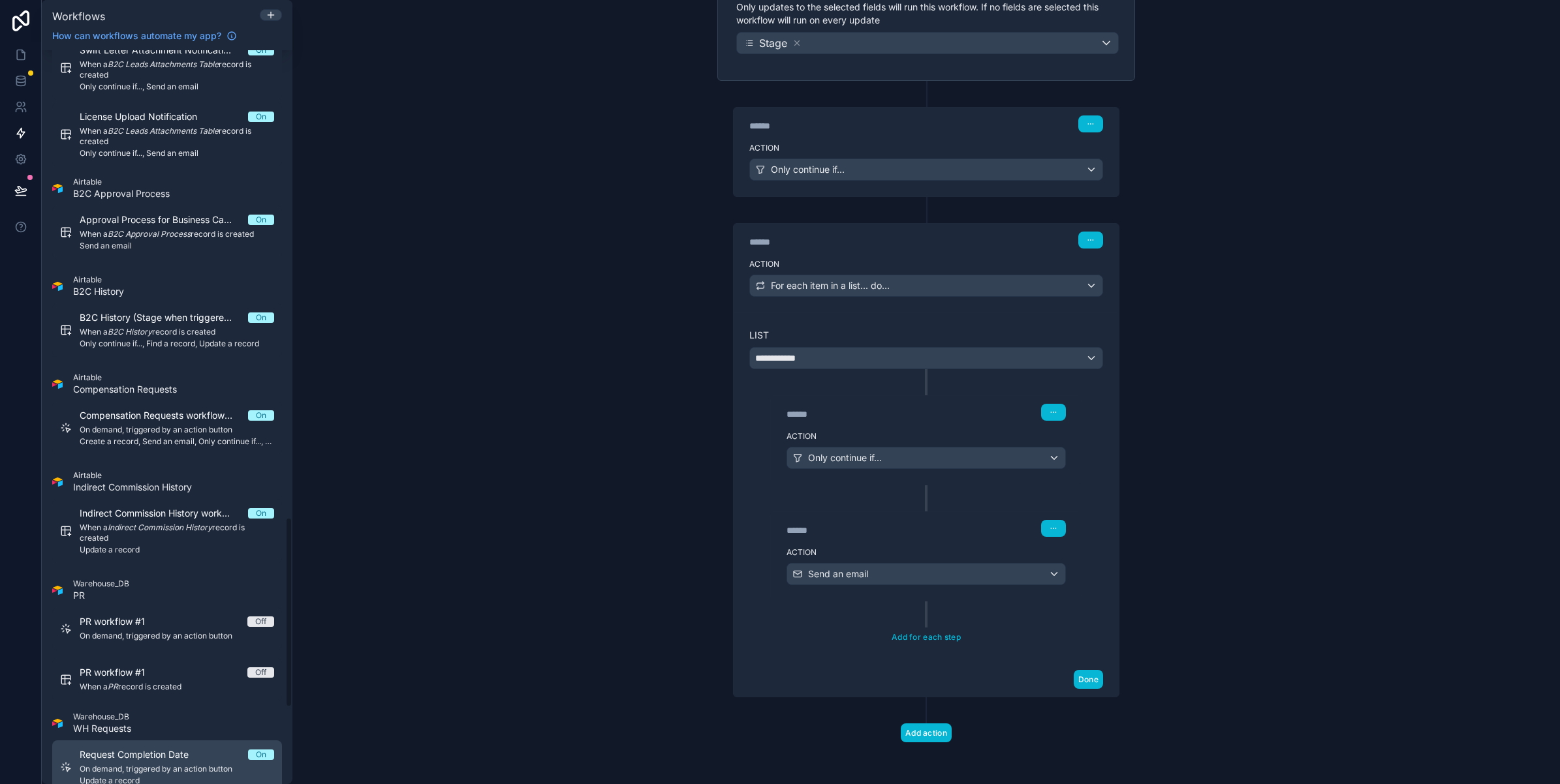
scroll to position [2107, 0]
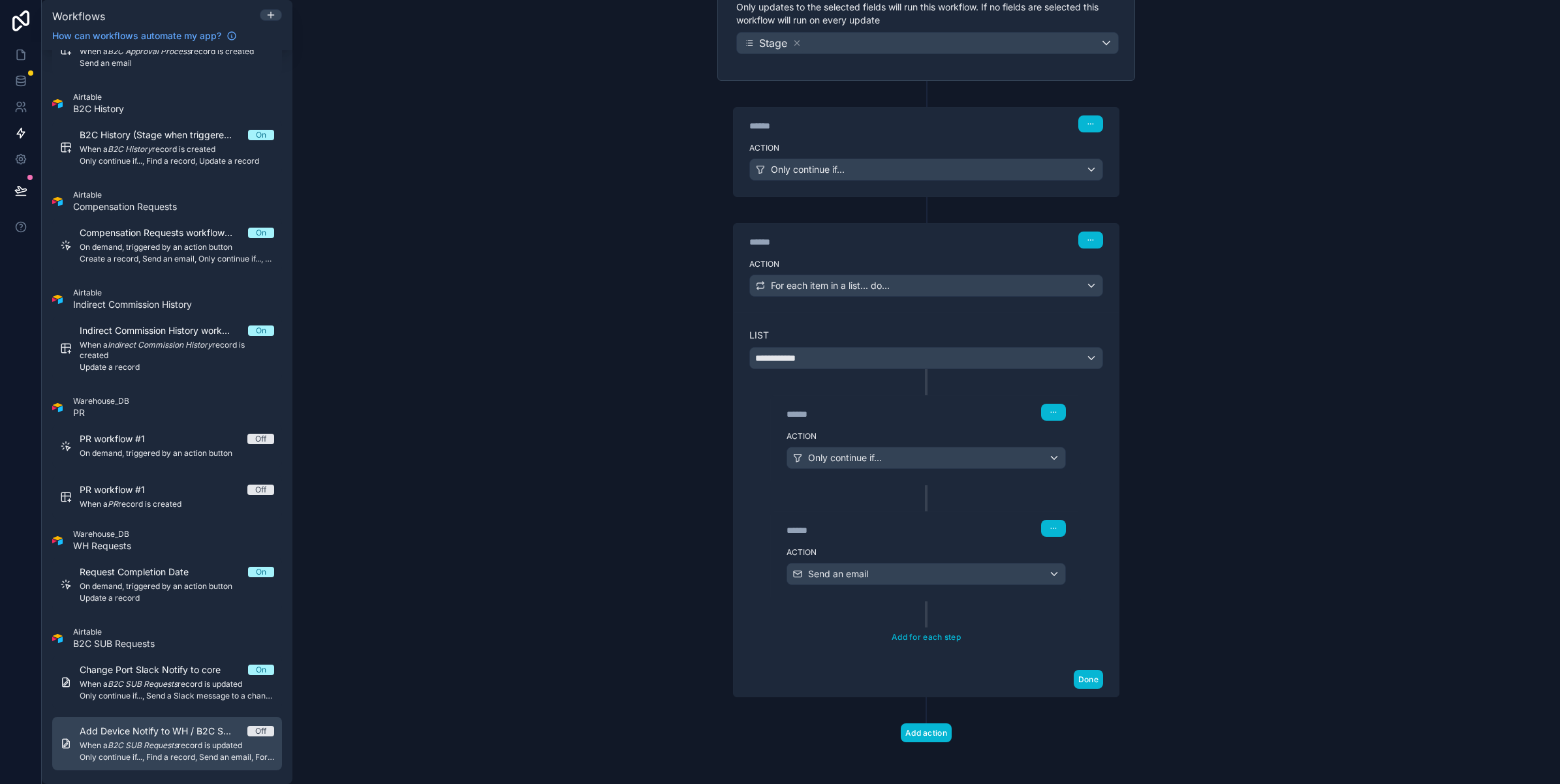
click at [198, 745] on span "When a B2C SUB Requests record is updated" at bounding box center [177, 745] width 195 height 10
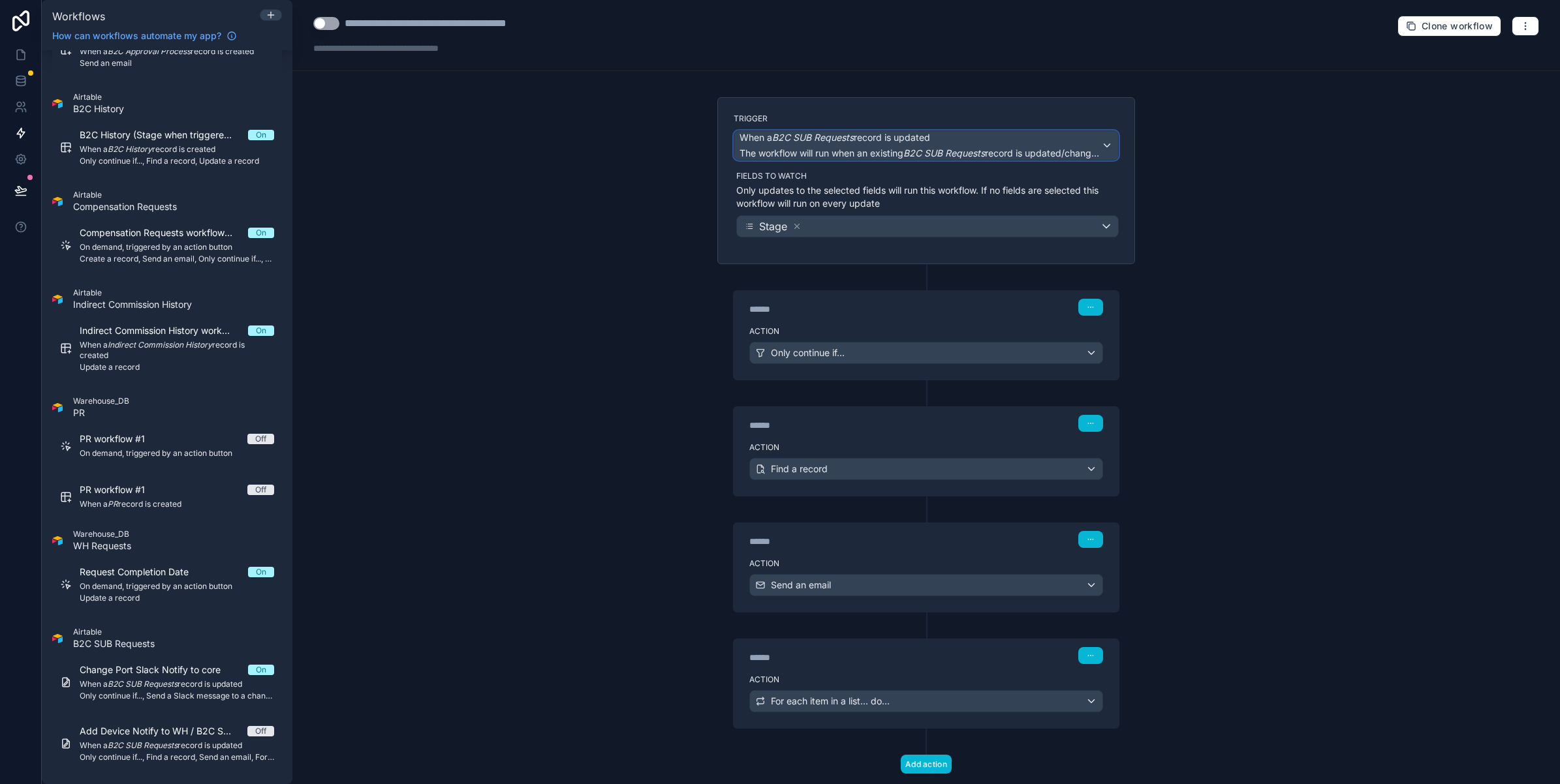
click at [829, 154] on span "The workflow will run when an existing B2C SUB Requests record is updated/chang…" at bounding box center [920, 153] width 363 height 11
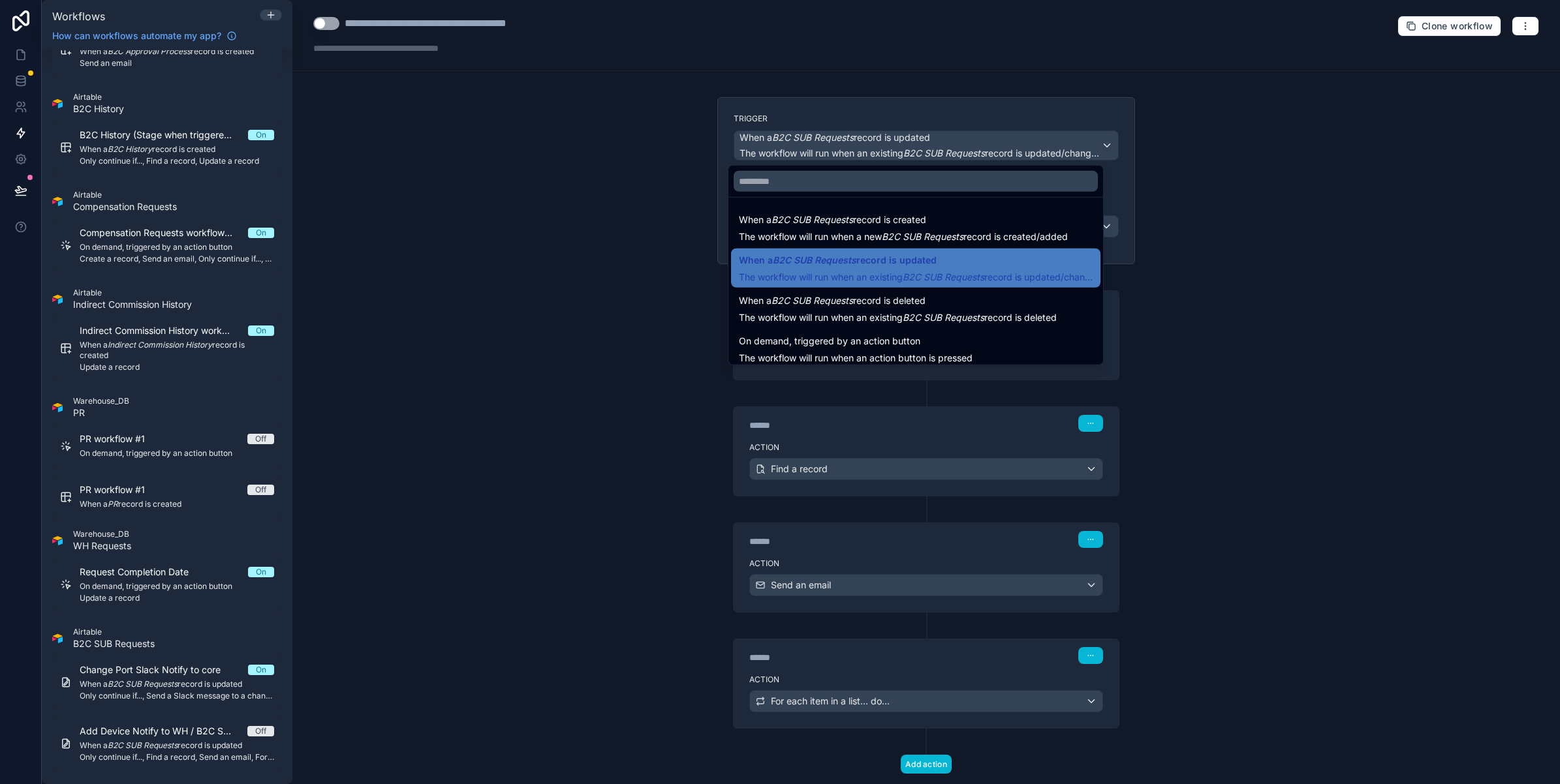
click at [615, 299] on div at bounding box center [780, 392] width 1560 height 784
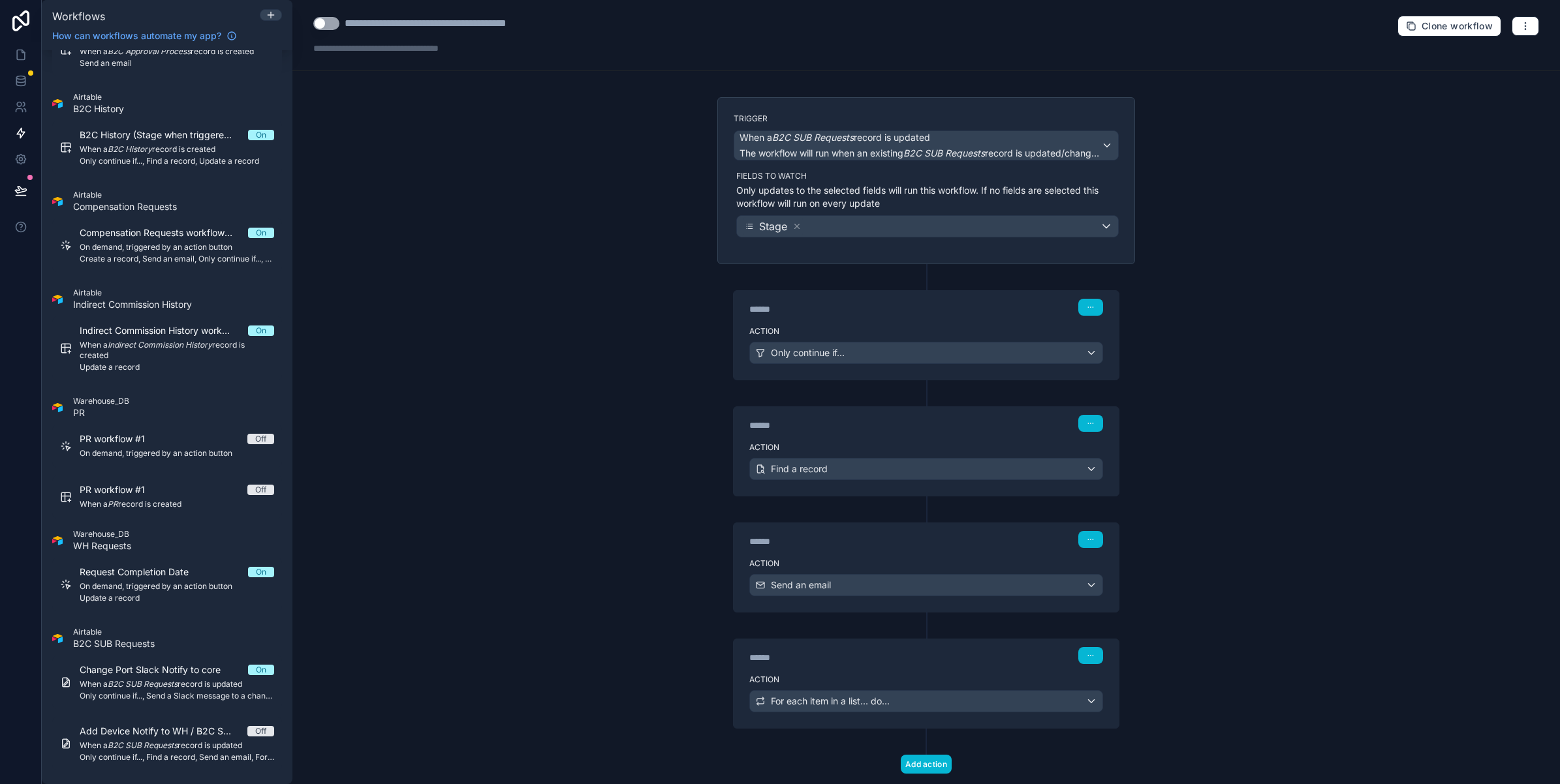
scroll to position [36, 0]
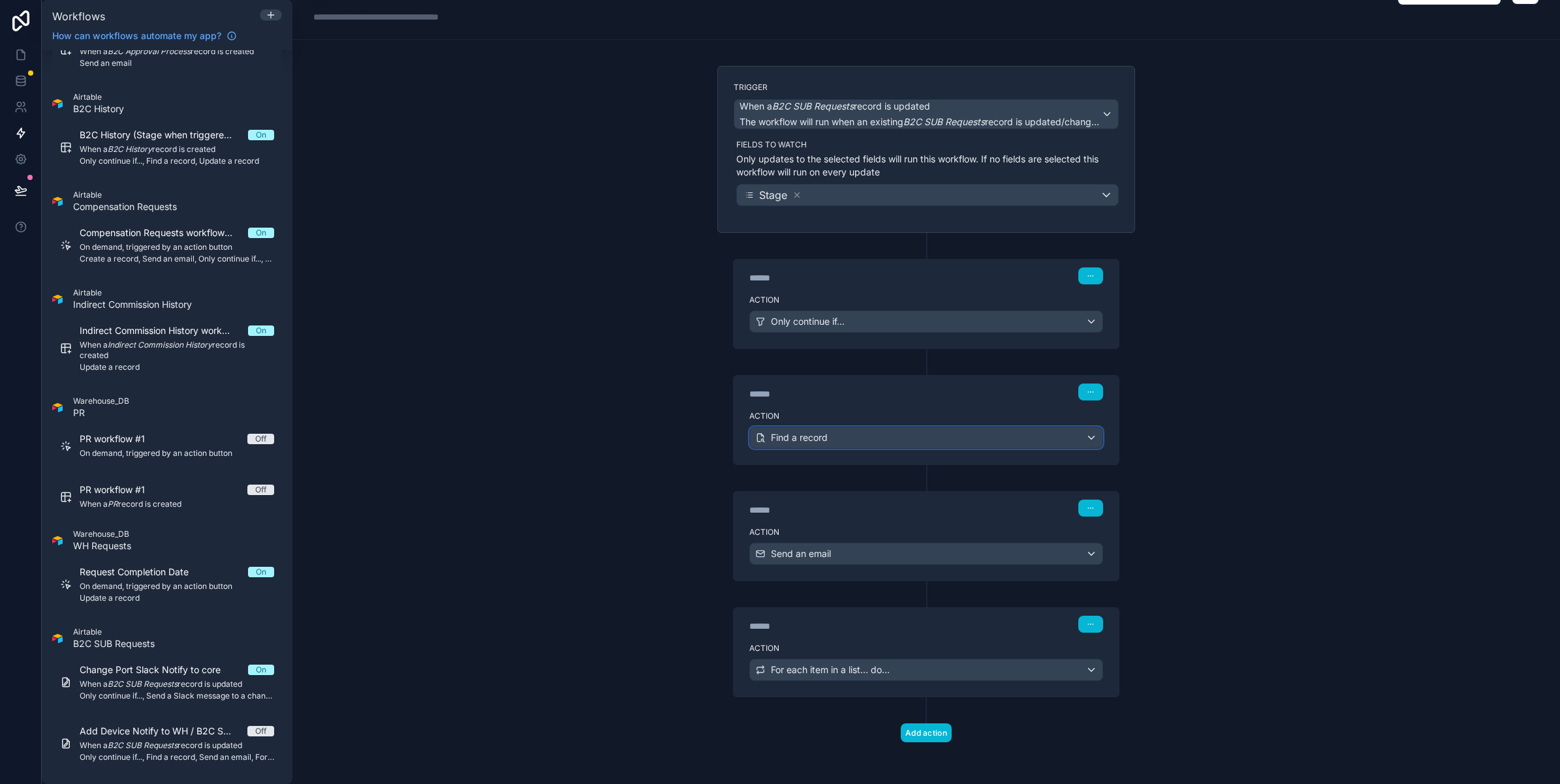
click at [996, 438] on div "Find a record" at bounding box center [926, 437] width 352 height 21
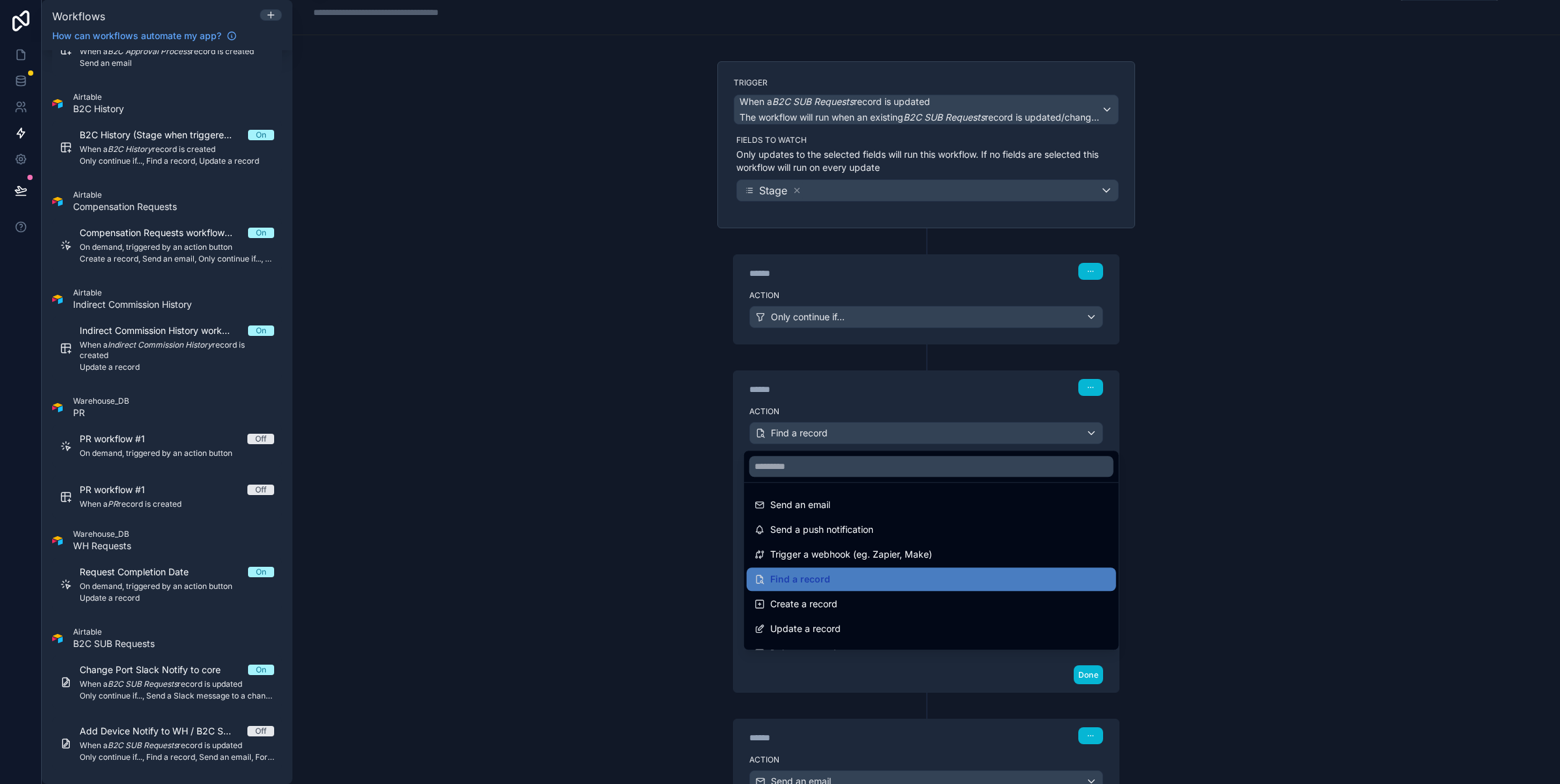
click at [996, 438] on div at bounding box center [780, 392] width 1560 height 784
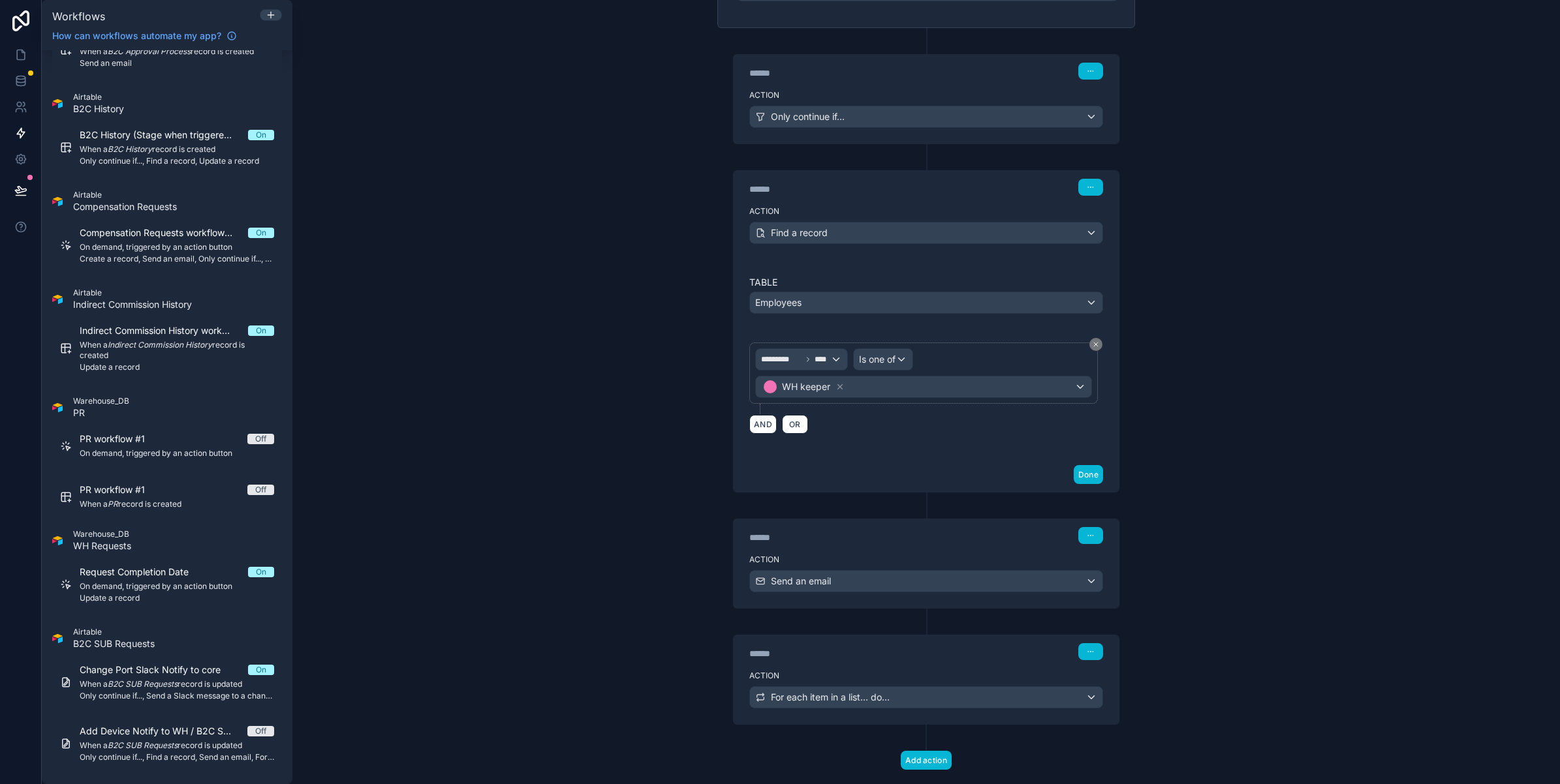
scroll to position [269, 0]
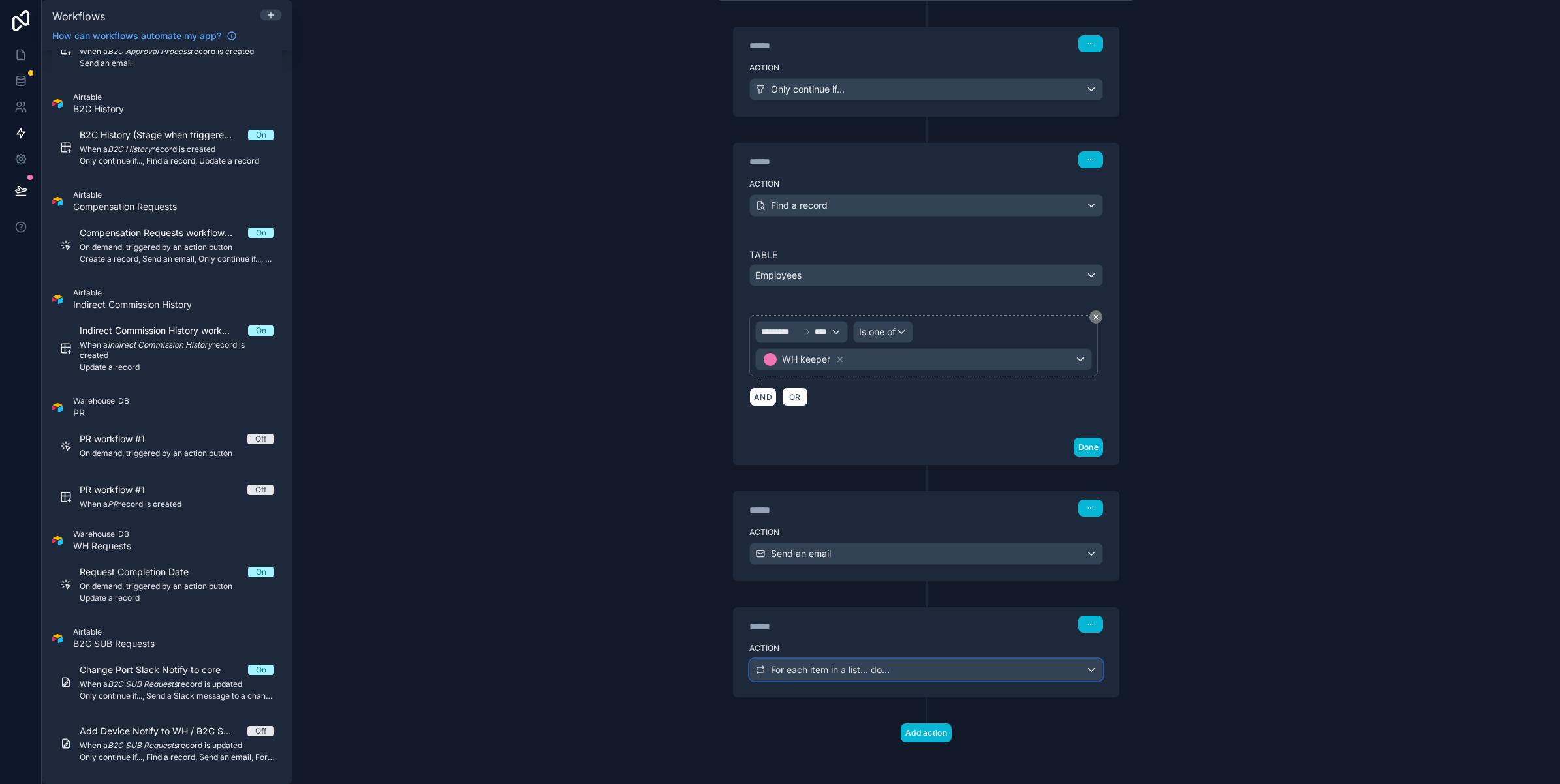
click at [857, 660] on div "For each item in a list... do..." at bounding box center [926, 670] width 352 height 21
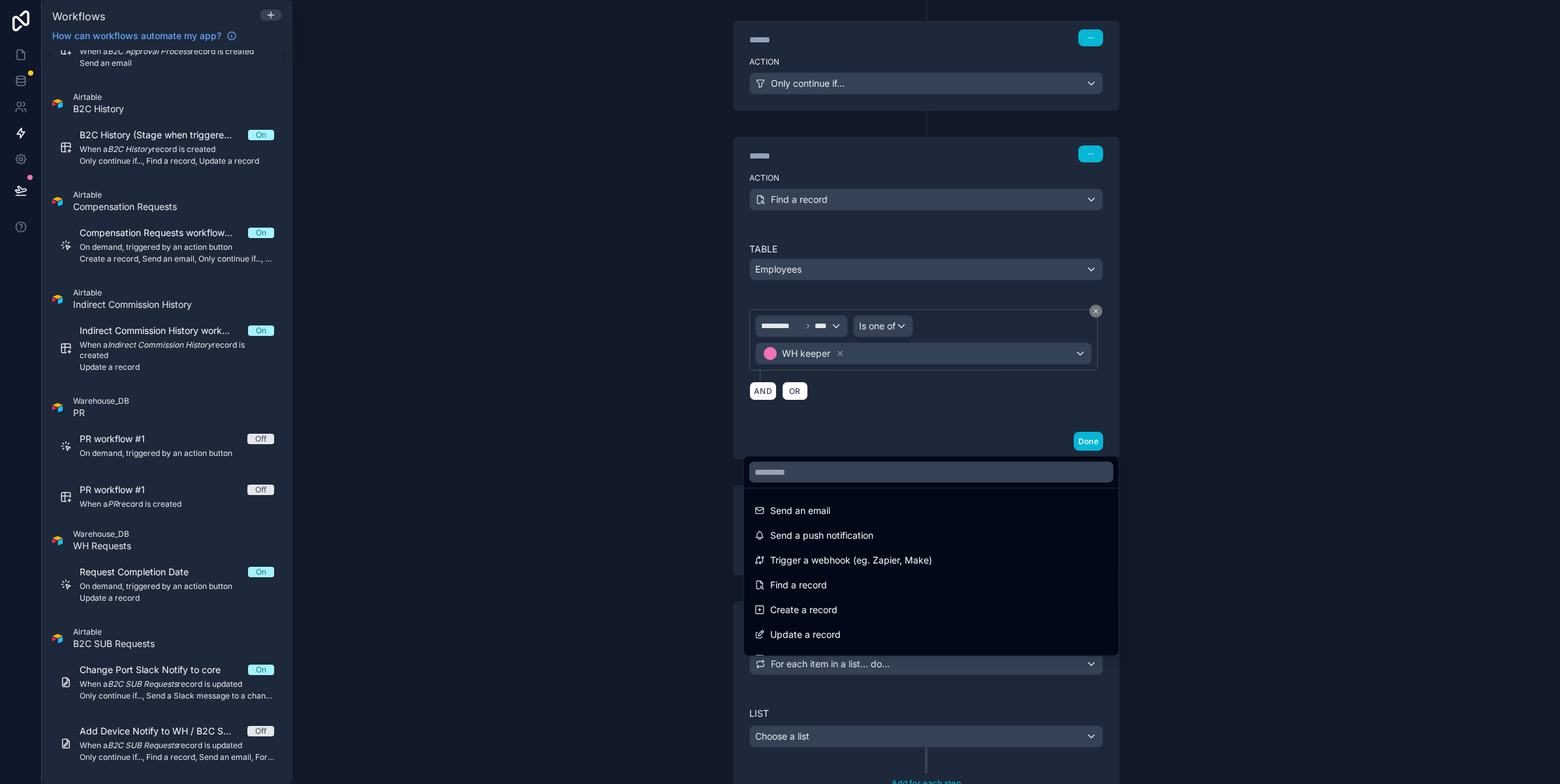
click at [652, 617] on div at bounding box center [780, 392] width 1560 height 784
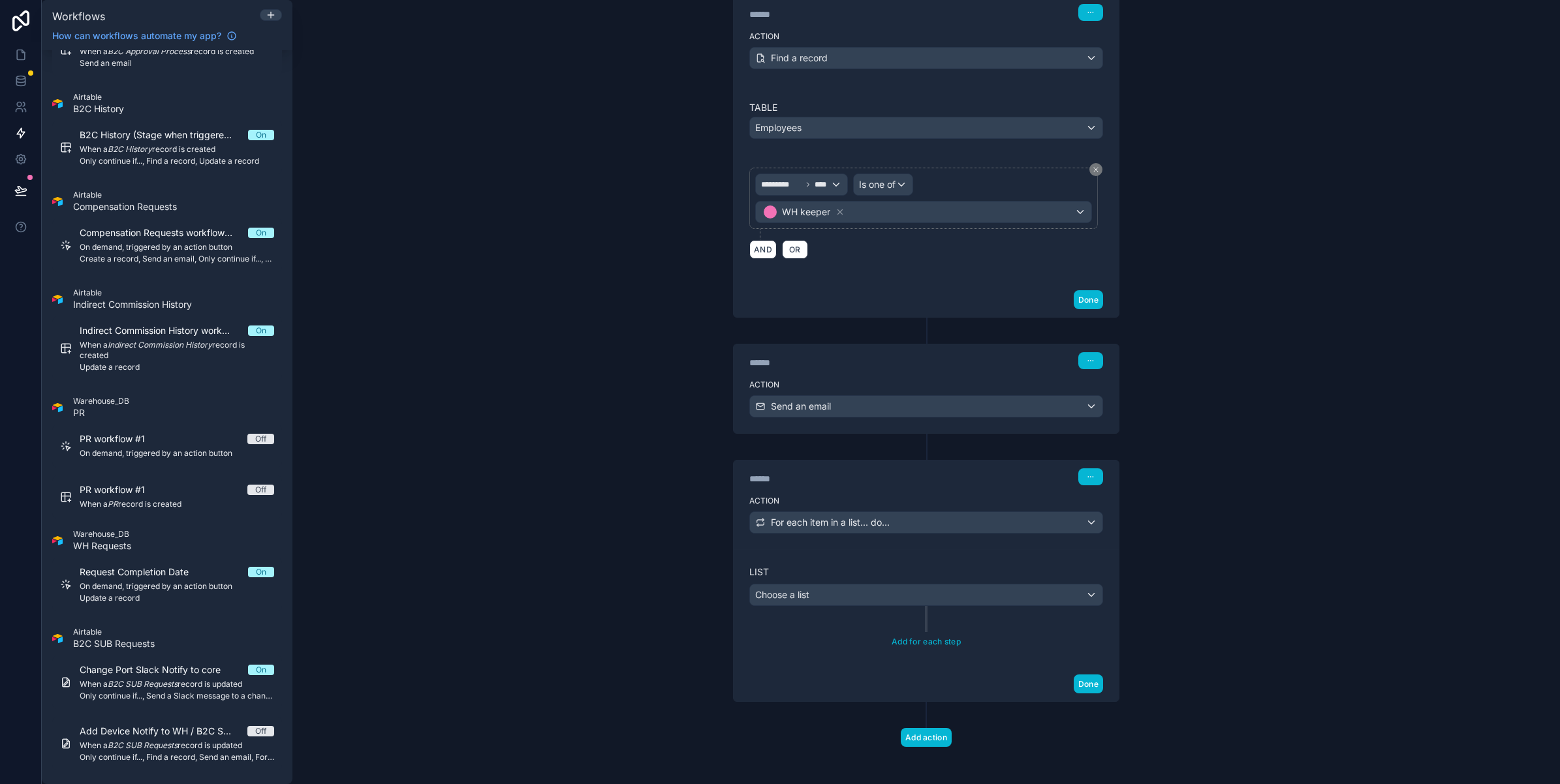
scroll to position [423, 0]
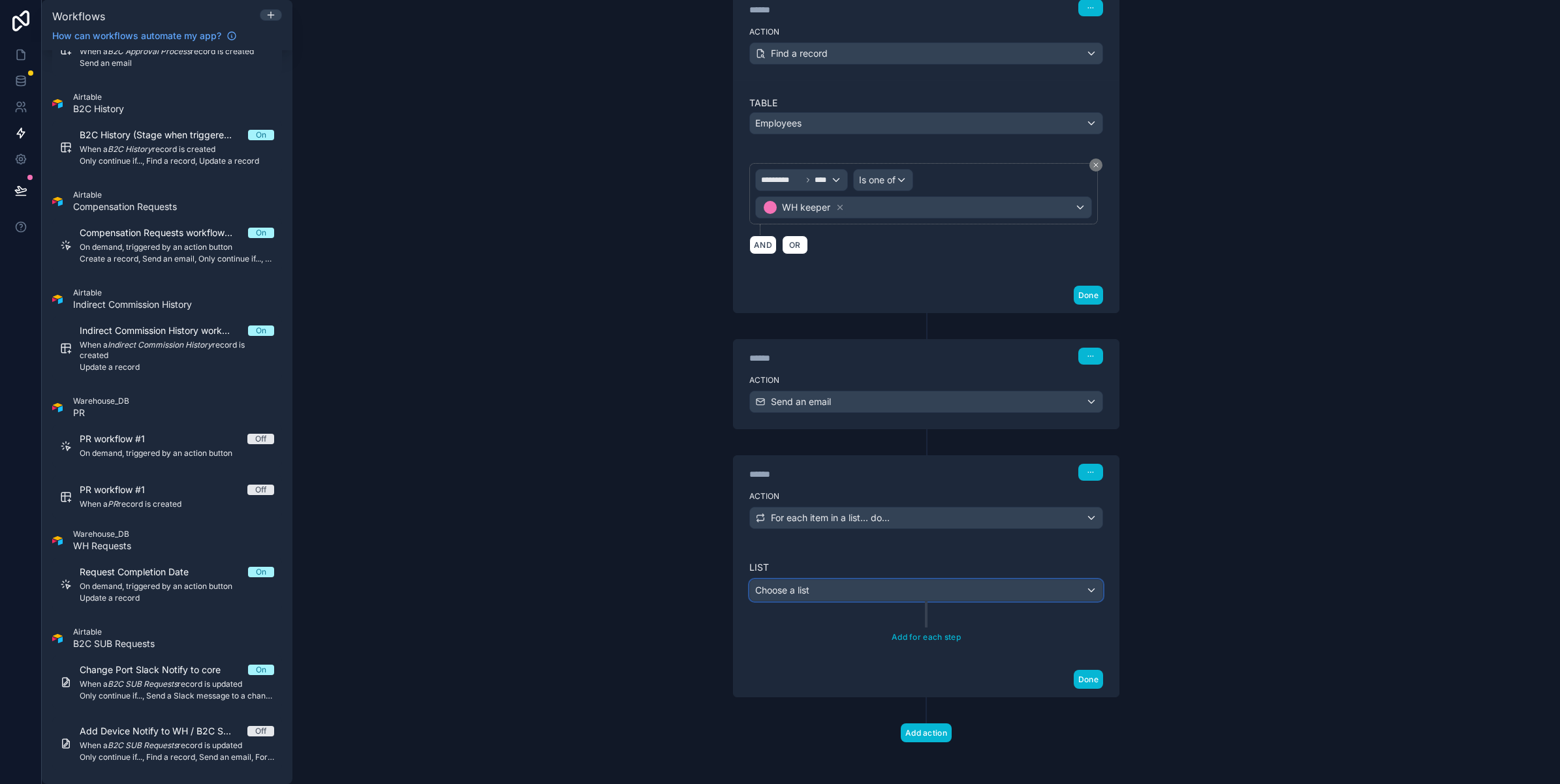
click at [789, 594] on span "Choose a list" at bounding box center [782, 590] width 54 height 11
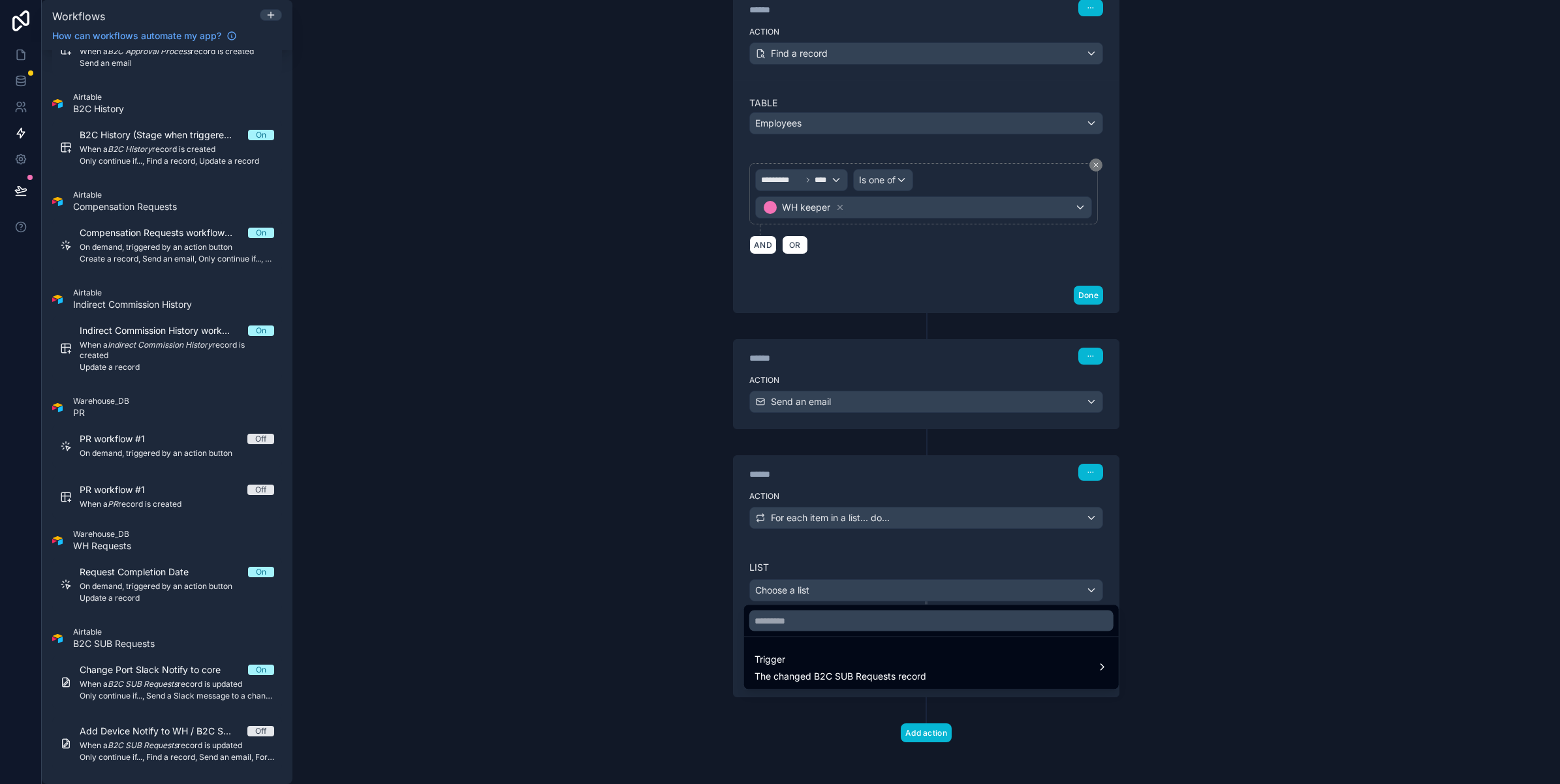
click at [789, 594] on div at bounding box center [780, 392] width 1560 height 784
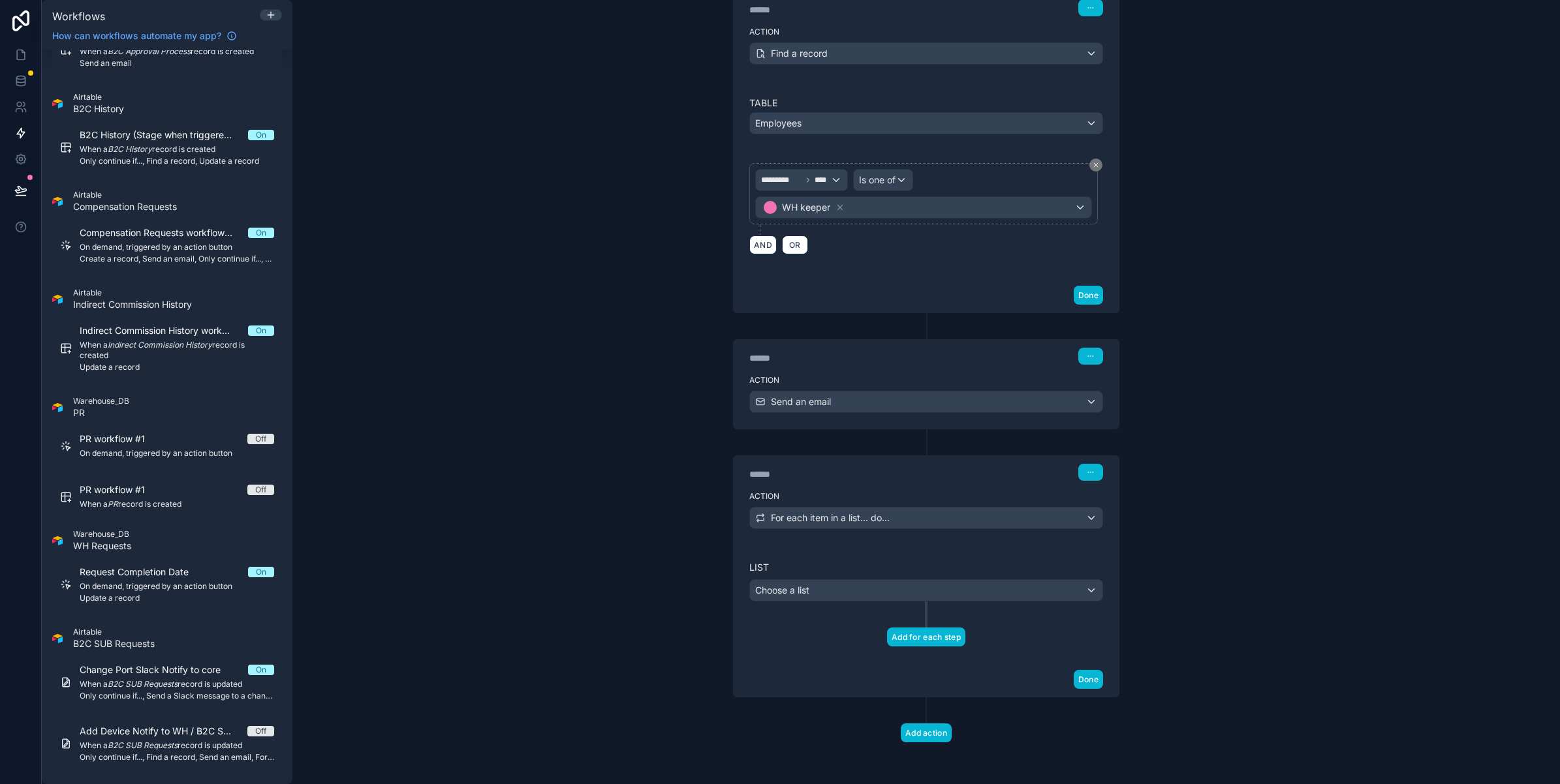
click at [917, 628] on button "Add for each step" at bounding box center [926, 637] width 78 height 19
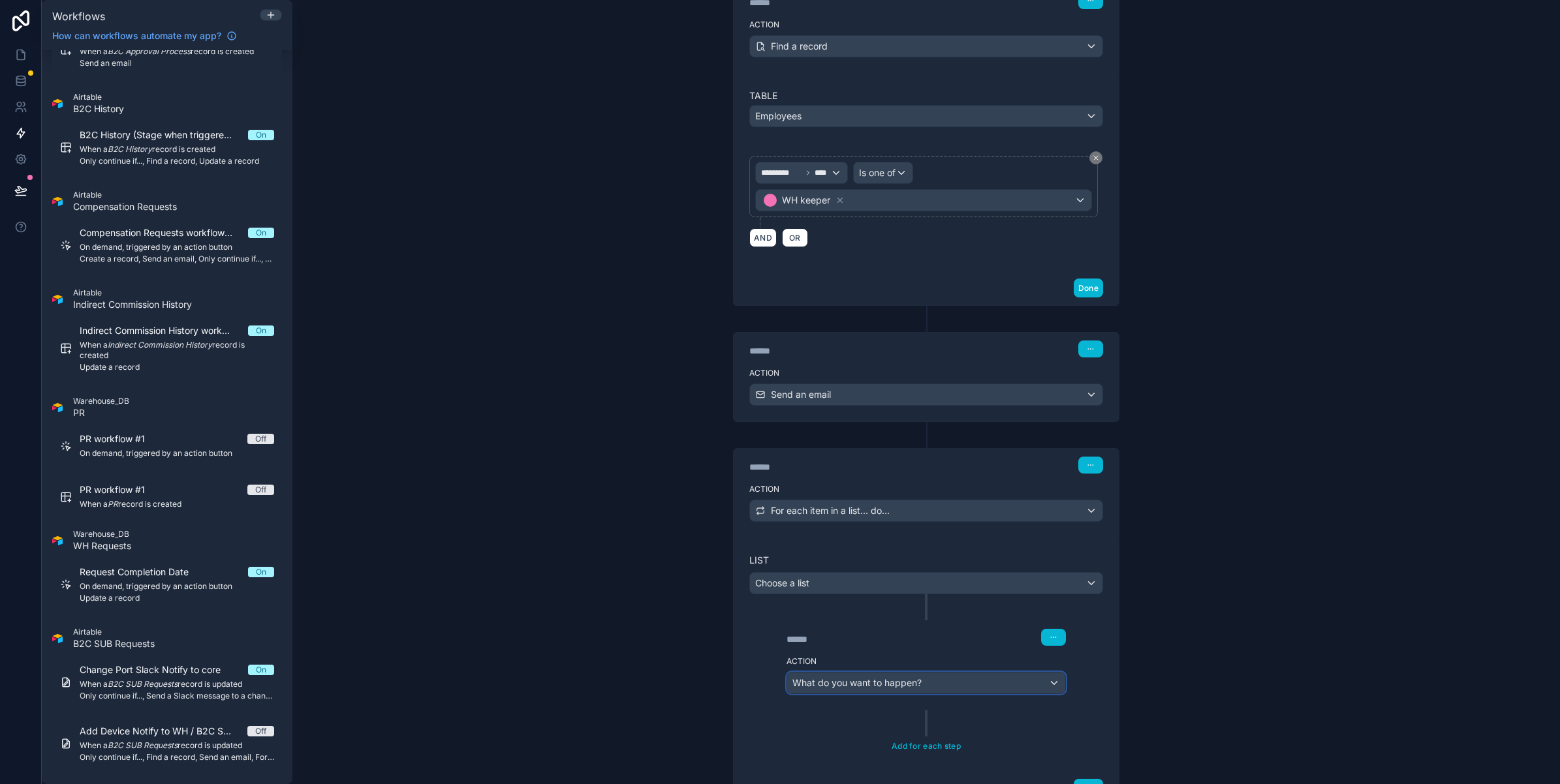
click at [826, 688] on span "What do you want to happen?" at bounding box center [857, 683] width 129 height 11
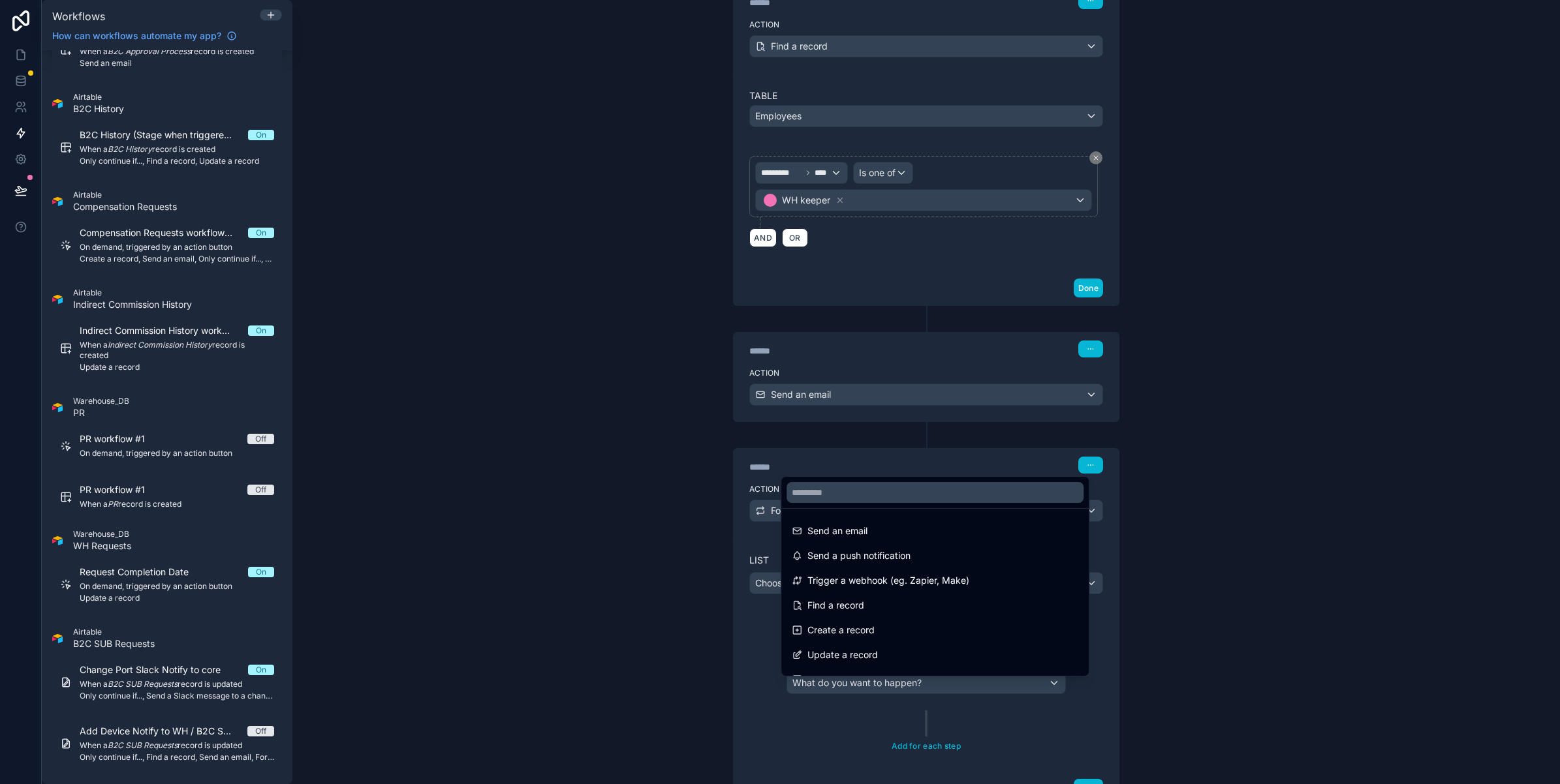
click at [826, 694] on div at bounding box center [780, 392] width 1560 height 784
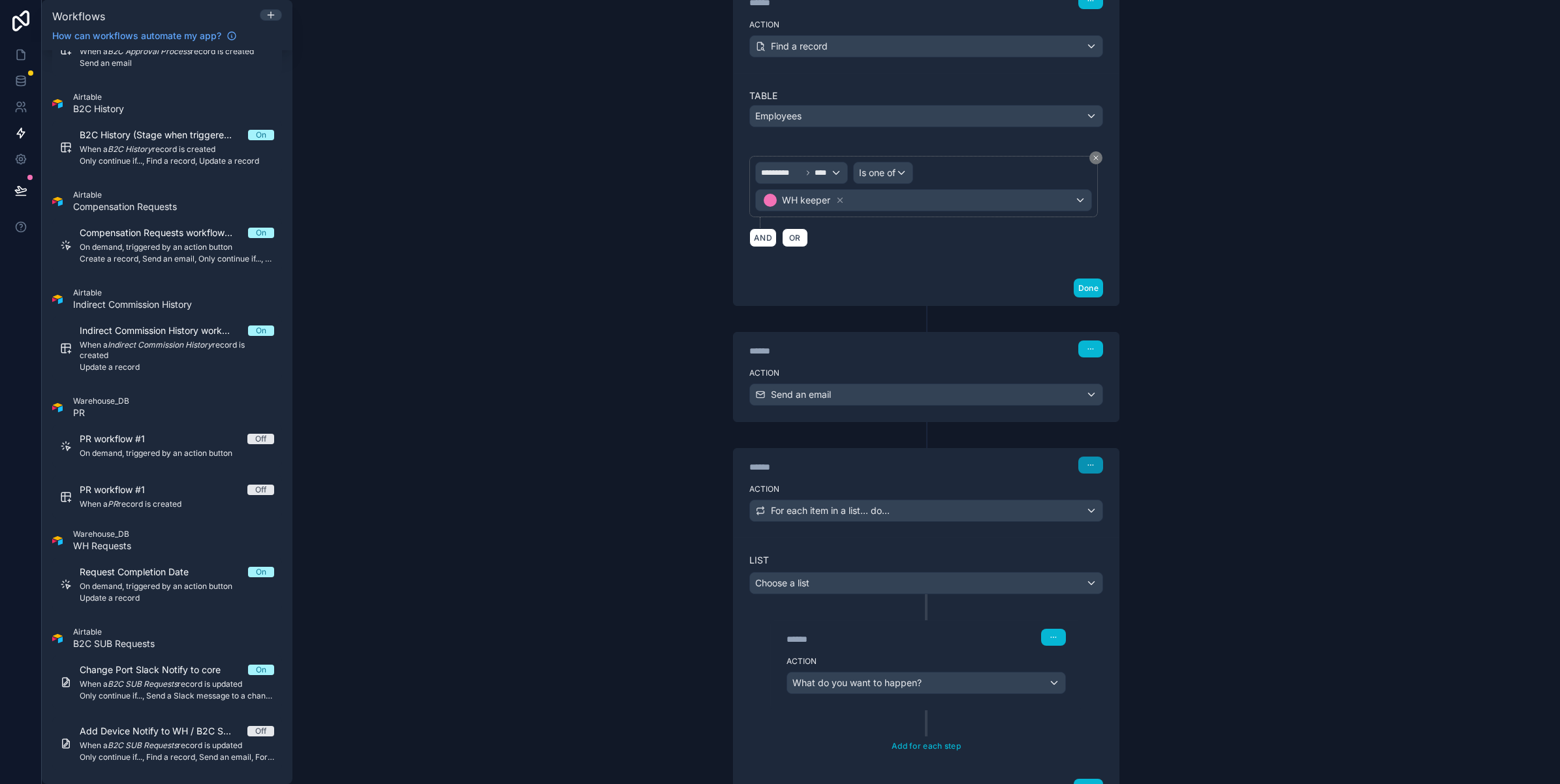
click at [1078, 463] on button "button" at bounding box center [1091, 465] width 24 height 17
click at [1095, 519] on button "Delete" at bounding box center [1115, 521] width 89 height 21
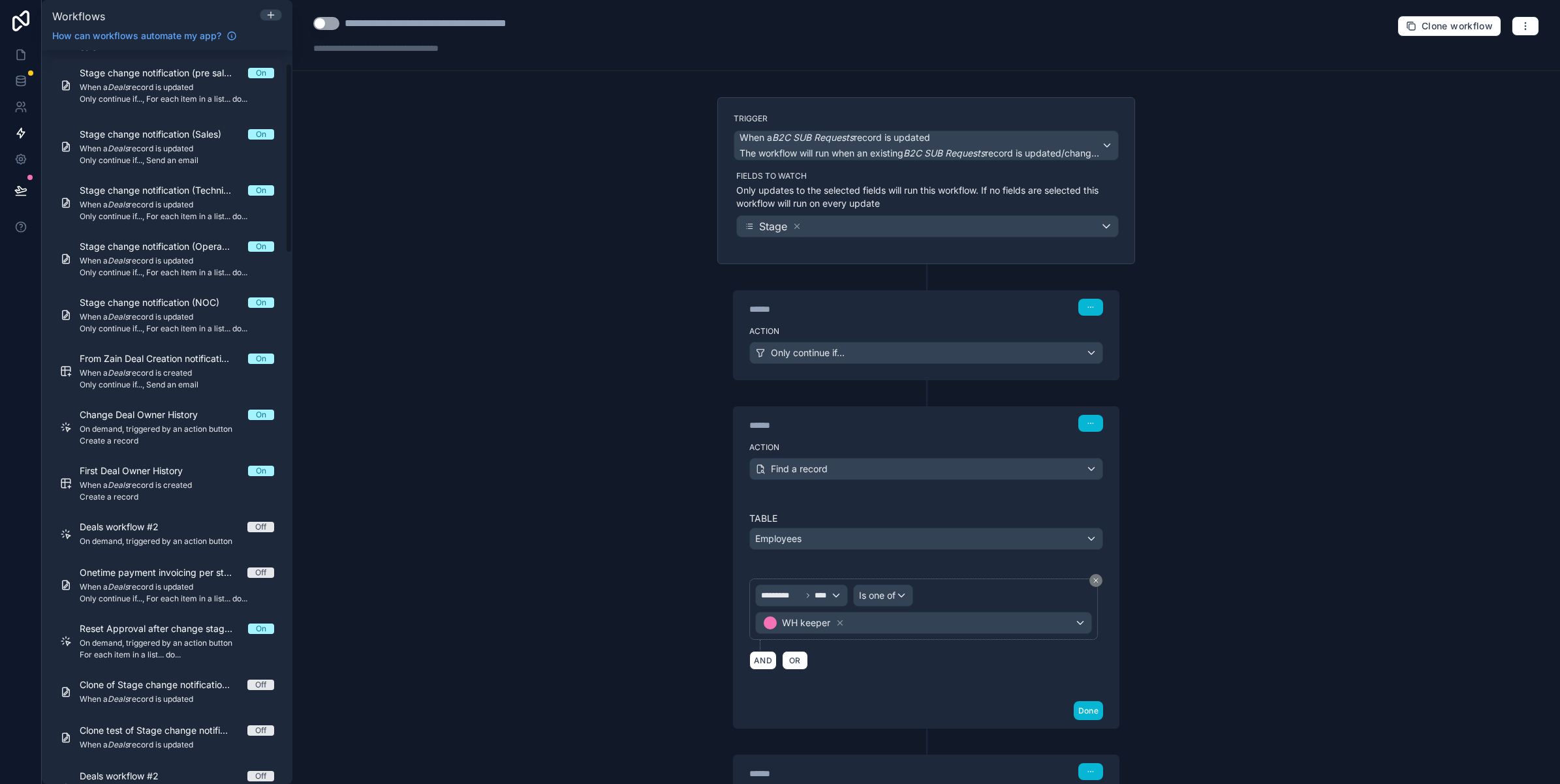
scroll to position [0, 0]
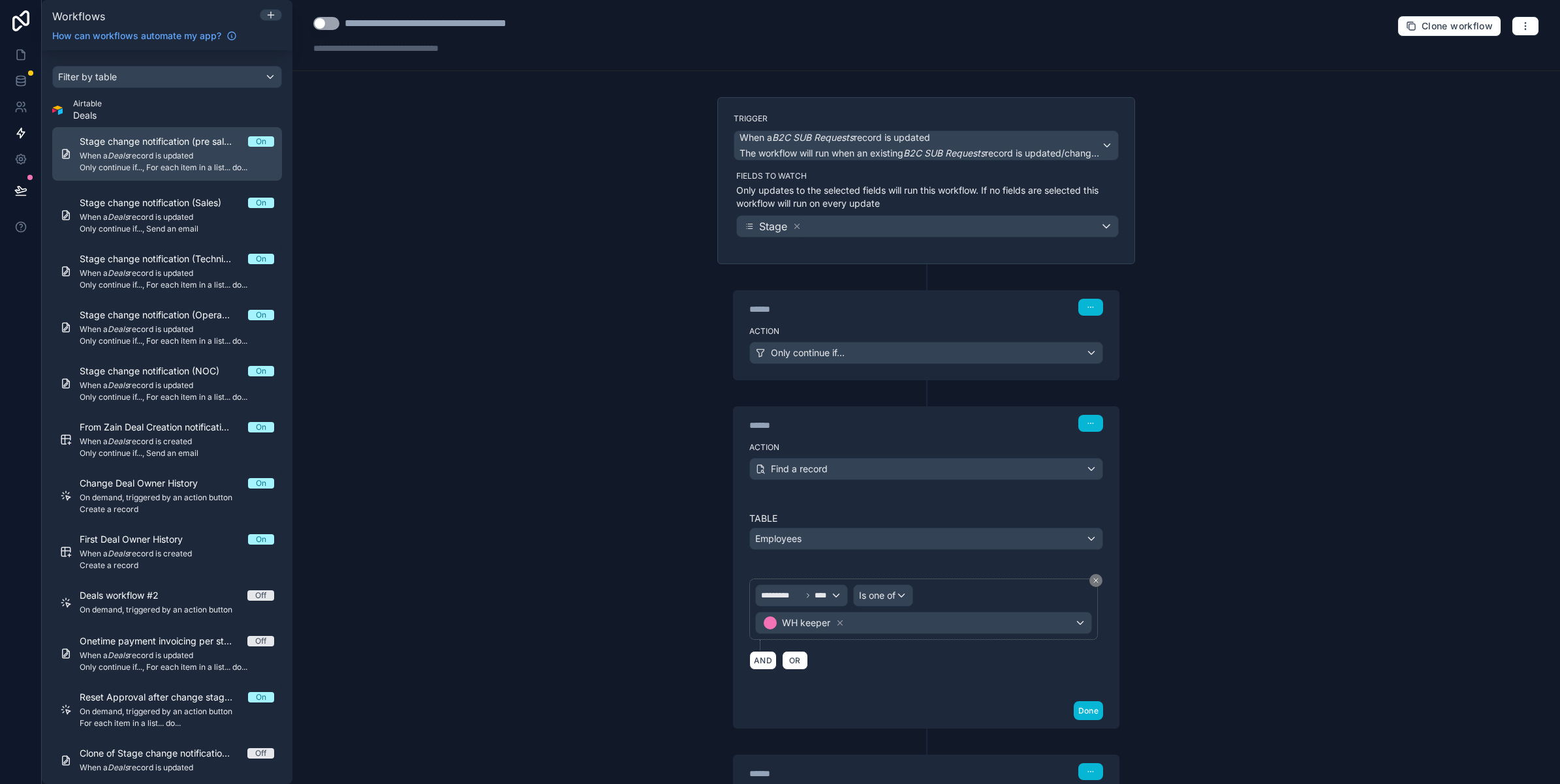
click at [167, 158] on span "When a Deals record is updated" at bounding box center [177, 156] width 195 height 10
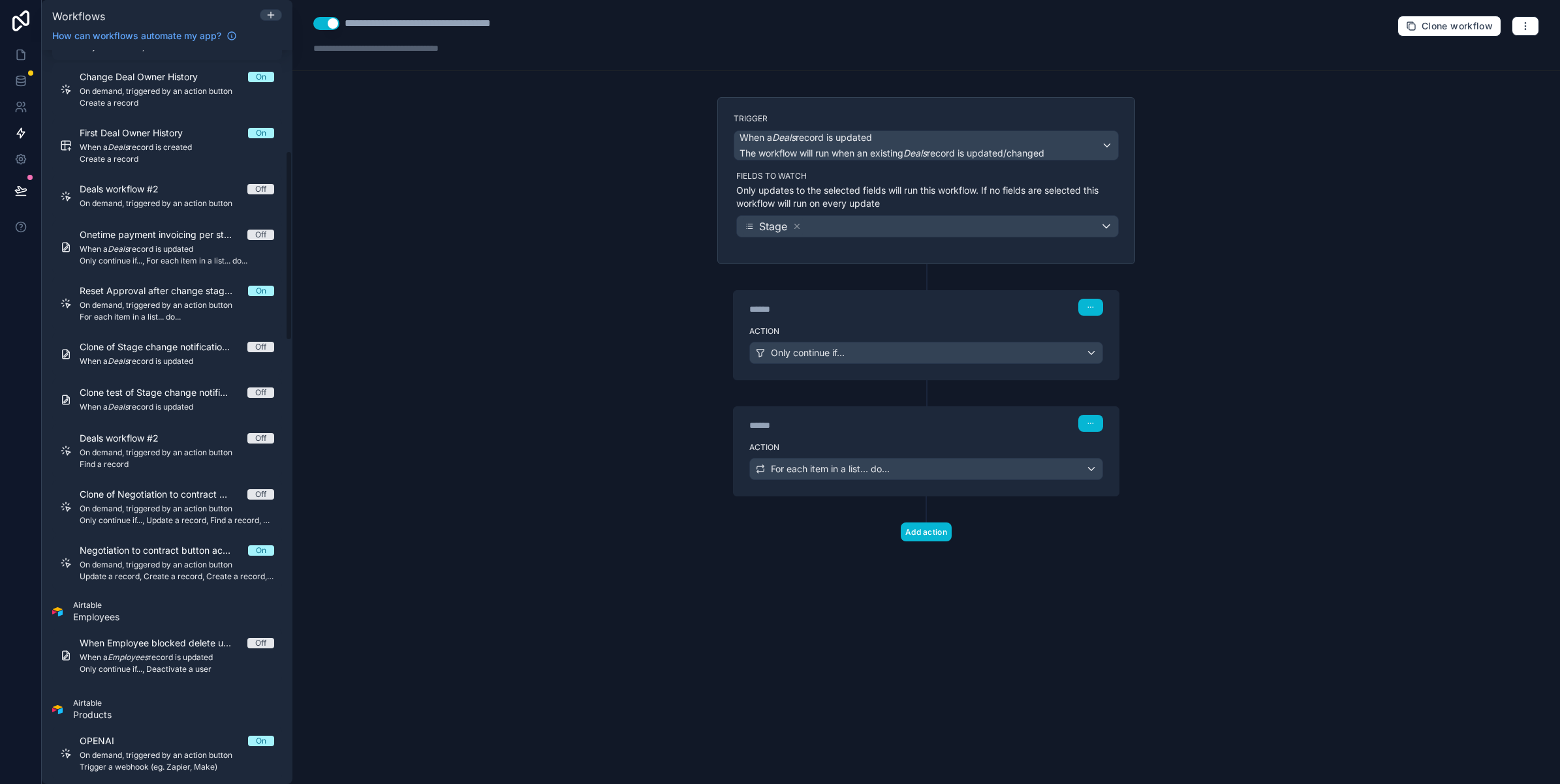
scroll to position [408, 0]
click at [161, 558] on span "On demand, triggered by an action button" at bounding box center [177, 563] width 195 height 10
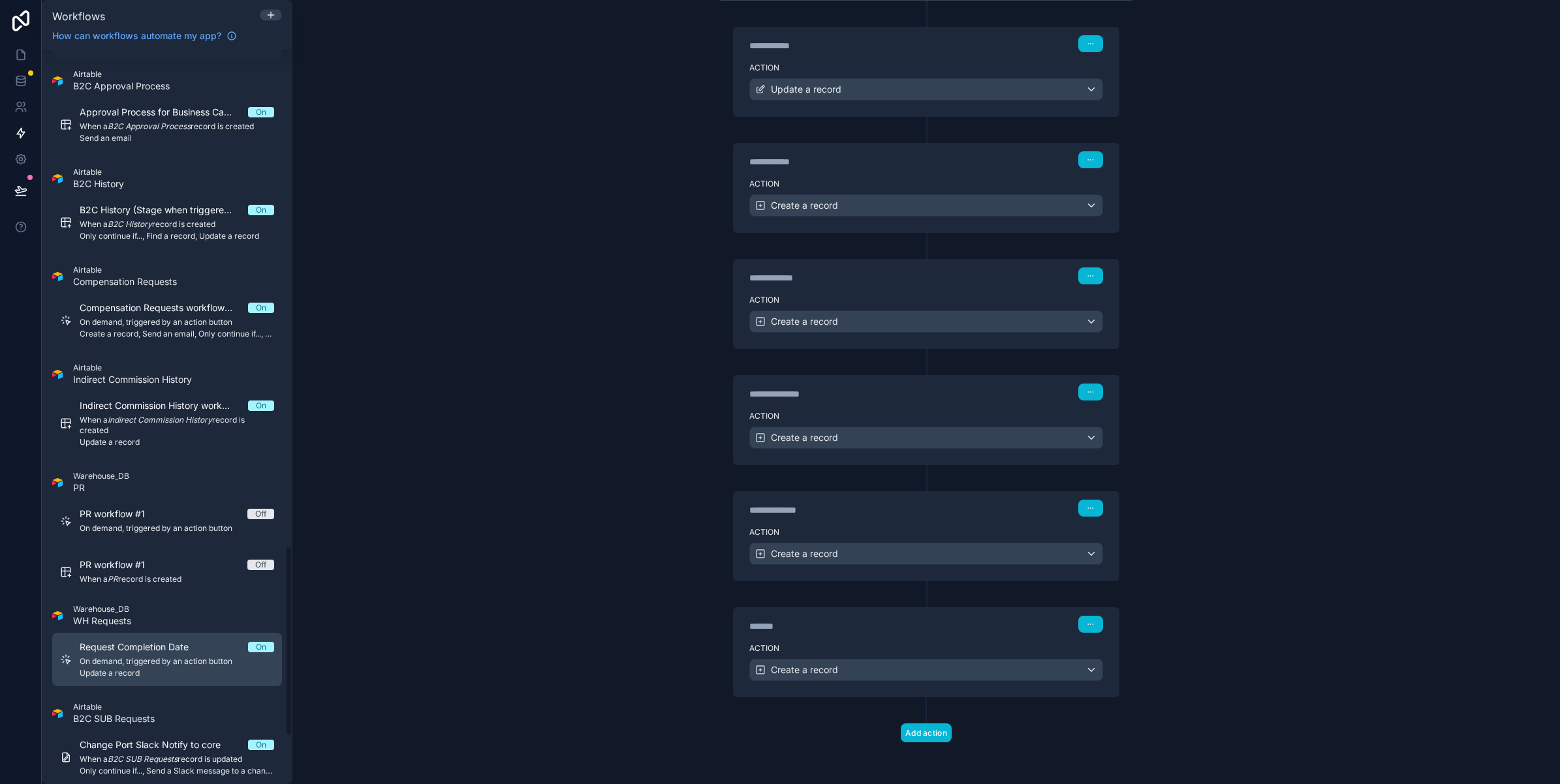
scroll to position [2107, 0]
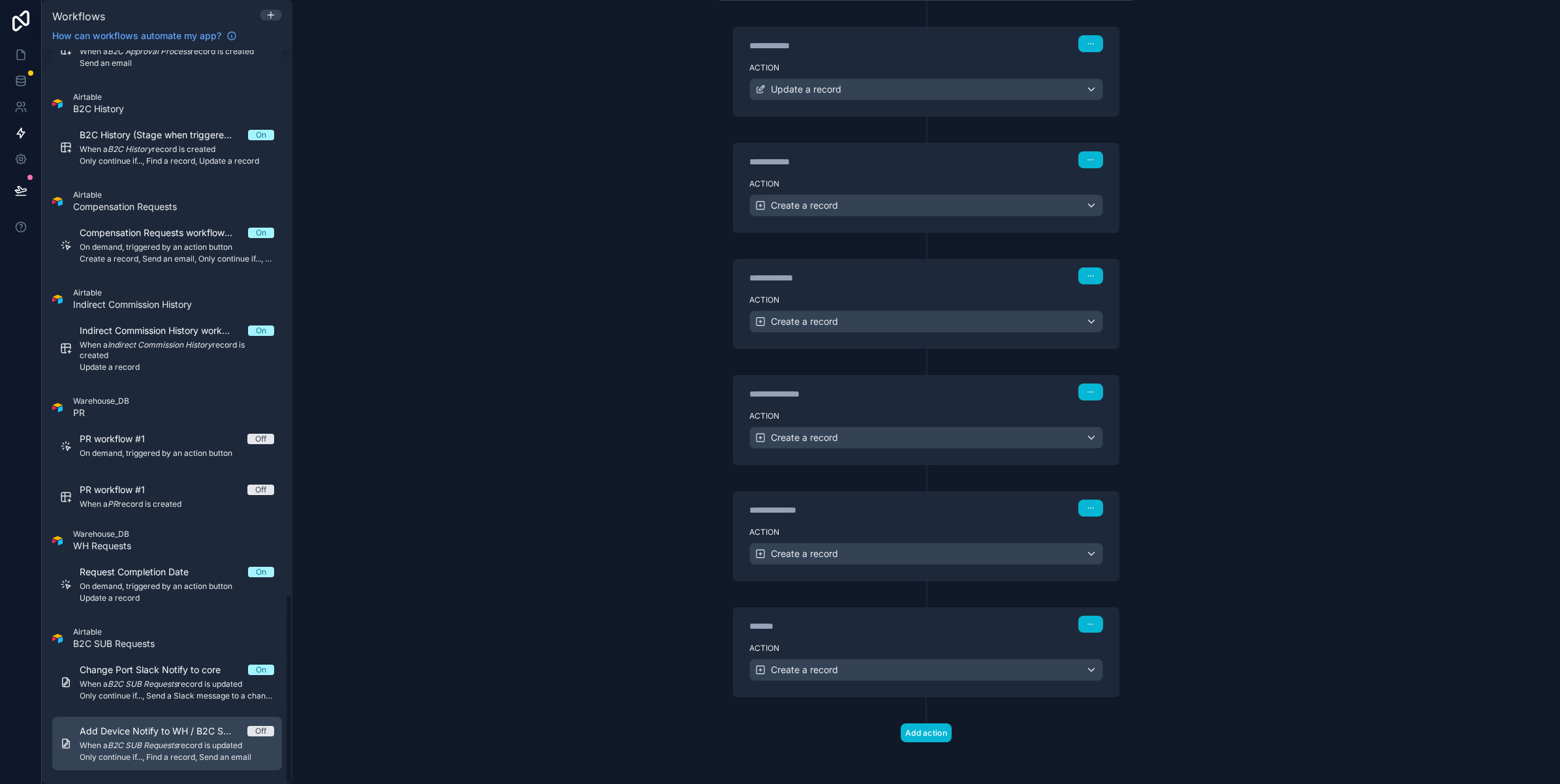
click at [214, 747] on span "When a B2C SUB Requests record is updated" at bounding box center [177, 745] width 195 height 10
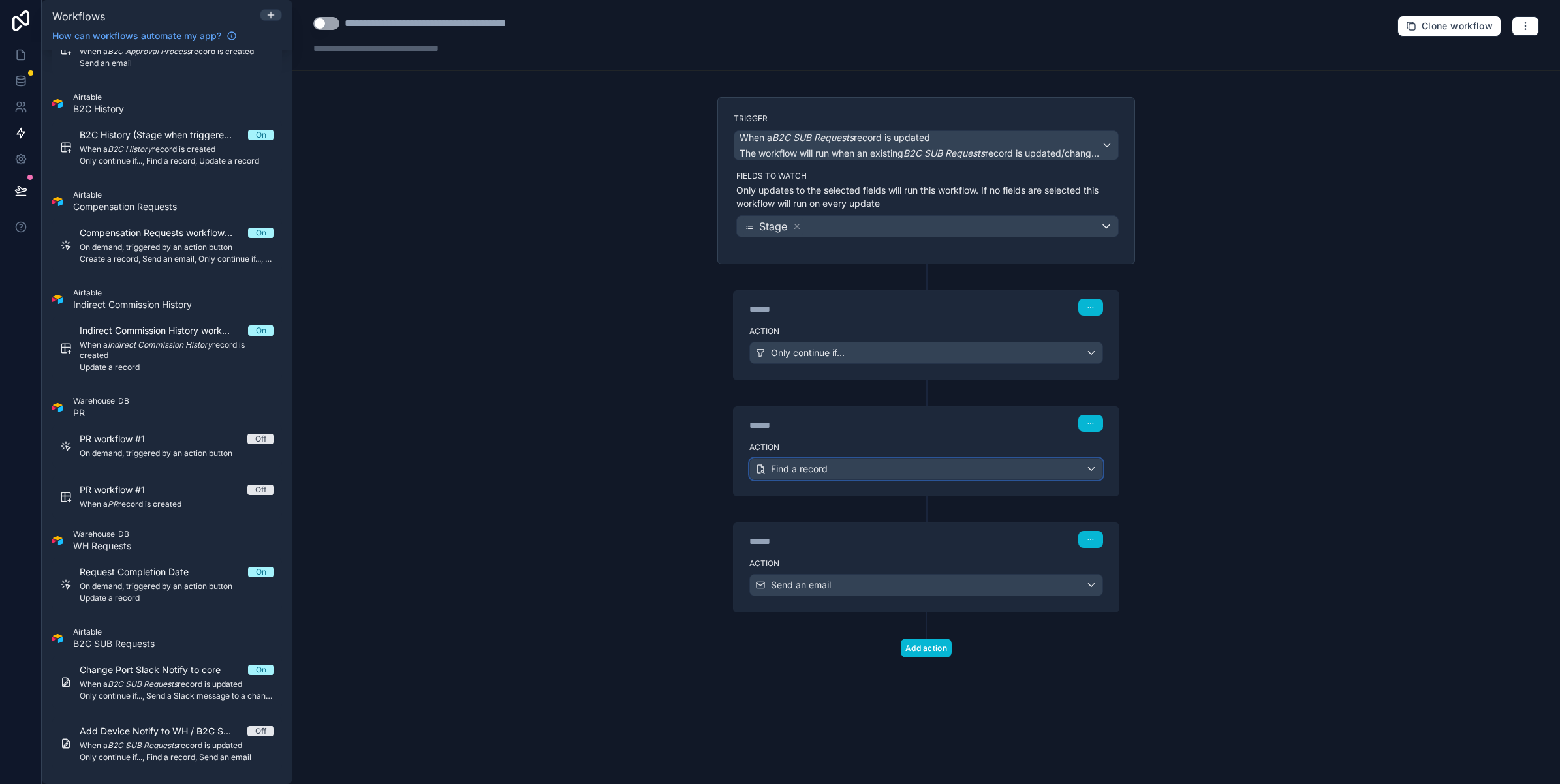
click at [912, 467] on div "Find a record" at bounding box center [926, 468] width 352 height 21
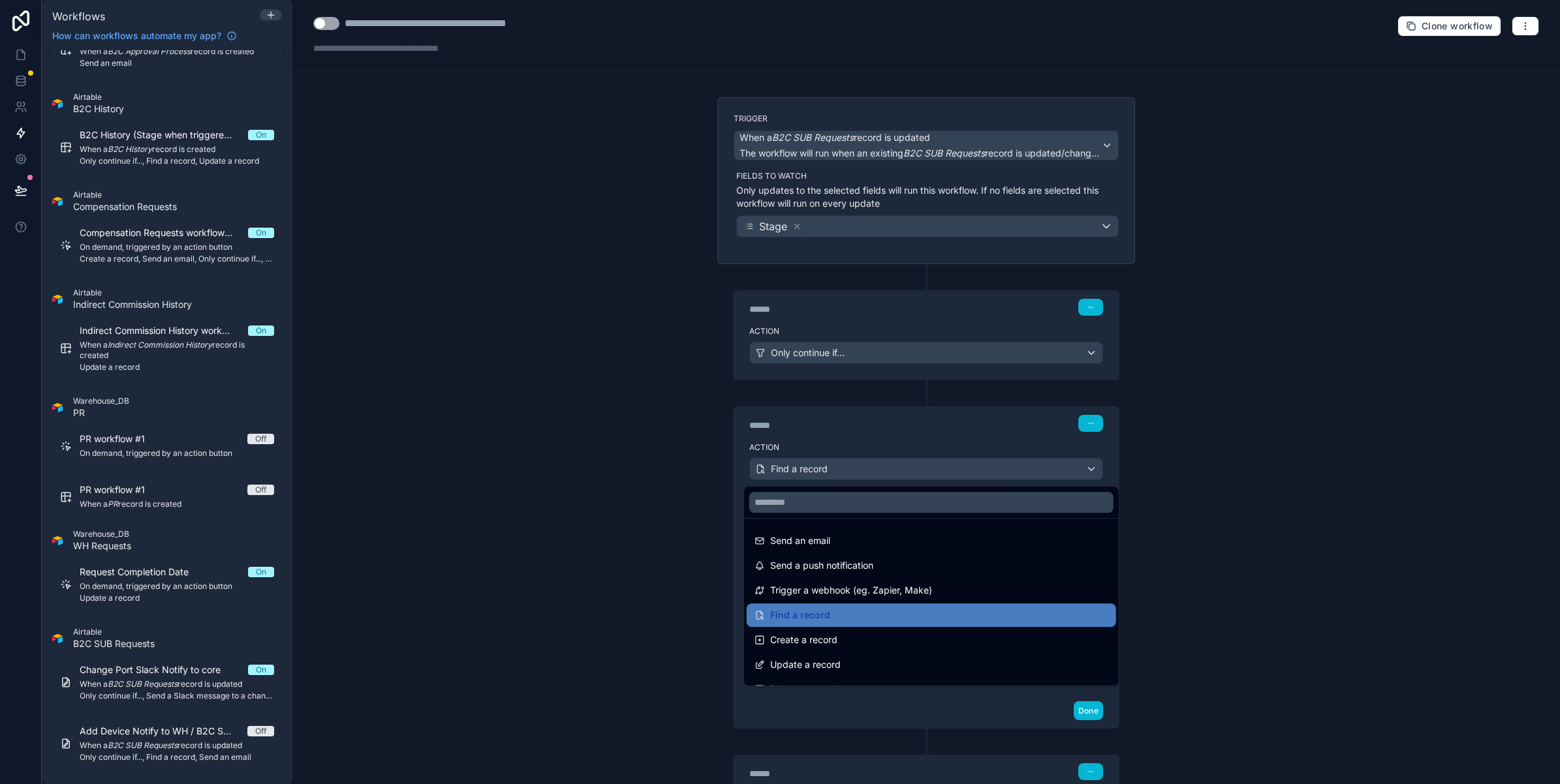
click at [912, 467] on div at bounding box center [780, 392] width 1560 height 784
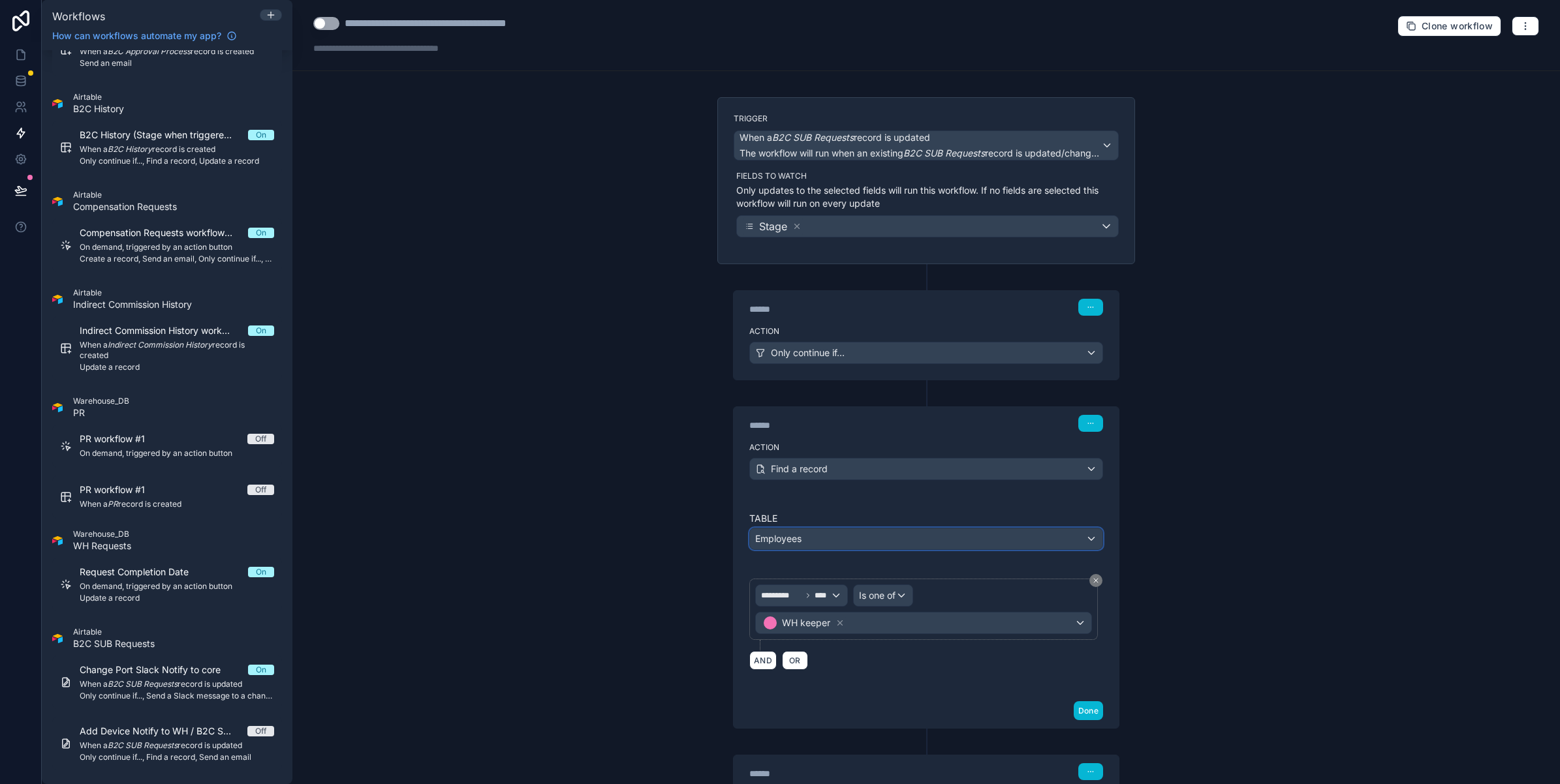
click at [853, 539] on div "Employees" at bounding box center [926, 539] width 352 height 21
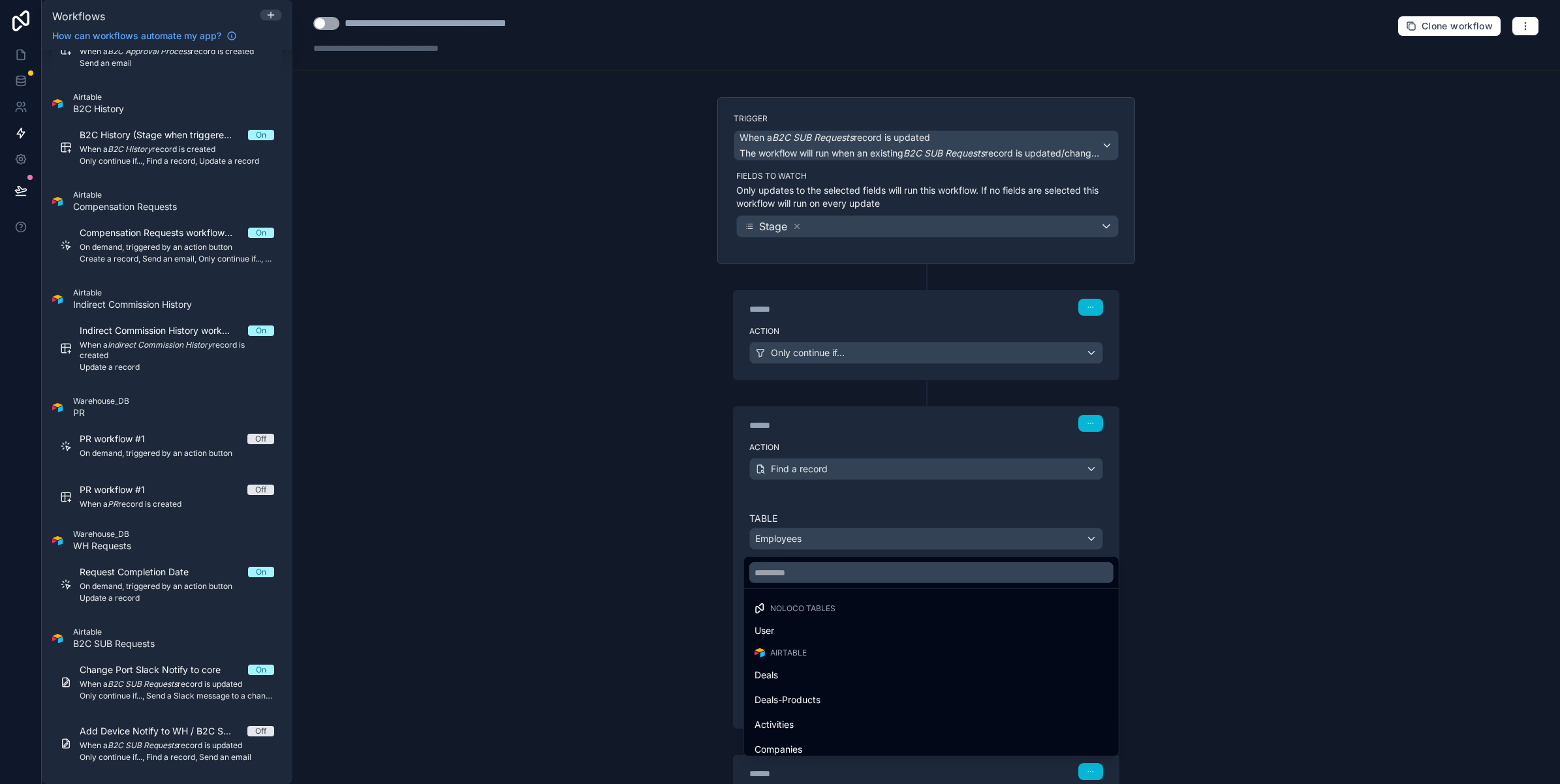
click at [853, 539] on div at bounding box center [780, 392] width 1560 height 784
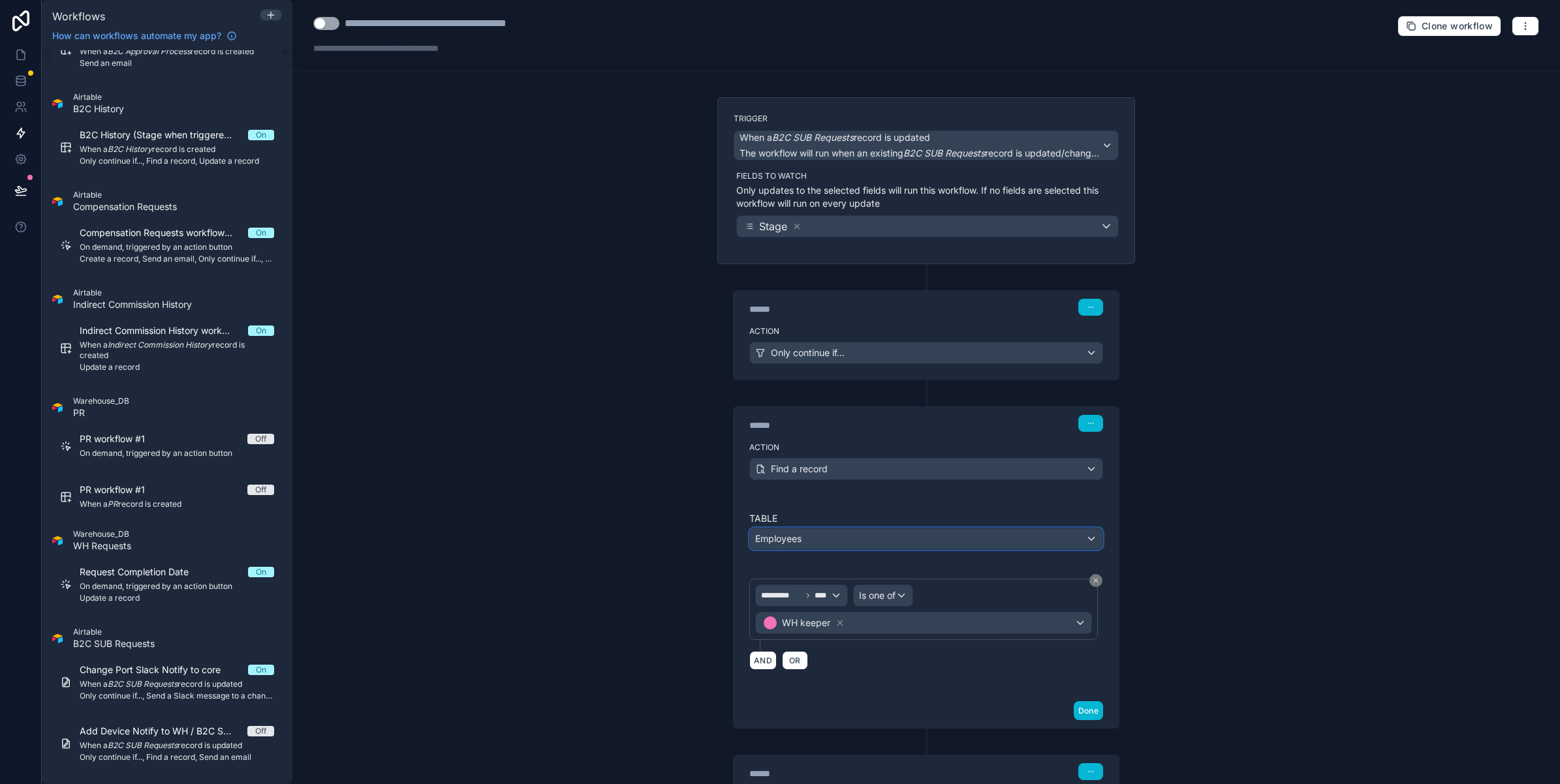
click at [853, 539] on div "Employees" at bounding box center [926, 539] width 352 height 21
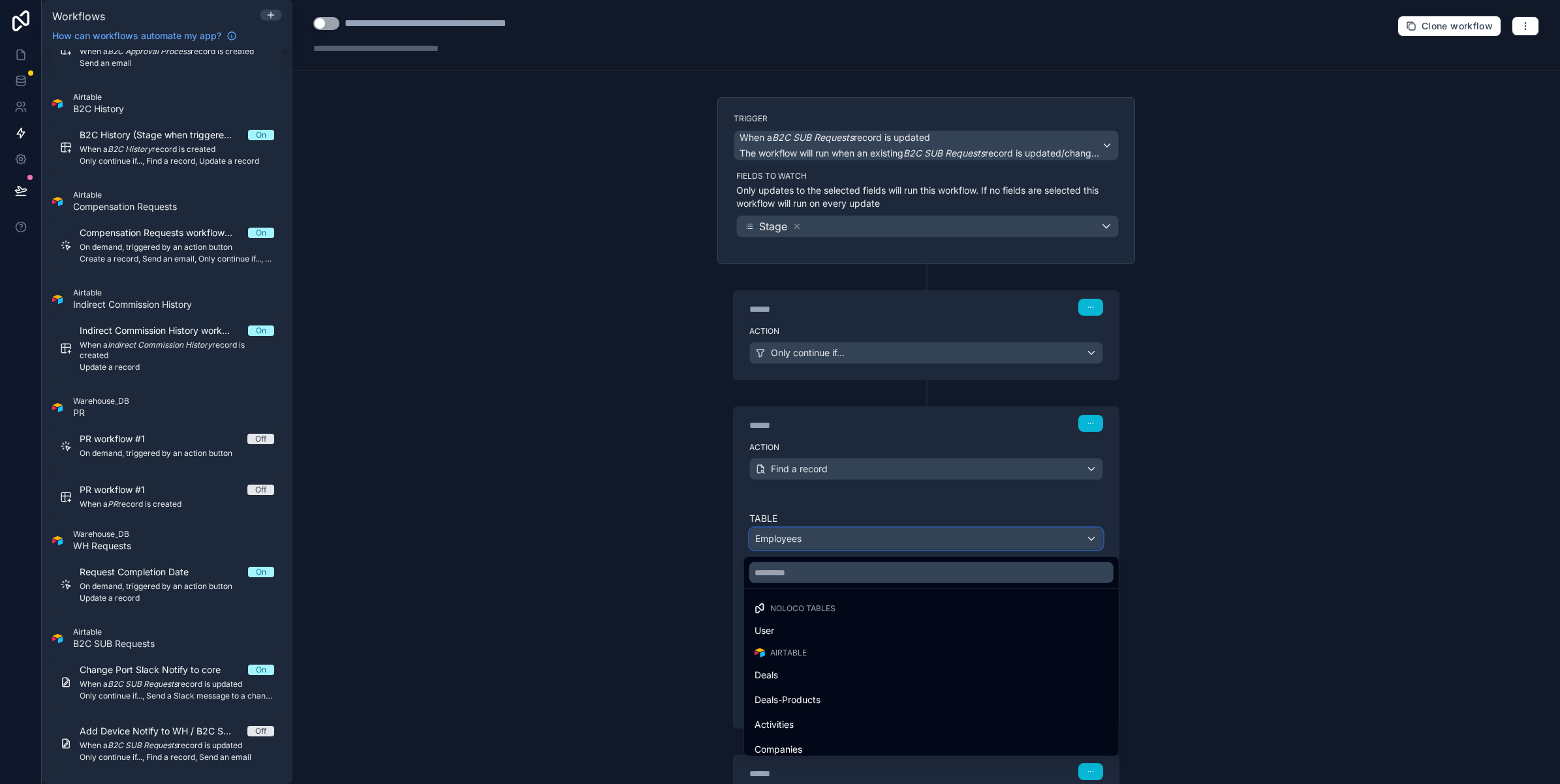
scroll to position [82, 0]
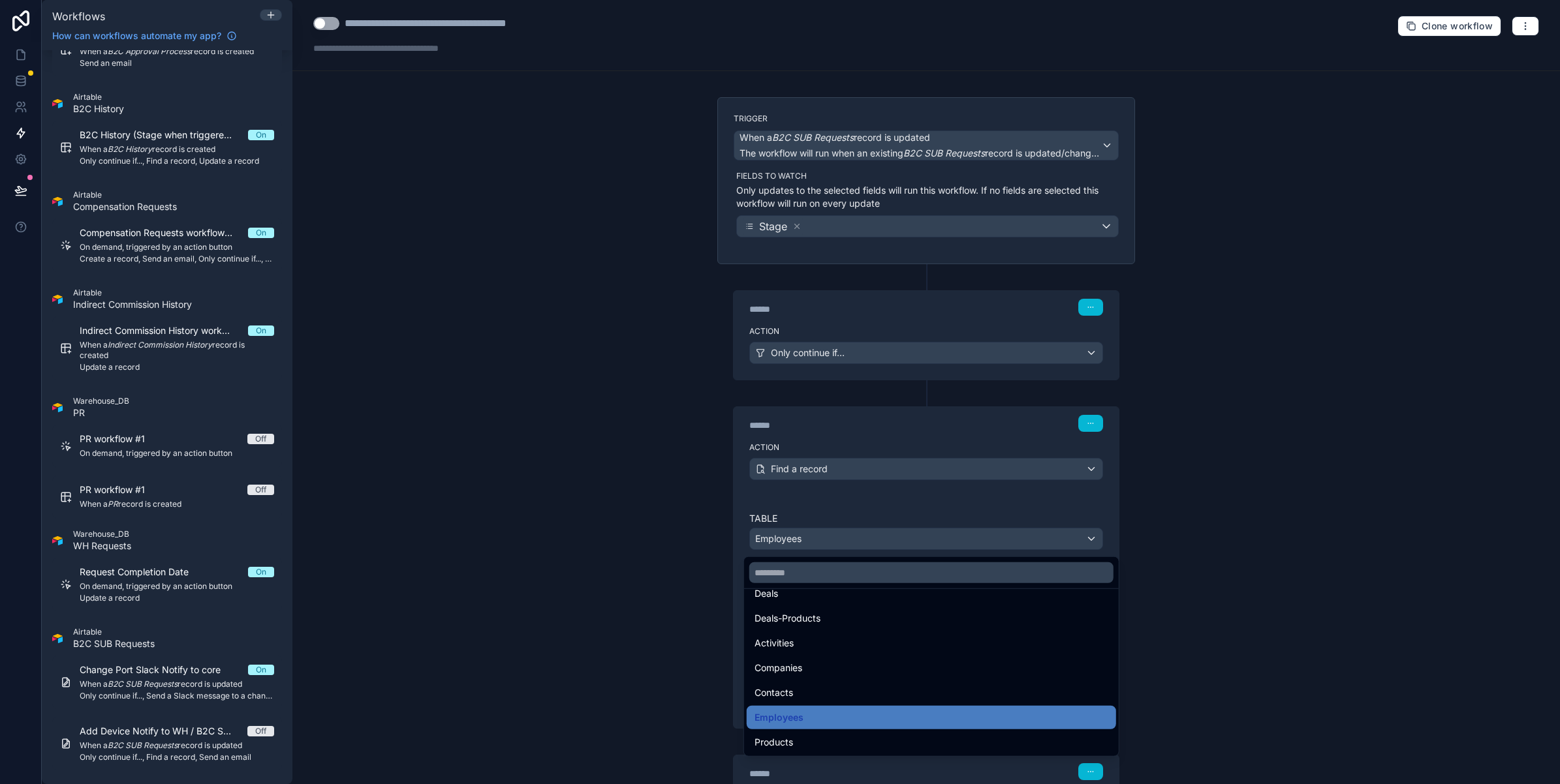
click at [585, 575] on div at bounding box center [780, 392] width 1560 height 784
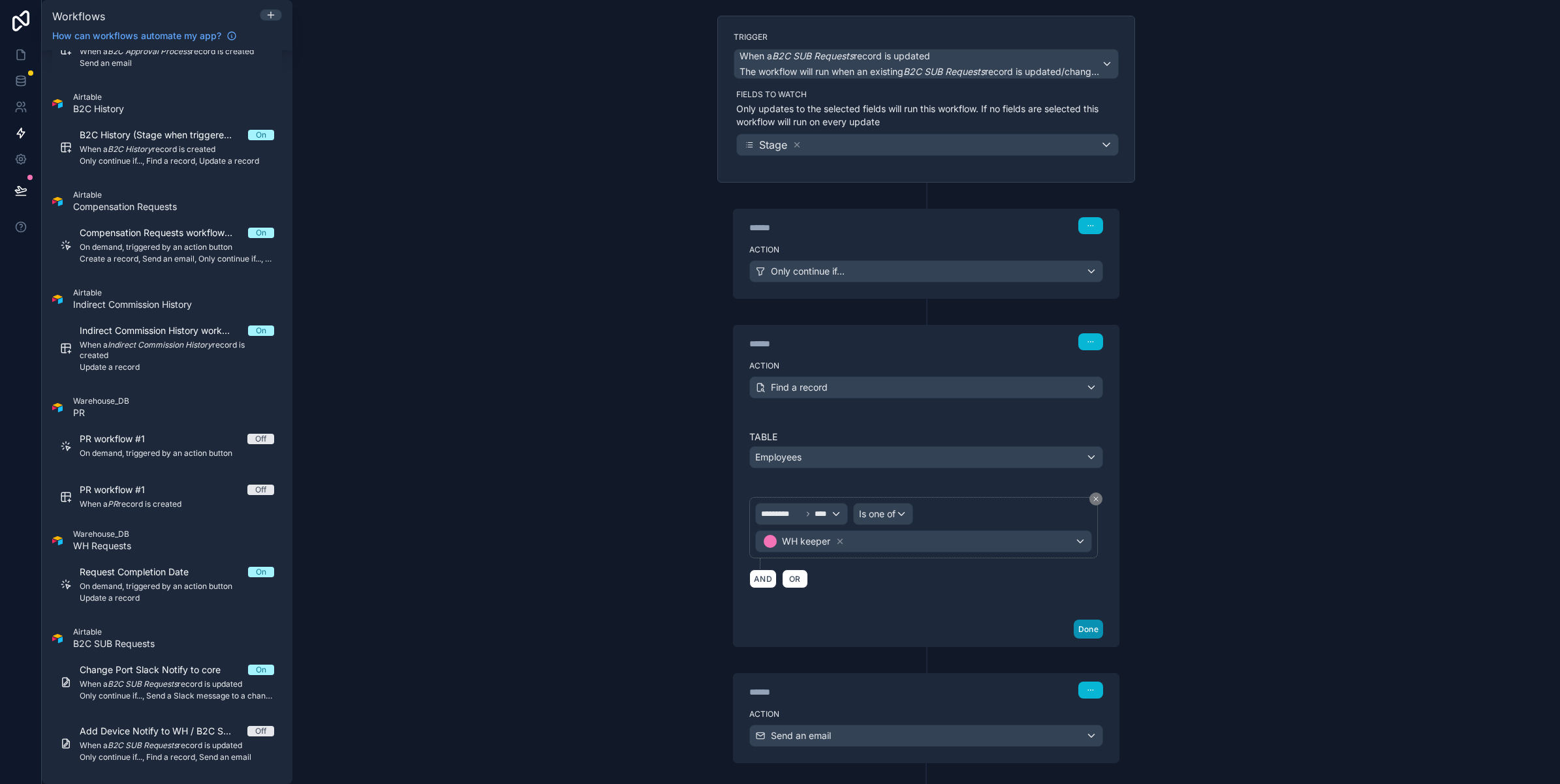
click at [1088, 628] on button "Done" at bounding box center [1088, 629] width 29 height 19
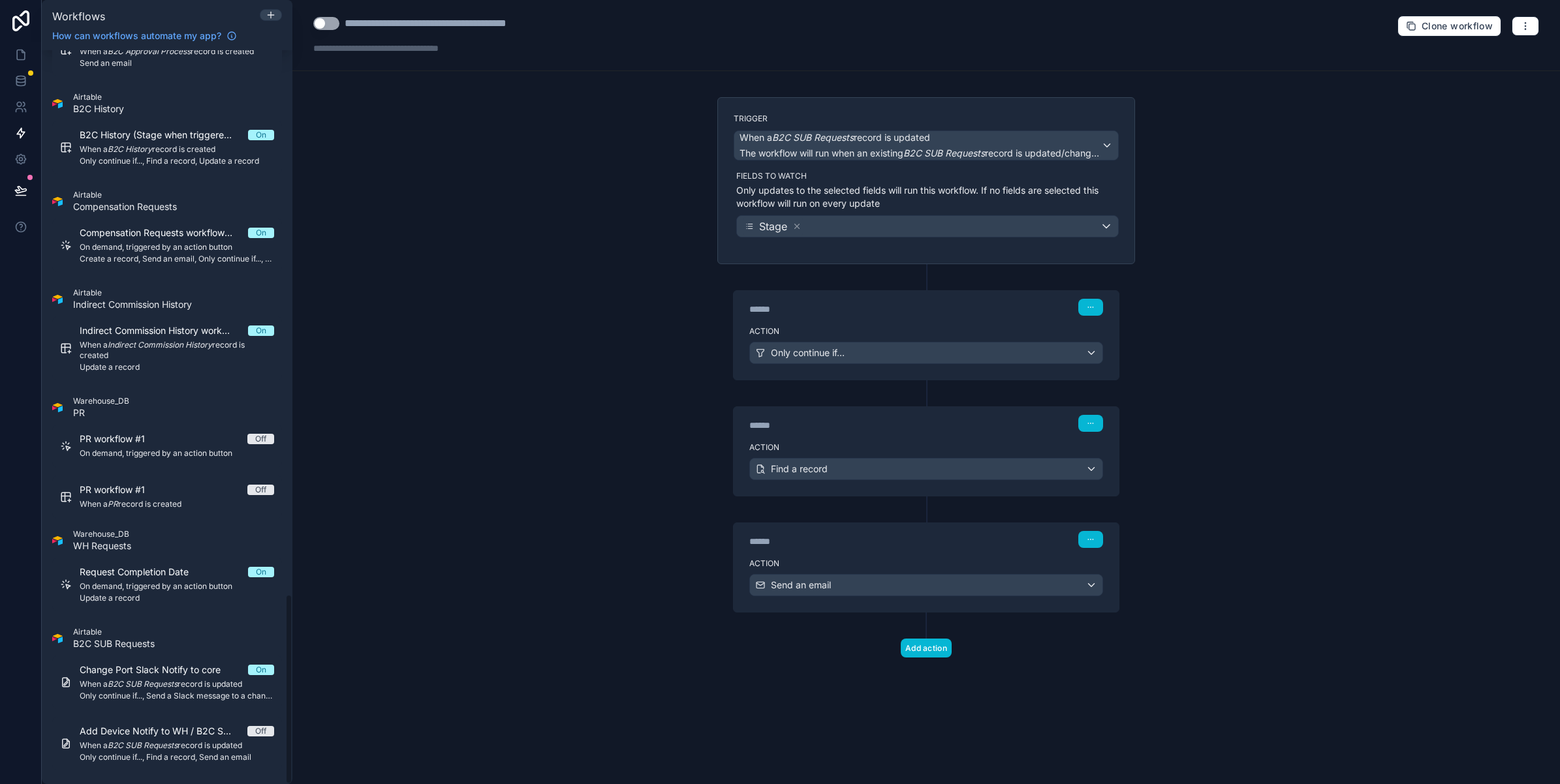
drag, startPoint x: 85, startPoint y: 336, endPoint x: 410, endPoint y: 783, distance: 552.7
click at [85, 336] on span "Indirect Commission History workflow #1" at bounding box center [164, 330] width 169 height 13
